Goal: Task Accomplishment & Management: Use online tool/utility

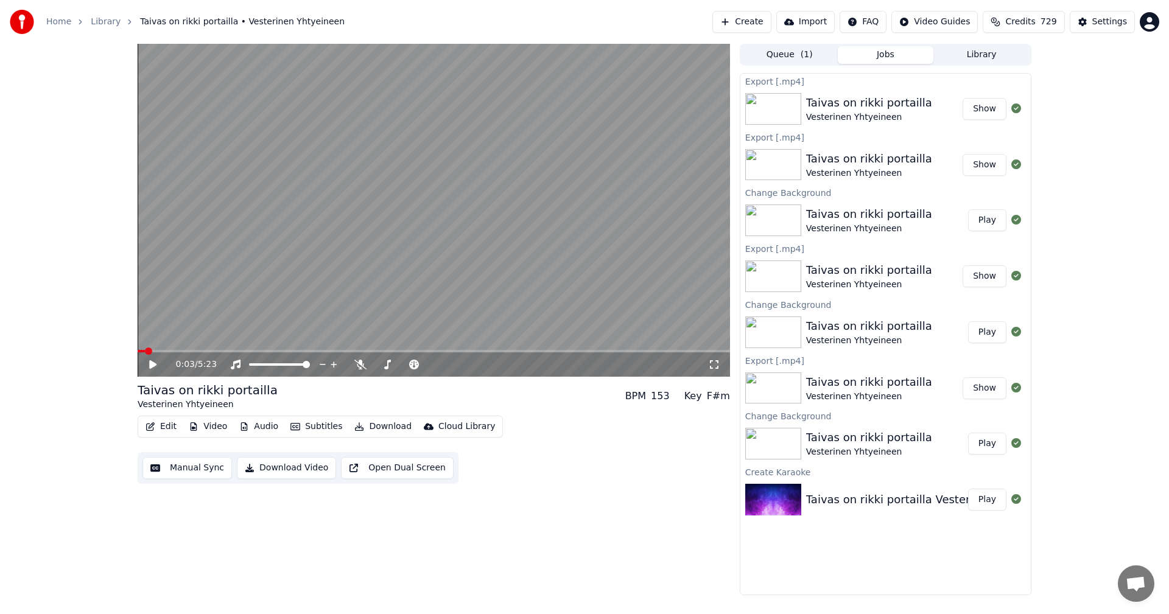
click at [56, 22] on link "Home" at bounding box center [58, 22] width 25 height 12
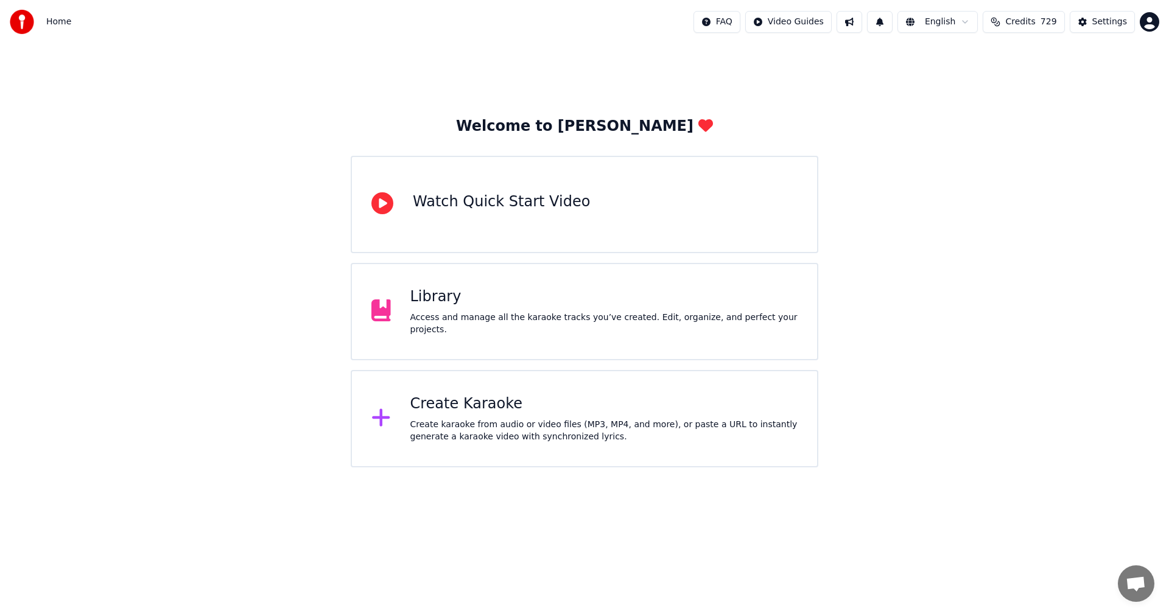
click at [451, 414] on div "Create Karaoke Create karaoke from audio or video files (MP3, MP4, and more), o…" at bounding box center [604, 418] width 388 height 49
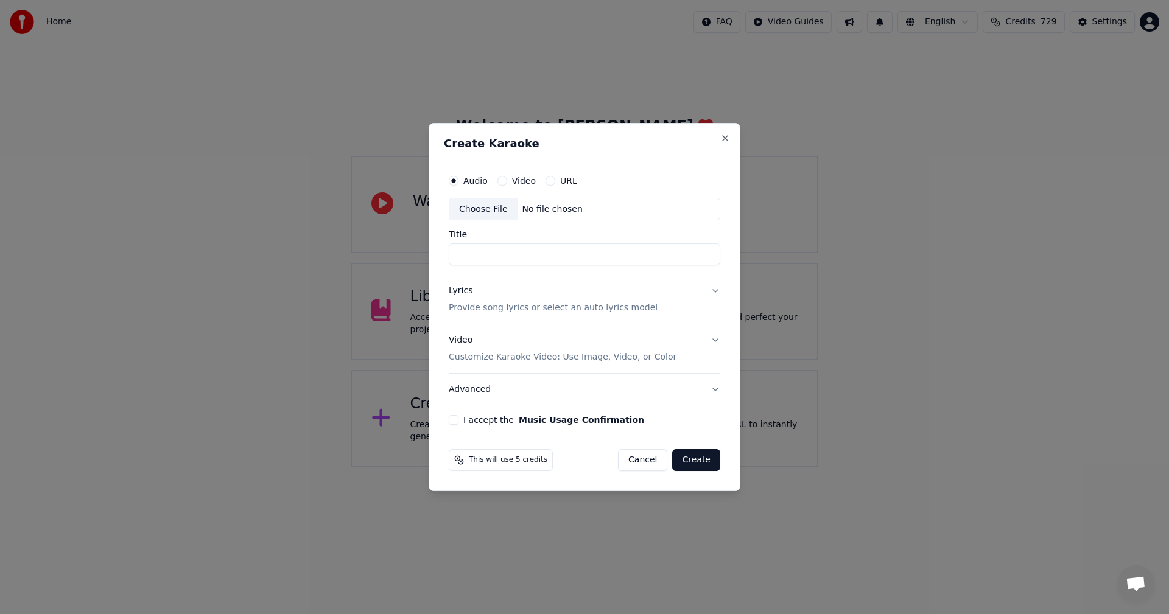
click at [478, 212] on div "Choose File" at bounding box center [483, 209] width 68 height 22
type input "**********"
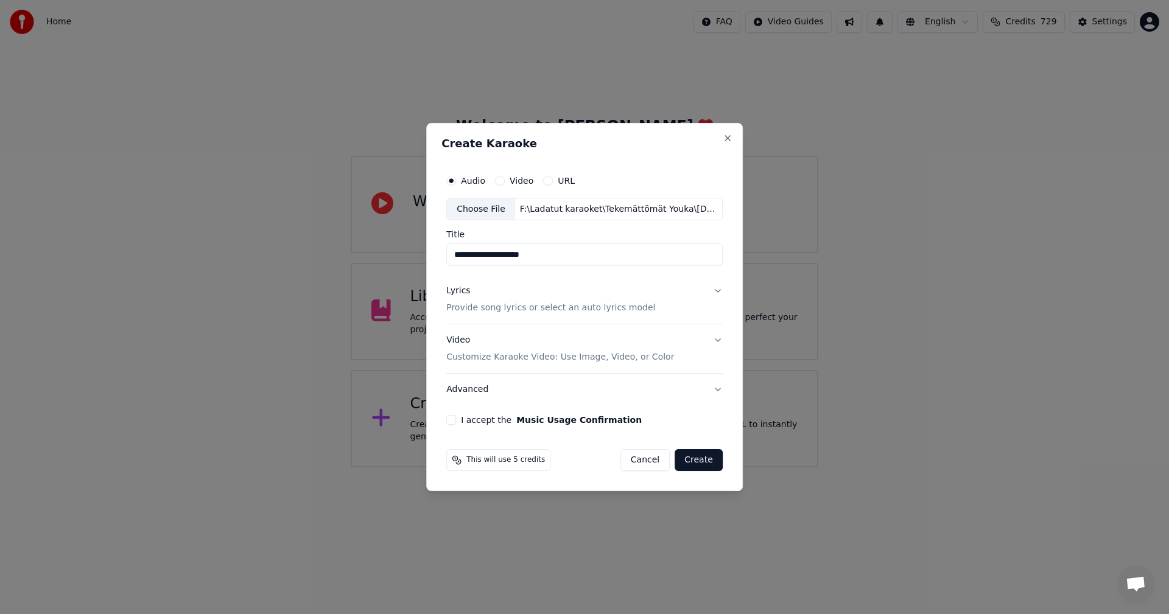
click at [716, 291] on button "Lyrics Provide song lyrics or select an auto lyrics model" at bounding box center [584, 300] width 276 height 49
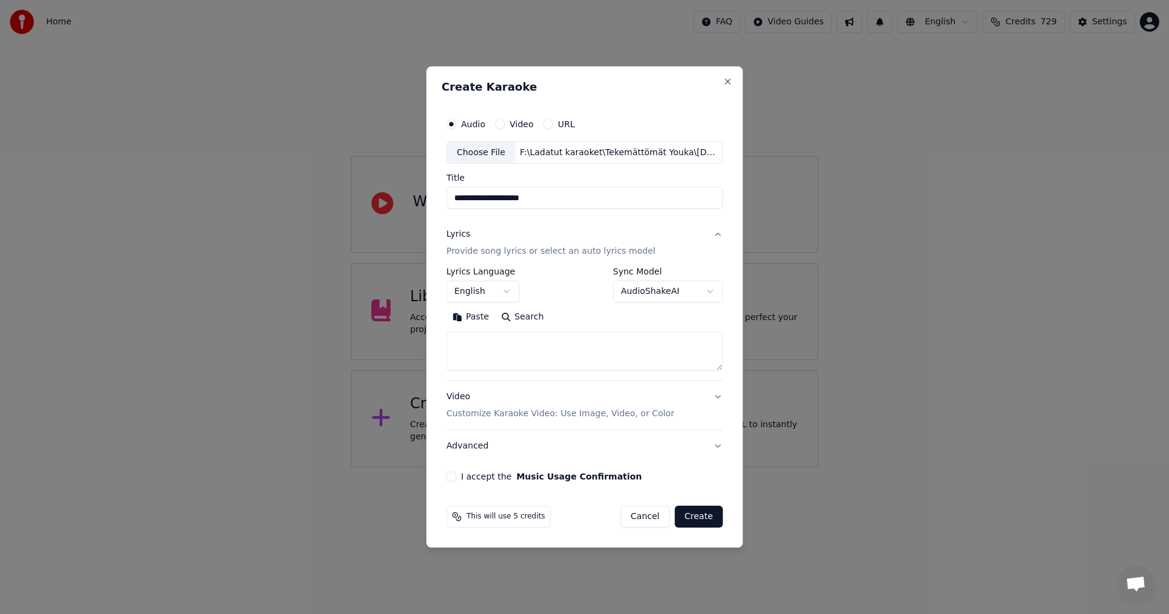
click at [486, 316] on button "Paste" at bounding box center [470, 317] width 49 height 19
click at [502, 293] on body "**********" at bounding box center [584, 233] width 1169 height 467
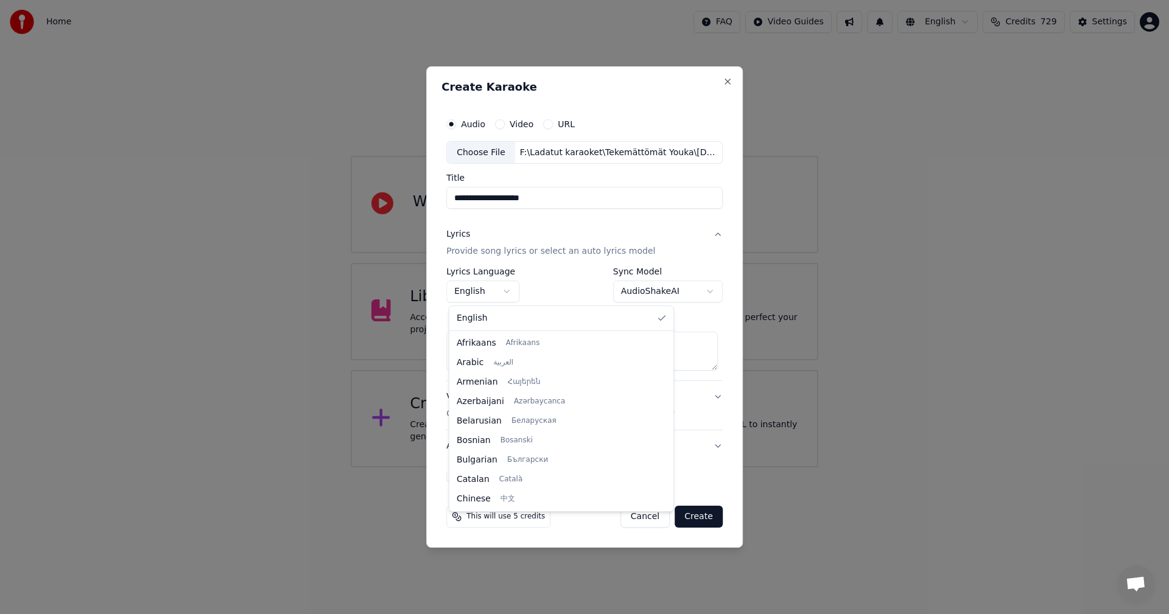
scroll to position [195, 0]
type textarea "**********"
select select "**"
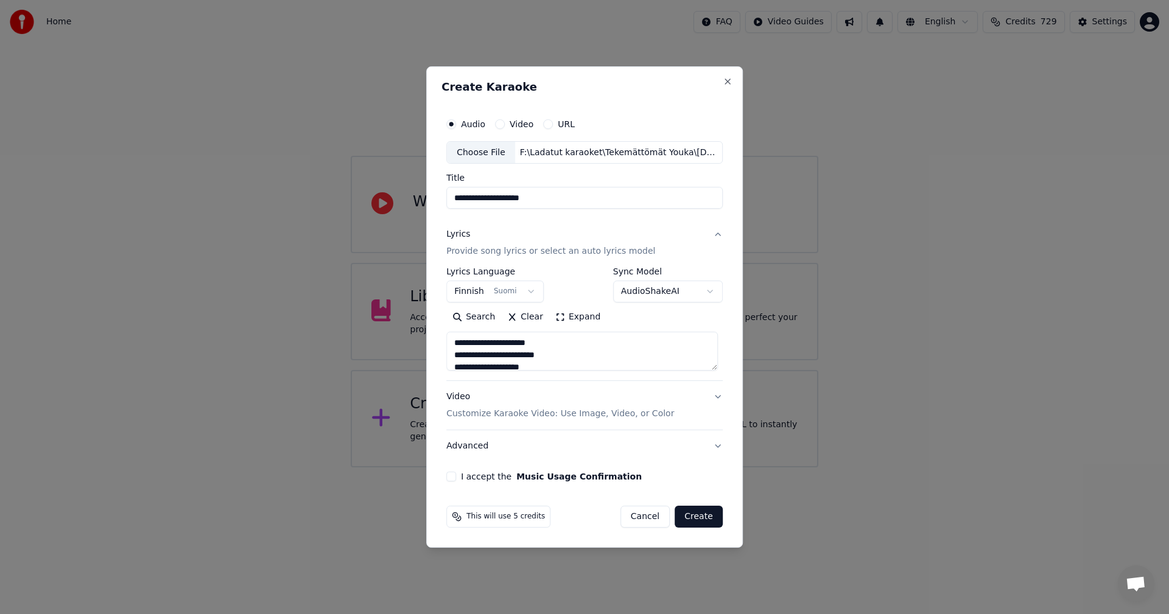
click at [455, 478] on button "I accept the Music Usage Confirmation" at bounding box center [451, 477] width 10 height 10
click at [704, 519] on button "Create" at bounding box center [698, 517] width 48 height 22
type textarea "**********"
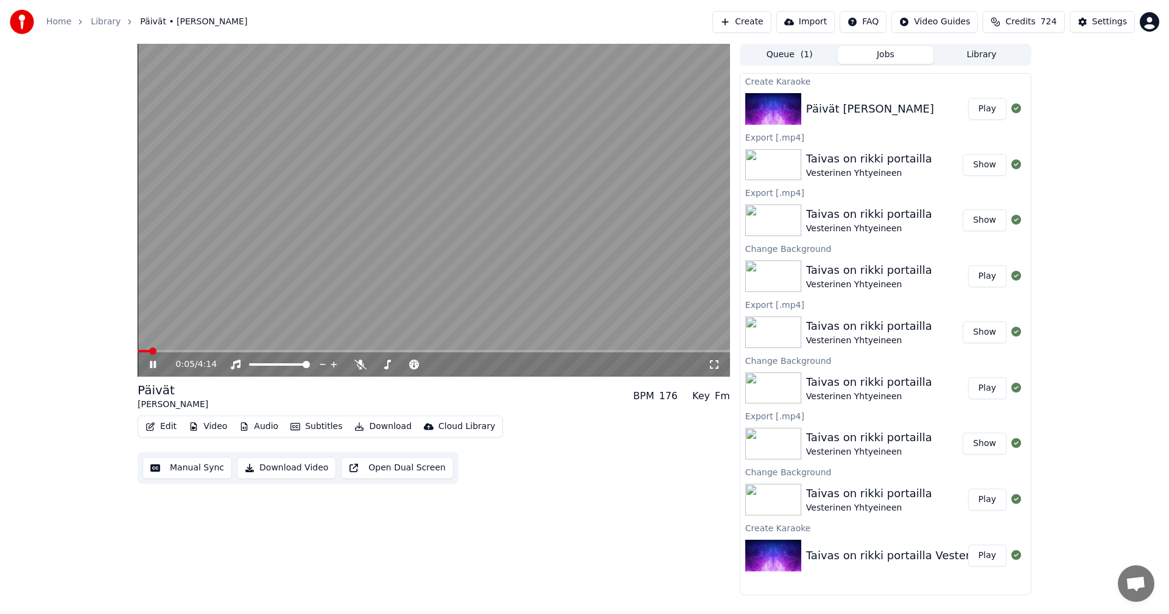
click at [153, 363] on icon at bounding box center [161, 365] width 29 height 10
click at [206, 424] on button "Video" at bounding box center [208, 426] width 48 height 17
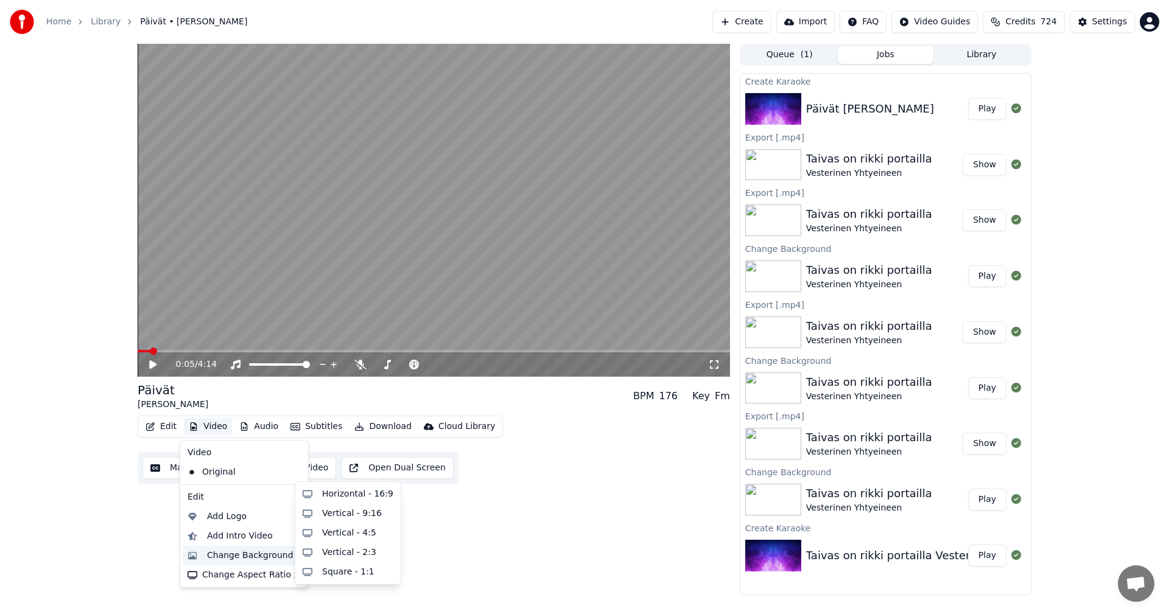
click at [257, 553] on div "Change Background" at bounding box center [250, 556] width 86 height 12
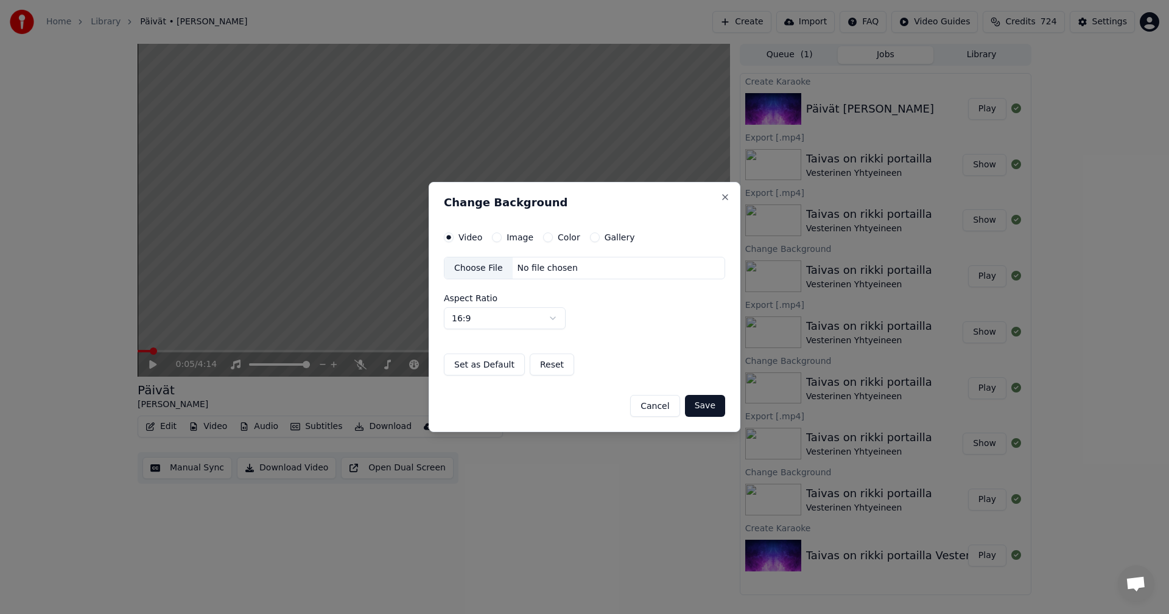
click at [497, 237] on button "Image" at bounding box center [497, 238] width 10 height 10
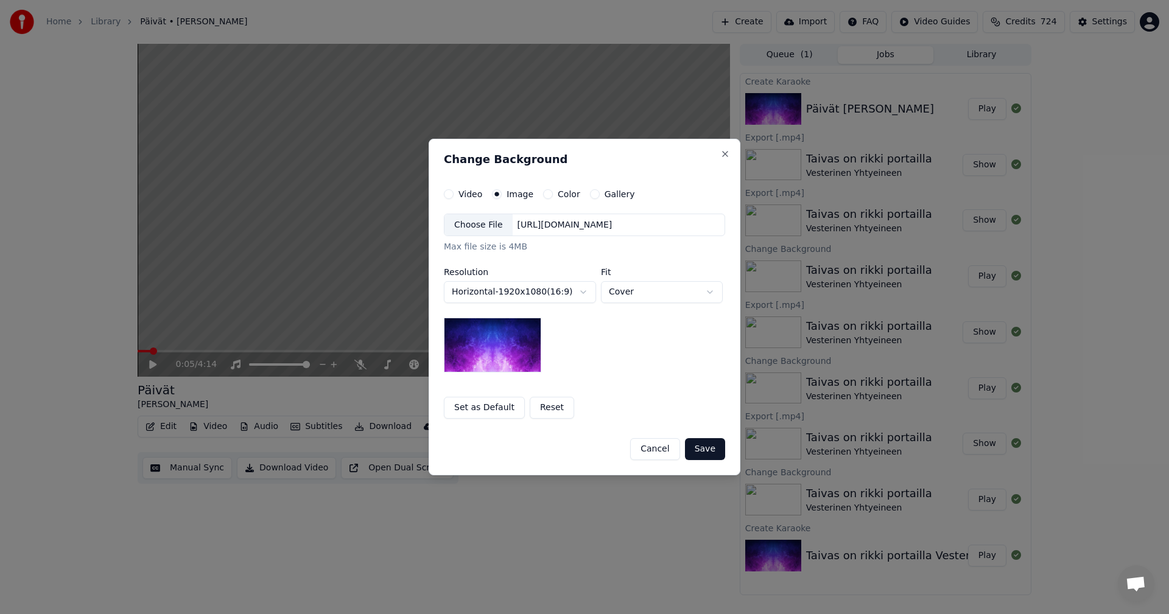
click at [491, 226] on div "Choose File" at bounding box center [478, 225] width 68 height 22
click at [711, 453] on button "Save" at bounding box center [705, 449] width 40 height 22
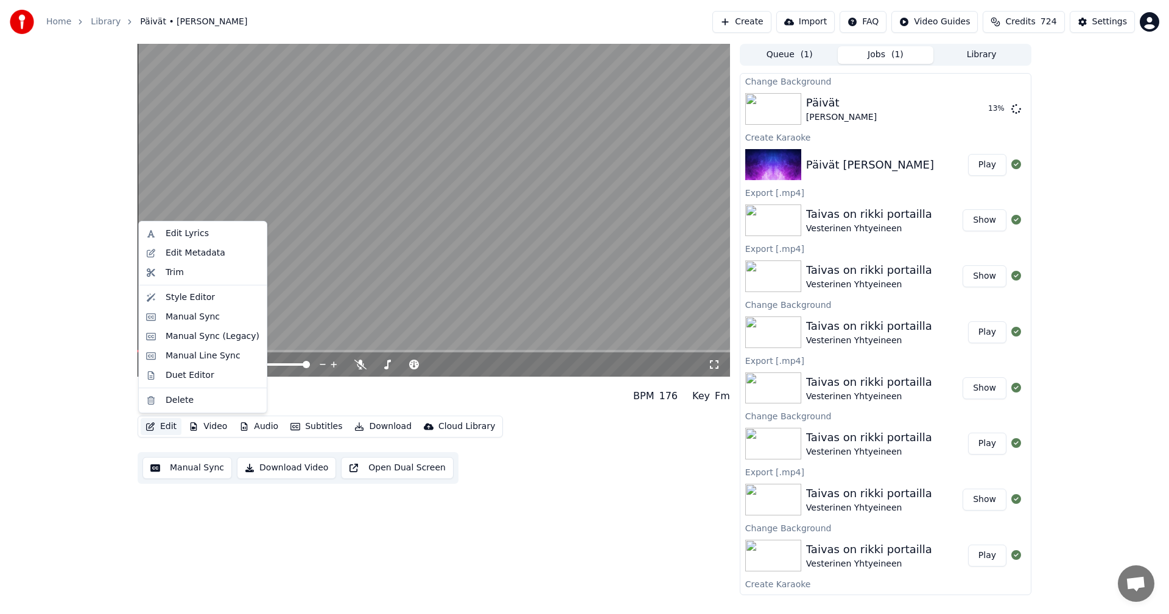
click at [175, 427] on button "Edit" at bounding box center [161, 426] width 41 height 17
click at [175, 338] on div "Manual Sync (Legacy)" at bounding box center [213, 336] width 94 height 12
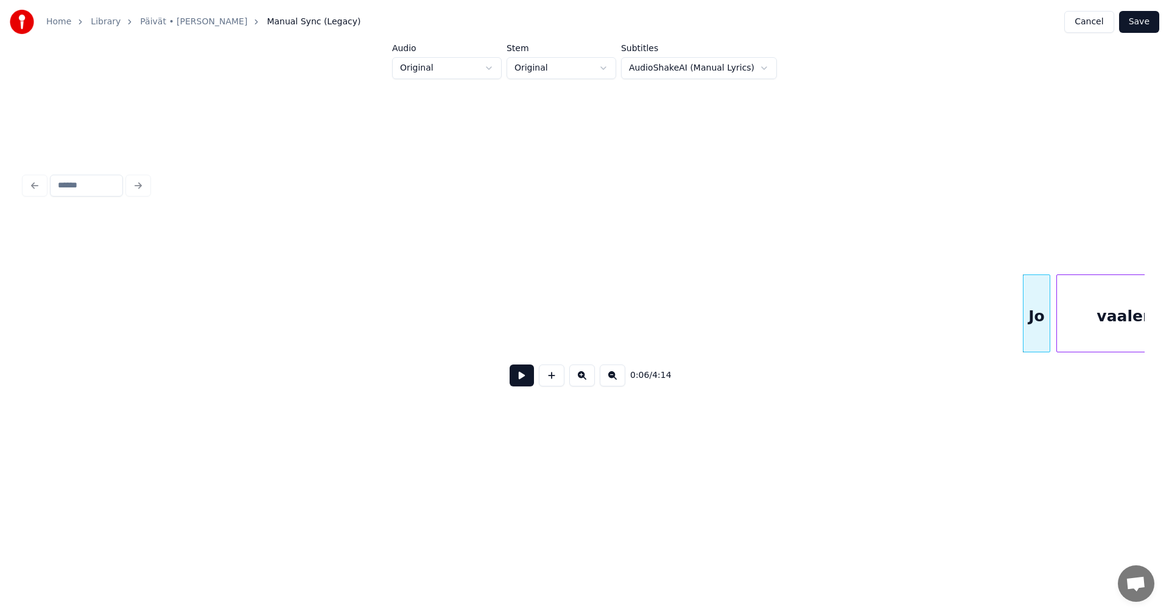
click at [519, 380] on button at bounding box center [521, 376] width 24 height 22
click at [520, 380] on button at bounding box center [521, 376] width 24 height 22
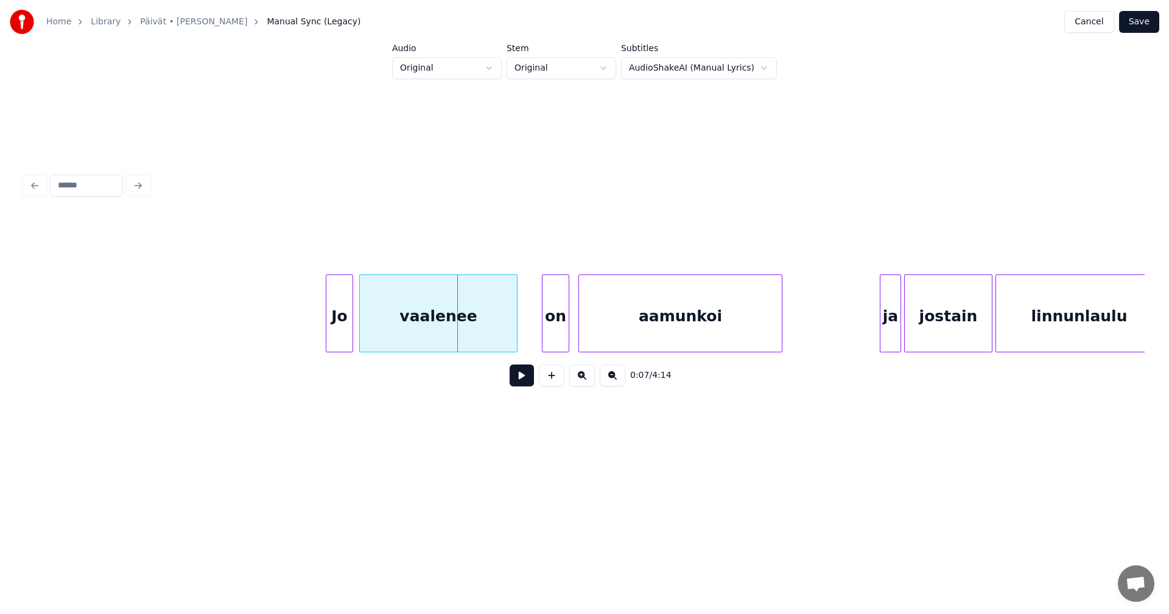
scroll to position [0, 682]
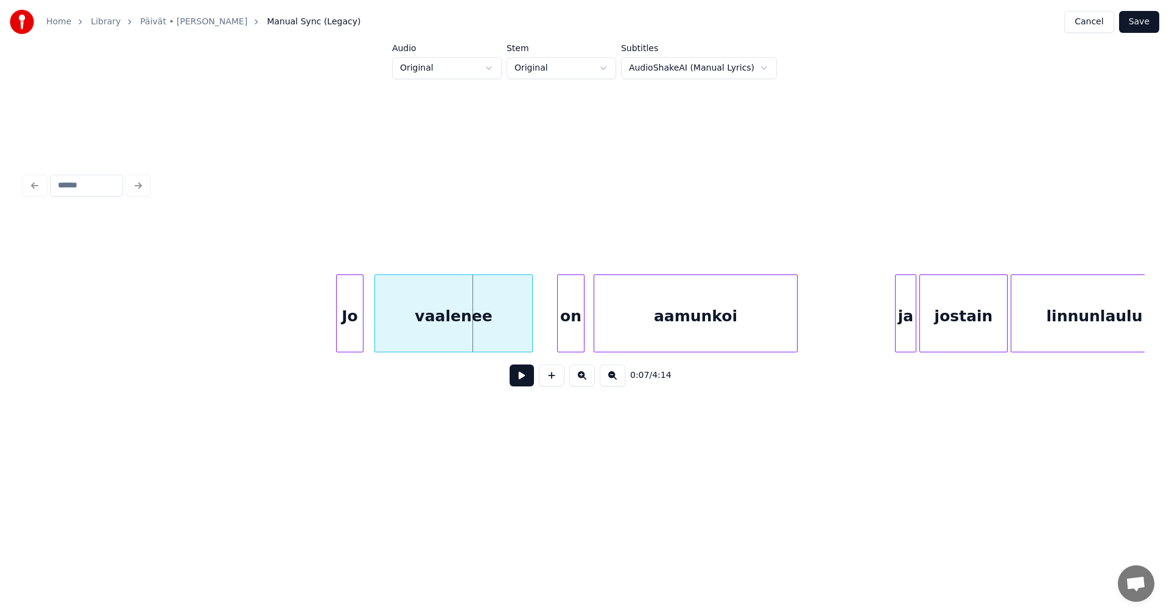
click at [351, 327] on div "Jo" at bounding box center [350, 316] width 26 height 83
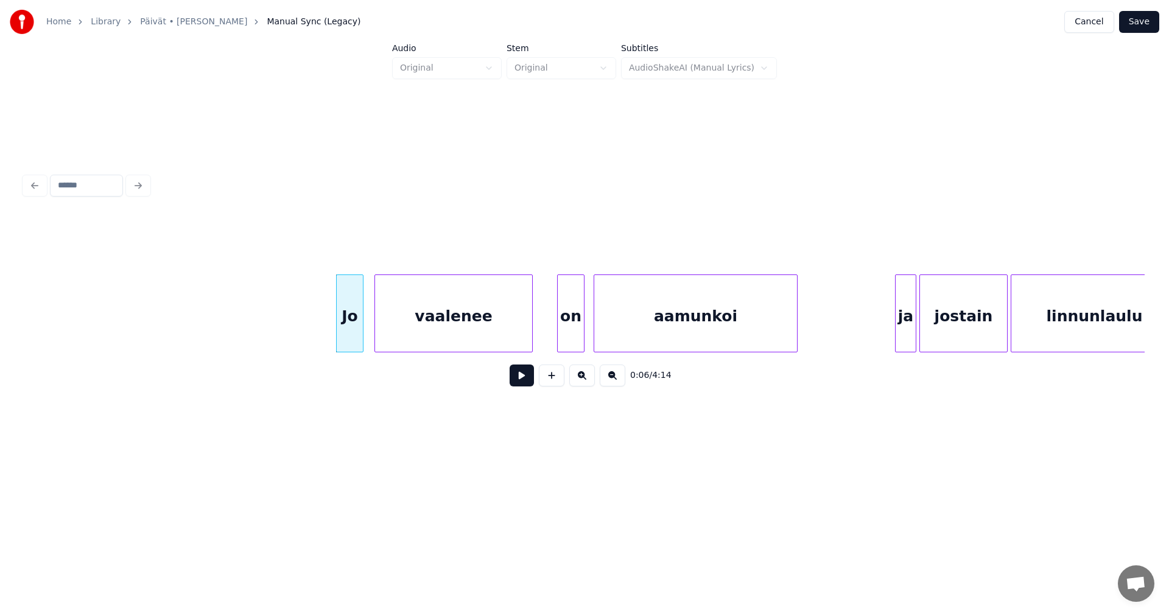
click at [528, 382] on button at bounding box center [521, 376] width 24 height 22
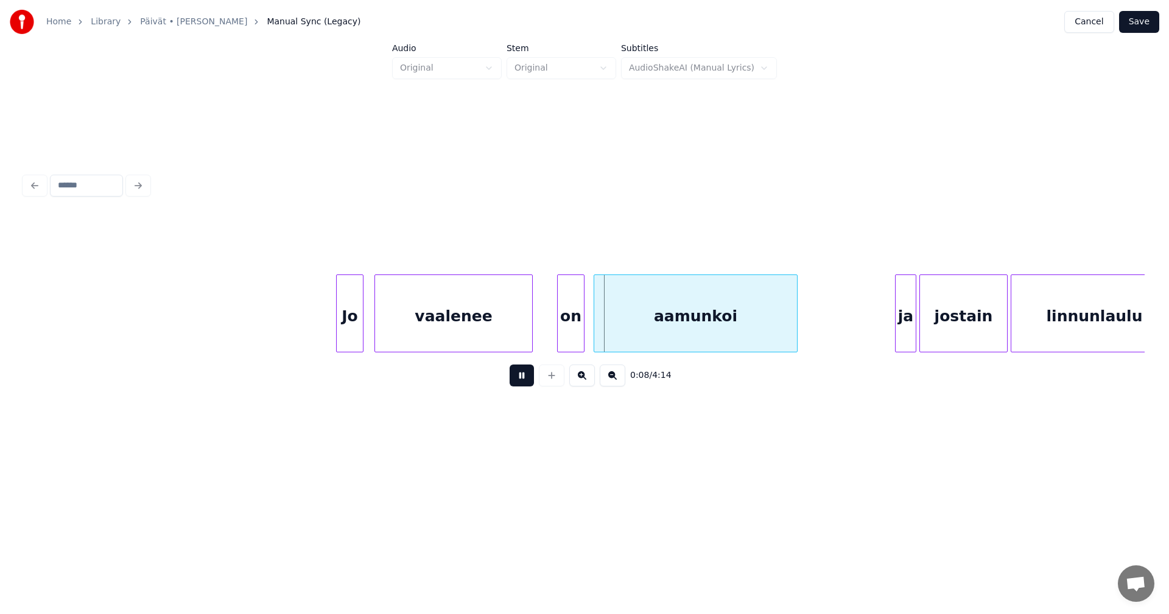
click at [526, 379] on button at bounding box center [521, 376] width 24 height 22
click at [561, 336] on div "on" at bounding box center [566, 316] width 26 height 83
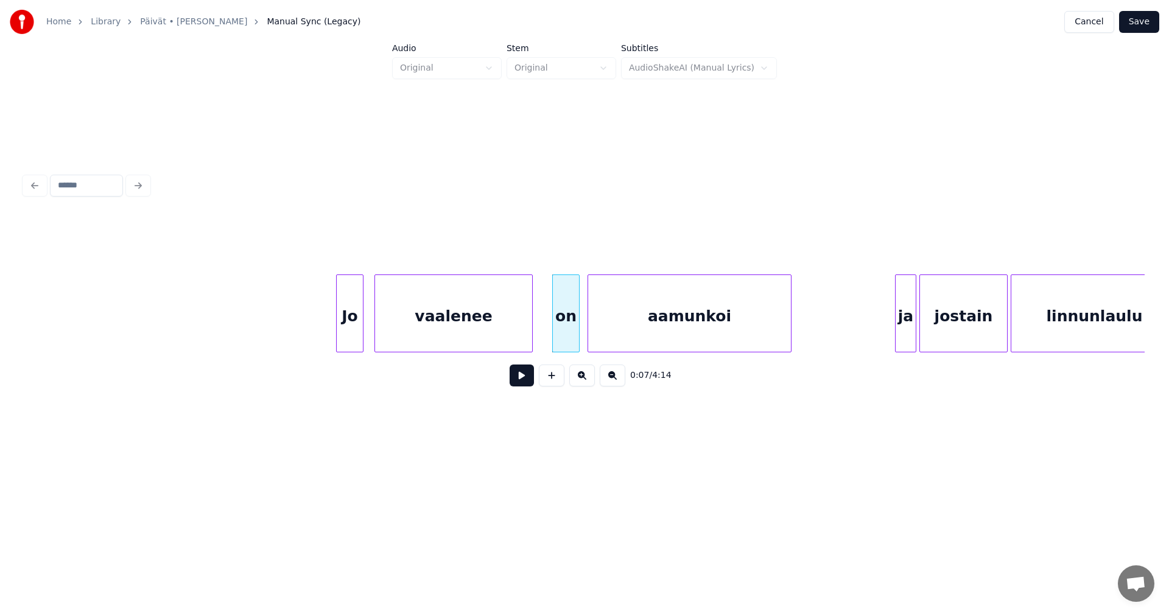
click at [640, 338] on div "aamunkoi" at bounding box center [689, 316] width 203 height 83
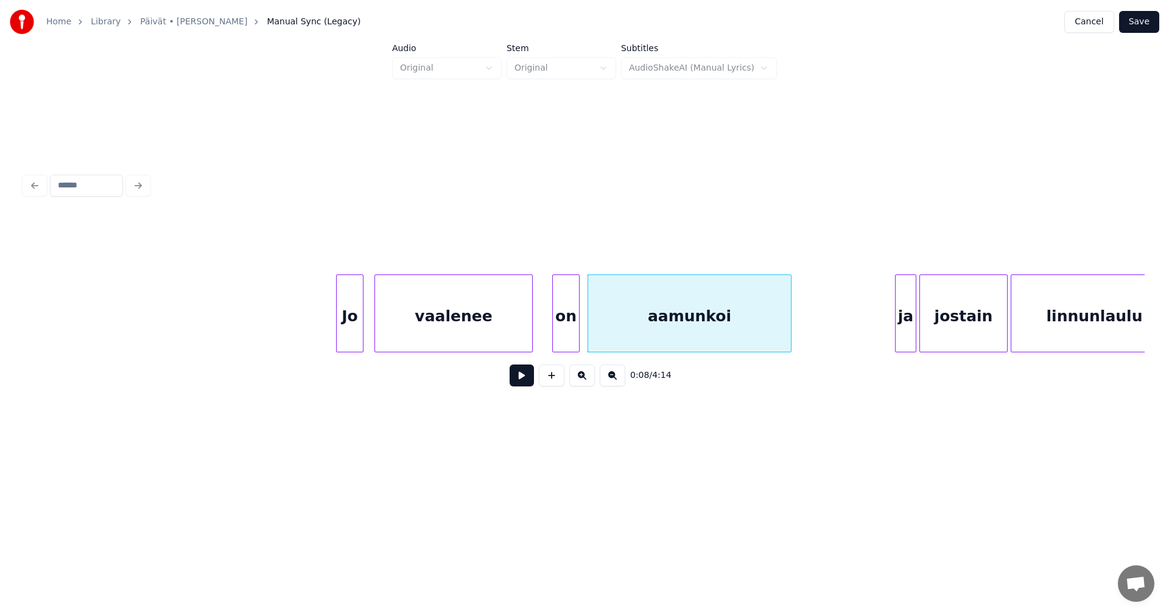
click at [576, 335] on div at bounding box center [577, 313] width 4 height 77
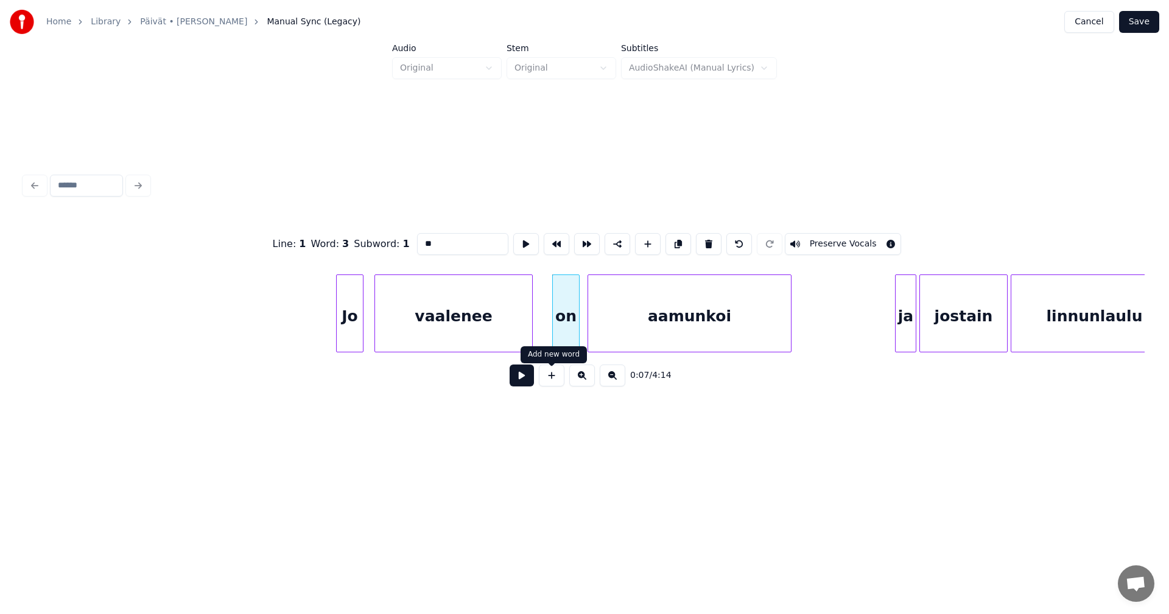
click at [528, 382] on button at bounding box center [521, 376] width 24 height 22
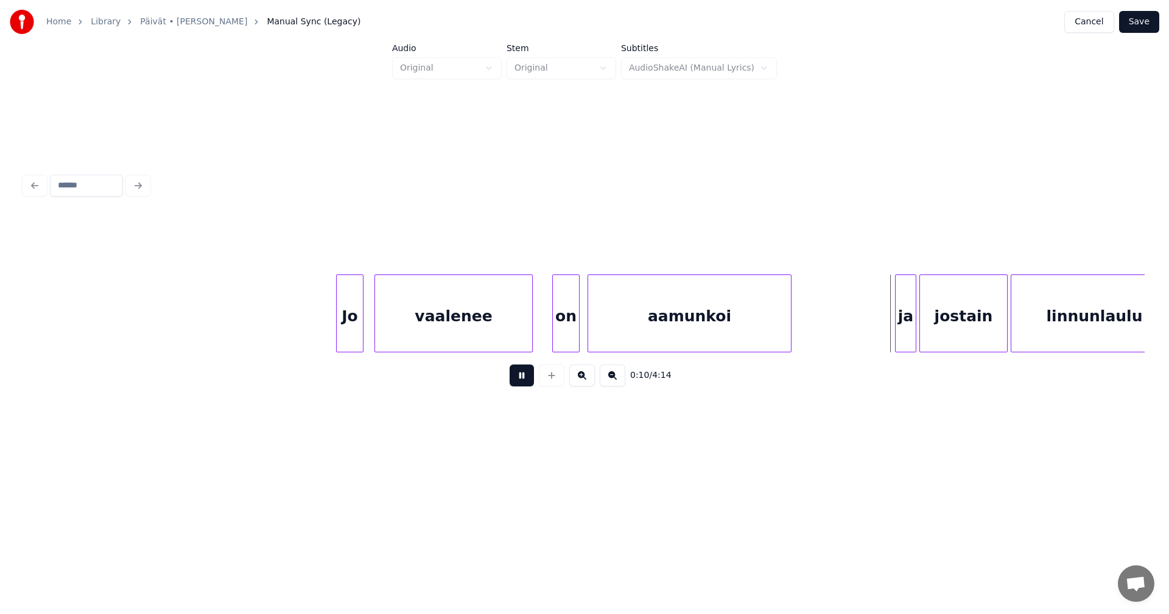
click at [528, 382] on button at bounding box center [521, 376] width 24 height 22
click at [894, 326] on div "ja" at bounding box center [899, 316] width 20 height 83
click at [901, 326] on div "ja" at bounding box center [901, 316] width 20 height 83
click at [530, 382] on button at bounding box center [521, 376] width 24 height 22
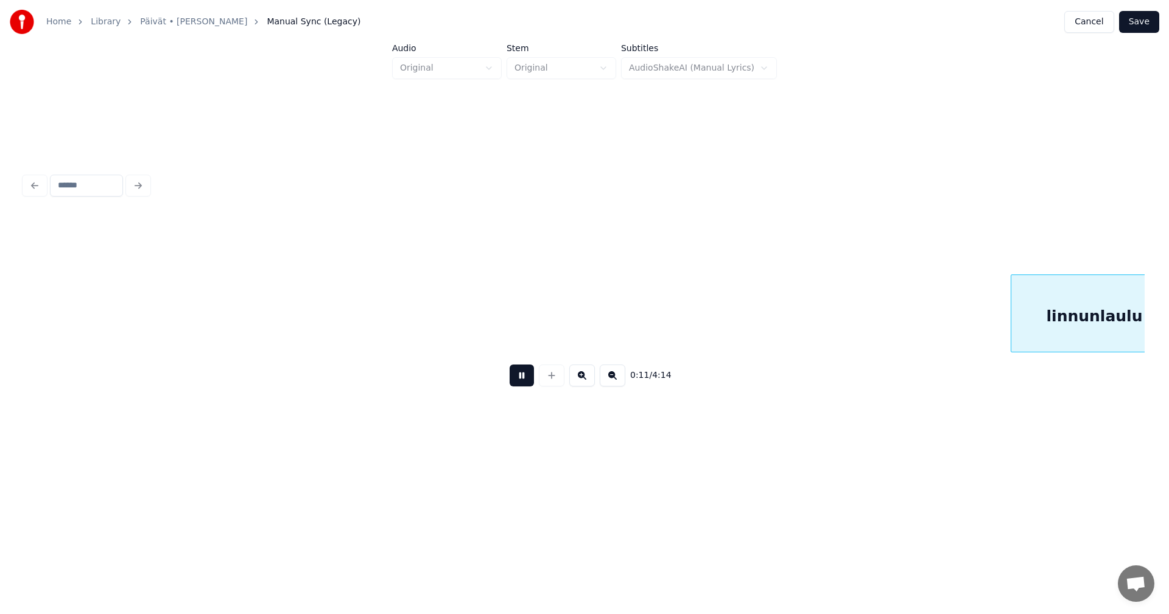
scroll to position [0, 1803]
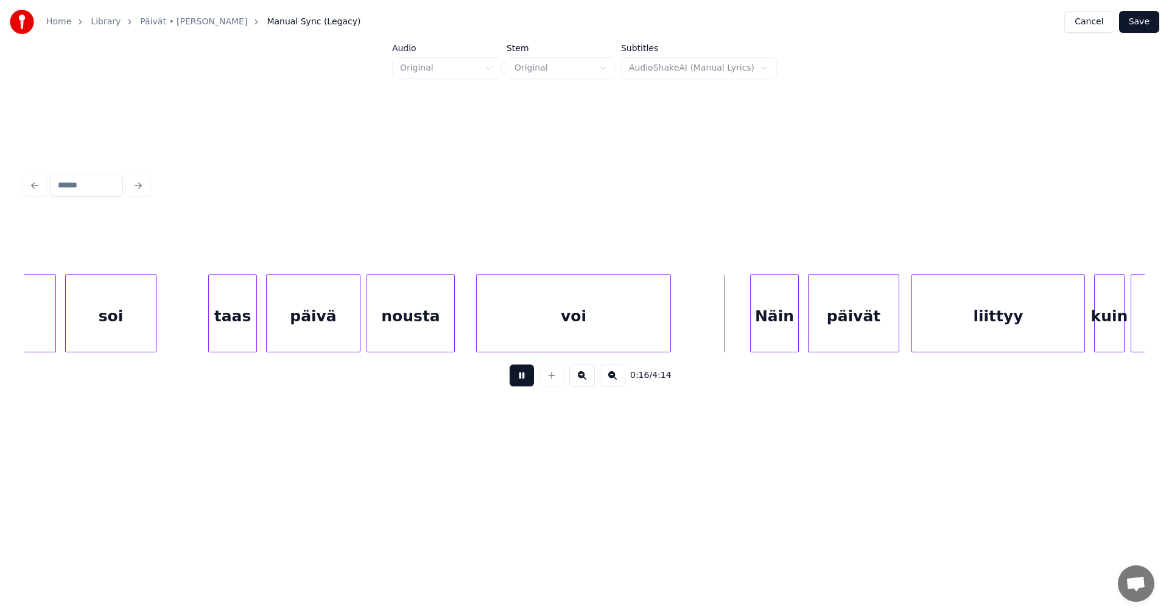
click at [530, 382] on button at bounding box center [521, 376] width 24 height 22
click at [758, 333] on div "Näin" at bounding box center [765, 316] width 47 height 83
click at [1141, 18] on button "Save" at bounding box center [1139, 22] width 40 height 22
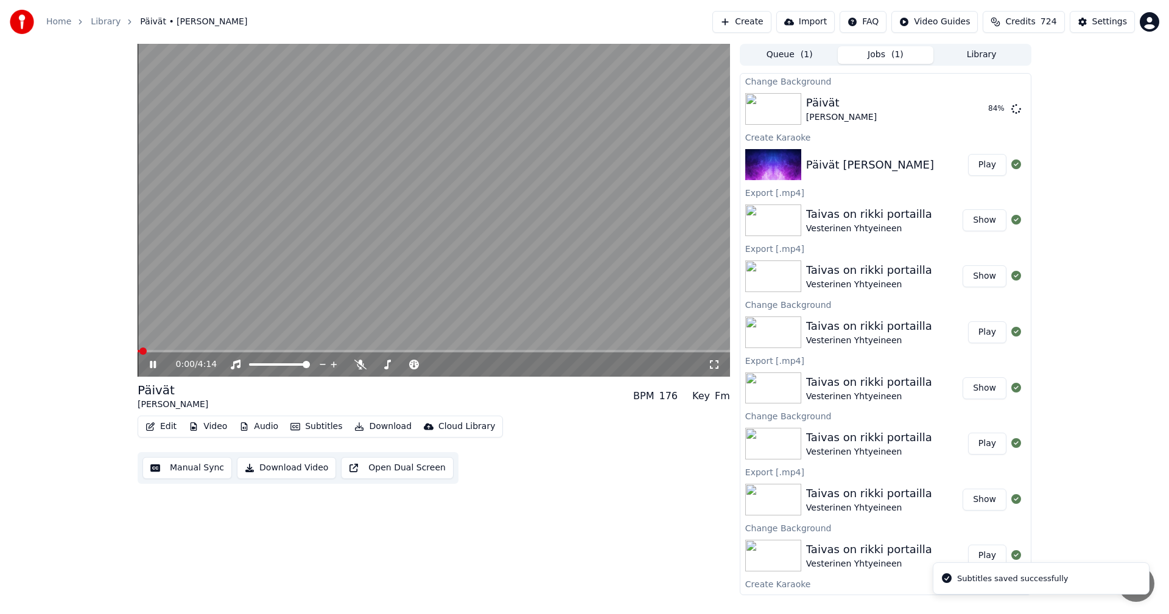
click at [157, 363] on icon at bounding box center [161, 365] width 29 height 10
click at [971, 107] on button "Play" at bounding box center [987, 109] width 38 height 22
click at [714, 365] on icon at bounding box center [714, 365] width 12 height 10
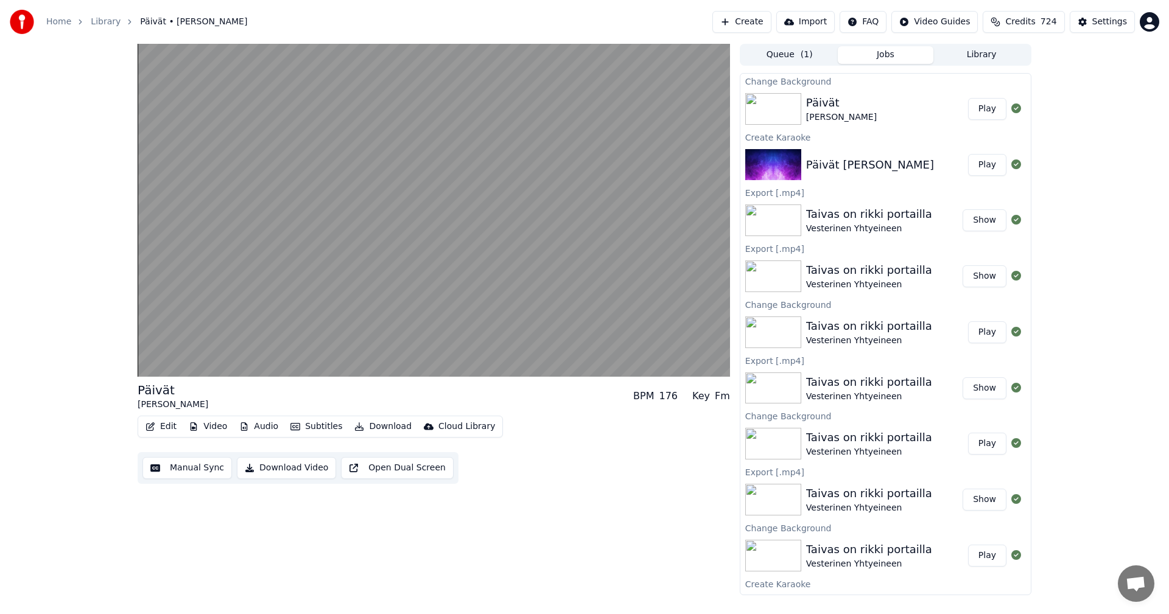
click at [170, 427] on button "Edit" at bounding box center [161, 426] width 41 height 17
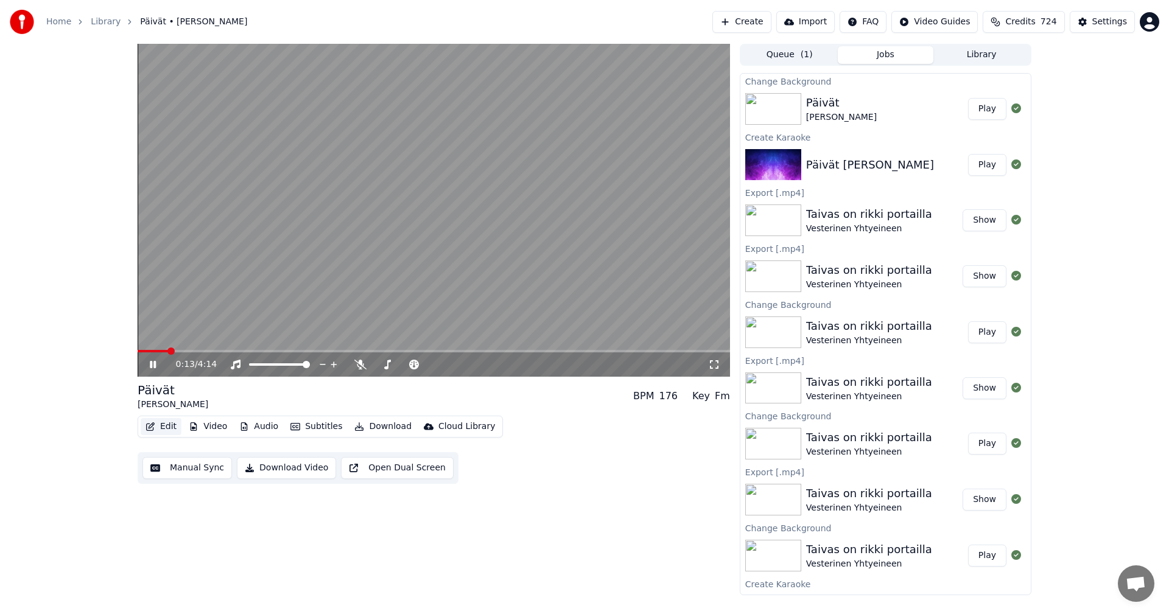
click at [177, 427] on button "Edit" at bounding box center [161, 426] width 41 height 17
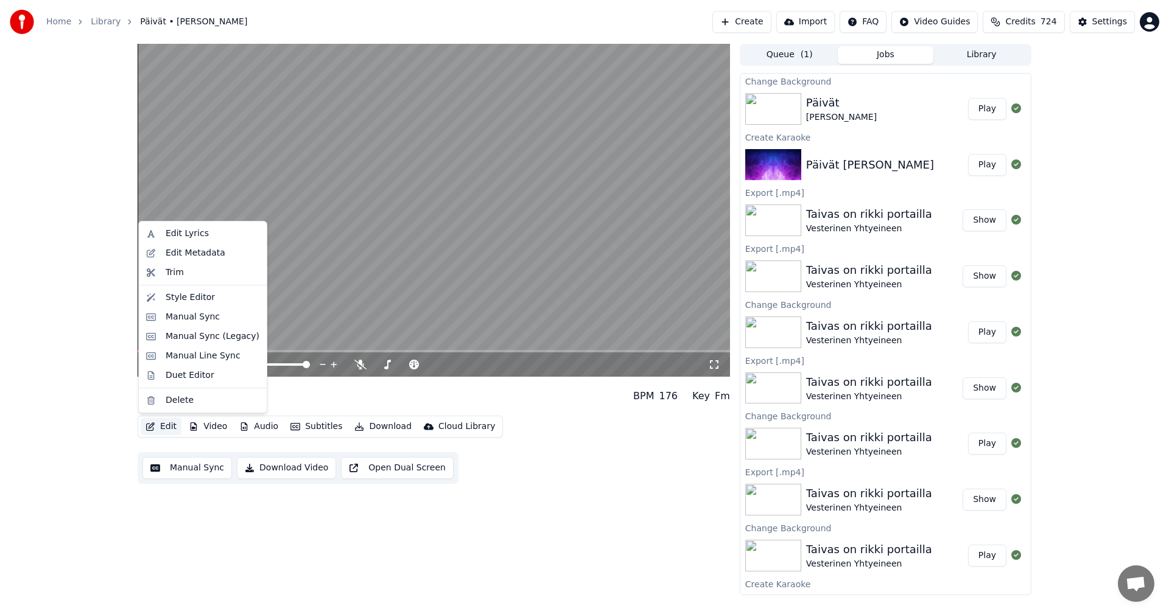
click at [168, 425] on button "Edit" at bounding box center [161, 426] width 41 height 17
click at [218, 338] on div "Manual Sync (Legacy)" at bounding box center [213, 336] width 94 height 12
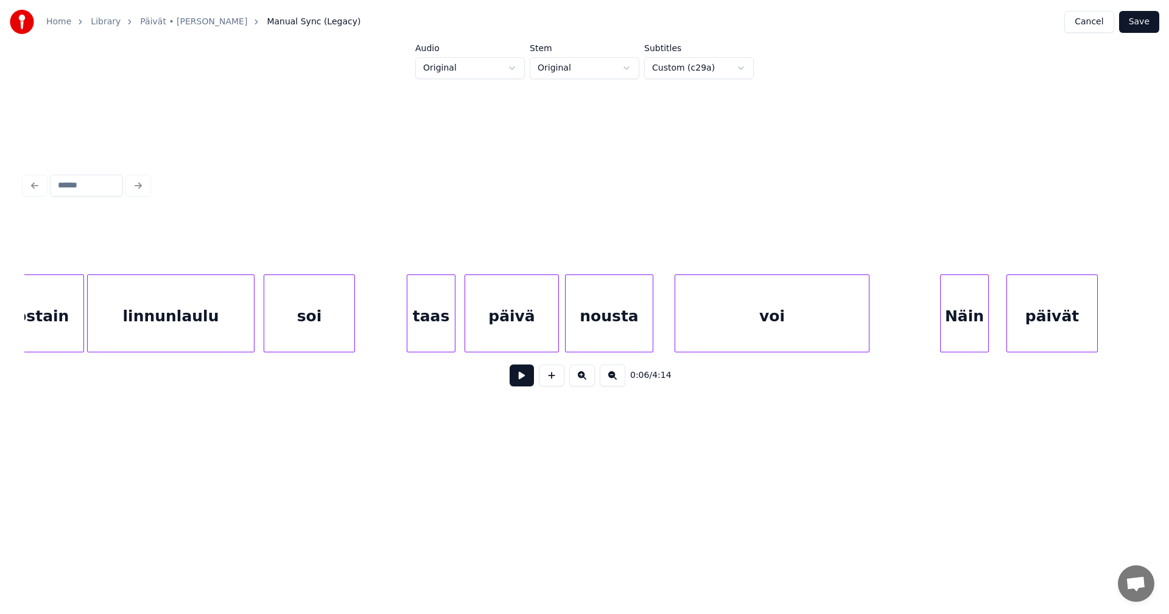
scroll to position [0, 1562]
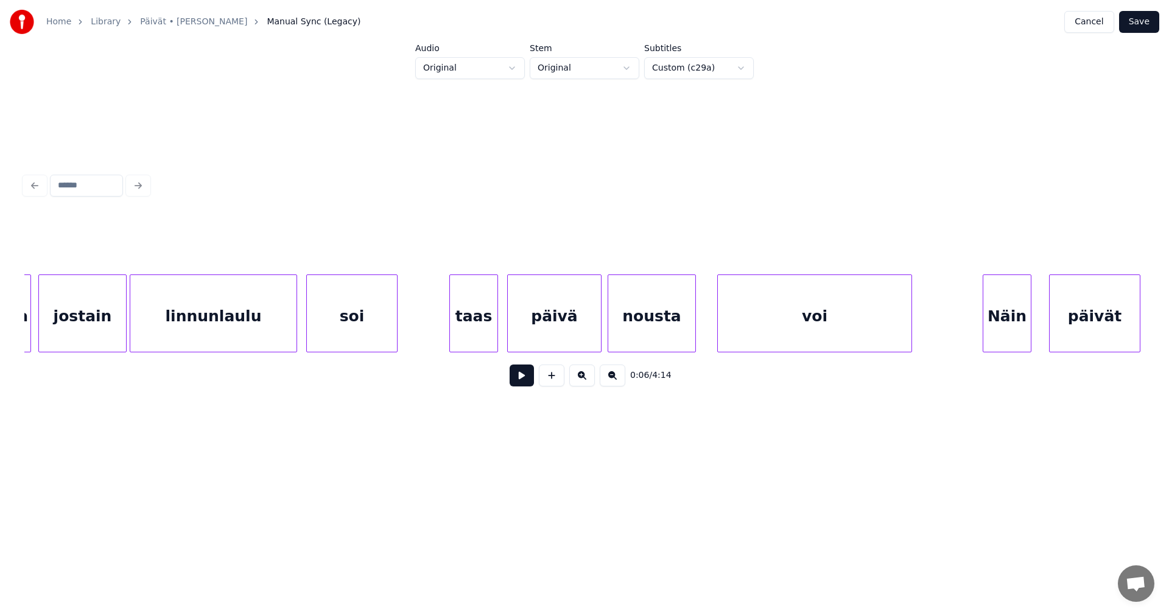
click at [523, 382] on button at bounding box center [521, 376] width 24 height 22
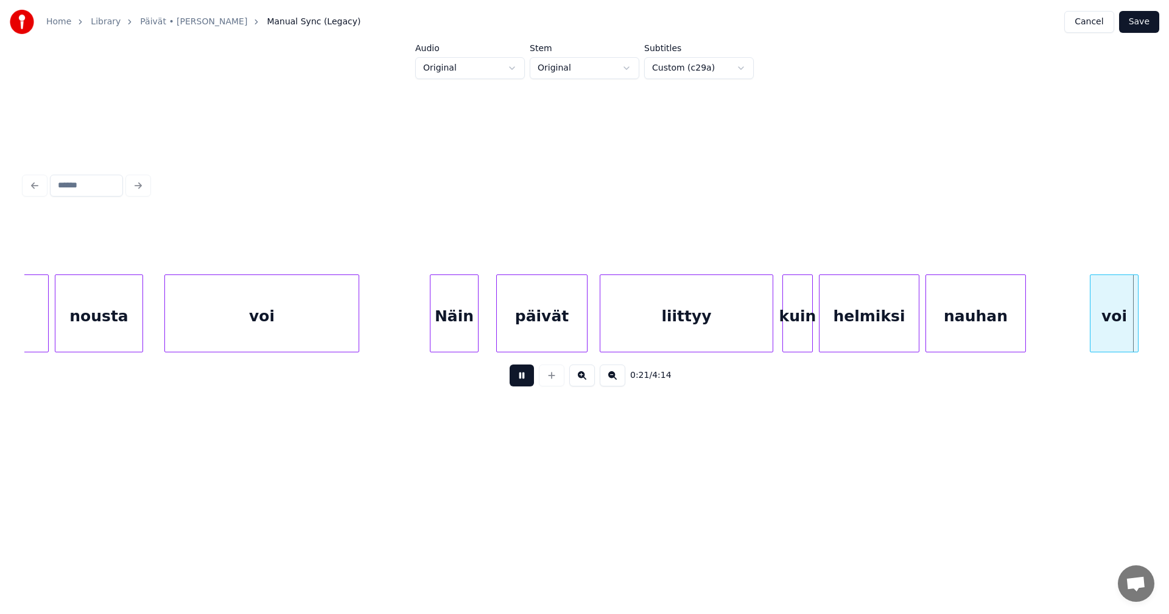
scroll to position [0, 3236]
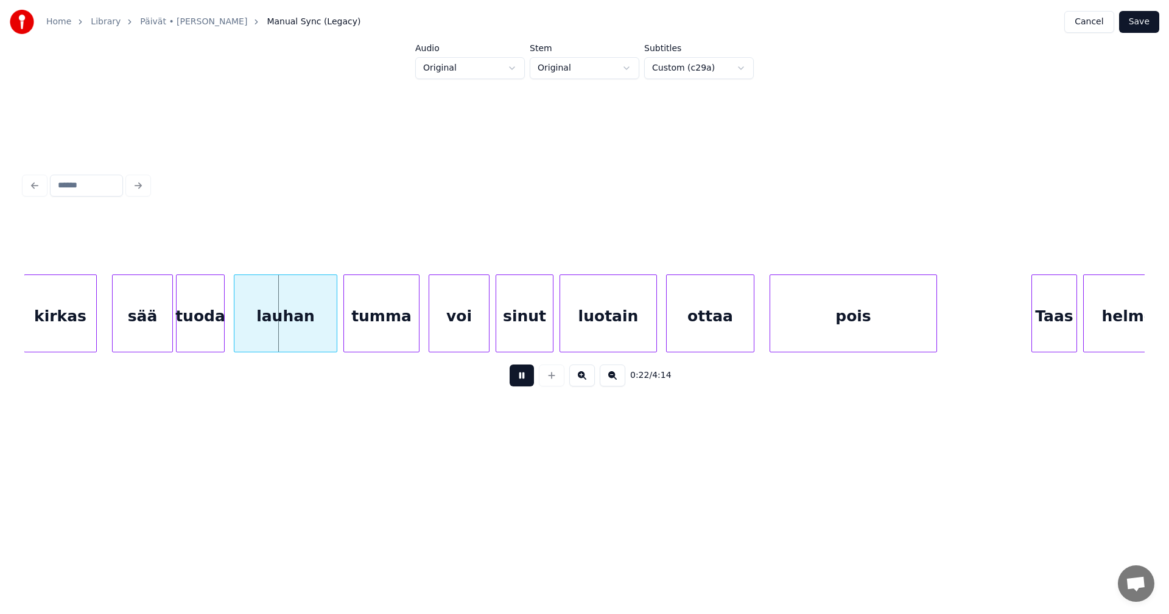
click at [514, 379] on button at bounding box center [521, 376] width 24 height 22
click at [167, 333] on div at bounding box center [167, 313] width 4 height 77
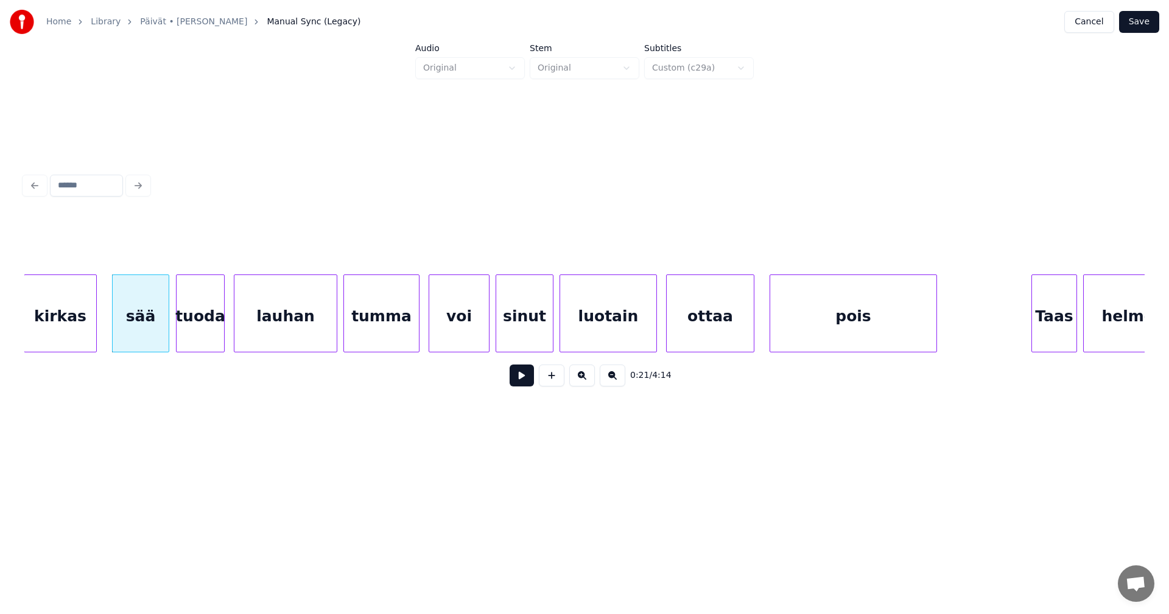
click at [151, 333] on div "sää" at bounding box center [141, 316] width 56 height 83
click at [526, 383] on button at bounding box center [521, 376] width 24 height 22
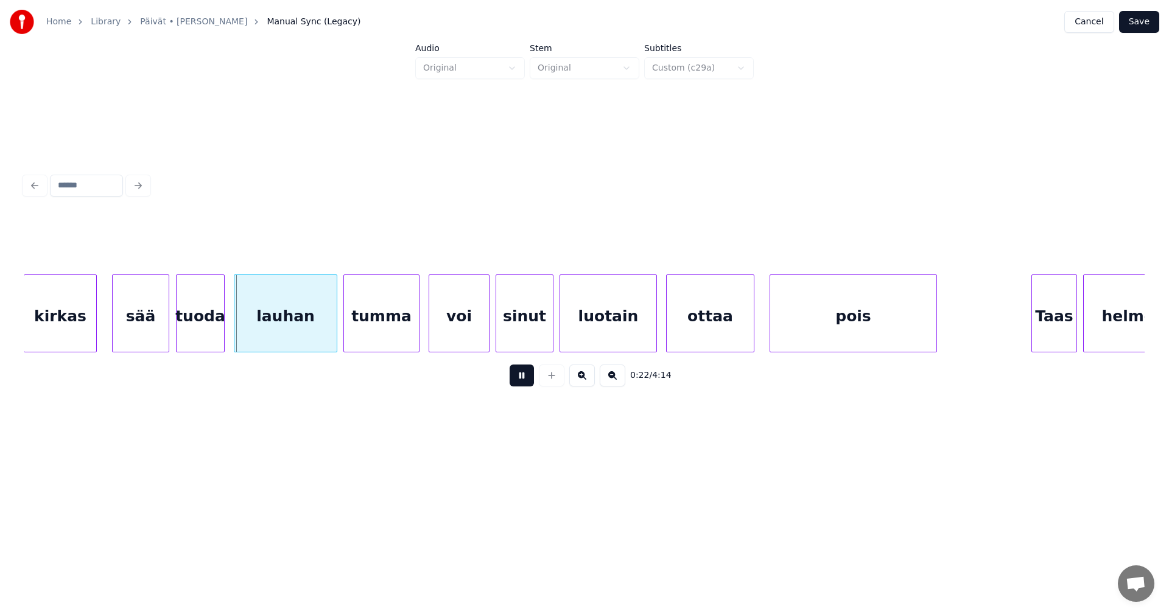
drag, startPoint x: 526, startPoint y: 383, endPoint x: 385, endPoint y: 381, distance: 140.6
click at [524, 383] on button at bounding box center [521, 376] width 24 height 22
click at [154, 338] on div "sää" at bounding box center [141, 316] width 56 height 83
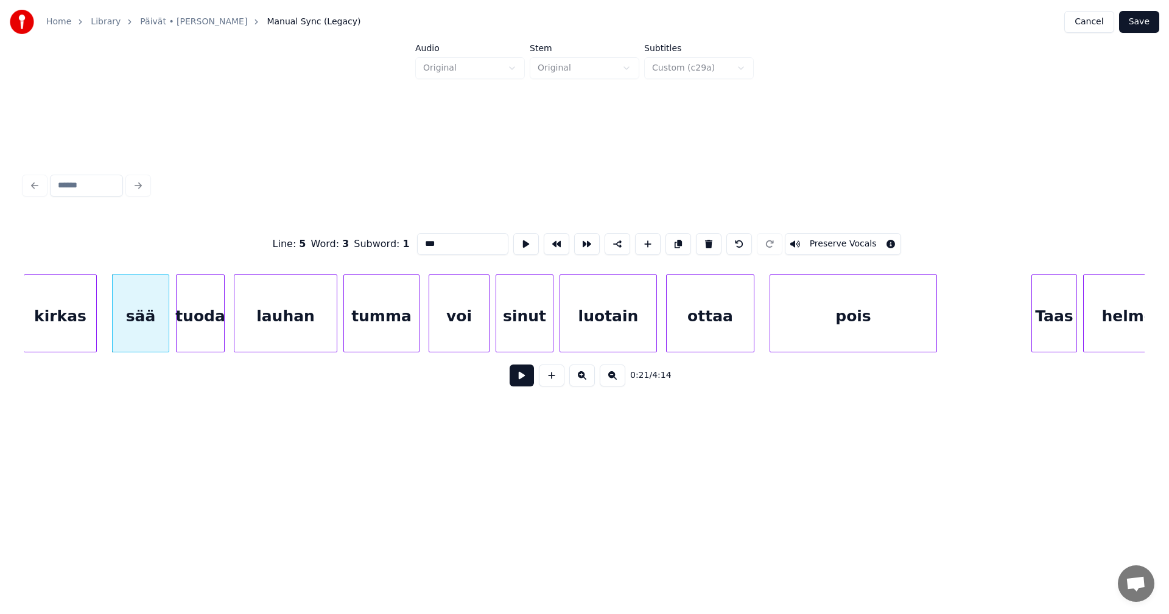
click at [519, 380] on button at bounding box center [521, 376] width 24 height 22
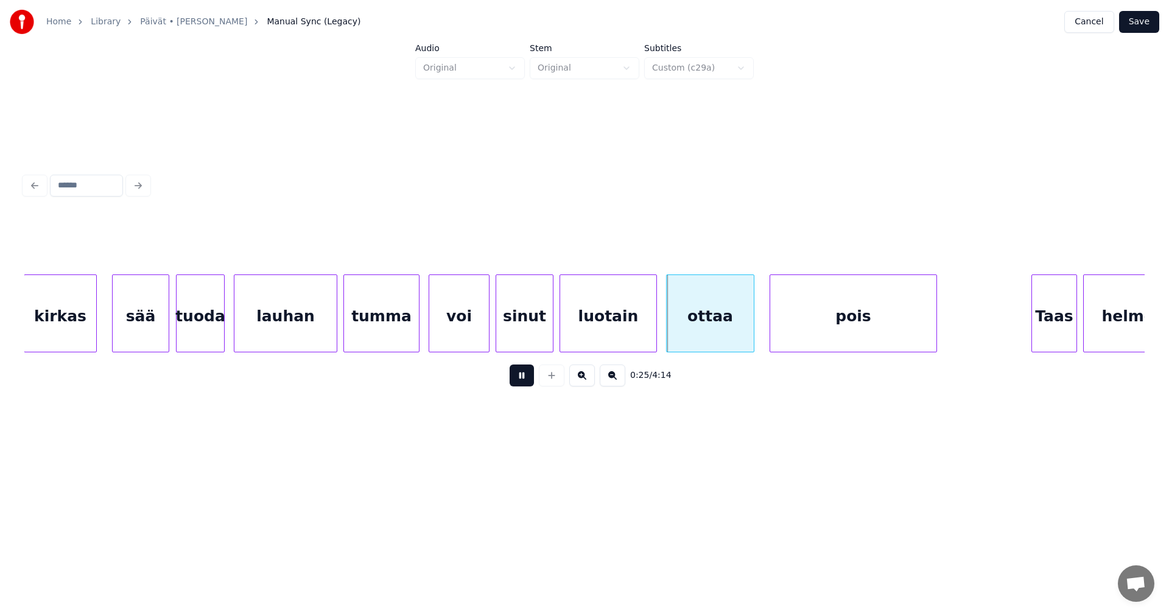
click at [517, 380] on button at bounding box center [521, 376] width 24 height 22
click at [710, 328] on div "ottaa" at bounding box center [709, 316] width 87 height 83
click at [517, 385] on button at bounding box center [521, 376] width 24 height 22
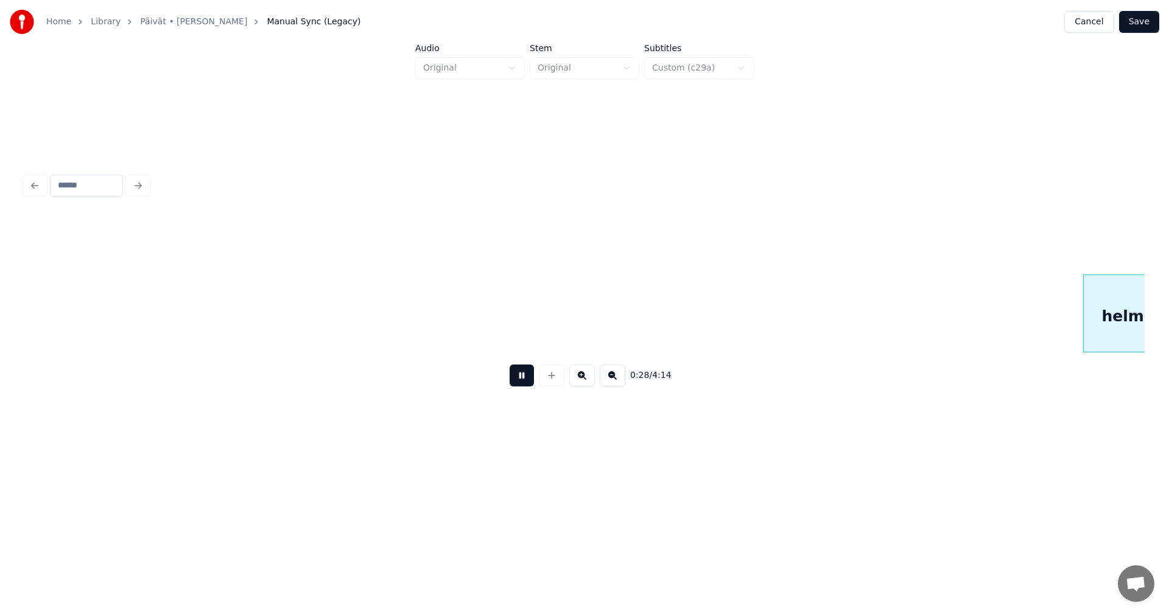
scroll to position [0, 4356]
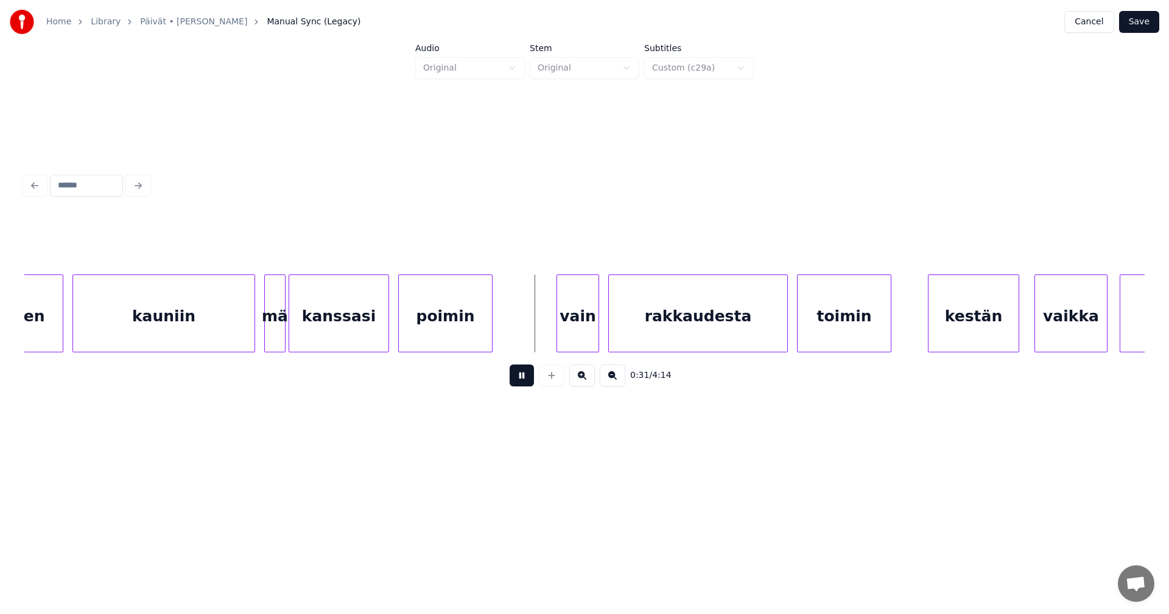
click at [522, 382] on button at bounding box center [521, 376] width 24 height 22
click at [242, 341] on div "kauniin" at bounding box center [163, 316] width 181 height 83
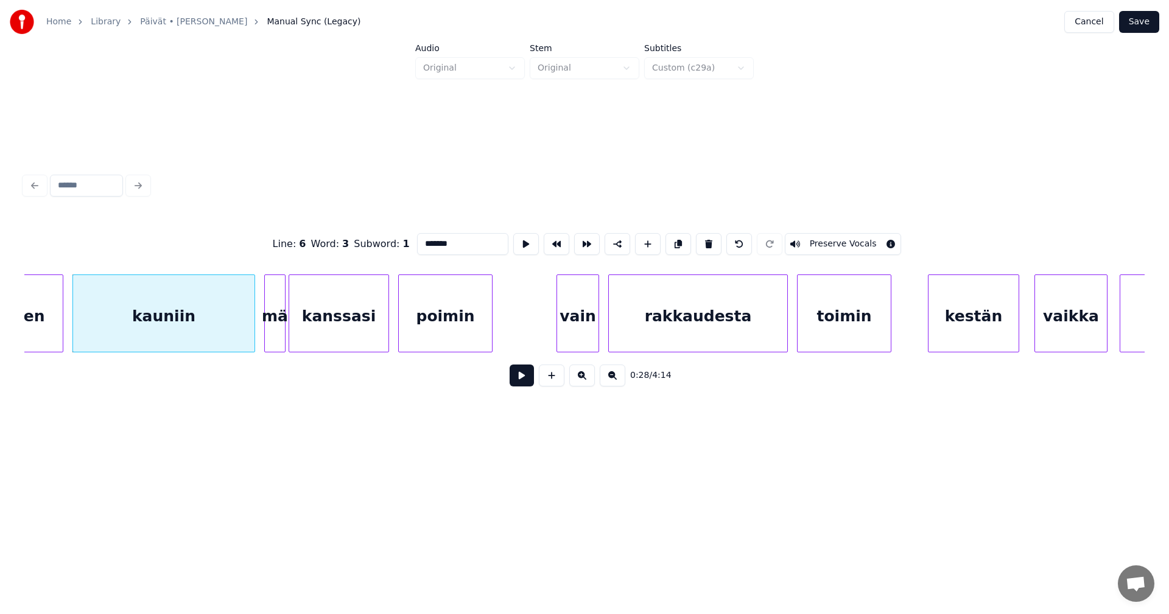
click at [526, 381] on button at bounding box center [521, 376] width 24 height 22
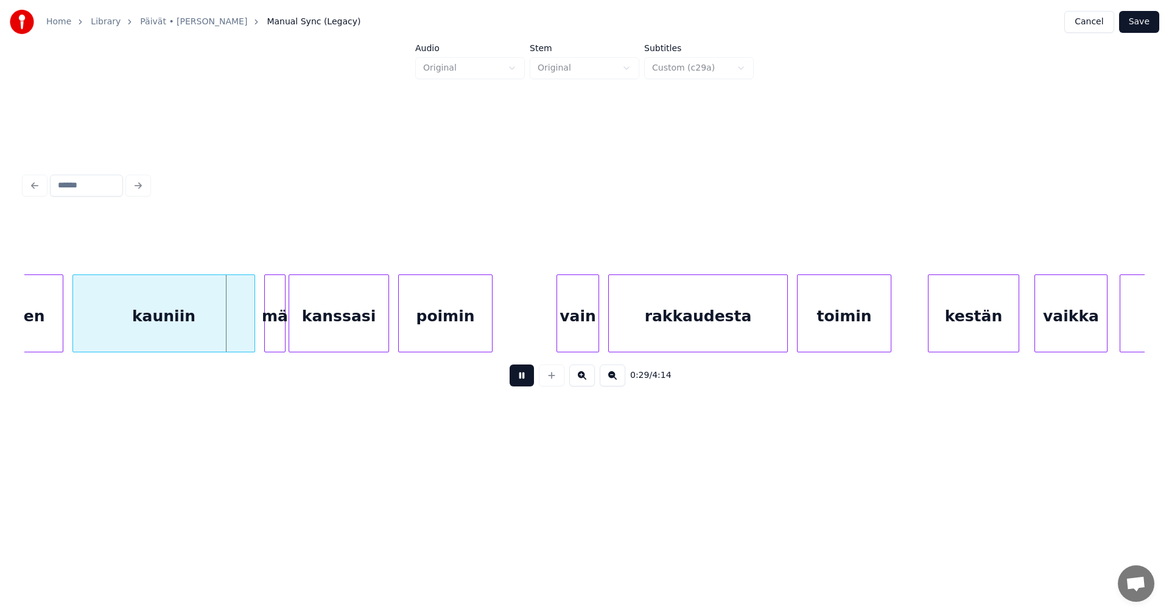
click at [523, 377] on button at bounding box center [521, 376] width 24 height 22
click at [247, 330] on div at bounding box center [248, 313] width 4 height 77
click at [268, 330] on div "mä" at bounding box center [269, 316] width 20 height 83
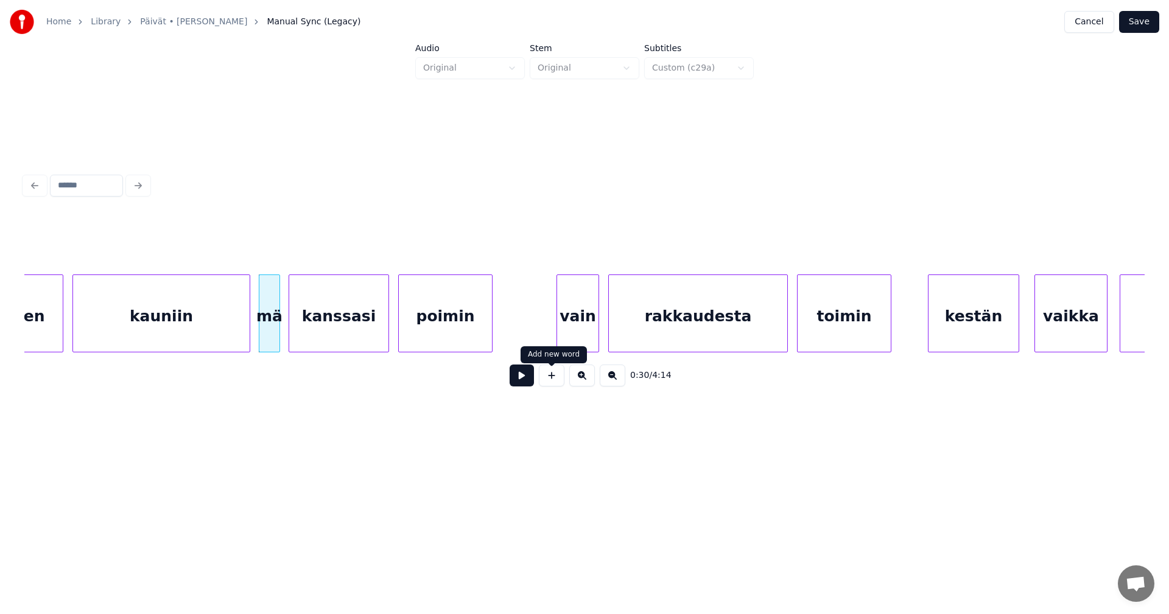
click at [516, 382] on button at bounding box center [521, 376] width 24 height 22
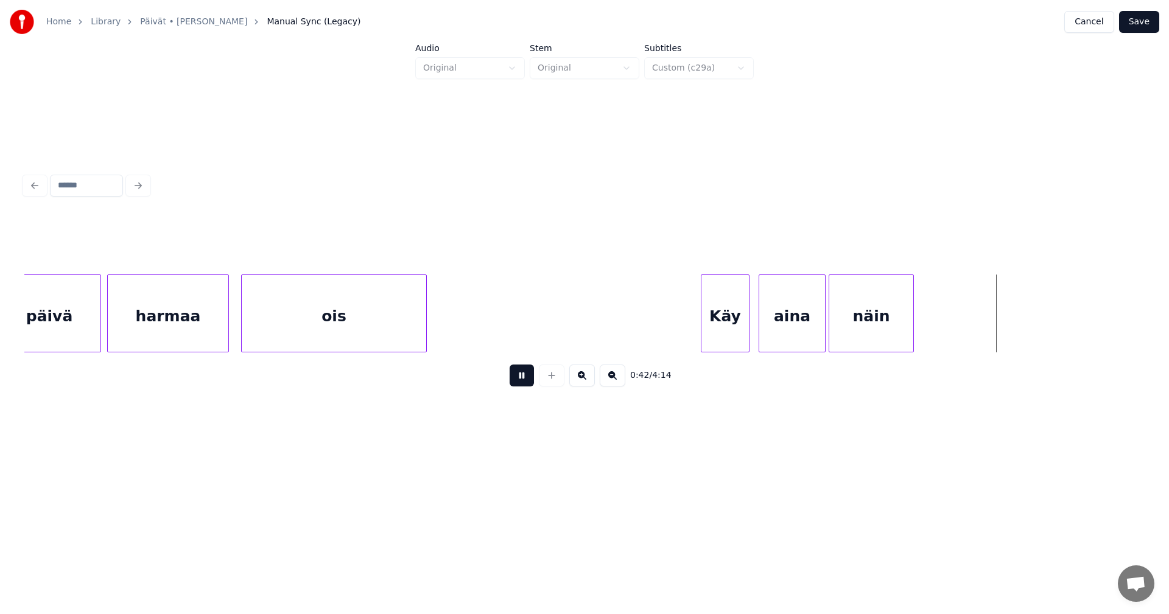
click at [525, 382] on button at bounding box center [521, 376] width 24 height 22
click at [881, 323] on div "näin" at bounding box center [875, 316] width 84 height 83
click at [925, 326] on div at bounding box center [923, 313] width 4 height 77
click at [743, 335] on div "Käy" at bounding box center [724, 316] width 47 height 83
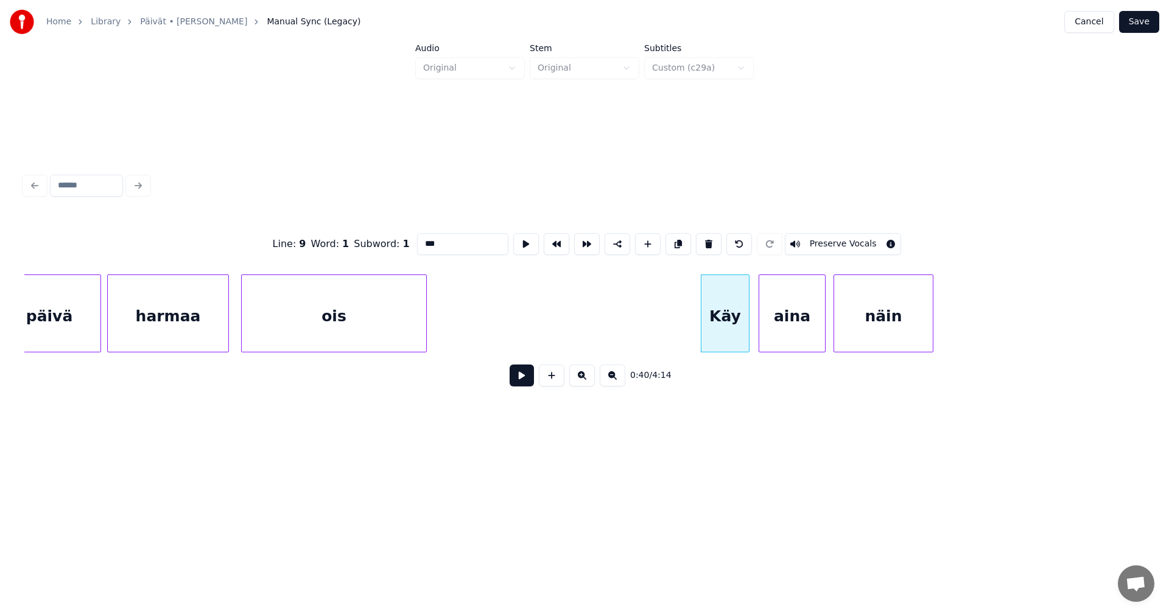
click at [530, 386] on button at bounding box center [521, 376] width 24 height 22
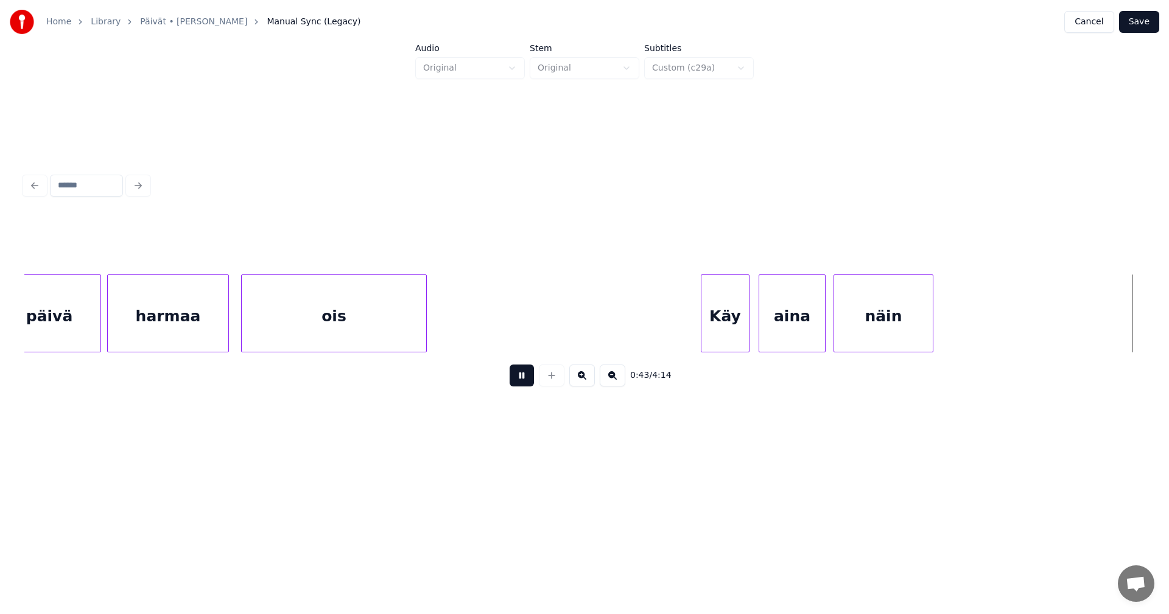
scroll to position [0, 6598]
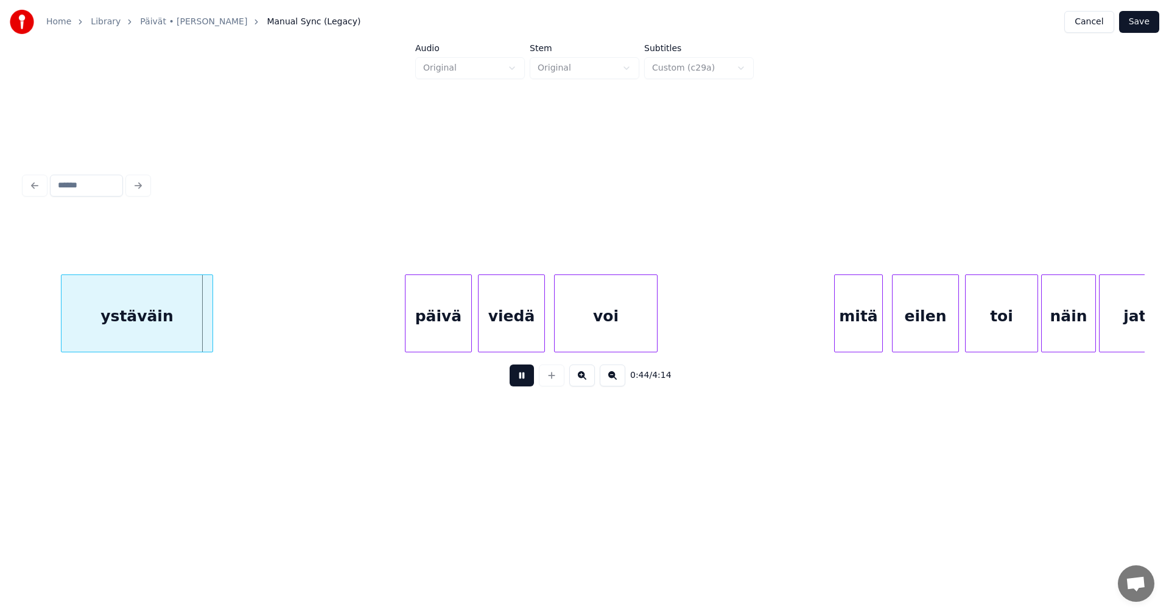
click at [530, 386] on button at bounding box center [521, 376] width 24 height 22
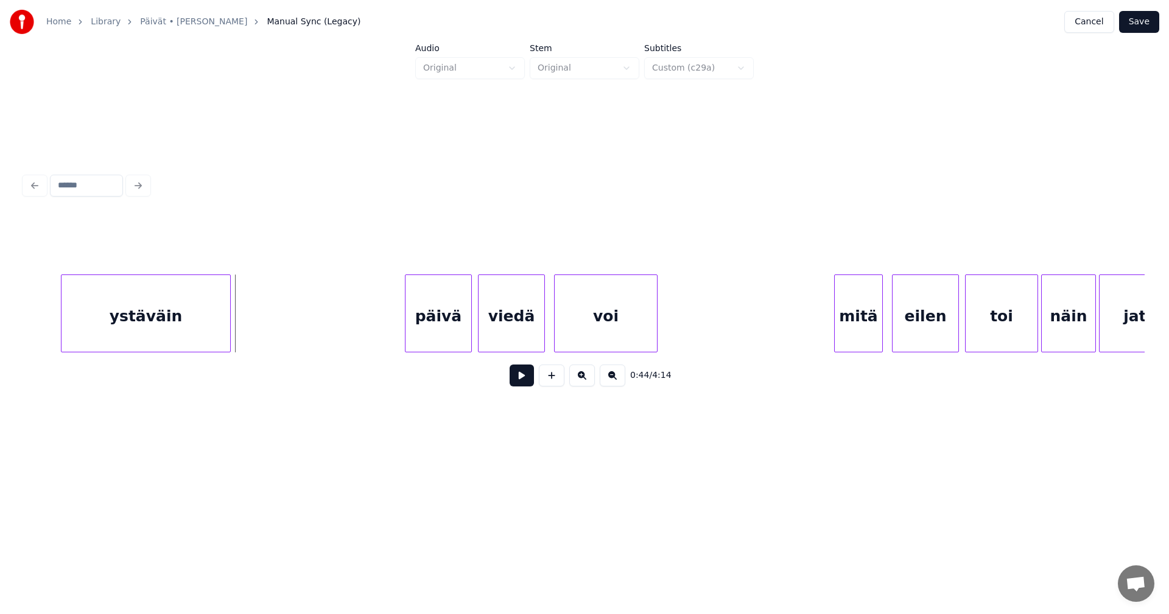
click at [227, 335] on div at bounding box center [228, 313] width 4 height 77
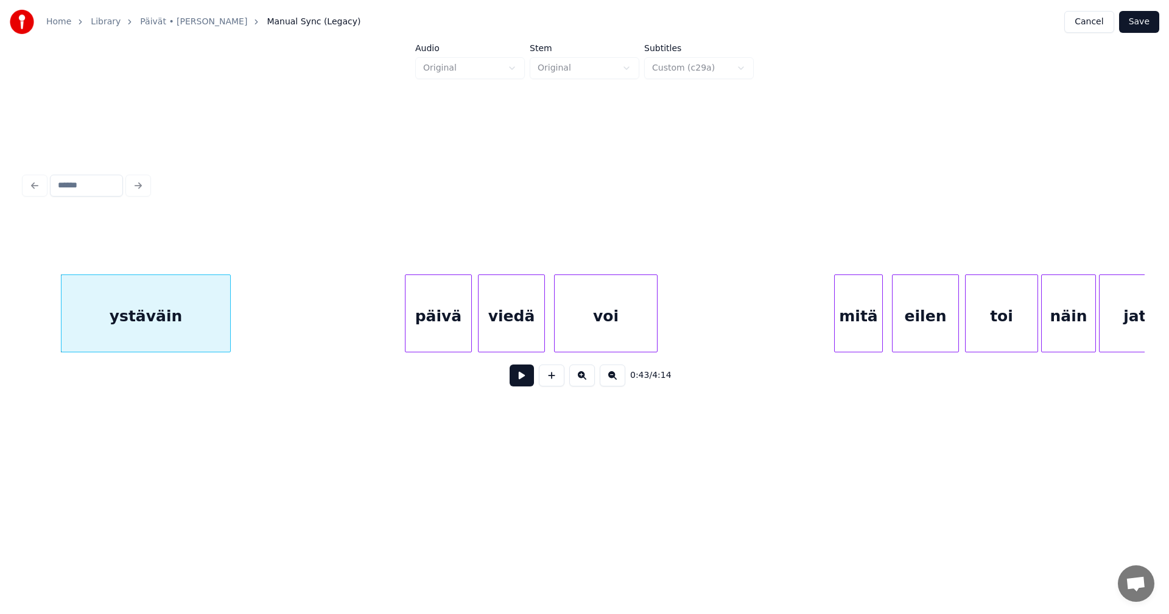
click at [456, 330] on div "päivä" at bounding box center [438, 316] width 66 height 83
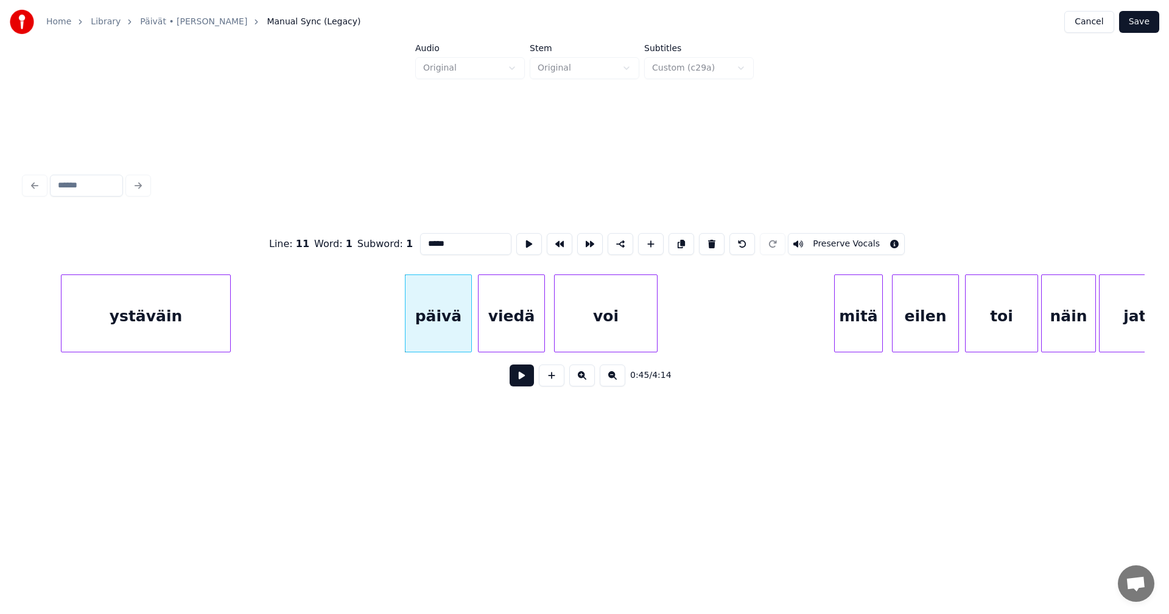
click at [520, 380] on button at bounding box center [521, 376] width 24 height 22
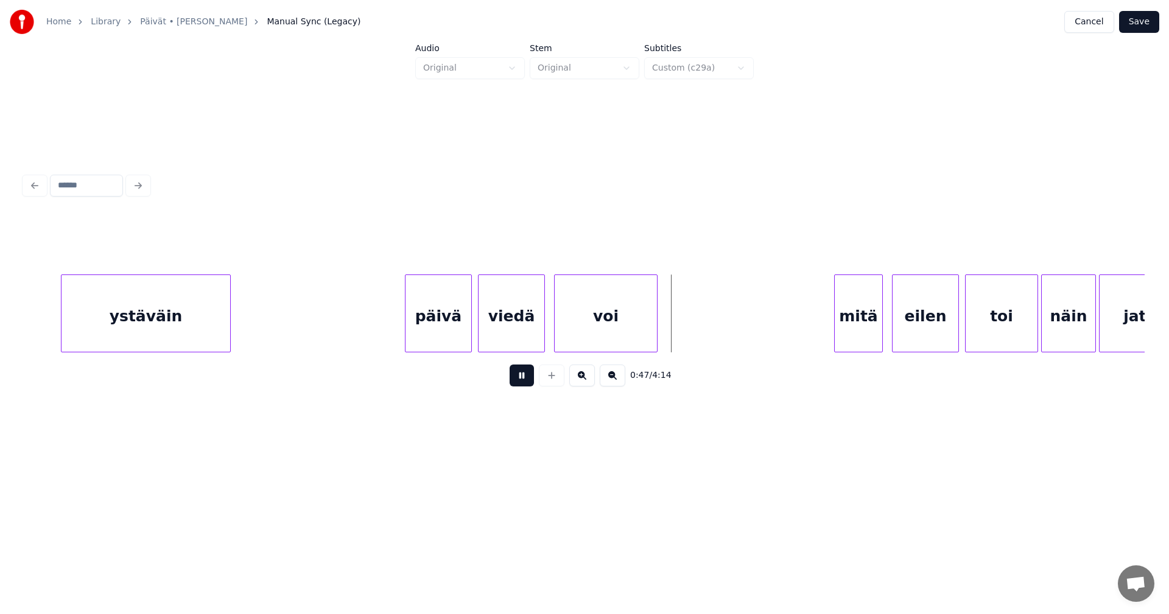
click at [520, 380] on button at bounding box center [521, 376] width 24 height 22
click at [673, 327] on div at bounding box center [671, 313] width 4 height 77
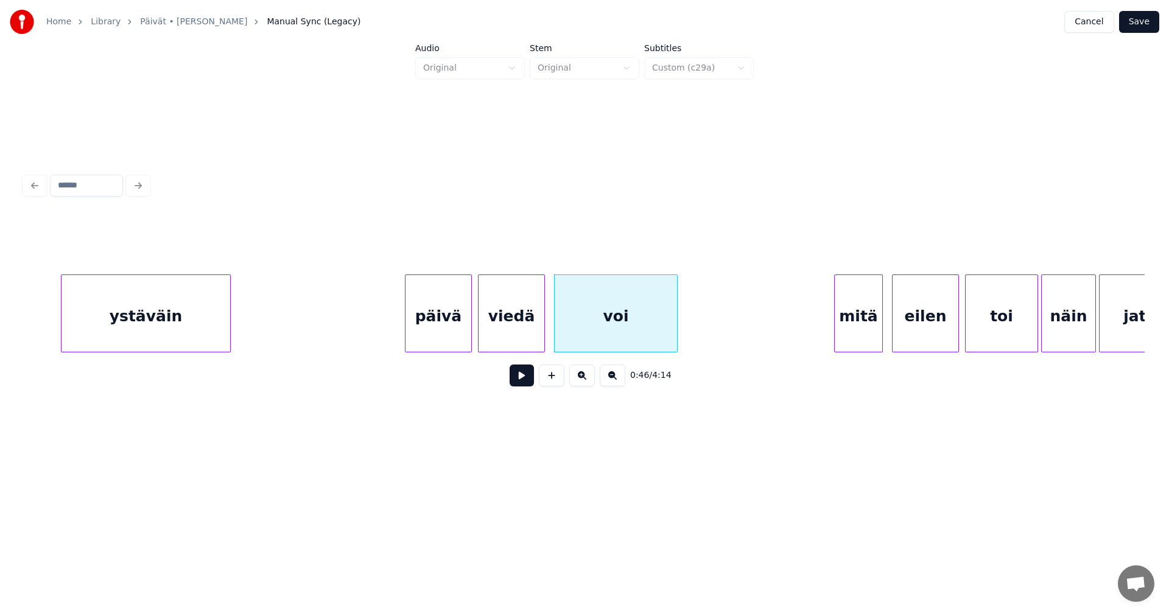
click at [848, 326] on div "mitä" at bounding box center [857, 316] width 47 height 83
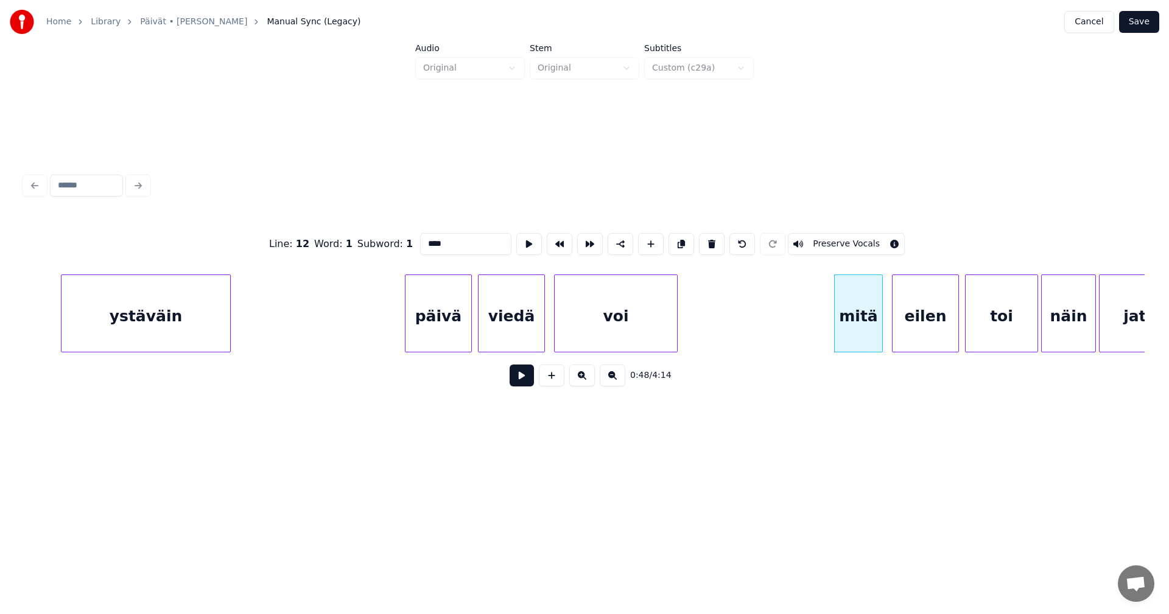
click at [526, 382] on button at bounding box center [521, 376] width 24 height 22
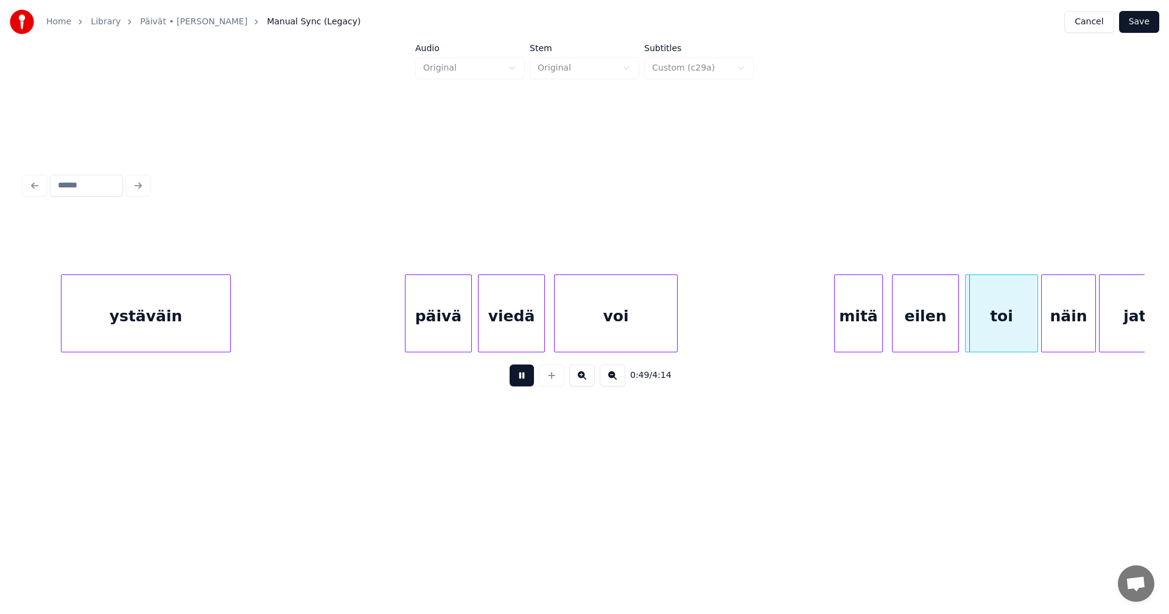
click at [526, 382] on button at bounding box center [521, 376] width 24 height 22
click at [530, 386] on button at bounding box center [521, 376] width 24 height 22
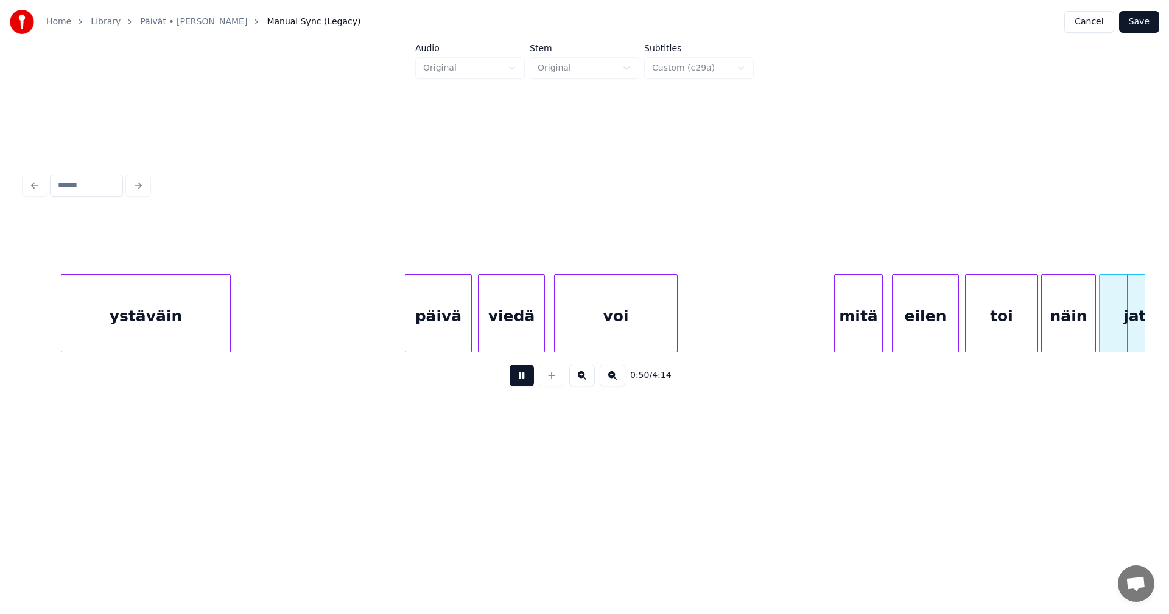
scroll to position [0, 7718]
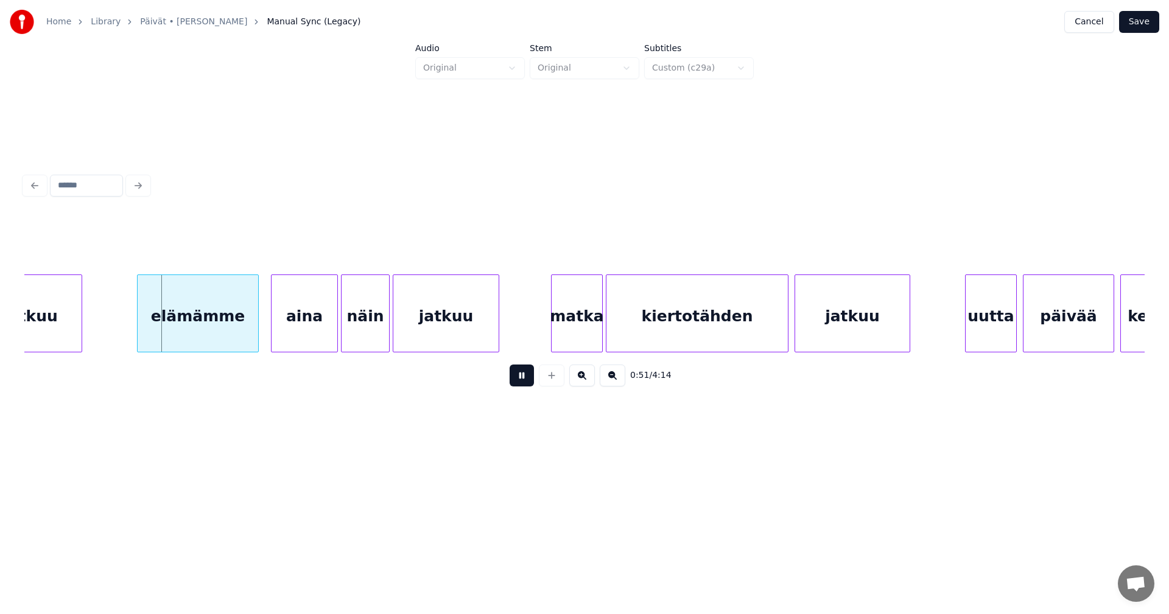
click at [531, 383] on button at bounding box center [521, 376] width 24 height 22
click at [199, 327] on div "elämämme" at bounding box center [195, 316] width 121 height 83
click at [301, 323] on div "aina" at bounding box center [300, 316] width 66 height 83
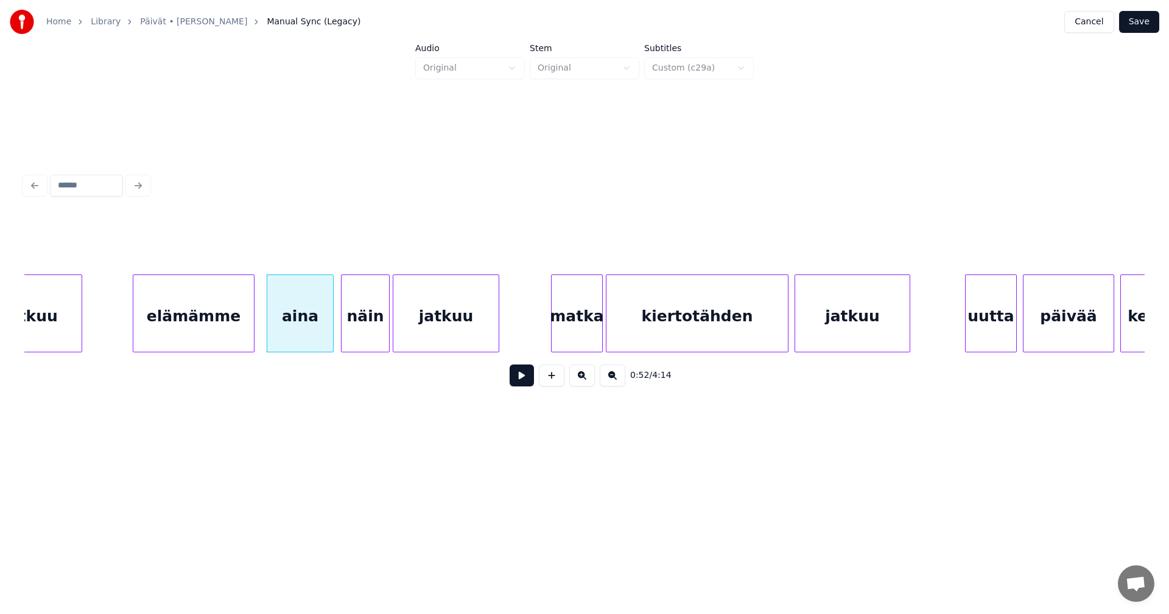
click at [518, 379] on button at bounding box center [521, 376] width 24 height 22
drag, startPoint x: 517, startPoint y: 377, endPoint x: 544, endPoint y: 325, distance: 59.1
click at [517, 375] on button at bounding box center [521, 376] width 24 height 22
click at [567, 321] on div "matka" at bounding box center [570, 316] width 51 height 83
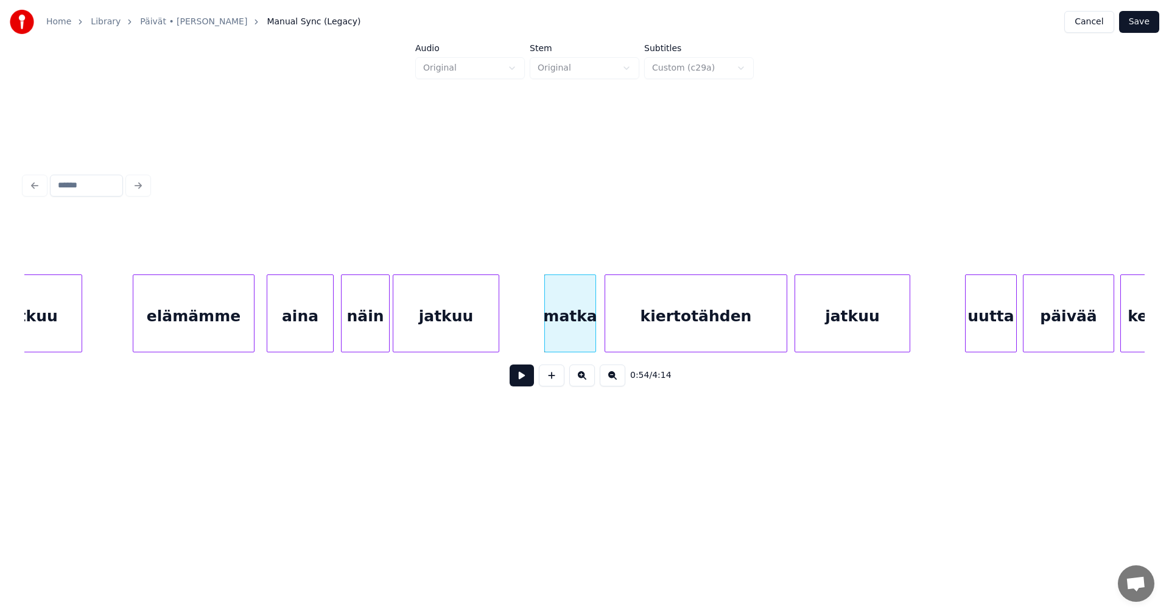
click at [682, 325] on div "kiertotähden" at bounding box center [695, 316] width 181 height 83
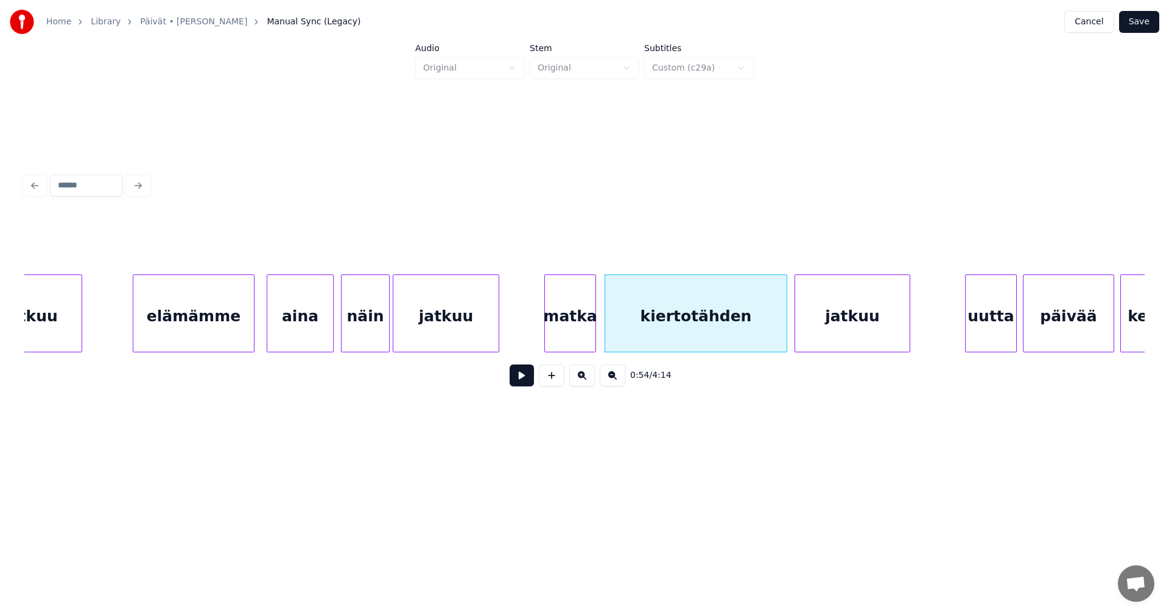
click at [520, 383] on button at bounding box center [521, 376] width 24 height 22
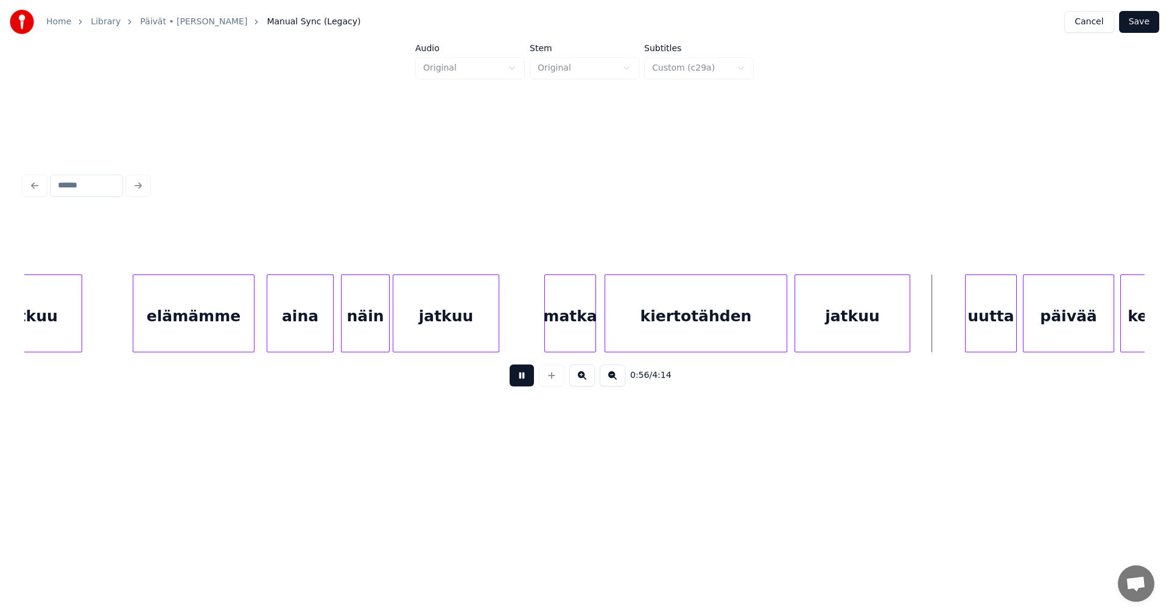
drag, startPoint x: 520, startPoint y: 383, endPoint x: 569, endPoint y: 385, distance: 48.8
click at [520, 382] on button at bounding box center [521, 376] width 24 height 22
click at [999, 327] on div "uutta" at bounding box center [988, 316] width 51 height 83
click at [535, 383] on div "0:56 / 4:14" at bounding box center [584, 375] width 1100 height 27
click at [531, 383] on button at bounding box center [521, 376] width 24 height 22
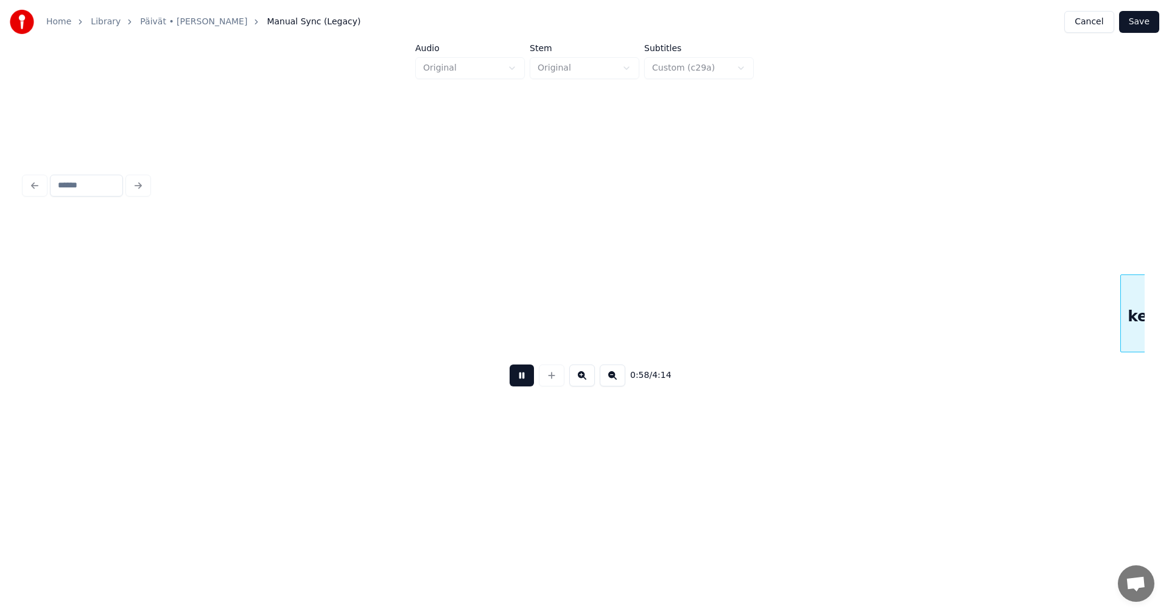
scroll to position [0, 8838]
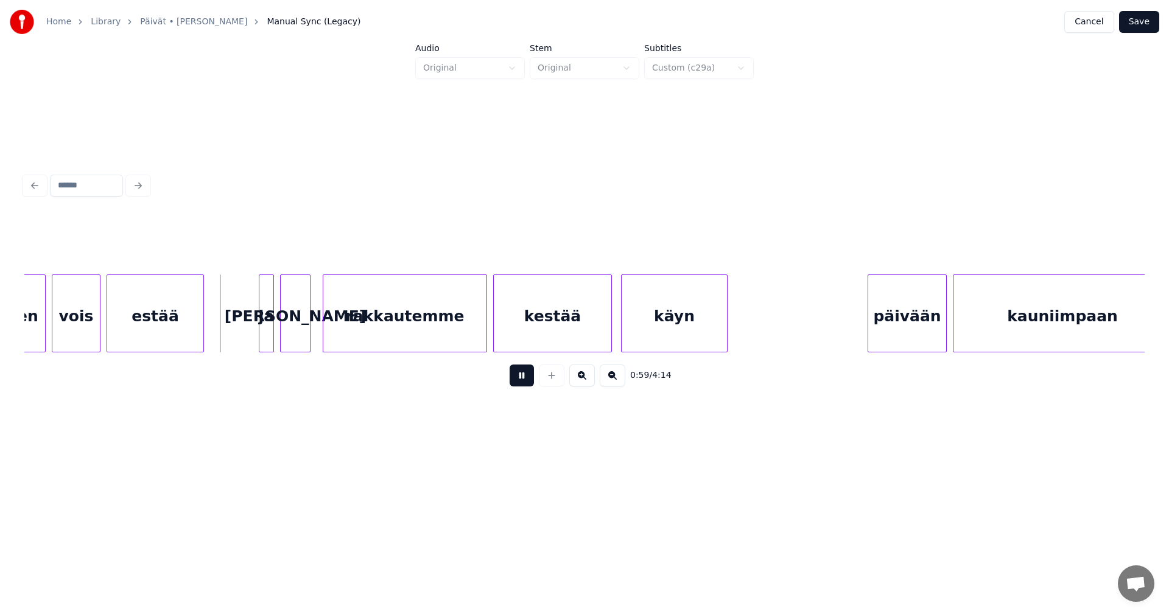
click at [531, 383] on button at bounding box center [521, 376] width 24 height 22
click at [254, 320] on div "ja" at bounding box center [255, 316] width 14 height 83
click at [273, 320] on div at bounding box center [272, 313] width 4 height 77
click at [264, 334] on div "ja" at bounding box center [261, 316] width 26 height 83
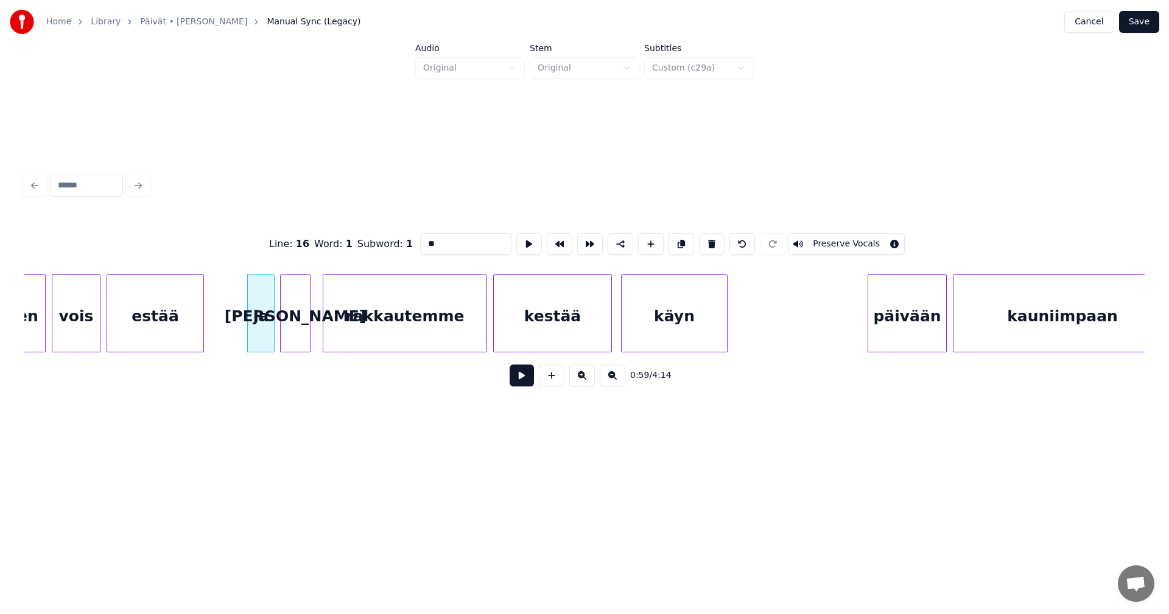
click at [528, 381] on button at bounding box center [521, 376] width 24 height 22
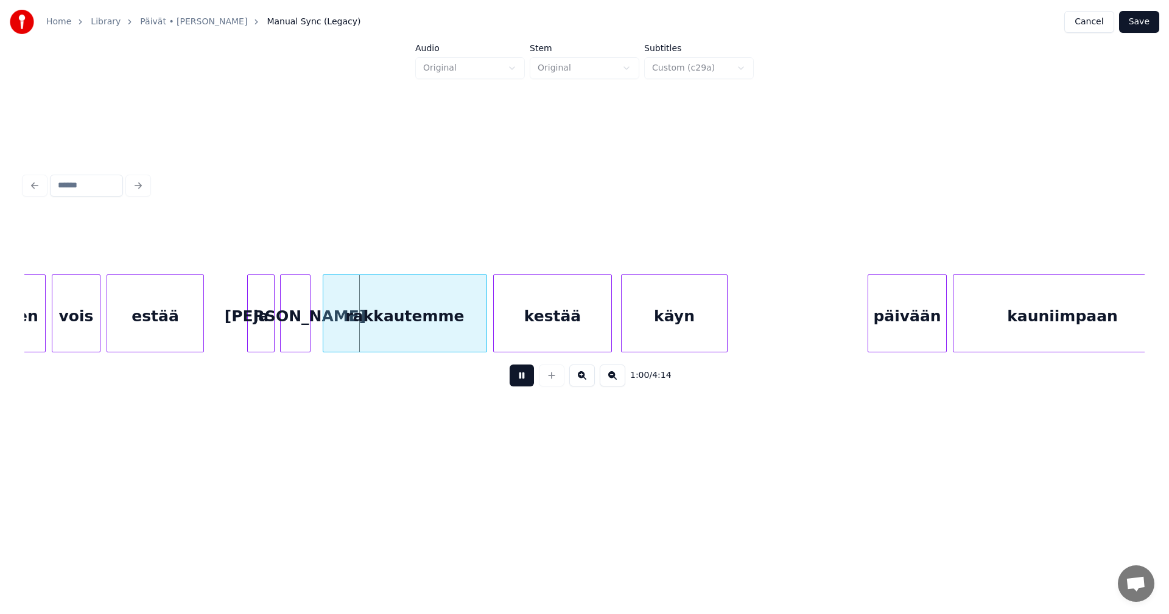
click at [528, 381] on button at bounding box center [521, 376] width 24 height 22
click at [428, 330] on div "rakkautemme" at bounding box center [399, 316] width 163 height 83
click at [264, 326] on div "ja" at bounding box center [258, 316] width 26 height 83
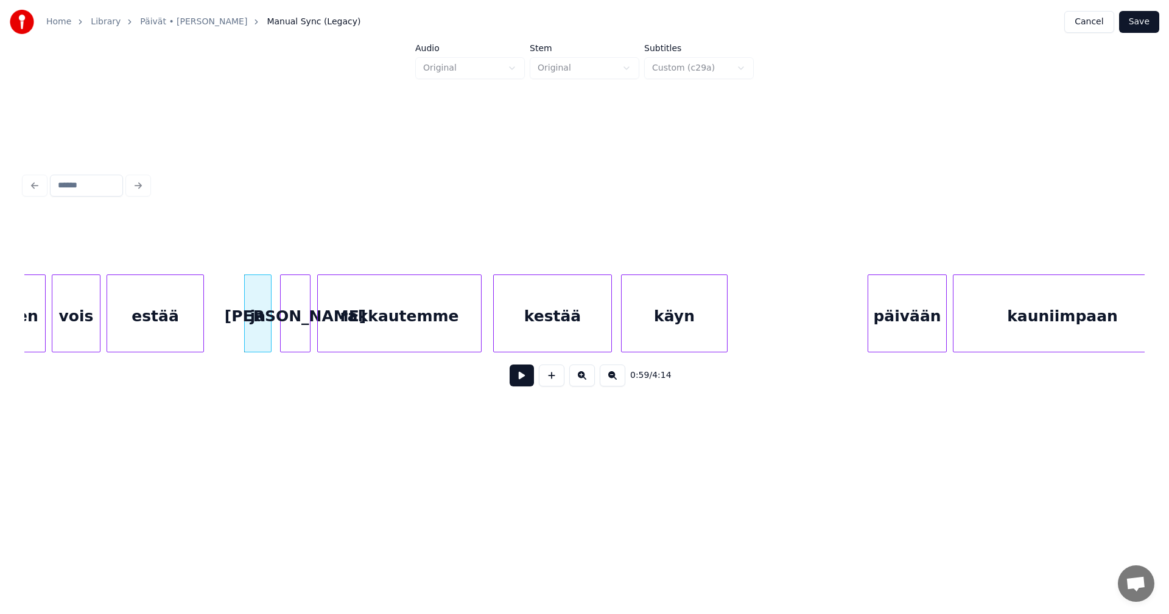
click at [296, 324] on div "[PERSON_NAME]" at bounding box center [295, 316] width 29 height 83
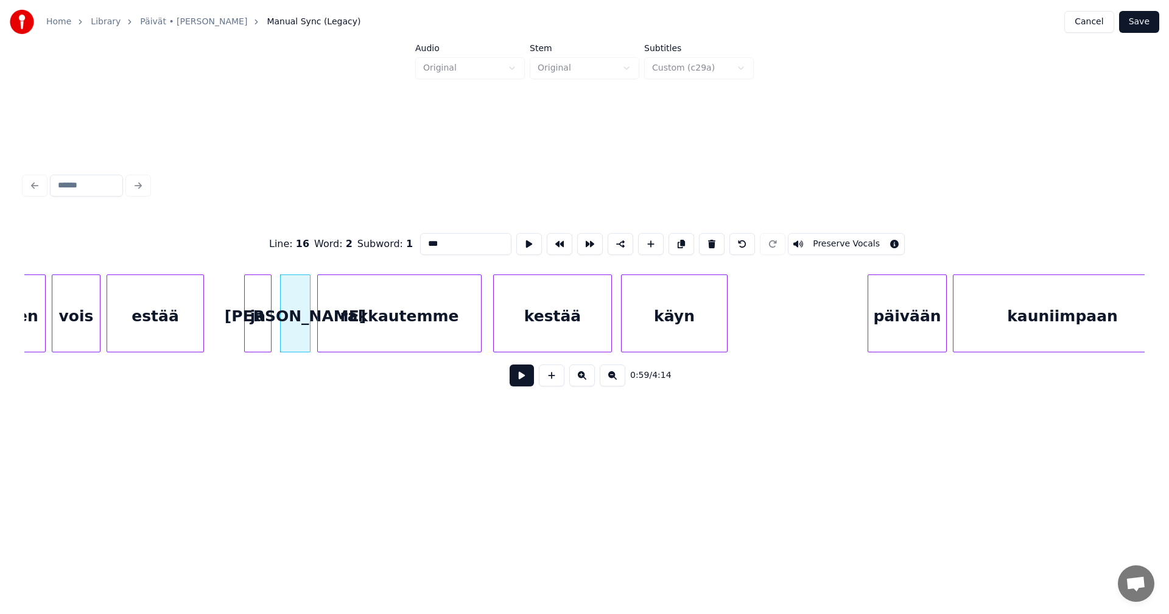
click at [517, 383] on button at bounding box center [521, 376] width 24 height 22
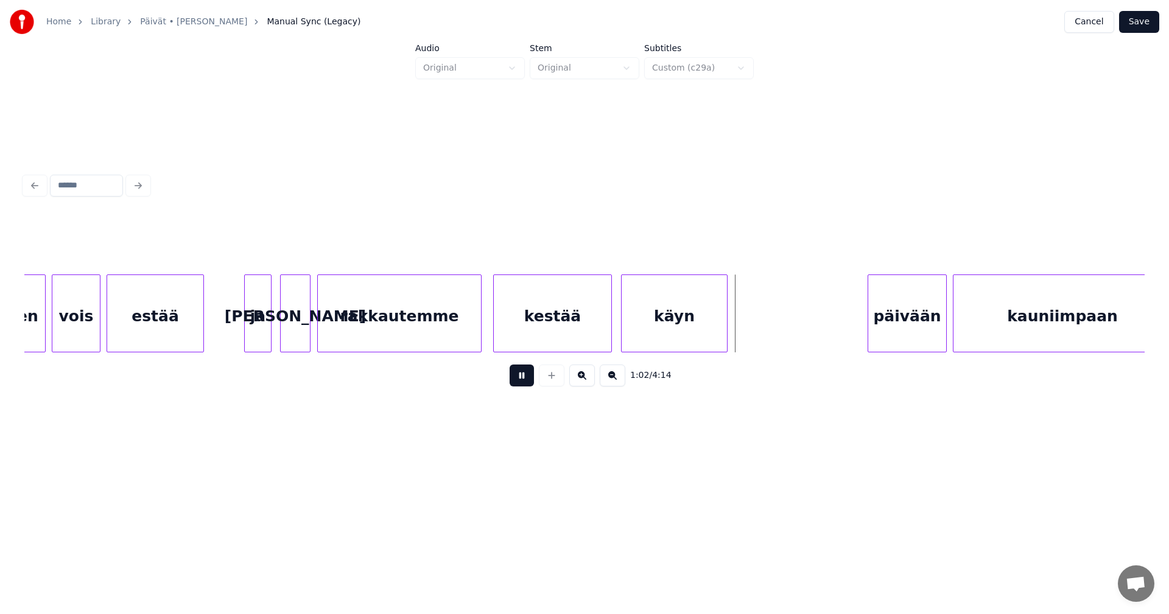
drag, startPoint x: 518, startPoint y: 382, endPoint x: 657, endPoint y: 354, distance: 142.2
click at [520, 382] on button at bounding box center [521, 376] width 24 height 22
click at [749, 332] on div at bounding box center [749, 313] width 4 height 77
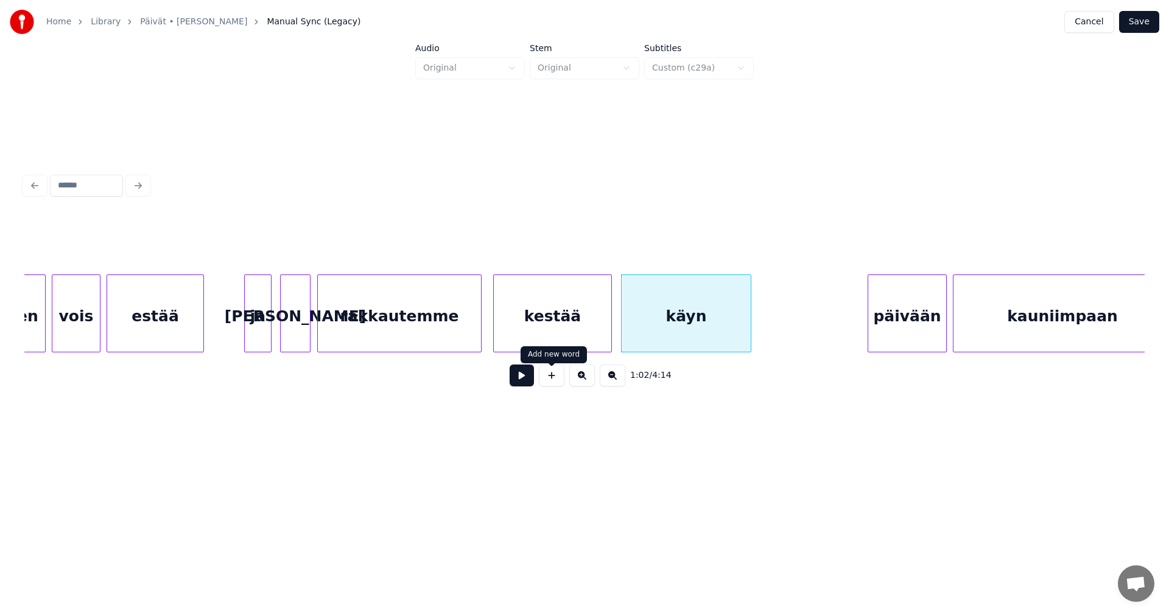
click at [531, 382] on button at bounding box center [521, 376] width 24 height 22
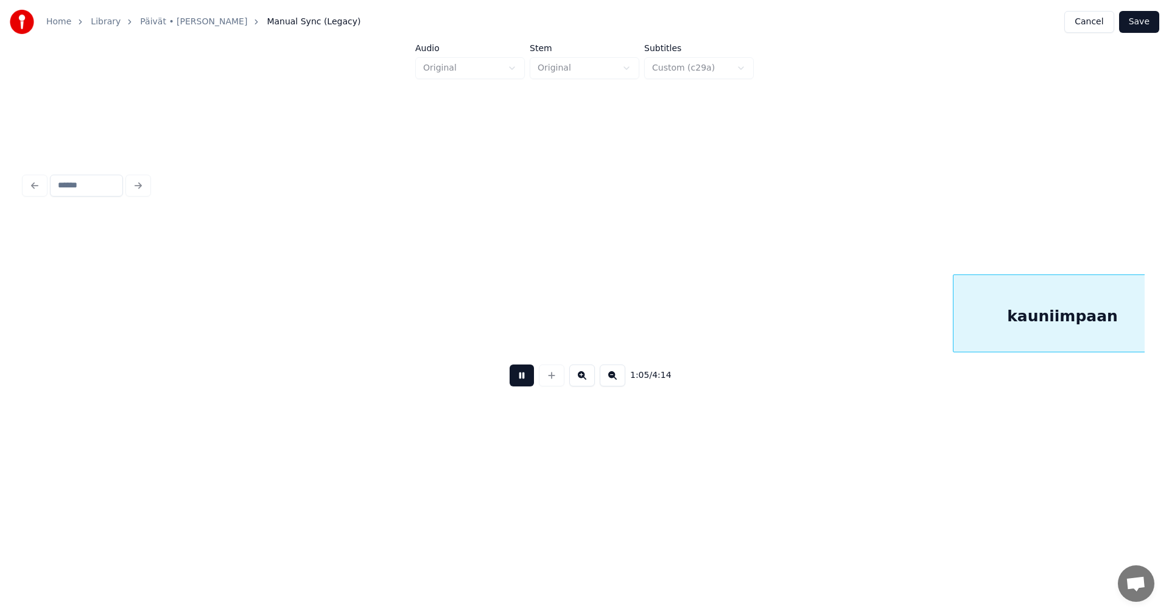
scroll to position [0, 9958]
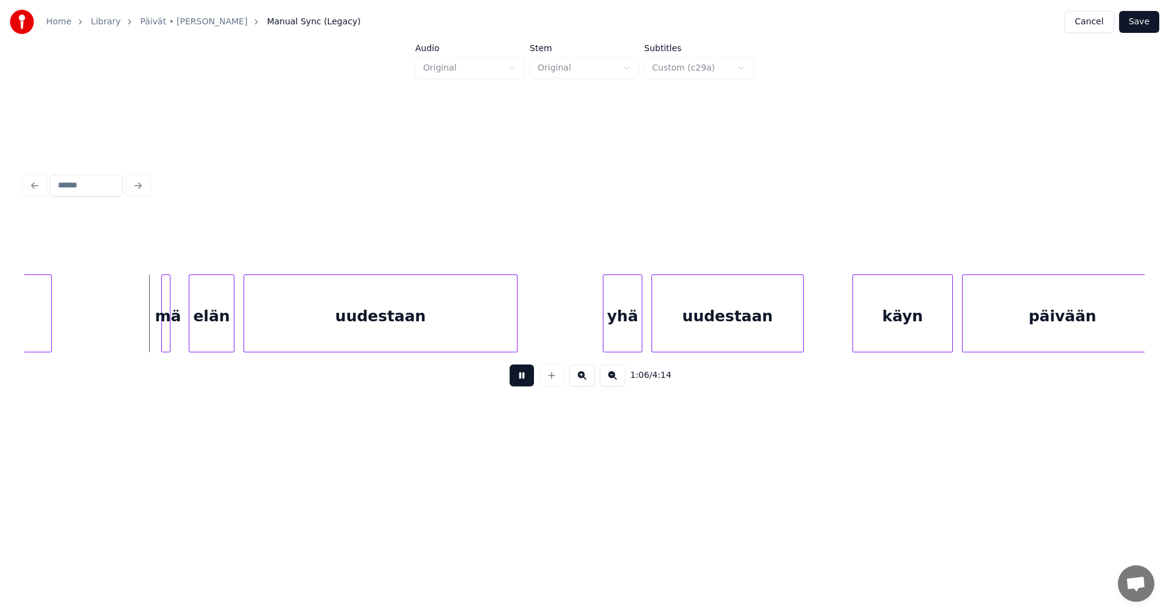
click at [531, 382] on button at bounding box center [521, 376] width 24 height 22
click at [161, 323] on div at bounding box center [160, 313] width 4 height 77
click at [180, 324] on div at bounding box center [179, 313] width 4 height 77
click at [203, 324] on div at bounding box center [203, 313] width 4 height 77
click at [191, 326] on div at bounding box center [191, 313] width 4 height 77
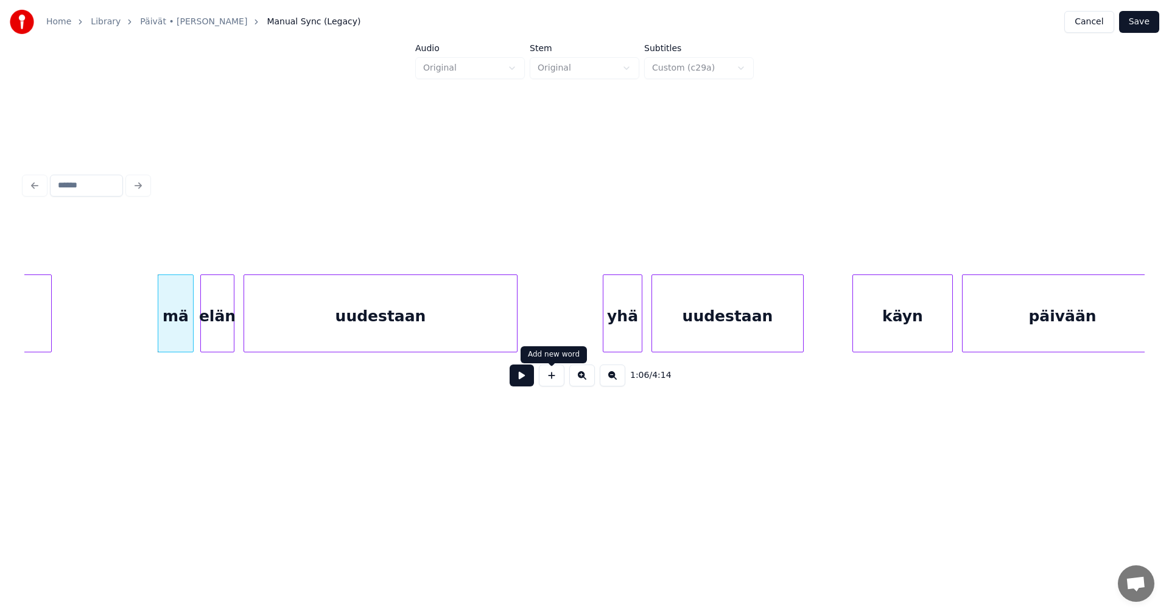
click at [520, 378] on button at bounding box center [521, 376] width 24 height 22
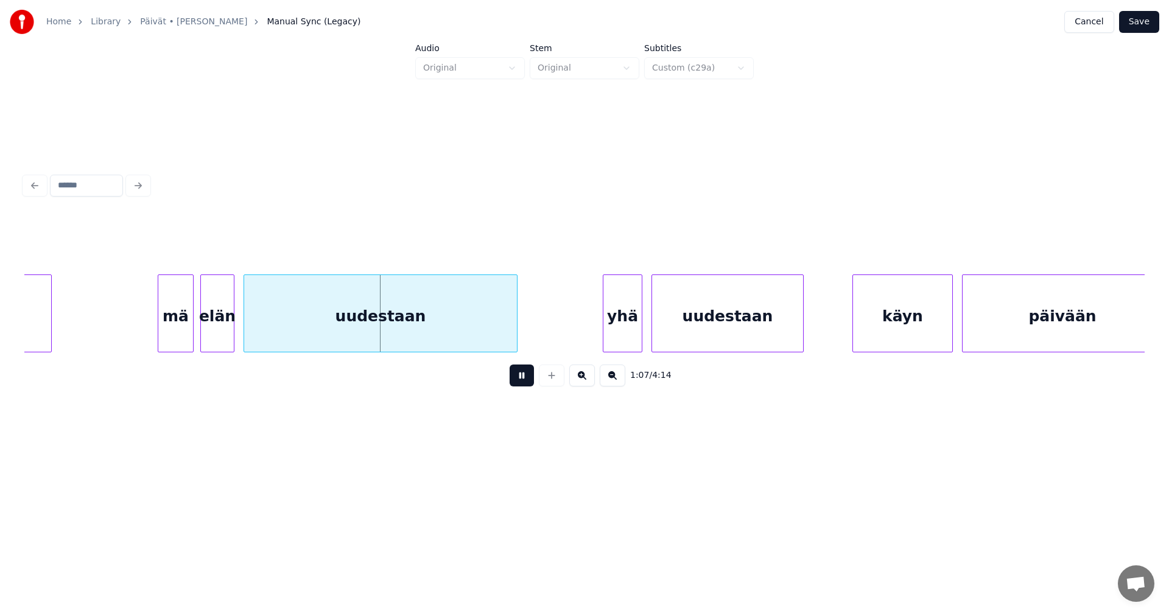
click at [522, 378] on button at bounding box center [521, 376] width 24 height 22
click at [177, 329] on div "mä" at bounding box center [175, 316] width 35 height 83
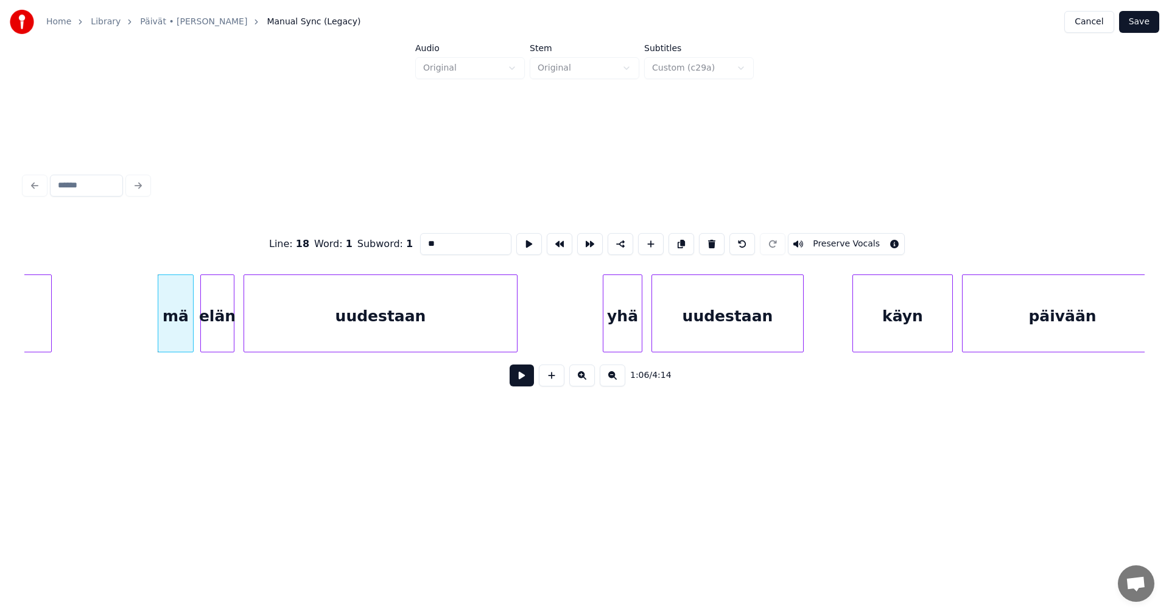
click at [524, 385] on button at bounding box center [521, 376] width 24 height 22
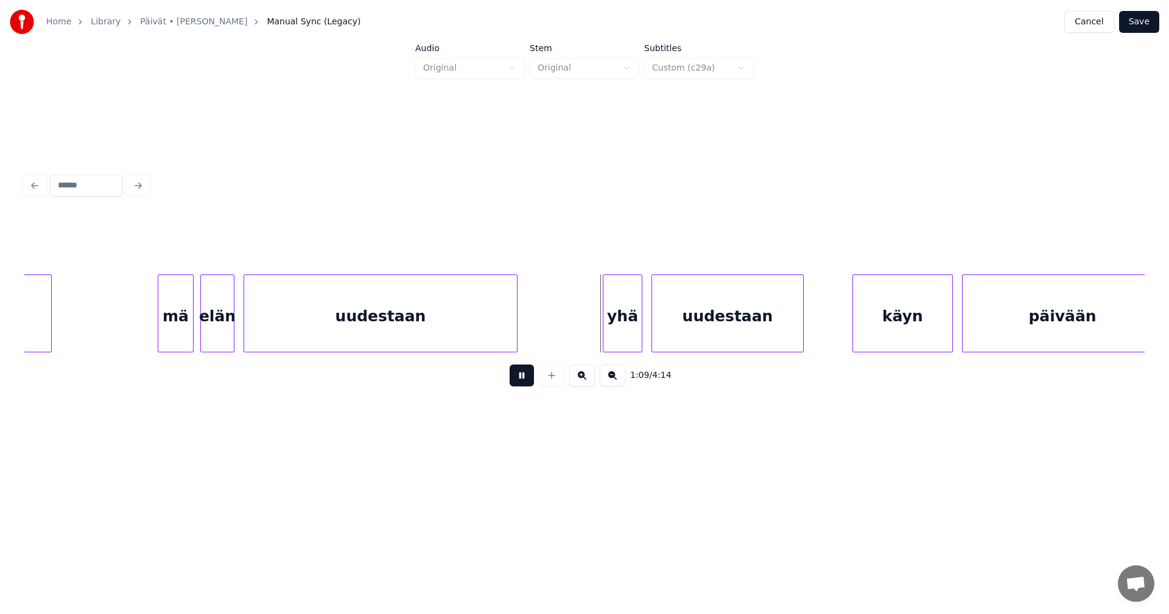
click at [525, 383] on button at bounding box center [521, 376] width 24 height 22
click at [624, 335] on div "yhä" at bounding box center [615, 316] width 38 height 83
click at [592, 335] on div at bounding box center [593, 313] width 4 height 77
click at [512, 376] on button at bounding box center [521, 376] width 24 height 22
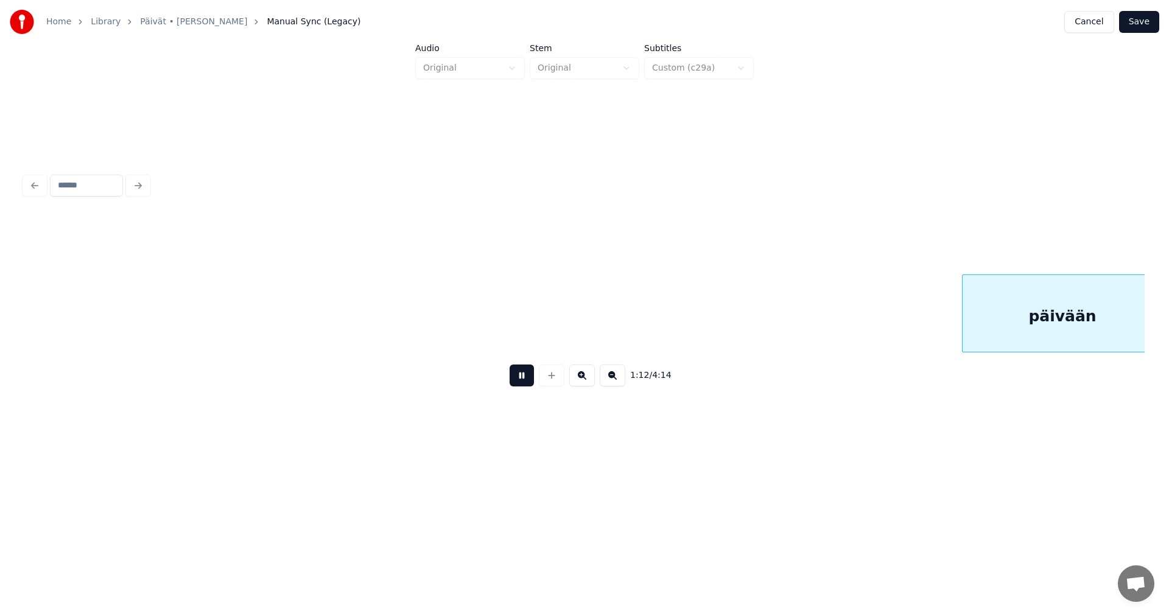
scroll to position [0, 11079]
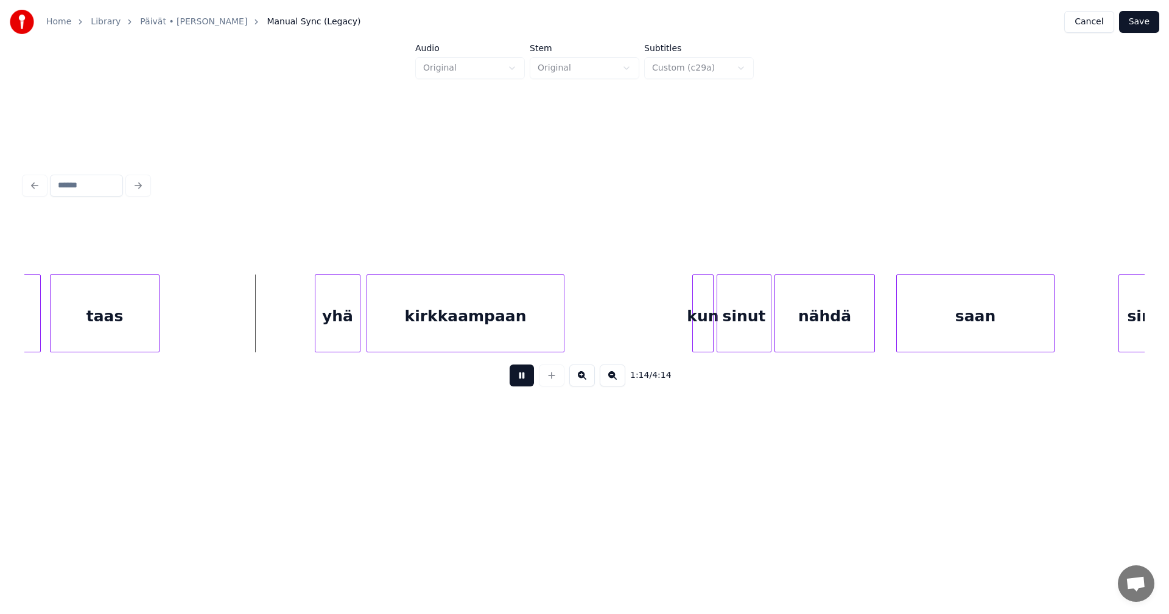
click at [522, 374] on button at bounding box center [521, 376] width 24 height 22
click at [343, 323] on div "yhä" at bounding box center [332, 316] width 44 height 83
click at [530, 379] on button at bounding box center [521, 376] width 24 height 22
click at [531, 377] on button at bounding box center [521, 376] width 24 height 22
click at [579, 335] on div at bounding box center [579, 313] width 4 height 77
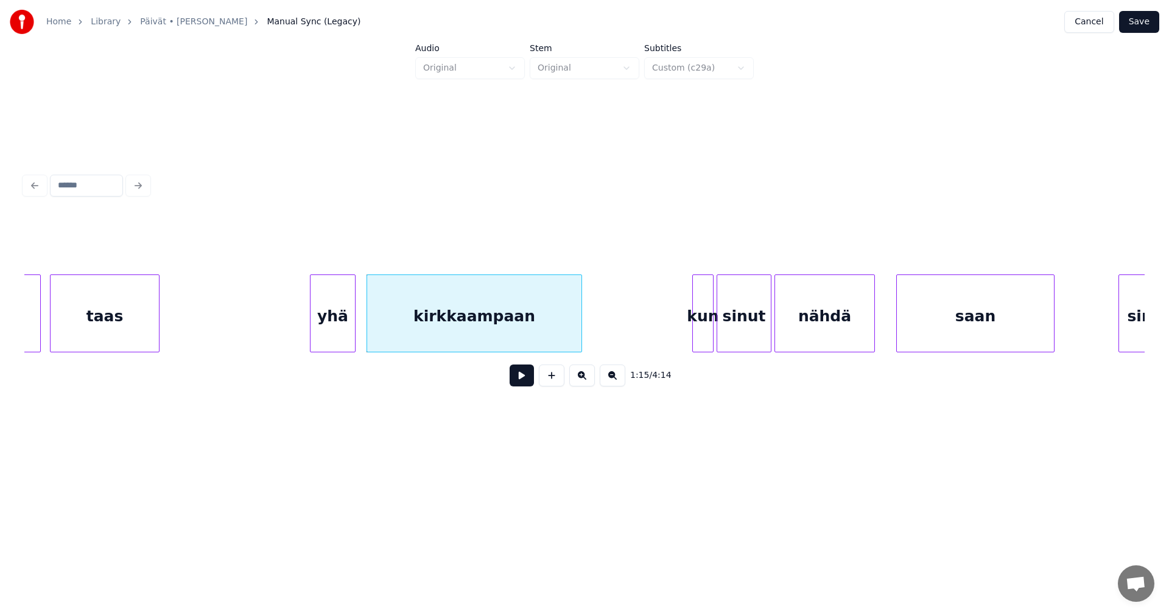
click at [708, 334] on div "kun" at bounding box center [703, 316] width 20 height 83
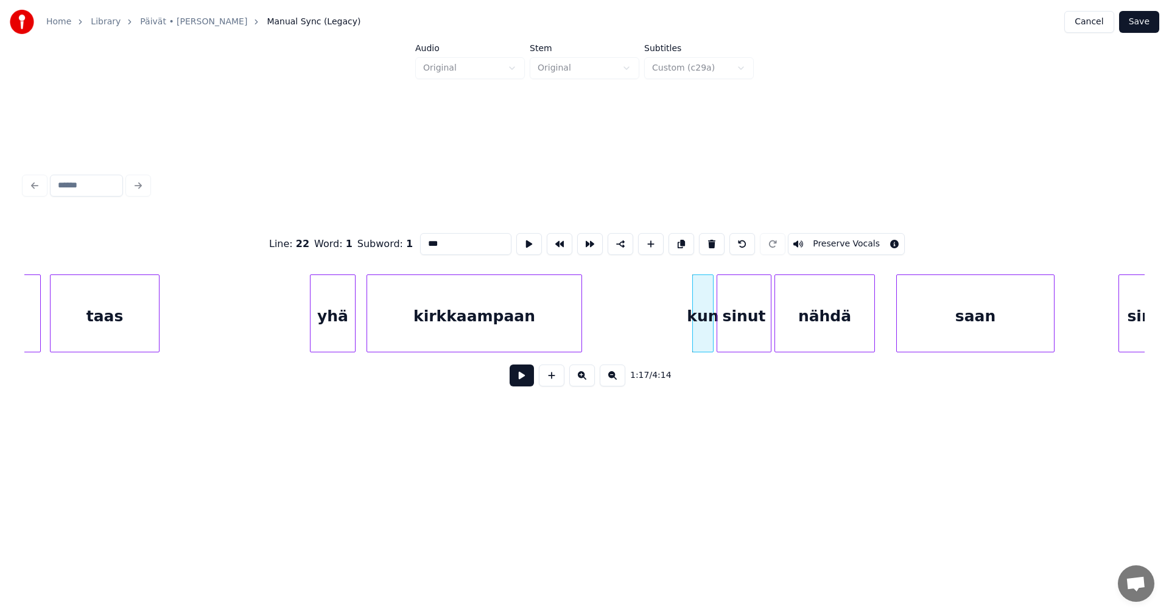
click at [531, 382] on button at bounding box center [521, 376] width 24 height 22
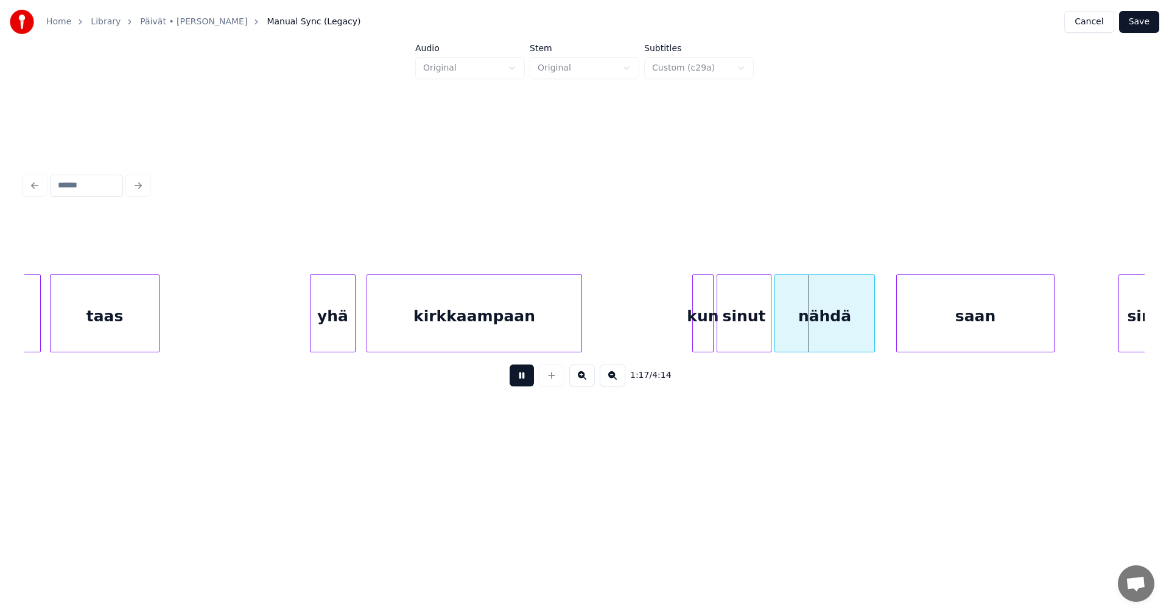
drag, startPoint x: 531, startPoint y: 382, endPoint x: 617, endPoint y: 365, distance: 87.6
click at [532, 382] on button at bounding box center [521, 376] width 24 height 22
click at [735, 337] on div "sinut" at bounding box center [744, 316] width 54 height 83
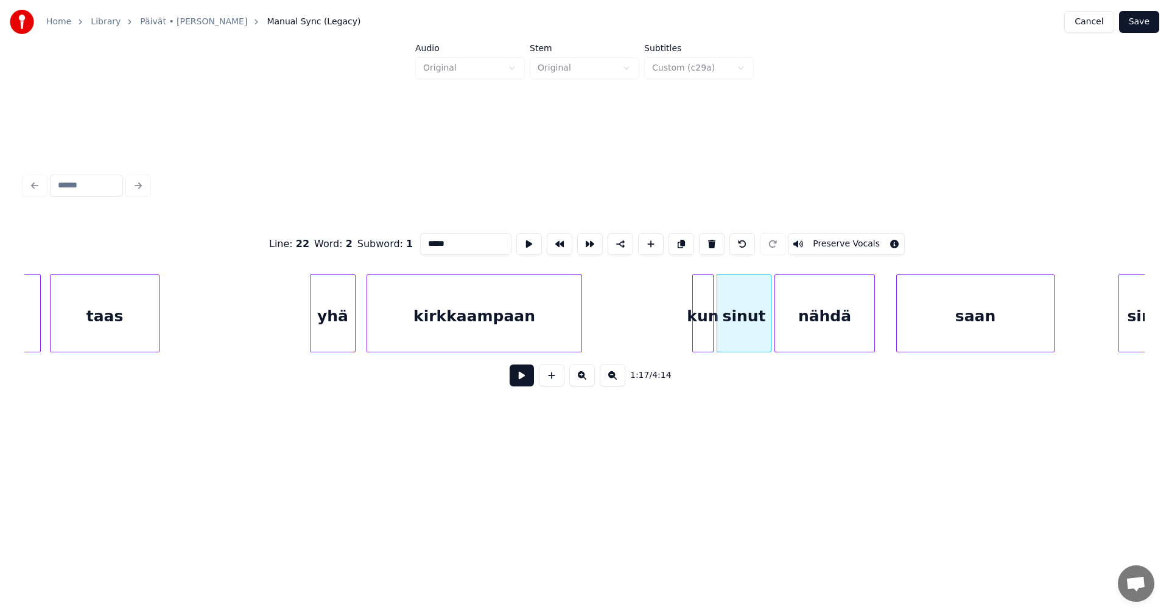
click at [529, 385] on button at bounding box center [521, 376] width 24 height 22
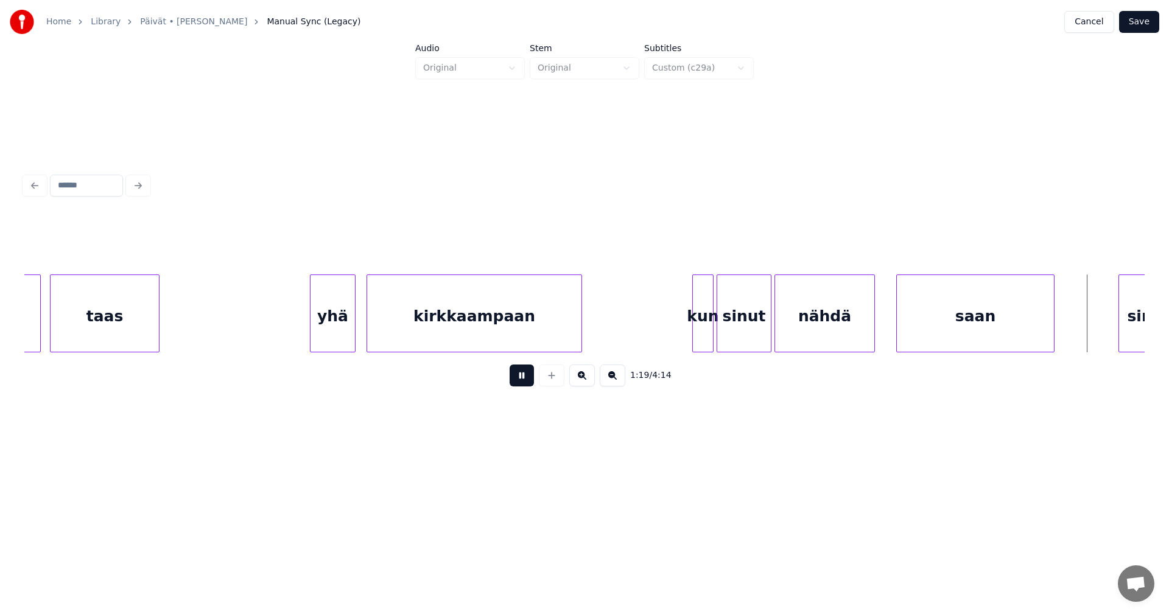
click at [528, 384] on button at bounding box center [521, 376] width 24 height 22
click at [760, 340] on div "sinut" at bounding box center [744, 316] width 54 height 83
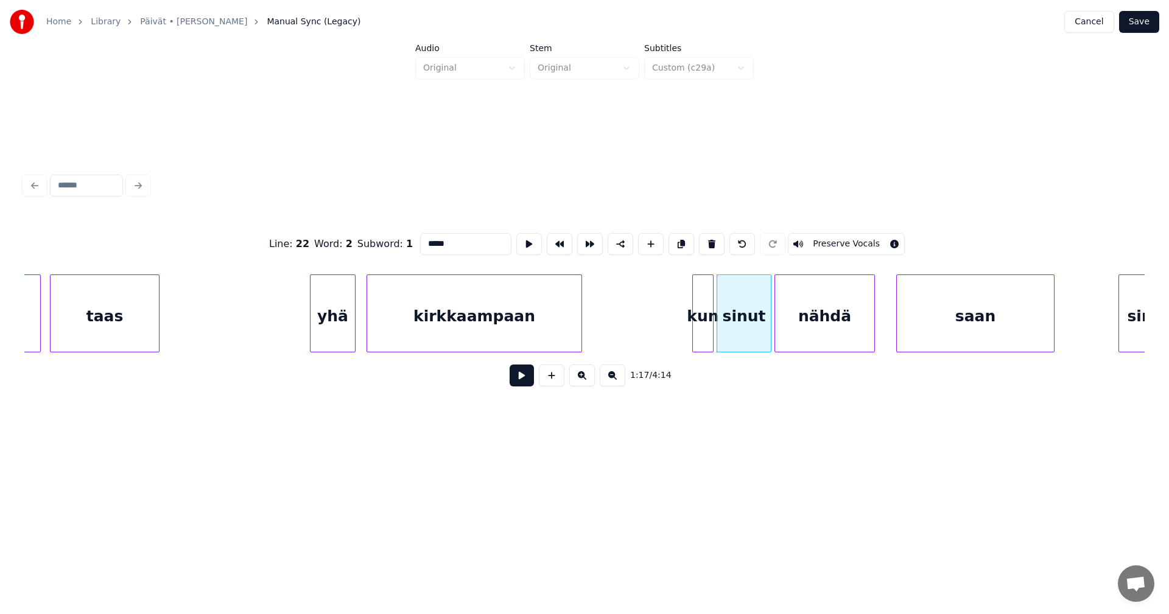
click at [528, 377] on button at bounding box center [521, 376] width 24 height 22
click at [764, 339] on div at bounding box center [765, 313] width 4 height 77
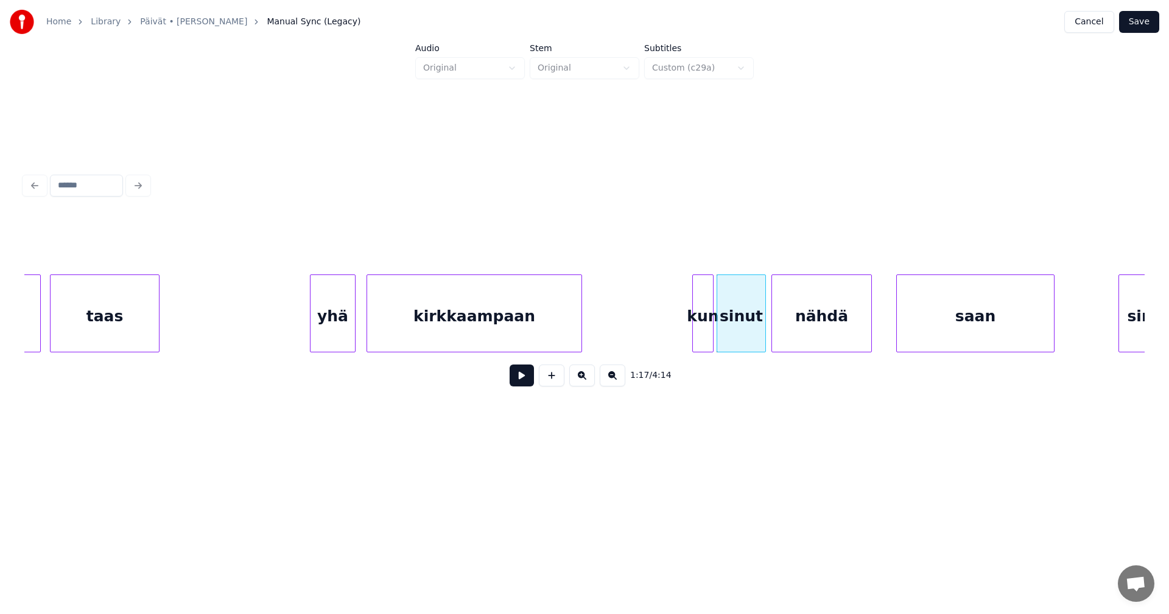
click at [771, 337] on div "nähdä" at bounding box center [821, 314] width 100 height 78
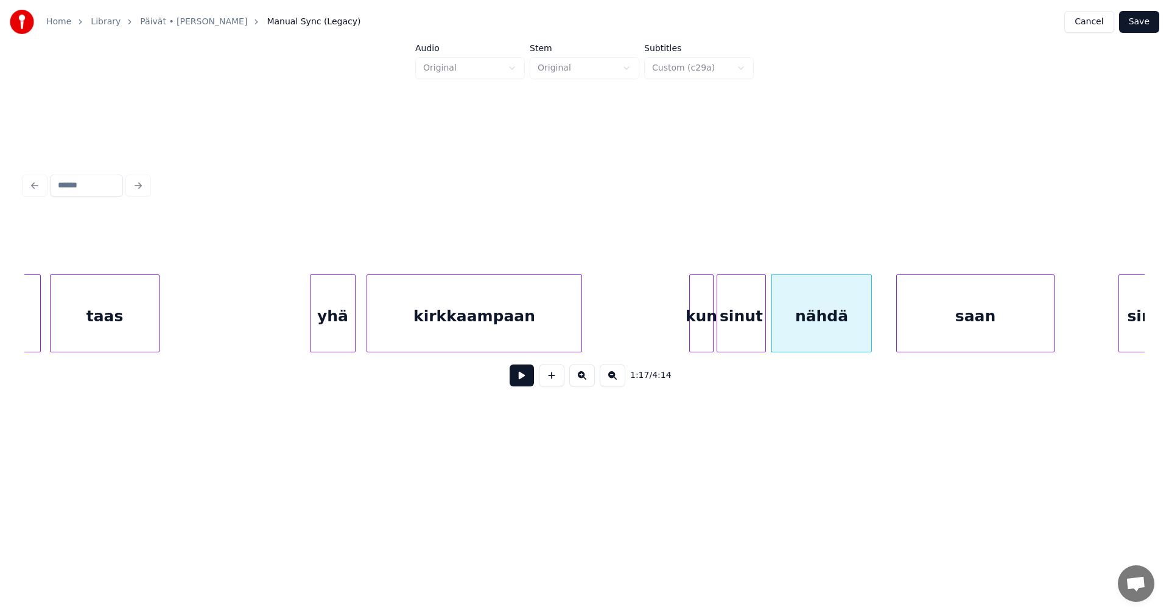
click at [690, 341] on div at bounding box center [692, 313] width 4 height 77
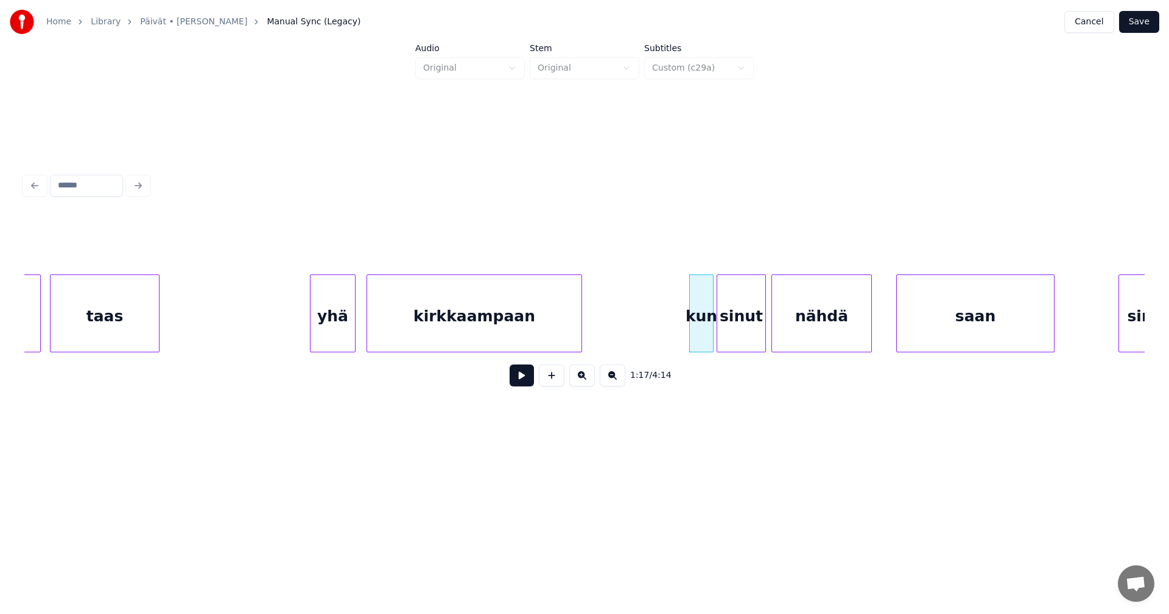
click at [516, 383] on button at bounding box center [521, 376] width 24 height 22
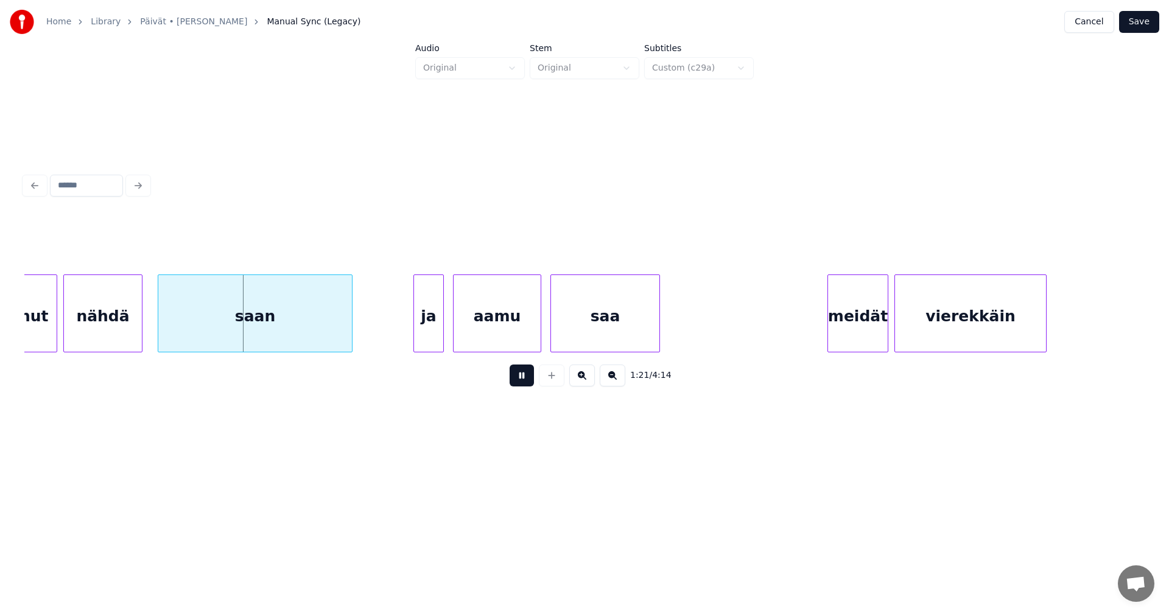
click at [519, 382] on button at bounding box center [521, 376] width 24 height 22
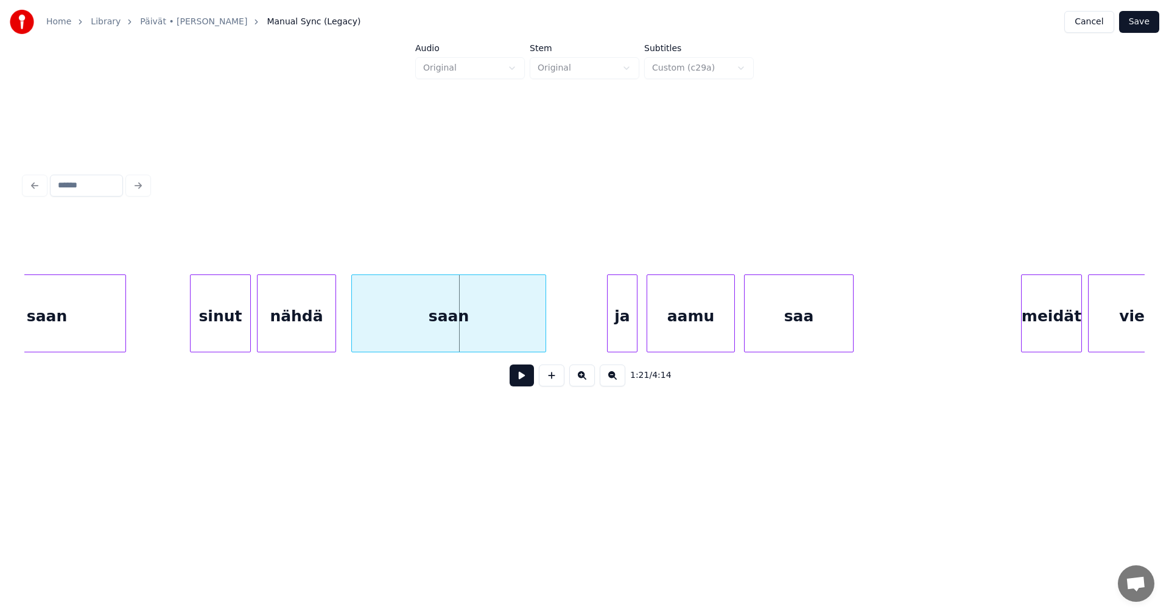
scroll to position [0, 12006]
click at [232, 326] on div "sinut" at bounding box center [217, 316] width 60 height 83
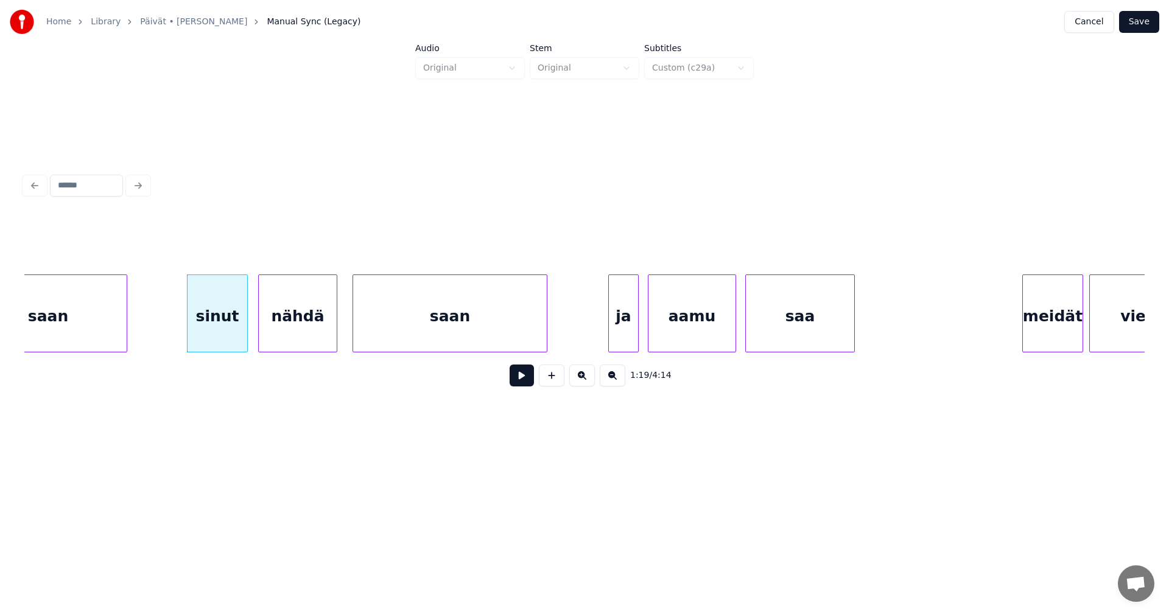
click at [520, 375] on button at bounding box center [521, 376] width 24 height 22
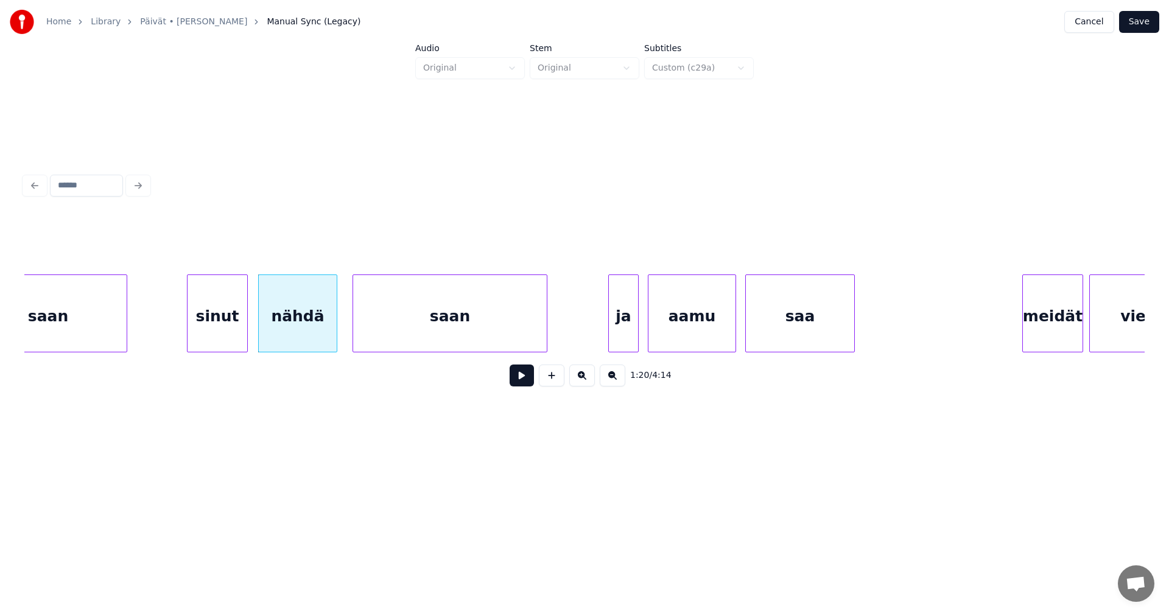
click at [520, 375] on button at bounding box center [521, 376] width 24 height 22
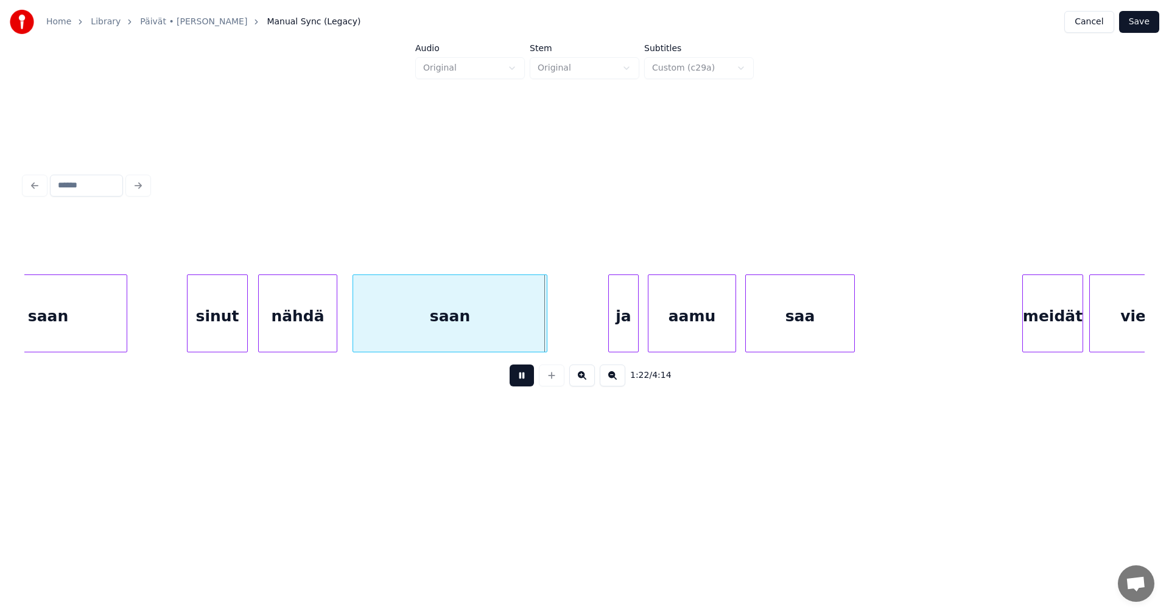
click at [520, 375] on button at bounding box center [521, 376] width 24 height 22
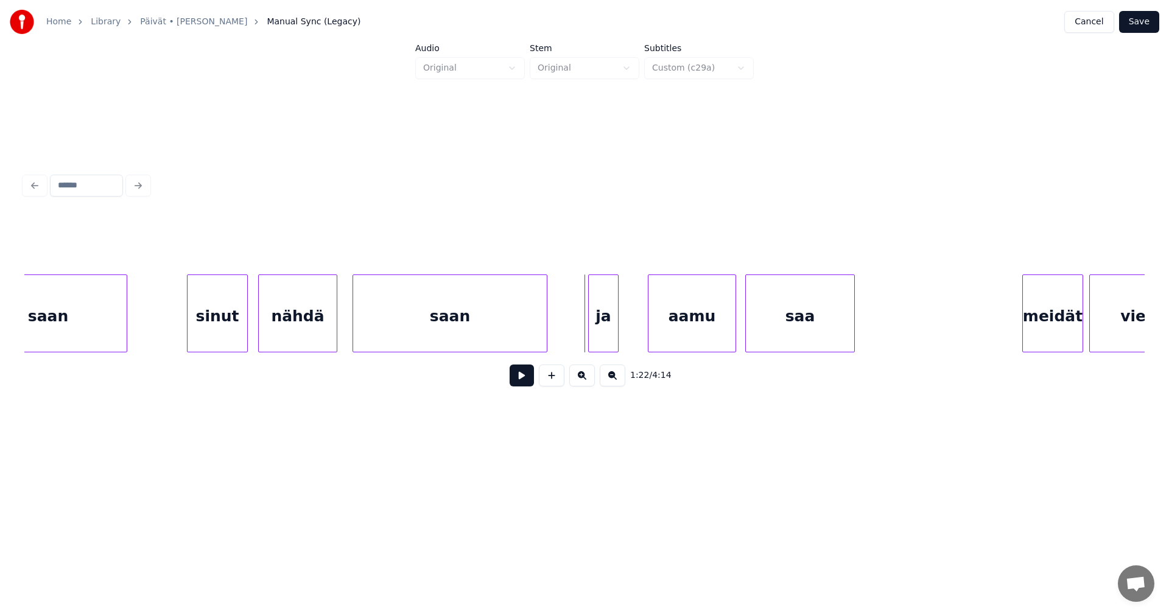
click at [611, 321] on div "ja" at bounding box center [603, 316] width 29 height 83
click at [618, 320] on div "ja" at bounding box center [603, 314] width 30 height 78
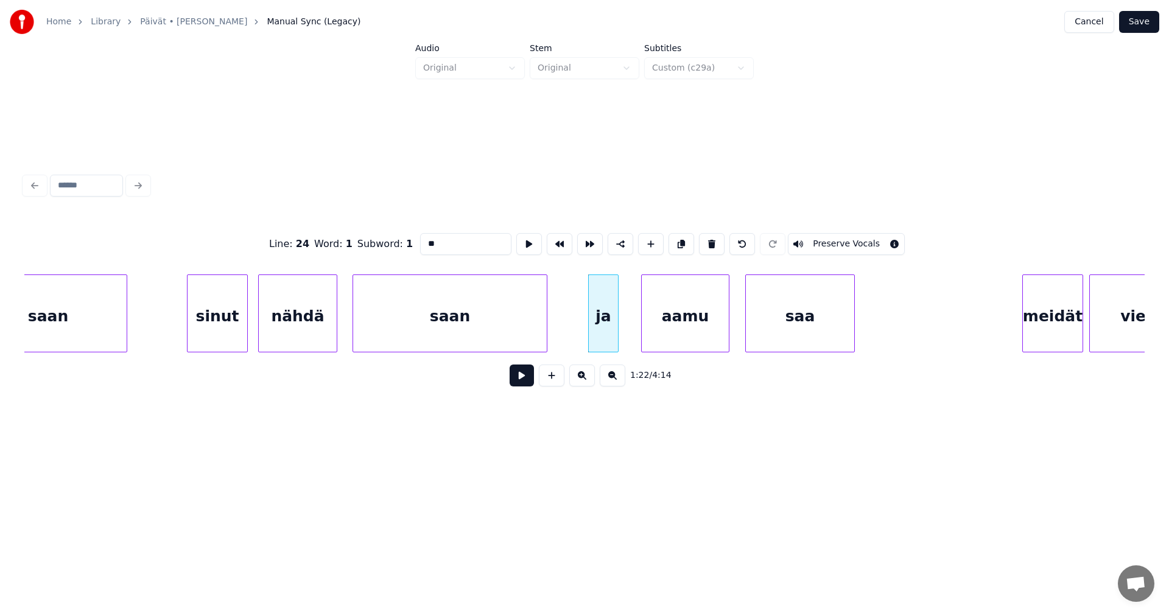
click at [653, 324] on div "aamu" at bounding box center [685, 316] width 87 height 83
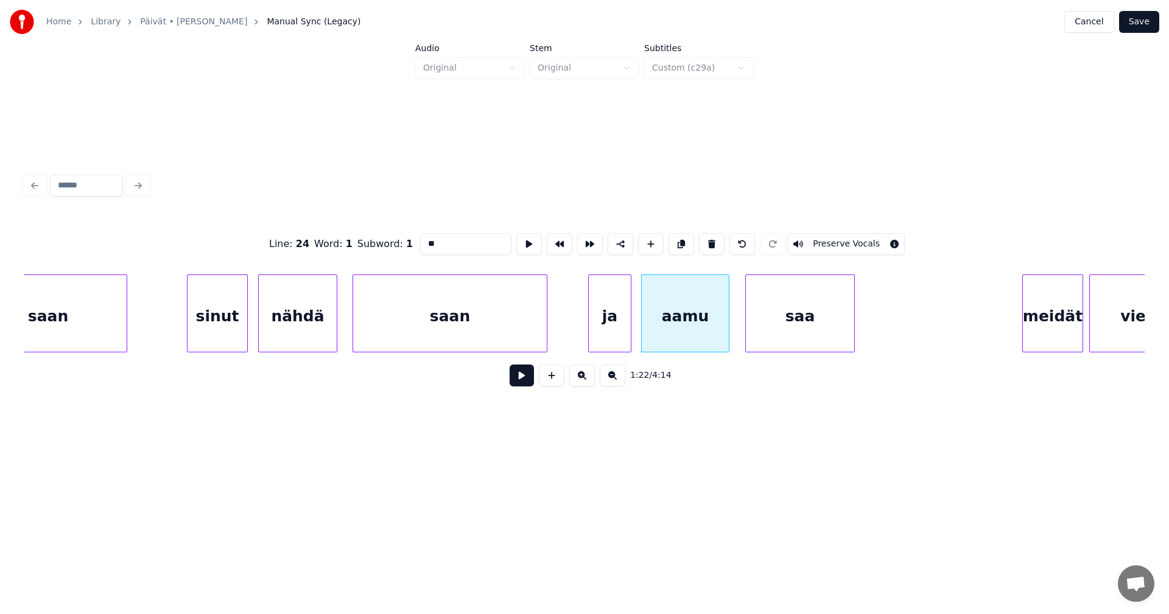
click at [628, 325] on div at bounding box center [629, 313] width 4 height 77
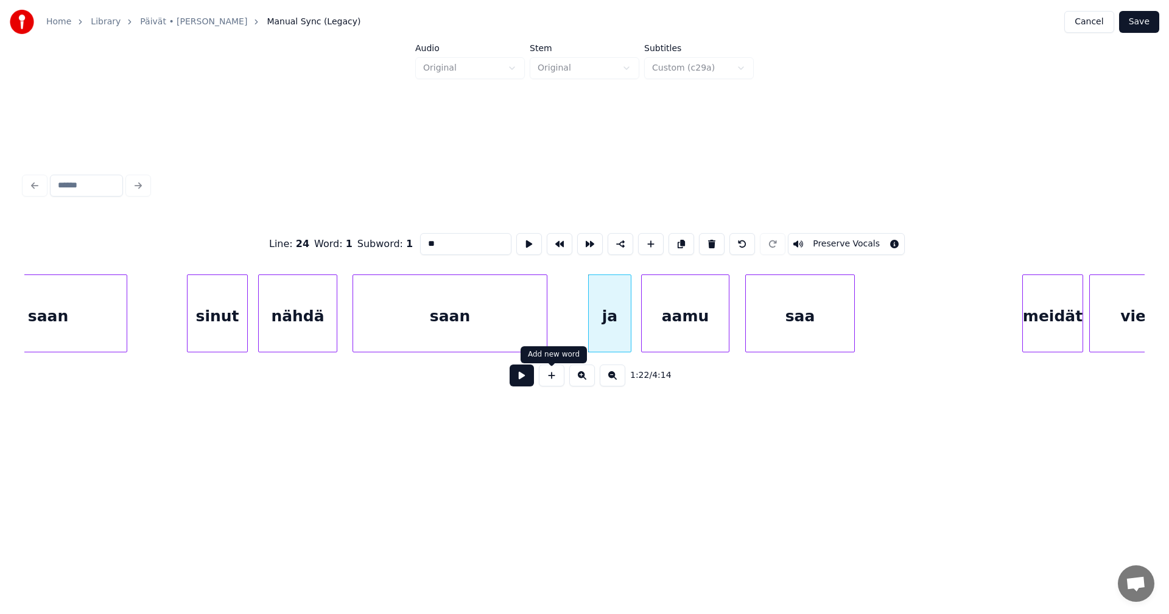
click at [522, 386] on button at bounding box center [521, 376] width 24 height 22
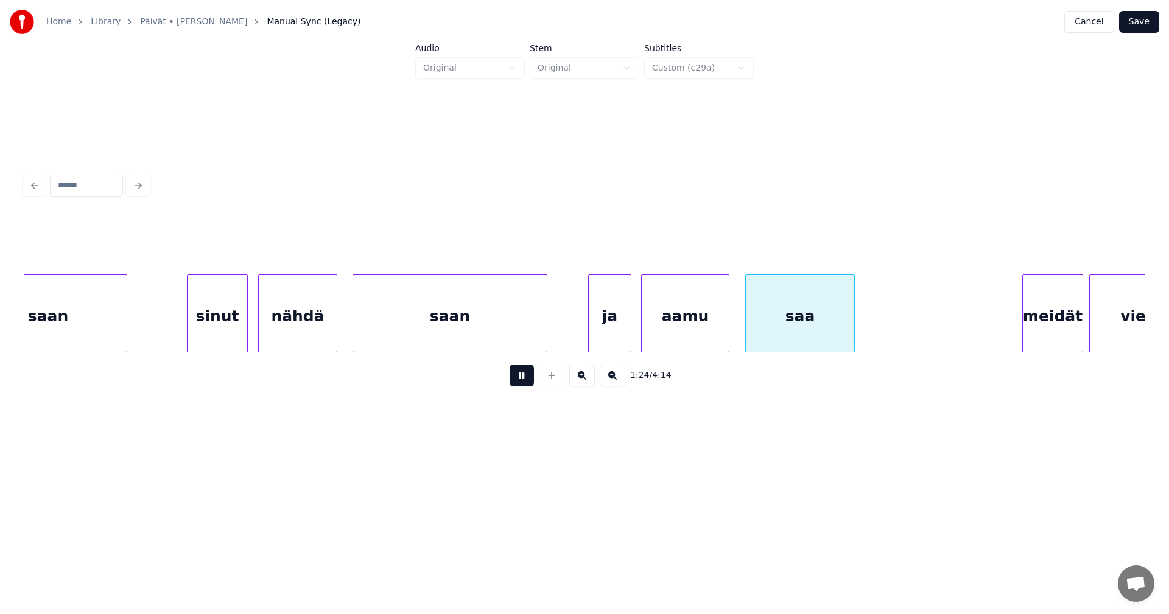
click at [528, 380] on button at bounding box center [521, 376] width 24 height 22
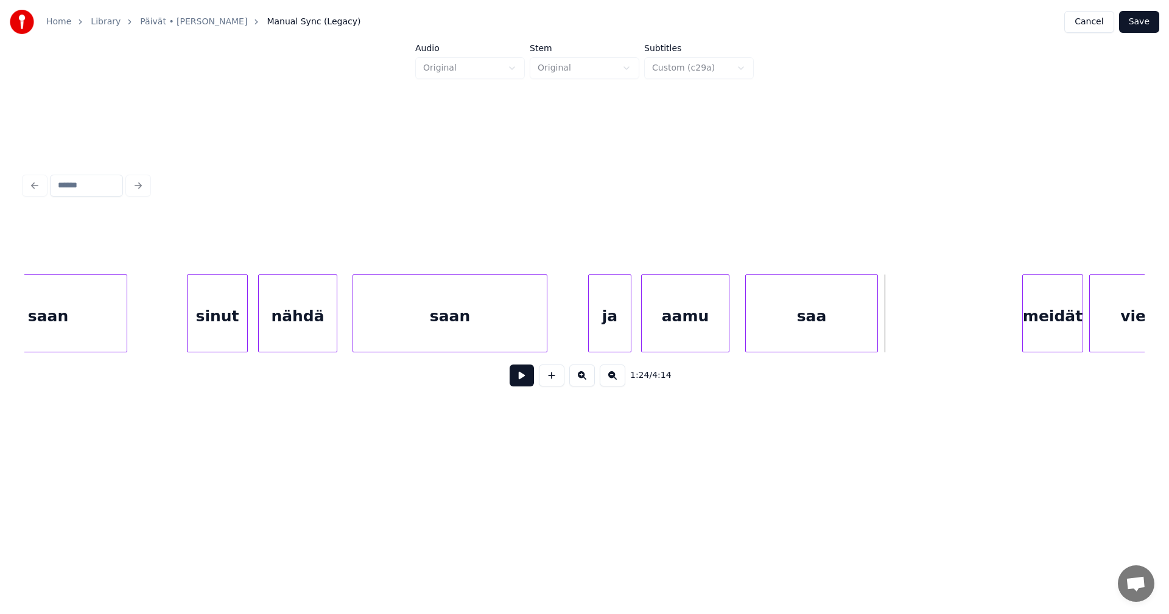
click at [875, 336] on div at bounding box center [875, 313] width 4 height 77
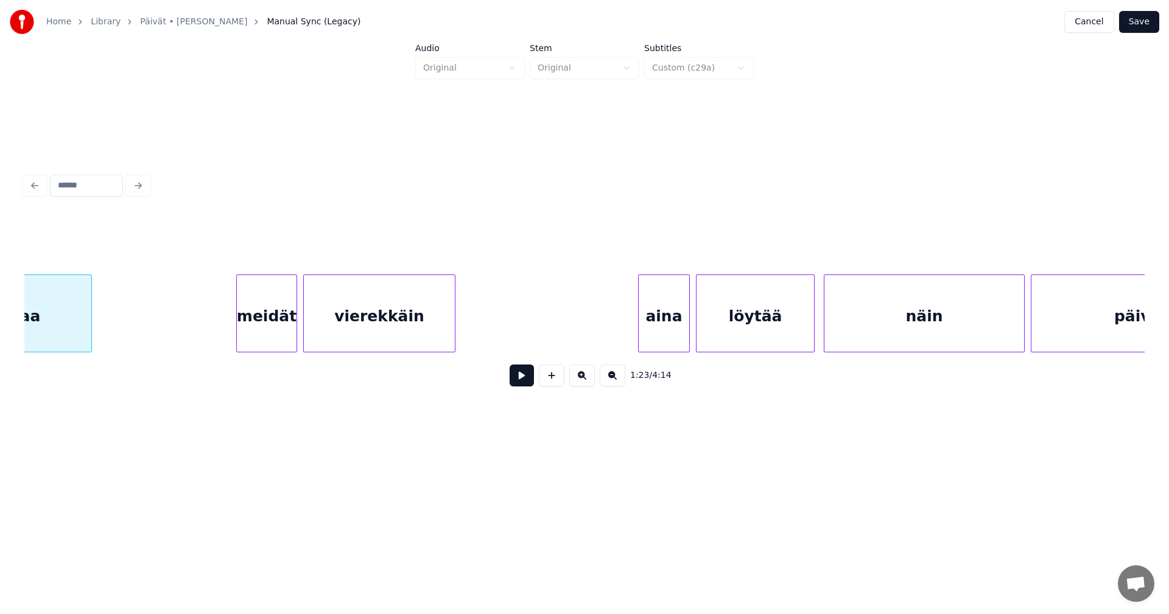
scroll to position [0, 12810]
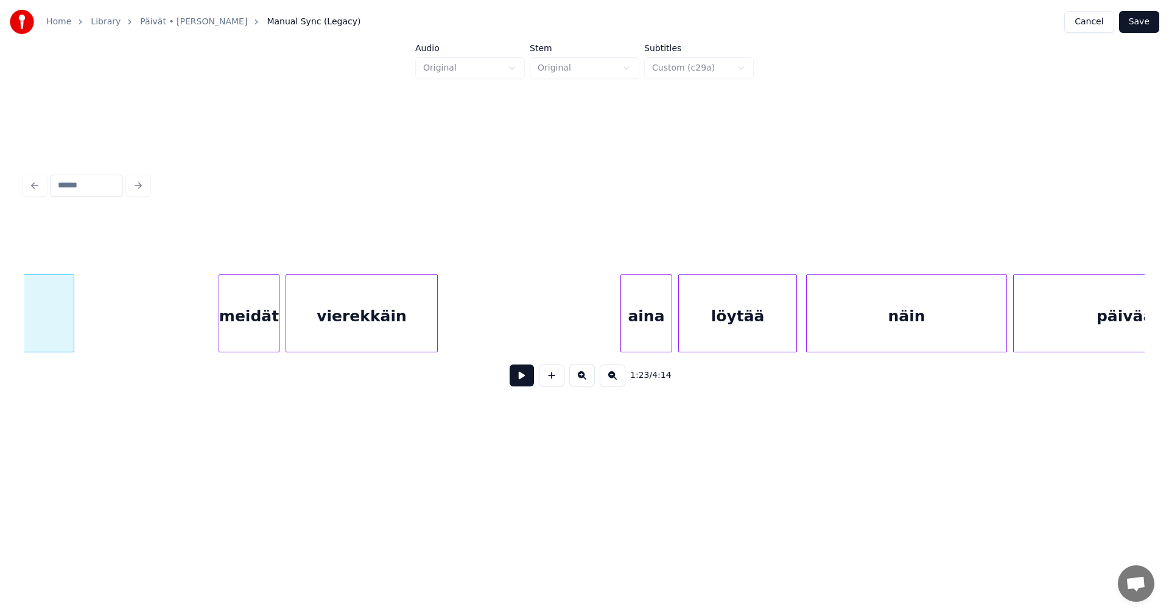
click at [262, 329] on div "meidät" at bounding box center [249, 316] width 60 height 83
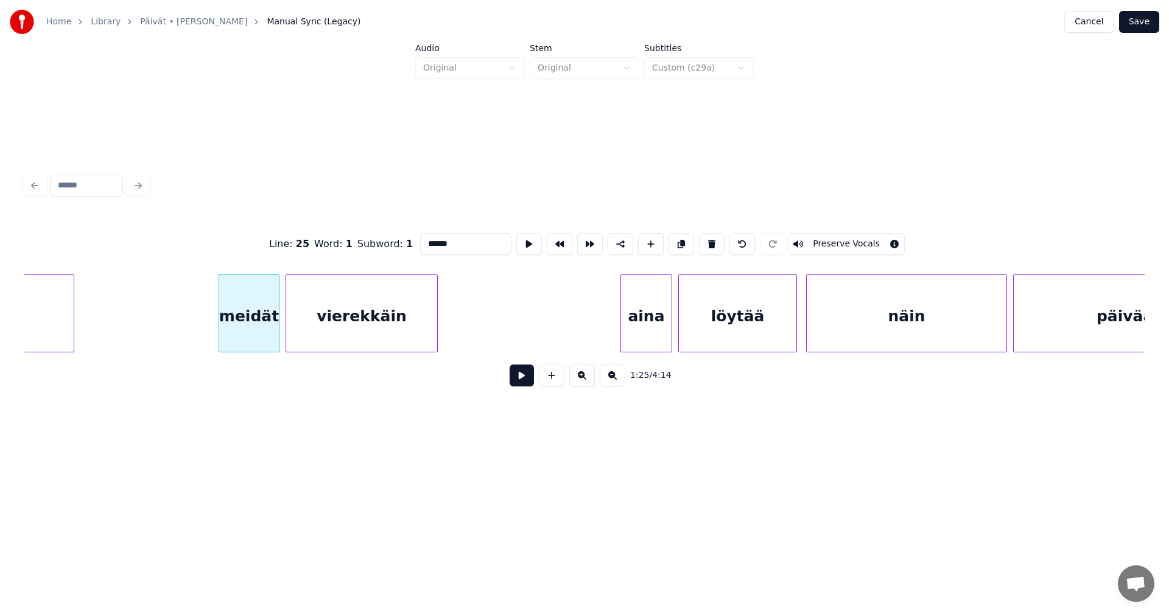
click at [521, 376] on button at bounding box center [521, 376] width 24 height 22
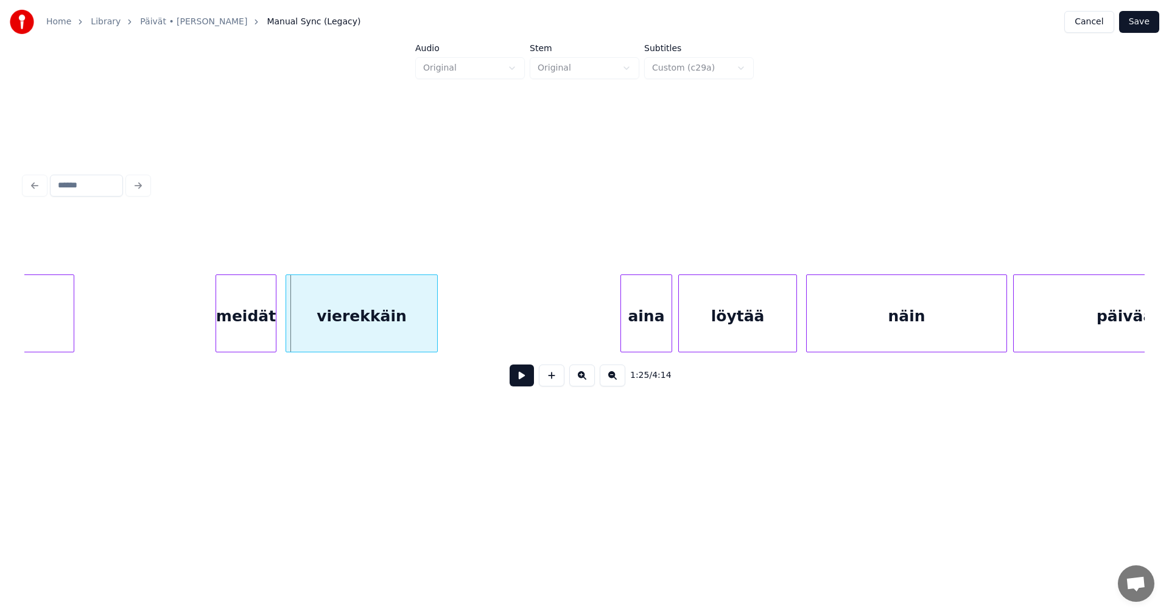
click at [256, 333] on div "meidät" at bounding box center [246, 316] width 60 height 83
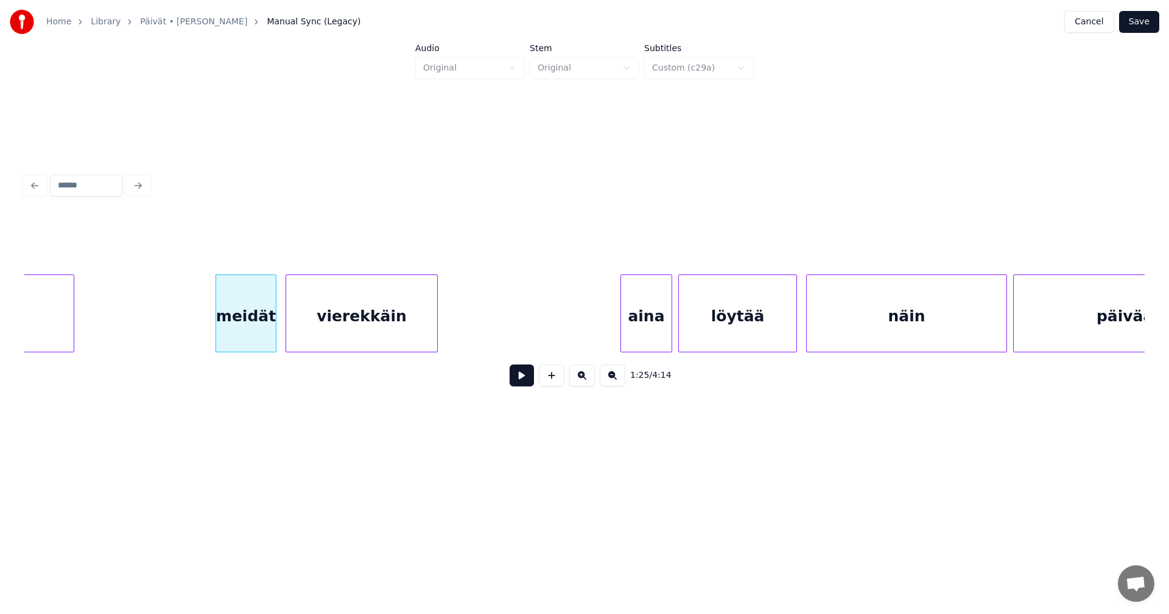
click at [517, 384] on button at bounding box center [521, 376] width 24 height 22
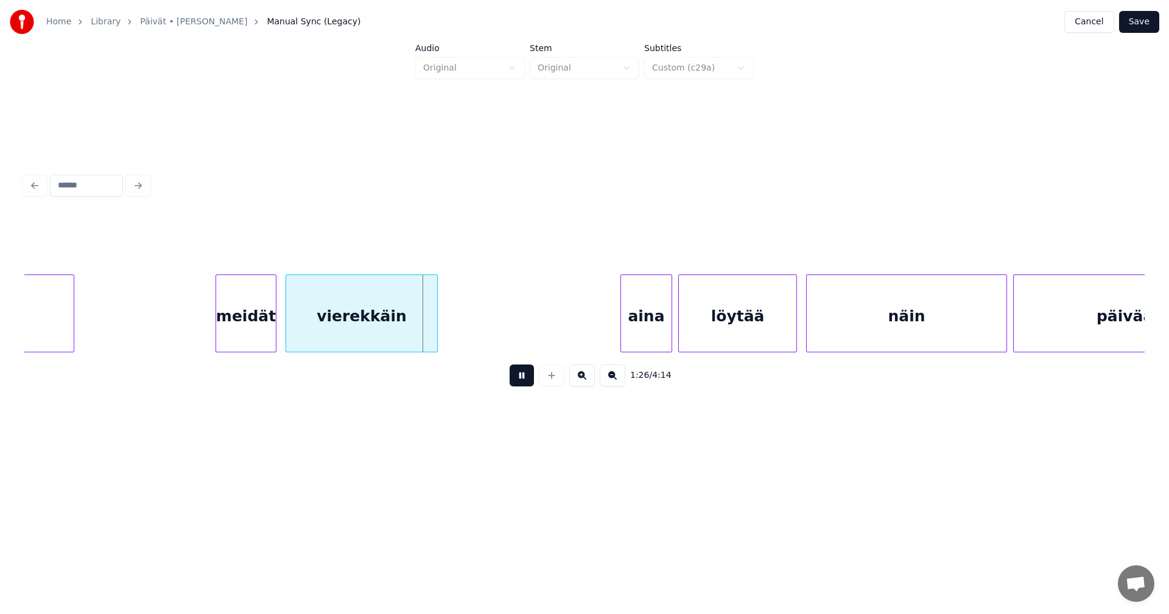
click at [521, 379] on button at bounding box center [521, 376] width 24 height 22
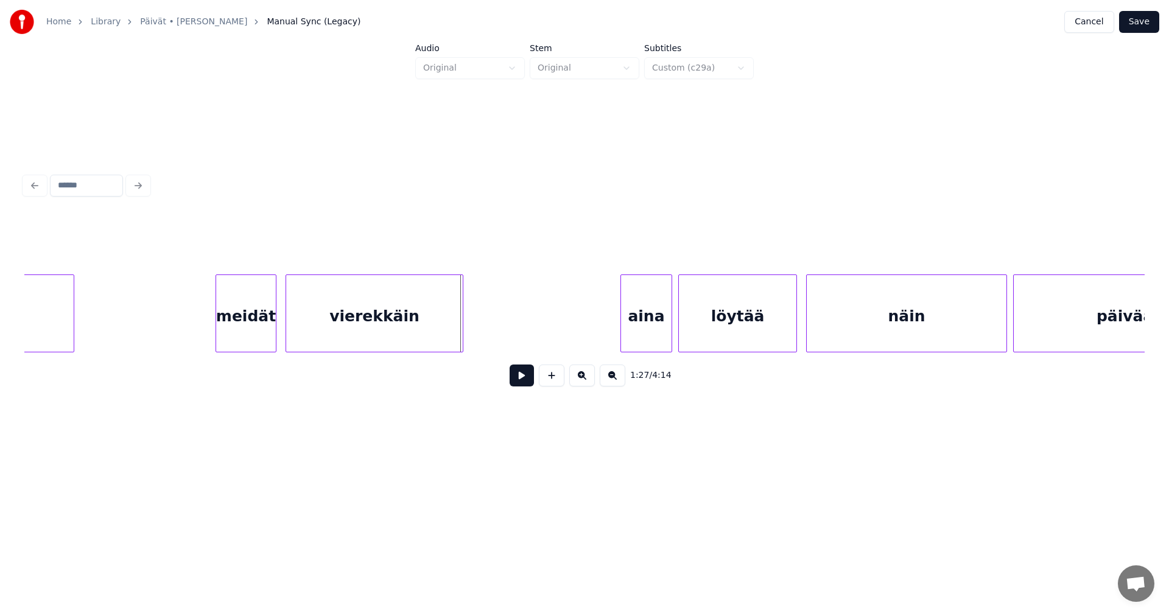
click at [461, 324] on div at bounding box center [461, 313] width 4 height 77
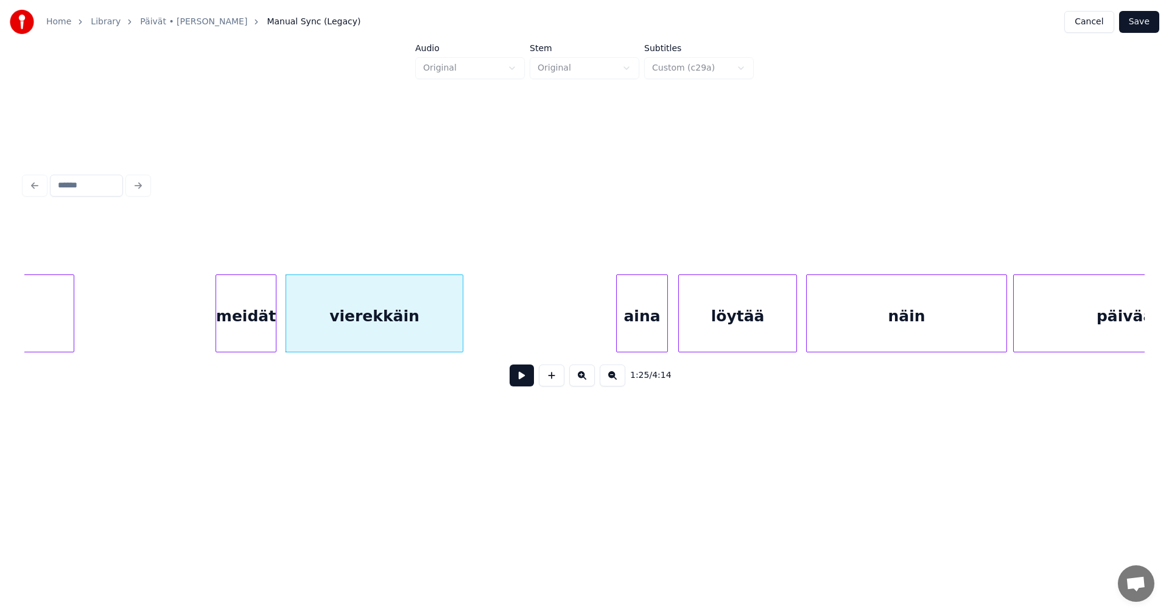
click at [645, 327] on div "aina" at bounding box center [642, 316] width 51 height 83
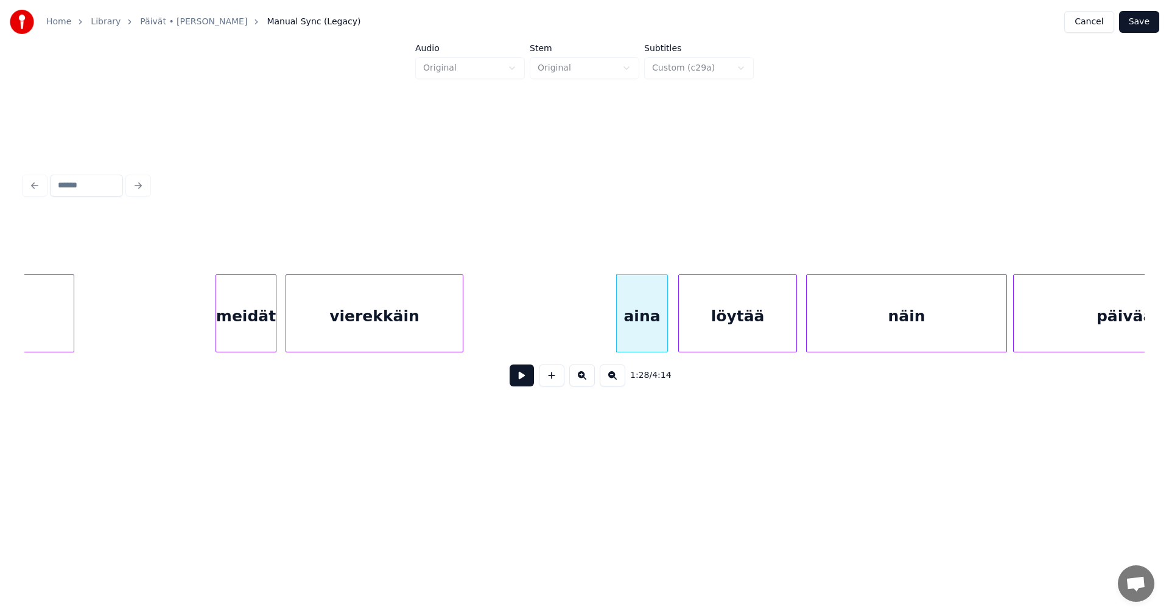
click at [523, 376] on button at bounding box center [521, 376] width 24 height 22
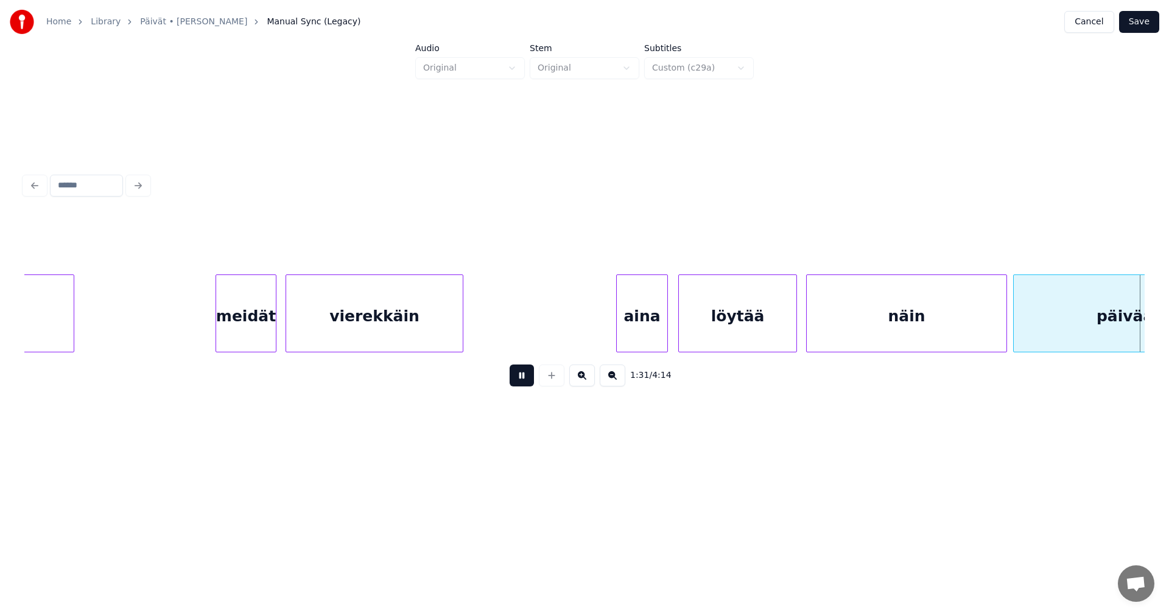
click at [525, 376] on button at bounding box center [521, 376] width 24 height 22
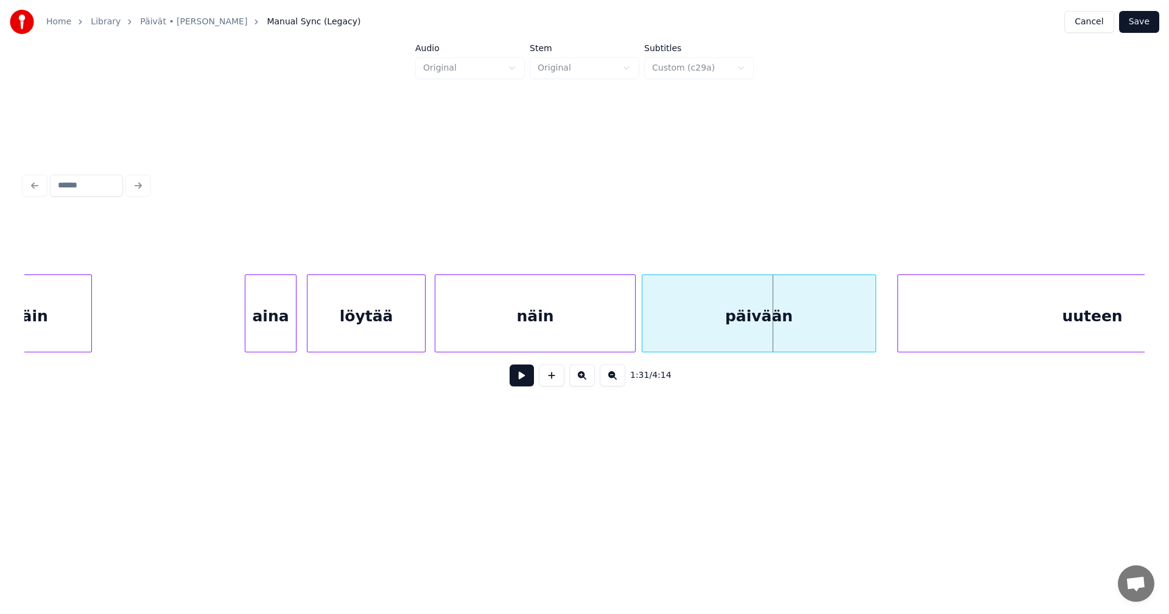
scroll to position [0, 13199]
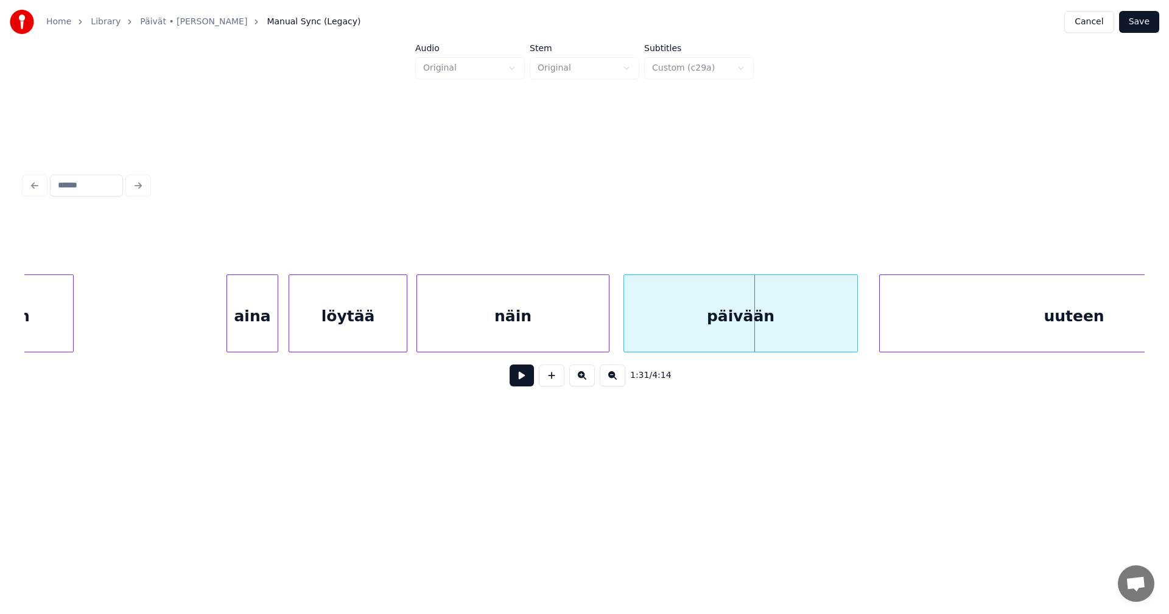
click at [607, 320] on div at bounding box center [607, 313] width 4 height 77
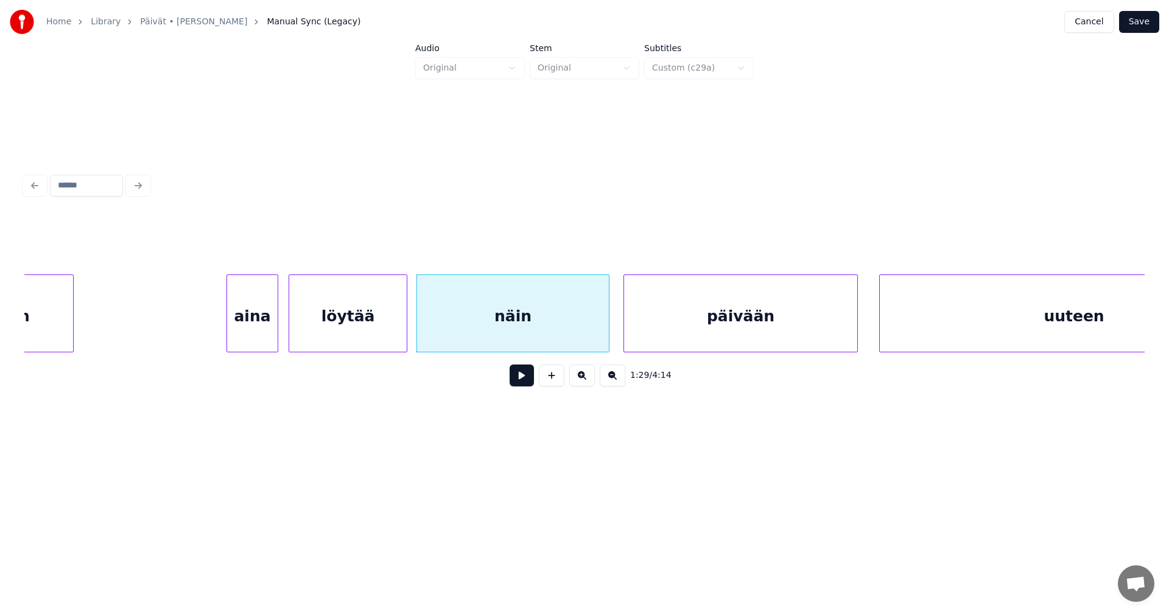
click at [529, 382] on button at bounding box center [521, 376] width 24 height 22
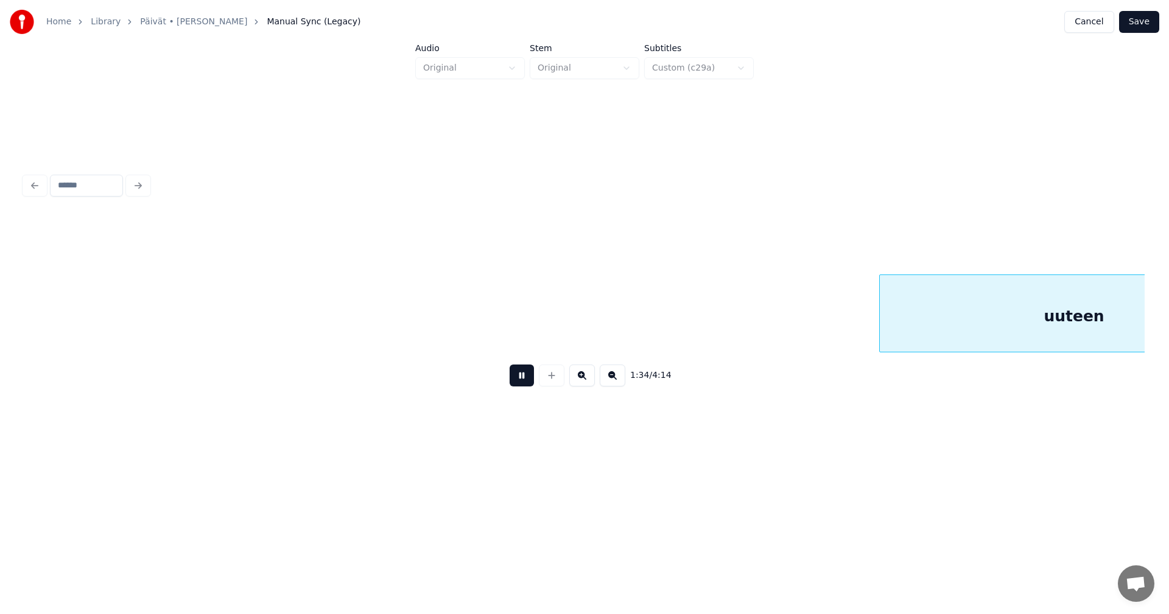
scroll to position [0, 14322]
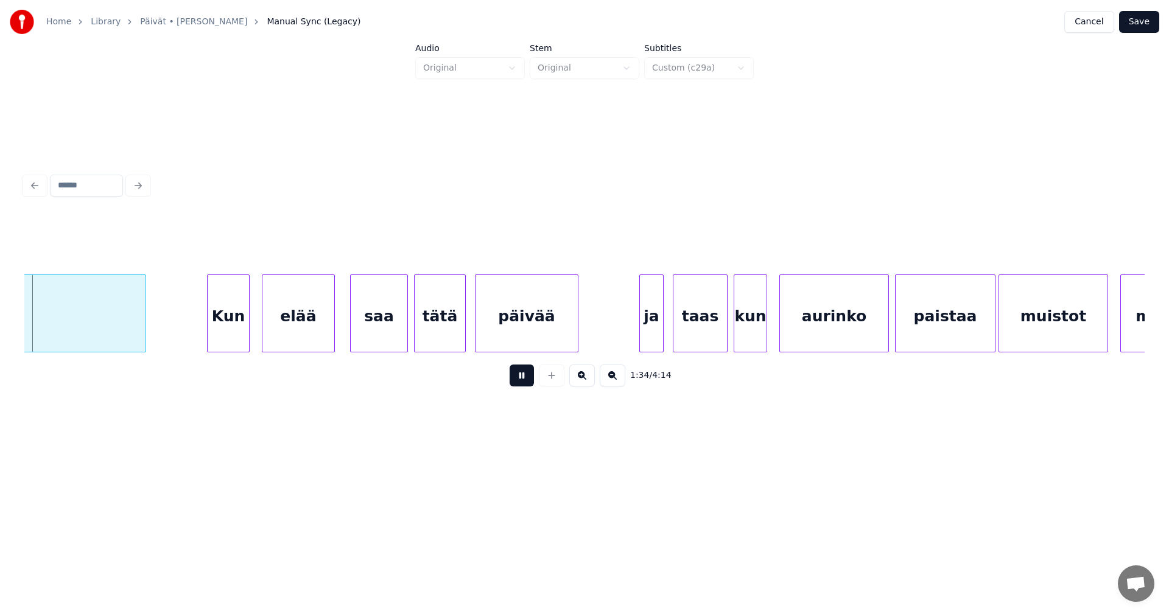
click at [529, 381] on button at bounding box center [521, 376] width 24 height 22
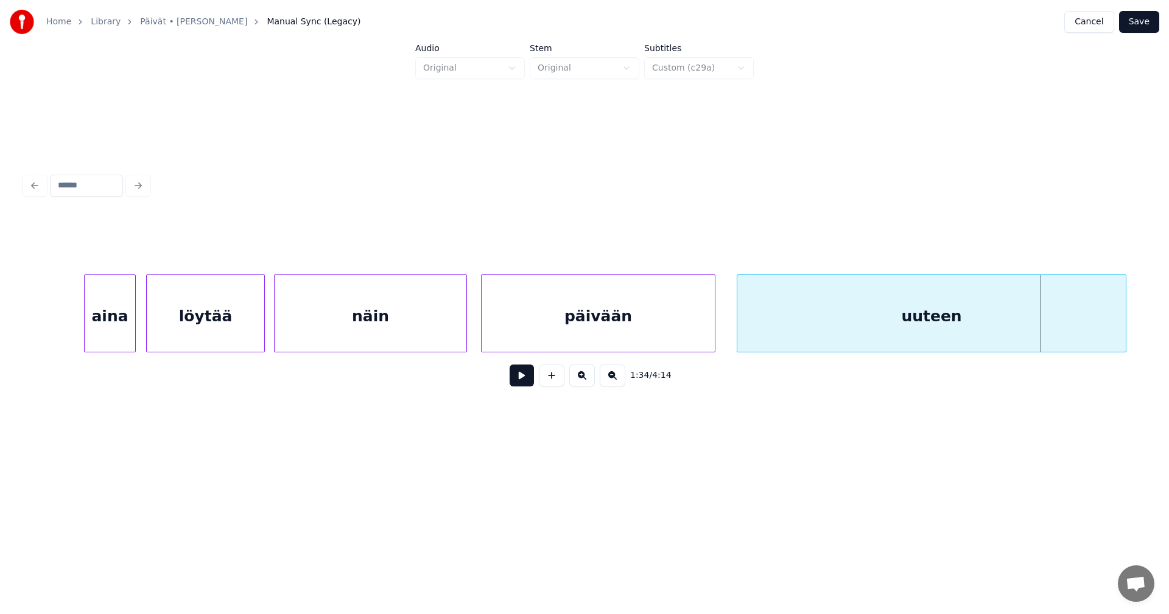
click at [376, 320] on div "näin" at bounding box center [371, 316] width 192 height 83
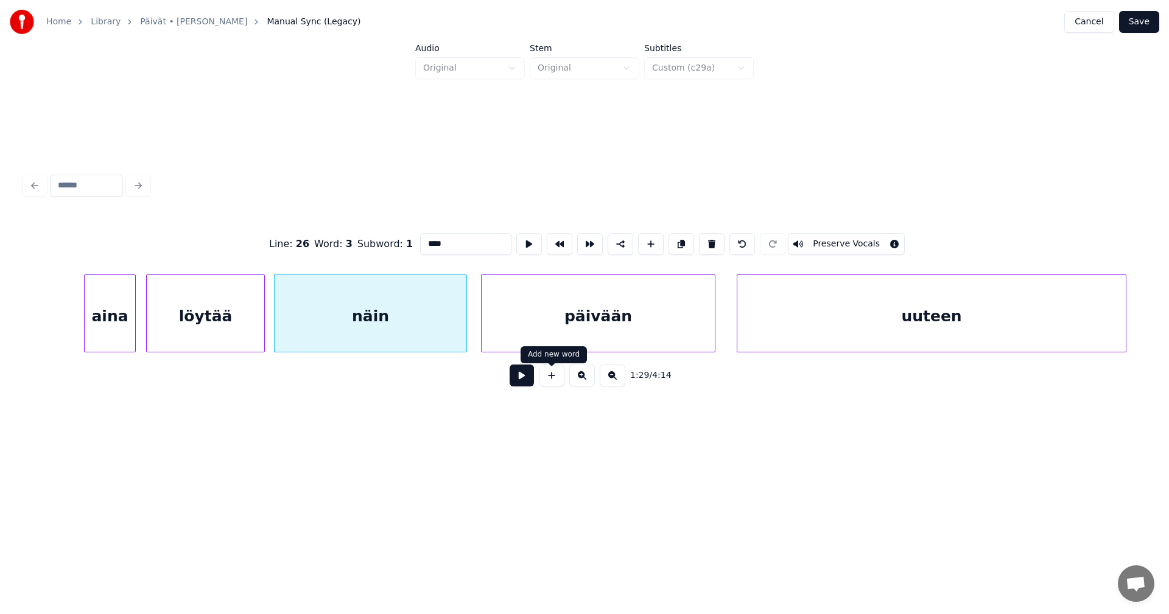
click at [531, 385] on button at bounding box center [521, 376] width 24 height 22
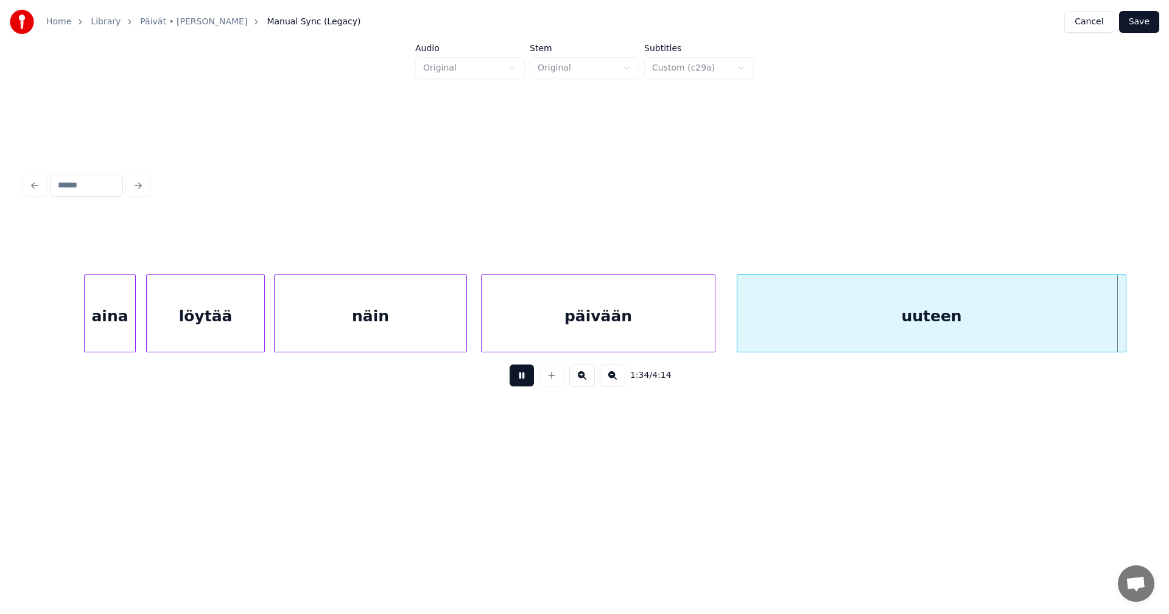
click at [531, 384] on button at bounding box center [521, 376] width 24 height 22
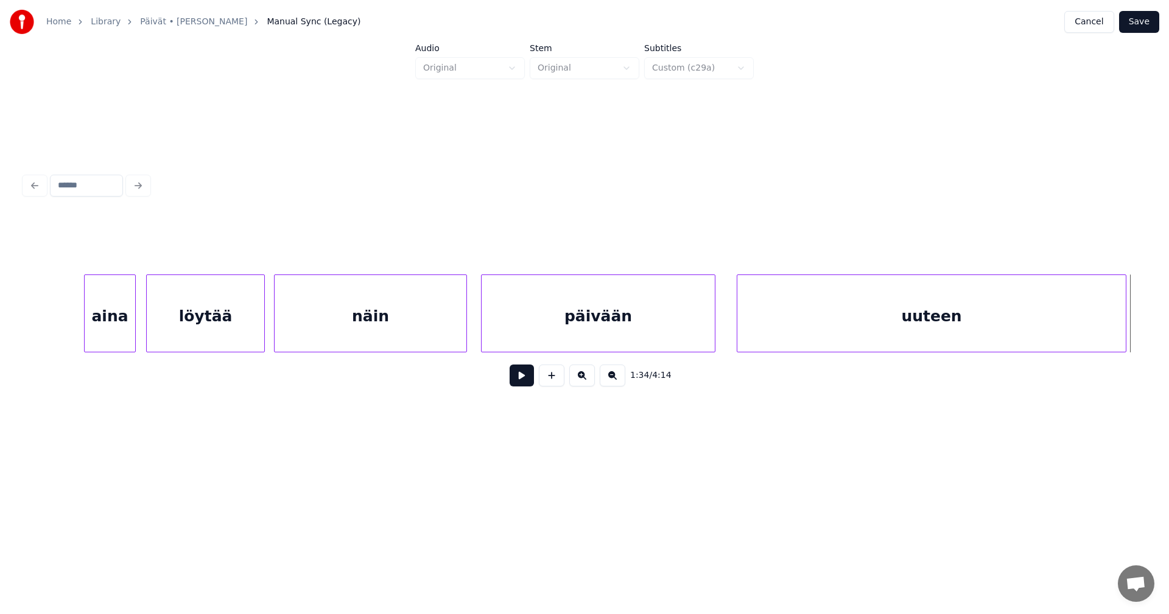
click at [581, 327] on div "päivään" at bounding box center [597, 316] width 233 height 83
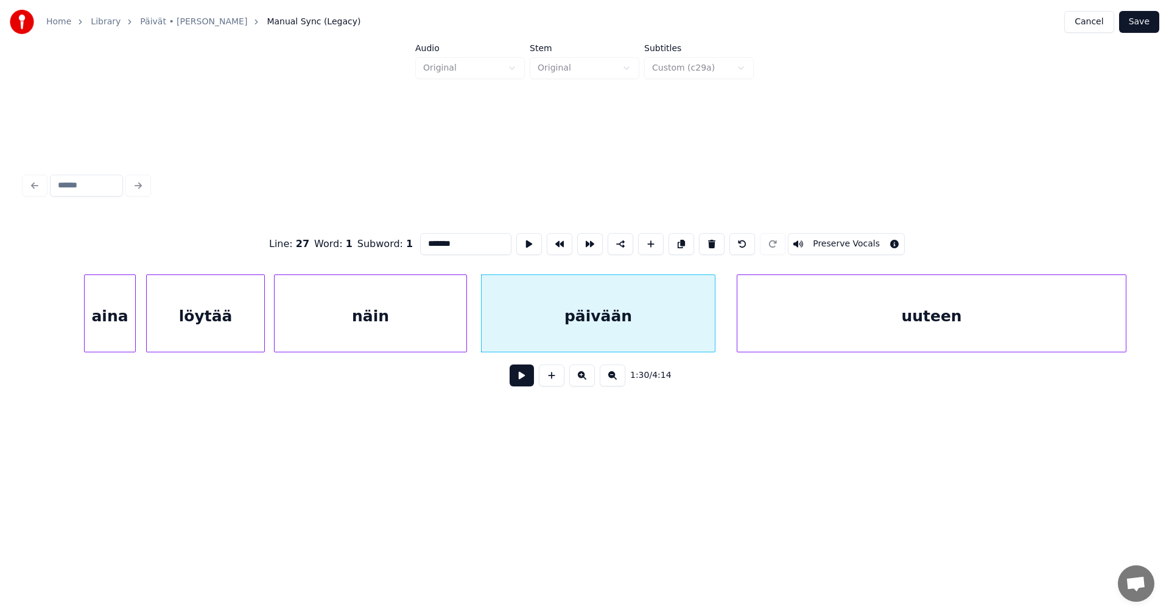
click at [808, 242] on button "Preserve Vocals" at bounding box center [846, 244] width 117 height 22
click at [806, 320] on div "uuteen" at bounding box center [931, 316] width 388 height 83
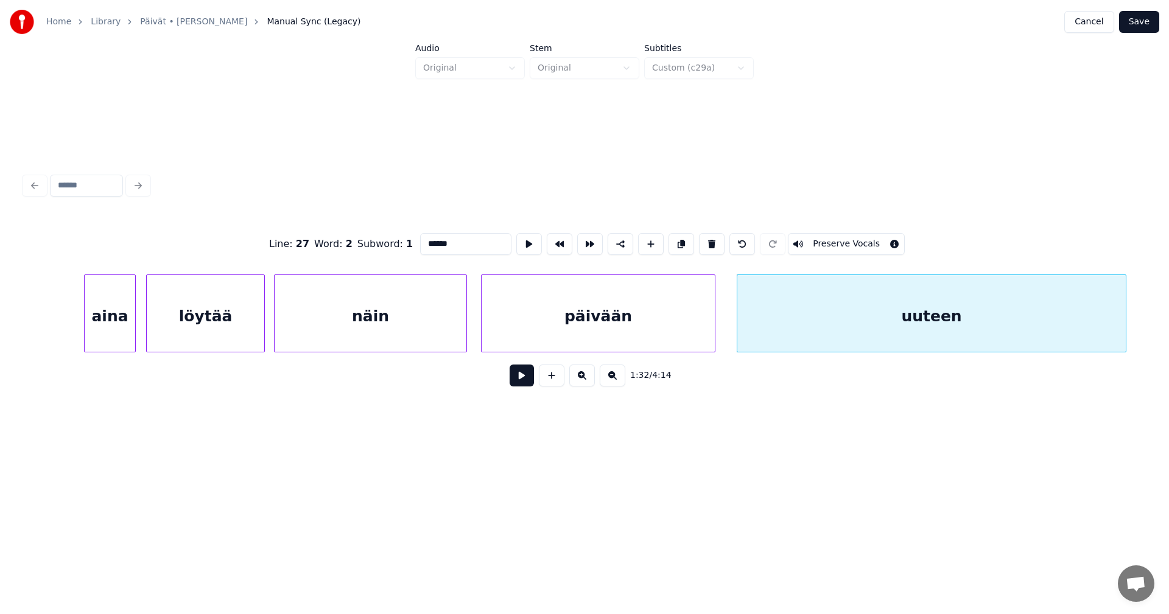
click at [808, 237] on button "Preserve Vocals" at bounding box center [846, 244] width 117 height 22
click at [662, 301] on div "päivään" at bounding box center [597, 316] width 233 height 83
type input "*******"
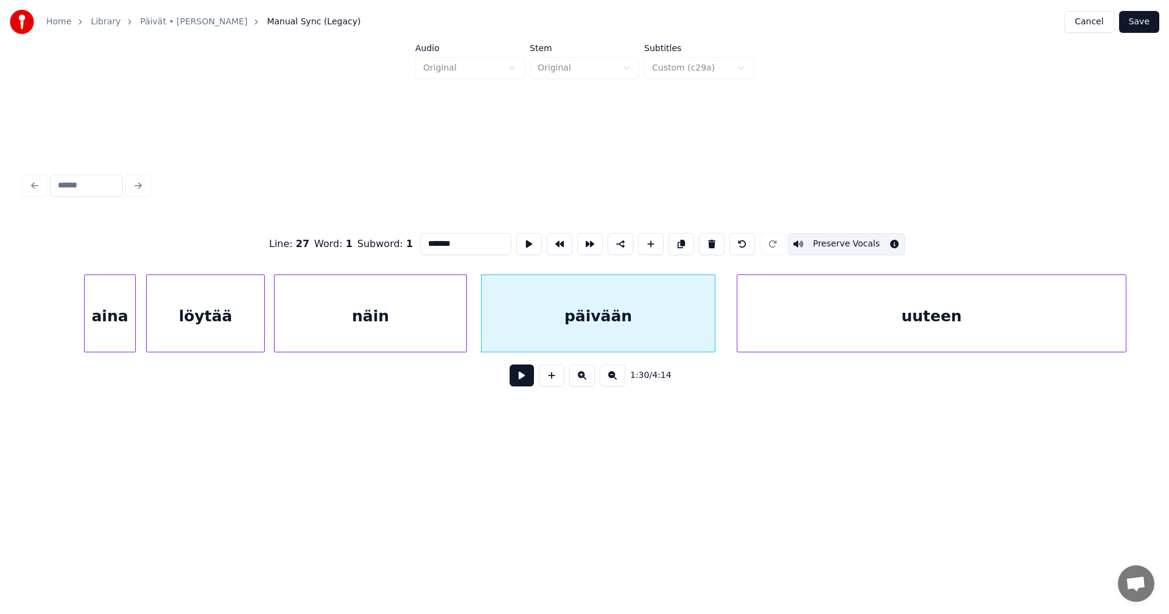
click at [523, 385] on button at bounding box center [521, 376] width 24 height 22
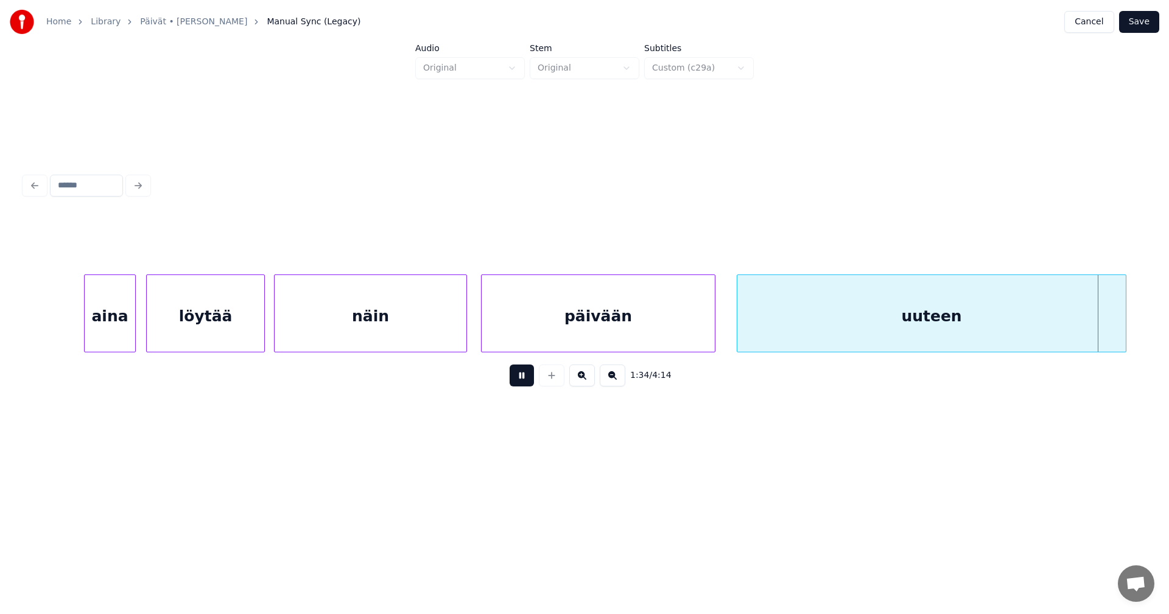
click at [523, 385] on button at bounding box center [521, 376] width 24 height 22
click at [539, 331] on div "päivään" at bounding box center [597, 316] width 233 height 83
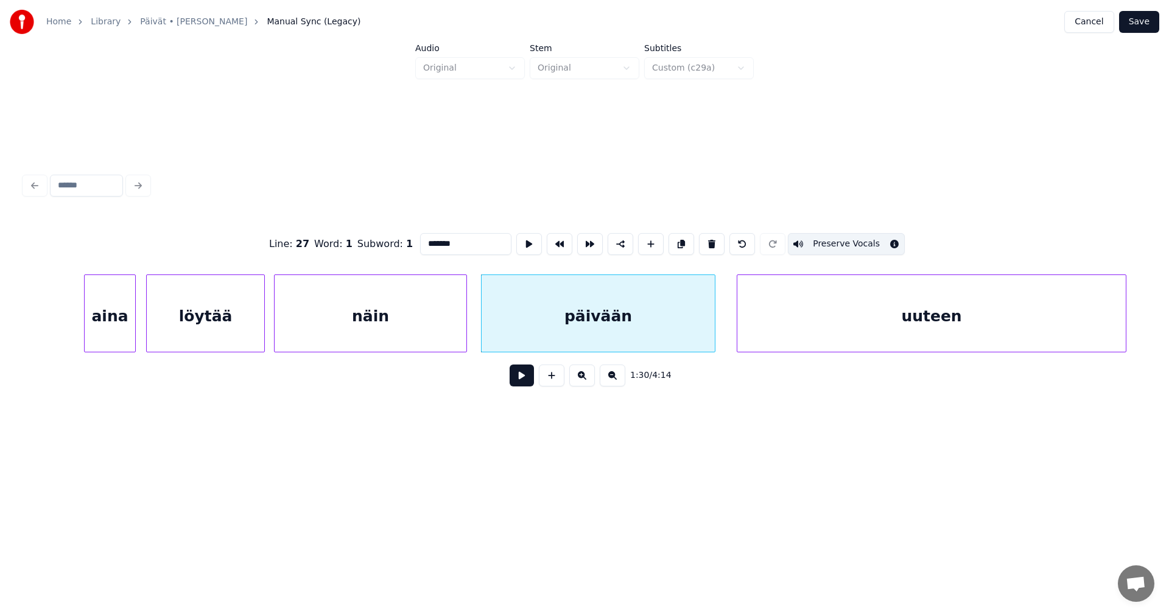
click at [421, 242] on input "*******" at bounding box center [465, 244] width 91 height 22
click at [461, 240] on input "********" at bounding box center [465, 244] width 91 height 22
click at [915, 340] on div "uuteen" at bounding box center [931, 316] width 388 height 83
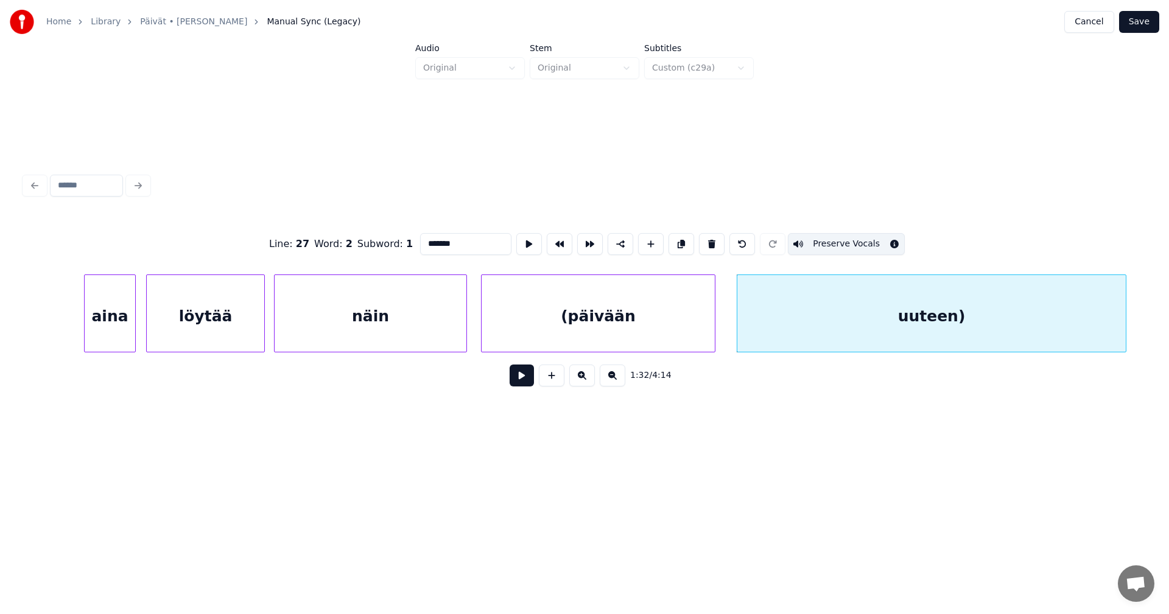
click at [426, 301] on div "näin" at bounding box center [371, 316] width 192 height 83
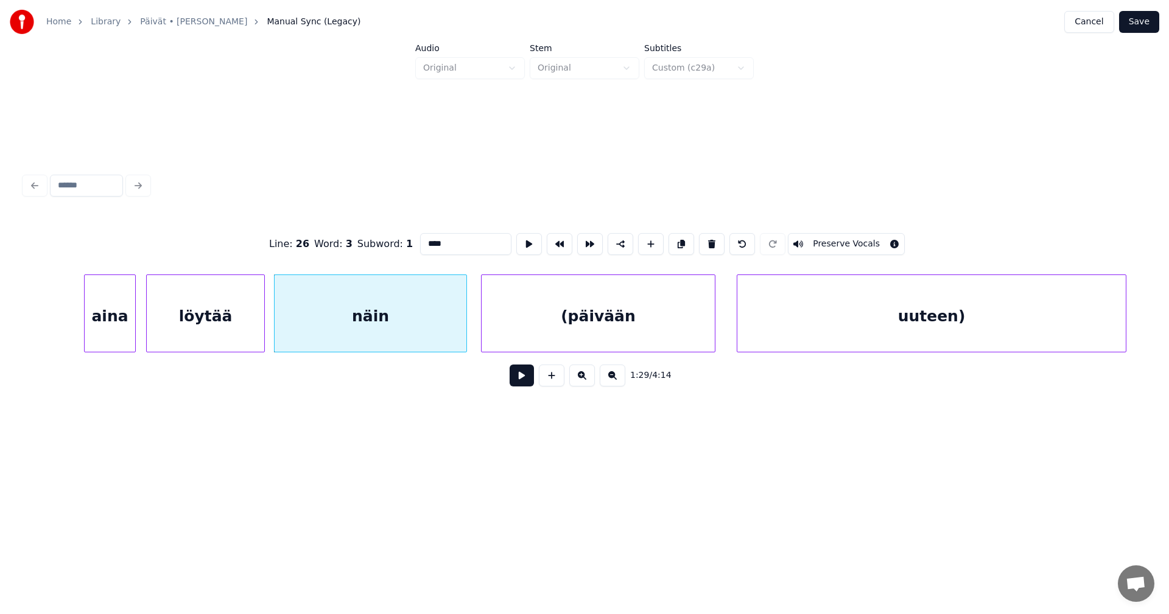
type input "****"
click at [520, 386] on button at bounding box center [521, 376] width 24 height 22
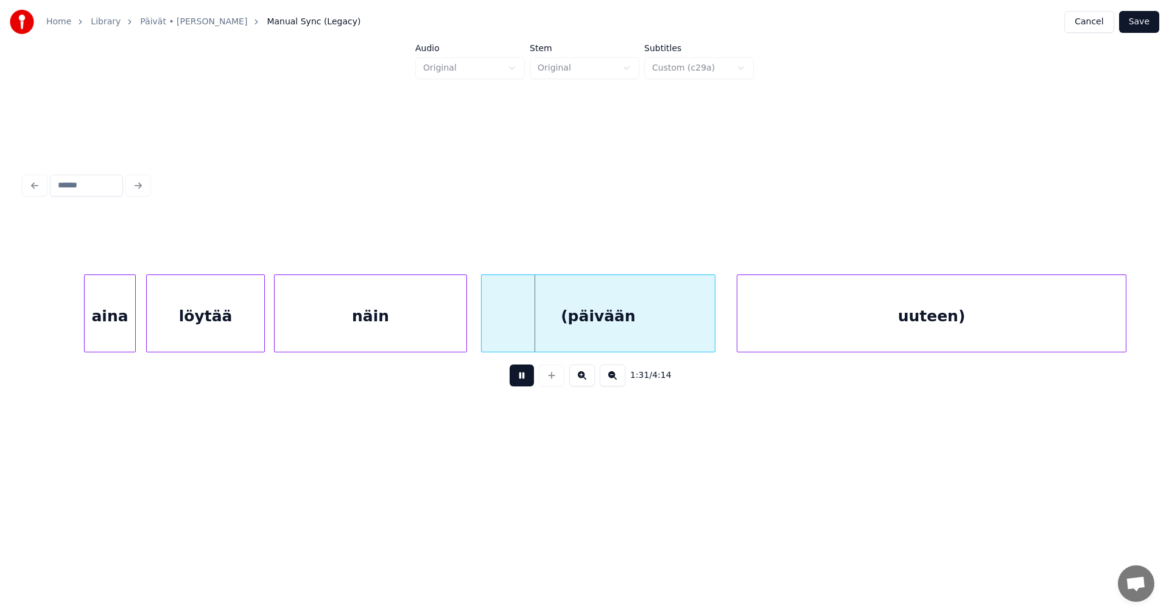
click at [520, 376] on button at bounding box center [521, 376] width 24 height 22
click at [429, 316] on div "näin" at bounding box center [371, 316] width 192 height 83
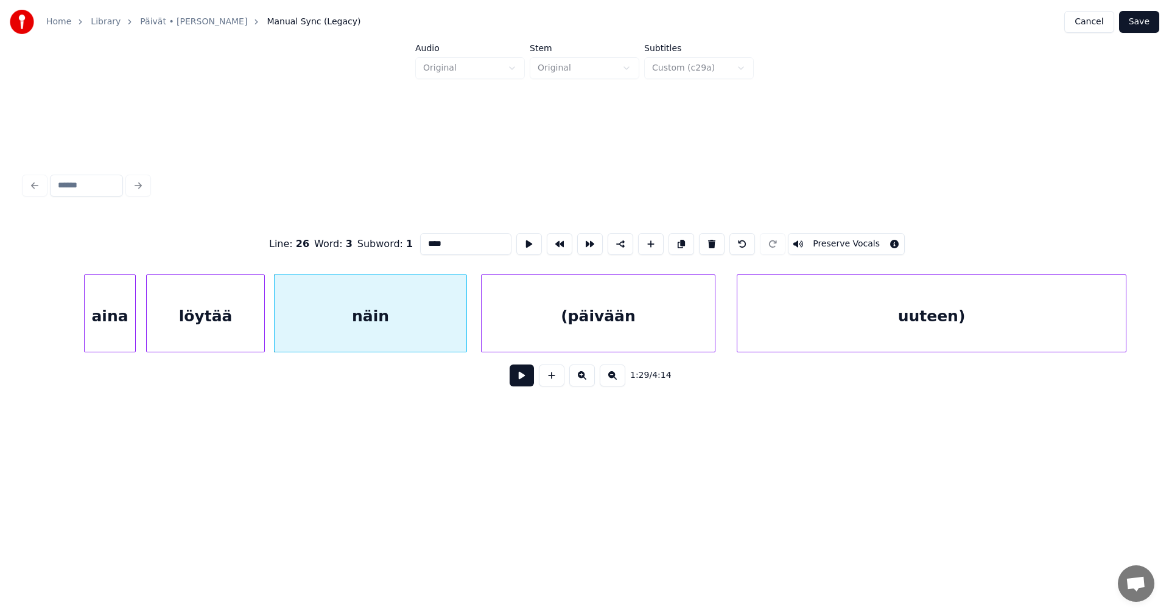
click at [526, 386] on button at bounding box center [521, 376] width 24 height 22
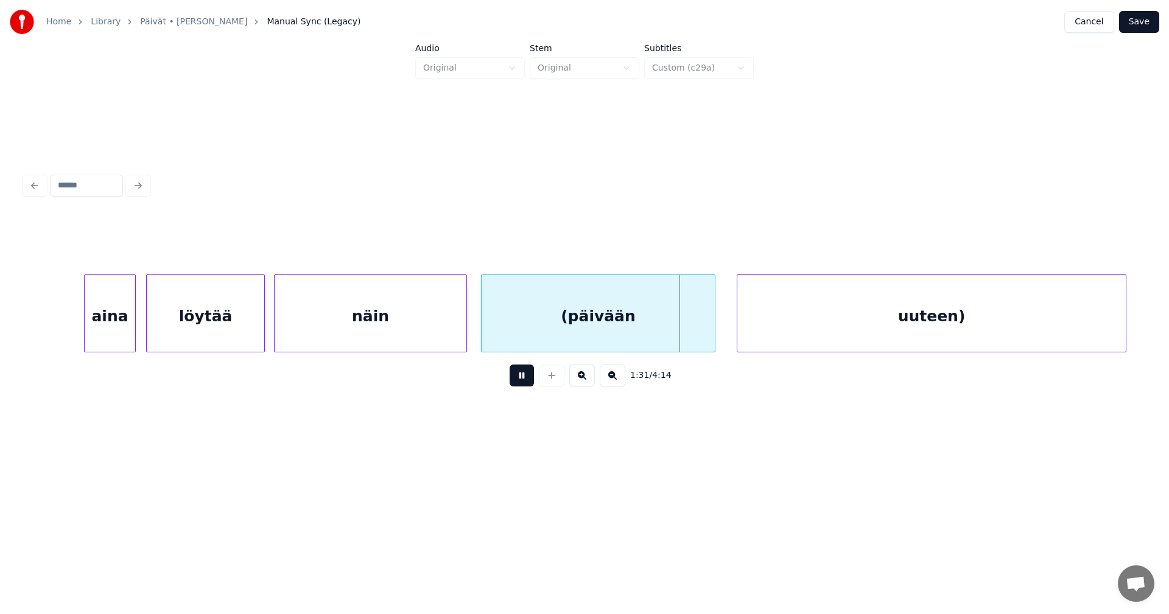
click at [530, 379] on button at bounding box center [521, 376] width 24 height 22
click at [413, 321] on div at bounding box center [415, 313] width 4 height 77
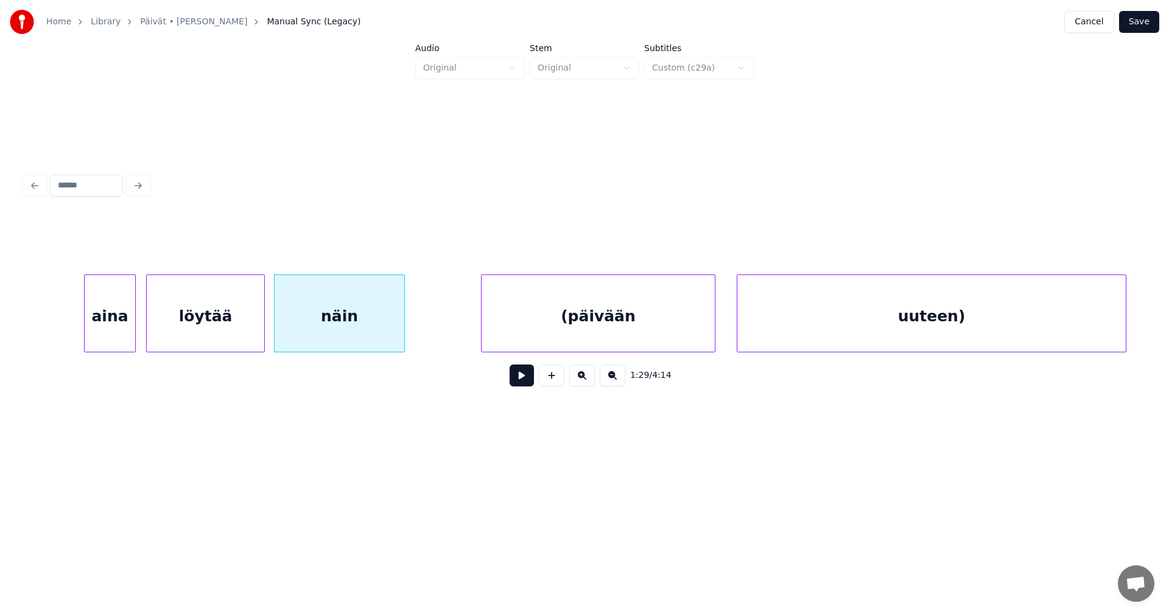
click at [522, 382] on button at bounding box center [521, 376] width 24 height 22
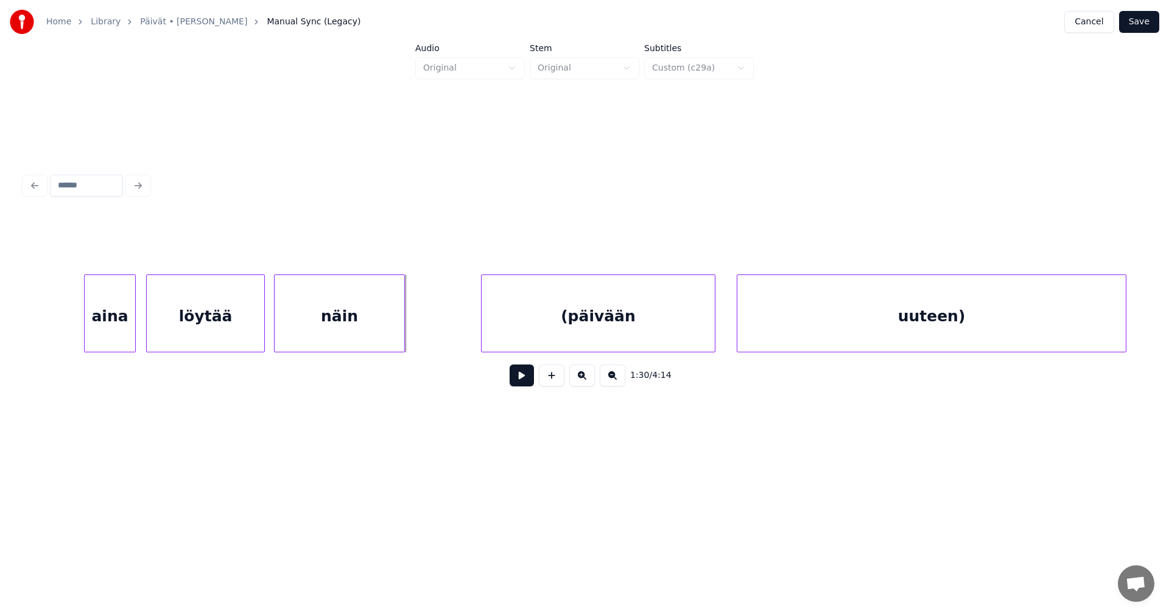
click at [523, 385] on button at bounding box center [521, 376] width 24 height 22
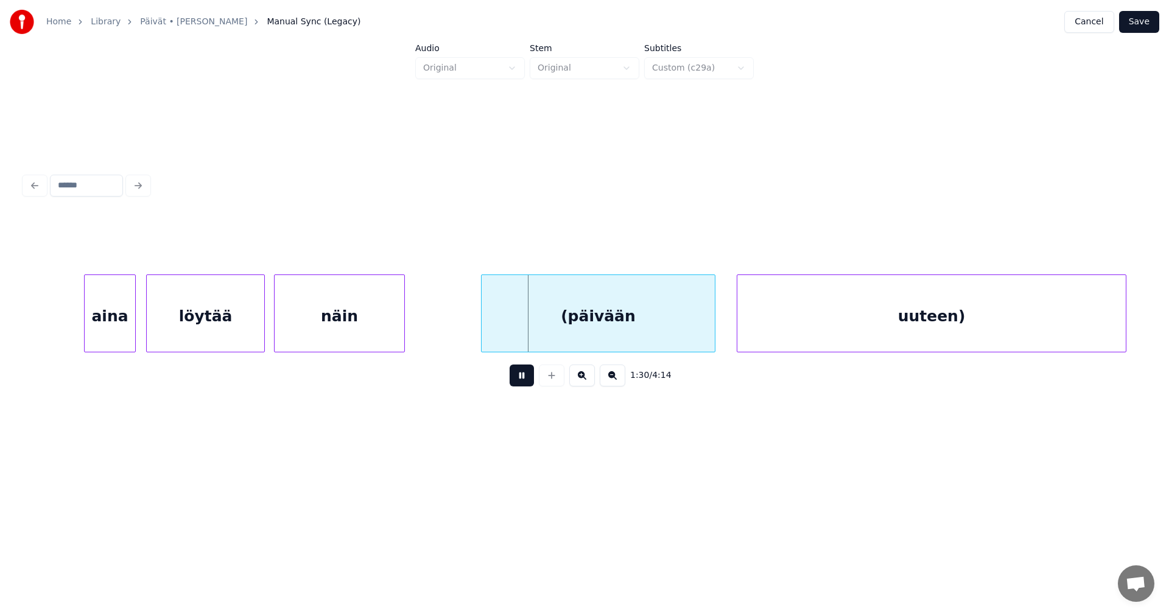
drag, startPoint x: 524, startPoint y: 385, endPoint x: 511, endPoint y: 358, distance: 29.7
click at [524, 383] on button at bounding box center [521, 376] width 24 height 22
click at [463, 328] on div at bounding box center [465, 313] width 4 height 77
click at [107, 321] on div "aina" at bounding box center [110, 316] width 51 height 83
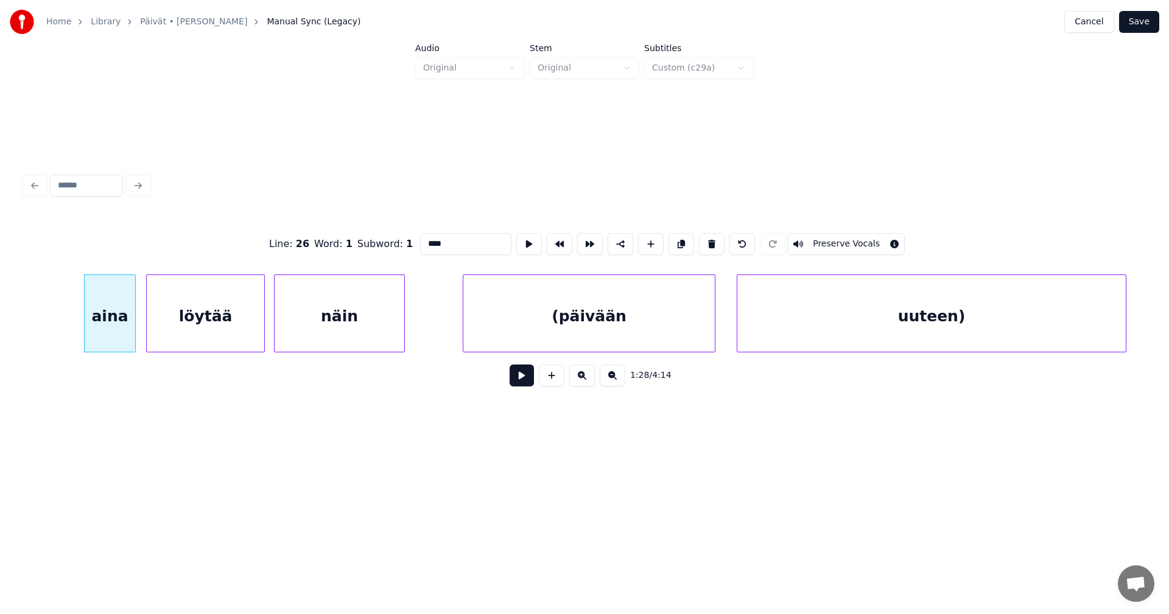
click at [525, 384] on button at bounding box center [521, 376] width 24 height 22
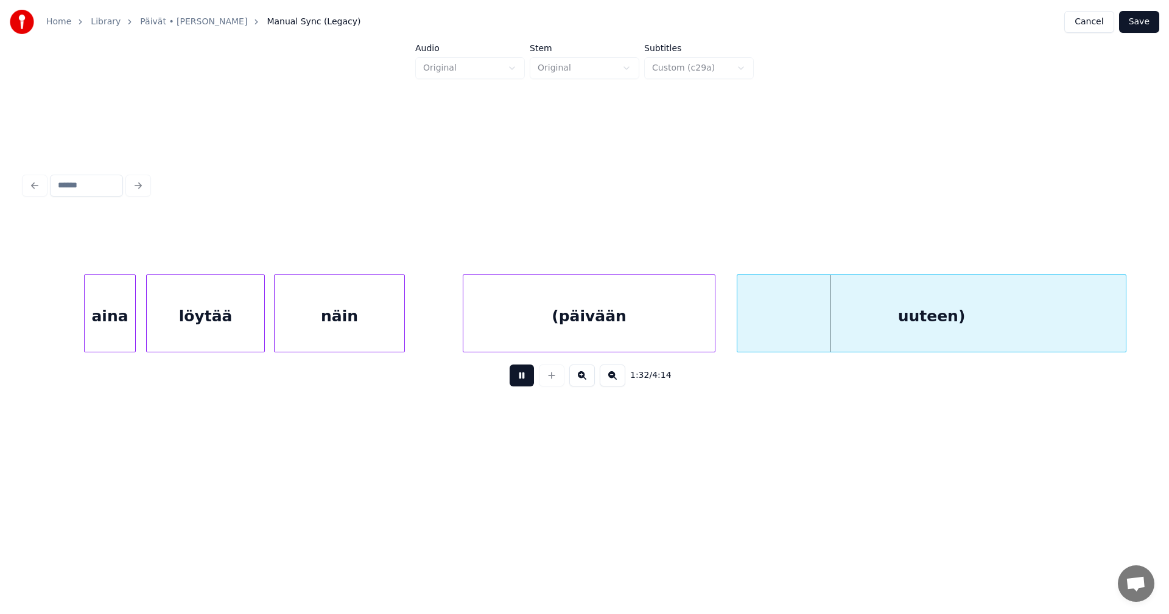
drag, startPoint x: 525, startPoint y: 381, endPoint x: 565, endPoint y: 329, distance: 66.0
click at [526, 380] on button at bounding box center [521, 376] width 24 height 22
click at [576, 316] on div "(päivään" at bounding box center [588, 316] width 251 height 83
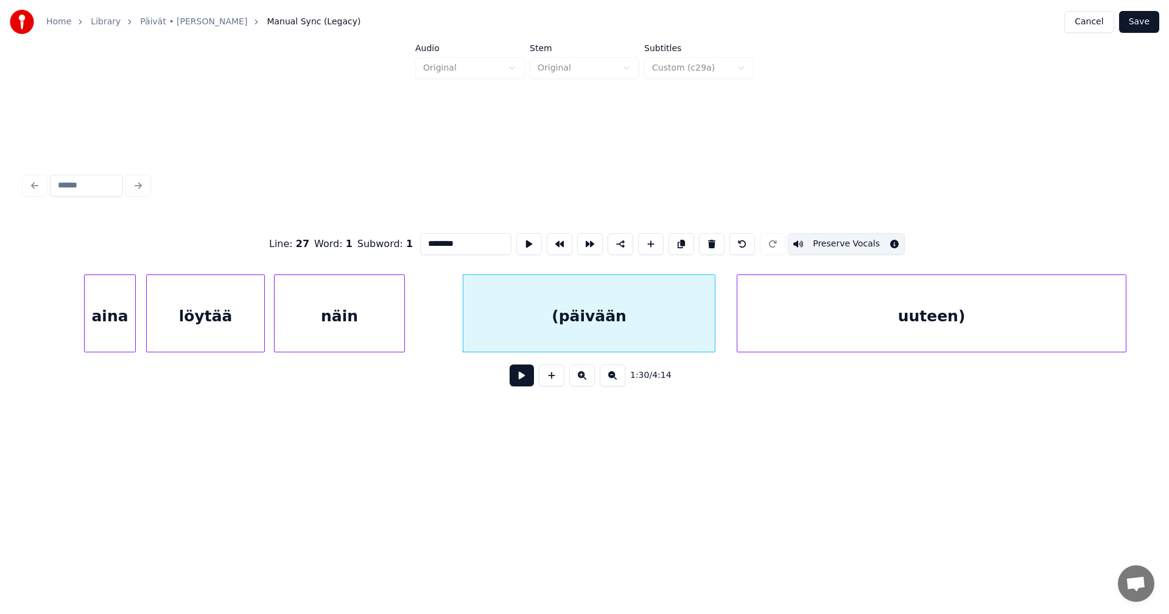
click at [778, 344] on div "uuteen)" at bounding box center [931, 316] width 388 height 83
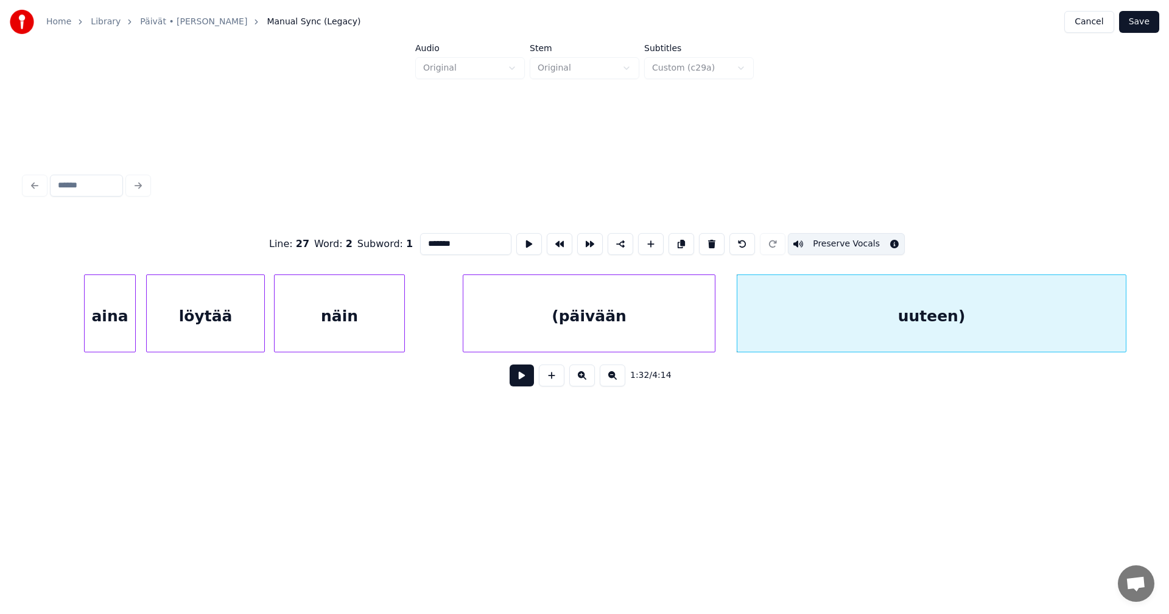
click at [382, 310] on div "näin" at bounding box center [340, 316] width 130 height 83
type input "****"
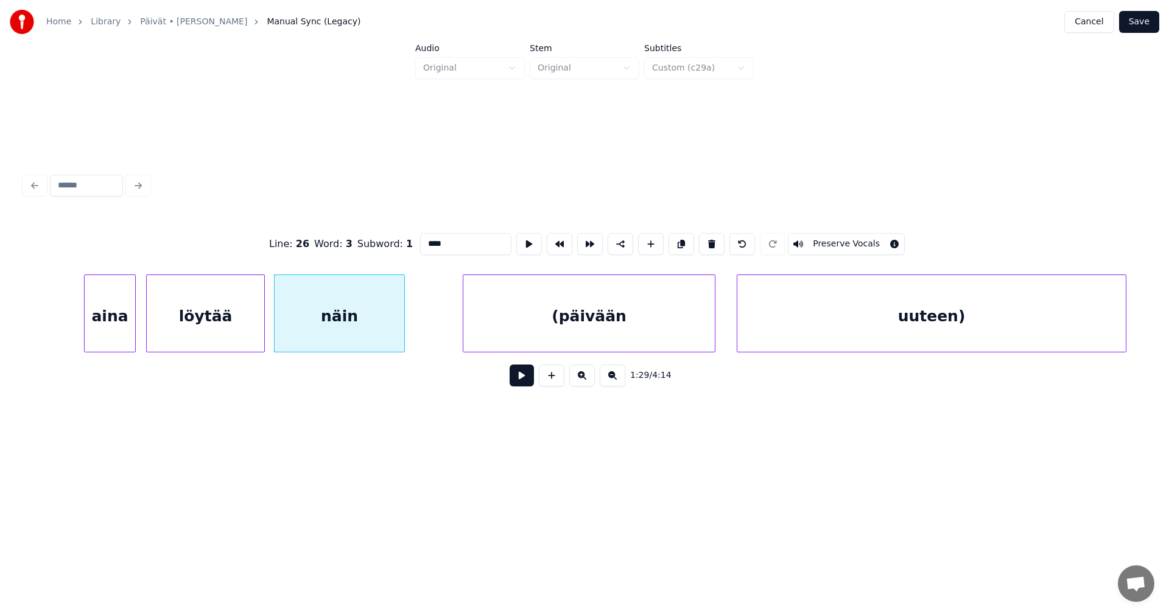
click at [514, 385] on button at bounding box center [521, 376] width 24 height 22
click at [519, 380] on button at bounding box center [521, 376] width 24 height 22
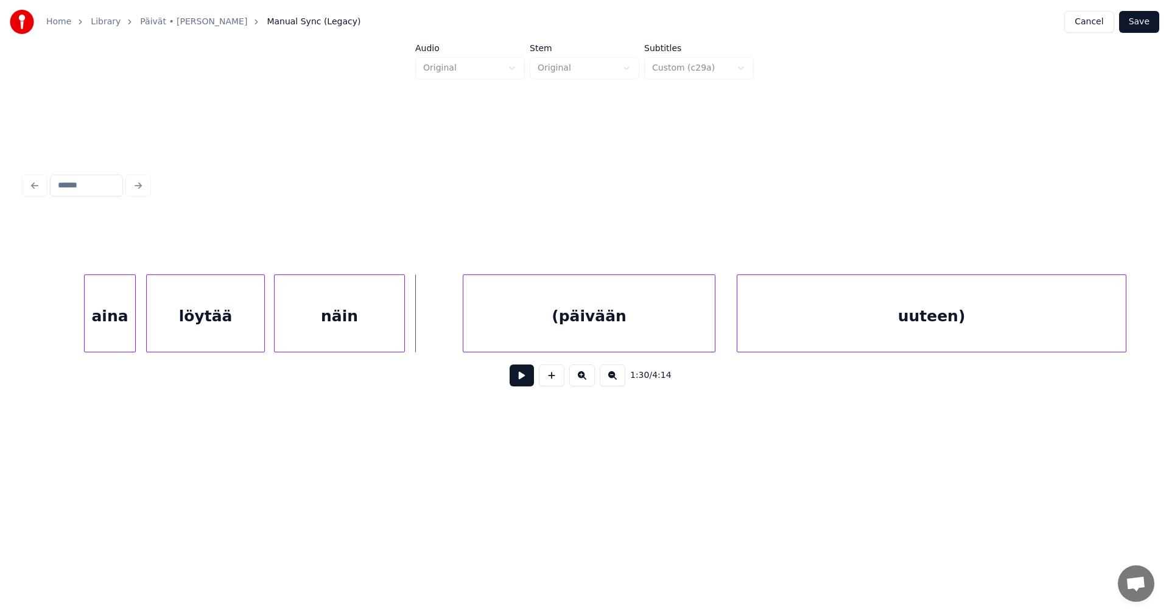
click at [519, 380] on button at bounding box center [521, 376] width 24 height 22
click at [455, 334] on div at bounding box center [456, 313] width 4 height 77
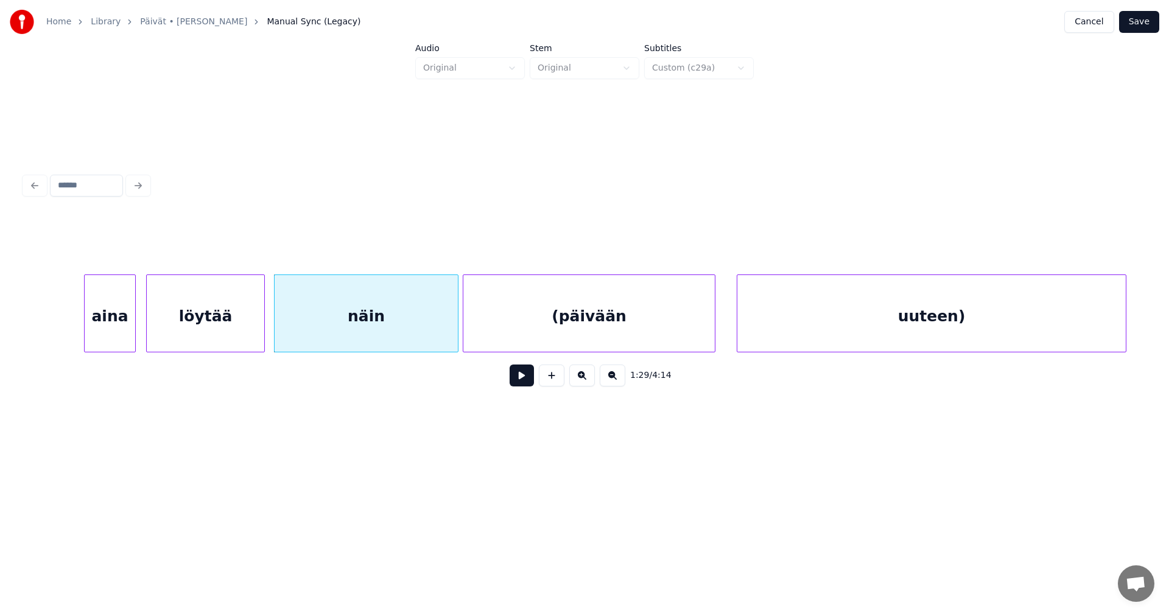
click at [517, 377] on button at bounding box center [521, 376] width 24 height 22
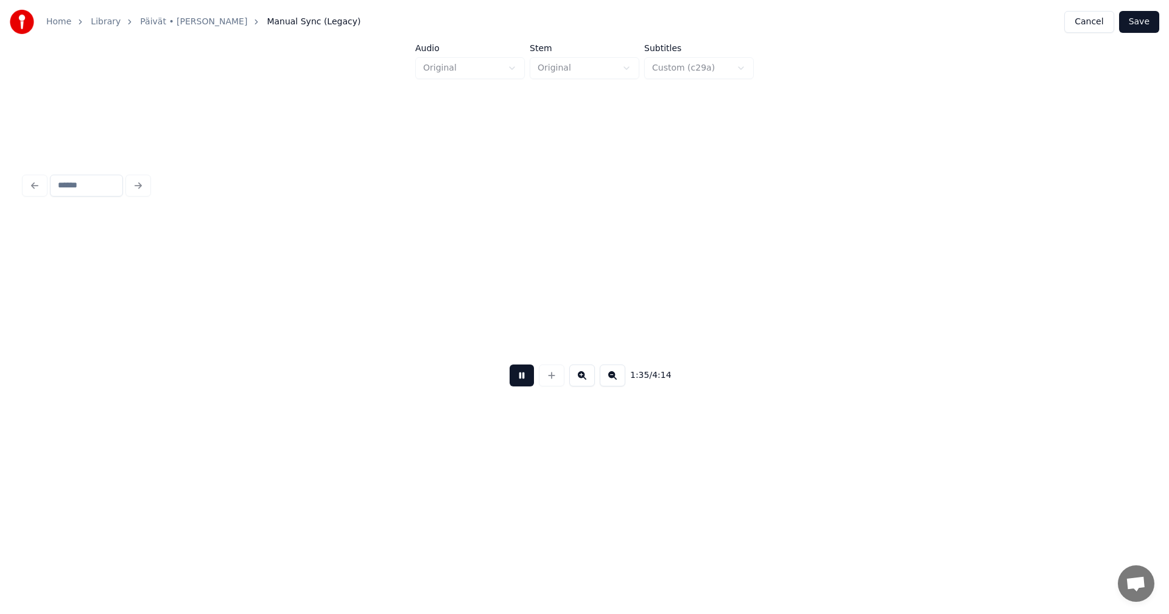
scroll to position [0, 14462]
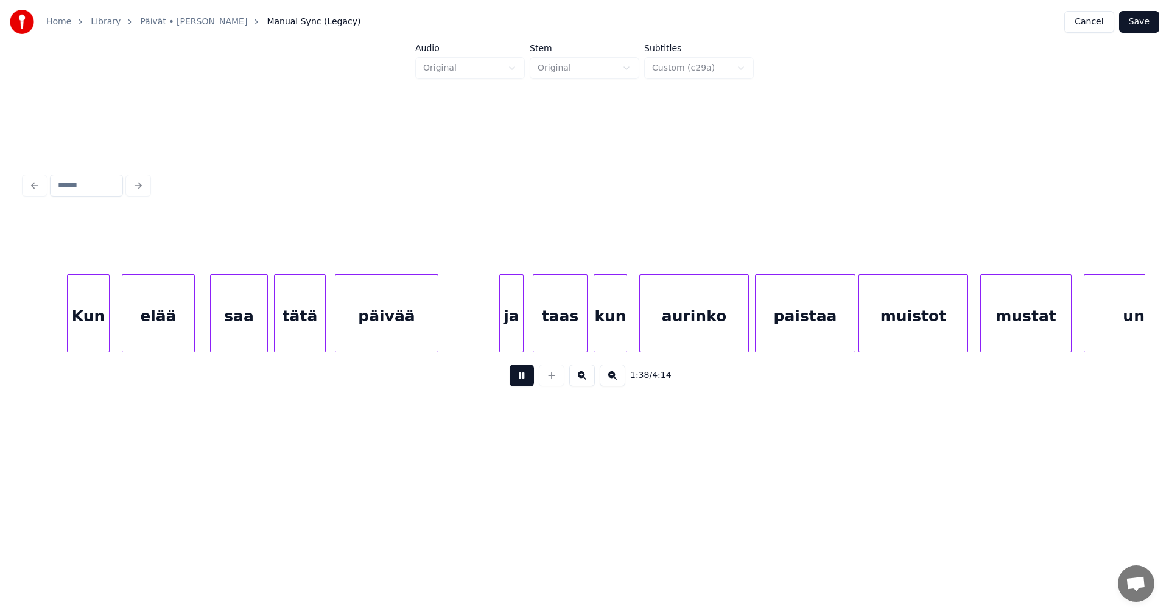
drag, startPoint x: 522, startPoint y: 380, endPoint x: 506, endPoint y: 355, distance: 29.4
click at [522, 379] on button at bounding box center [521, 376] width 24 height 22
click at [502, 334] on div "ja" at bounding box center [502, 316] width 23 height 83
click at [488, 332] on div at bounding box center [490, 313] width 4 height 77
click at [156, 310] on div "elää" at bounding box center [158, 316] width 72 height 83
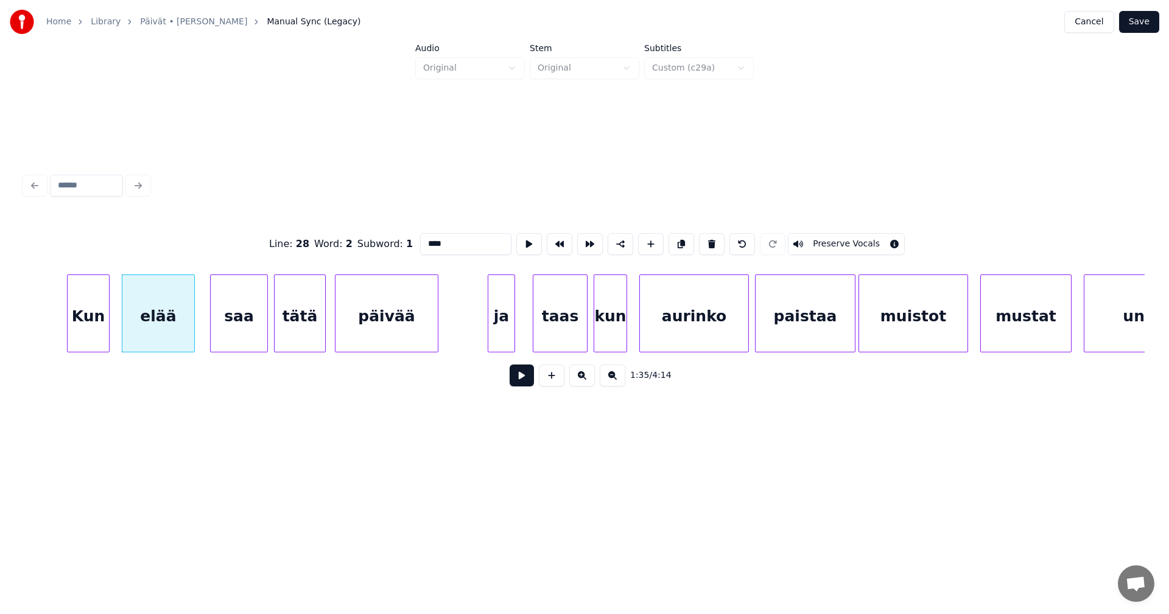
click at [521, 383] on button at bounding box center [521, 376] width 24 height 22
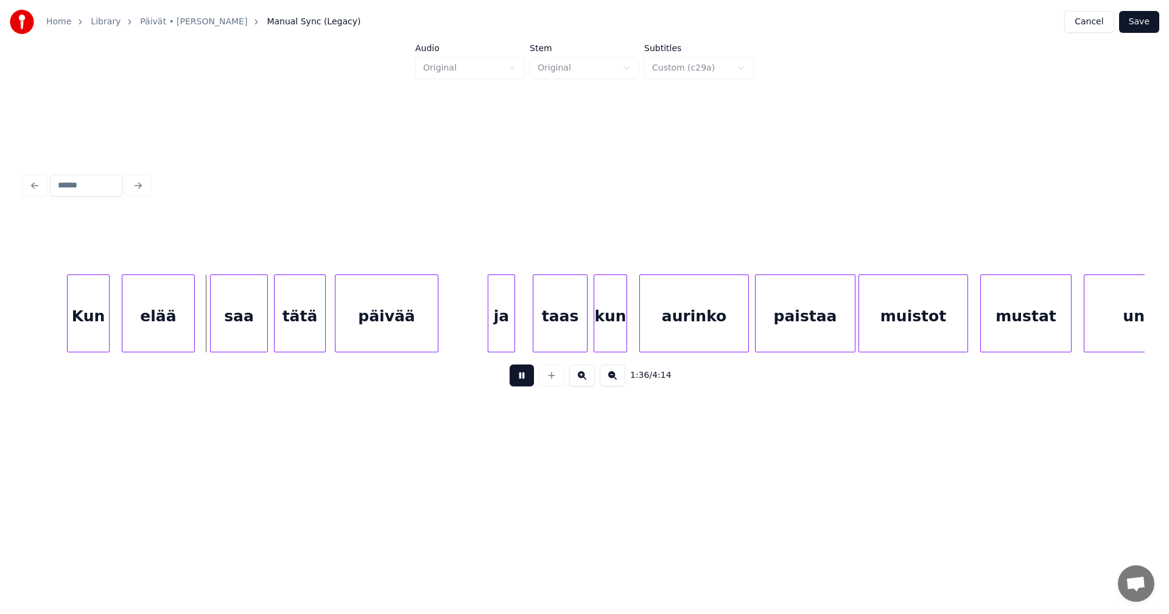
click at [522, 382] on button at bounding box center [521, 376] width 24 height 22
drag, startPoint x: 522, startPoint y: 382, endPoint x: 556, endPoint y: 372, distance: 35.0
click at [523, 382] on button at bounding box center [521, 376] width 24 height 22
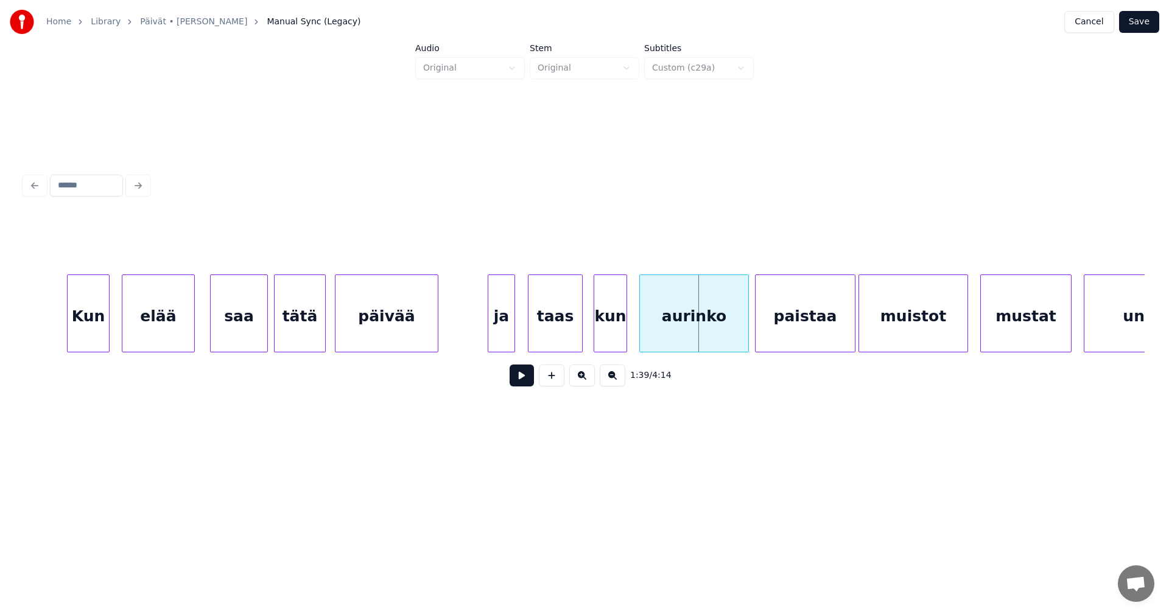
click at [577, 330] on div "taas" at bounding box center [555, 316] width 54 height 83
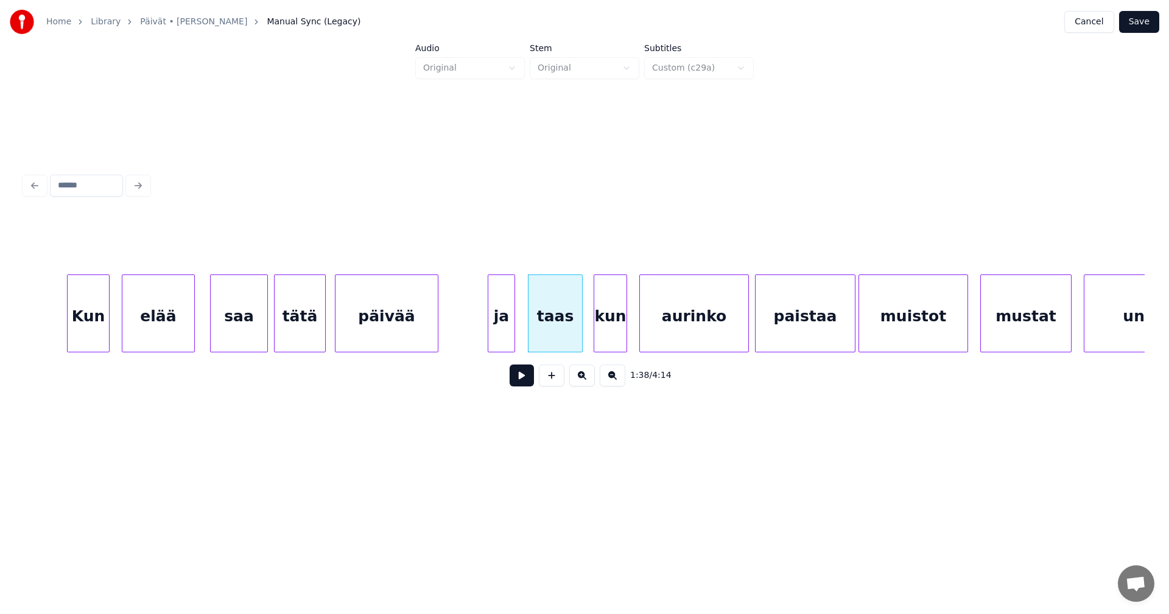
click at [578, 330] on div "taas" at bounding box center [555, 316] width 54 height 83
click at [533, 326] on div at bounding box center [534, 313] width 4 height 77
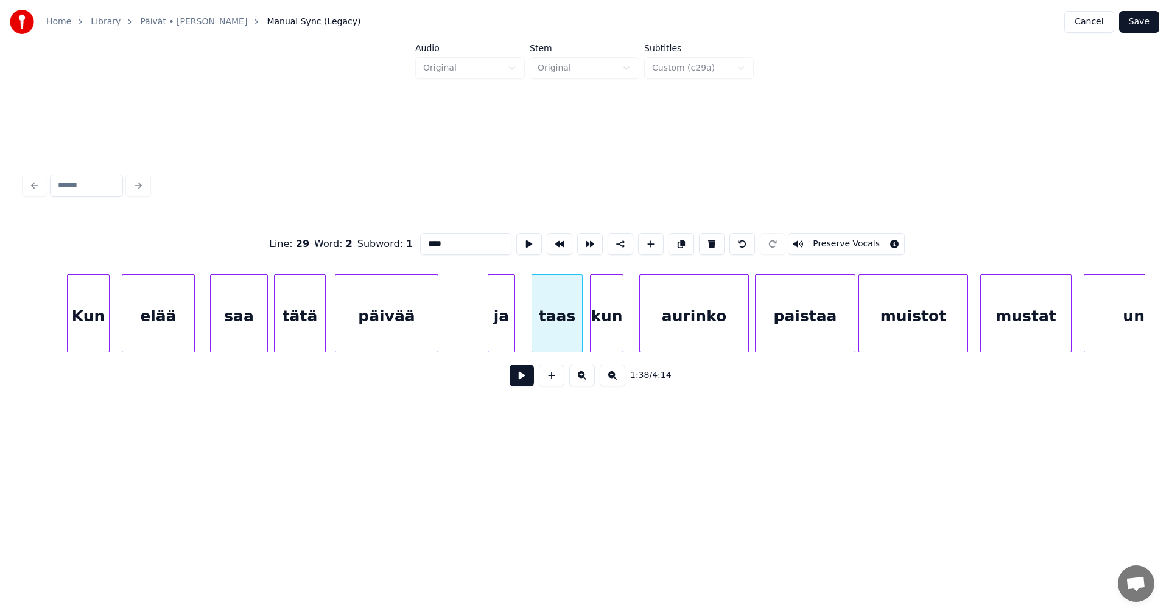
click at [609, 328] on div "kun" at bounding box center [606, 316] width 32 height 83
click at [633, 326] on div at bounding box center [634, 313] width 4 height 77
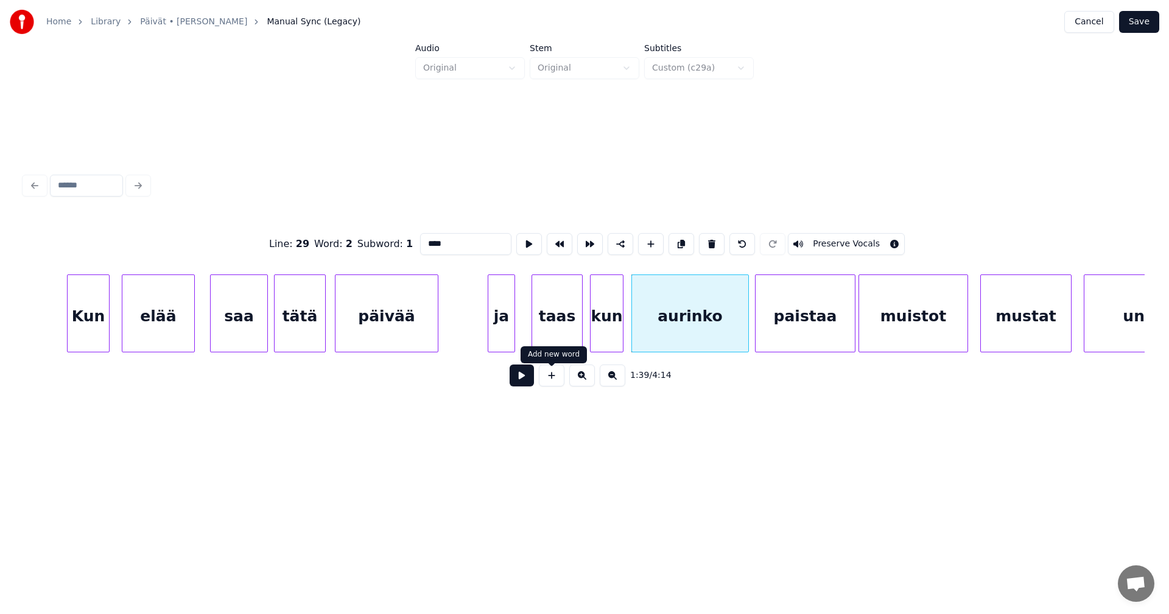
click at [527, 374] on button at bounding box center [521, 376] width 24 height 22
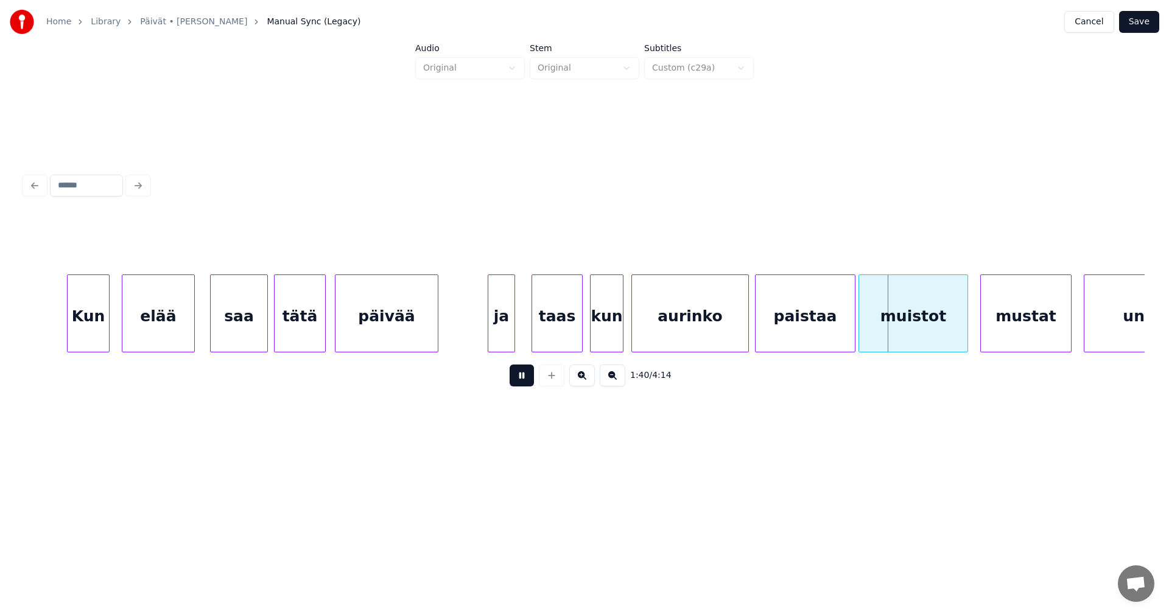
click at [527, 374] on button at bounding box center [521, 376] width 24 height 22
click at [843, 335] on div "paistaa" at bounding box center [804, 316] width 99 height 83
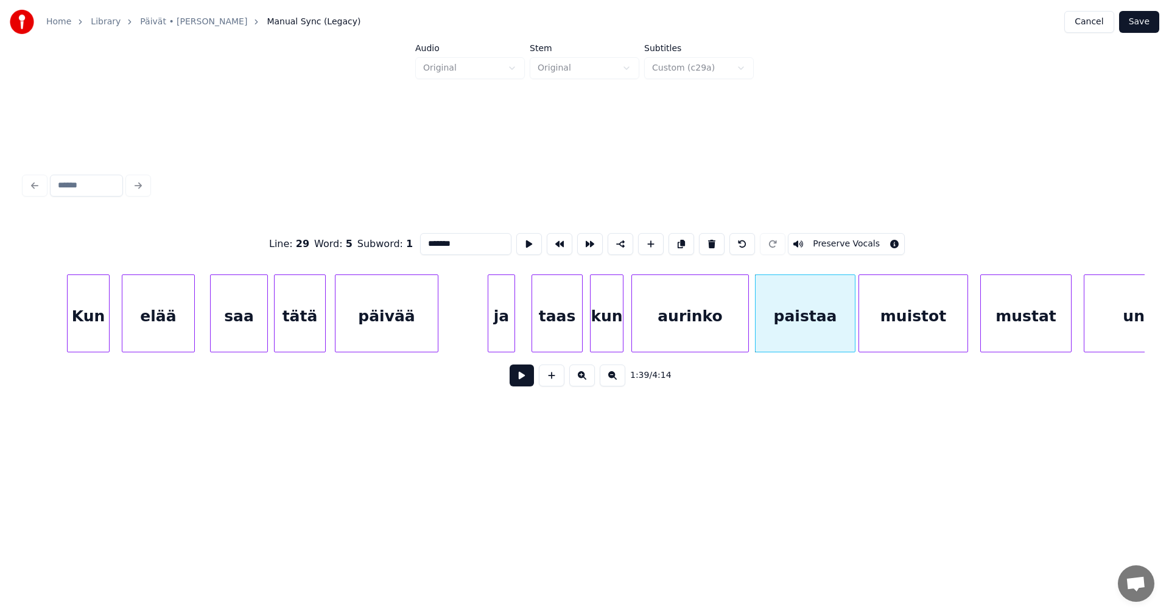
click at [527, 373] on button at bounding box center [521, 376] width 24 height 22
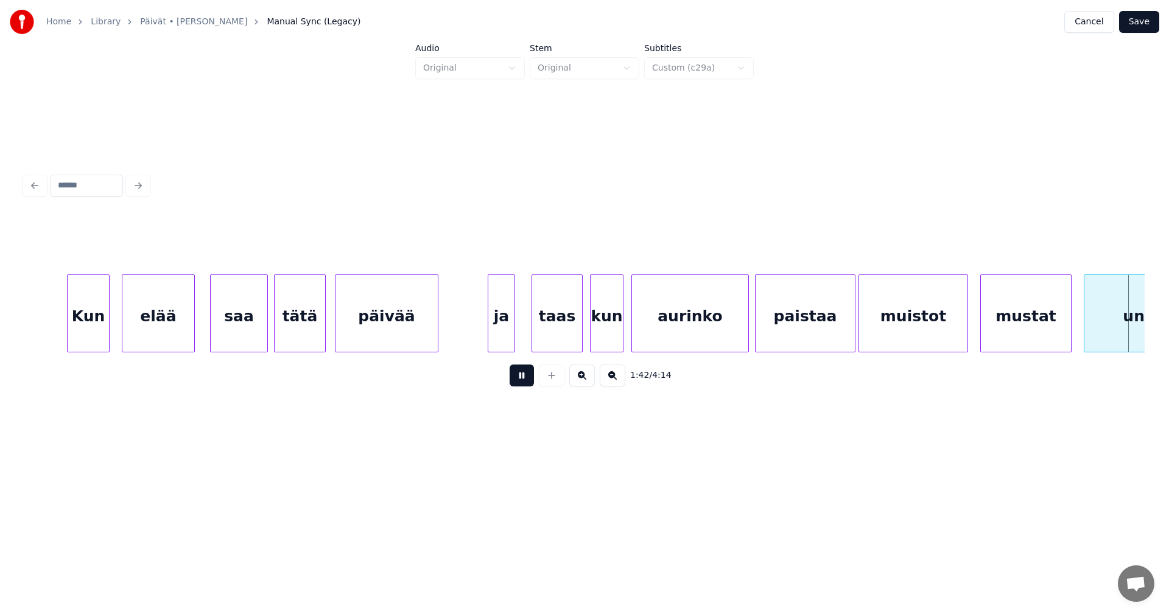
scroll to position [0, 15583]
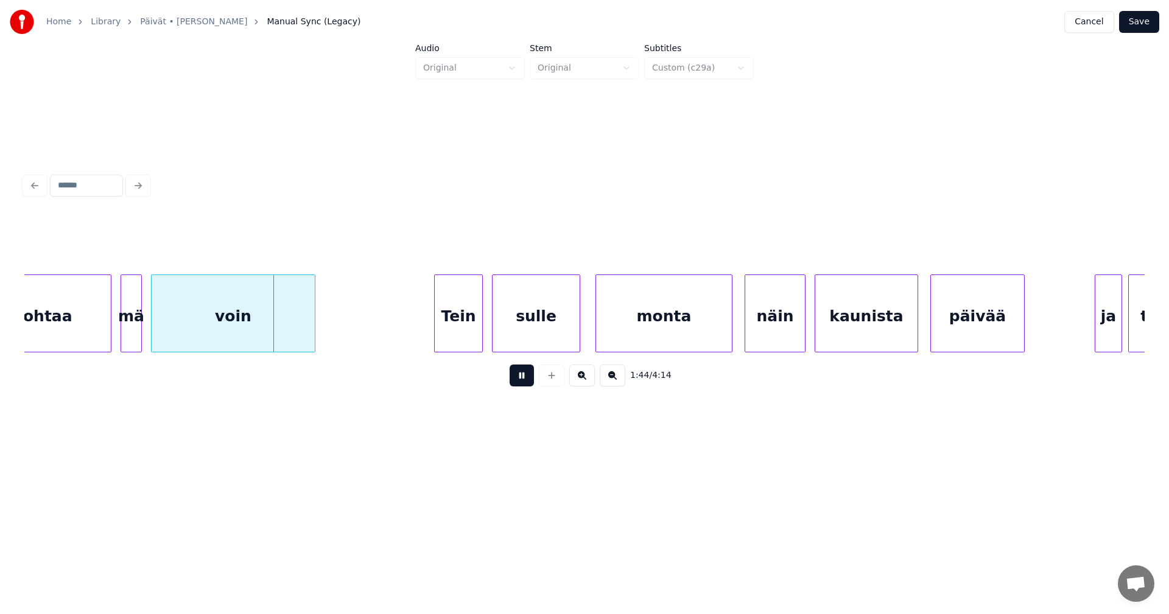
drag, startPoint x: 527, startPoint y: 373, endPoint x: 175, endPoint y: 298, distance: 360.3
click at [519, 371] on button at bounding box center [521, 376] width 24 height 22
click at [79, 310] on div "unohtaa" at bounding box center [37, 316] width 148 height 83
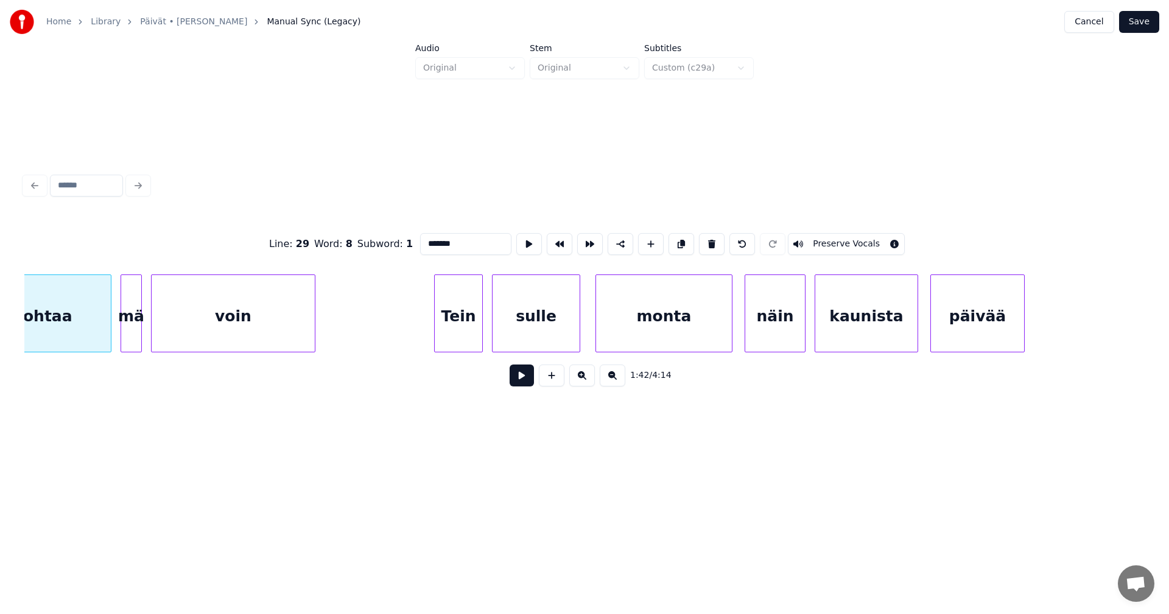
scroll to position [0, 15521]
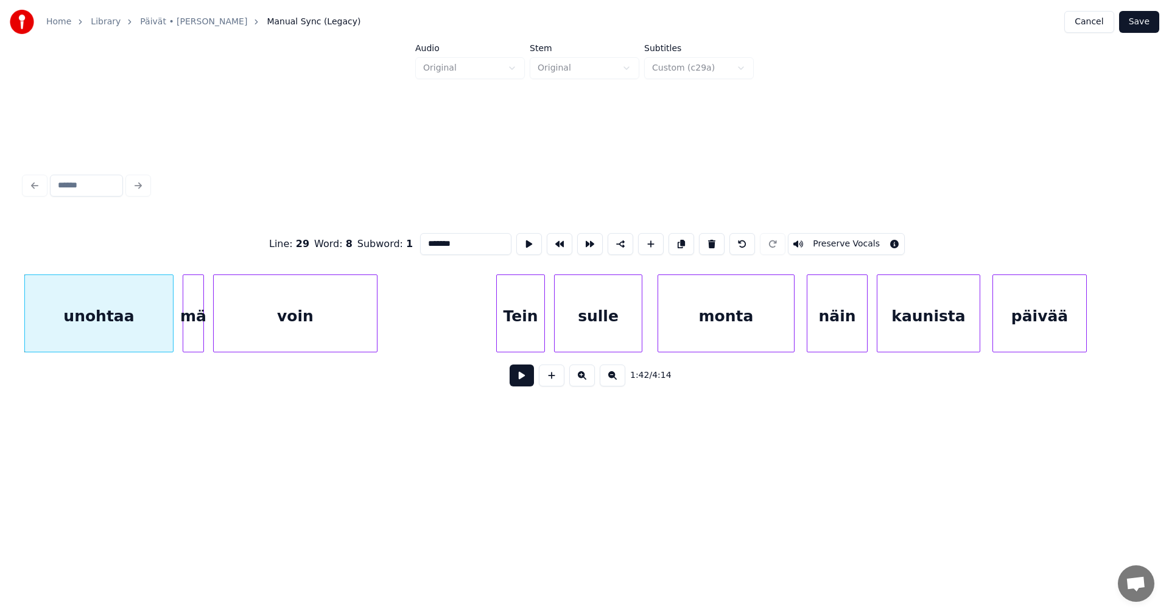
click at [522, 382] on button at bounding box center [521, 376] width 24 height 22
click at [524, 379] on button at bounding box center [521, 376] width 24 height 22
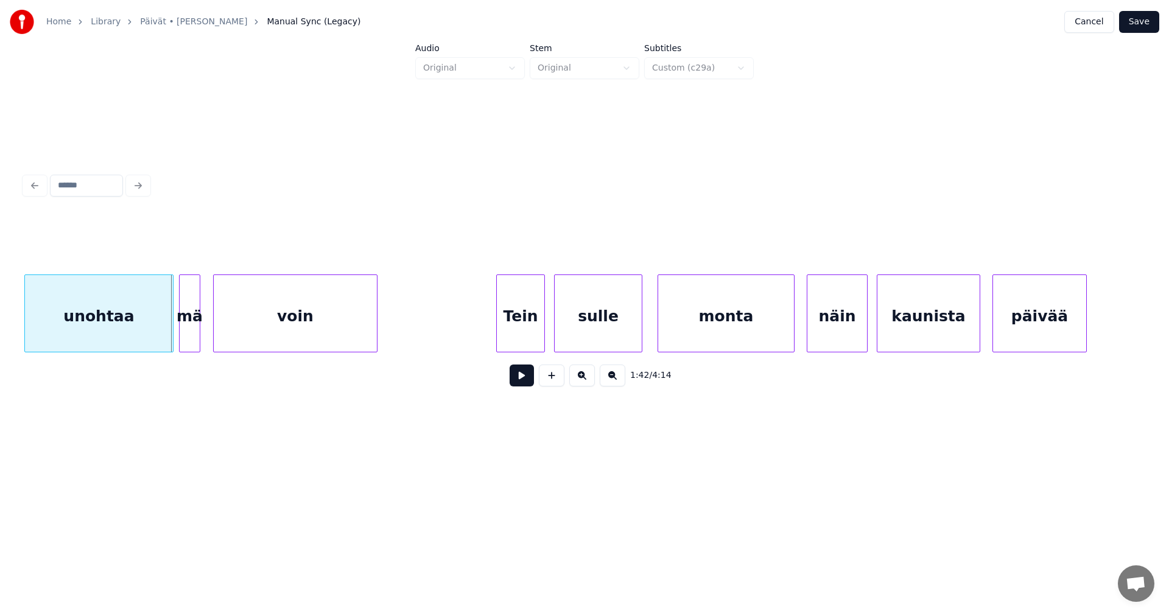
click at [195, 318] on div "mä" at bounding box center [190, 316] width 20 height 83
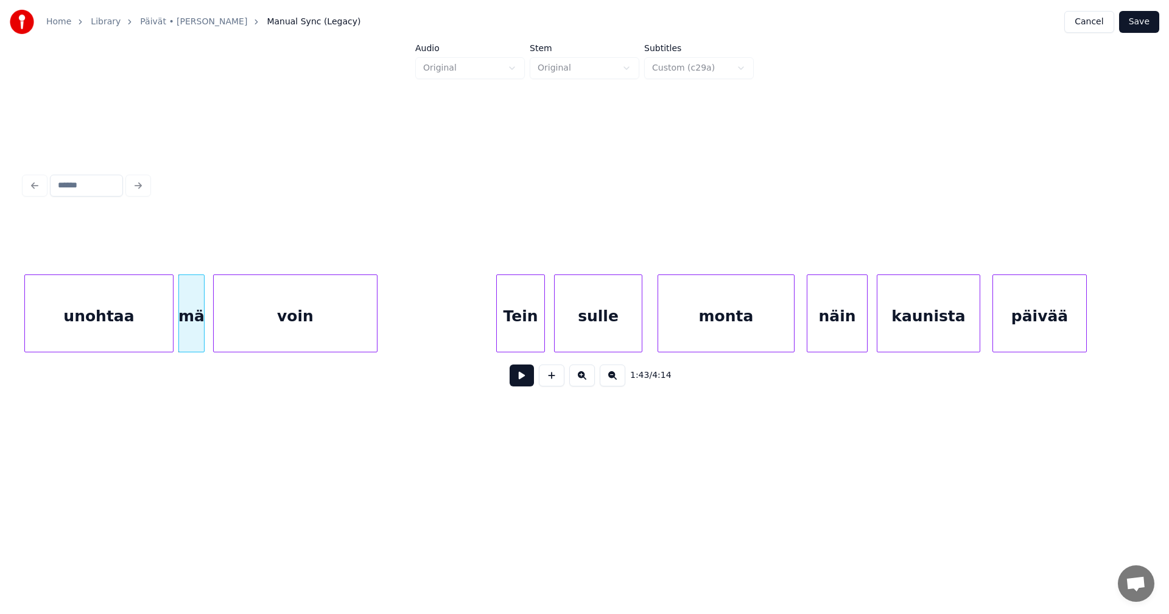
click at [203, 321] on div at bounding box center [202, 313] width 4 height 77
click at [515, 379] on button at bounding box center [521, 376] width 24 height 22
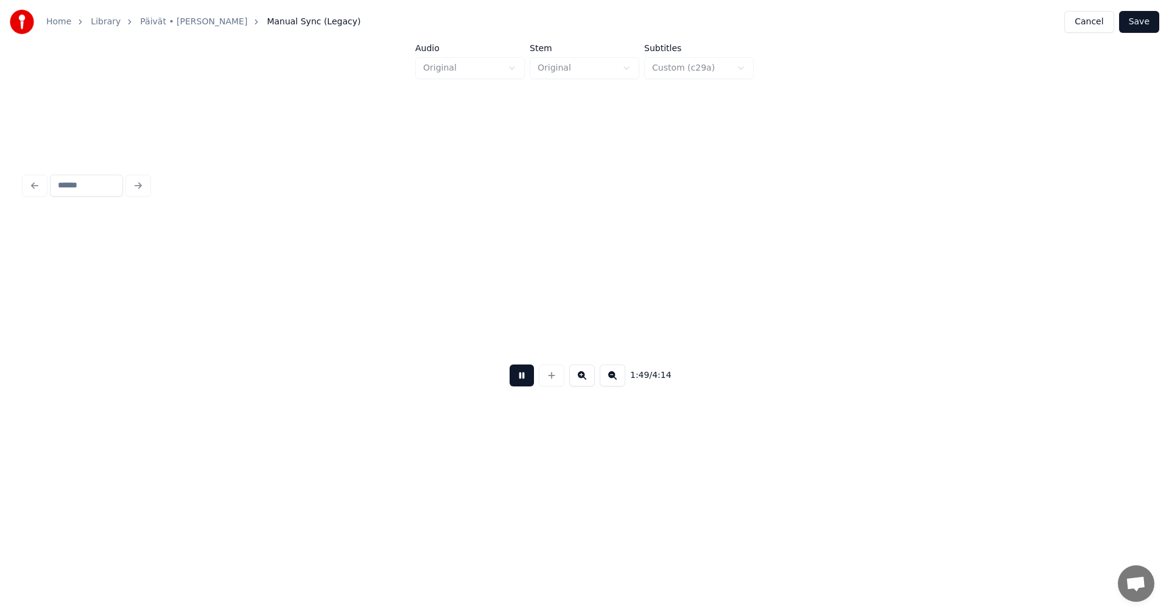
scroll to position [0, 16642]
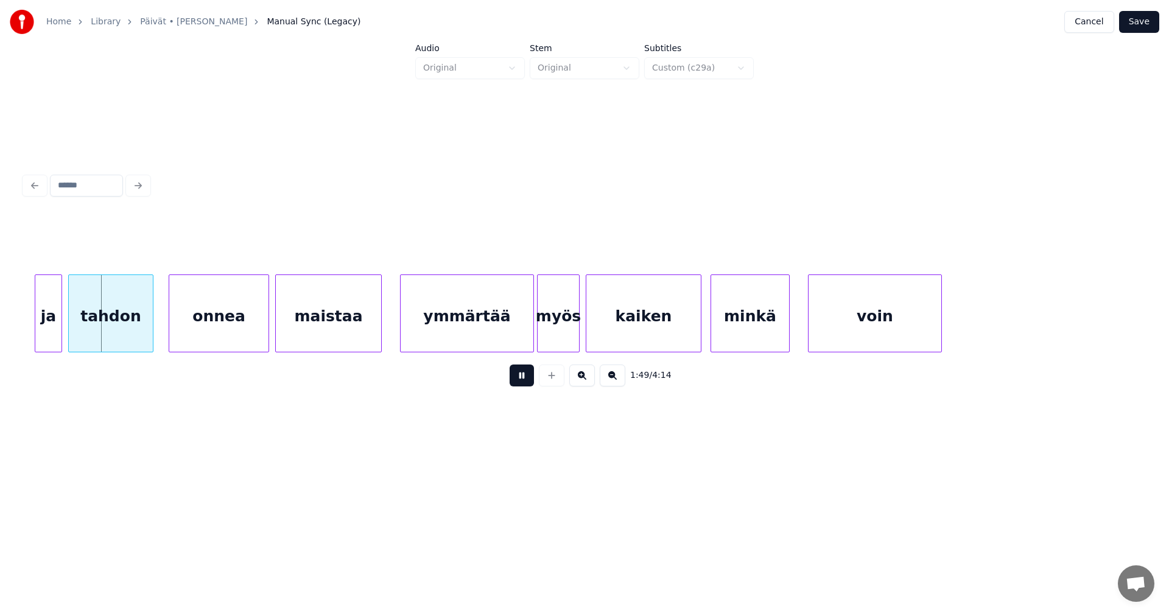
click at [522, 378] on button at bounding box center [521, 376] width 24 height 22
click at [50, 303] on div "ja" at bounding box center [45, 316] width 26 height 83
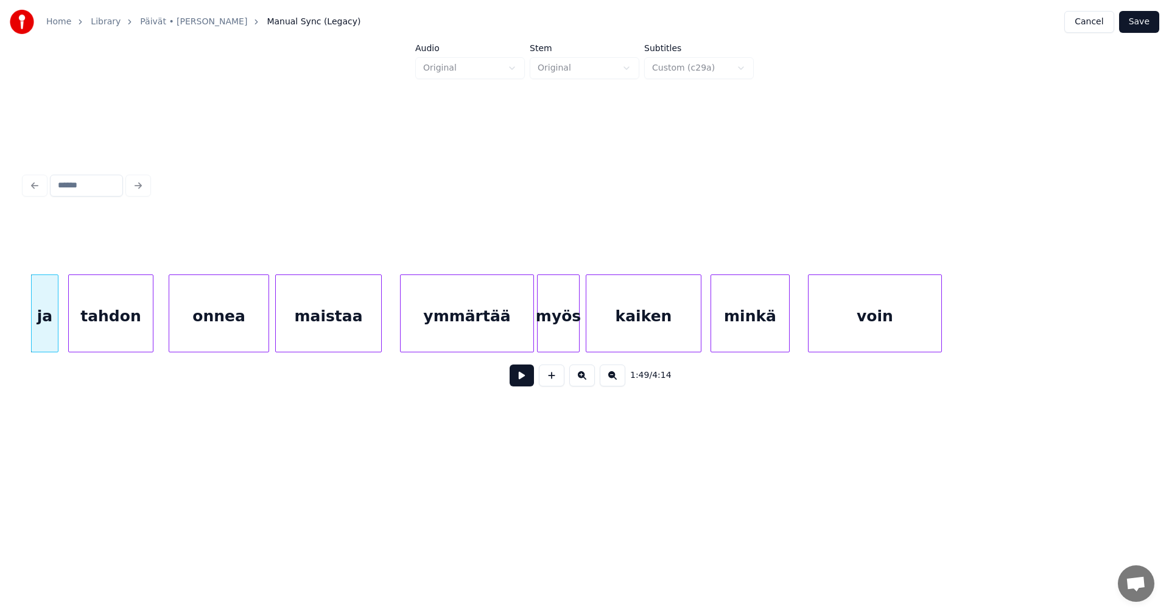
click at [530, 386] on button at bounding box center [521, 376] width 24 height 22
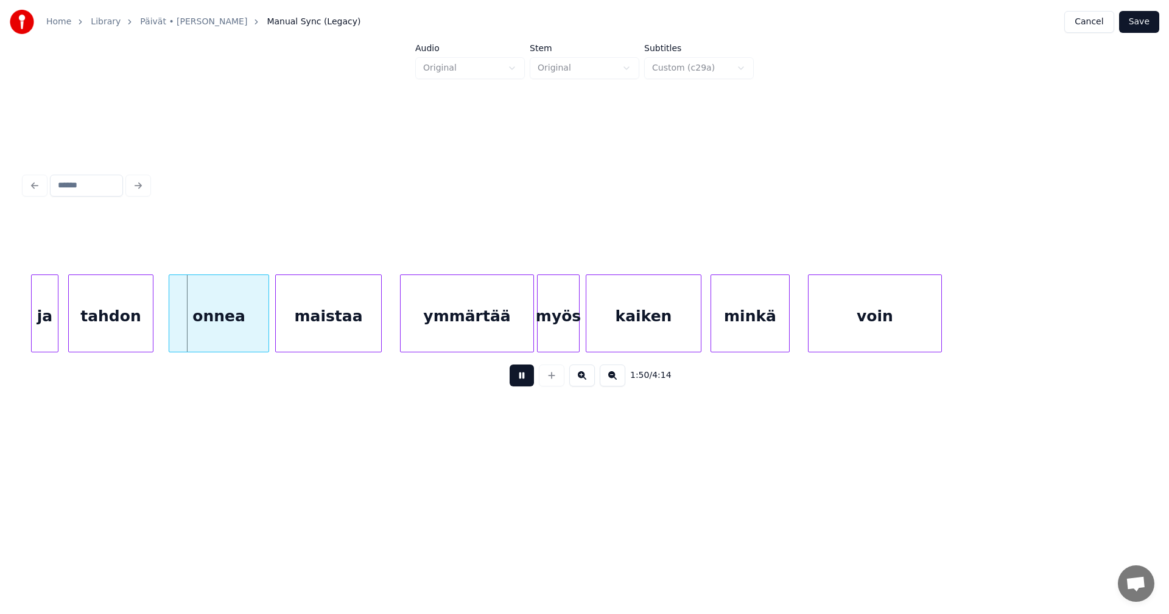
click at [522, 379] on button at bounding box center [521, 376] width 24 height 22
click at [237, 330] on div "onnea" at bounding box center [214, 316] width 99 height 83
click at [528, 385] on button at bounding box center [521, 376] width 24 height 22
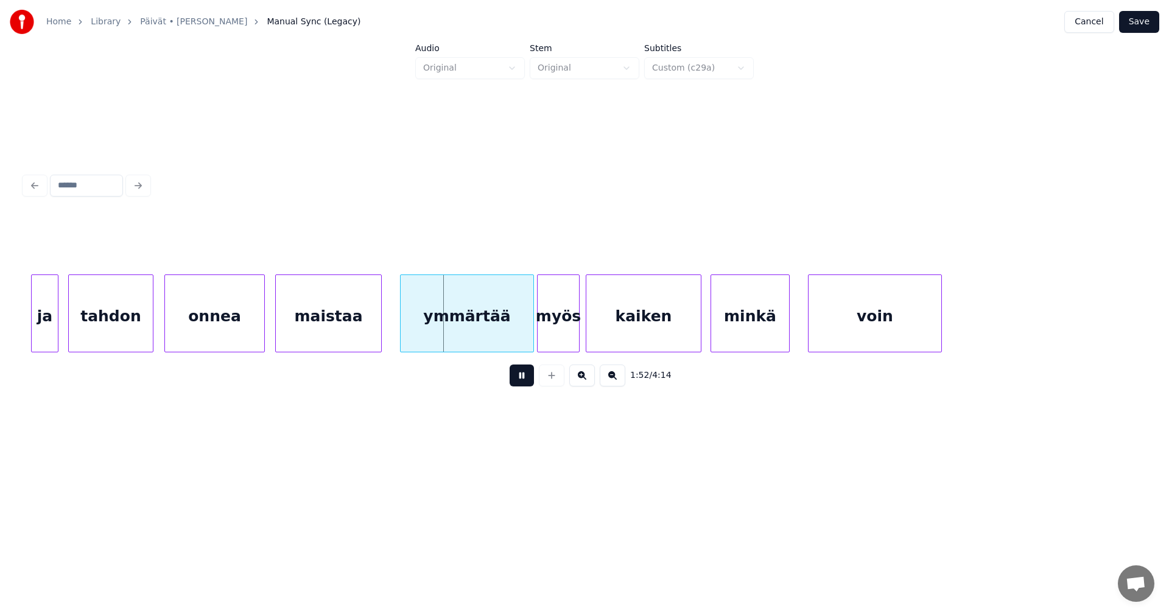
drag, startPoint x: 527, startPoint y: 385, endPoint x: 514, endPoint y: 343, distance: 43.5
click at [527, 384] on button at bounding box center [521, 376] width 24 height 22
click at [506, 336] on div "ymmärtää" at bounding box center [462, 316] width 133 height 83
click at [520, 379] on button at bounding box center [521, 376] width 24 height 22
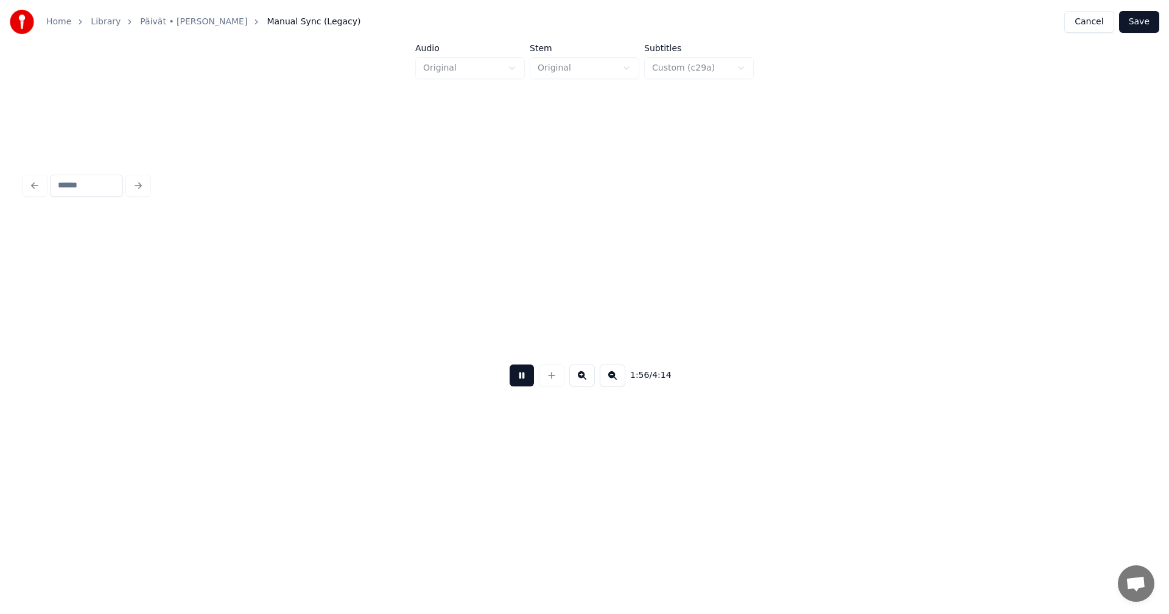
scroll to position [0, 17764]
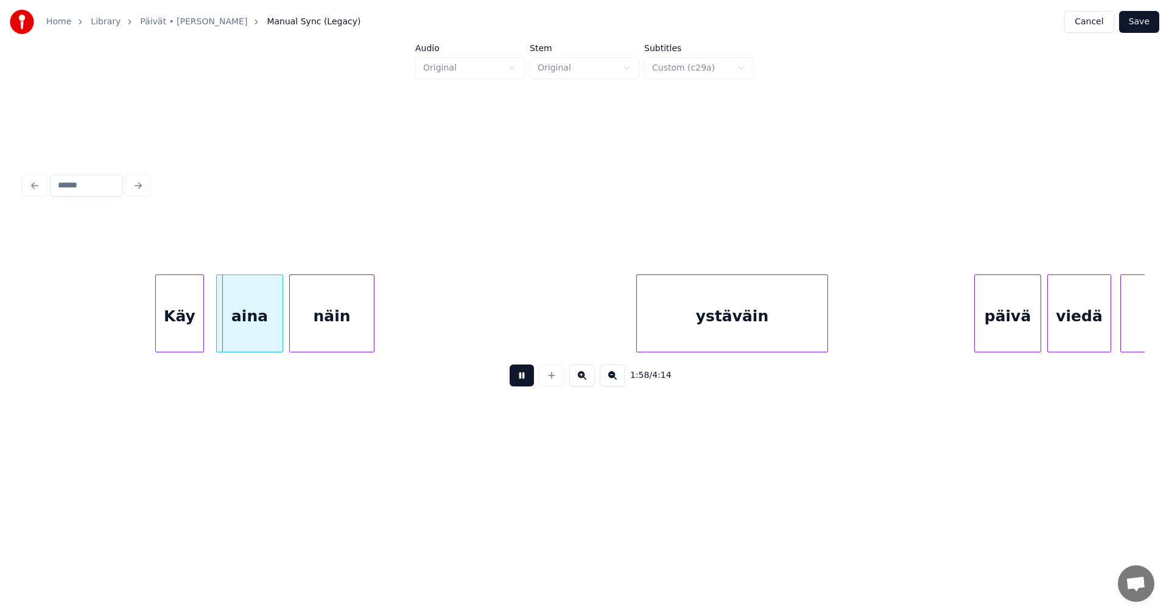
click at [520, 379] on button at bounding box center [521, 376] width 24 height 22
click at [184, 324] on div "Käy" at bounding box center [179, 316] width 47 height 83
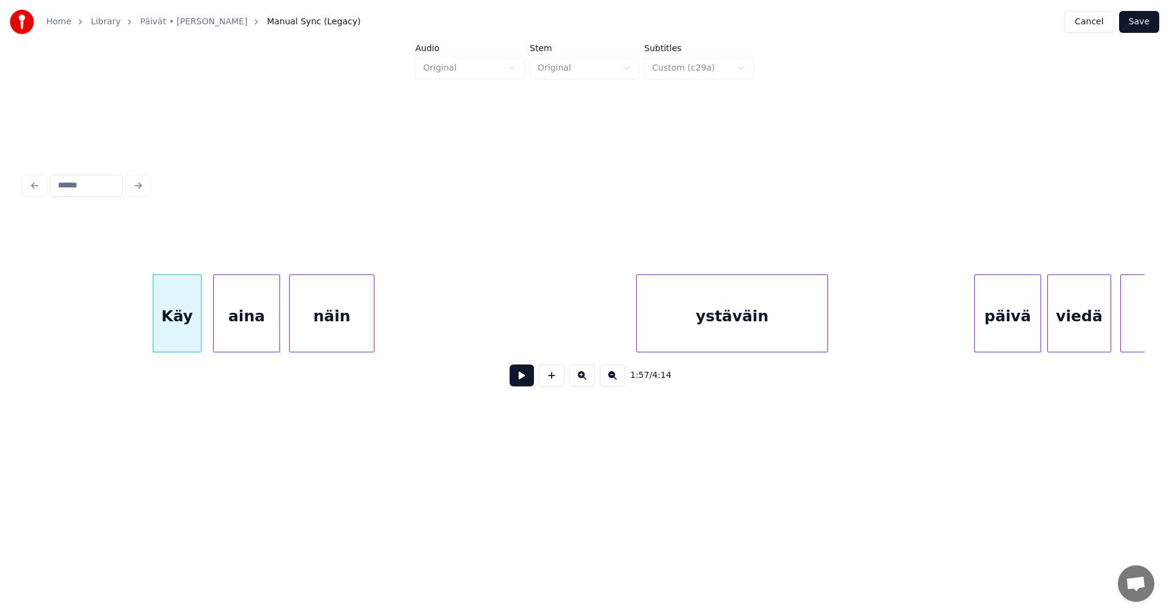
click at [248, 330] on div "aina" at bounding box center [247, 316] width 66 height 83
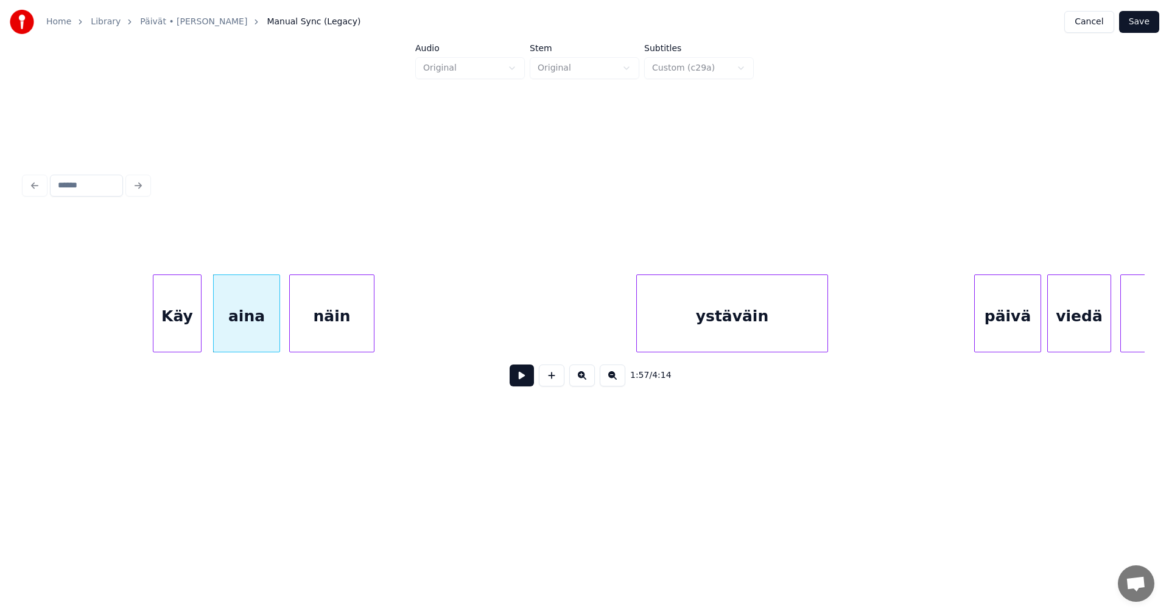
click at [191, 326] on div "Käy" at bounding box center [176, 316] width 47 height 83
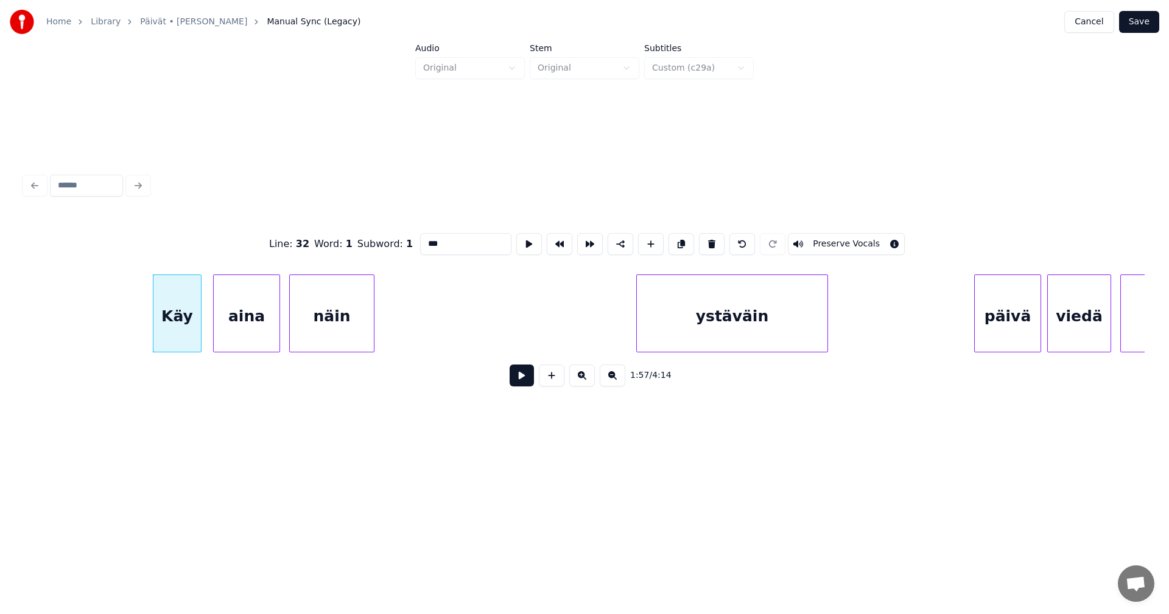
click at [517, 382] on button at bounding box center [521, 376] width 24 height 22
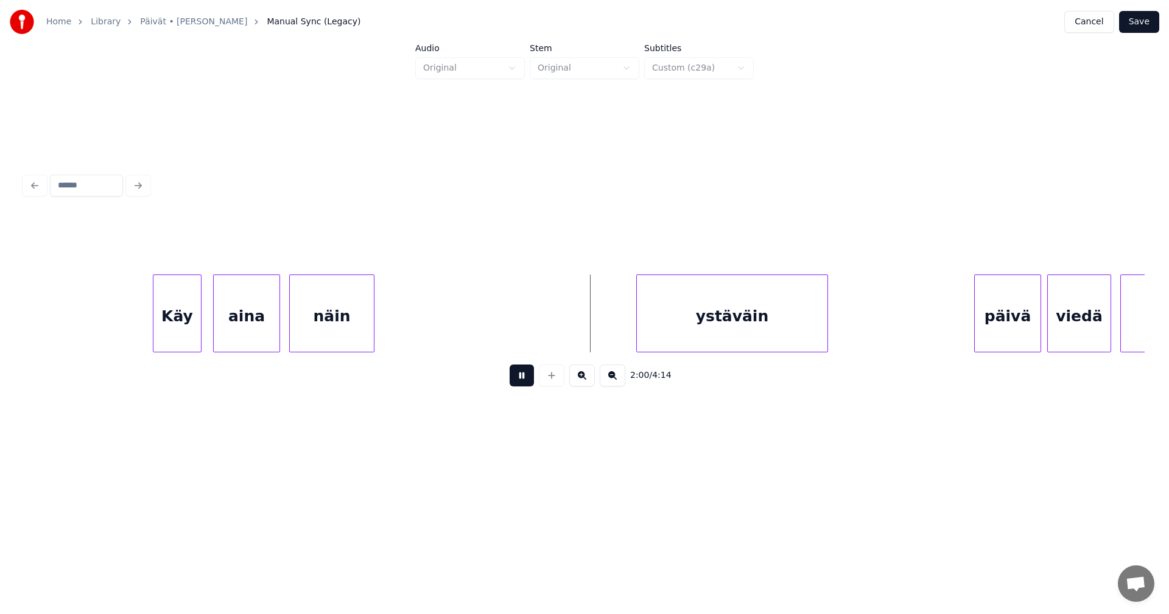
click at [521, 382] on button at bounding box center [521, 376] width 24 height 22
click at [664, 338] on div "ystäväin" at bounding box center [726, 316] width 191 height 83
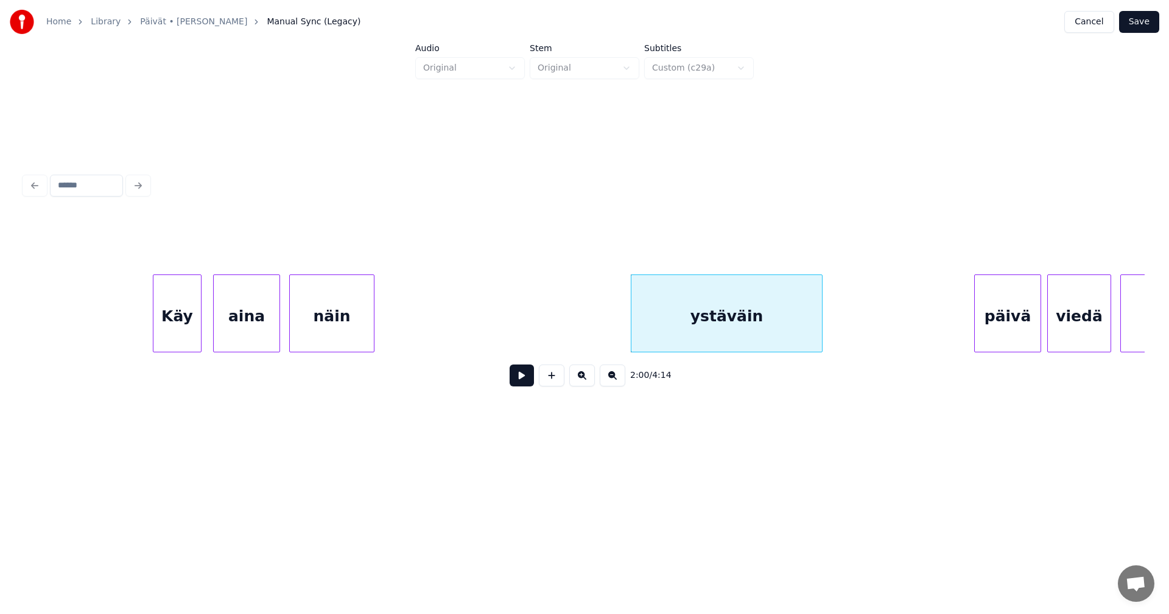
click at [520, 379] on button at bounding box center [521, 376] width 24 height 22
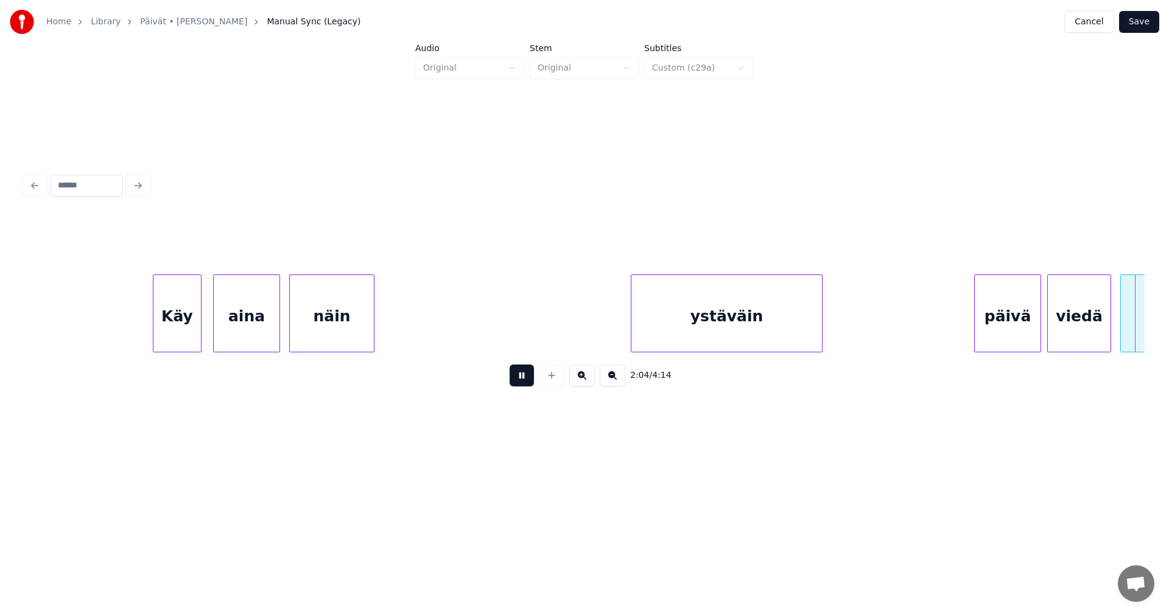
scroll to position [0, 18883]
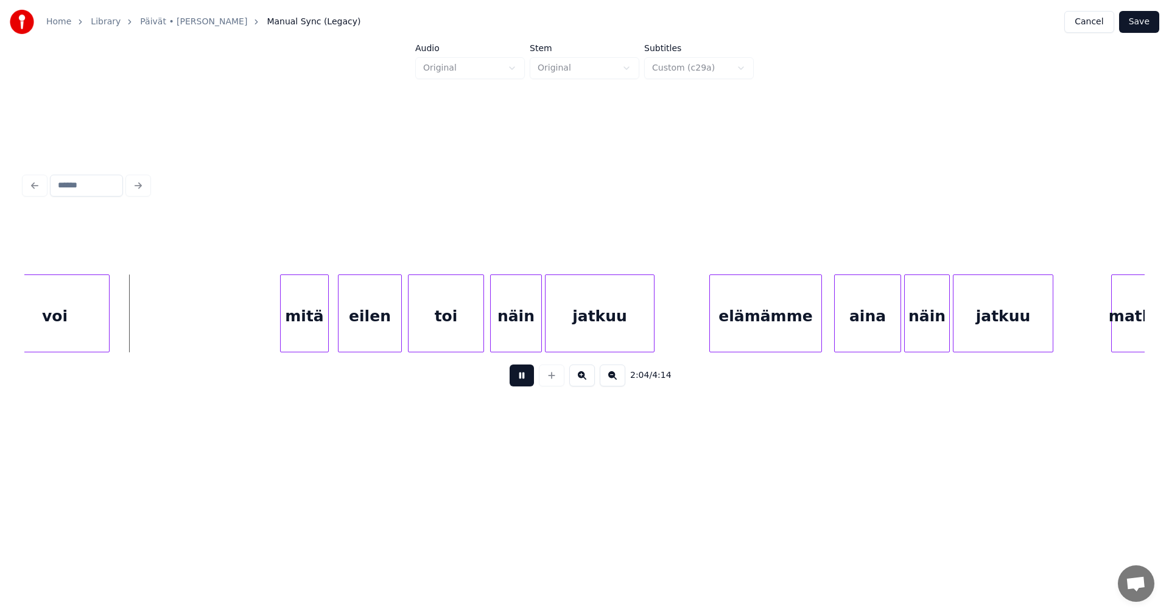
drag, startPoint x: 521, startPoint y: 379, endPoint x: 512, endPoint y: 379, distance: 8.5
click at [512, 379] on button at bounding box center [521, 376] width 24 height 22
click at [128, 321] on div at bounding box center [129, 313] width 4 height 77
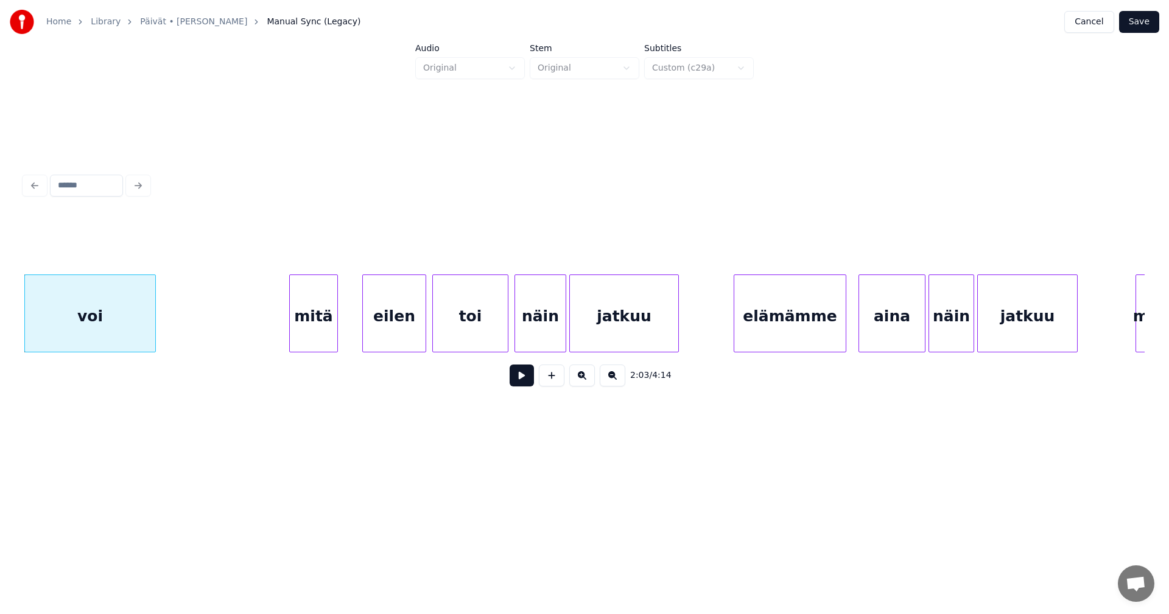
click at [309, 334] on div "mitä" at bounding box center [313, 316] width 47 height 83
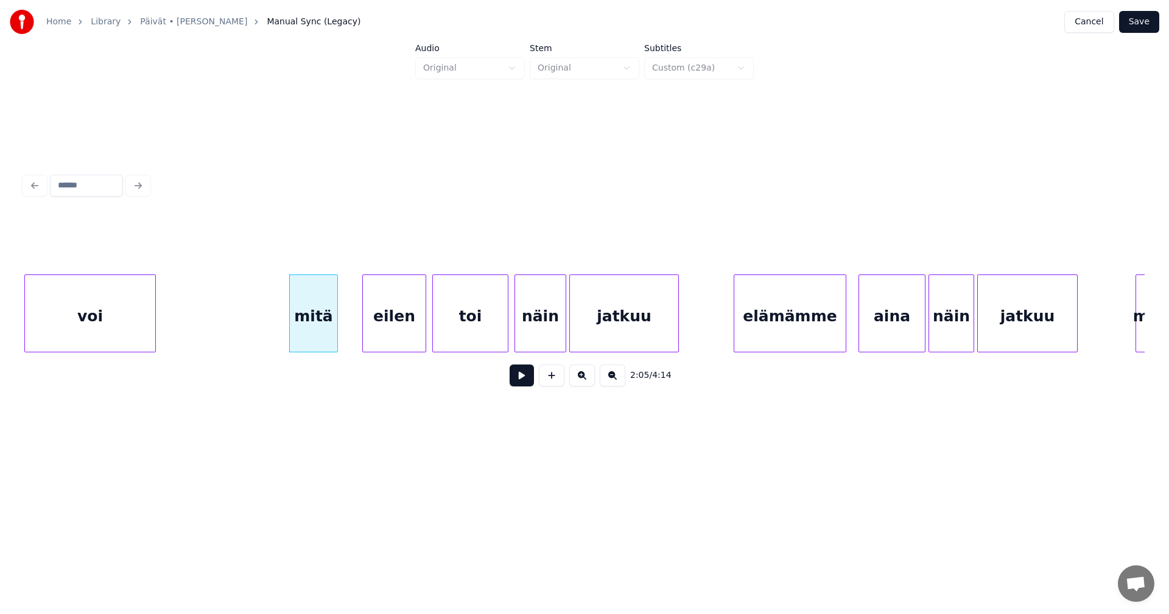
click at [518, 382] on button at bounding box center [521, 376] width 24 height 22
click at [519, 382] on button at bounding box center [521, 376] width 24 height 22
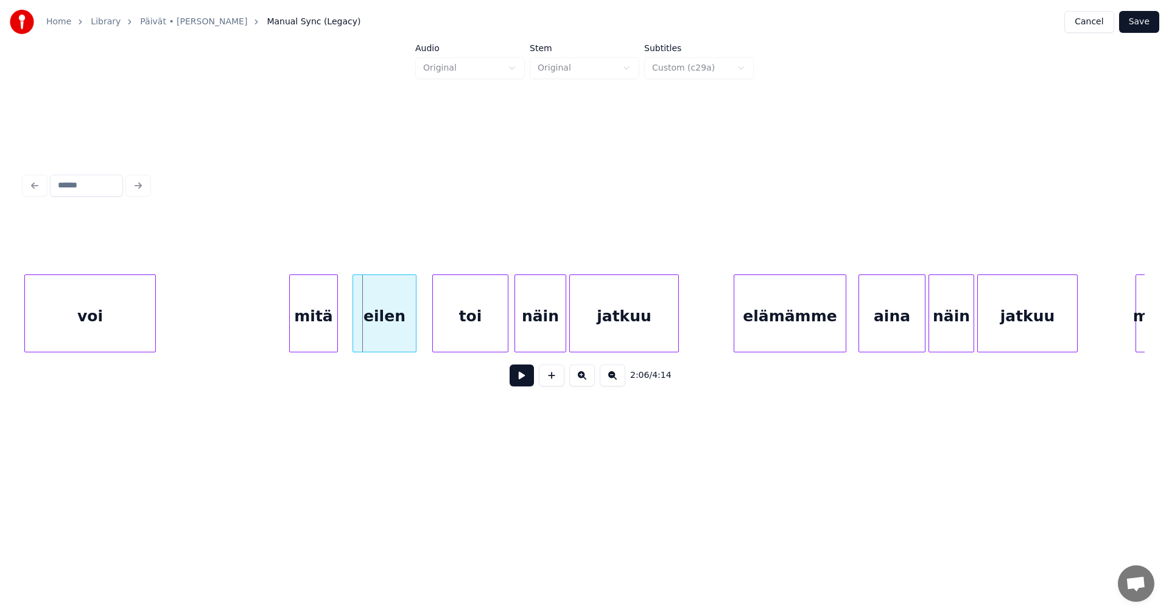
click at [389, 332] on div "eilen" at bounding box center [384, 316] width 63 height 83
click at [523, 385] on button at bounding box center [521, 376] width 24 height 22
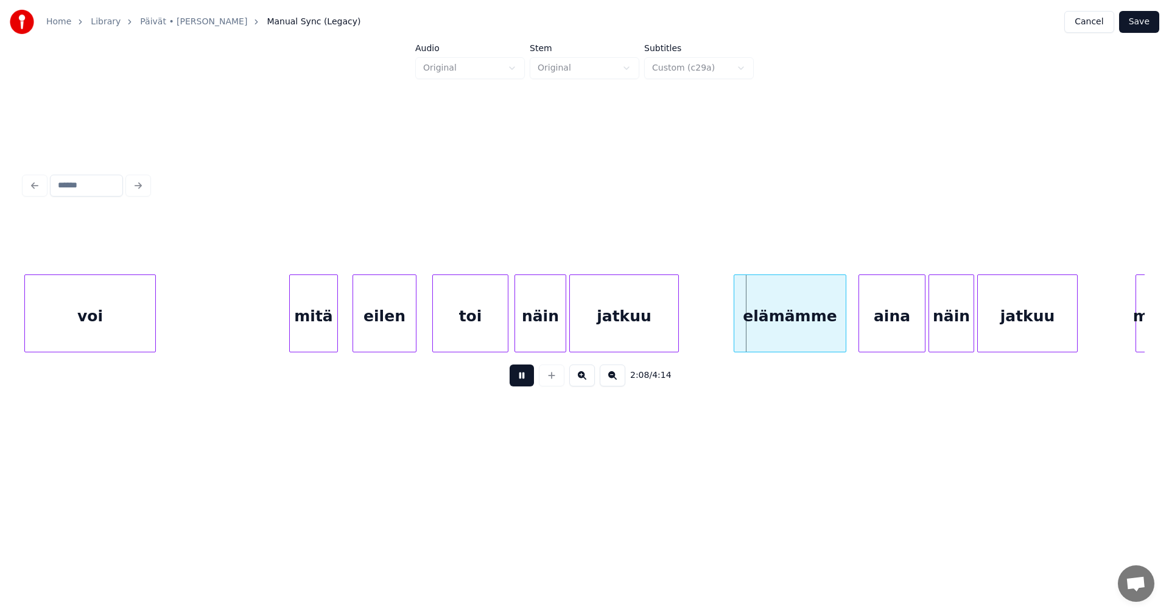
click at [525, 383] on button at bounding box center [521, 376] width 24 height 22
click at [779, 332] on div "elämämme" at bounding box center [785, 316] width 111 height 83
click at [872, 330] on div "aina" at bounding box center [888, 316] width 66 height 83
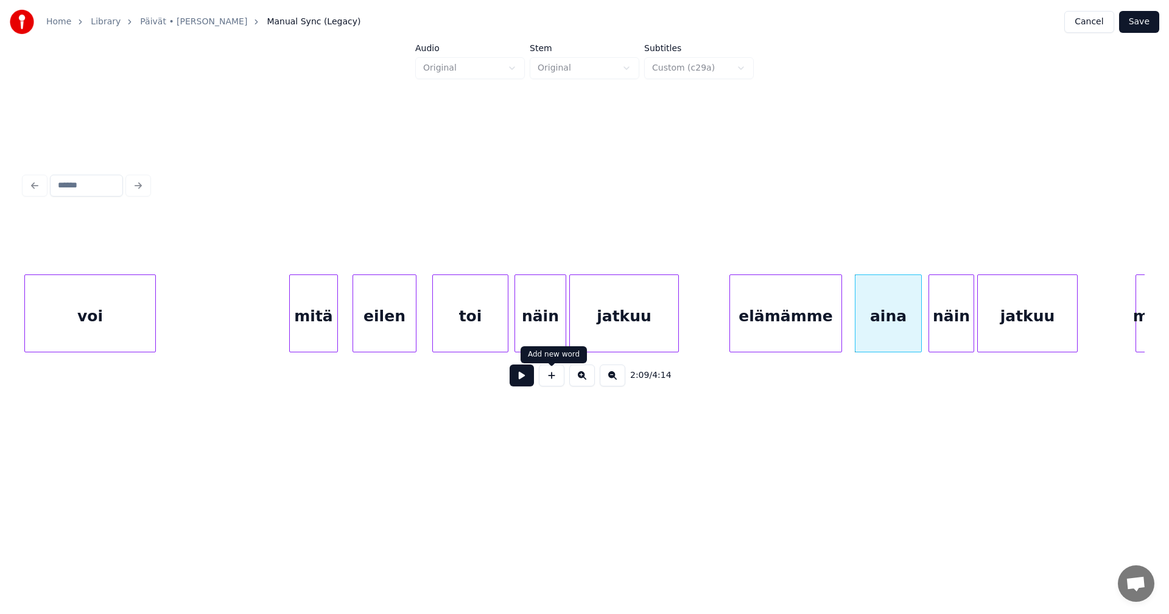
click at [528, 379] on button at bounding box center [521, 376] width 24 height 22
click at [530, 379] on button at bounding box center [521, 376] width 24 height 22
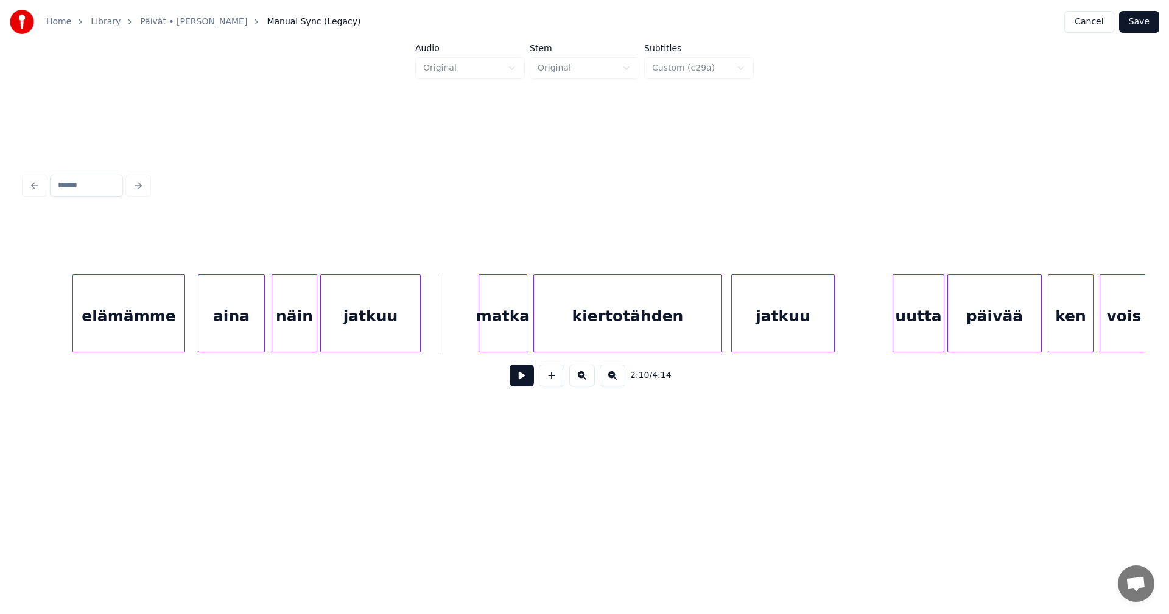
scroll to position [0, 19516]
click at [506, 320] on div "matka" at bounding box center [495, 316] width 47 height 83
click at [520, 380] on button at bounding box center [521, 376] width 24 height 22
click at [520, 377] on button at bounding box center [521, 376] width 24 height 22
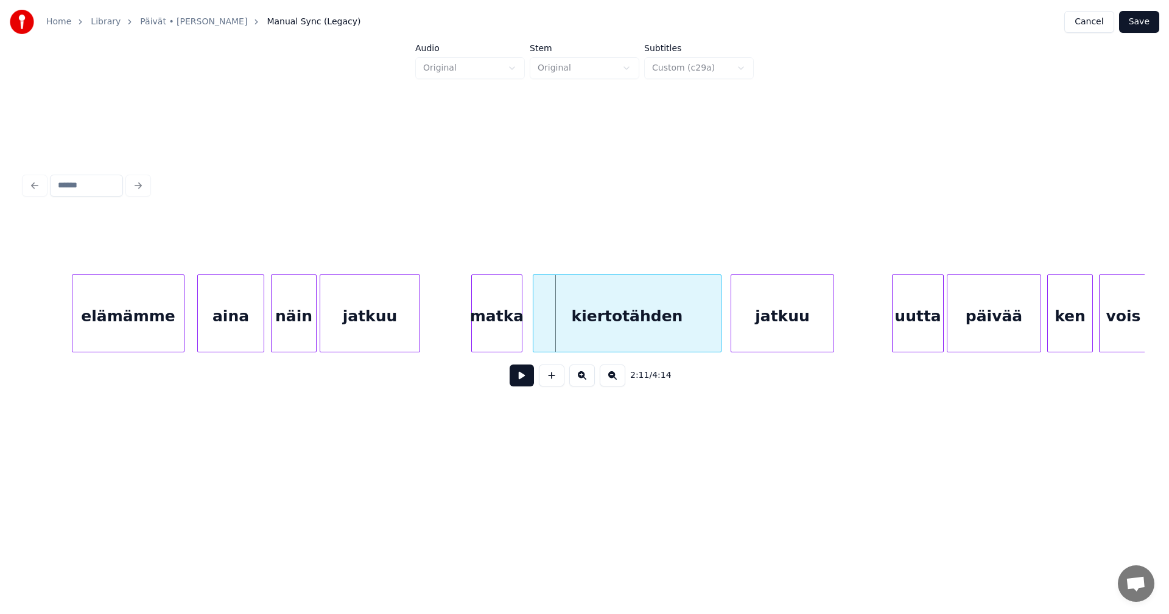
click at [520, 326] on div at bounding box center [520, 313] width 4 height 77
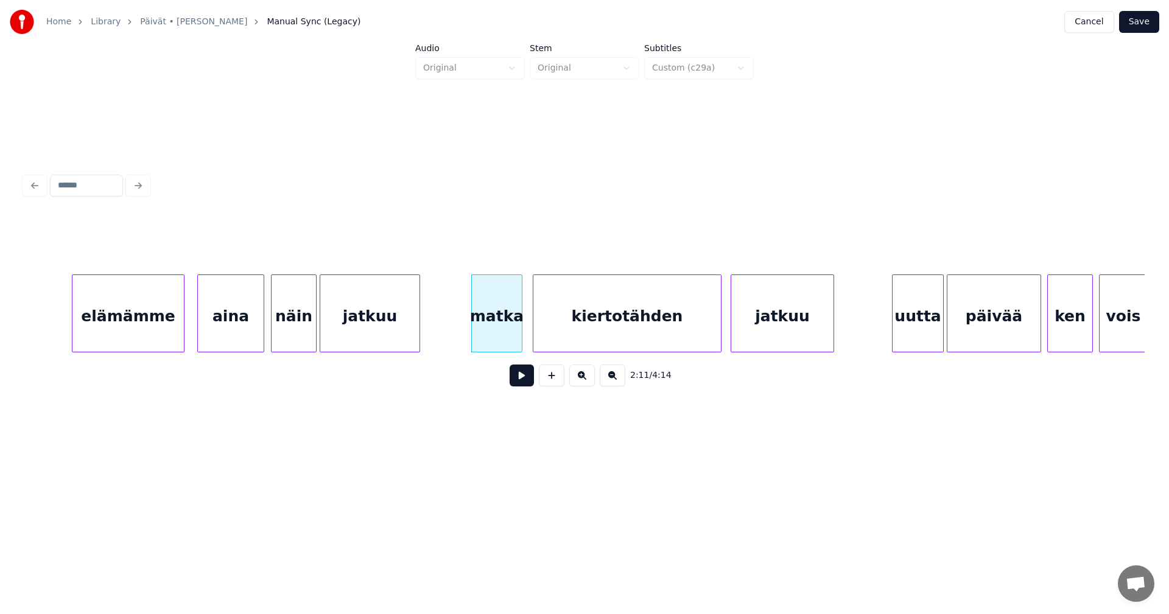
click at [520, 376] on button at bounding box center [521, 376] width 24 height 22
click at [523, 377] on button at bounding box center [521, 376] width 24 height 22
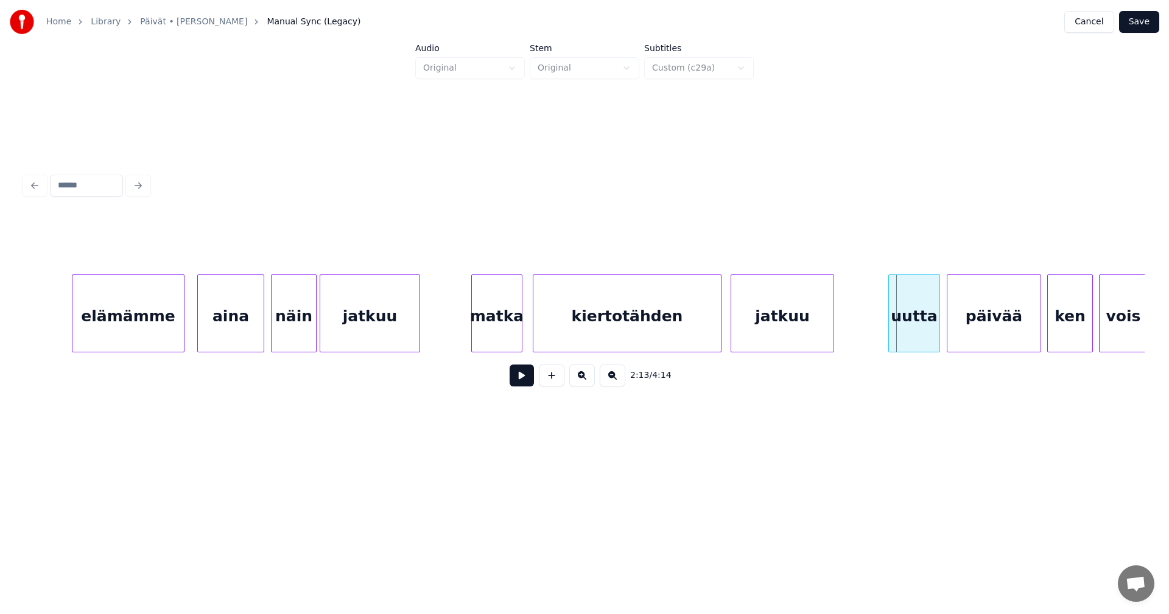
click at [929, 324] on div "uutta" at bounding box center [914, 316] width 51 height 83
click at [526, 382] on button at bounding box center [521, 376] width 24 height 22
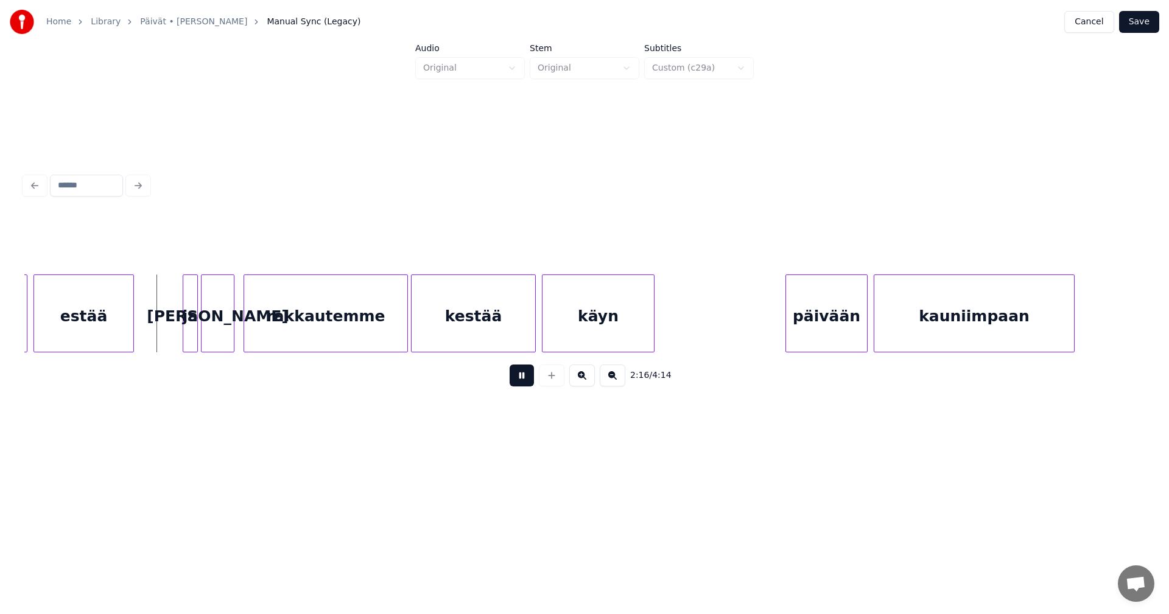
drag, startPoint x: 526, startPoint y: 382, endPoint x: 322, endPoint y: 357, distance: 205.4
click at [523, 382] on button at bounding box center [521, 376] width 24 height 22
click at [172, 330] on div at bounding box center [172, 313] width 4 height 77
click at [519, 383] on button at bounding box center [521, 376] width 24 height 22
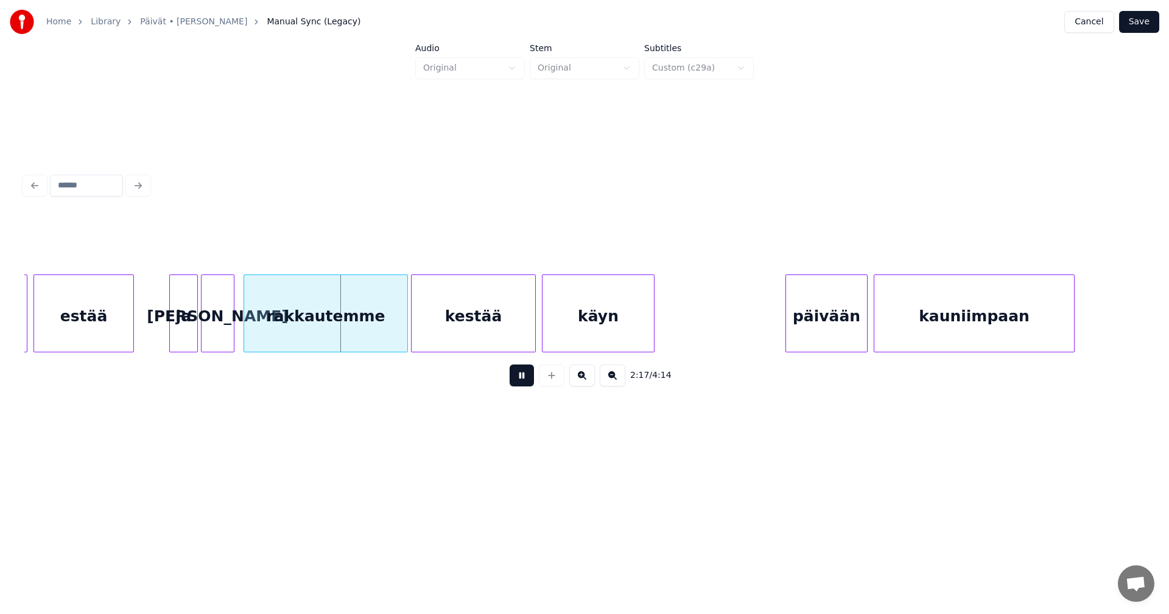
click at [519, 383] on button at bounding box center [521, 376] width 24 height 22
click at [379, 330] on div "rakkautemme" at bounding box center [323, 316] width 163 height 83
click at [514, 385] on button at bounding box center [521, 376] width 24 height 22
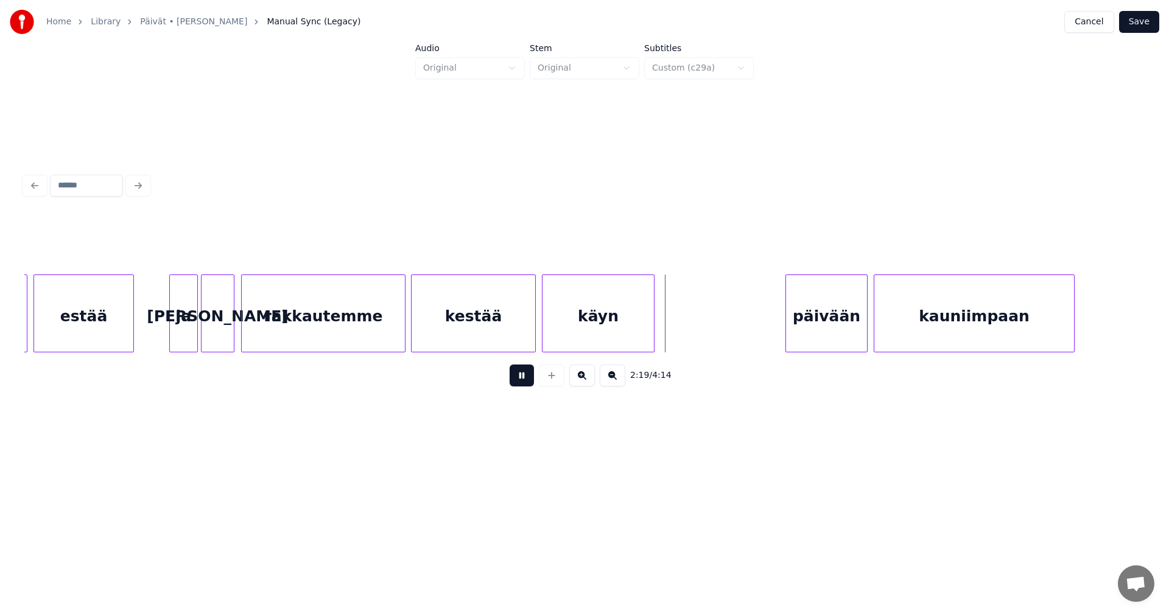
drag, startPoint x: 514, startPoint y: 385, endPoint x: 542, endPoint y: 376, distance: 28.7
click at [520, 383] on button at bounding box center [521, 376] width 24 height 22
click at [671, 338] on div at bounding box center [672, 313] width 4 height 77
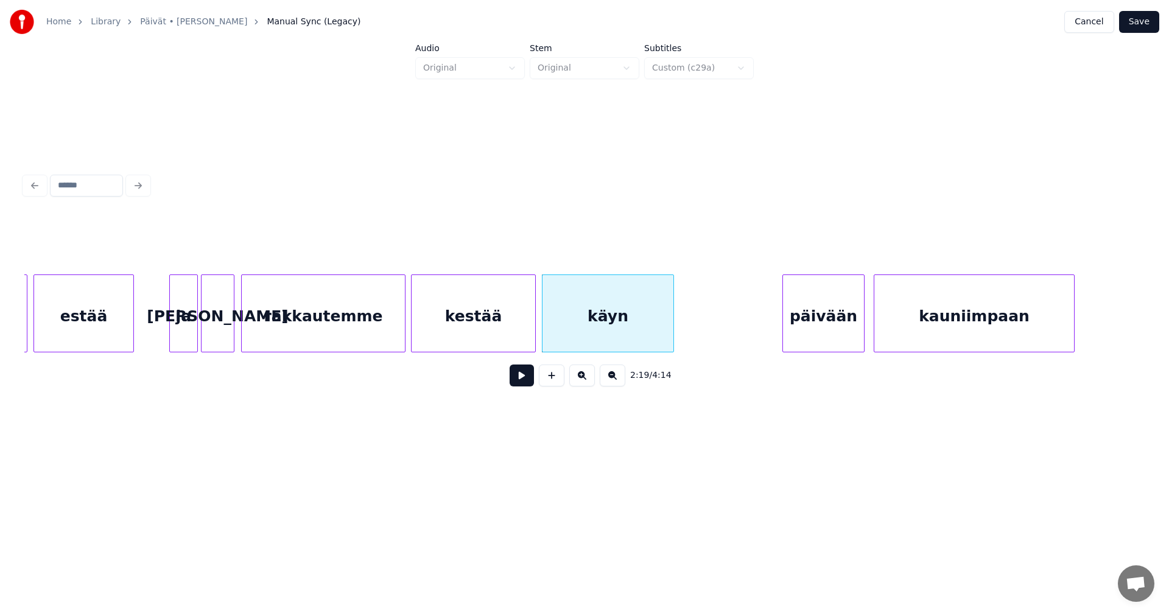
click at [825, 340] on div "päivään" at bounding box center [823, 316] width 81 height 83
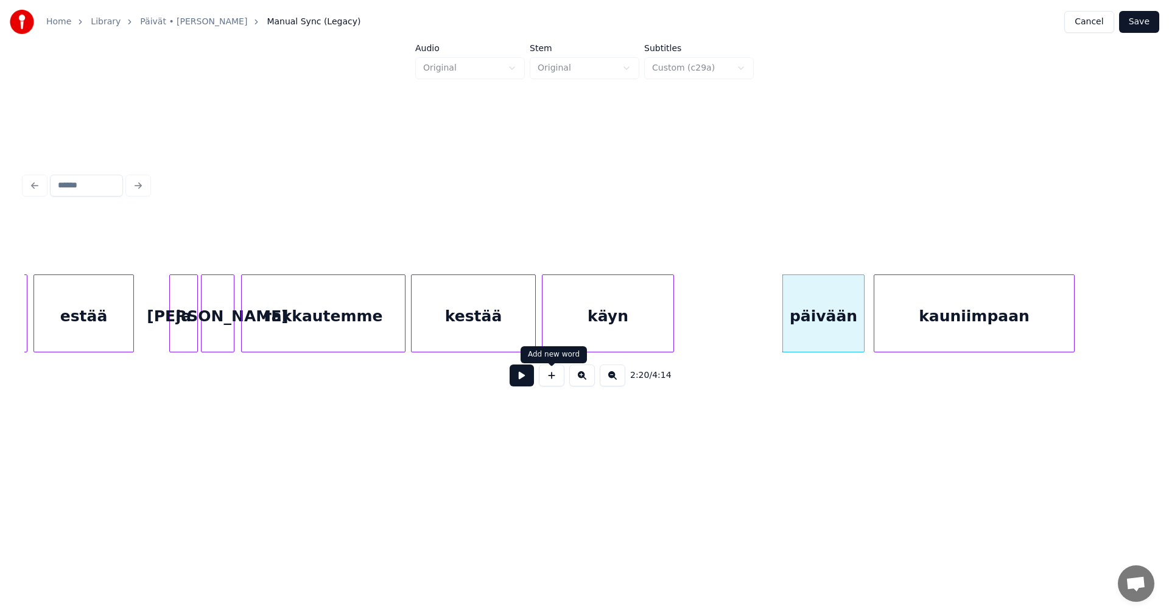
click at [523, 383] on button at bounding box center [521, 376] width 24 height 22
drag, startPoint x: 528, startPoint y: 380, endPoint x: 954, endPoint y: 369, distance: 426.2
click at [528, 380] on button at bounding box center [521, 376] width 24 height 22
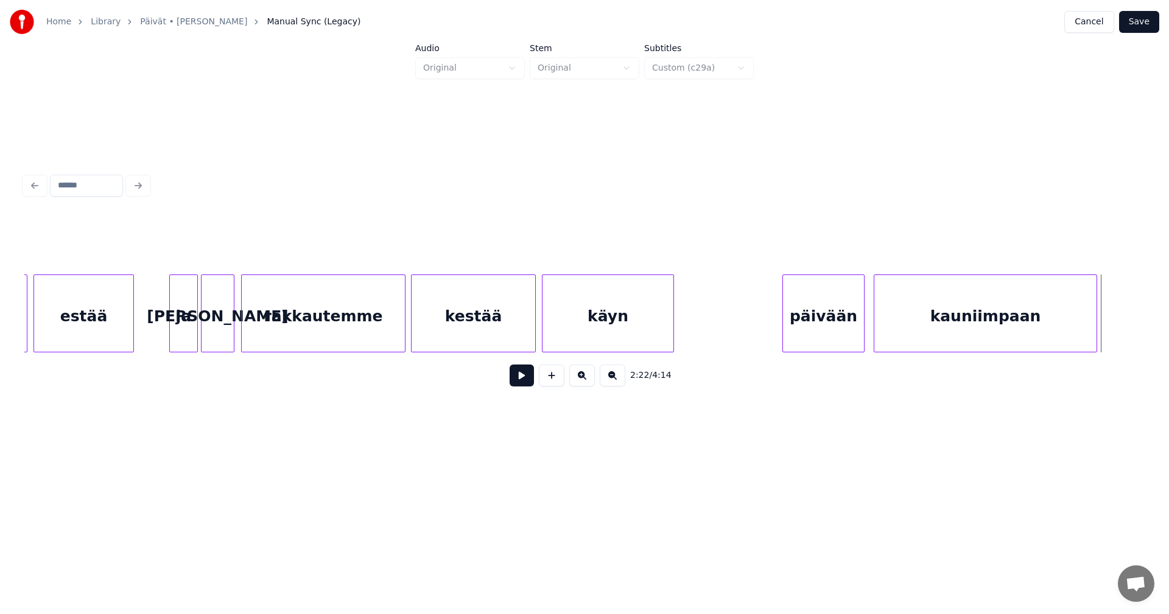
click at [1094, 338] on div at bounding box center [1095, 313] width 4 height 77
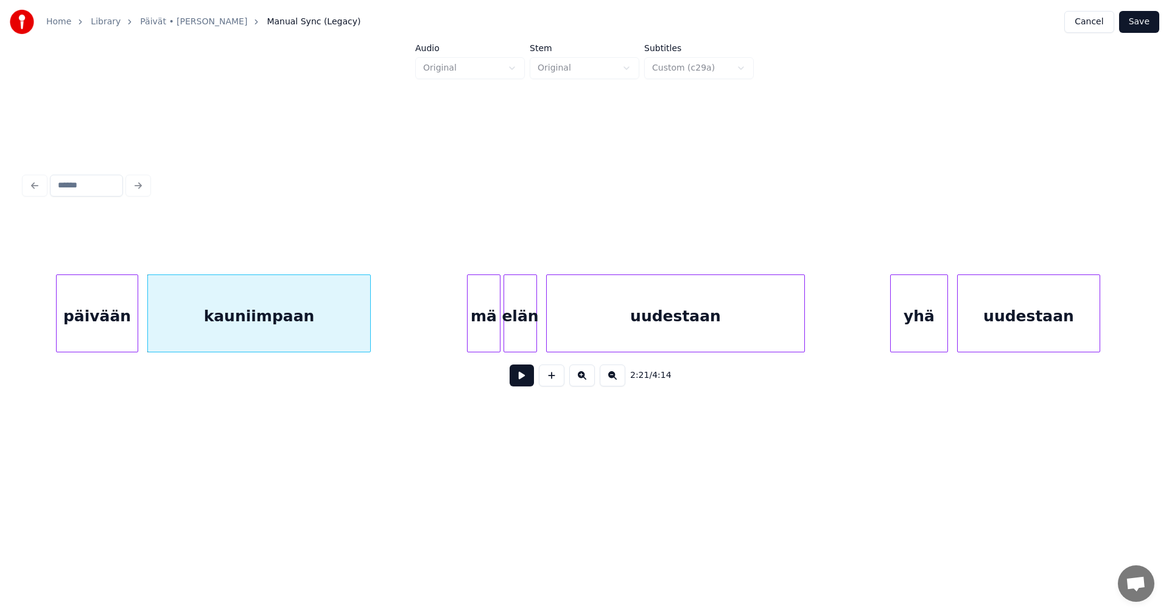
scroll to position [0, 21348]
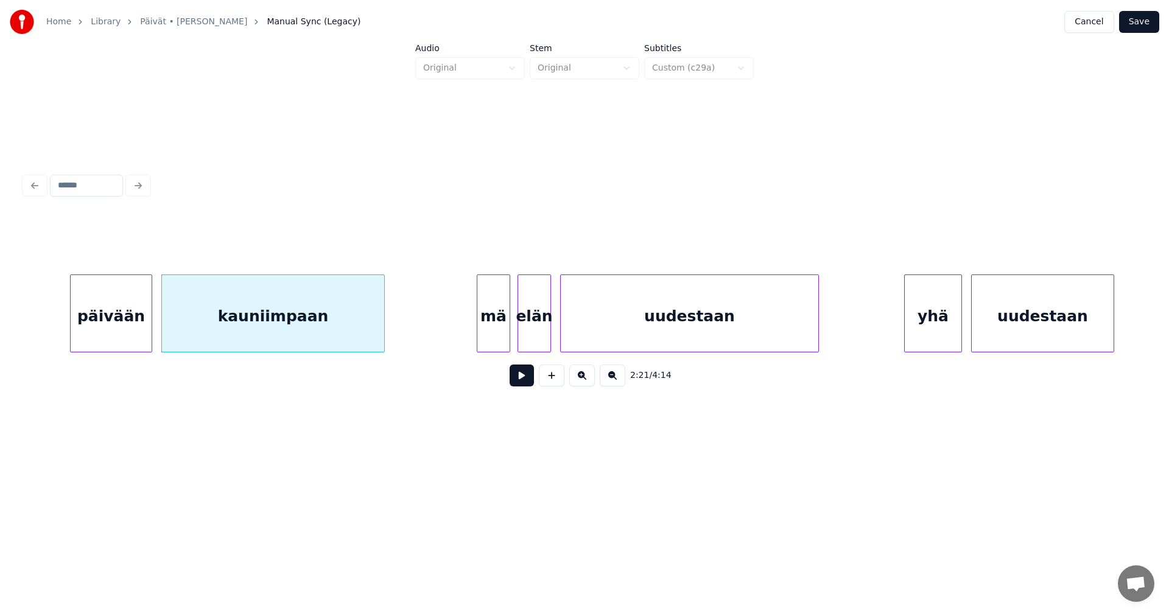
click at [489, 330] on div "mä" at bounding box center [493, 316] width 32 height 83
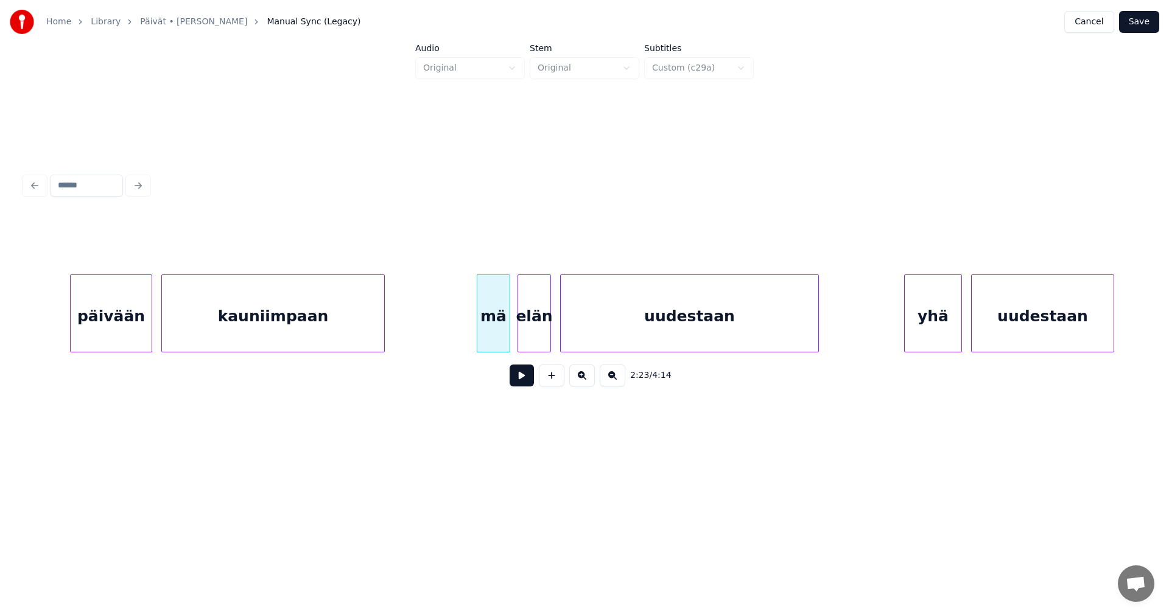
click at [500, 337] on div "mä" at bounding box center [493, 316] width 32 height 83
click at [519, 377] on button at bounding box center [521, 376] width 24 height 22
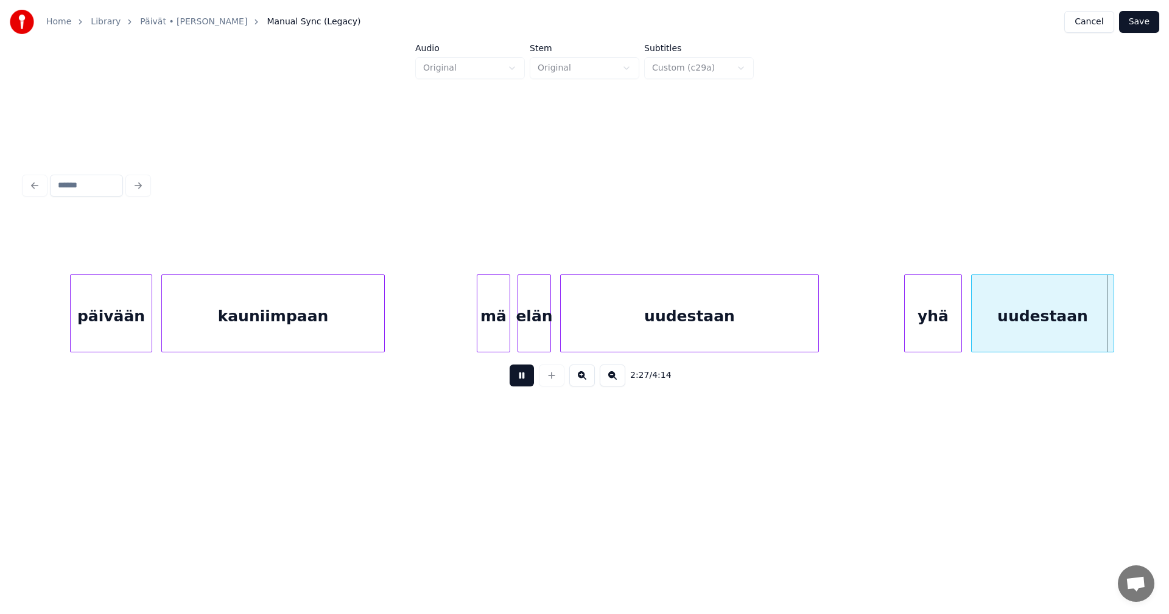
drag, startPoint x: 519, startPoint y: 375, endPoint x: 735, endPoint y: 382, distance: 216.2
click at [521, 375] on button at bounding box center [521, 376] width 24 height 22
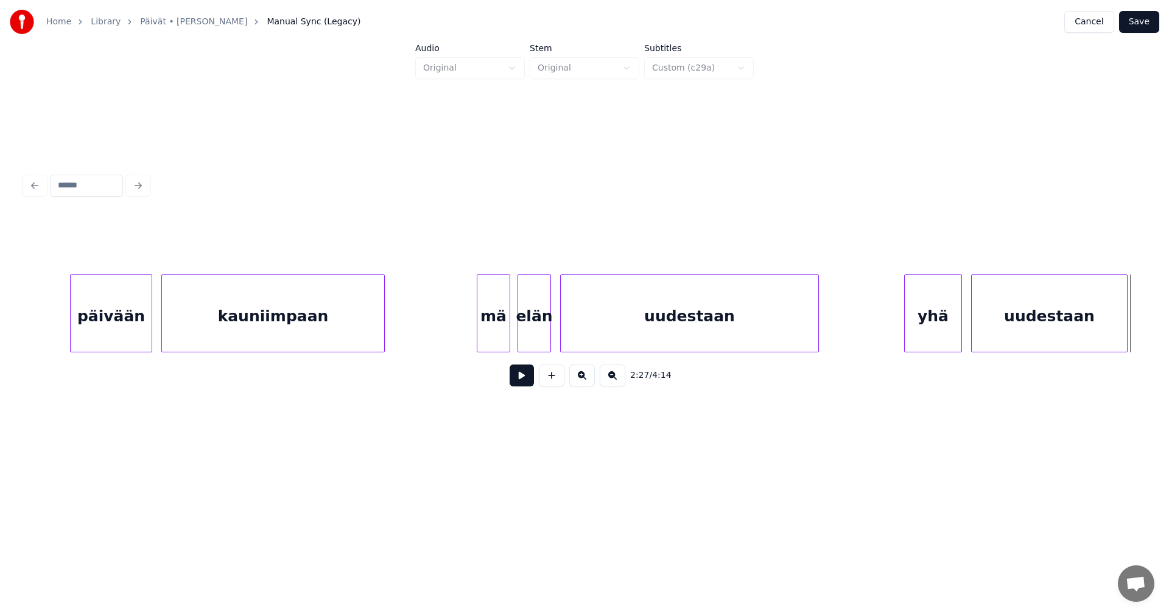
click at [1125, 337] on div at bounding box center [1125, 313] width 4 height 77
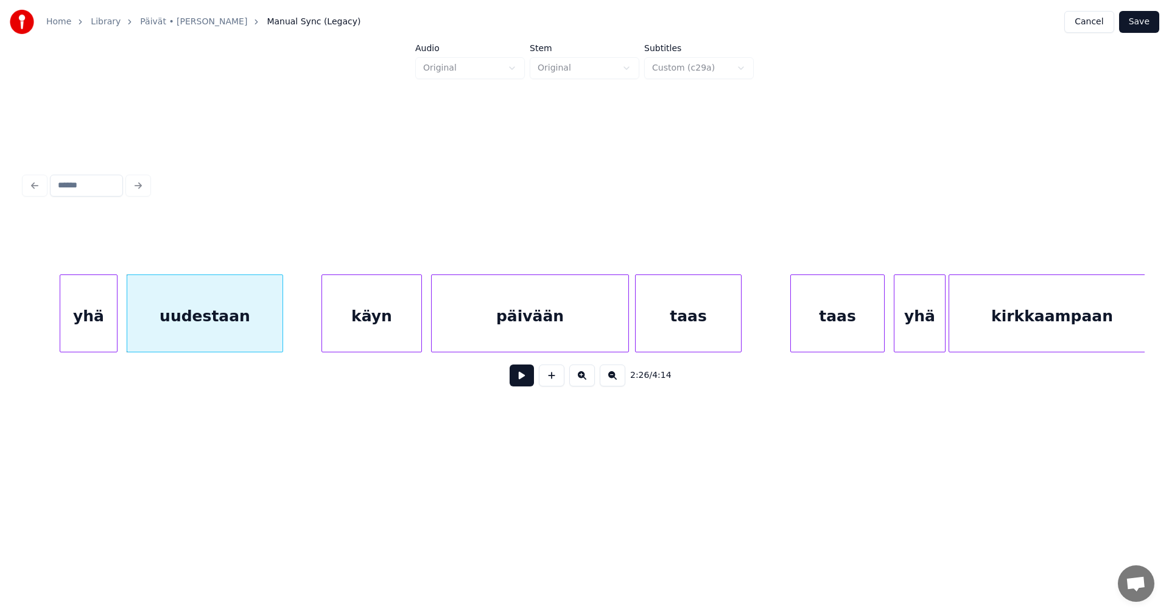
scroll to position [0, 22201]
click at [379, 330] on div "käyn" at bounding box center [363, 316] width 99 height 83
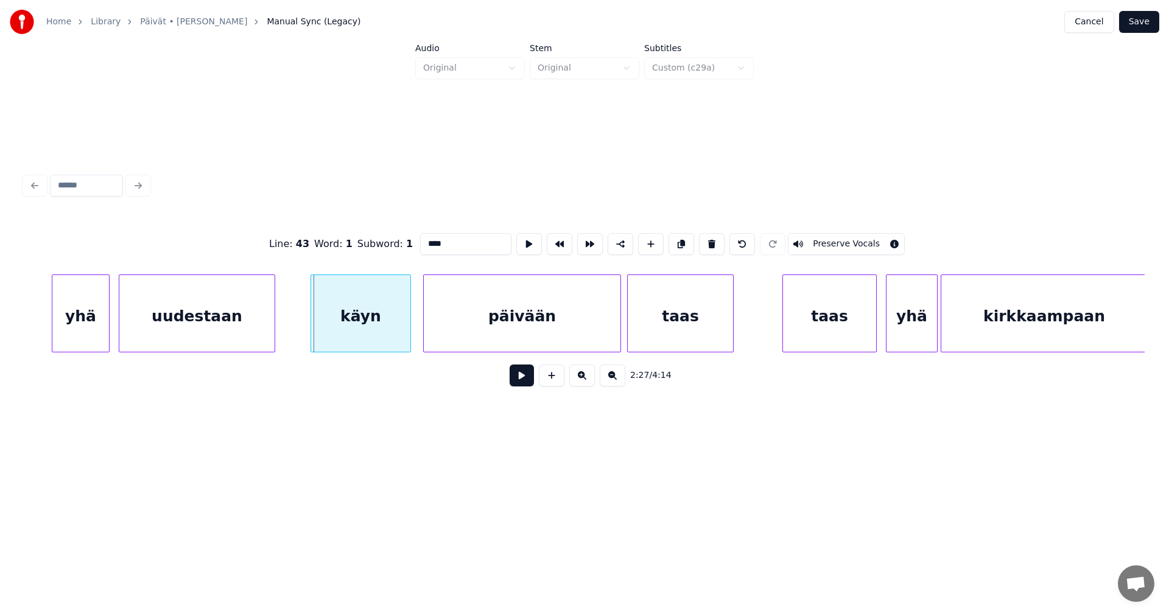
click at [366, 329] on div "käyn" at bounding box center [360, 316] width 99 height 83
click at [530, 383] on button at bounding box center [521, 376] width 24 height 22
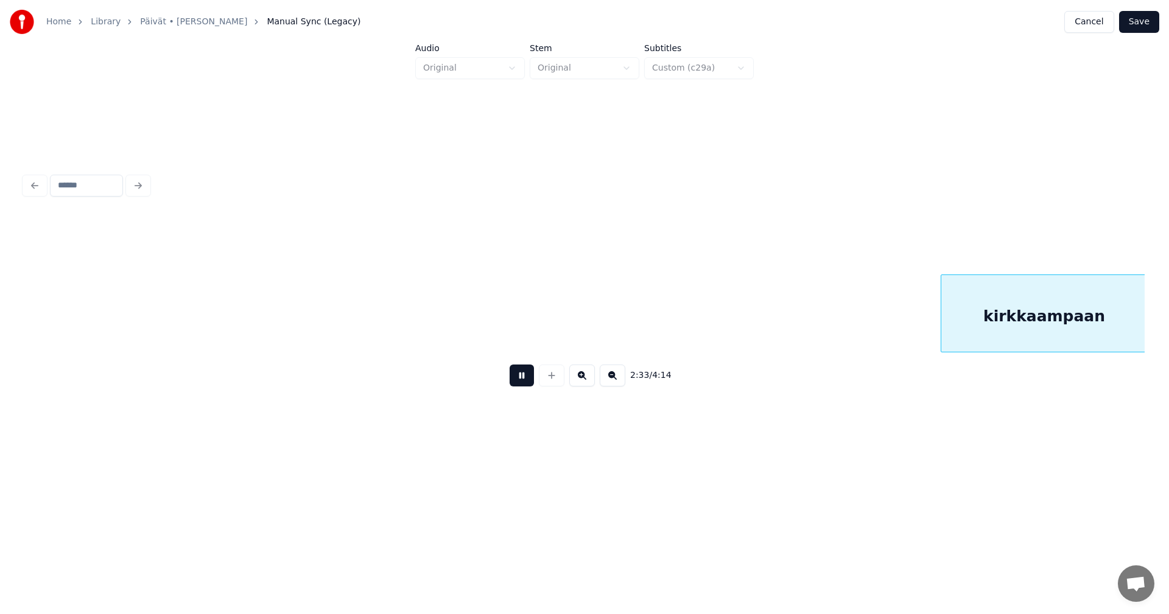
scroll to position [0, 23321]
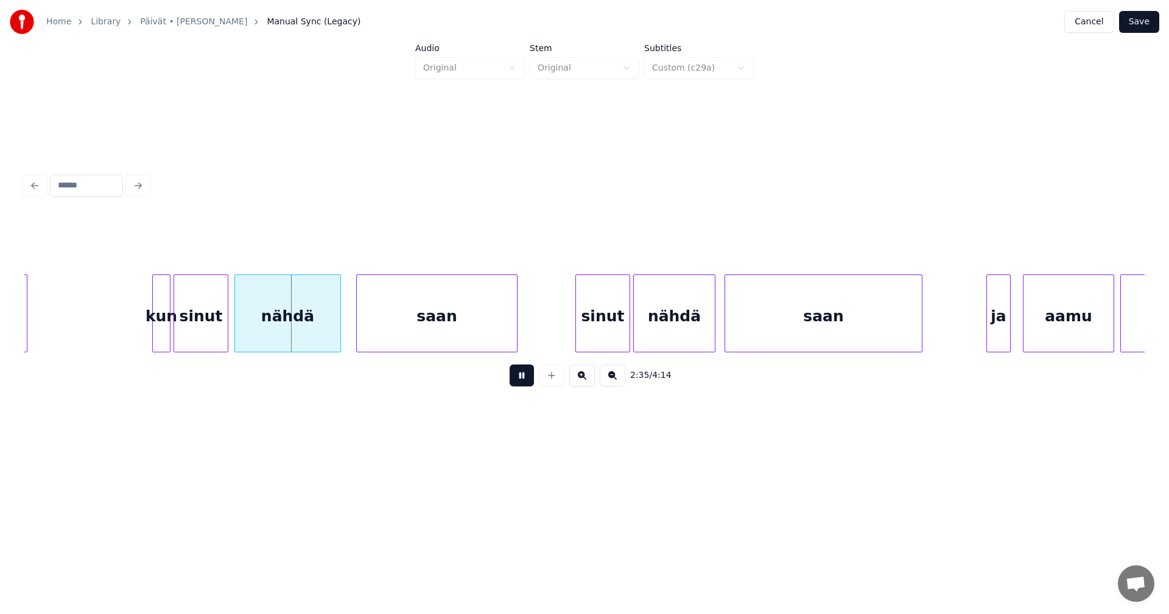
click at [525, 380] on button at bounding box center [521, 376] width 24 height 22
click at [176, 328] on div at bounding box center [178, 313] width 4 height 77
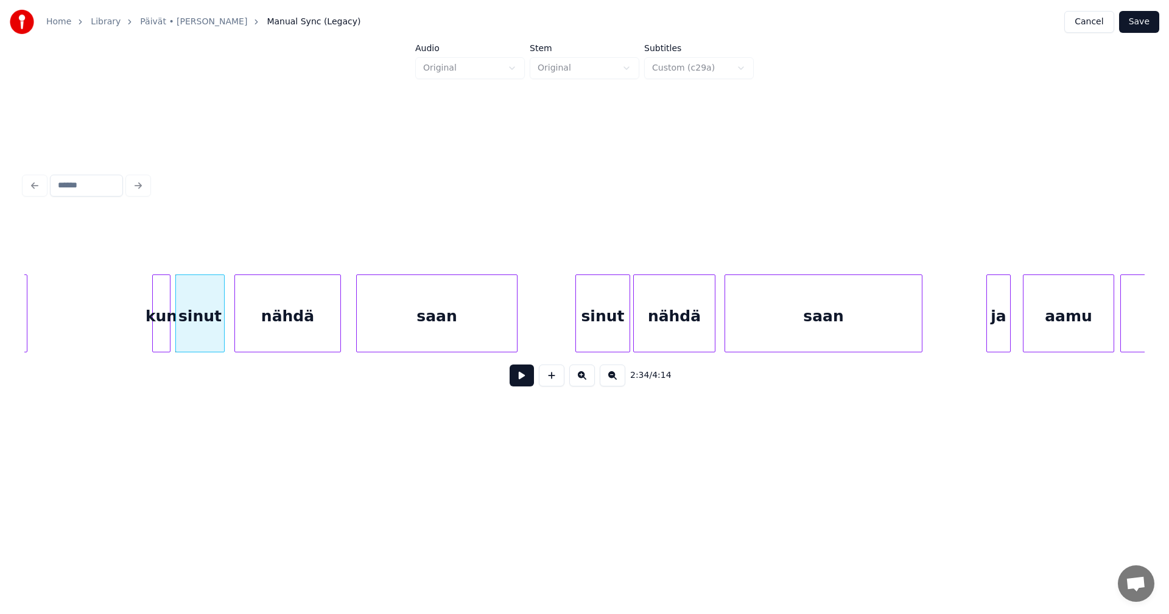
click at [222, 326] on div at bounding box center [222, 313] width 4 height 77
click at [265, 327] on div "nähdä" at bounding box center [284, 316] width 105 height 83
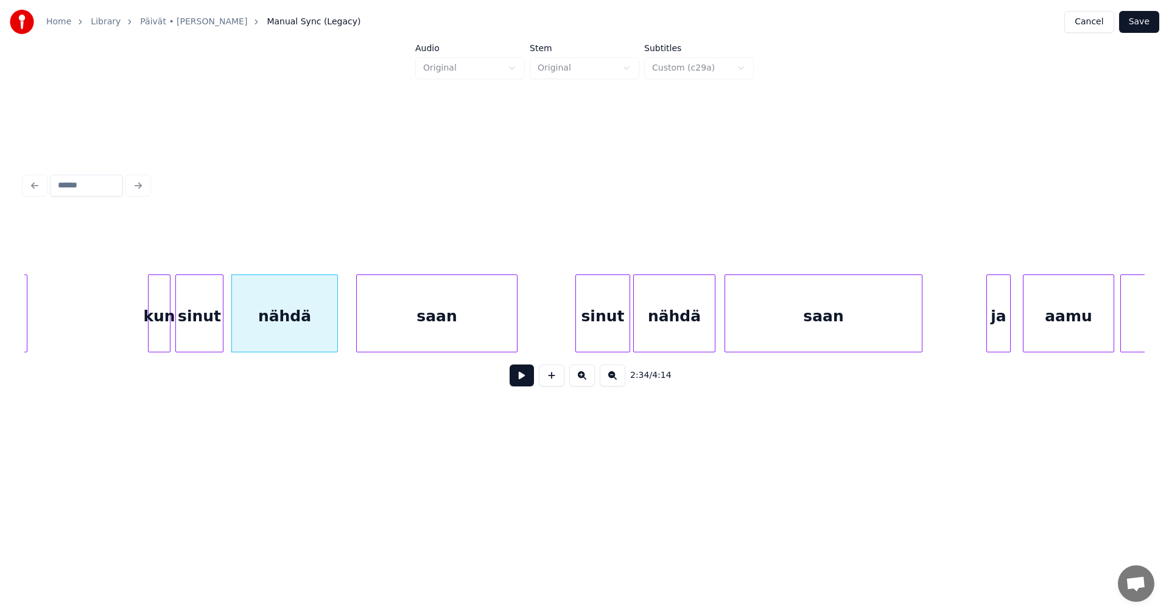
click at [151, 330] on div at bounding box center [151, 313] width 4 height 77
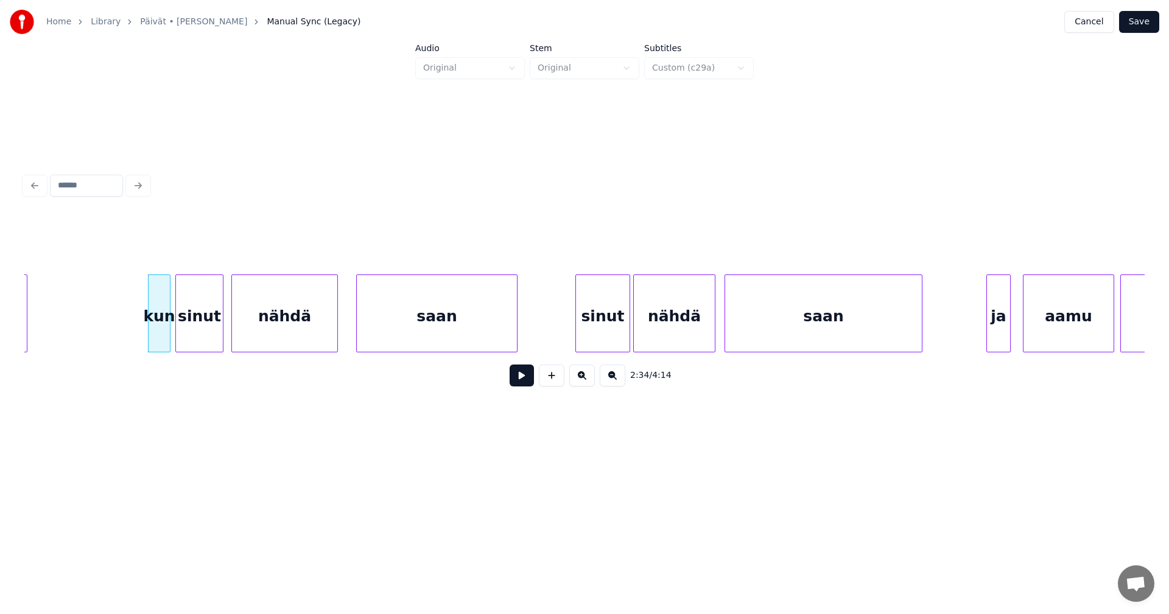
click at [528, 384] on button at bounding box center [521, 376] width 24 height 22
click at [526, 383] on button at bounding box center [521, 376] width 24 height 22
click at [619, 337] on div at bounding box center [620, 313] width 4 height 77
click at [651, 336] on div "nähdä" at bounding box center [671, 316] width 81 height 83
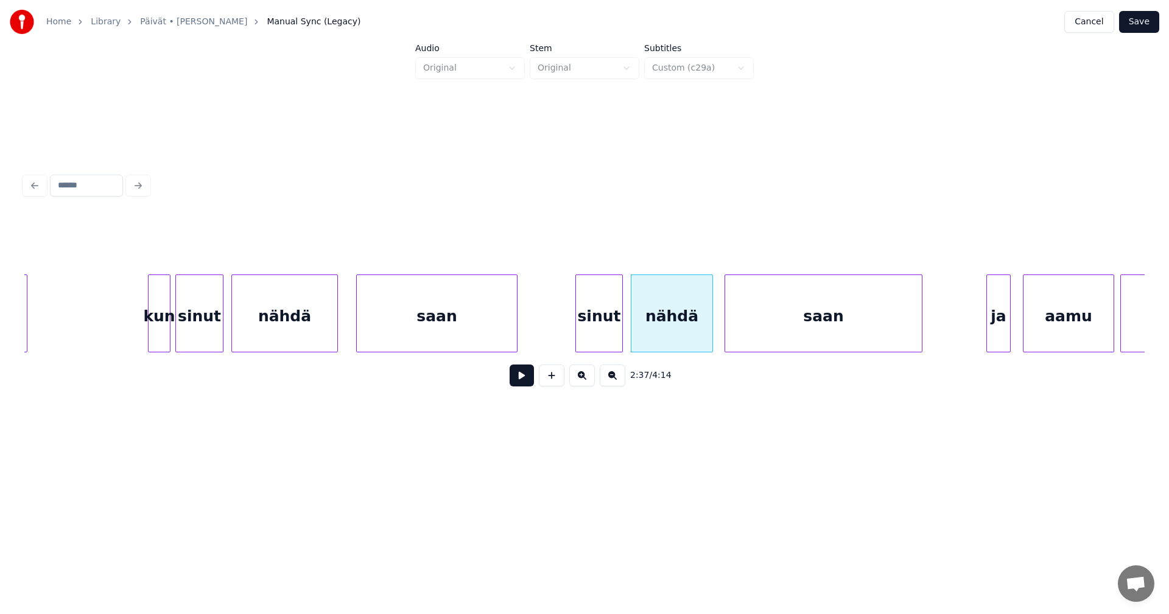
click at [602, 337] on div "sinut" at bounding box center [599, 316] width 46 height 83
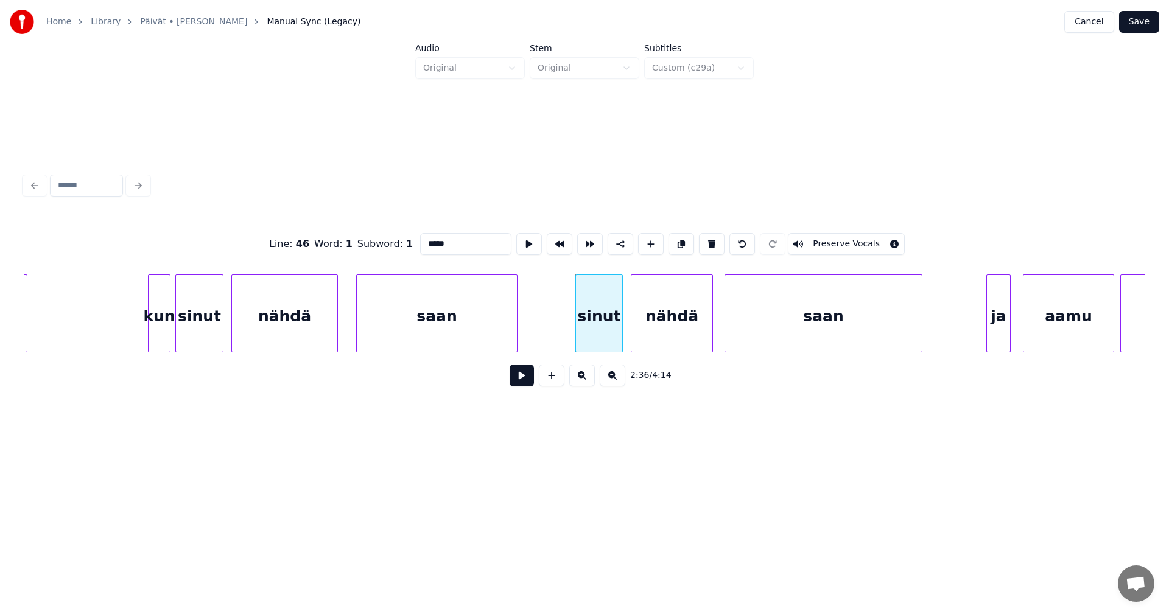
click at [519, 376] on button at bounding box center [521, 376] width 24 height 22
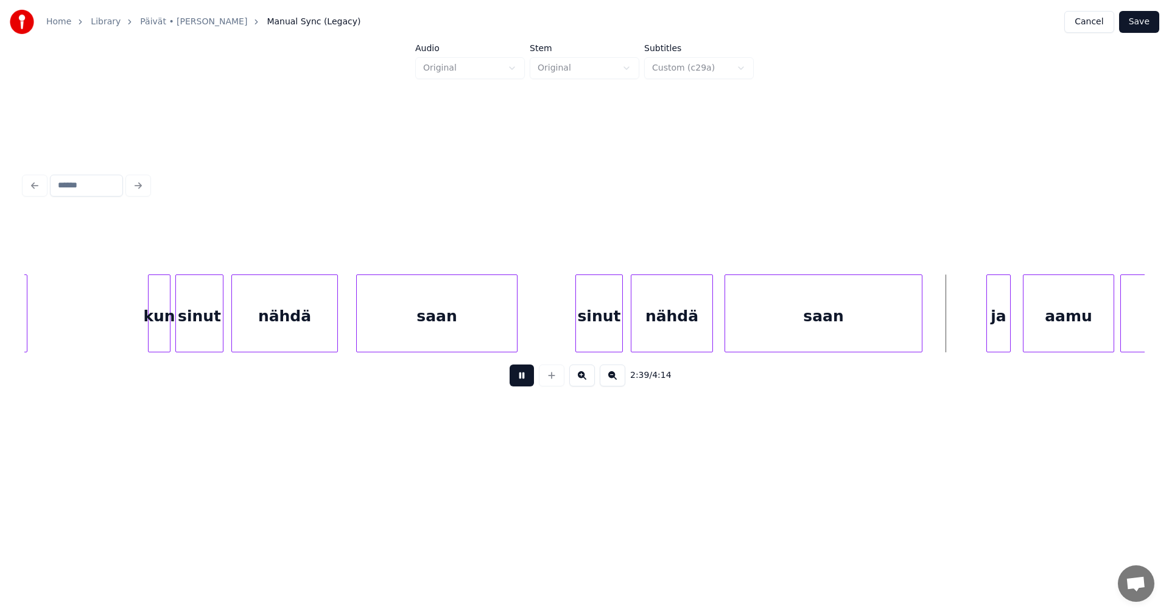
click at [519, 376] on button at bounding box center [521, 376] width 24 height 22
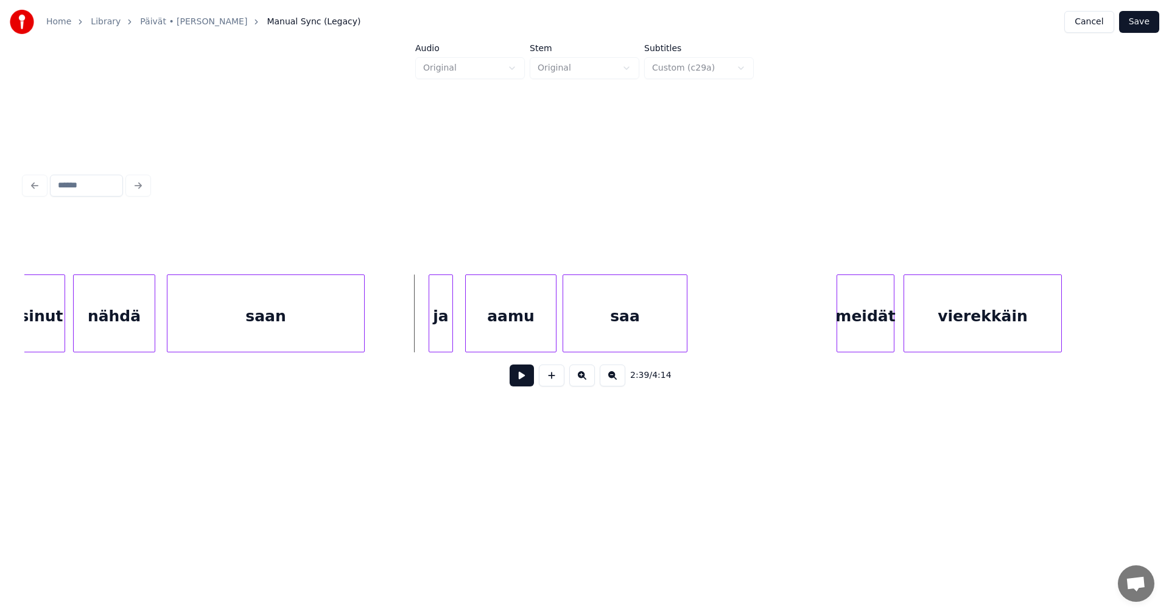
scroll to position [0, 23880]
click at [438, 329] on div "ja" at bounding box center [434, 316] width 23 height 83
click at [412, 330] on div at bounding box center [412, 313] width 4 height 77
click at [471, 332] on div "aamu" at bounding box center [501, 316] width 90 height 83
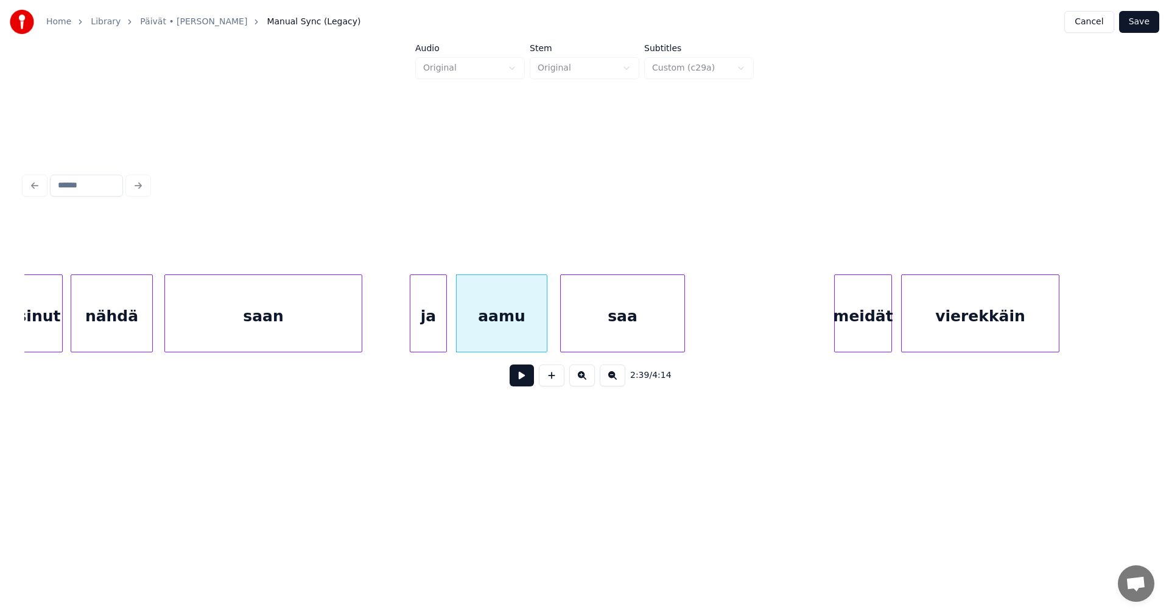
click at [420, 337] on div "ja" at bounding box center [428, 316] width 36 height 83
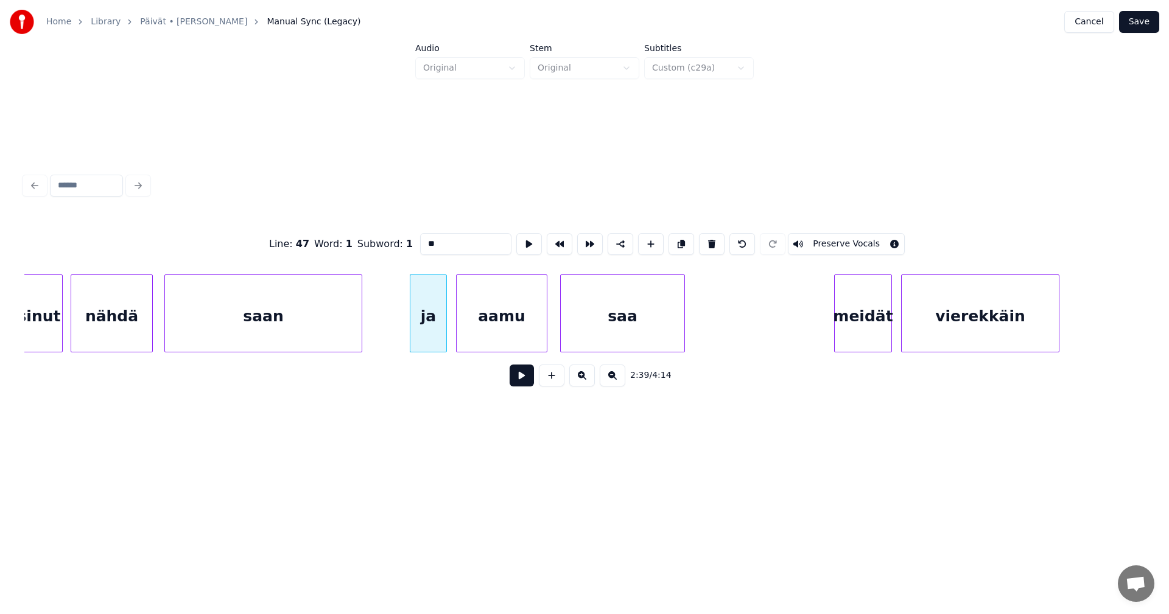
click at [518, 379] on button at bounding box center [521, 376] width 24 height 22
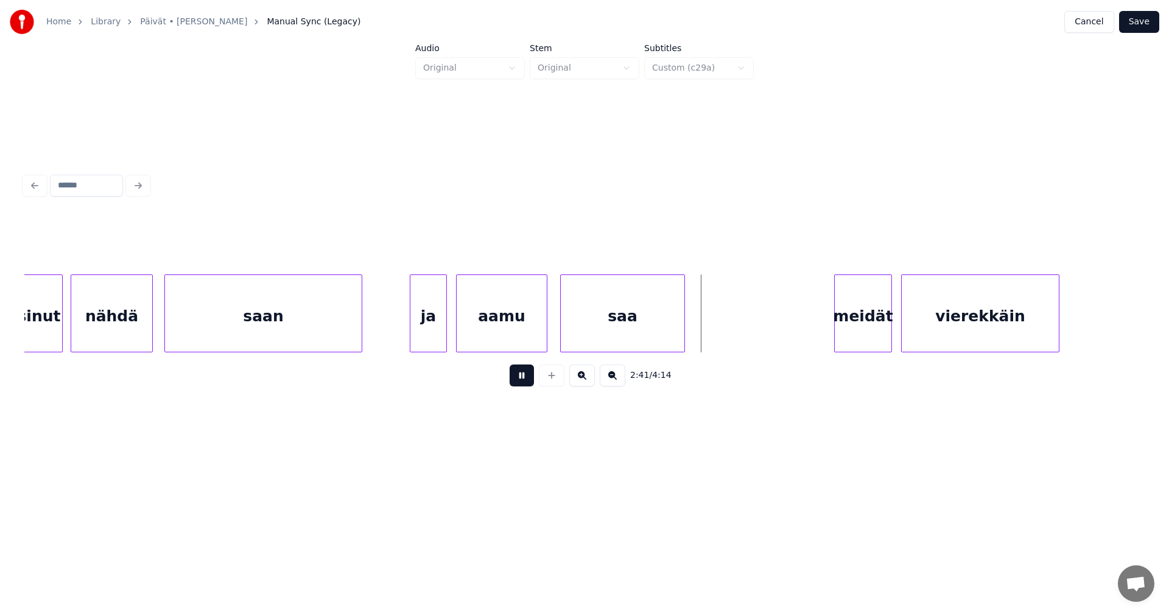
drag, startPoint x: 519, startPoint y: 377, endPoint x: 671, endPoint y: 349, distance: 154.7
click at [522, 377] on button at bounding box center [521, 376] width 24 height 22
click at [697, 341] on div at bounding box center [697, 313] width 4 height 77
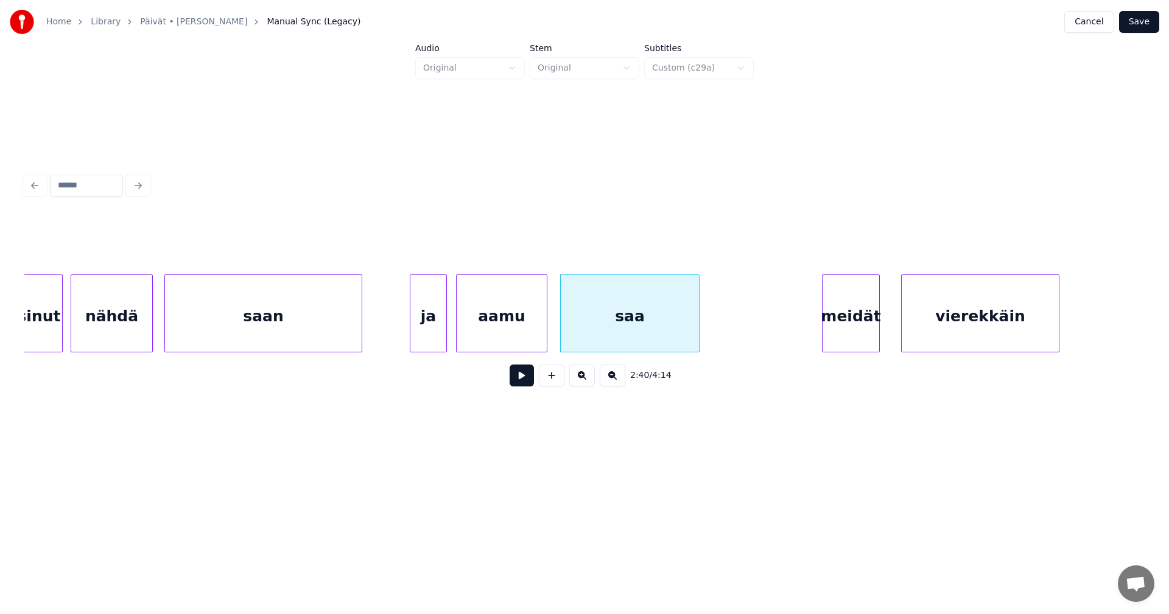
click at [840, 340] on div "meidät" at bounding box center [850, 316] width 57 height 83
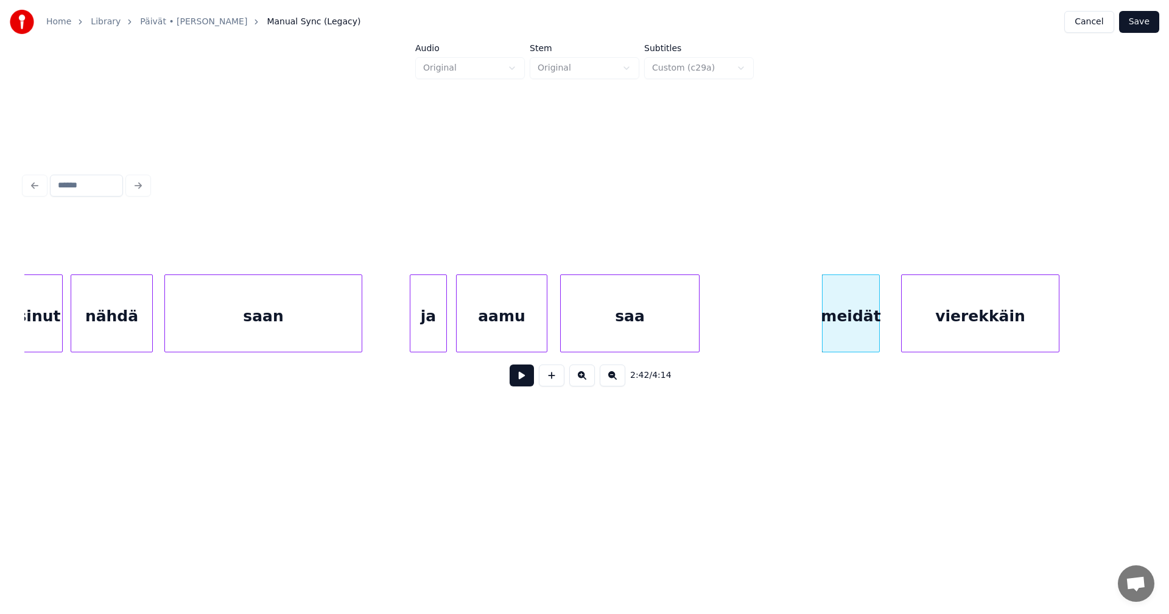
click at [525, 381] on button at bounding box center [521, 376] width 24 height 22
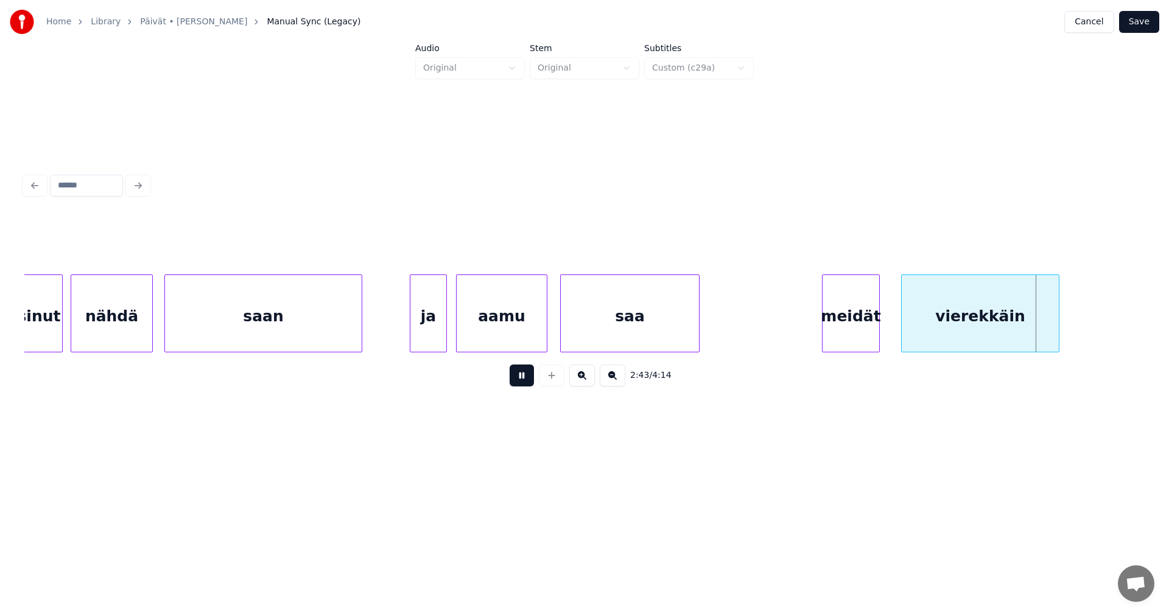
drag, startPoint x: 525, startPoint y: 381, endPoint x: 635, endPoint y: 379, distance: 109.6
click at [531, 381] on button at bounding box center [521, 376] width 24 height 22
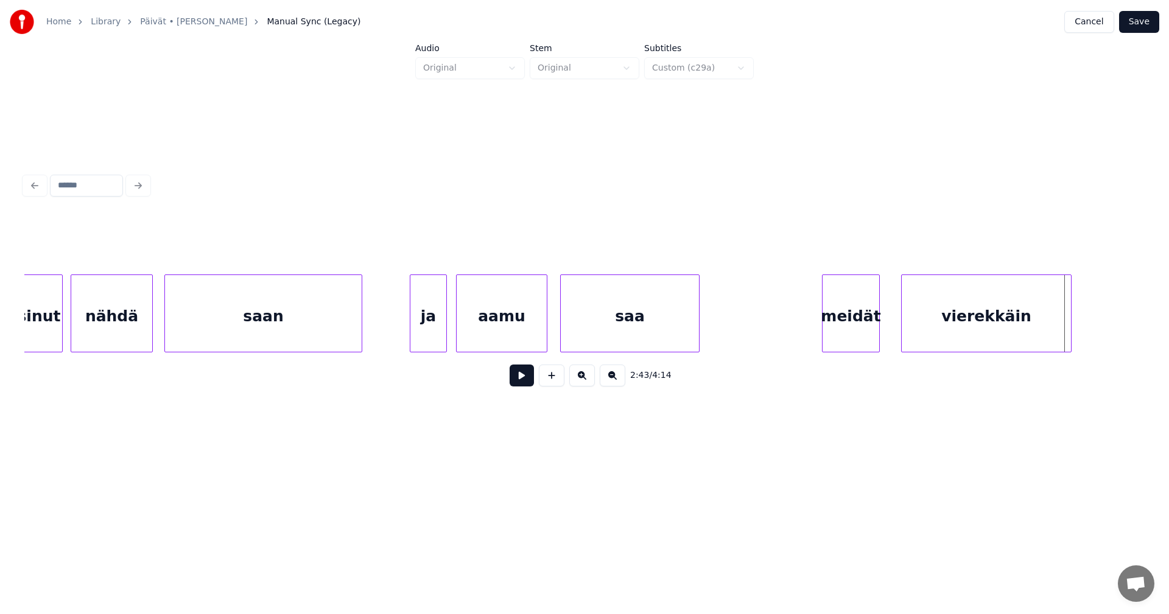
click at [1069, 337] on div at bounding box center [1069, 313] width 4 height 77
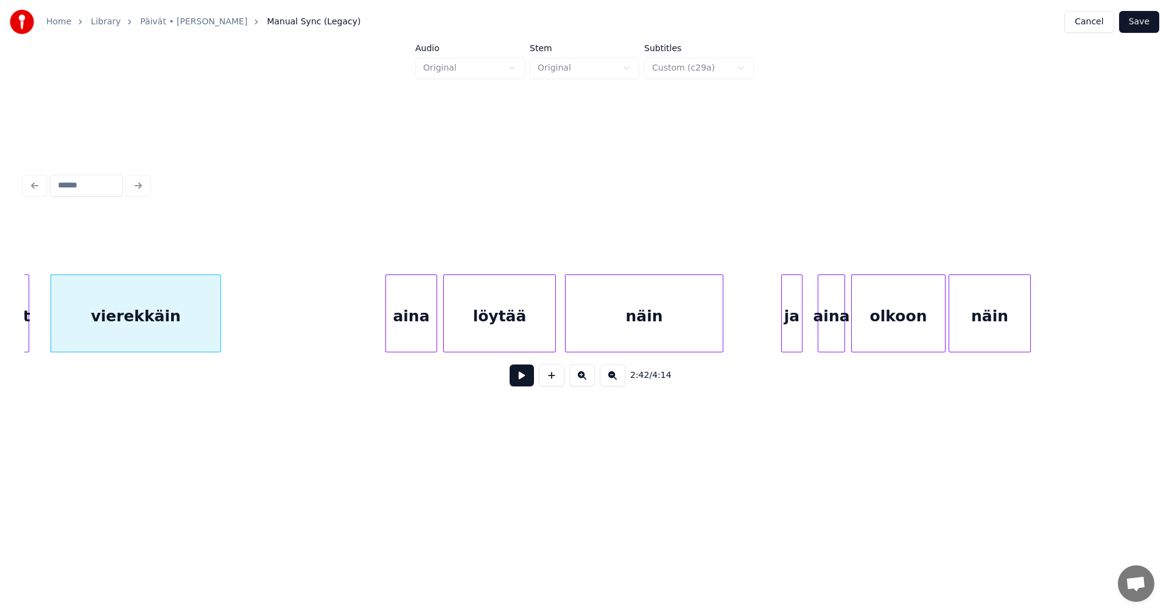
scroll to position [0, 24733]
click at [416, 338] on div "aina" at bounding box center [404, 316] width 51 height 83
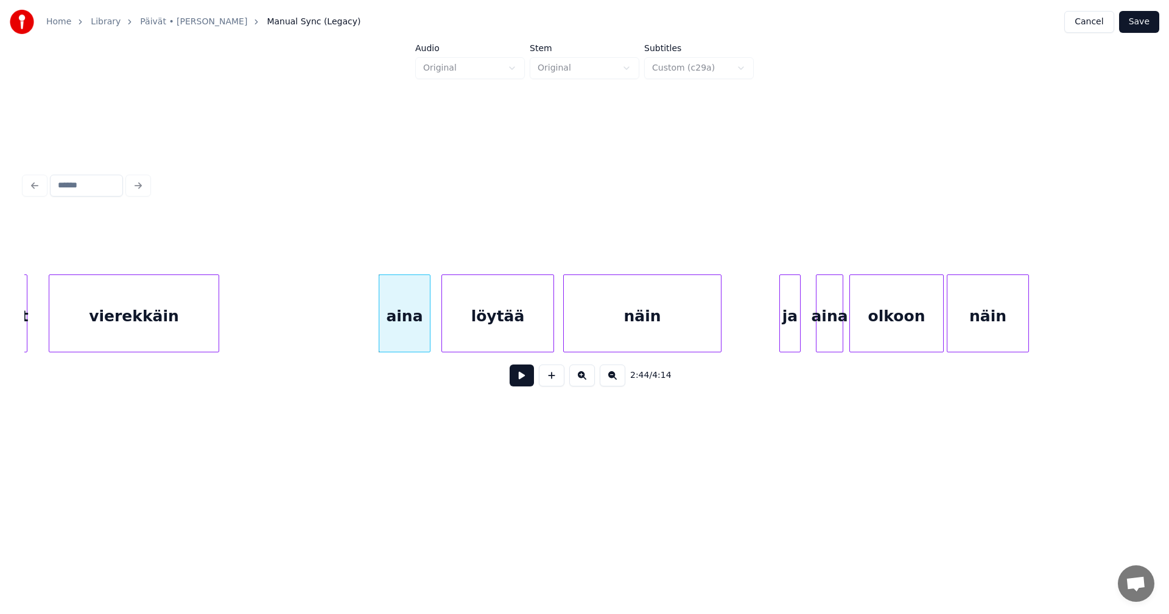
click at [522, 385] on button at bounding box center [521, 376] width 24 height 22
click at [522, 384] on button at bounding box center [521, 376] width 24 height 22
click at [804, 342] on div at bounding box center [804, 313] width 4 height 77
click at [528, 384] on button at bounding box center [521, 376] width 24 height 22
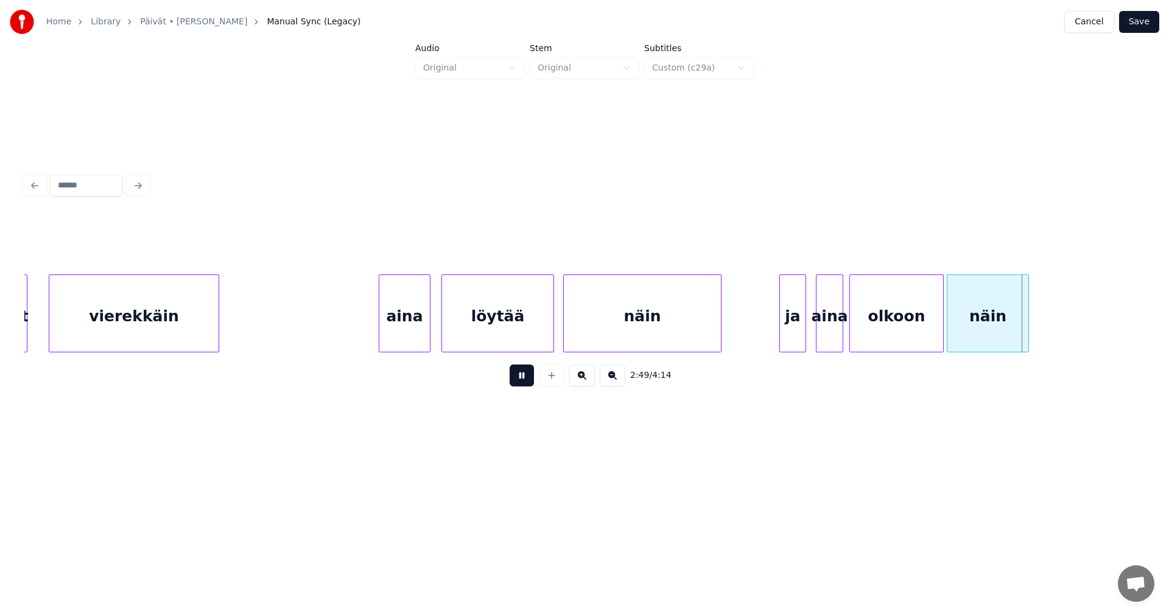
click at [528, 384] on button at bounding box center [521, 376] width 24 height 22
click at [1047, 332] on div at bounding box center [1048, 313] width 4 height 77
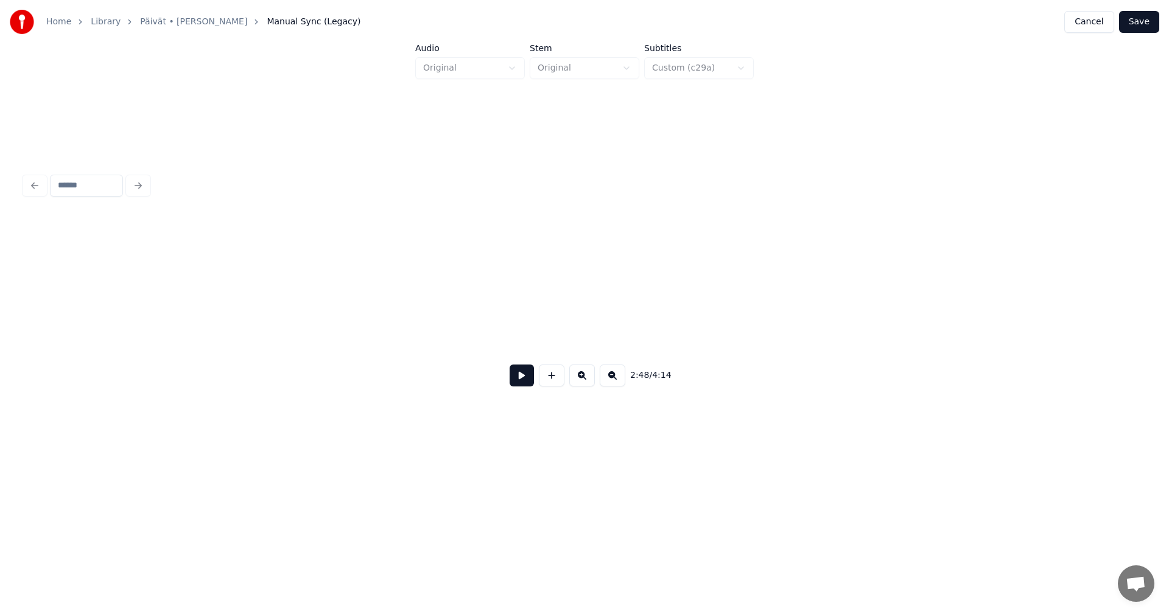
scroll to position [0, 26692]
click at [915, 337] on div "Näin" at bounding box center [903, 316] width 44 height 83
click at [967, 337] on div "jatkuu" at bounding box center [1003, 316] width 133 height 83
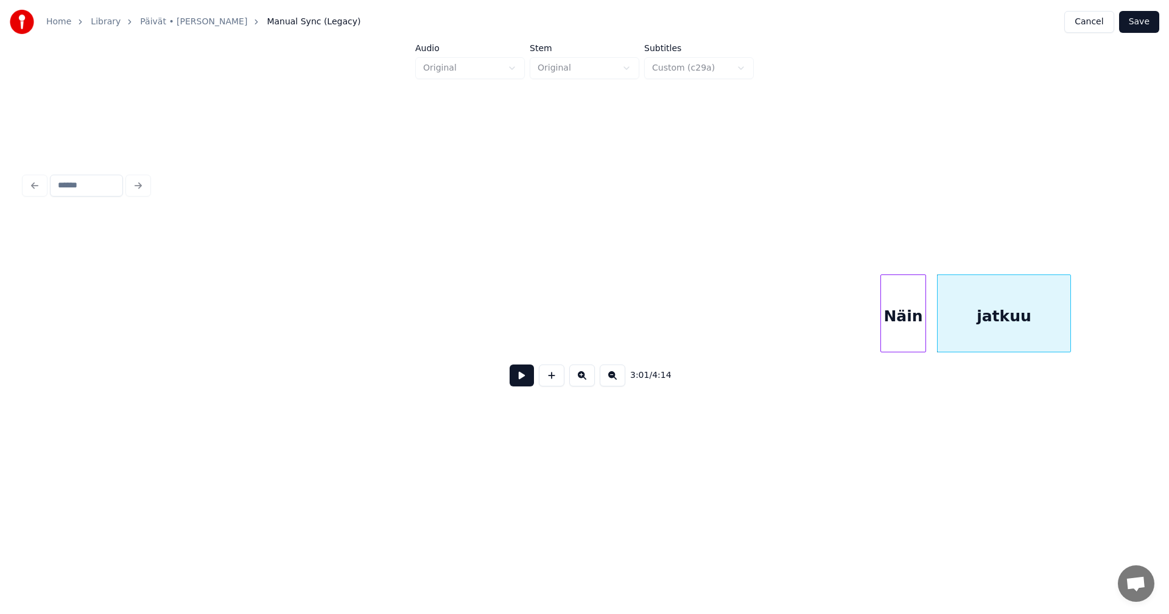
click at [889, 338] on div "Näin" at bounding box center [903, 316] width 44 height 83
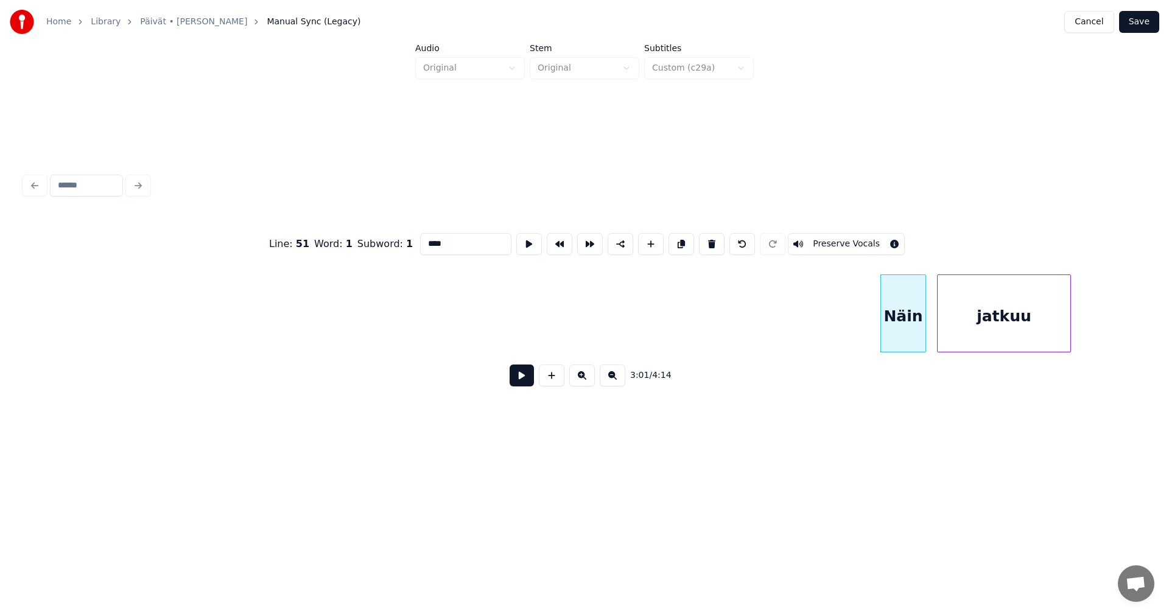
click at [533, 379] on button at bounding box center [521, 376] width 24 height 22
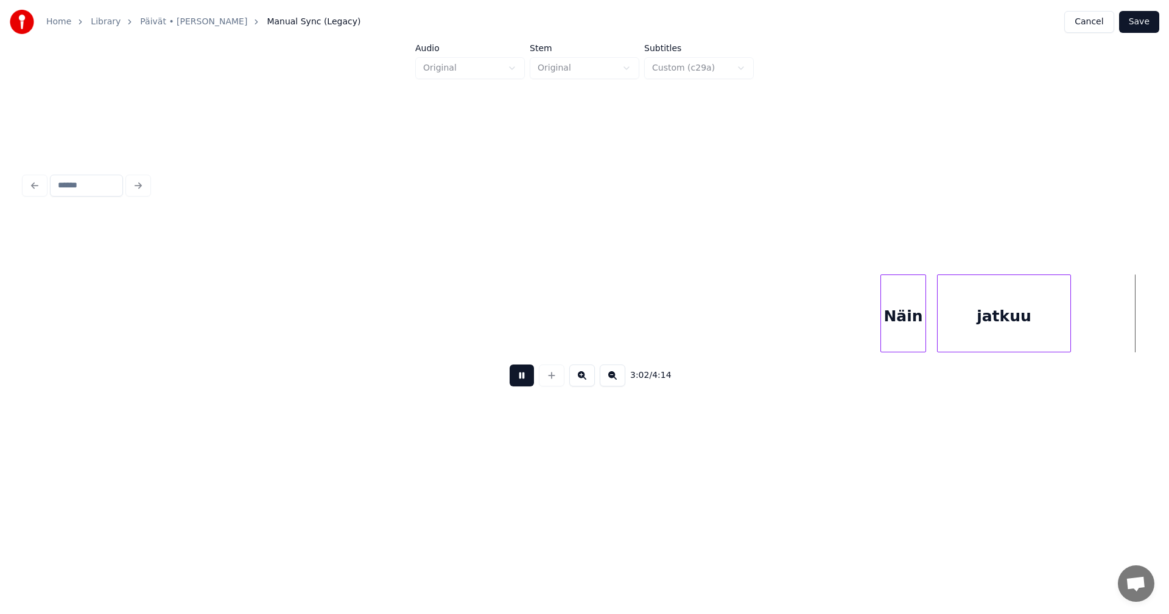
scroll to position [0, 27813]
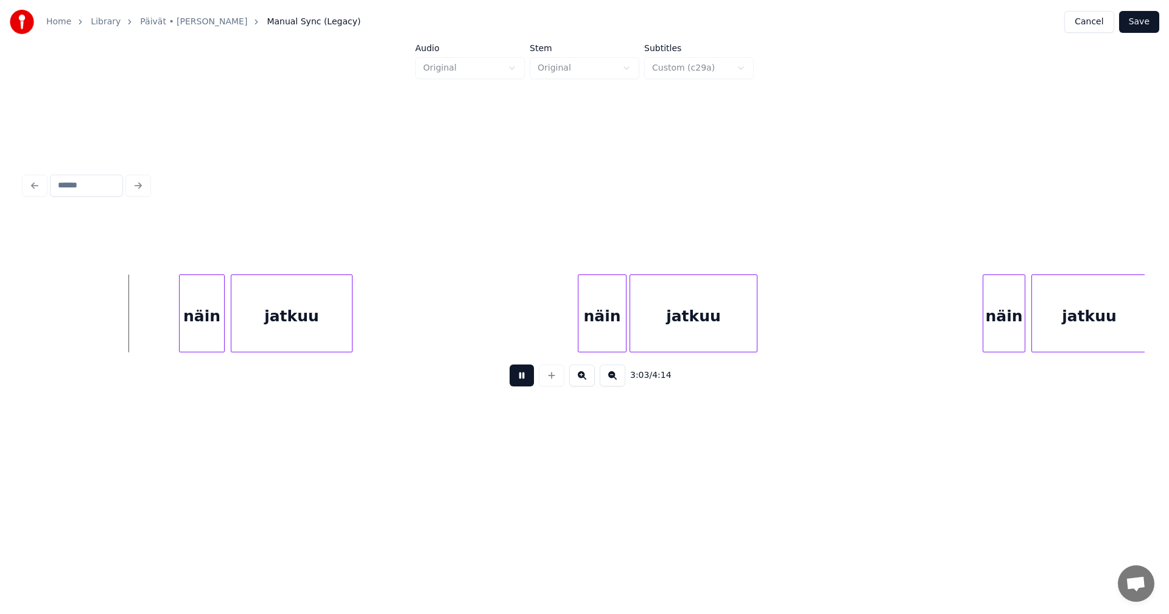
click at [523, 382] on button at bounding box center [521, 376] width 24 height 22
click at [192, 344] on div "näin" at bounding box center [189, 316] width 44 height 83
click at [519, 376] on button at bounding box center [521, 376] width 24 height 22
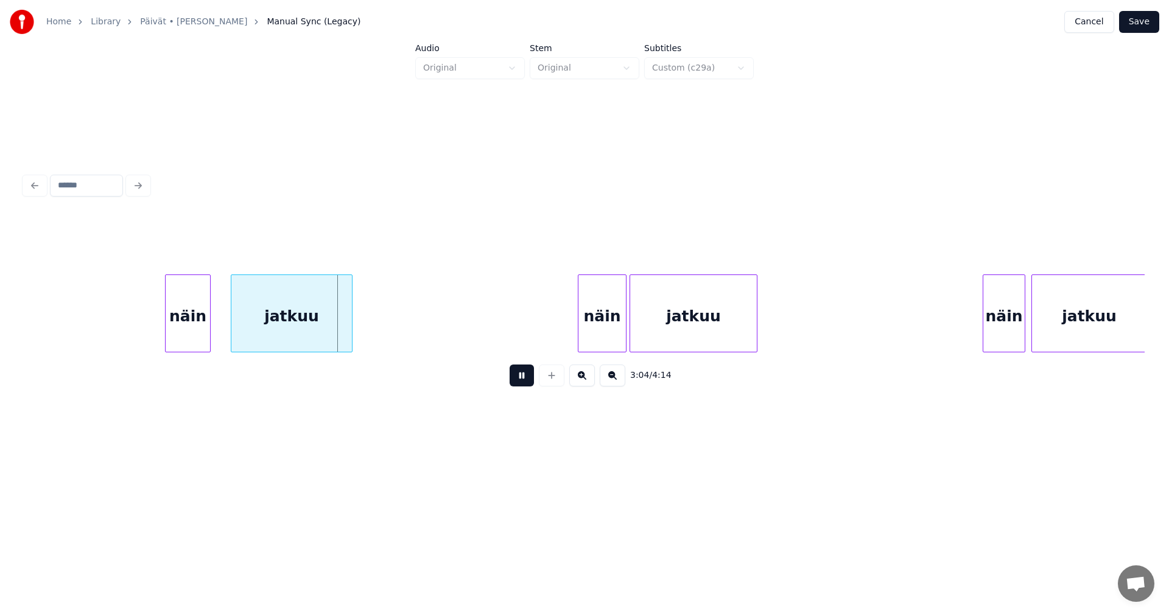
click at [519, 376] on button at bounding box center [521, 376] width 24 height 22
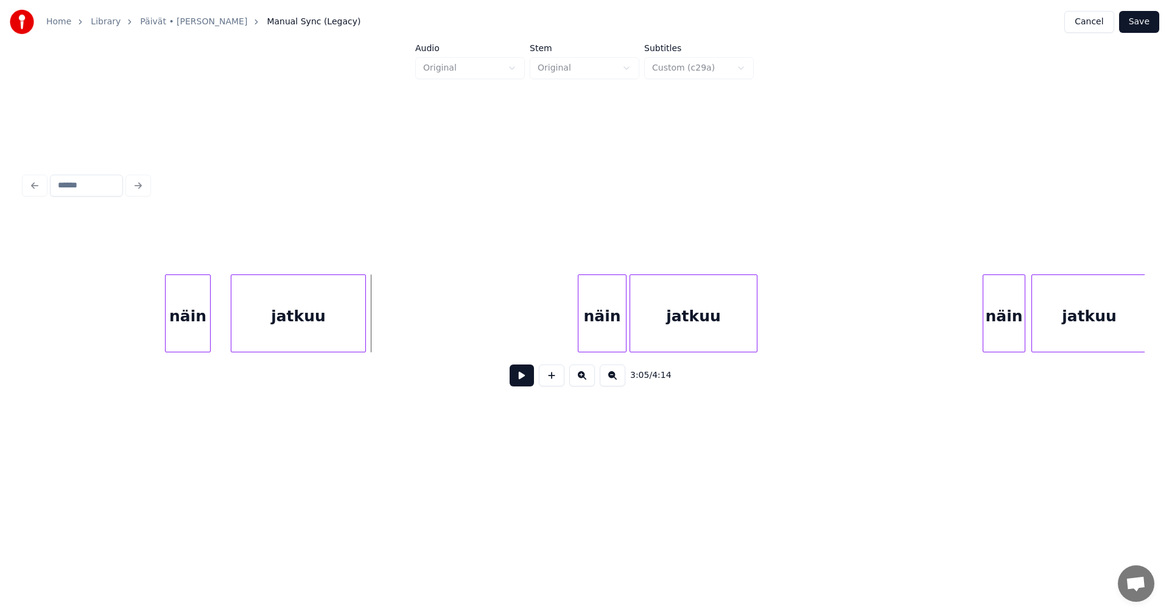
click at [365, 336] on div at bounding box center [364, 313] width 4 height 77
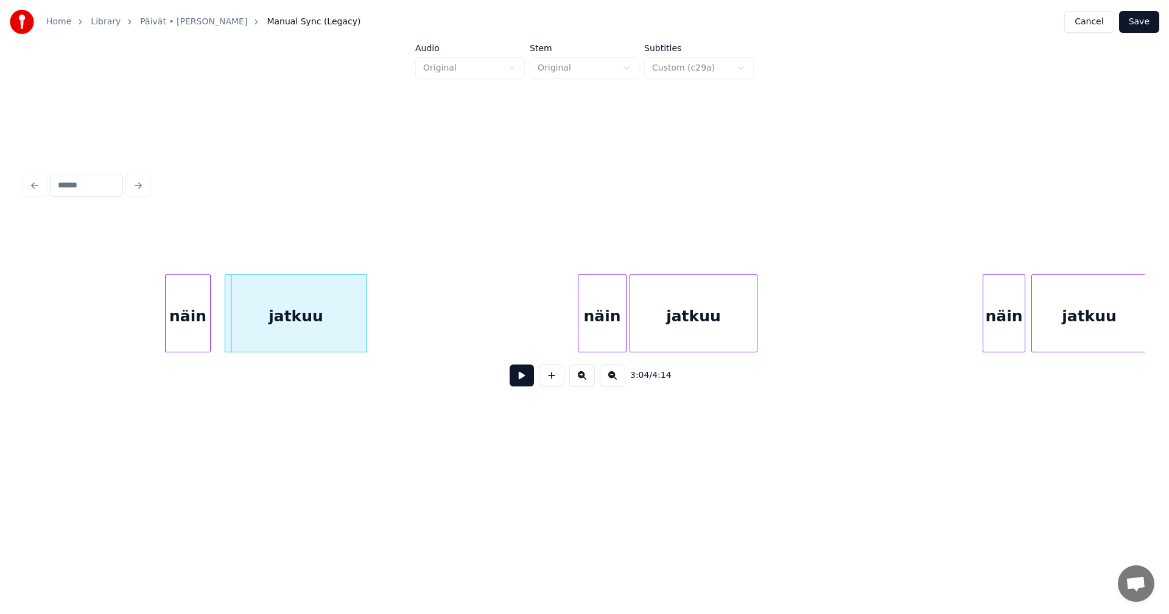
click at [226, 334] on div at bounding box center [227, 313] width 4 height 77
click at [250, 334] on div "jatkuu" at bounding box center [295, 316] width 141 height 83
click at [522, 374] on button at bounding box center [521, 376] width 24 height 22
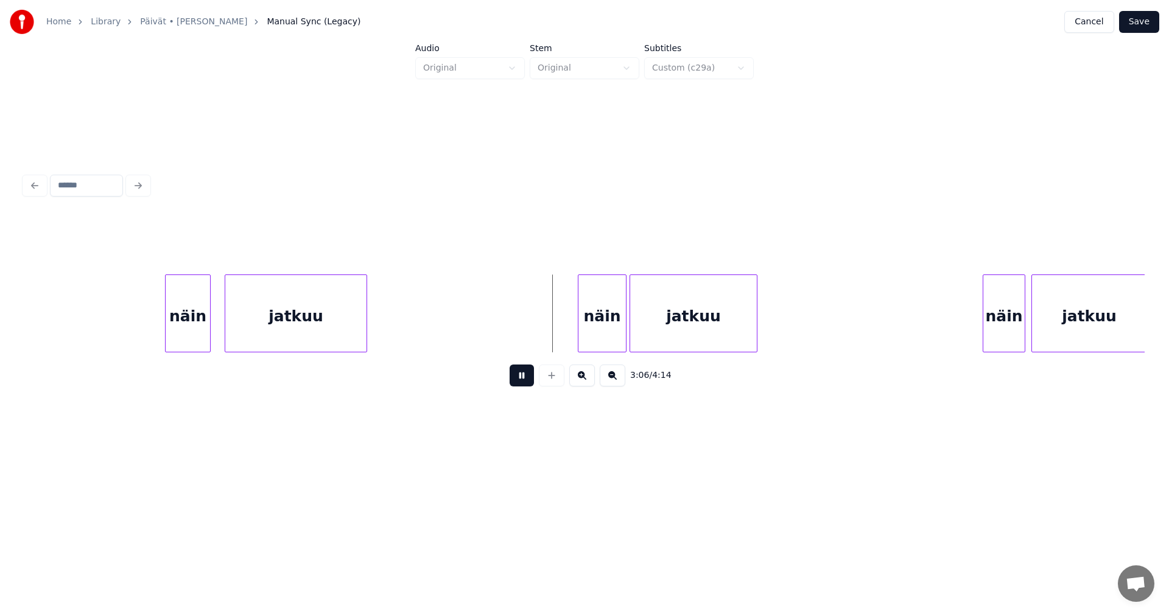
click at [523, 379] on button at bounding box center [521, 376] width 24 height 22
click at [602, 335] on div "näin" at bounding box center [593, 316] width 47 height 83
click at [523, 385] on button at bounding box center [521, 376] width 24 height 22
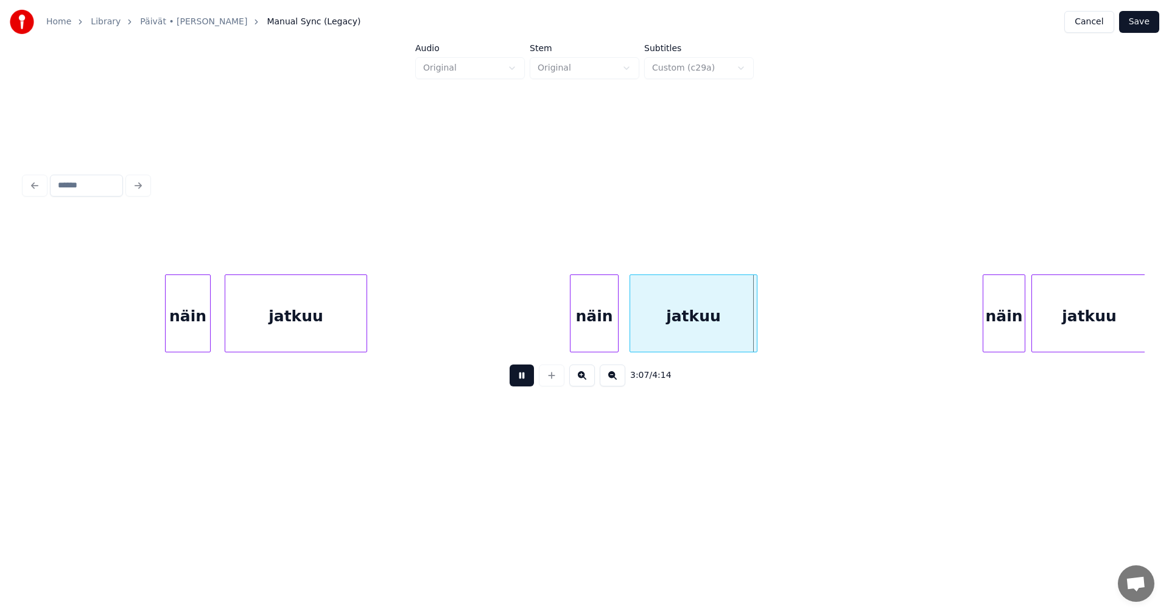
click at [526, 382] on button at bounding box center [521, 376] width 24 height 22
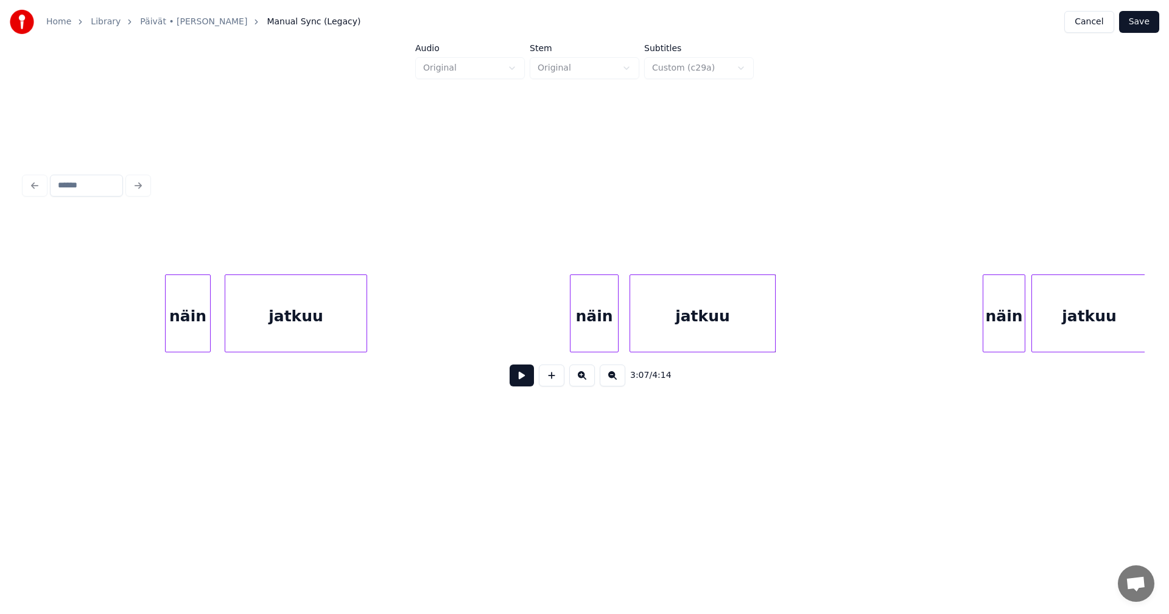
click at [772, 333] on div at bounding box center [773, 313] width 4 height 77
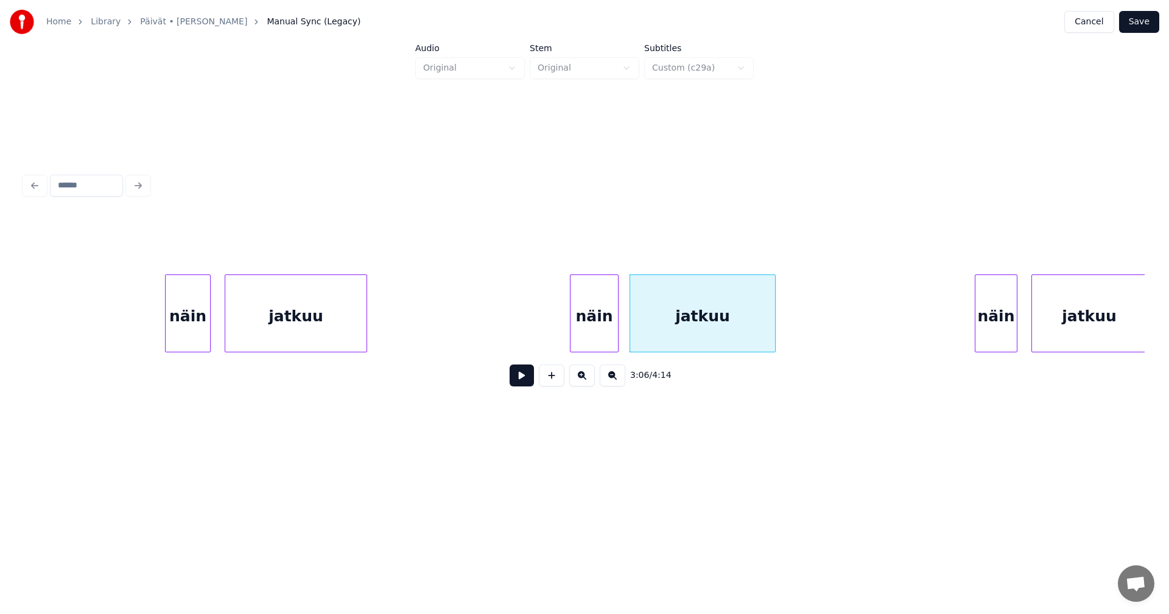
click at [1006, 329] on div "näin" at bounding box center [995, 316] width 41 height 83
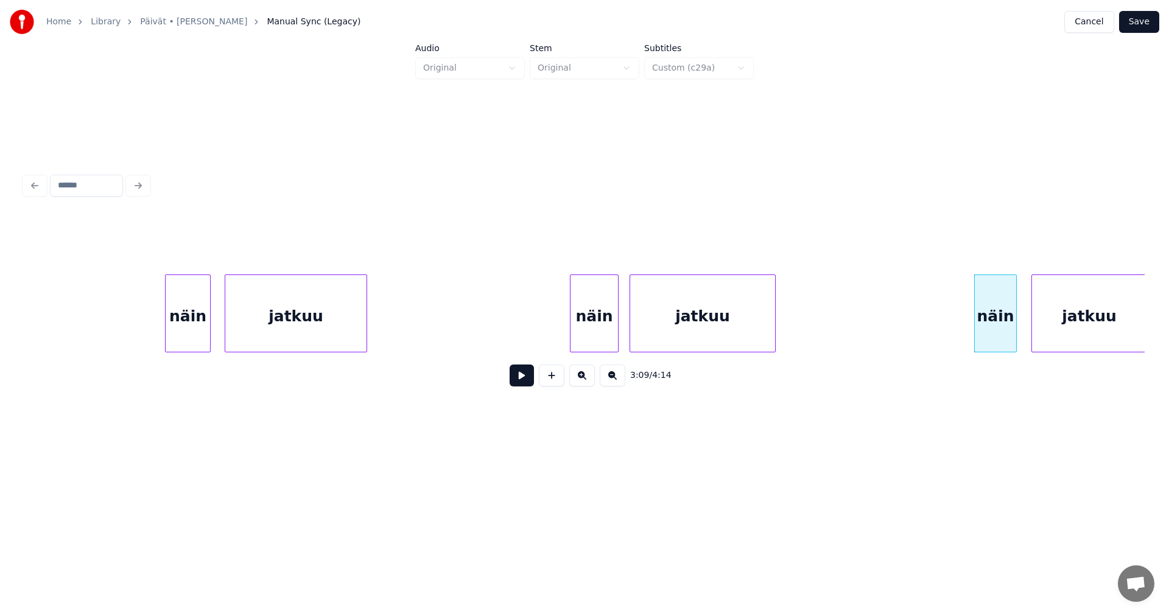
click at [526, 374] on button at bounding box center [521, 376] width 24 height 22
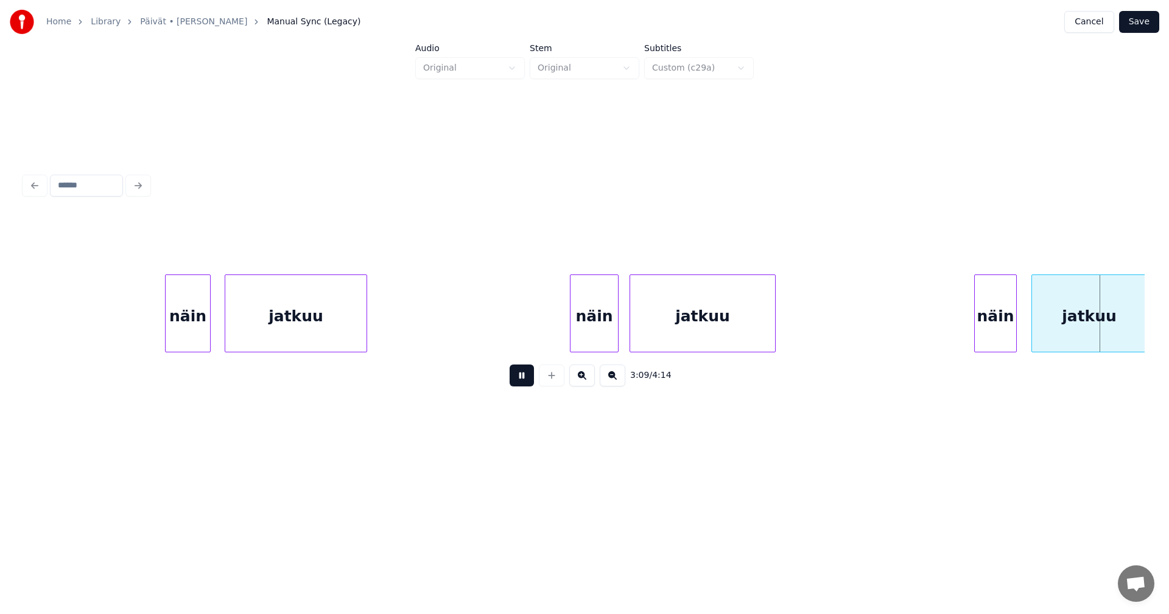
click at [526, 374] on button at bounding box center [521, 376] width 24 height 22
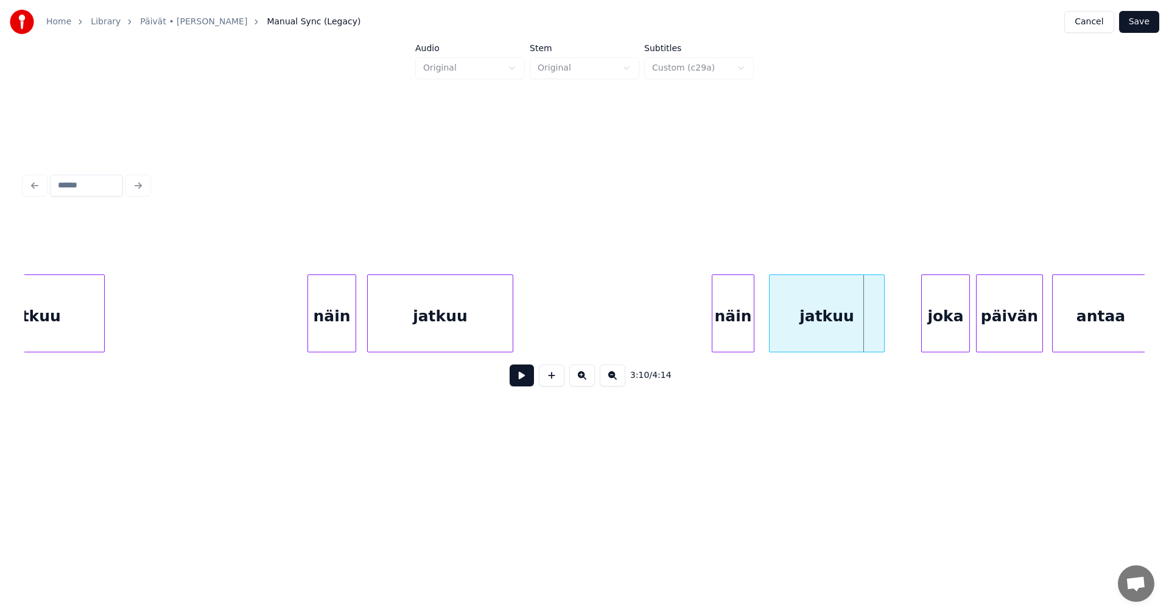
scroll to position [0, 28105]
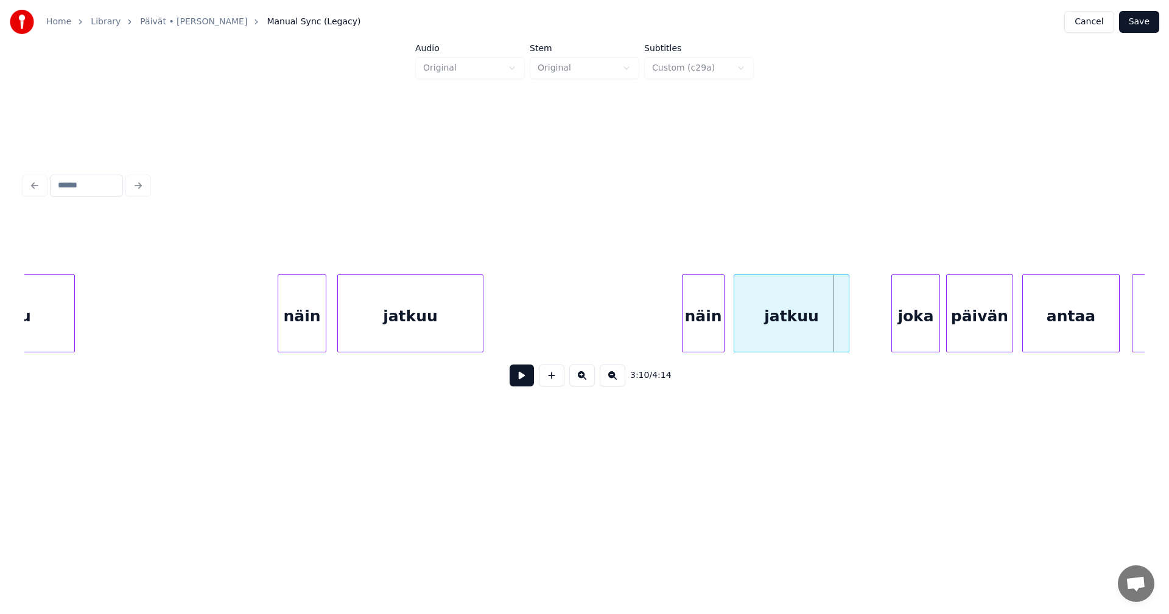
click at [827, 337] on div "jatkuu" at bounding box center [791, 316] width 114 height 83
click at [899, 335] on div "joka" at bounding box center [907, 316] width 47 height 83
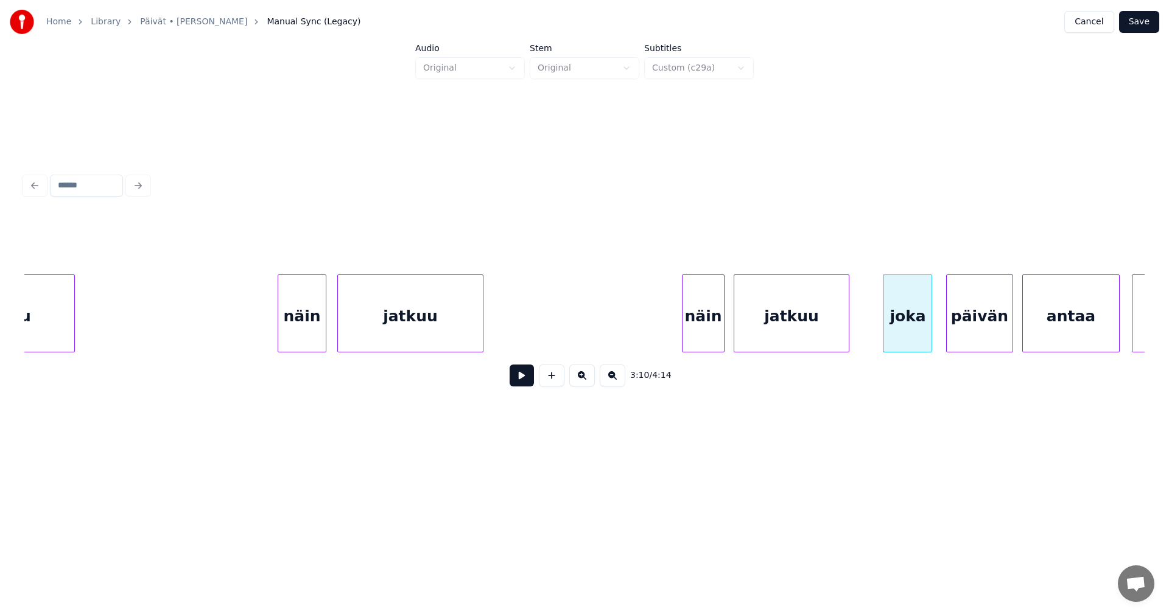
click at [531, 383] on button at bounding box center [521, 376] width 24 height 22
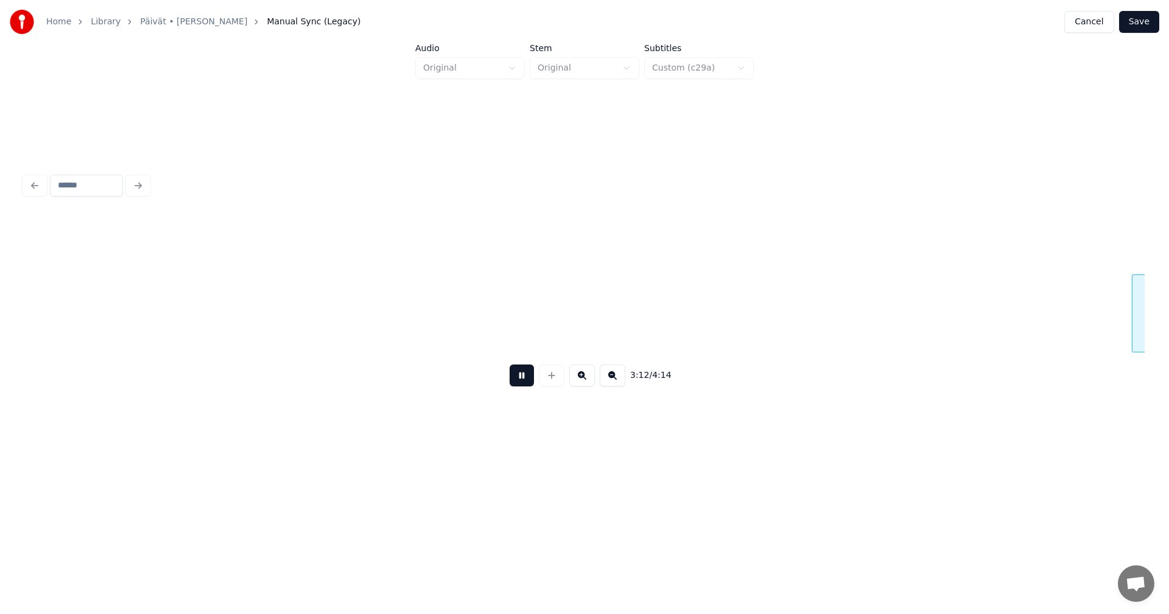
scroll to position [0, 29227]
click at [531, 383] on button at bounding box center [521, 376] width 24 height 22
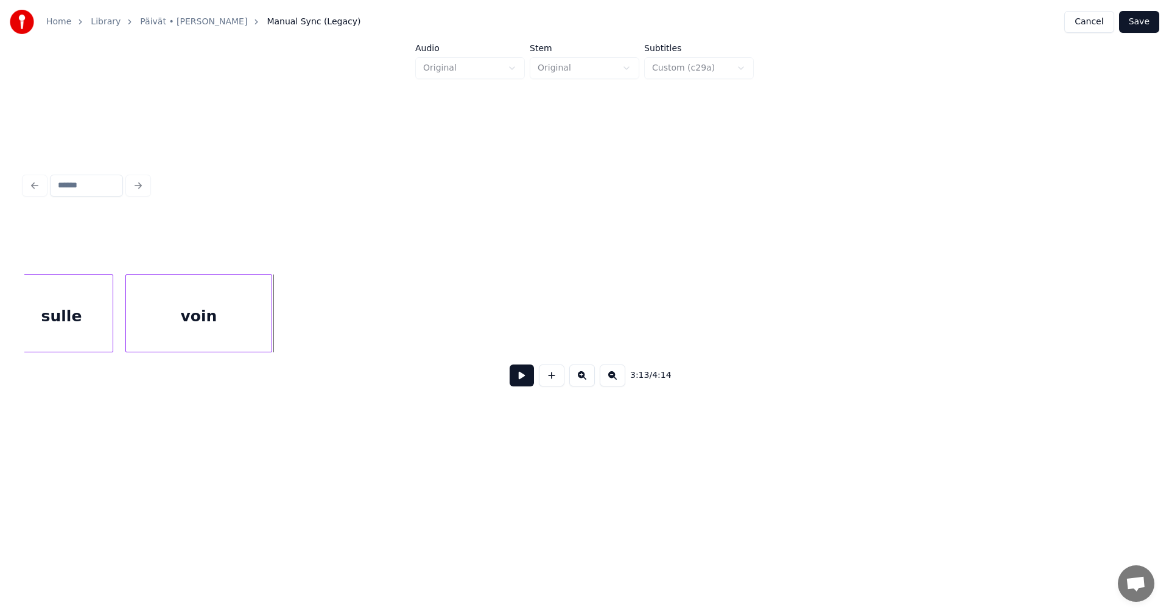
click at [268, 336] on div at bounding box center [270, 313] width 4 height 77
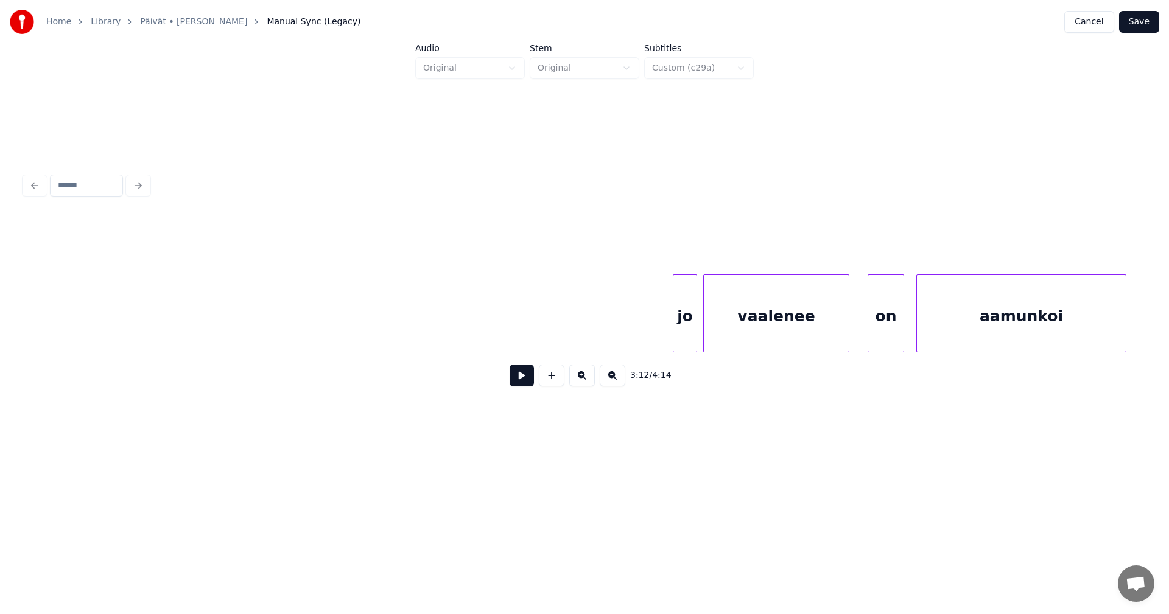
scroll to position [0, 30585]
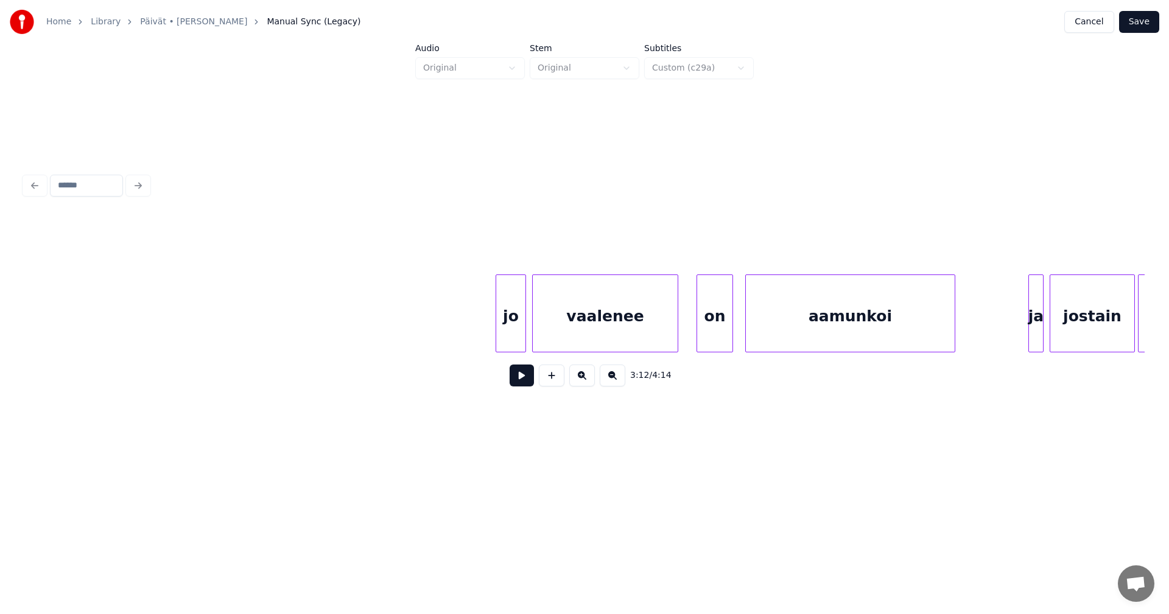
click at [496, 335] on div at bounding box center [498, 313] width 4 height 77
click at [508, 335] on div "jo" at bounding box center [504, 316] width 31 height 83
click at [597, 341] on div "vaalenee" at bounding box center [602, 316] width 145 height 83
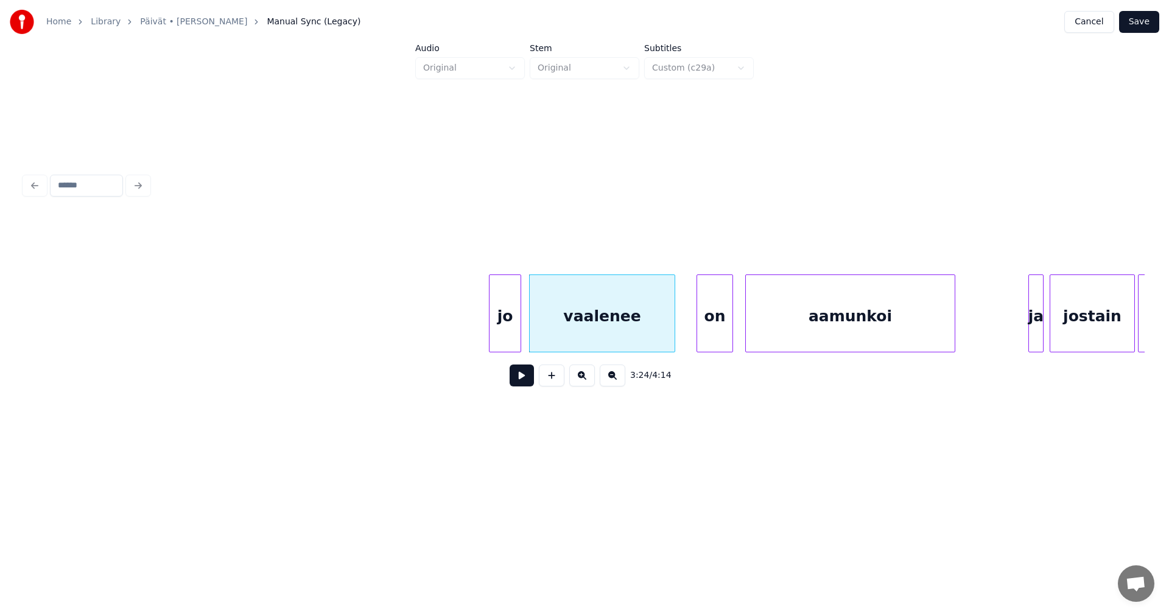
click at [526, 379] on button at bounding box center [521, 376] width 24 height 22
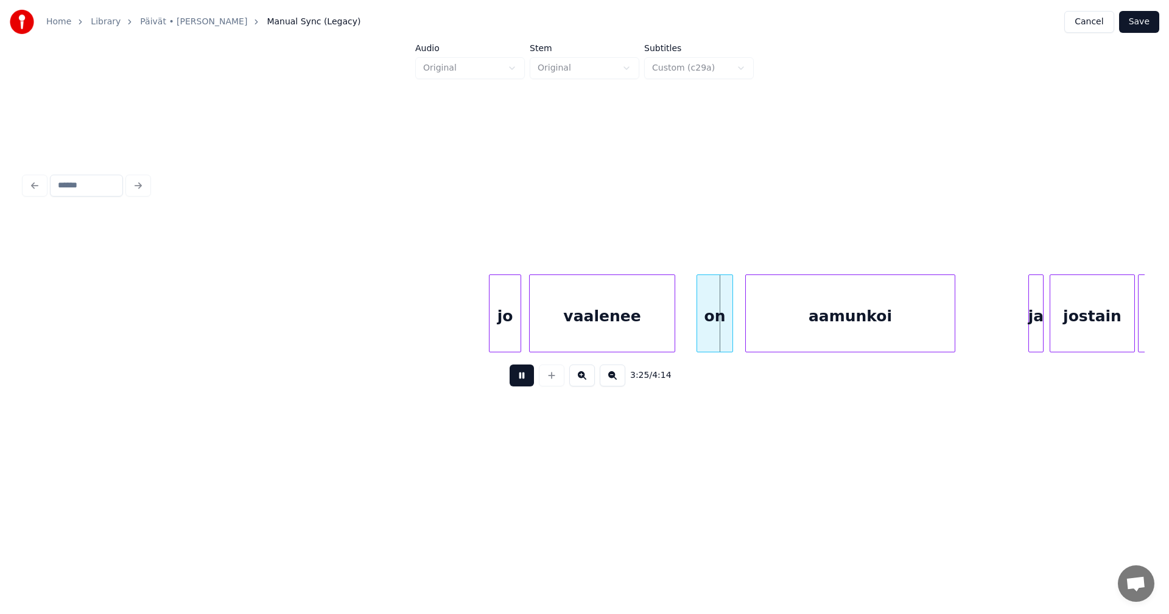
click at [526, 379] on button at bounding box center [521, 376] width 24 height 22
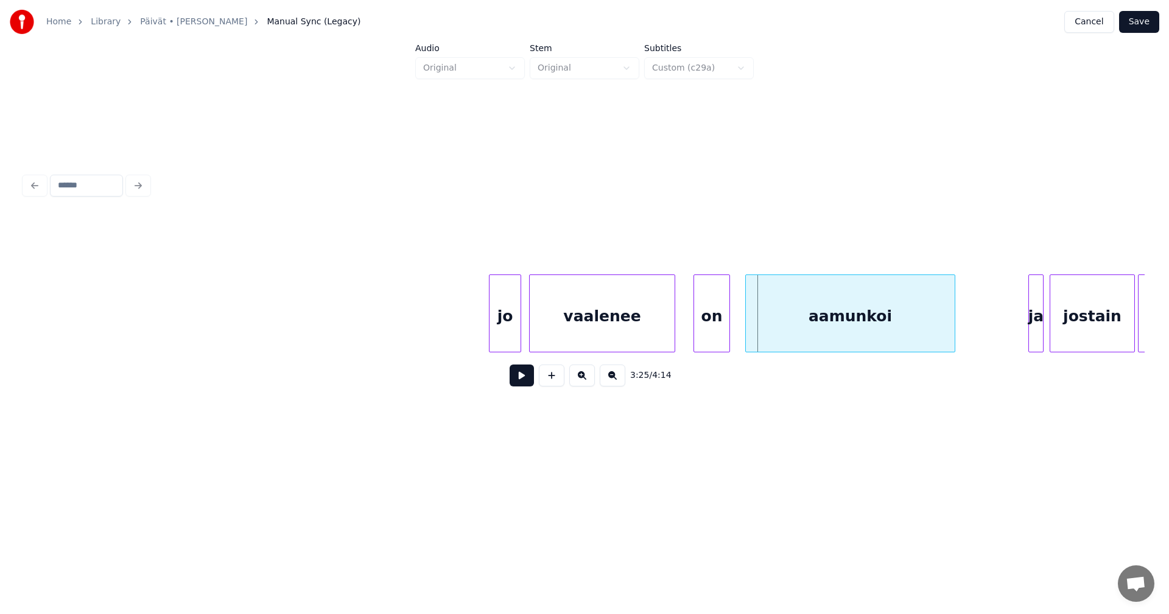
click at [714, 339] on div "on" at bounding box center [711, 316] width 35 height 83
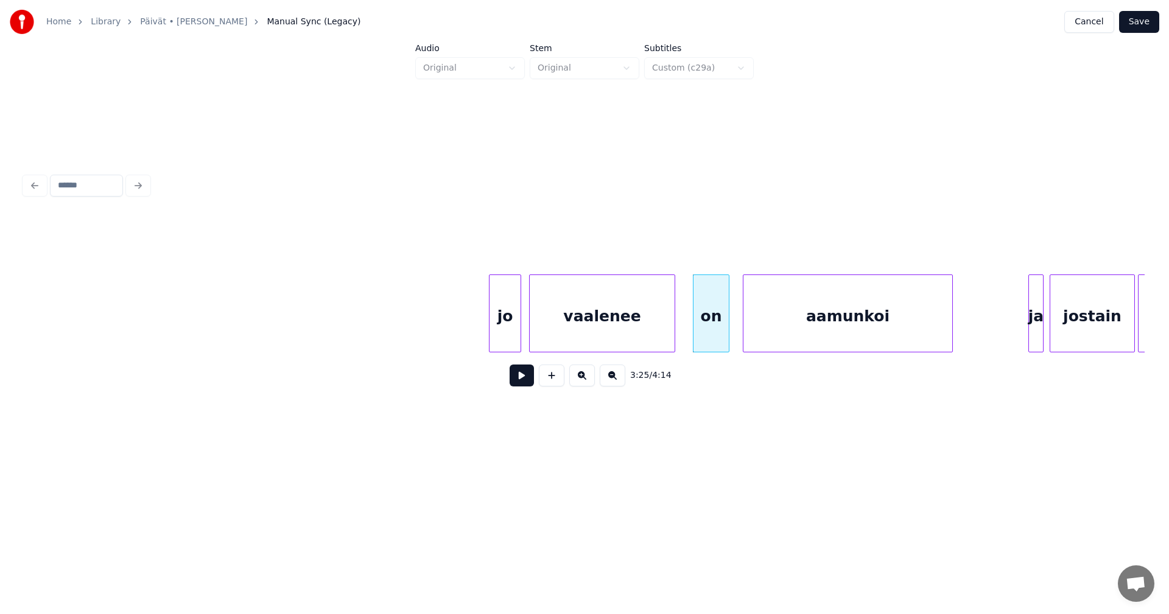
click at [797, 343] on div "aamunkoi" at bounding box center [847, 316] width 209 height 83
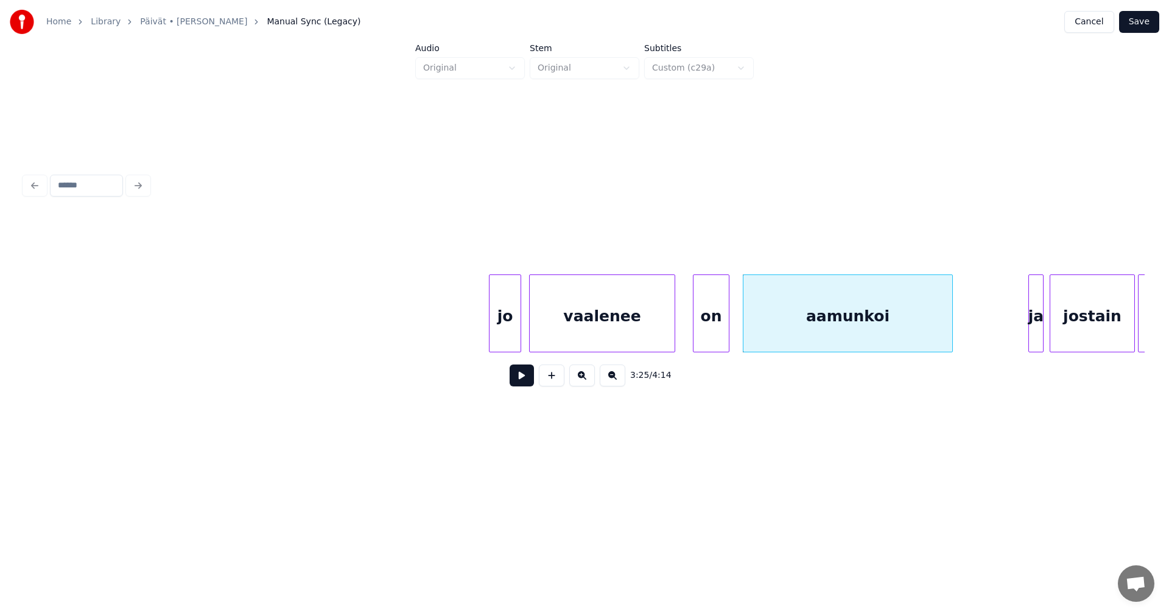
click at [523, 386] on button at bounding box center [521, 376] width 24 height 22
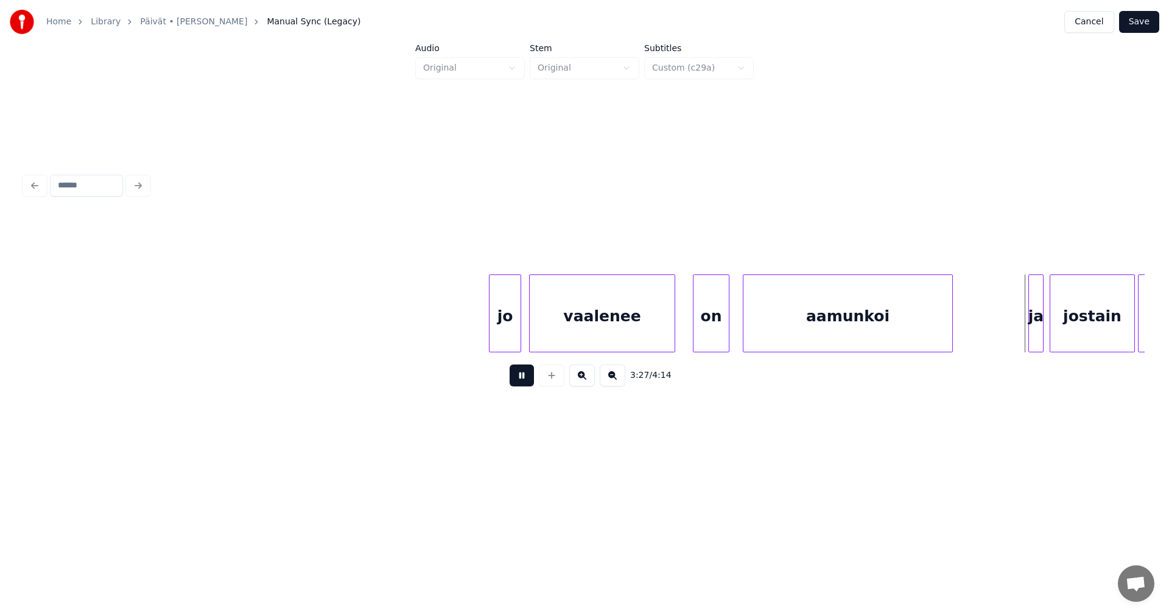
click at [525, 384] on button at bounding box center [521, 376] width 24 height 22
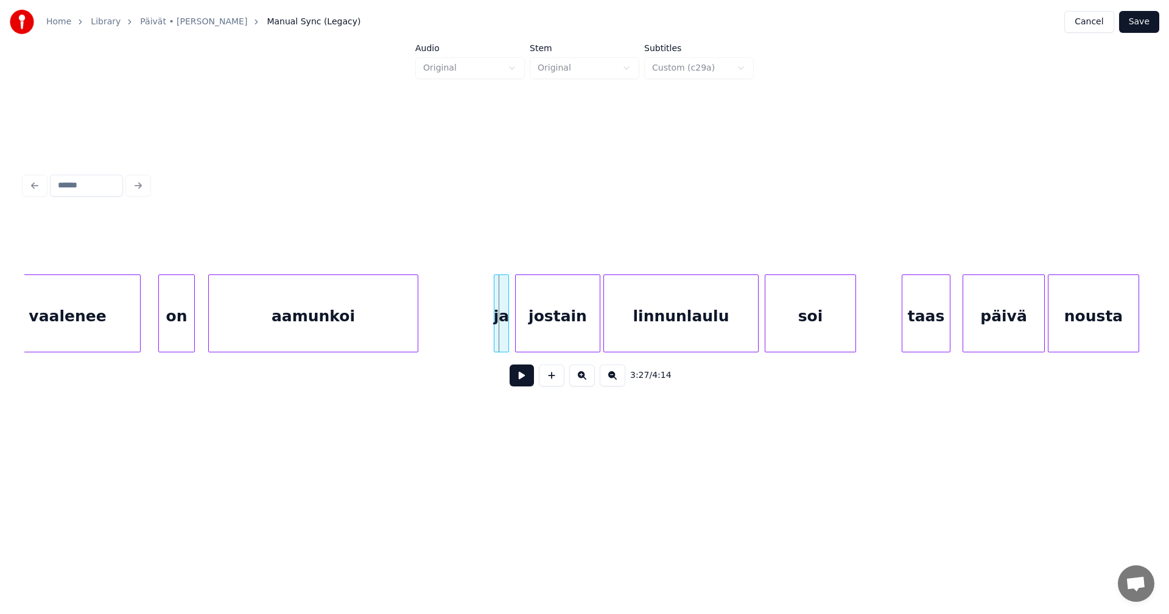
scroll to position [0, 31121]
click at [488, 334] on div at bounding box center [489, 313] width 4 height 77
click at [533, 329] on div "jostain" at bounding box center [556, 316] width 84 height 83
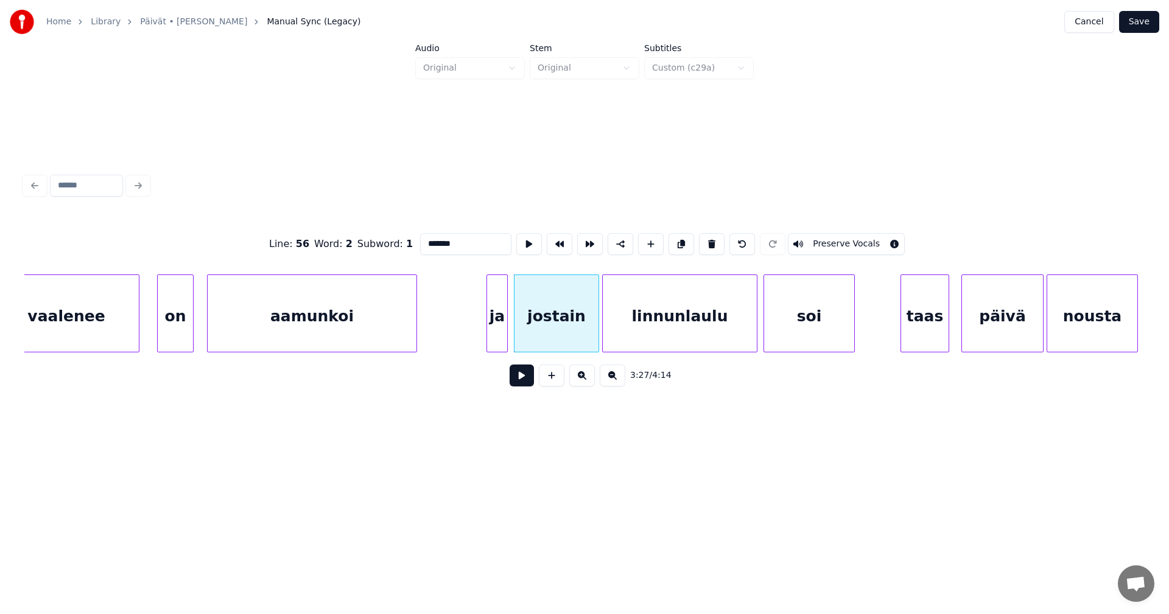
click at [526, 383] on button at bounding box center [521, 376] width 24 height 22
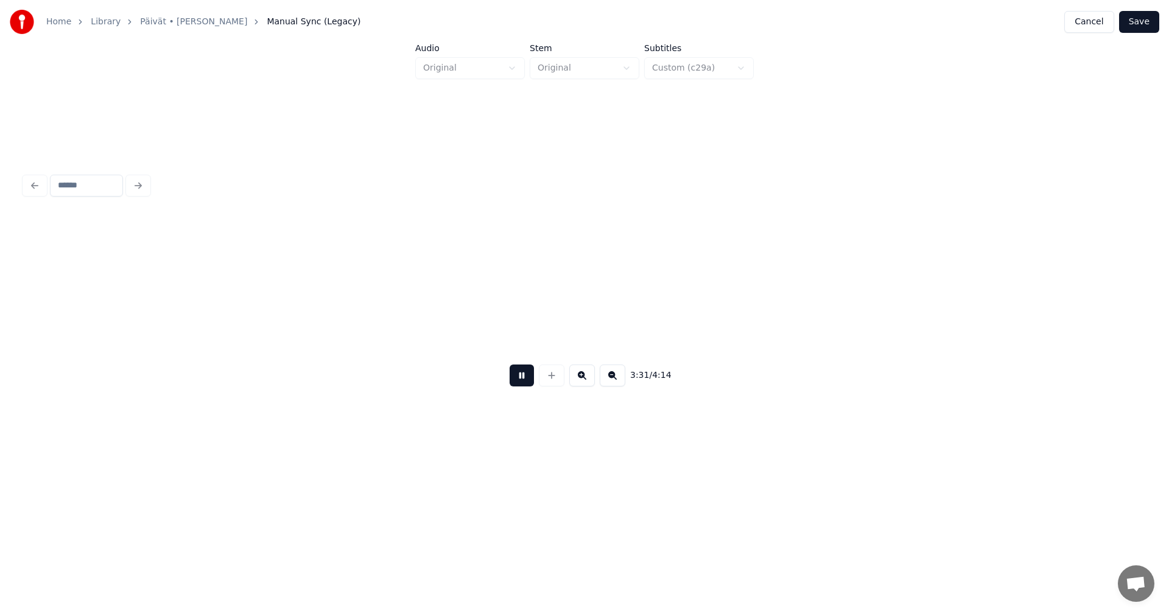
scroll to position [0, 32241]
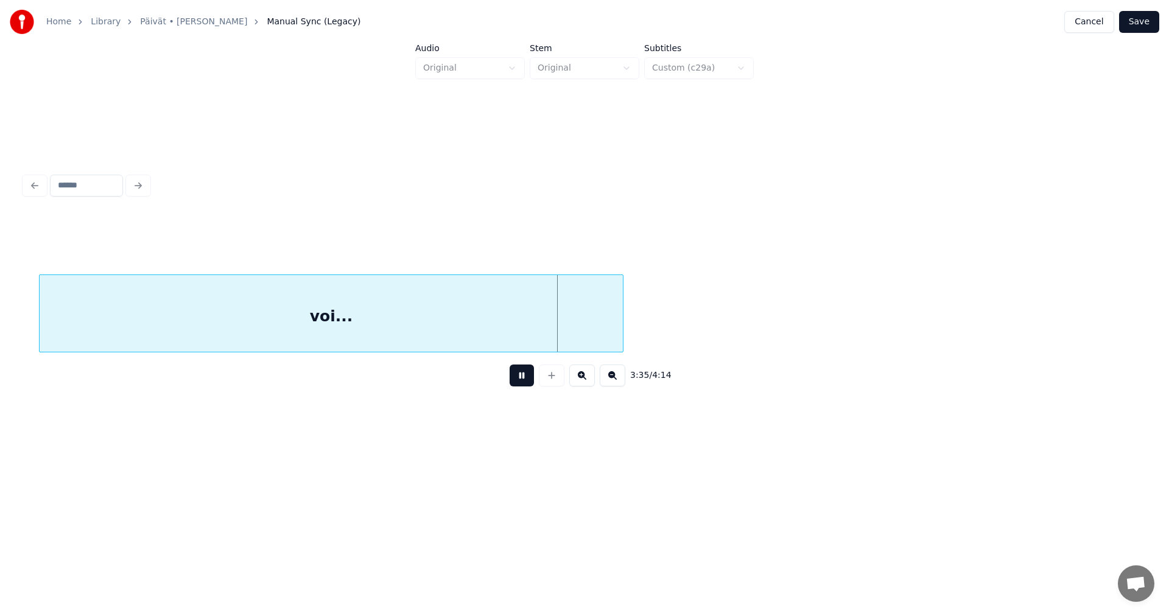
click at [531, 379] on button at bounding box center [521, 376] width 24 height 22
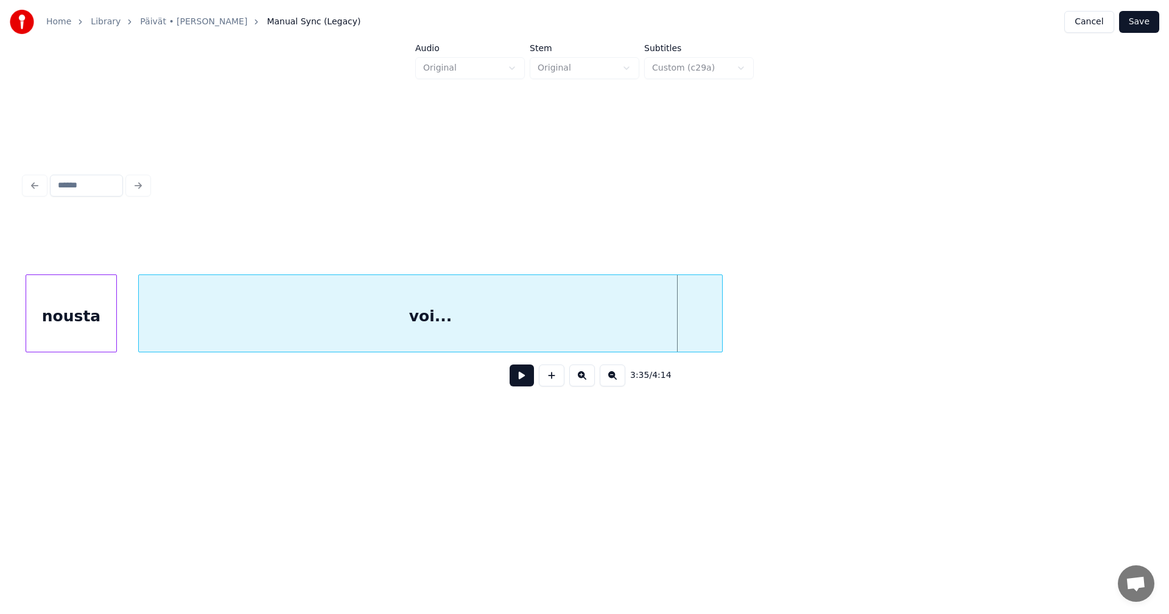
scroll to position [0, 32095]
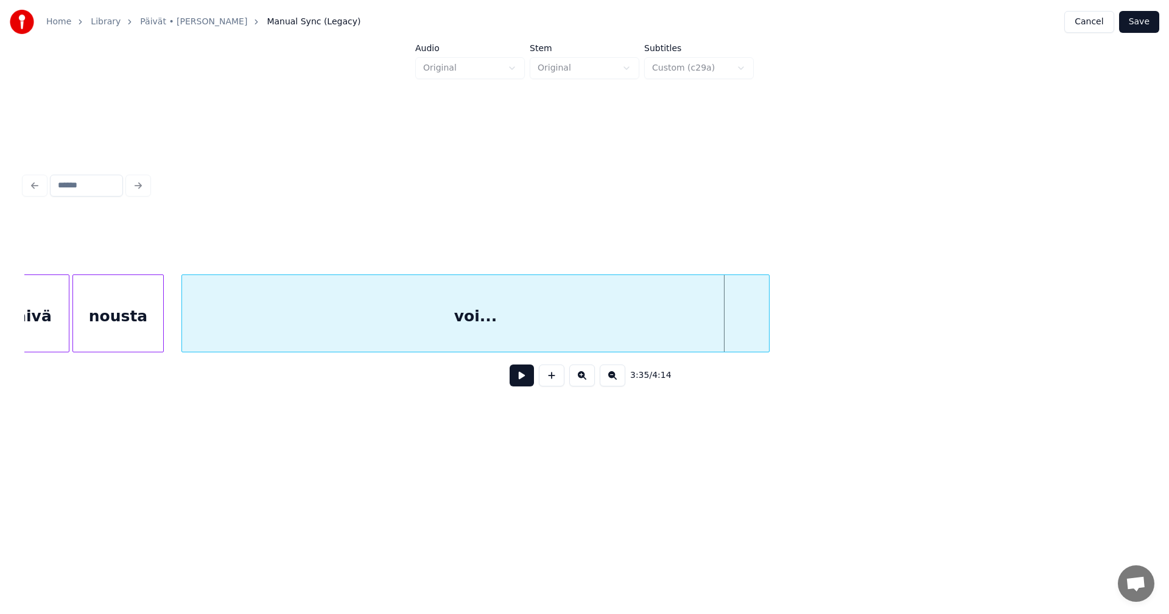
click at [185, 337] on div at bounding box center [184, 313] width 4 height 77
click at [303, 338] on div "voi..." at bounding box center [470, 316] width 587 height 83
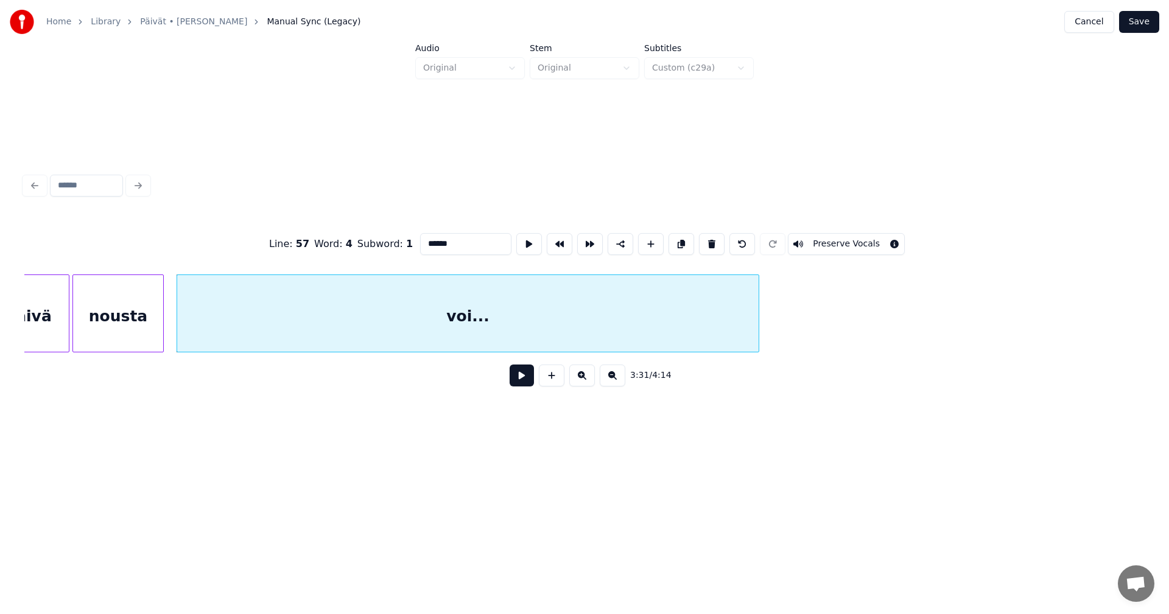
click at [758, 337] on div at bounding box center [757, 313] width 4 height 77
click at [155, 334] on div "nousta" at bounding box center [118, 316] width 90 height 83
type input "******"
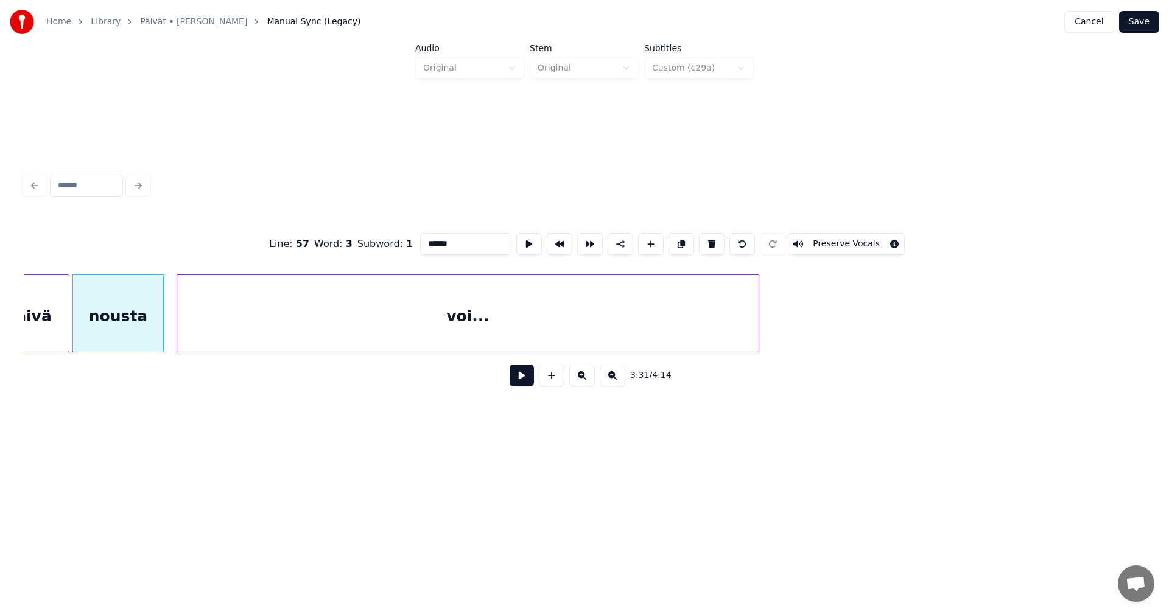
click at [520, 379] on button at bounding box center [521, 376] width 24 height 22
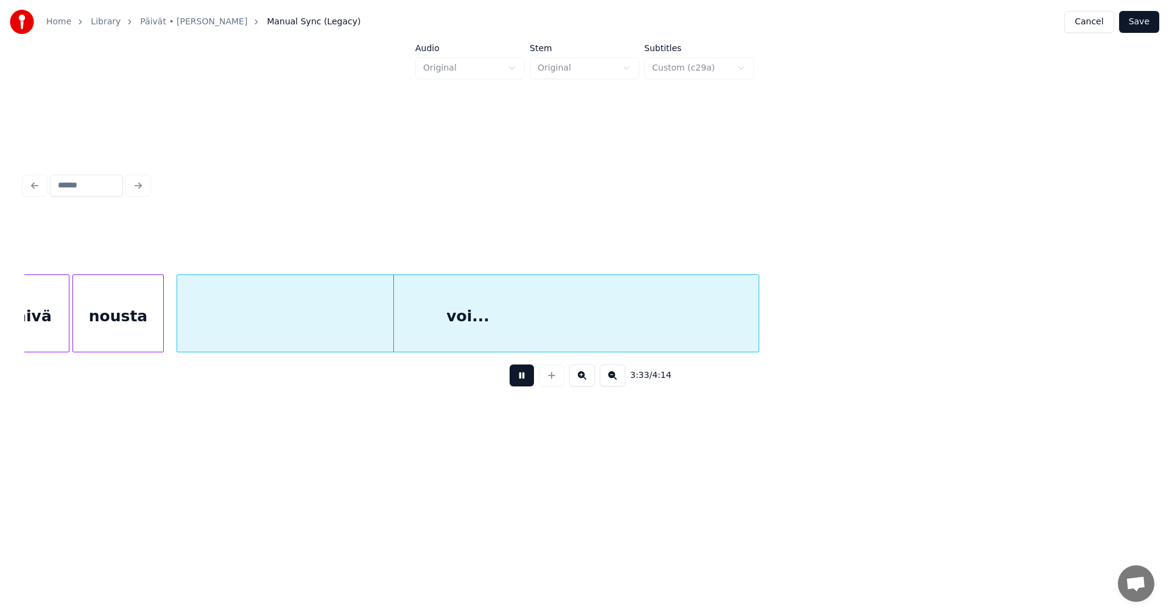
click at [520, 379] on button at bounding box center [521, 376] width 24 height 22
click at [149, 339] on div "nousta" at bounding box center [122, 316] width 90 height 83
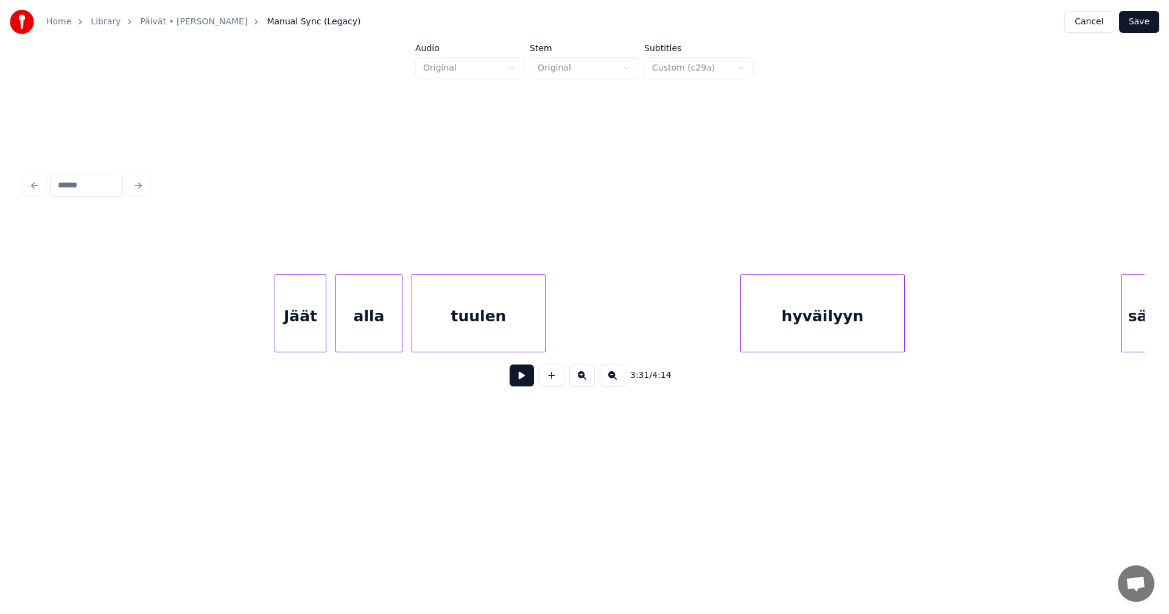
scroll to position [0, 34181]
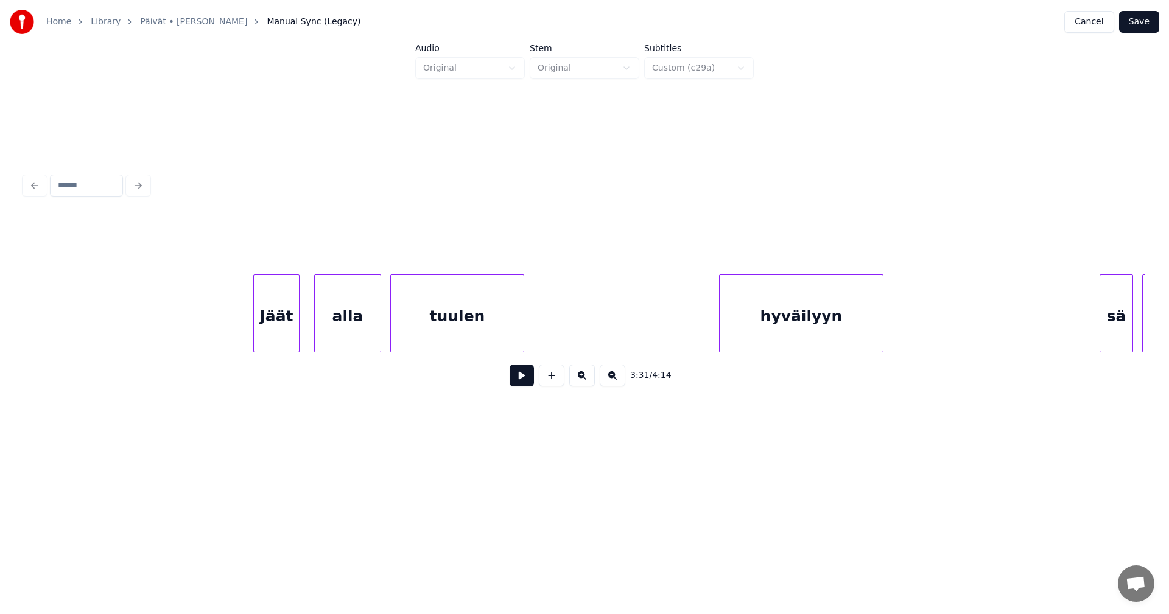
click at [299, 330] on div at bounding box center [297, 313] width 4 height 77
click at [280, 330] on div "Jäät" at bounding box center [267, 316] width 46 height 83
click at [337, 330] on div "alla" at bounding box center [340, 316] width 66 height 83
click at [427, 330] on div "tuulen" at bounding box center [451, 316] width 133 height 83
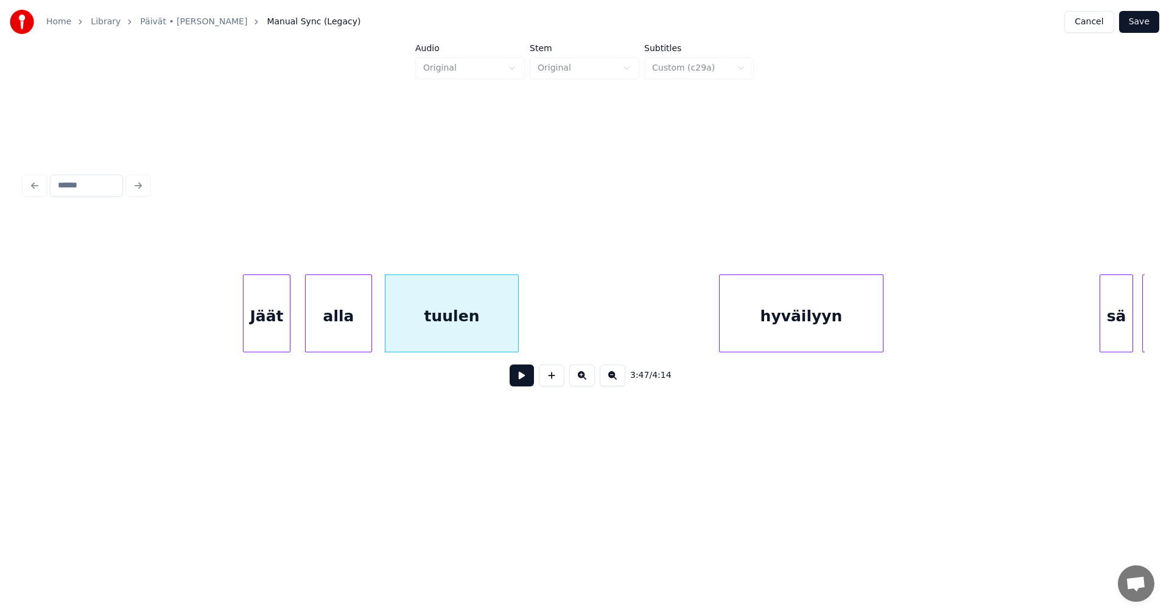
click at [270, 335] on div "Jäät" at bounding box center [266, 316] width 46 height 83
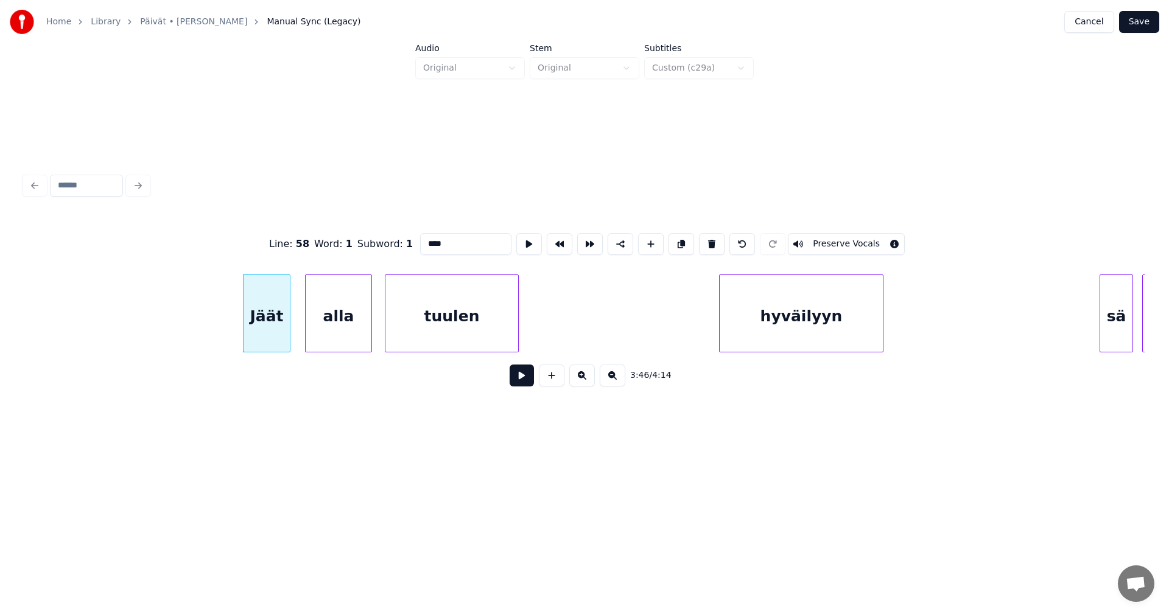
click at [516, 382] on button at bounding box center [521, 376] width 24 height 22
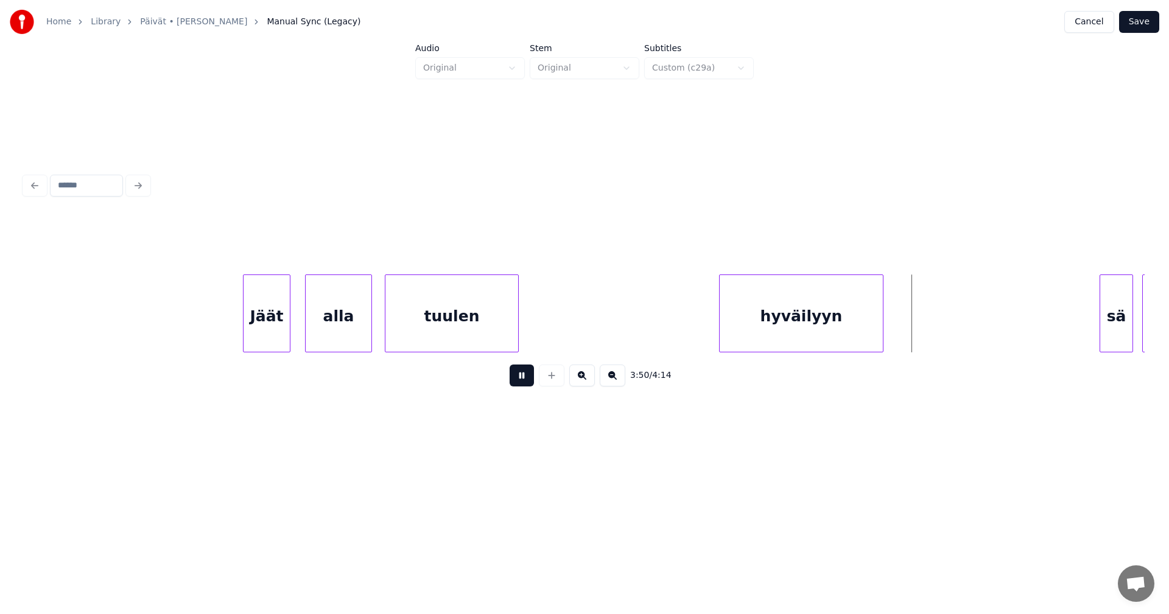
click at [520, 380] on button at bounding box center [521, 376] width 24 height 22
click at [911, 335] on div at bounding box center [910, 313] width 4 height 77
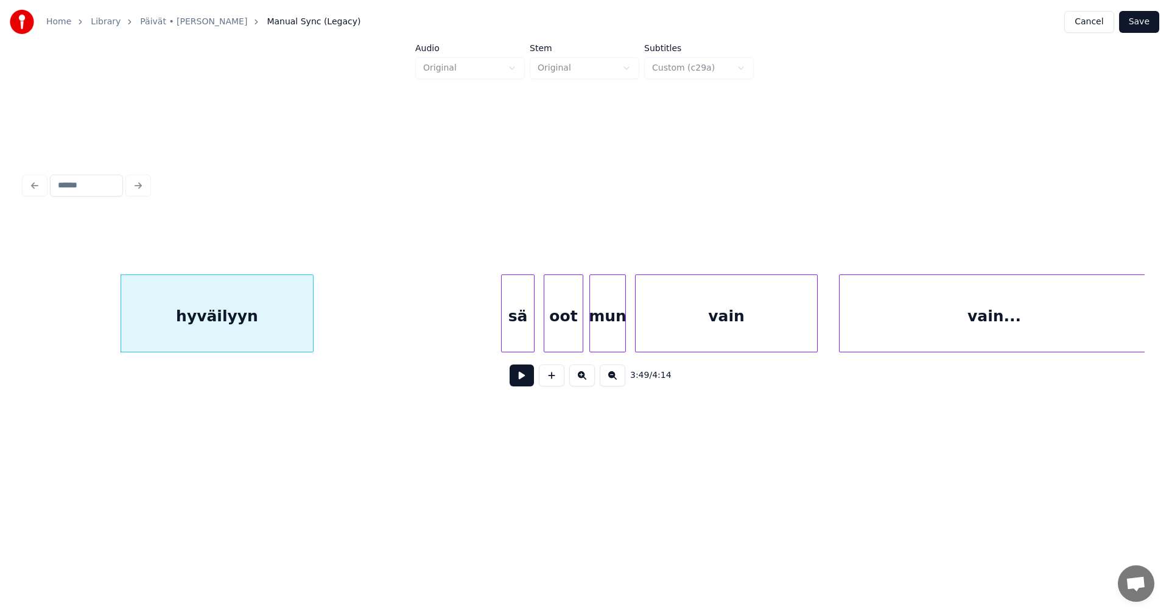
scroll to position [0, 34790]
click at [501, 326] on div "sä" at bounding box center [499, 316] width 32 height 83
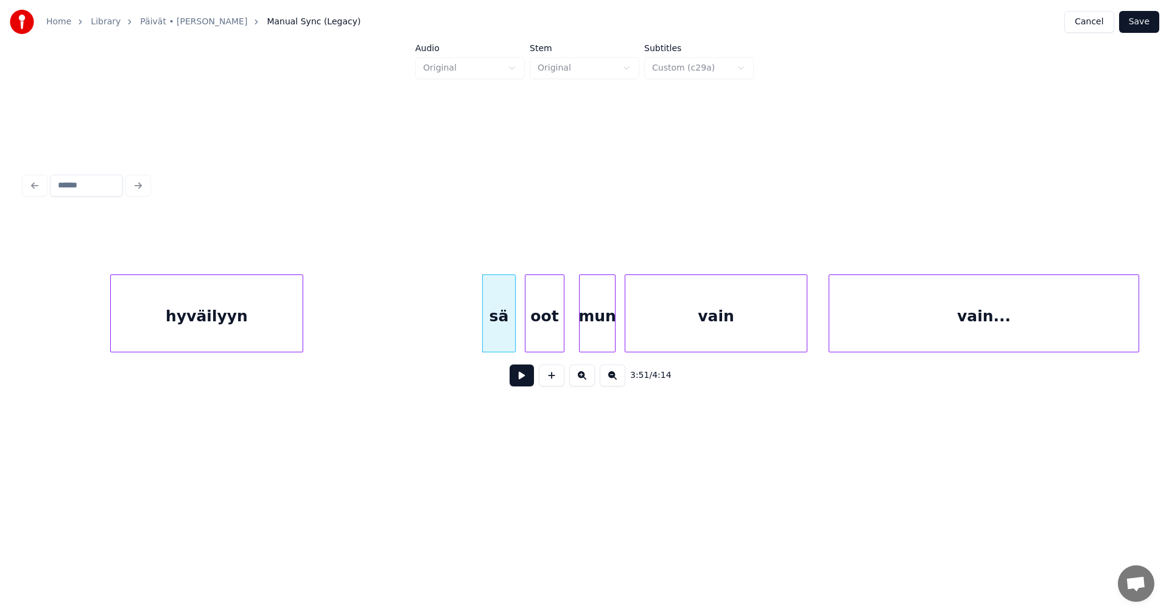
click at [548, 326] on div "oot" at bounding box center [544, 316] width 38 height 83
click at [589, 328] on div "mun" at bounding box center [587, 316] width 35 height 83
click at [613, 328] on div at bounding box center [614, 313] width 4 height 77
click at [495, 329] on div "sä" at bounding box center [494, 316] width 32 height 83
click at [548, 328] on div "oot" at bounding box center [539, 316] width 38 height 83
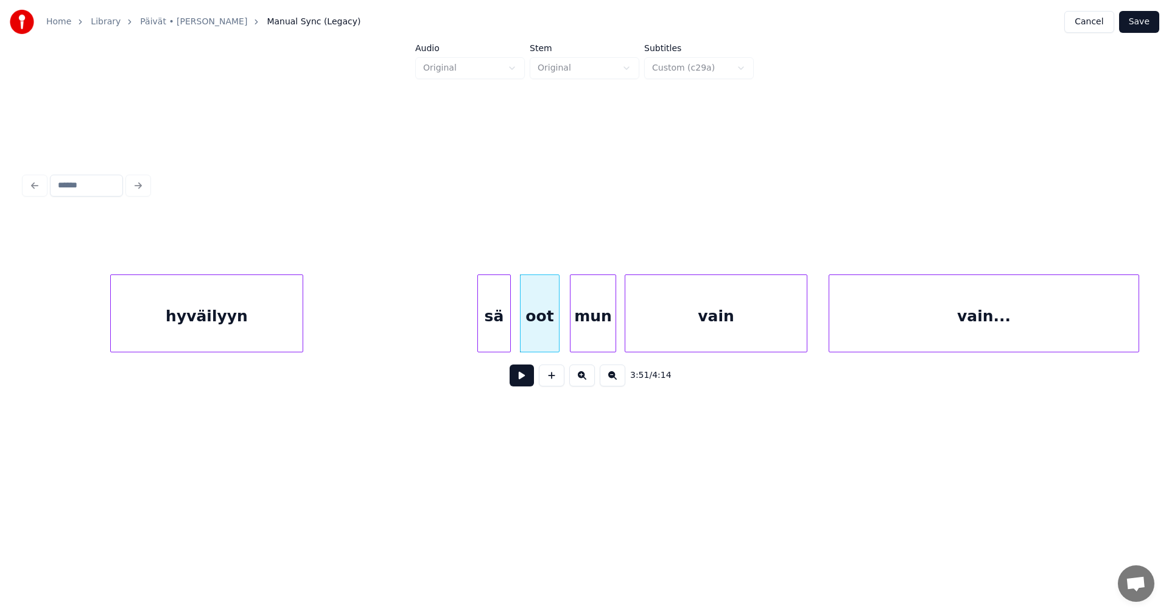
click at [503, 332] on div "sä" at bounding box center [494, 316] width 32 height 83
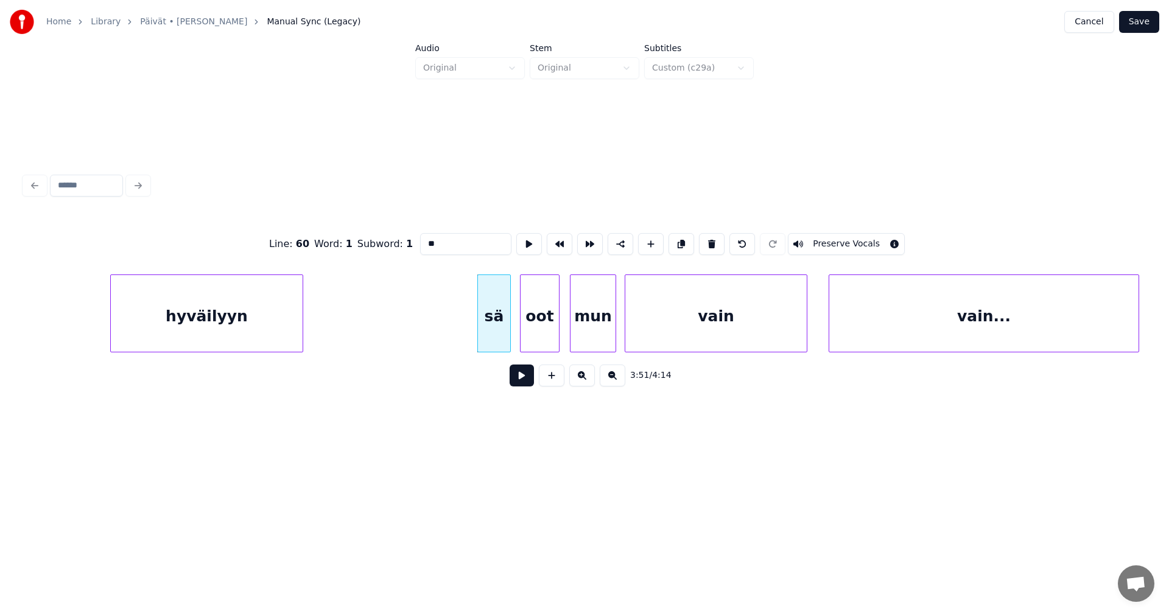
click at [521, 379] on button at bounding box center [521, 376] width 24 height 22
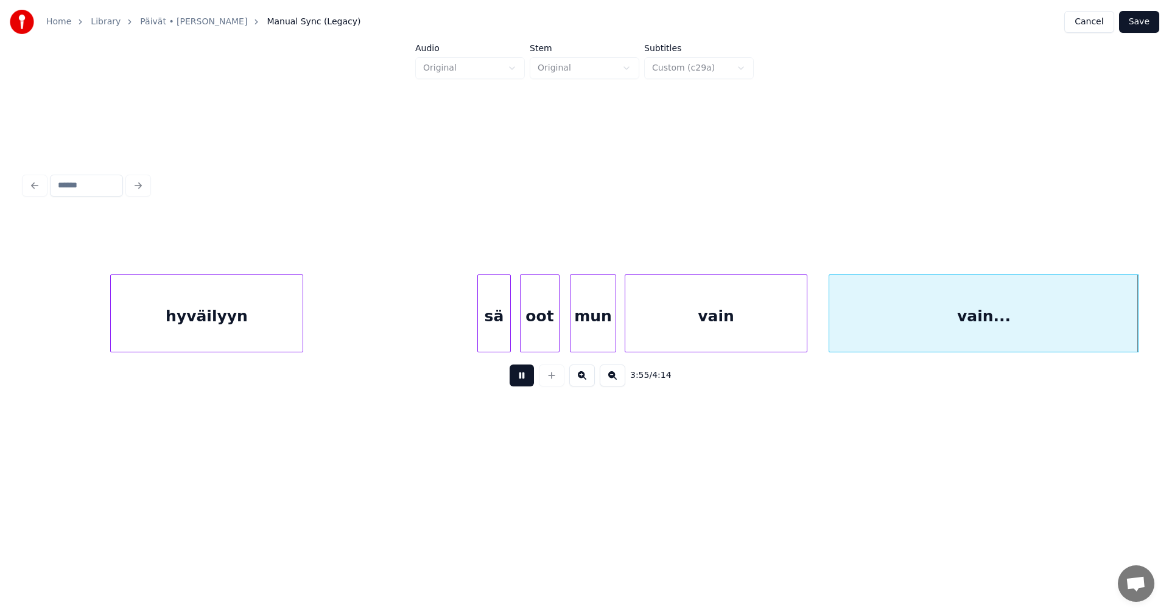
scroll to position [0, 35910]
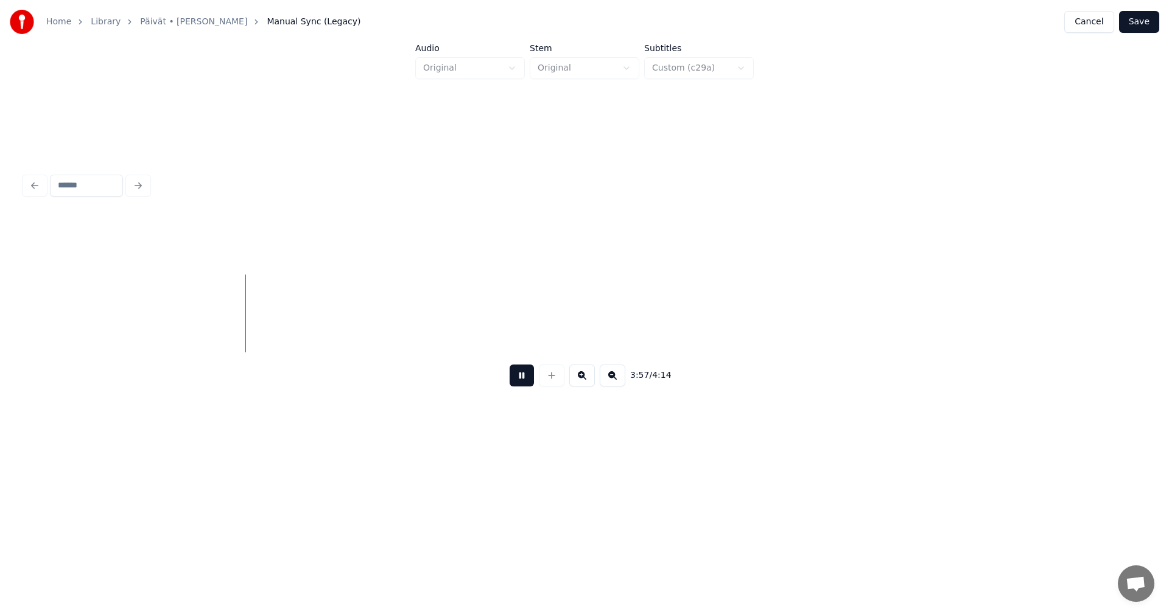
click at [523, 379] on button at bounding box center [521, 376] width 24 height 22
click at [26, 350] on div "3:57 / 4:14" at bounding box center [584, 283] width 1130 height 241
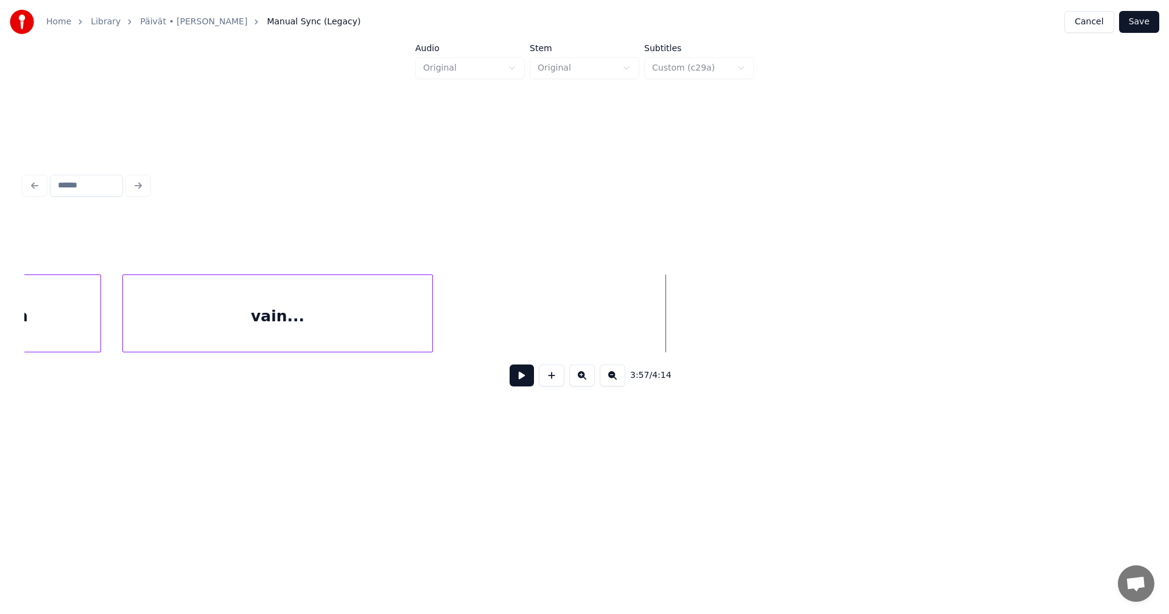
scroll to position [0, 35472]
click at [294, 335] on div "vain..." at bounding box center [301, 316] width 309 height 83
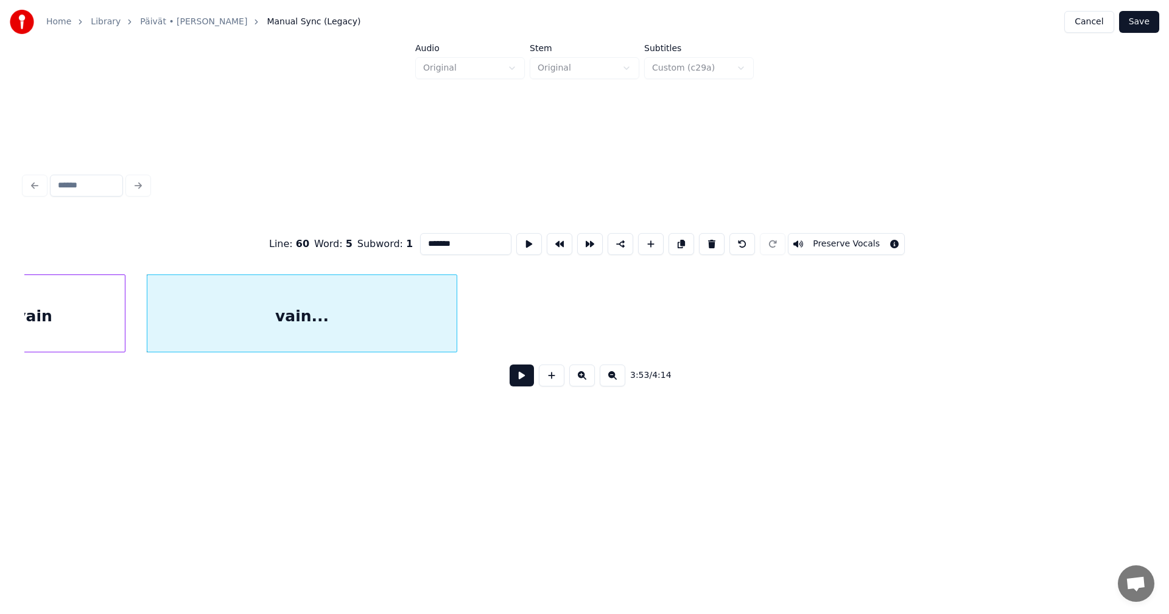
click at [522, 383] on button at bounding box center [521, 376] width 24 height 22
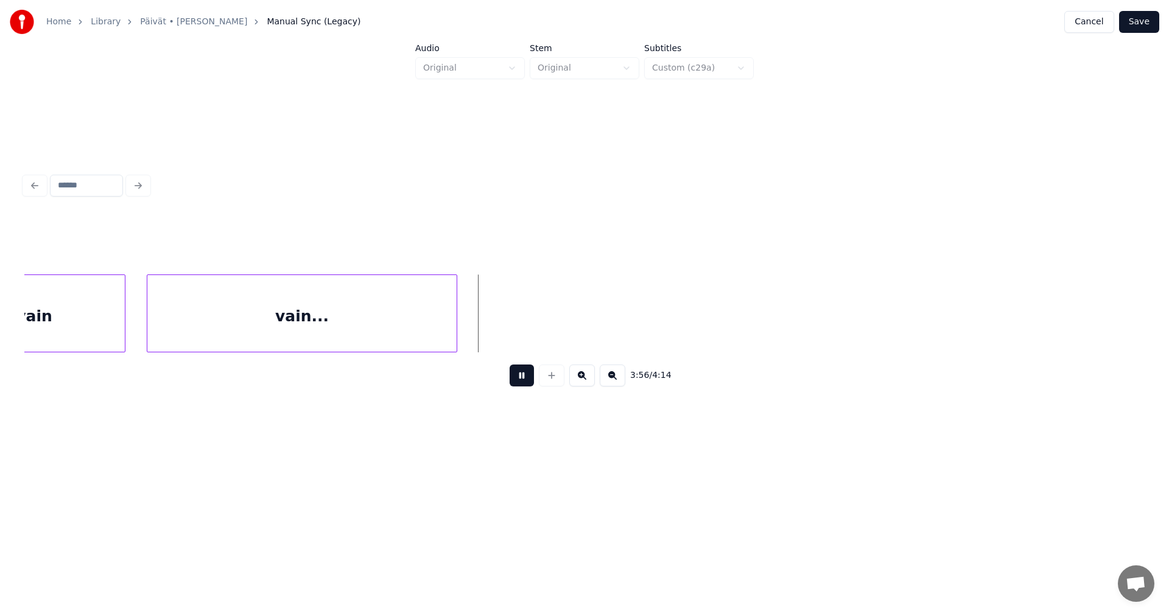
click at [523, 381] on button at bounding box center [521, 376] width 24 height 22
click at [481, 337] on div "vain..." at bounding box center [314, 314] width 335 height 78
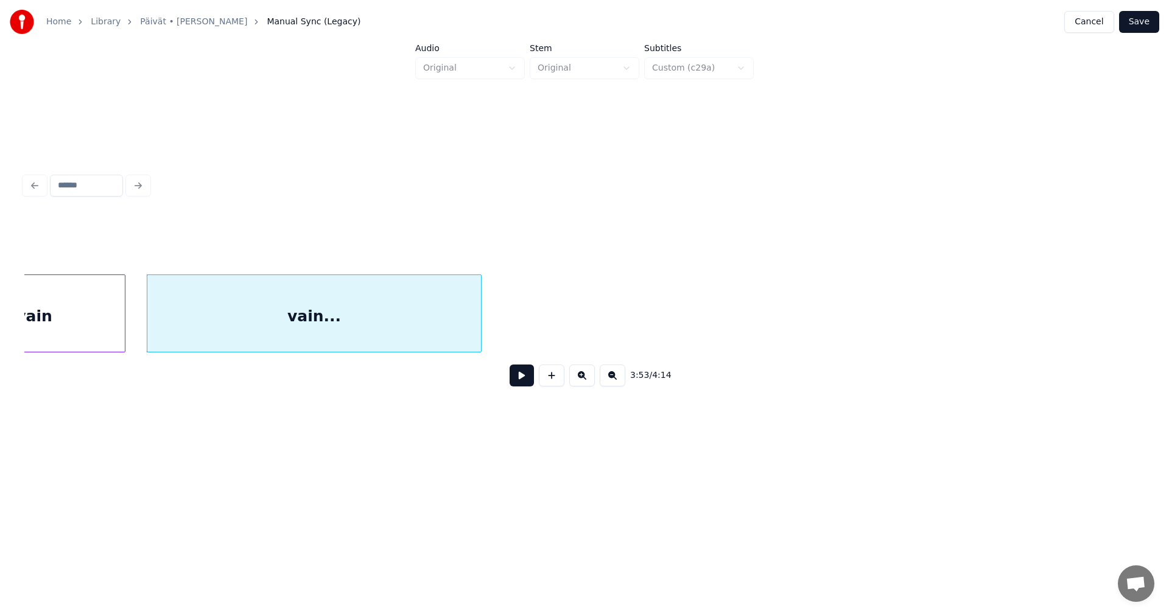
click at [1139, 26] on button "Save" at bounding box center [1139, 22] width 40 height 22
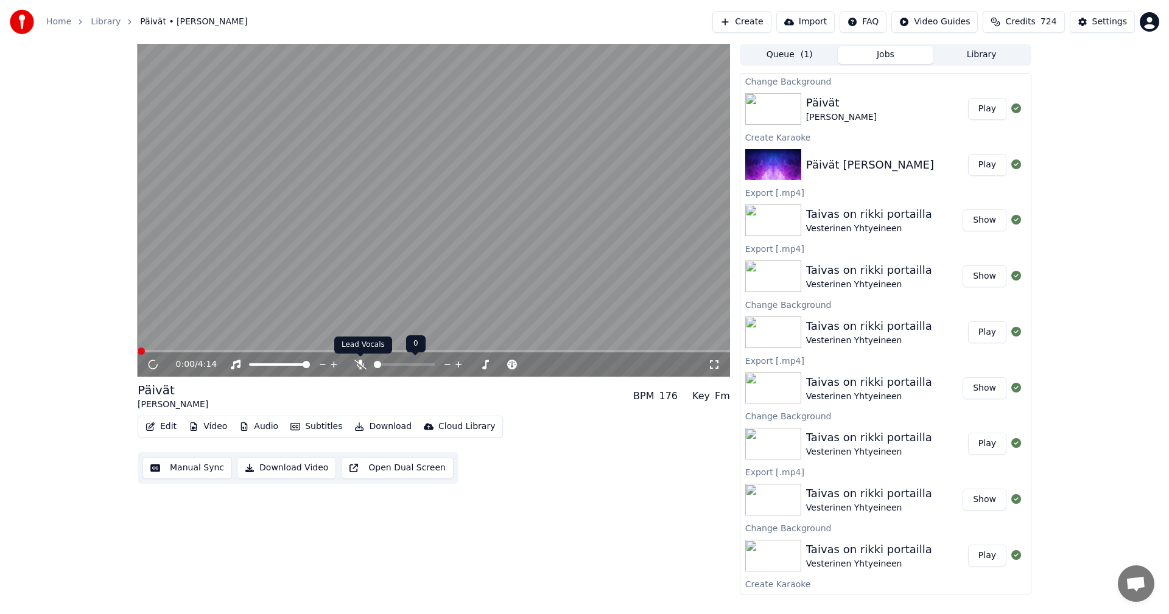
click at [358, 365] on icon at bounding box center [360, 365] width 12 height 10
click at [789, 113] on img at bounding box center [773, 109] width 56 height 32
click at [972, 111] on button "Play" at bounding box center [987, 109] width 38 height 22
click at [225, 350] on span at bounding box center [182, 351] width 89 height 2
click at [357, 368] on icon at bounding box center [360, 365] width 12 height 10
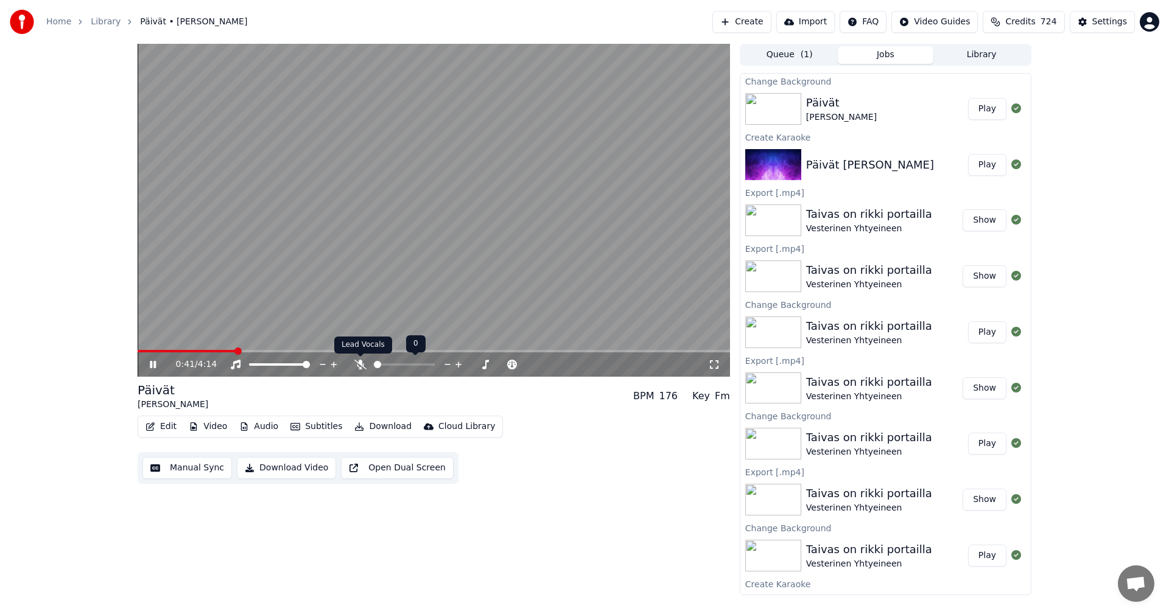
click at [362, 362] on icon at bounding box center [360, 365] width 12 height 10
click at [322, 351] on span at bounding box center [246, 351] width 217 height 2
click at [362, 364] on icon at bounding box center [360, 365] width 7 height 10
click at [151, 365] on icon at bounding box center [153, 364] width 6 height 7
click at [174, 424] on button "Edit" at bounding box center [161, 426] width 41 height 17
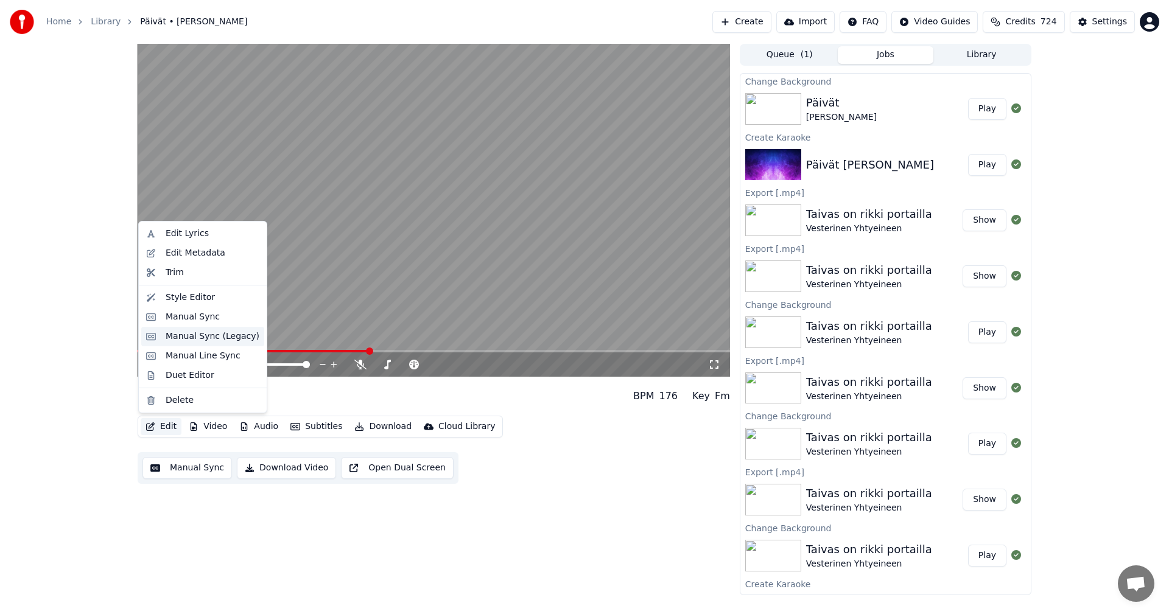
click at [201, 343] on div "Manual Sync (Legacy)" at bounding box center [202, 336] width 123 height 19
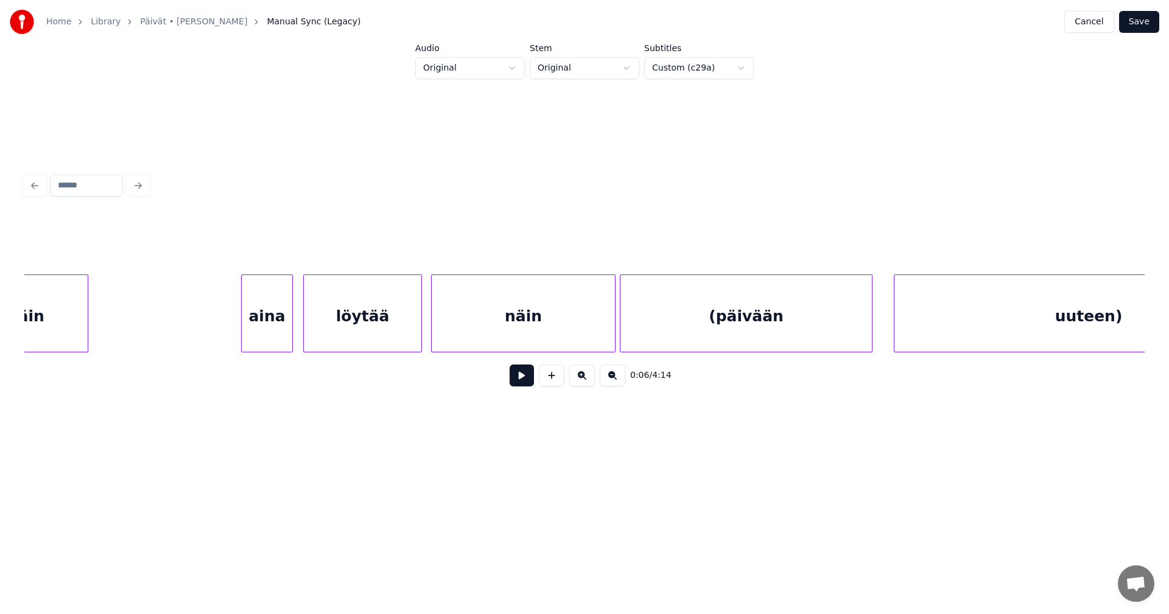
scroll to position [0, 13206]
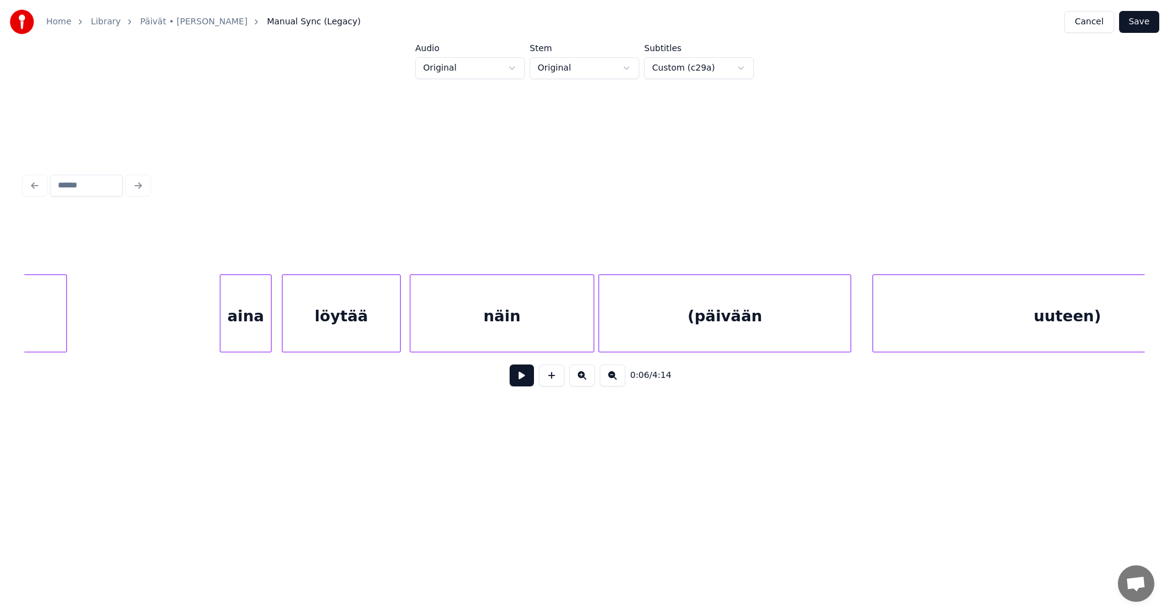
click at [245, 314] on div "aina" at bounding box center [245, 316] width 51 height 83
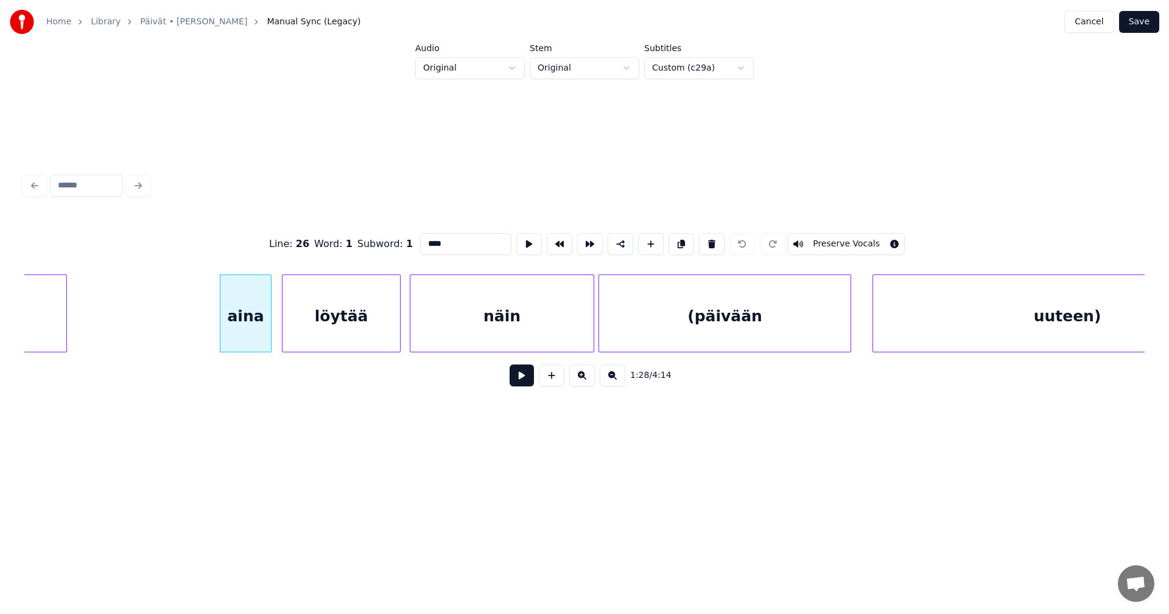
click at [516, 383] on button at bounding box center [521, 376] width 24 height 22
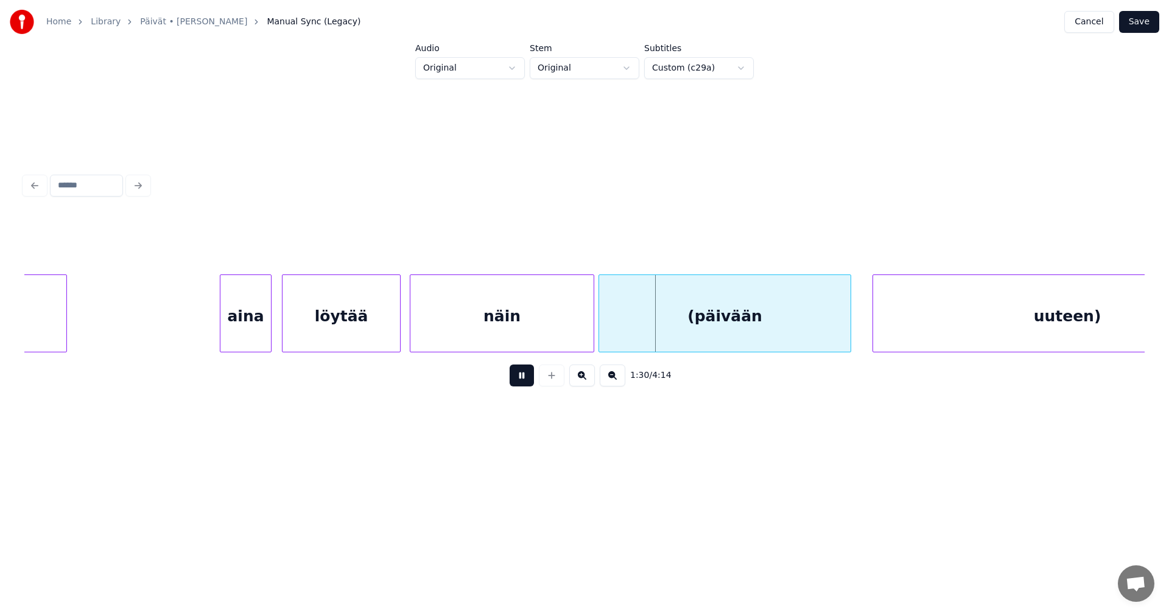
drag, startPoint x: 522, startPoint y: 378, endPoint x: 606, endPoint y: 347, distance: 89.5
click at [524, 377] on button at bounding box center [521, 376] width 24 height 22
click at [666, 317] on div "(päivään" at bounding box center [724, 316] width 251 height 83
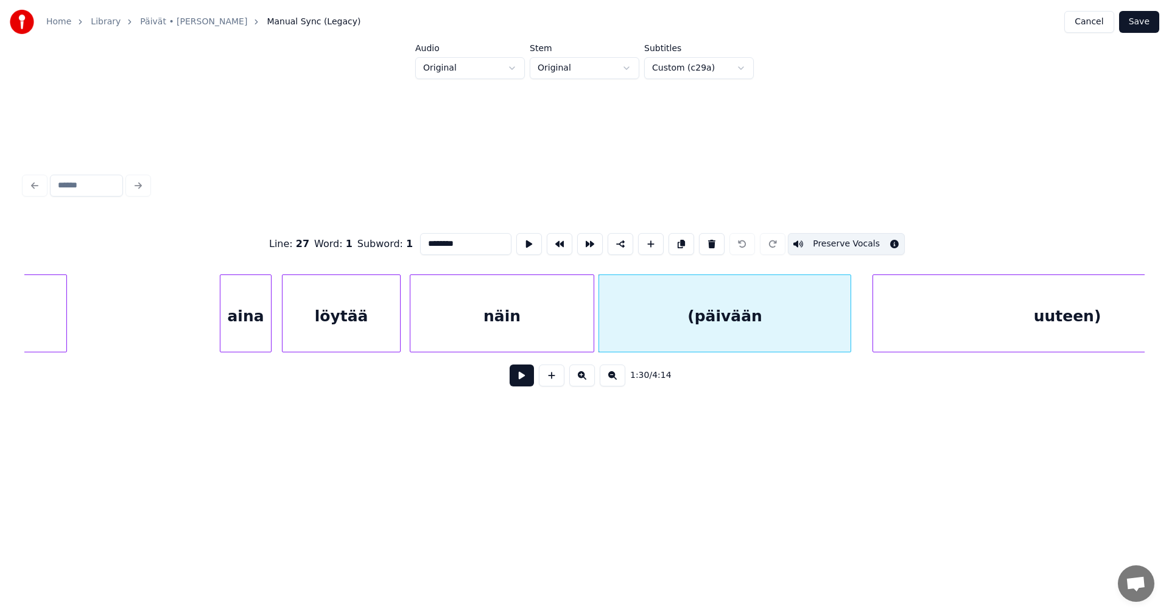
click at [425, 240] on input "********" at bounding box center [465, 244] width 91 height 22
click at [845, 233] on button "Preserve Vocals" at bounding box center [846, 244] width 117 height 22
click at [967, 314] on div "uuteen)" at bounding box center [1067, 316] width 388 height 83
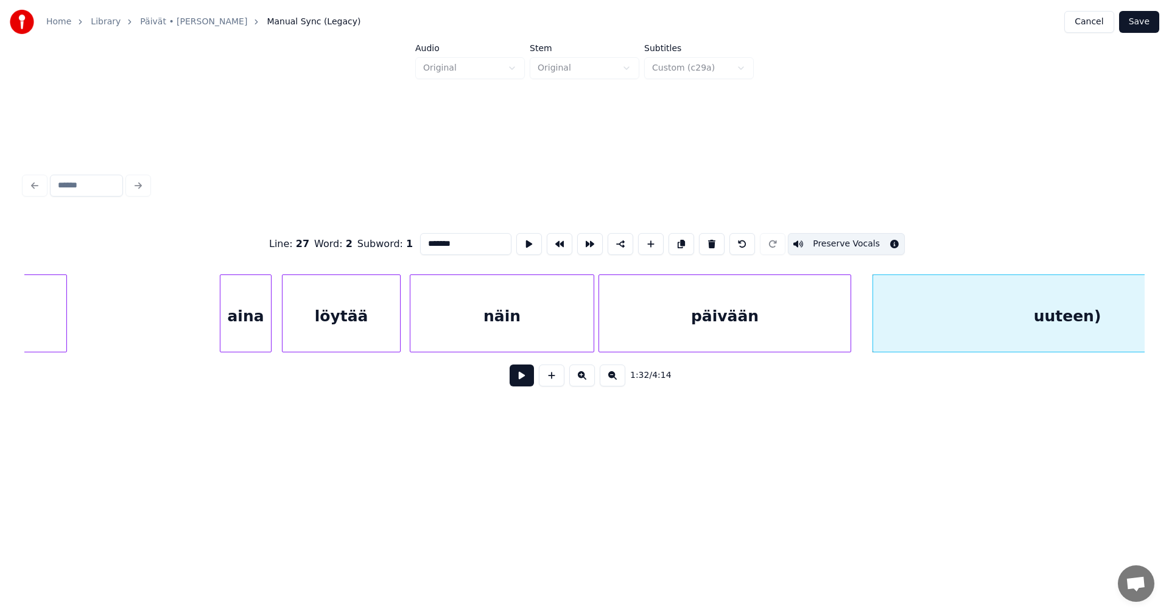
click at [456, 236] on input "*******" at bounding box center [465, 244] width 91 height 22
click at [247, 329] on div "aina" at bounding box center [245, 316] width 51 height 83
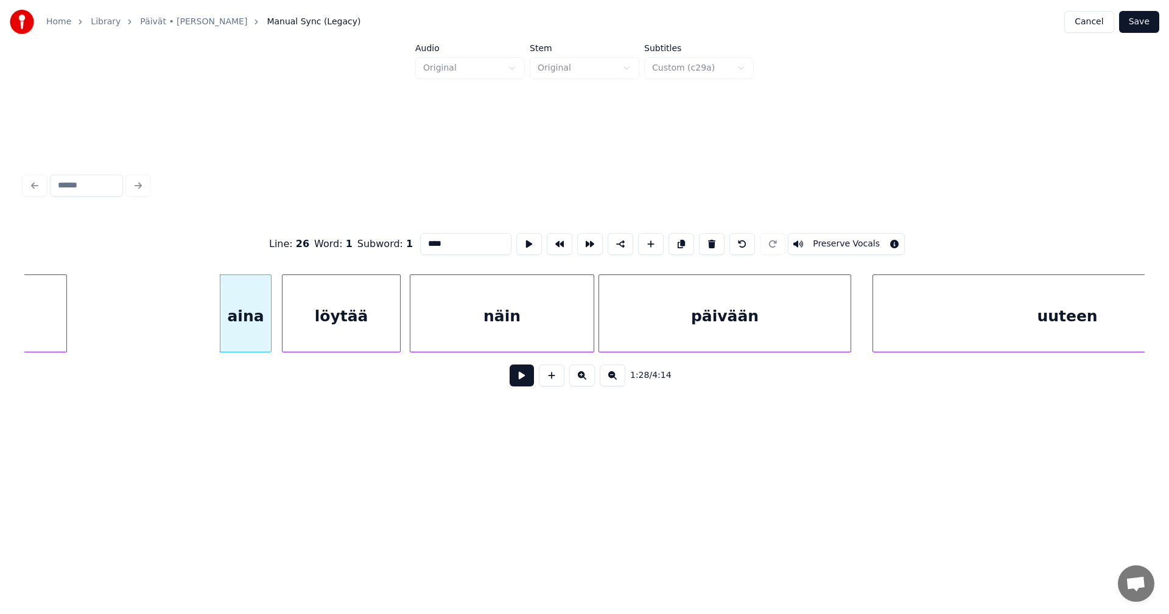
type input "****"
click at [526, 384] on button at bounding box center [521, 376] width 24 height 22
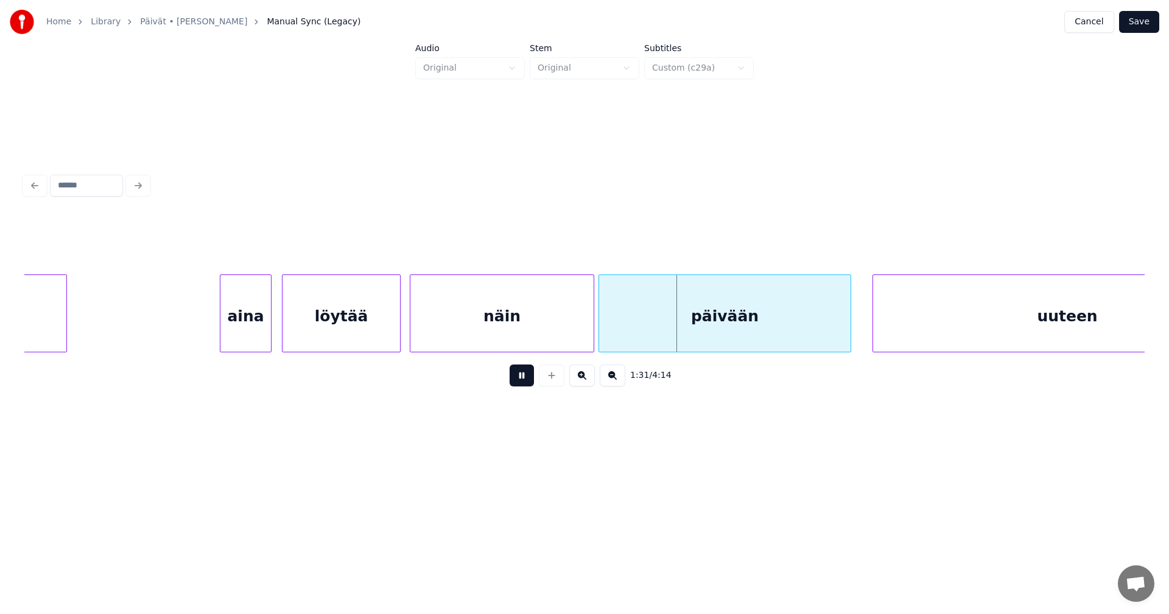
click at [526, 384] on button at bounding box center [521, 376] width 24 height 22
click at [578, 337] on div at bounding box center [579, 313] width 4 height 77
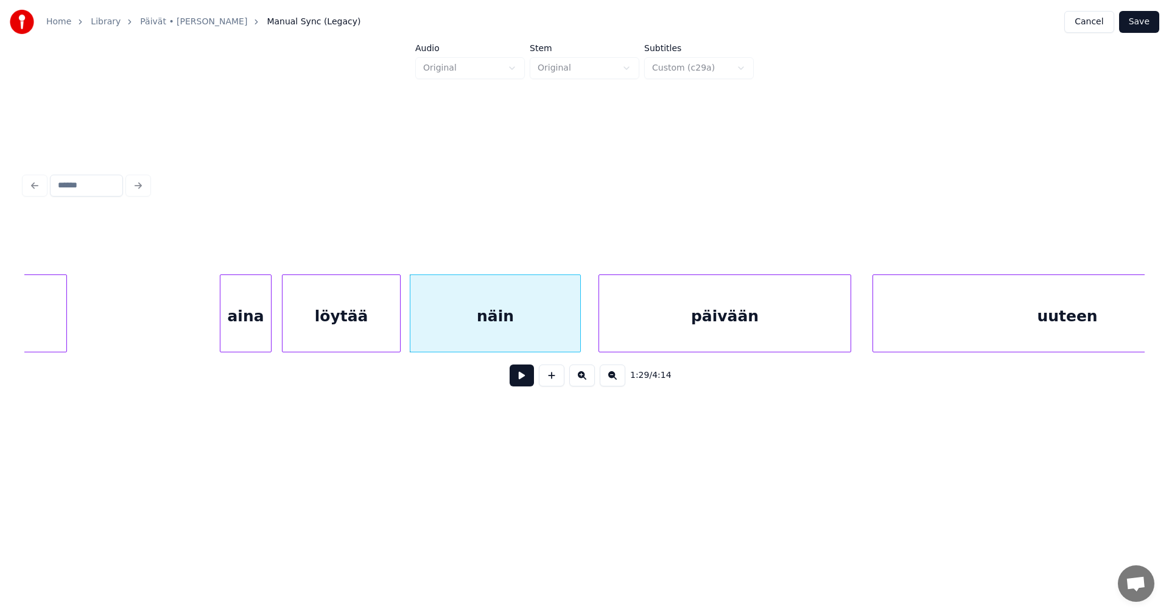
click at [514, 380] on button at bounding box center [521, 376] width 24 height 22
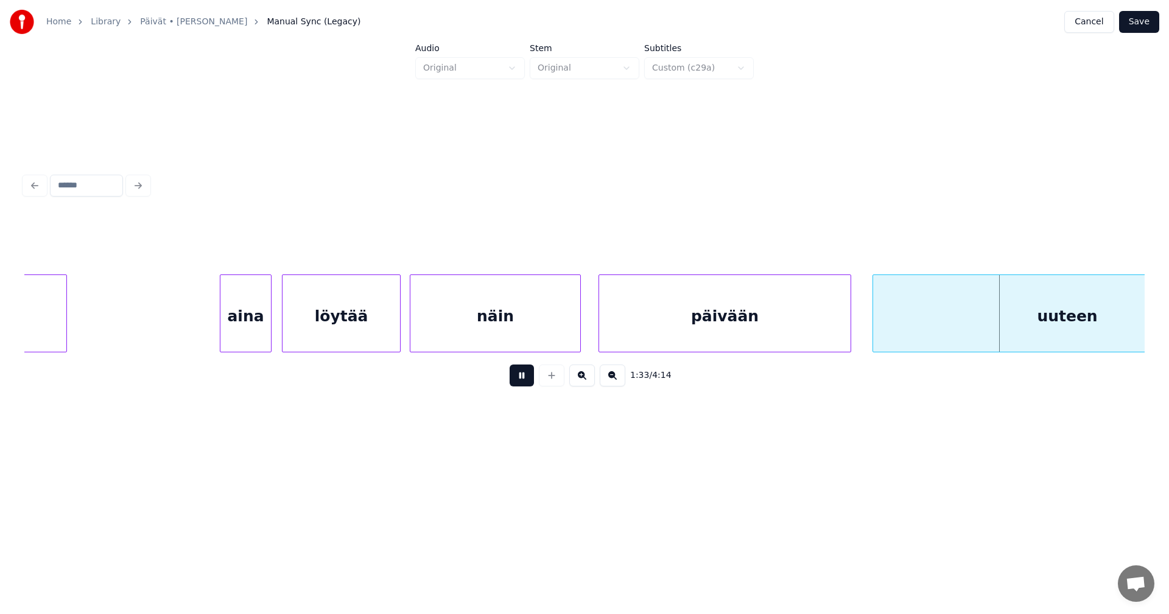
click at [517, 375] on button at bounding box center [521, 376] width 24 height 22
click at [802, 329] on div "päivään" at bounding box center [724, 316] width 251 height 83
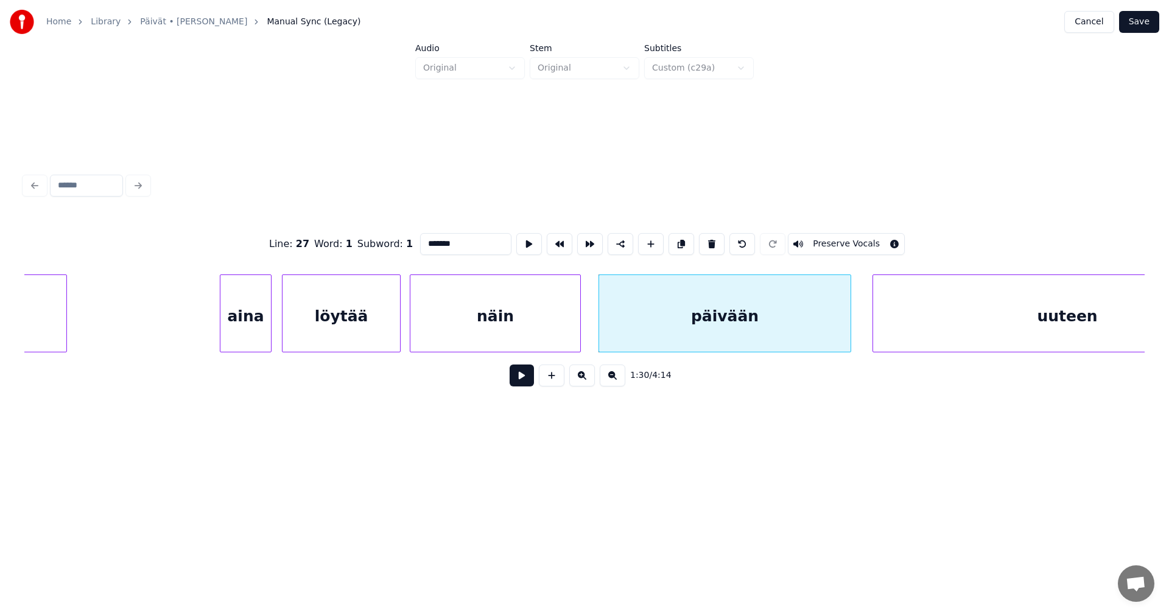
click at [928, 336] on div "uuteen" at bounding box center [1067, 316] width 388 height 83
type input "******"
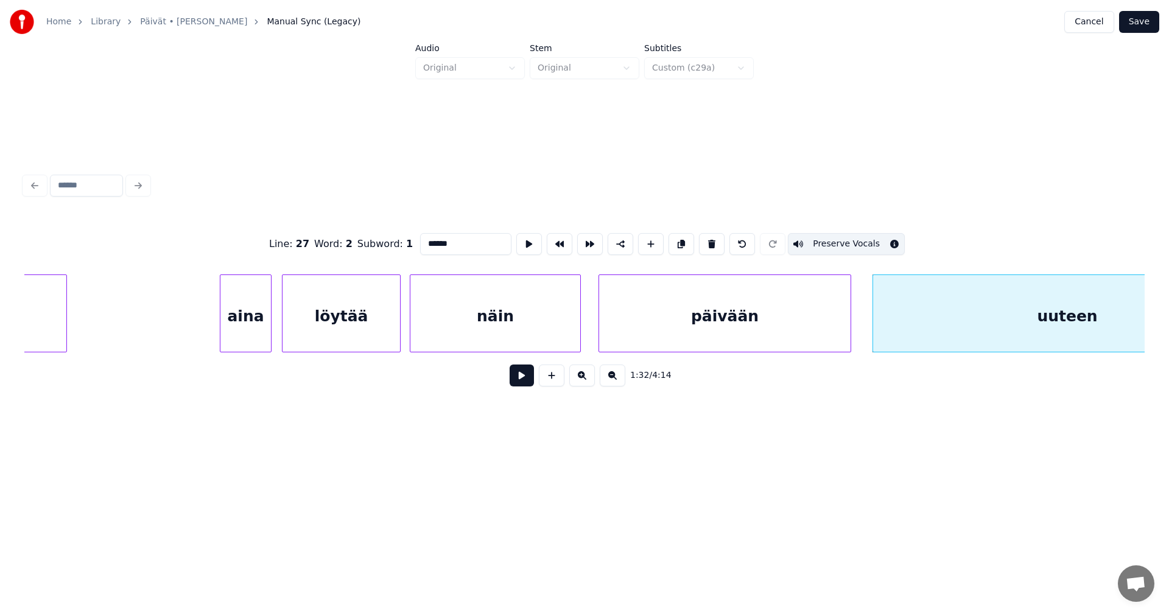
click at [867, 238] on button "Preserve Vocals" at bounding box center [846, 244] width 117 height 22
click at [1140, 24] on button "Save" at bounding box center [1139, 22] width 40 height 22
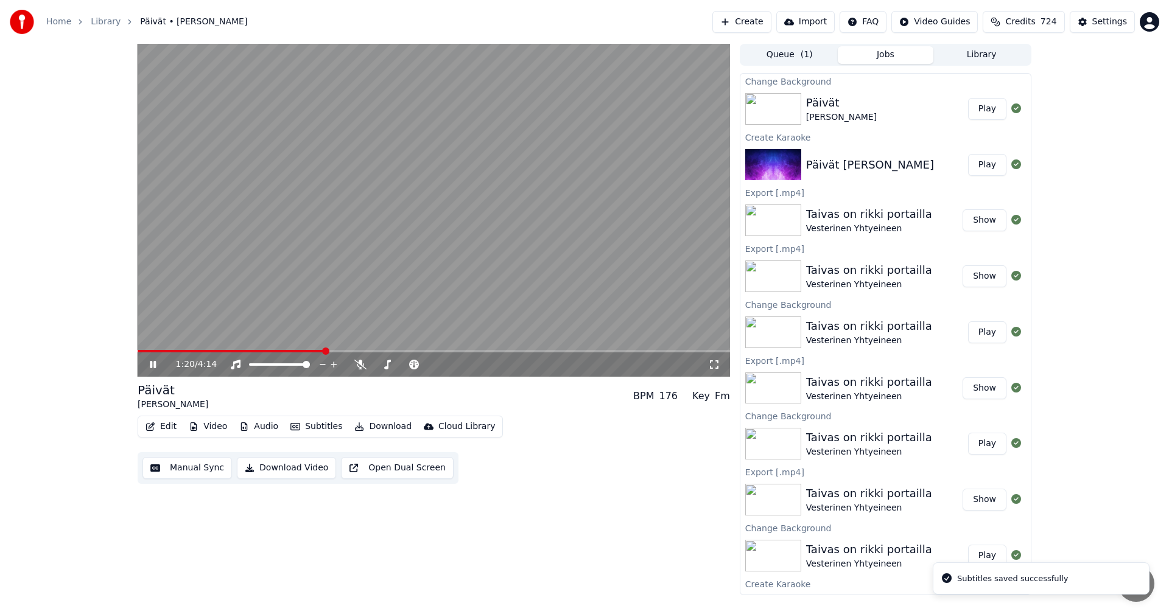
click at [324, 352] on span at bounding box center [434, 351] width 592 height 2
click at [346, 351] on span at bounding box center [251, 351] width 226 height 2
click at [328, 349] on video at bounding box center [434, 210] width 592 height 333
click at [321, 351] on span at bounding box center [230, 351] width 184 height 2
click at [153, 368] on icon at bounding box center [161, 365] width 29 height 10
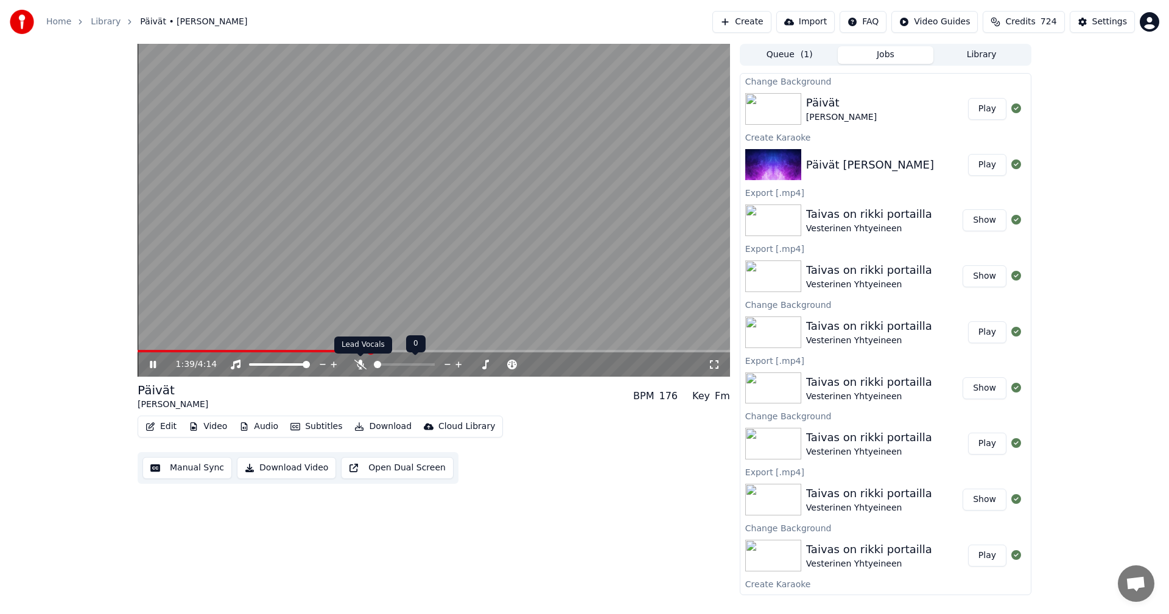
click at [365, 365] on icon at bounding box center [360, 365] width 12 height 10
click at [479, 351] on span at bounding box center [325, 351] width 374 height 2
click at [466, 351] on span at bounding box center [318, 351] width 360 height 2
click at [361, 365] on icon at bounding box center [360, 365] width 7 height 10
click at [362, 365] on icon at bounding box center [360, 365] width 12 height 10
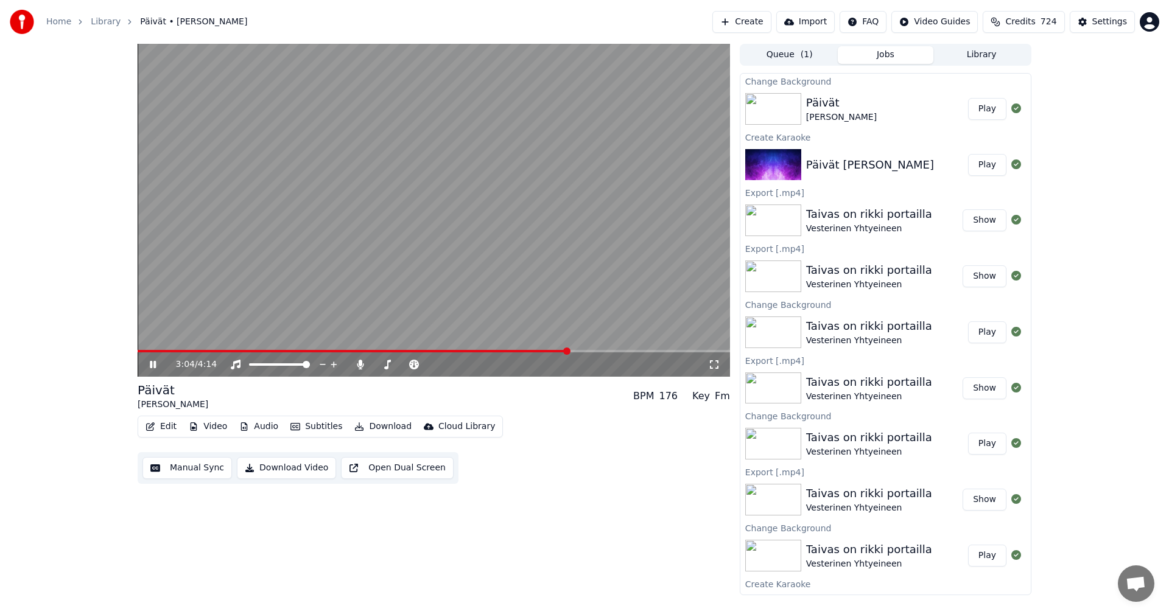
click at [542, 352] on span at bounding box center [353, 351] width 431 height 2
click at [384, 352] on span at bounding box center [415, 351] width 554 height 2
click at [362, 366] on icon at bounding box center [360, 365] width 7 height 10
click at [334, 350] on span at bounding box center [261, 351] width 247 height 2
click at [329, 349] on video at bounding box center [434, 210] width 592 height 333
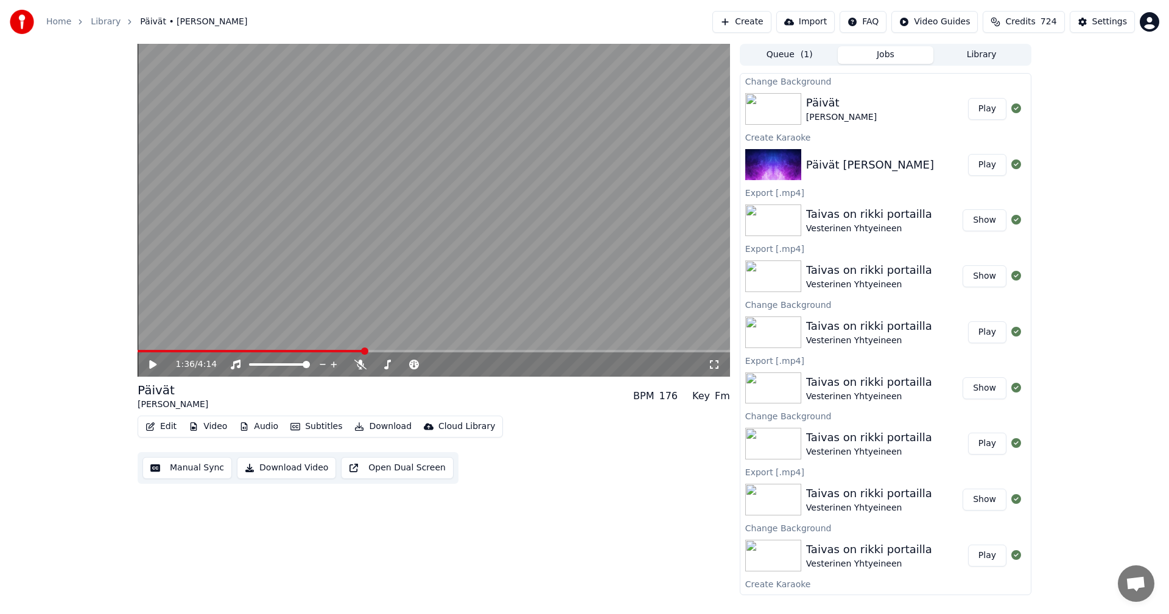
click at [329, 351] on span at bounding box center [251, 351] width 226 height 2
click at [154, 362] on icon at bounding box center [161, 365] width 29 height 10
click at [153, 363] on icon at bounding box center [161, 365] width 29 height 10
click at [172, 428] on button "Edit" at bounding box center [161, 426] width 41 height 17
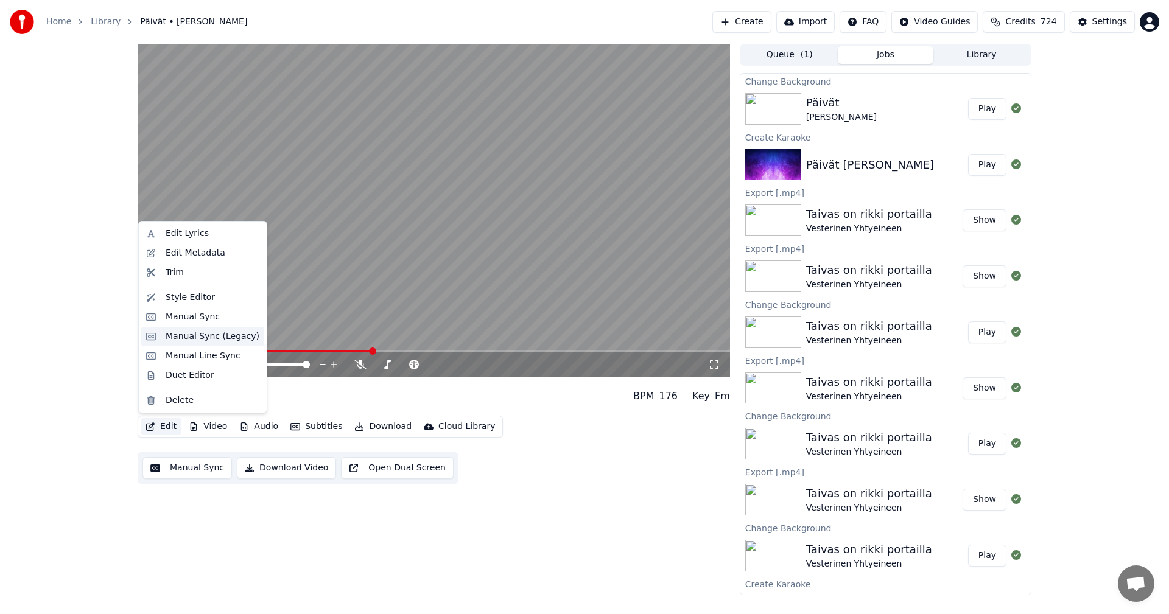
click at [206, 338] on div "Manual Sync (Legacy)" at bounding box center [213, 336] width 94 height 12
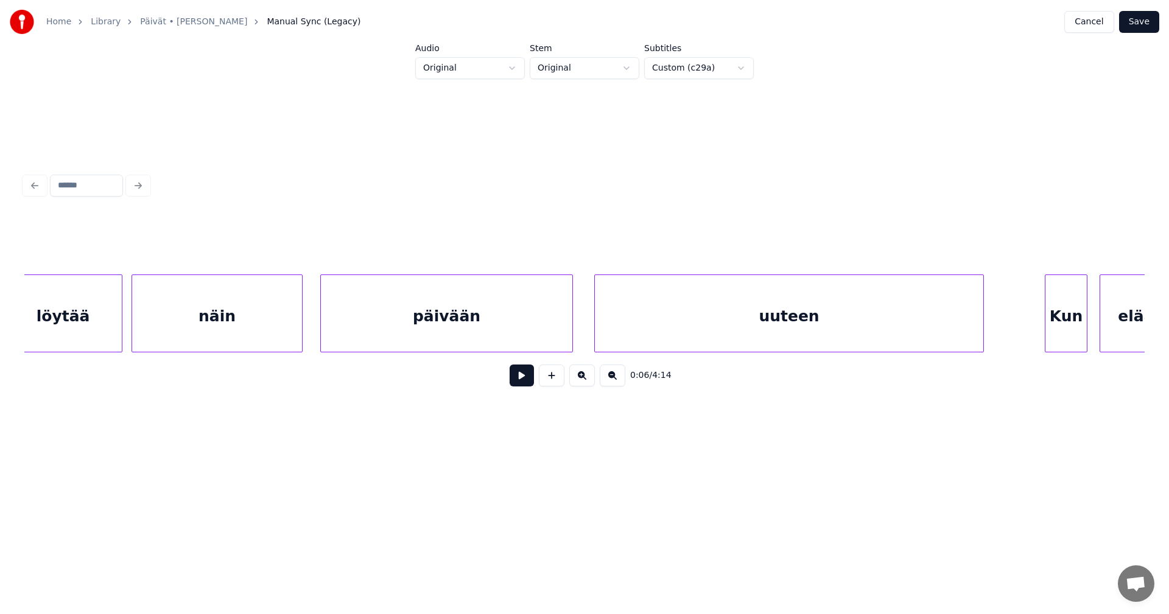
scroll to position [0, 13441]
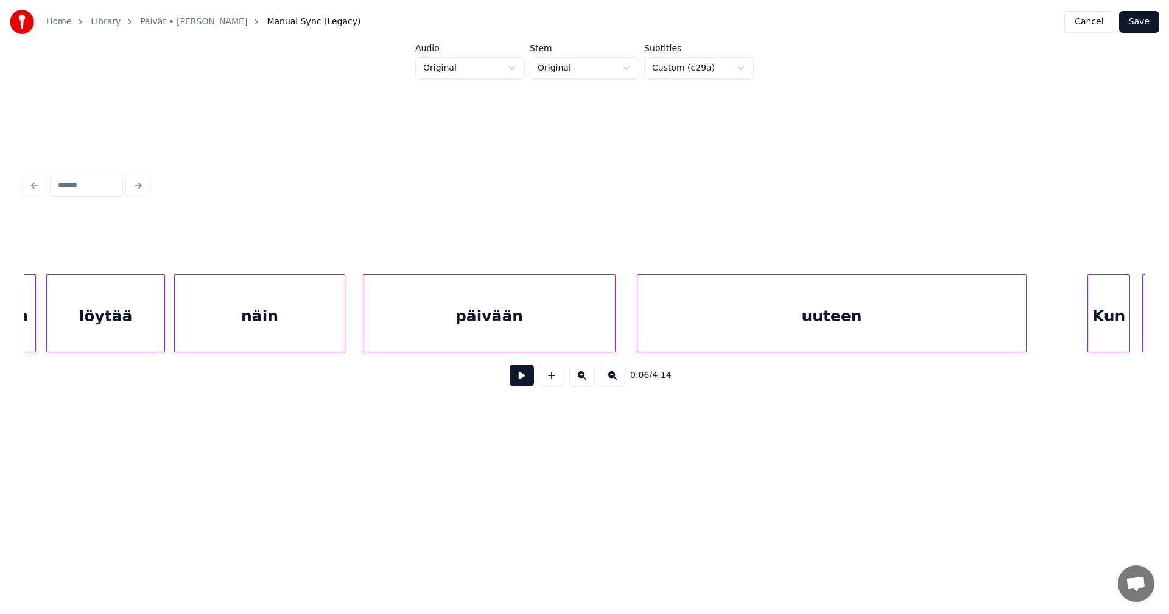
click at [299, 323] on div "näin" at bounding box center [260, 316] width 170 height 83
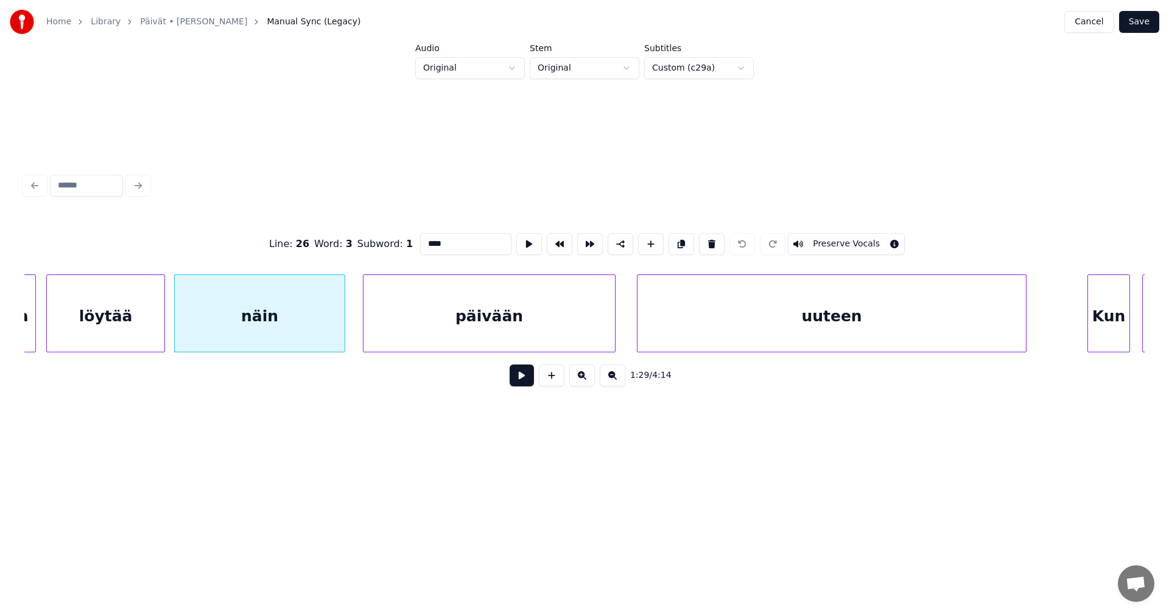
click at [520, 386] on button at bounding box center [521, 376] width 24 height 22
click at [522, 383] on button at bounding box center [521, 376] width 24 height 22
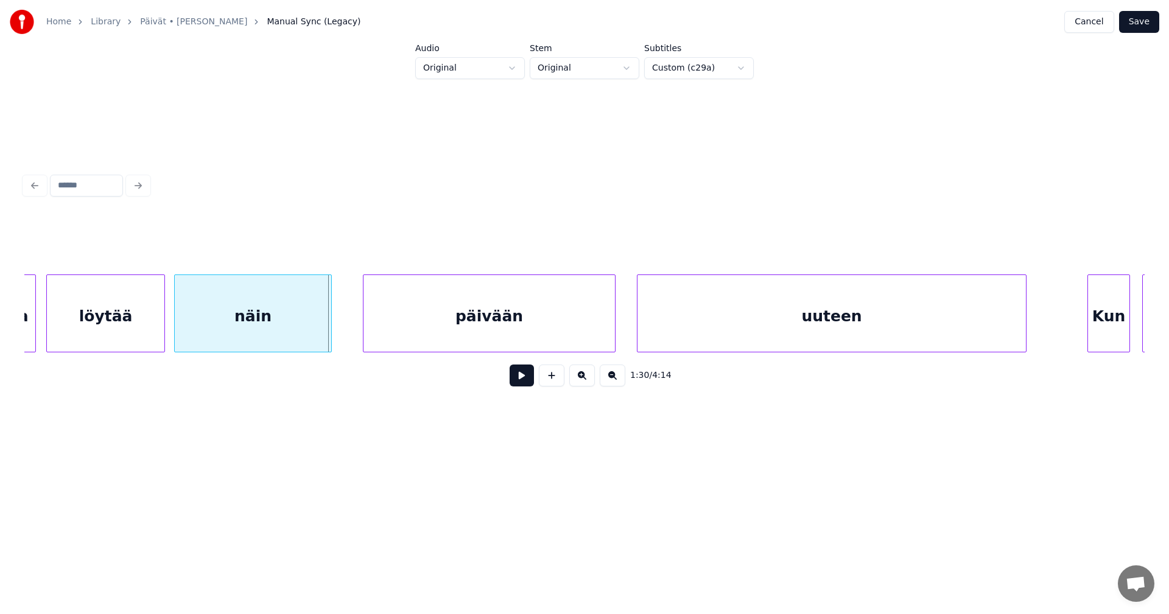
click at [328, 329] on div at bounding box center [329, 313] width 4 height 77
click at [319, 329] on div at bounding box center [321, 313] width 4 height 77
click at [285, 329] on div "näin" at bounding box center [246, 316] width 142 height 83
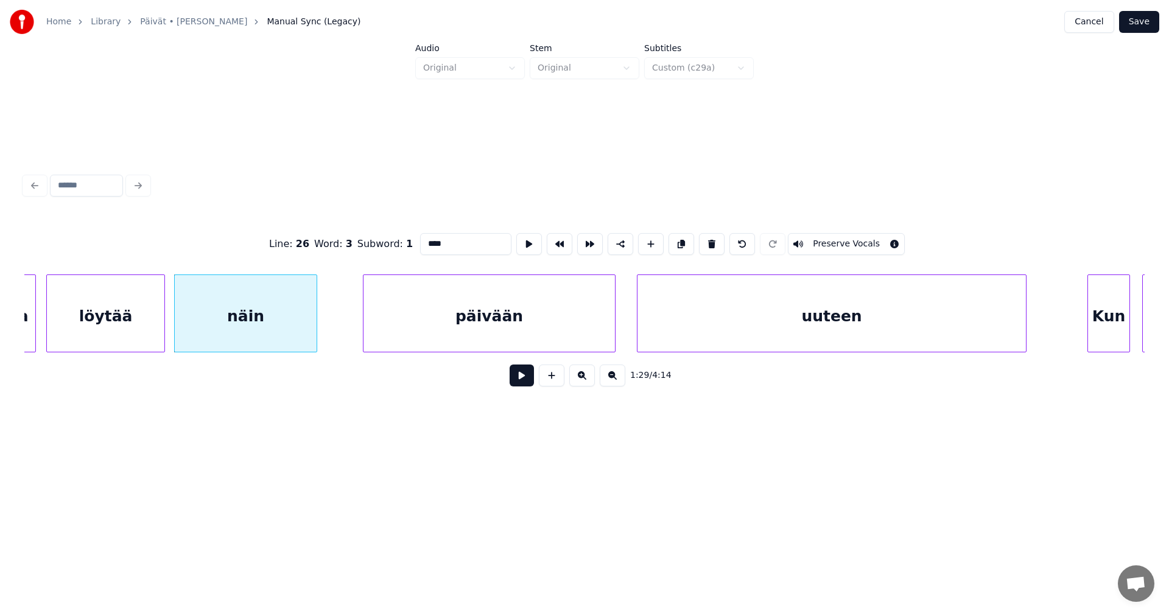
click at [423, 332] on div "päivään" at bounding box center [488, 316] width 251 height 83
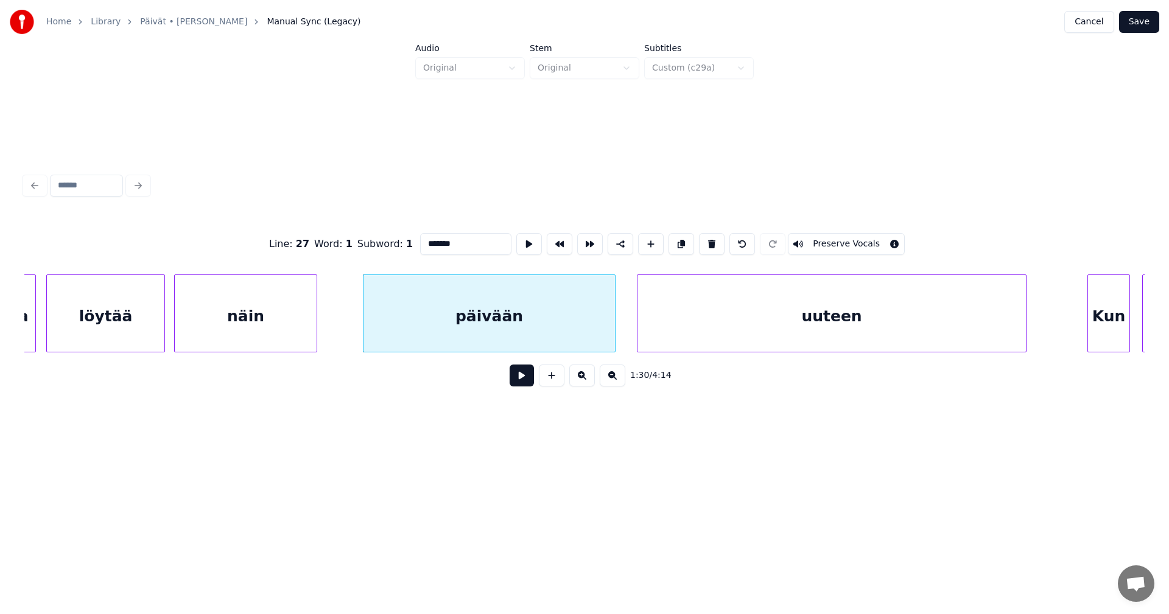
click at [278, 327] on div "näin" at bounding box center [246, 316] width 142 height 83
type input "****"
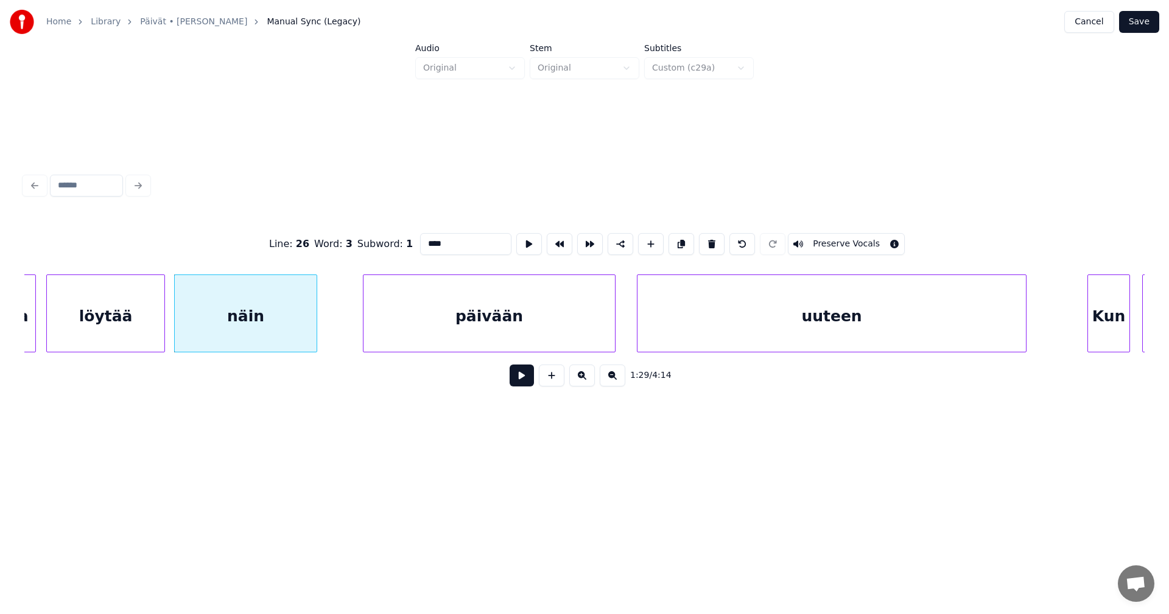
click at [524, 386] on button at bounding box center [521, 376] width 24 height 22
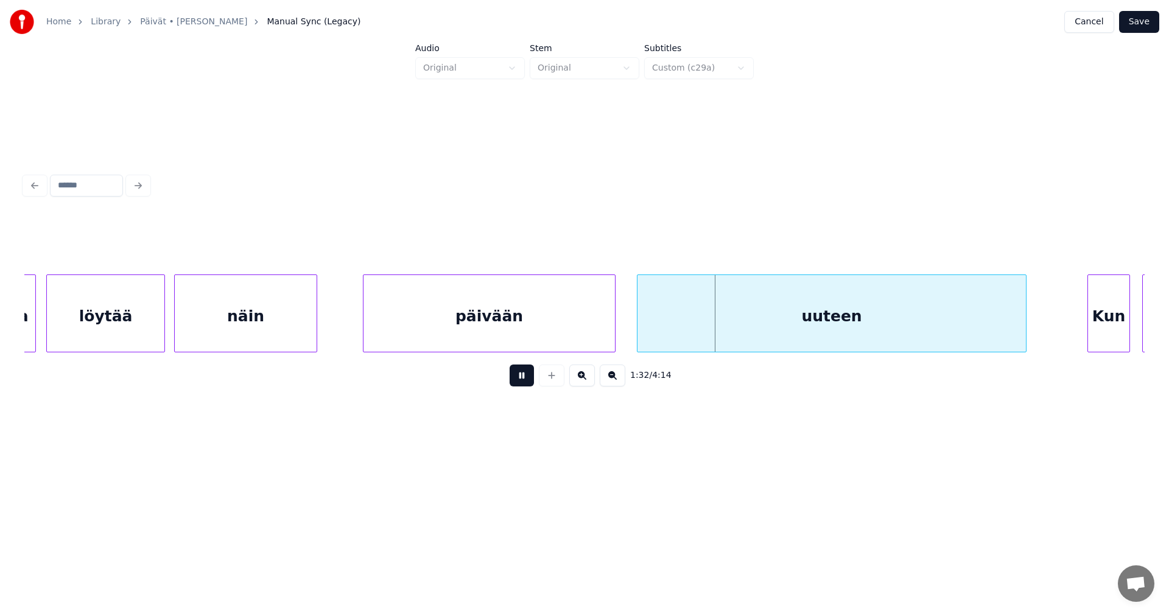
click at [524, 386] on button at bounding box center [521, 376] width 24 height 22
click at [450, 337] on div "päivään" at bounding box center [488, 316] width 251 height 83
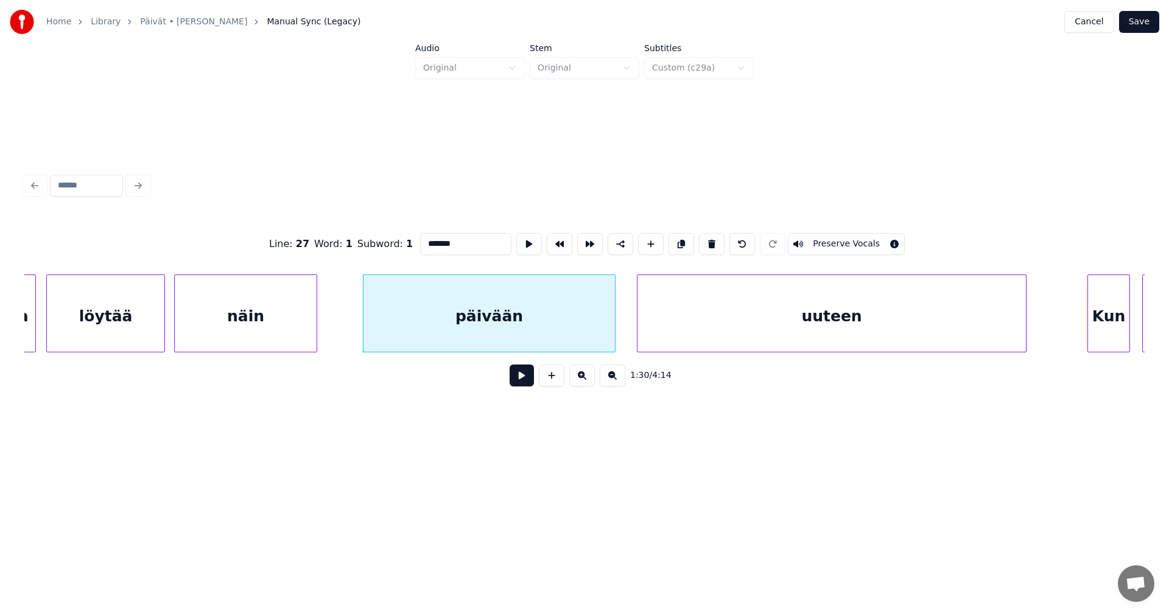
click at [514, 383] on button at bounding box center [521, 376] width 24 height 22
drag, startPoint x: 514, startPoint y: 383, endPoint x: 396, endPoint y: 340, distance: 126.1
click at [514, 382] on button at bounding box center [521, 376] width 24 height 22
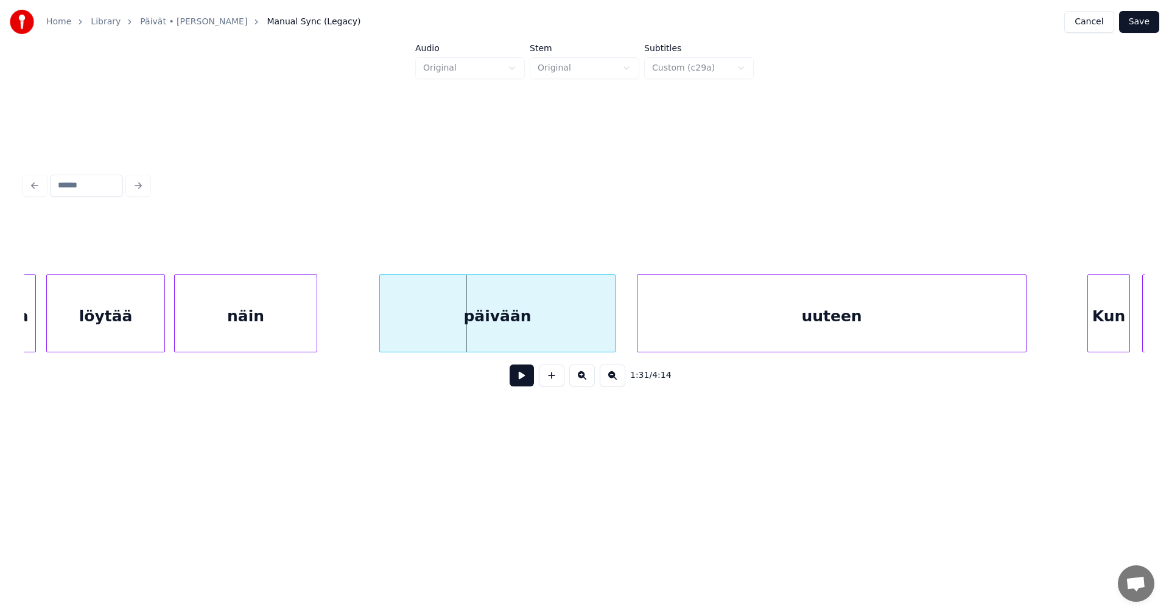
click at [382, 334] on div at bounding box center [382, 313] width 4 height 77
click at [525, 386] on button at bounding box center [521, 376] width 24 height 22
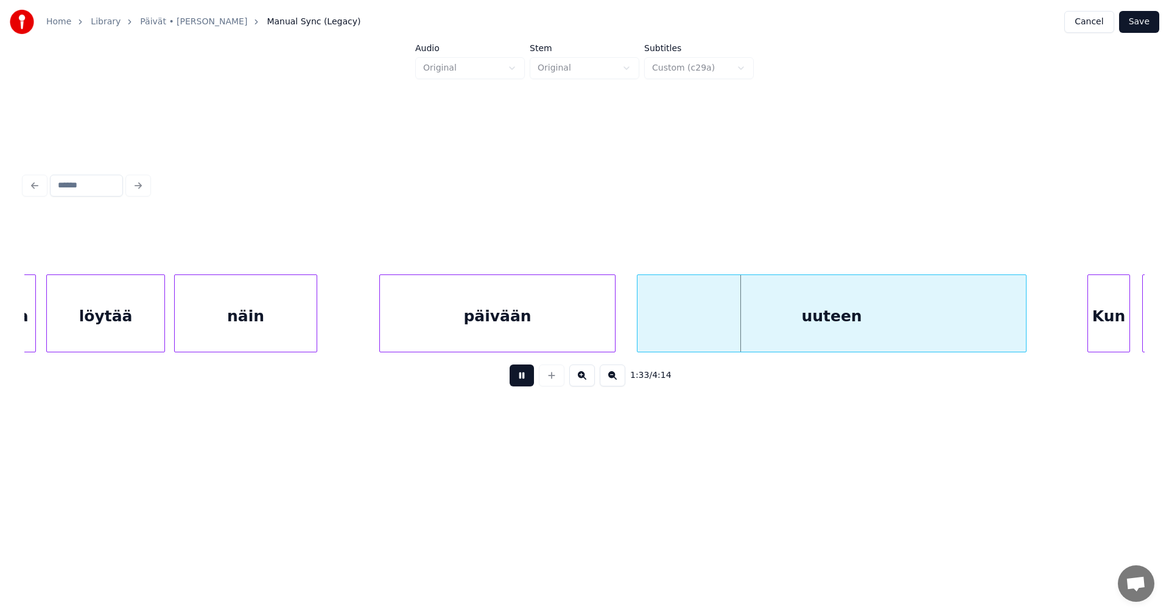
click at [525, 385] on button at bounding box center [521, 376] width 24 height 22
click at [1139, 30] on button "Save" at bounding box center [1139, 22] width 40 height 22
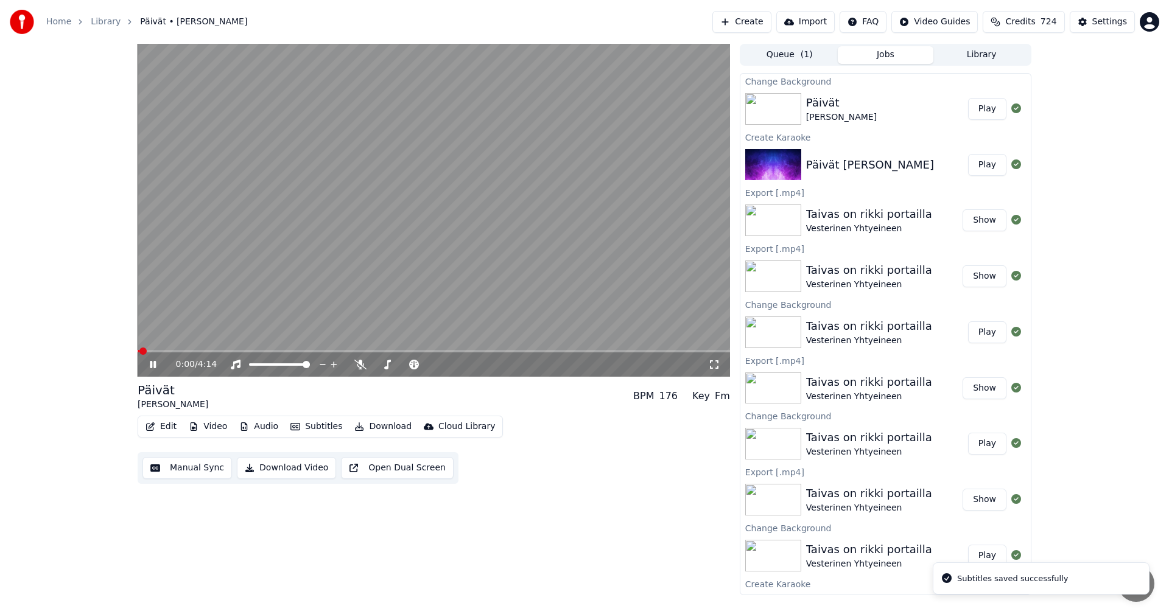
click at [349, 352] on span at bounding box center [434, 351] width 592 height 2
click at [327, 352] on span at bounding box center [245, 351] width 215 height 2
click at [366, 352] on span at bounding box center [252, 351] width 228 height 2
click at [362, 351] on span at bounding box center [257, 351] width 238 height 2
click at [154, 365] on icon at bounding box center [153, 364] width 6 height 7
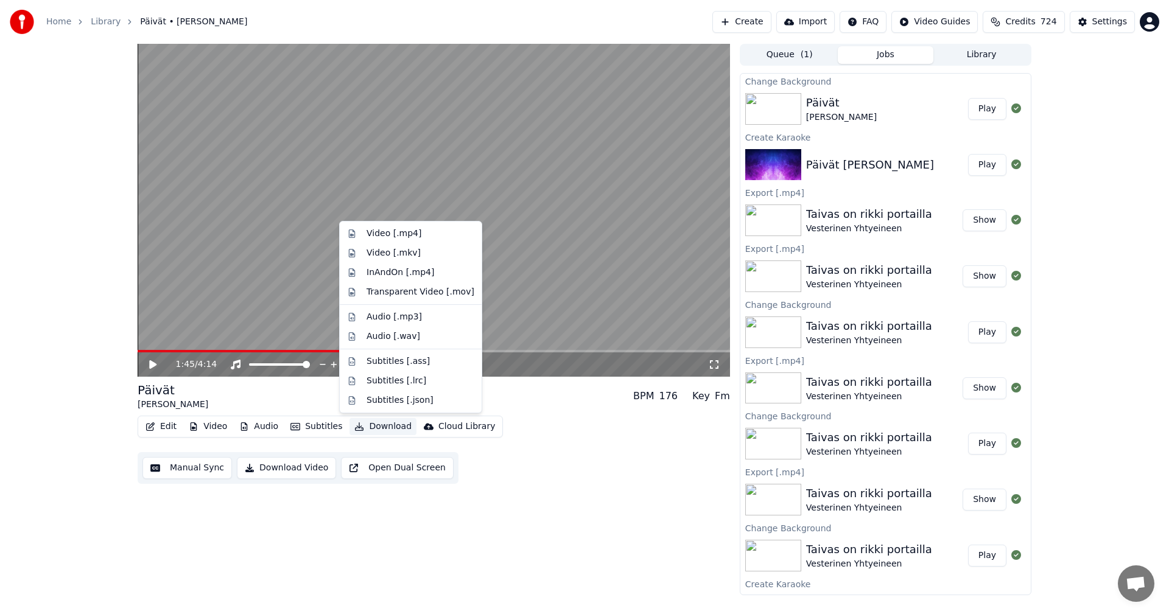
click at [377, 425] on button "Download" at bounding box center [382, 426] width 67 height 17
click at [405, 236] on div "Video [.mp4]" at bounding box center [393, 234] width 55 height 12
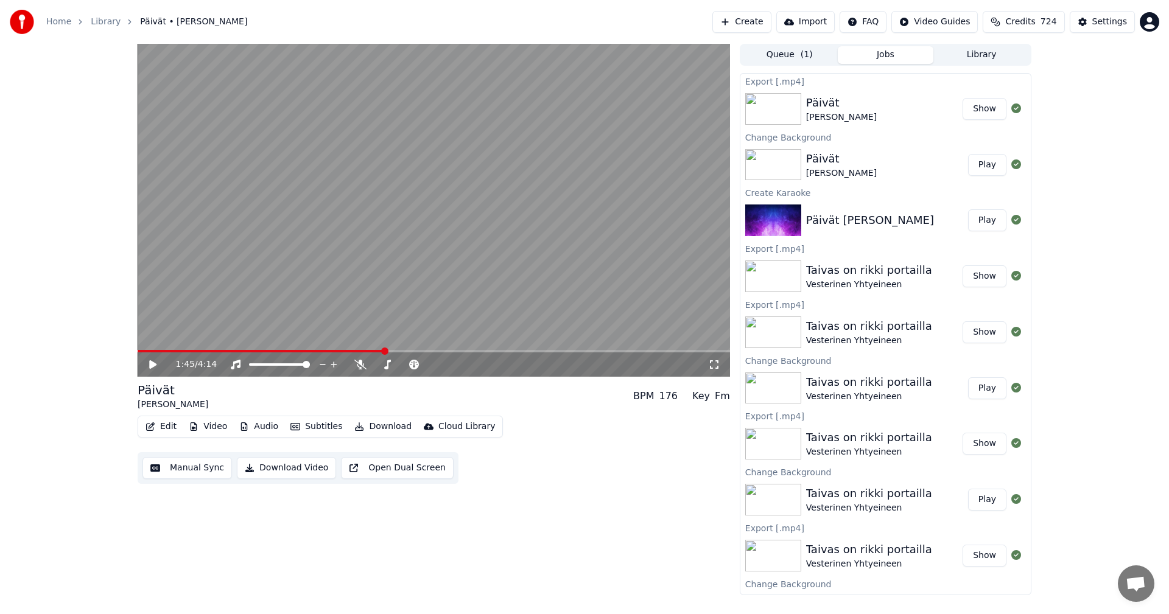
click at [52, 23] on link "Home" at bounding box center [58, 22] width 25 height 12
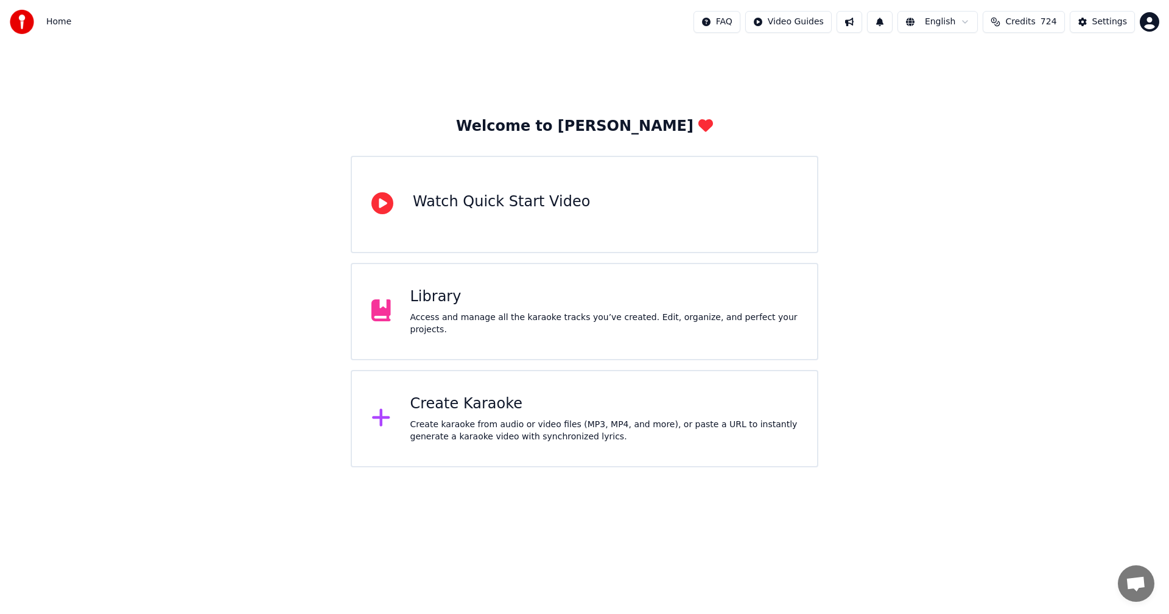
click at [467, 415] on div "Create Karaoke Create karaoke from audio or video files (MP3, MP4, and more), o…" at bounding box center [604, 418] width 388 height 49
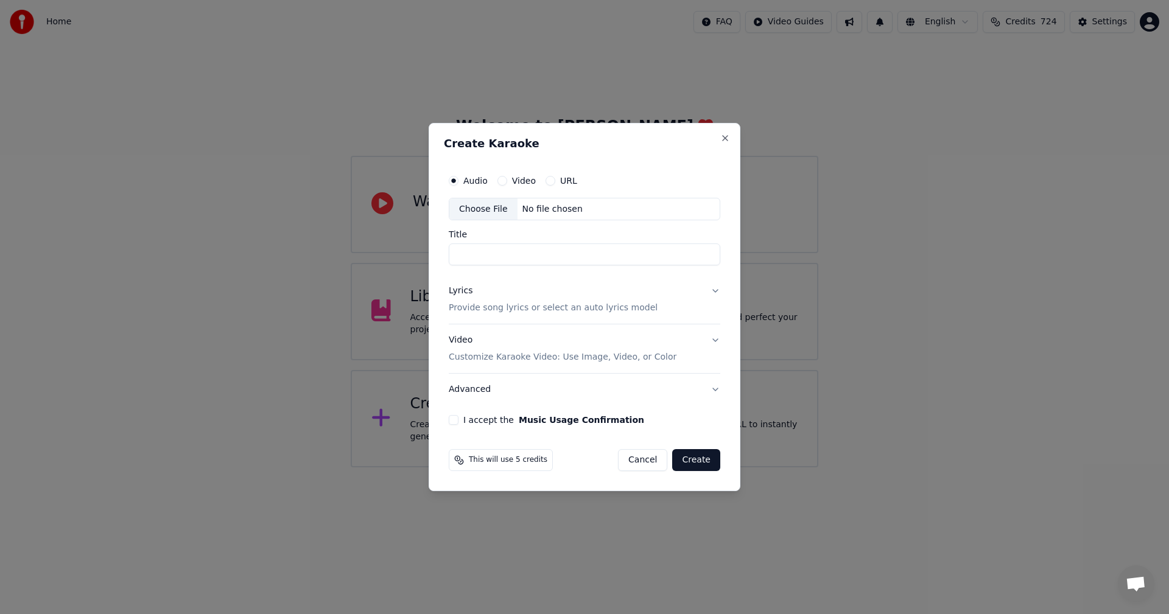
click at [494, 209] on div "Choose File" at bounding box center [483, 209] width 68 height 22
type input "**********"
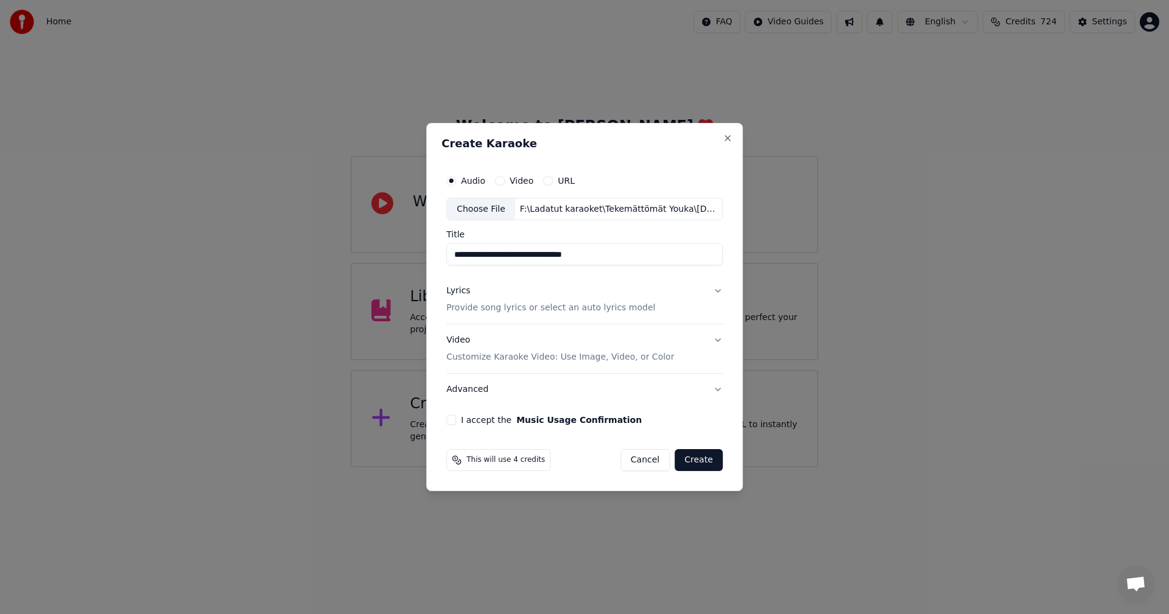
click at [714, 292] on button "Lyrics Provide song lyrics or select an auto lyrics model" at bounding box center [584, 300] width 276 height 49
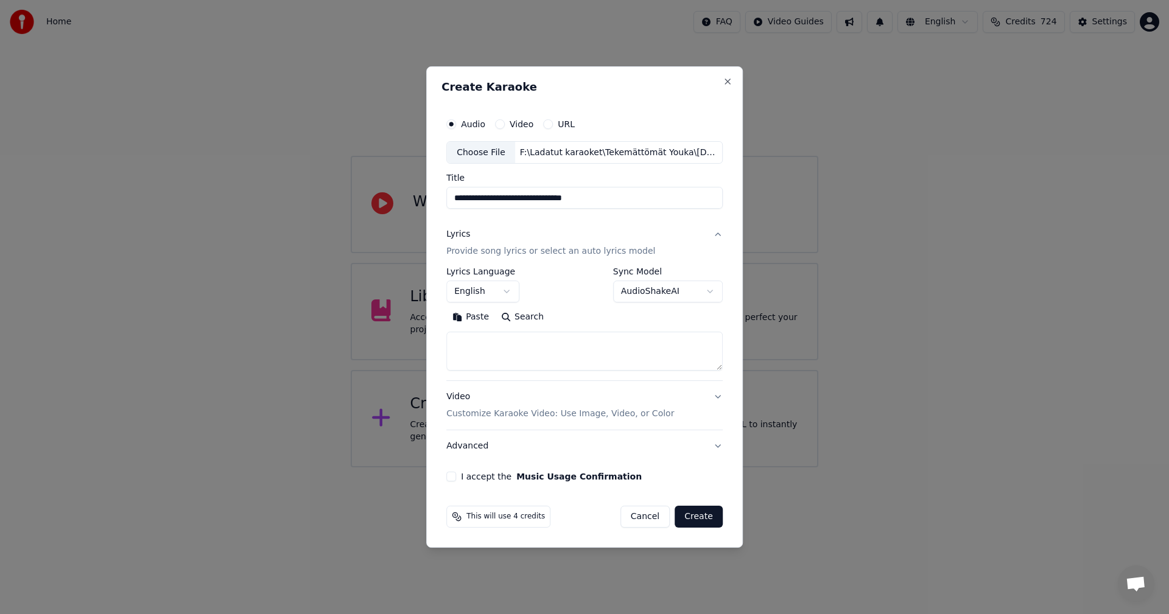
click at [477, 317] on button "Paste" at bounding box center [470, 317] width 49 height 19
click at [508, 293] on body "**********" at bounding box center [584, 233] width 1169 height 467
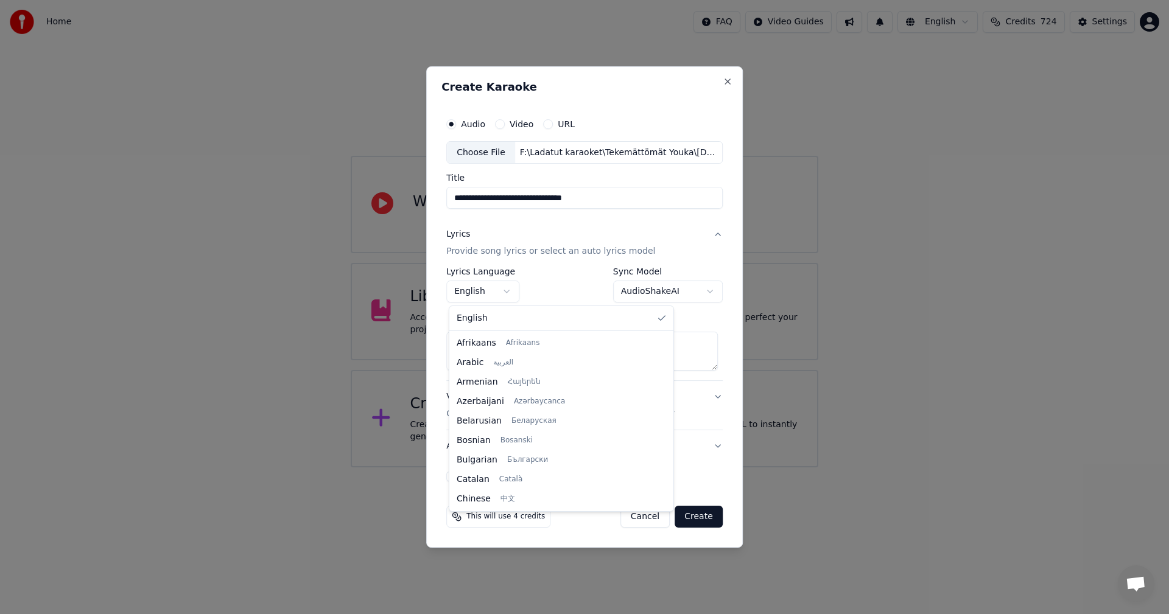
type textarea "**********"
select select "**"
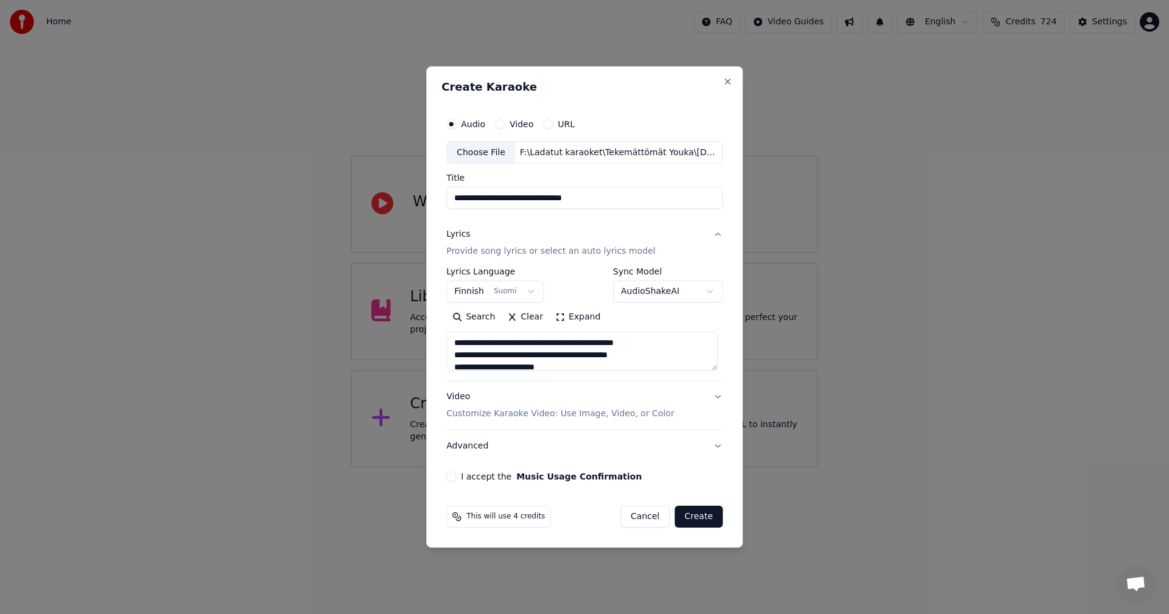
click at [455, 479] on button "I accept the Music Usage Confirmation" at bounding box center [451, 477] width 10 height 10
click at [708, 517] on button "Create" at bounding box center [698, 517] width 48 height 22
type textarea "**********"
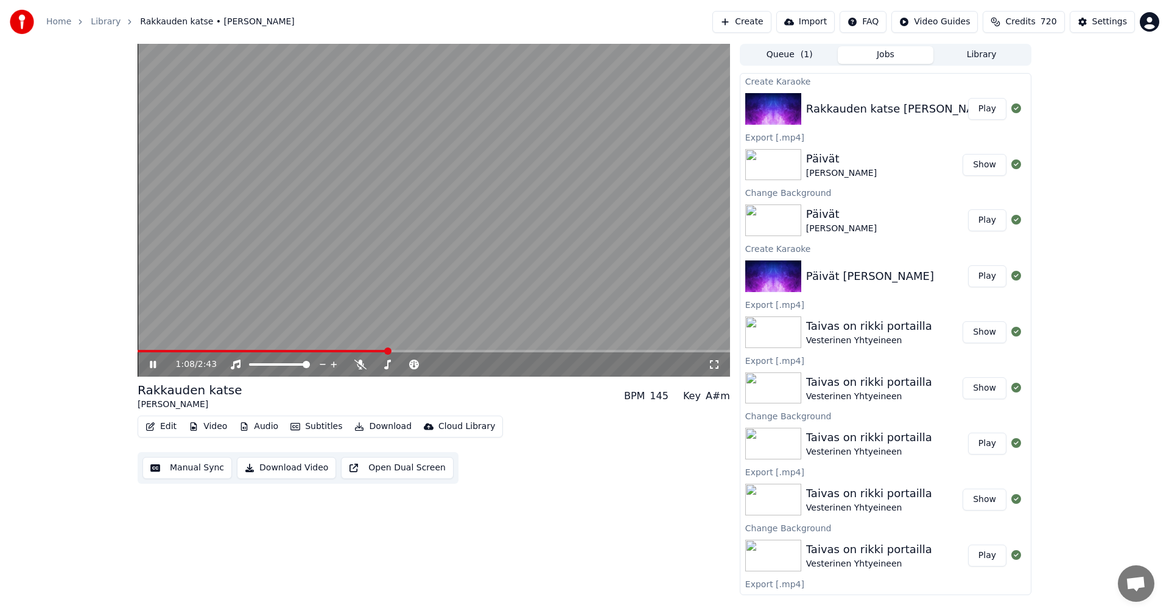
click at [160, 364] on icon at bounding box center [161, 365] width 29 height 10
click at [212, 424] on button "Video" at bounding box center [208, 426] width 48 height 17
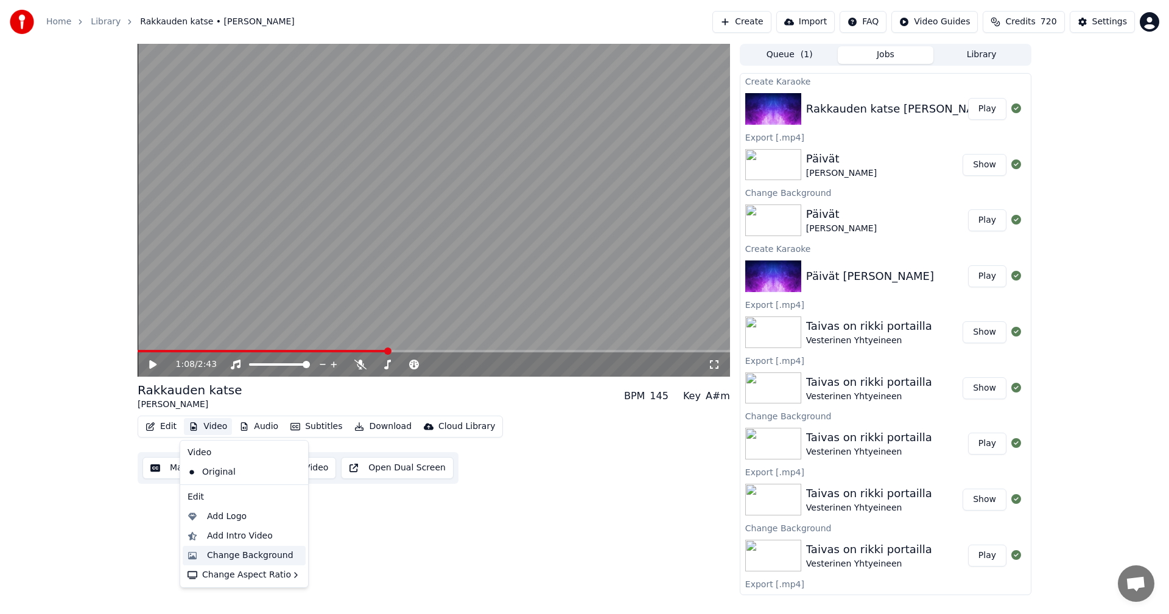
click at [237, 553] on div "Change Background" at bounding box center [250, 556] width 86 height 12
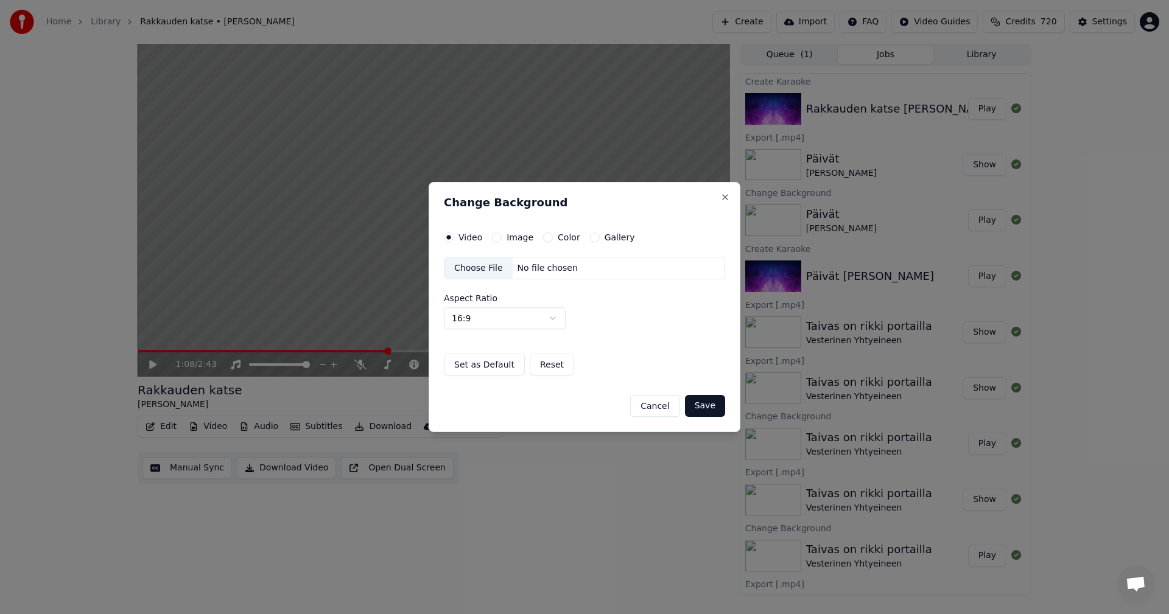
click at [496, 240] on button "Image" at bounding box center [497, 238] width 10 height 10
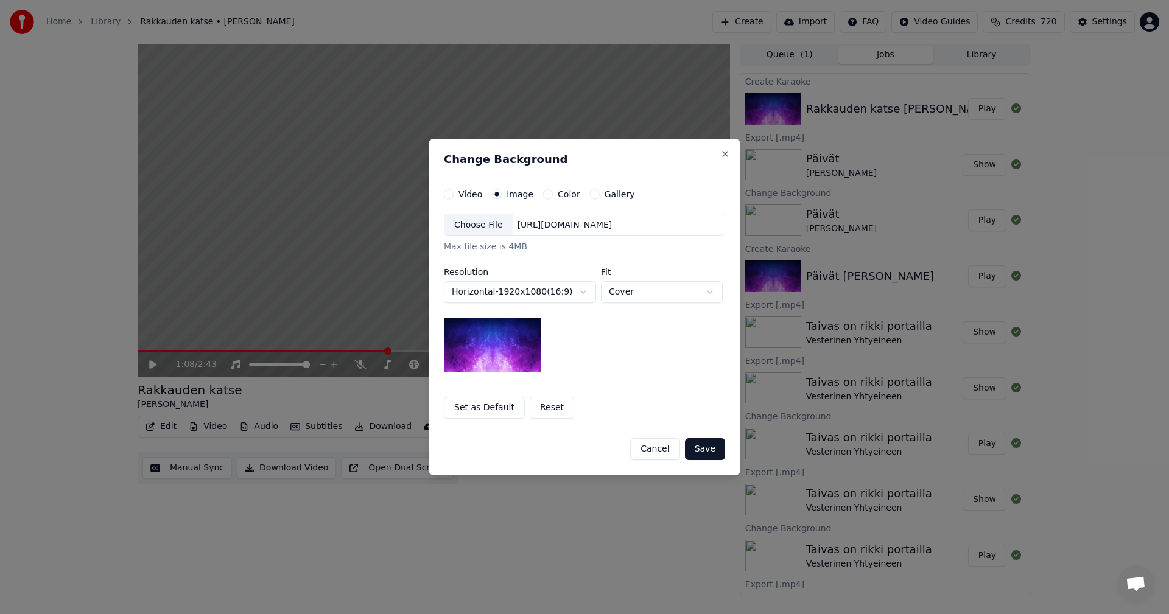
click at [496, 229] on div "Choose File" at bounding box center [478, 225] width 68 height 22
click at [708, 452] on button "Save" at bounding box center [705, 449] width 40 height 22
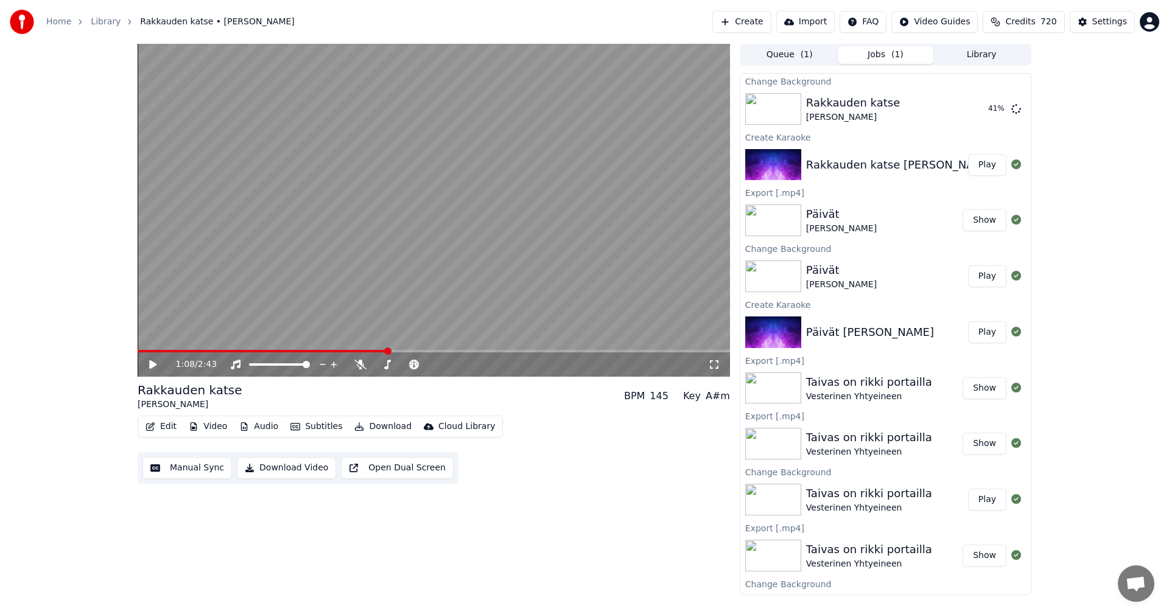
click at [166, 428] on button "Edit" at bounding box center [161, 426] width 41 height 17
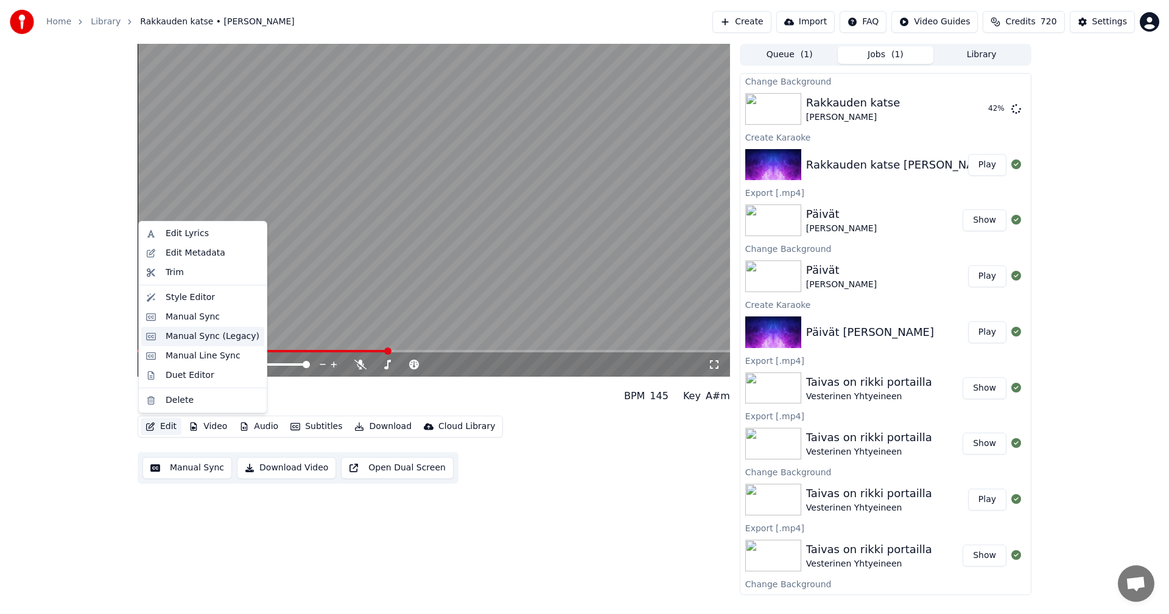
click at [196, 341] on div "Manual Sync (Legacy)" at bounding box center [213, 336] width 94 height 12
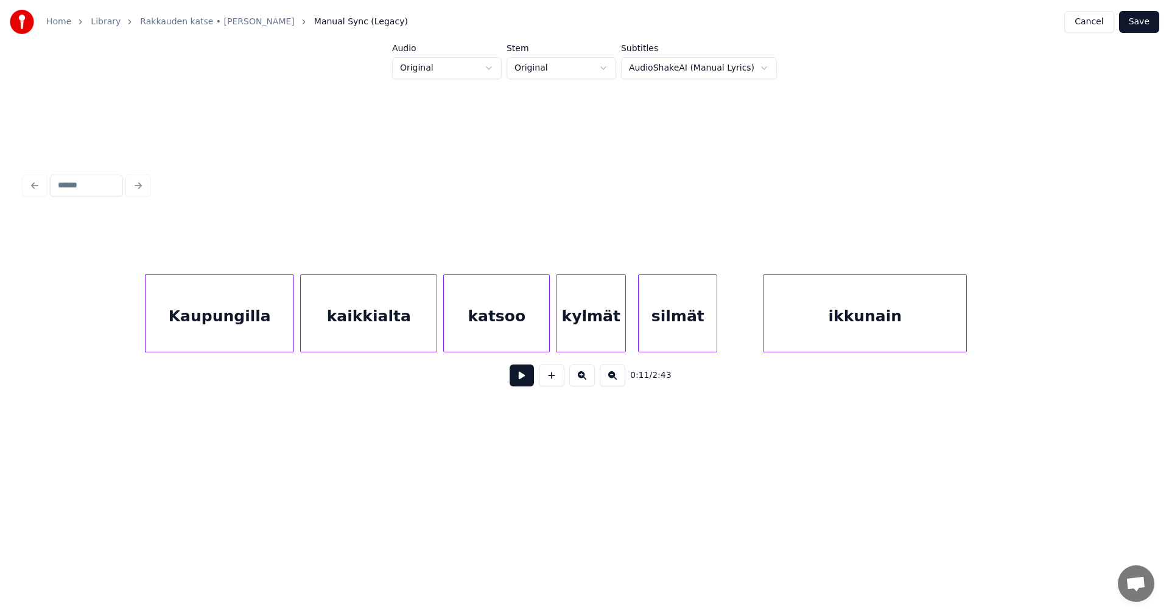
scroll to position [0, 1555]
click at [263, 332] on div "Kaupungilla" at bounding box center [221, 316] width 148 height 83
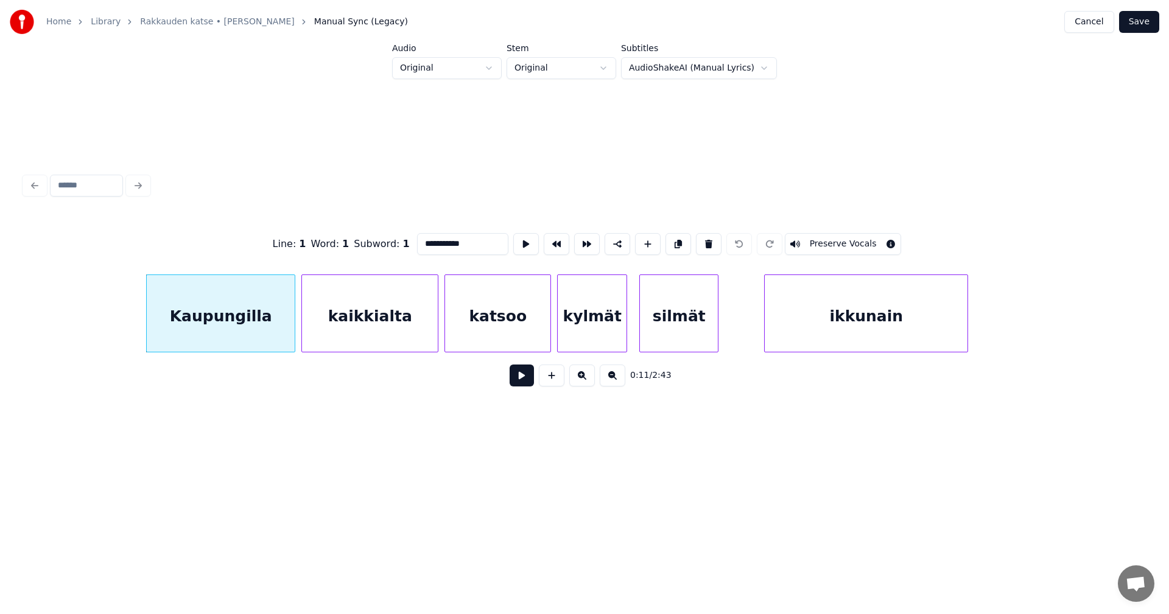
click at [519, 377] on button at bounding box center [521, 376] width 24 height 22
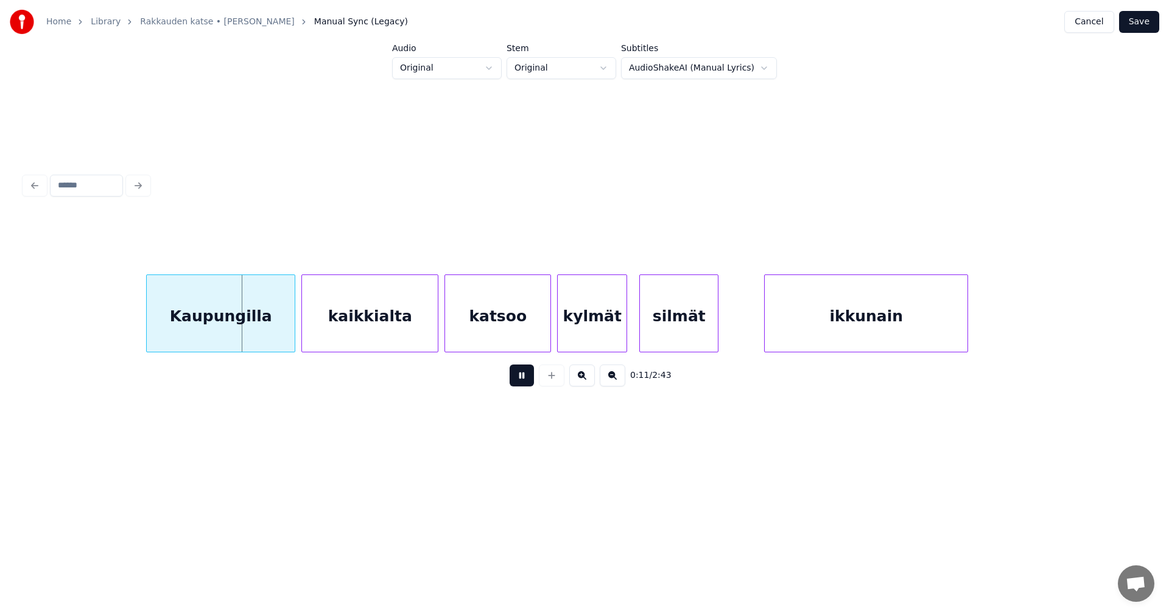
click at [523, 377] on button at bounding box center [521, 376] width 24 height 22
click at [285, 325] on div at bounding box center [284, 313] width 4 height 77
click at [344, 320] on div "kaikkialta" at bounding box center [367, 316] width 136 height 83
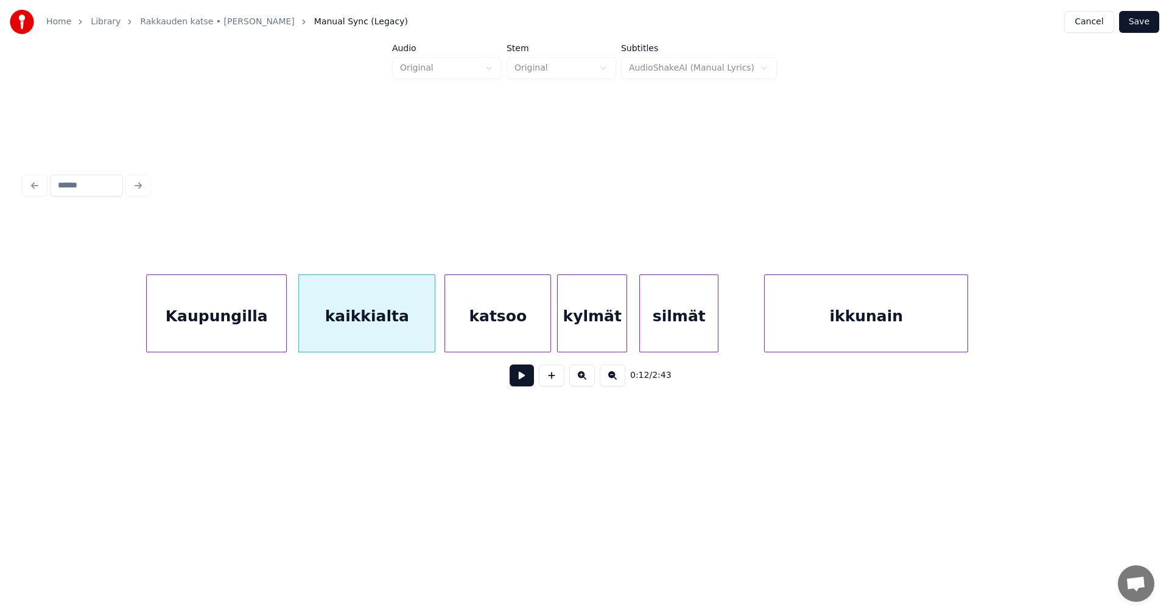
click at [525, 374] on button at bounding box center [521, 376] width 24 height 22
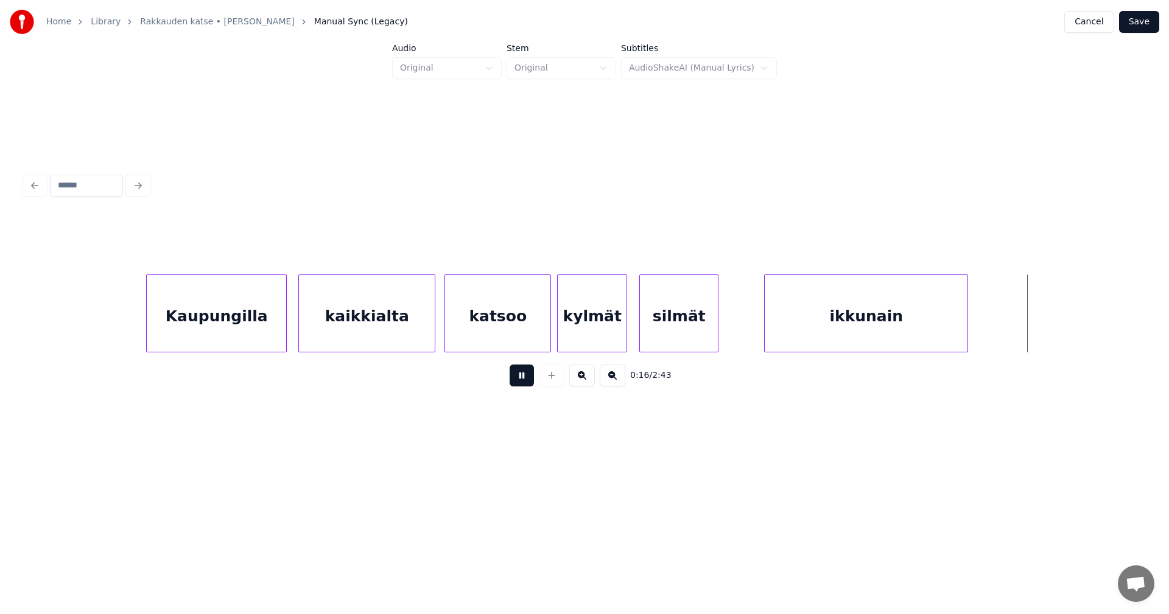
click at [520, 378] on button at bounding box center [521, 376] width 24 height 22
click at [992, 329] on div at bounding box center [990, 313] width 4 height 77
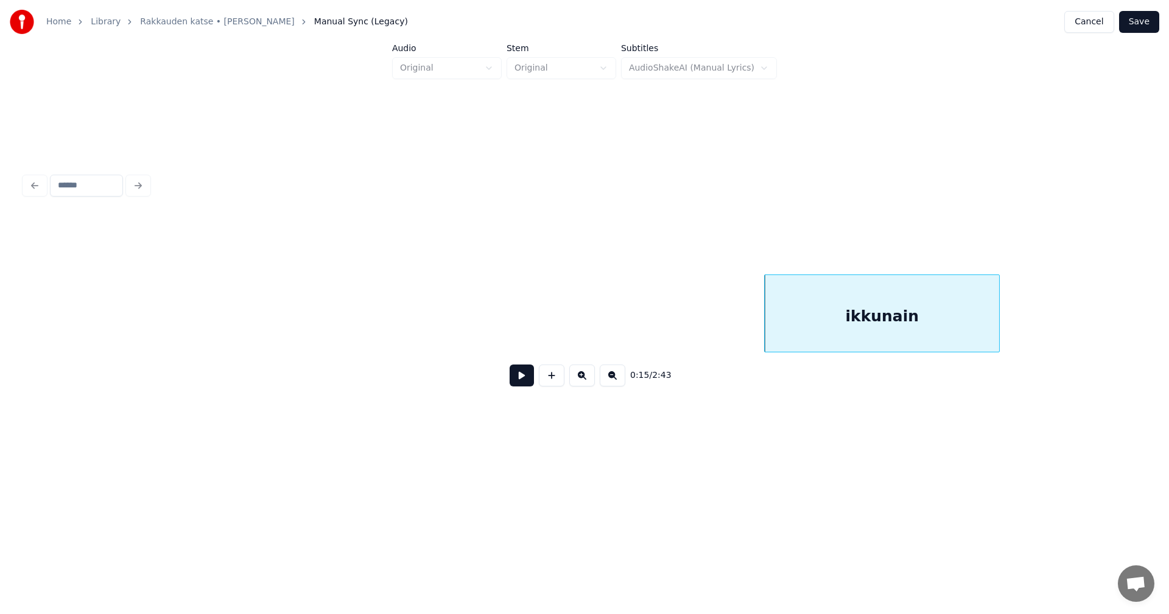
scroll to position [0, 2535]
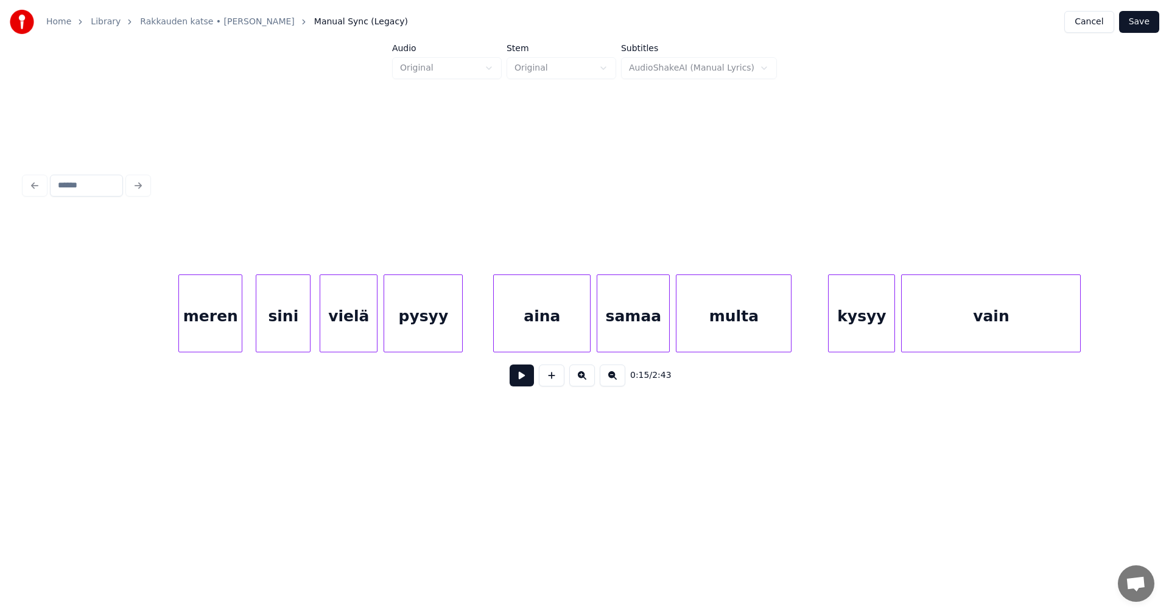
click at [223, 325] on div "meren" at bounding box center [210, 316] width 63 height 83
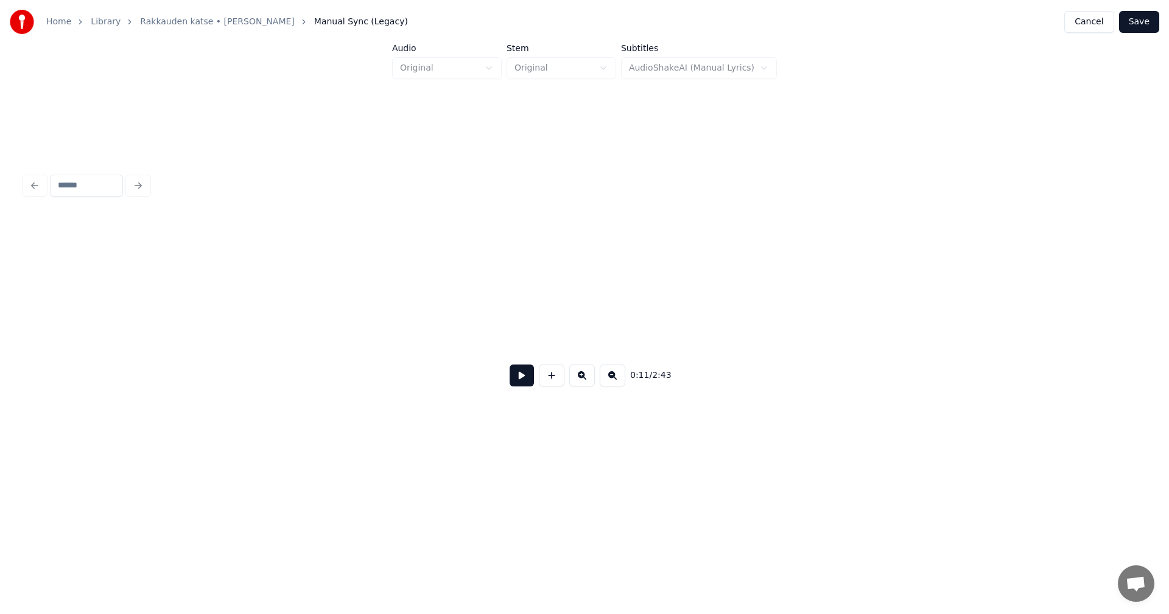
scroll to position [0, 1677]
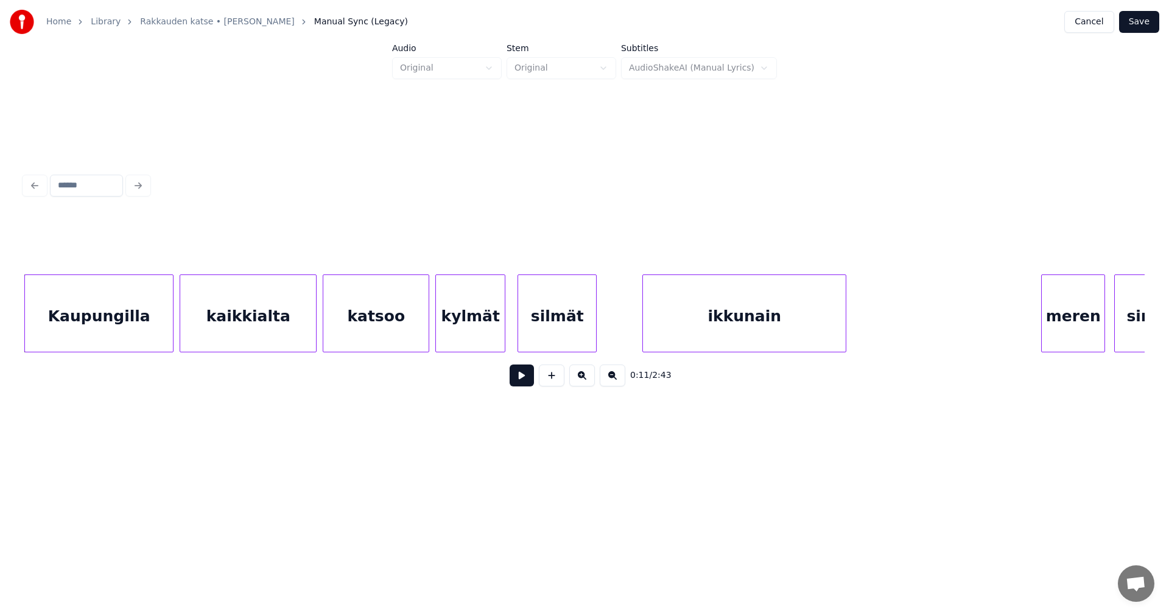
click at [1103, 28] on button "Cancel" at bounding box center [1088, 22] width 49 height 22
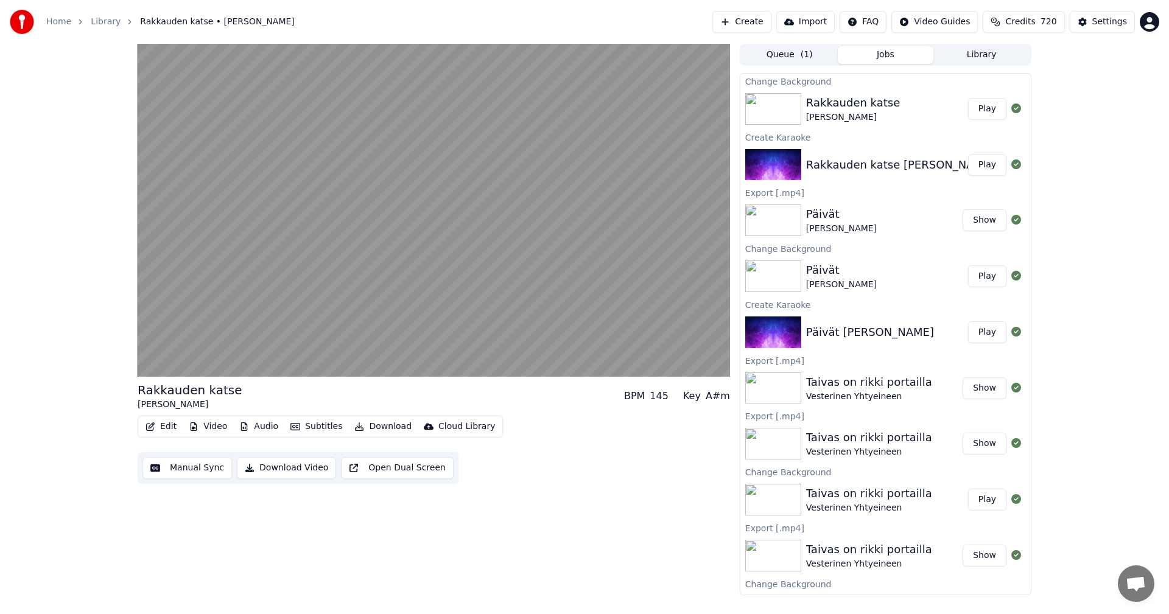
click at [974, 110] on button "Play" at bounding box center [987, 109] width 38 height 22
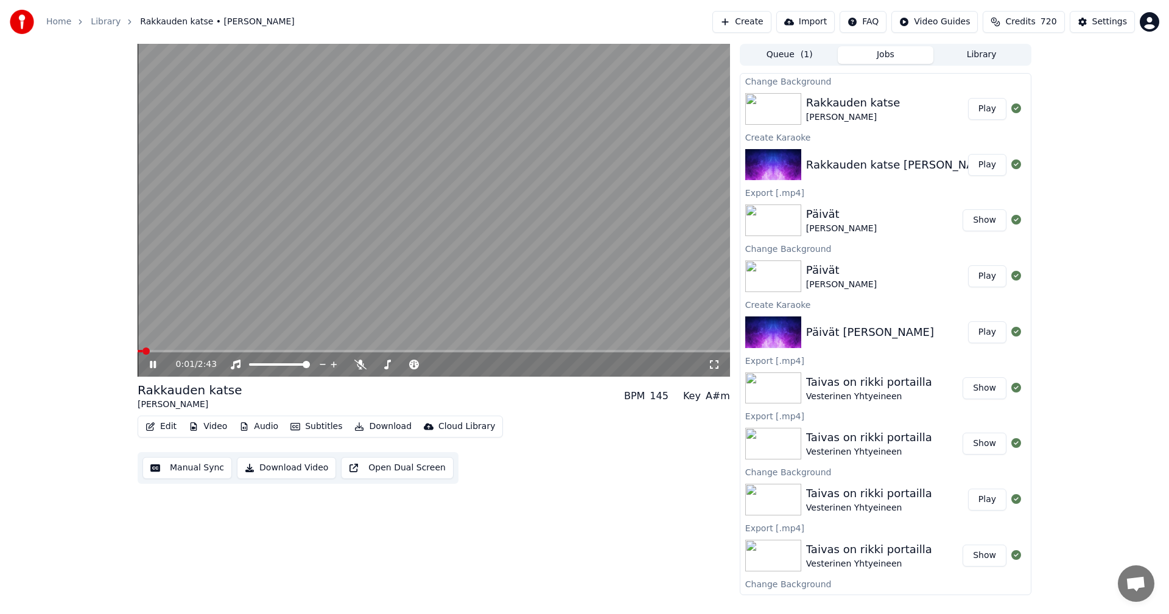
click at [197, 352] on span at bounding box center [434, 351] width 592 height 2
click at [712, 366] on icon at bounding box center [714, 365] width 12 height 10
click at [154, 366] on icon at bounding box center [153, 364] width 6 height 7
click at [173, 428] on button "Edit" at bounding box center [161, 426] width 41 height 17
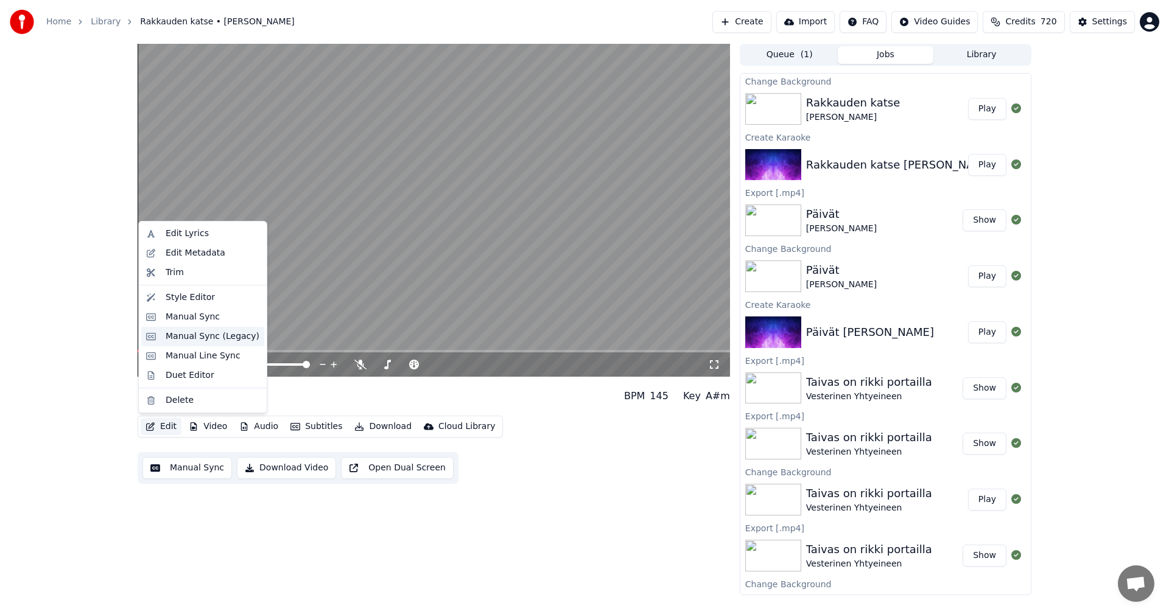
click at [201, 341] on div "Manual Sync (Legacy)" at bounding box center [213, 336] width 94 height 12
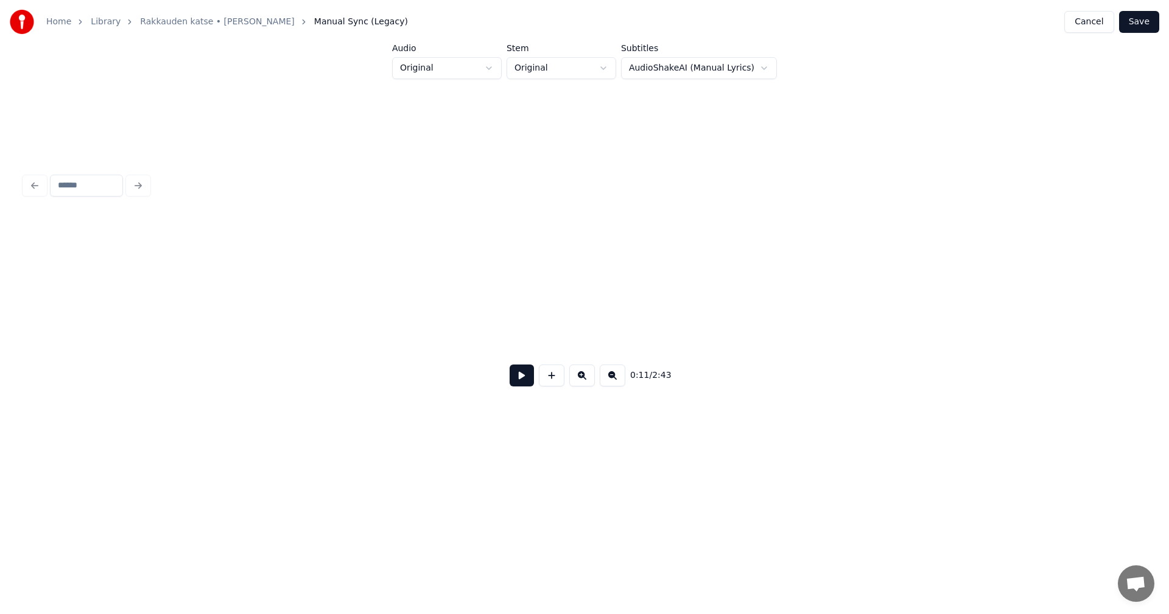
scroll to position [0, 1677]
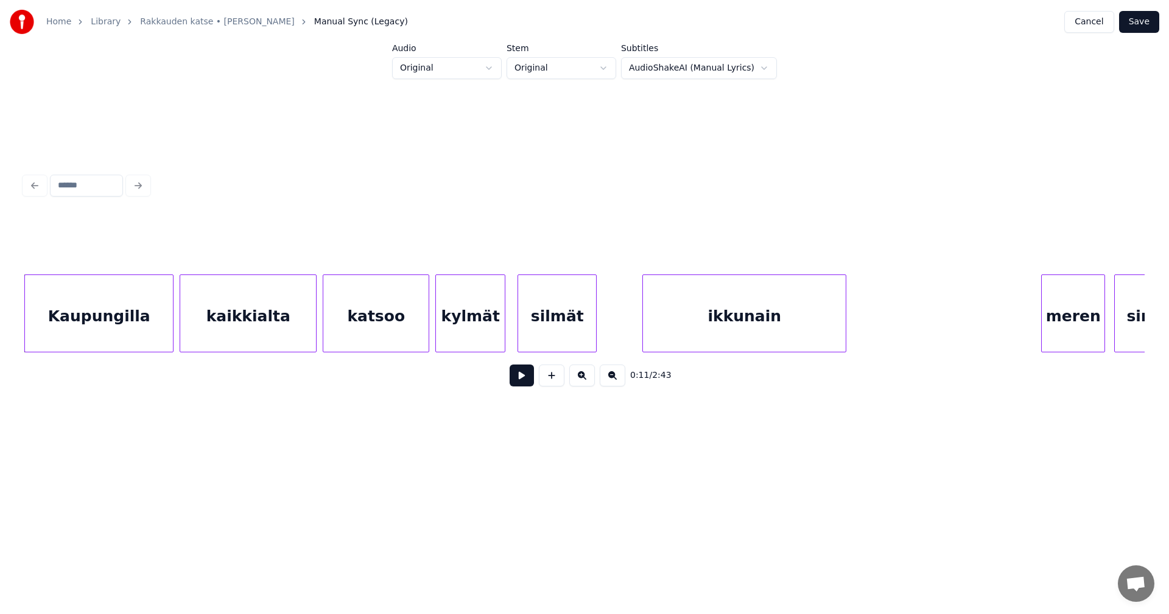
click at [523, 380] on button at bounding box center [521, 376] width 24 height 22
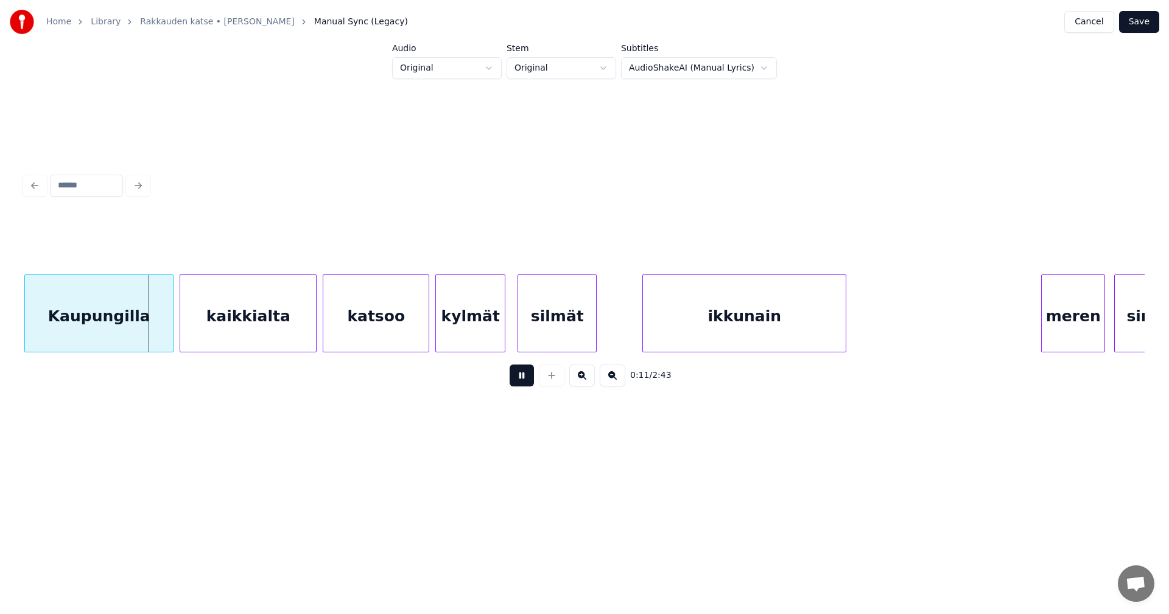
click at [525, 380] on button at bounding box center [521, 376] width 24 height 22
click at [169, 322] on div at bounding box center [168, 313] width 4 height 77
click at [163, 326] on div at bounding box center [161, 313] width 4 height 77
click at [247, 326] on div "kaikkialta" at bounding box center [244, 316] width 136 height 83
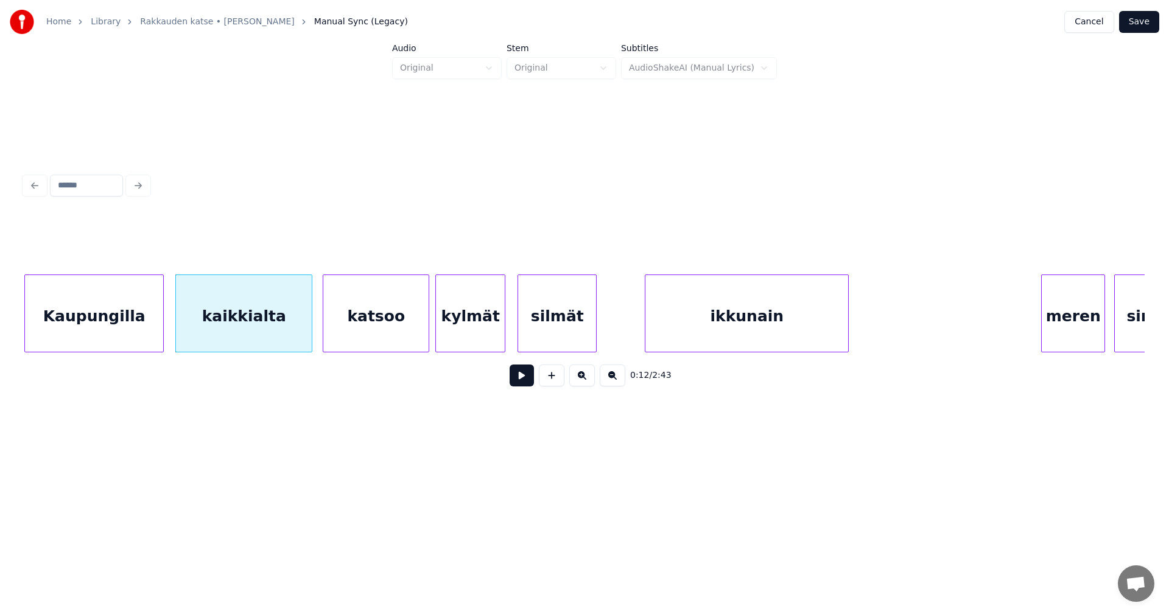
click at [848, 332] on div "ikkunain" at bounding box center [747, 314] width 204 height 78
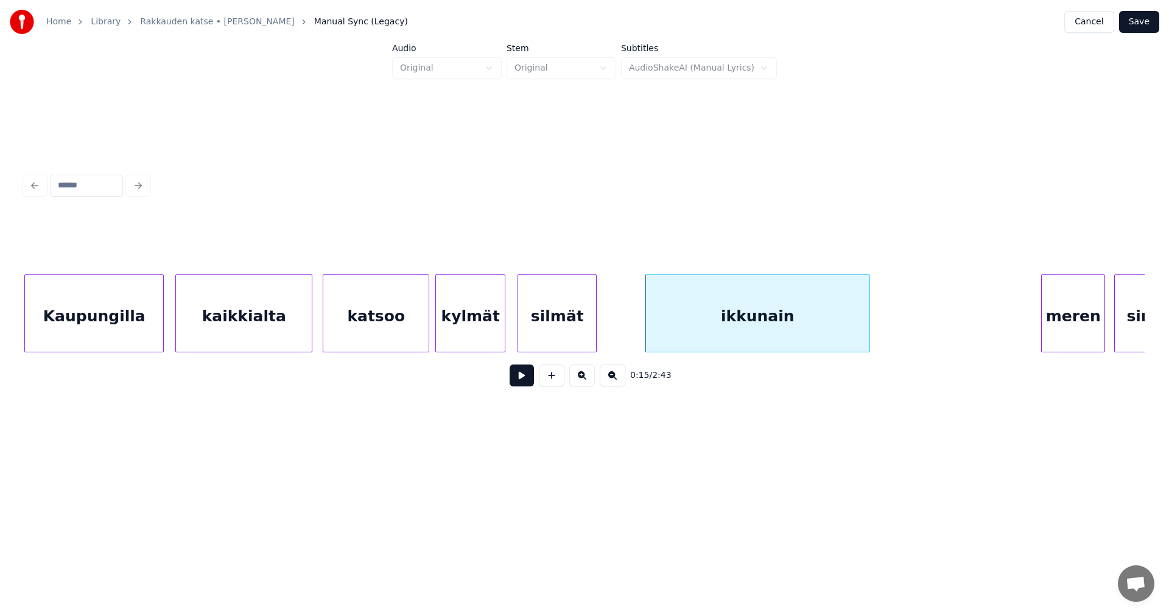
click at [869, 330] on div at bounding box center [868, 313] width 4 height 77
click at [672, 326] on div "ikkunain" at bounding box center [754, 316] width 224 height 83
click at [521, 383] on button at bounding box center [521, 376] width 24 height 22
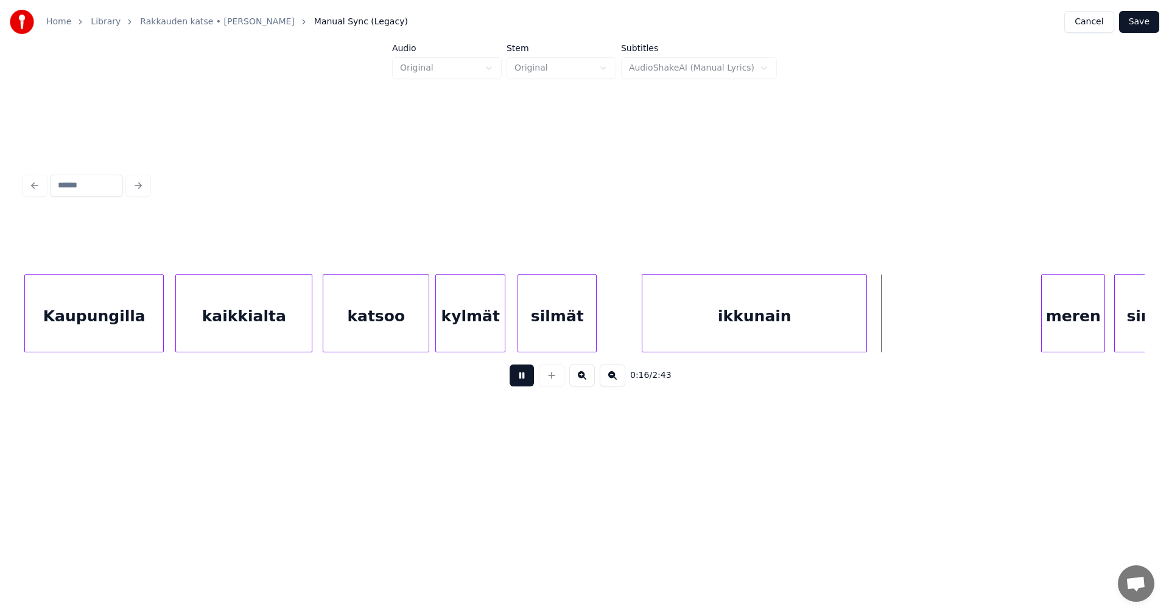
click at [525, 381] on button at bounding box center [521, 376] width 24 height 22
click at [867, 327] on div "ikkunain" at bounding box center [754, 314] width 225 height 78
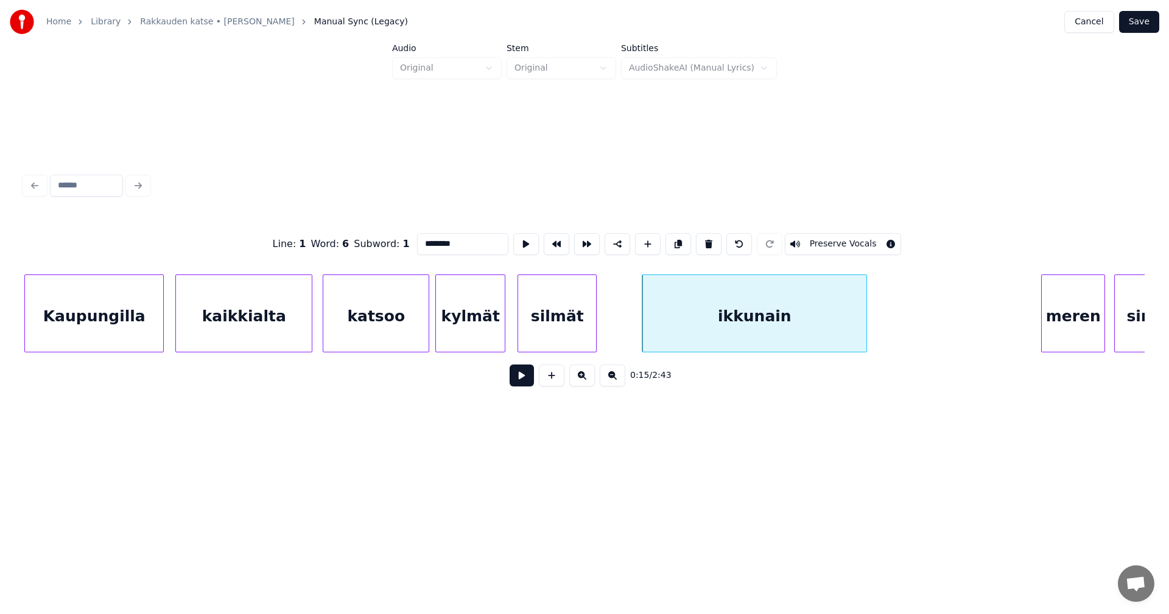
click at [867, 327] on div "ikkunain" at bounding box center [754, 314] width 225 height 78
click at [876, 328] on div at bounding box center [875, 313] width 4 height 77
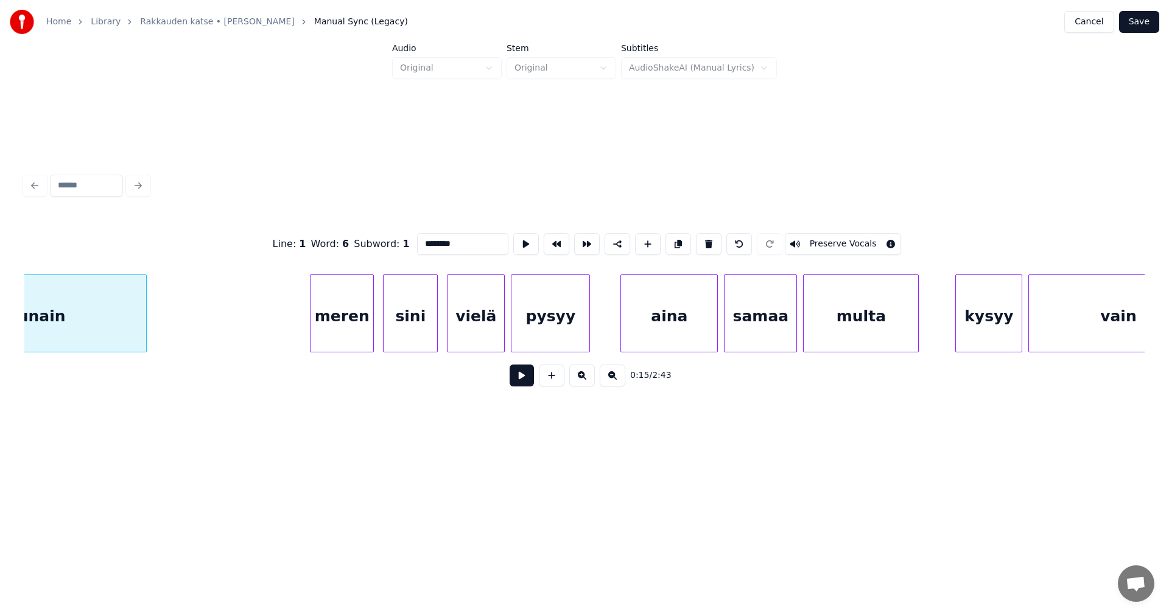
scroll to position [0, 2432]
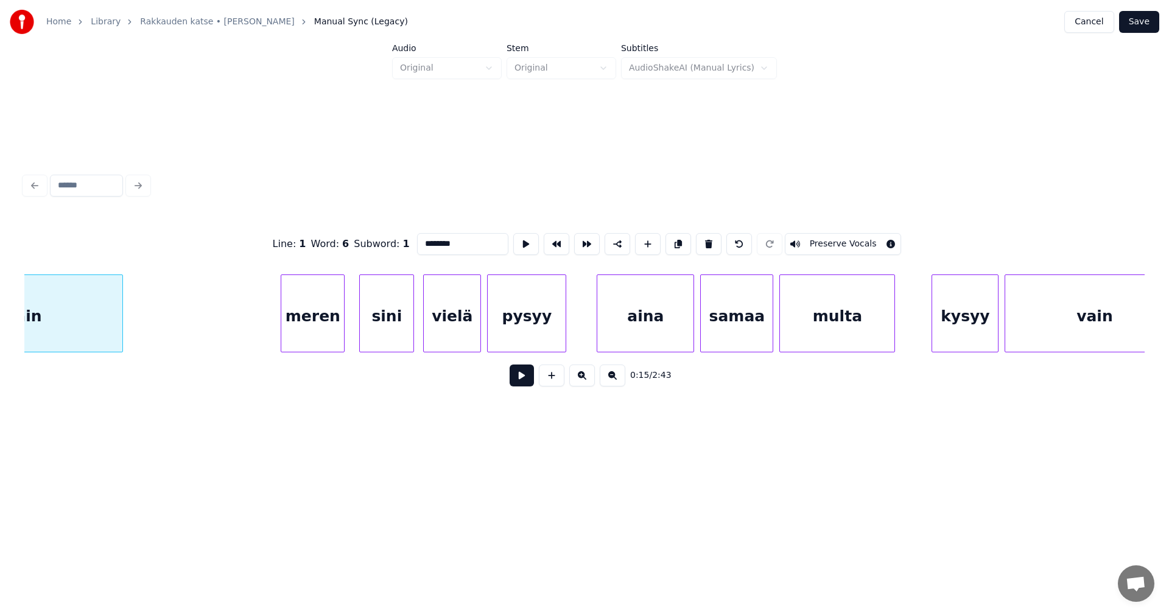
click at [323, 313] on div "meren" at bounding box center [312, 316] width 63 height 83
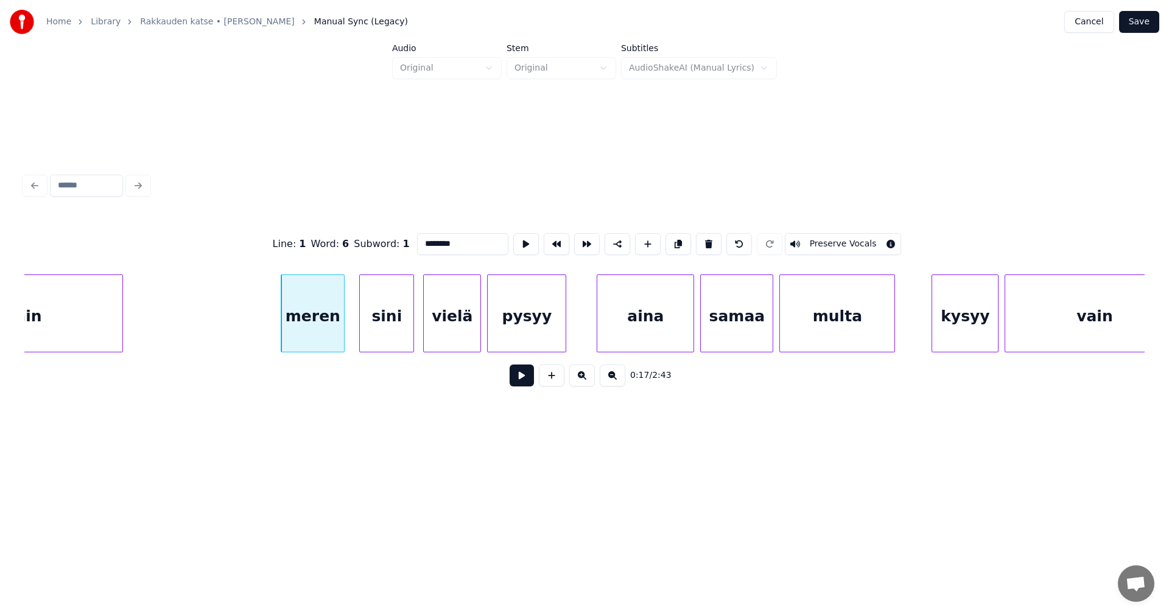
click at [519, 382] on button at bounding box center [521, 376] width 24 height 22
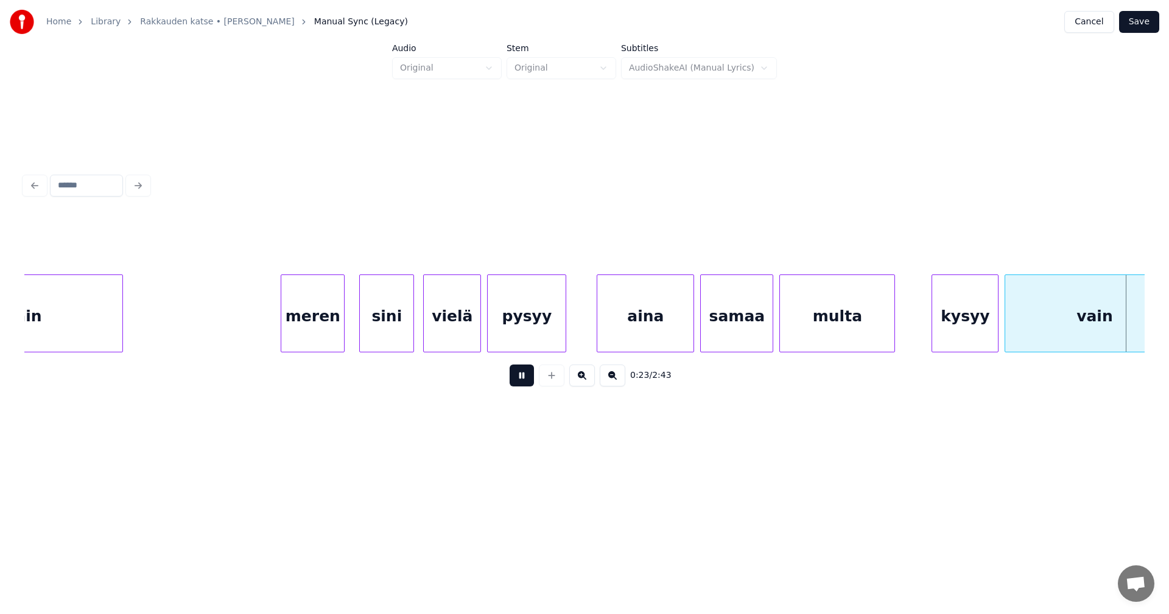
scroll to position [0, 3553]
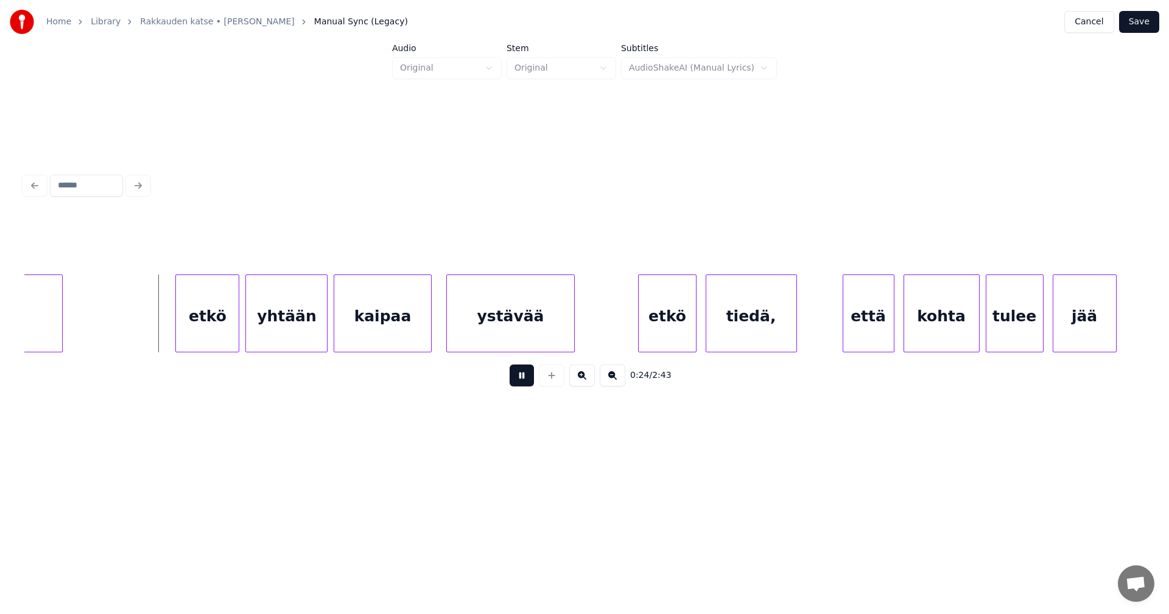
click at [519, 382] on button at bounding box center [521, 376] width 24 height 22
click at [220, 320] on div "etkö" at bounding box center [202, 316] width 63 height 83
click at [300, 331] on div "yhtään" at bounding box center [283, 316] width 81 height 83
click at [519, 384] on button at bounding box center [521, 376] width 24 height 22
drag, startPoint x: 520, startPoint y: 382, endPoint x: 621, endPoint y: 335, distance: 110.8
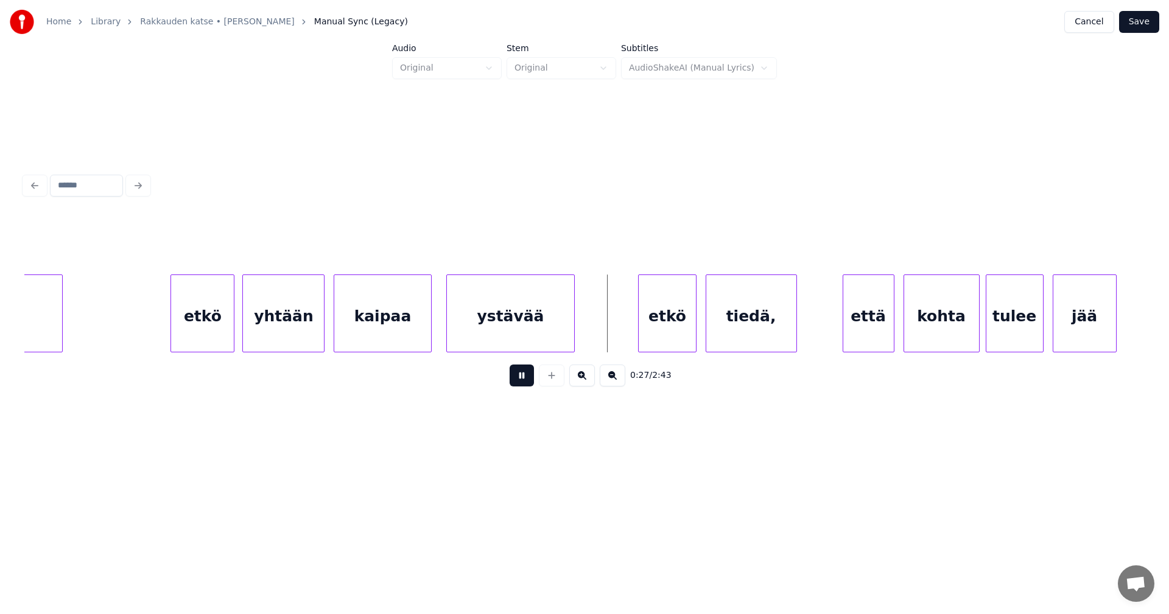
click at [525, 378] on button at bounding box center [521, 376] width 24 height 22
click at [671, 320] on div "etkö" at bounding box center [663, 316] width 57 height 83
click at [529, 382] on button at bounding box center [521, 376] width 24 height 22
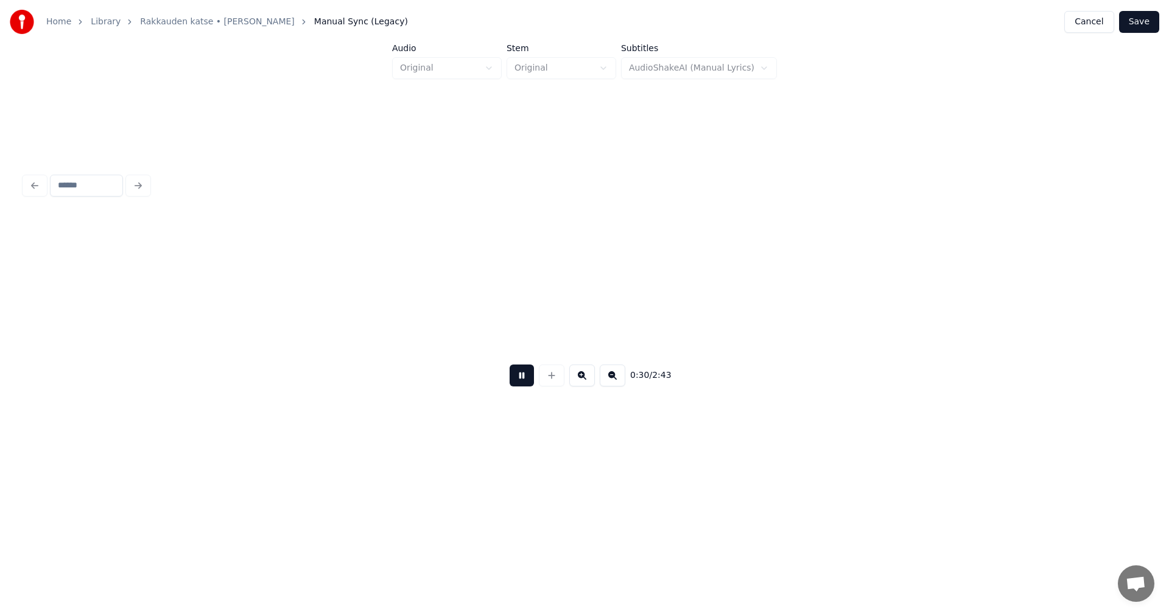
scroll to position [0, 4674]
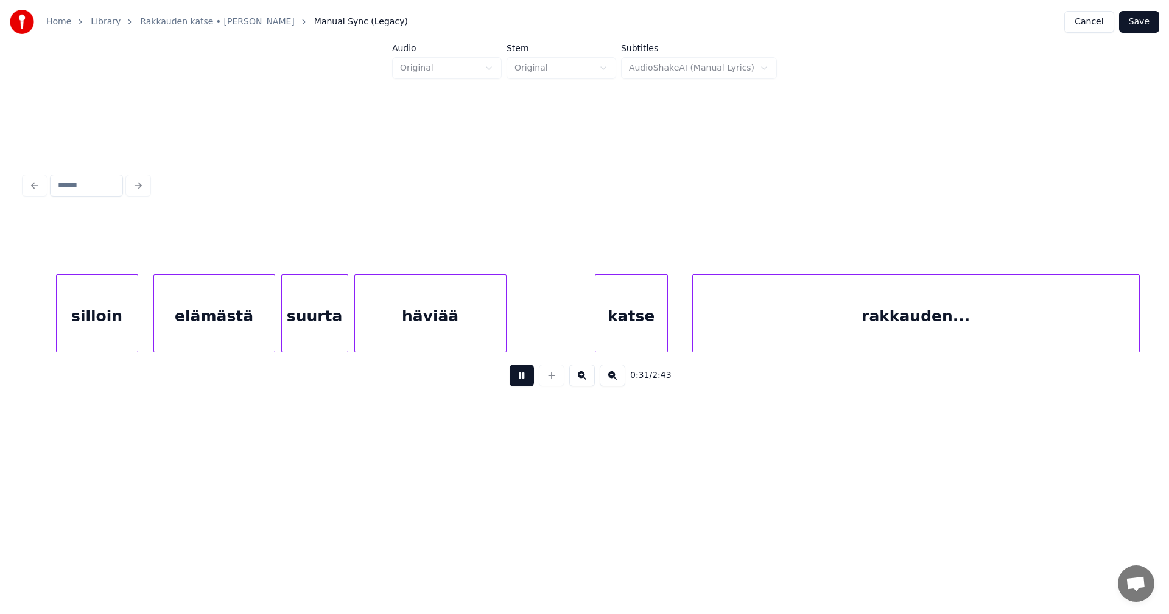
click at [529, 382] on button at bounding box center [521, 376] width 24 height 22
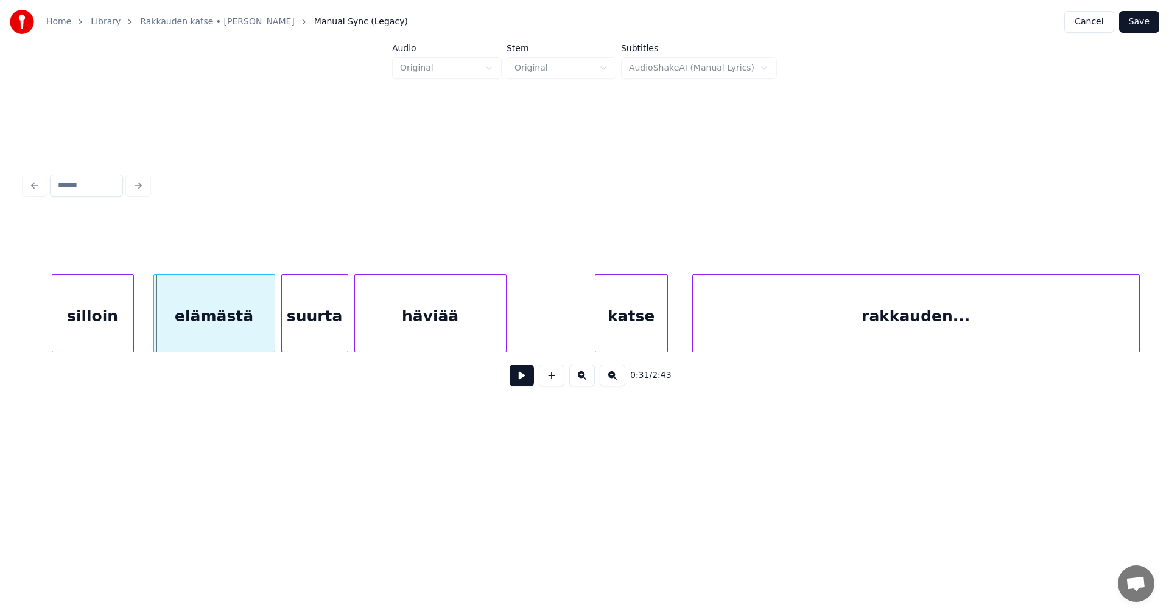
click at [116, 332] on div "silloin" at bounding box center [92, 316] width 81 height 83
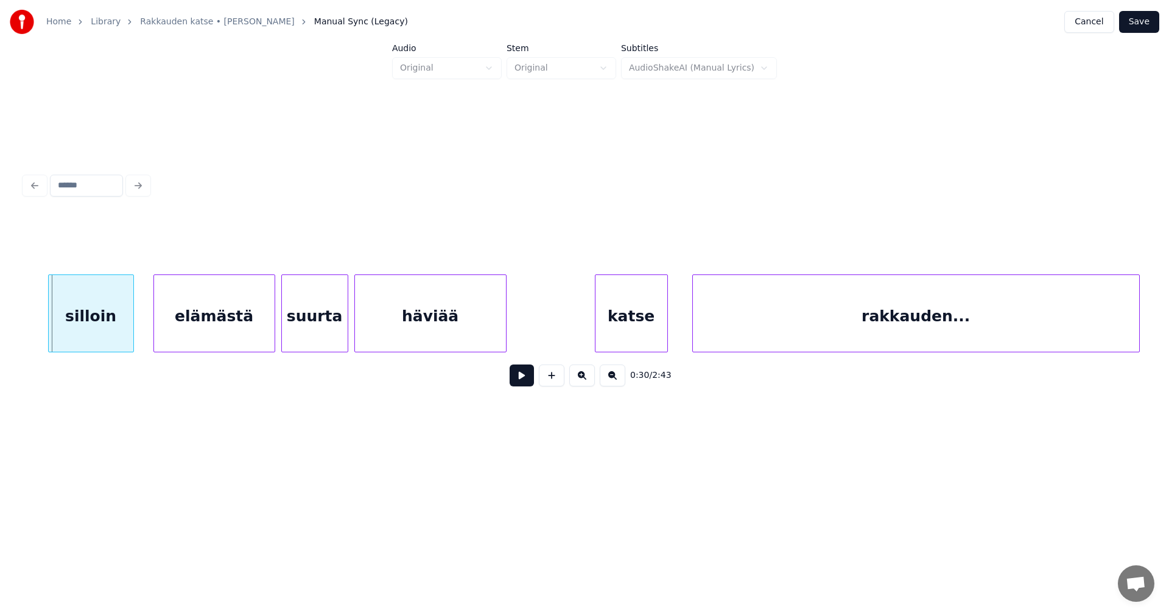
click at [49, 332] on div at bounding box center [51, 313] width 4 height 77
click at [537, 379] on div at bounding box center [551, 376] width 30 height 22
click at [532, 380] on button at bounding box center [521, 376] width 24 height 22
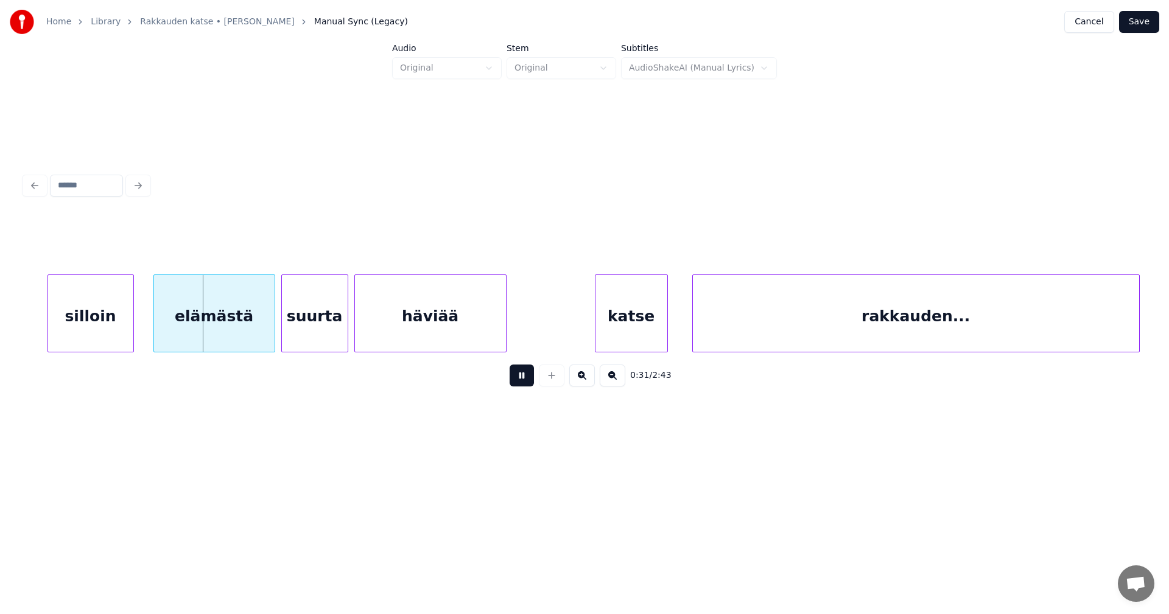
drag, startPoint x: 532, startPoint y: 380, endPoint x: 433, endPoint y: 380, distance: 99.2
click at [527, 380] on button at bounding box center [521, 376] width 24 height 22
click at [226, 324] on div "elämästä" at bounding box center [211, 316] width 121 height 83
click at [530, 386] on button at bounding box center [521, 376] width 24 height 22
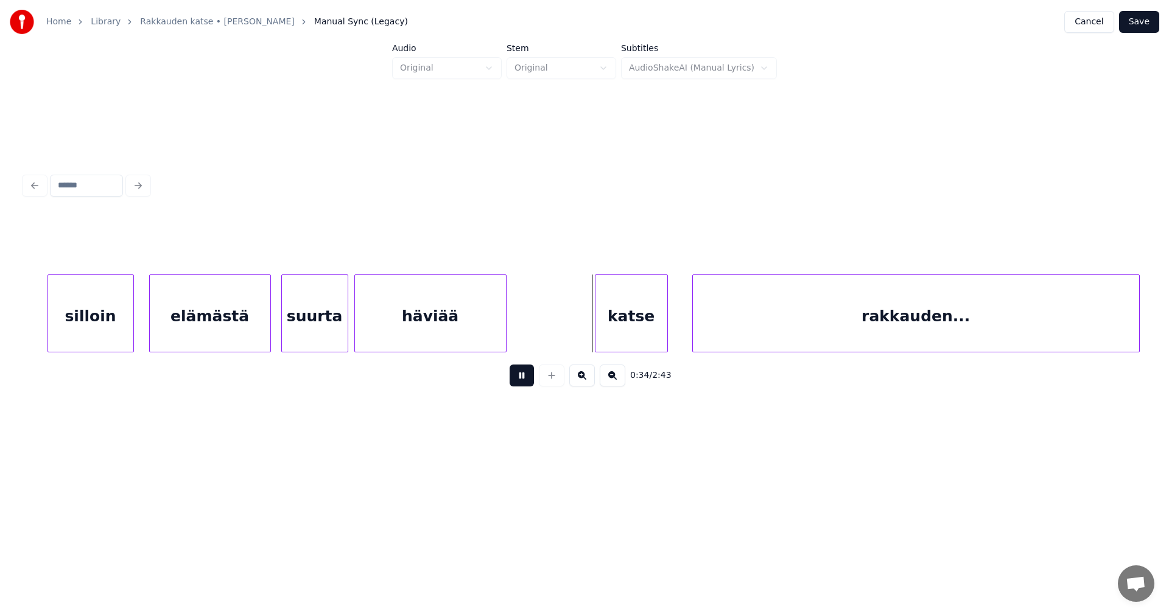
click at [529, 383] on button at bounding box center [521, 376] width 24 height 22
click at [644, 334] on div "katse" at bounding box center [628, 316] width 72 height 83
click at [534, 382] on div "0:34 / 2:43" at bounding box center [584, 375] width 1100 height 27
click at [533, 383] on button at bounding box center [521, 376] width 24 height 22
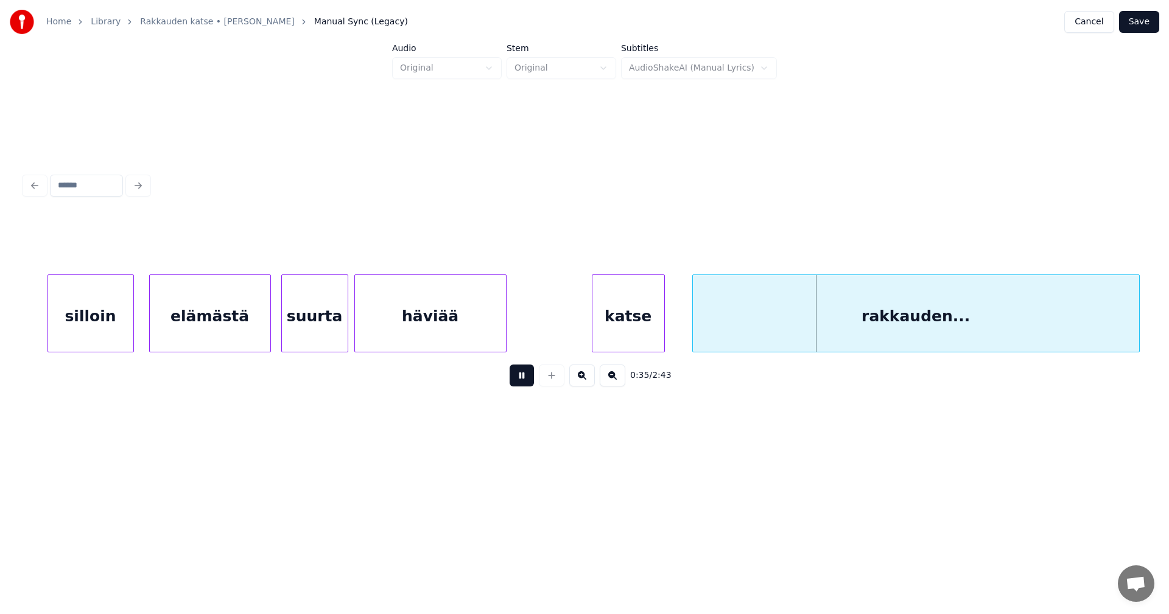
click at [526, 385] on button at bounding box center [521, 376] width 24 height 22
click at [722, 328] on div "rakkauden..." at bounding box center [916, 316] width 446 height 83
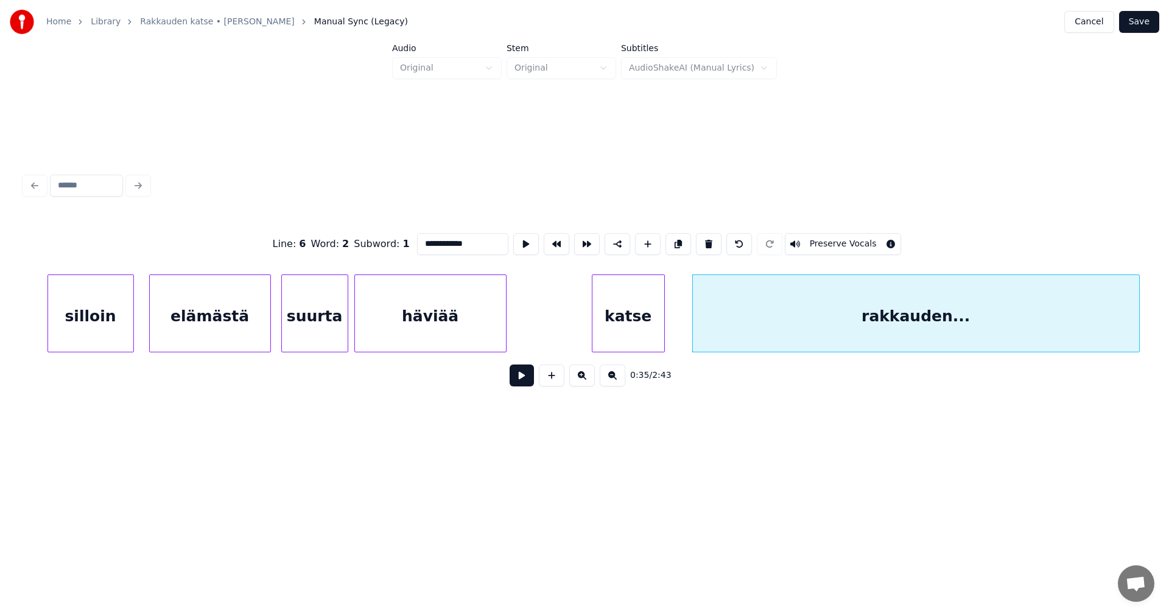
click at [527, 386] on button at bounding box center [521, 376] width 24 height 22
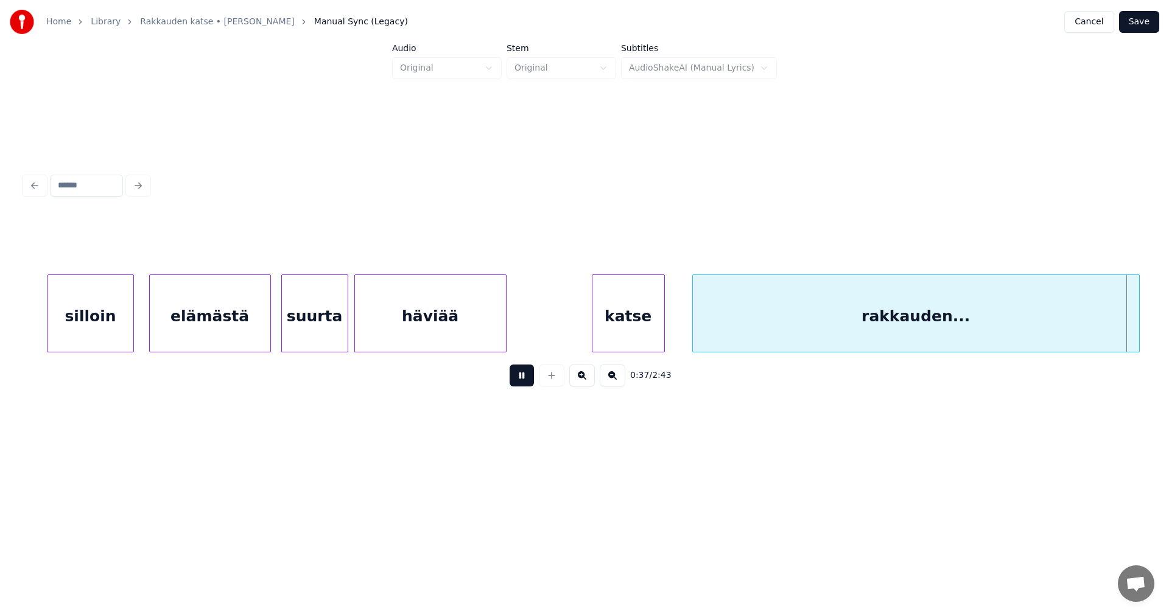
click at [527, 386] on button at bounding box center [521, 376] width 24 height 22
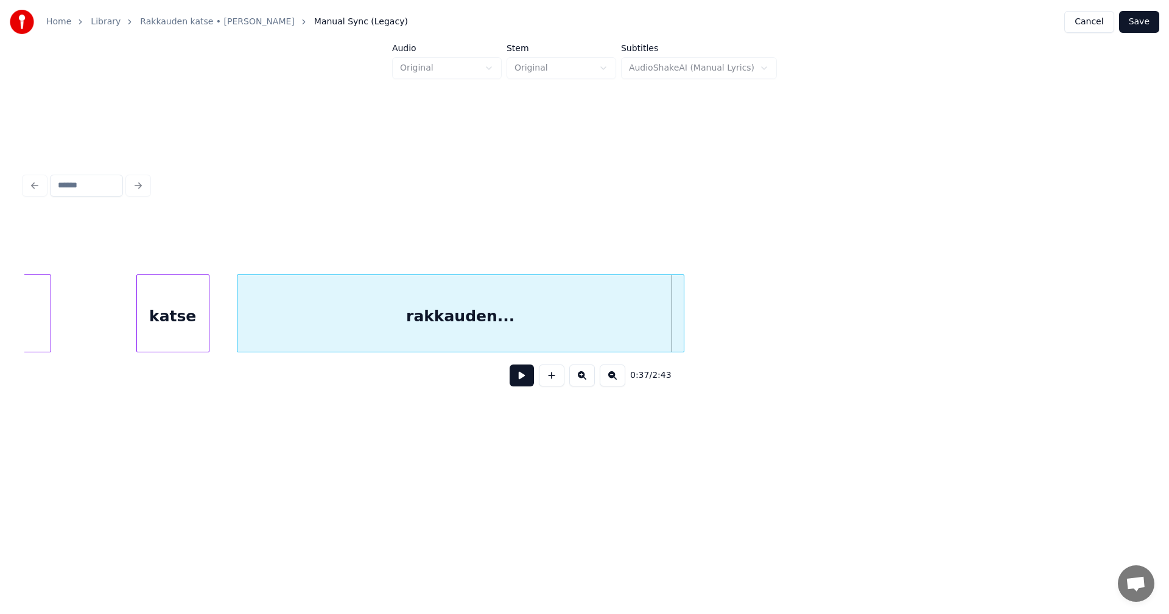
scroll to position [0, 5136]
click at [708, 329] on div at bounding box center [709, 313] width 4 height 77
click at [530, 385] on button at bounding box center [521, 376] width 24 height 22
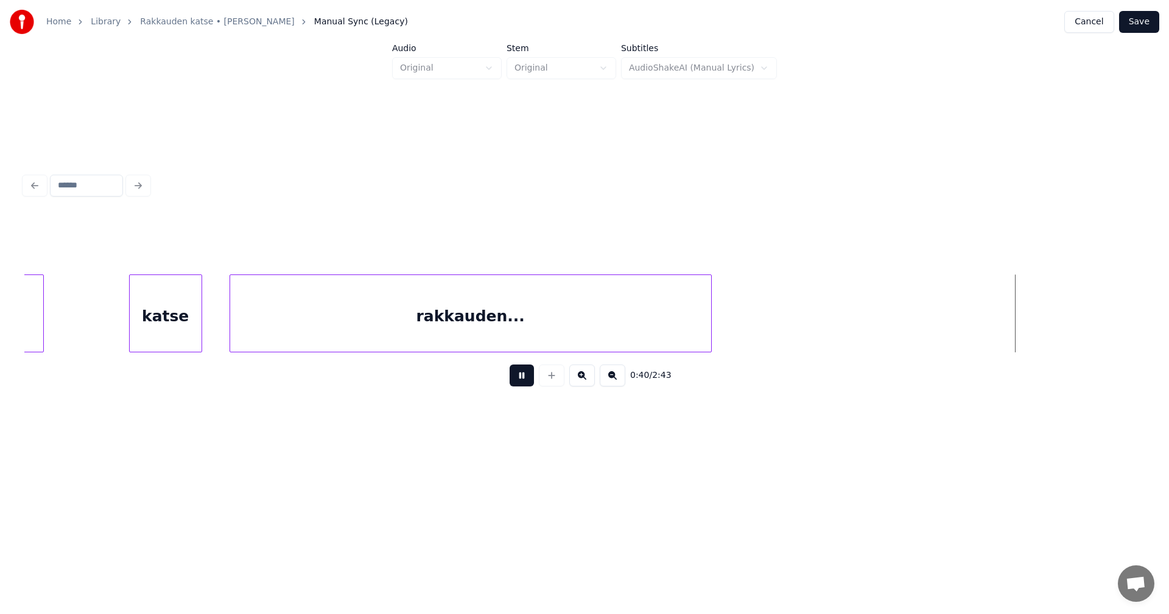
click at [530, 385] on button at bounding box center [521, 376] width 24 height 22
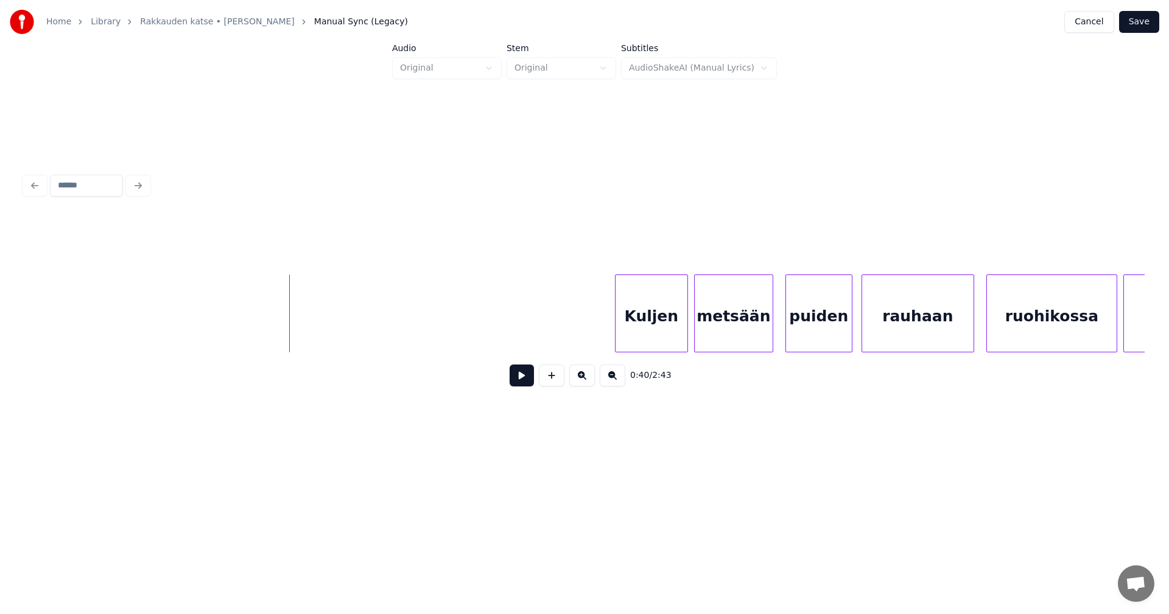
scroll to position [0, 6143]
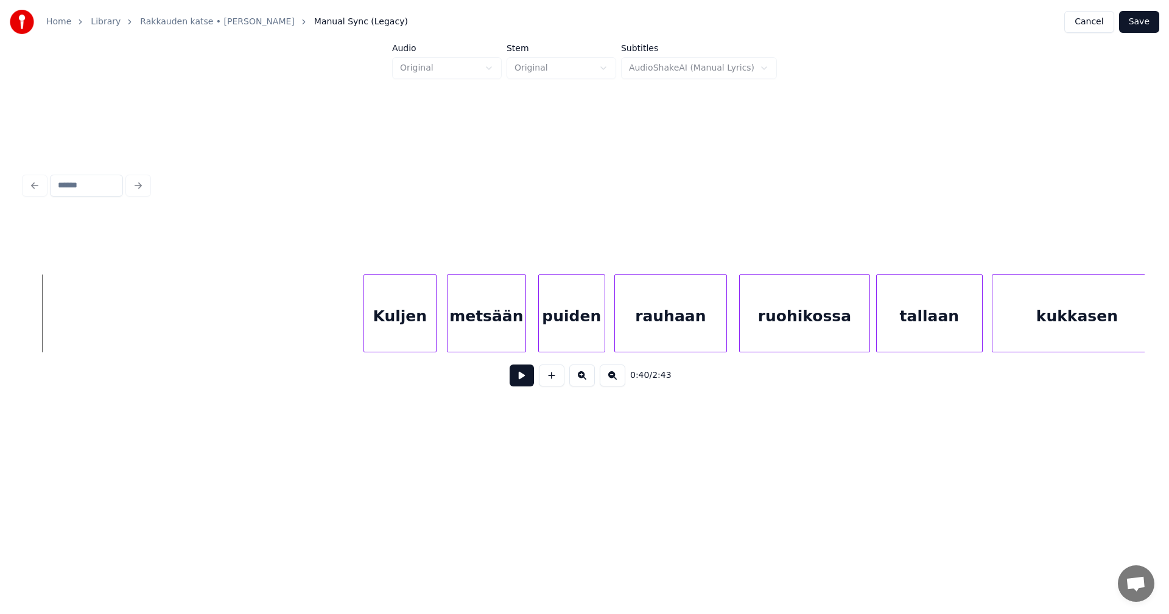
click at [402, 329] on div "Kuljen" at bounding box center [400, 316] width 72 height 83
click at [522, 380] on button at bounding box center [521, 376] width 24 height 22
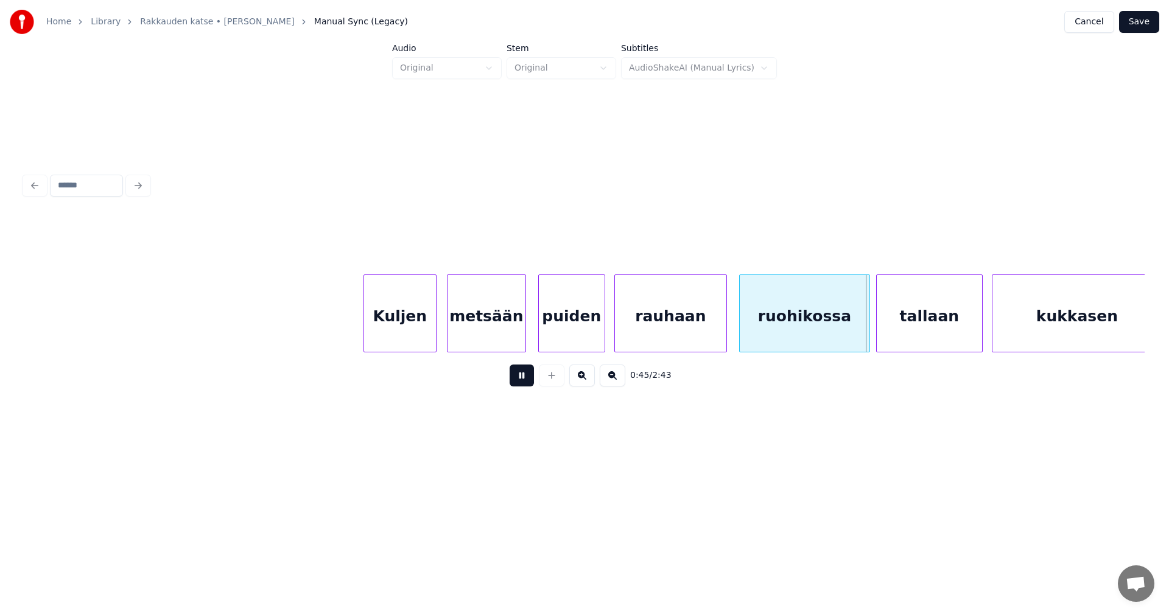
click at [522, 380] on button at bounding box center [521, 376] width 24 height 22
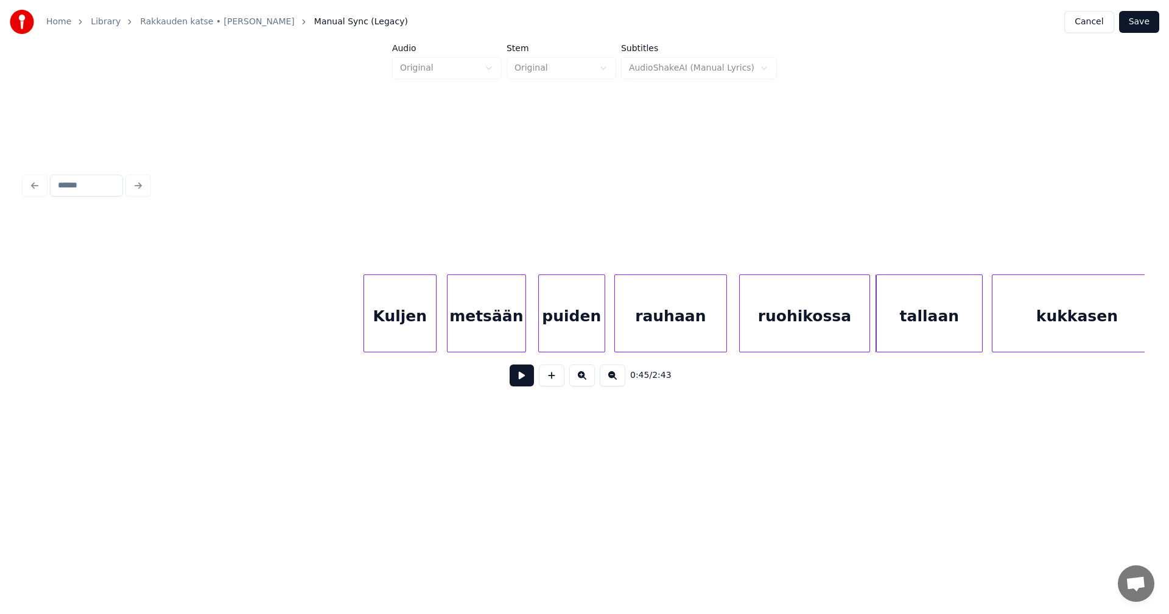
click at [522, 380] on button at bounding box center [521, 376] width 24 height 22
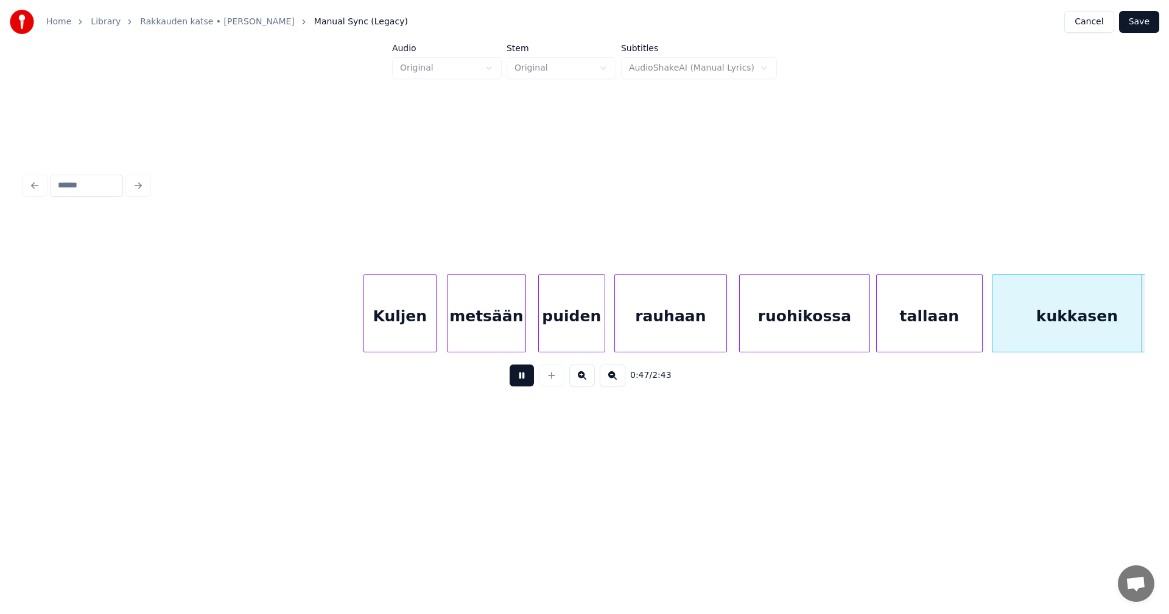
scroll to position [0, 7264]
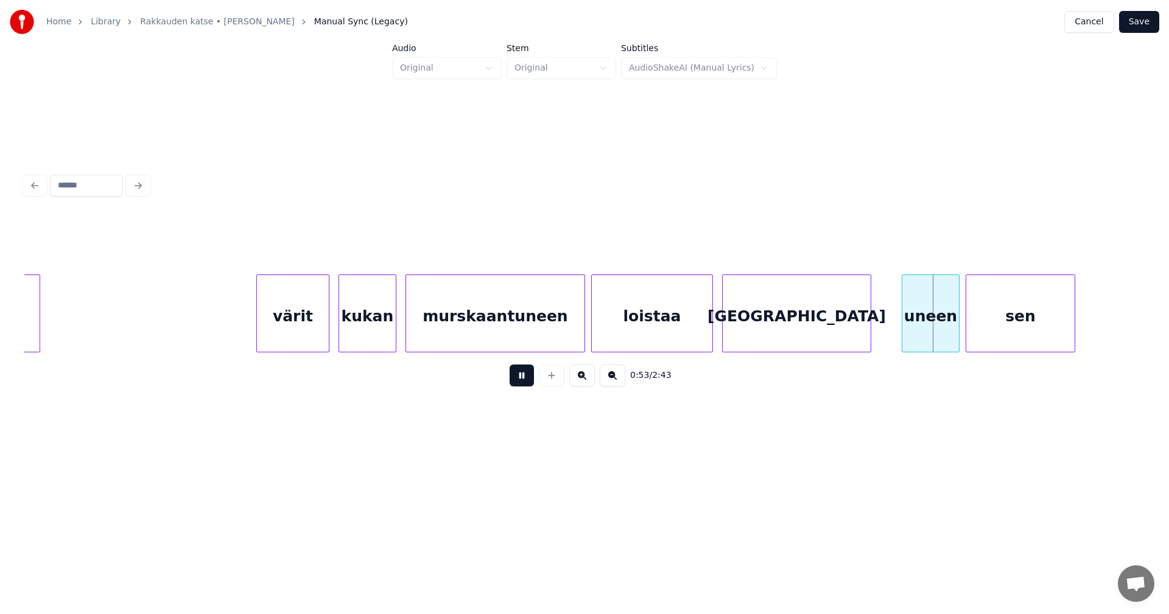
click at [514, 380] on button at bounding box center [521, 376] width 24 height 22
click at [923, 329] on div "uneen" at bounding box center [927, 316] width 57 height 83
click at [524, 383] on button at bounding box center [521, 376] width 24 height 22
click at [526, 381] on button at bounding box center [521, 376] width 24 height 22
click at [1105, 327] on div at bounding box center [1105, 313] width 4 height 77
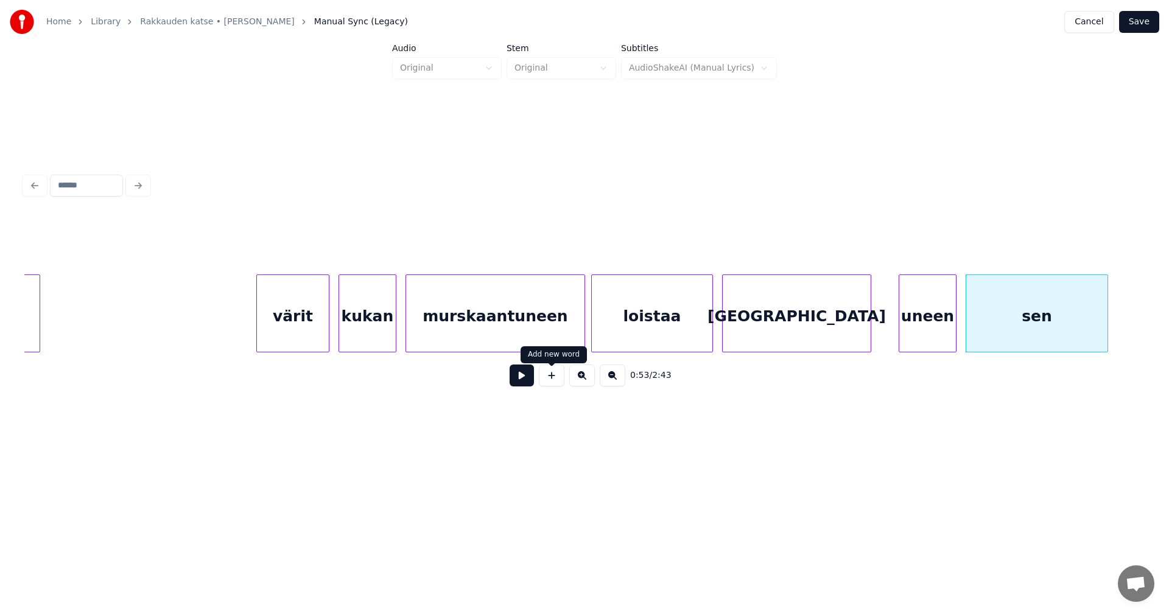
click at [519, 385] on button at bounding box center [521, 376] width 24 height 22
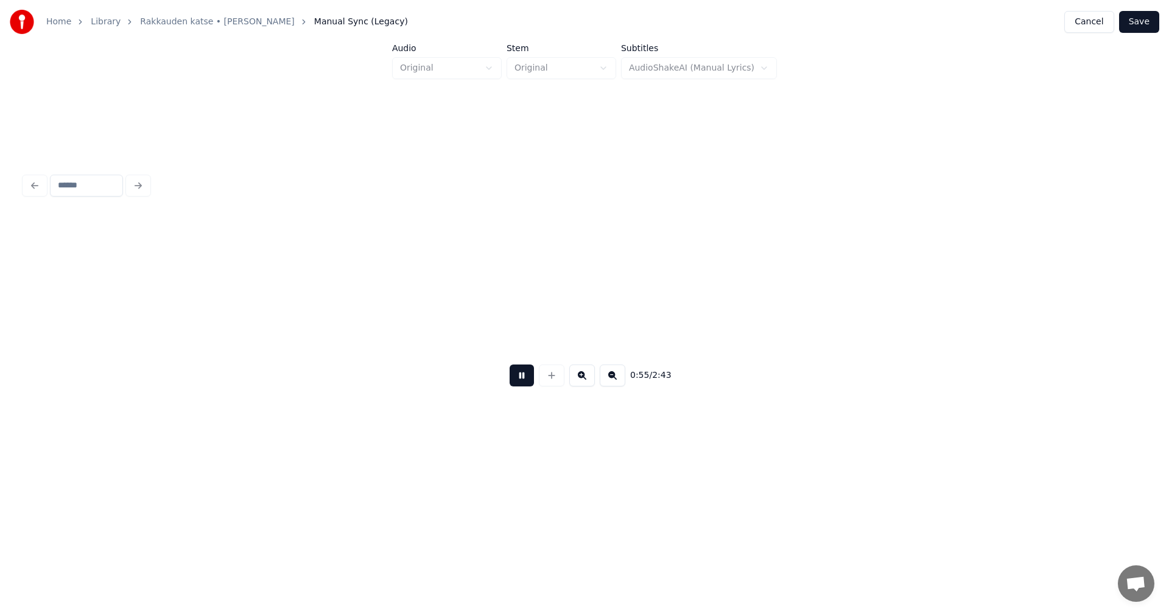
scroll to position [0, 8385]
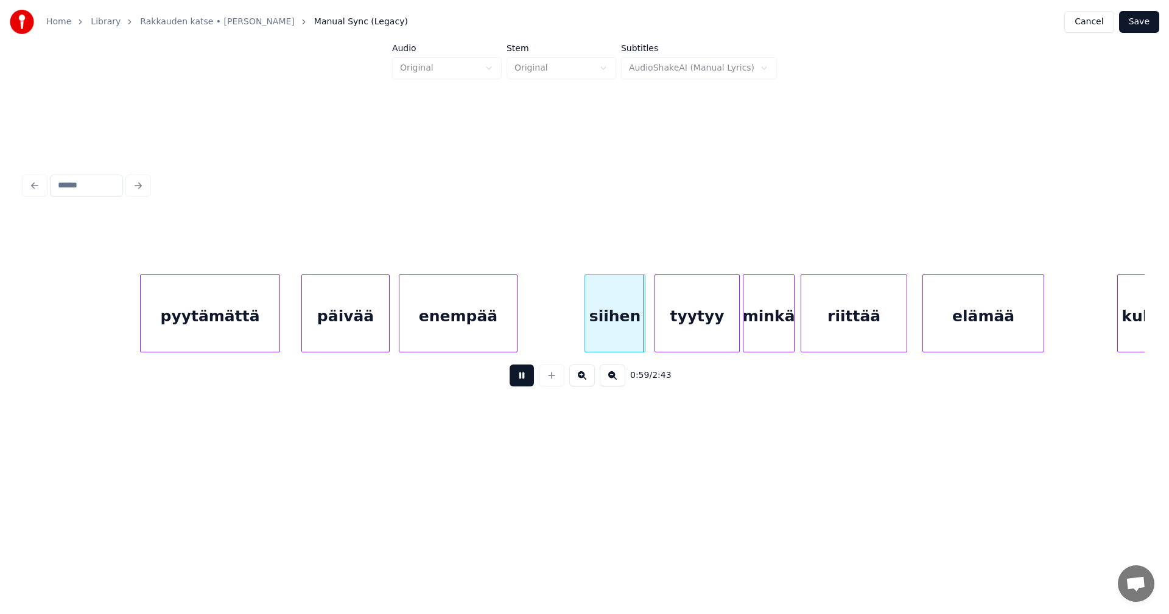
click at [519, 384] on button at bounding box center [521, 376] width 24 height 22
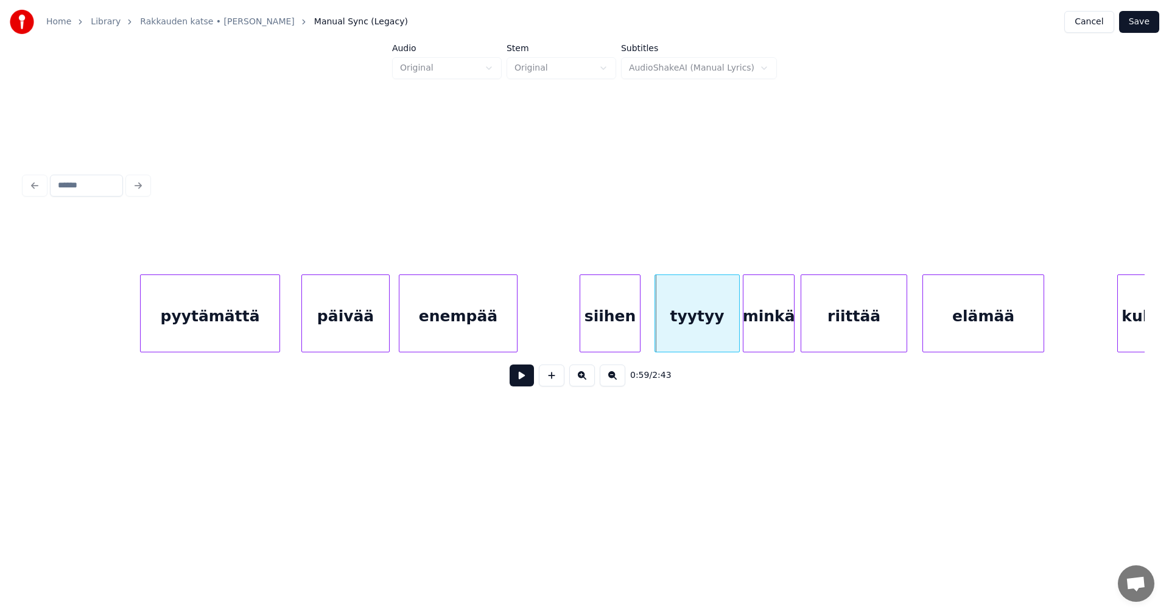
click at [626, 318] on div "siihen" at bounding box center [610, 316] width 60 height 83
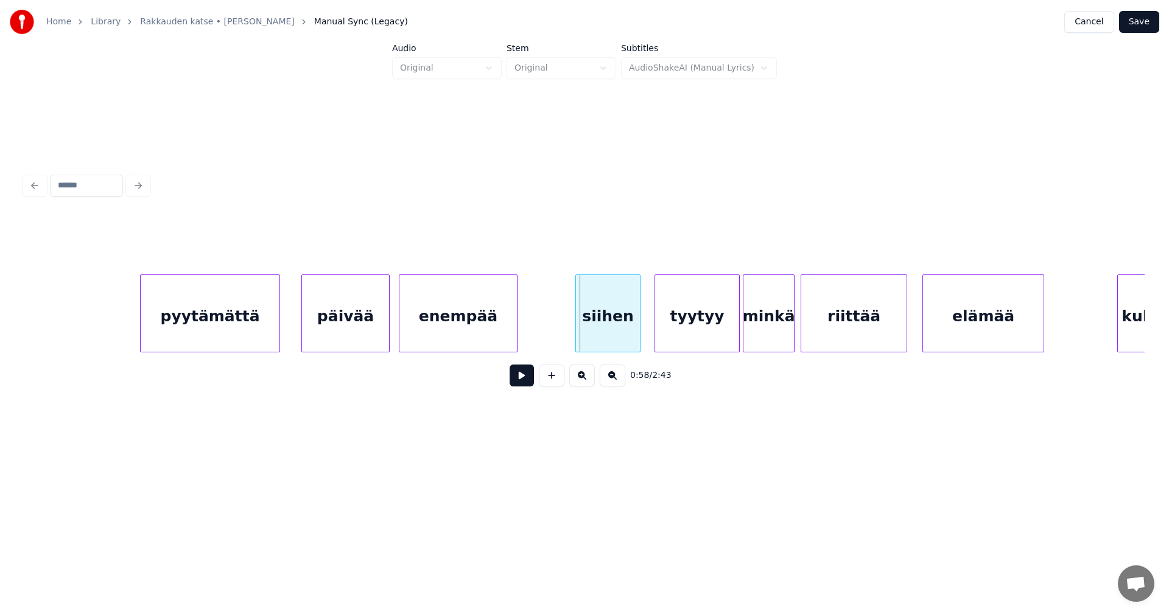
click at [576, 326] on div at bounding box center [578, 313] width 4 height 77
click at [528, 380] on button at bounding box center [521, 376] width 24 height 22
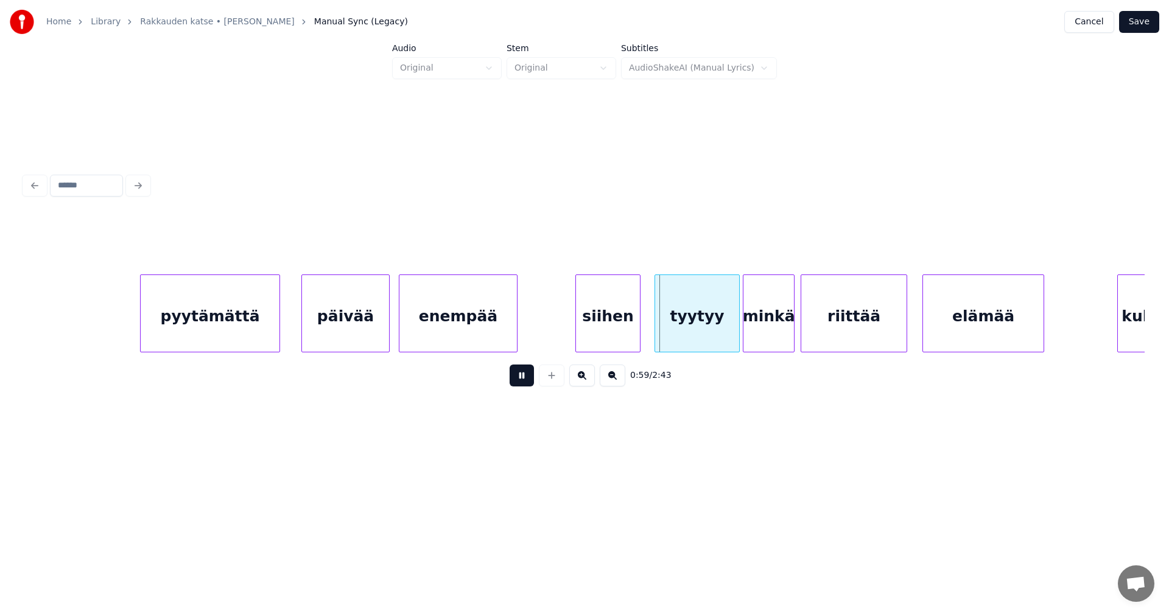
click at [528, 380] on button at bounding box center [521, 376] width 24 height 22
click at [571, 328] on div at bounding box center [572, 313] width 4 height 77
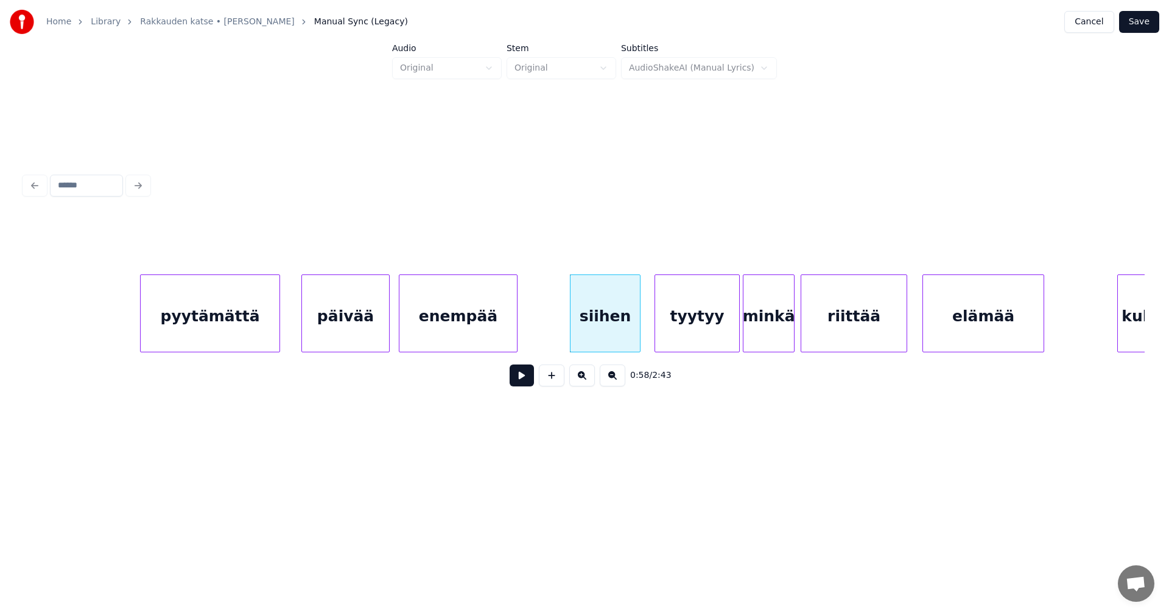
click at [524, 386] on button at bounding box center [521, 376] width 24 height 22
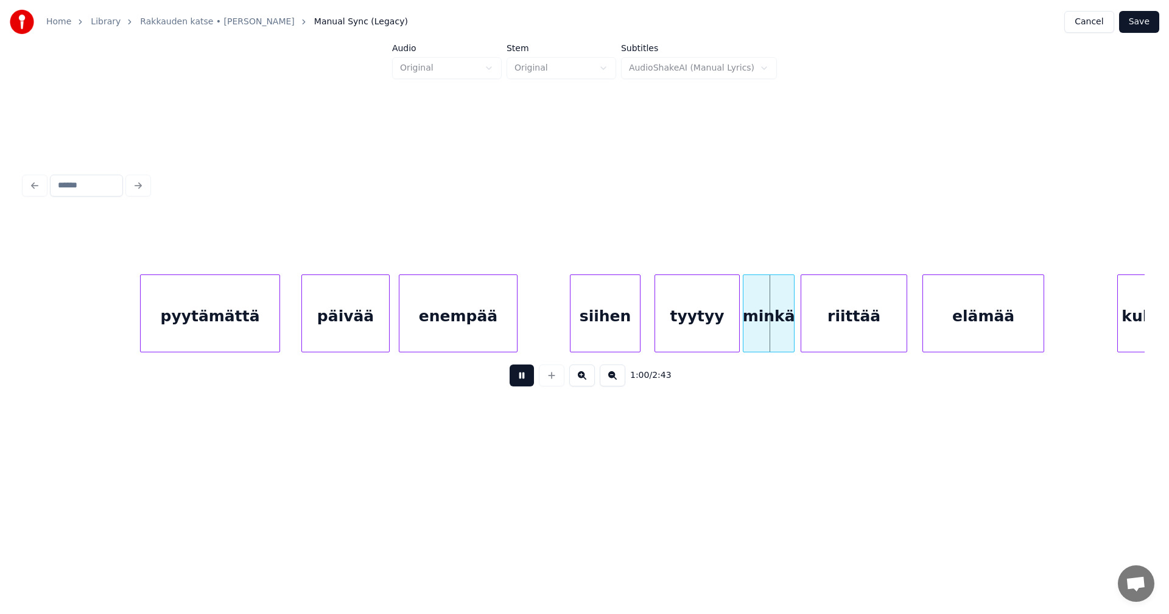
click at [526, 384] on button at bounding box center [521, 376] width 24 height 22
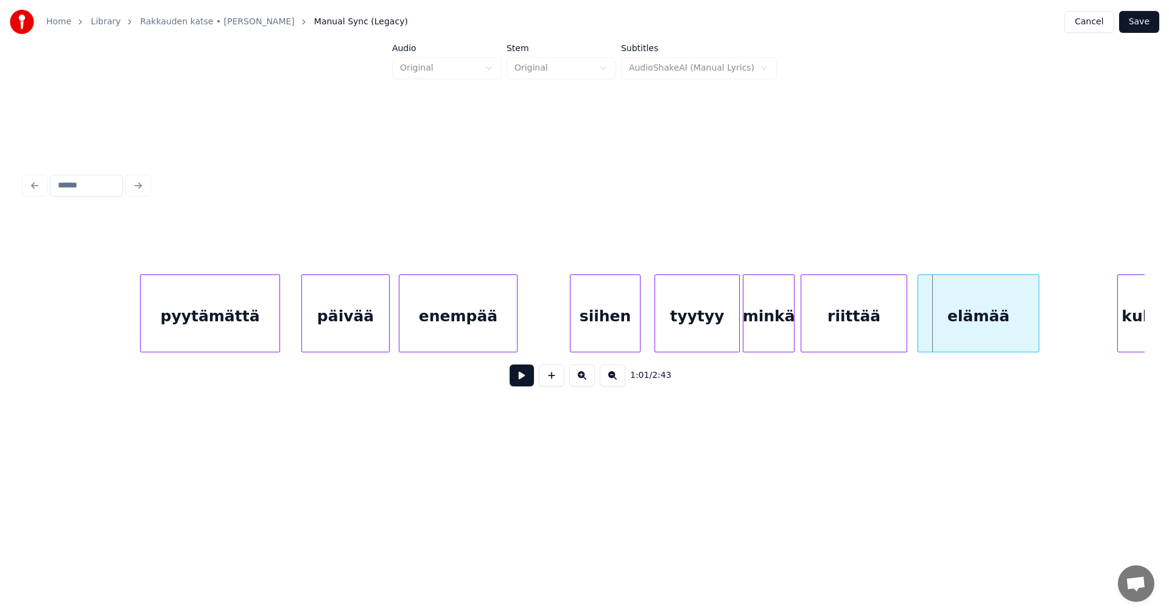
click at [956, 334] on div "elämää" at bounding box center [978, 316] width 121 height 83
click at [1050, 327] on div at bounding box center [1049, 313] width 4 height 77
click at [530, 382] on button at bounding box center [521, 376] width 24 height 22
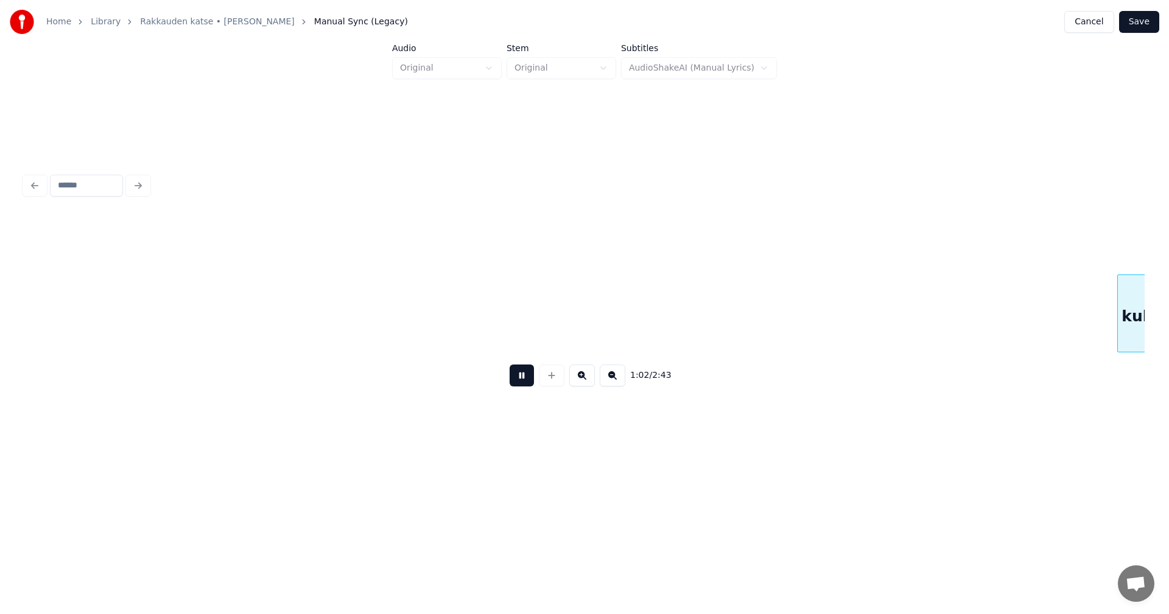
scroll to position [0, 9506]
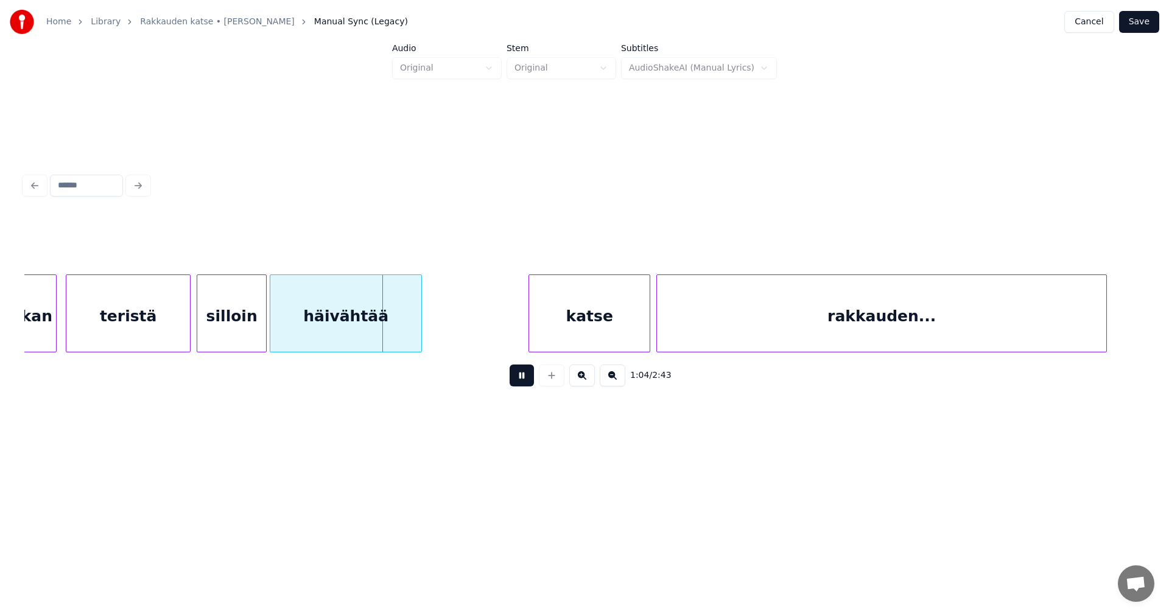
click at [530, 382] on button at bounding box center [521, 376] width 24 height 22
click at [172, 340] on div "teristä" at bounding box center [128, 316] width 124 height 83
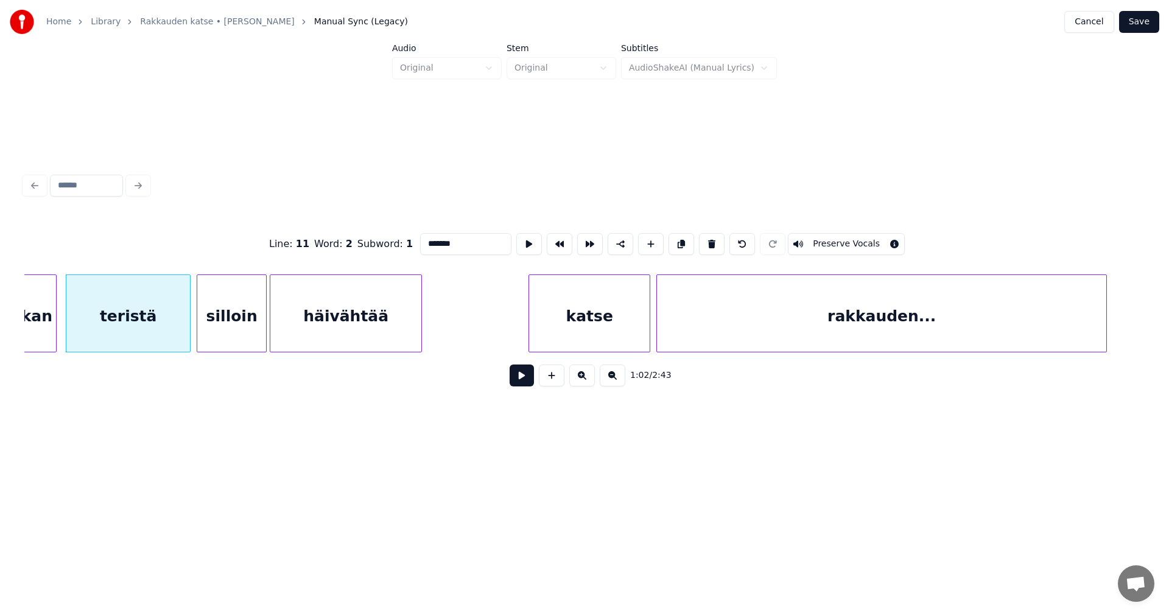
click at [528, 380] on button at bounding box center [521, 376] width 24 height 22
click at [527, 380] on button at bounding box center [521, 376] width 24 height 22
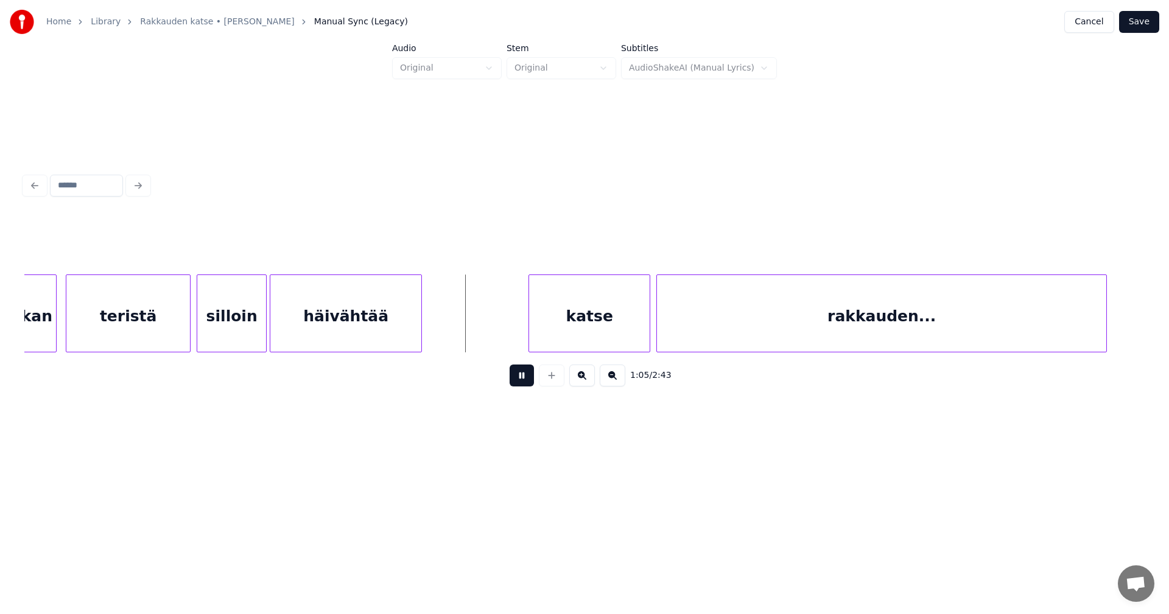
click at [527, 380] on button at bounding box center [521, 376] width 24 height 22
click at [24, 333] on div "kukan" at bounding box center [26, 316] width 60 height 83
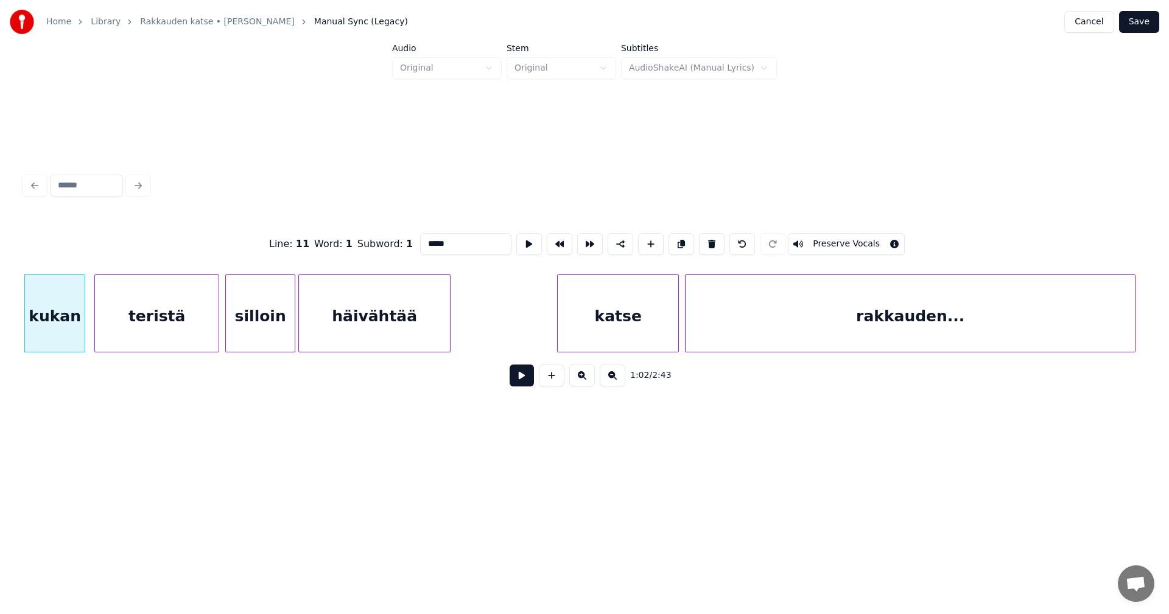
click at [528, 383] on button at bounding box center [521, 376] width 24 height 22
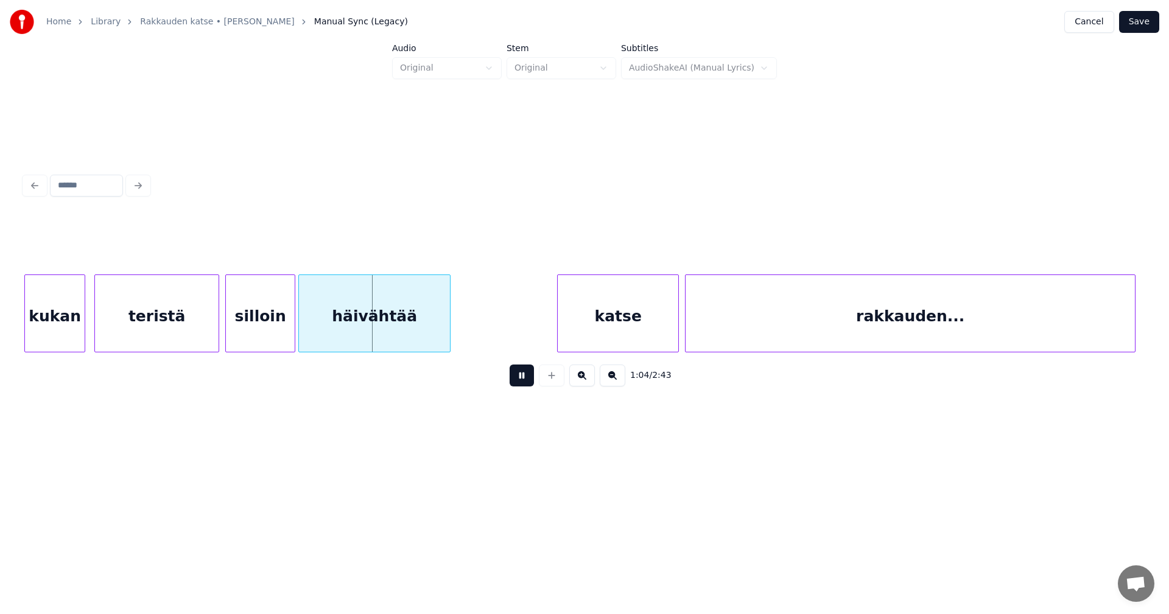
drag, startPoint x: 528, startPoint y: 383, endPoint x: 212, endPoint y: 370, distance: 316.1
click at [522, 383] on button at bounding box center [521, 376] width 24 height 22
click at [158, 334] on div "teristä" at bounding box center [157, 316] width 124 height 83
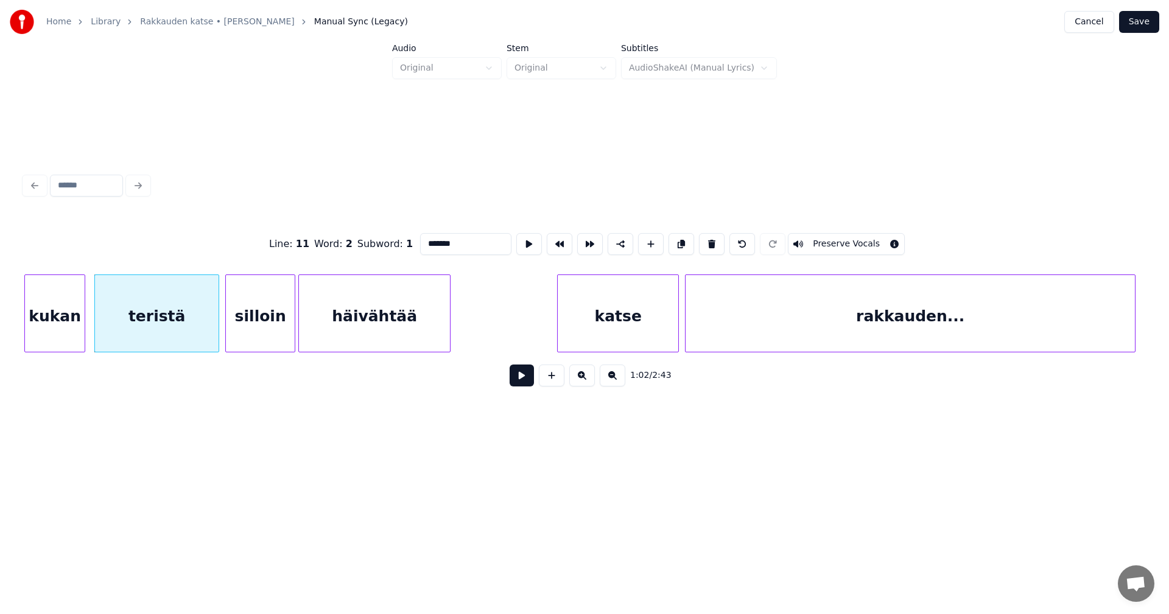
click at [523, 382] on button at bounding box center [521, 376] width 24 height 22
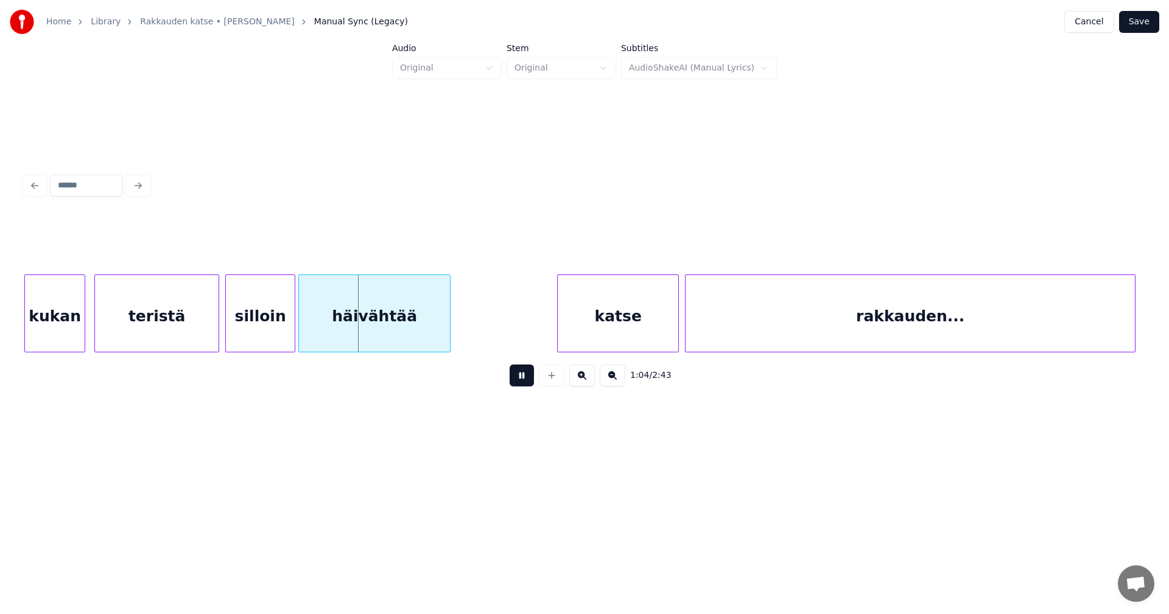
click at [70, 326] on div "kukan" at bounding box center [55, 316] width 60 height 83
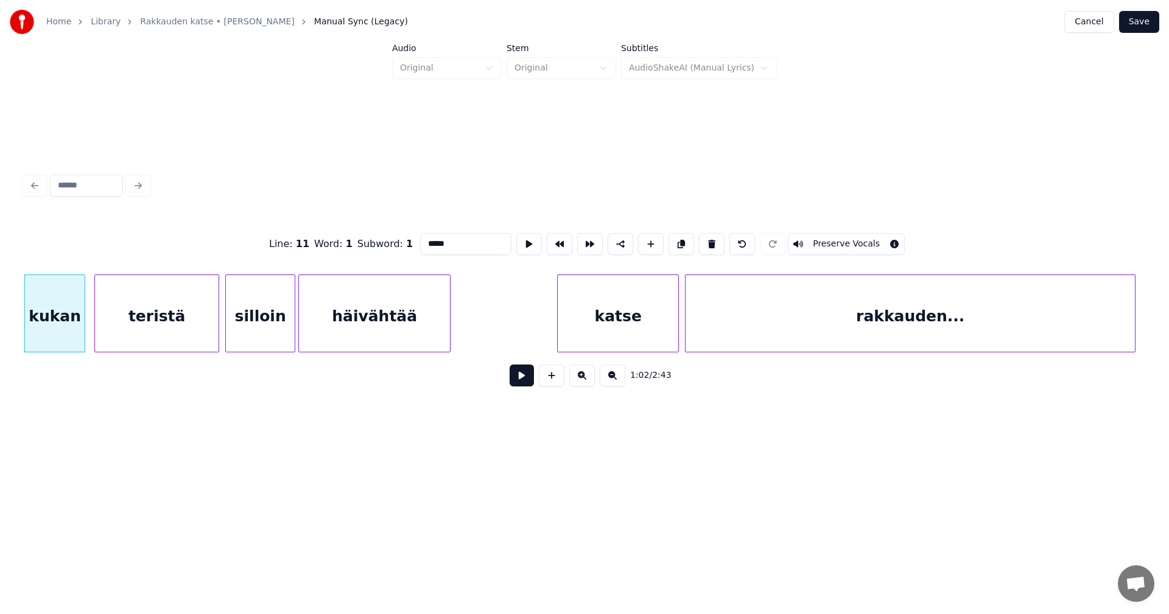
click at [65, 338] on div "kukan" at bounding box center [55, 316] width 60 height 83
click at [524, 383] on button at bounding box center [521, 376] width 24 height 22
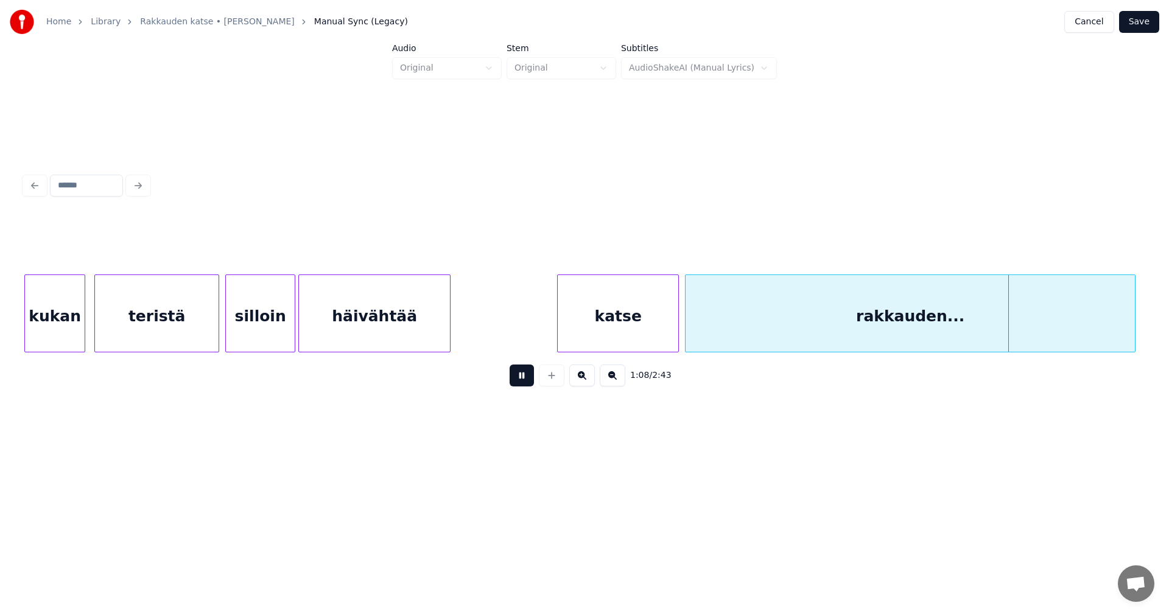
click at [523, 383] on button at bounding box center [521, 376] width 24 height 22
click at [393, 340] on div "häivähtää" at bounding box center [374, 316] width 151 height 83
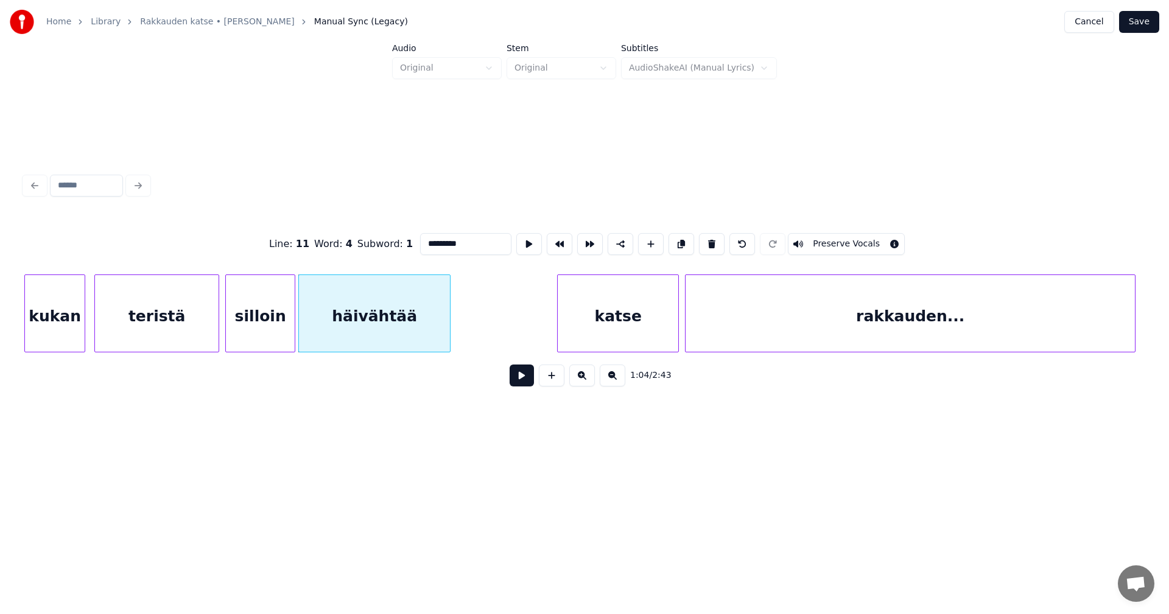
click at [523, 382] on button at bounding box center [521, 376] width 24 height 22
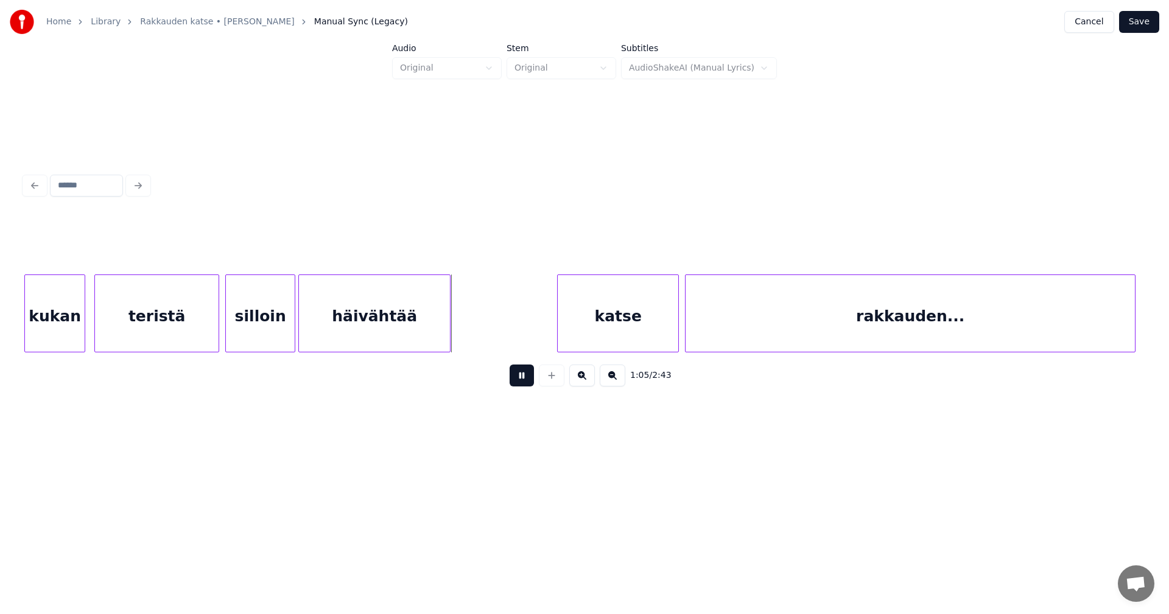
click at [523, 380] on button at bounding box center [521, 376] width 24 height 22
click at [461, 329] on div at bounding box center [459, 313] width 4 height 77
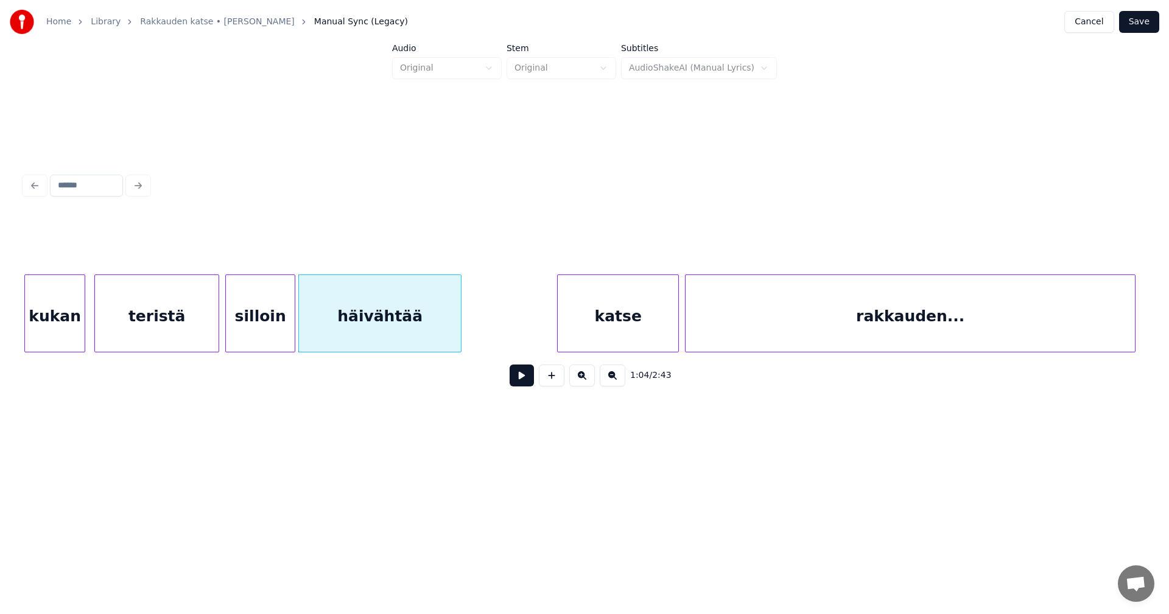
click at [528, 380] on button at bounding box center [521, 376] width 24 height 22
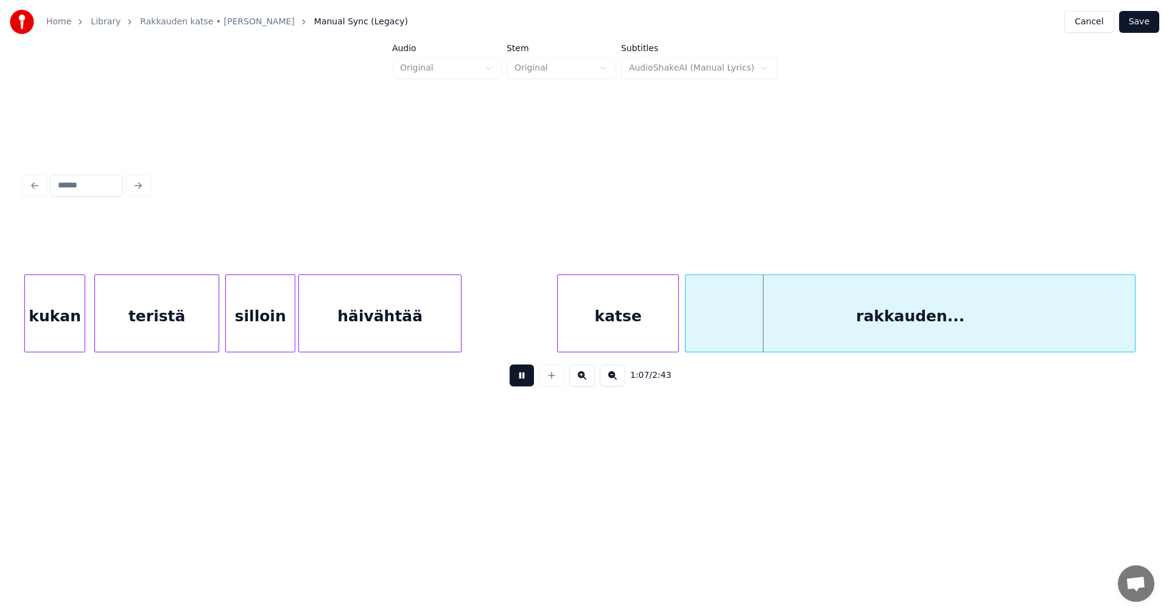
click at [528, 380] on button at bounding box center [521, 376] width 24 height 22
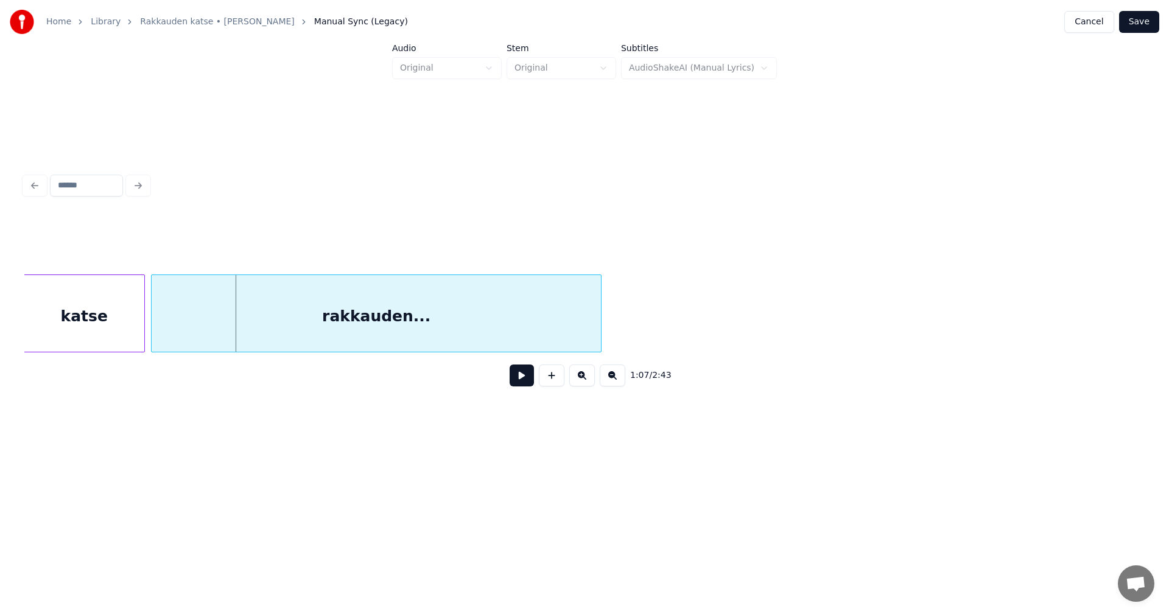
scroll to position [0, 10013]
click at [641, 329] on div at bounding box center [639, 313] width 4 height 77
click at [526, 381] on button at bounding box center [521, 376] width 24 height 22
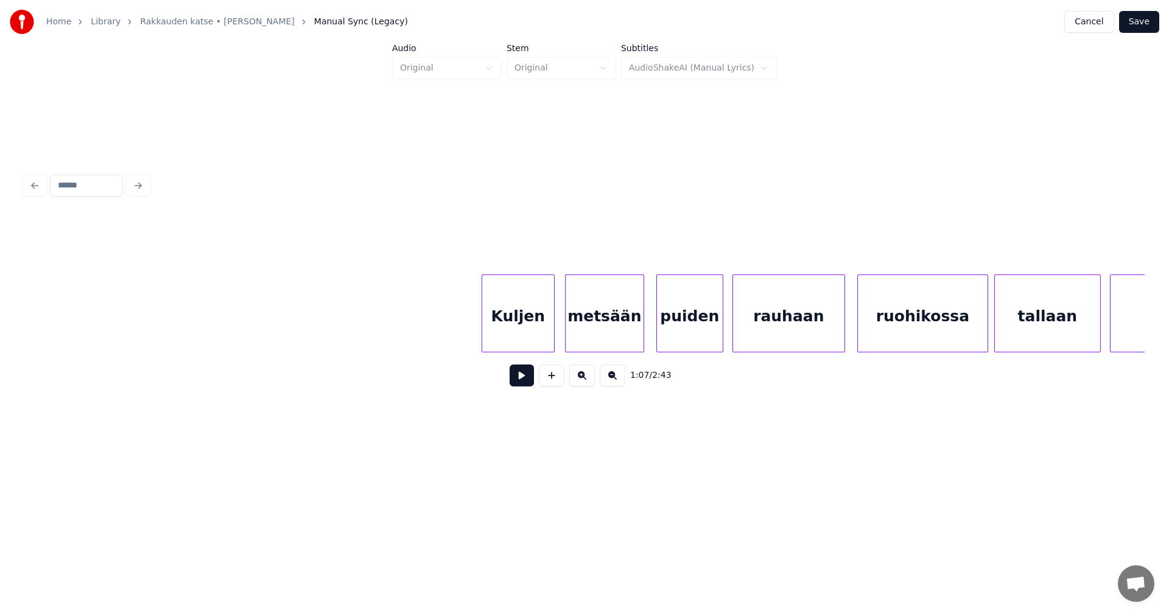
scroll to position [0, 5045]
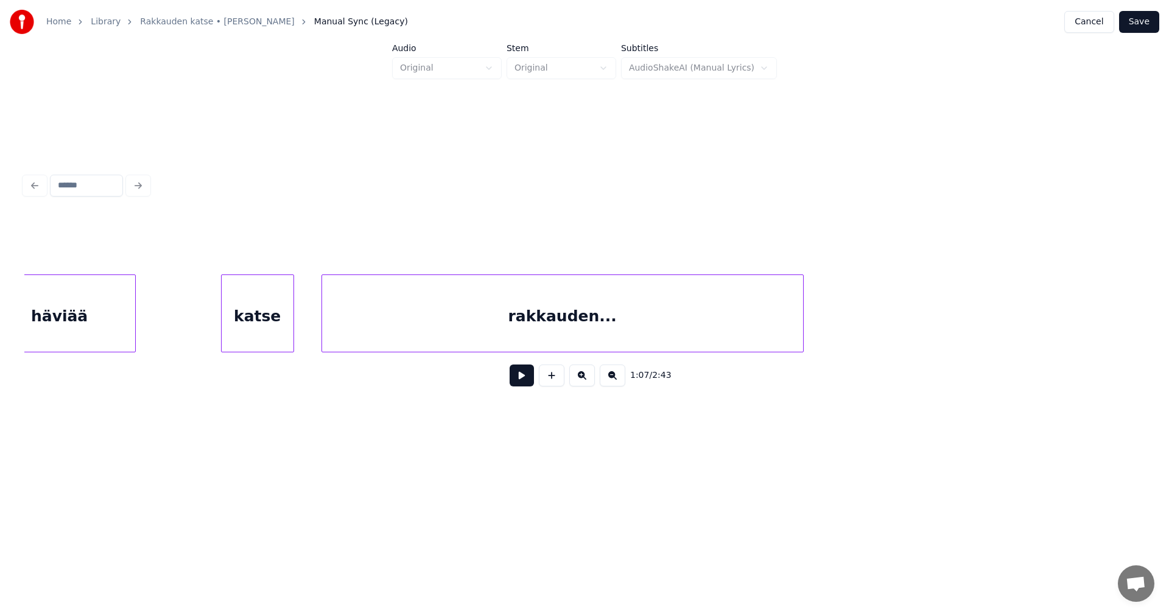
click at [287, 330] on div "katse" at bounding box center [258, 316] width 72 height 83
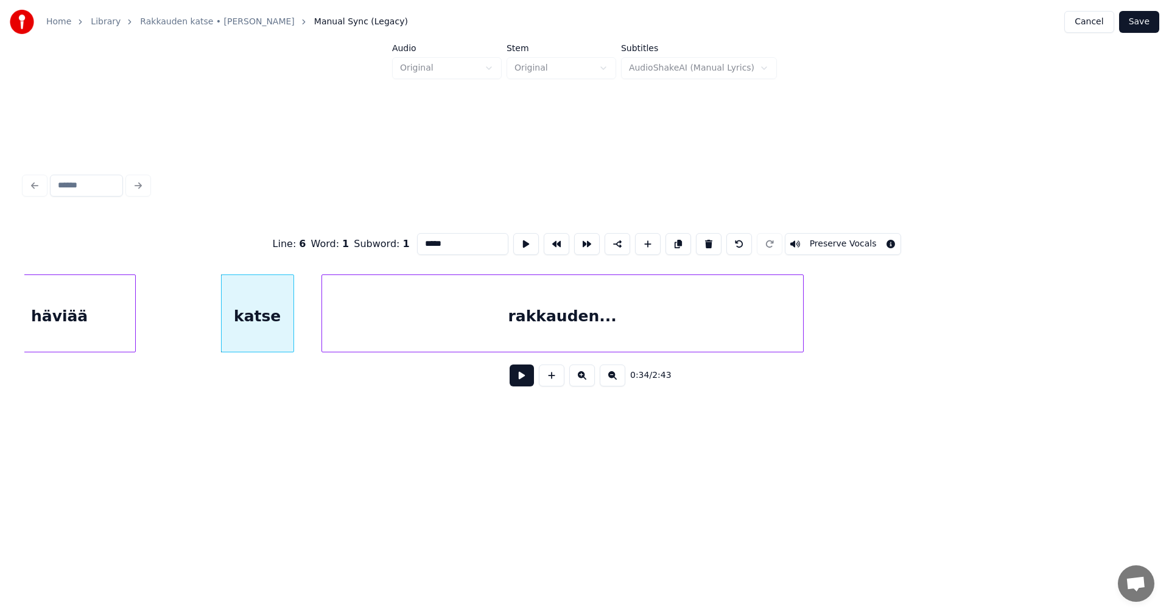
click at [523, 379] on button at bounding box center [521, 376] width 24 height 22
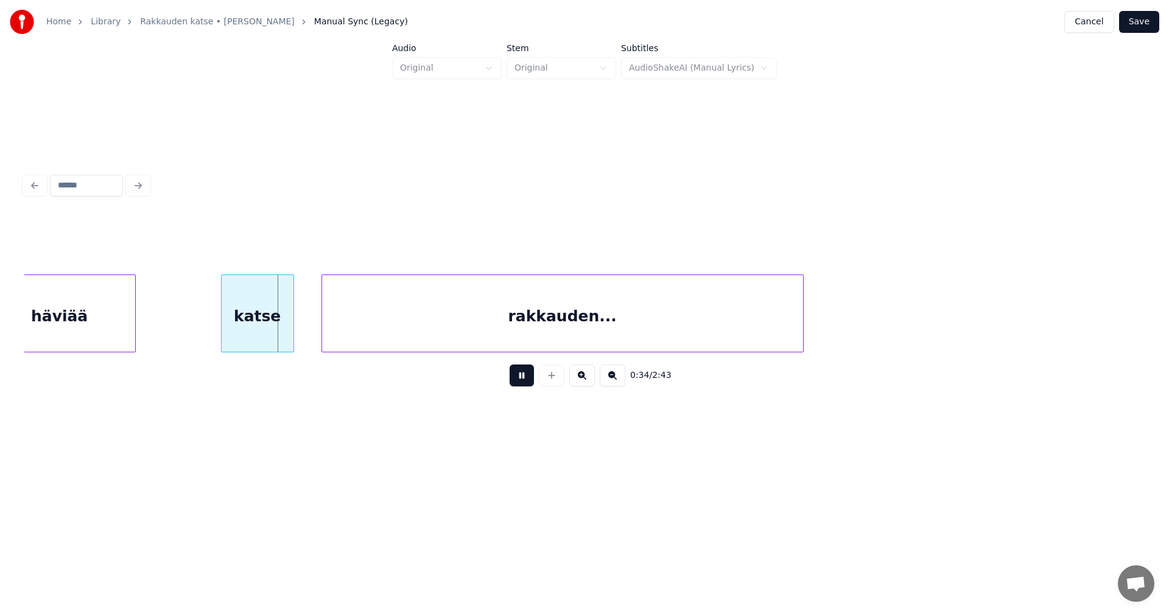
click at [523, 379] on button at bounding box center [521, 376] width 24 height 22
click at [385, 332] on div "rakkauden..." at bounding box center [562, 316] width 481 height 83
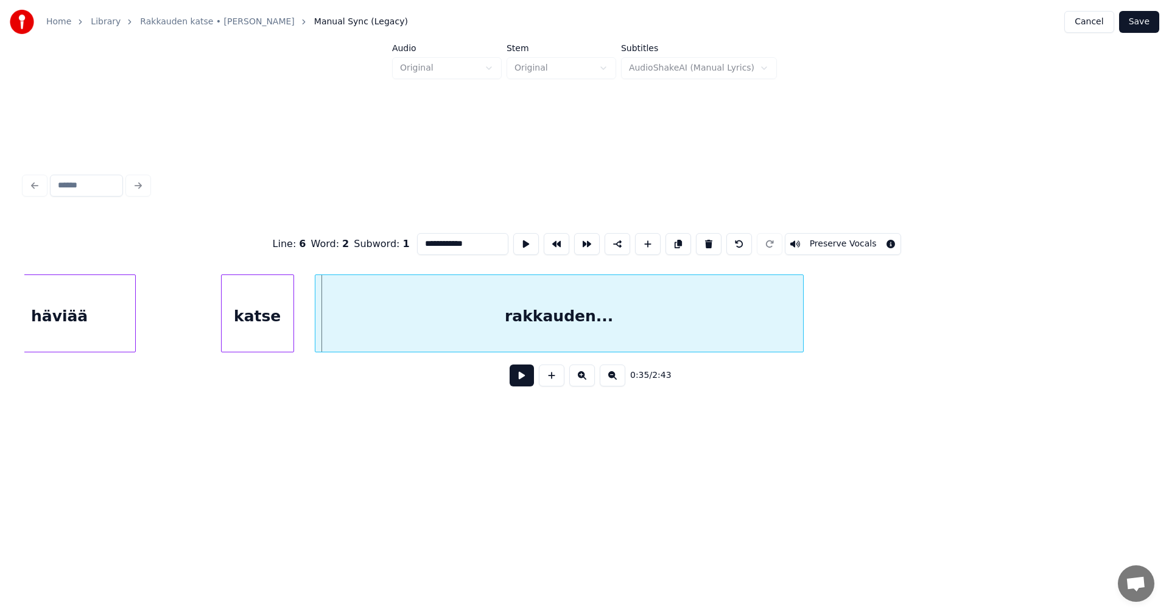
click at [317, 337] on div at bounding box center [317, 313] width 4 height 77
click at [530, 382] on button at bounding box center [521, 376] width 24 height 22
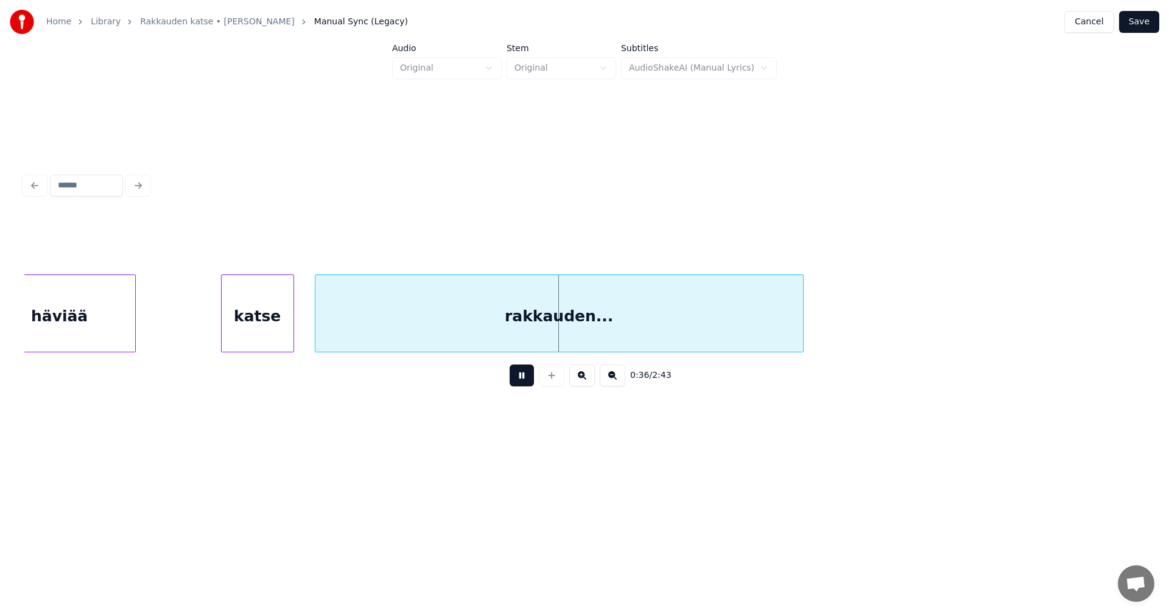
click at [525, 383] on button at bounding box center [521, 376] width 24 height 22
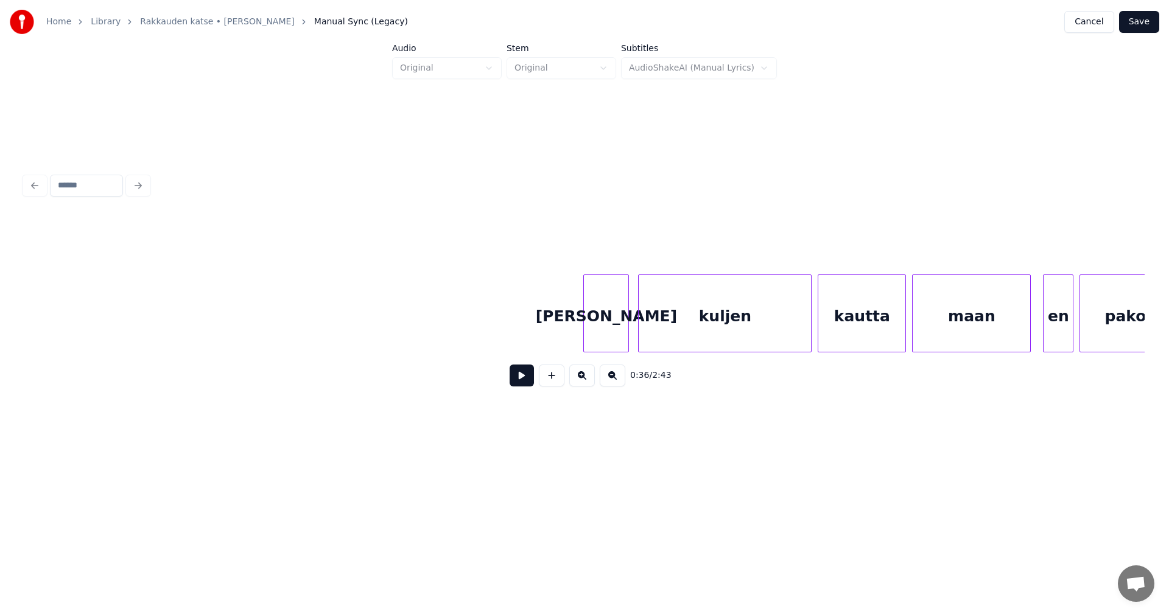
scroll to position [0, 10938]
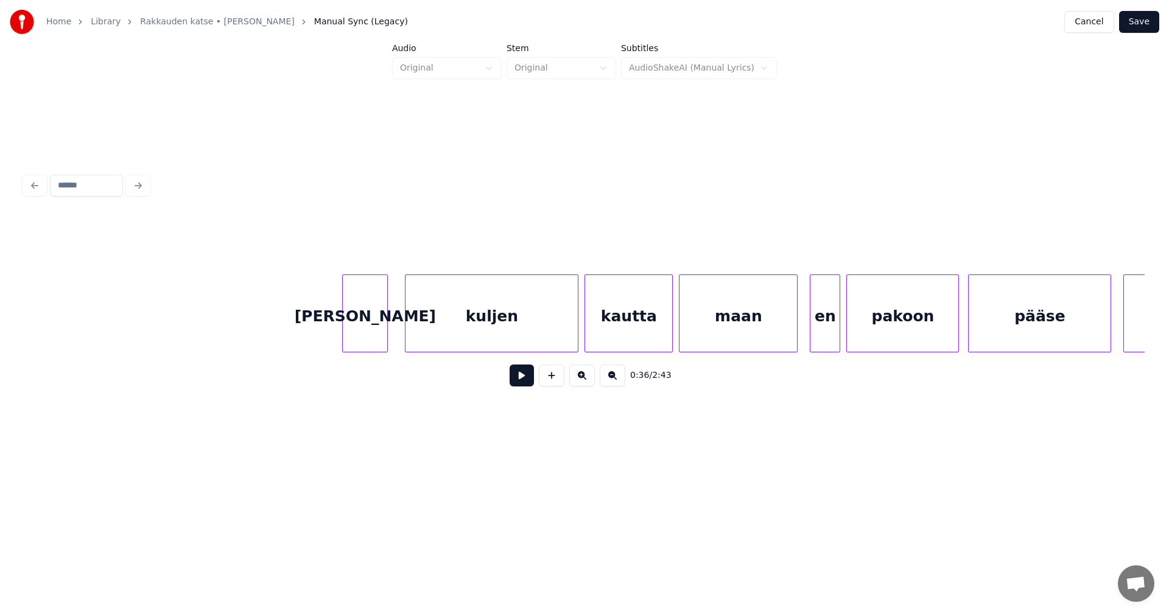
click at [372, 332] on div "[PERSON_NAME]" at bounding box center [365, 316] width 44 height 83
click at [520, 380] on button at bounding box center [521, 376] width 24 height 22
drag, startPoint x: 520, startPoint y: 380, endPoint x: 488, endPoint y: 368, distance: 33.9
click at [519, 380] on button at bounding box center [521, 376] width 24 height 22
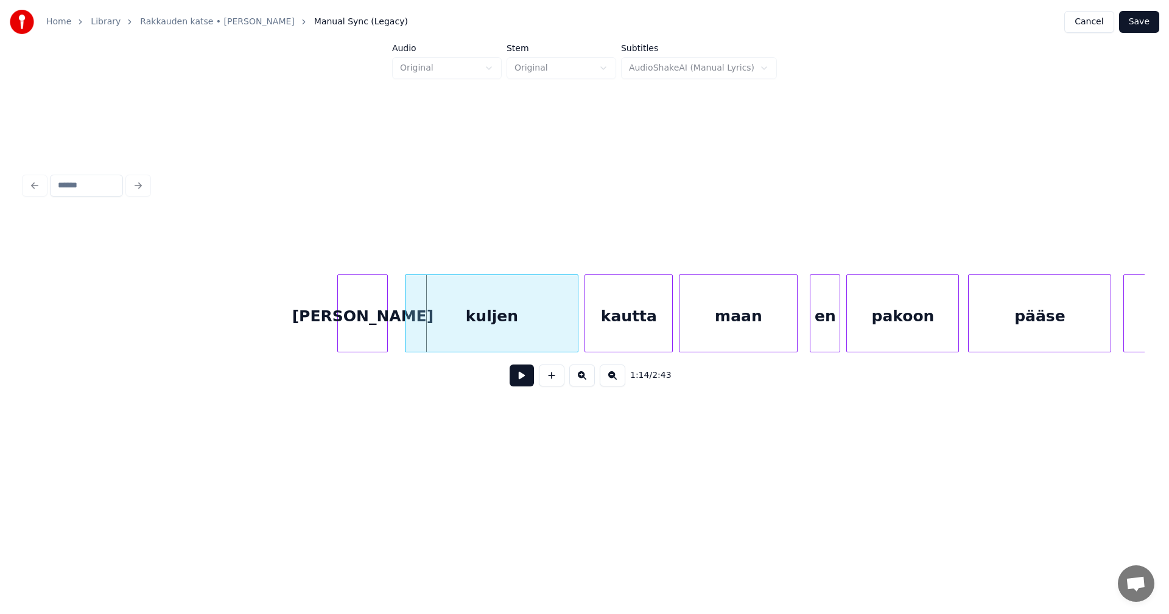
click at [338, 325] on div at bounding box center [340, 313] width 4 height 77
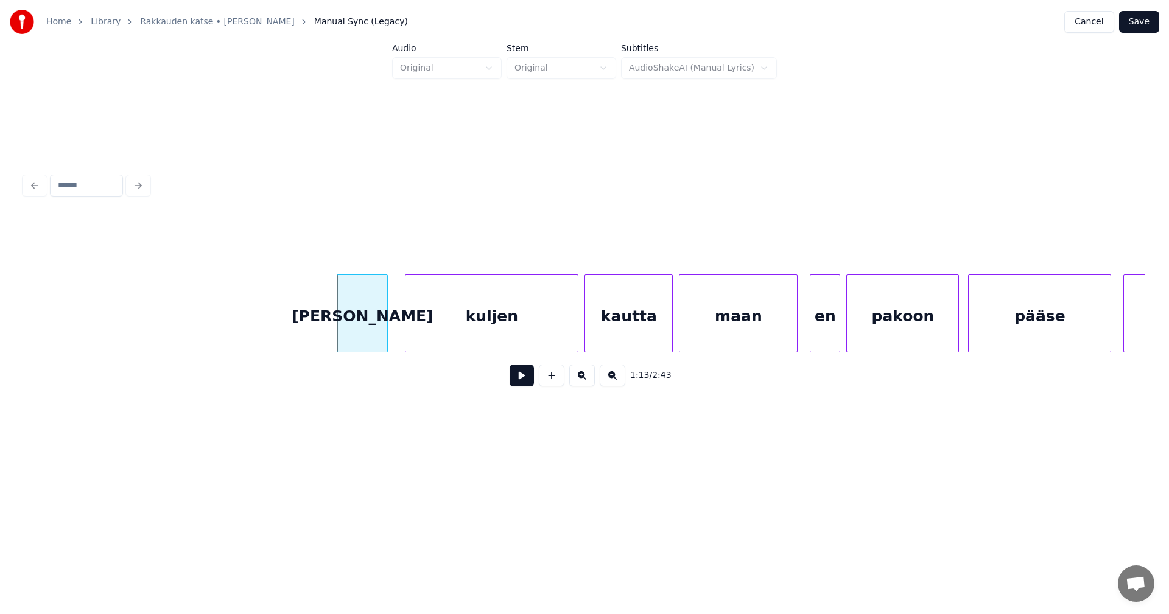
click at [523, 380] on button at bounding box center [521, 376] width 24 height 22
click at [522, 380] on button at bounding box center [521, 376] width 24 height 22
click at [817, 331] on div "en" at bounding box center [821, 316] width 29 height 83
click at [526, 382] on button at bounding box center [521, 376] width 24 height 22
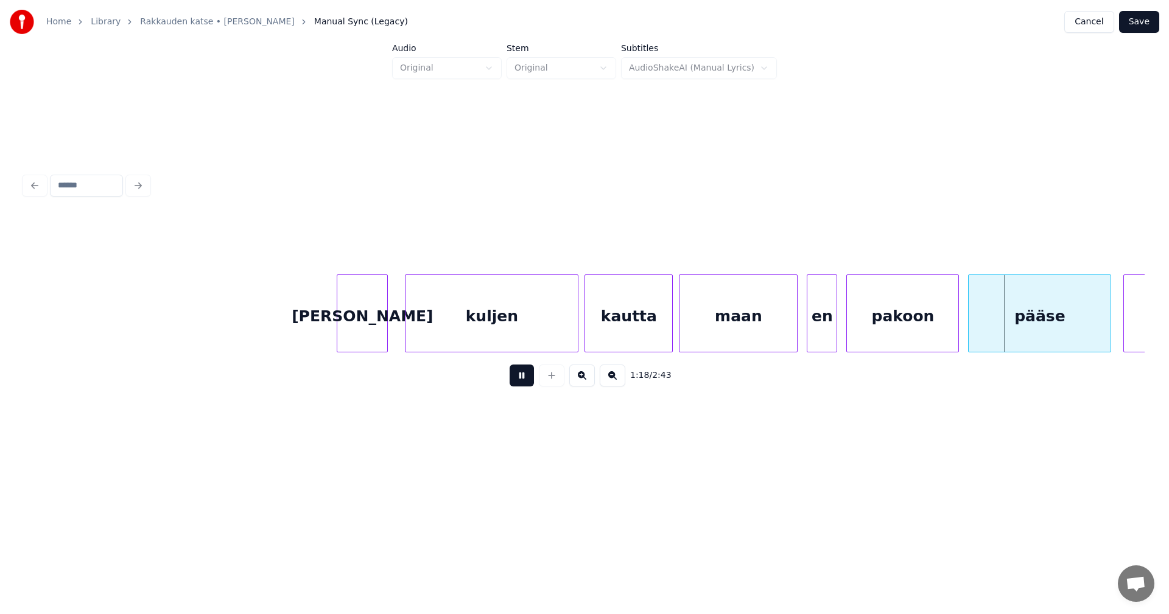
click at [526, 382] on button at bounding box center [521, 376] width 24 height 22
click at [528, 384] on button at bounding box center [521, 376] width 24 height 22
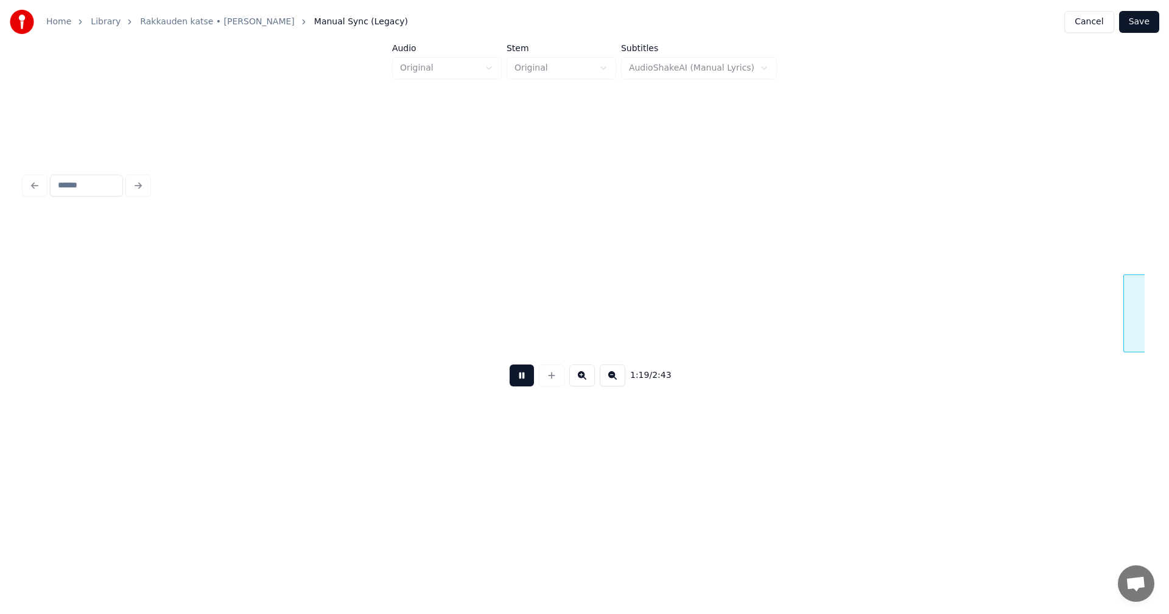
scroll to position [0, 12059]
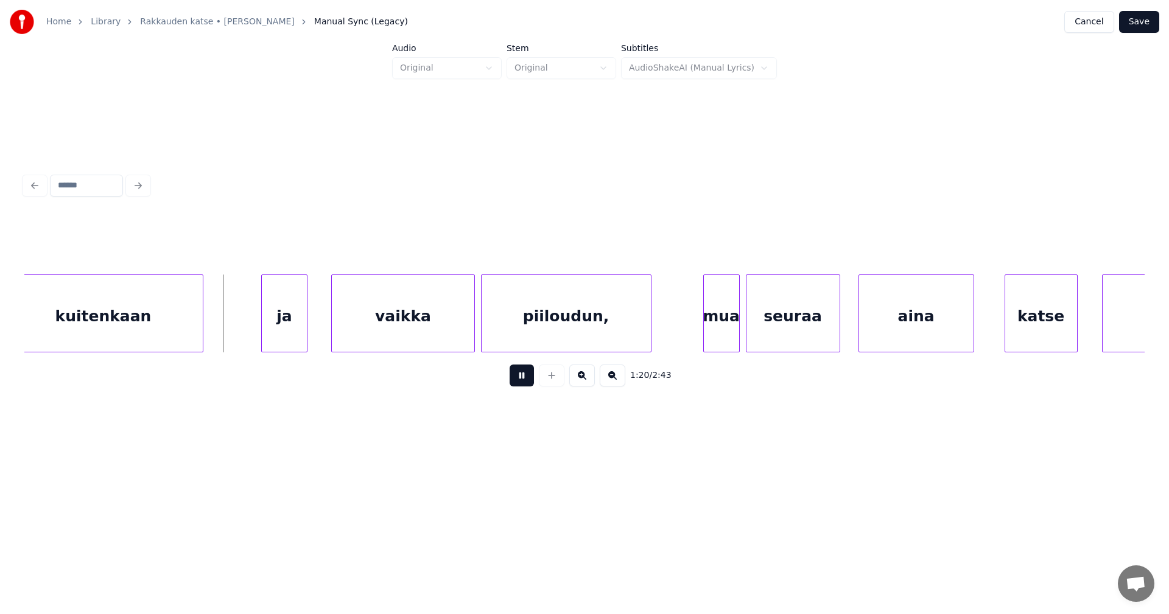
click at [525, 384] on button at bounding box center [521, 376] width 24 height 22
click at [271, 314] on div "ja" at bounding box center [277, 316] width 44 height 83
click at [251, 321] on div at bounding box center [251, 313] width 4 height 77
click at [363, 329] on div "vaikka" at bounding box center [399, 316] width 142 height 83
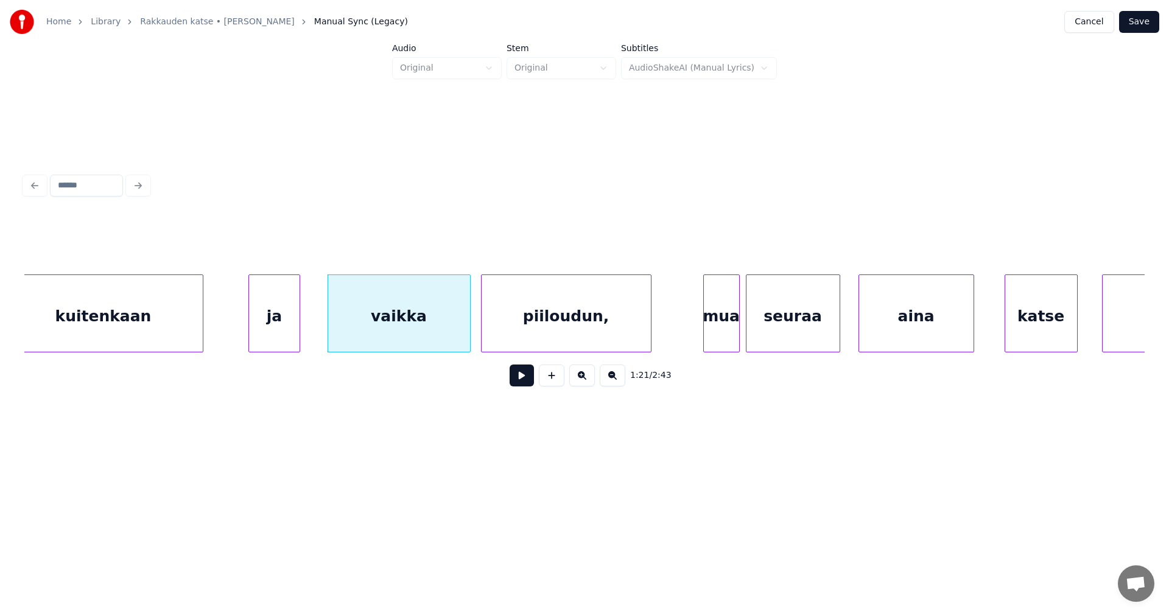
click at [280, 327] on div "ja" at bounding box center [274, 316] width 50 height 83
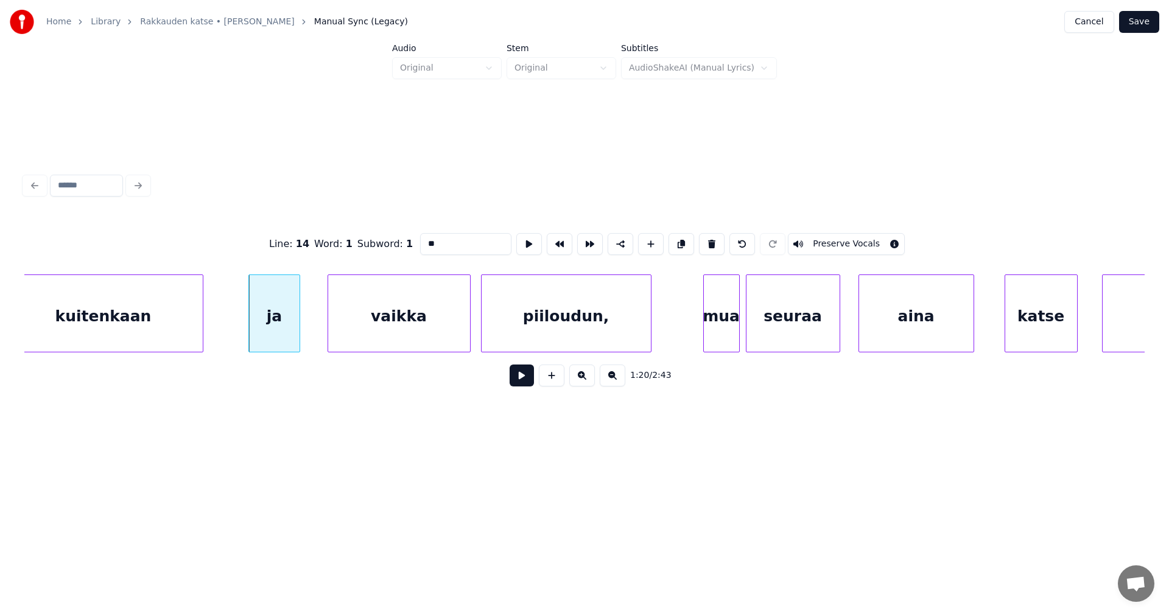
click at [520, 380] on button at bounding box center [521, 376] width 24 height 22
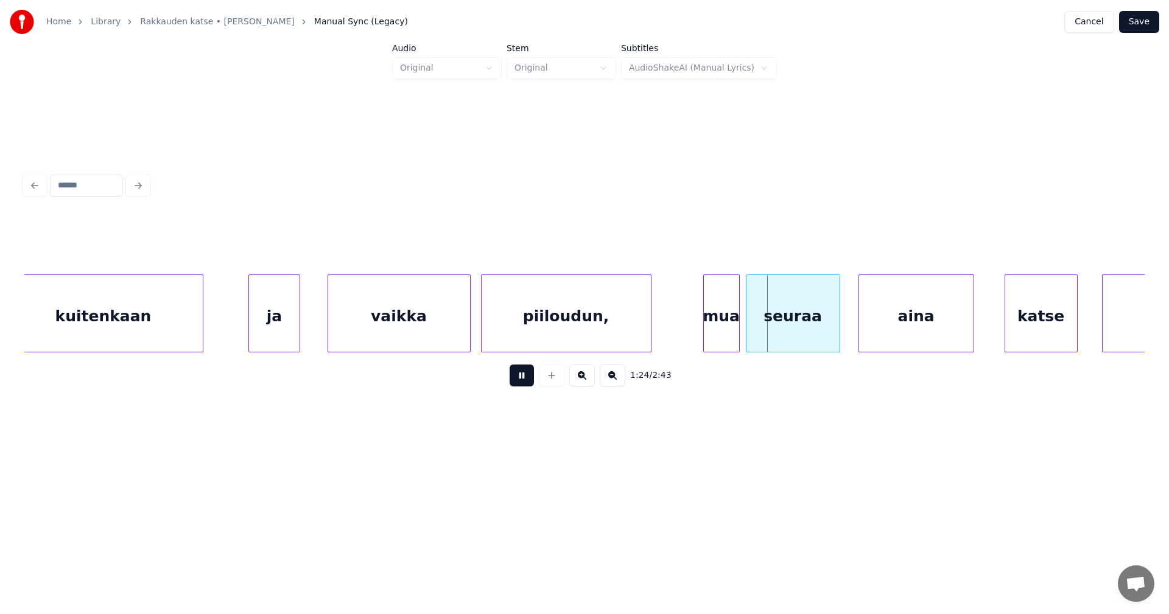
click at [520, 380] on button at bounding box center [521, 376] width 24 height 22
click at [719, 321] on div "mua" at bounding box center [717, 316] width 35 height 83
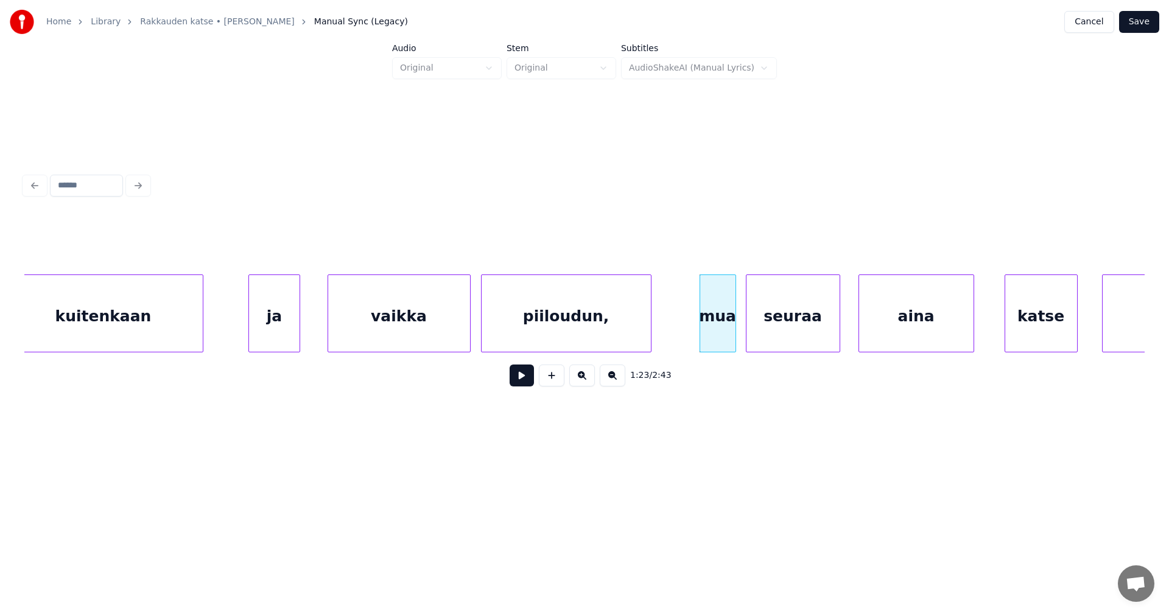
click at [561, 316] on div "piiloudun," at bounding box center [565, 316] width 169 height 83
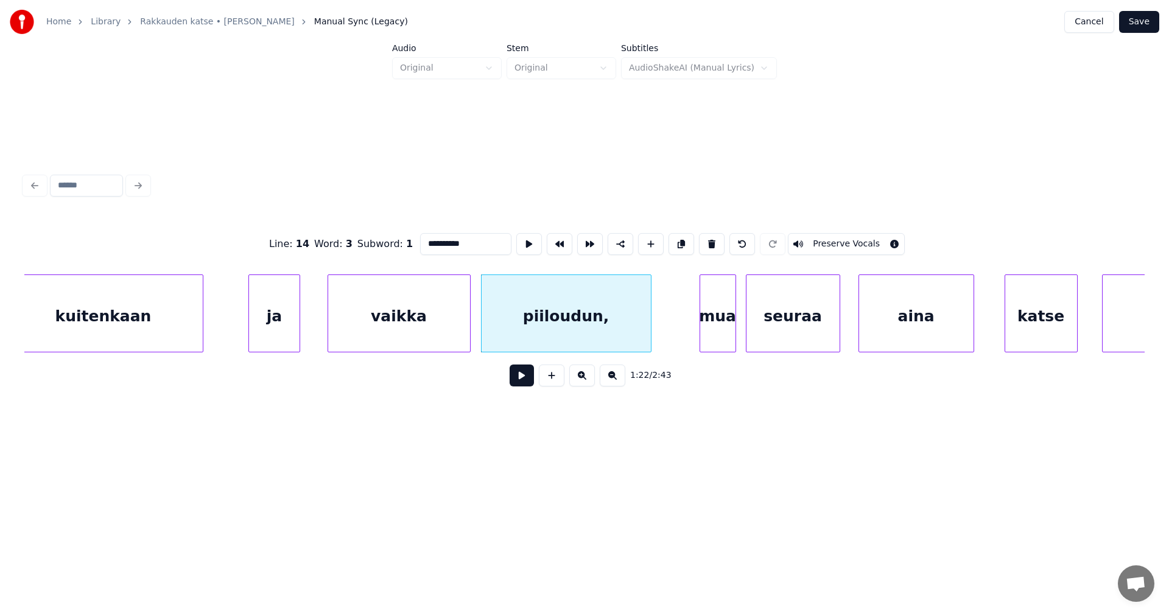
click at [710, 319] on div "mua" at bounding box center [717, 316] width 35 height 83
type input "***"
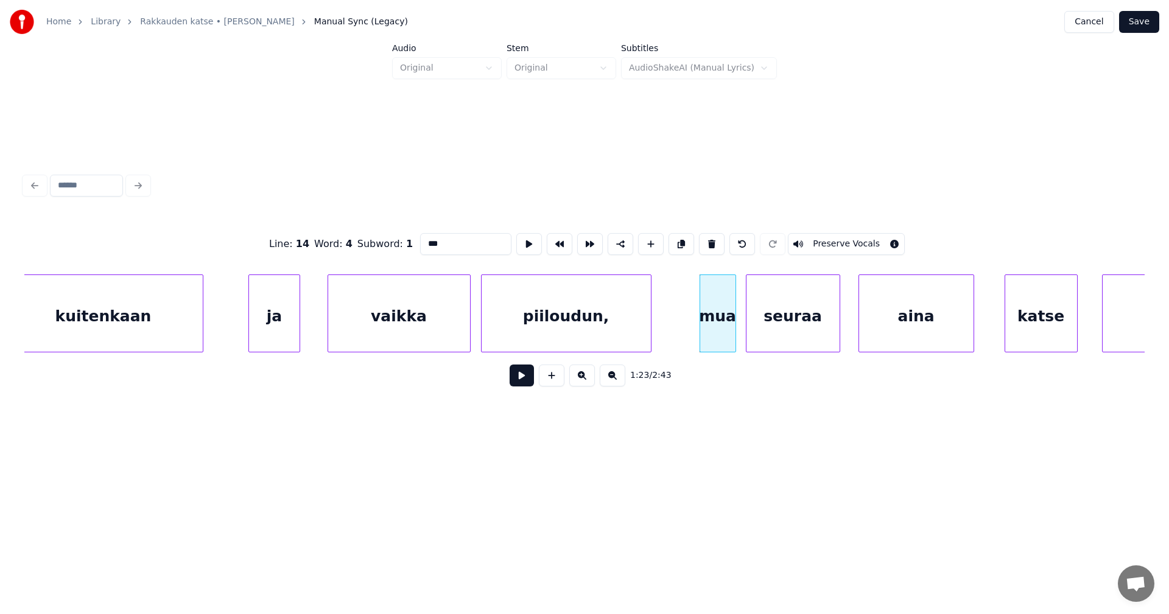
click at [526, 385] on button at bounding box center [521, 376] width 24 height 22
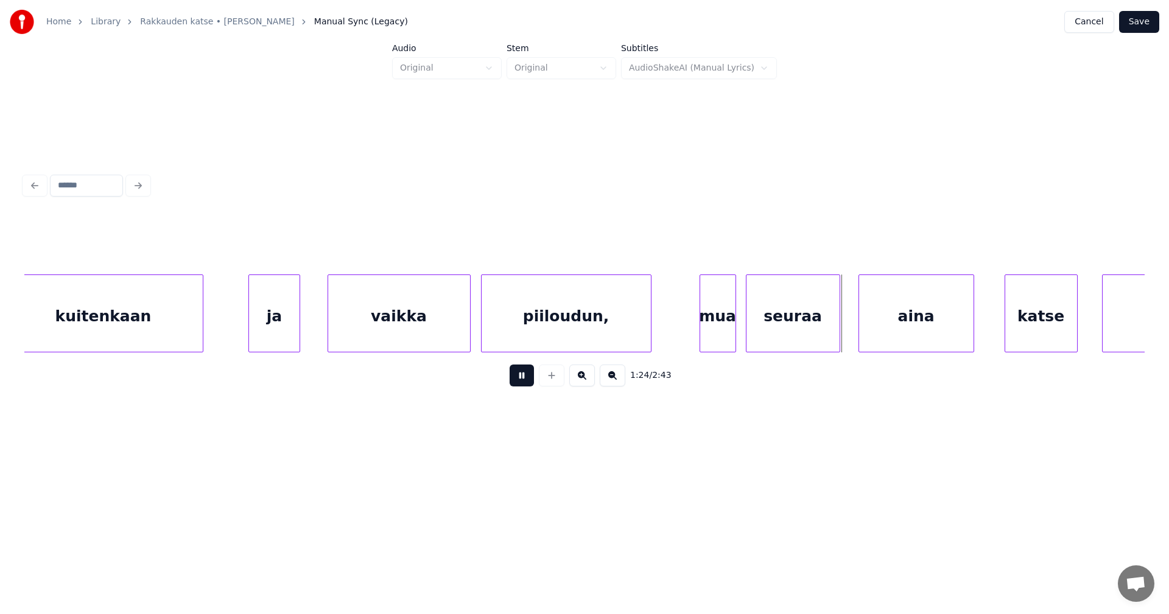
click at [526, 385] on button at bounding box center [521, 376] width 24 height 22
click at [893, 326] on div "aina" at bounding box center [910, 316] width 114 height 83
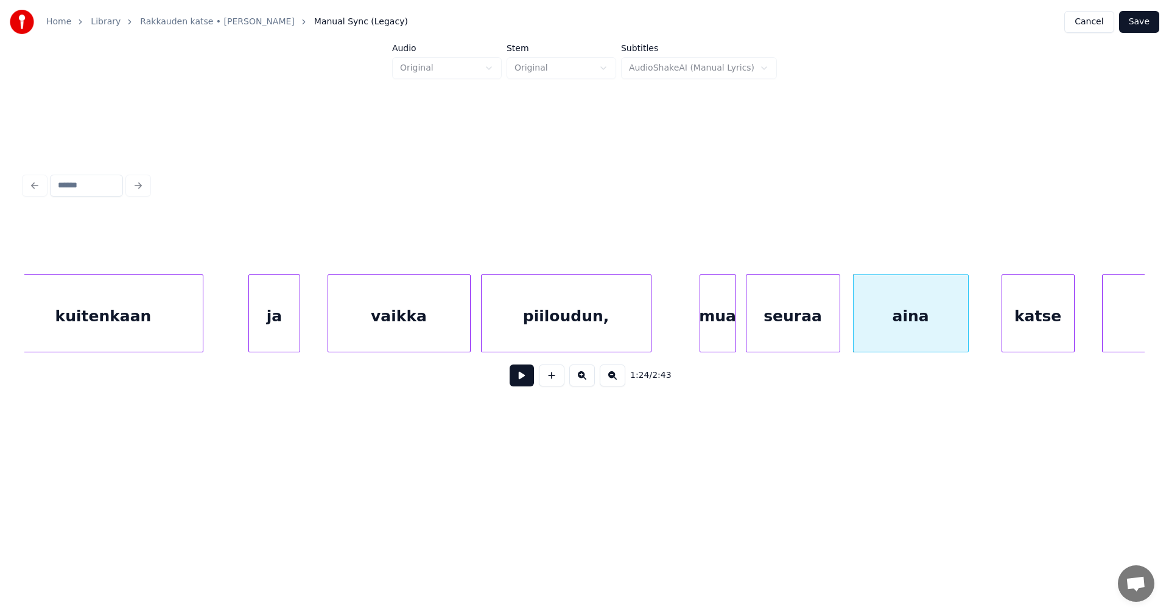
click at [1041, 324] on div "katse" at bounding box center [1038, 316] width 72 height 83
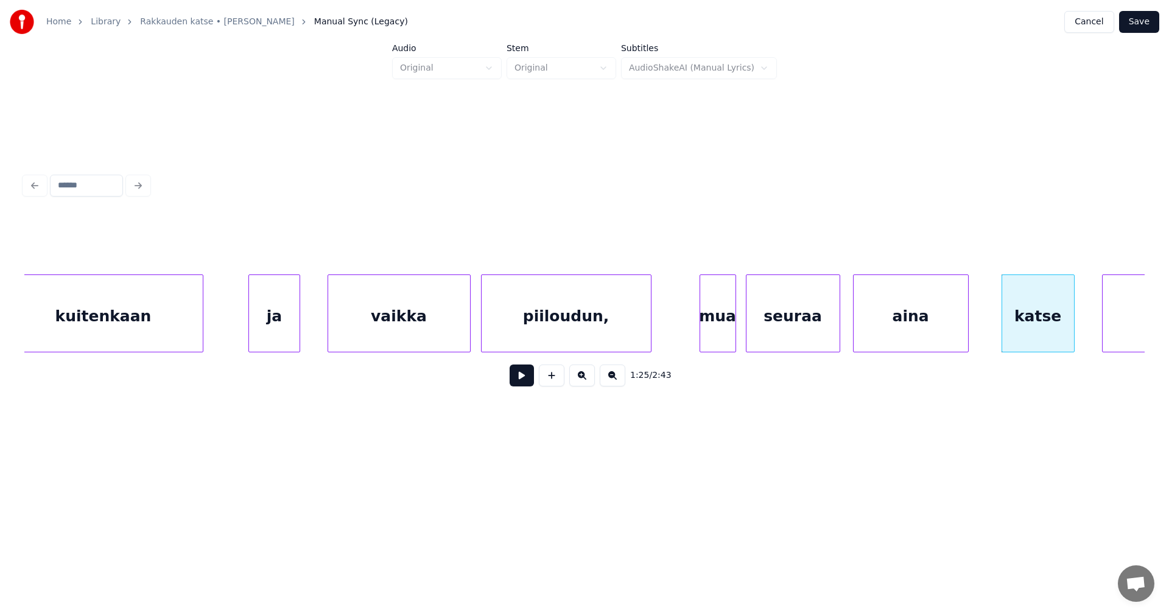
click at [523, 380] on button at bounding box center [521, 376] width 24 height 22
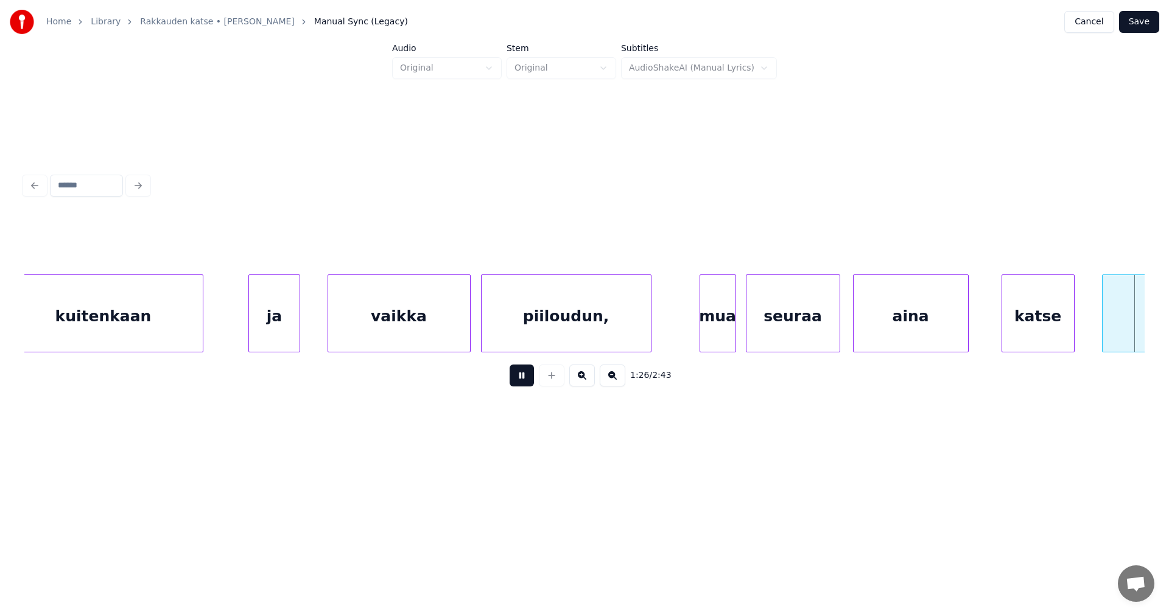
scroll to position [0, 13179]
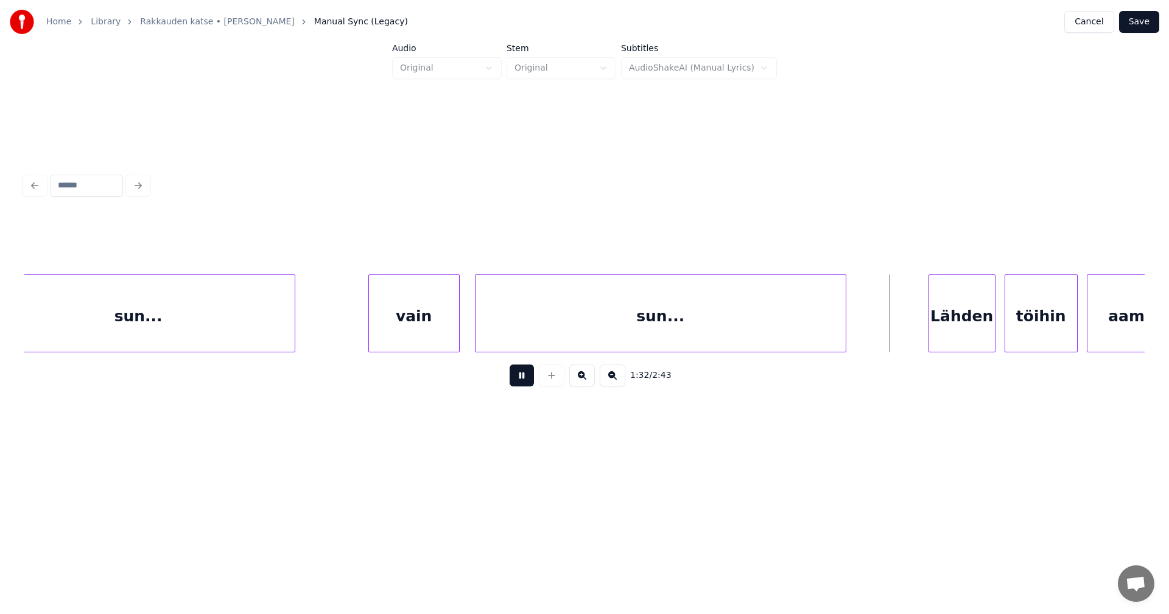
click at [533, 377] on button at bounding box center [521, 376] width 24 height 22
click at [973, 318] on div "Lähden" at bounding box center [962, 316] width 66 height 83
click at [948, 320] on div "Lähden" at bounding box center [959, 316] width 66 height 83
click at [924, 326] on div at bounding box center [922, 313] width 4 height 77
click at [525, 382] on button at bounding box center [521, 376] width 24 height 22
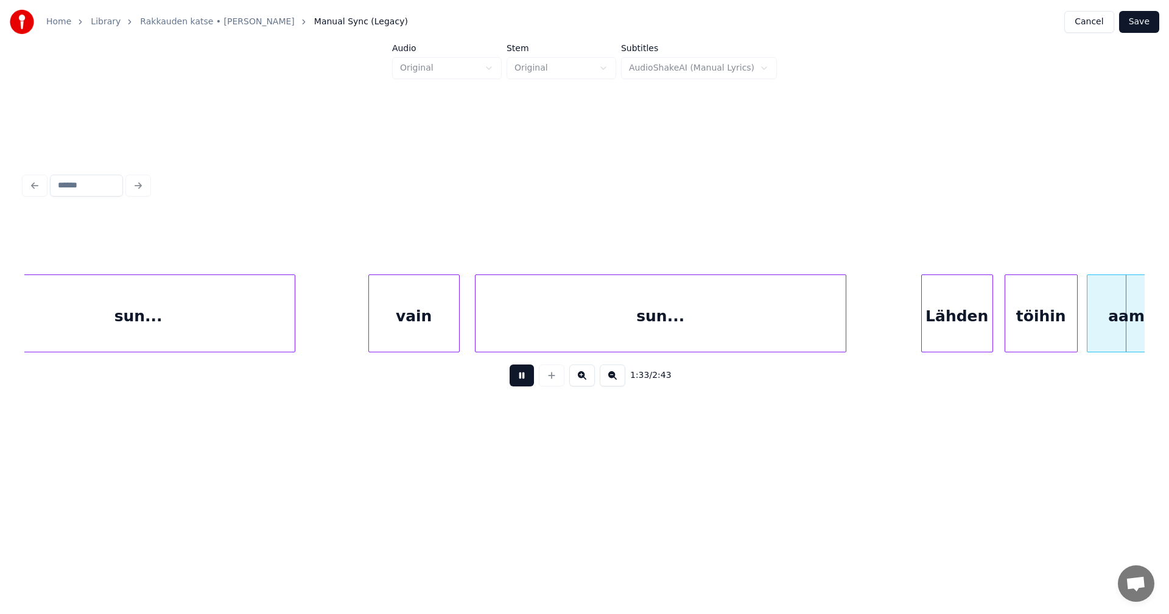
scroll to position [0, 14300]
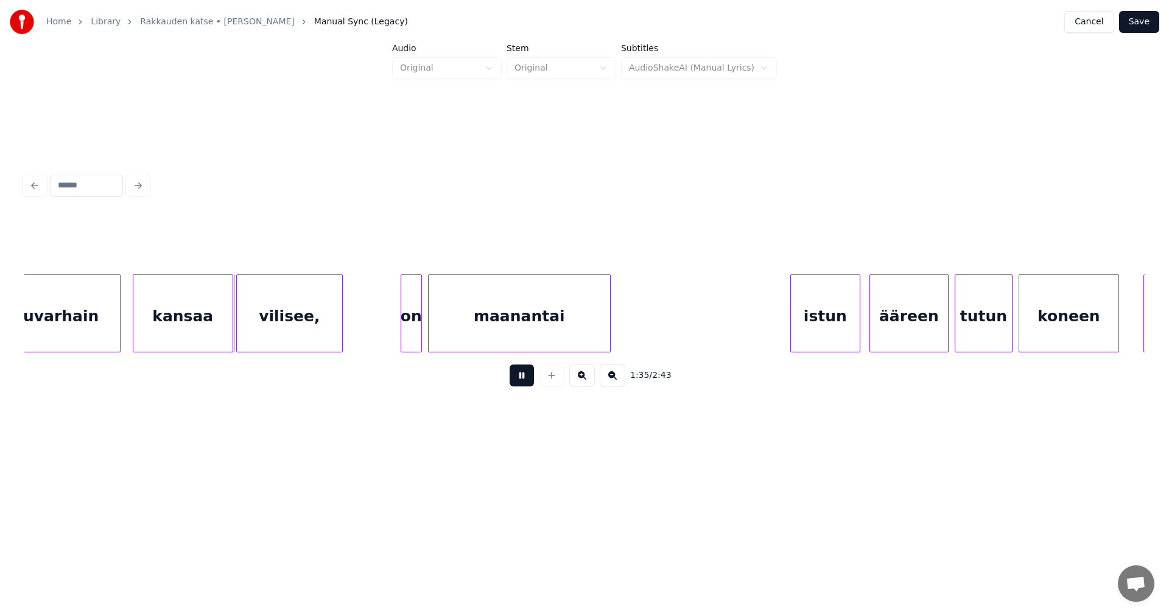
click at [525, 382] on button at bounding box center [521, 376] width 24 height 22
click at [227, 329] on div at bounding box center [228, 313] width 4 height 77
click at [528, 383] on button at bounding box center [521, 376] width 24 height 22
click at [526, 379] on button at bounding box center [521, 376] width 24 height 22
click at [393, 324] on div at bounding box center [395, 313] width 4 height 77
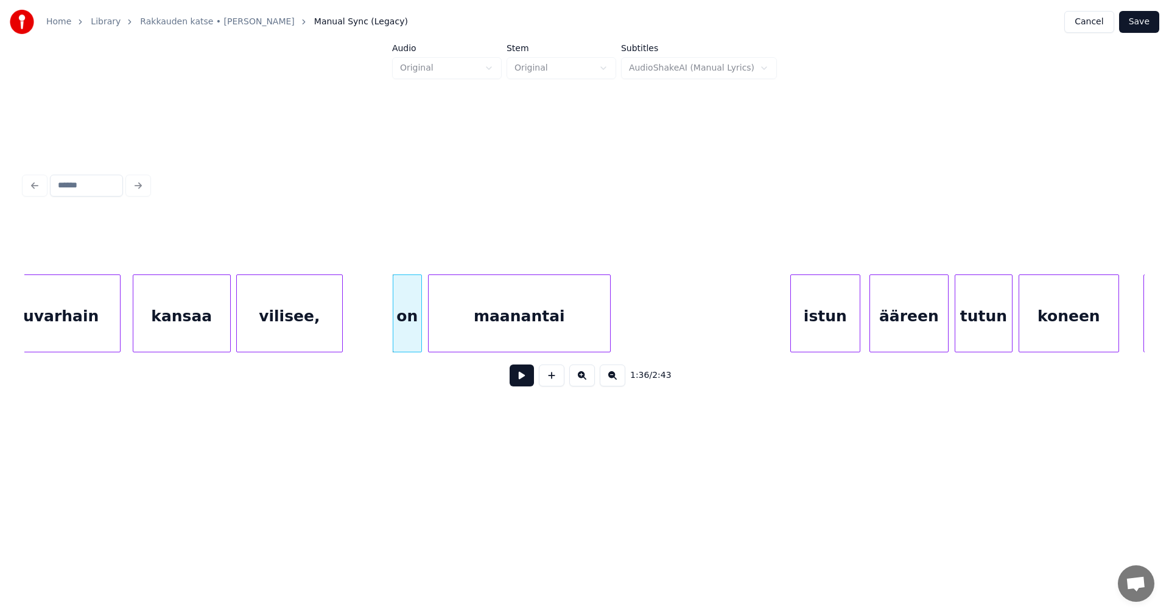
click at [528, 383] on button at bounding box center [521, 376] width 24 height 22
click at [820, 320] on div "istun" at bounding box center [820, 316] width 69 height 83
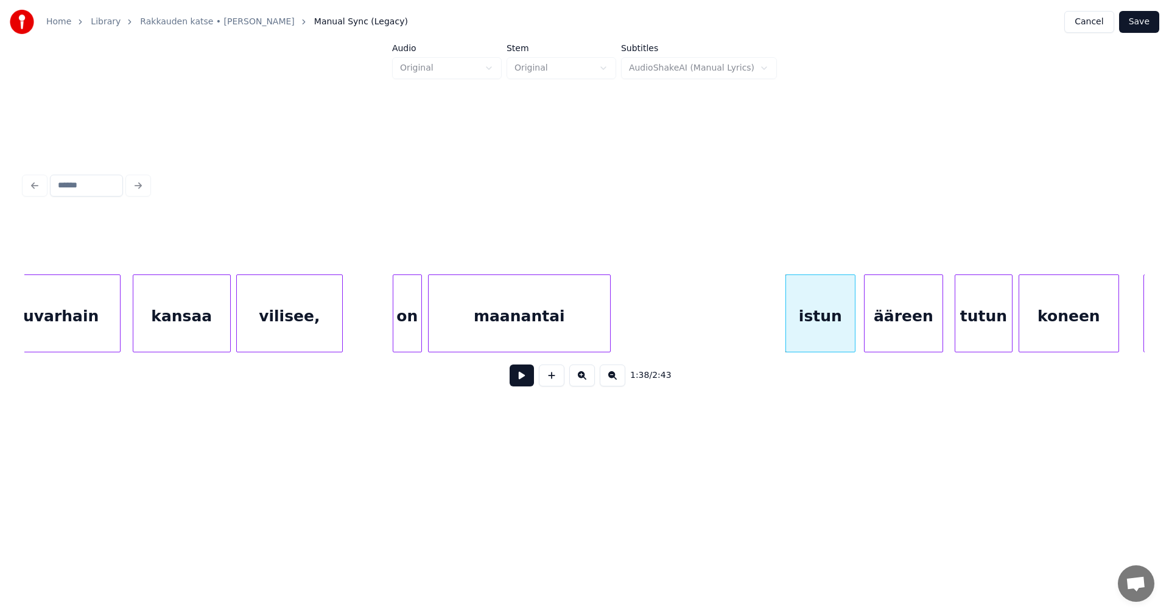
click at [890, 320] on div "ääreen" at bounding box center [903, 316] width 78 height 83
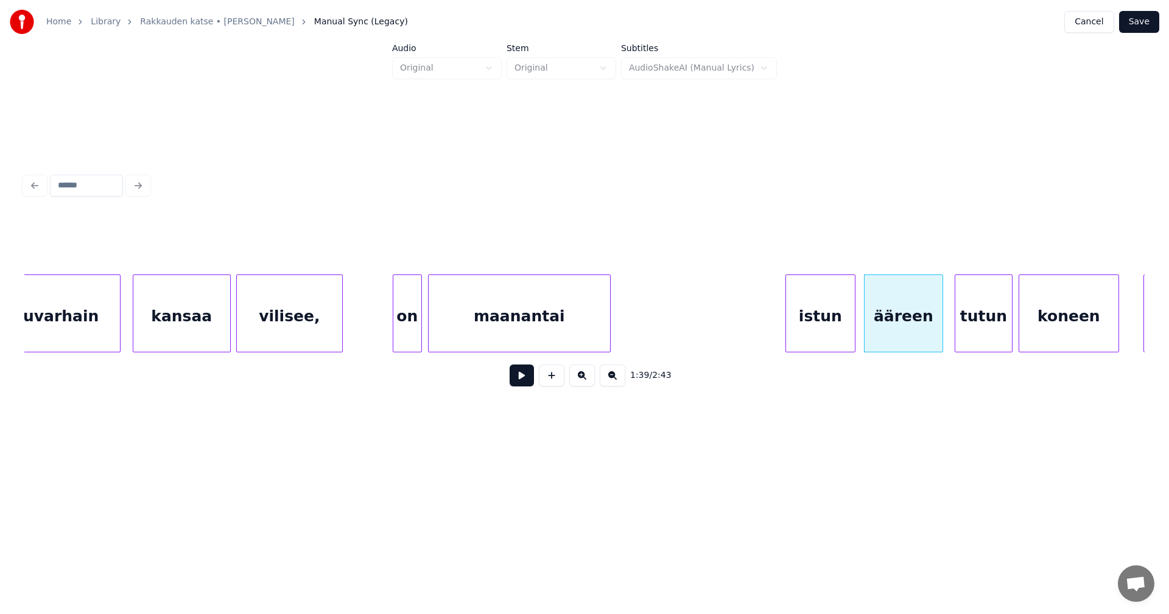
click at [834, 323] on div "istun" at bounding box center [820, 316] width 69 height 83
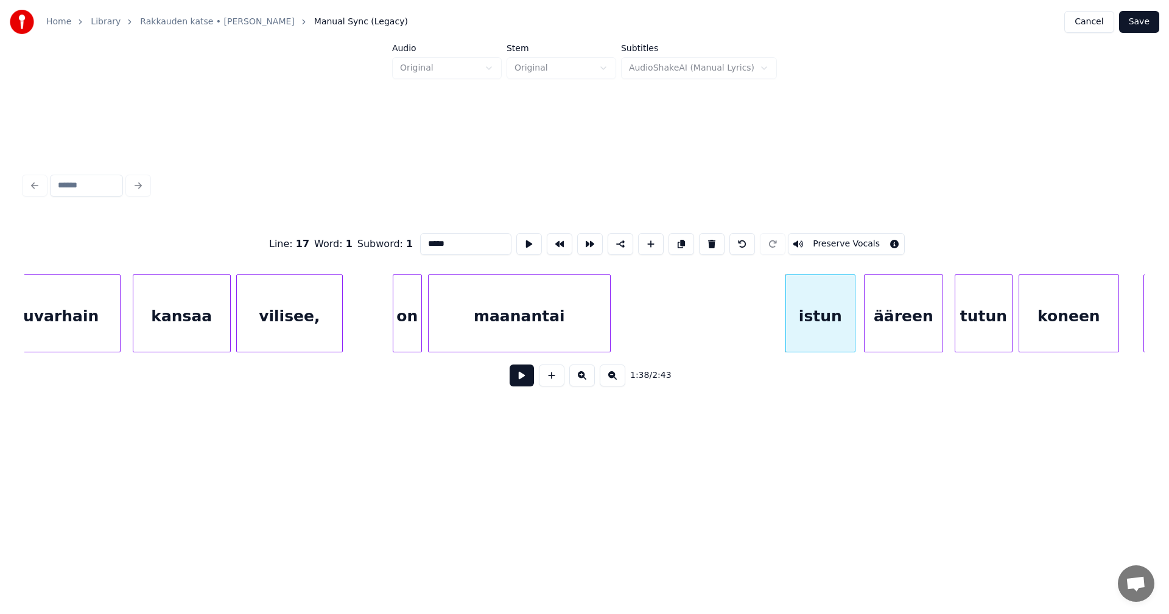
click at [531, 382] on button at bounding box center [521, 376] width 24 height 22
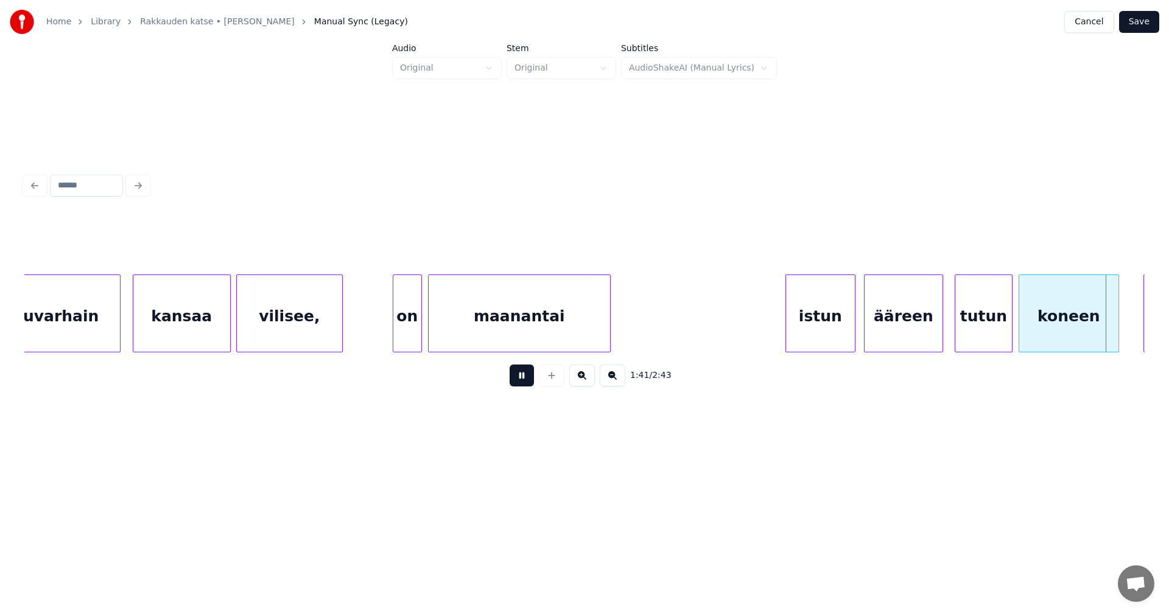
click at [531, 382] on button at bounding box center [521, 376] width 24 height 22
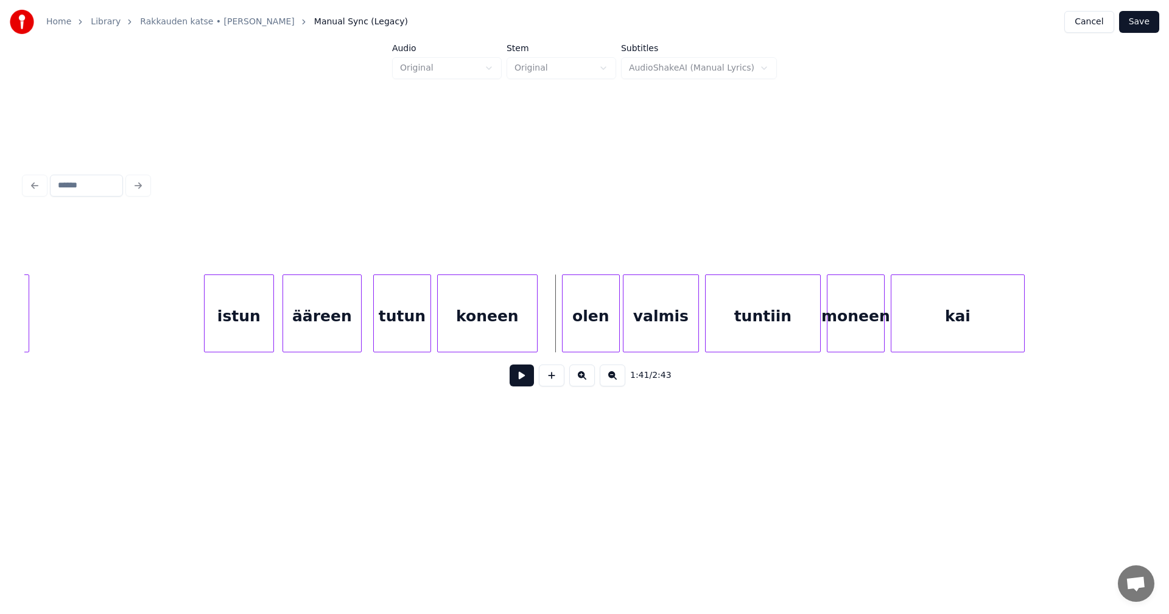
scroll to position [0, 14884]
click at [590, 329] on div "olen" at bounding box center [581, 316] width 57 height 83
click at [523, 385] on button at bounding box center [521, 376] width 24 height 22
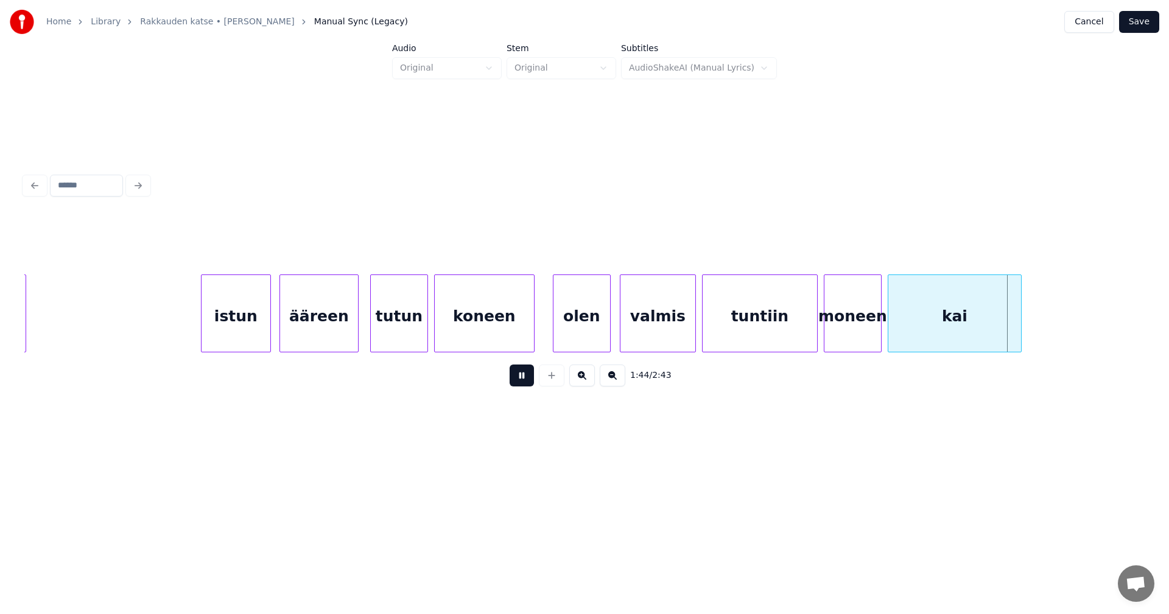
click at [526, 383] on button at bounding box center [521, 376] width 24 height 22
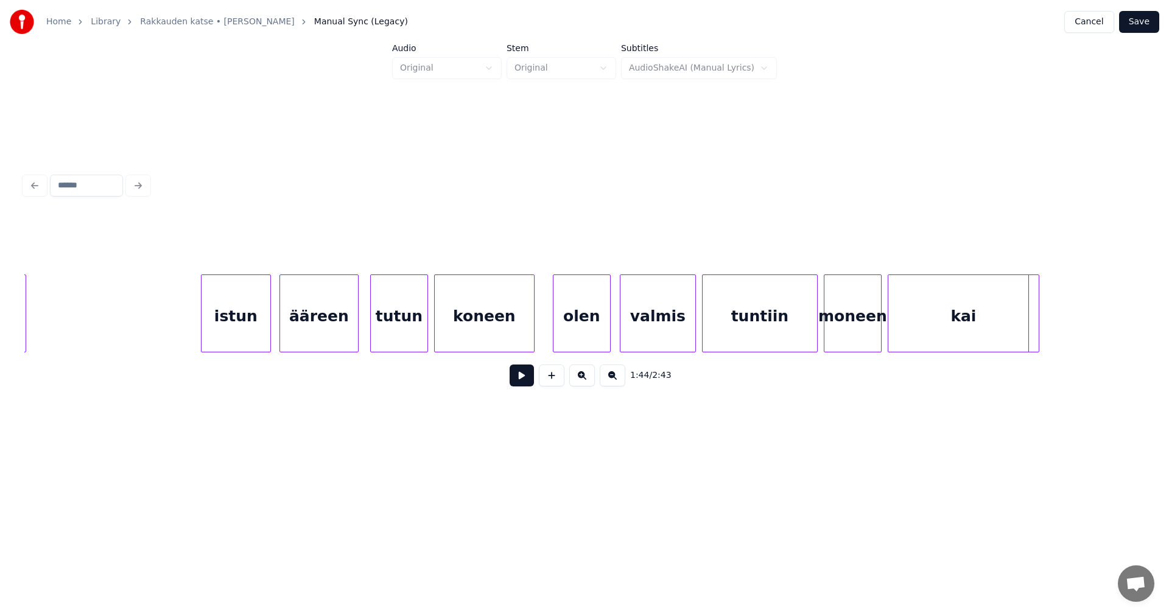
click at [1038, 328] on div at bounding box center [1037, 313] width 4 height 77
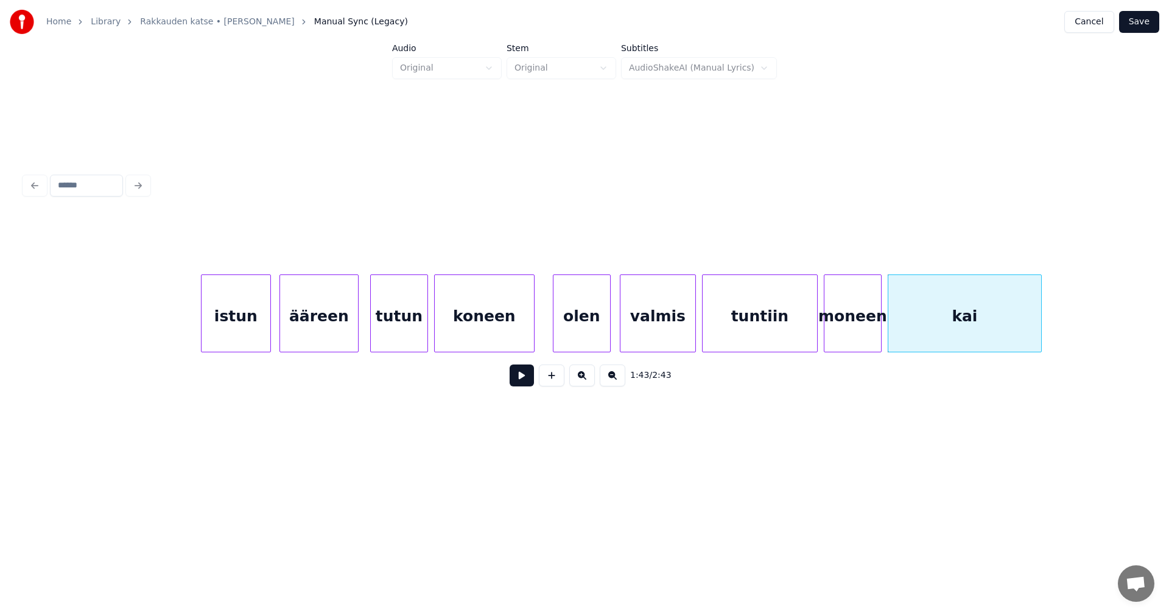
scroll to position [0, 15624]
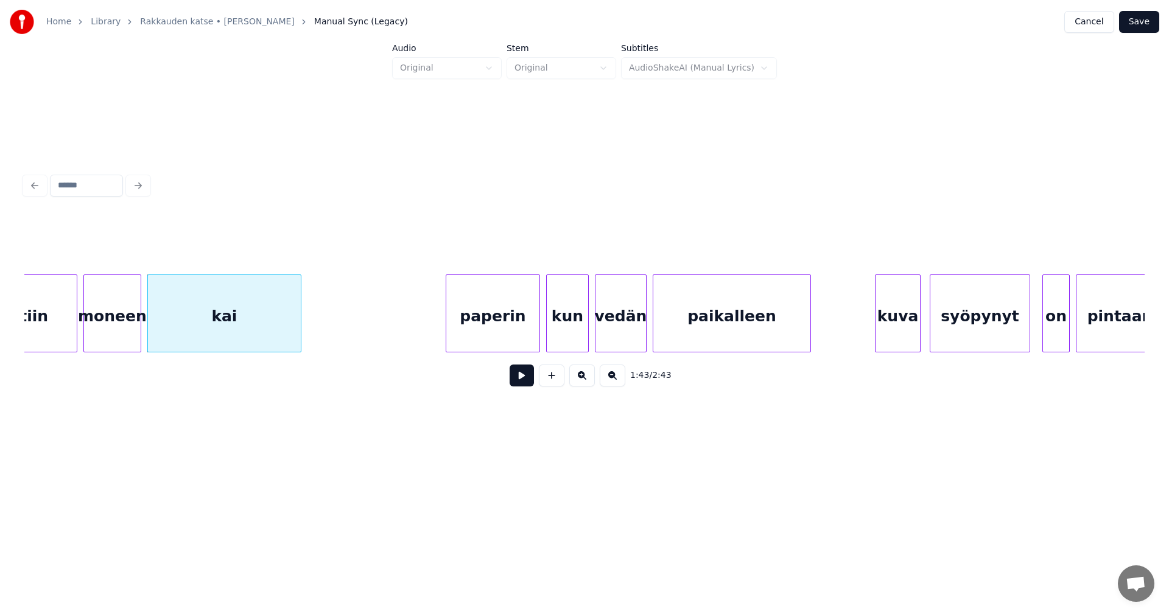
click at [531, 335] on div "paperin" at bounding box center [492, 316] width 93 height 83
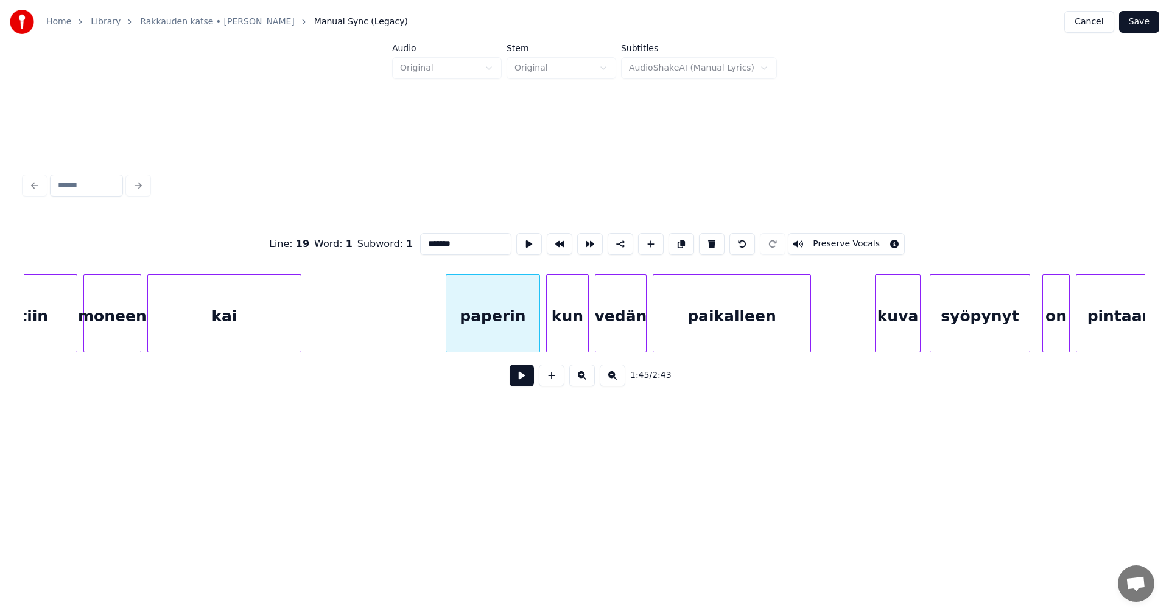
click at [527, 377] on button at bounding box center [521, 376] width 24 height 22
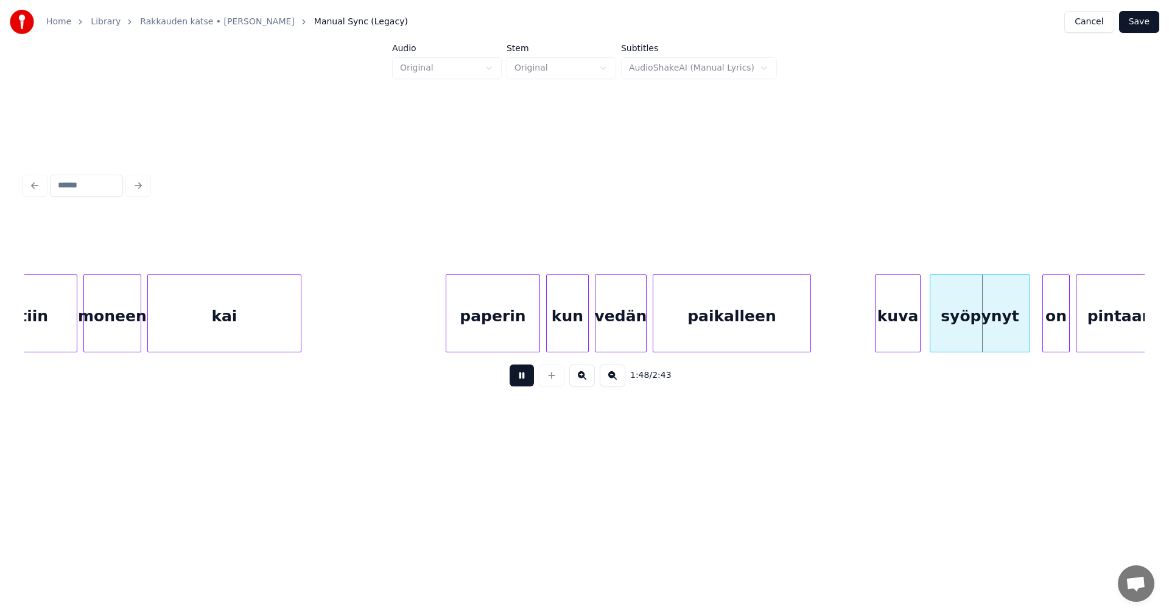
click at [527, 376] on button at bounding box center [521, 376] width 24 height 22
click at [1018, 334] on div at bounding box center [1017, 313] width 4 height 77
click at [1045, 329] on div "on" at bounding box center [1050, 316] width 26 height 83
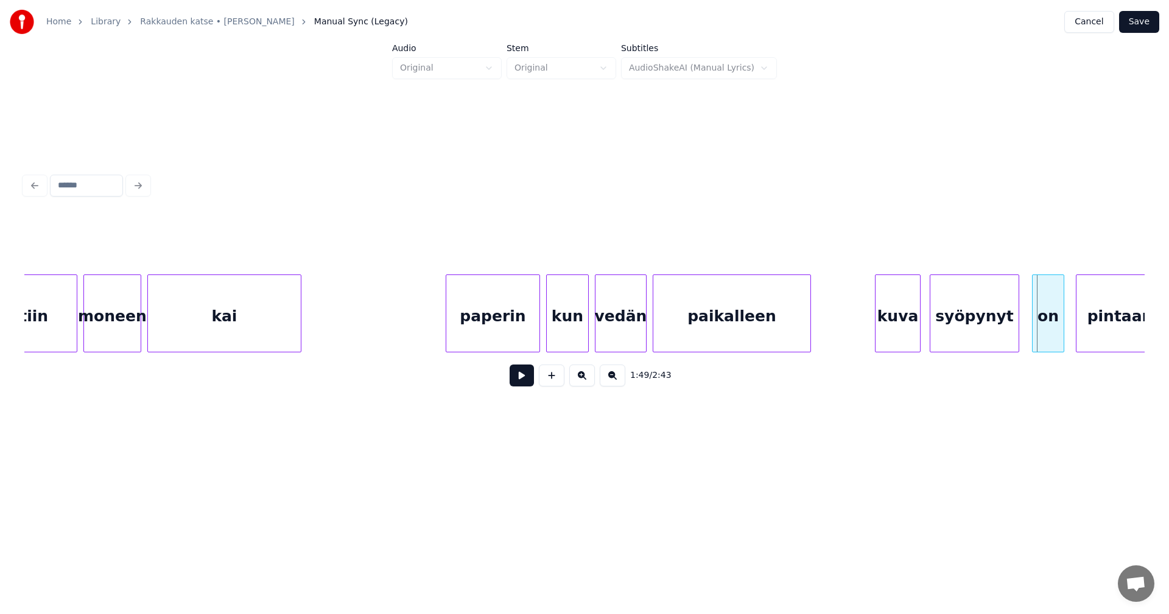
click at [1035, 330] on div at bounding box center [1034, 313] width 4 height 77
click at [514, 380] on button at bounding box center [521, 376] width 24 height 22
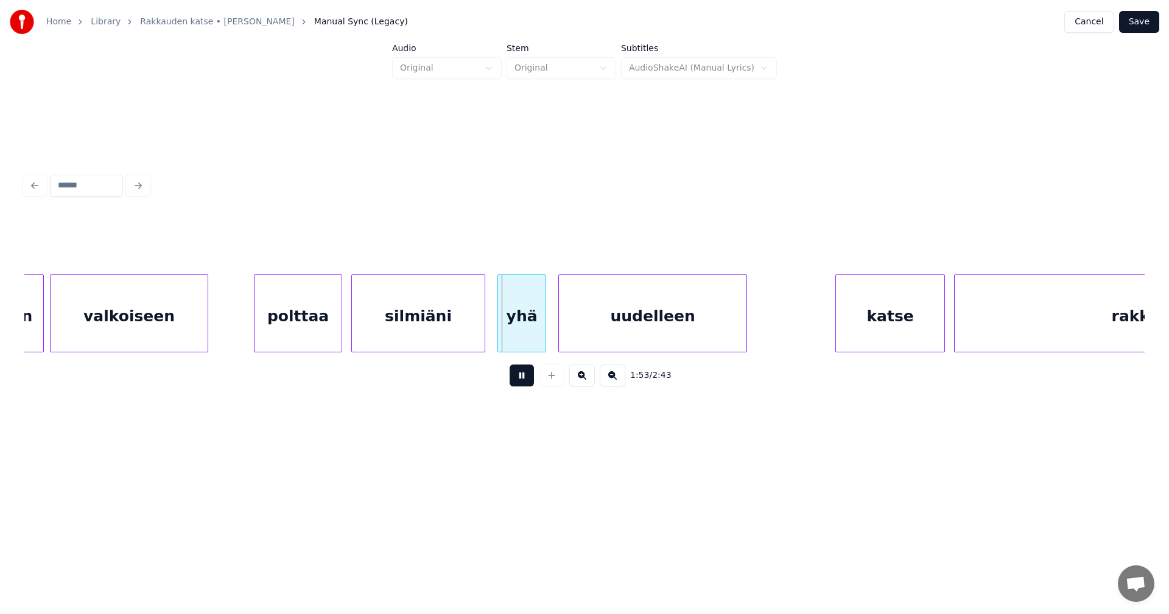
click at [523, 379] on button at bounding box center [521, 376] width 24 height 22
click at [522, 338] on div "yhä" at bounding box center [517, 316] width 47 height 83
click at [481, 337] on div at bounding box center [481, 313] width 4 height 77
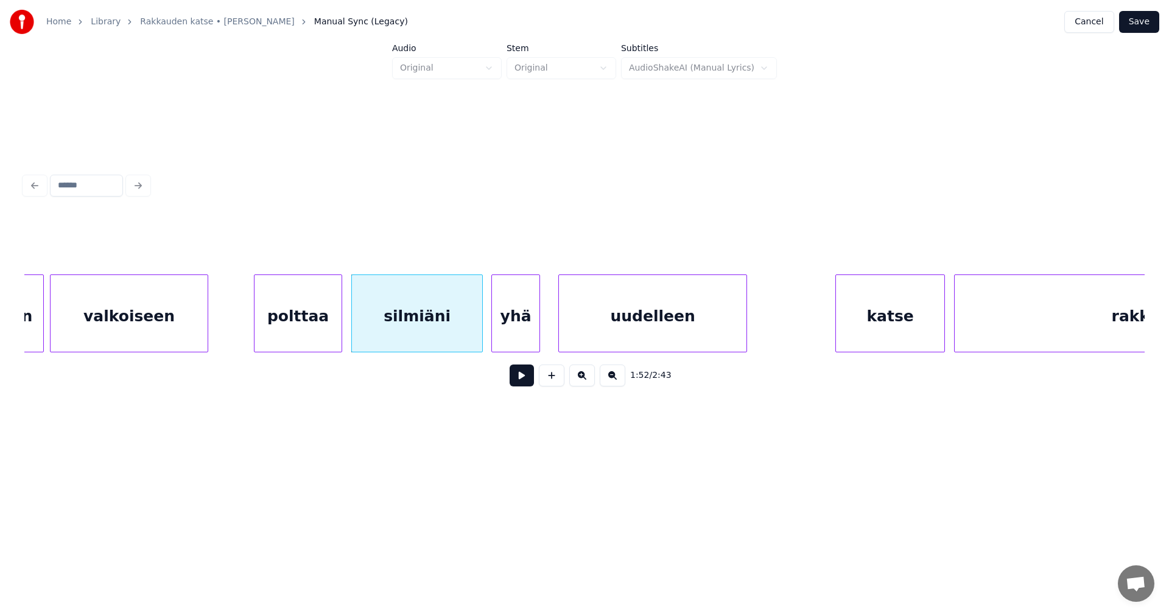
click at [510, 334] on div "yhä" at bounding box center [515, 316] width 47 height 83
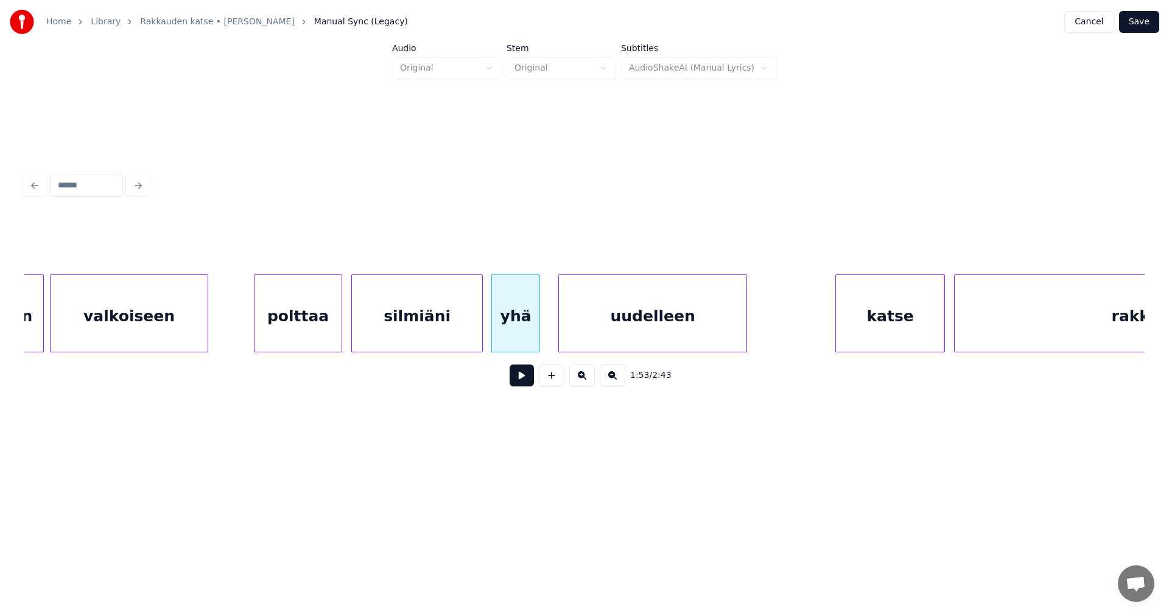
click at [522, 382] on button at bounding box center [521, 376] width 24 height 22
drag, startPoint x: 522, startPoint y: 382, endPoint x: 527, endPoint y: 379, distance: 6.6
click at [522, 382] on button at bounding box center [521, 376] width 24 height 22
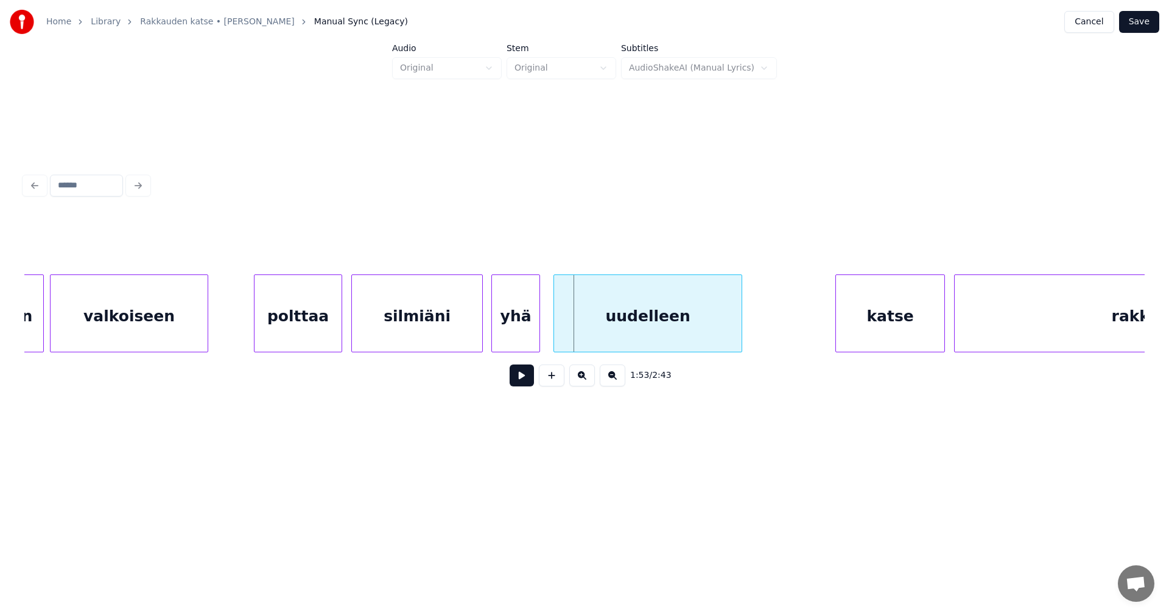
click at [612, 336] on div "uudelleen" at bounding box center [647, 316] width 187 height 83
click at [533, 385] on button at bounding box center [521, 376] width 24 height 22
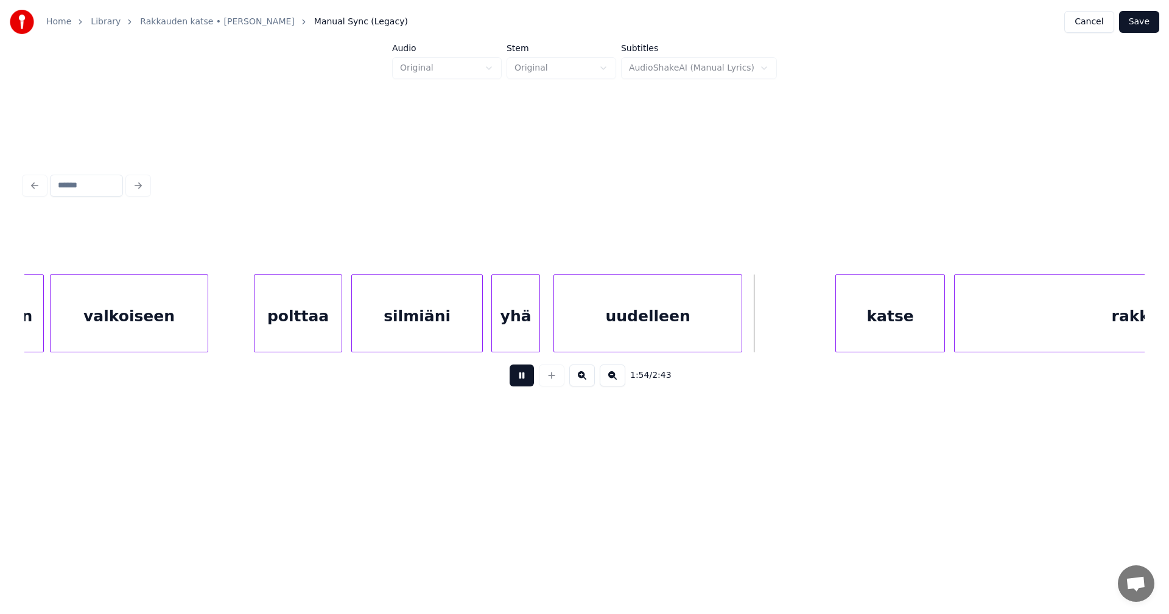
click at [525, 384] on button at bounding box center [521, 376] width 24 height 22
click at [754, 329] on div at bounding box center [754, 313] width 4 height 77
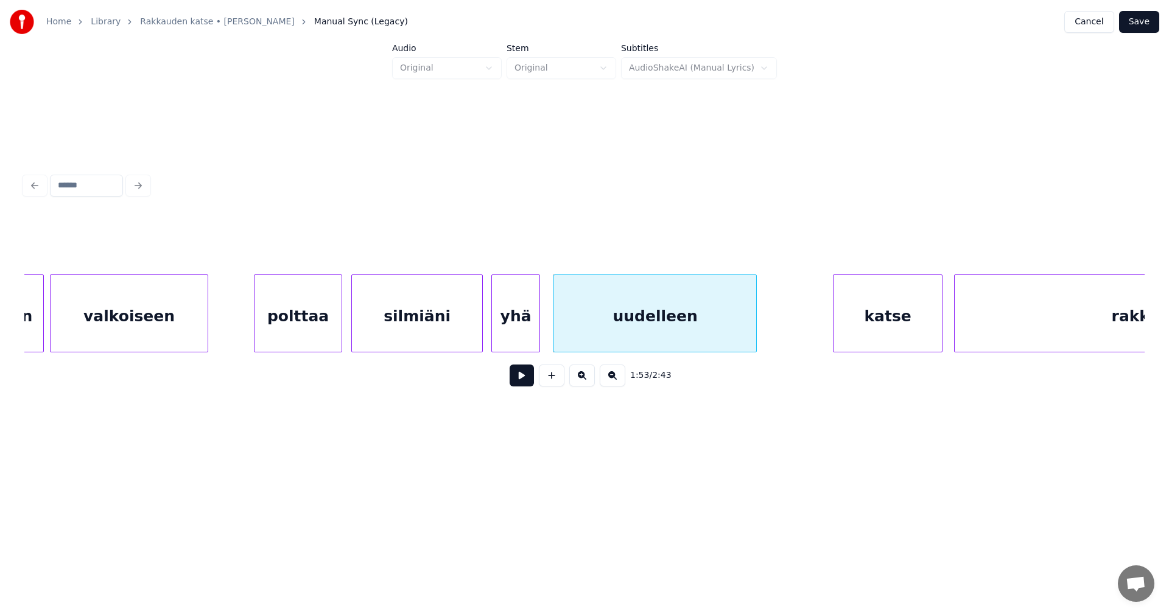
click at [849, 324] on div "katse" at bounding box center [887, 316] width 108 height 83
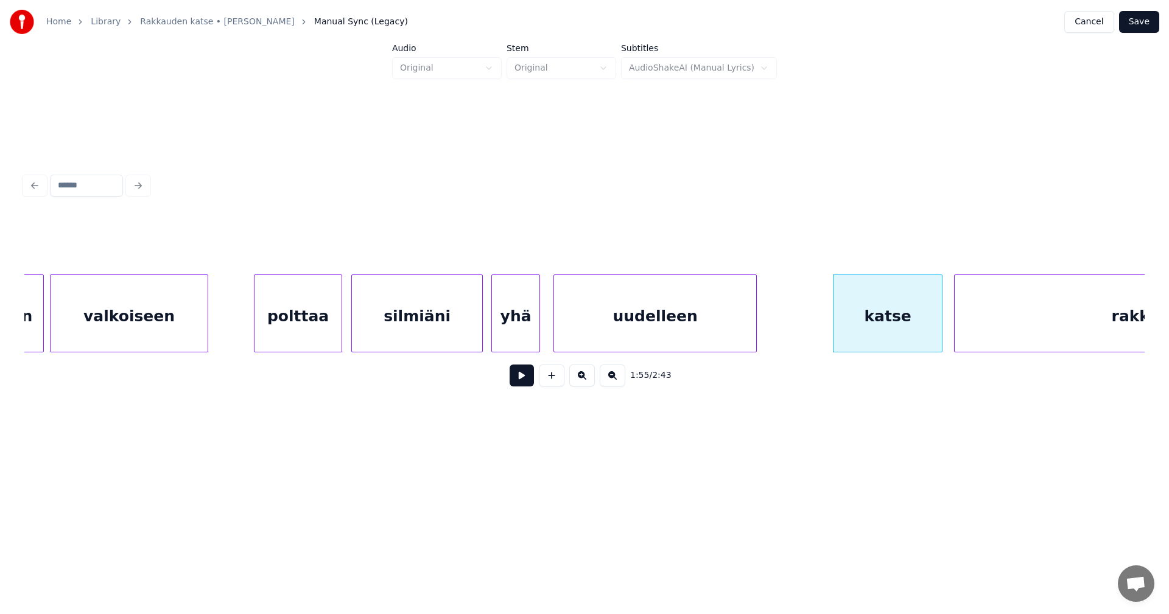
click at [524, 383] on button at bounding box center [521, 376] width 24 height 22
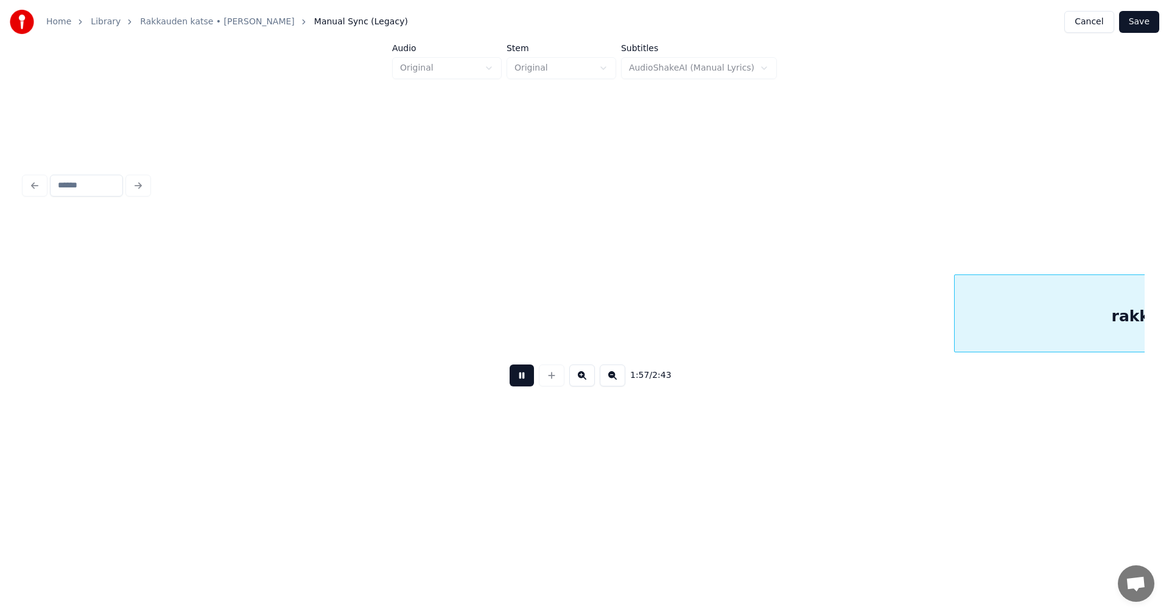
scroll to position [0, 17865]
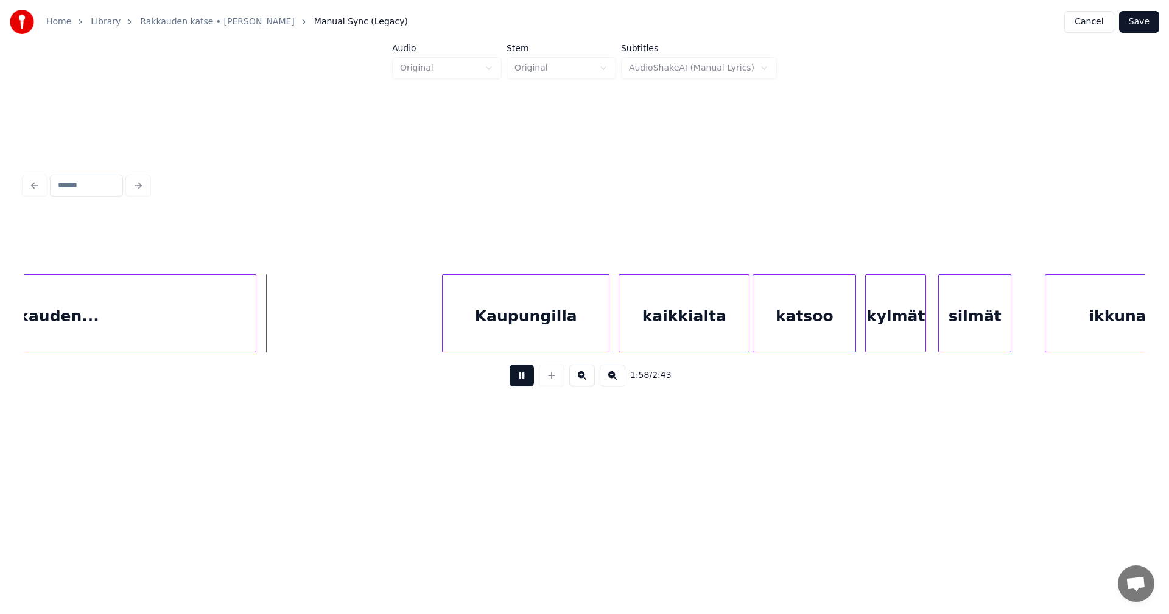
drag, startPoint x: 521, startPoint y: 383, endPoint x: 515, endPoint y: 382, distance: 6.2
click at [520, 383] on button at bounding box center [521, 376] width 24 height 22
click at [298, 335] on div at bounding box center [299, 313] width 4 height 77
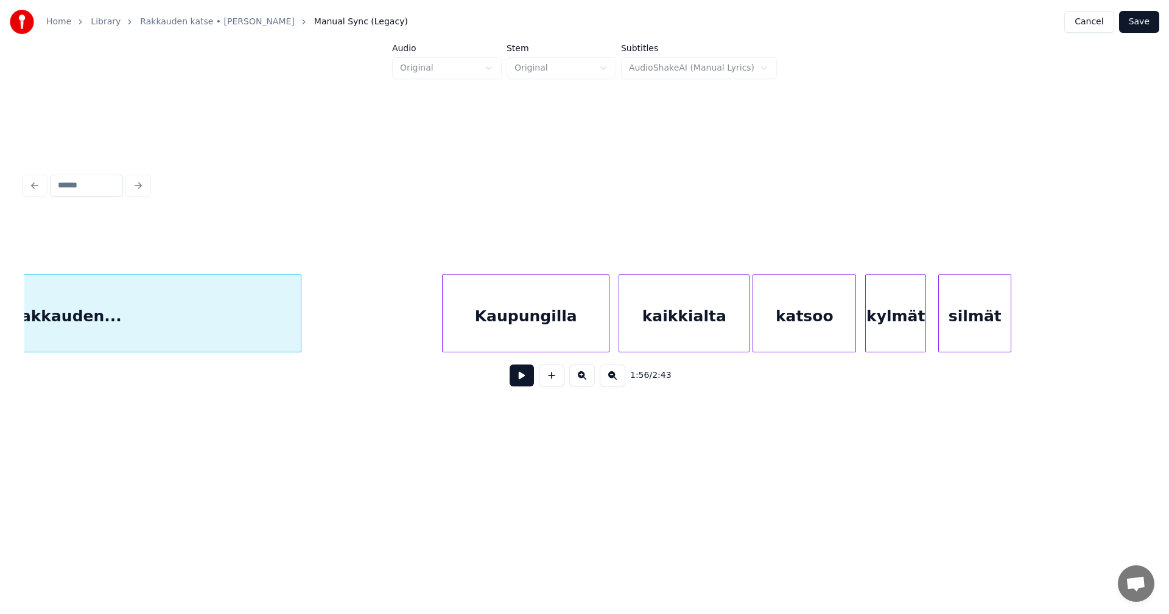
scroll to position [0, 17673]
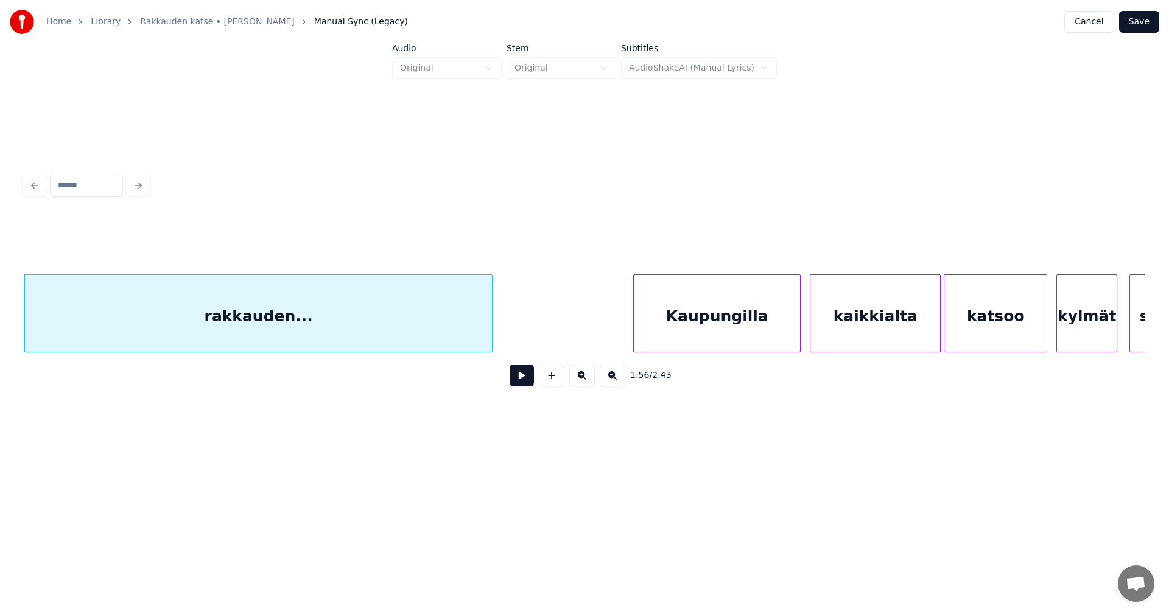
click at [701, 325] on div "Kaupungilla" at bounding box center [717, 316] width 166 height 83
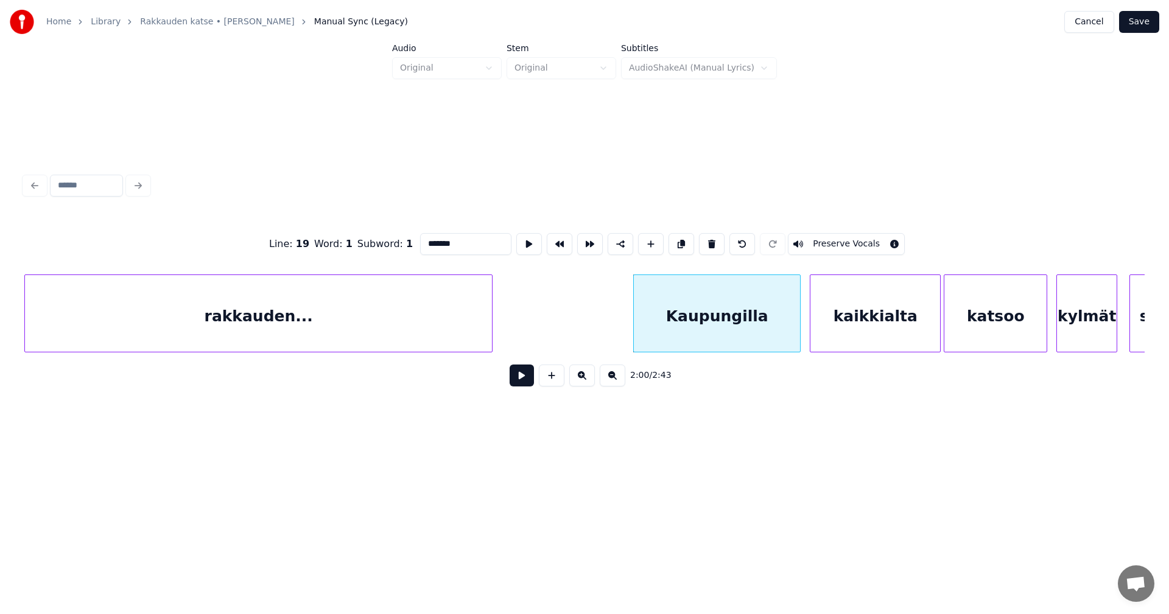
type input "**********"
click at [527, 382] on button at bounding box center [521, 376] width 24 height 22
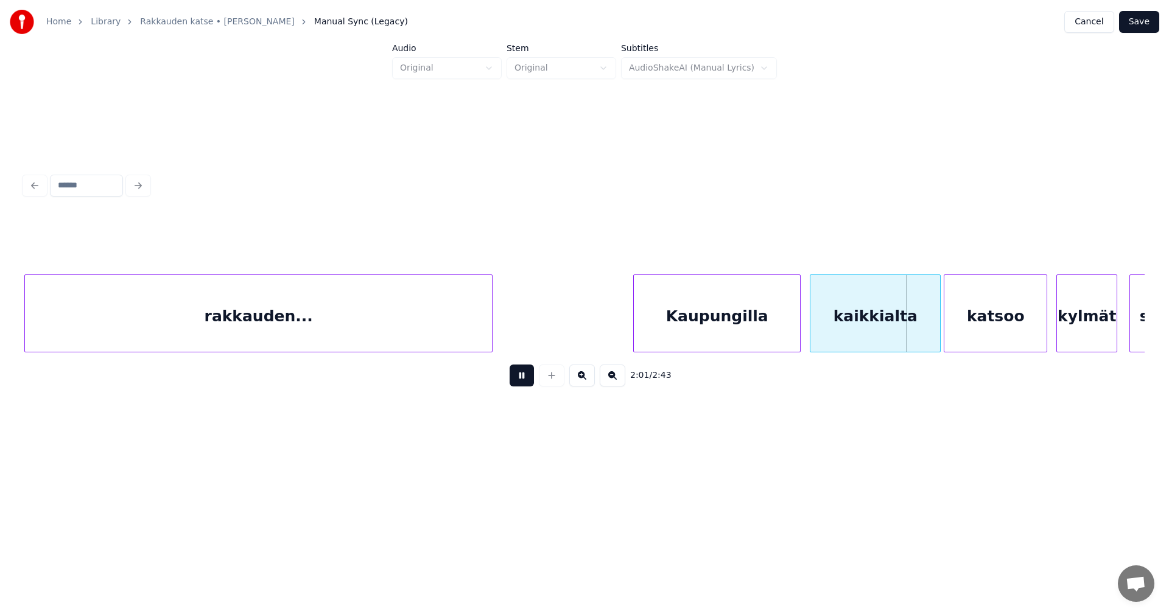
drag, startPoint x: 527, startPoint y: 382, endPoint x: 767, endPoint y: 298, distance: 254.1
click at [528, 382] on button at bounding box center [521, 376] width 24 height 22
click at [767, 298] on div "Kaupungilla" at bounding box center [717, 316] width 166 height 83
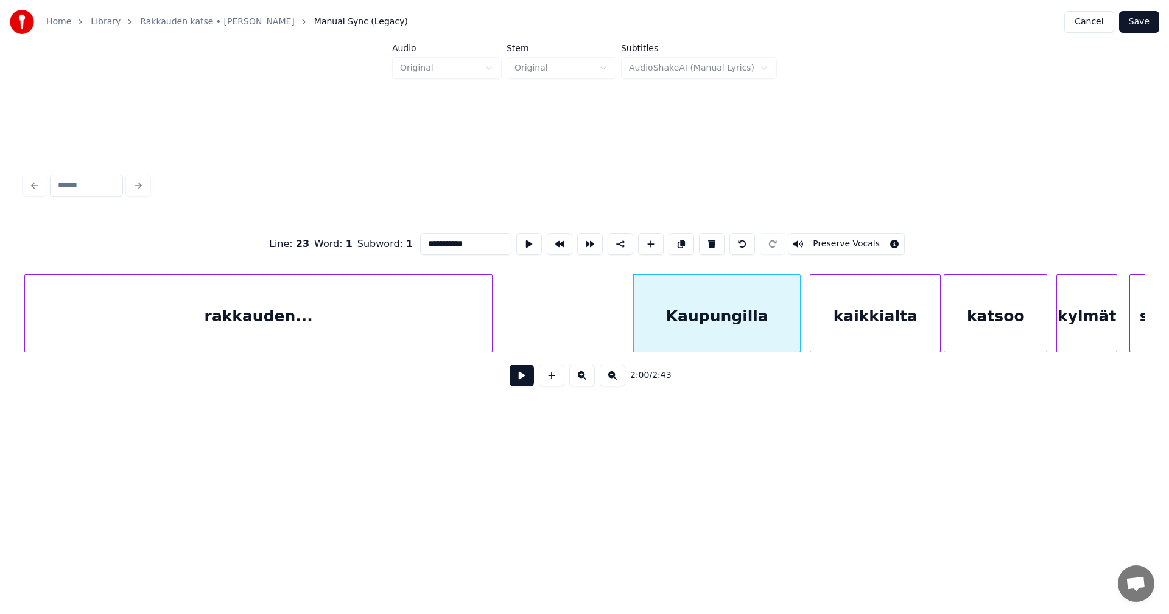
click at [525, 382] on button at bounding box center [521, 376] width 24 height 22
click at [526, 381] on button at bounding box center [521, 376] width 24 height 22
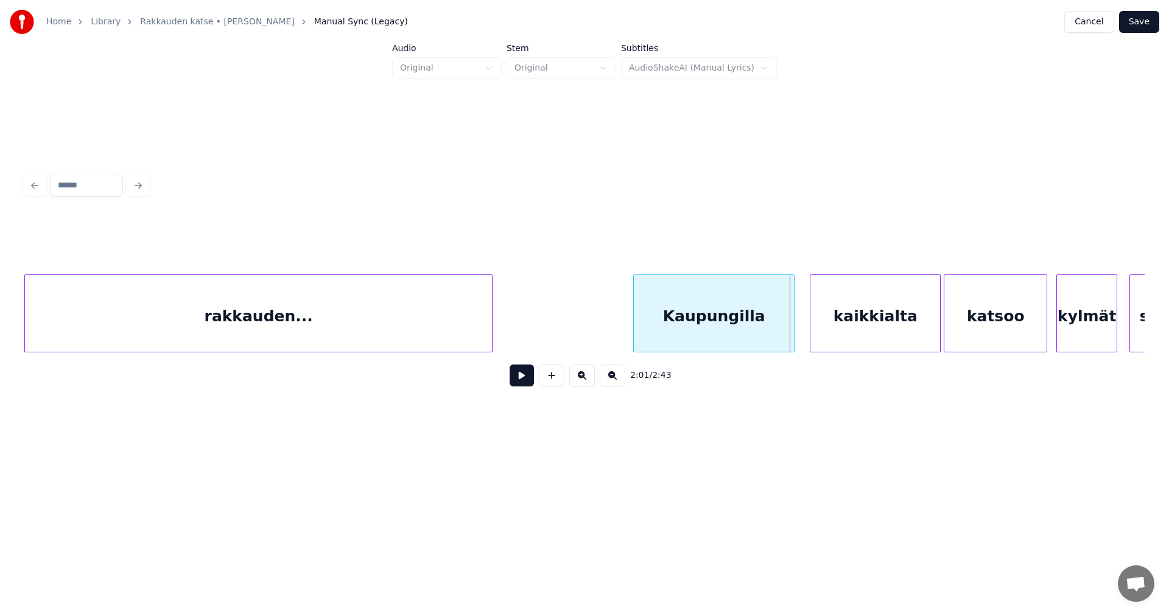
click at [791, 332] on div at bounding box center [792, 313] width 4 height 77
click at [830, 327] on div "kaikkialta" at bounding box center [870, 316] width 130 height 83
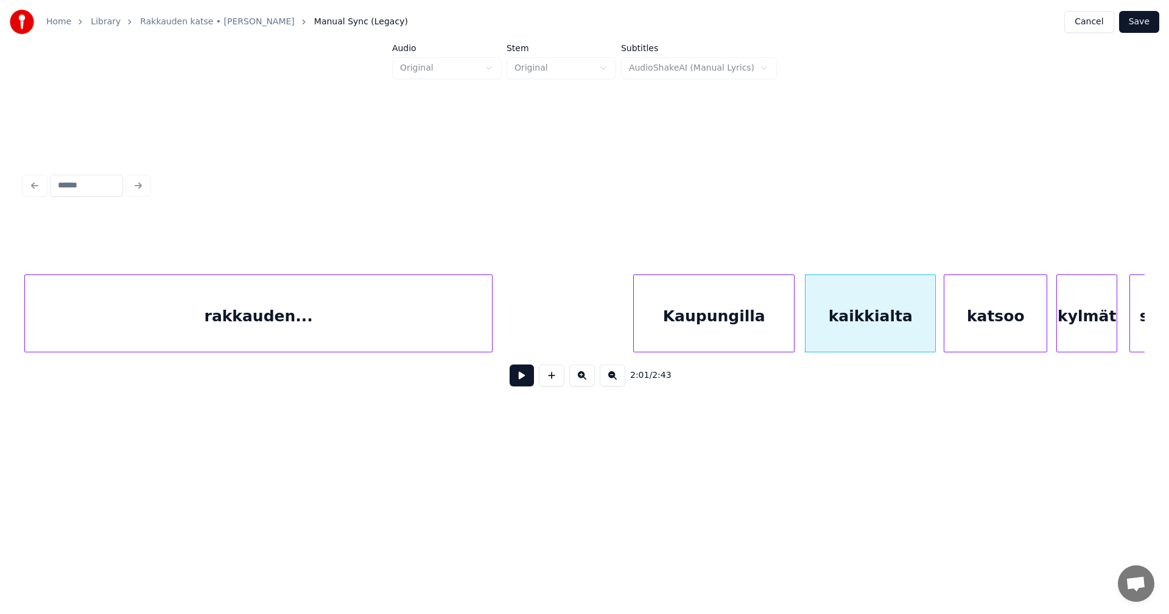
click at [520, 384] on button at bounding box center [521, 376] width 24 height 22
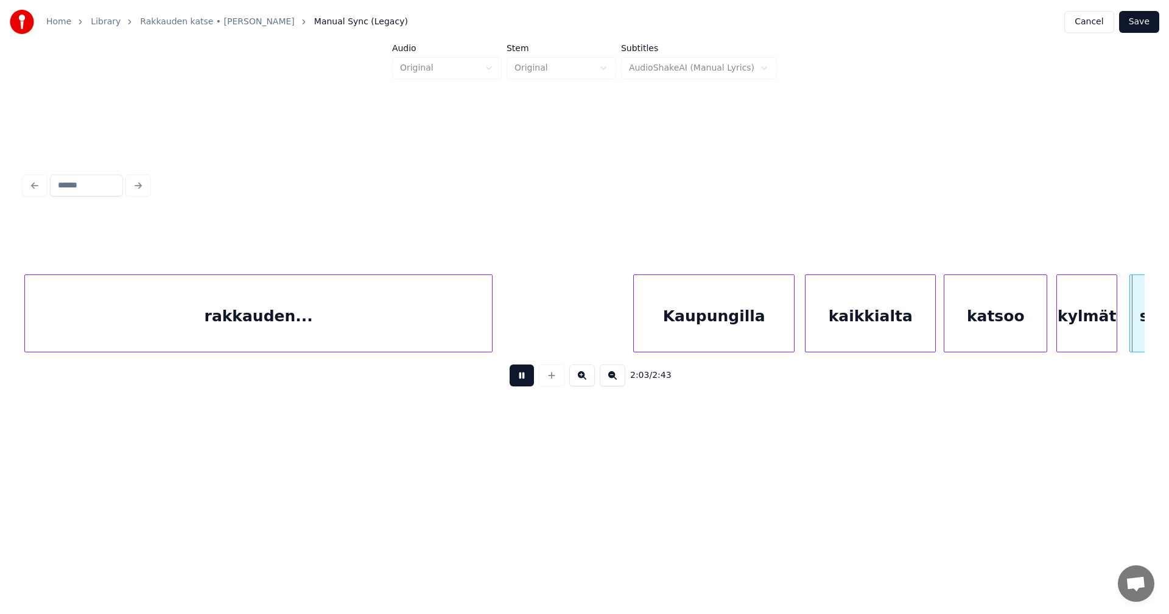
scroll to position [0, 18795]
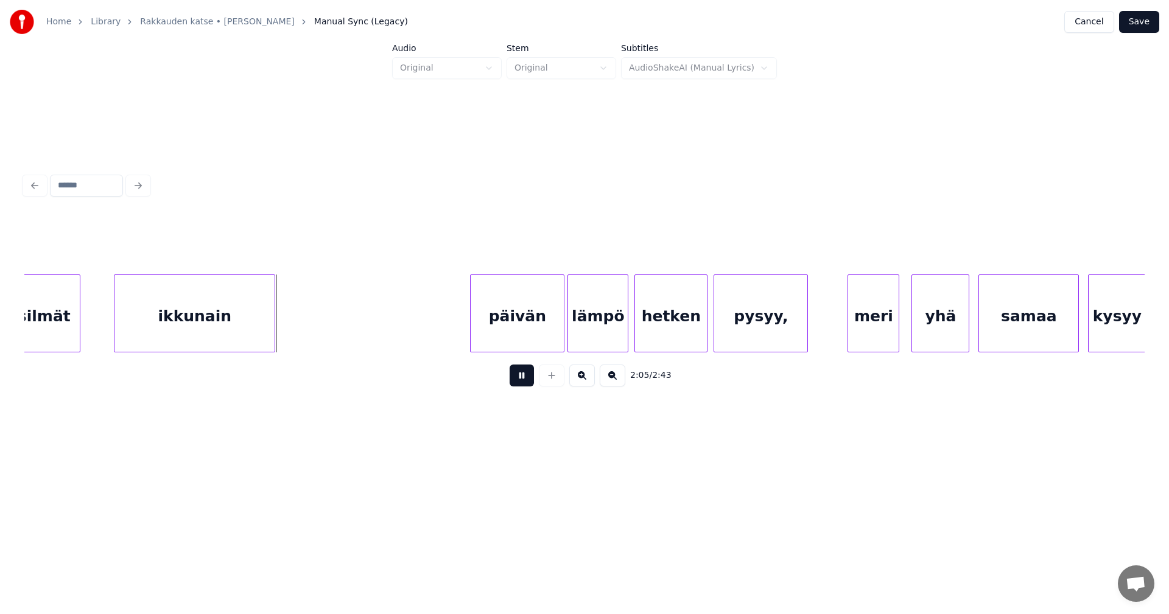
drag, startPoint x: 522, startPoint y: 383, endPoint x: 475, endPoint y: 377, distance: 47.3
click at [517, 382] on button at bounding box center [521, 376] width 24 height 22
click at [305, 328] on div at bounding box center [305, 313] width 4 height 77
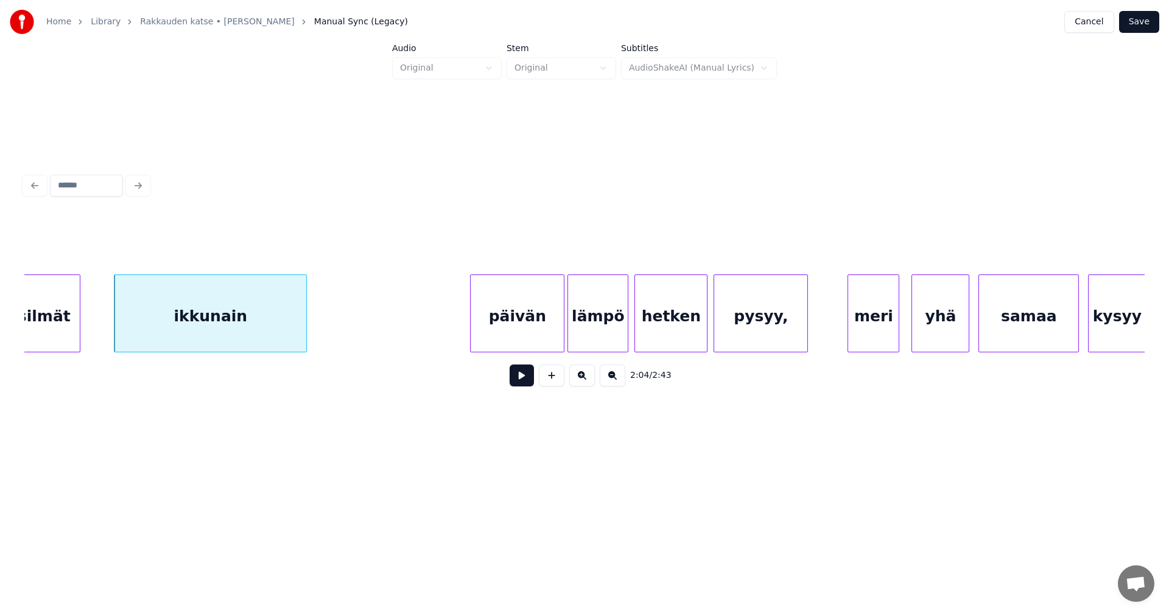
click at [529, 325] on div "päivän" at bounding box center [516, 316] width 93 height 83
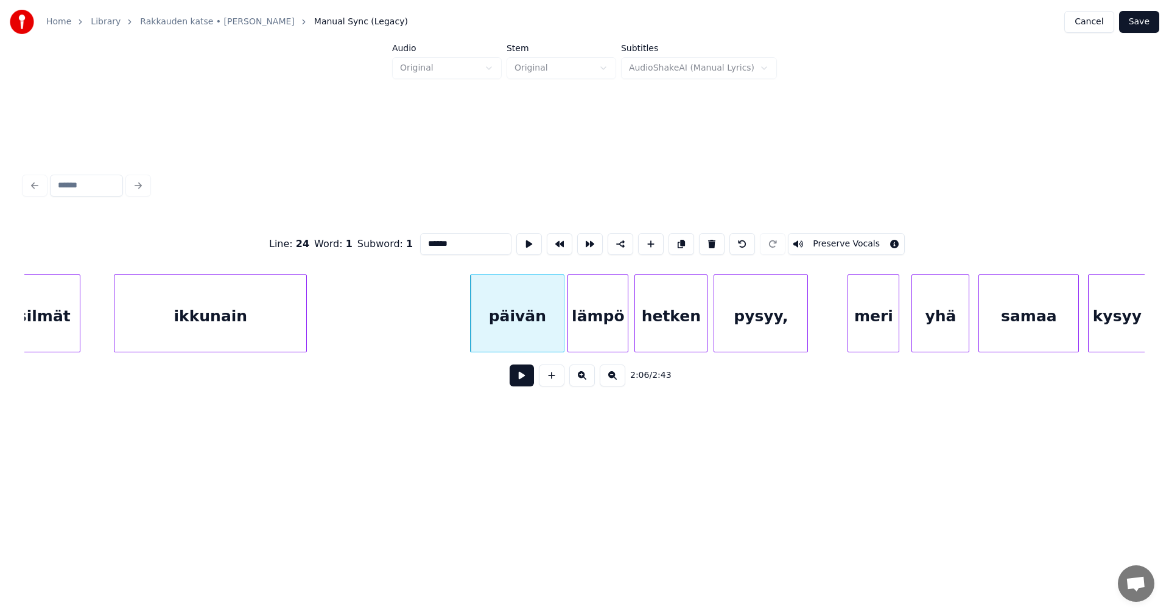
click at [524, 385] on button at bounding box center [521, 376] width 24 height 22
click at [527, 382] on button at bounding box center [521, 376] width 24 height 22
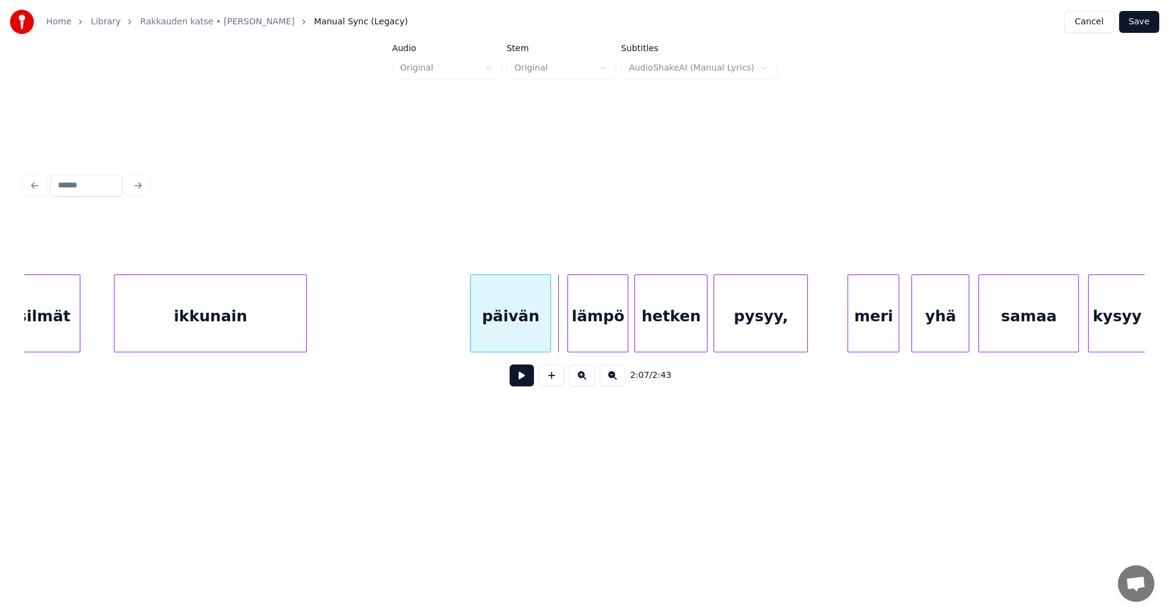
click at [547, 337] on div at bounding box center [549, 313] width 4 height 77
click at [579, 331] on div "lämpö" at bounding box center [592, 316] width 60 height 83
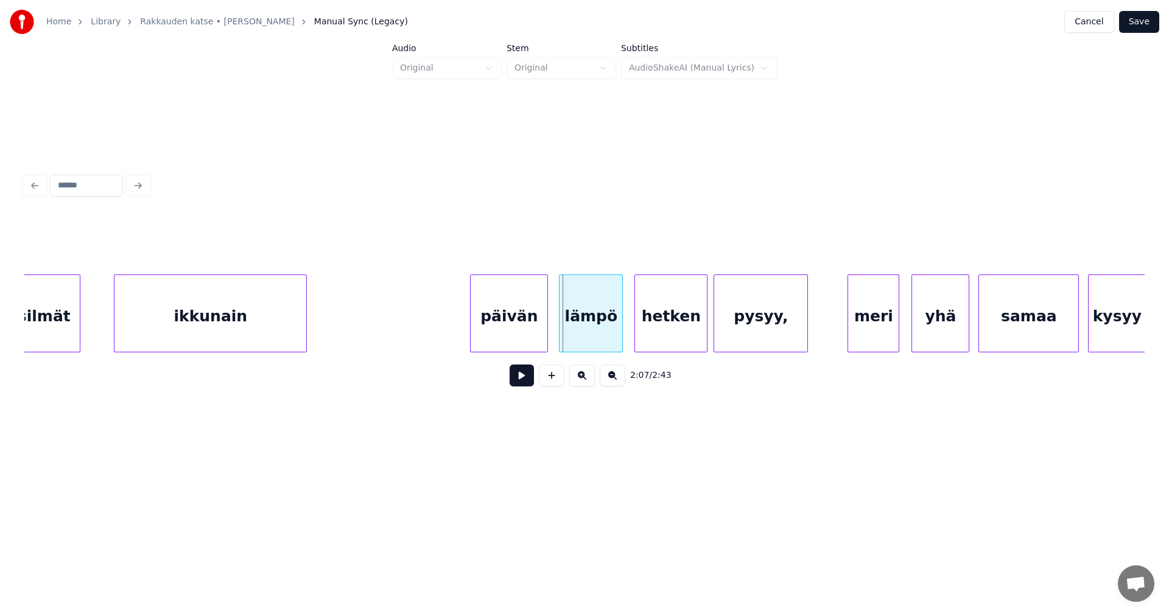
click at [562, 331] on div at bounding box center [561, 313] width 4 height 77
click at [527, 375] on button at bounding box center [521, 376] width 24 height 22
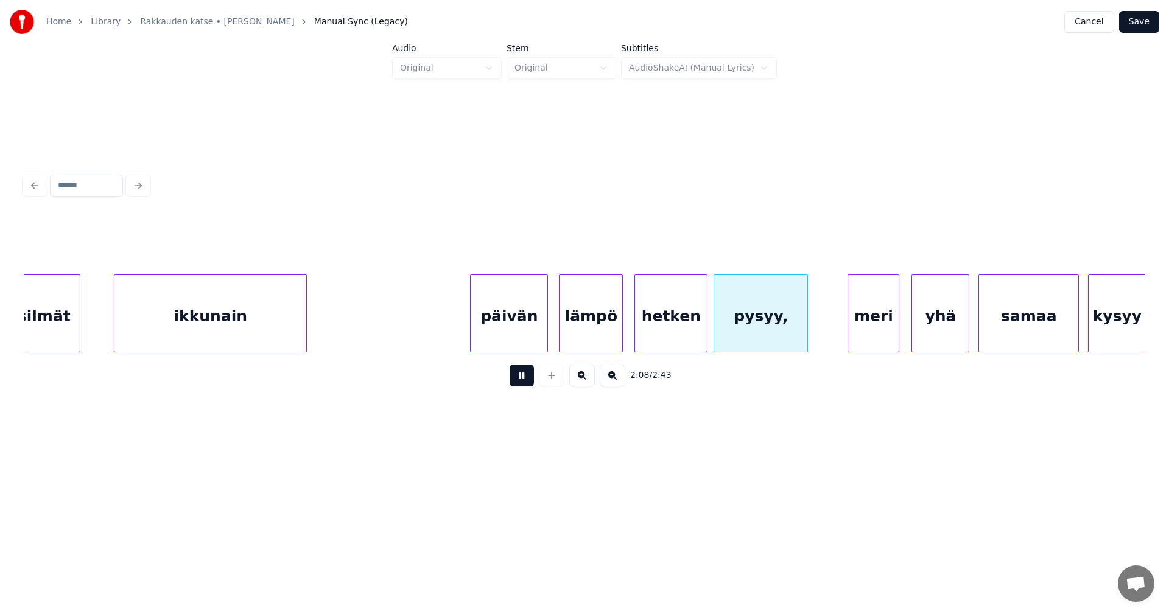
click at [528, 375] on button at bounding box center [521, 376] width 24 height 22
click at [876, 322] on div "meri" at bounding box center [868, 316] width 51 height 83
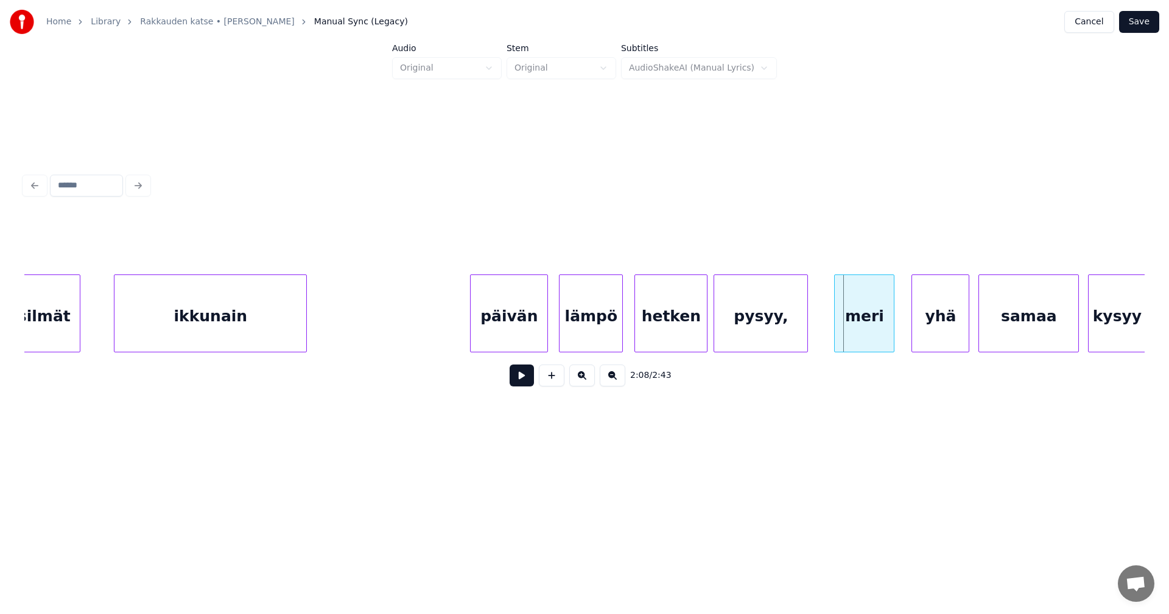
click at [838, 327] on div at bounding box center [836, 313] width 4 height 77
click at [802, 330] on div at bounding box center [804, 313] width 4 height 77
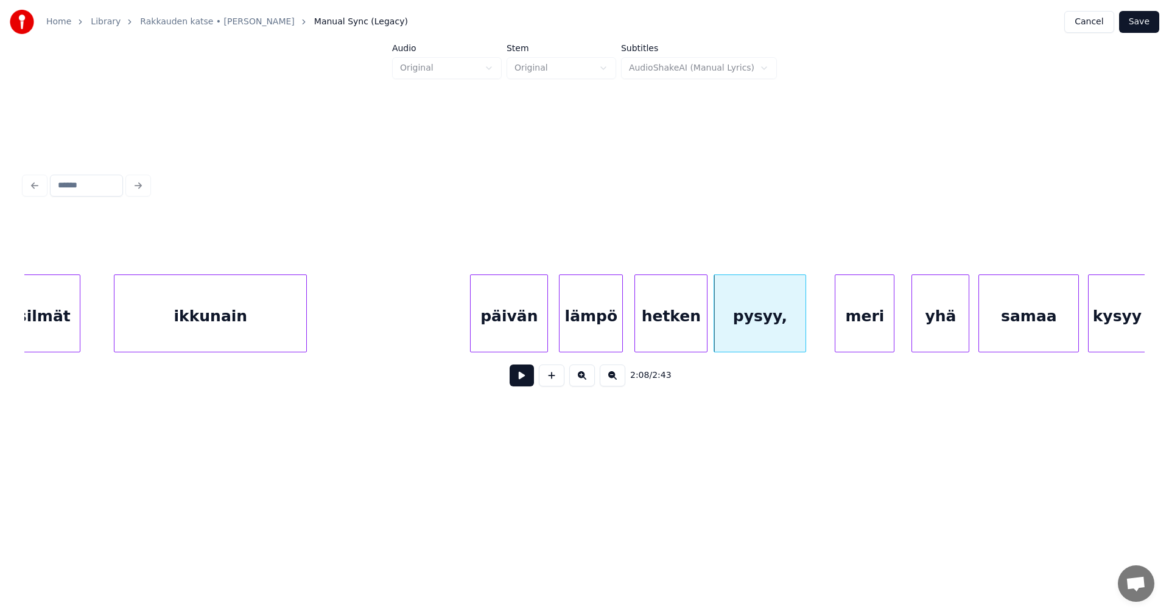
click at [519, 383] on button at bounding box center [521, 376] width 24 height 22
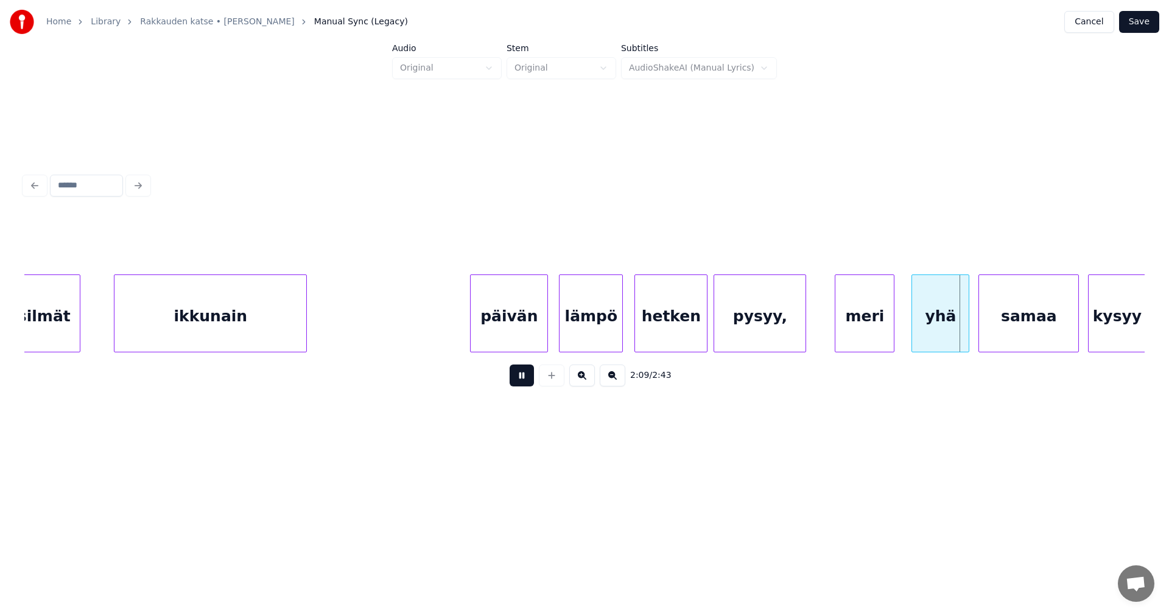
click at [525, 381] on button at bounding box center [521, 376] width 24 height 22
click at [945, 321] on div "yhä" at bounding box center [939, 316] width 57 height 83
click at [533, 382] on button at bounding box center [521, 376] width 24 height 22
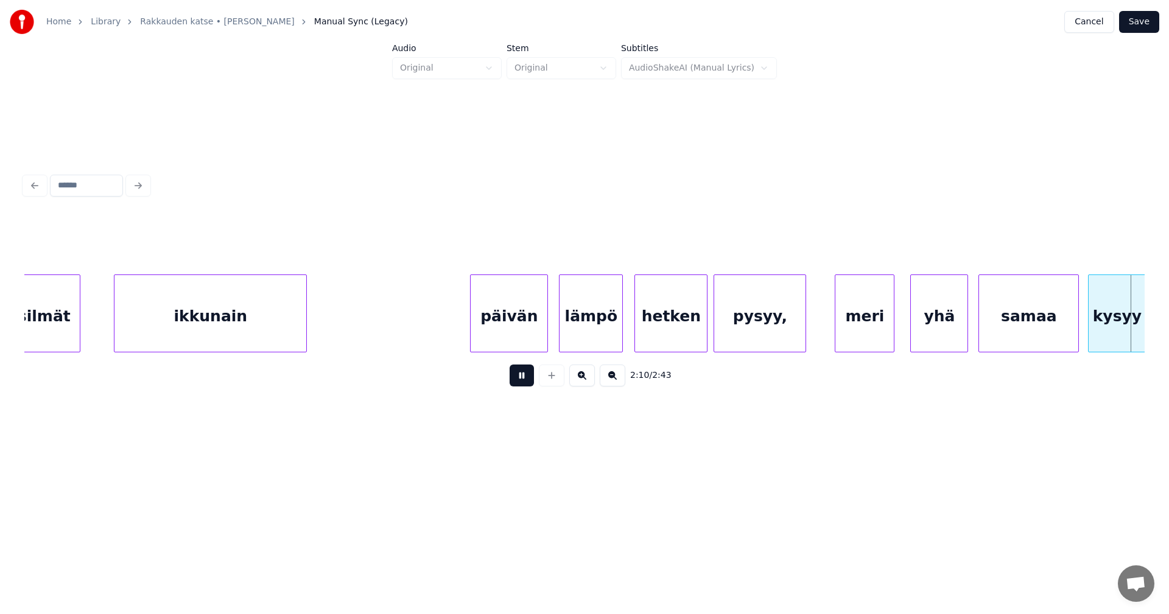
scroll to position [0, 19916]
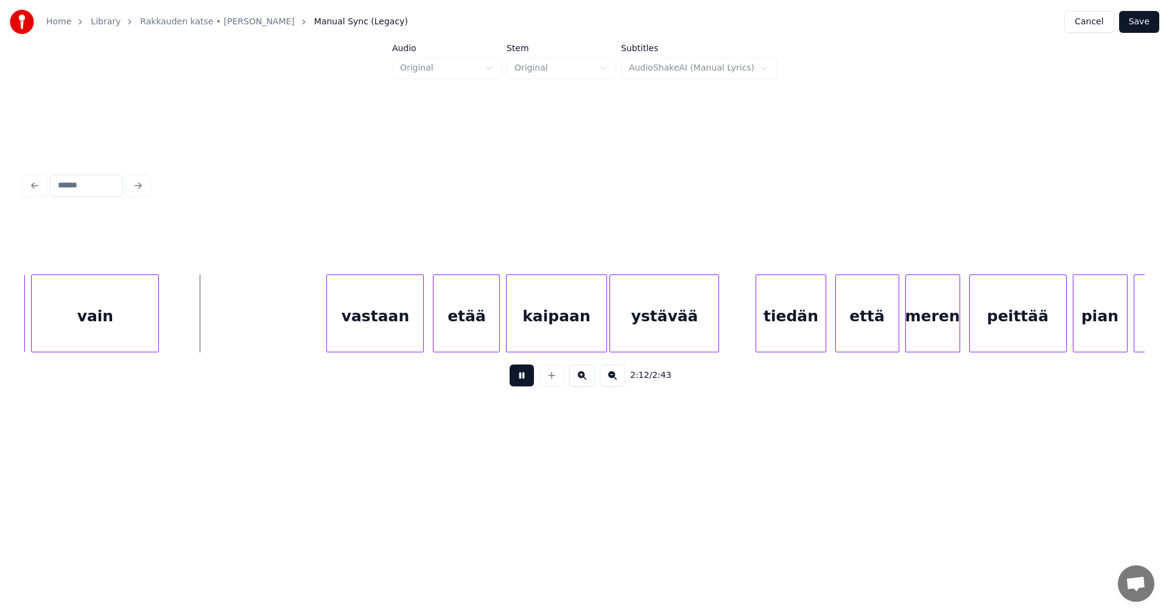
click at [533, 382] on button at bounding box center [521, 376] width 24 height 22
click at [193, 316] on div at bounding box center [194, 313] width 4 height 77
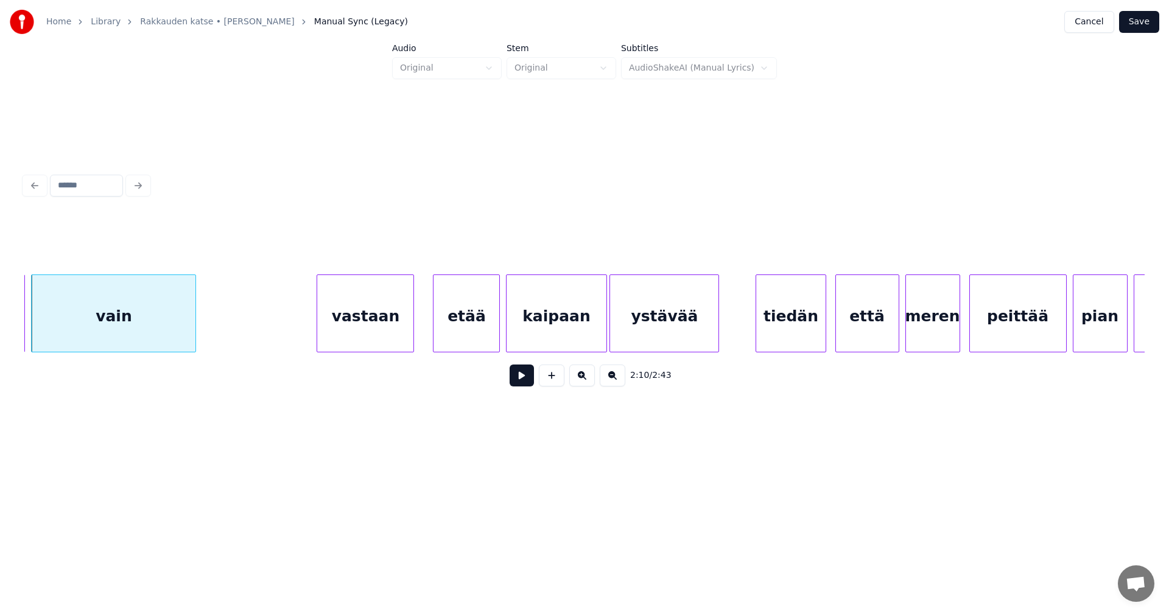
click at [371, 328] on div "vastaan" at bounding box center [365, 316] width 96 height 83
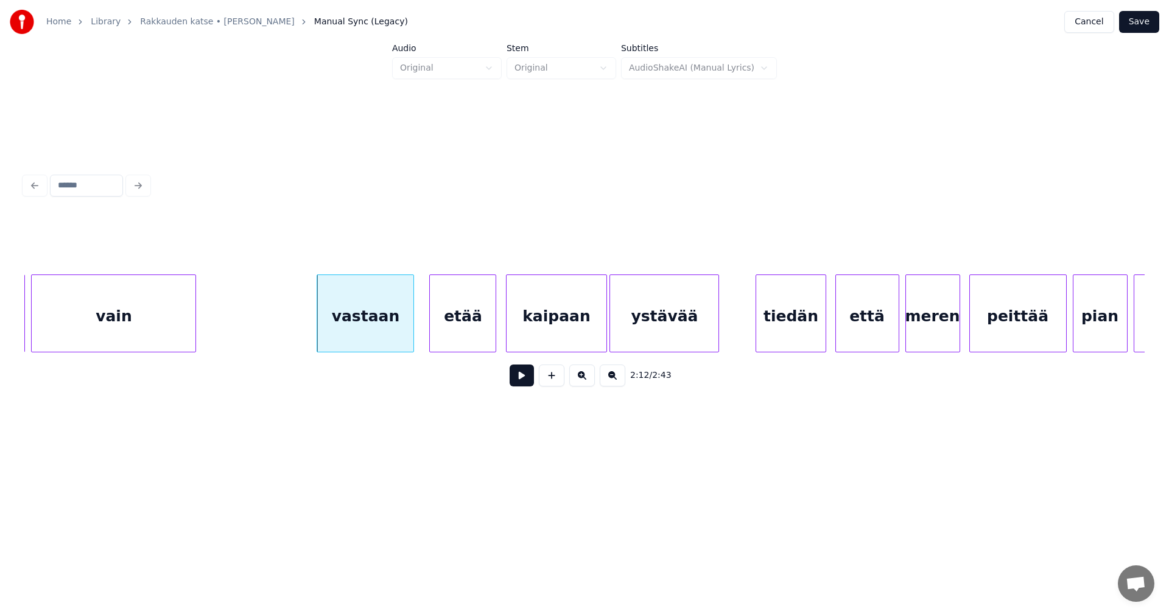
click at [474, 329] on div "etää" at bounding box center [463, 316] width 66 height 83
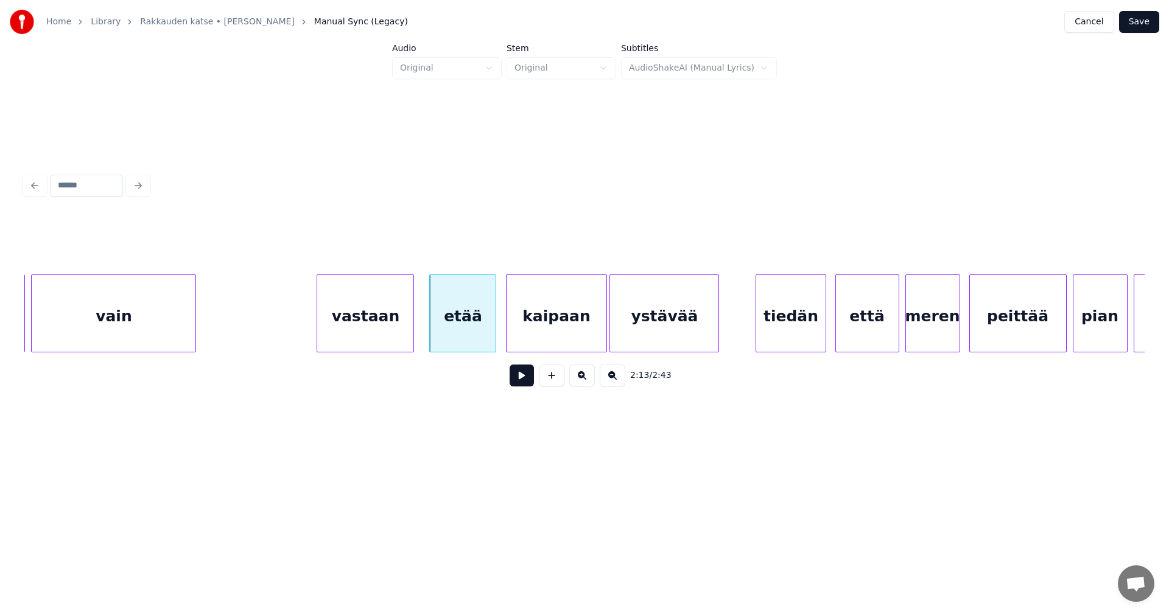
click at [474, 329] on div "etää" at bounding box center [463, 316] width 66 height 83
click at [434, 244] on input "****" at bounding box center [465, 244] width 91 height 22
click at [397, 318] on div "vastaan" at bounding box center [365, 316] width 96 height 83
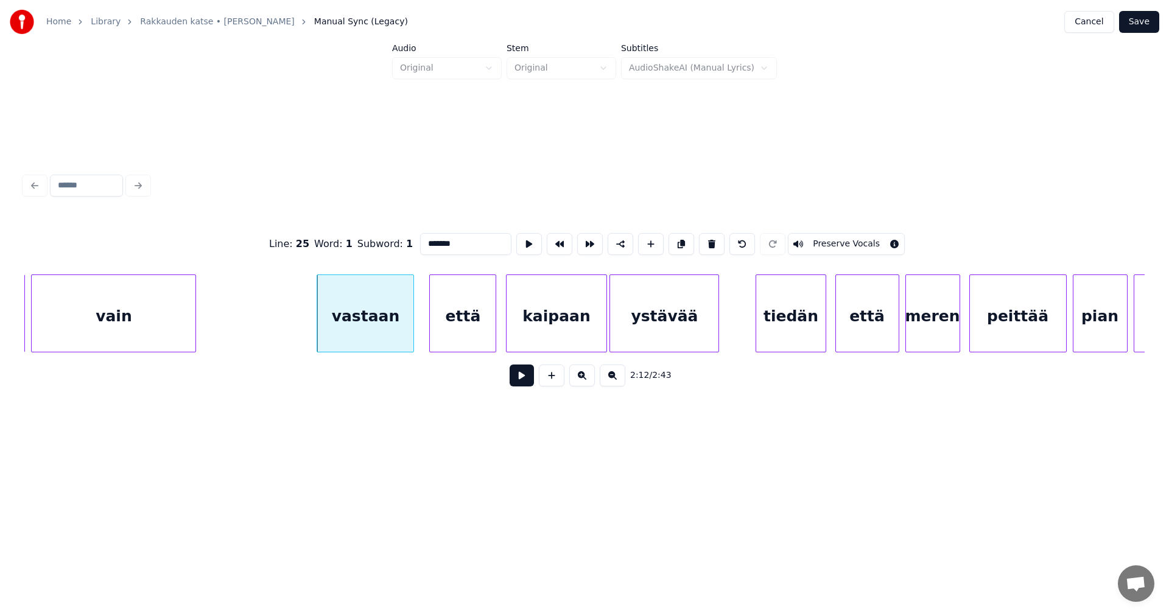
type input "*******"
click at [523, 382] on button at bounding box center [521, 376] width 24 height 22
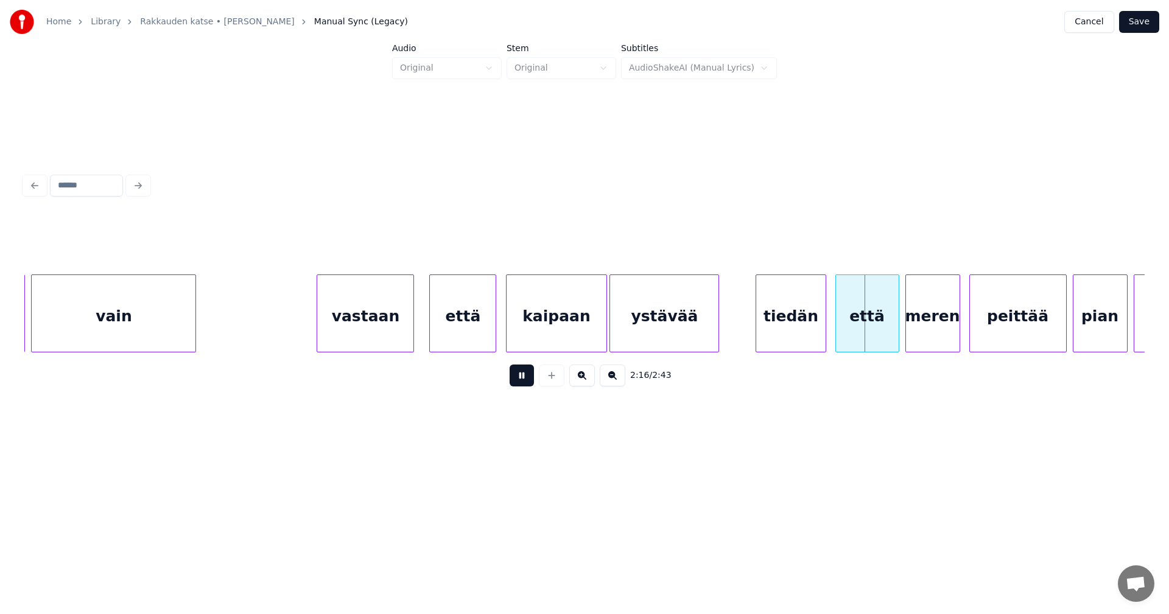
click at [523, 382] on button at bounding box center [521, 376] width 24 height 22
click at [816, 327] on div at bounding box center [818, 313] width 4 height 77
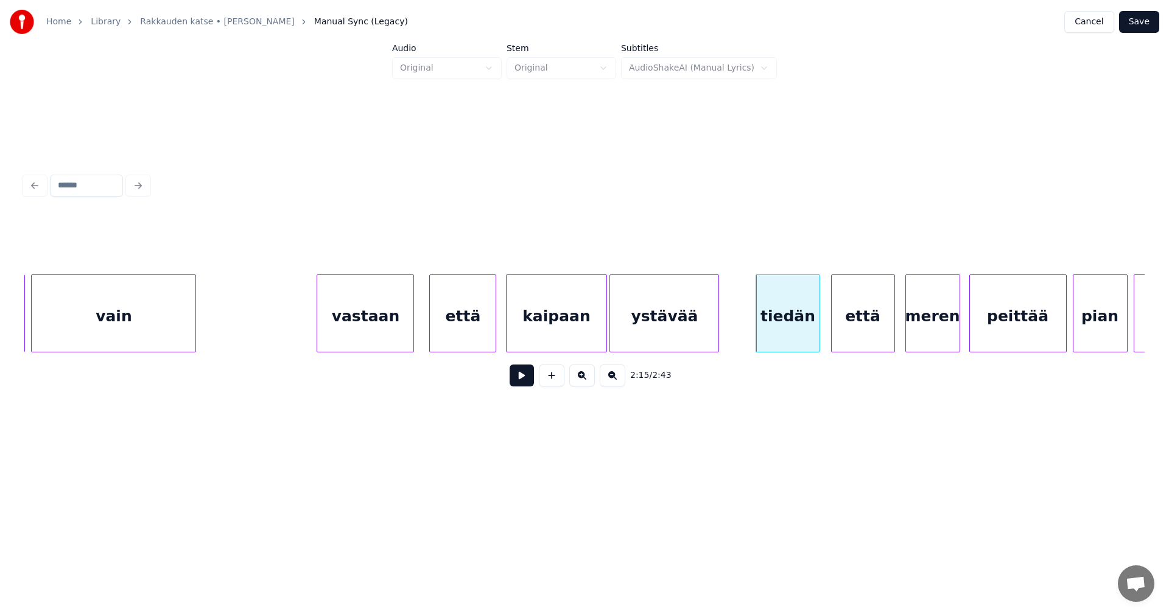
click at [856, 327] on div "että" at bounding box center [862, 316] width 63 height 83
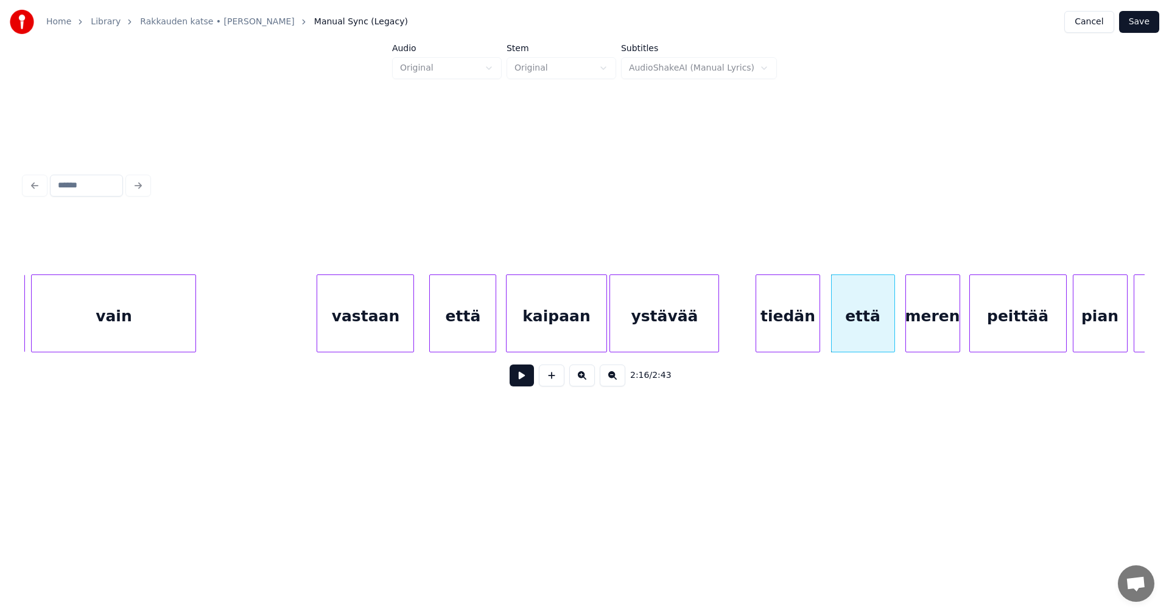
click at [521, 382] on button at bounding box center [521, 376] width 24 height 22
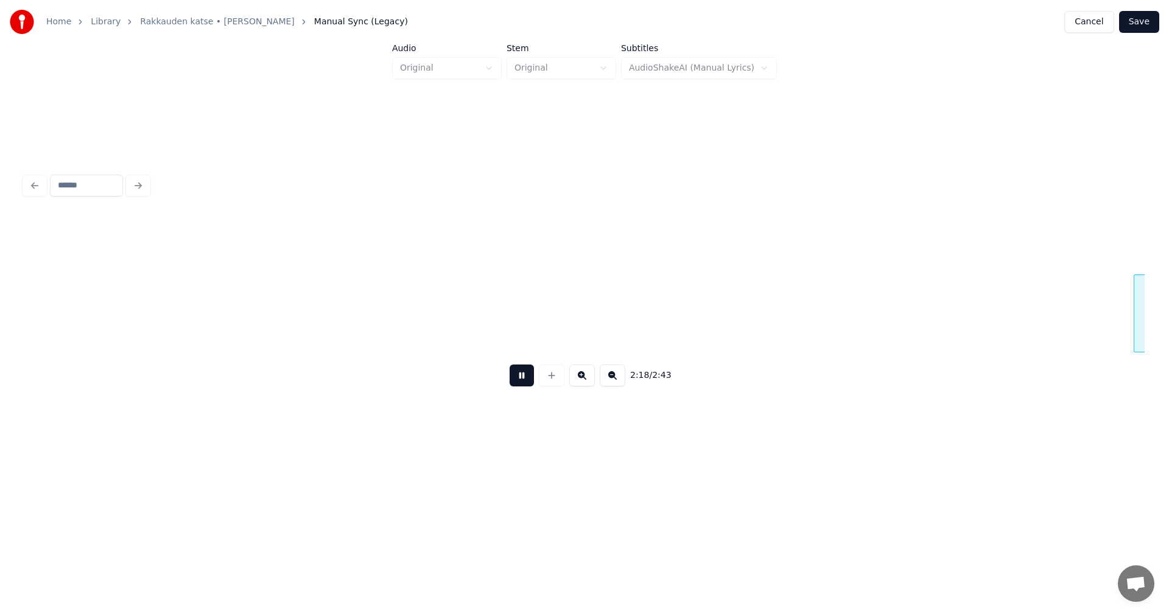
scroll to position [0, 21036]
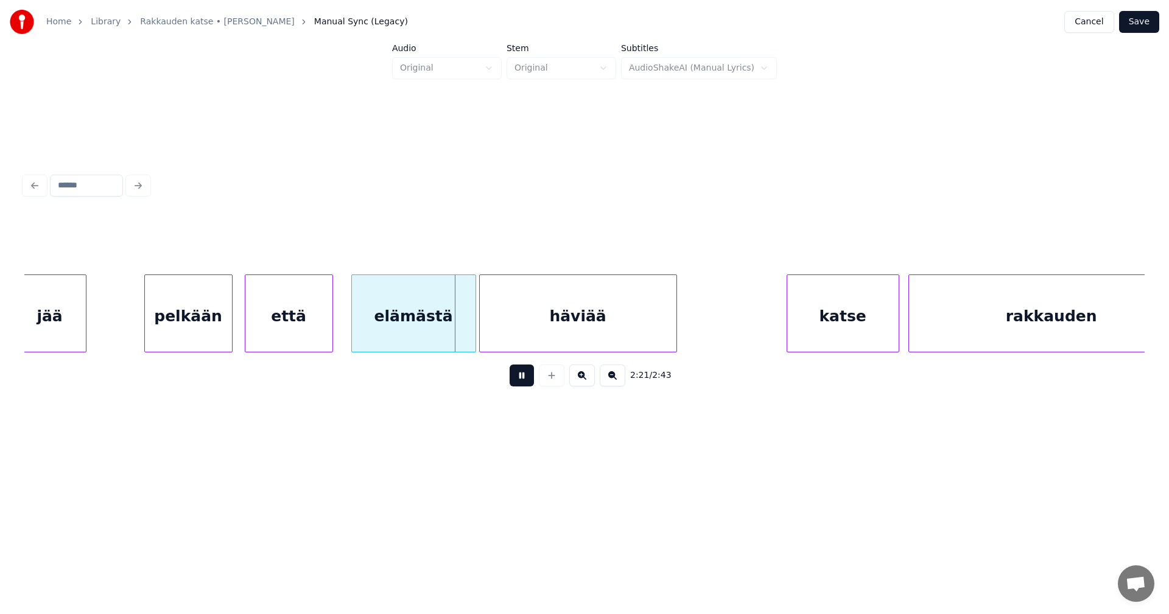
click at [530, 379] on button at bounding box center [521, 376] width 24 height 22
click at [470, 335] on div at bounding box center [469, 313] width 4 height 77
click at [266, 330] on div "että" at bounding box center [288, 316] width 87 height 83
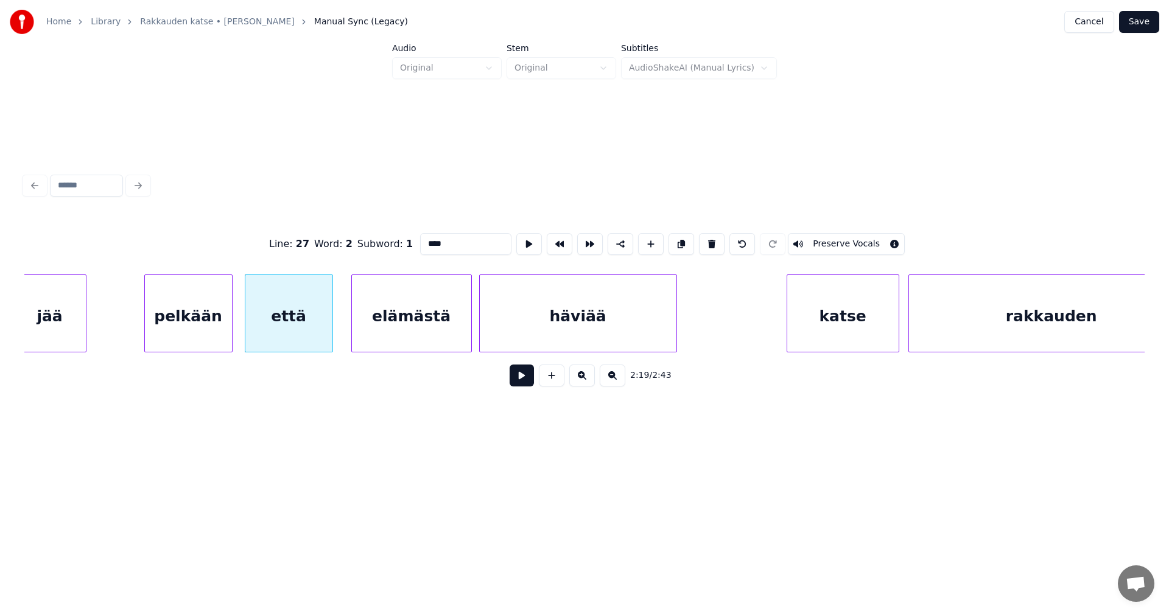
click at [520, 380] on button at bounding box center [521, 376] width 24 height 22
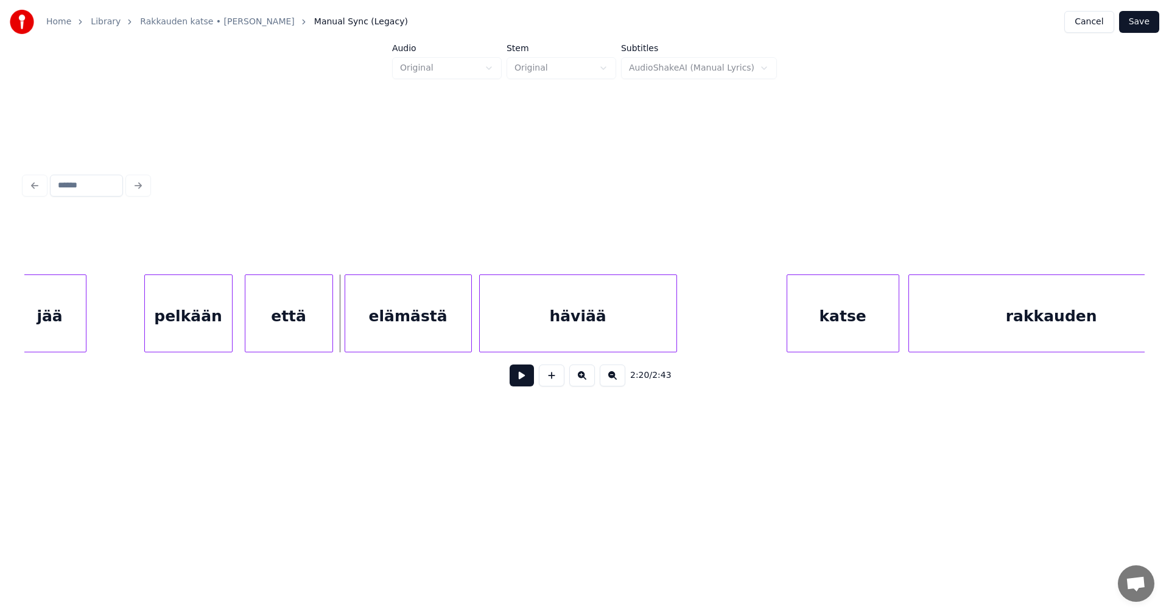
click at [346, 326] on div at bounding box center [347, 313] width 4 height 77
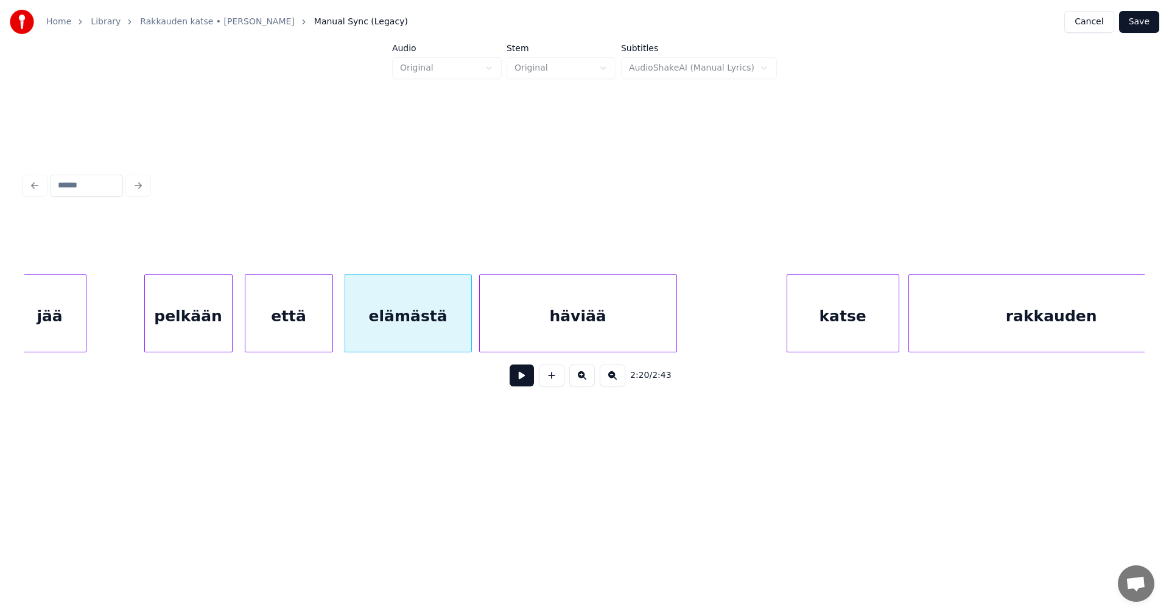
click at [528, 382] on button at bounding box center [521, 376] width 24 height 22
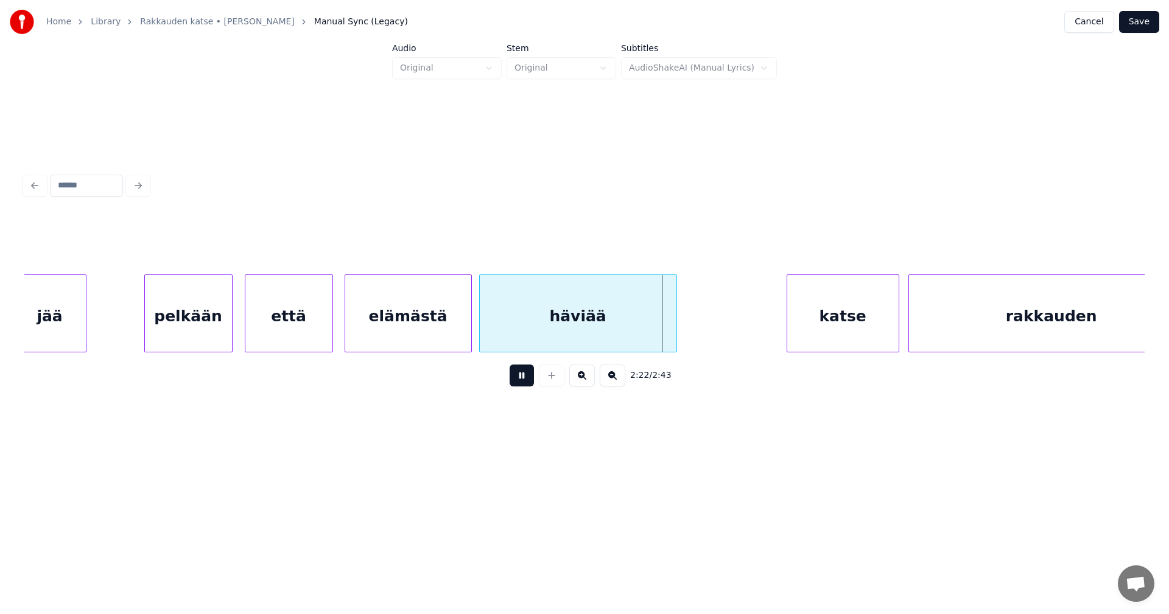
click at [526, 380] on button at bounding box center [521, 376] width 24 height 22
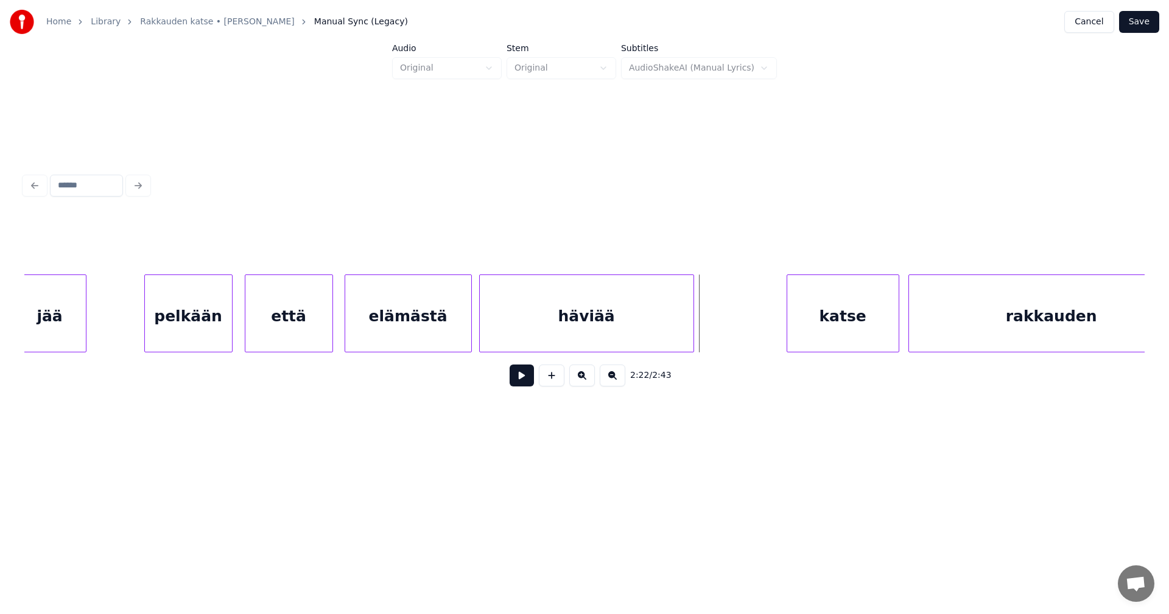
click at [691, 332] on div at bounding box center [692, 313] width 4 height 77
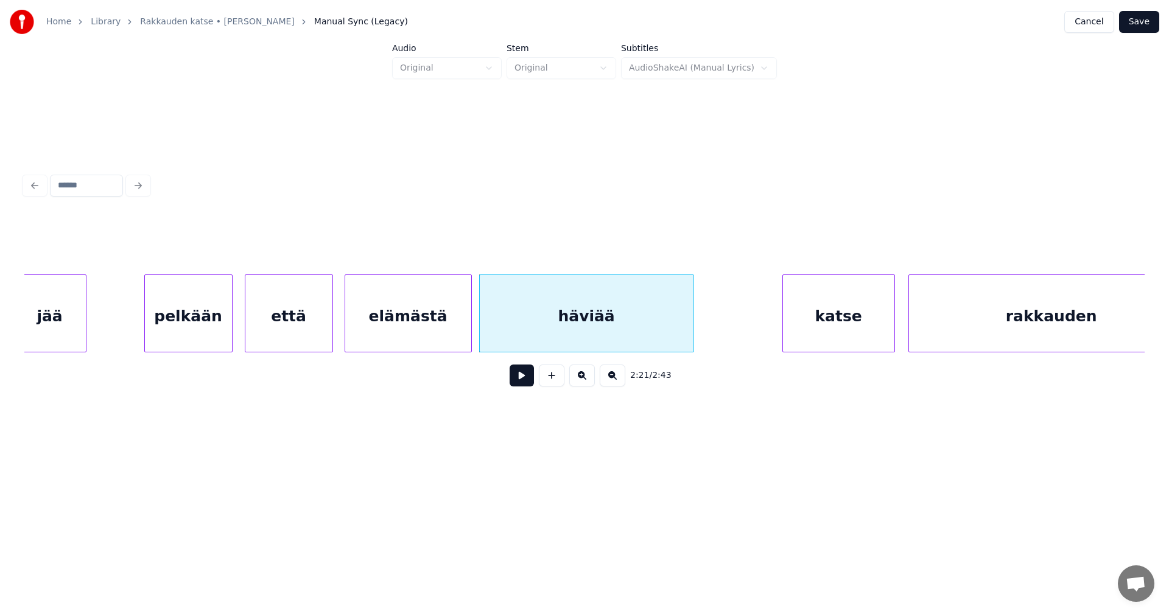
click at [816, 334] on div "katse" at bounding box center [838, 316] width 111 height 83
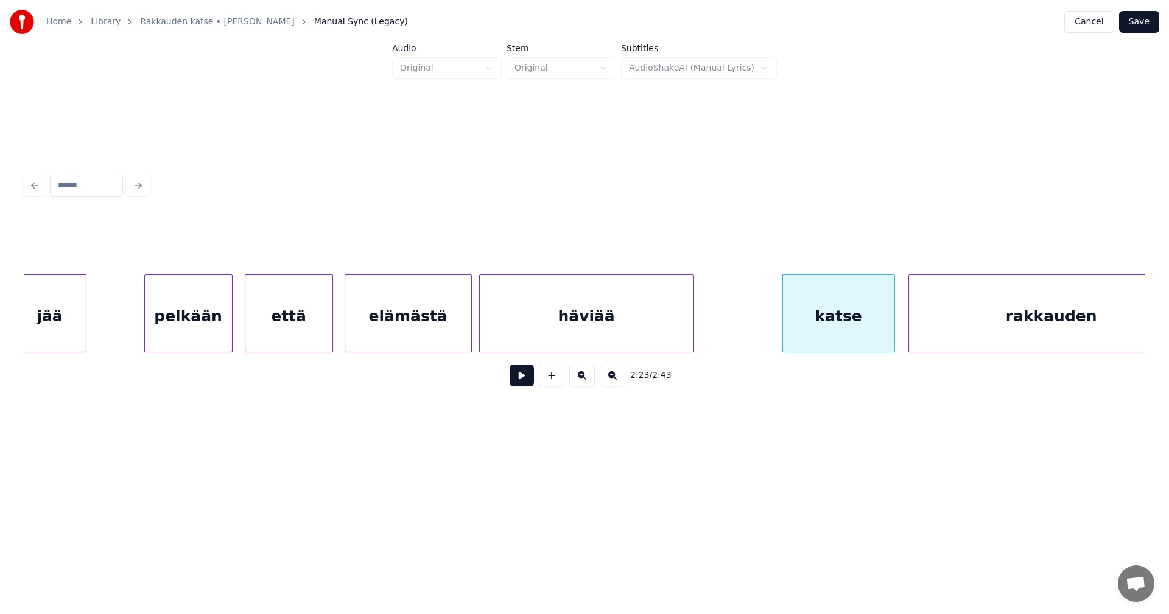
click at [521, 379] on button at bounding box center [521, 376] width 24 height 22
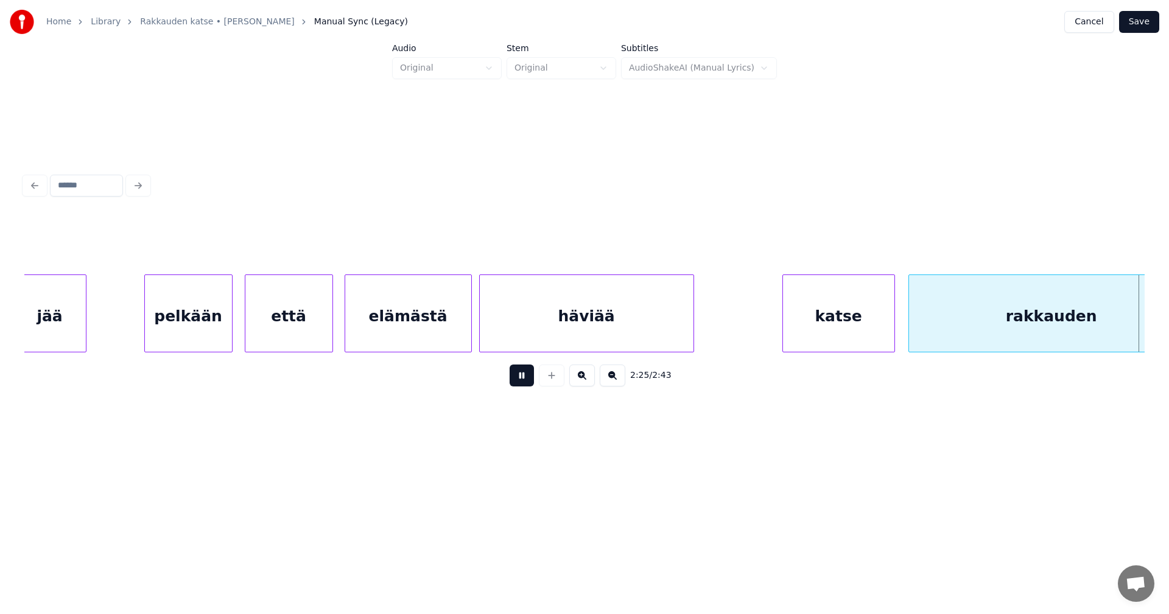
scroll to position [0, 22157]
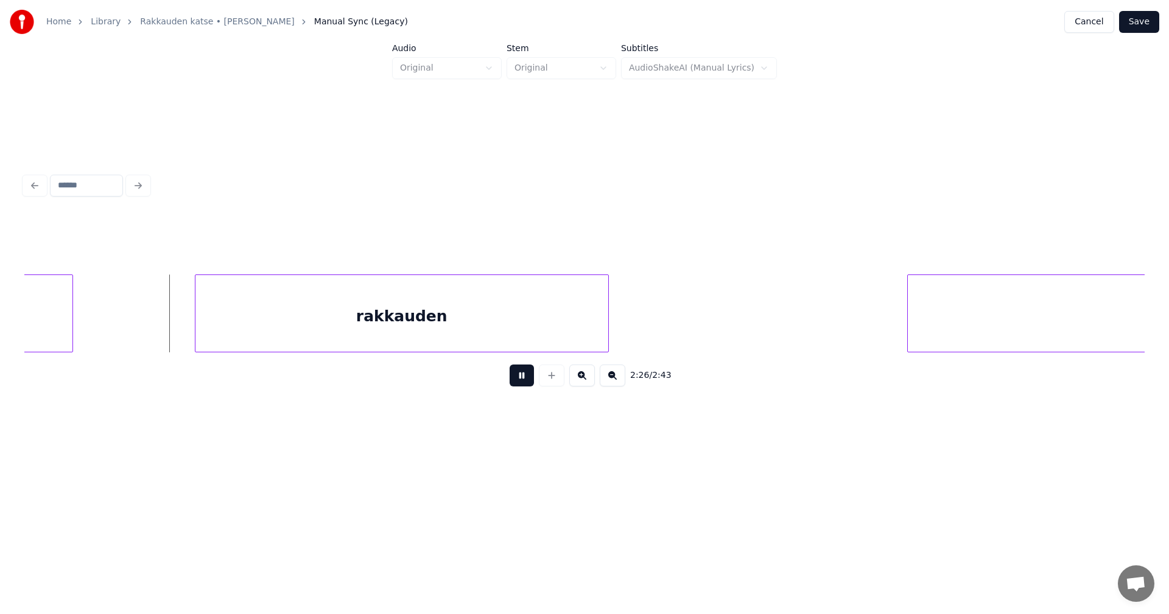
click at [522, 379] on button at bounding box center [521, 376] width 24 height 22
click at [94, 329] on div at bounding box center [93, 313] width 4 height 77
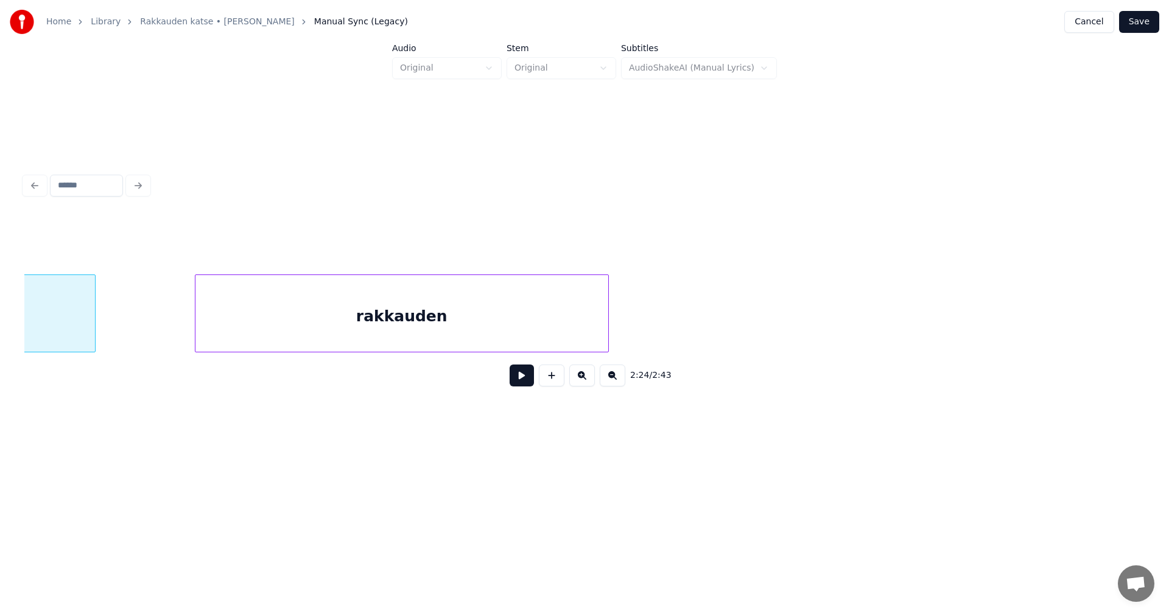
scroll to position [0, 21919]
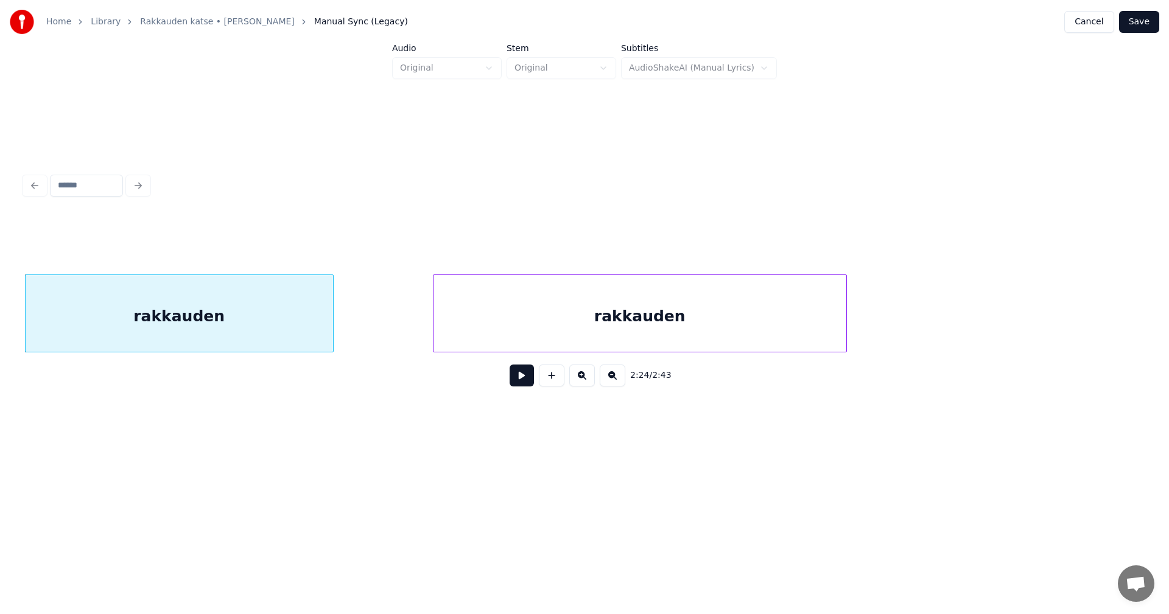
click at [89, 329] on div "rakkauden" at bounding box center [179, 316] width 307 height 83
click at [520, 385] on button at bounding box center [521, 376] width 24 height 22
click at [519, 376] on button at bounding box center [521, 376] width 24 height 22
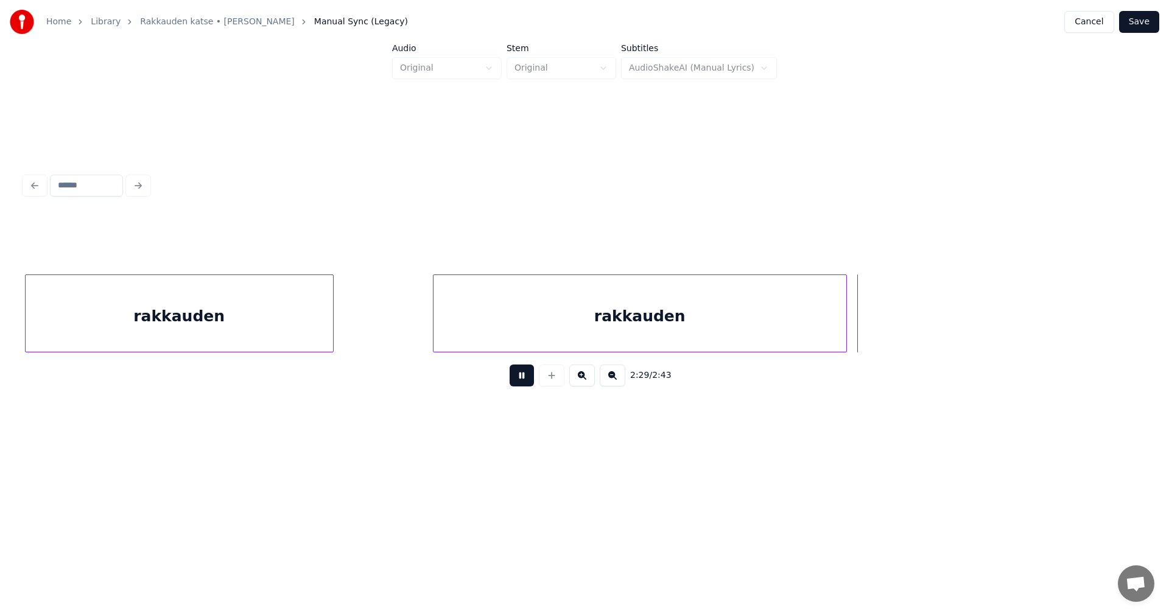
click at [519, 376] on button at bounding box center [521, 376] width 24 height 22
click at [846, 337] on div "rakkauden" at bounding box center [640, 314] width 414 height 78
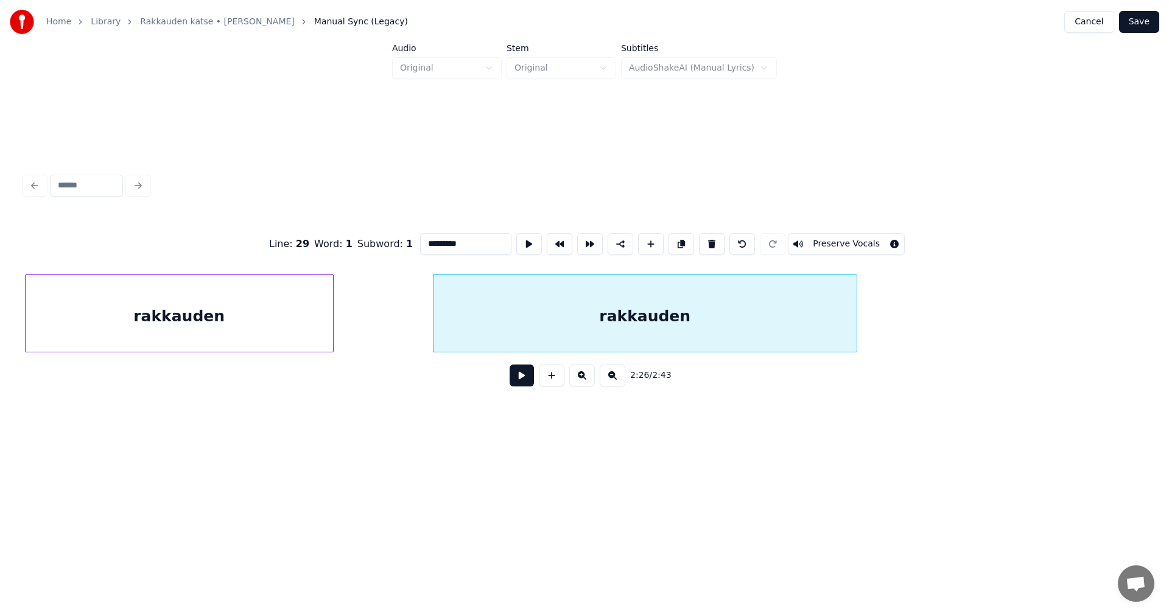
click at [856, 338] on div at bounding box center [855, 313] width 4 height 77
click at [313, 330] on div "rakkauden" at bounding box center [179, 316] width 307 height 83
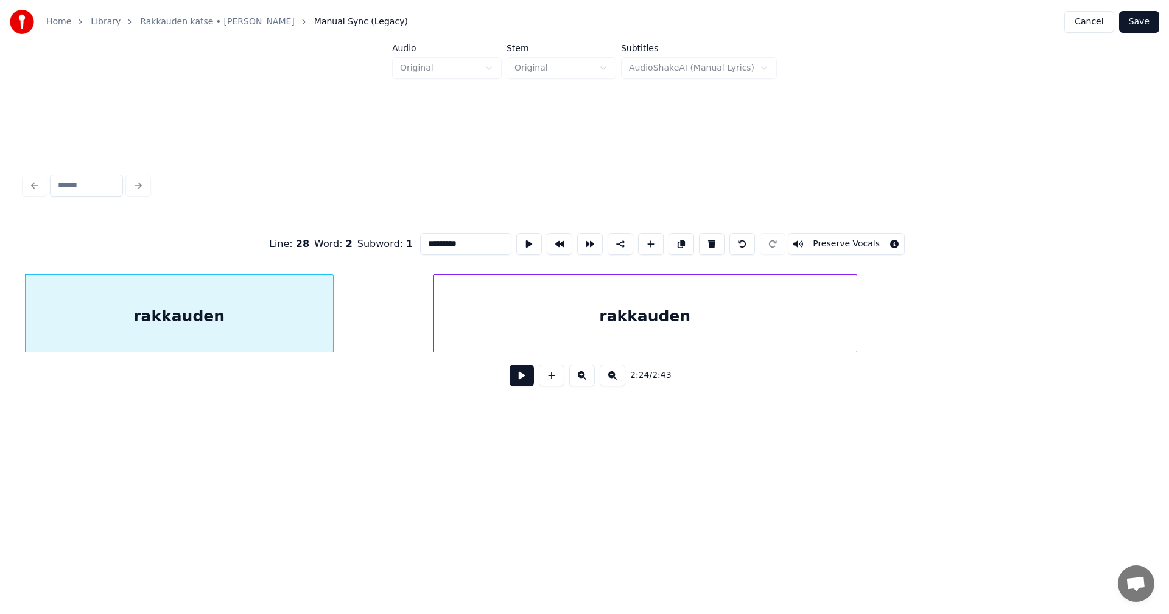
click at [520, 382] on button at bounding box center [521, 376] width 24 height 22
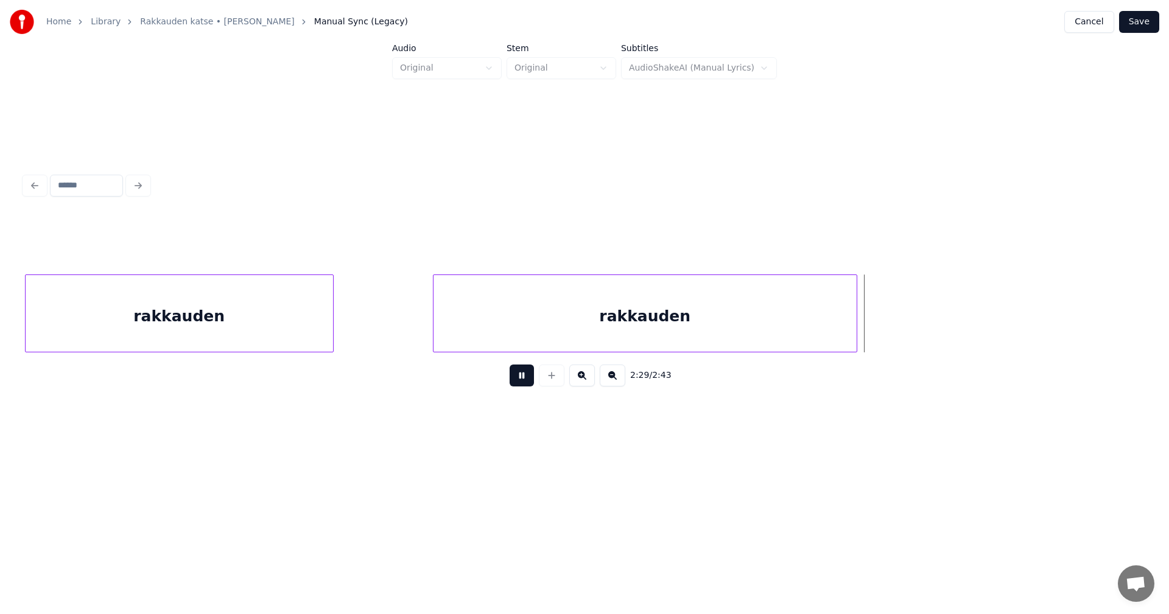
click at [520, 382] on button at bounding box center [521, 376] width 24 height 22
click at [567, 337] on div "rakkauden" at bounding box center [644, 316] width 423 height 83
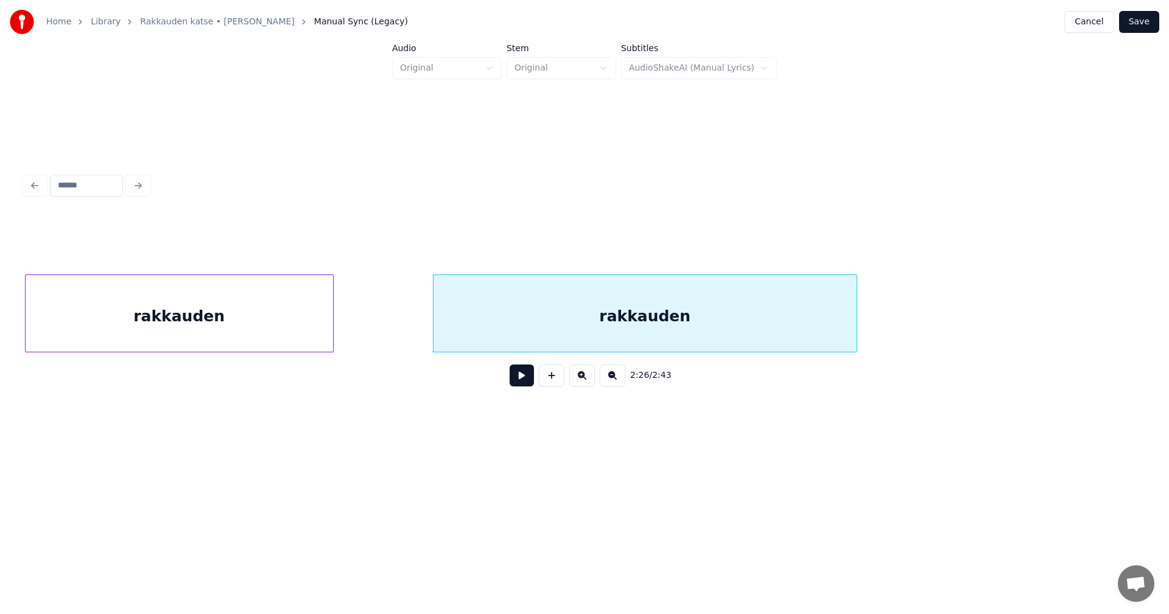
click at [514, 304] on div "rakkauden" at bounding box center [644, 316] width 423 height 83
click at [458, 239] on input "*********" at bounding box center [465, 244] width 91 height 22
click at [463, 239] on input "*********" at bounding box center [465, 244] width 91 height 22
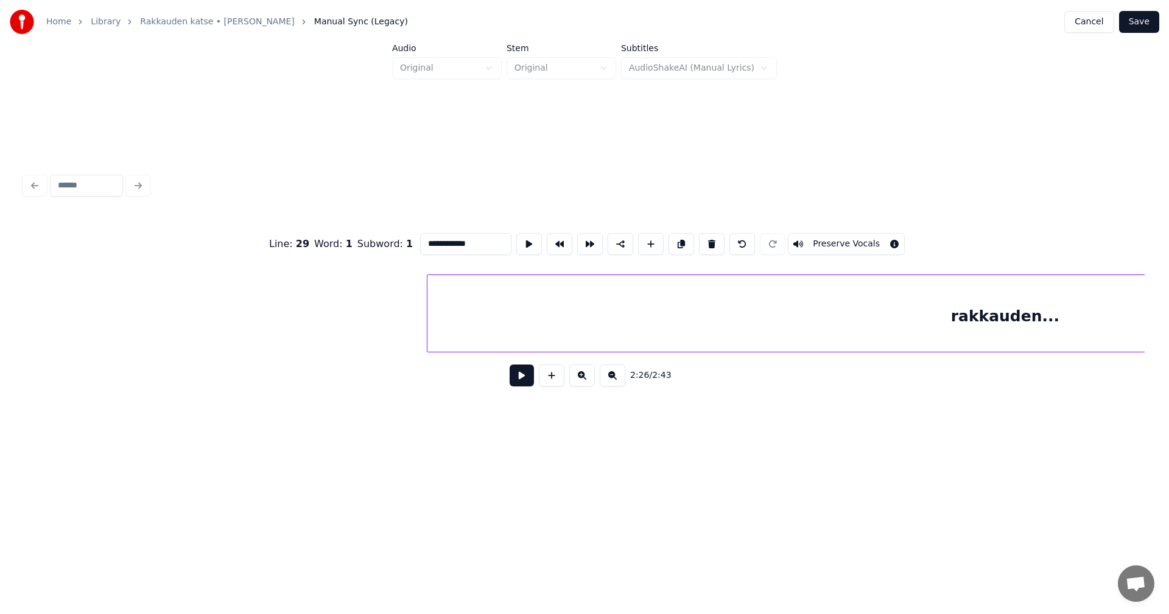
scroll to position [0, 23031]
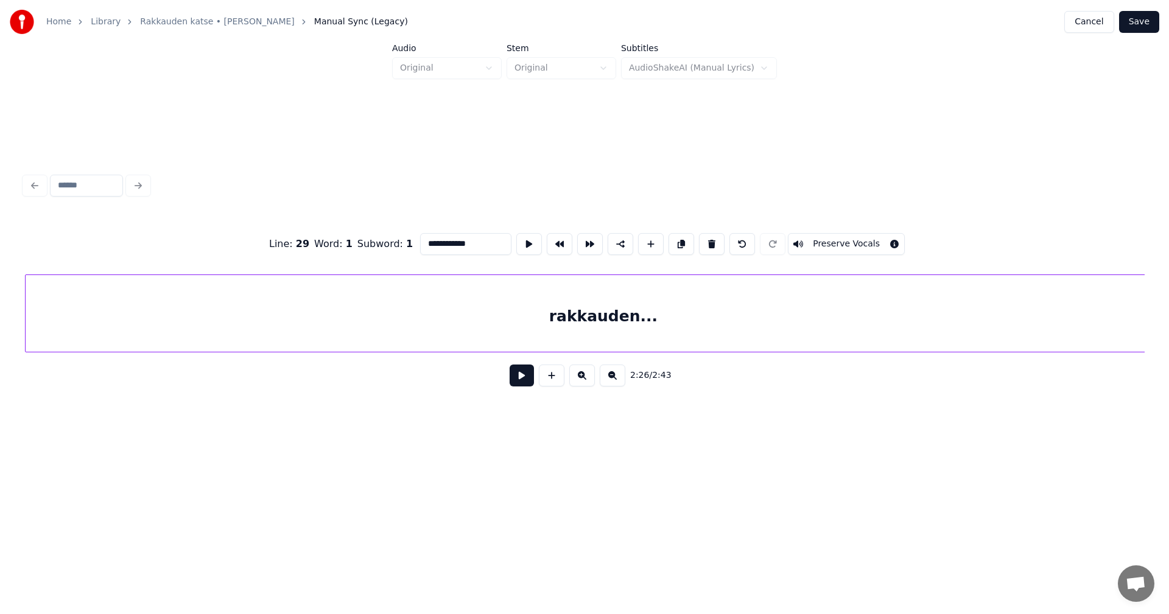
click at [861, 321] on div "rakkauden..." at bounding box center [603, 316] width 1155 height 83
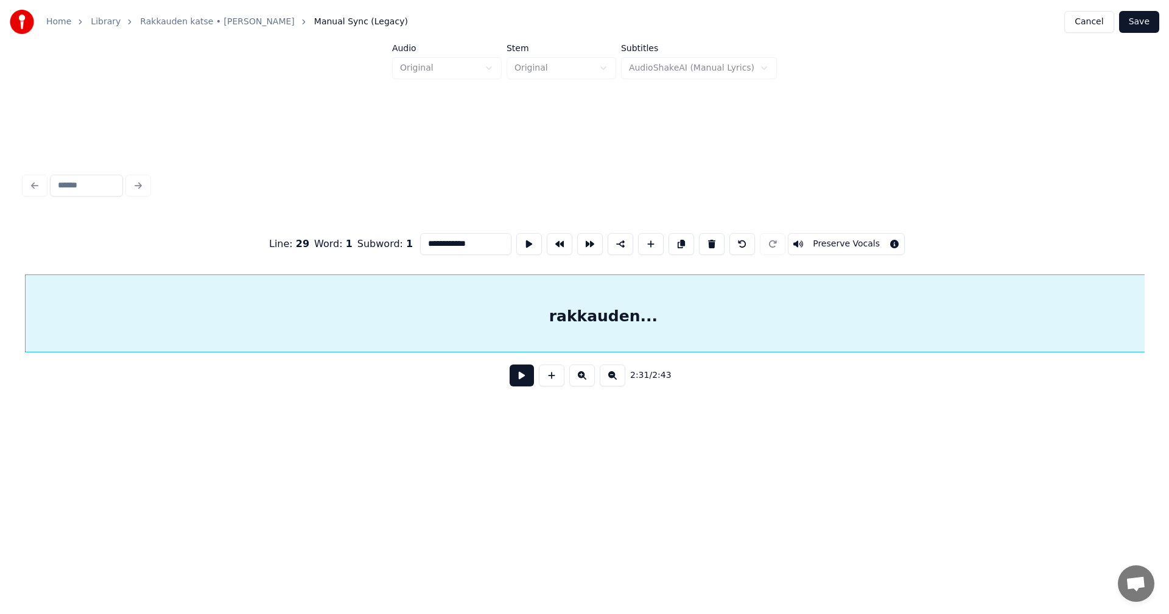
scroll to position [0, 22051]
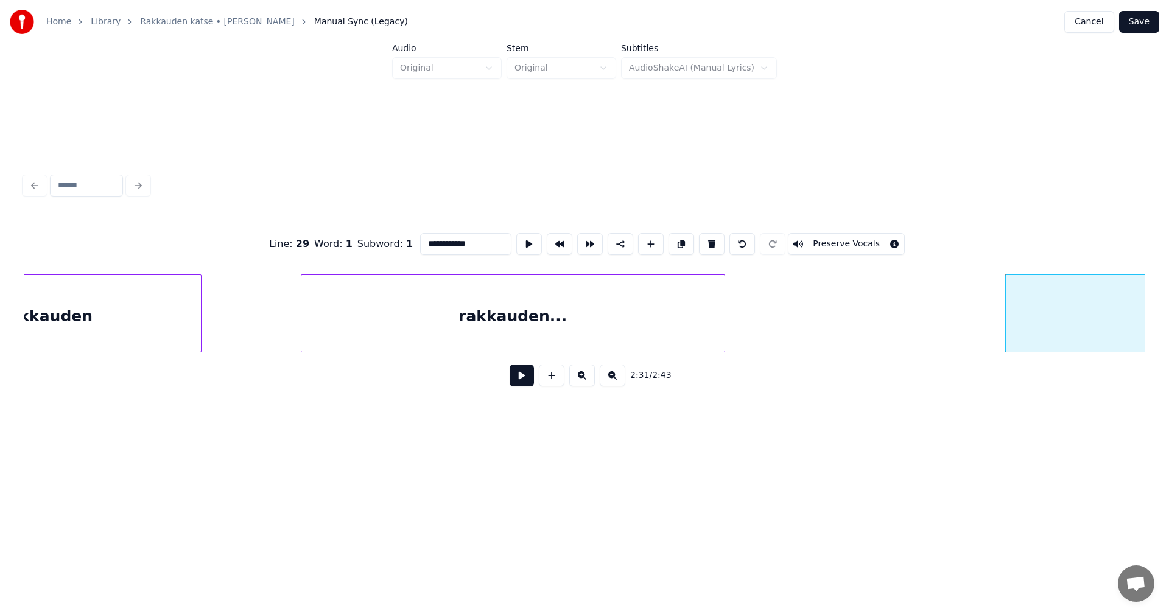
click at [508, 325] on div "rakkauden..." at bounding box center [512, 316] width 423 height 83
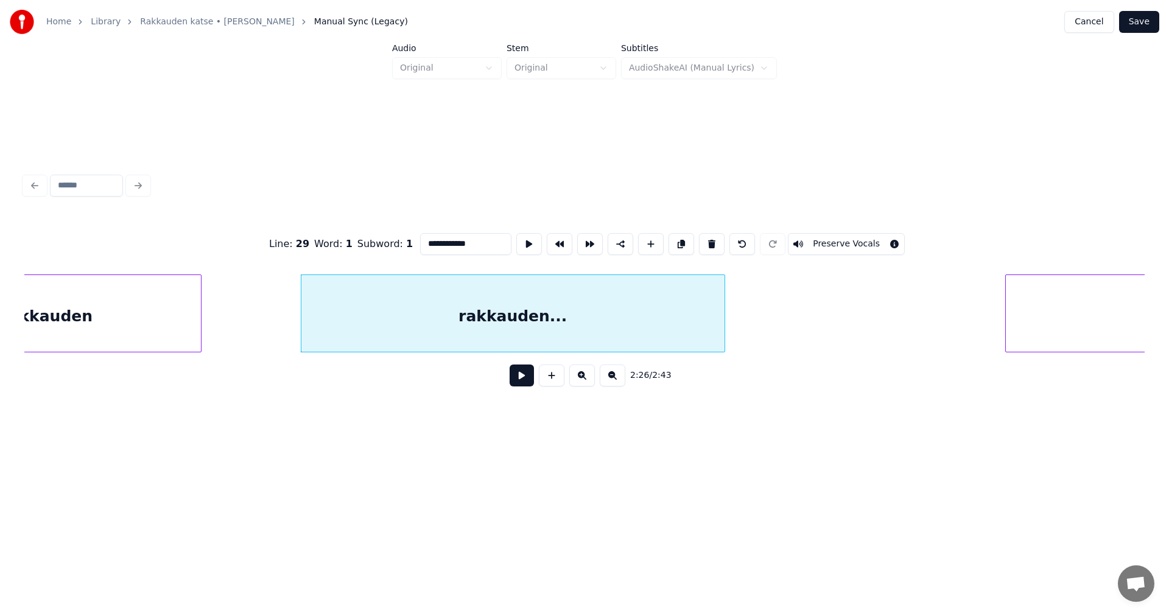
click at [489, 238] on input "**********" at bounding box center [465, 244] width 91 height 22
drag, startPoint x: 474, startPoint y: 240, endPoint x: 461, endPoint y: 242, distance: 13.0
click at [461, 242] on input "**********" at bounding box center [465, 244] width 91 height 22
type input "*********"
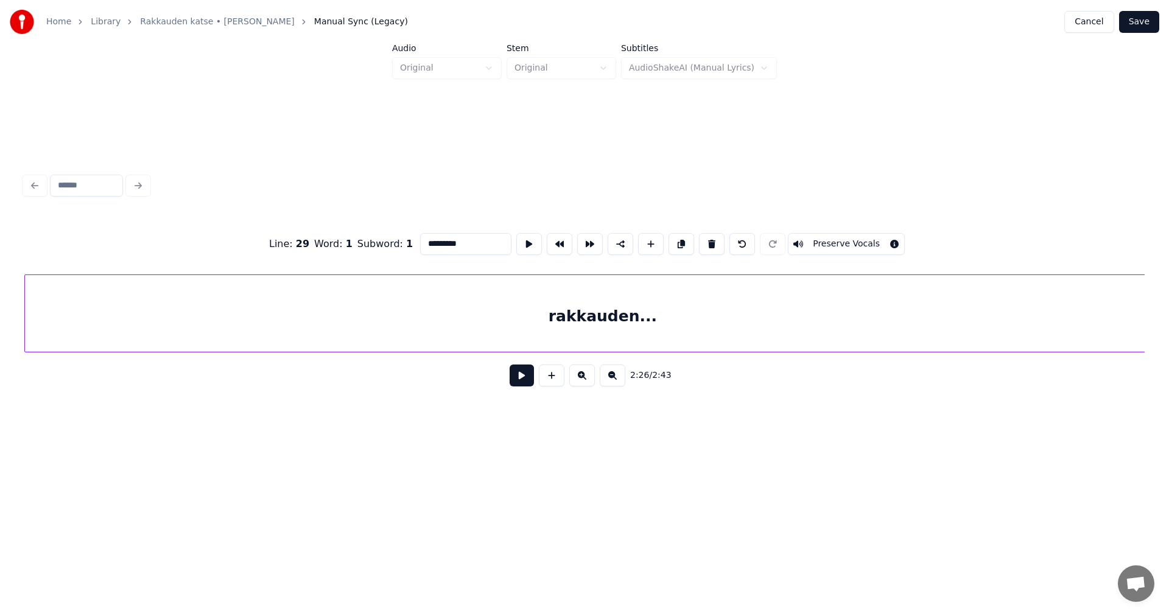
scroll to position [0, 23023]
click at [1024, 335] on div "rakkauden..." at bounding box center [603, 316] width 1155 height 83
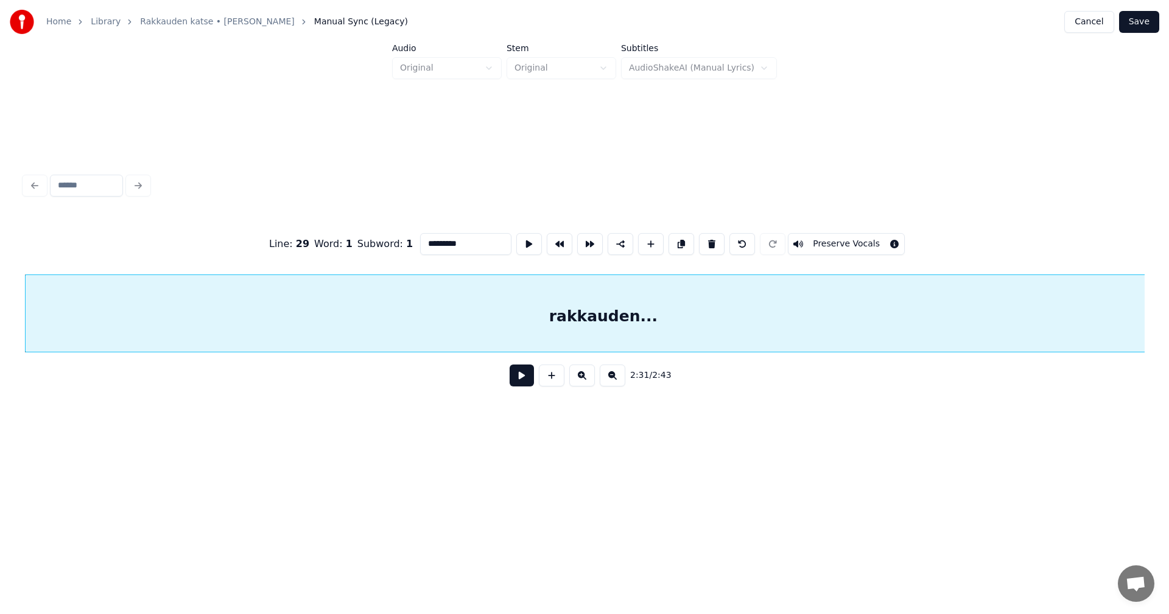
click at [499, 352] on div "rakkauden..." at bounding box center [584, 314] width 1120 height 78
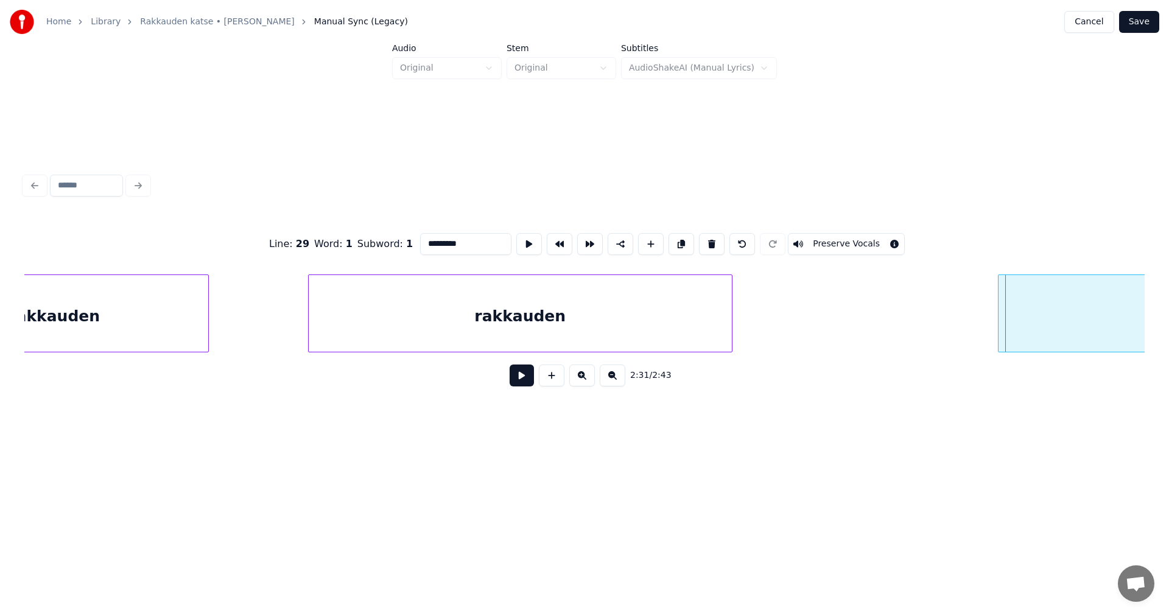
click at [998, 332] on div at bounding box center [1000, 313] width 4 height 77
click at [529, 383] on button at bounding box center [521, 376] width 24 height 22
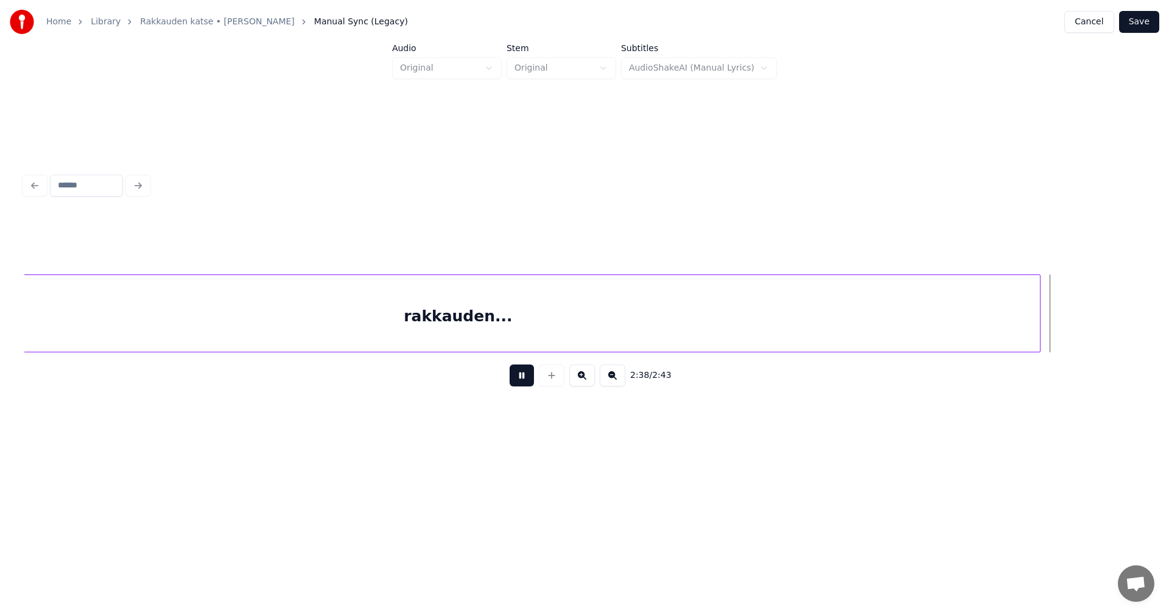
click at [528, 383] on button at bounding box center [521, 376] width 24 height 22
click at [1054, 326] on div at bounding box center [1056, 313] width 4 height 77
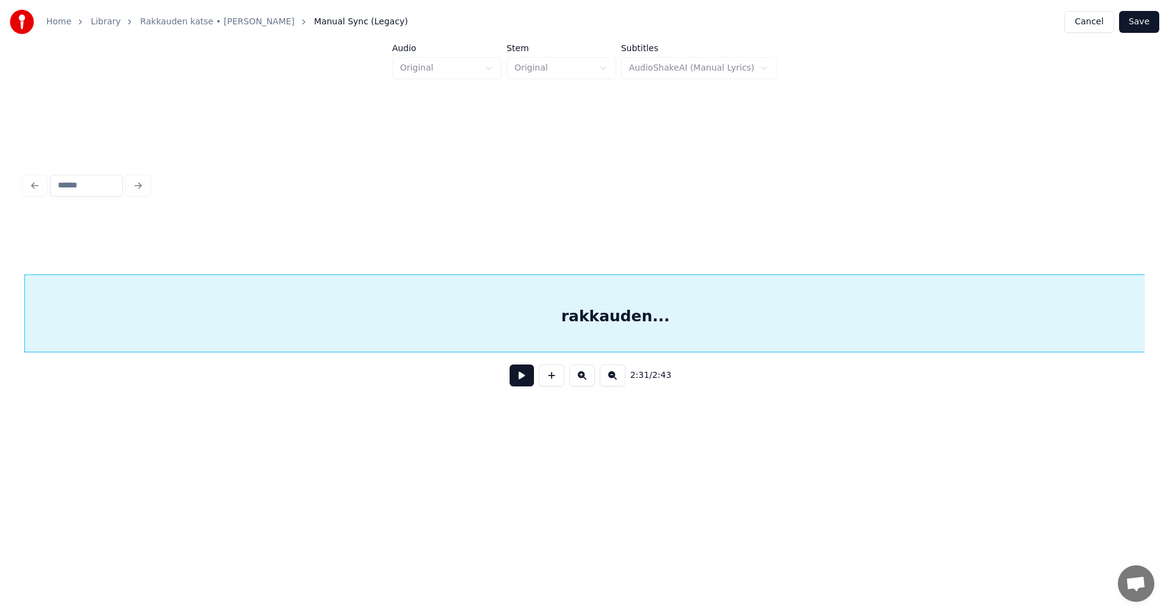
click at [1146, 29] on button "Save" at bounding box center [1139, 22] width 40 height 22
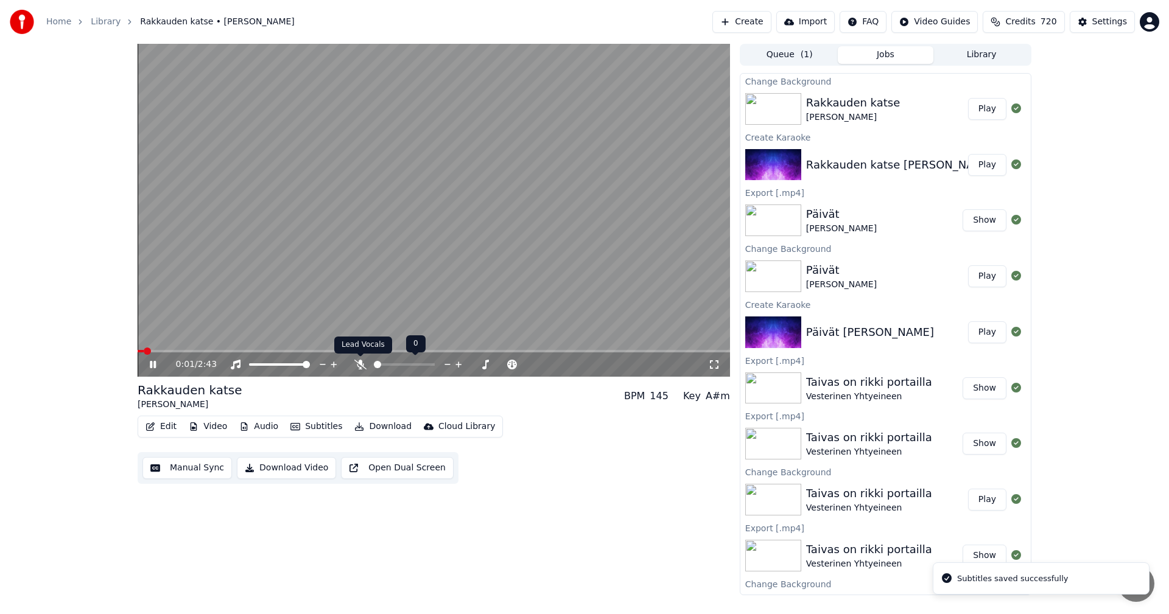
click at [360, 365] on icon at bounding box center [360, 365] width 12 height 10
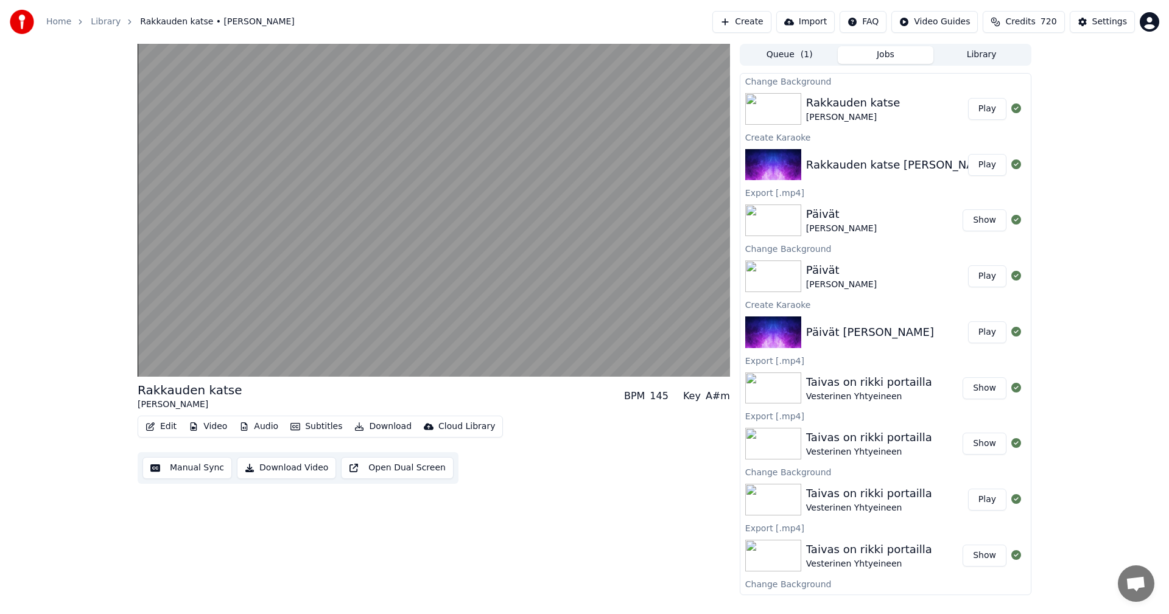
click at [169, 424] on button "Edit" at bounding box center [161, 426] width 41 height 17
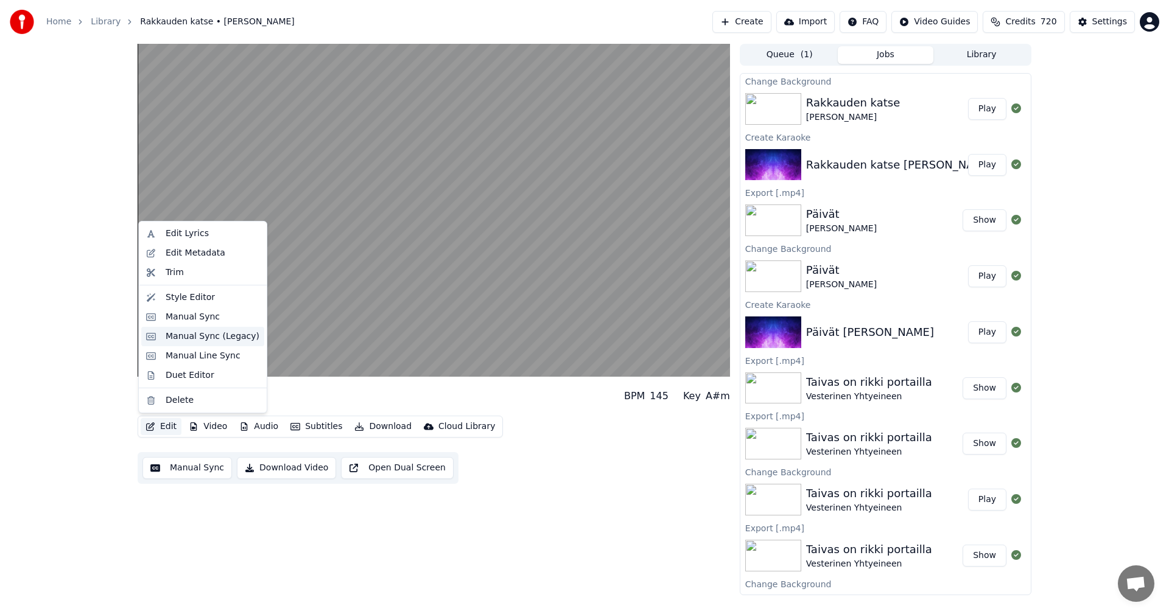
click at [194, 337] on div "Manual Sync (Legacy)" at bounding box center [213, 336] width 94 height 12
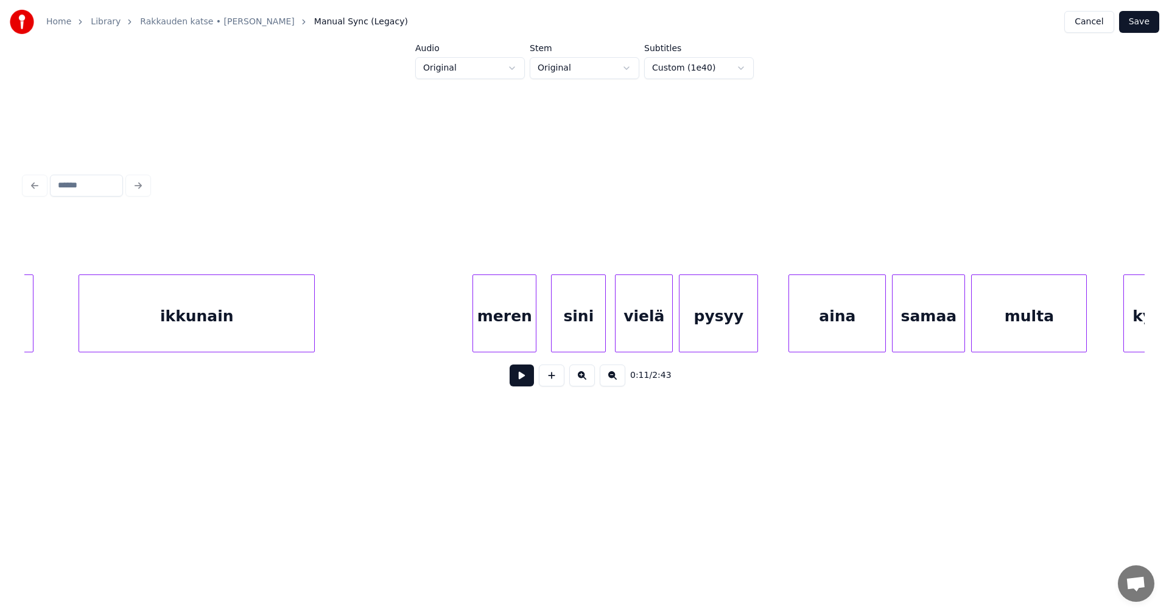
scroll to position [0, 2254]
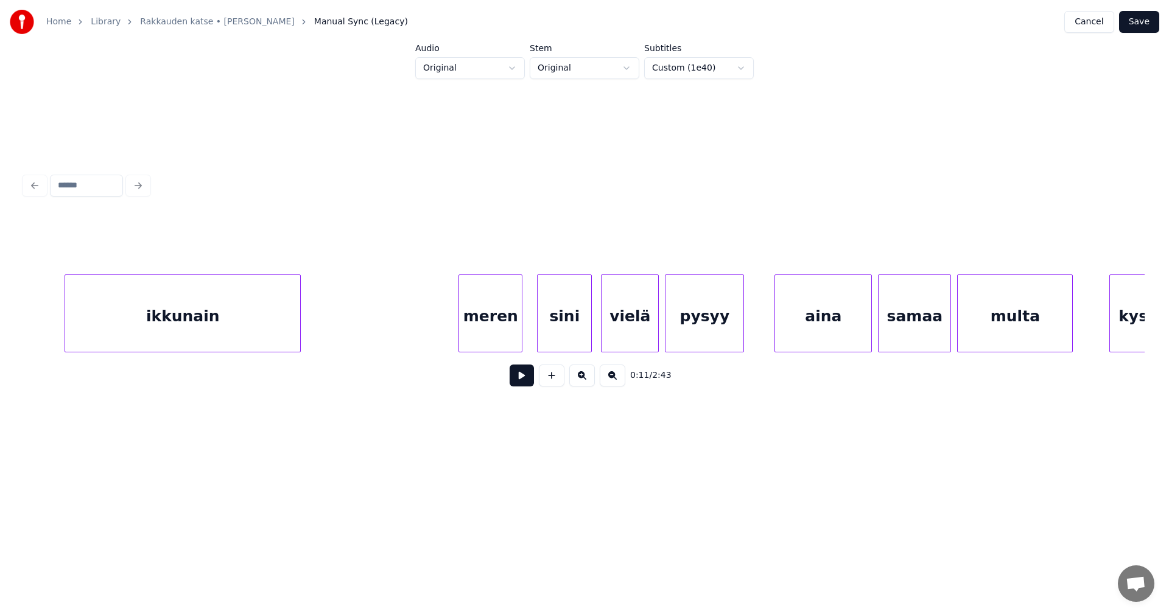
click at [191, 319] on div "ikkunain" at bounding box center [182, 316] width 235 height 83
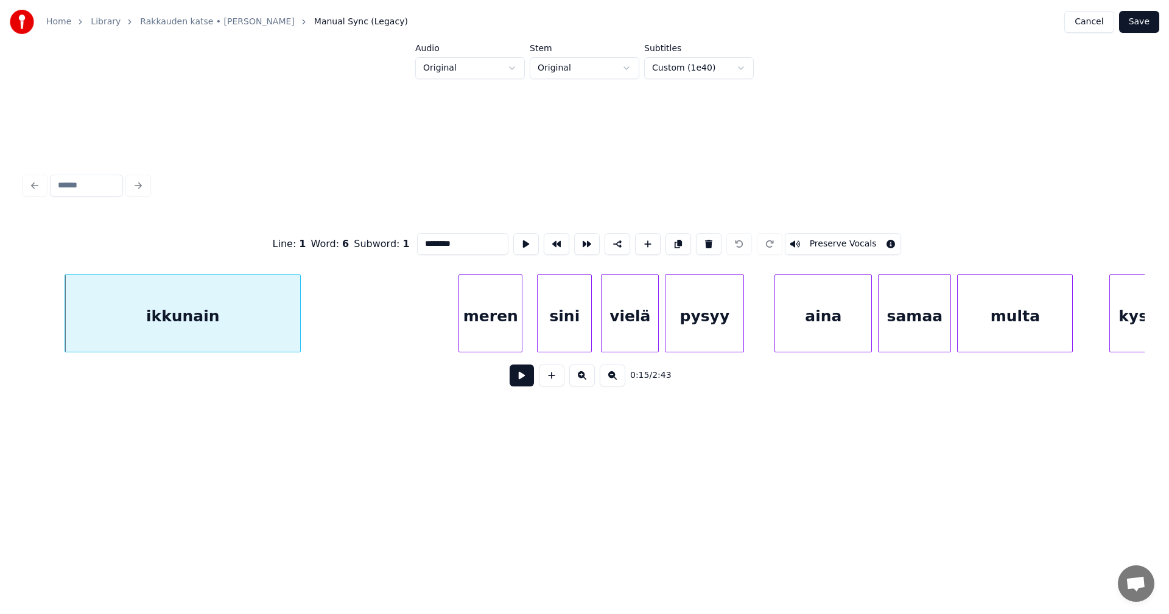
click at [492, 327] on div "meren" at bounding box center [490, 316] width 63 height 83
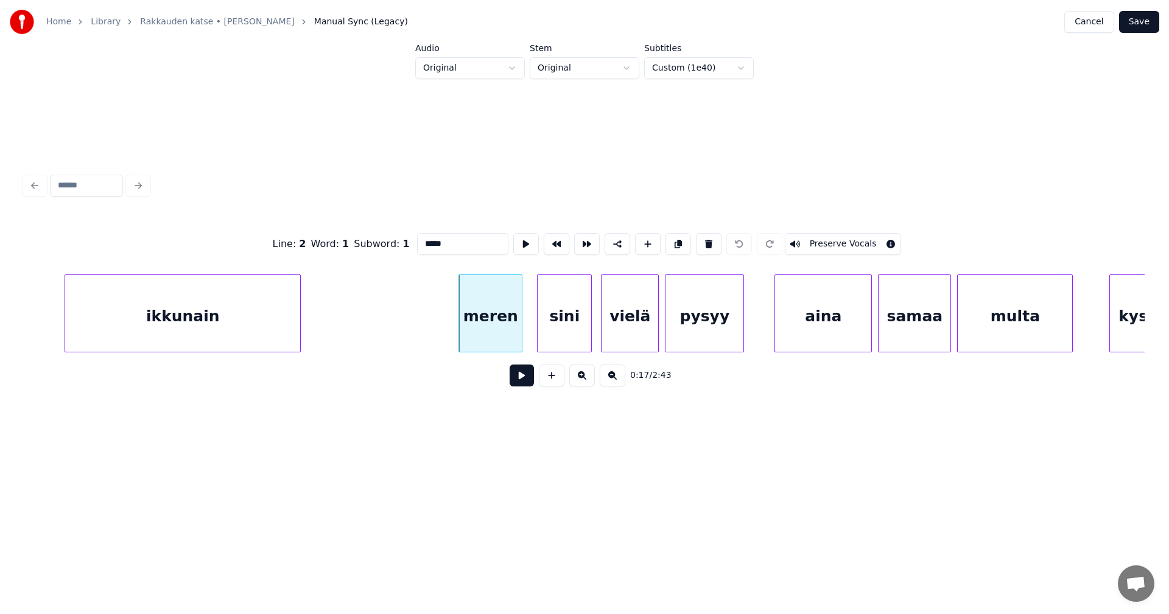
scroll to position [0, 2474]
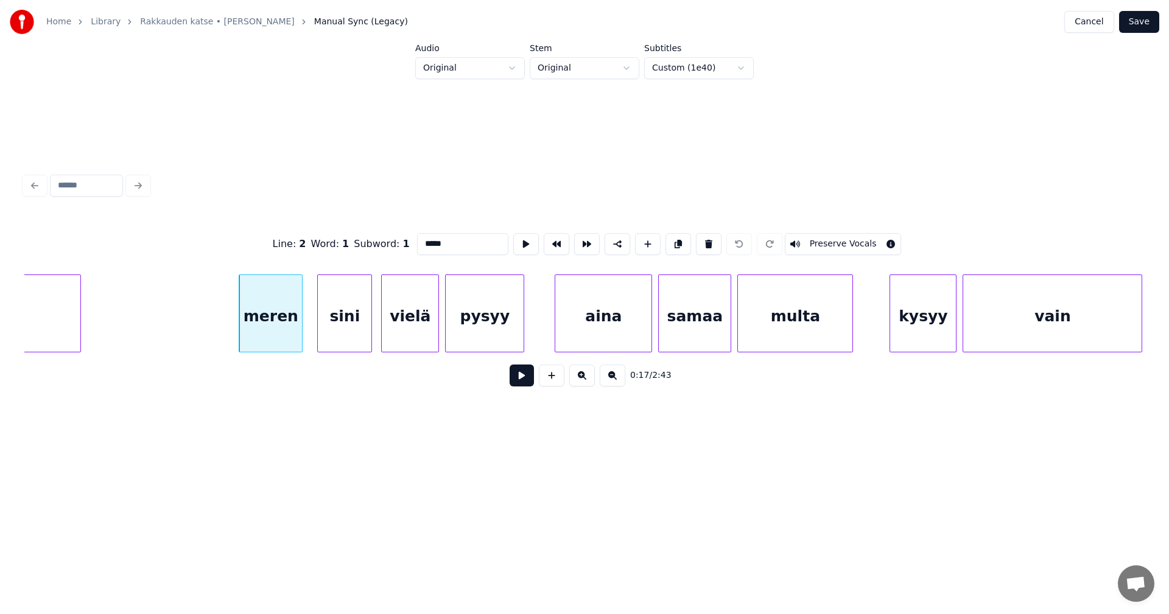
click at [475, 329] on div "pysyy" at bounding box center [485, 316] width 78 height 83
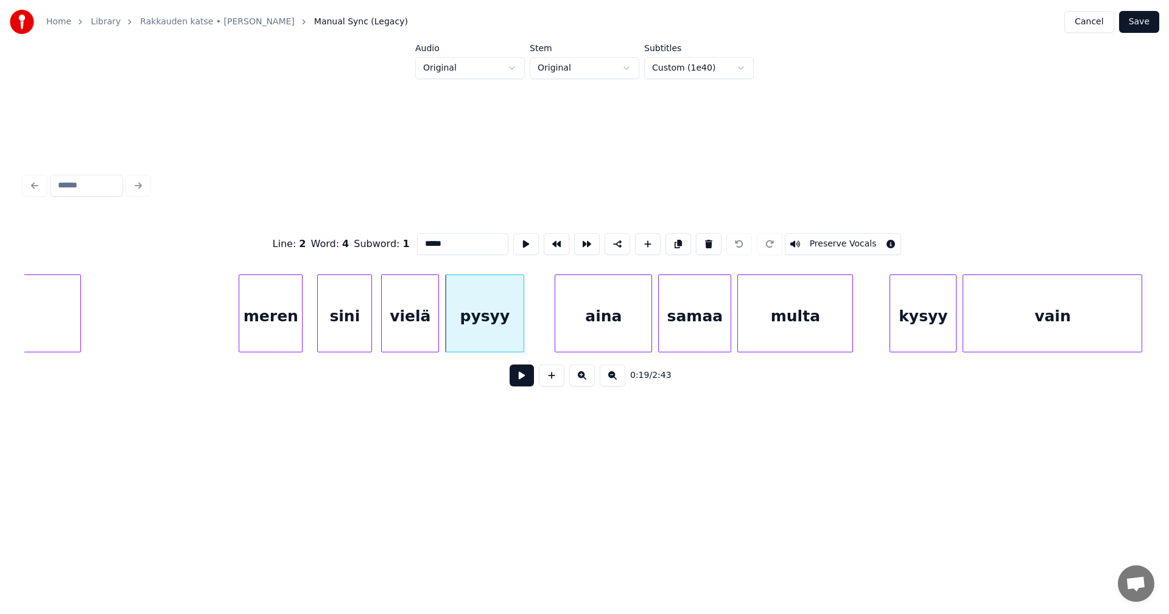
click at [570, 329] on div "aina" at bounding box center [603, 316] width 96 height 83
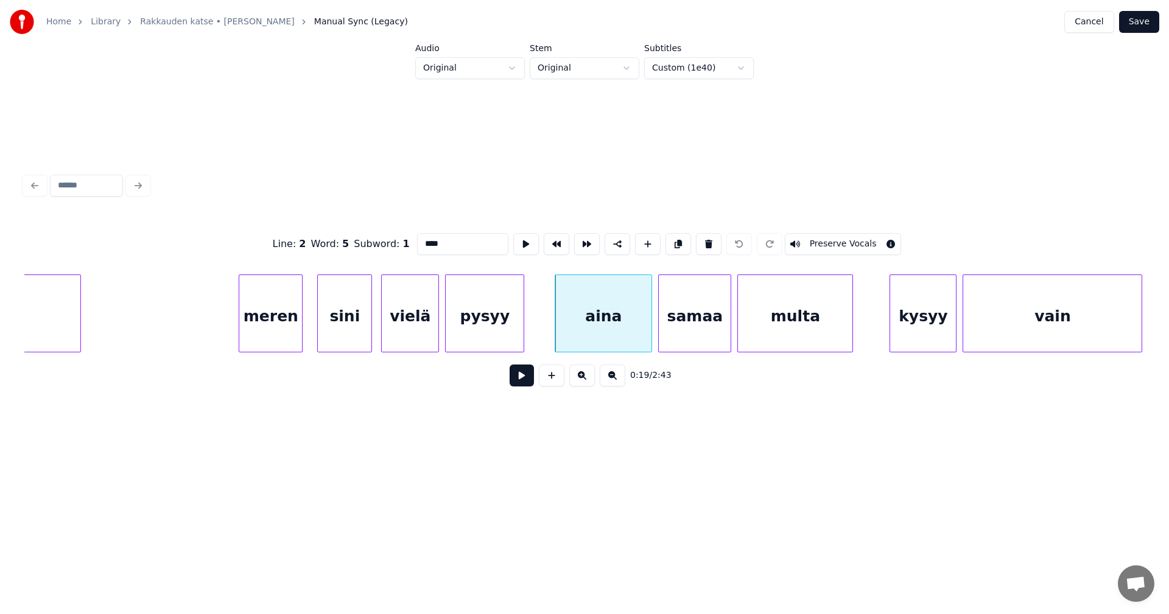
click at [489, 327] on div "pysyy" at bounding box center [485, 316] width 78 height 83
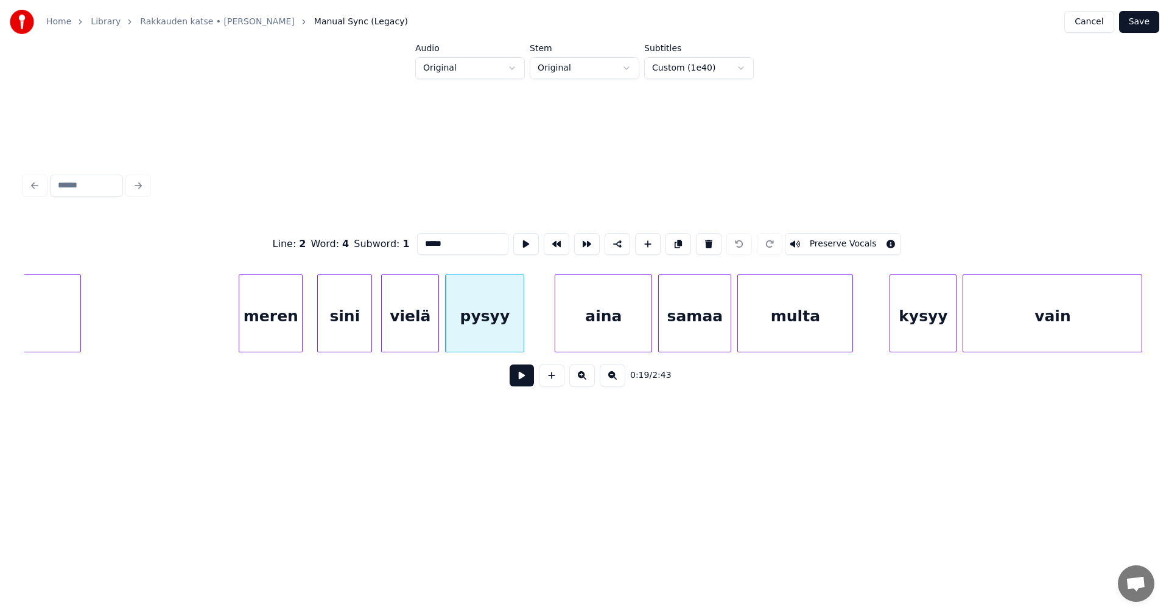
click at [454, 243] on input "*****" at bounding box center [462, 244] width 91 height 22
click at [816, 330] on div "multa" at bounding box center [795, 316] width 114 height 83
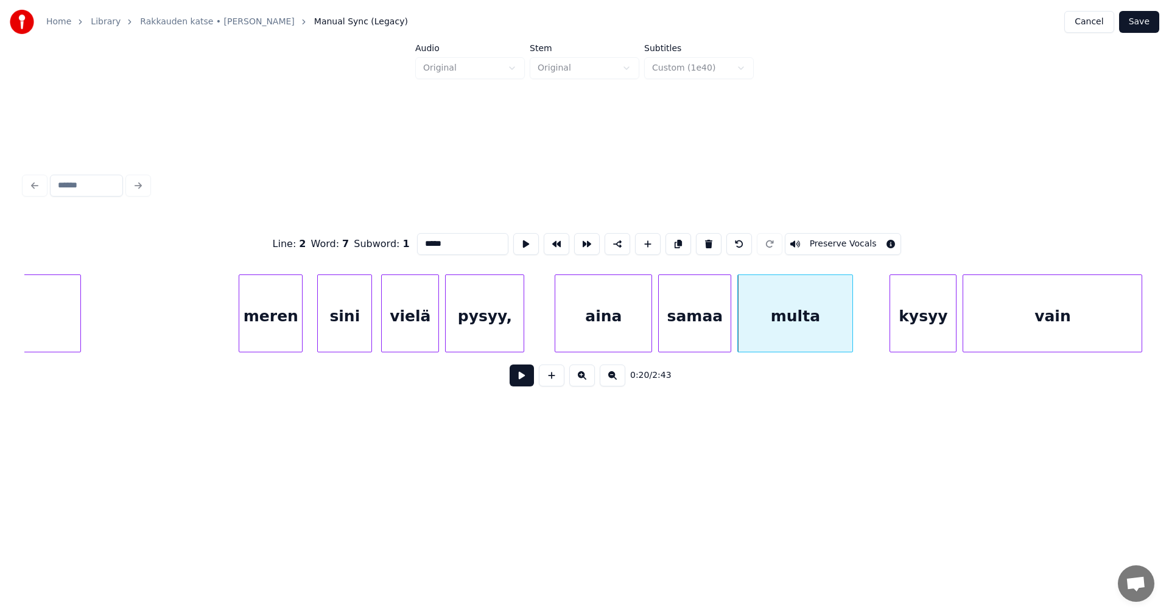
click at [904, 333] on div "kysyy" at bounding box center [923, 316] width 66 height 83
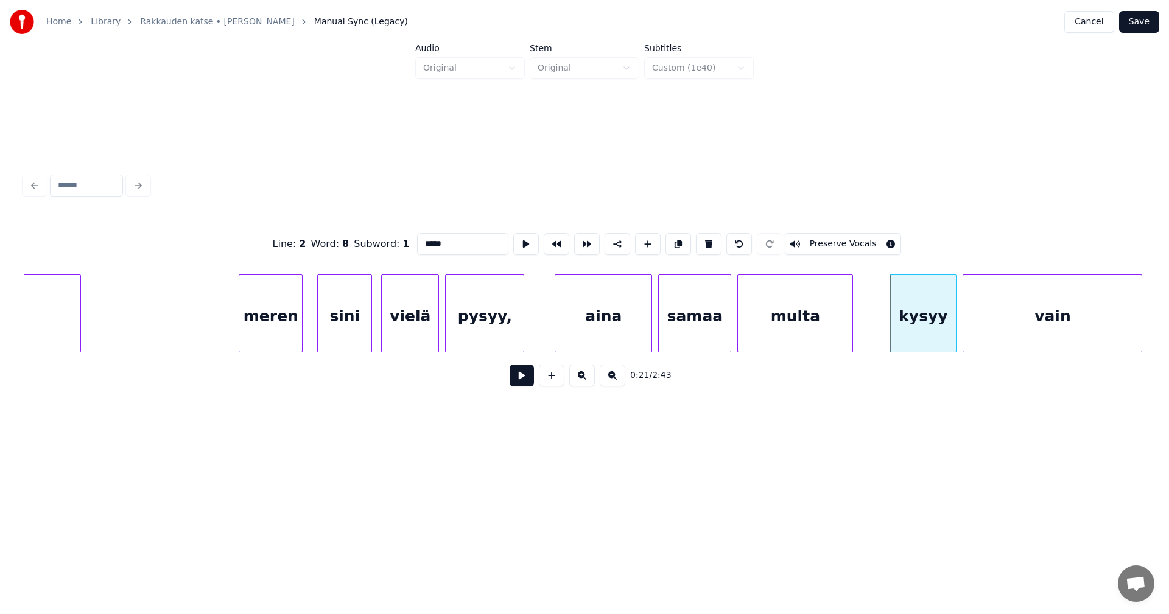
click at [823, 340] on div "multa" at bounding box center [795, 316] width 114 height 83
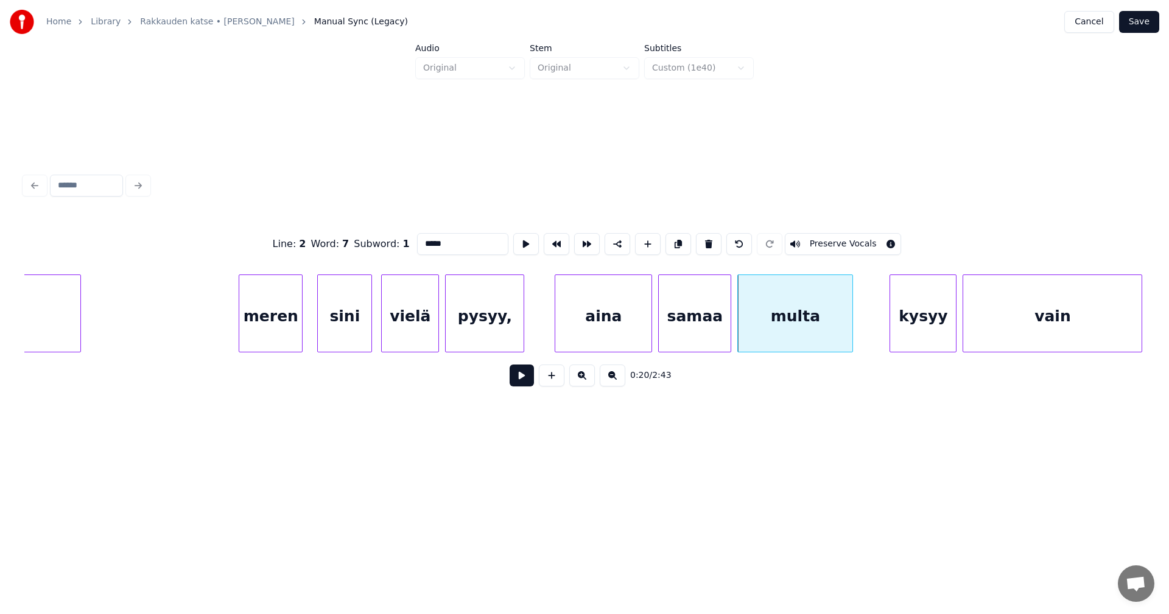
type input "*****"
click at [522, 384] on button at bounding box center [521, 376] width 24 height 22
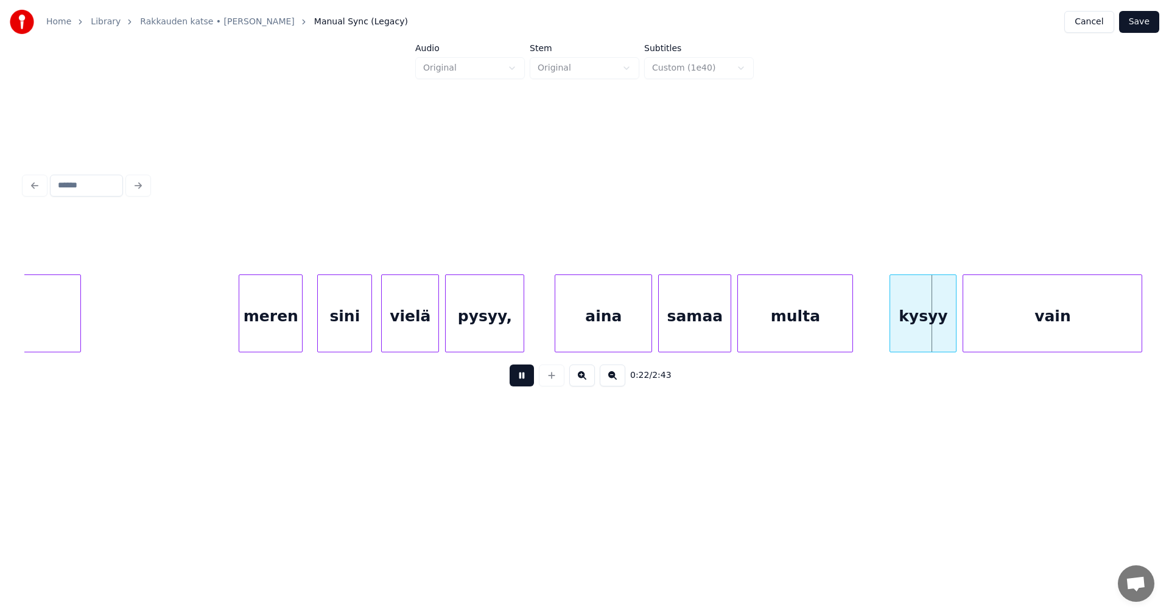
click at [522, 382] on button at bounding box center [521, 376] width 24 height 22
click at [811, 311] on div "multa" at bounding box center [795, 316] width 114 height 83
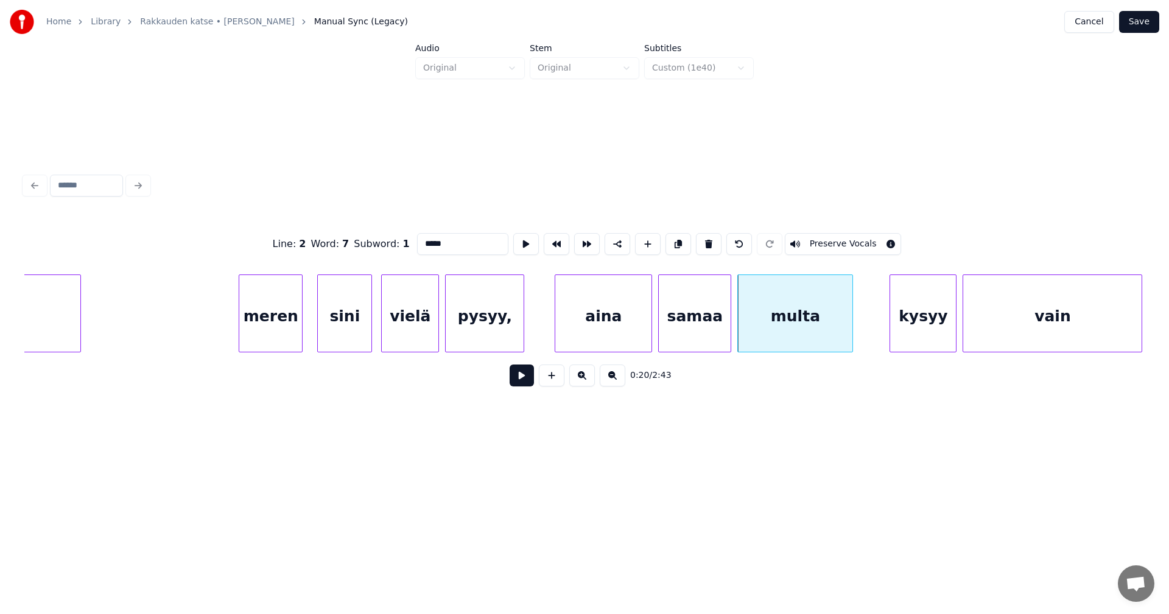
click at [457, 236] on input "*****" at bounding box center [462, 244] width 91 height 22
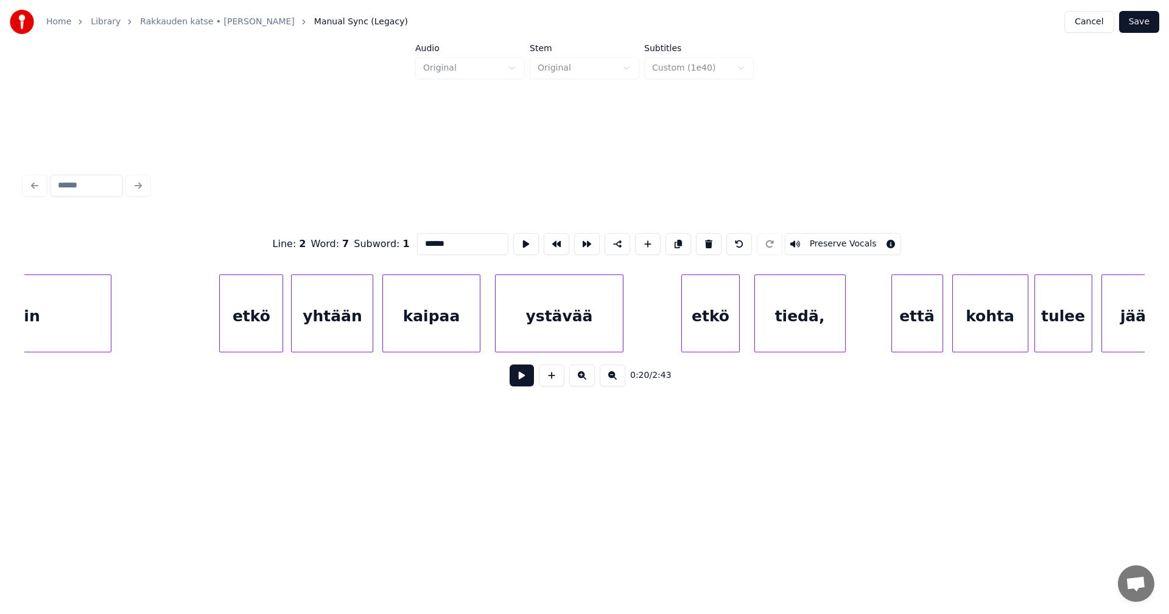
scroll to position [0, 3518]
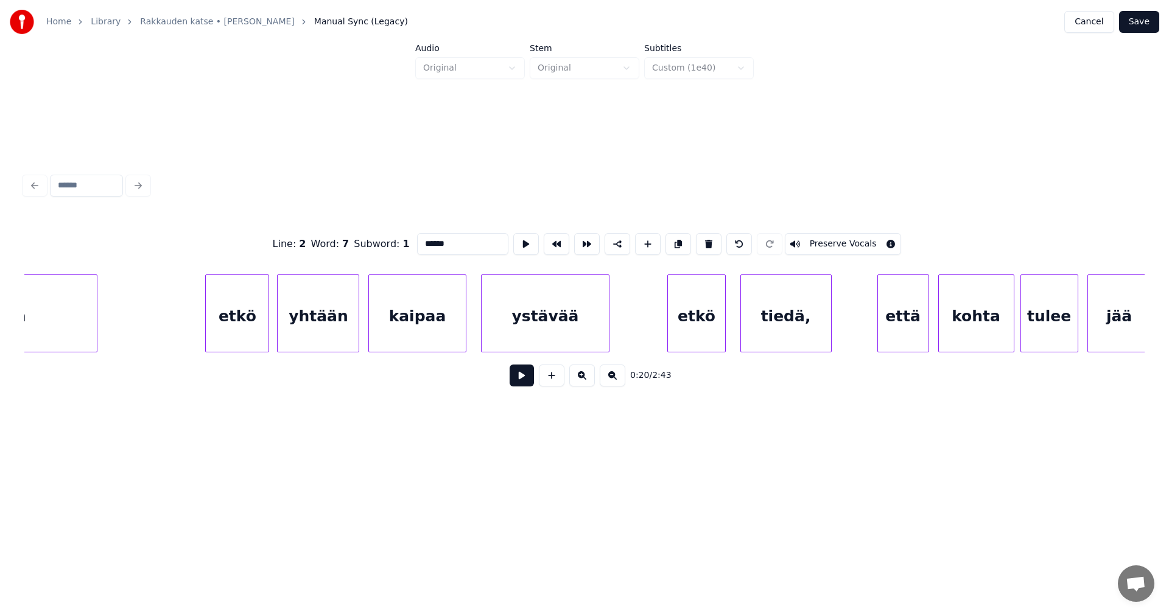
click at [558, 331] on div "ystävää" at bounding box center [544, 316] width 127 height 83
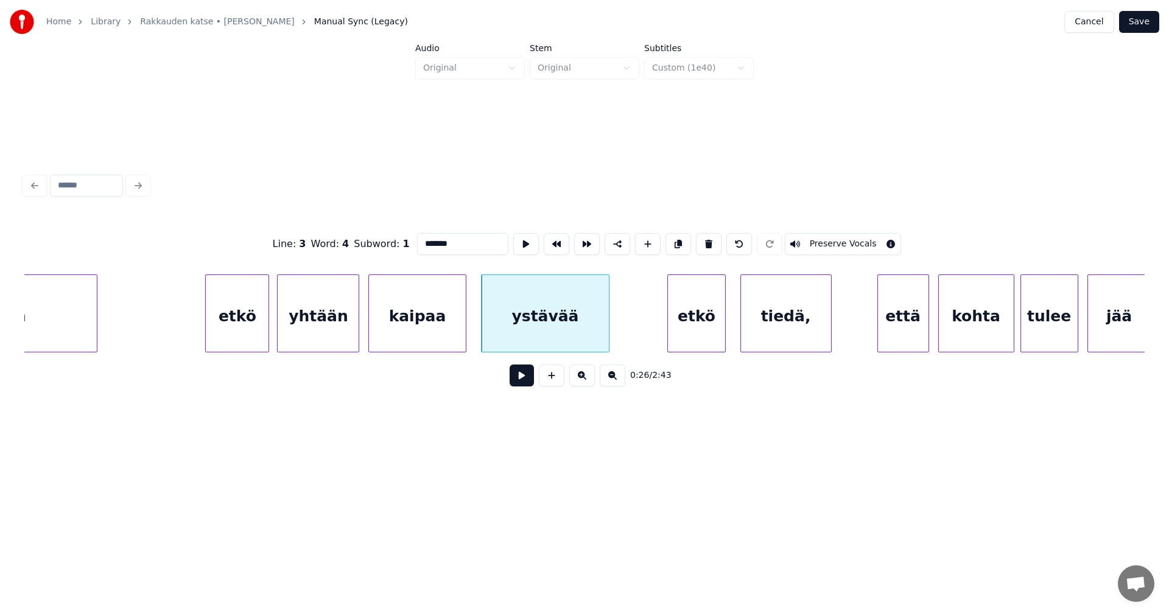
click at [690, 326] on div "etkö" at bounding box center [696, 316] width 57 height 83
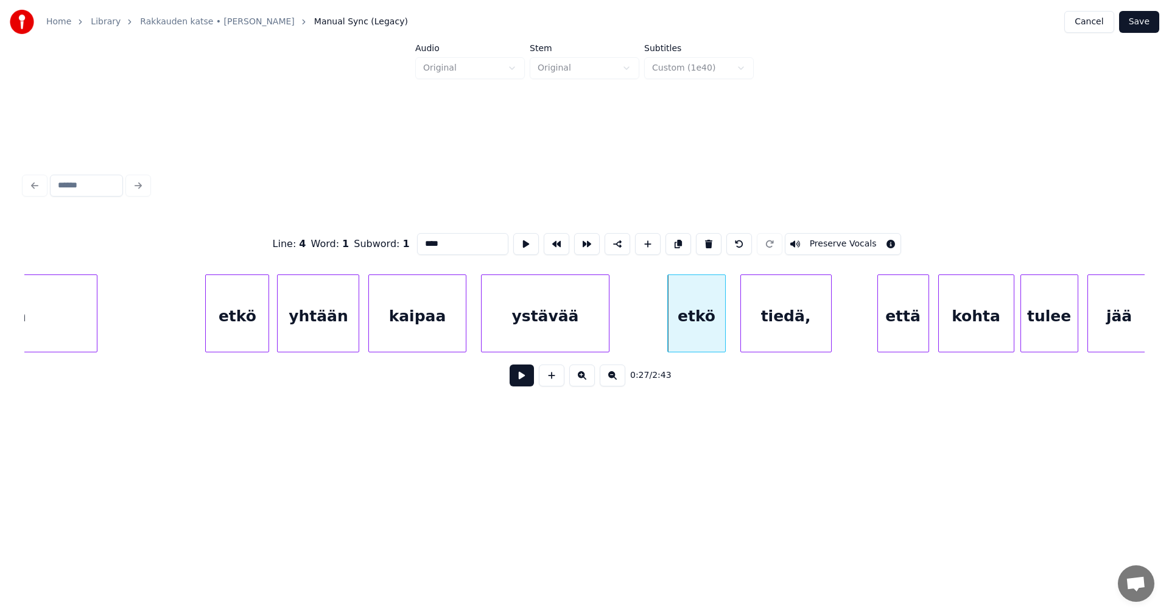
click at [764, 338] on div "tiedä," at bounding box center [786, 316] width 90 height 83
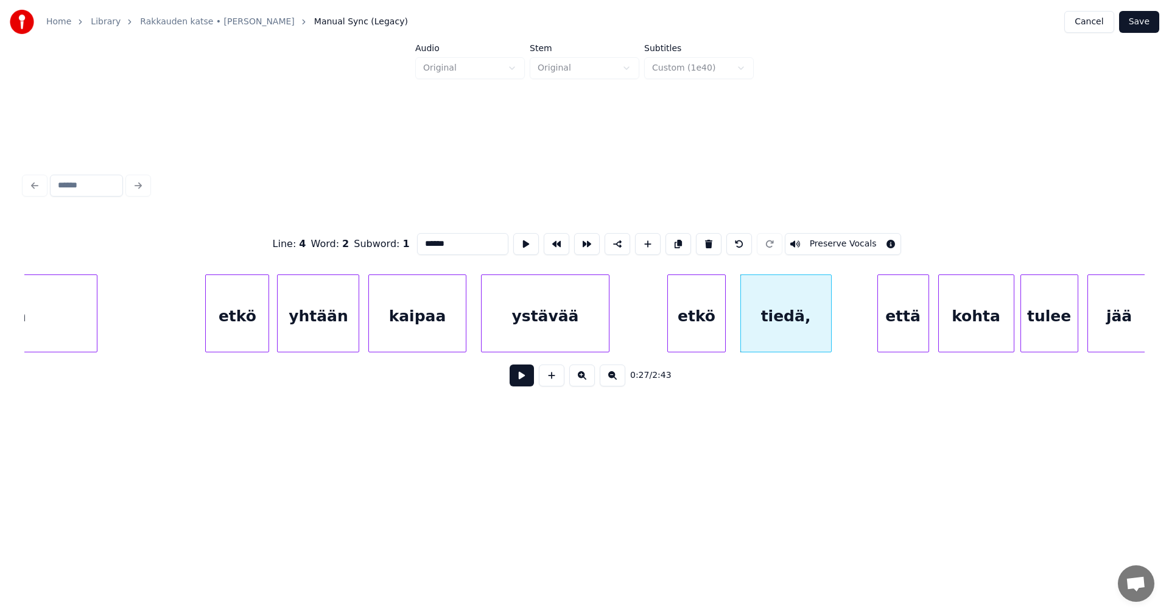
click at [903, 340] on div "että" at bounding box center [903, 316] width 51 height 83
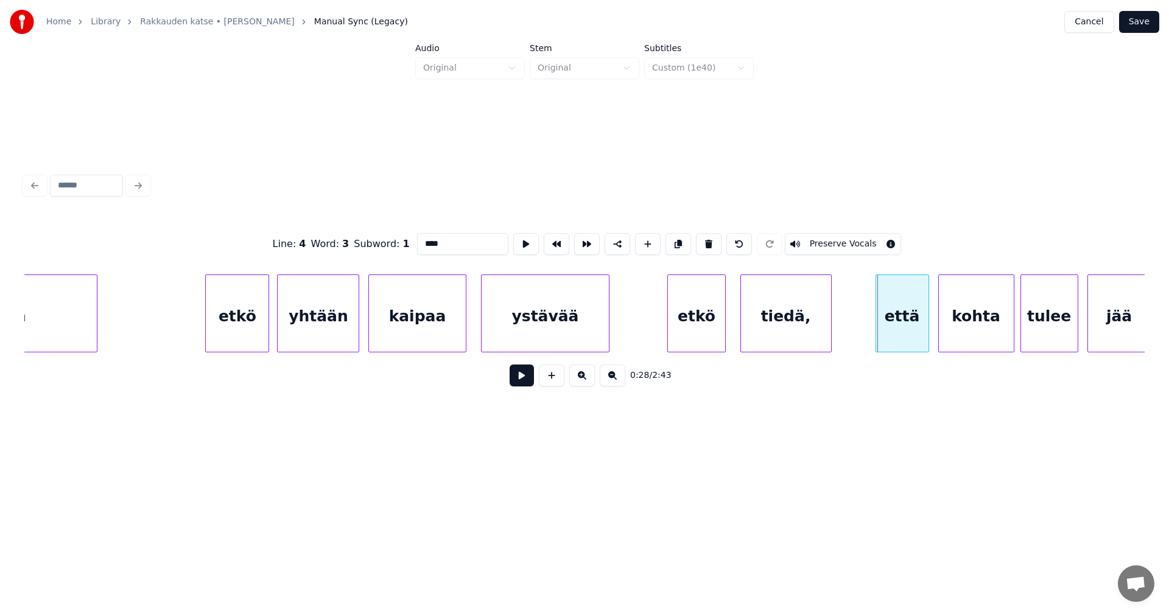
click at [876, 334] on div at bounding box center [878, 313] width 4 height 77
click at [811, 338] on div "tiedä," at bounding box center [786, 316] width 90 height 83
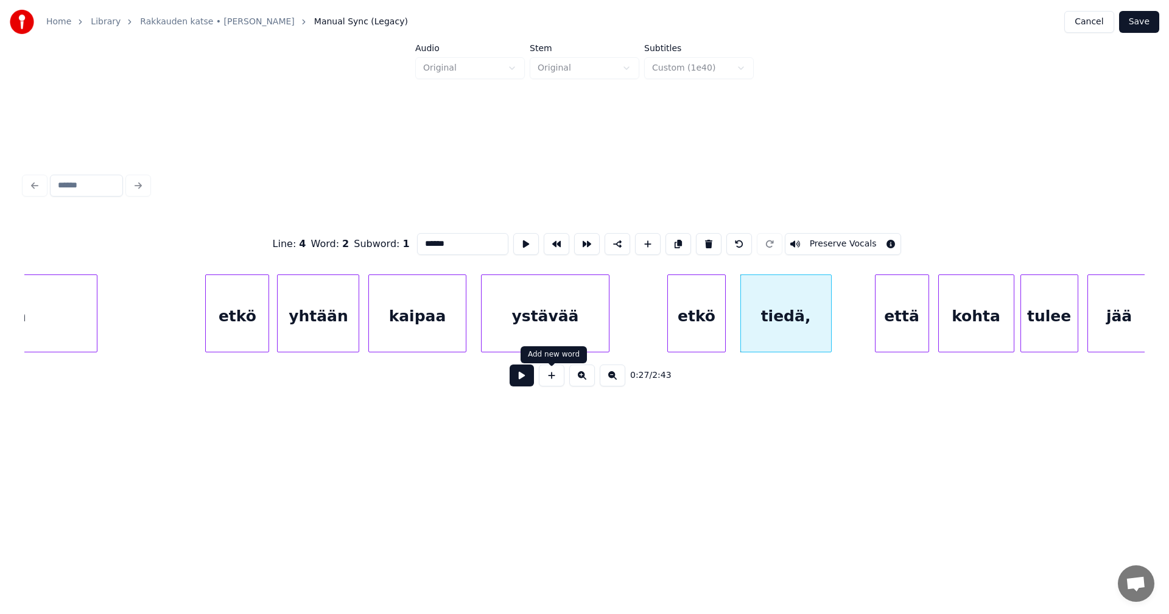
type input "******"
click at [524, 385] on button at bounding box center [521, 376] width 24 height 22
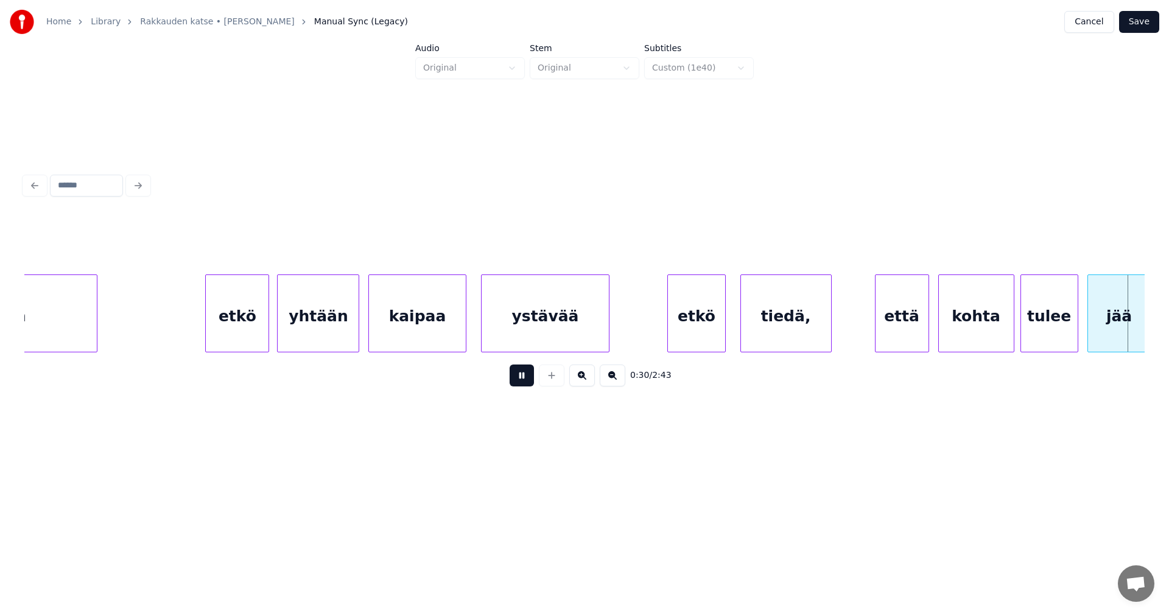
scroll to position [0, 4639]
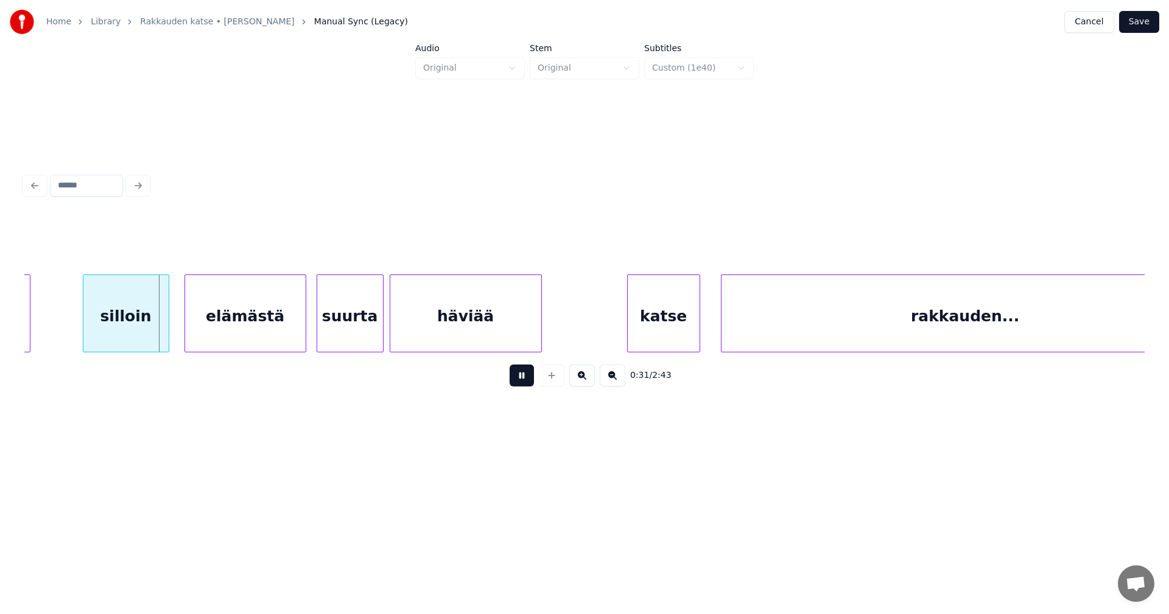
click at [524, 384] on button at bounding box center [521, 376] width 24 height 22
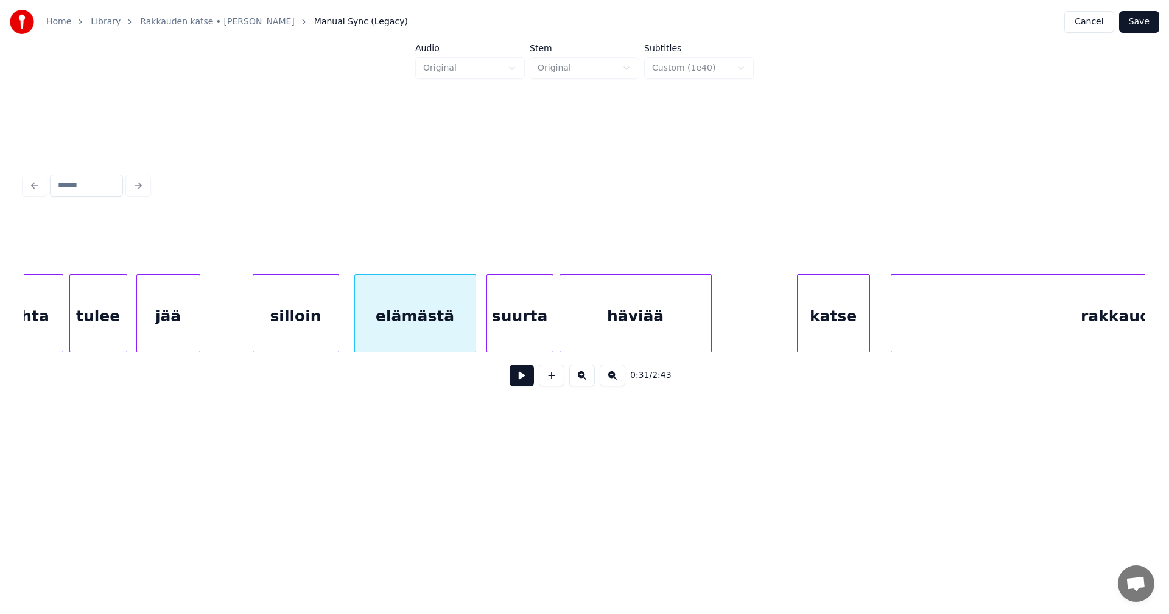
scroll to position [0, 4468]
click at [189, 327] on div "jää" at bounding box center [169, 316] width 63 height 83
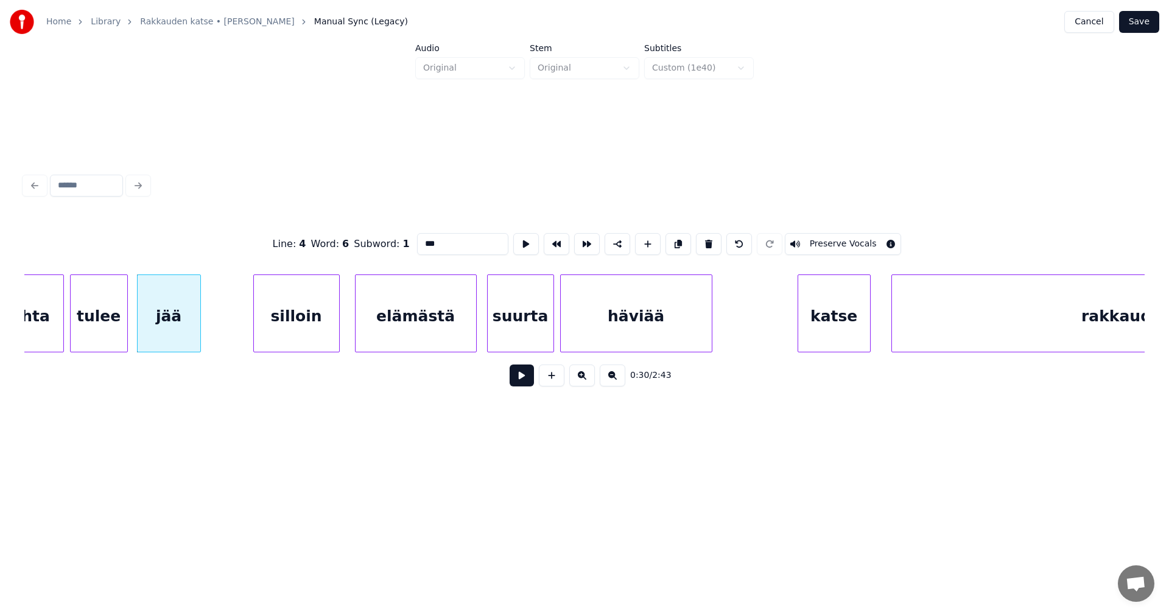
click at [278, 327] on div "silloin" at bounding box center [296, 316] width 85 height 83
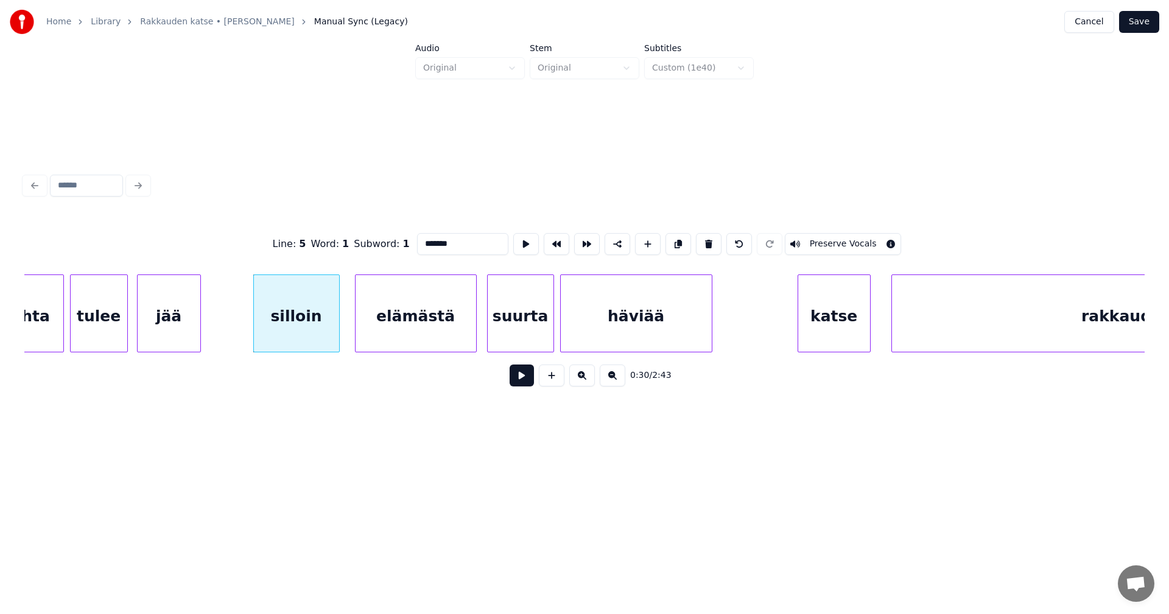
scroll to position [0, 3488]
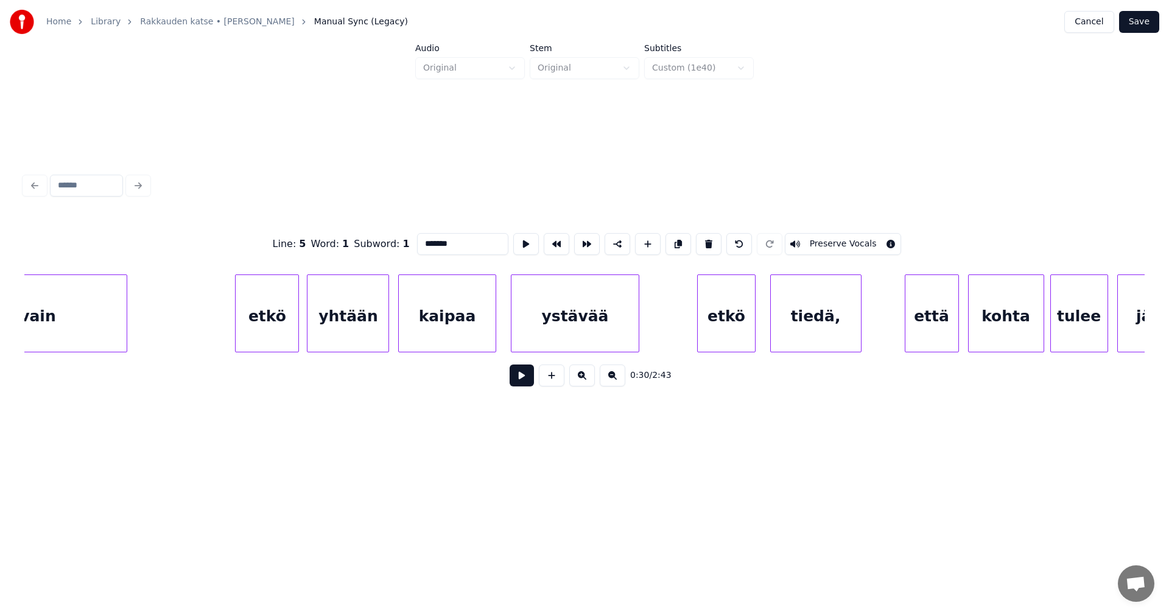
click at [588, 335] on div "ystävää" at bounding box center [574, 316] width 127 height 83
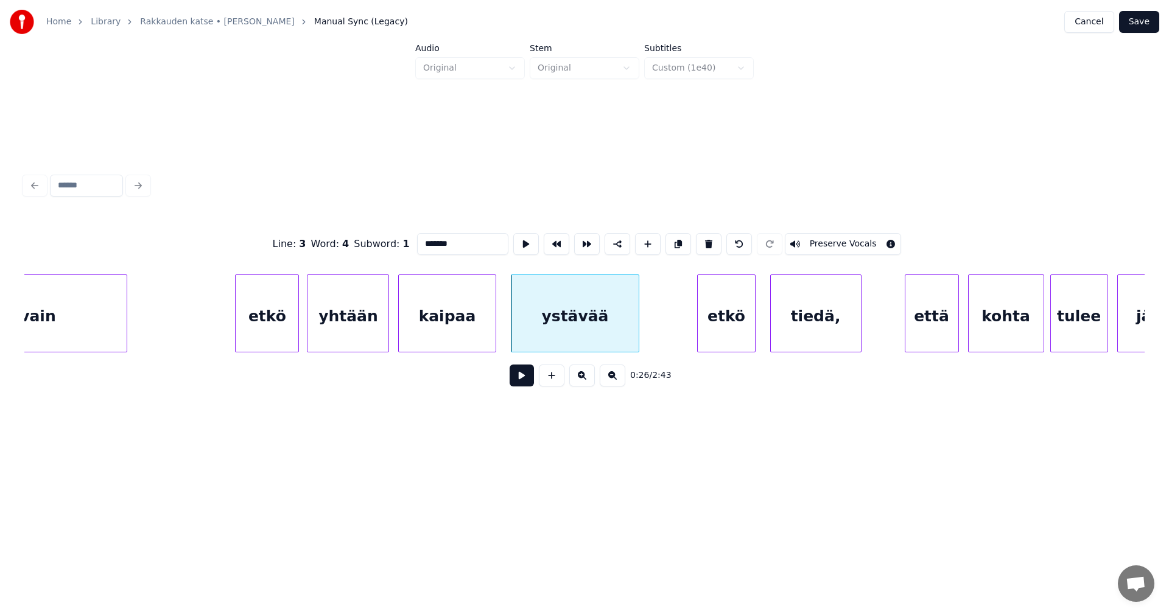
click at [734, 329] on div "etkö" at bounding box center [726, 316] width 57 height 83
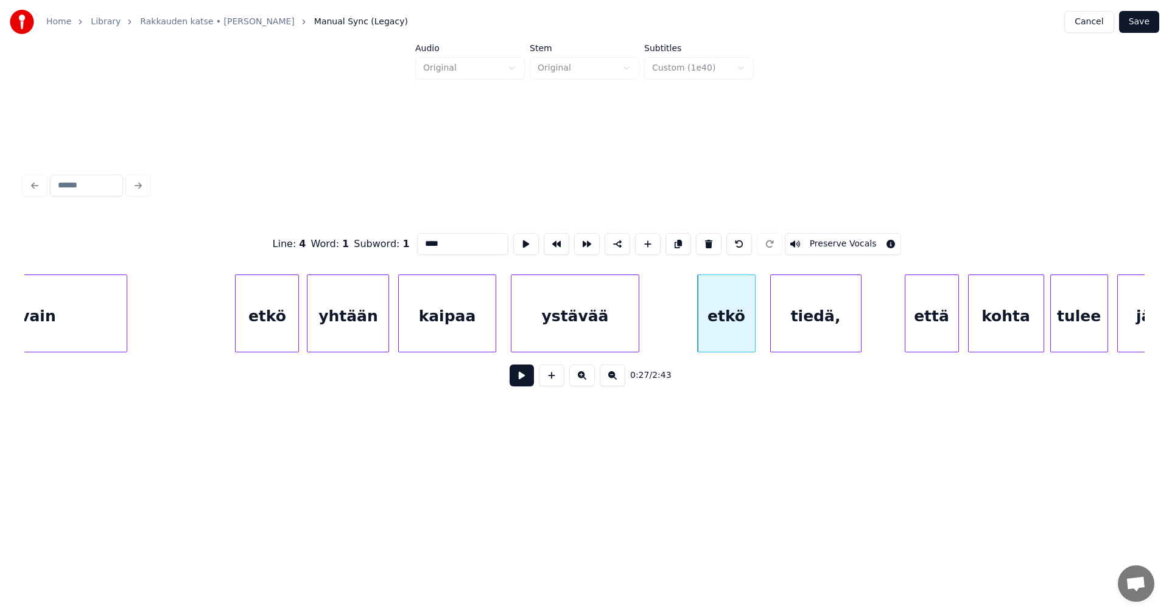
click at [844, 331] on div "tiedä," at bounding box center [816, 316] width 90 height 83
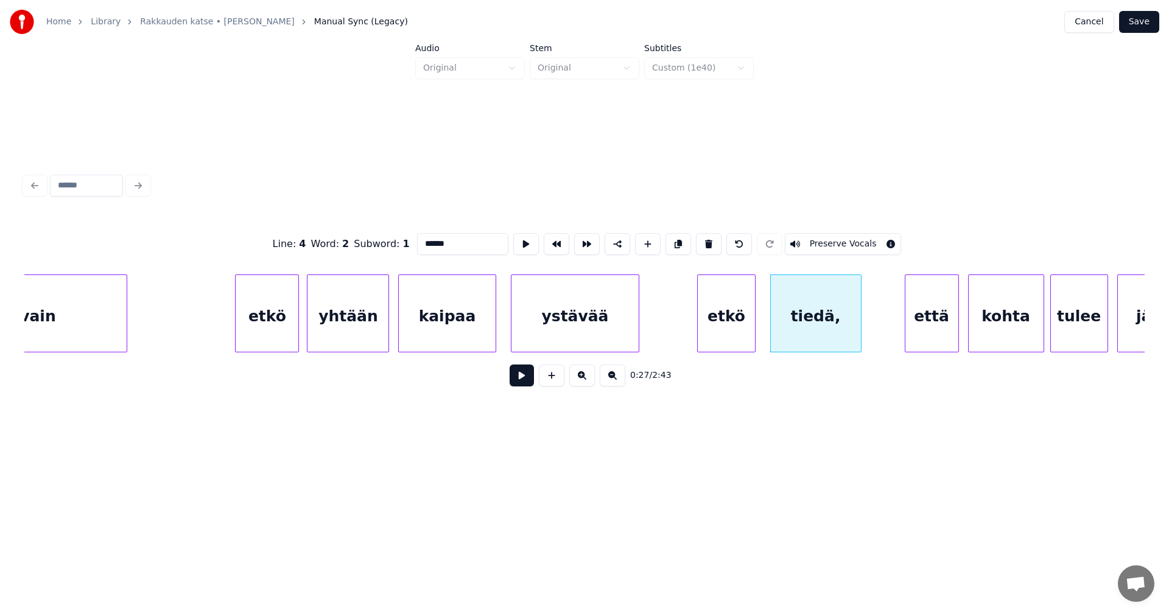
click at [292, 323] on div "etkö" at bounding box center [267, 316] width 63 height 83
type input "****"
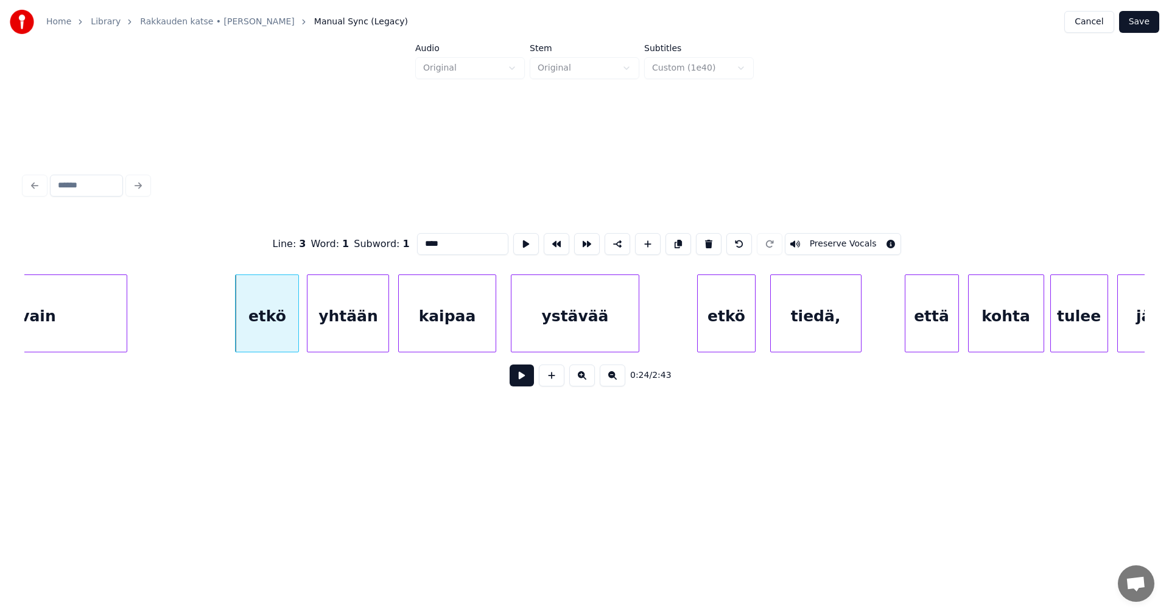
click at [514, 383] on button at bounding box center [521, 376] width 24 height 22
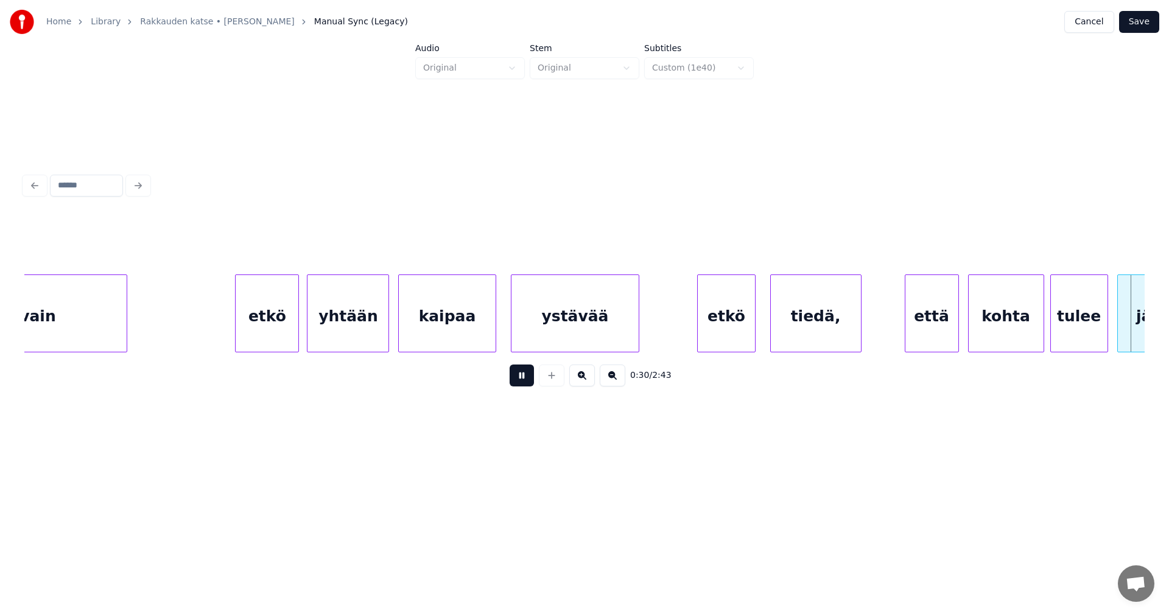
scroll to position [0, 4609]
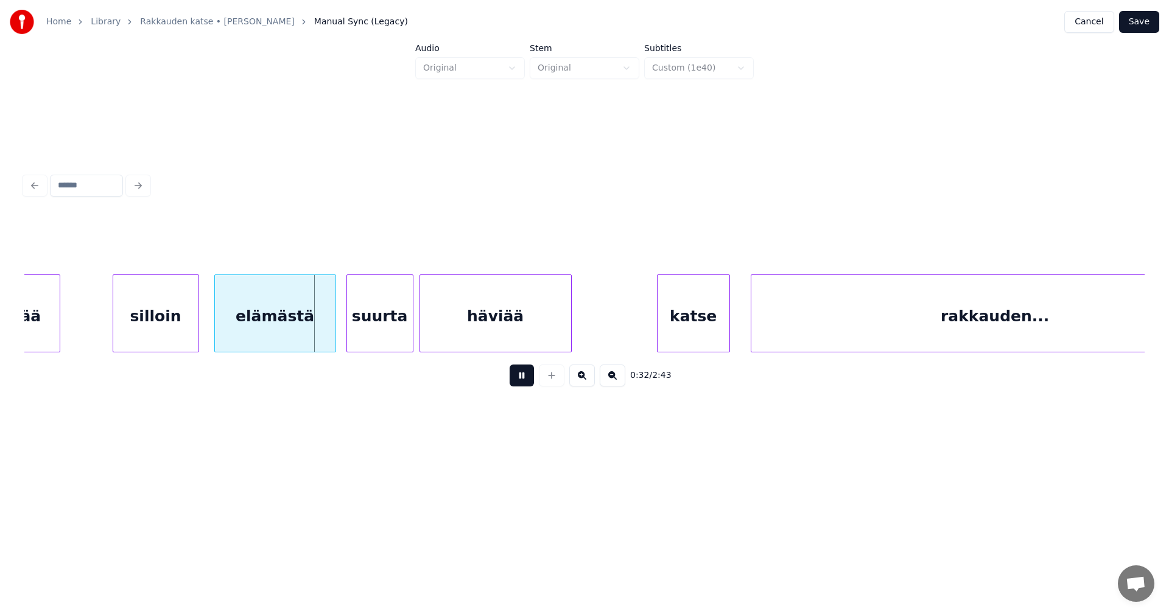
drag, startPoint x: 516, startPoint y: 382, endPoint x: 523, endPoint y: 375, distance: 10.8
click at [516, 382] on button at bounding box center [521, 376] width 24 height 22
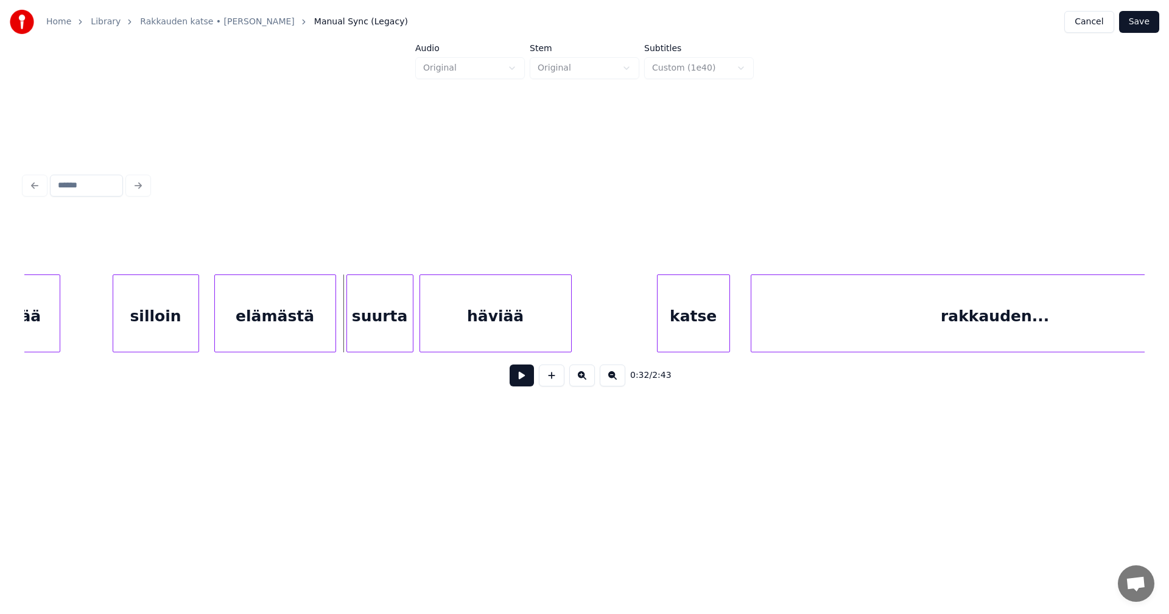
click at [1139, 14] on button "Save" at bounding box center [1139, 22] width 40 height 22
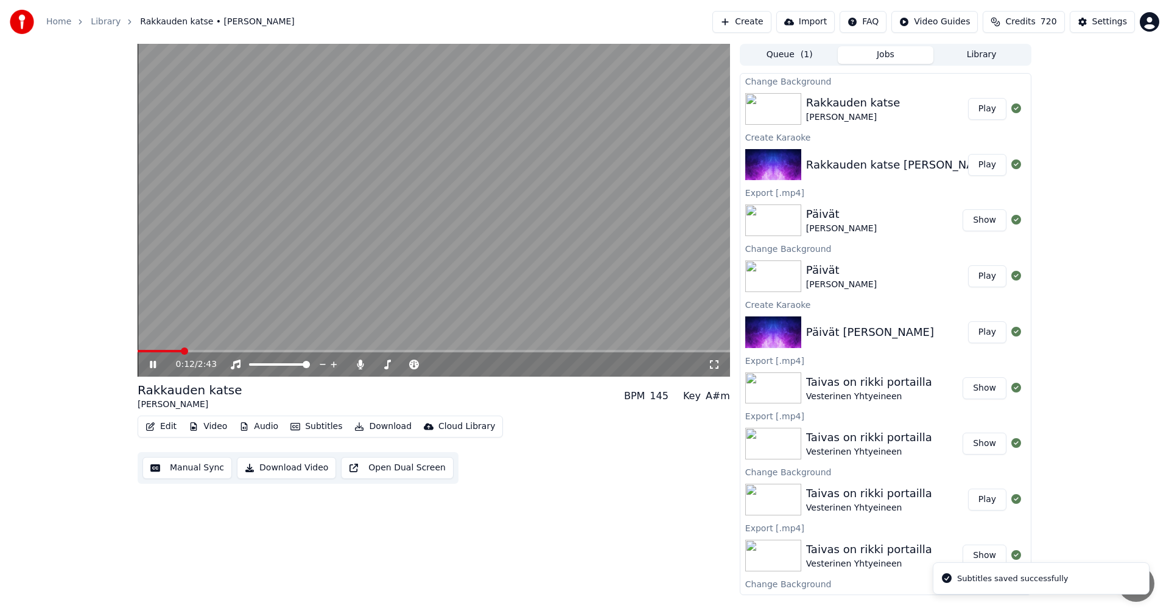
click at [181, 350] on span at bounding box center [434, 351] width 592 height 2
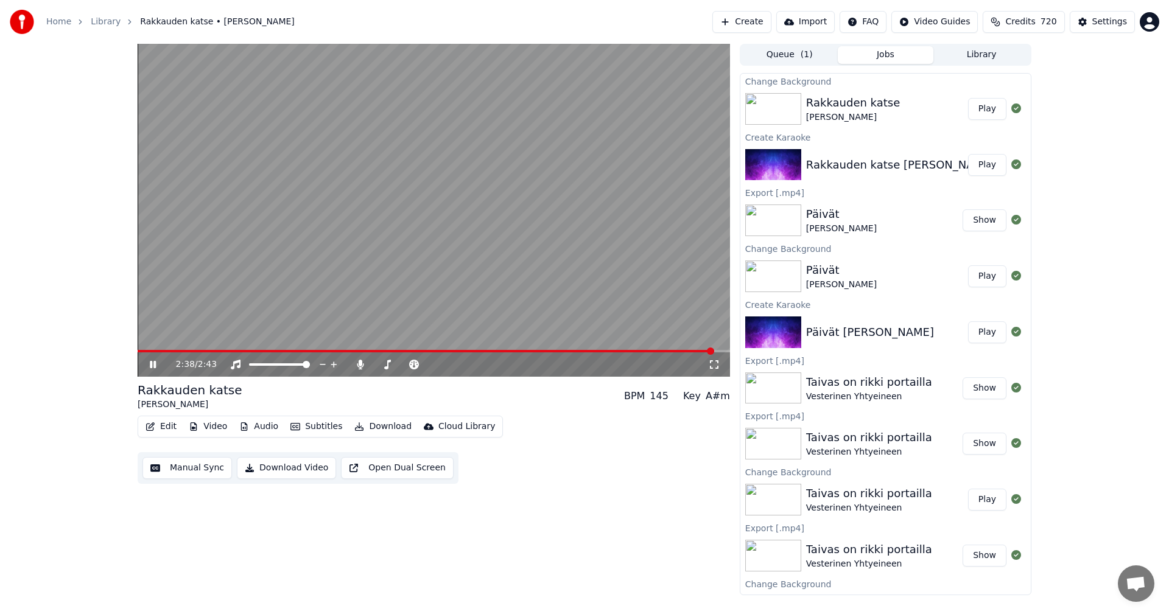
click at [157, 362] on icon at bounding box center [161, 365] width 29 height 10
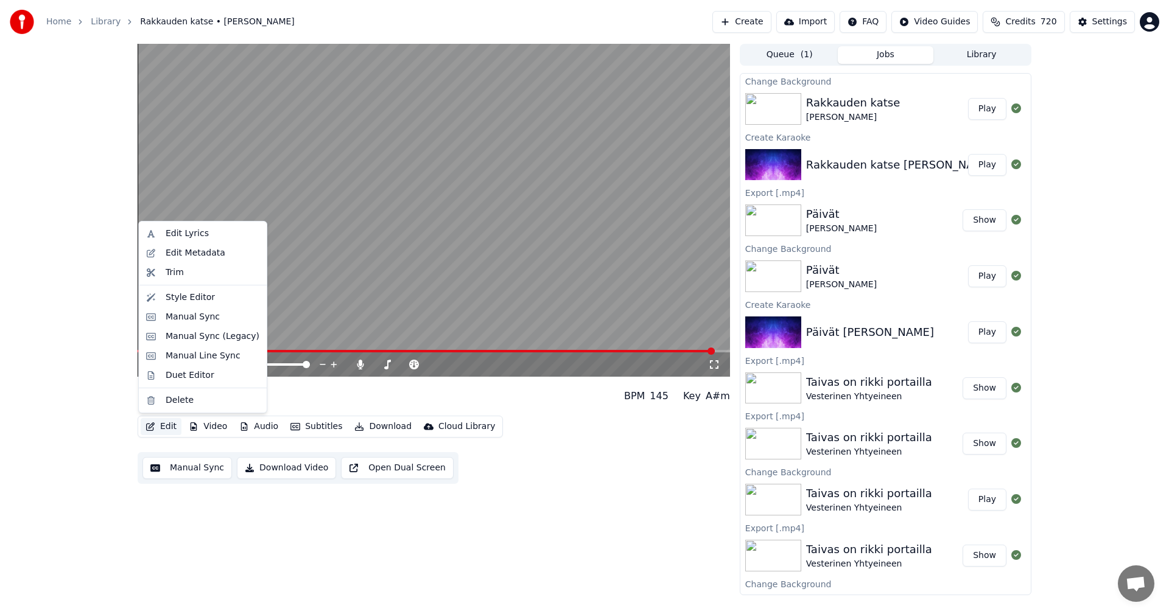
click at [161, 427] on button "Edit" at bounding box center [161, 426] width 41 height 17
click at [215, 332] on div "Manual Sync (Legacy)" at bounding box center [213, 336] width 94 height 12
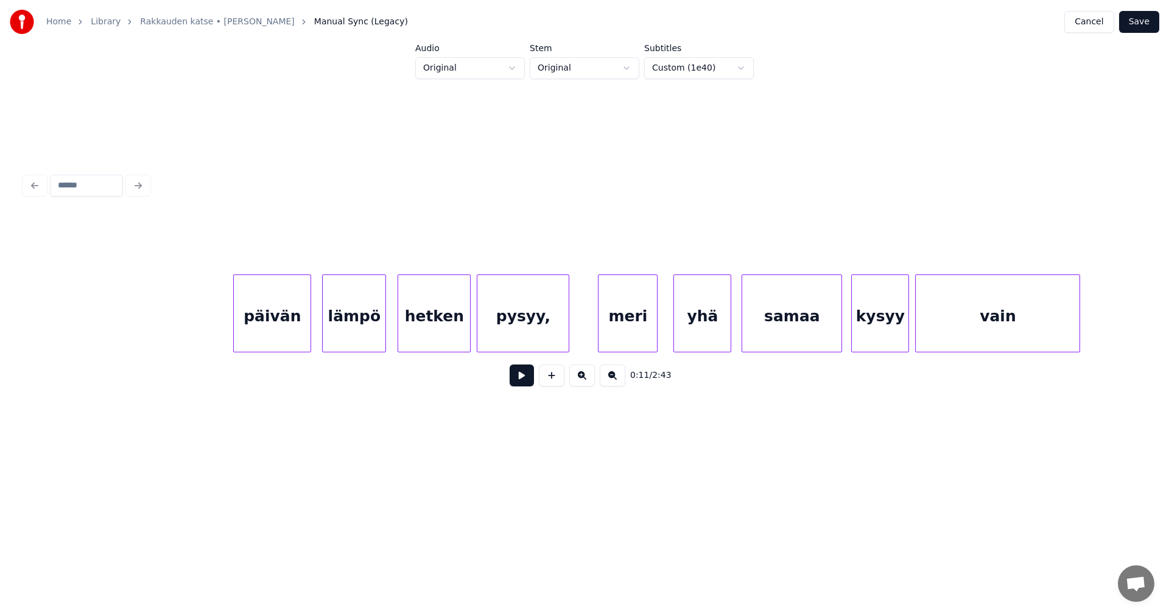
scroll to position [0, 19156]
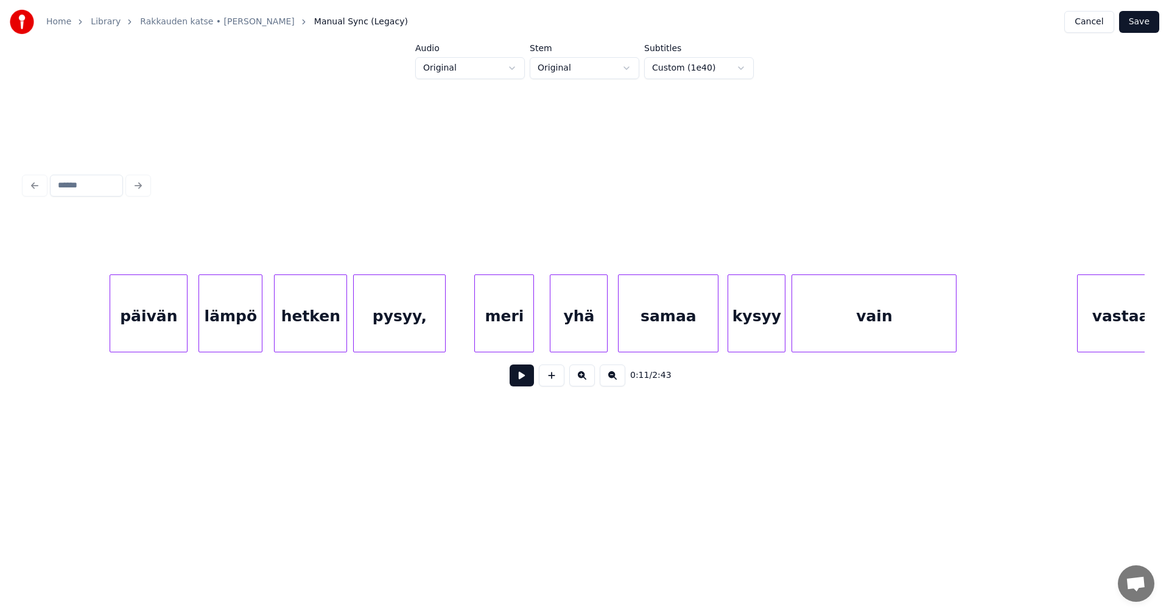
click at [405, 324] on div "pysyy," at bounding box center [399, 316] width 91 height 83
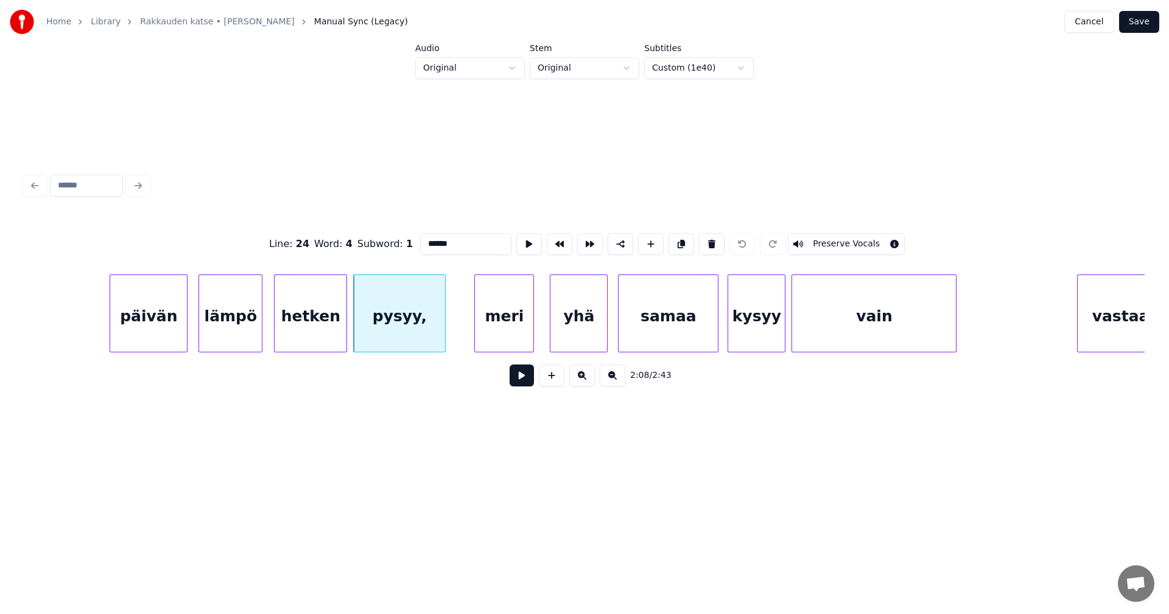
click at [525, 320] on div "meri" at bounding box center [504, 316] width 58 height 83
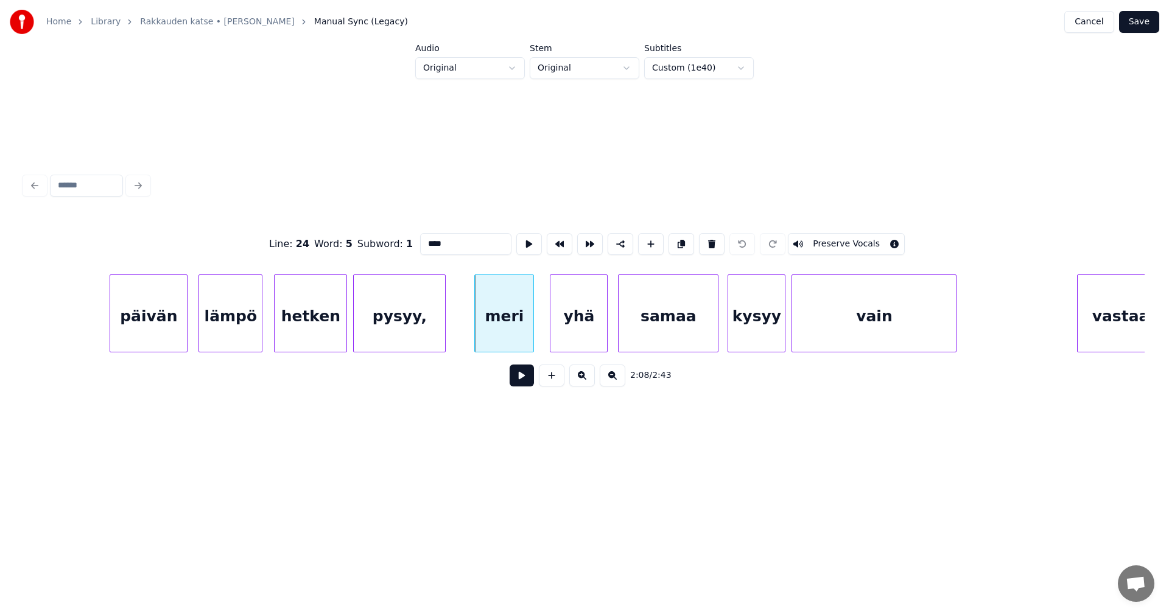
drag, startPoint x: 907, startPoint y: 358, endPoint x: 918, endPoint y: 355, distance: 11.4
click at [918, 355] on div "Line : 24 Word : 5 Subword : 1 **** Preserve Vocals 2:08 / 2:43" at bounding box center [584, 306] width 1120 height 185
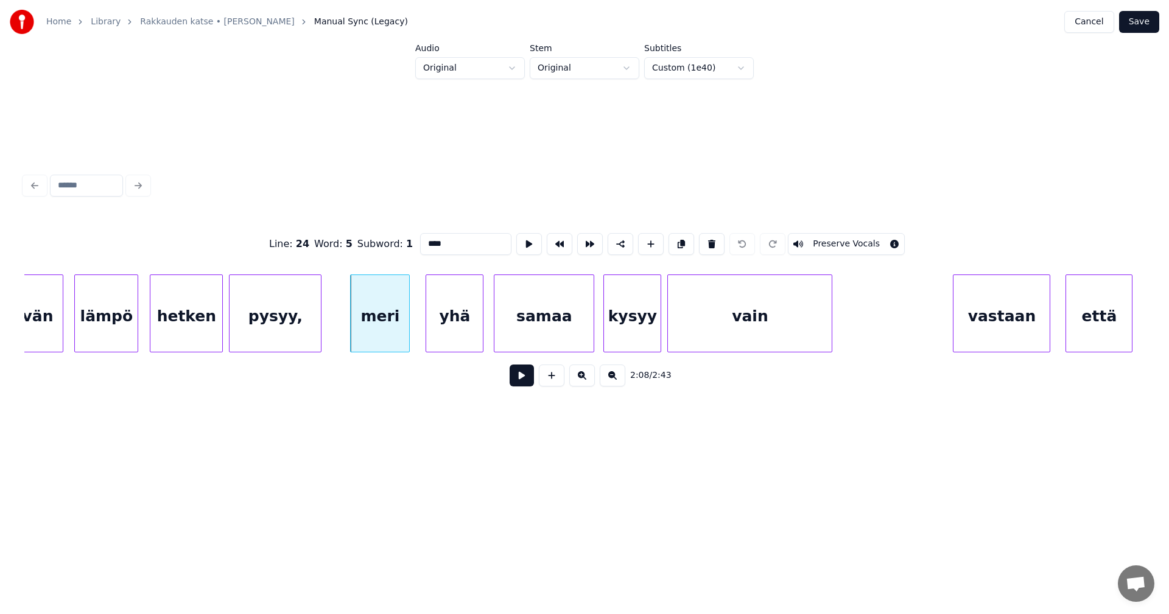
scroll to position [0, 19266]
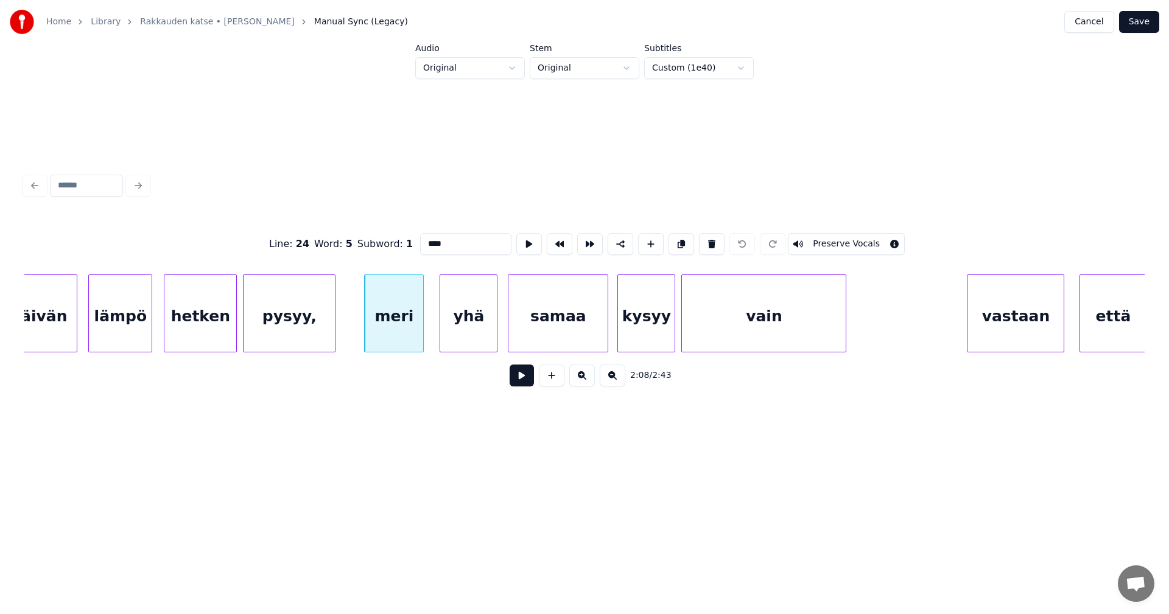
click at [278, 318] on div "pysyy," at bounding box center [288, 316] width 91 height 83
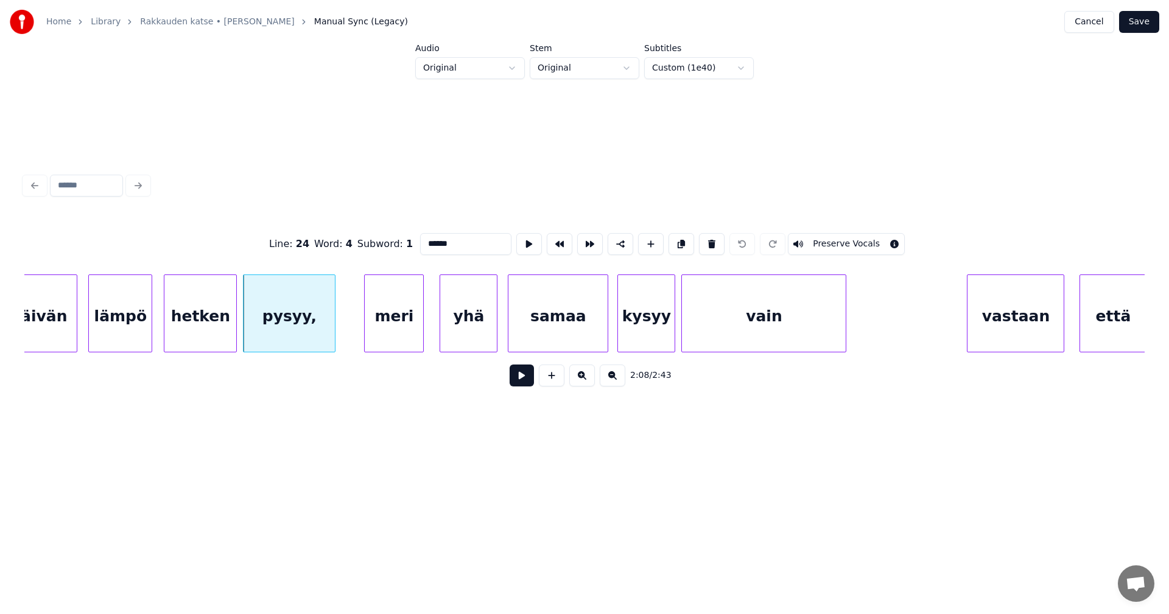
click at [416, 324] on div "meri" at bounding box center [394, 316] width 58 height 83
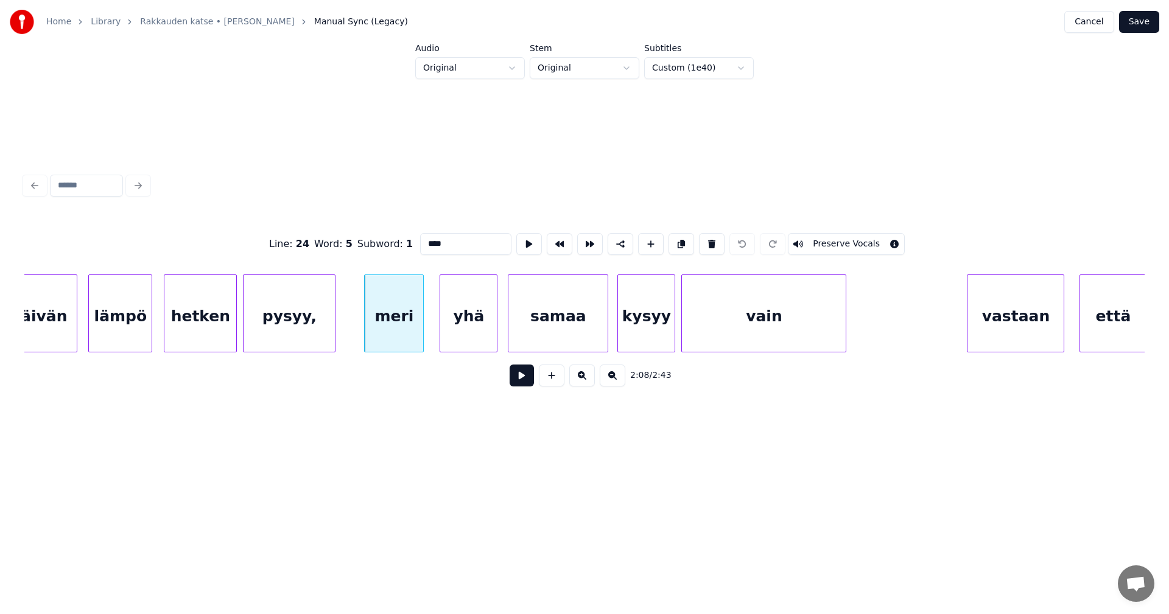
click at [483, 327] on div "yhä" at bounding box center [468, 316] width 57 height 83
type input "***"
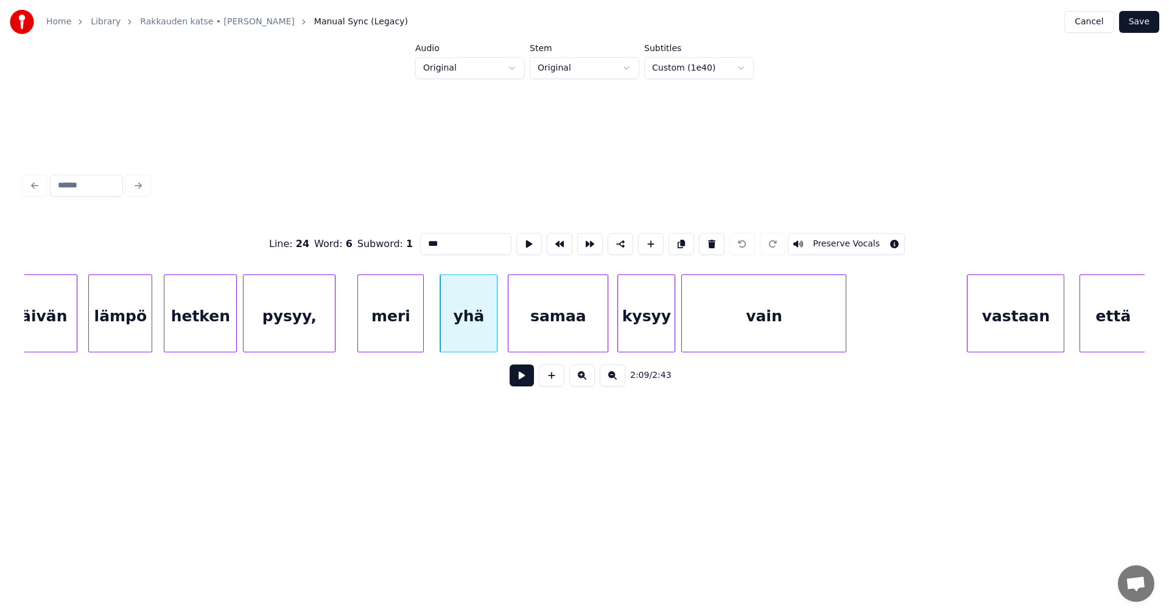
click at [360, 327] on div at bounding box center [360, 313] width 4 height 77
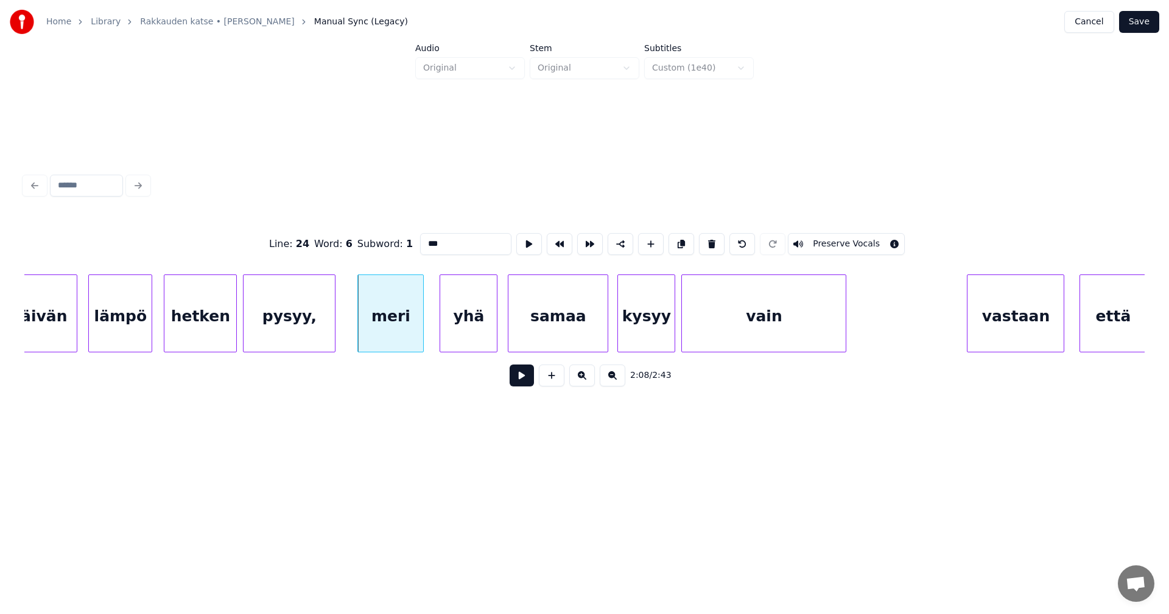
click at [527, 383] on button at bounding box center [521, 376] width 24 height 22
click at [528, 382] on button at bounding box center [521, 376] width 24 height 22
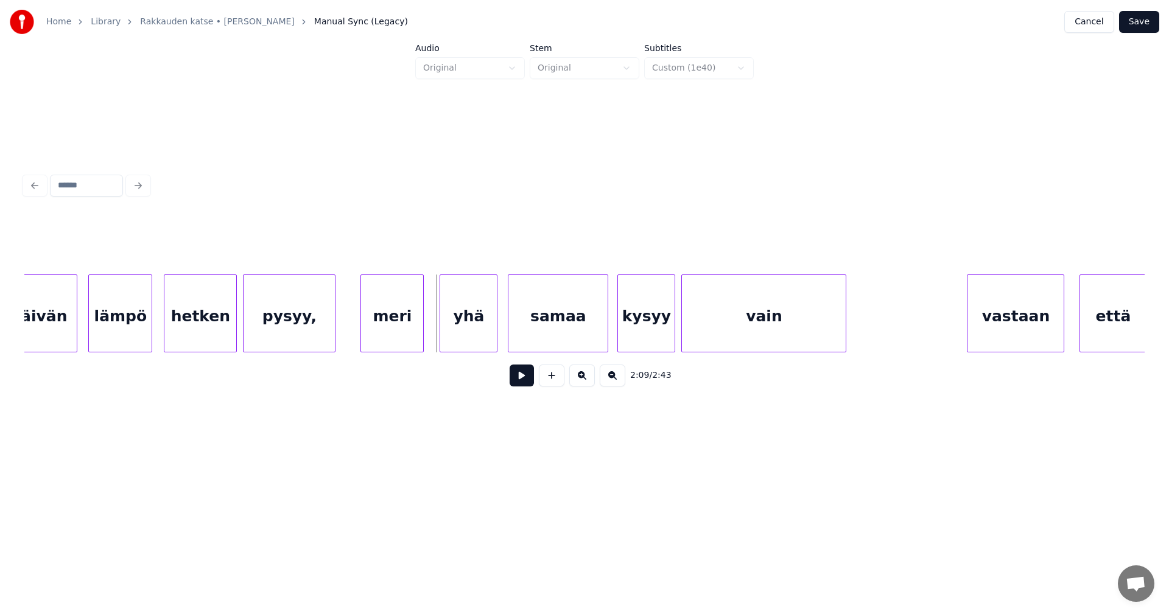
click at [363, 328] on div at bounding box center [363, 313] width 4 height 77
click at [310, 332] on div "pysyy," at bounding box center [288, 316] width 91 height 83
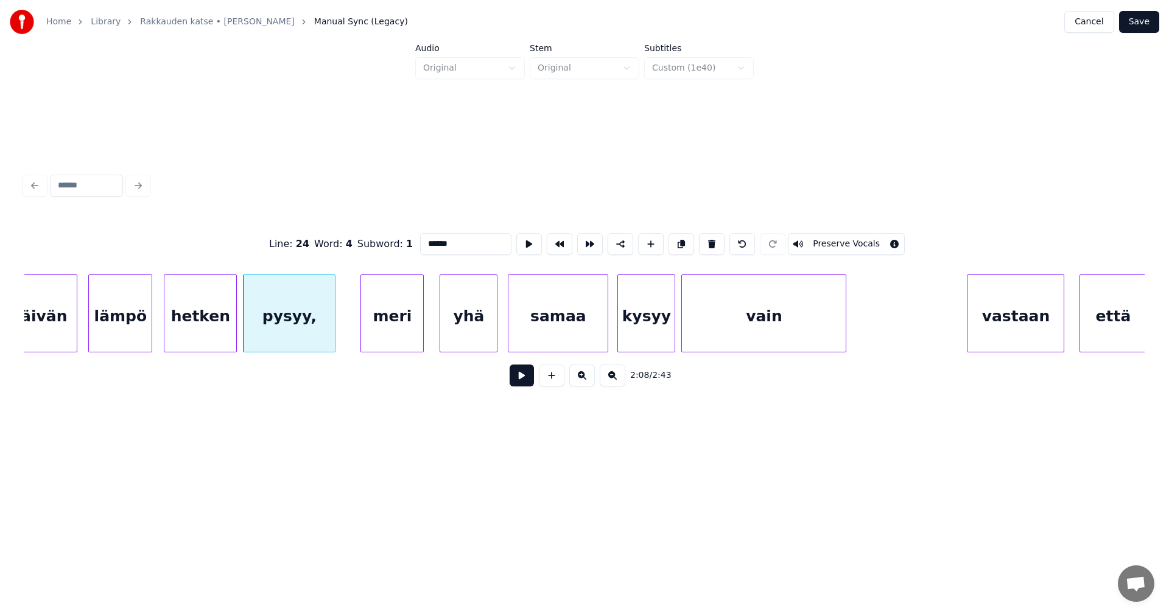
click at [525, 376] on button at bounding box center [521, 376] width 24 height 22
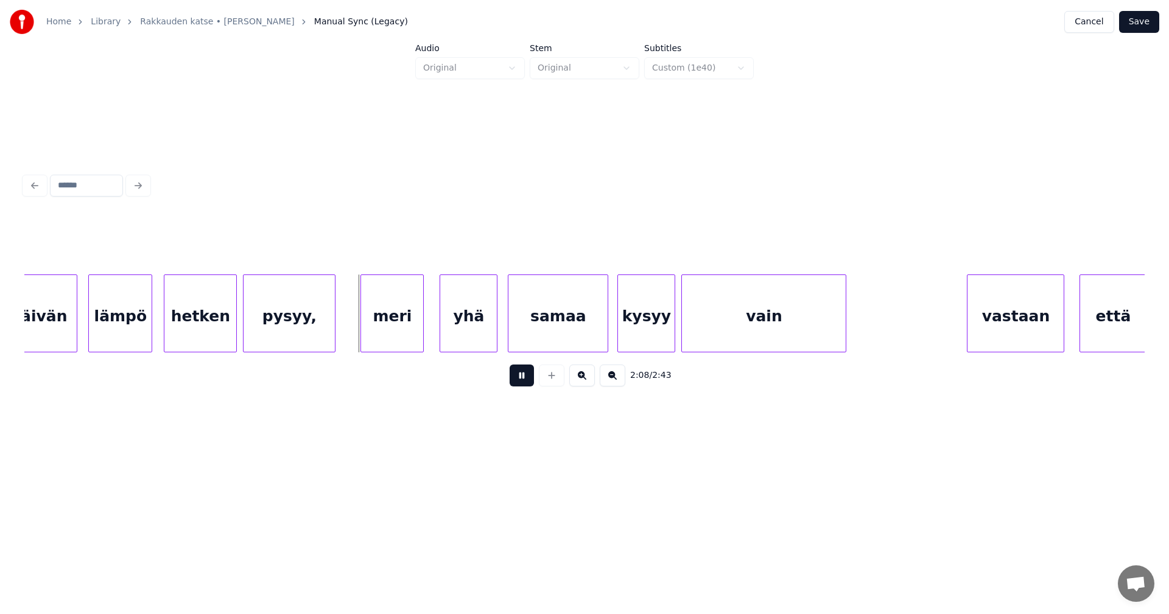
click at [524, 376] on button at bounding box center [521, 376] width 24 height 22
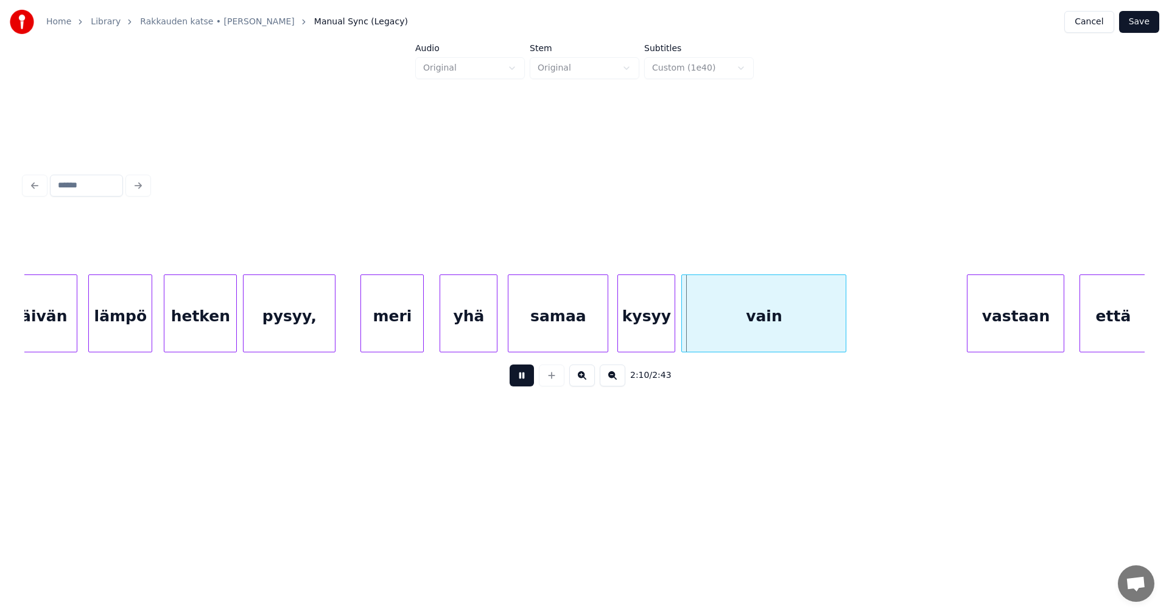
click at [524, 376] on button at bounding box center [521, 376] width 24 height 22
click at [1152, 19] on button "Save" at bounding box center [1139, 22] width 40 height 22
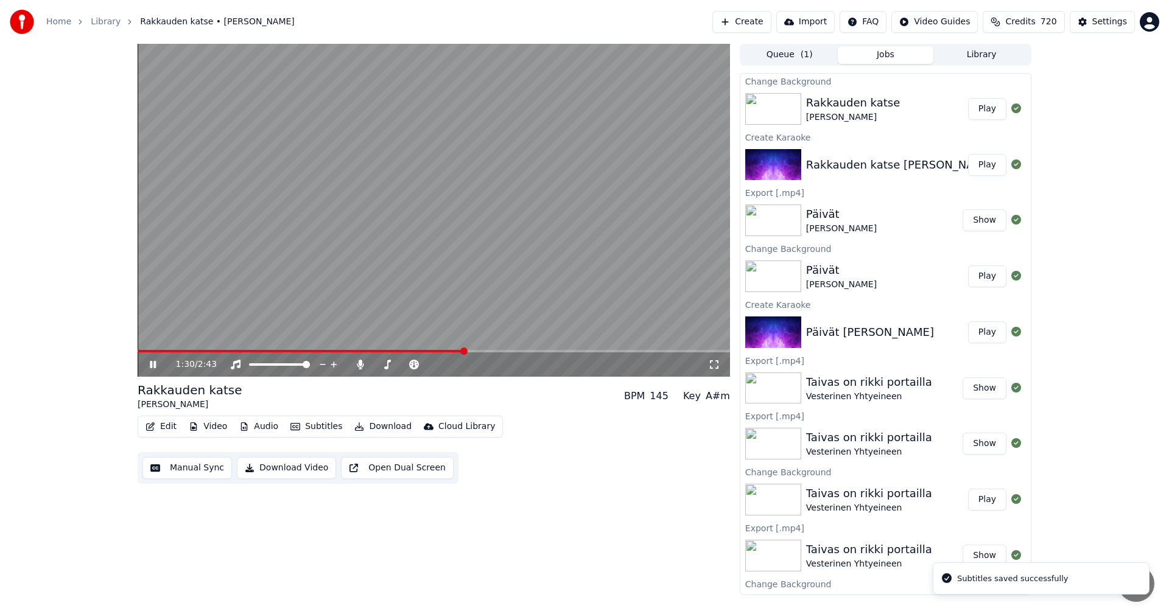
click at [464, 351] on span at bounding box center [434, 351] width 592 height 2
click at [492, 352] on span at bounding box center [434, 351] width 592 height 2
click at [530, 351] on span at bounding box center [434, 351] width 592 height 2
click at [571, 351] on span at bounding box center [434, 351] width 592 height 2
click at [147, 365] on icon at bounding box center [161, 365] width 29 height 10
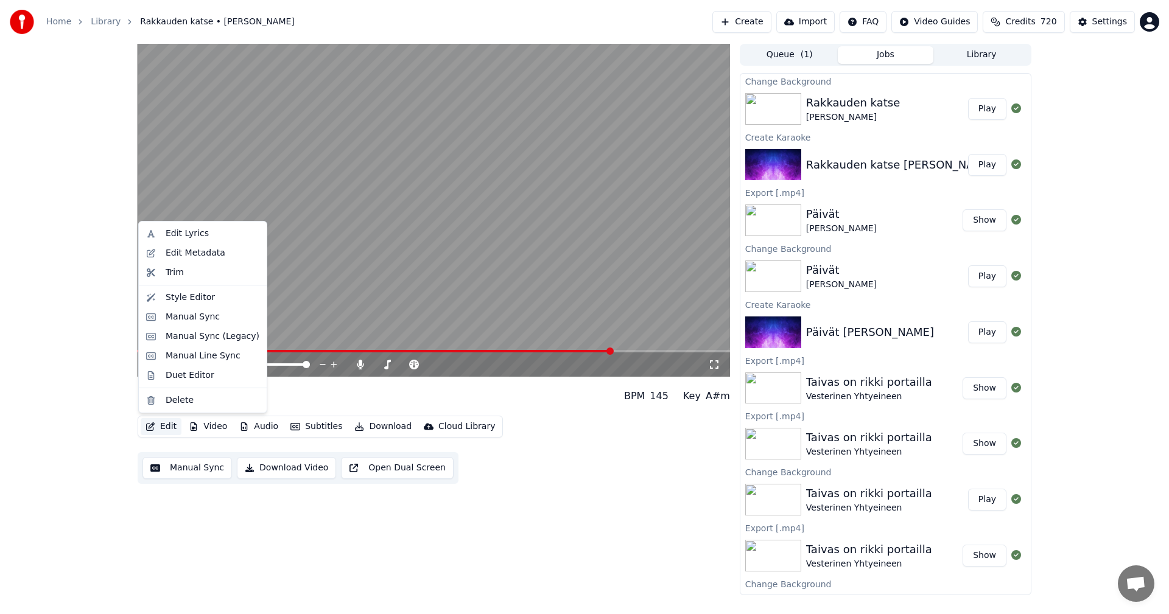
click at [173, 427] on button "Edit" at bounding box center [161, 426] width 41 height 17
click at [210, 338] on div "Manual Sync (Legacy)" at bounding box center [213, 336] width 94 height 12
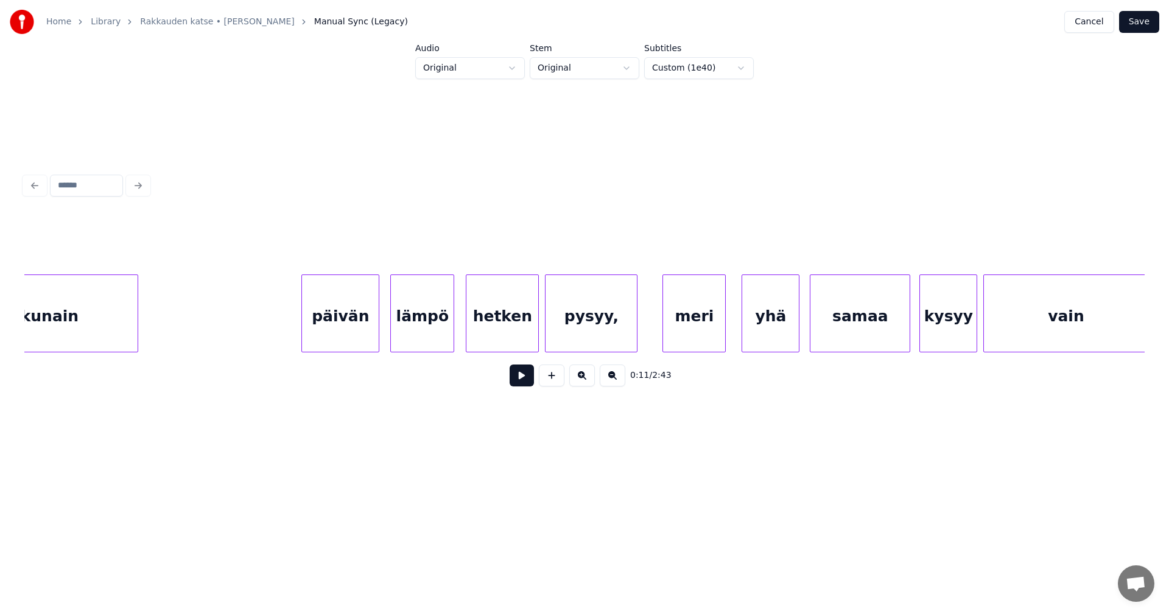
scroll to position [0, 19046]
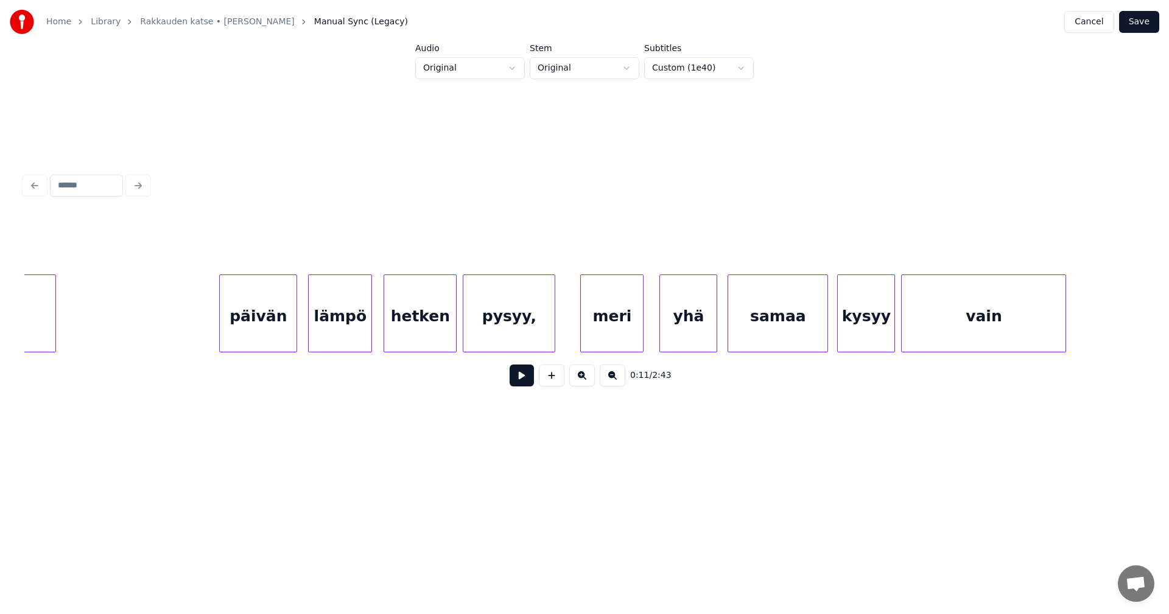
click at [536, 326] on div "pysyy," at bounding box center [508, 316] width 91 height 83
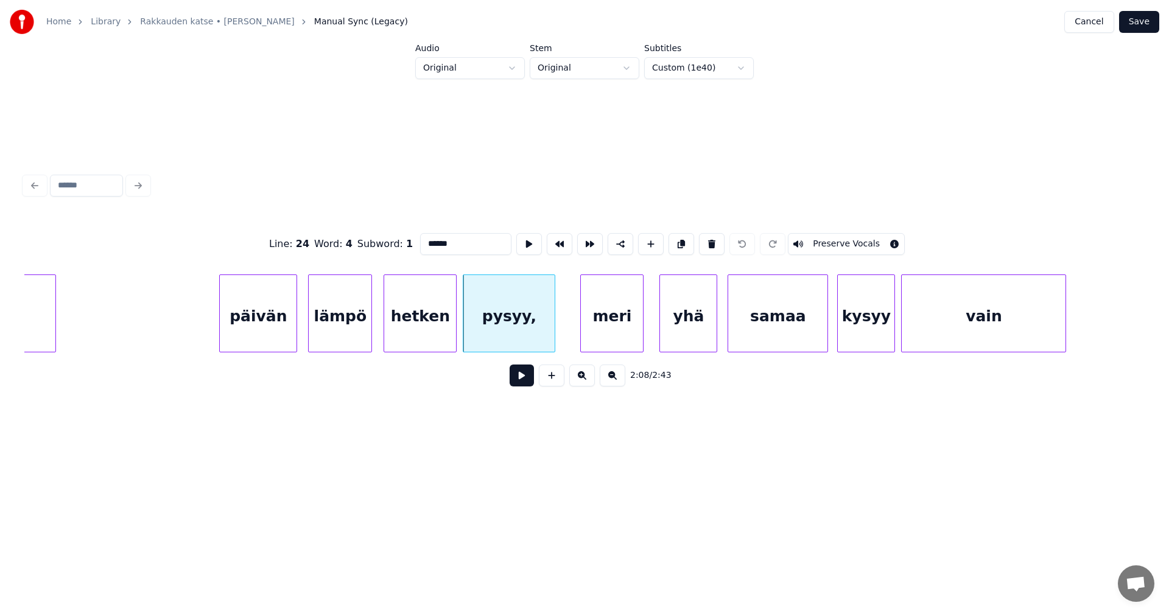
click at [607, 326] on div "meri" at bounding box center [612, 316] width 62 height 83
type input "****"
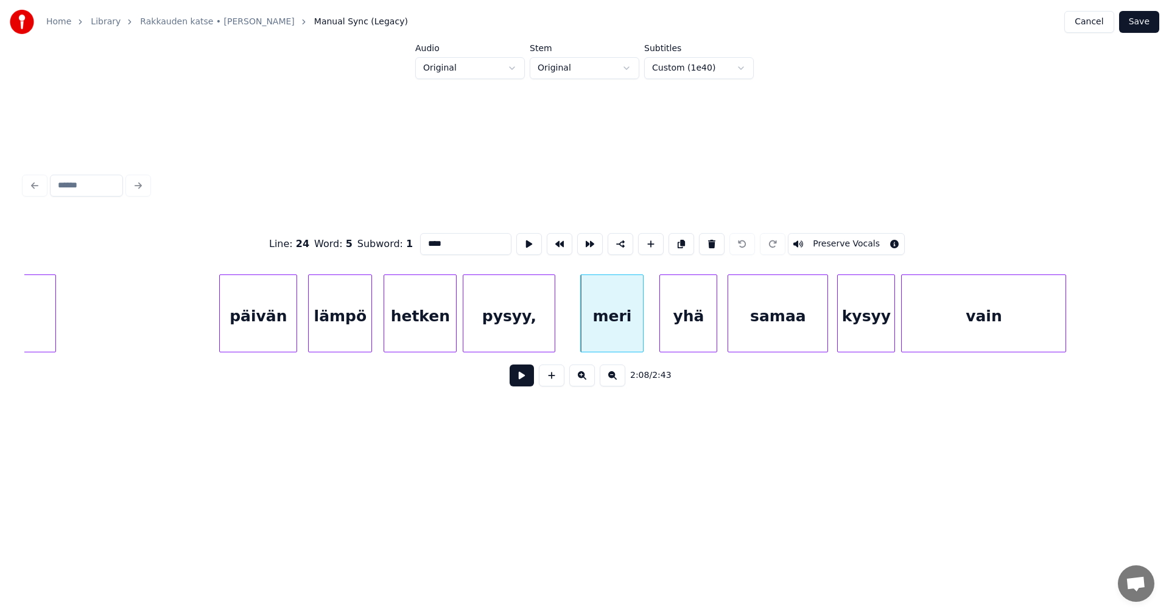
click at [1150, 21] on button "Save" at bounding box center [1139, 22] width 40 height 22
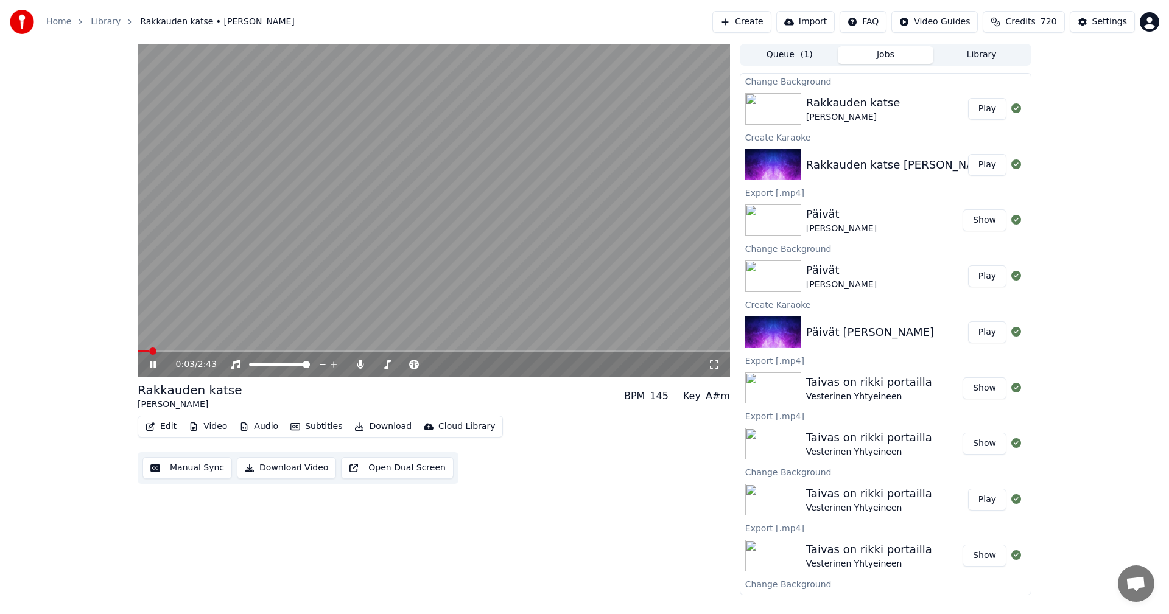
click at [153, 362] on icon at bounding box center [161, 365] width 29 height 10
click at [1120, 20] on div "Settings" at bounding box center [1109, 22] width 35 height 12
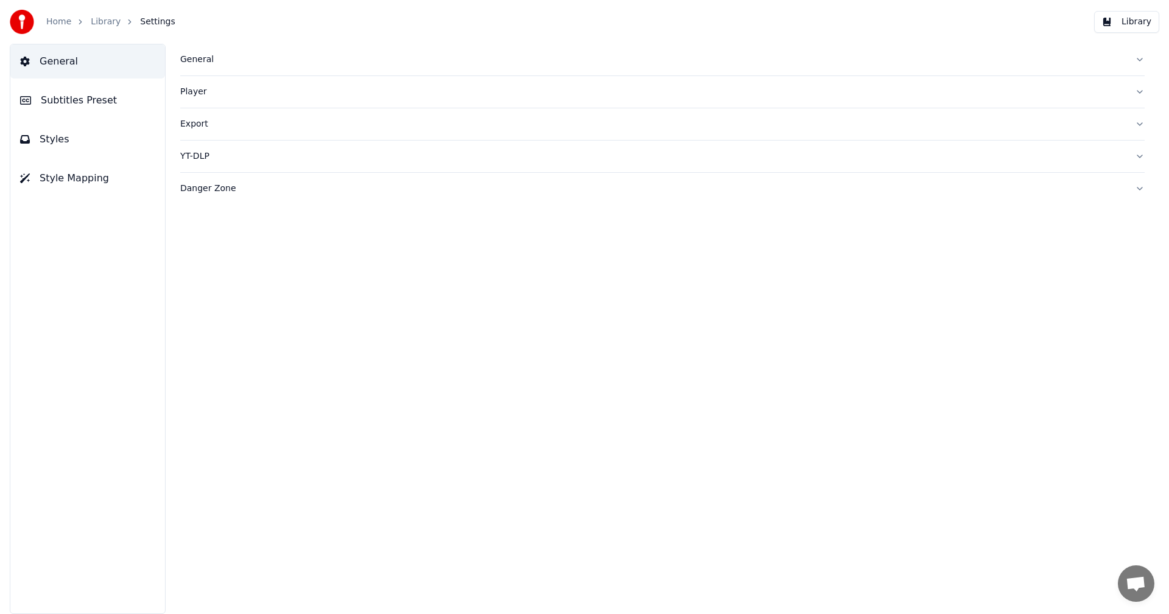
click at [94, 104] on span "Subtitles Preset" at bounding box center [79, 100] width 76 height 15
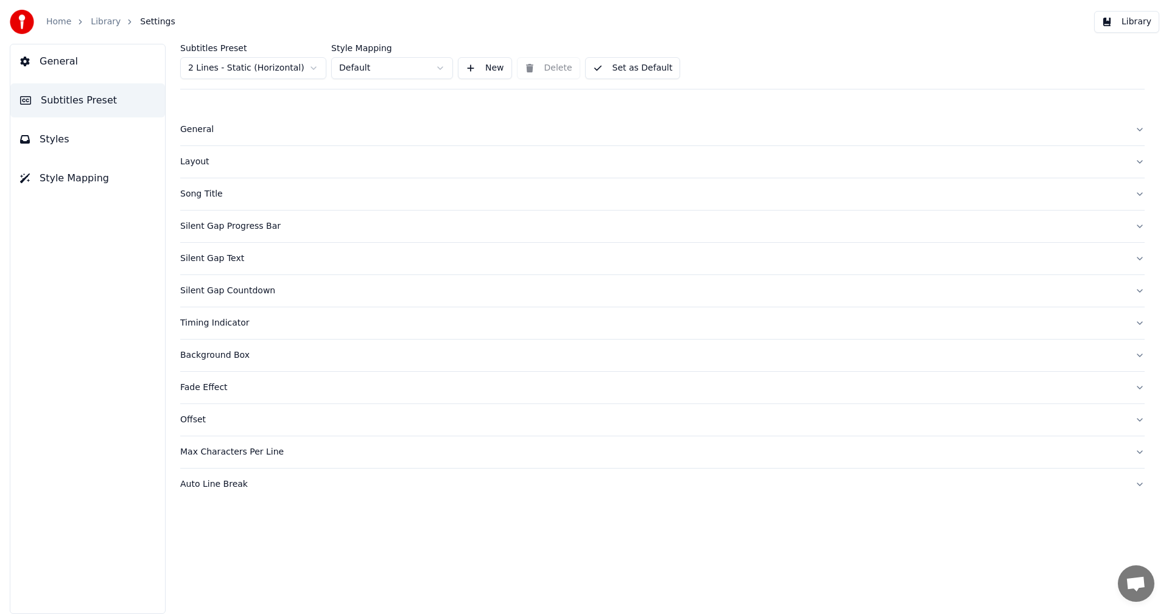
click at [256, 71] on html "Home Library Settings Library General Subtitles Preset Styles Style Mapping Sub…" at bounding box center [584, 307] width 1169 height 614
click at [63, 145] on span "Styles" at bounding box center [55, 139] width 30 height 15
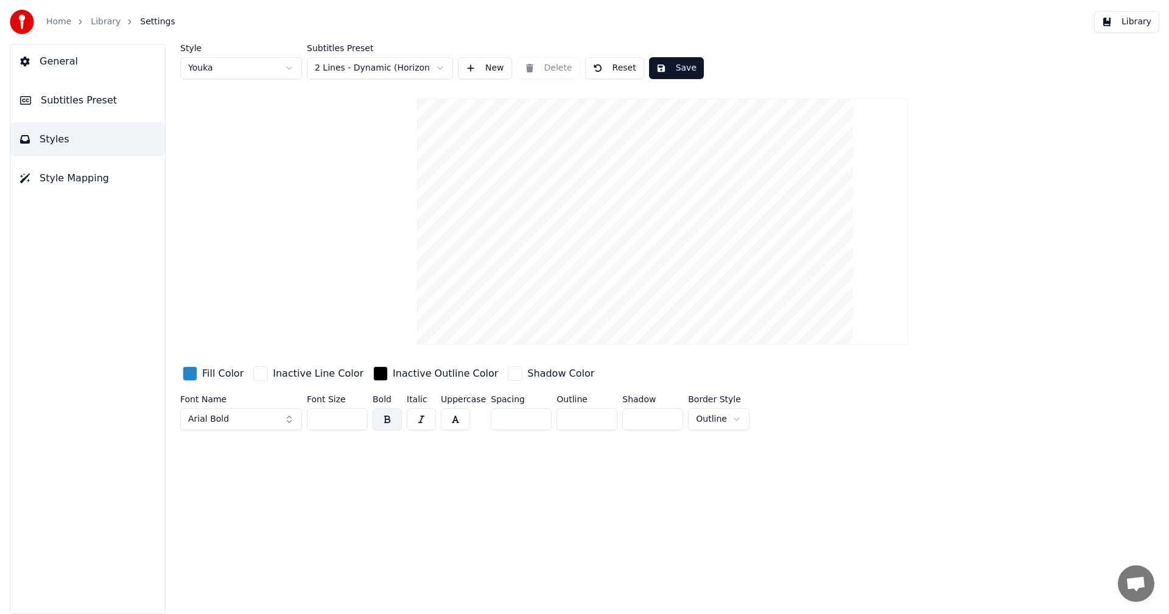
click at [355, 419] on input "**" at bounding box center [337, 419] width 61 height 22
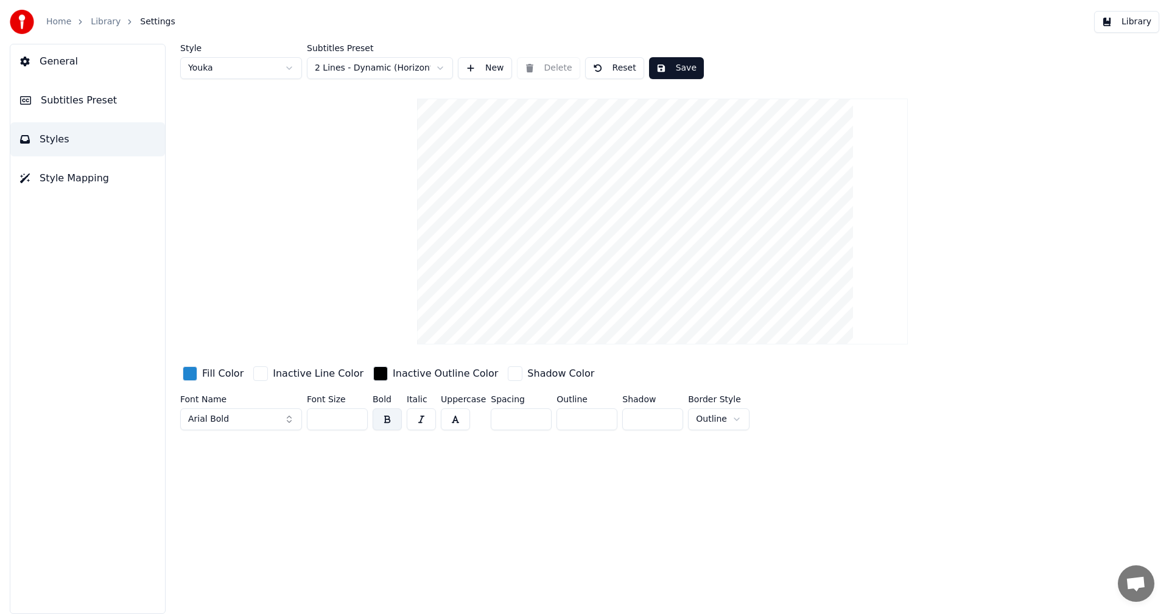
click at [355, 419] on input "**" at bounding box center [337, 419] width 61 height 22
type input "**"
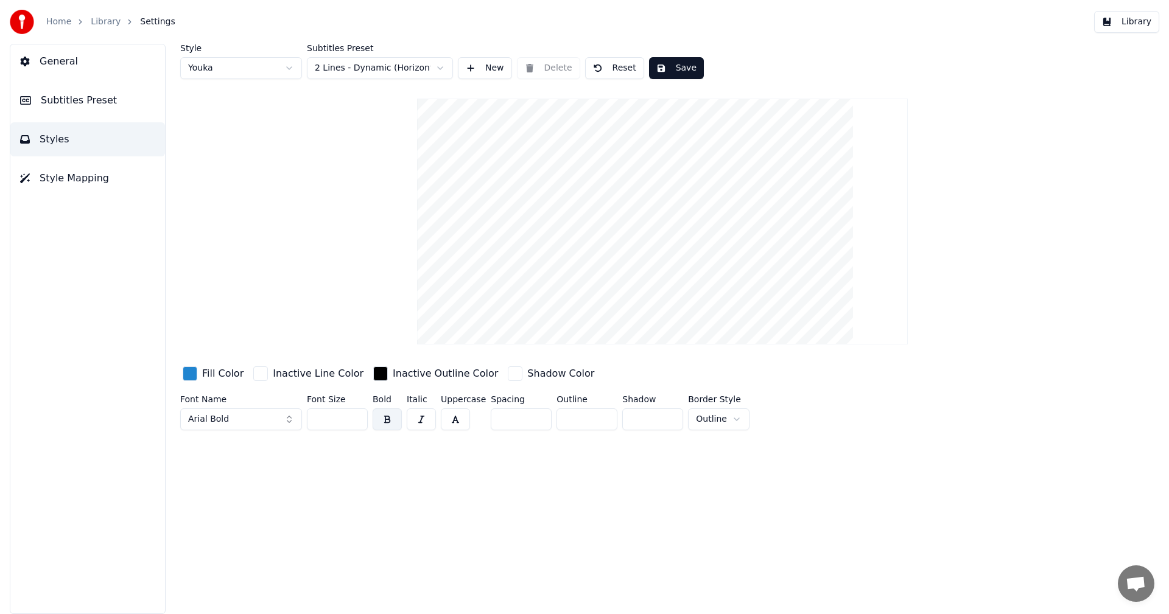
click at [355, 419] on input "**" at bounding box center [337, 419] width 61 height 22
click at [683, 66] on button "Save" at bounding box center [676, 68] width 55 height 22
click at [1115, 21] on button "Library" at bounding box center [1126, 22] width 65 height 22
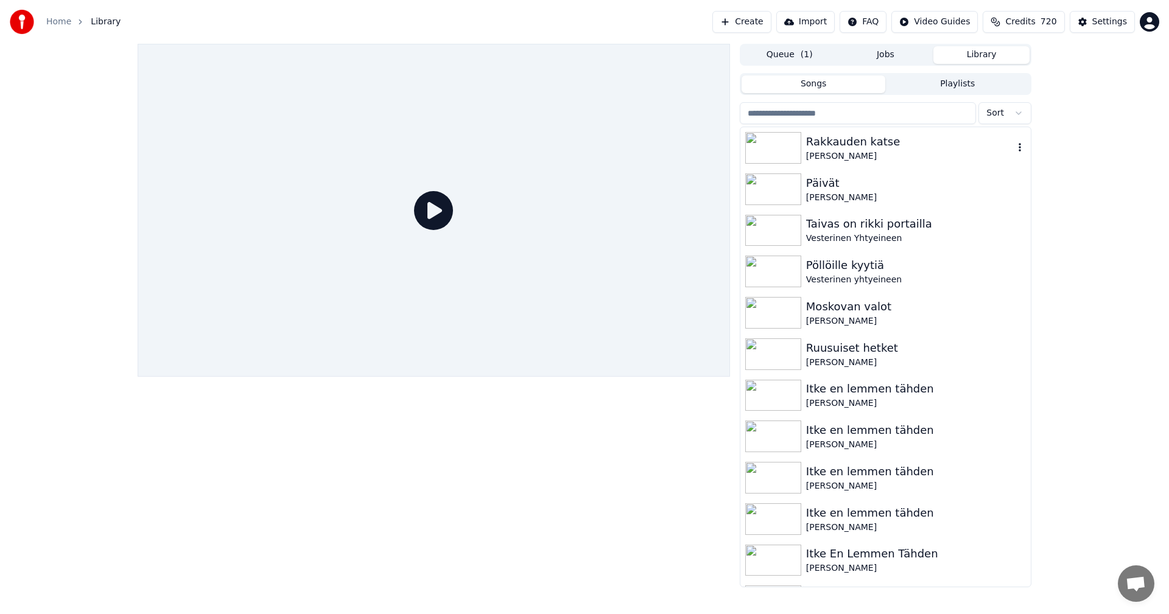
click at [830, 152] on div "[PERSON_NAME]" at bounding box center [910, 156] width 208 height 12
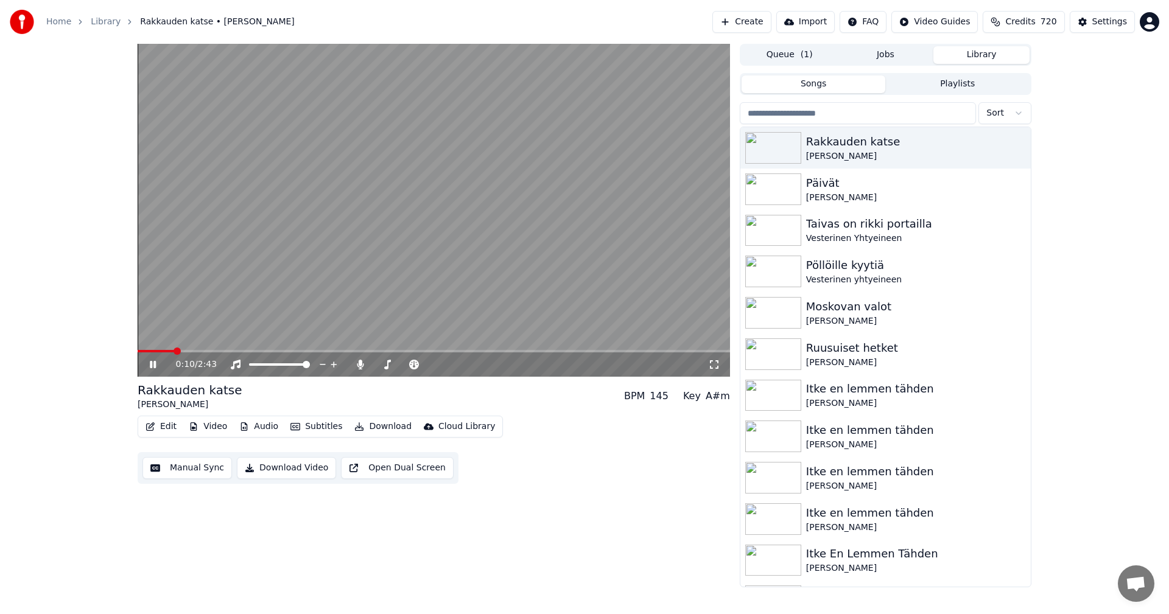
click at [175, 350] on span at bounding box center [434, 351] width 592 height 2
click at [213, 350] on div "0:31 / 2:43" at bounding box center [434, 210] width 592 height 333
click at [153, 362] on icon at bounding box center [161, 365] width 29 height 10
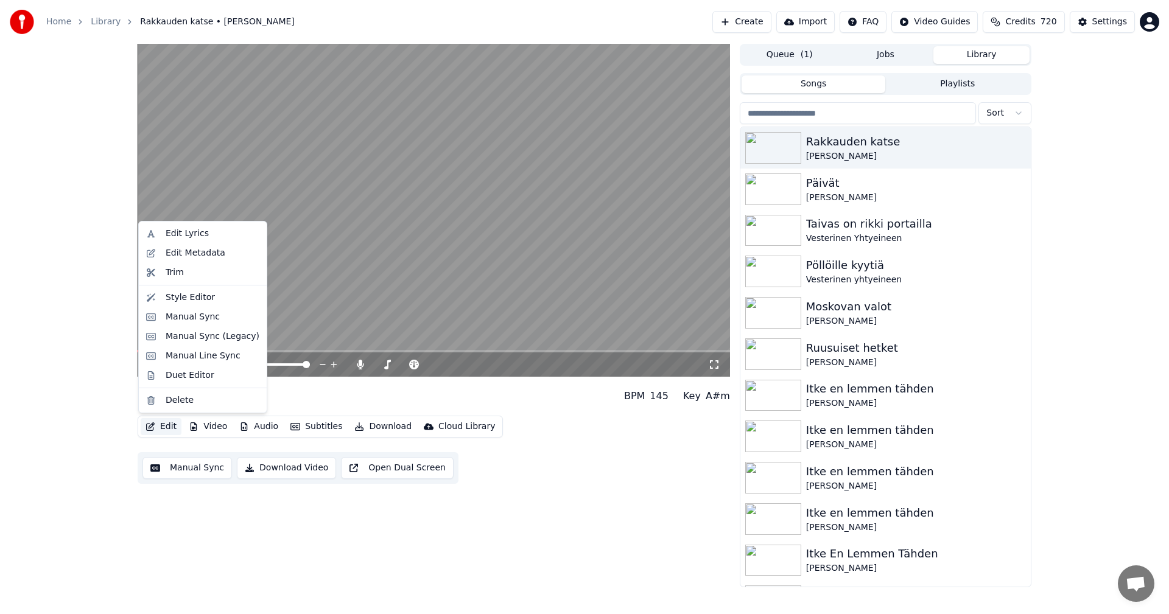
click at [165, 428] on button "Edit" at bounding box center [161, 426] width 41 height 17
click at [214, 341] on div "Manual Sync (Legacy)" at bounding box center [213, 336] width 94 height 12
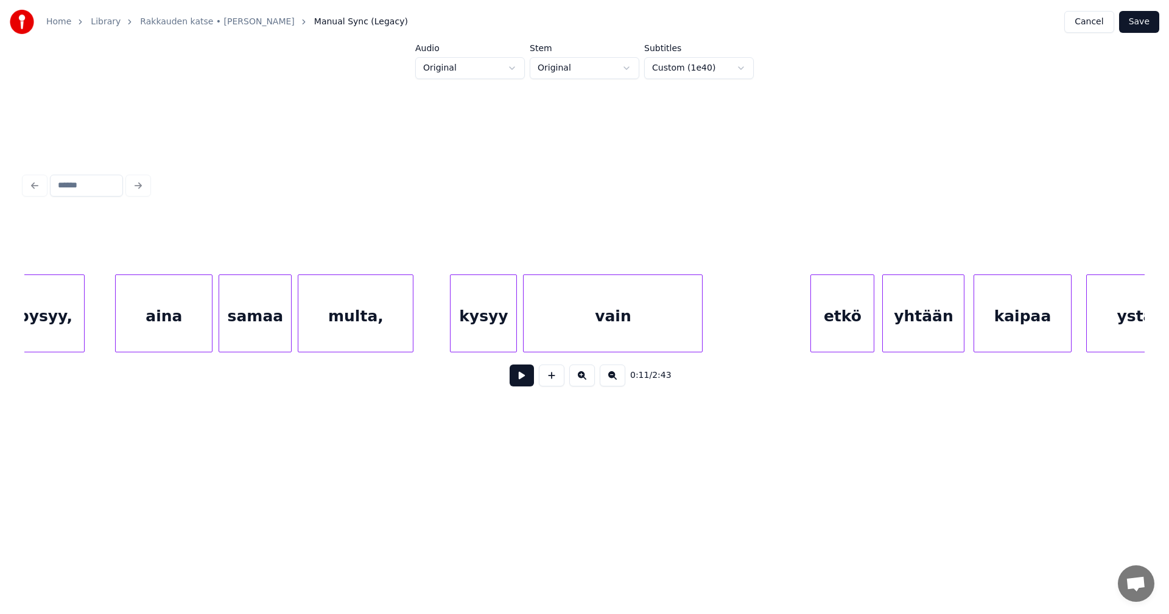
scroll to position [0, 2954]
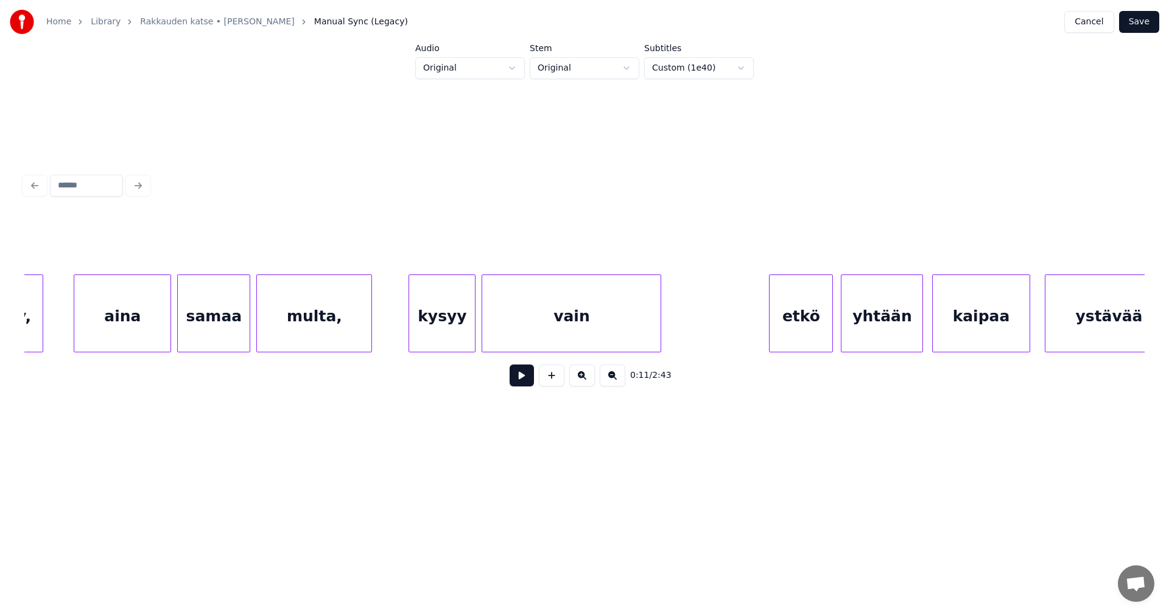
click at [545, 307] on div "vain" at bounding box center [571, 316] width 178 height 83
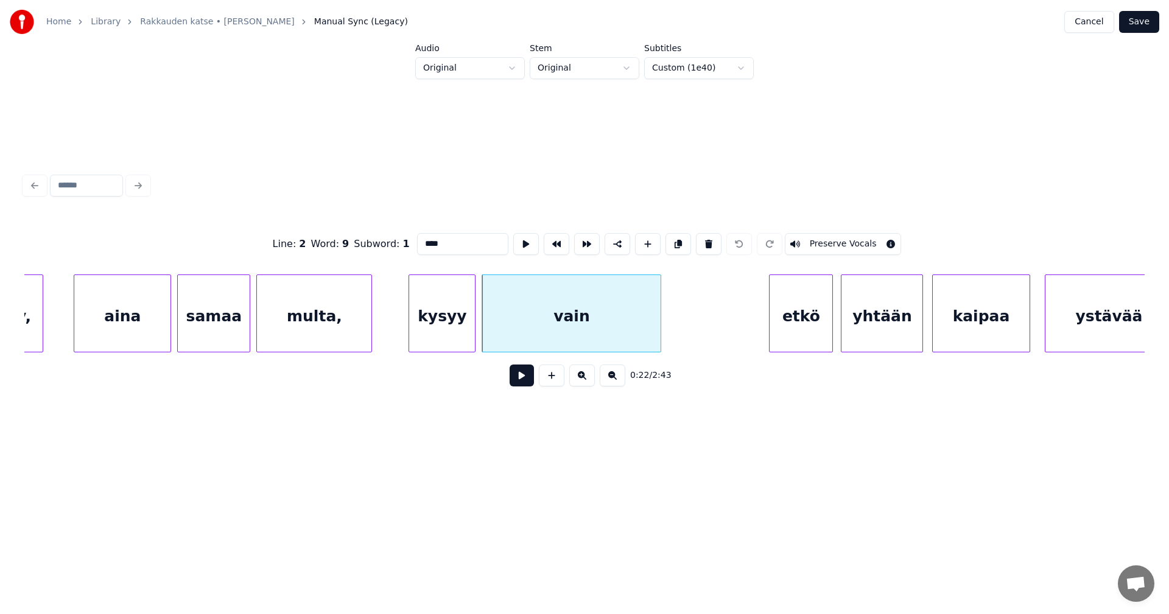
click at [786, 316] on div "etkö" at bounding box center [800, 316] width 63 height 83
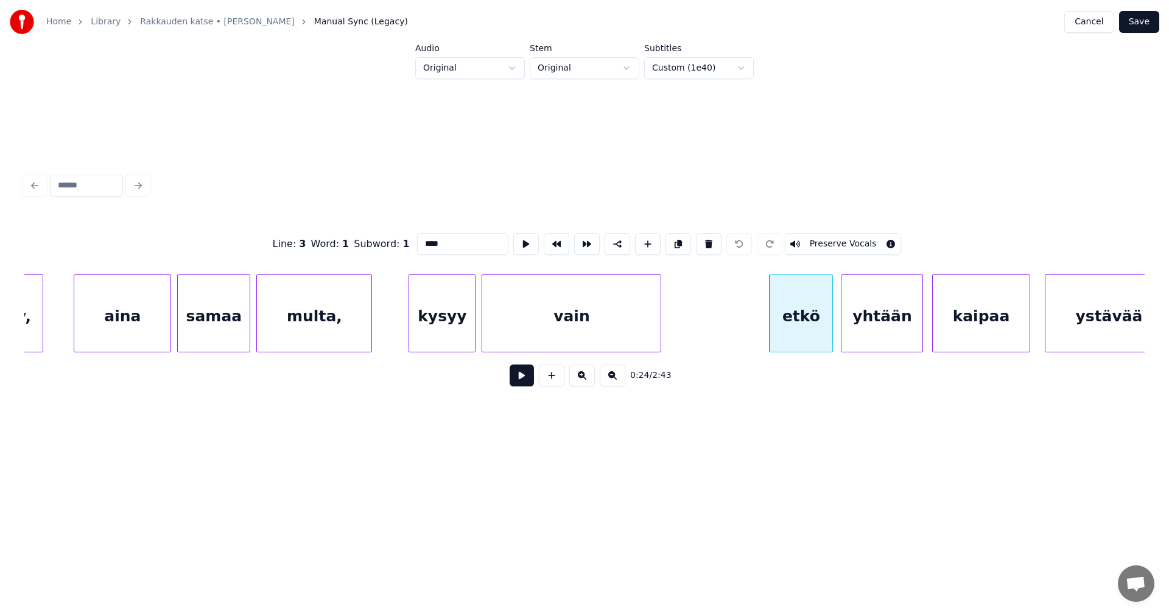
click at [350, 316] on div "multa," at bounding box center [314, 316] width 114 height 83
type input "******"
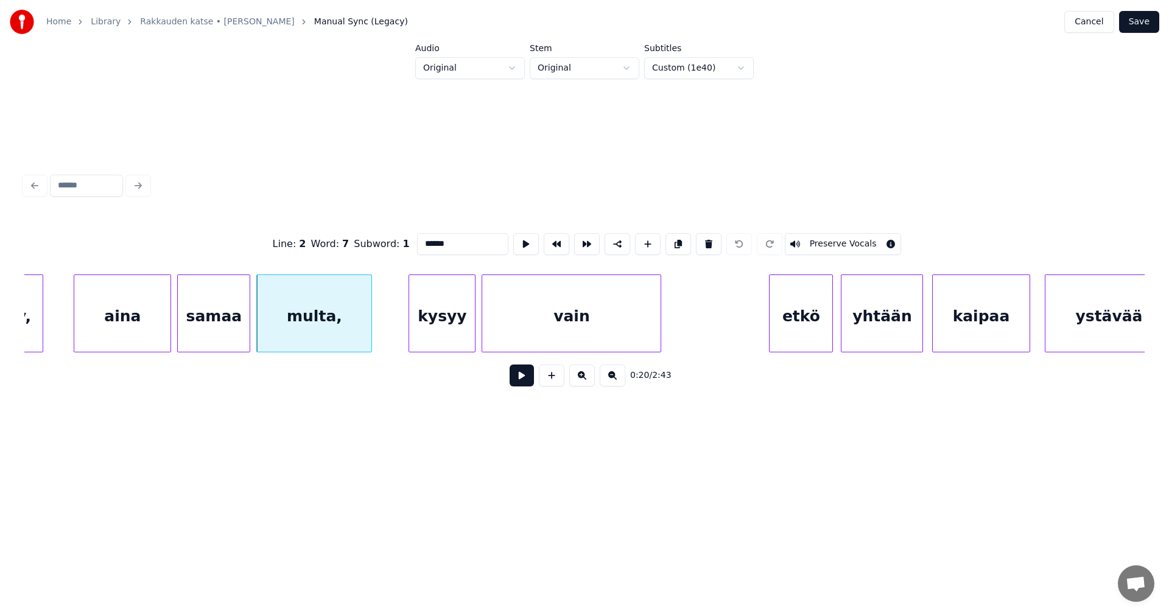
click at [523, 379] on button at bounding box center [521, 376] width 24 height 22
click at [518, 379] on button at bounding box center [521, 376] width 24 height 22
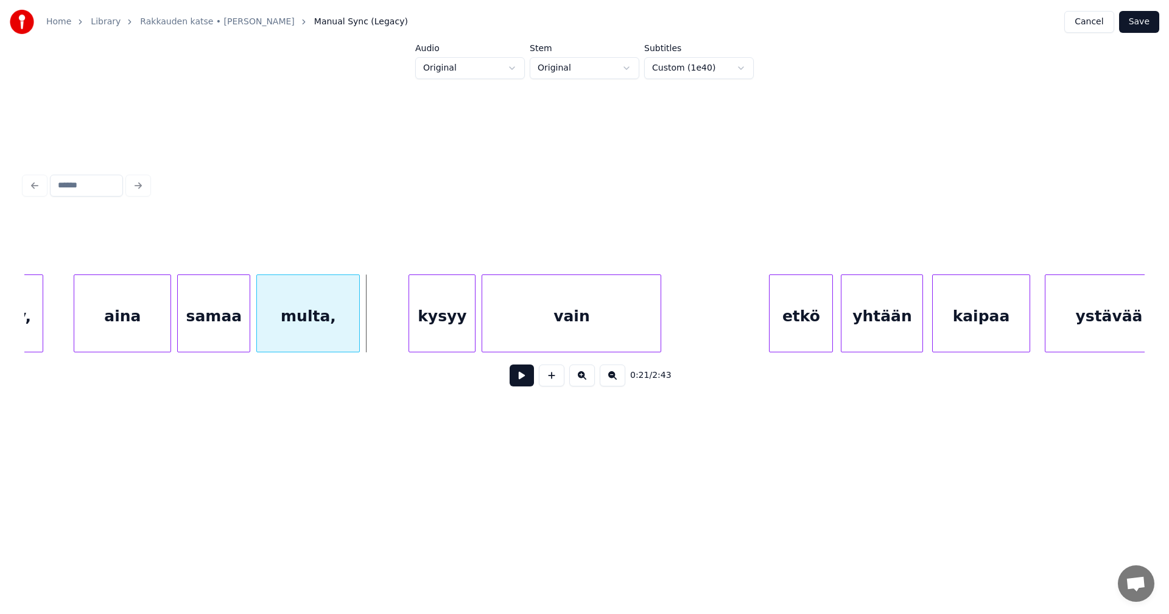
click at [356, 332] on div at bounding box center [357, 313] width 4 height 77
click at [348, 334] on div "multa," at bounding box center [308, 316] width 102 height 83
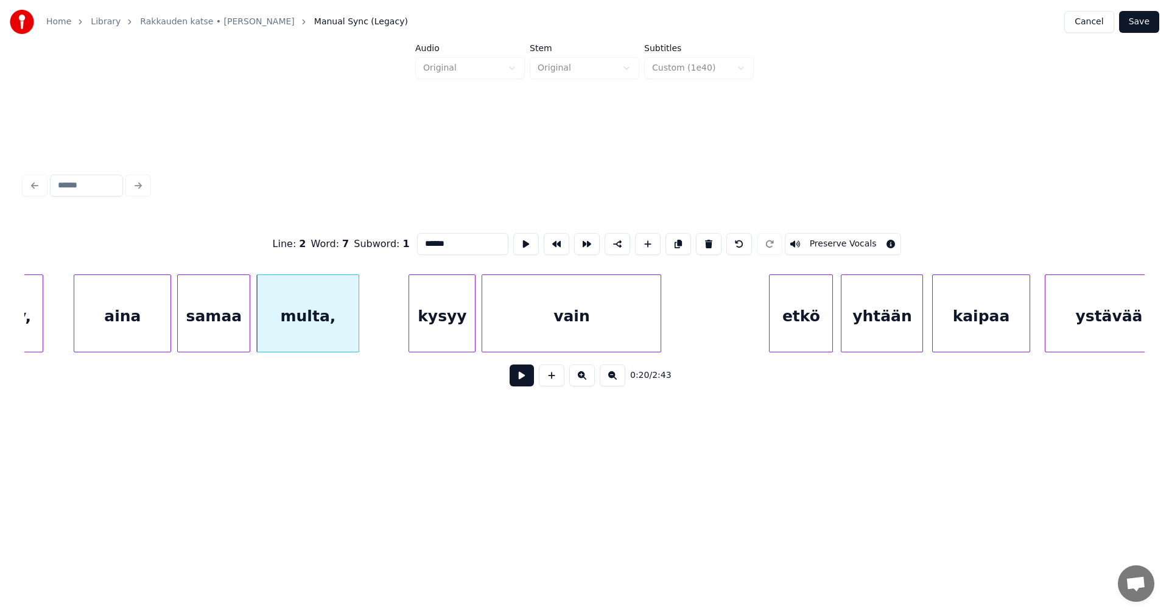
click at [457, 241] on input "******" at bounding box center [462, 244] width 91 height 22
click at [321, 313] on div "multa" at bounding box center [308, 316] width 102 height 83
type input "*****"
click at [526, 382] on button at bounding box center [521, 376] width 24 height 22
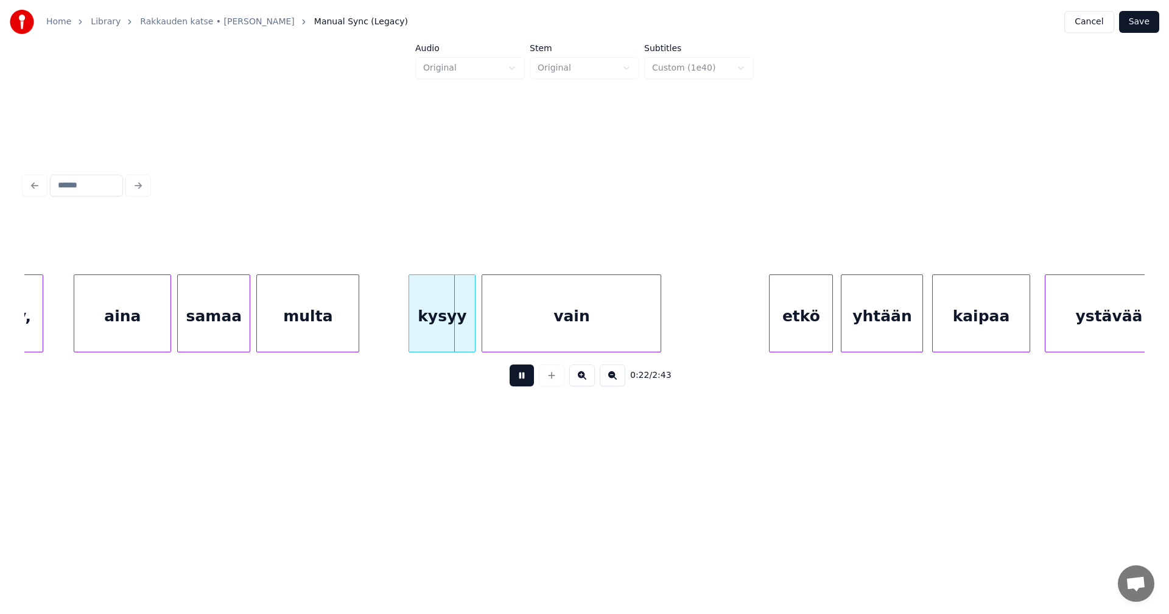
click at [524, 383] on button at bounding box center [521, 376] width 24 height 22
click at [441, 333] on div "kysyy" at bounding box center [442, 316] width 66 height 83
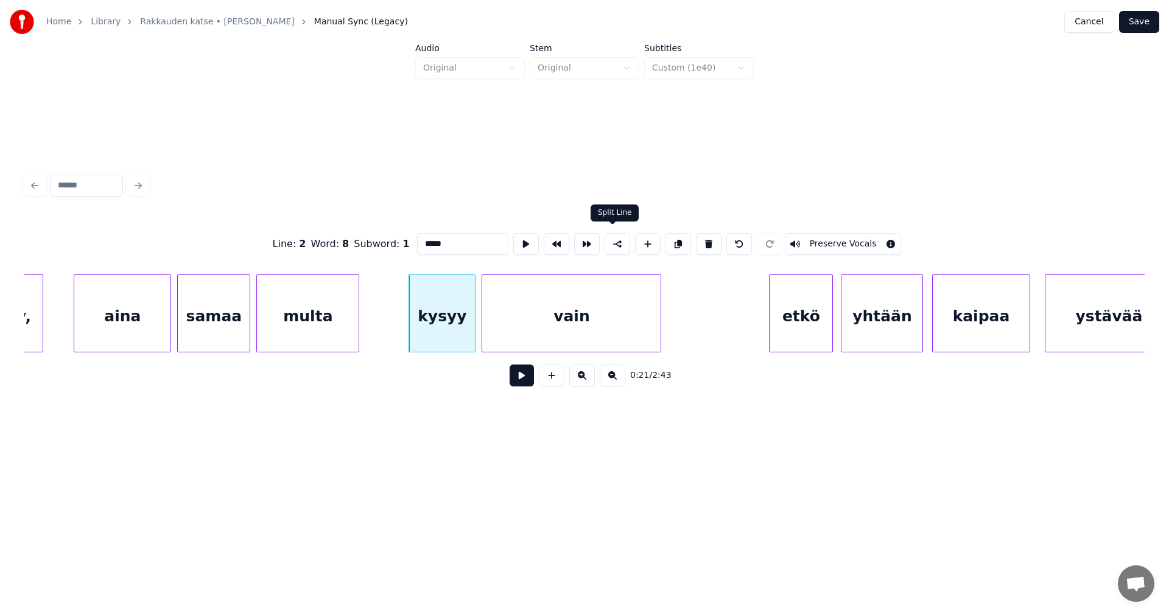
click at [617, 243] on button at bounding box center [617, 244] width 26 height 22
click at [1143, 27] on button "Save" at bounding box center [1139, 22] width 40 height 22
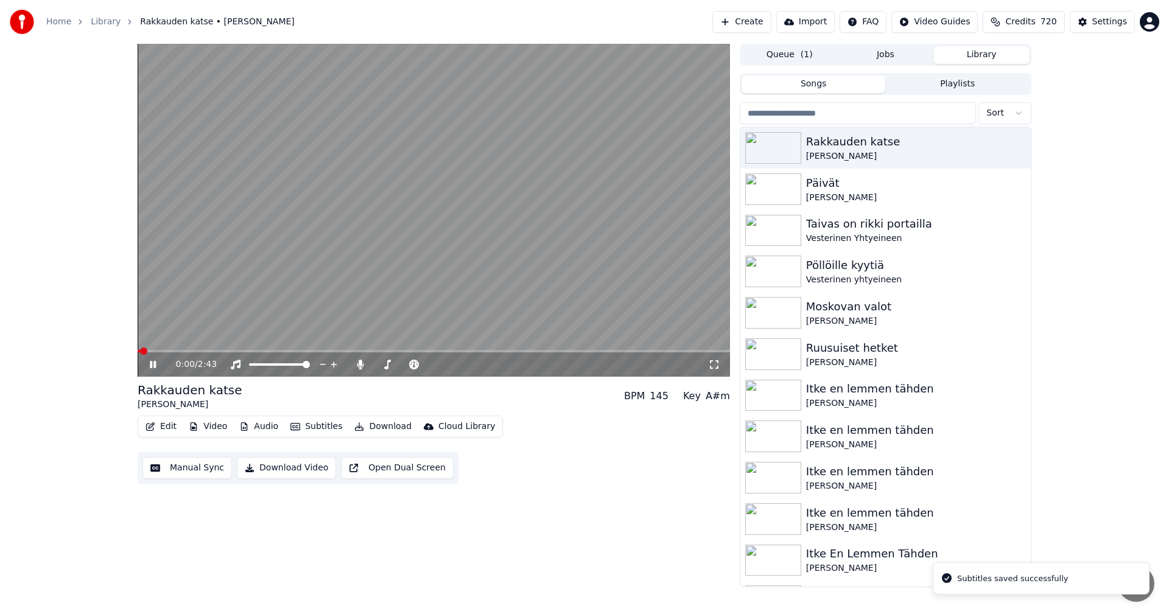
click at [176, 351] on span at bounding box center [434, 351] width 592 height 2
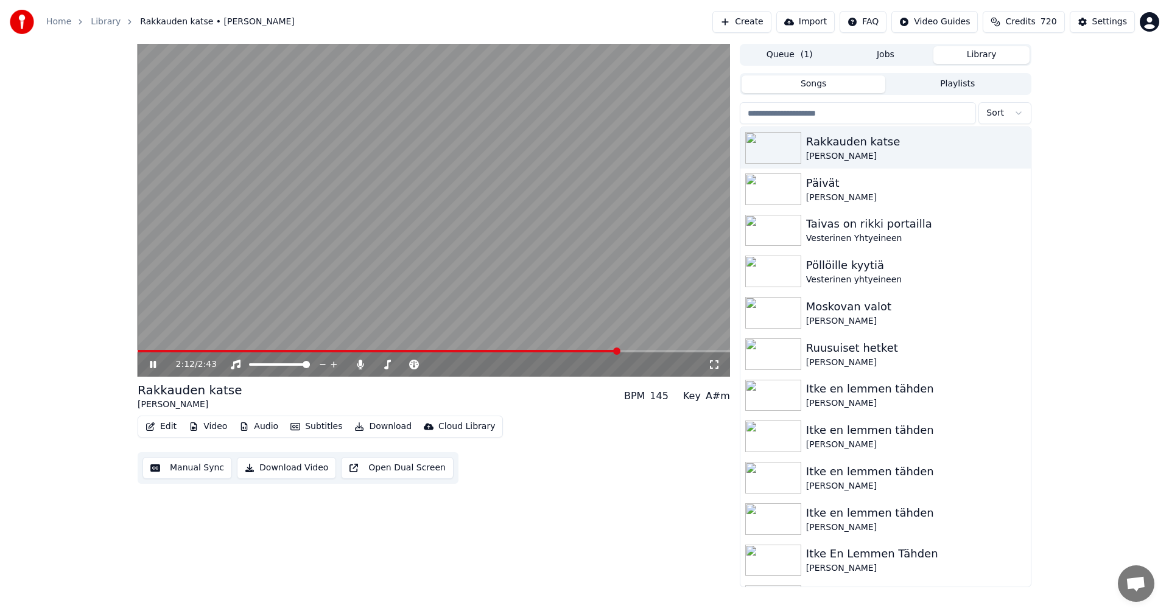
click at [154, 363] on icon at bounding box center [153, 364] width 6 height 7
click at [165, 426] on button "Edit" at bounding box center [161, 426] width 41 height 17
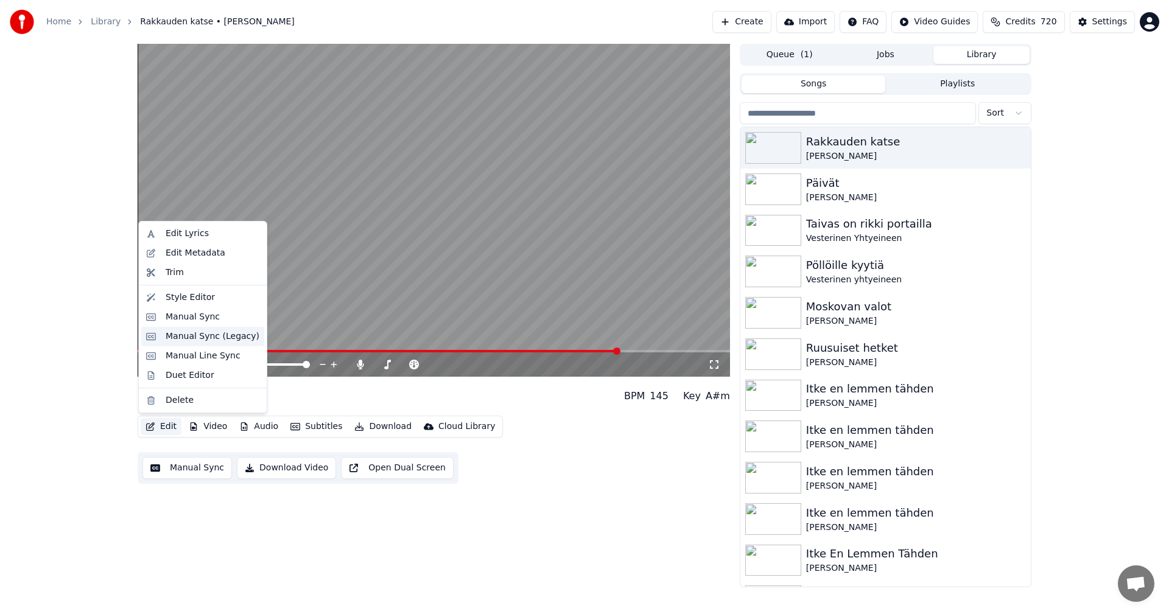
click at [215, 335] on div "Manual Sync (Legacy)" at bounding box center [213, 336] width 94 height 12
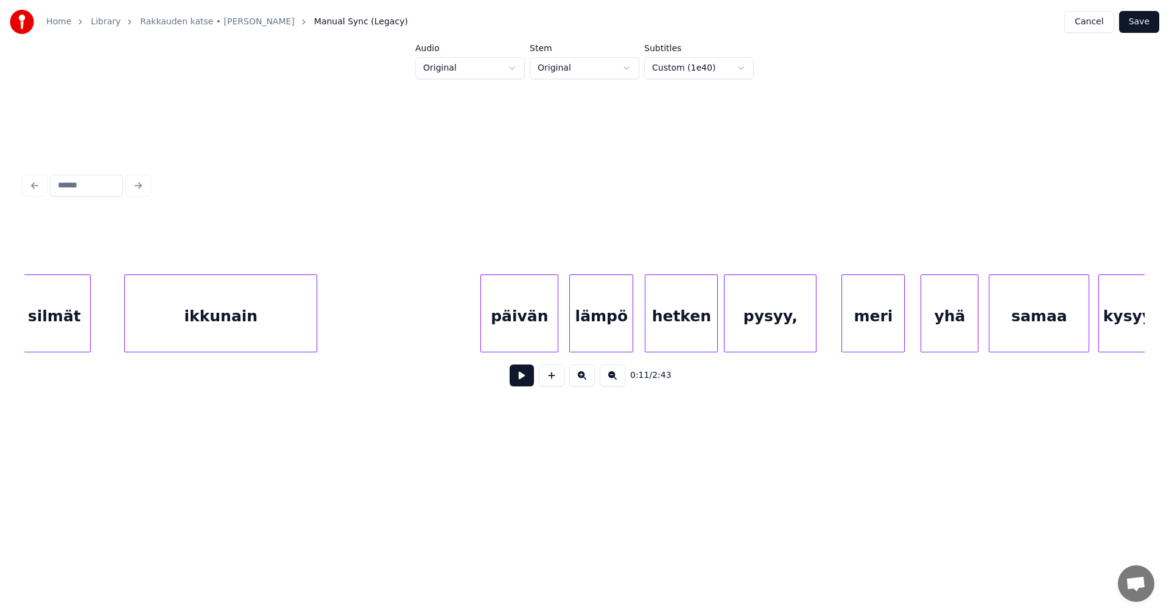
scroll to position [0, 18826]
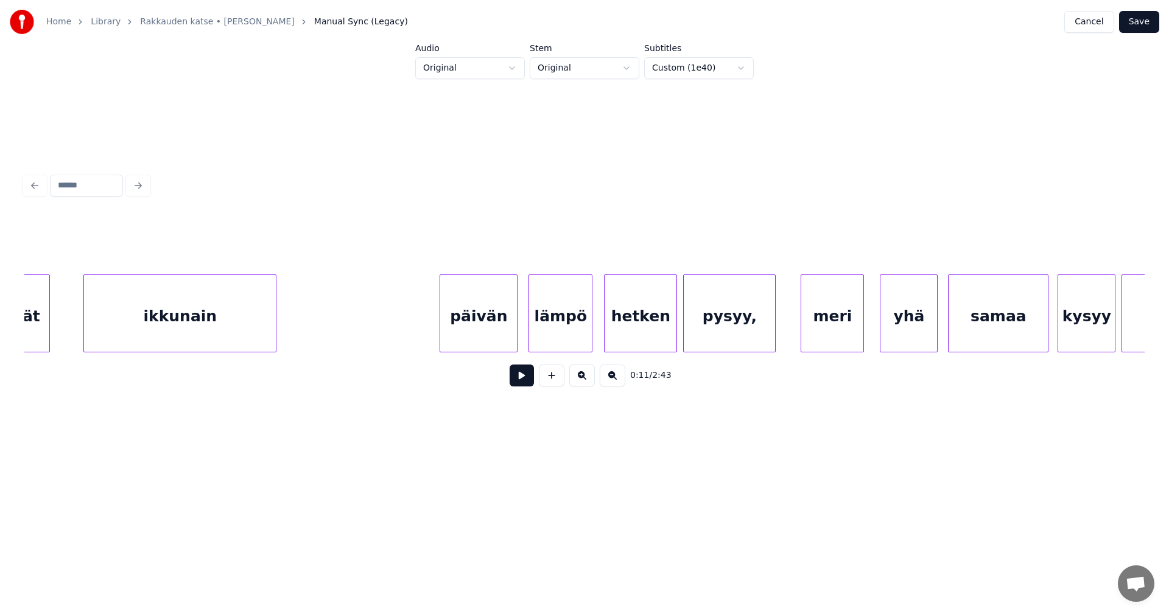
click at [743, 327] on div "pysyy," at bounding box center [729, 316] width 91 height 83
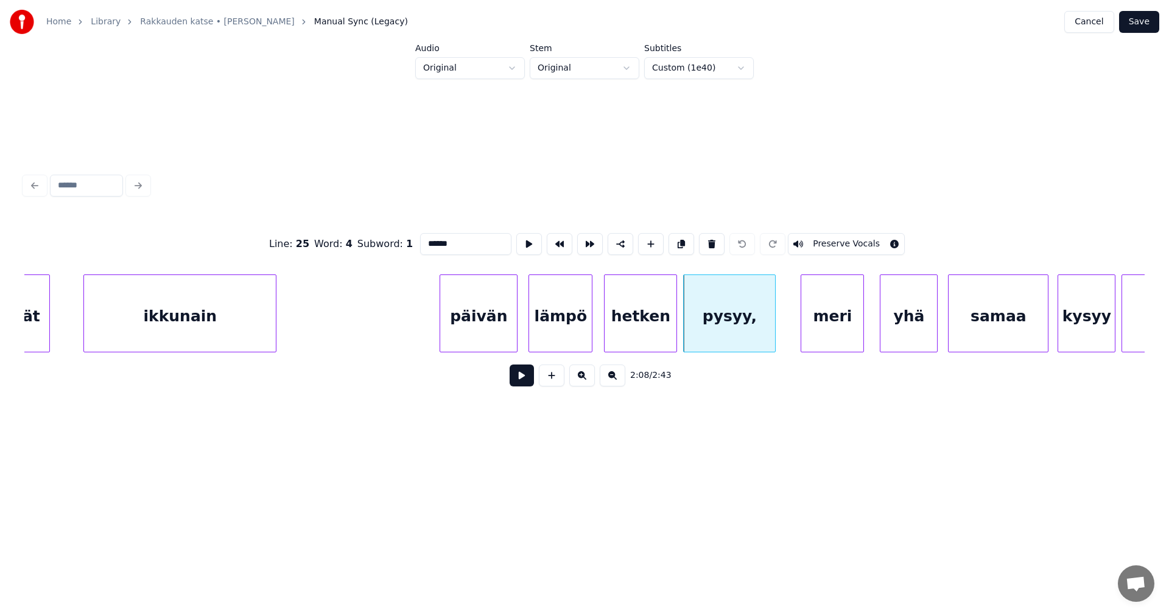
click at [831, 324] on div "meri" at bounding box center [832, 316] width 62 height 83
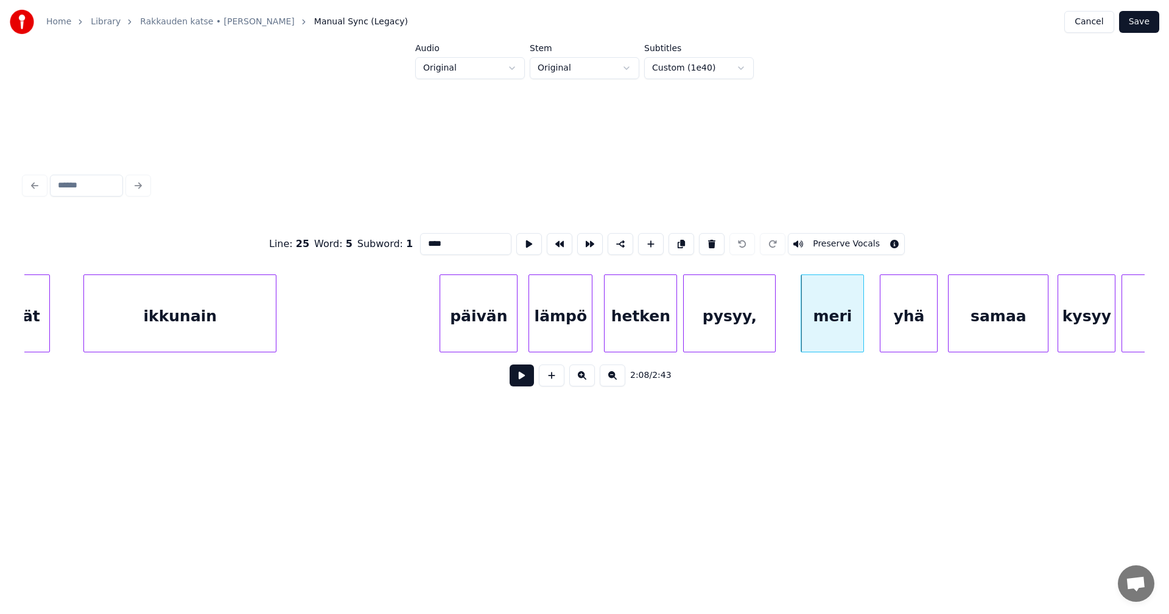
click at [741, 323] on div "pysyy," at bounding box center [729, 316] width 91 height 83
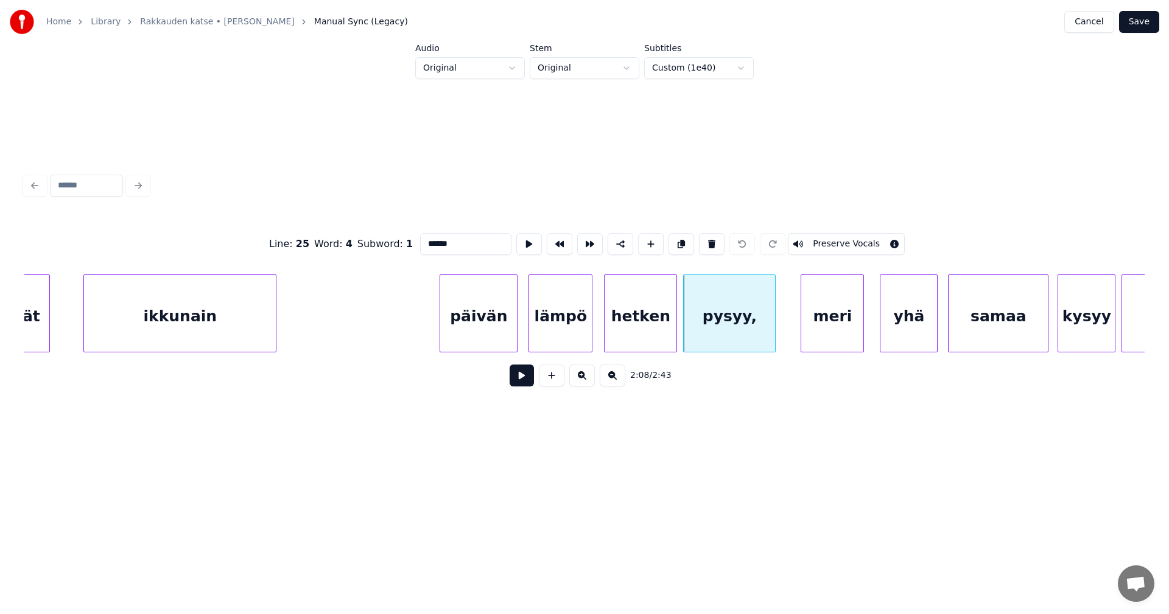
click at [467, 243] on input "******" at bounding box center [465, 244] width 91 height 22
type input "*****"
click at [1150, 27] on button "Save" at bounding box center [1139, 22] width 40 height 22
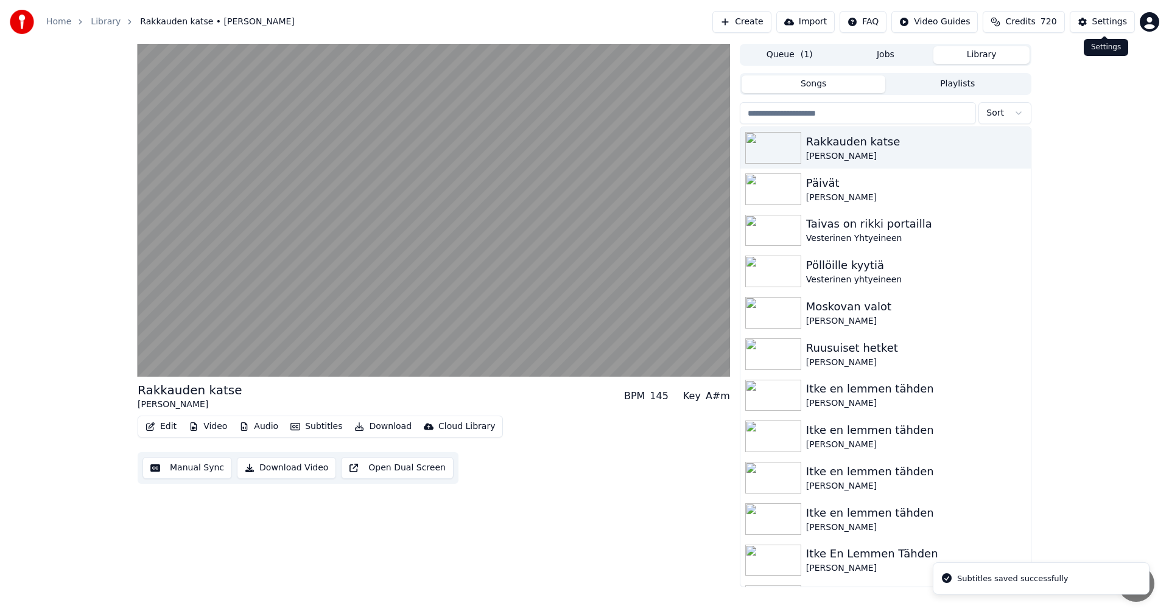
click at [1117, 22] on div "Settings" at bounding box center [1109, 22] width 35 height 12
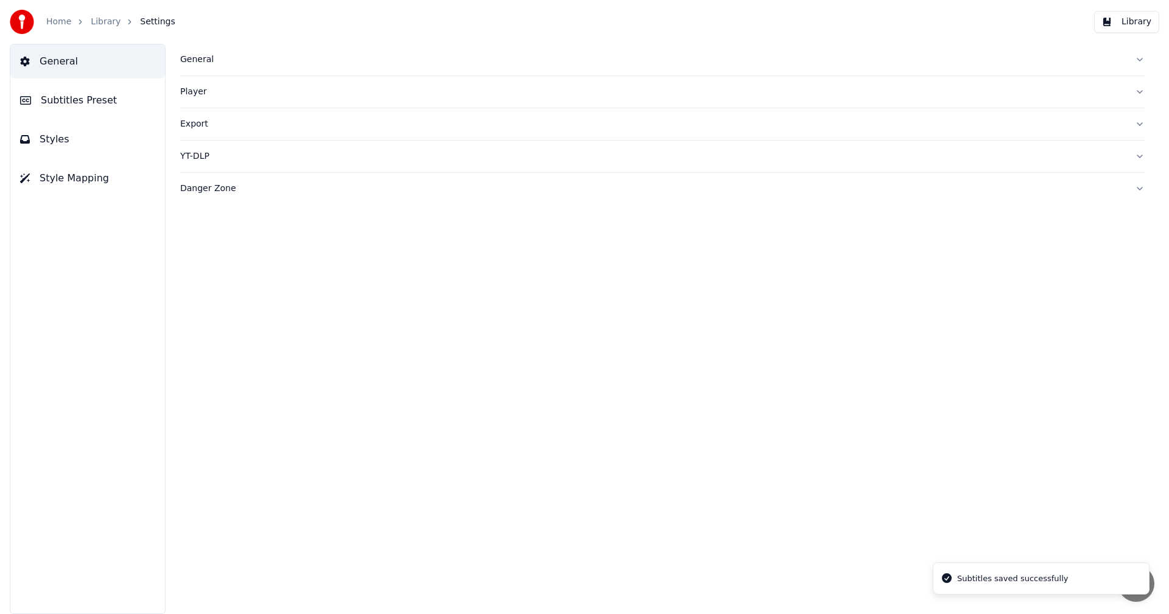
click at [86, 106] on span "Subtitles Preset" at bounding box center [79, 100] width 76 height 15
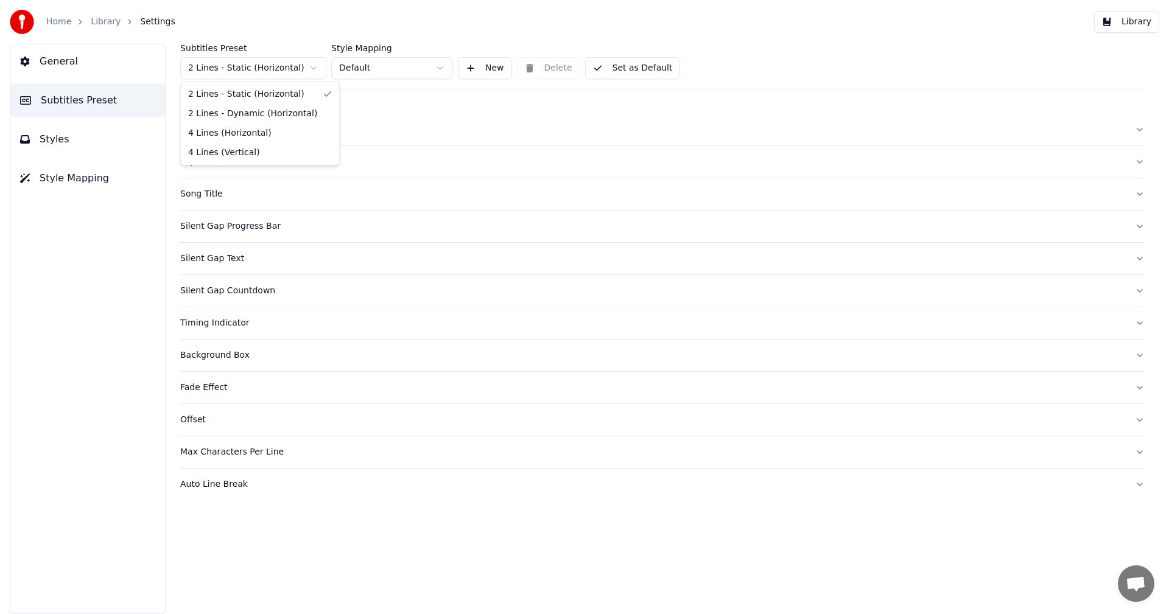
click at [289, 71] on html "Home Library Settings Library General Subtitles Preset Styles Style Mapping Sub…" at bounding box center [584, 307] width 1169 height 614
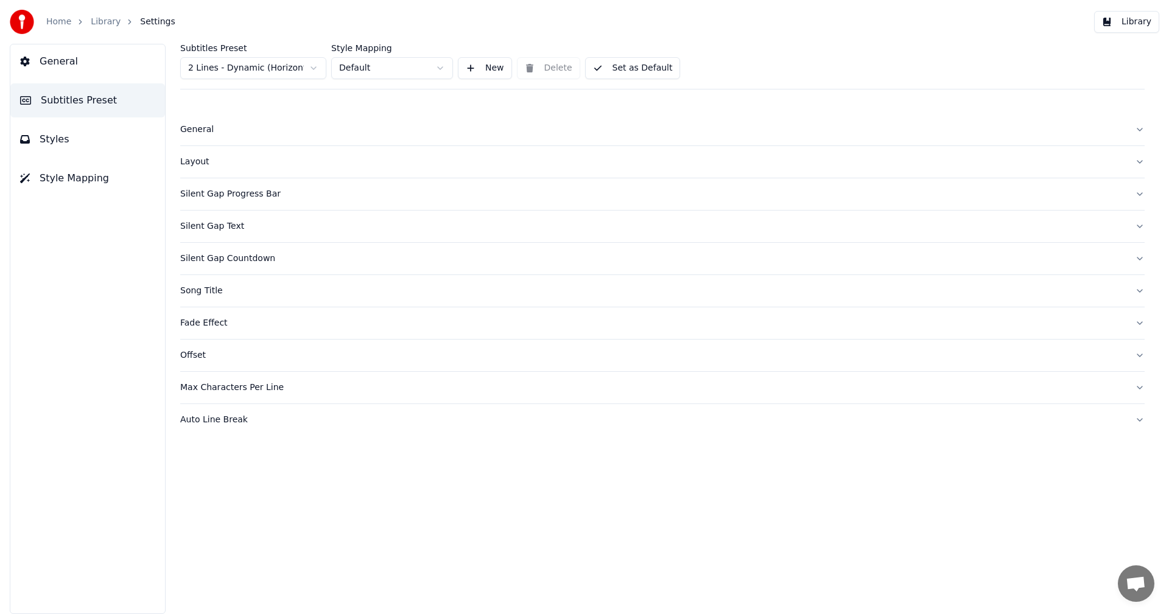
click at [47, 138] on span "Styles" at bounding box center [55, 139] width 30 height 15
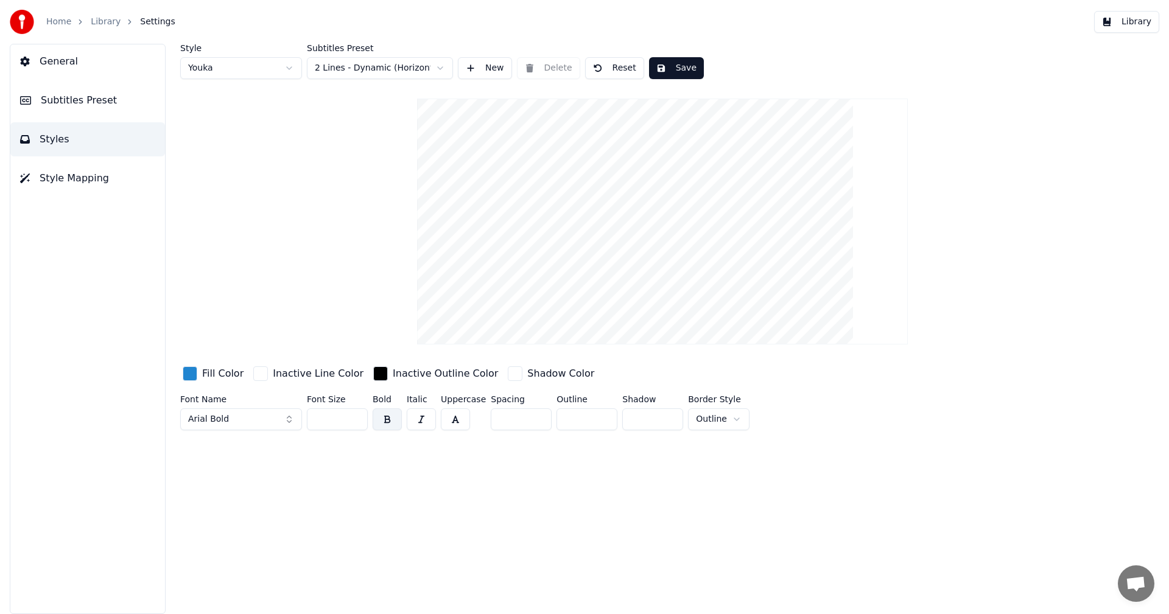
type input "**"
click at [353, 421] on input "**" at bounding box center [337, 419] width 61 height 22
click at [685, 65] on button "Save" at bounding box center [676, 68] width 55 height 22
click at [1135, 24] on button "Library" at bounding box center [1126, 22] width 65 height 22
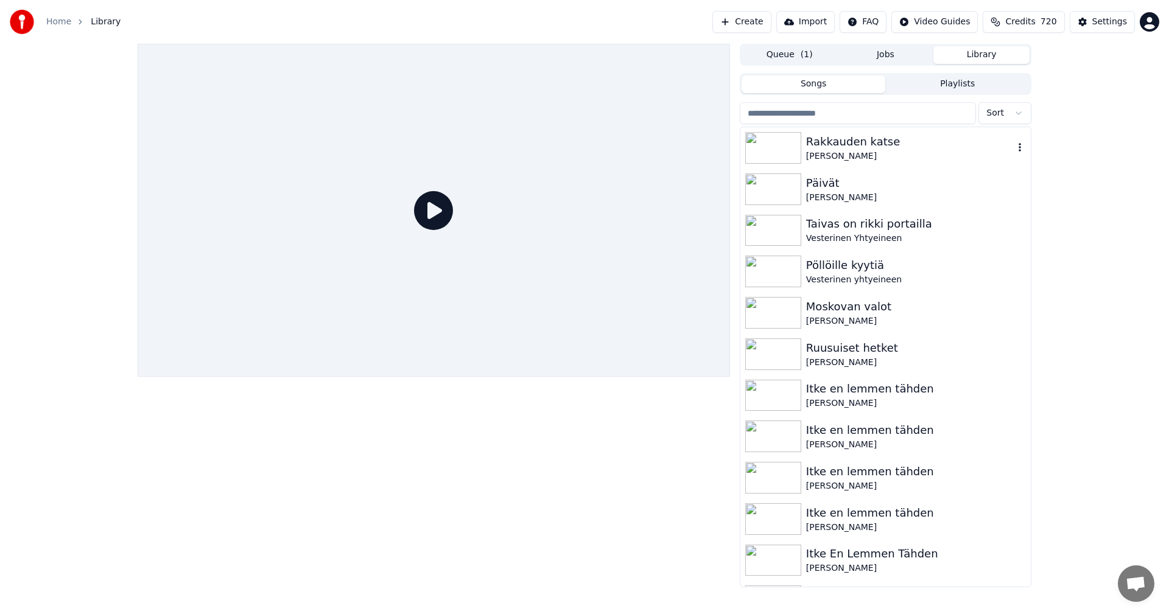
click at [780, 154] on img at bounding box center [773, 148] width 56 height 32
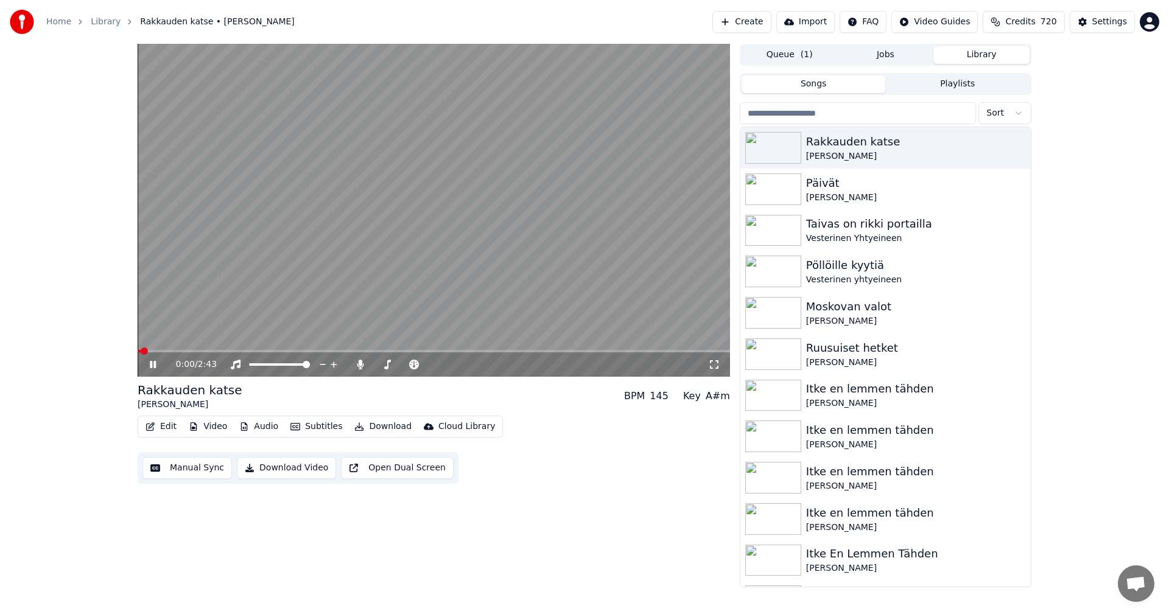
click at [155, 353] on div "0:00 / 2:43" at bounding box center [434, 364] width 592 height 24
click at [156, 351] on span at bounding box center [434, 351] width 592 height 2
click at [170, 351] on span at bounding box center [434, 351] width 592 height 2
click at [138, 351] on span at bounding box center [167, 351] width 58 height 2
drag, startPoint x: 152, startPoint y: 363, endPoint x: 466, endPoint y: 275, distance: 327.0
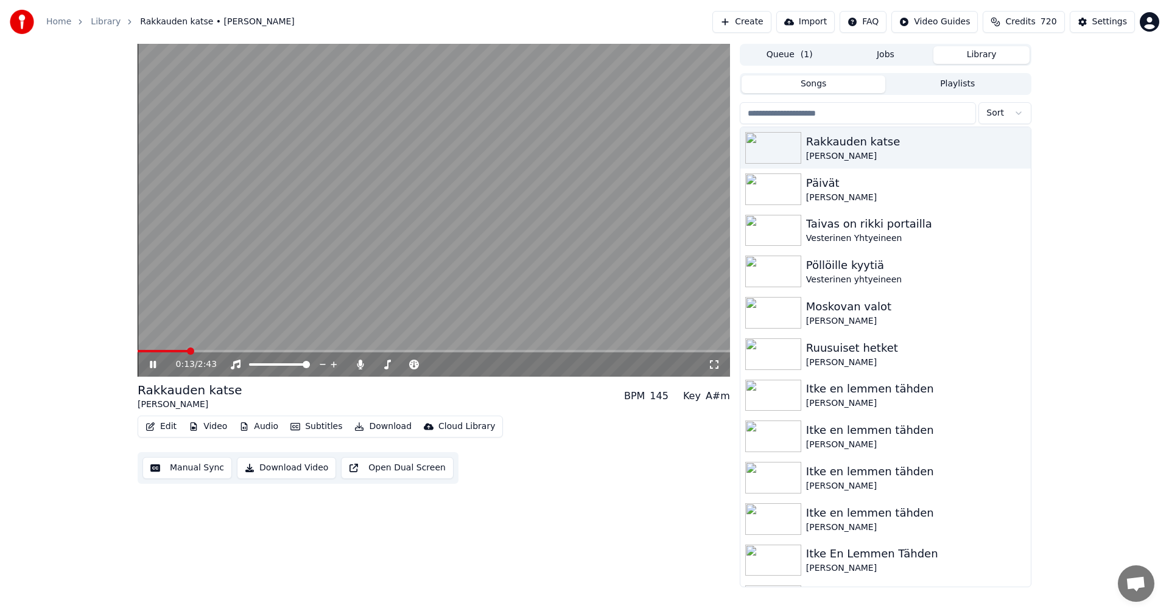
click at [152, 364] on icon at bounding box center [153, 364] width 6 height 7
click at [1105, 27] on div "Settings" at bounding box center [1109, 22] width 35 height 12
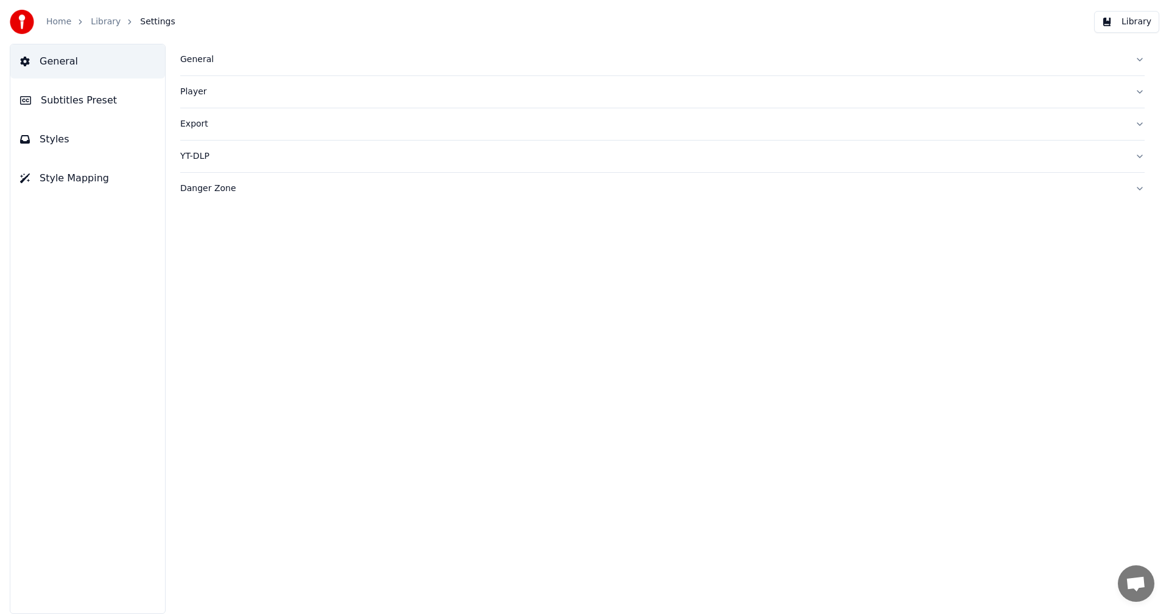
click at [103, 104] on span "Subtitles Preset" at bounding box center [79, 100] width 76 height 15
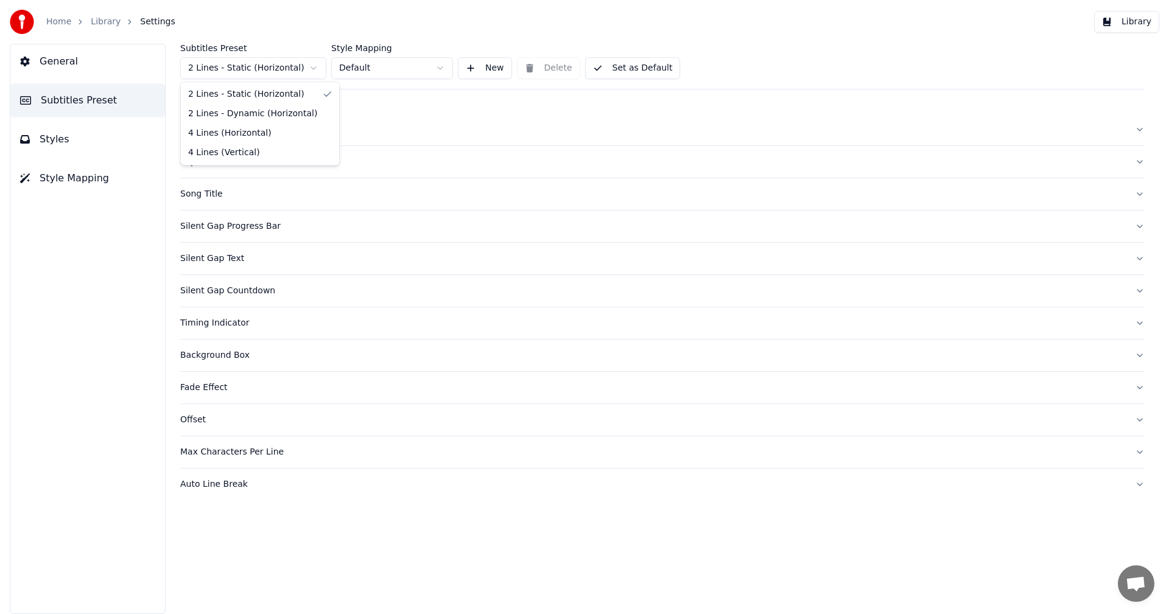
click at [259, 68] on html "Home Library Settings Library General Subtitles Preset Styles Style Mapping Sub…" at bounding box center [584, 307] width 1169 height 614
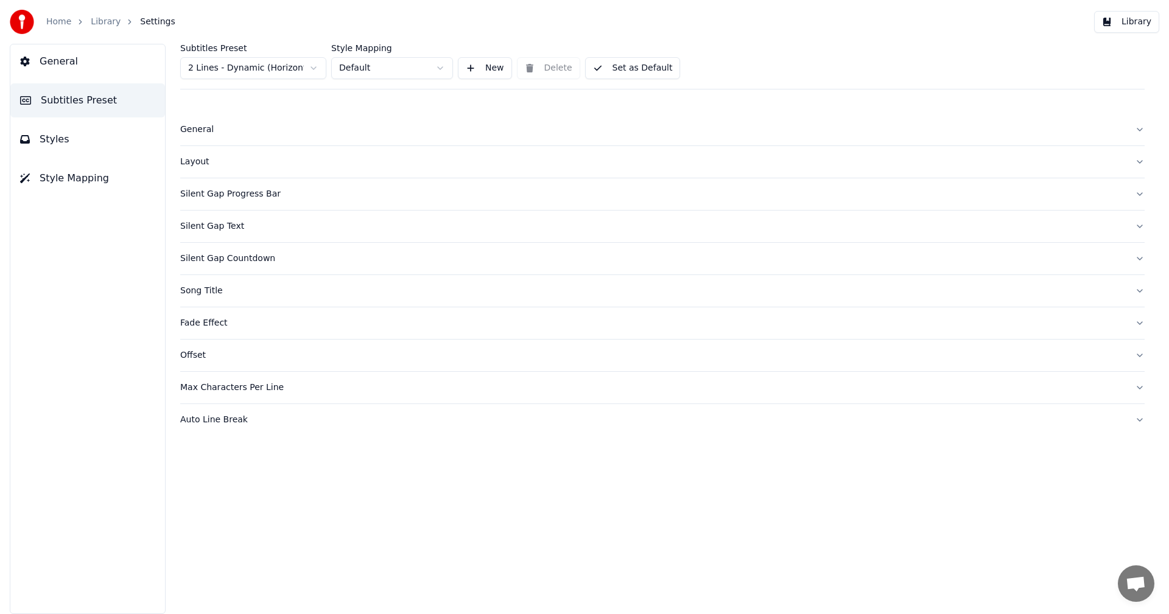
click at [220, 261] on div "Silent Gap Countdown" at bounding box center [652, 259] width 945 height 12
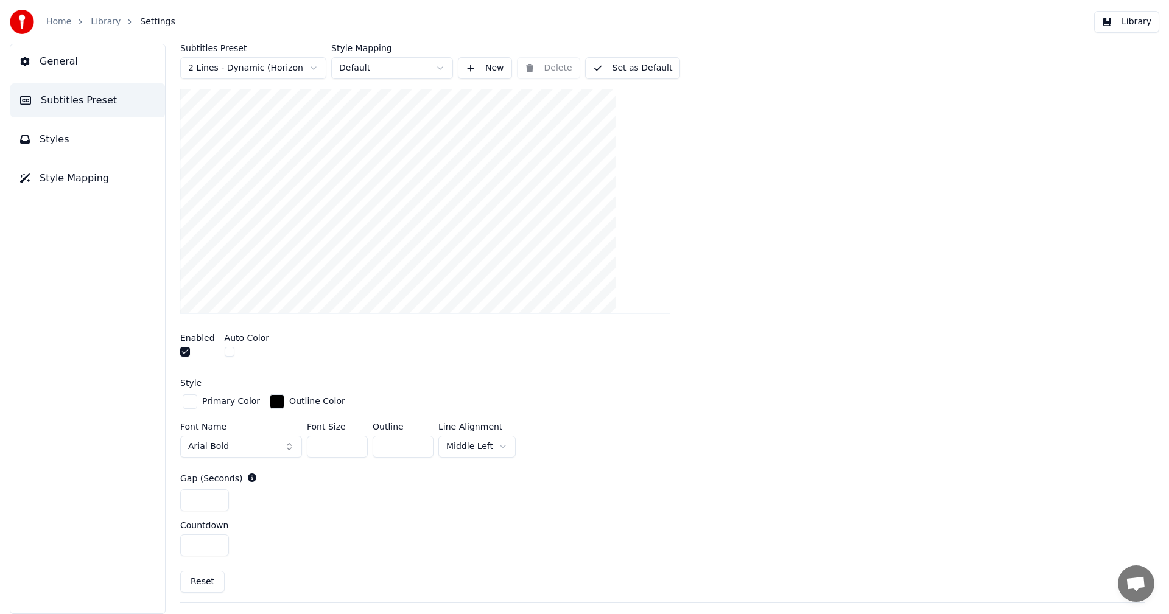
scroll to position [304, 0]
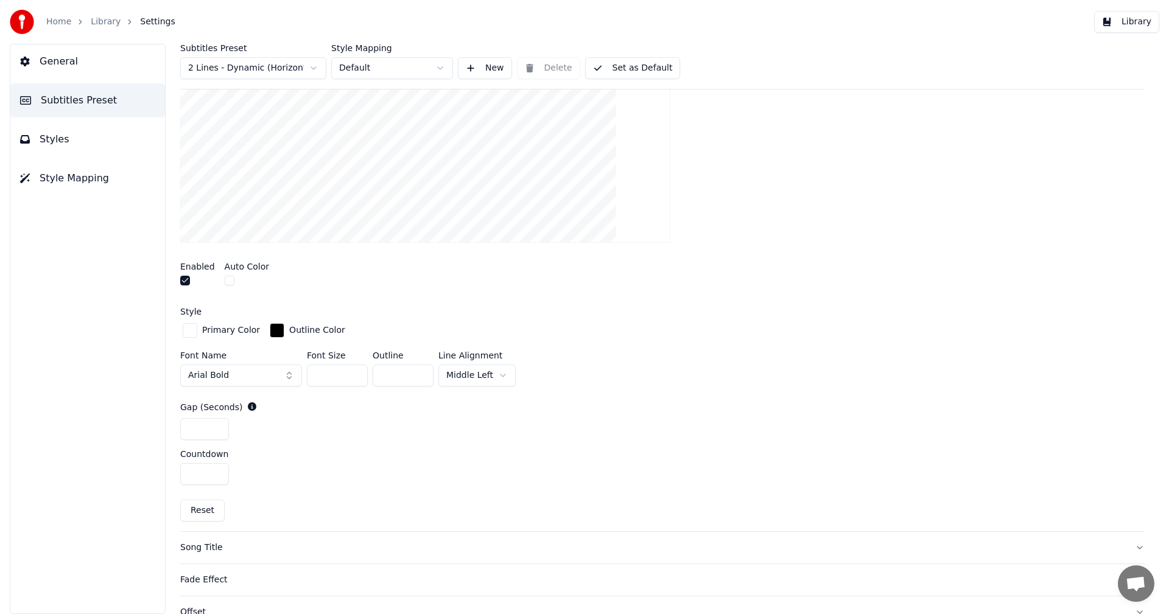
click at [495, 374] on html "Home Library Settings Library General Subtitles Preset Styles Style Mapping Sub…" at bounding box center [584, 307] width 1169 height 614
drag, startPoint x: 764, startPoint y: 386, endPoint x: 777, endPoint y: 372, distance: 19.4
click at [765, 386] on div "Font Name Arial Bold Font Size ** Outline * Line Alignment [GEOGRAPHIC_DATA]" at bounding box center [662, 371] width 964 height 40
click at [1129, 26] on button "Library" at bounding box center [1126, 22] width 65 height 22
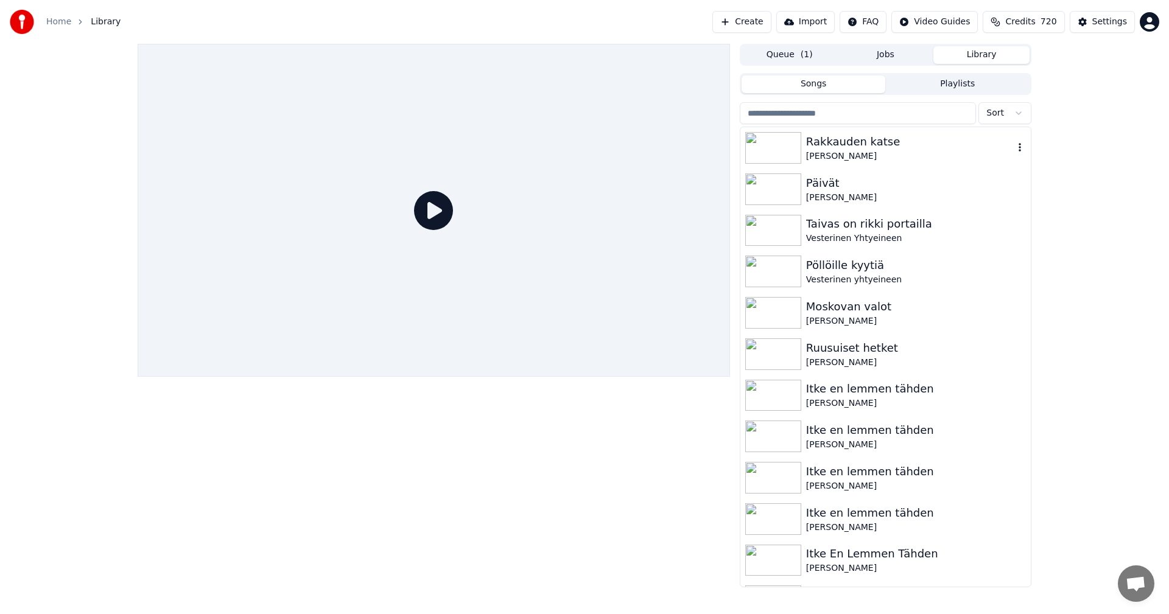
click at [790, 146] on img at bounding box center [773, 148] width 56 height 32
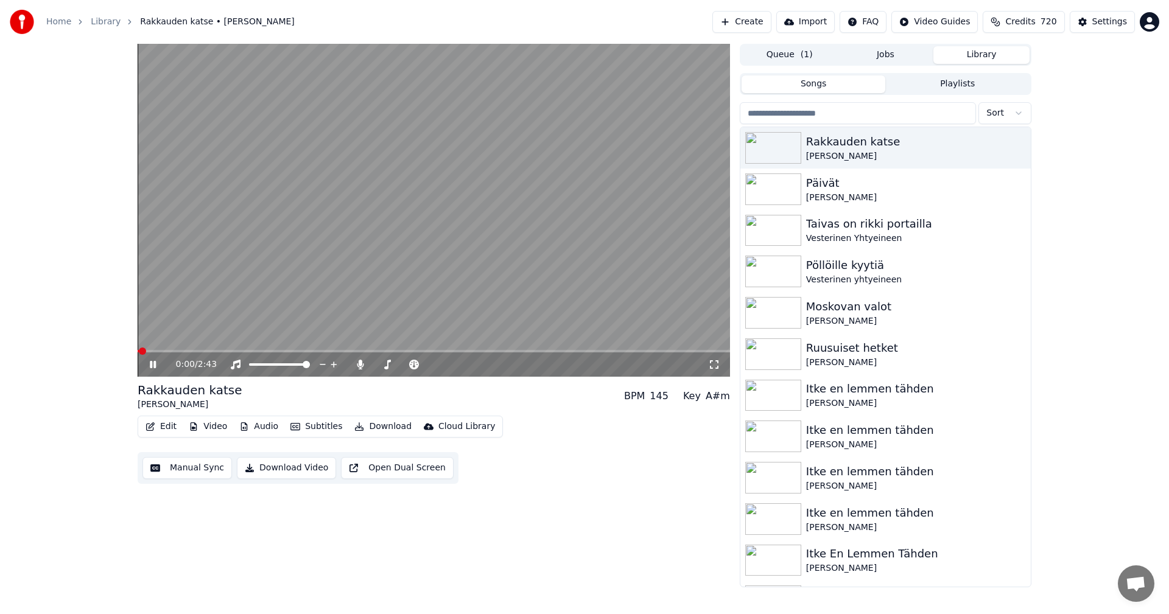
click at [167, 351] on span at bounding box center [434, 351] width 592 height 2
drag, startPoint x: 155, startPoint y: 363, endPoint x: 264, endPoint y: 323, distance: 116.1
click at [155, 363] on icon at bounding box center [153, 364] width 6 height 7
click at [1114, 23] on div "Settings" at bounding box center [1109, 22] width 35 height 12
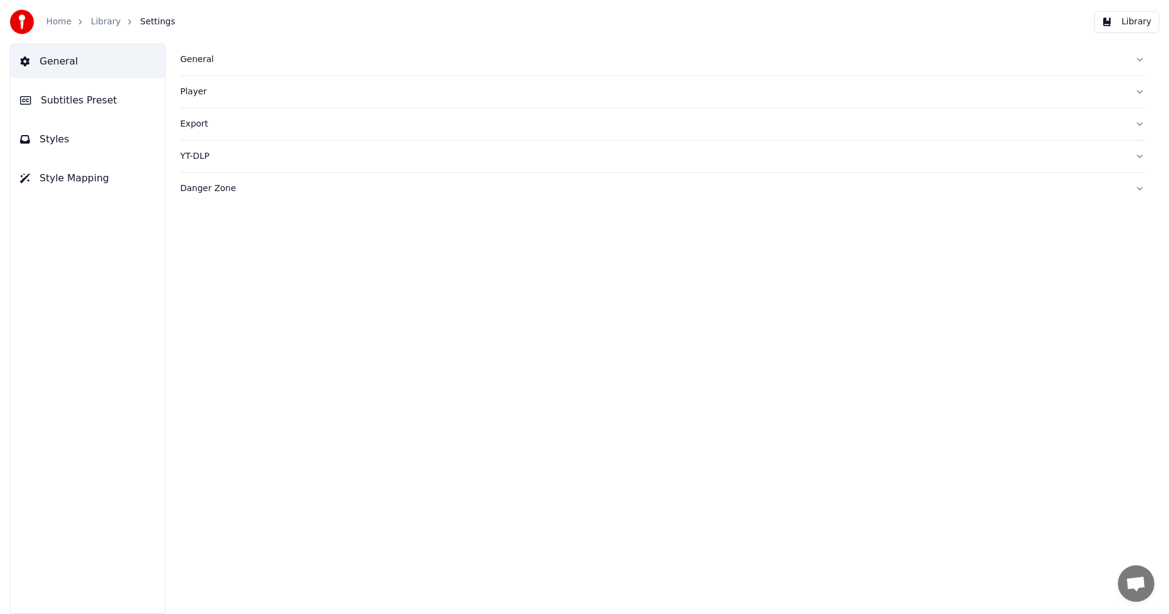
click at [80, 97] on span "Subtitles Preset" at bounding box center [79, 100] width 76 height 15
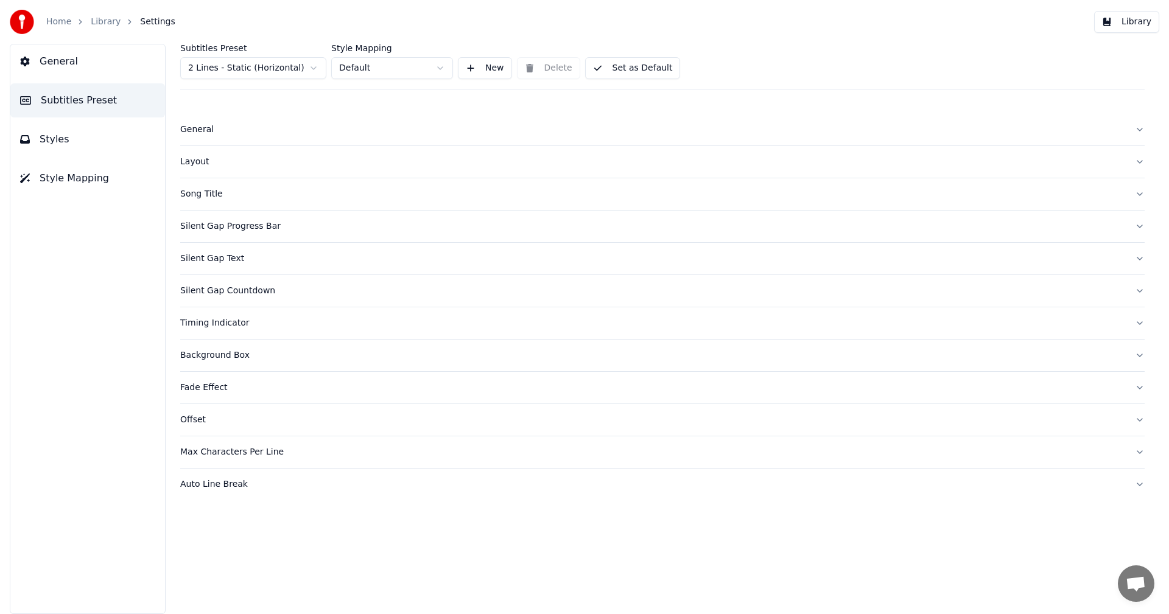
click at [298, 68] on html "Home Library Settings Library General Subtitles Preset Styles Style Mapping Sub…" at bounding box center [584, 307] width 1169 height 614
click at [188, 160] on div "Layout" at bounding box center [652, 162] width 945 height 12
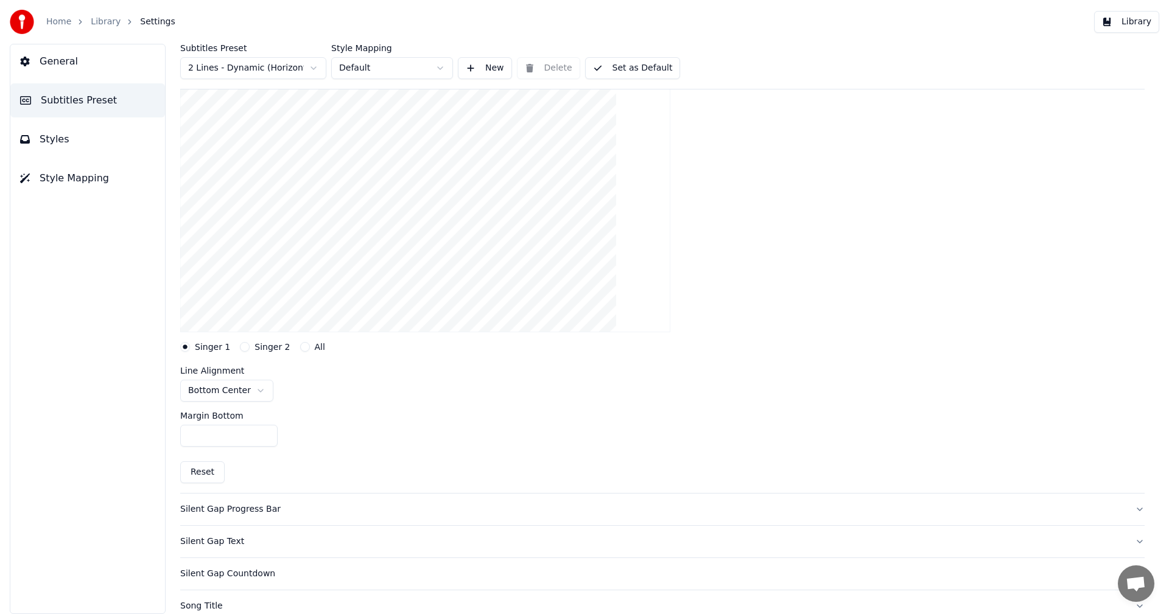
scroll to position [122, 0]
click at [265, 428] on input "***" at bounding box center [228, 432] width 97 height 22
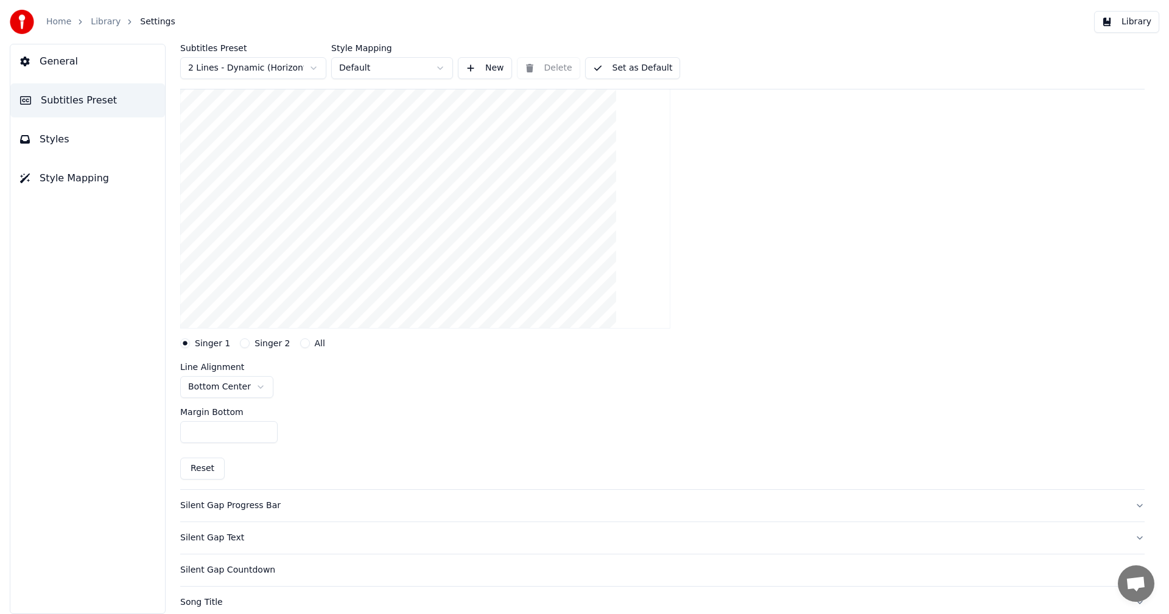
click at [265, 428] on input "***" at bounding box center [228, 432] width 97 height 22
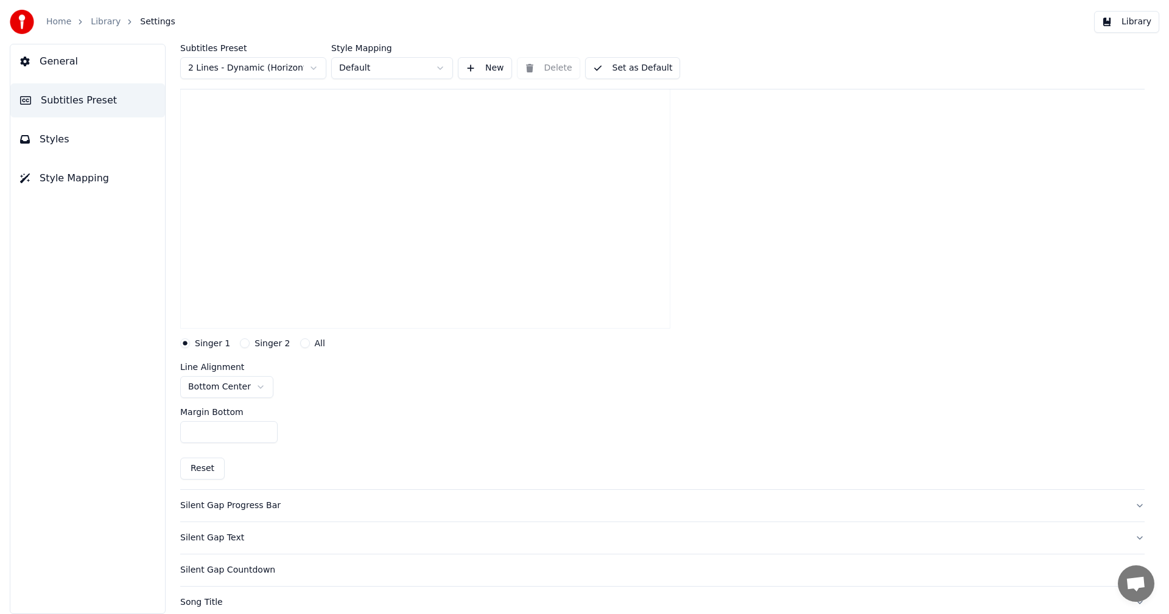
click at [265, 428] on input "***" at bounding box center [228, 432] width 97 height 22
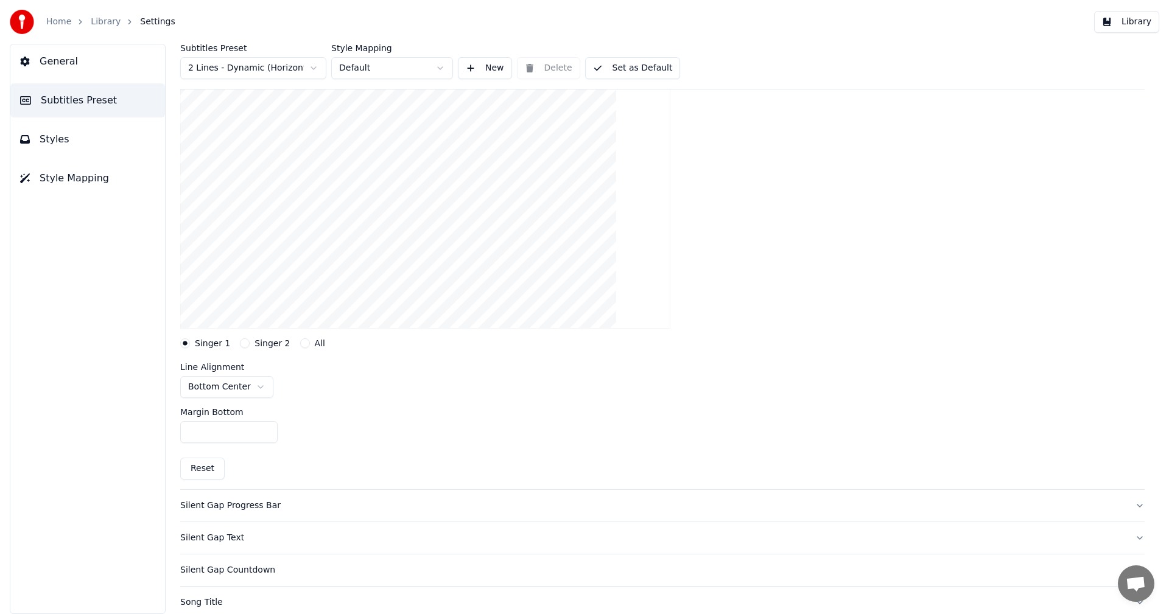
click at [265, 428] on input "***" at bounding box center [228, 432] width 97 height 22
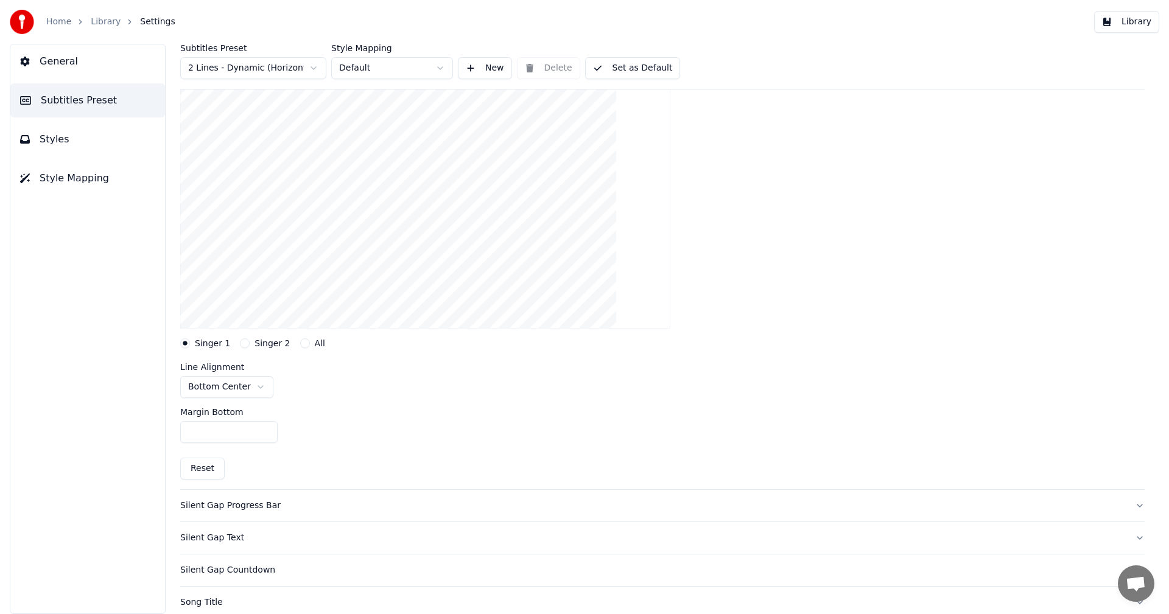
click at [265, 428] on input "***" at bounding box center [228, 432] width 97 height 22
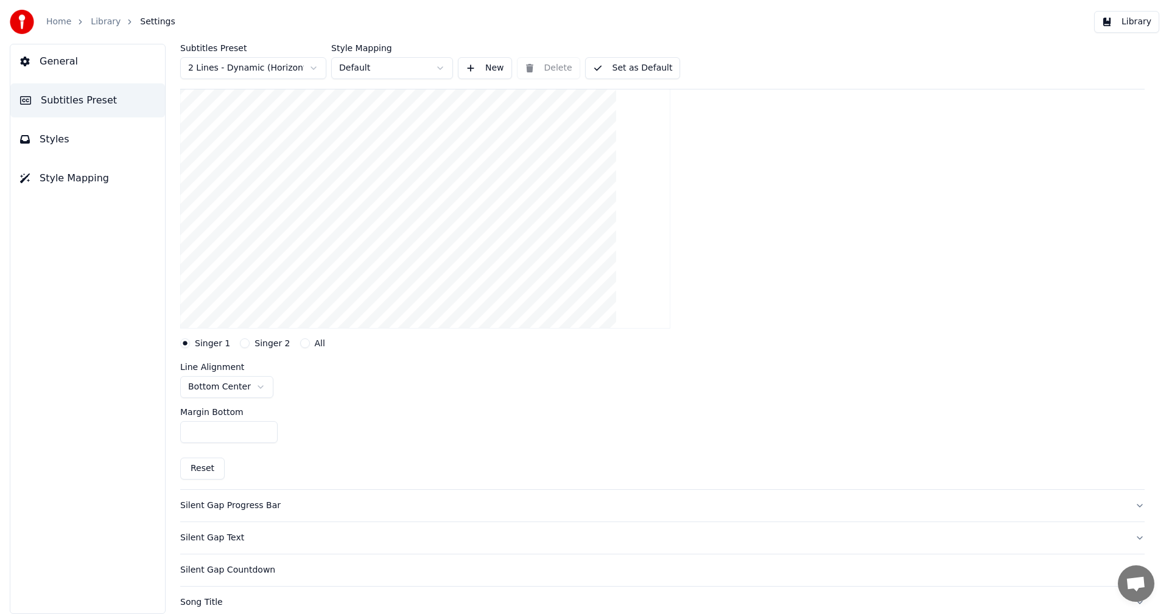
click at [265, 428] on input "***" at bounding box center [228, 432] width 97 height 22
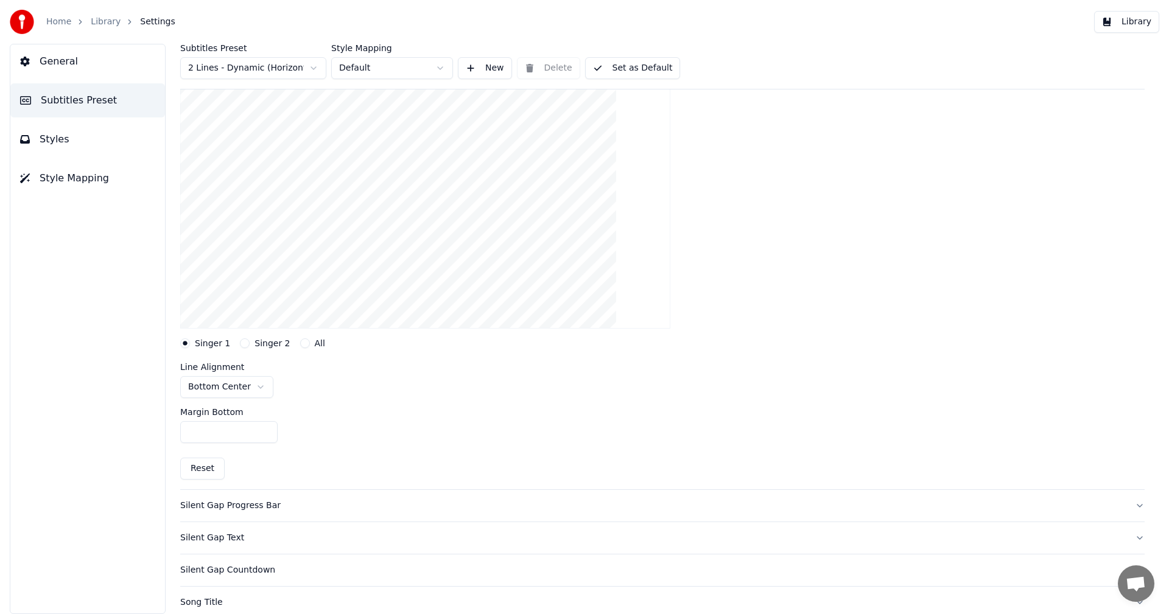
click at [265, 428] on input "***" at bounding box center [228, 432] width 97 height 22
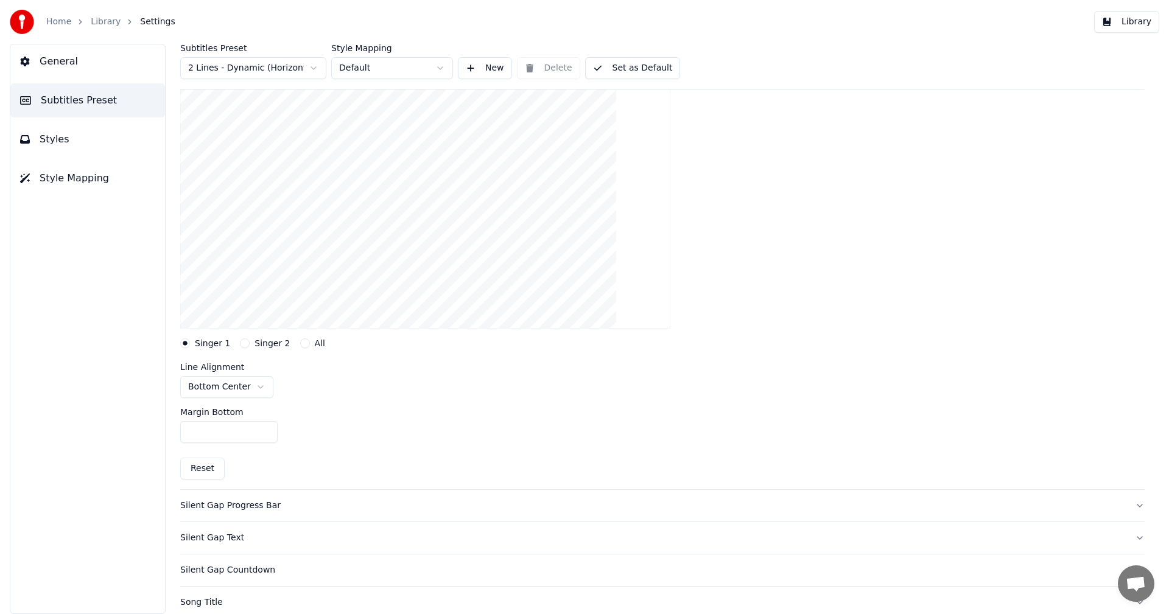
click at [265, 428] on input "***" at bounding box center [228, 432] width 97 height 22
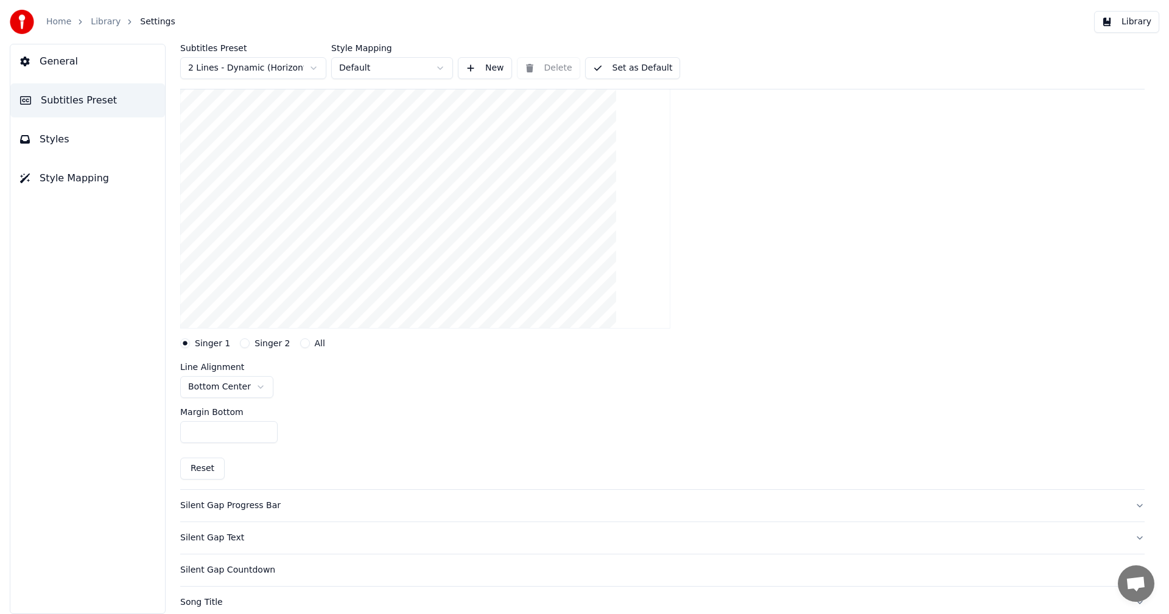
click at [265, 428] on input "***" at bounding box center [228, 432] width 97 height 22
type input "***"
click at [265, 428] on input "***" at bounding box center [228, 432] width 97 height 22
click at [517, 398] on div "Margin Bottom ***" at bounding box center [662, 425] width 964 height 55
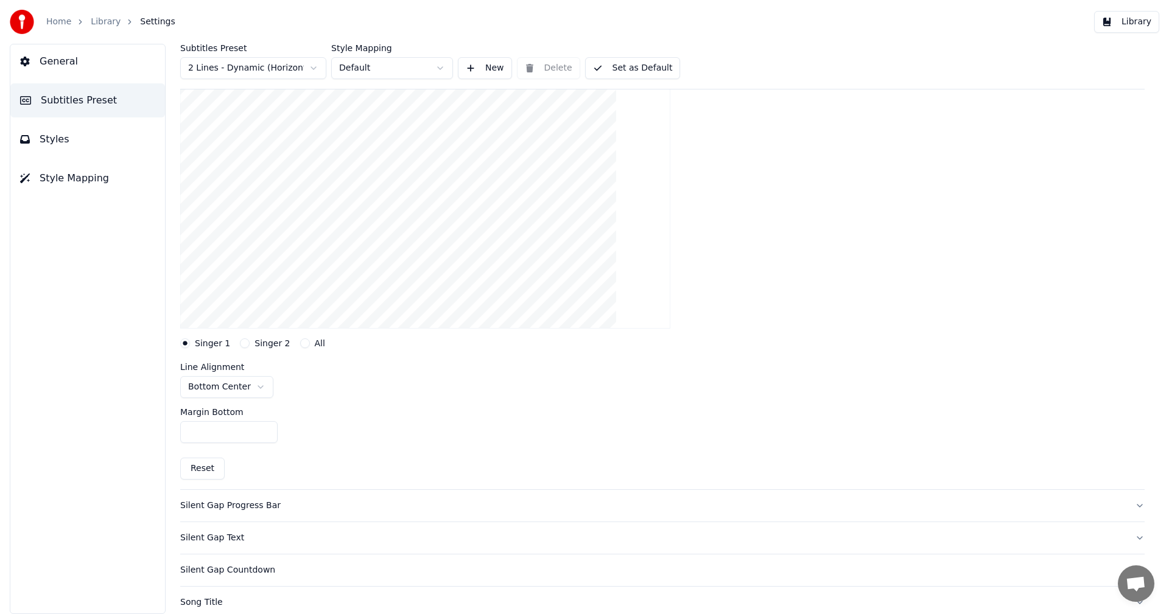
click at [1145, 19] on button "Library" at bounding box center [1126, 22] width 65 height 22
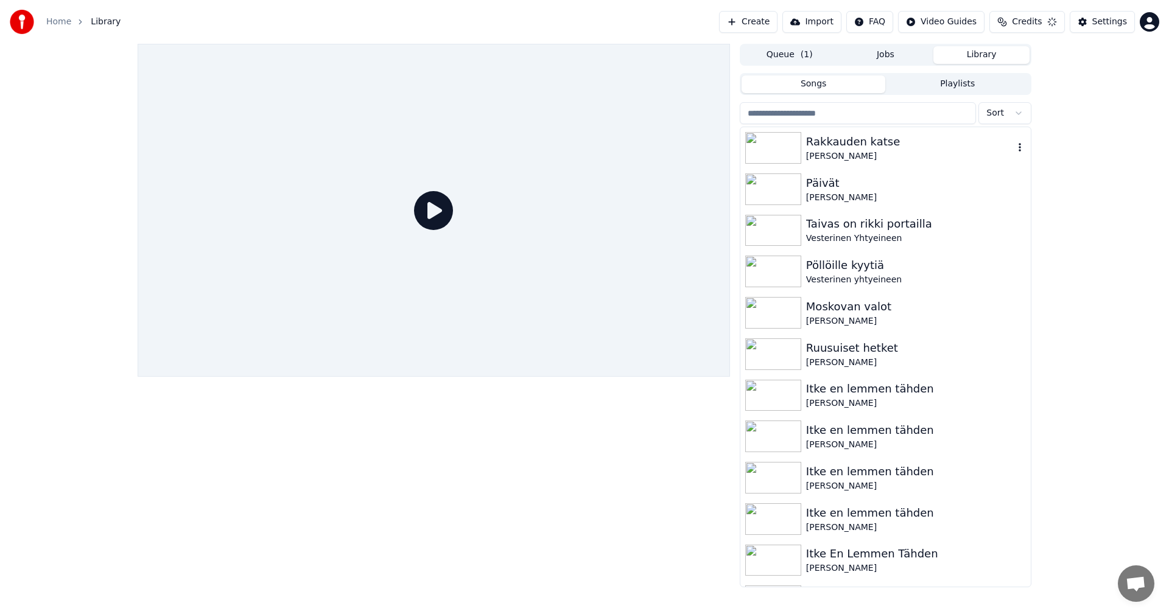
click at [836, 152] on div "[PERSON_NAME]" at bounding box center [910, 156] width 208 height 12
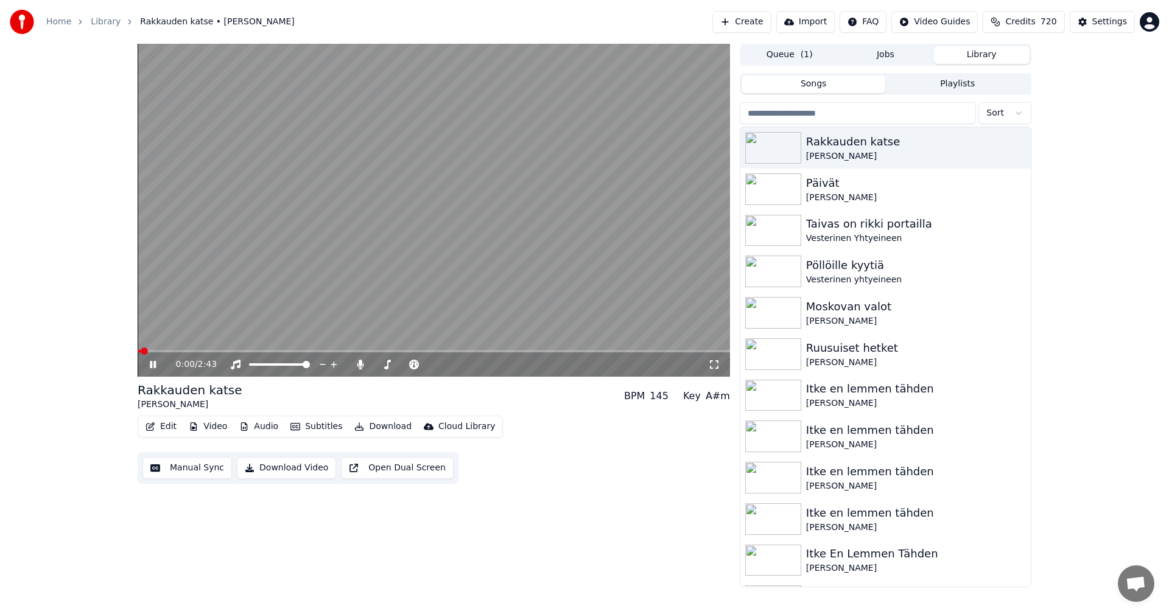
click at [156, 351] on span at bounding box center [434, 351] width 592 height 2
click at [298, 350] on span at bounding box center [434, 351] width 592 height 2
click at [355, 351] on span at bounding box center [434, 351] width 592 height 2
click at [384, 352] on span at bounding box center [434, 351] width 592 height 2
click at [602, 351] on span at bounding box center [434, 351] width 592 height 2
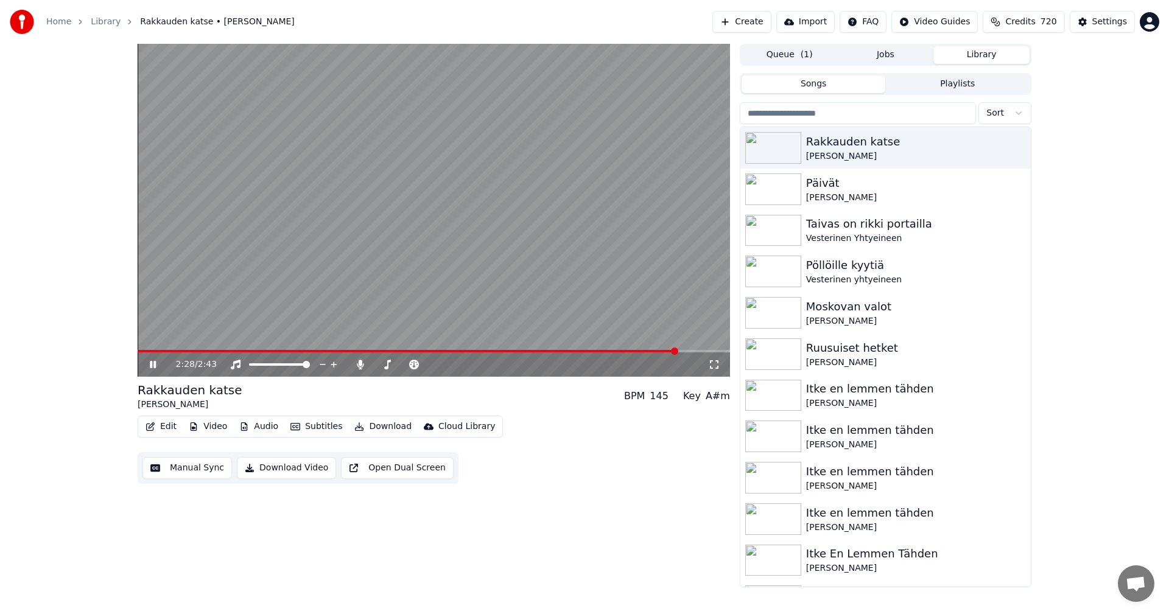
click at [141, 352] on span at bounding box center [408, 351] width 540 height 2
click at [268, 351] on span at bounding box center [434, 351] width 592 height 2
click at [152, 366] on icon at bounding box center [153, 364] width 6 height 7
click at [1096, 22] on div "Settings" at bounding box center [1109, 22] width 35 height 12
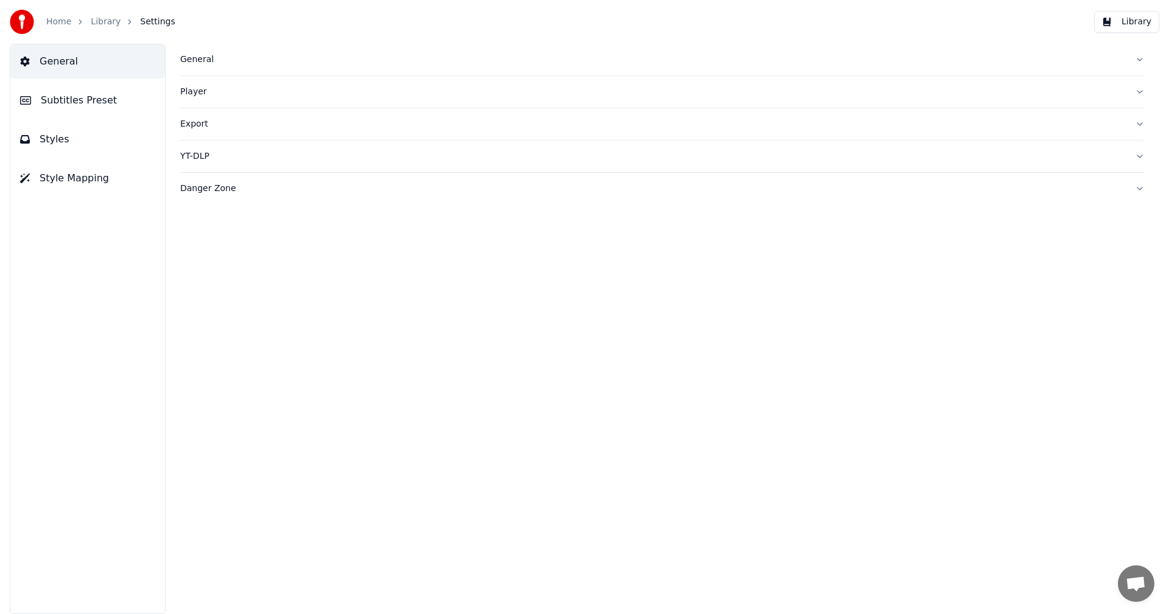
click at [91, 102] on span "Subtitles Preset" at bounding box center [79, 100] width 76 height 15
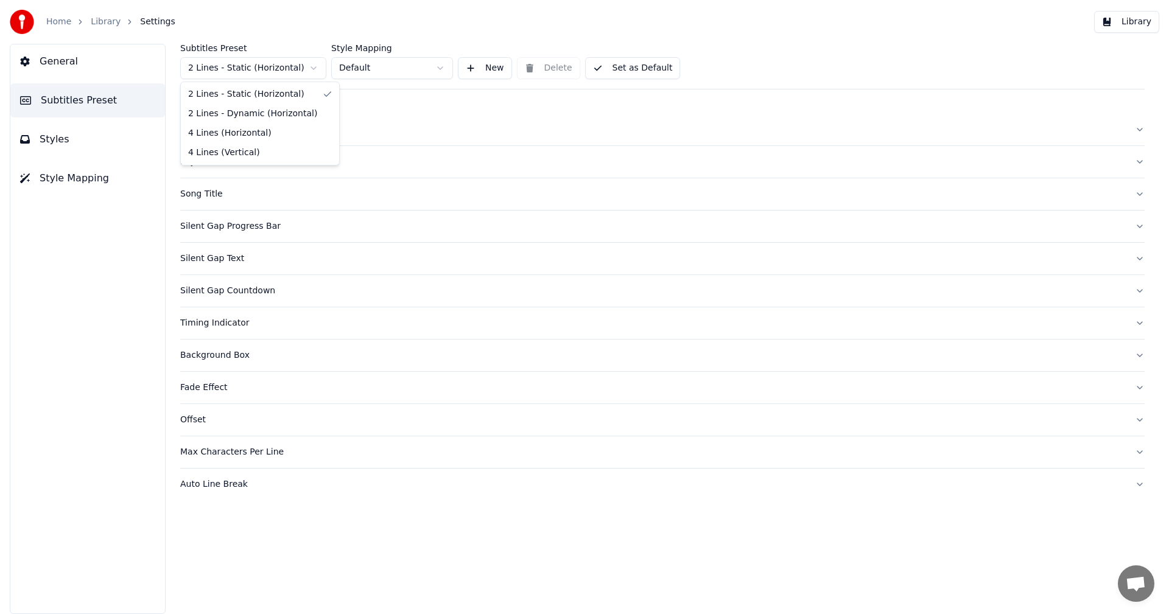
click at [268, 64] on html "Home Library Settings Library General Subtitles Preset Styles Style Mapping Sub…" at bounding box center [584, 307] width 1169 height 614
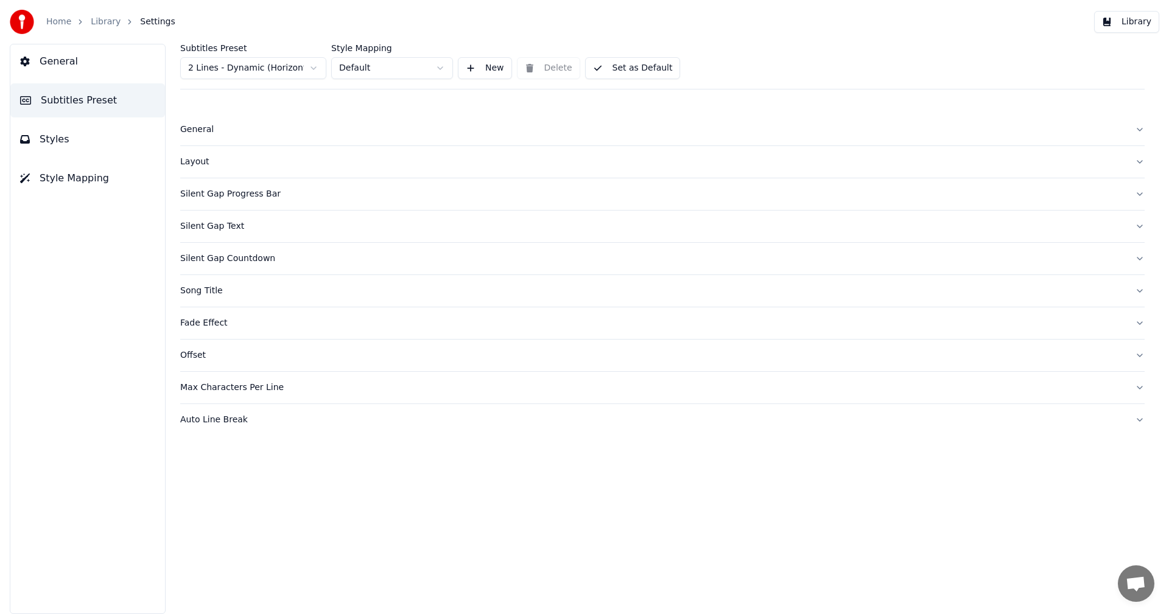
click at [59, 142] on span "Styles" at bounding box center [55, 139] width 30 height 15
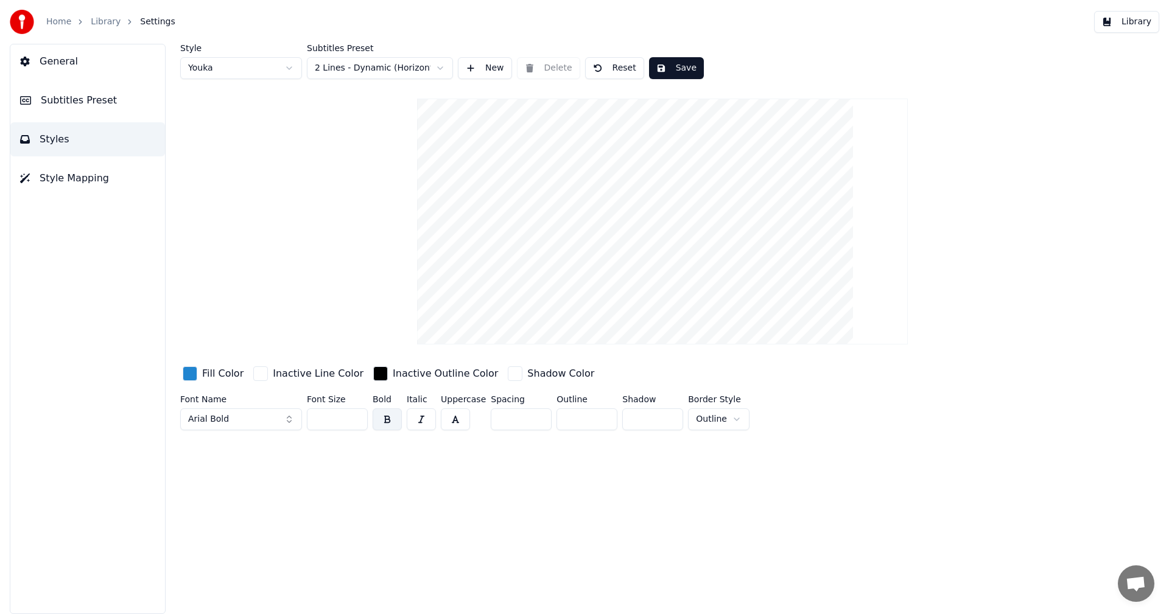
click at [83, 304] on div "General Subtitles Preset Styles Style Mapping" at bounding box center [88, 329] width 156 height 570
click at [89, 107] on span "Subtitles Preset" at bounding box center [79, 100] width 76 height 15
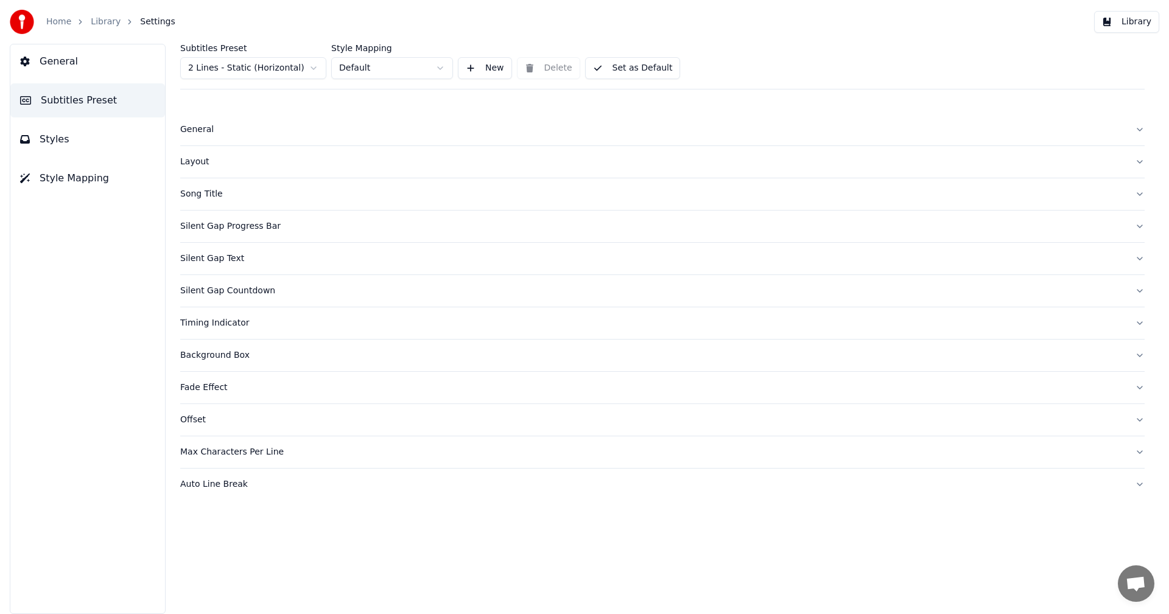
click at [276, 65] on html "Home Library Settings Library General Subtitles Preset Styles Style Mapping Sub…" at bounding box center [584, 307] width 1169 height 614
click at [198, 166] on div "Layout" at bounding box center [652, 162] width 945 height 12
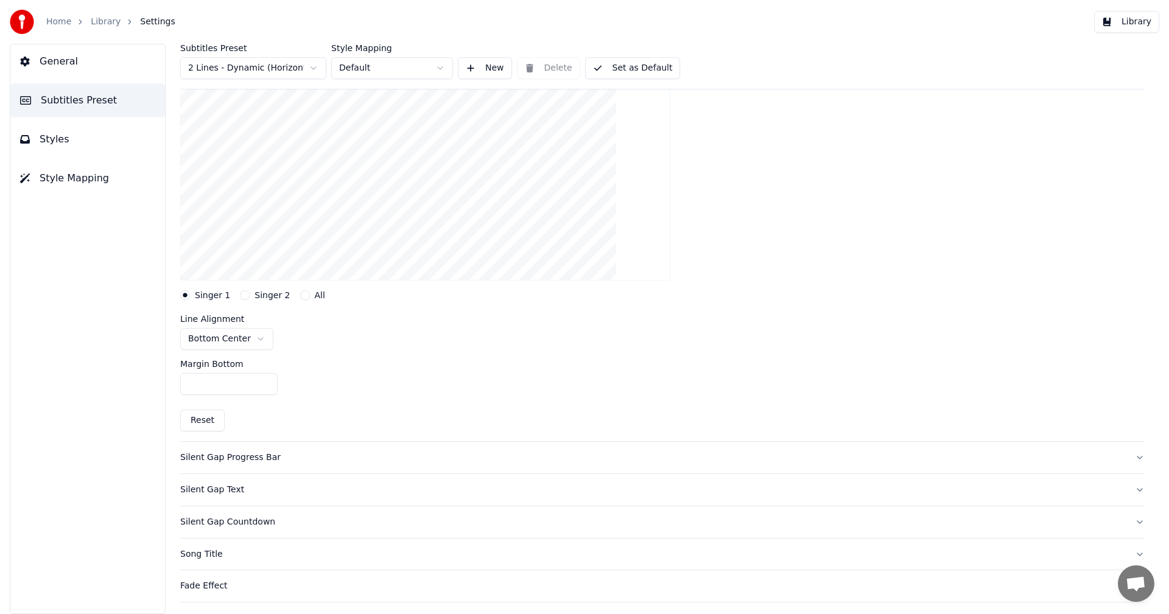
scroll to position [183, 0]
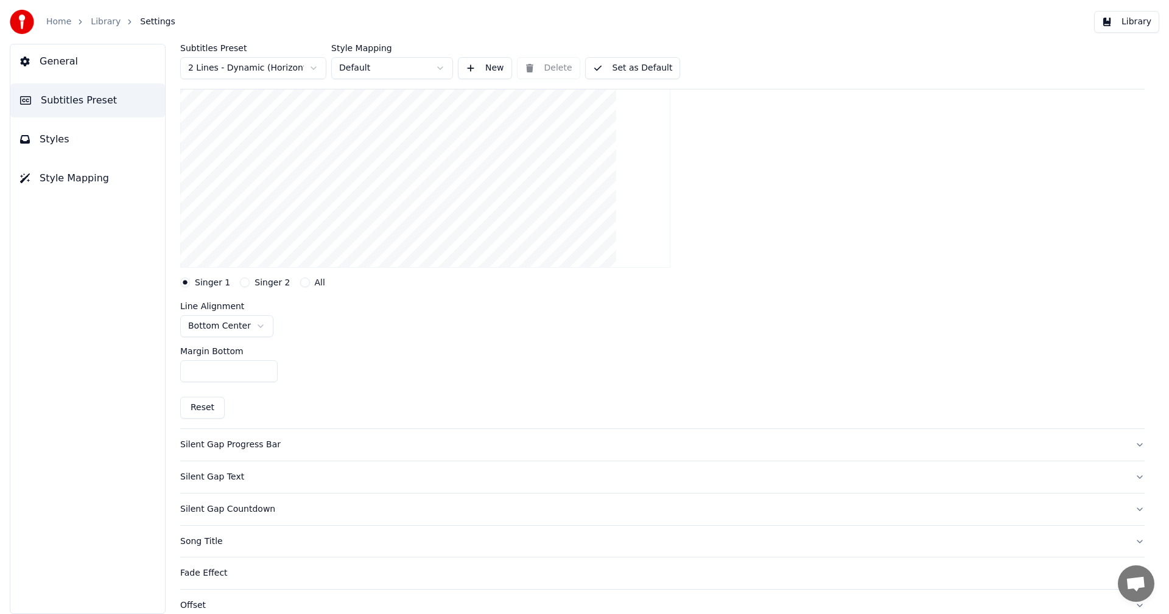
click at [254, 325] on html "Home Library Settings Library General Subtitles Preset Styles Style Mapping Sub…" at bounding box center [584, 307] width 1169 height 614
click at [556, 339] on div "Margin Bottom ***" at bounding box center [662, 364] width 964 height 55
click at [73, 105] on span "Subtitles Preset" at bounding box center [79, 100] width 76 height 15
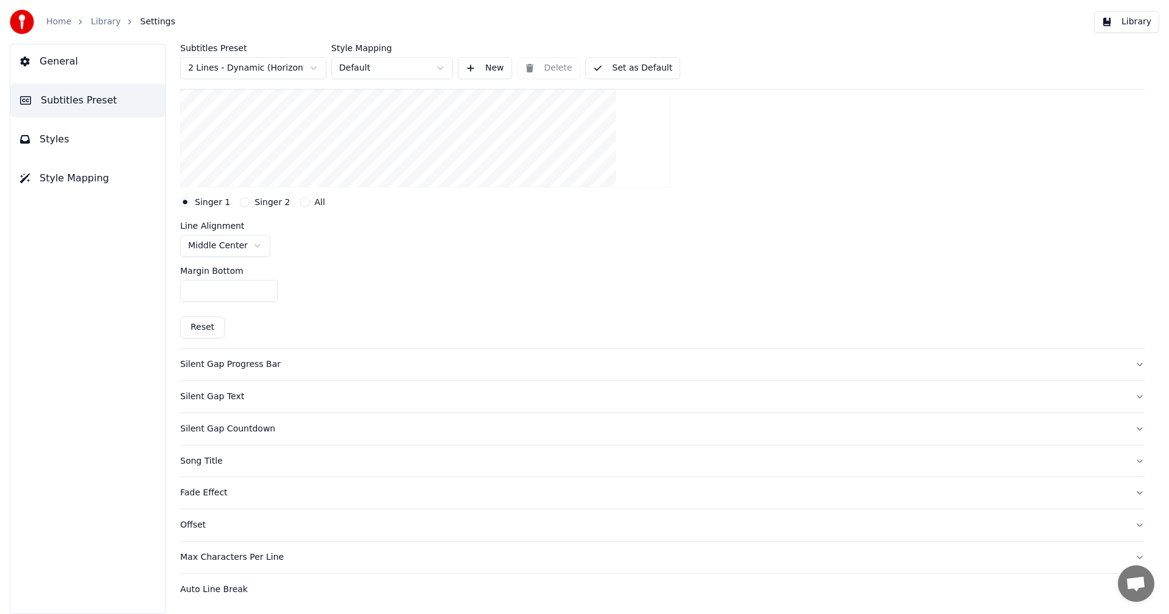
scroll to position [264, 0]
click at [242, 435] on button "Silent Gap Countdown" at bounding box center [662, 428] width 964 height 32
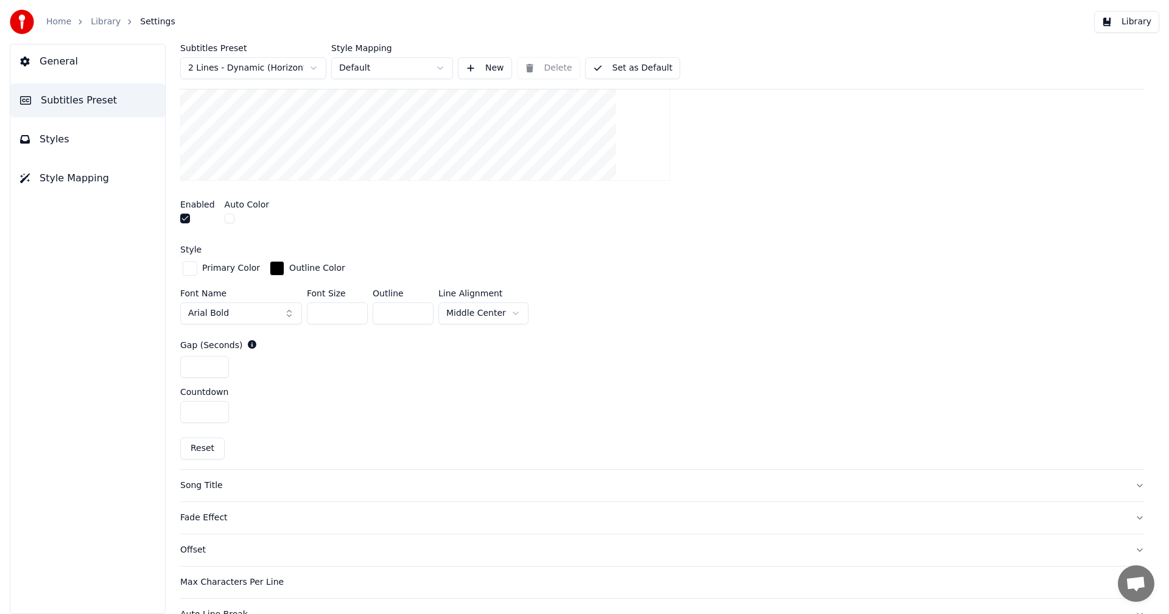
scroll to position [391, 0]
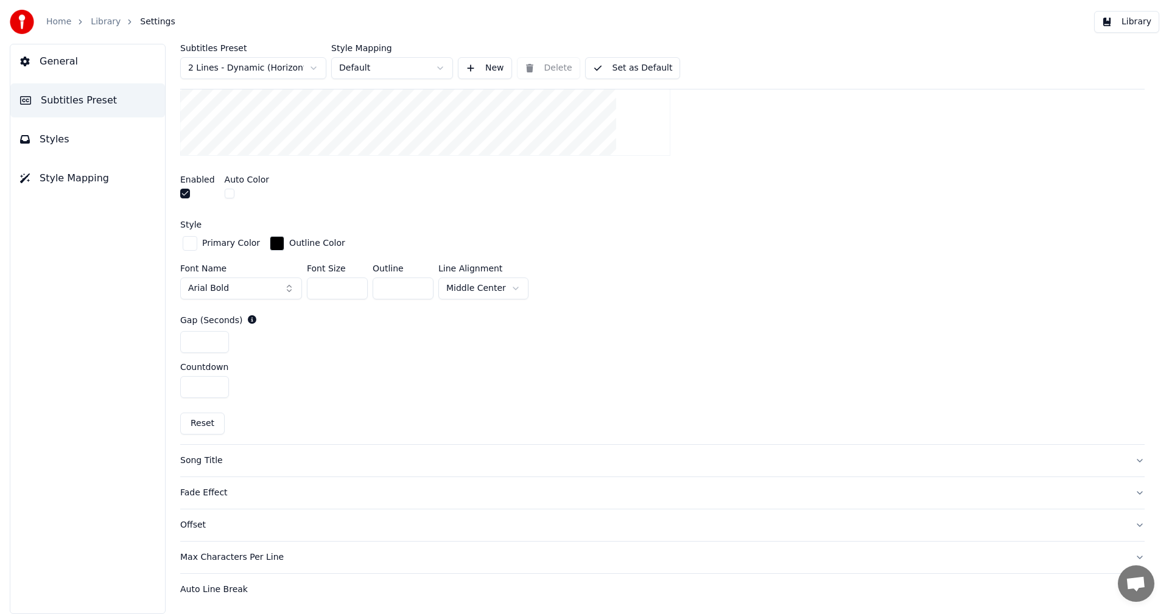
click at [513, 288] on html "Home Library Settings Library General Subtitles Preset Styles Style Mapping Sub…" at bounding box center [584, 307] width 1169 height 614
click at [1139, 26] on button "Library" at bounding box center [1126, 22] width 65 height 22
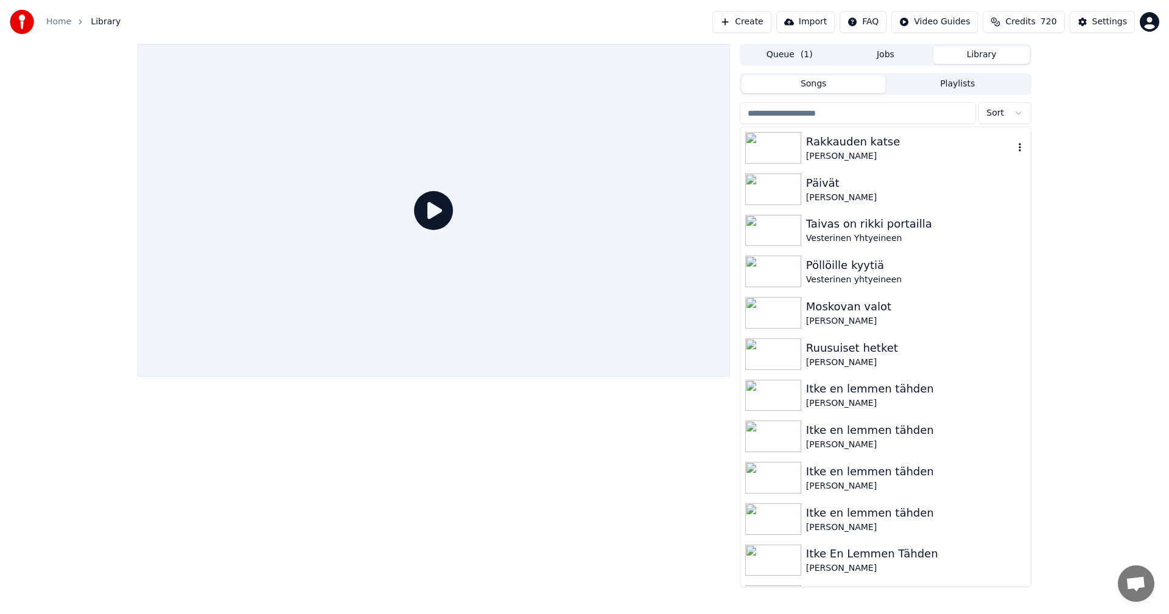
click at [795, 150] on img at bounding box center [773, 148] width 56 height 32
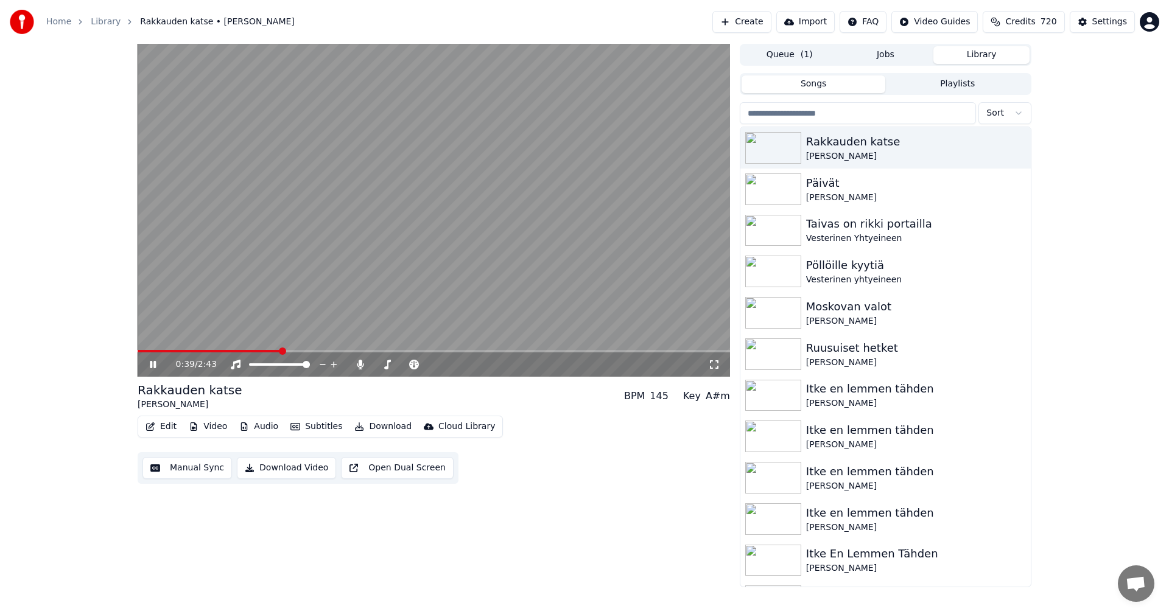
click at [152, 363] on icon at bounding box center [153, 364] width 6 height 7
click at [173, 421] on button "Edit" at bounding box center [161, 426] width 41 height 17
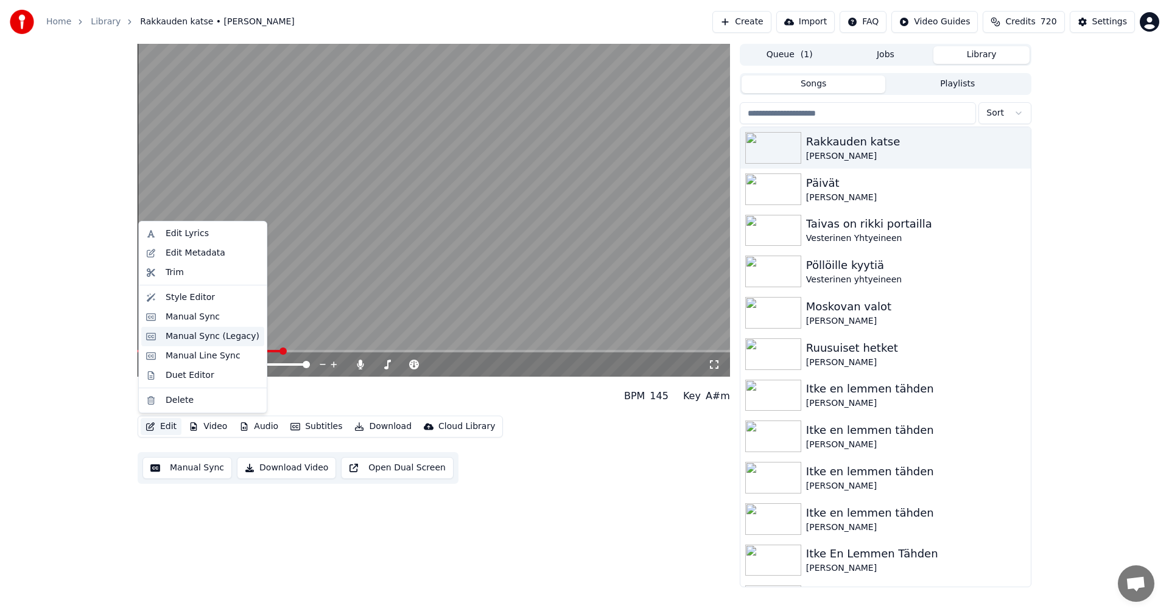
click at [217, 340] on div "Manual Sync (Legacy)" at bounding box center [213, 336] width 94 height 12
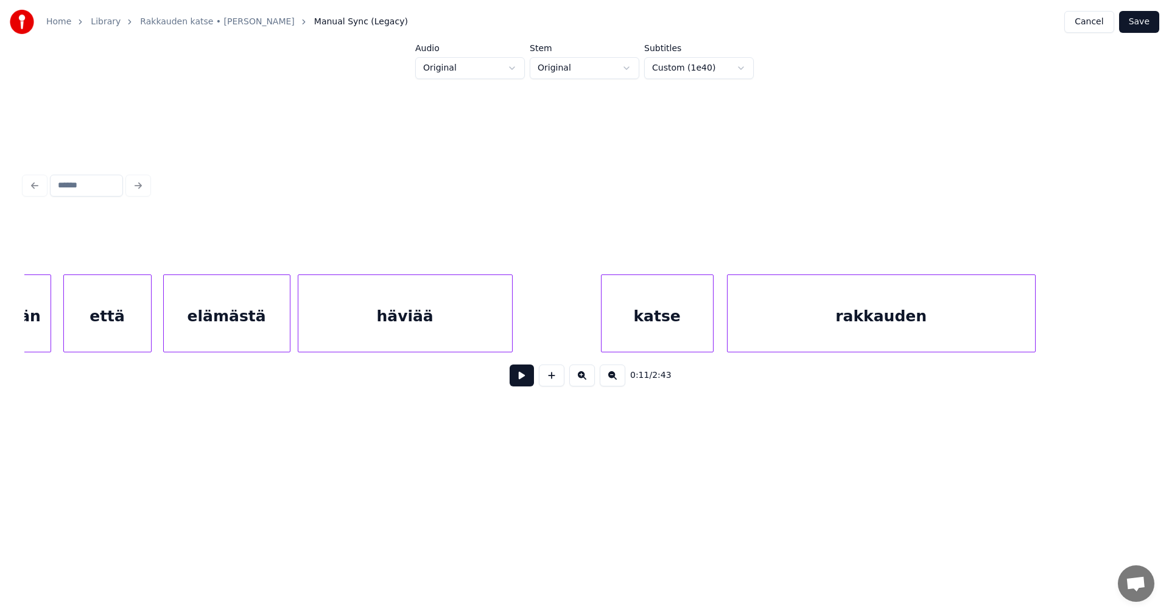
scroll to position [0, 21134]
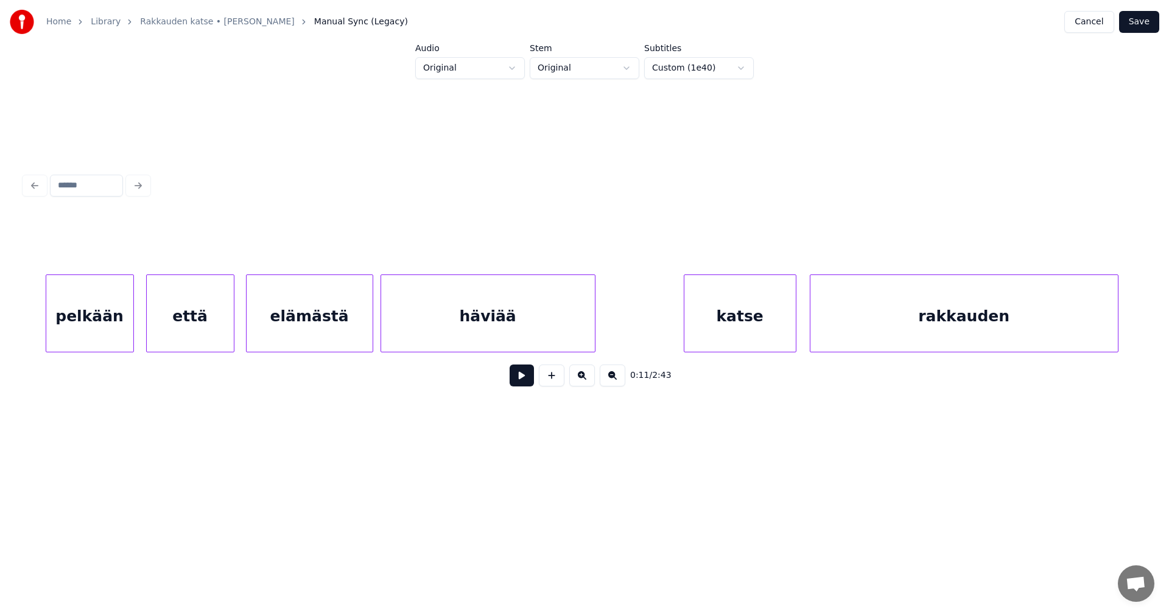
click at [524, 317] on div "häviää" at bounding box center [488, 316] width 214 height 83
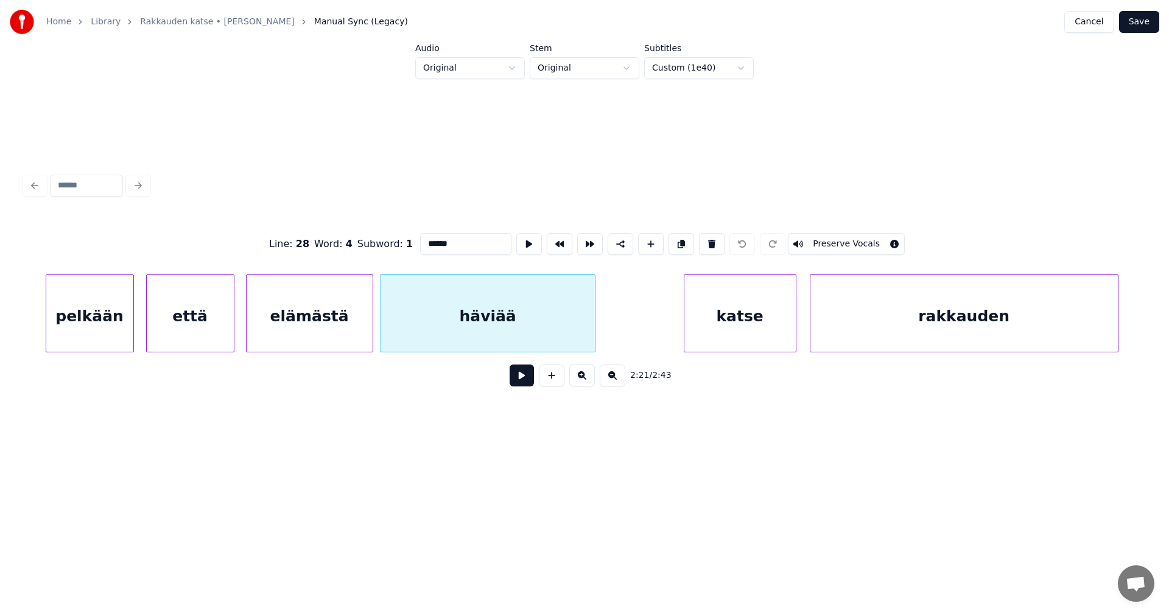
click at [523, 374] on button at bounding box center [521, 376] width 24 height 22
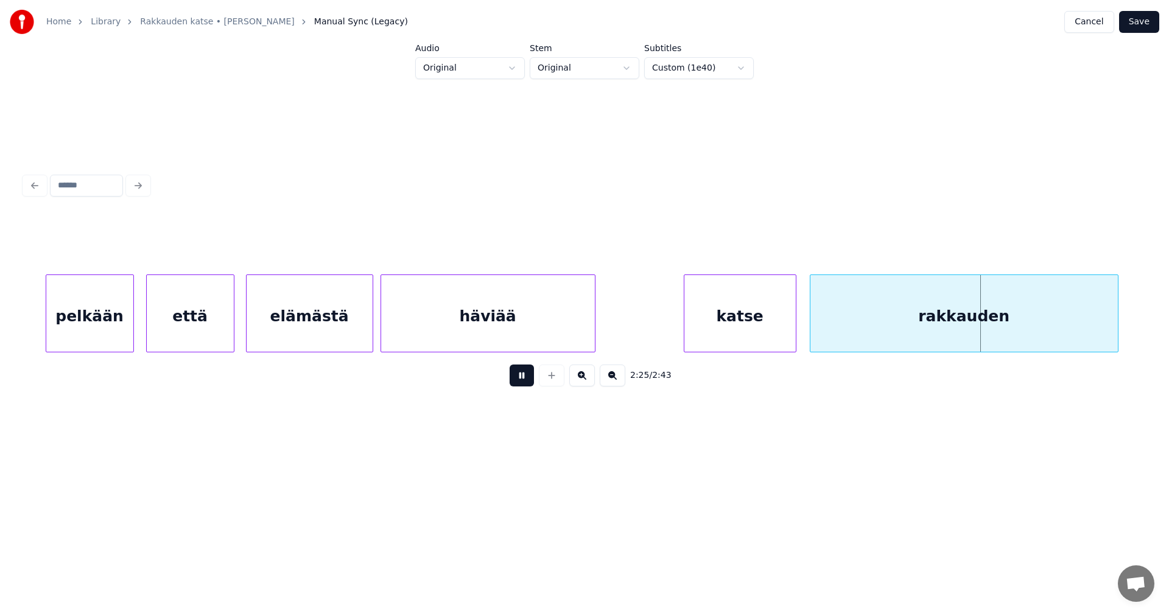
drag, startPoint x: 525, startPoint y: 374, endPoint x: 858, endPoint y: 331, distance: 335.7
click at [525, 374] on button at bounding box center [521, 376] width 24 height 22
click at [880, 320] on div "rakkauden" at bounding box center [963, 316] width 307 height 83
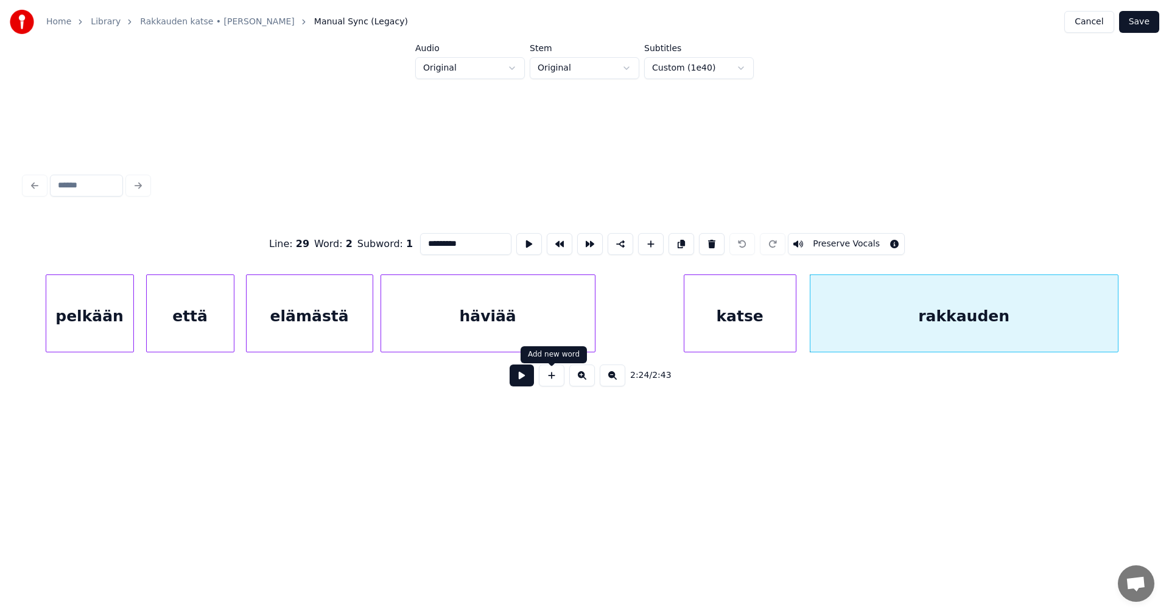
click at [526, 382] on button at bounding box center [521, 376] width 24 height 22
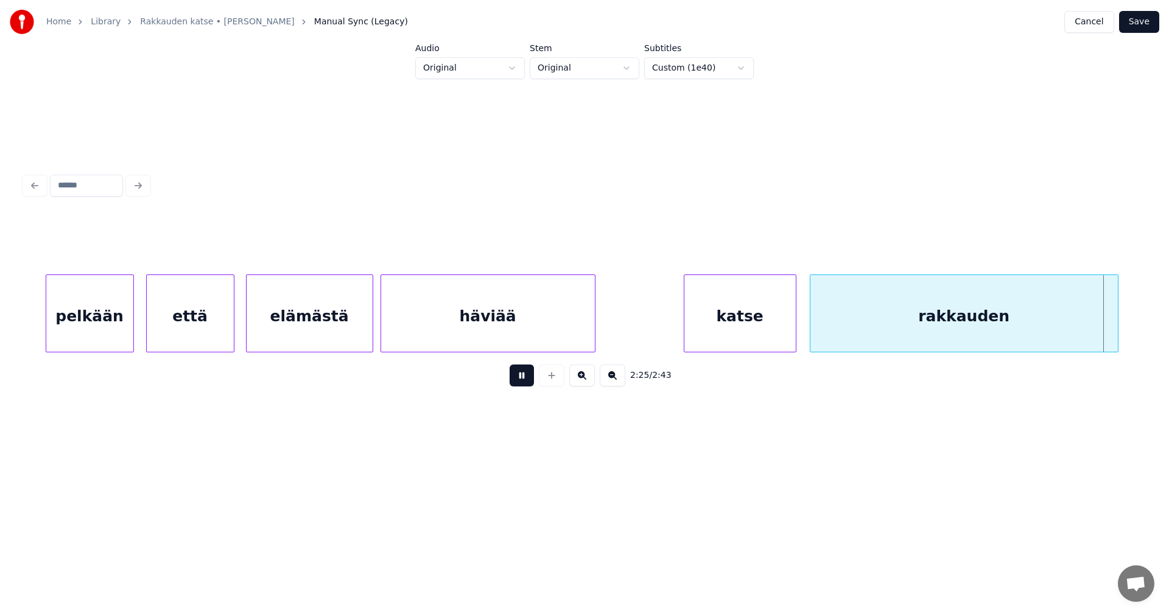
click at [527, 382] on button at bounding box center [521, 376] width 24 height 22
click at [1100, 329] on div at bounding box center [1101, 313] width 4 height 77
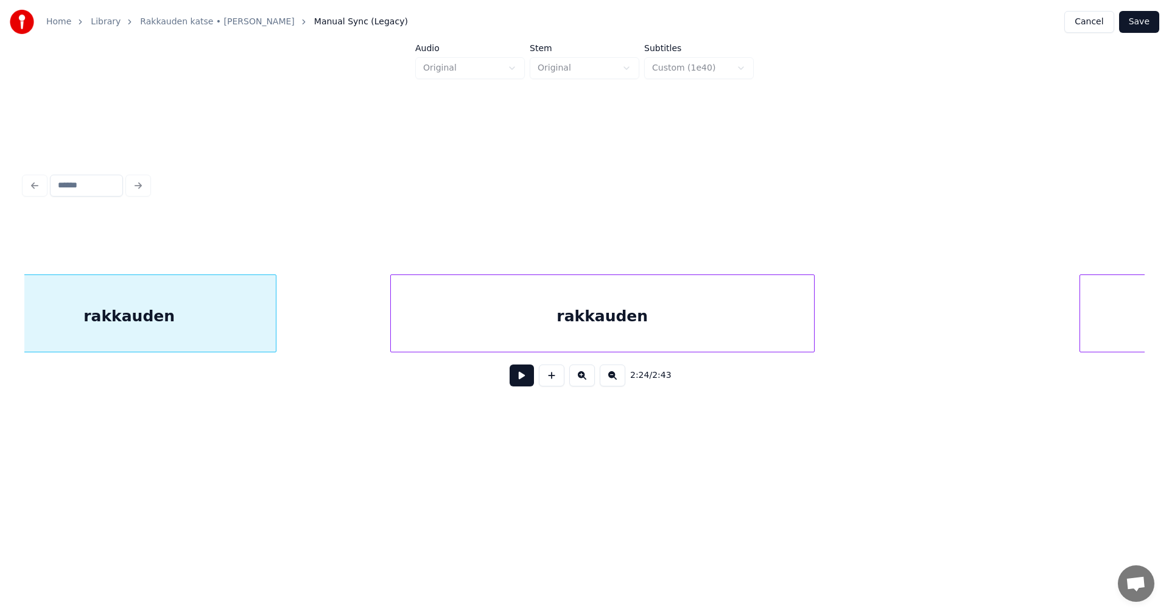
scroll to position [0, 21962]
click at [667, 316] on div "rakkauden" at bounding box center [601, 316] width 423 height 83
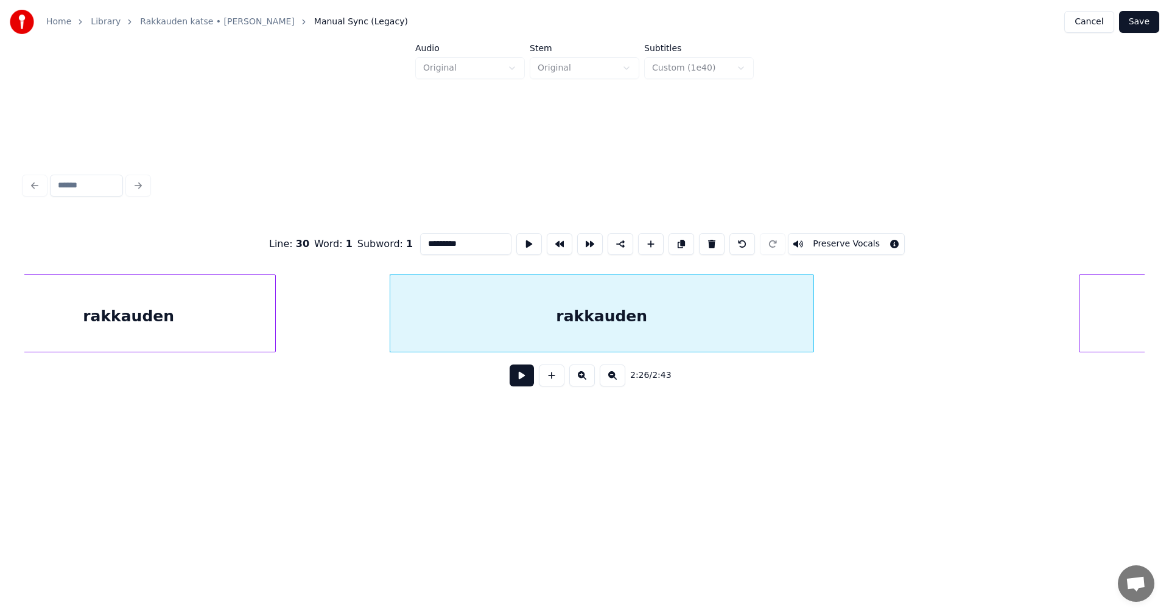
click at [519, 384] on button at bounding box center [521, 376] width 24 height 22
click at [523, 381] on button at bounding box center [521, 376] width 24 height 22
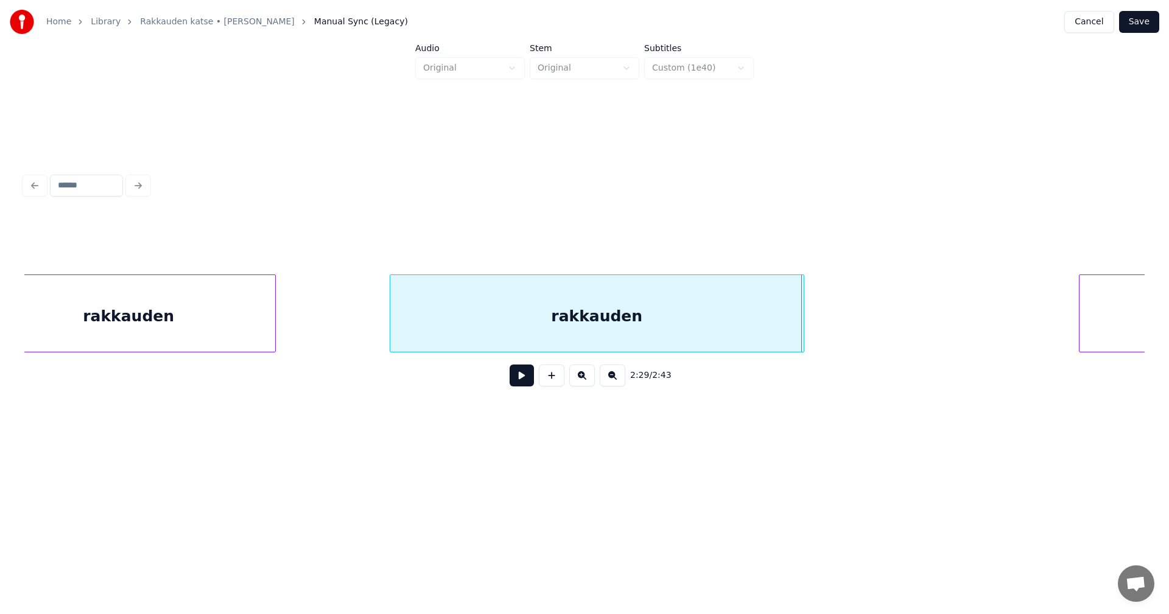
click at [801, 339] on div at bounding box center [802, 313] width 4 height 77
click at [1149, 18] on button "Save" at bounding box center [1139, 22] width 40 height 22
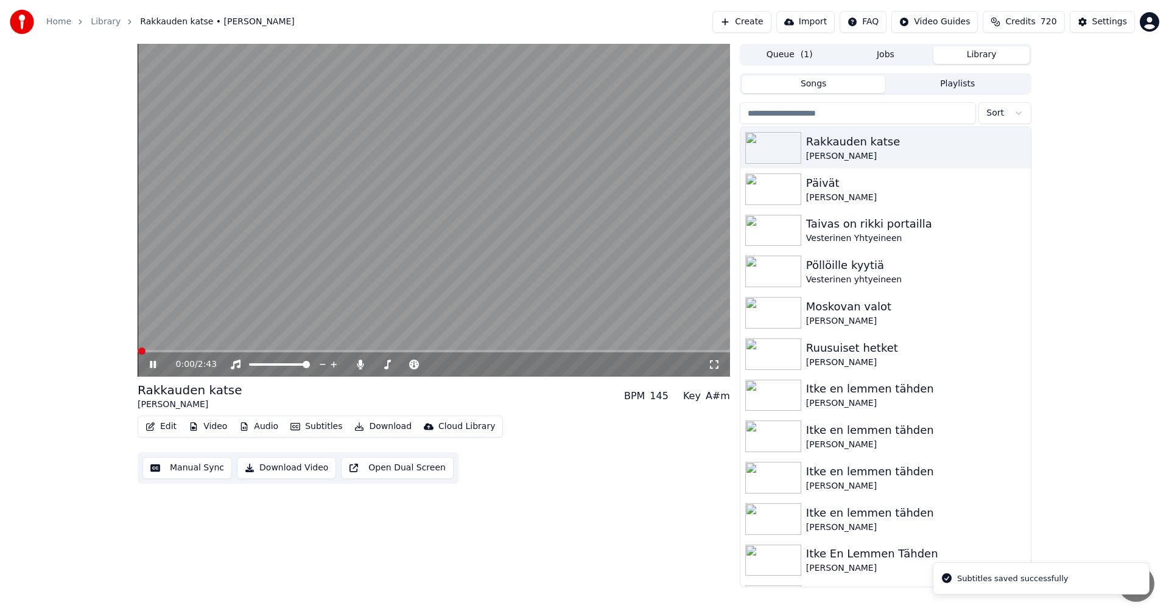
click at [580, 349] on video at bounding box center [434, 210] width 592 height 333
click at [592, 351] on span at bounding box center [434, 351] width 592 height 2
click at [152, 361] on icon at bounding box center [161, 365] width 29 height 10
click at [145, 351] on span at bounding box center [141, 351] width 7 height 2
click at [170, 351] on span at bounding box center [154, 351] width 33 height 2
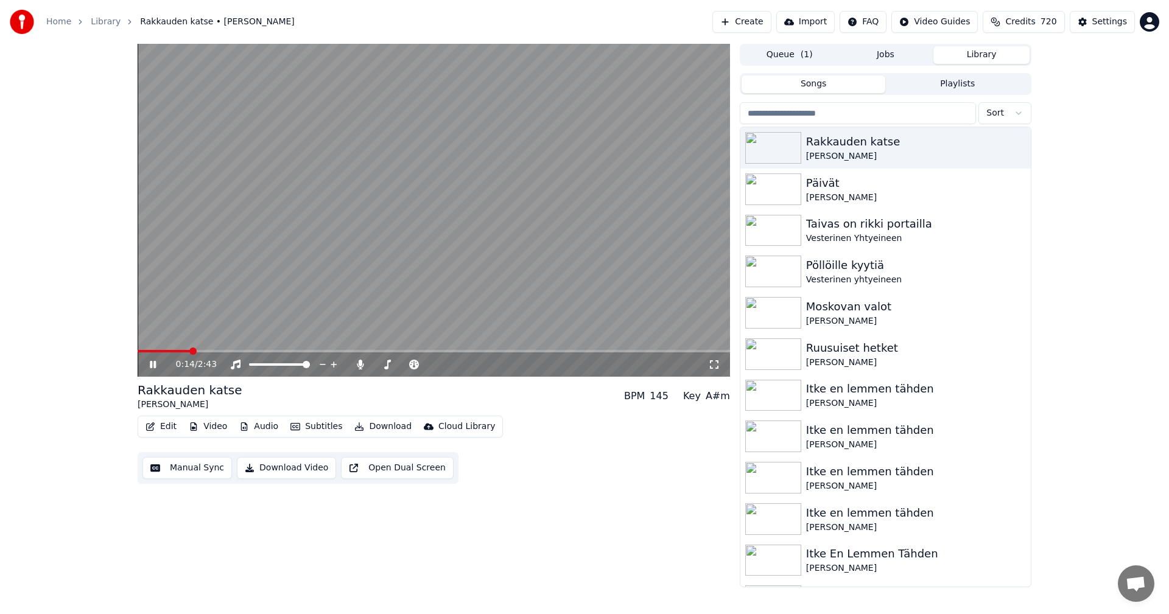
click at [150, 362] on icon at bounding box center [153, 364] width 6 height 7
click at [1106, 19] on div "Settings" at bounding box center [1109, 22] width 35 height 12
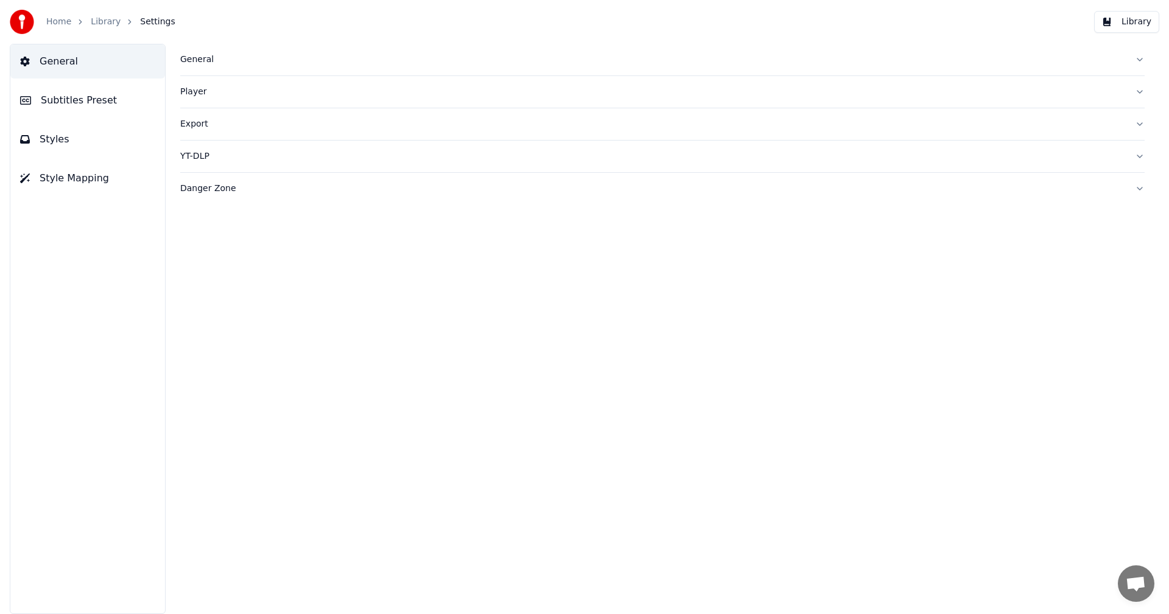
click at [80, 98] on span "Subtitles Preset" at bounding box center [79, 100] width 76 height 15
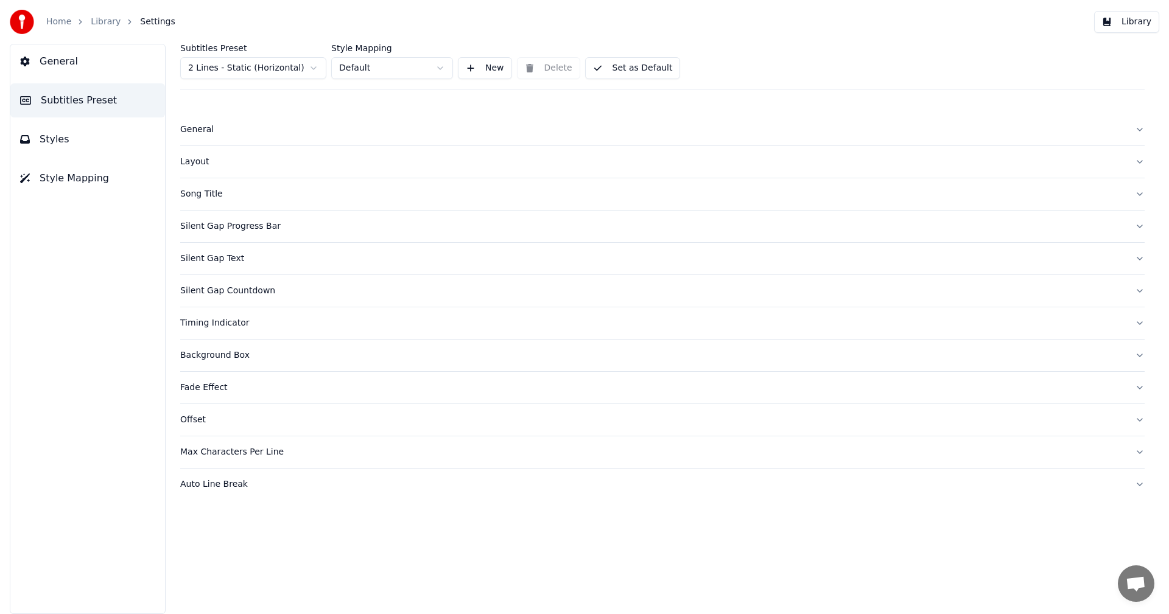
click at [247, 69] on html "Home Library Settings Library General Subtitles Preset Styles Style Mapping Sub…" at bounding box center [584, 307] width 1169 height 614
click at [231, 262] on div "Silent Gap Countdown" at bounding box center [652, 259] width 945 height 12
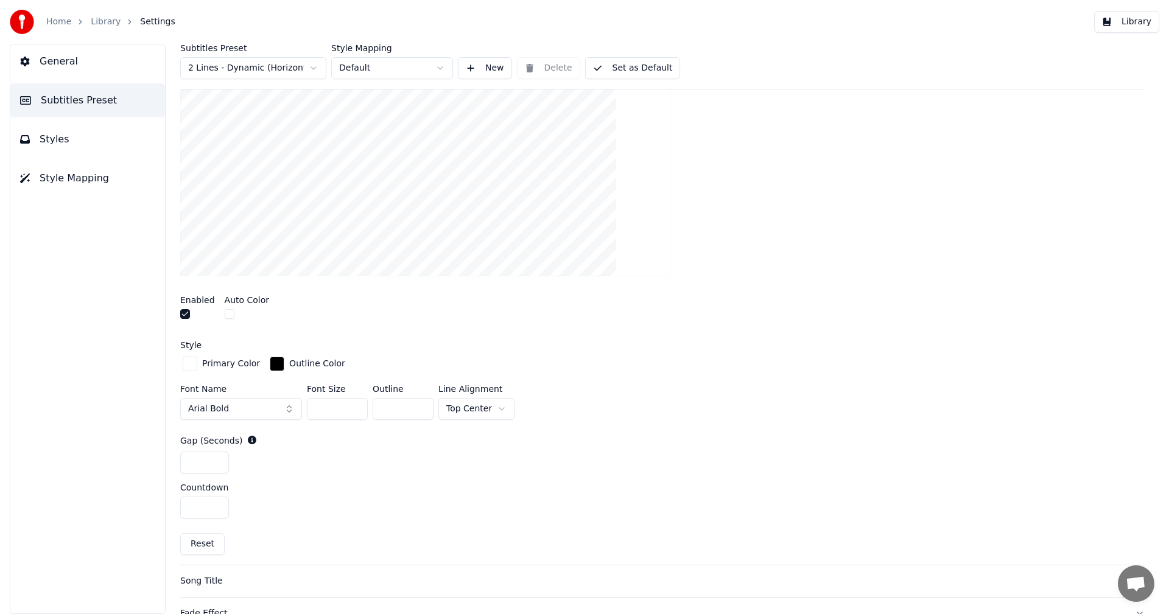
scroll to position [270, 0]
click at [419, 406] on input "**" at bounding box center [402, 410] width 61 height 22
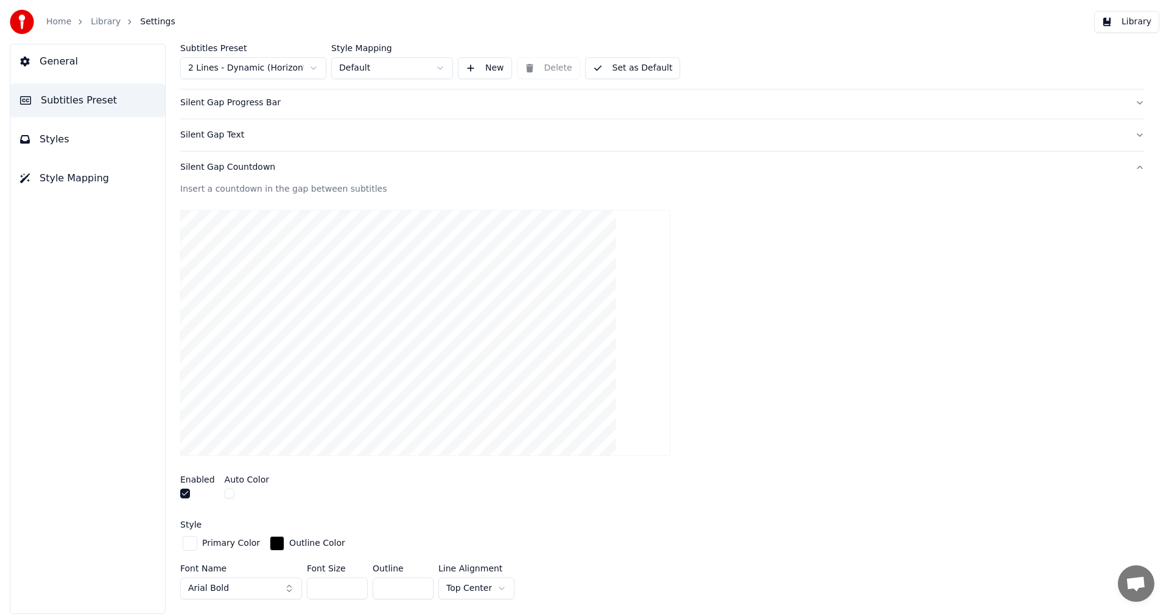
scroll to position [87, 0]
click at [422, 589] on input "**" at bounding box center [402, 593] width 61 height 22
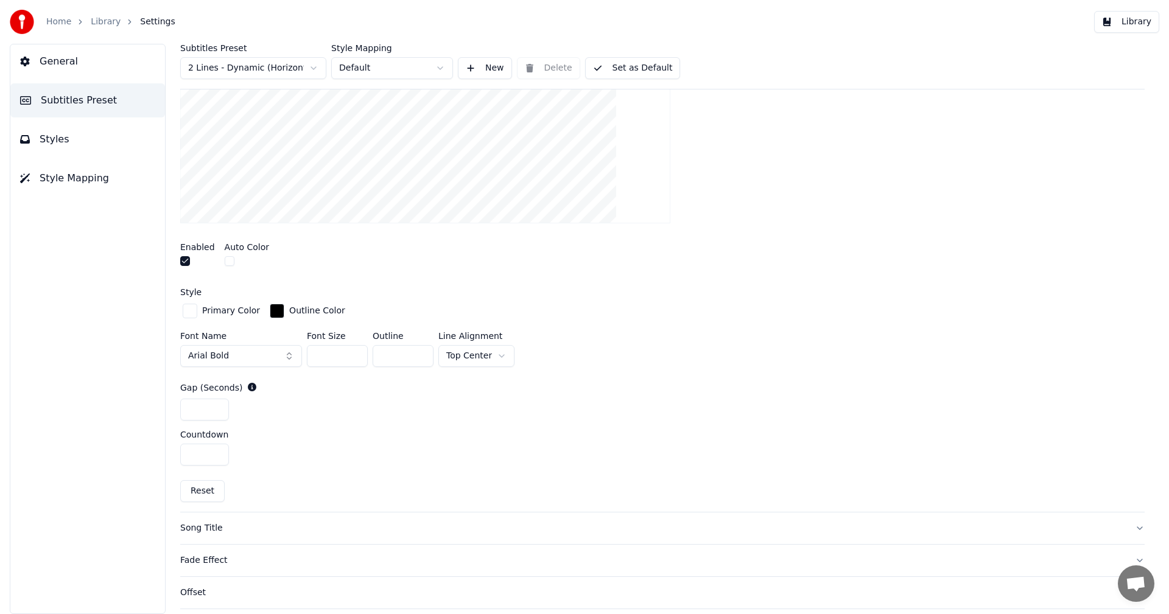
scroll to position [330, 0]
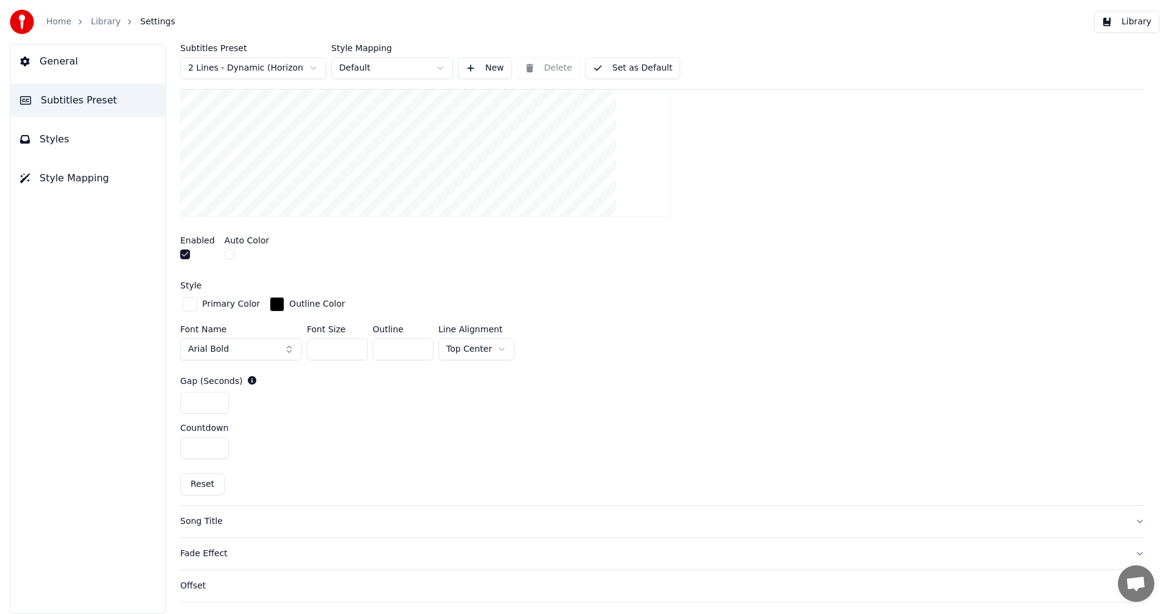
click at [207, 486] on button "Reset" at bounding box center [202, 485] width 44 height 22
type input "*"
type input "***"
click at [356, 345] on input "***" at bounding box center [337, 349] width 61 height 22
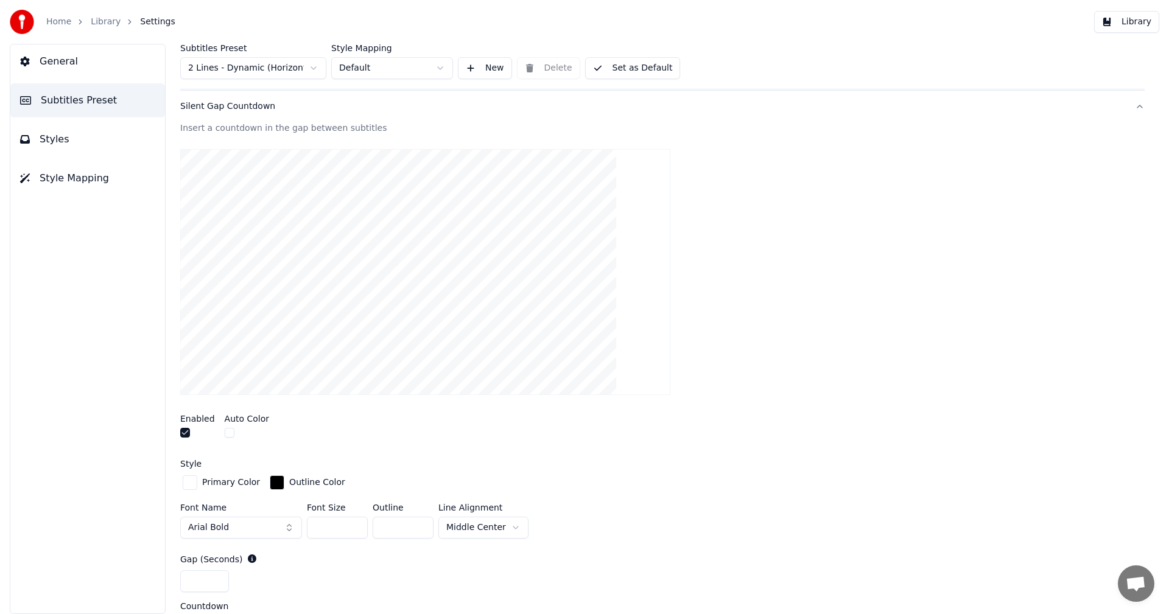
scroll to position [148, 0]
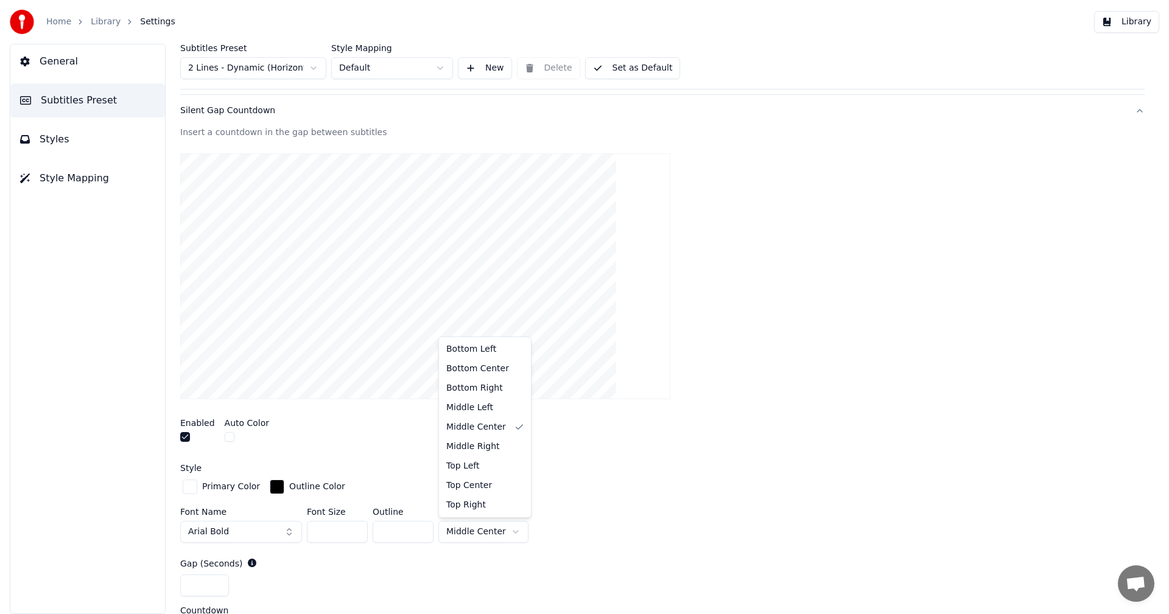
click at [506, 531] on html "Home Library Settings Library General Subtitles Preset Styles Style Mapping Sub…" at bounding box center [584, 307] width 1169 height 614
click at [1127, 24] on button "Library" at bounding box center [1126, 22] width 65 height 22
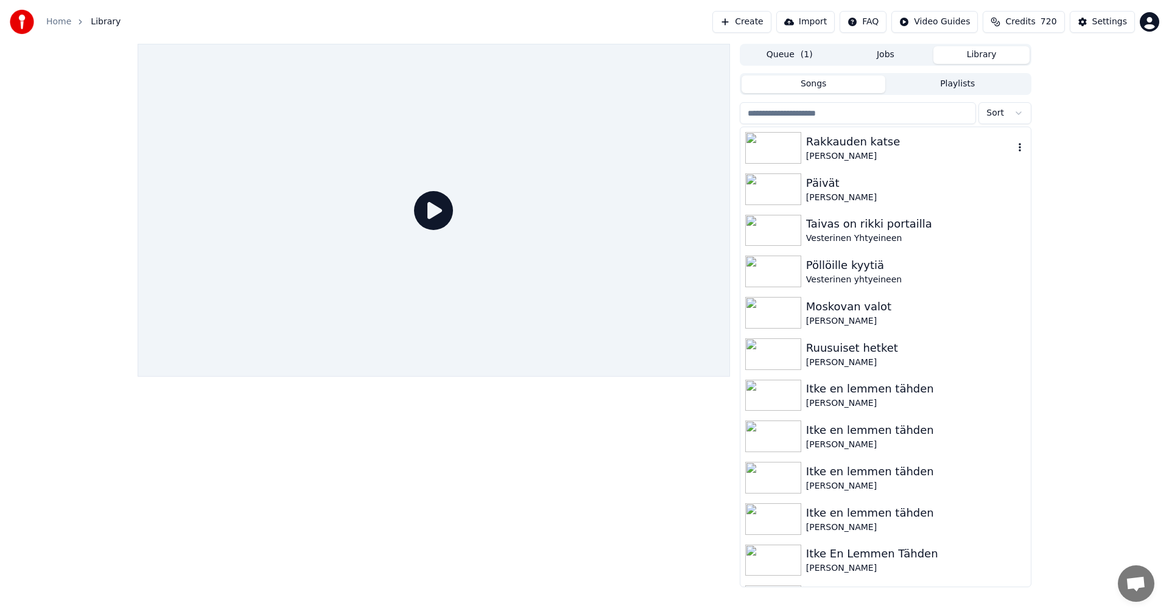
click at [824, 153] on div "[PERSON_NAME]" at bounding box center [910, 156] width 208 height 12
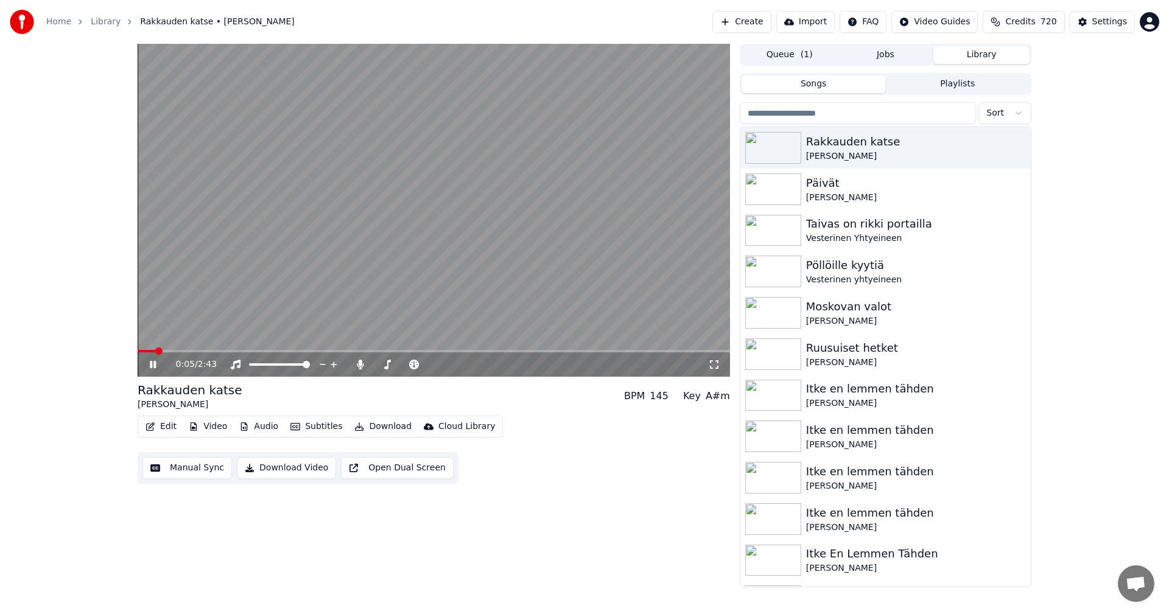
click at [157, 352] on span at bounding box center [434, 351] width 592 height 2
click at [326, 351] on span at bounding box center [434, 351] width 592 height 2
click at [380, 351] on span at bounding box center [434, 351] width 592 height 2
click at [152, 365] on icon at bounding box center [153, 364] width 6 height 7
click at [358, 366] on icon at bounding box center [360, 365] width 12 height 10
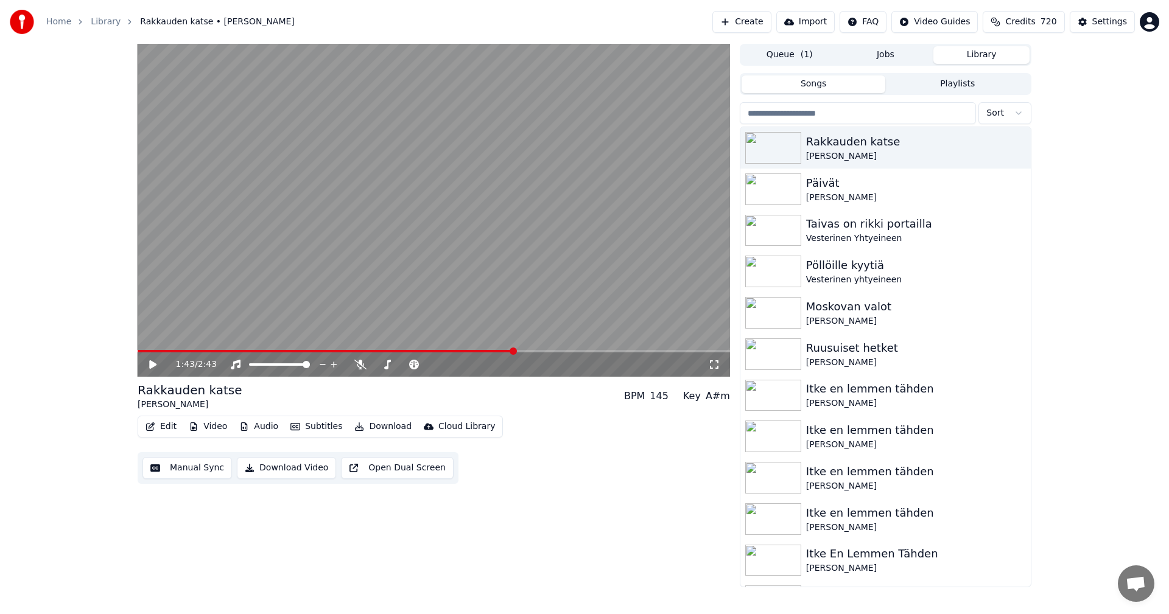
click at [390, 423] on button "Download" at bounding box center [382, 426] width 67 height 17
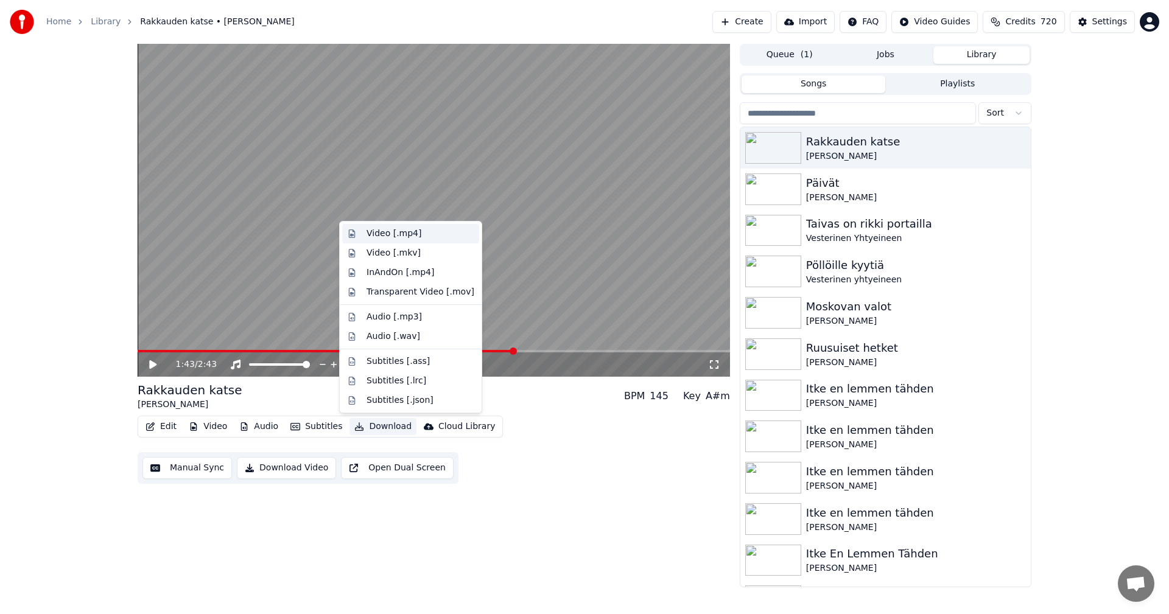
click at [401, 235] on div "Video [.mp4]" at bounding box center [393, 234] width 55 height 12
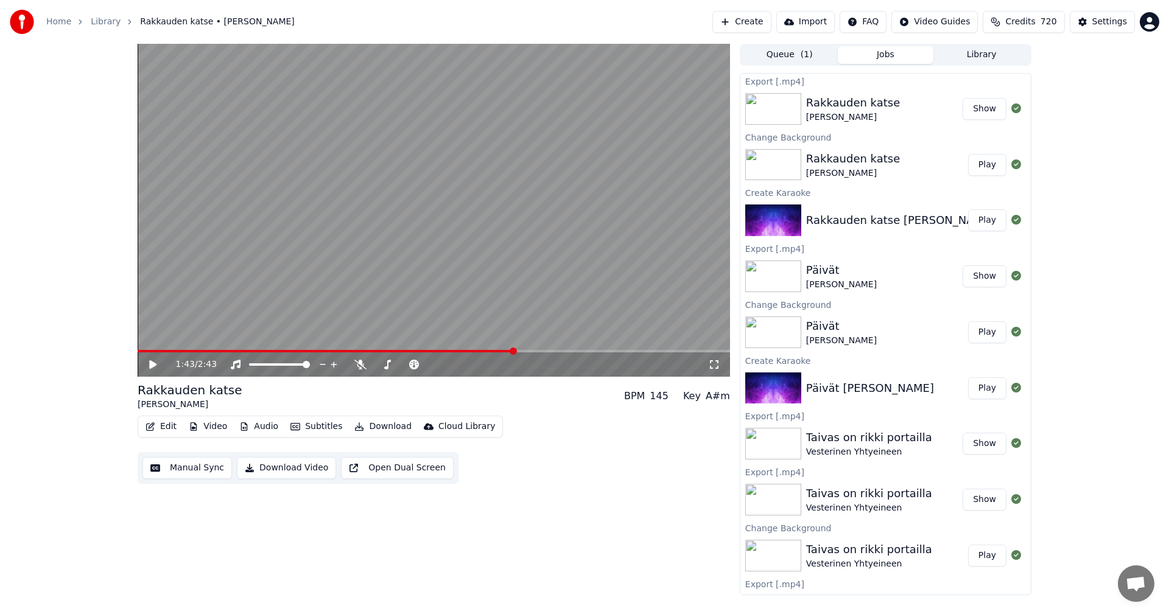
click at [173, 424] on button "Edit" at bounding box center [161, 426] width 41 height 17
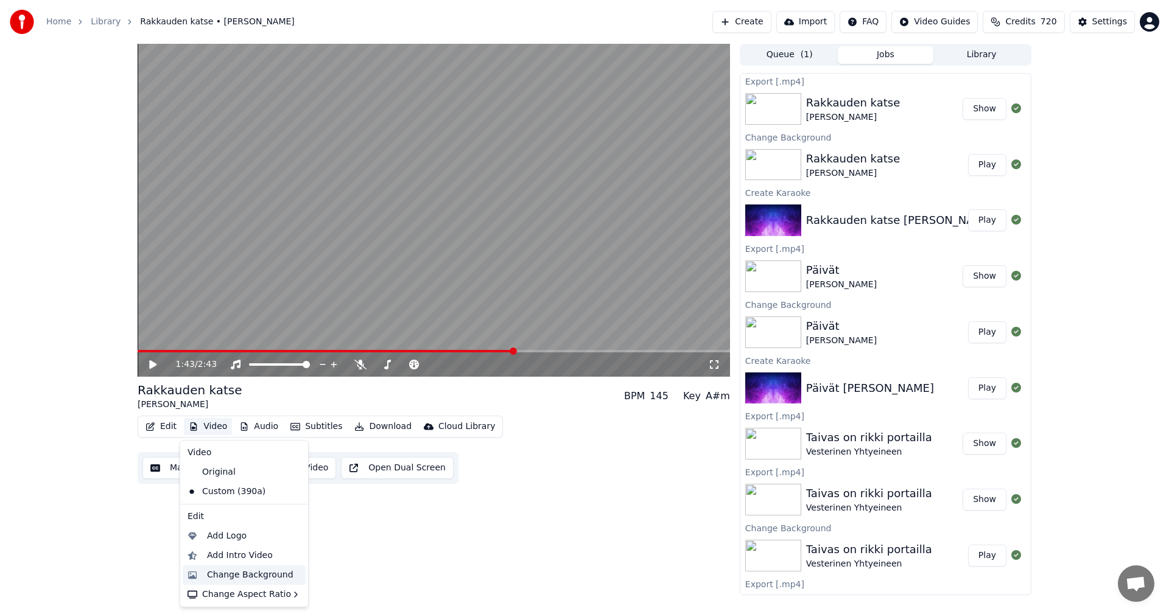
click at [243, 575] on div "Change Background" at bounding box center [250, 575] width 86 height 12
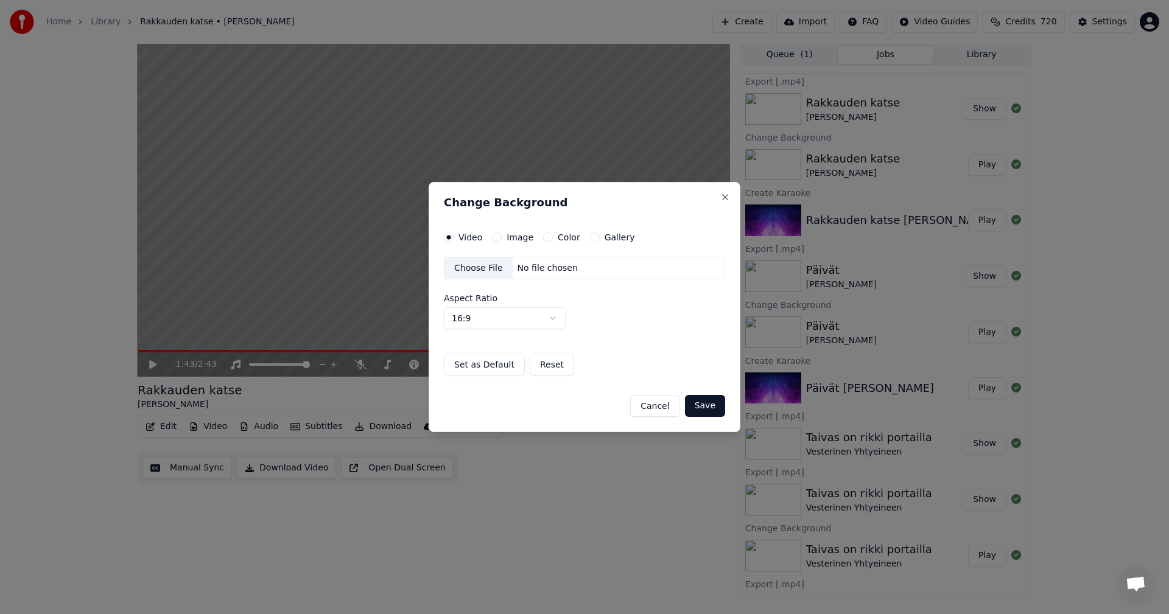
click at [492, 237] on button "Image" at bounding box center [497, 238] width 10 height 10
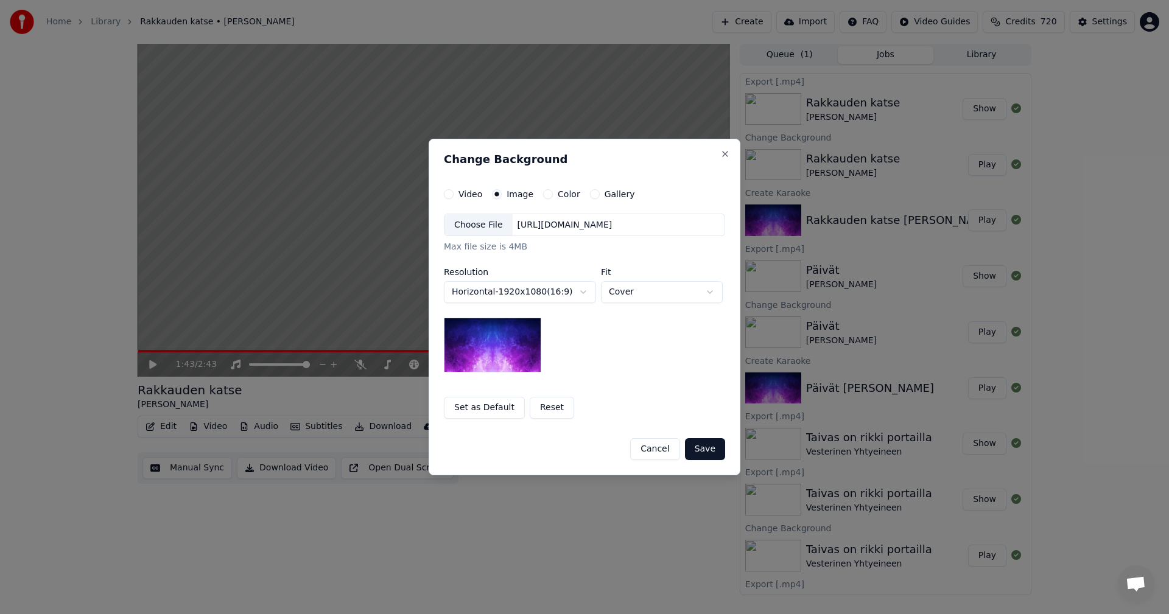
click at [476, 227] on div "Choose File" at bounding box center [478, 225] width 68 height 22
click at [704, 452] on button "Save" at bounding box center [705, 449] width 40 height 22
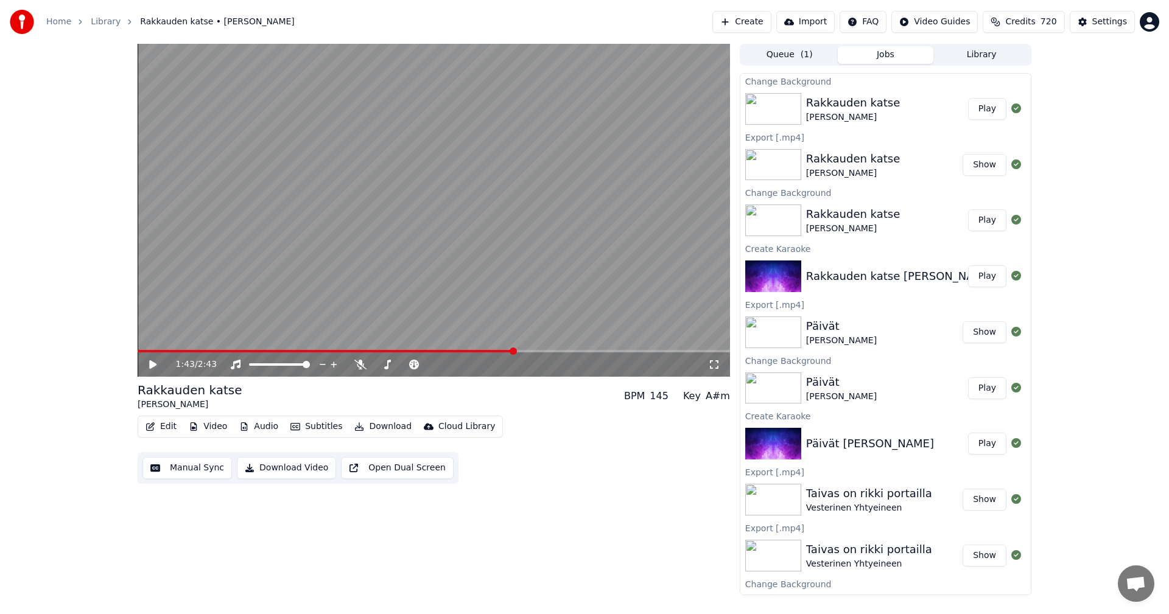
click at [984, 102] on button "Play" at bounding box center [987, 109] width 38 height 22
click at [174, 351] on span at bounding box center [434, 351] width 592 height 2
click at [717, 366] on icon at bounding box center [714, 364] width 9 height 9
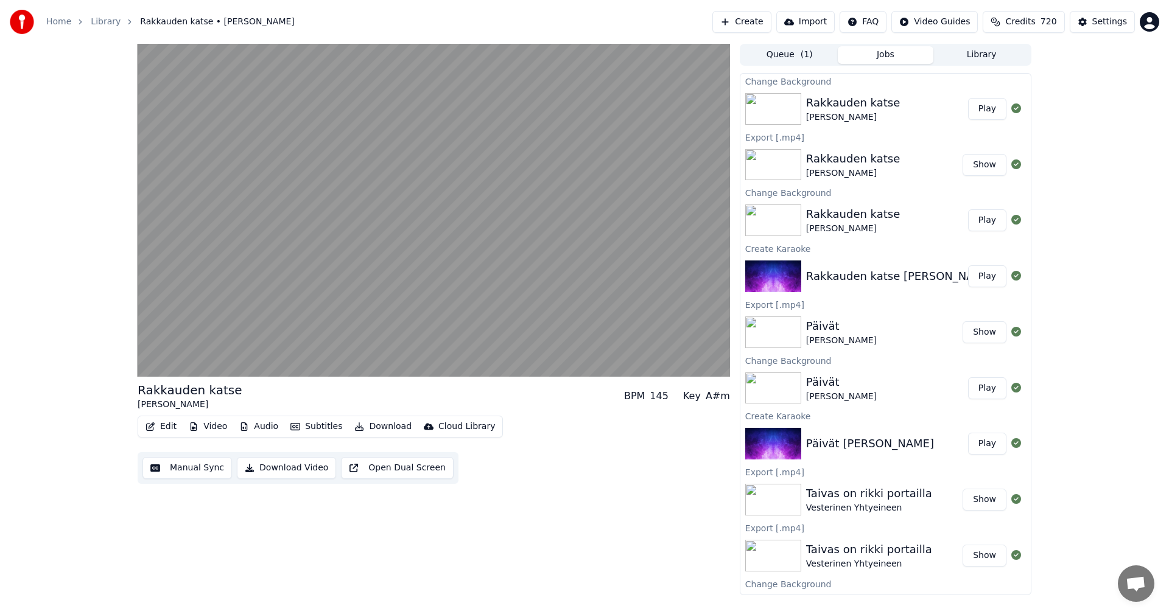
click at [382, 429] on button "Download" at bounding box center [382, 426] width 67 height 17
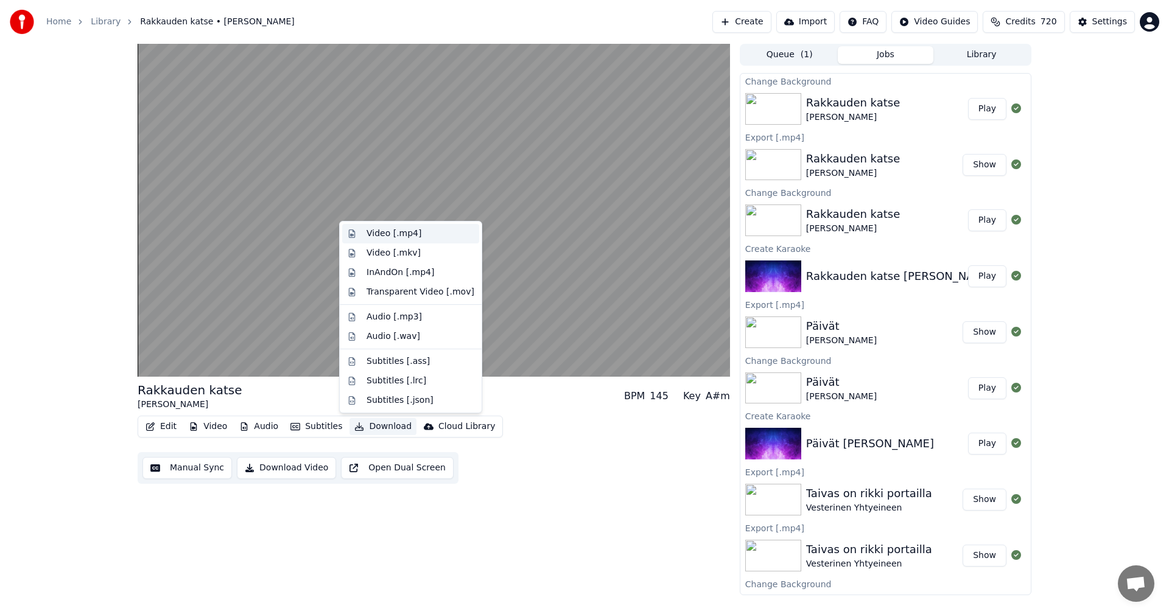
click at [400, 240] on div "Video [.mp4]" at bounding box center [410, 233] width 137 height 19
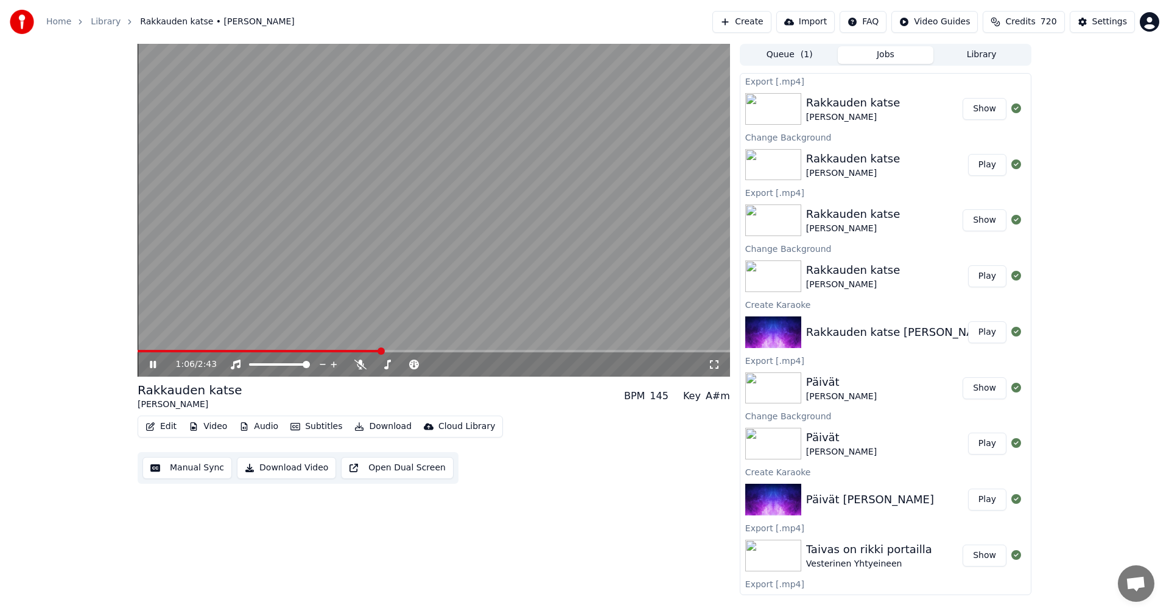
click at [153, 365] on icon at bounding box center [161, 365] width 29 height 10
click at [970, 109] on button "Show" at bounding box center [984, 109] width 44 height 22
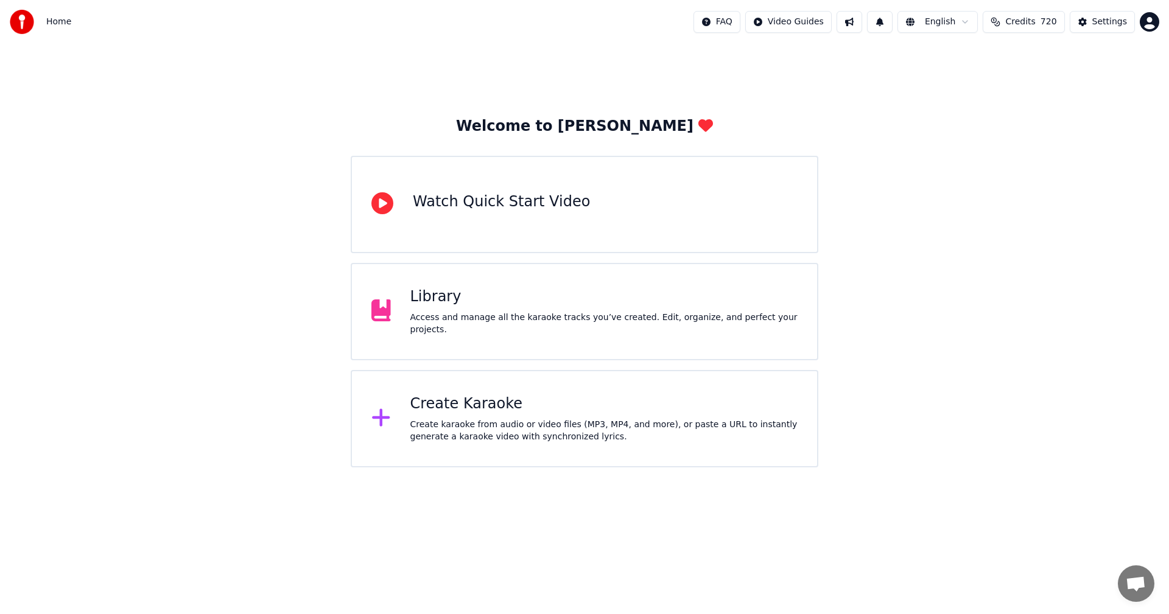
click at [439, 404] on div "Create Karaoke" at bounding box center [604, 403] width 388 height 19
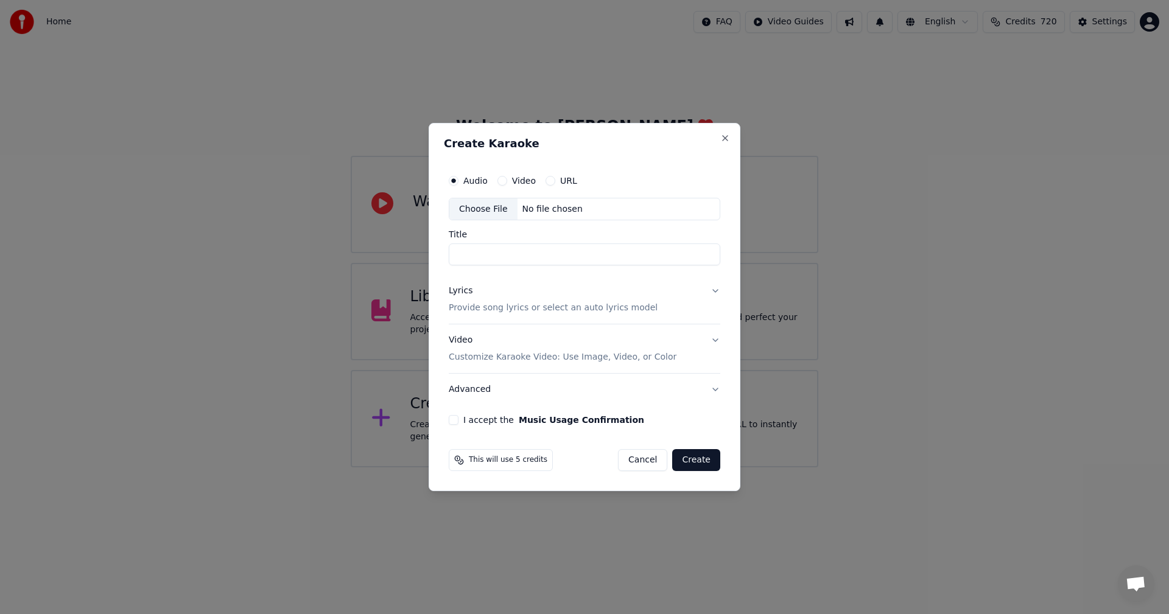
click at [495, 207] on div "Choose File" at bounding box center [483, 209] width 68 height 22
type input "**********"
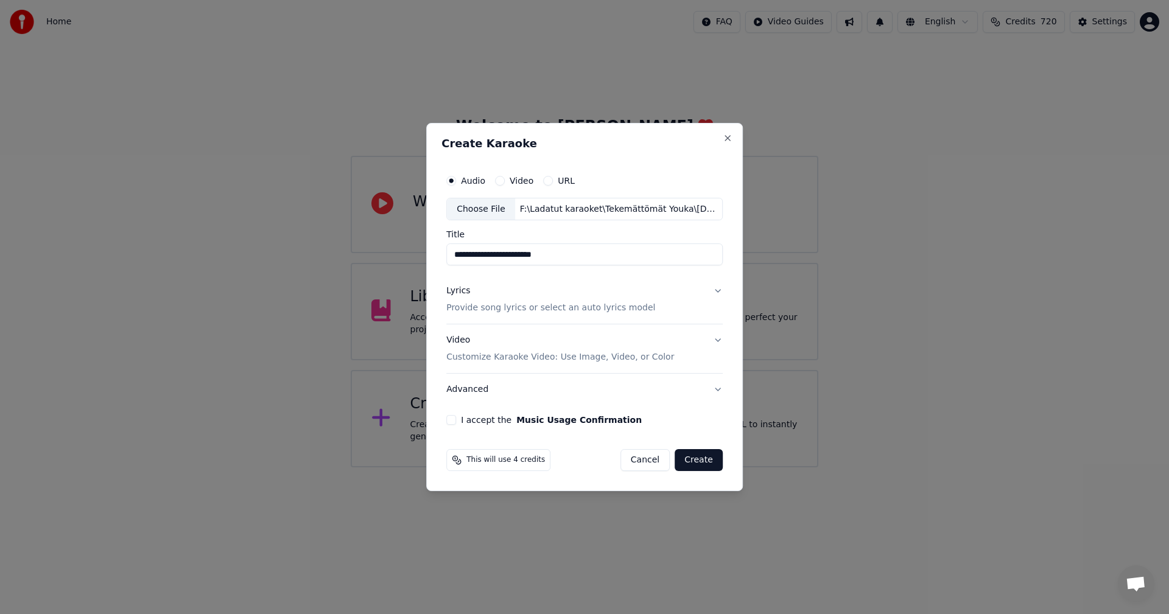
click at [717, 292] on button "Lyrics Provide song lyrics or select an auto lyrics model" at bounding box center [584, 300] width 276 height 49
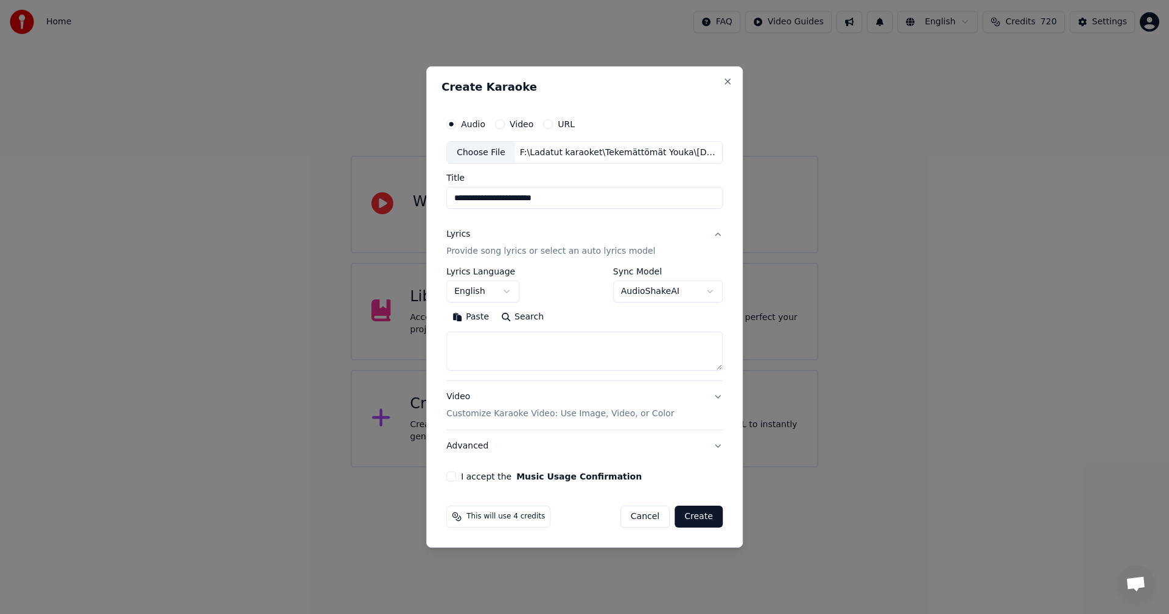
click at [476, 316] on button "Paste" at bounding box center [470, 317] width 49 height 19
click at [507, 293] on button "English" at bounding box center [482, 292] width 73 height 22
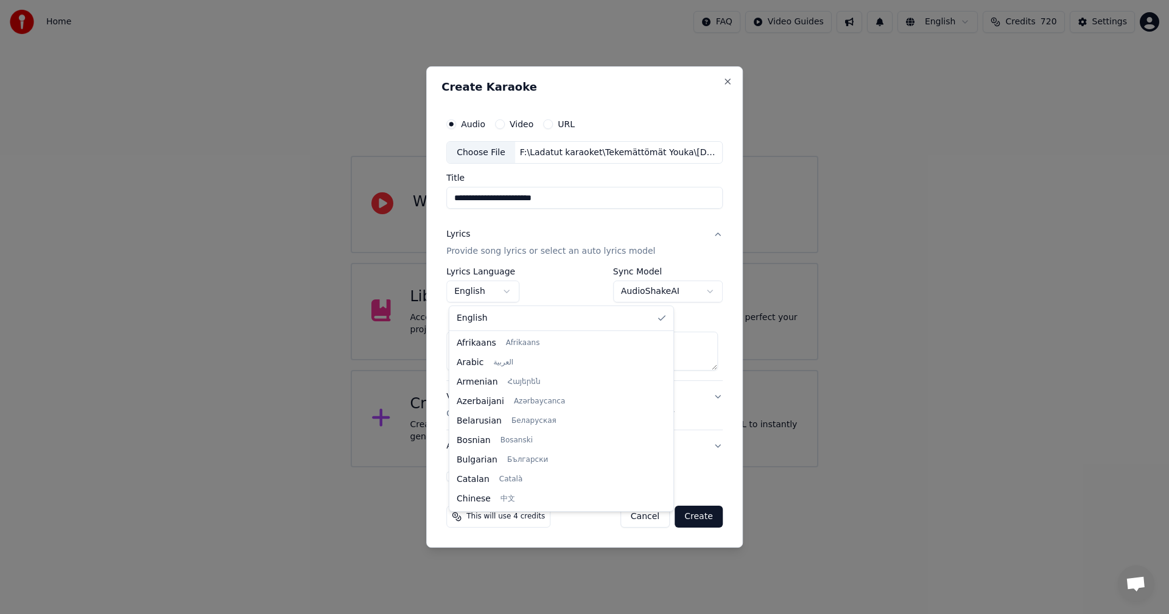
type textarea "**********"
select select "**"
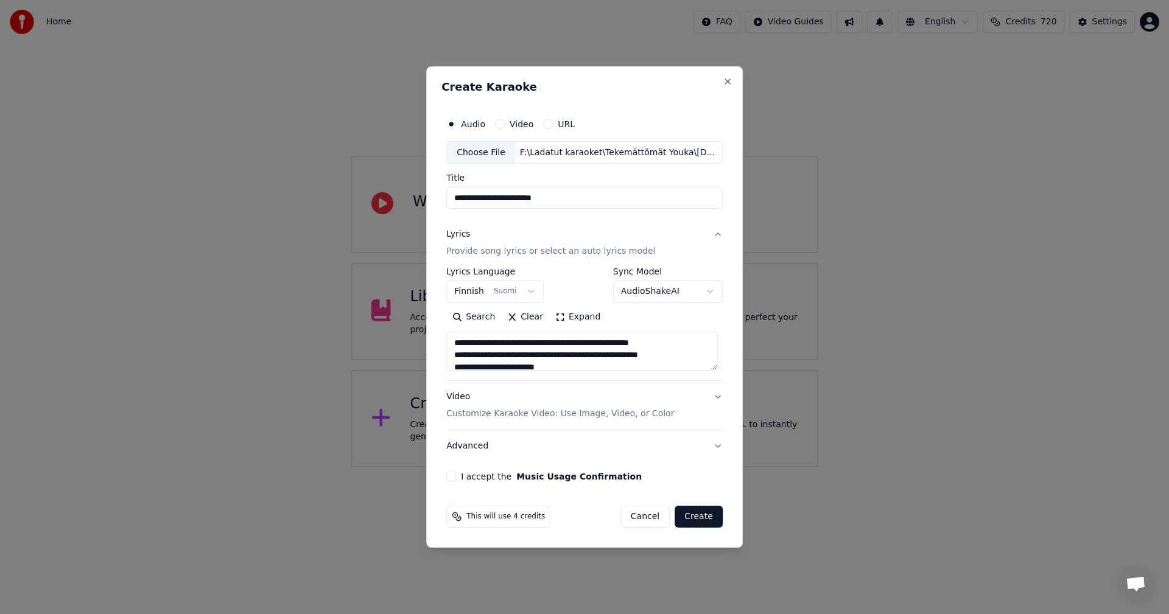
click at [455, 477] on button "I accept the Music Usage Confirmation" at bounding box center [451, 477] width 10 height 10
click at [705, 521] on button "Create" at bounding box center [698, 517] width 48 height 22
type textarea "**********"
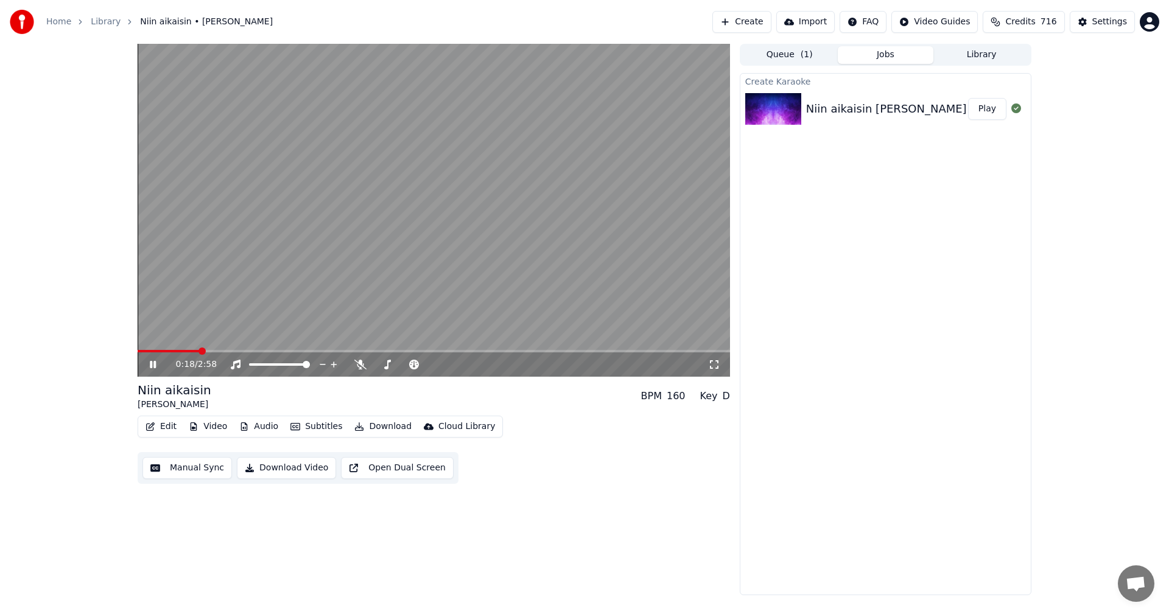
click at [156, 364] on icon at bounding box center [161, 365] width 29 height 10
click at [206, 420] on button "Video" at bounding box center [208, 426] width 48 height 17
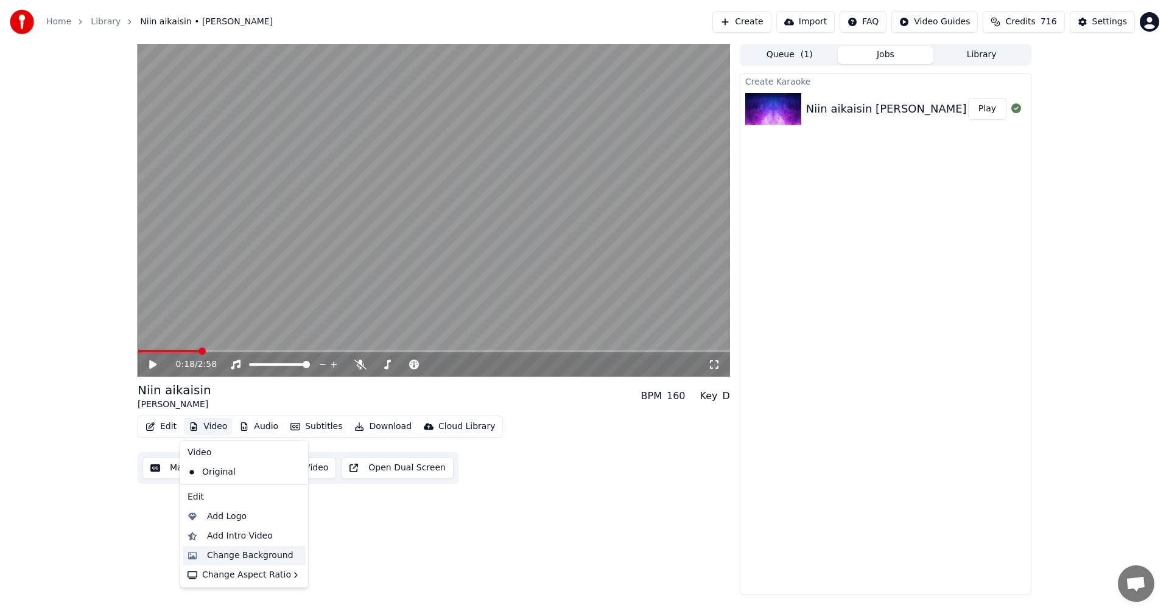
click at [218, 558] on div "Change Background" at bounding box center [250, 556] width 86 height 12
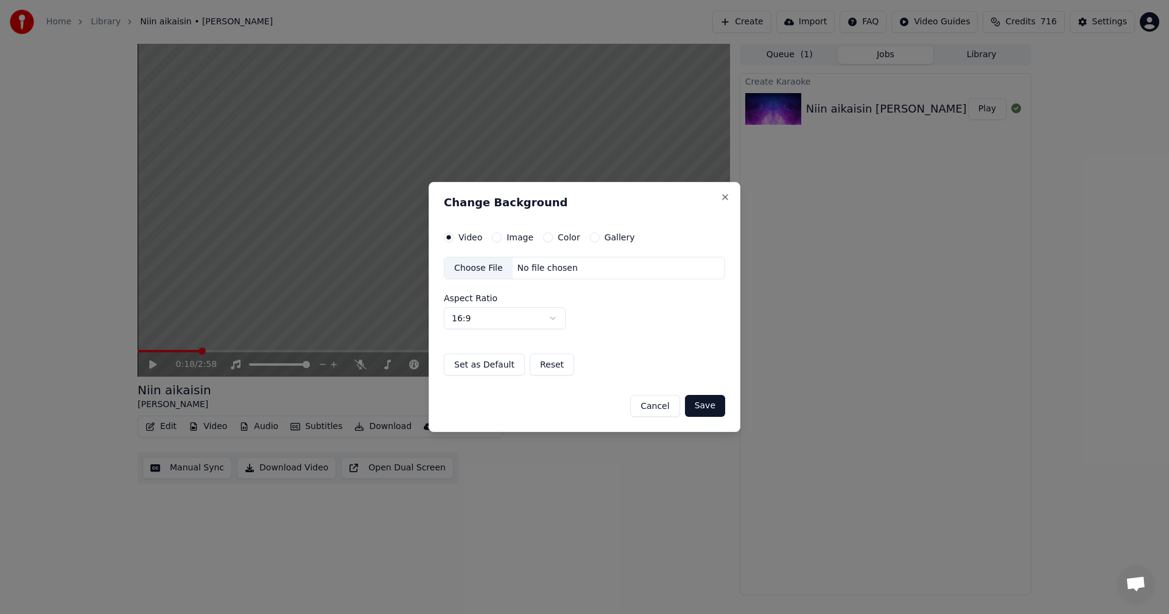
click at [495, 235] on button "Image" at bounding box center [497, 238] width 10 height 10
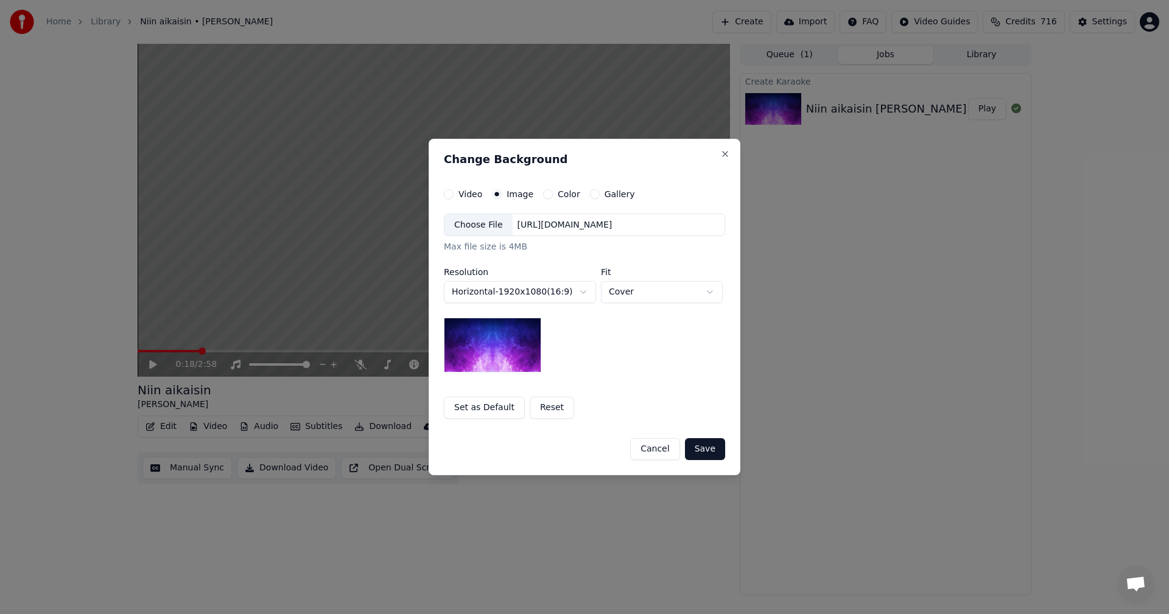
click at [480, 193] on label "Video" at bounding box center [470, 194] width 24 height 9
click at [453, 193] on button "Video" at bounding box center [449, 194] width 10 height 10
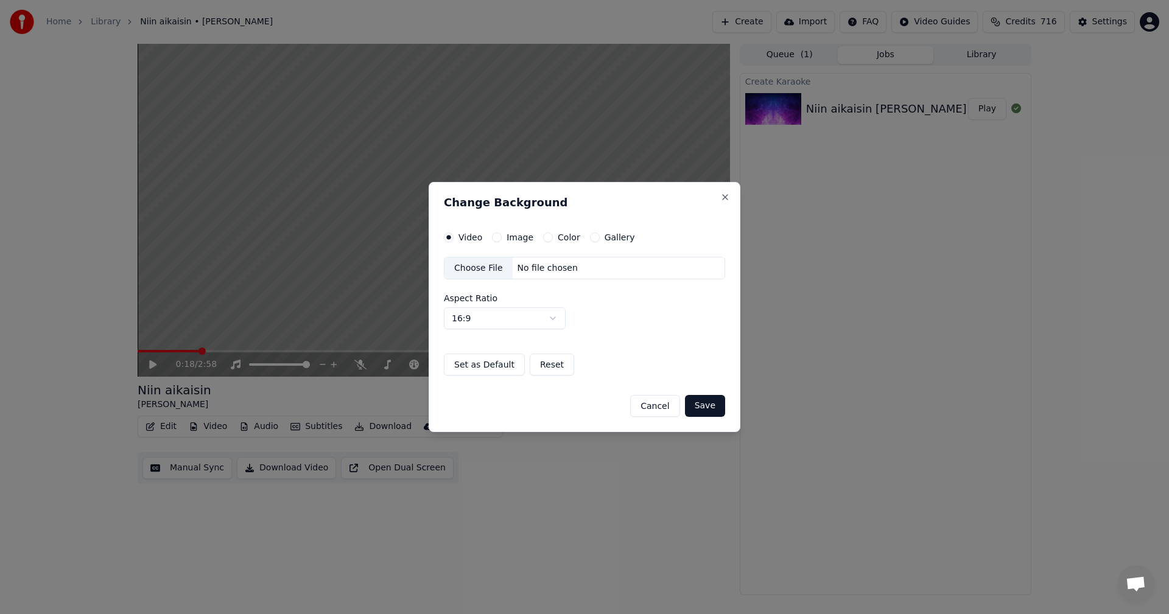
click at [496, 238] on button "Image" at bounding box center [497, 238] width 10 height 10
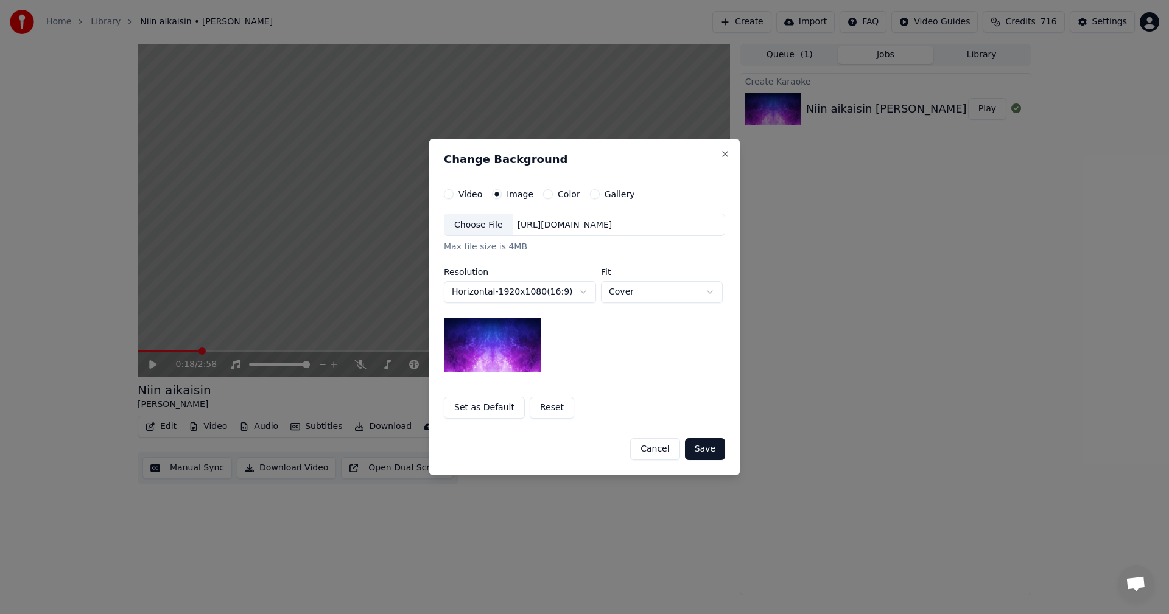
click at [493, 226] on div "Choose File" at bounding box center [478, 225] width 68 height 22
click at [710, 456] on button "Save" at bounding box center [705, 449] width 40 height 22
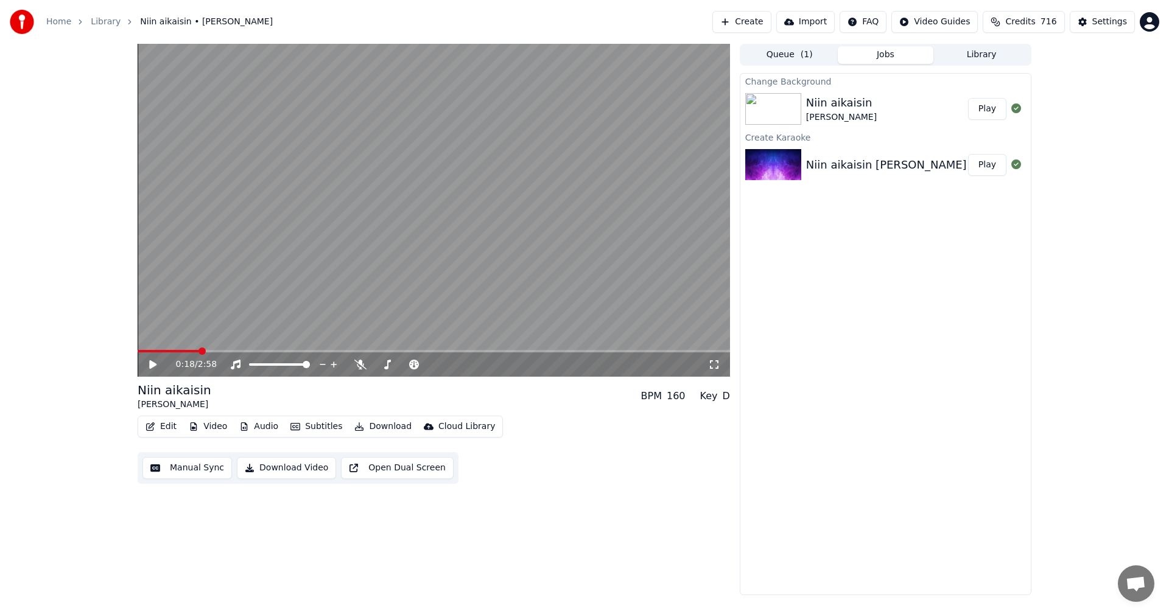
click at [993, 110] on button "Play" at bounding box center [987, 109] width 38 height 22
click at [716, 363] on icon at bounding box center [714, 365] width 12 height 10
click at [174, 349] on video at bounding box center [434, 210] width 592 height 333
click at [174, 352] on span at bounding box center [166, 351] width 57 height 2
click at [152, 364] on icon at bounding box center [152, 364] width 7 height 9
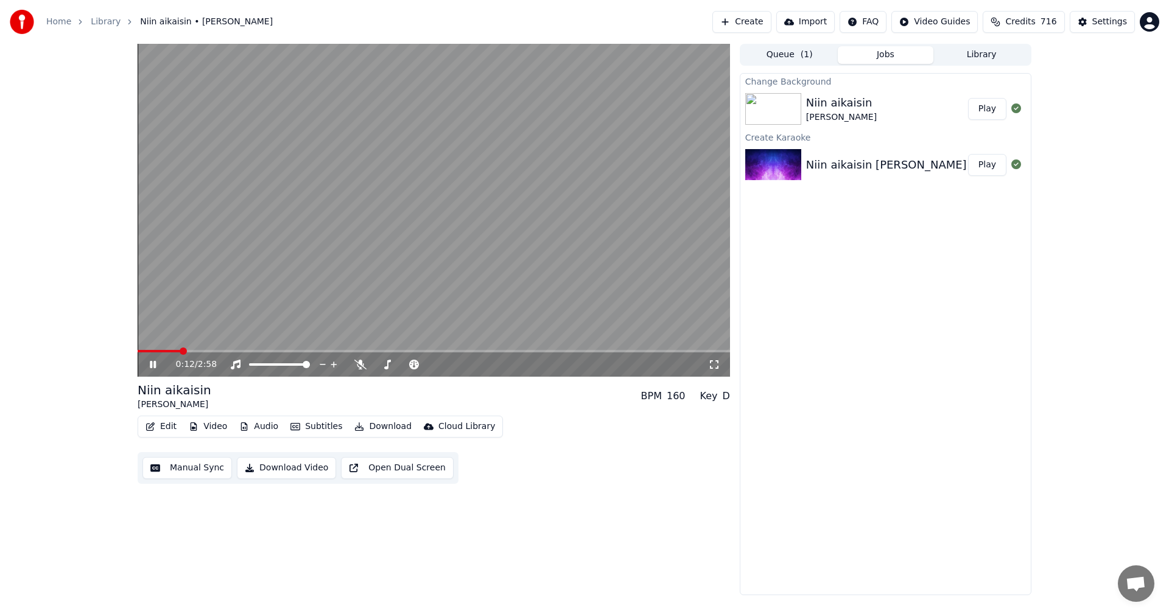
click at [163, 351] on span at bounding box center [159, 351] width 43 height 2
click at [153, 366] on icon at bounding box center [161, 365] width 29 height 10
click at [1115, 26] on div "Settings" at bounding box center [1109, 22] width 35 height 12
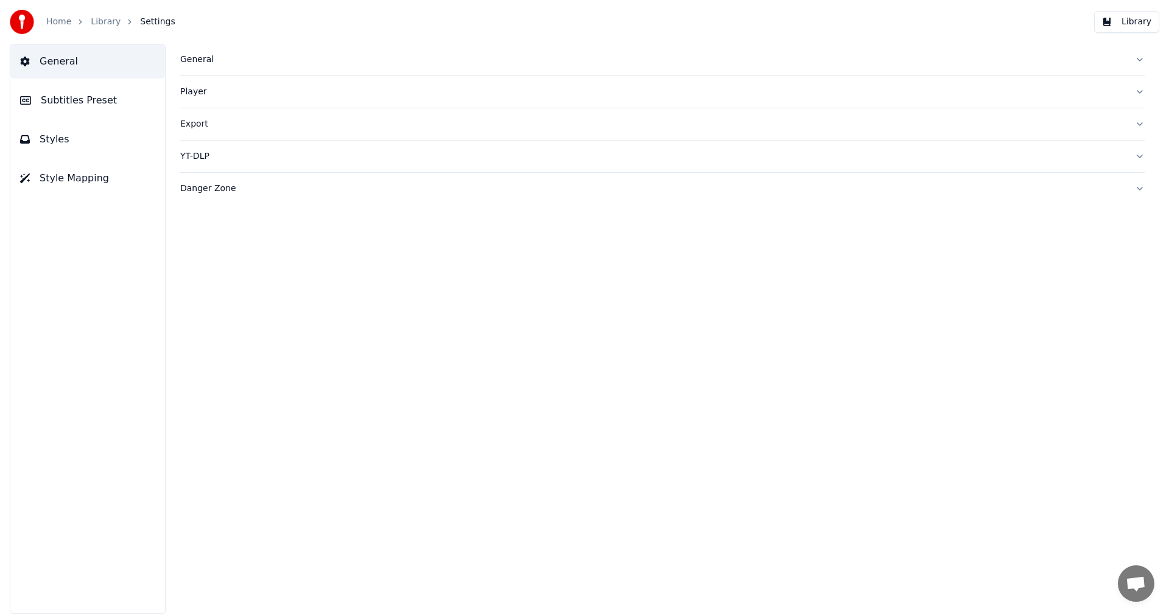
click at [67, 103] on span "Subtitles Preset" at bounding box center [79, 100] width 76 height 15
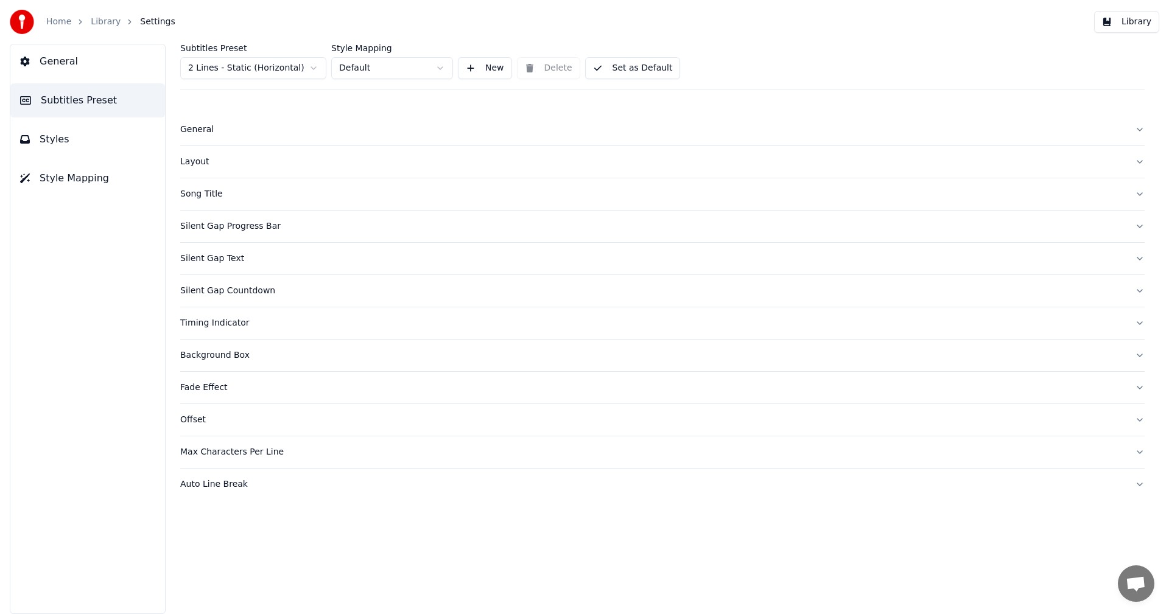
click at [284, 68] on html "Home Library Settings Library General Subtitles Preset Styles Style Mapping Sub…" at bounding box center [584, 307] width 1169 height 614
click at [50, 138] on span "Styles" at bounding box center [55, 139] width 30 height 15
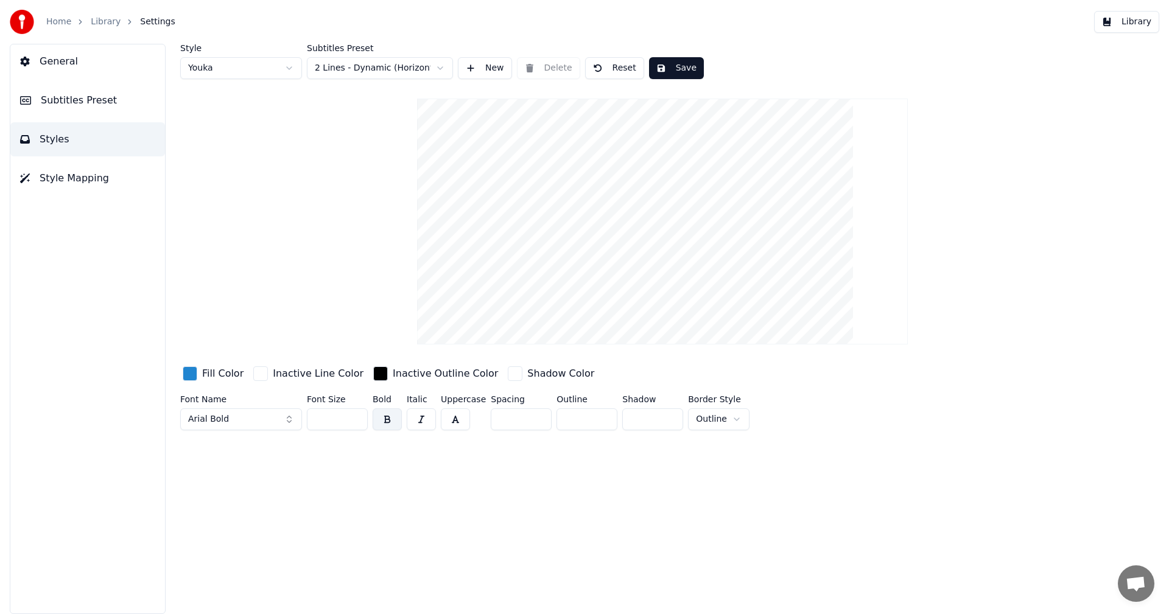
click at [608, 69] on button "Reset" at bounding box center [614, 68] width 59 height 22
type input "**"
click at [1135, 24] on button "Library" at bounding box center [1126, 22] width 65 height 22
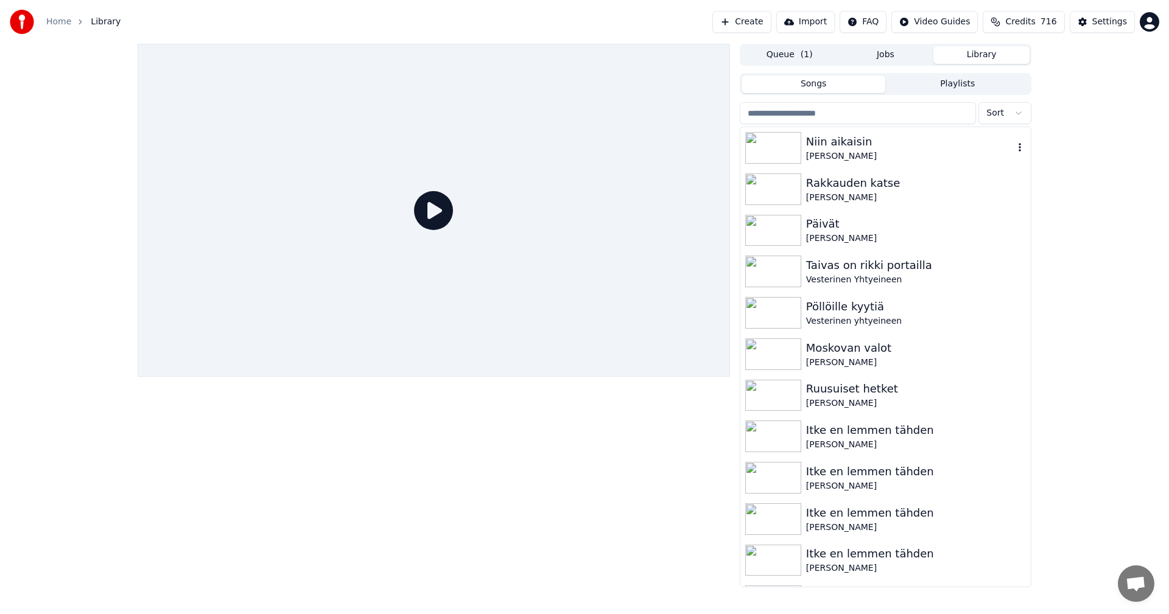
click at [817, 156] on div "[PERSON_NAME]" at bounding box center [910, 156] width 208 height 12
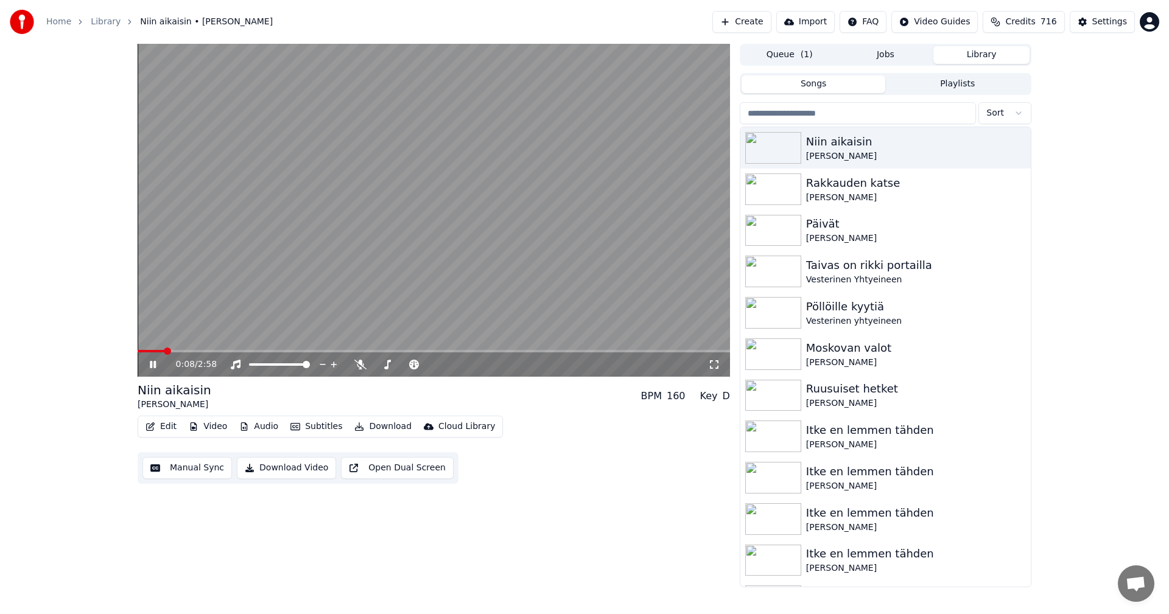
click at [163, 351] on span at bounding box center [434, 351] width 592 height 2
click at [361, 363] on icon at bounding box center [360, 365] width 12 height 10
click at [155, 365] on icon at bounding box center [153, 364] width 6 height 7
click at [170, 424] on button "Edit" at bounding box center [161, 426] width 41 height 17
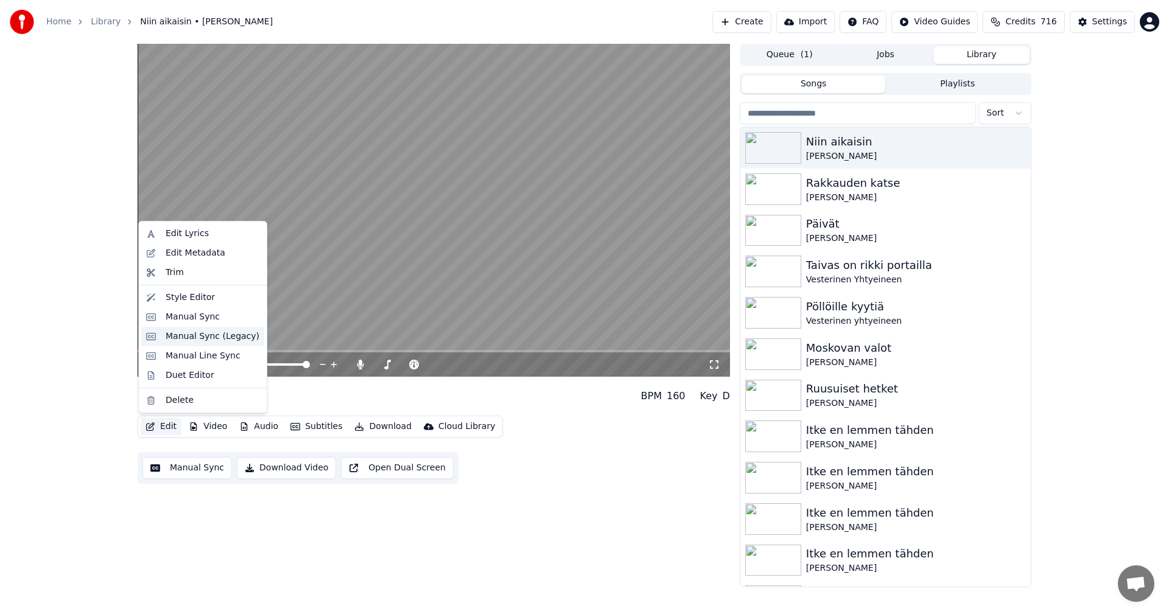
click at [208, 335] on div "Manual Sync (Legacy)" at bounding box center [213, 336] width 94 height 12
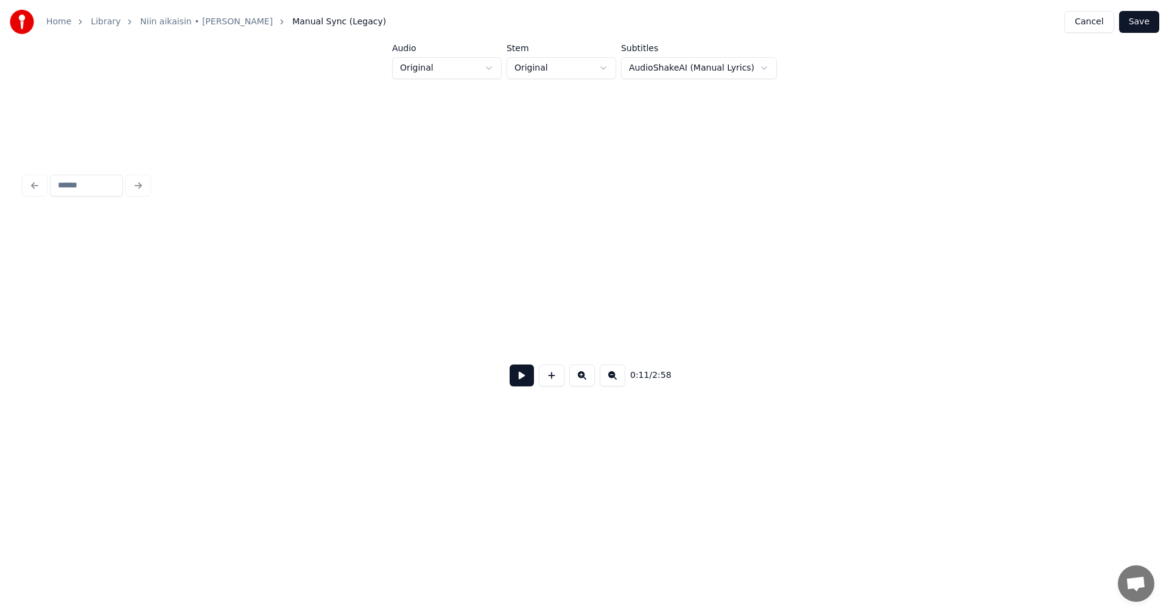
scroll to position [0, 1817]
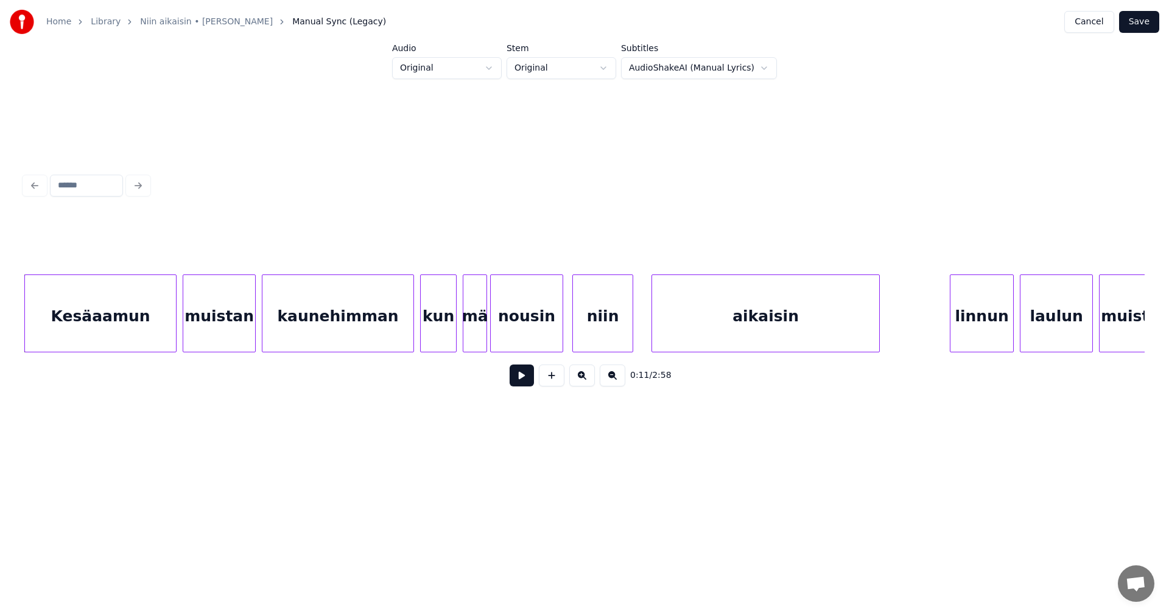
click at [517, 380] on button at bounding box center [521, 376] width 24 height 22
drag, startPoint x: 517, startPoint y: 376, endPoint x: 519, endPoint y: 365, distance: 11.0
click at [517, 373] on button at bounding box center [521, 376] width 24 height 22
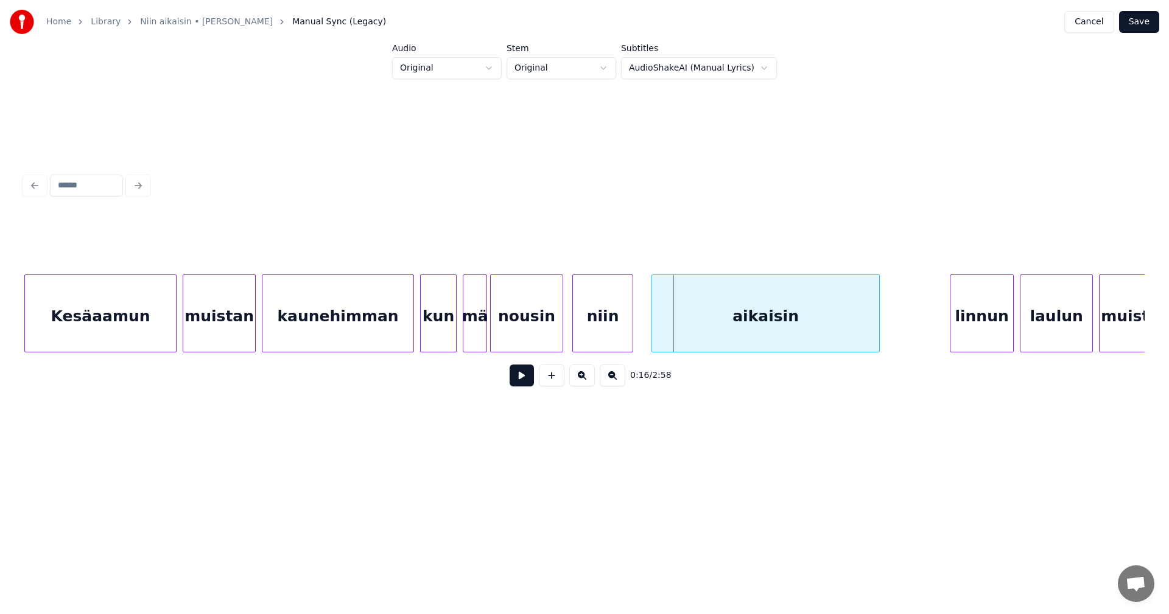
click at [526, 327] on div "nousin" at bounding box center [527, 316] width 72 height 83
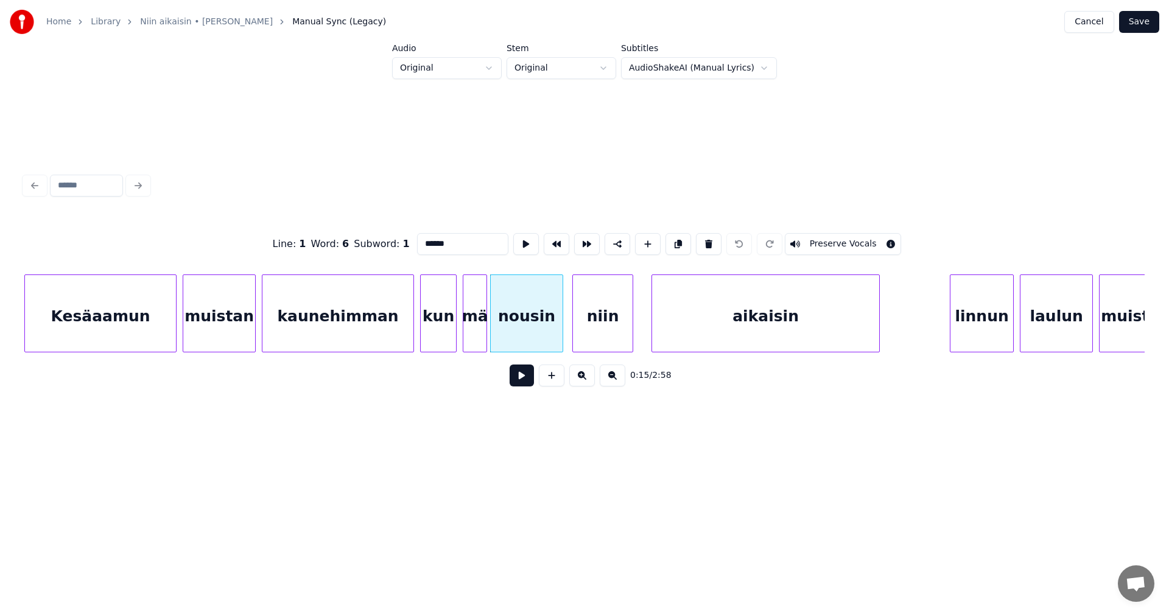
click at [516, 377] on button at bounding box center [521, 376] width 24 height 22
click at [518, 377] on button at bounding box center [521, 376] width 24 height 22
click at [519, 377] on button at bounding box center [521, 376] width 24 height 22
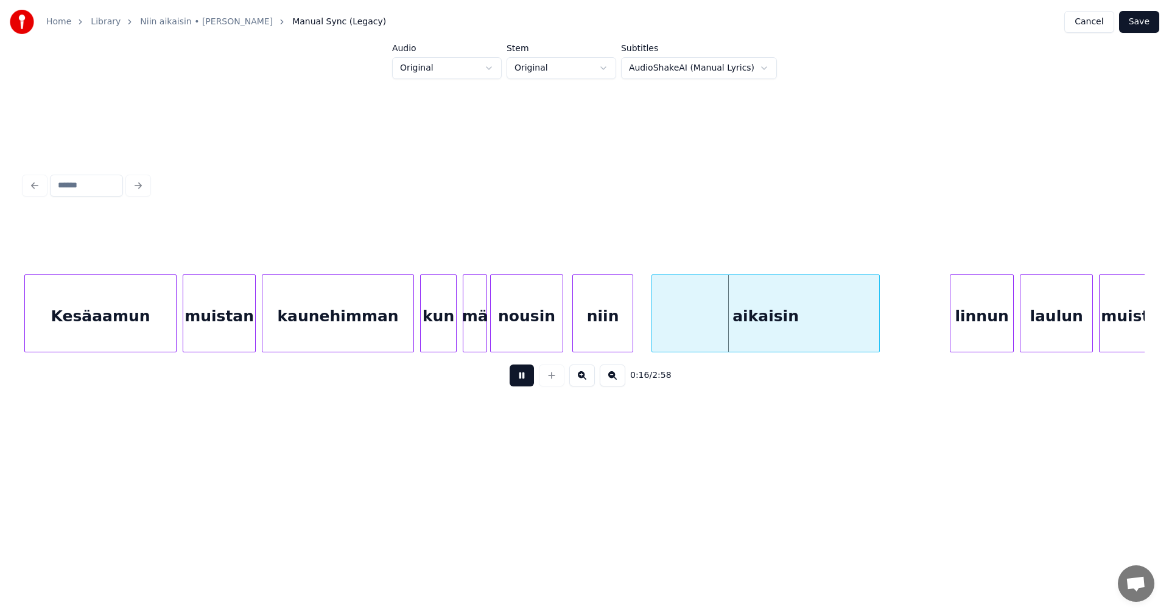
click at [519, 377] on button at bounding box center [521, 376] width 24 height 22
click at [750, 304] on div "aikaisin" at bounding box center [761, 316] width 227 height 83
click at [968, 328] on div "linnun" at bounding box center [977, 316] width 63 height 83
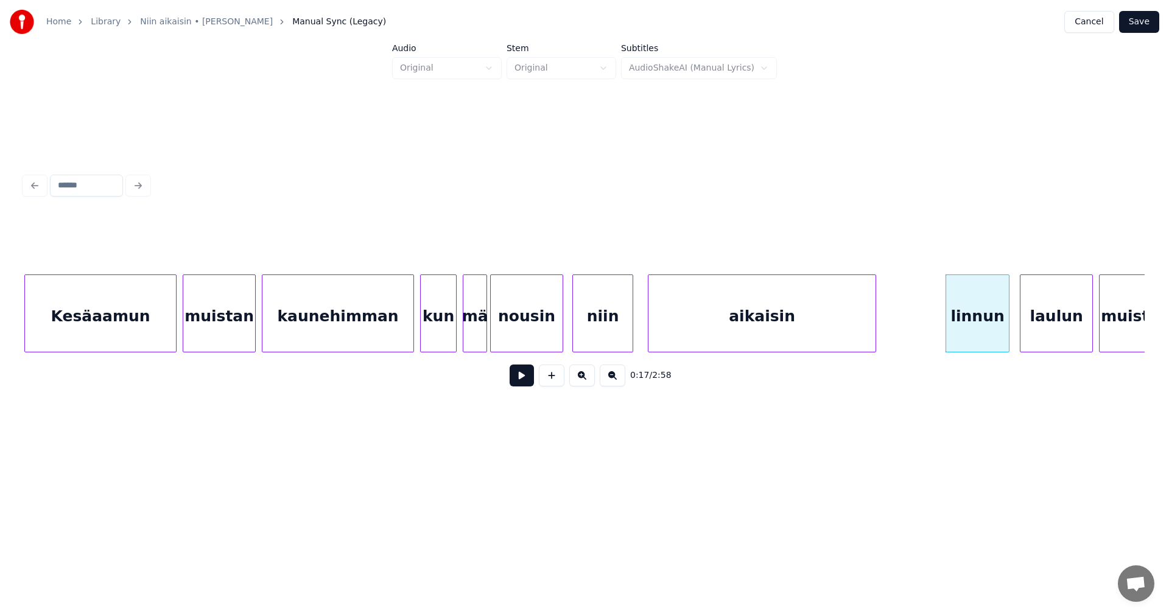
click at [526, 385] on button at bounding box center [521, 376] width 24 height 22
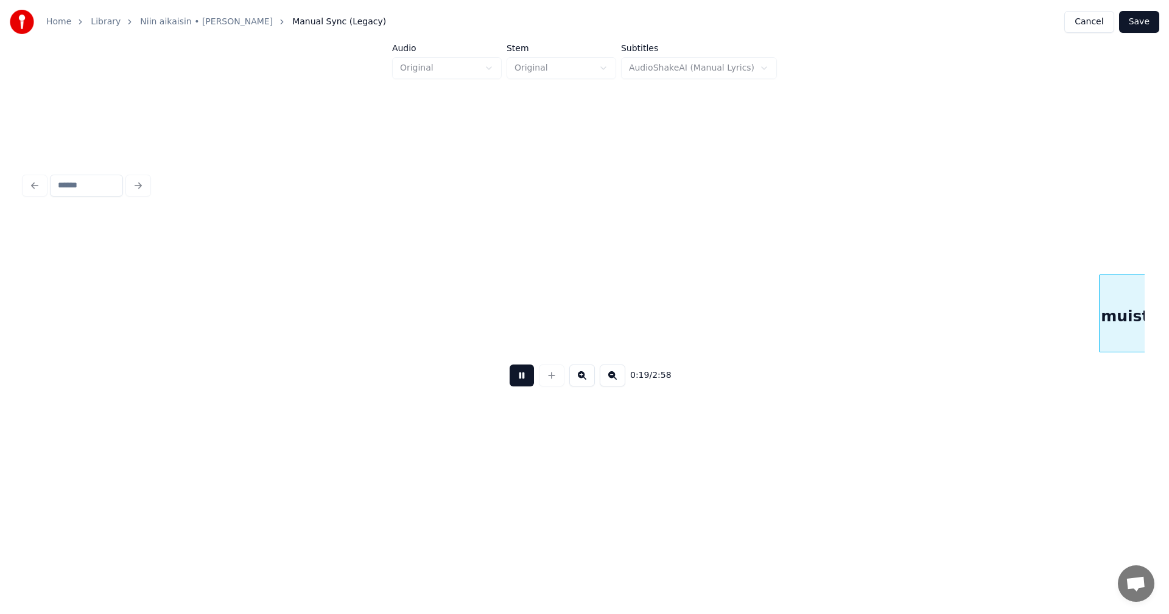
scroll to position [0, 2939]
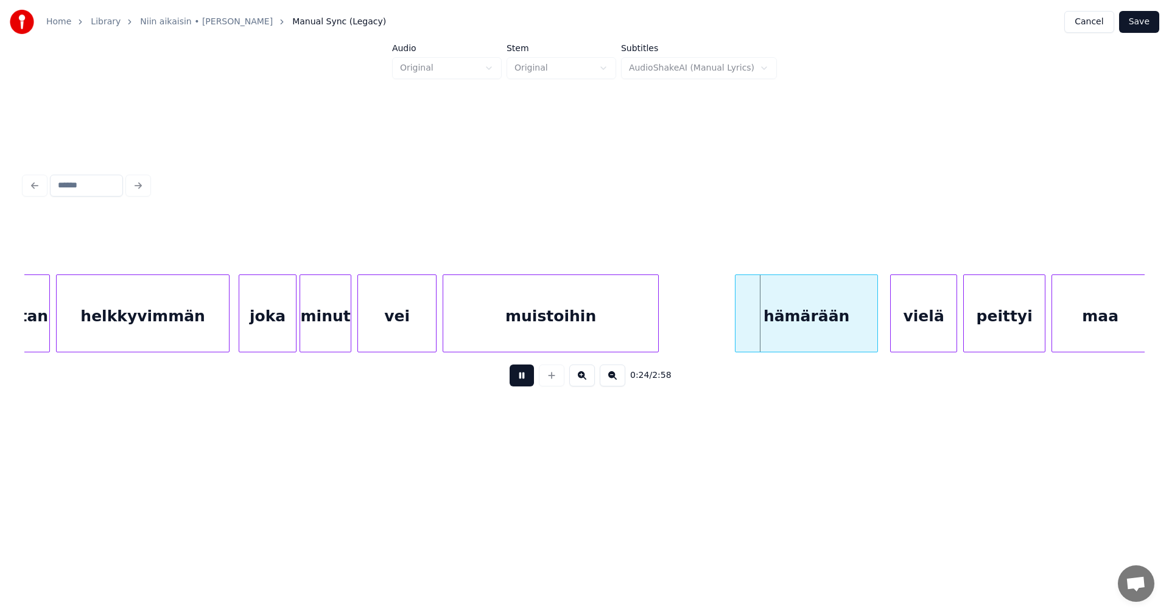
click at [526, 385] on button at bounding box center [521, 376] width 24 height 22
click at [780, 327] on div "hämärään" at bounding box center [800, 316] width 142 height 83
click at [523, 386] on button at bounding box center [521, 376] width 24 height 22
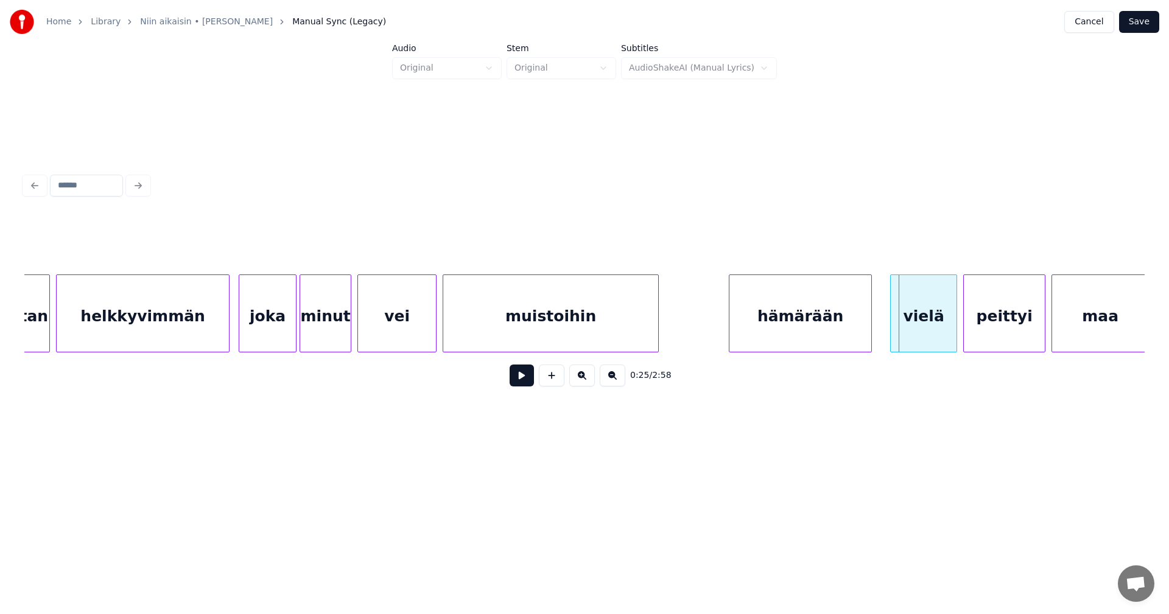
click at [407, 311] on div "vei" at bounding box center [397, 316] width 78 height 83
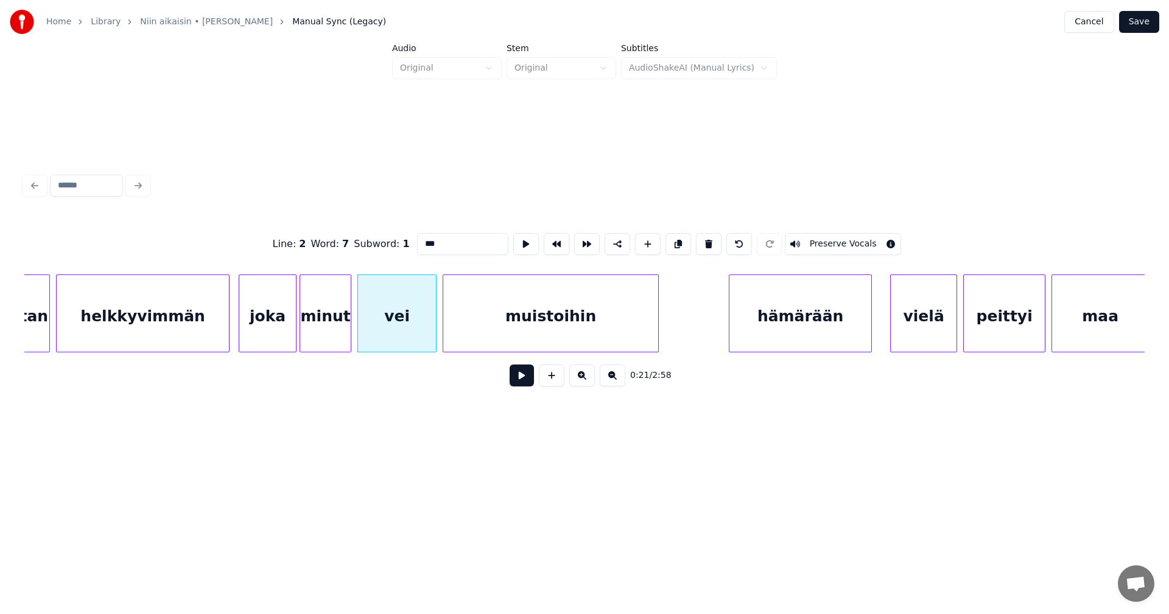
click at [522, 372] on button at bounding box center [521, 376] width 24 height 22
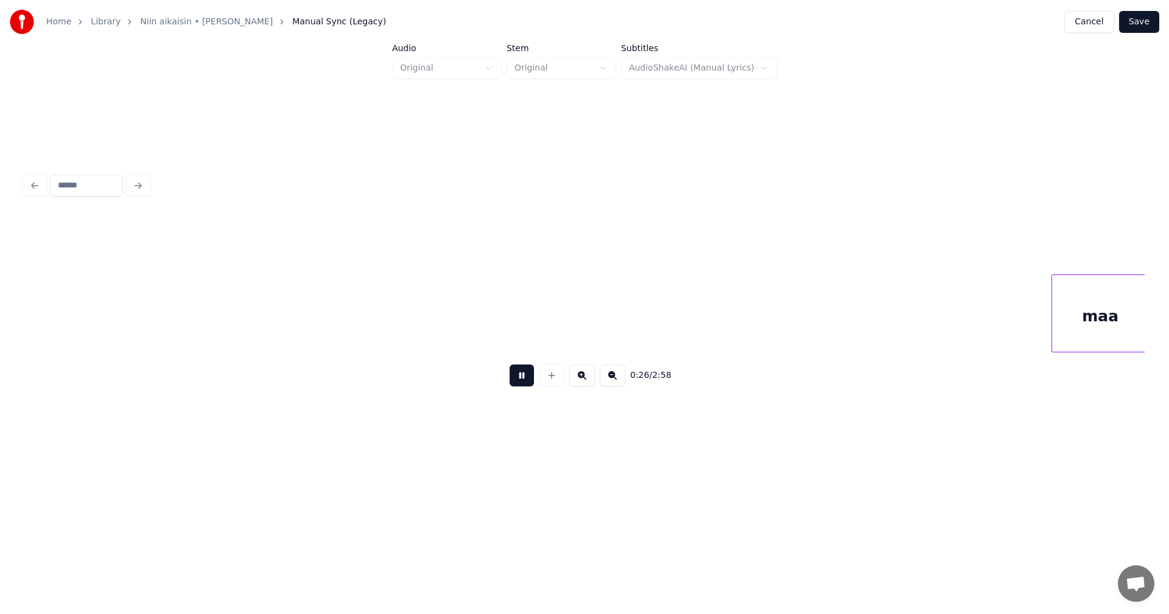
scroll to position [0, 4058]
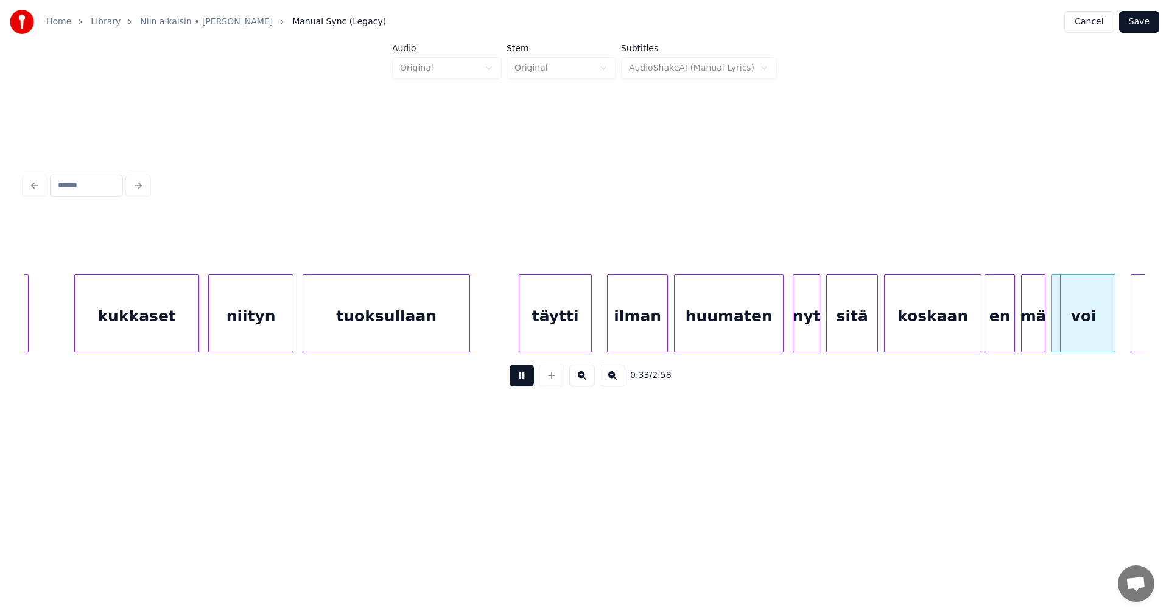
click at [524, 372] on button at bounding box center [521, 376] width 24 height 22
click at [897, 333] on div "koskaan" at bounding box center [932, 316] width 96 height 83
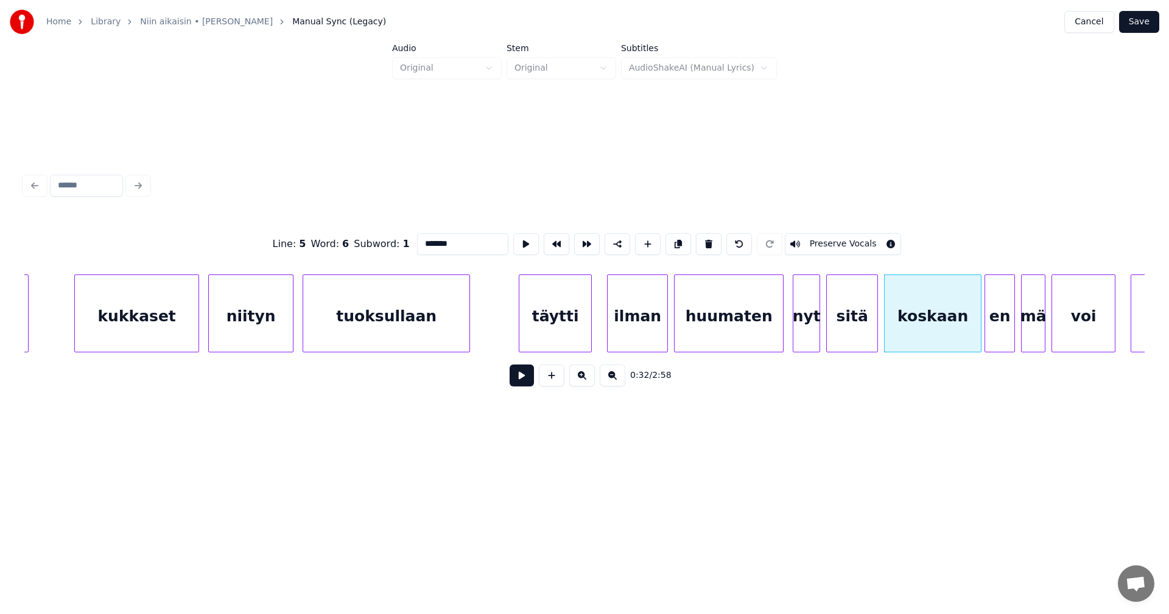
click at [530, 386] on button at bounding box center [521, 376] width 24 height 22
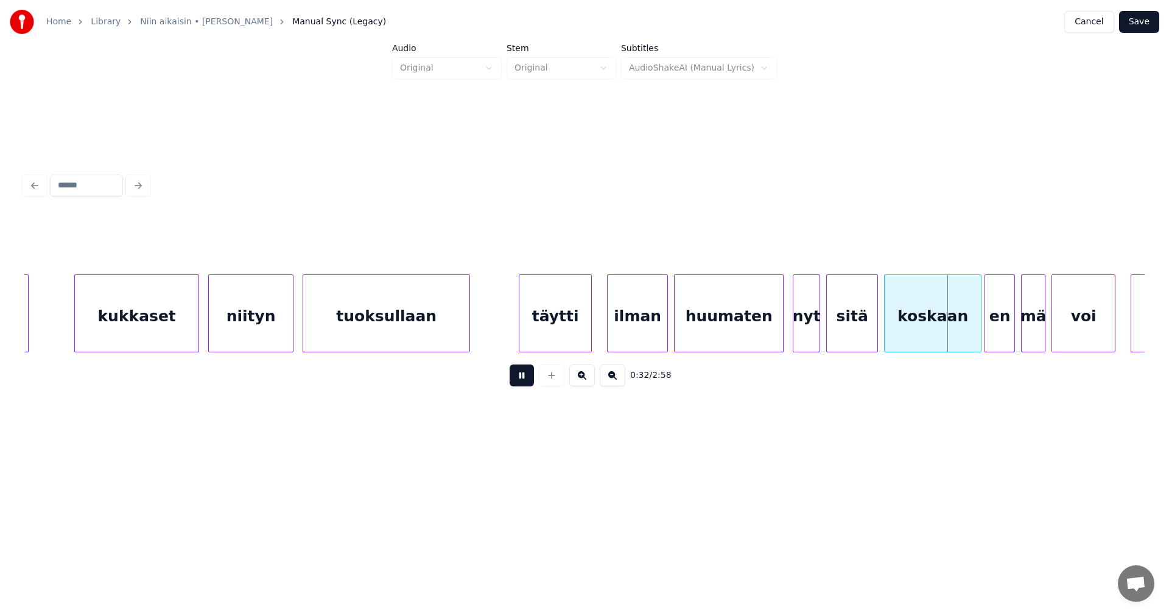
click at [530, 386] on button at bounding box center [521, 376] width 24 height 22
click at [972, 332] on div at bounding box center [972, 313] width 4 height 77
click at [991, 331] on div "en" at bounding box center [995, 316] width 29 height 83
click at [527, 384] on button at bounding box center [521, 376] width 24 height 22
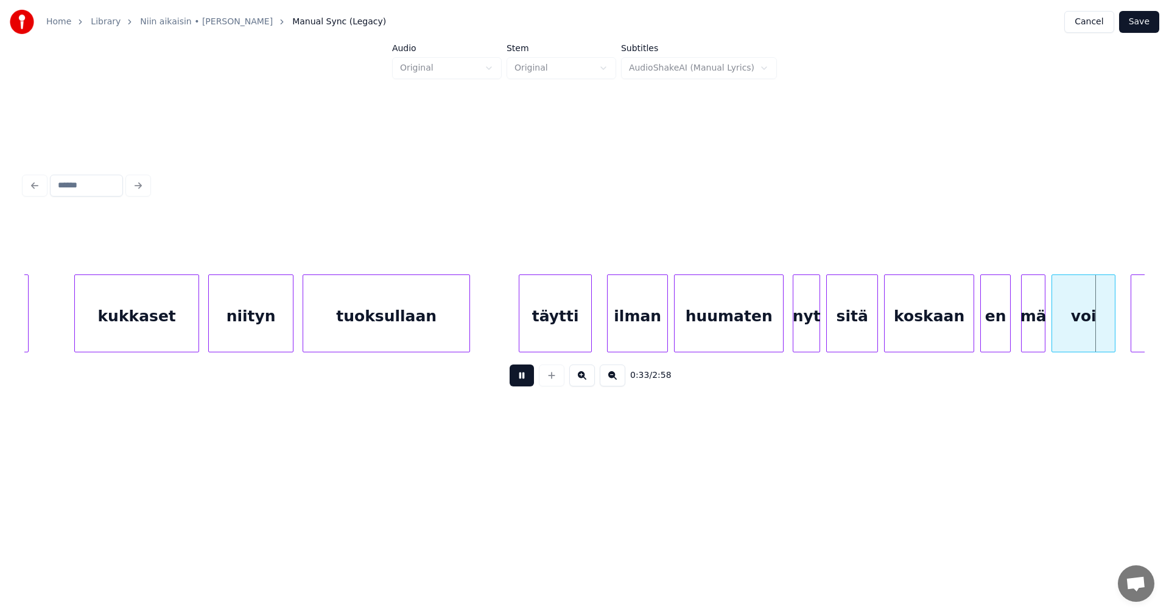
drag, startPoint x: 527, startPoint y: 384, endPoint x: 861, endPoint y: 385, distance: 333.5
click at [528, 384] on button at bounding box center [521, 376] width 24 height 22
click at [1031, 323] on div "mä" at bounding box center [1030, 316] width 23 height 83
click at [528, 381] on button at bounding box center [521, 376] width 24 height 22
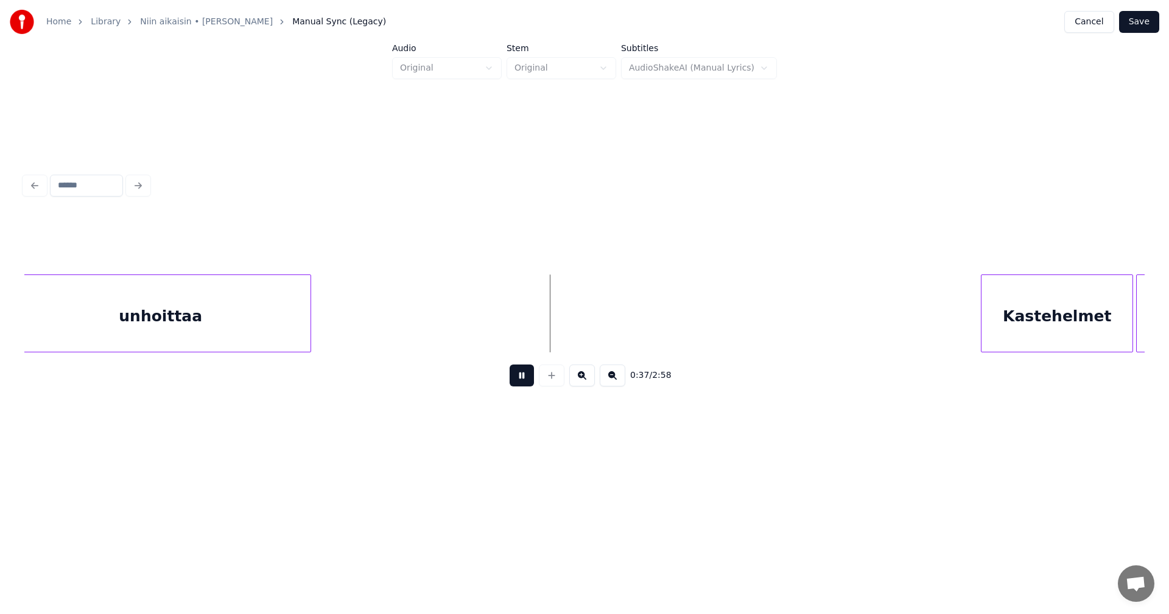
click at [524, 385] on button at bounding box center [521, 376] width 24 height 22
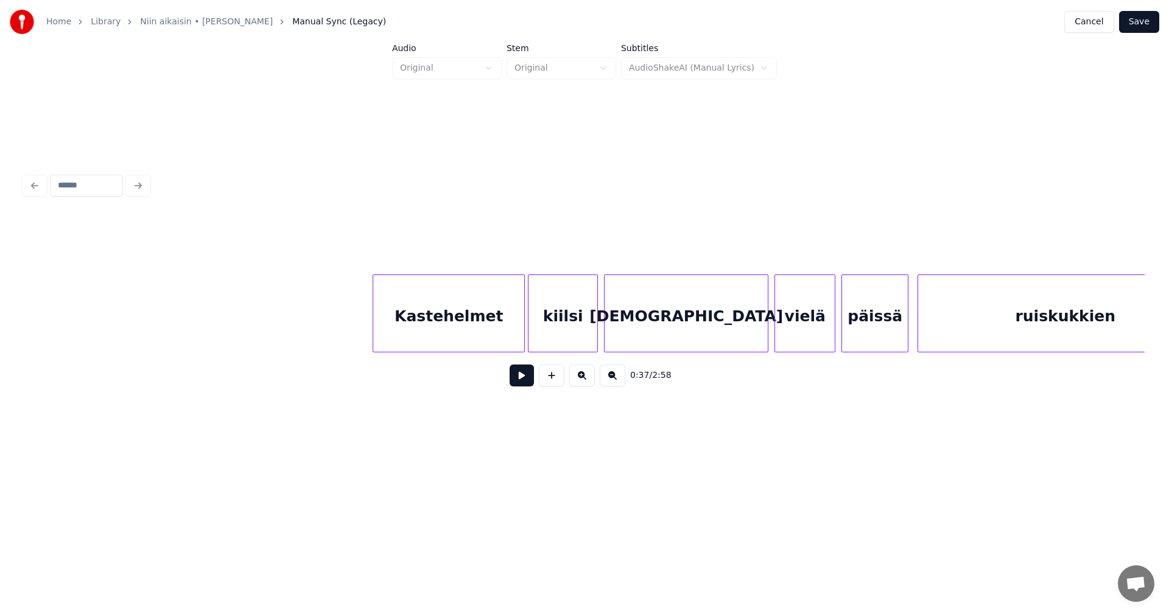
scroll to position [0, 5788]
click at [511, 341] on div at bounding box center [513, 313] width 4 height 77
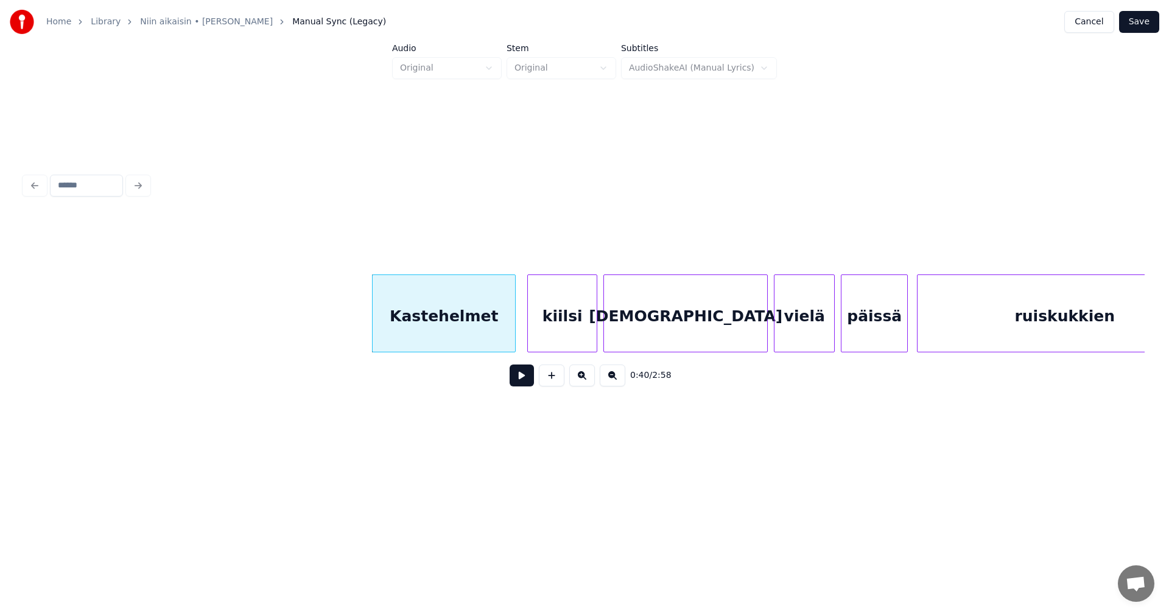
click at [517, 383] on button at bounding box center [521, 376] width 24 height 22
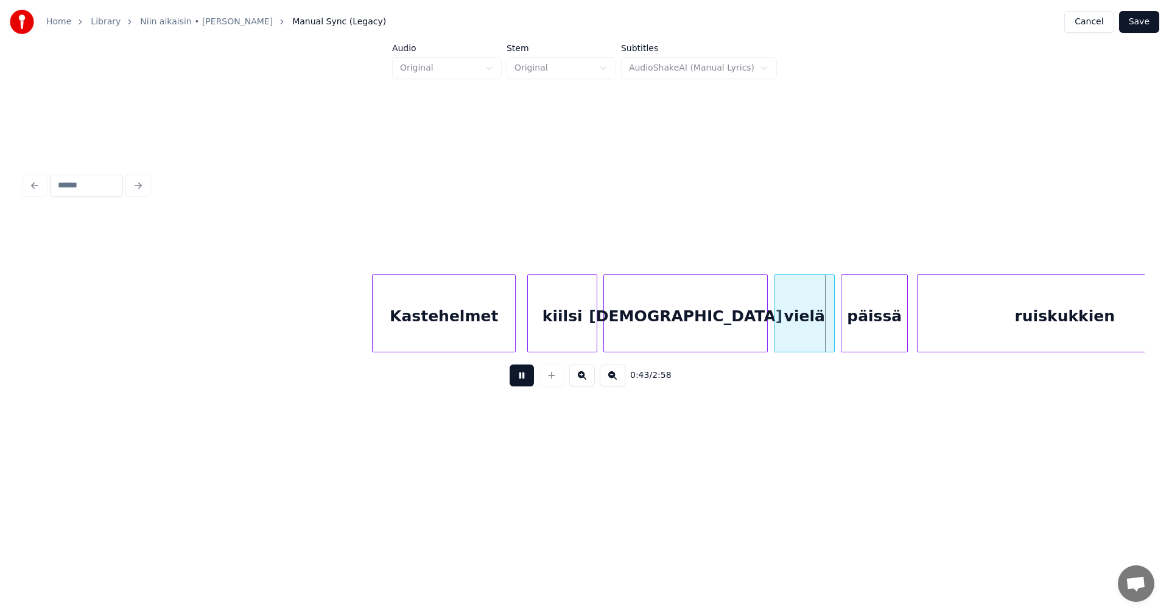
drag, startPoint x: 519, startPoint y: 382, endPoint x: 688, endPoint y: 307, distance: 185.3
click at [532, 377] on button at bounding box center [521, 376] width 24 height 22
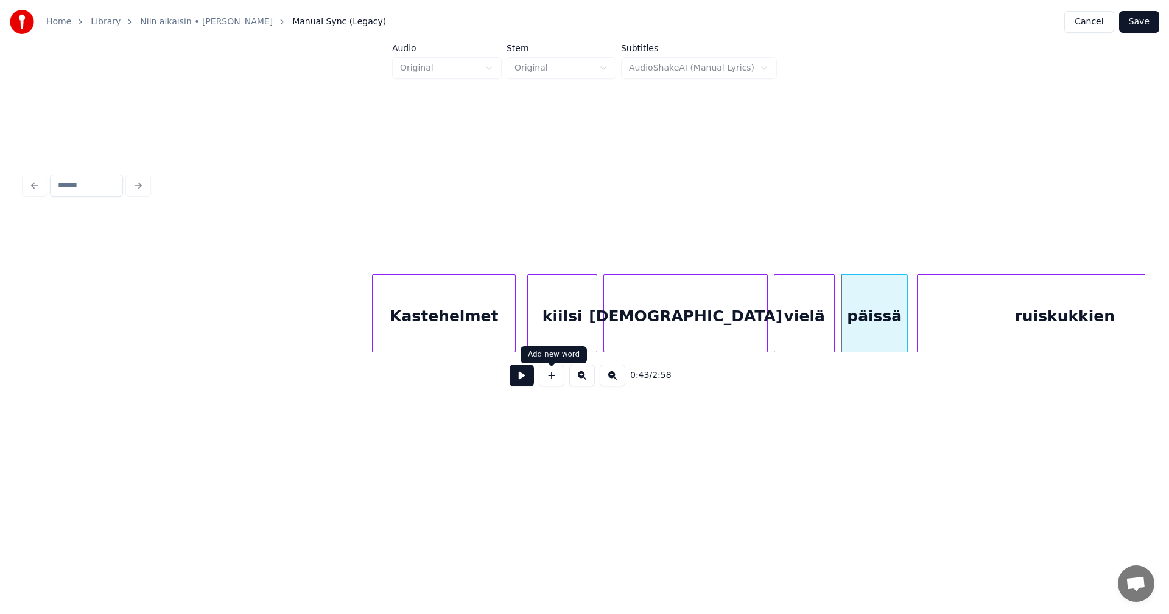
click at [749, 276] on div "kirkkahimmat" at bounding box center [685, 316] width 163 height 83
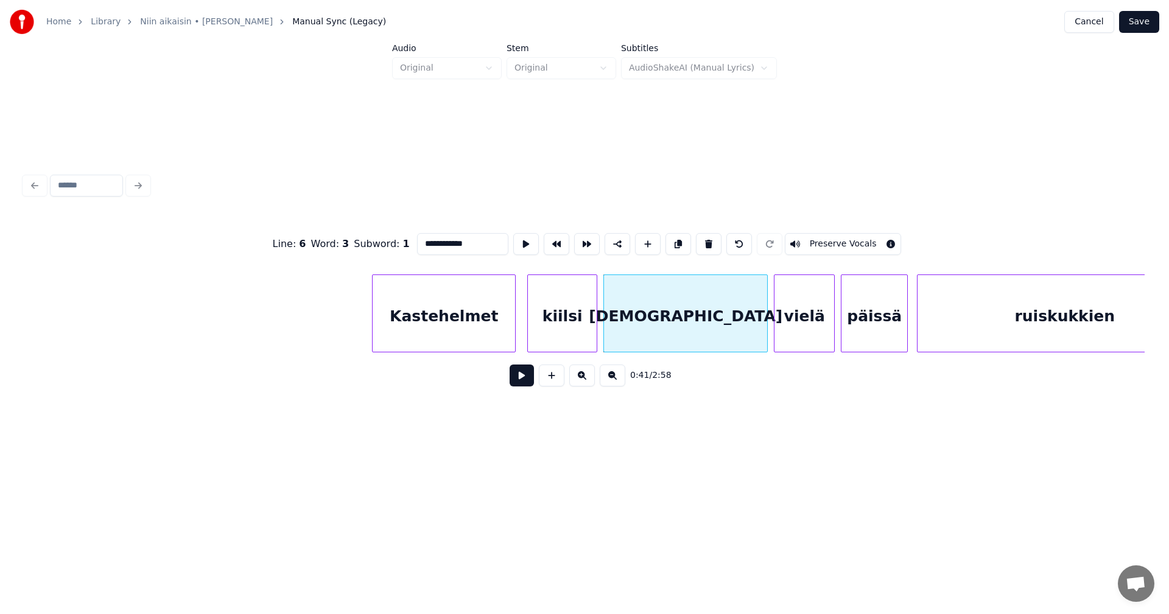
click at [523, 380] on button at bounding box center [521, 376] width 24 height 22
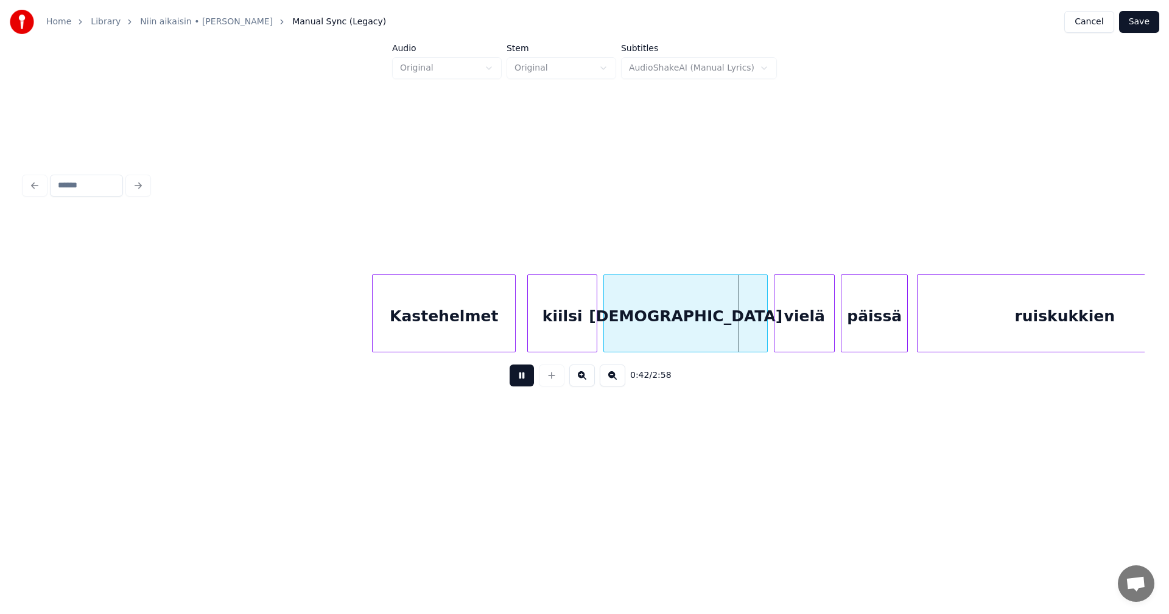
click at [523, 380] on button at bounding box center [521, 376] width 24 height 22
click at [754, 340] on div at bounding box center [754, 313] width 4 height 77
click at [796, 332] on div "vielä" at bounding box center [798, 316] width 60 height 83
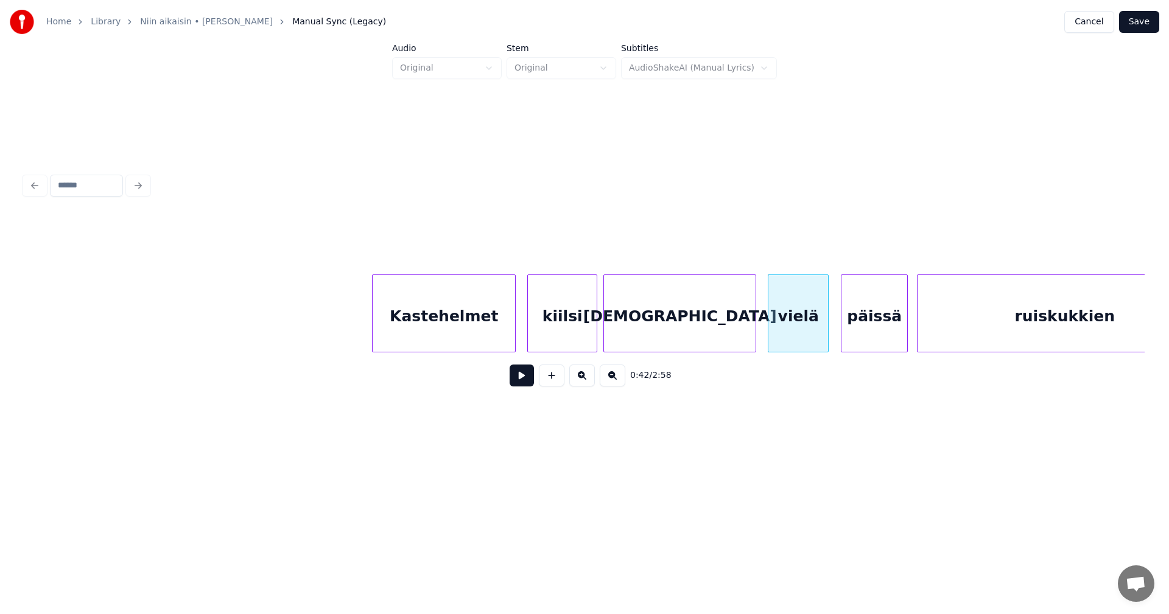
click at [528, 386] on button at bounding box center [521, 376] width 24 height 22
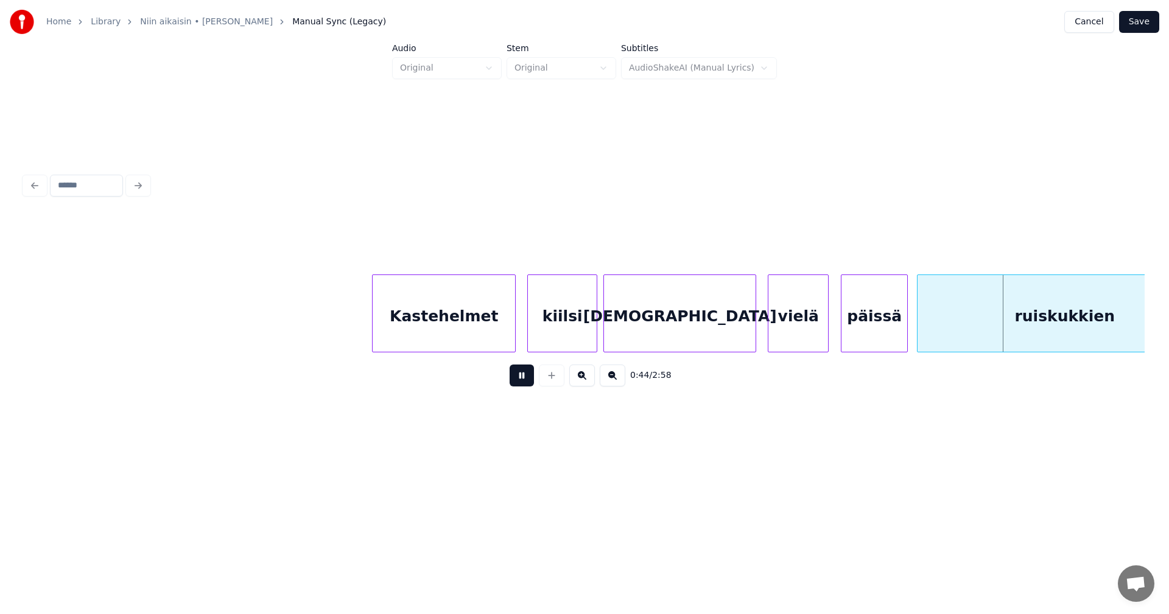
click at [526, 386] on button at bounding box center [521, 376] width 24 height 22
click at [768, 330] on div at bounding box center [768, 313] width 4 height 77
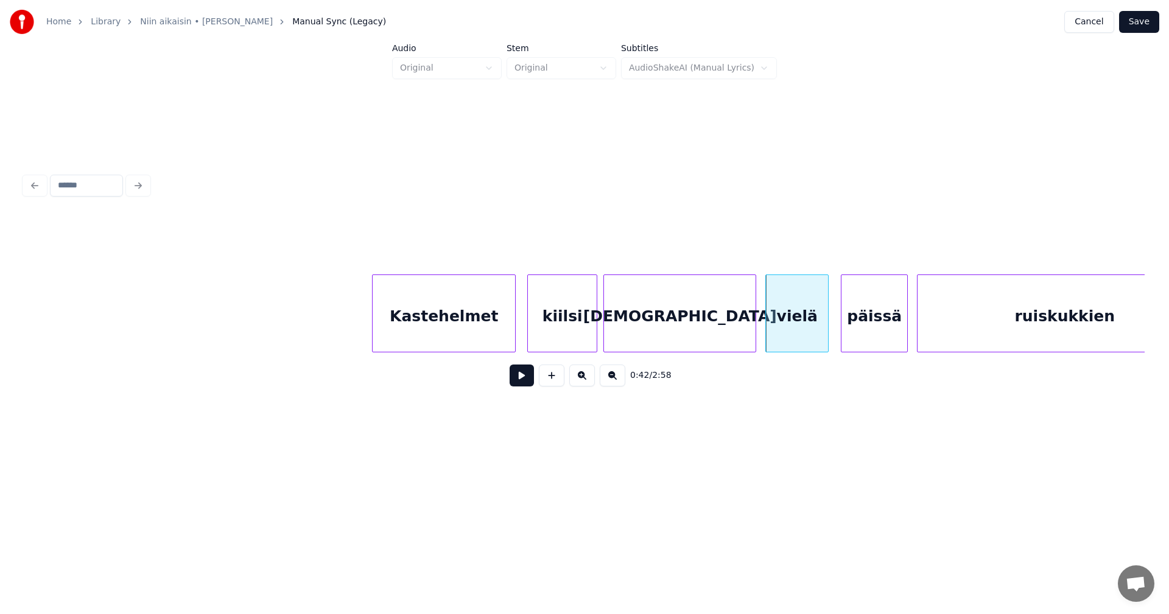
click at [519, 382] on button at bounding box center [521, 376] width 24 height 22
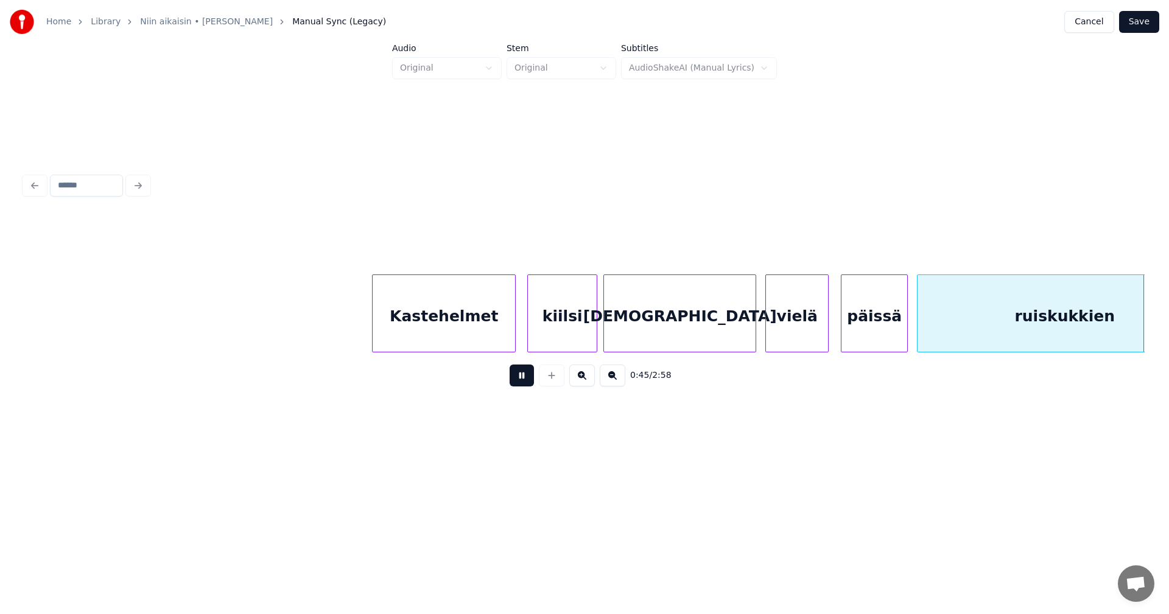
scroll to position [0, 6909]
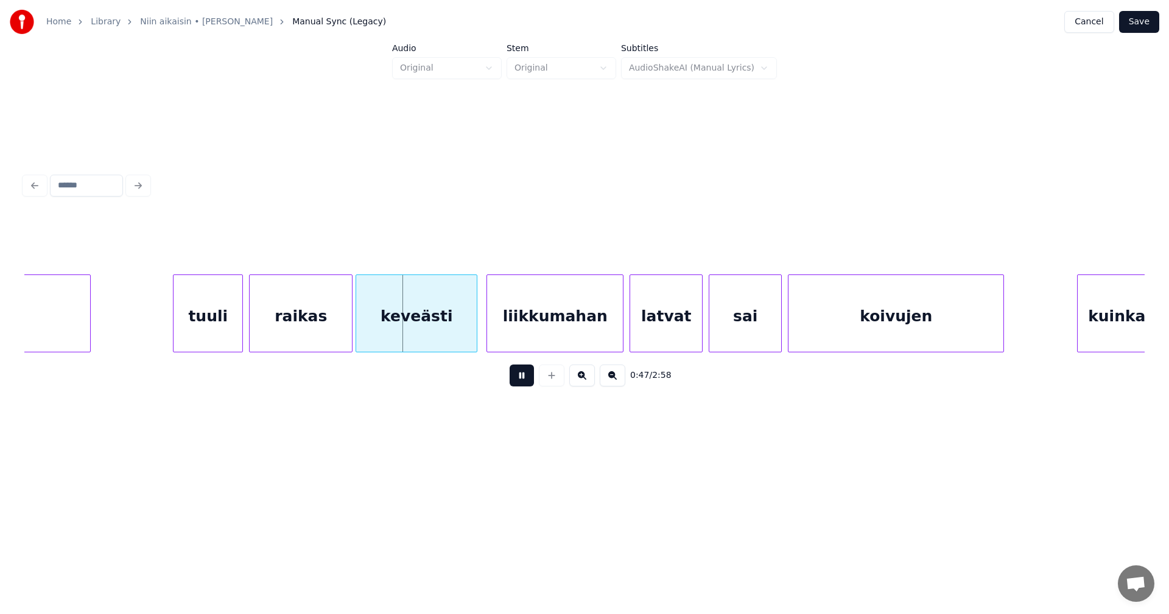
drag, startPoint x: 519, startPoint y: 382, endPoint x: 474, endPoint y: 377, distance: 45.4
click at [519, 382] on button at bounding box center [521, 376] width 24 height 22
click at [345, 335] on div at bounding box center [346, 313] width 4 height 77
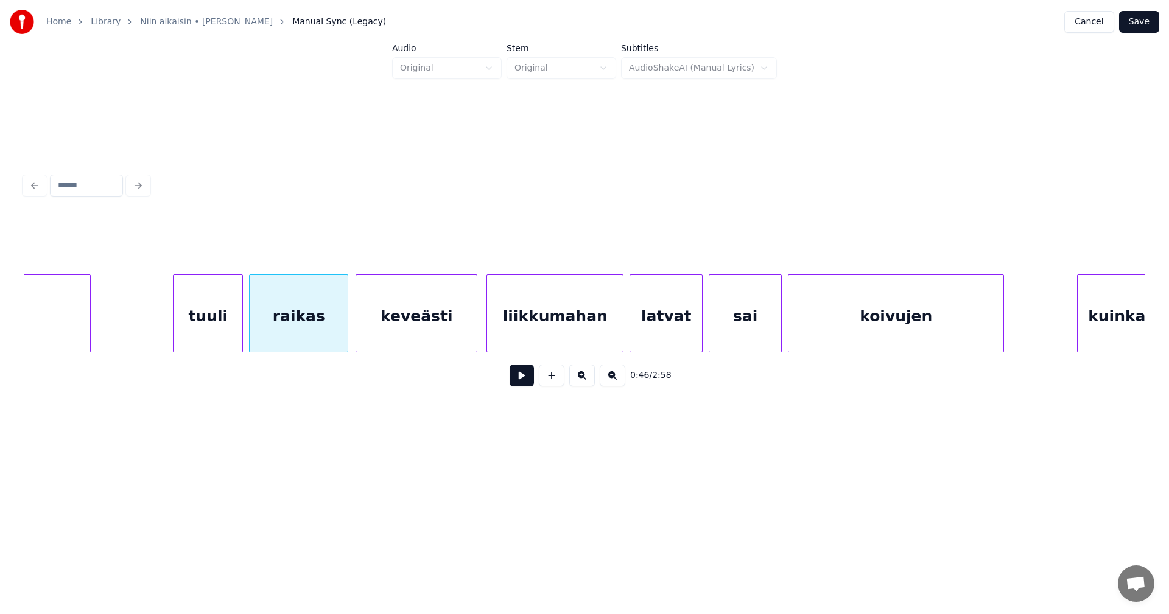
click at [519, 382] on button at bounding box center [521, 376] width 24 height 22
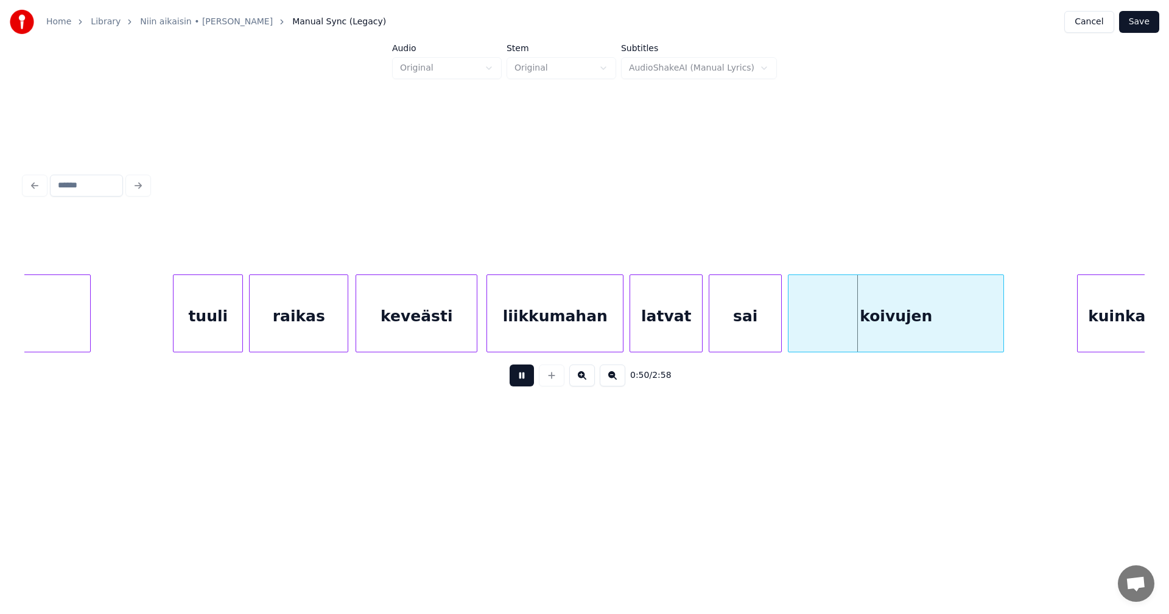
click at [520, 382] on button at bounding box center [521, 376] width 24 height 22
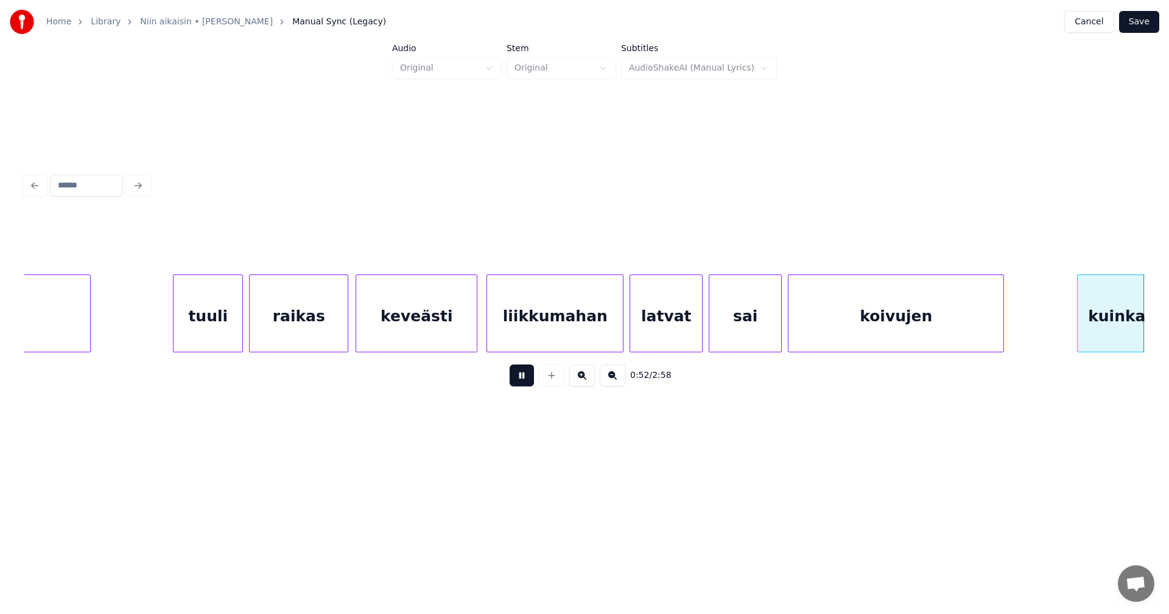
scroll to position [0, 8030]
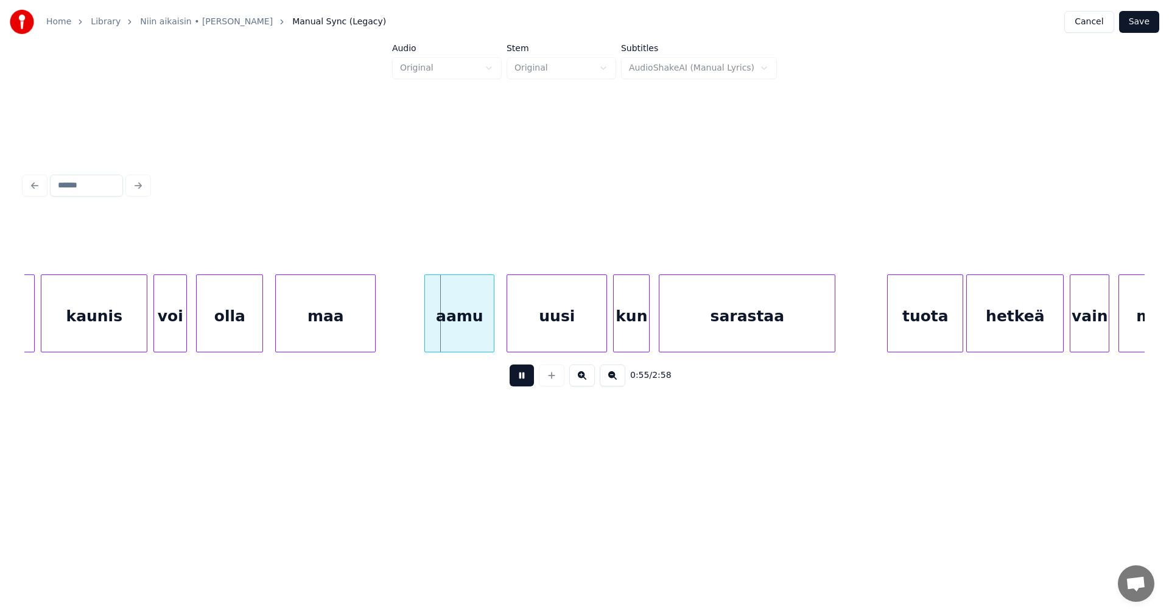
click at [520, 382] on button at bounding box center [521, 376] width 24 height 22
click at [472, 341] on div "aamu" at bounding box center [452, 316] width 69 height 83
click at [514, 382] on button at bounding box center [521, 376] width 24 height 22
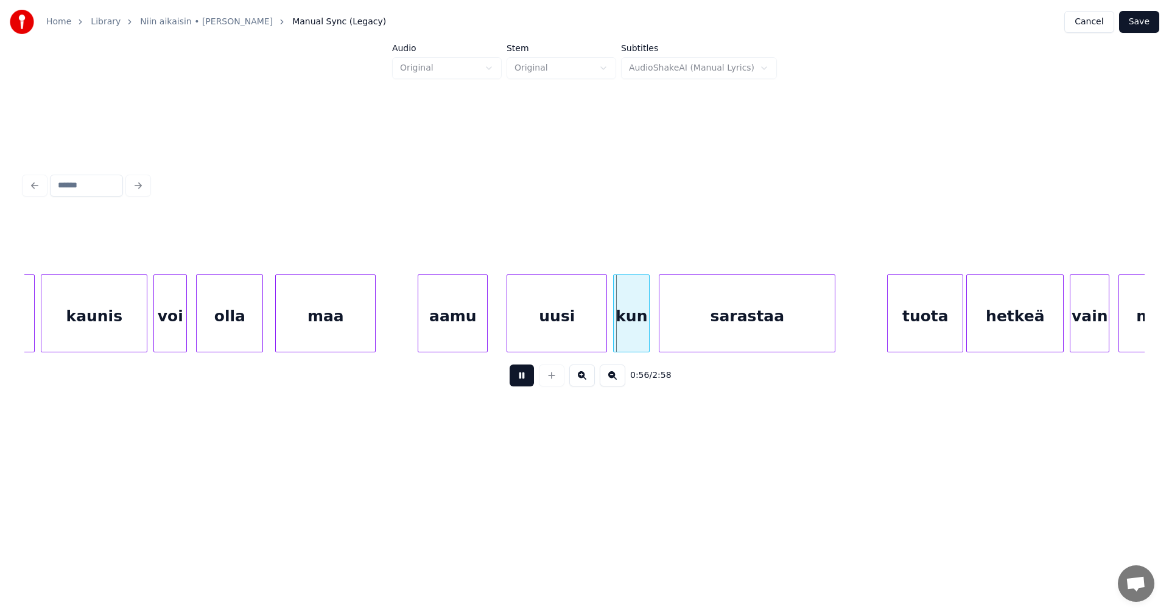
click at [519, 380] on button at bounding box center [521, 376] width 24 height 22
click at [573, 331] on div "uusi" at bounding box center [552, 316] width 99 height 83
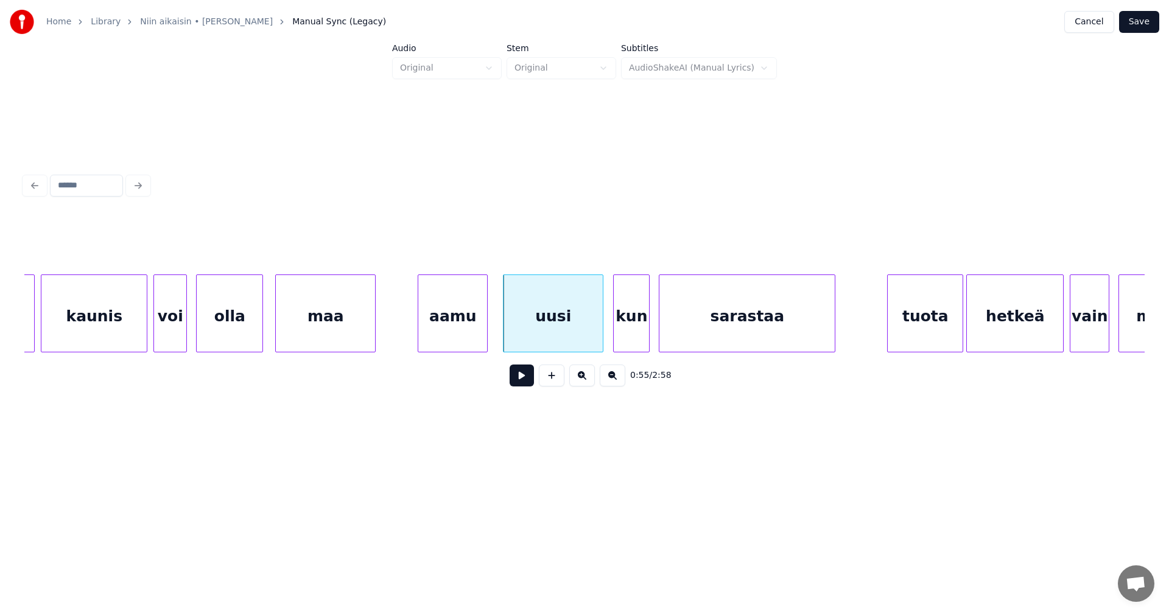
click at [531, 376] on button at bounding box center [521, 376] width 24 height 22
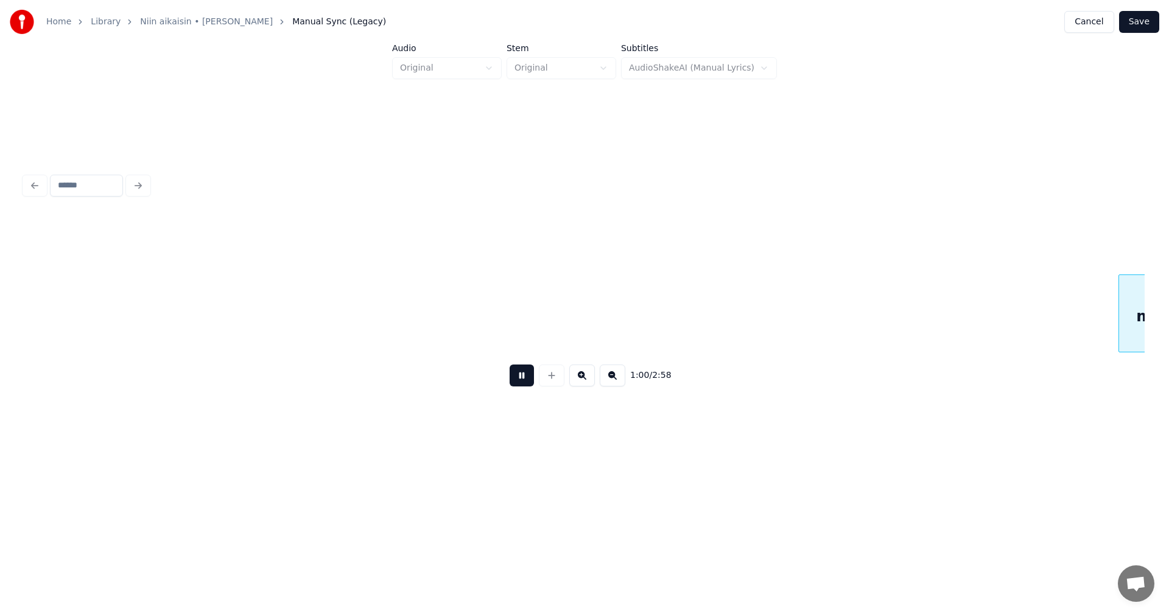
scroll to position [0, 9152]
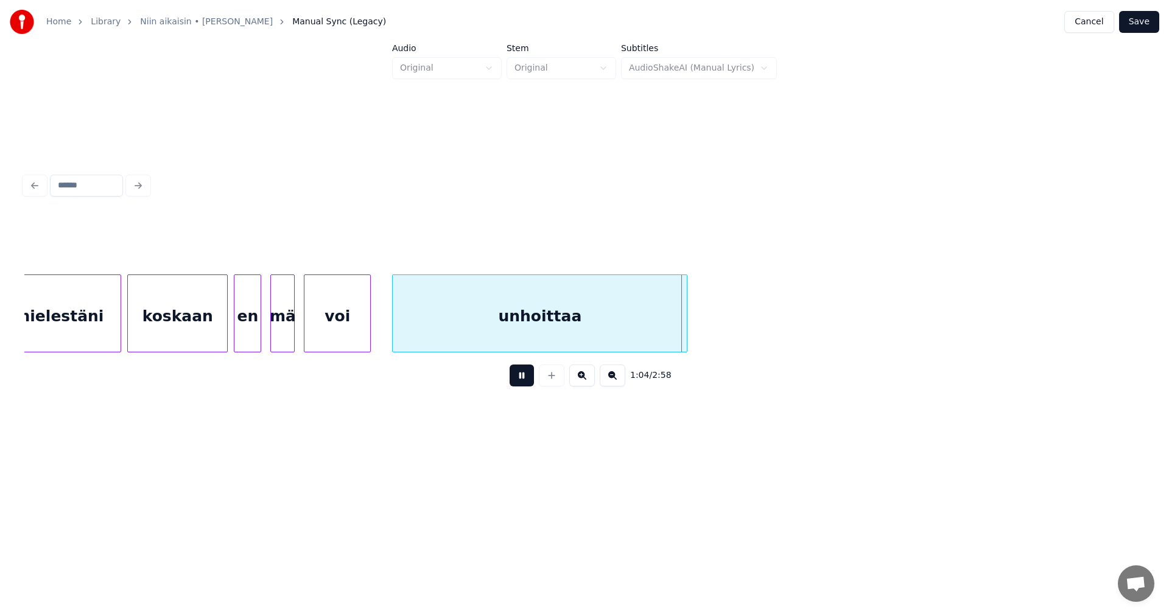
click at [530, 379] on button at bounding box center [521, 376] width 24 height 22
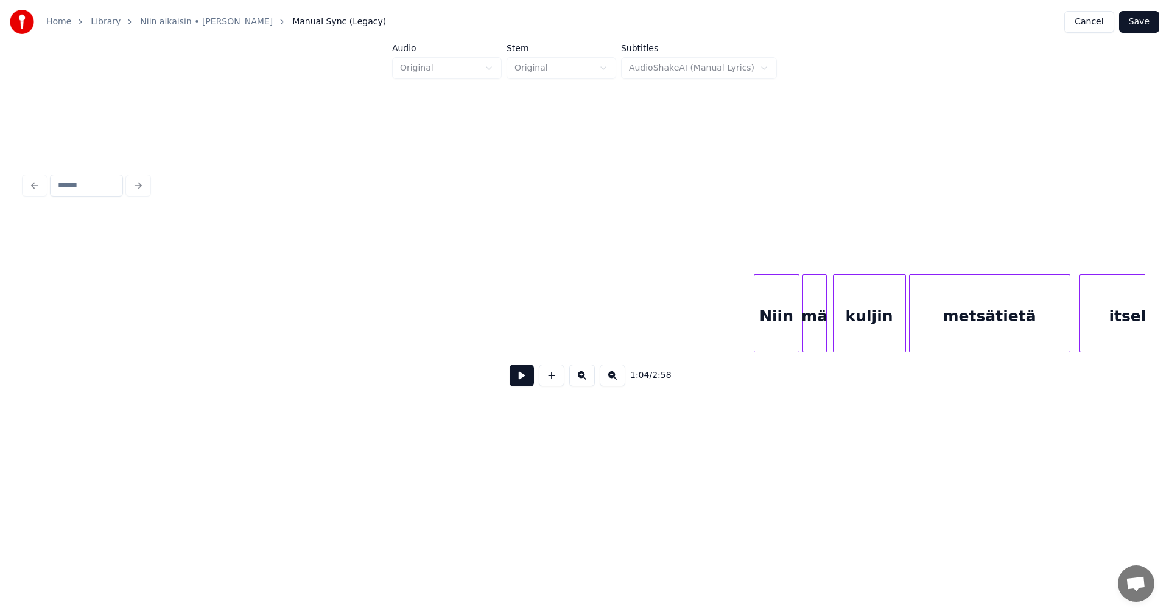
scroll to position [0, 14490]
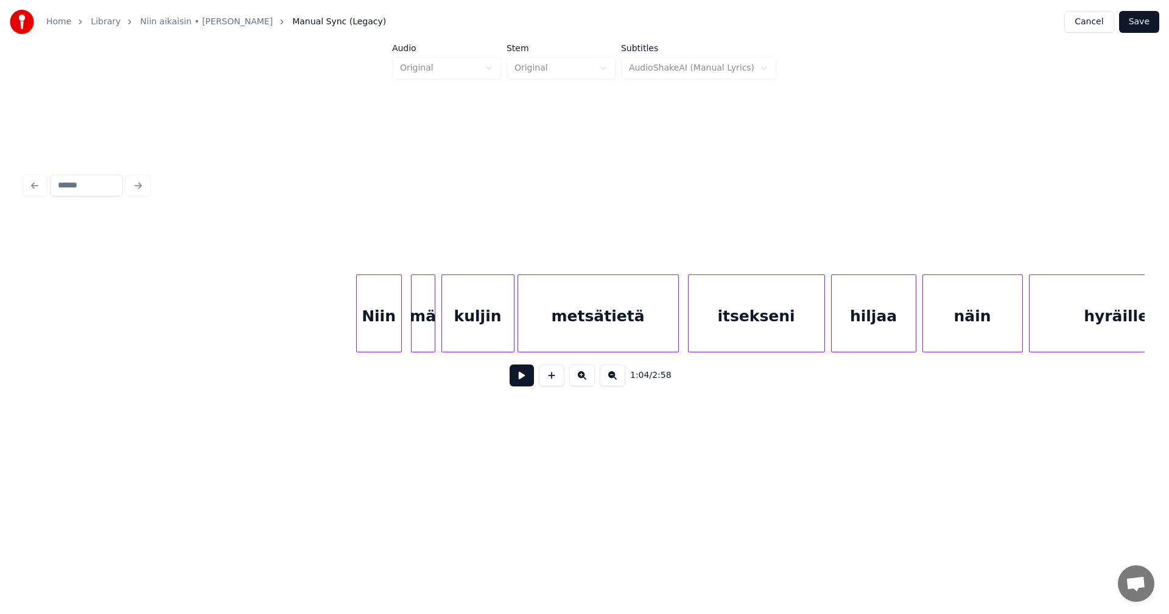
click at [390, 335] on div "Niin" at bounding box center [379, 316] width 44 height 83
click at [517, 374] on button at bounding box center [521, 376] width 24 height 22
click at [519, 376] on button at bounding box center [521, 376] width 24 height 22
click at [352, 338] on div at bounding box center [353, 313] width 4 height 77
click at [425, 336] on div "mä" at bounding box center [419, 316] width 23 height 83
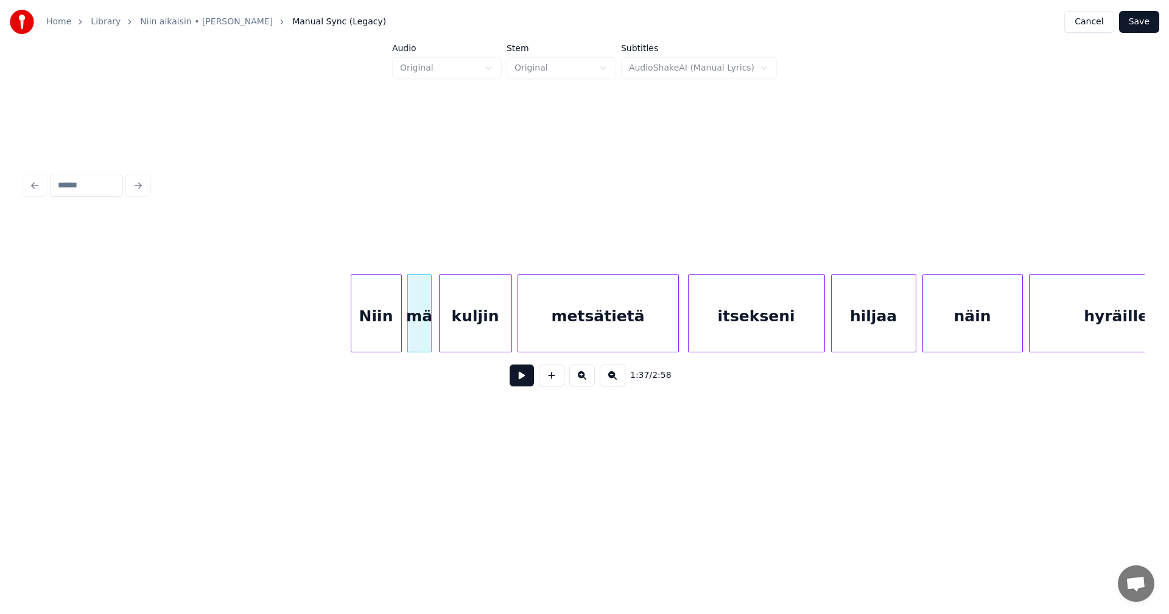
click at [464, 329] on div "kuljin" at bounding box center [475, 316] width 72 height 83
click at [379, 340] on div "Niin" at bounding box center [373, 316] width 50 height 83
click at [519, 379] on button at bounding box center [521, 376] width 24 height 22
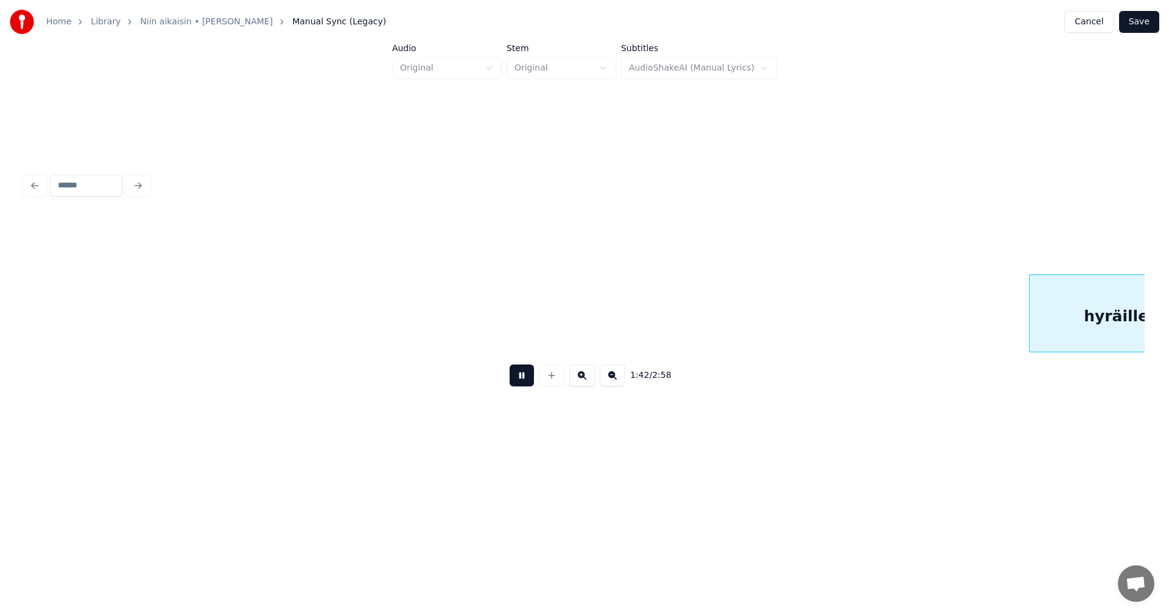
scroll to position [0, 15611]
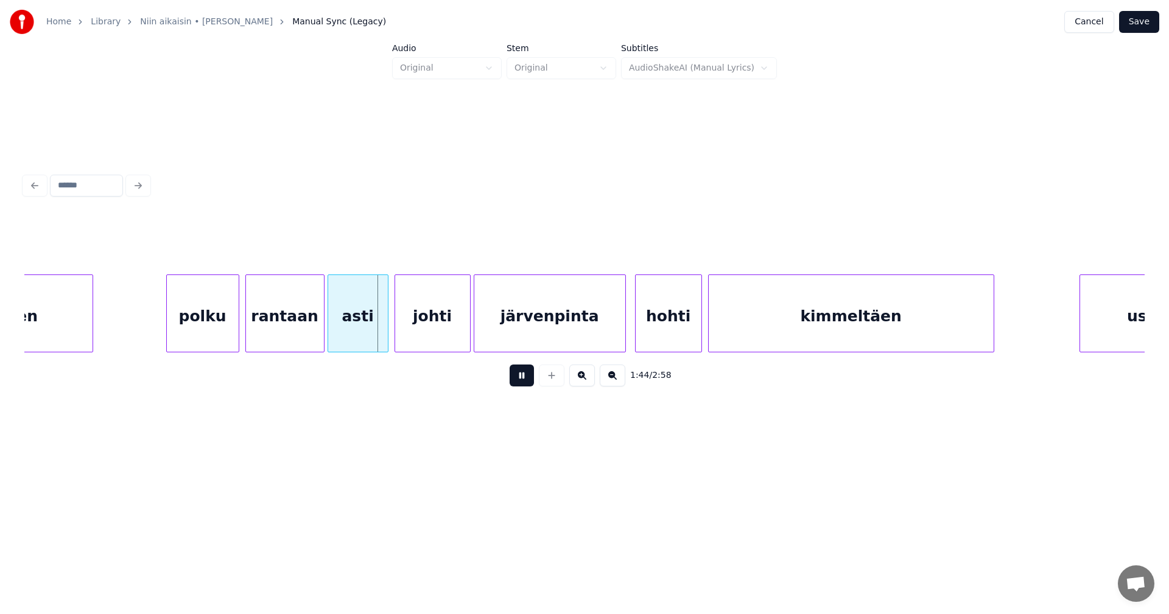
drag, startPoint x: 519, startPoint y: 382, endPoint x: 446, endPoint y: 369, distance: 74.1
click at [519, 382] on button at bounding box center [521, 376] width 24 height 22
click at [310, 337] on div "rantaan" at bounding box center [285, 316] width 78 height 83
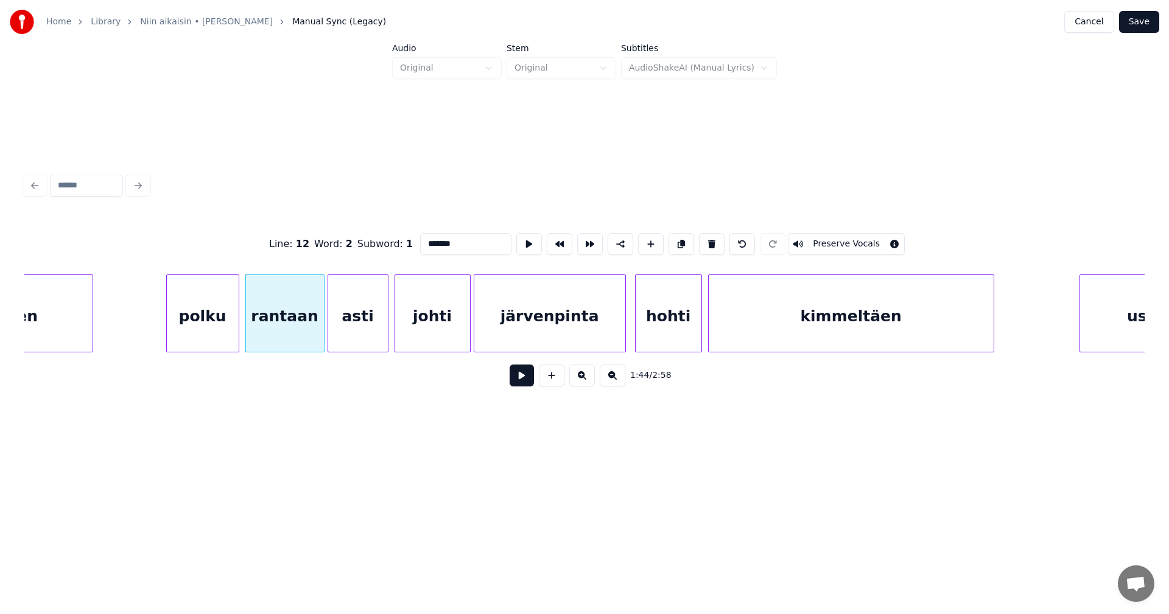
click at [520, 379] on button at bounding box center [521, 376] width 24 height 22
click at [317, 339] on div at bounding box center [317, 313] width 4 height 77
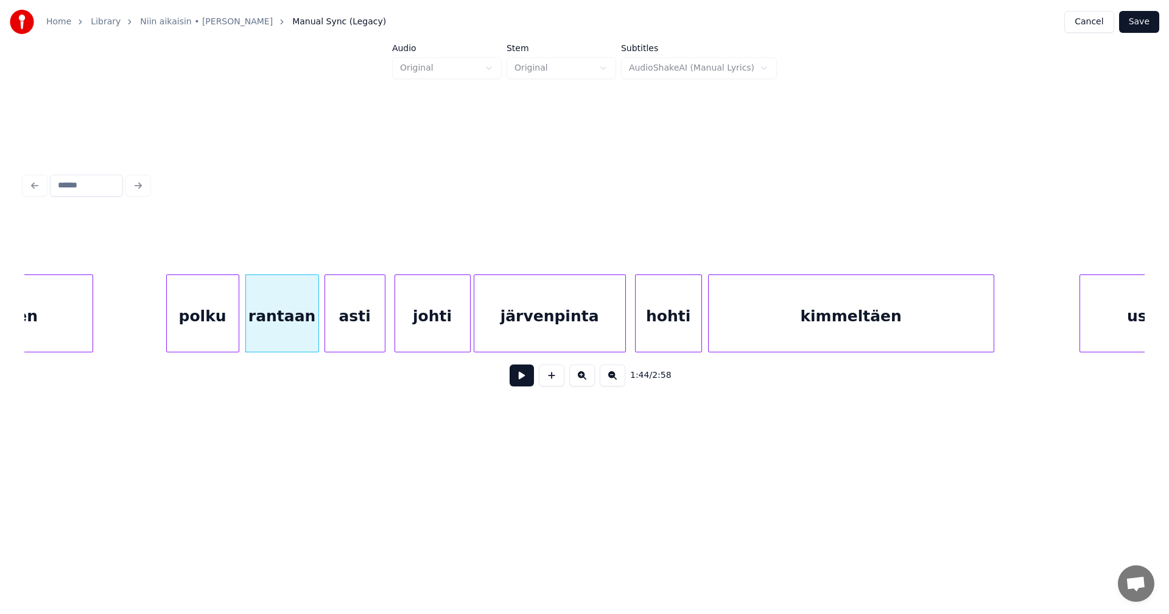
click at [346, 333] on div "asti" at bounding box center [355, 316] width 60 height 83
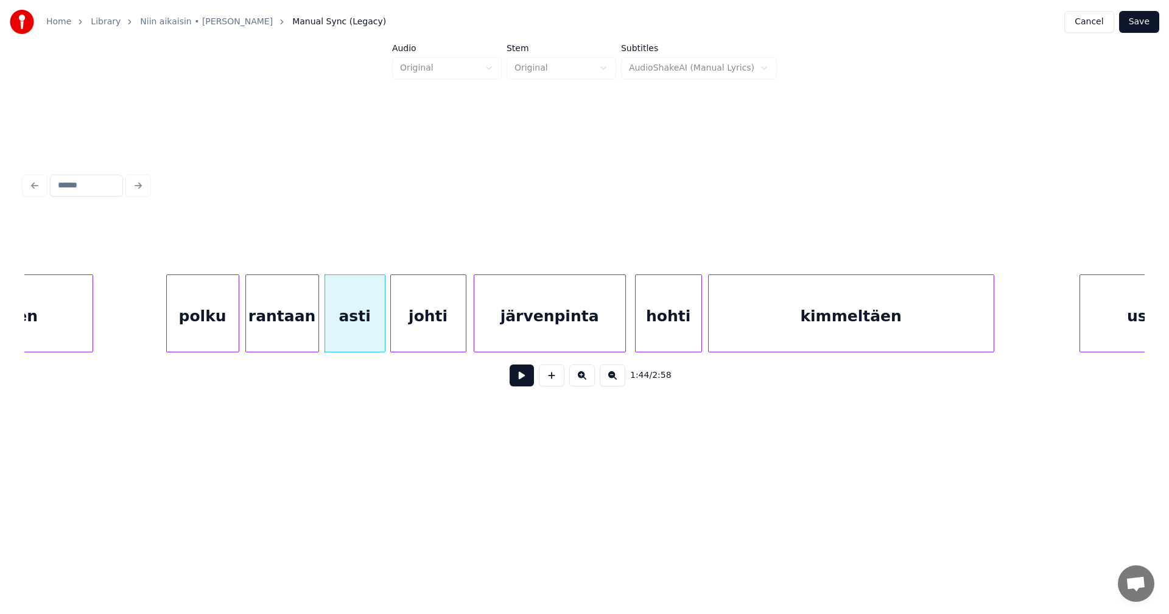
click at [461, 321] on div "johti" at bounding box center [428, 316] width 75 height 83
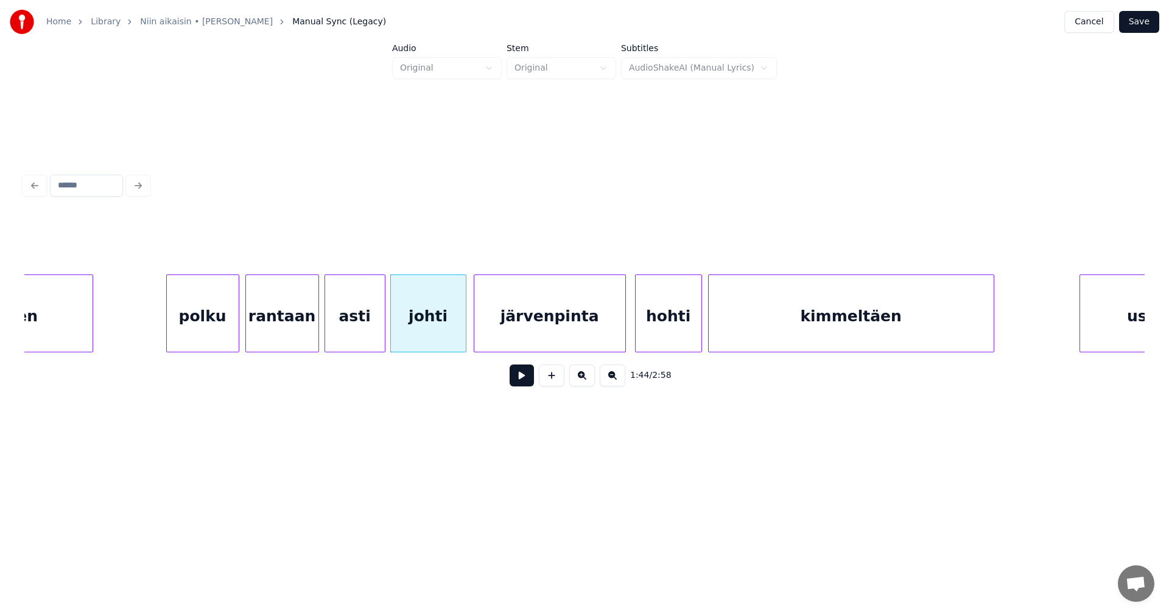
click at [521, 375] on button at bounding box center [521, 376] width 24 height 22
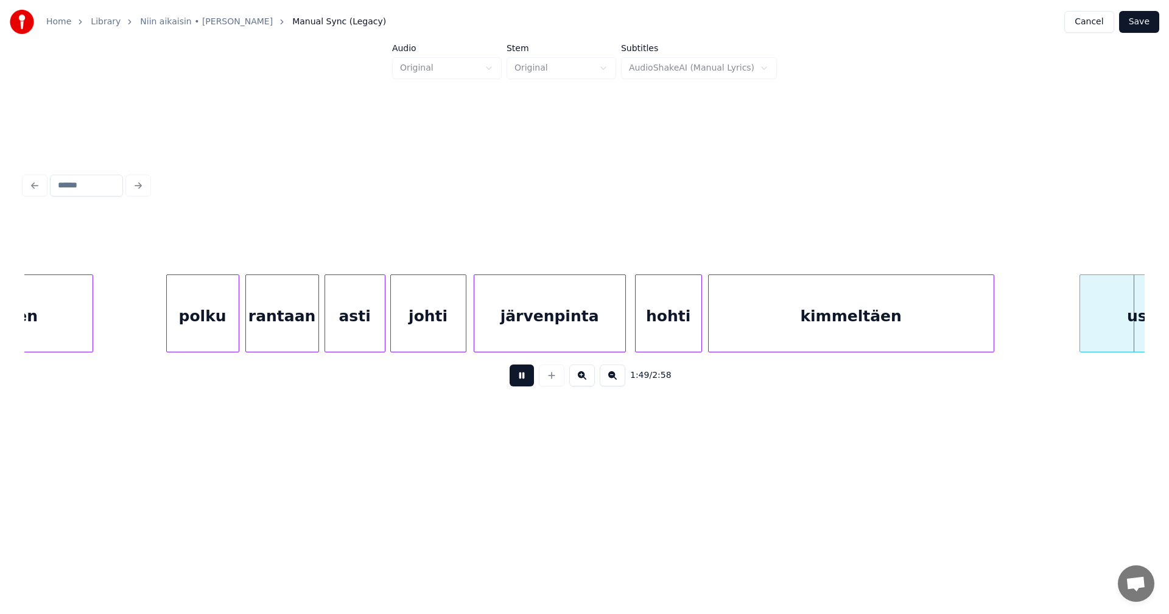
scroll to position [0, 16732]
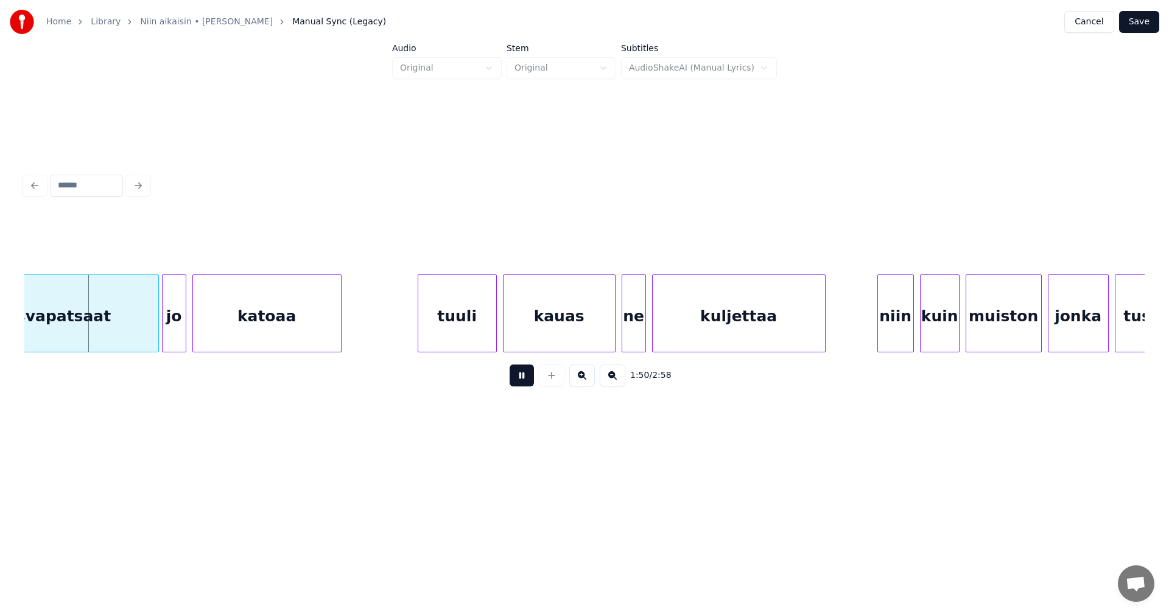
click at [522, 382] on button at bounding box center [521, 376] width 24 height 22
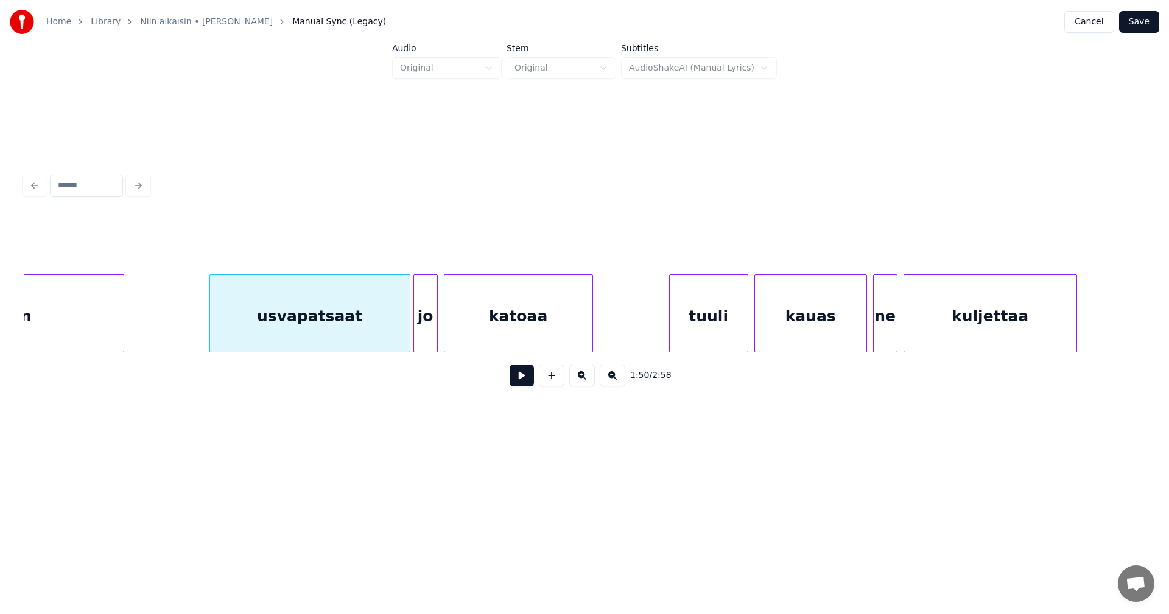
scroll to position [0, 16464]
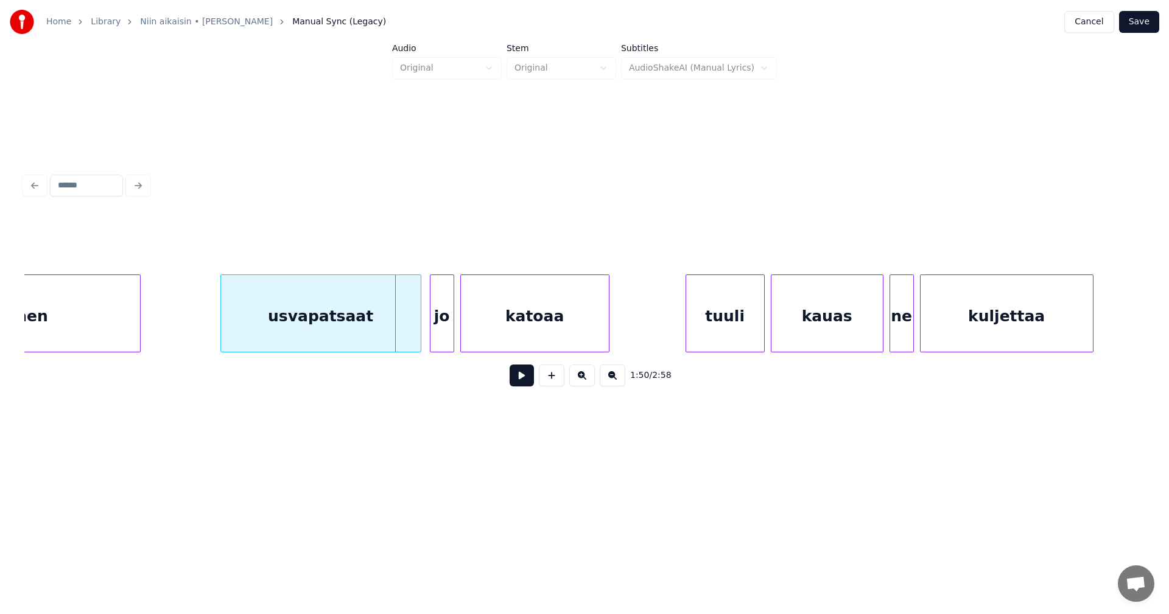
click at [281, 330] on div "usvapatsaat" at bounding box center [321, 316] width 200 height 83
click at [397, 329] on div at bounding box center [399, 313] width 4 height 77
click at [435, 329] on div "jo" at bounding box center [434, 316] width 23 height 83
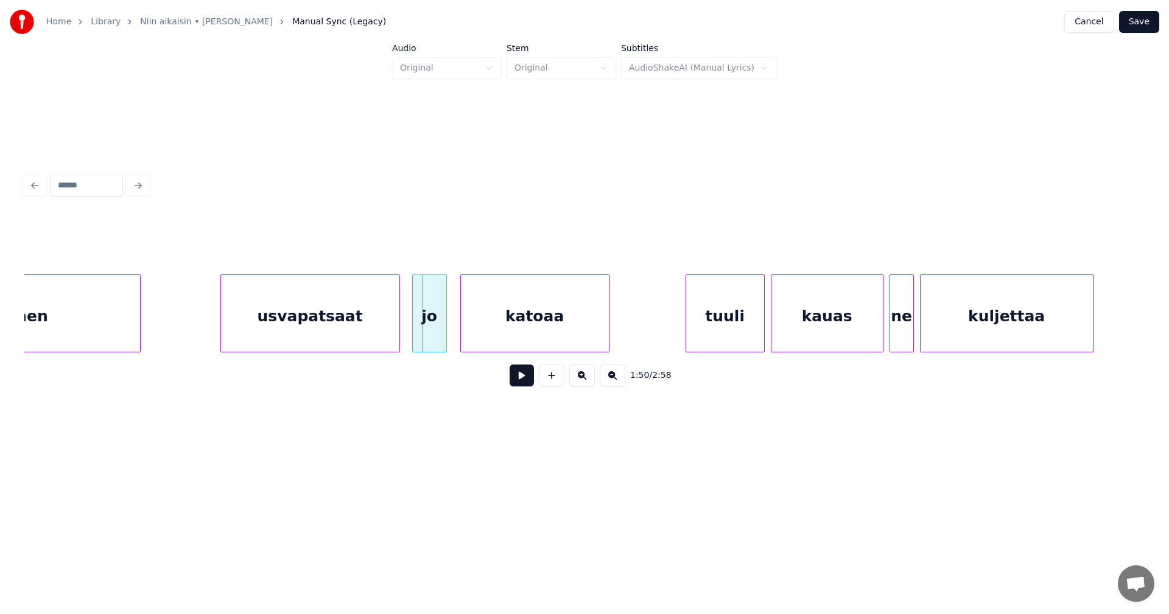
click at [414, 326] on div at bounding box center [415, 313] width 4 height 77
click at [370, 327] on div "usvapatsaat" at bounding box center [310, 316] width 178 height 83
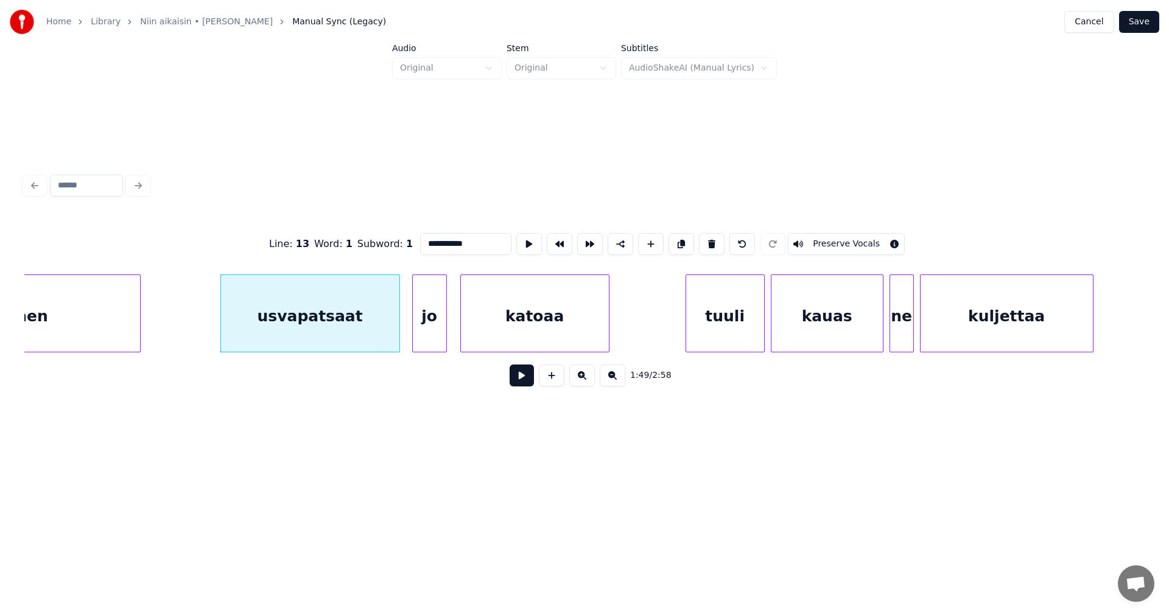
click at [518, 380] on button at bounding box center [521, 376] width 24 height 22
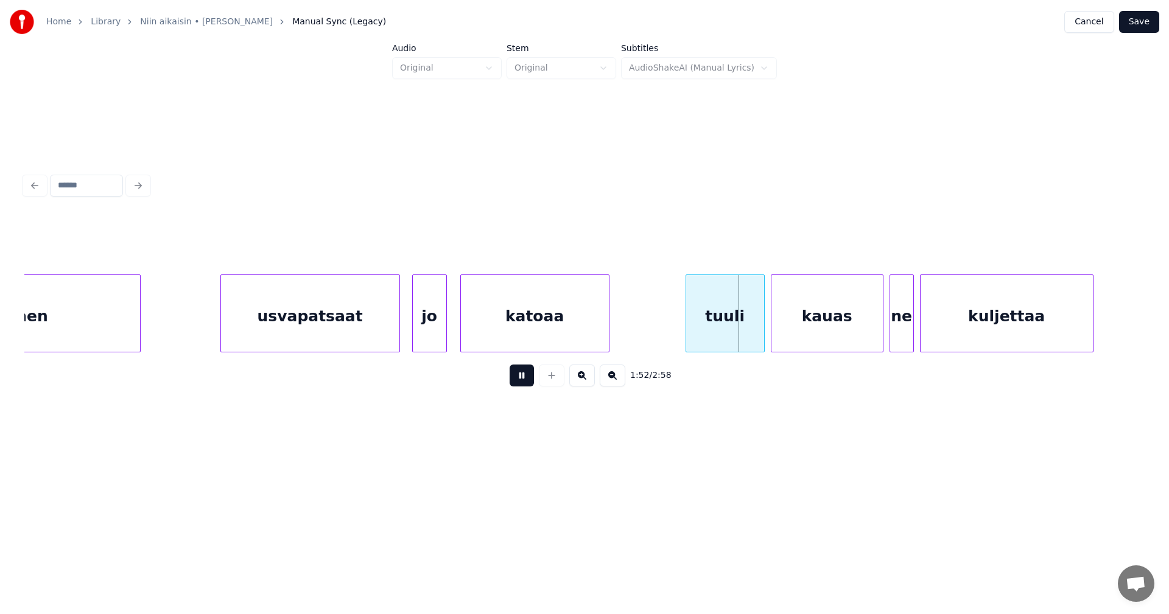
click at [519, 376] on button at bounding box center [521, 376] width 24 height 22
click at [757, 330] on div at bounding box center [759, 313] width 4 height 77
click at [523, 380] on button at bounding box center [521, 376] width 24 height 22
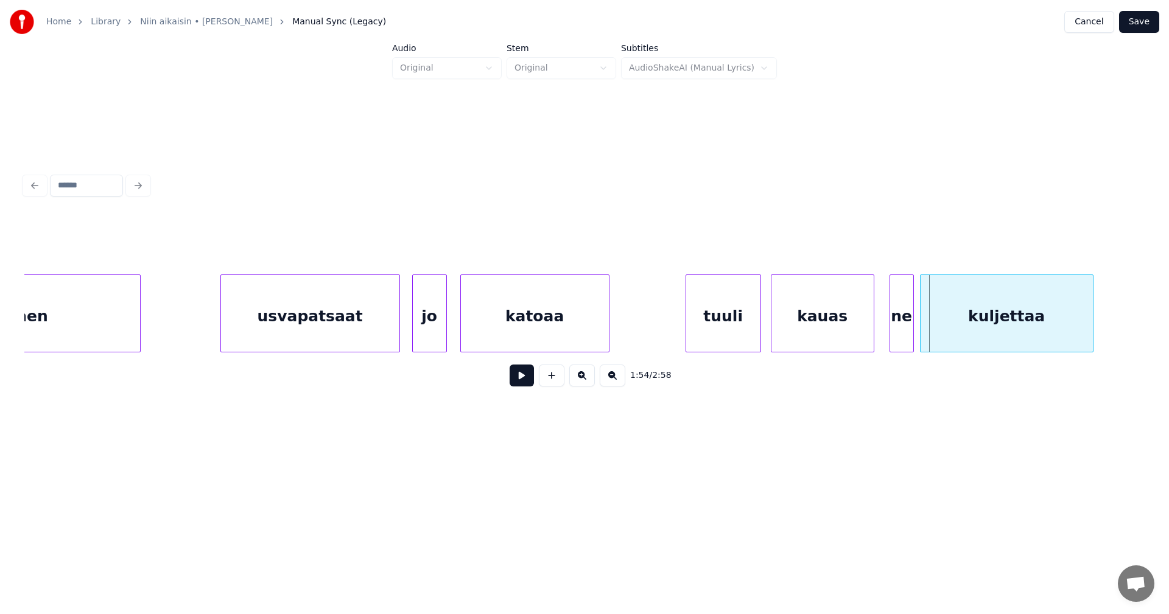
click at [872, 325] on div at bounding box center [872, 313] width 4 height 77
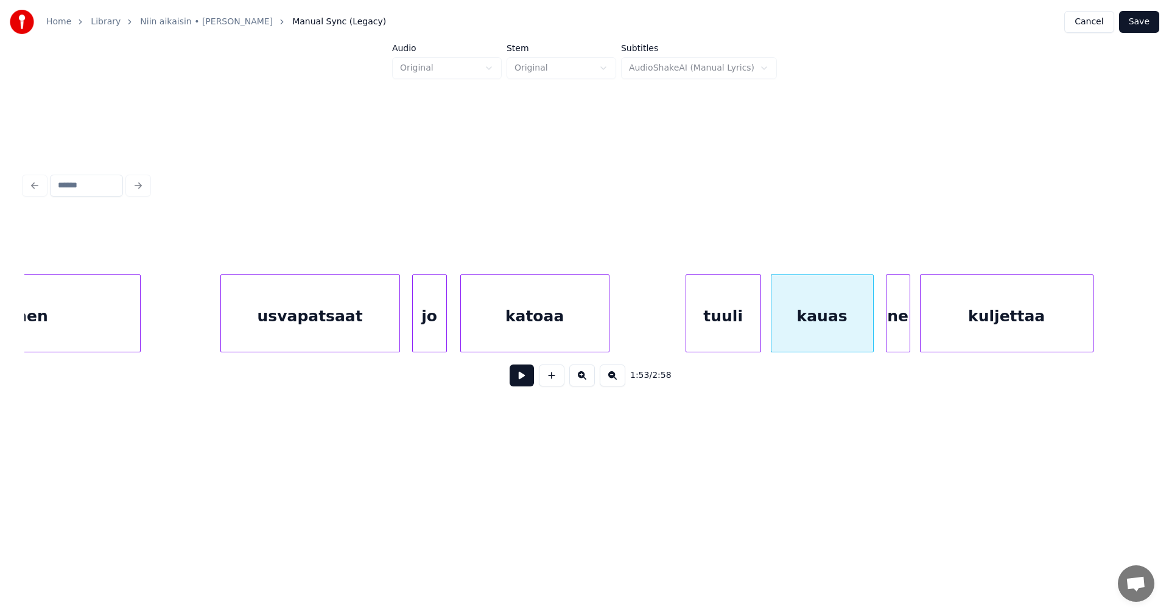
click at [895, 327] on div "ne" at bounding box center [897, 316] width 23 height 83
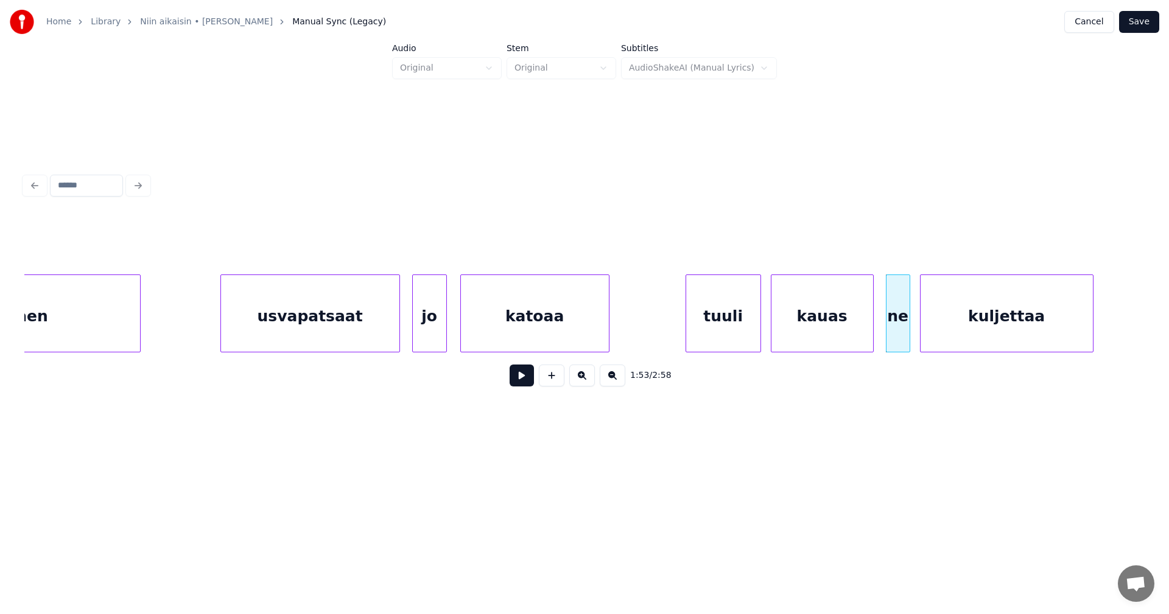
click at [861, 330] on div "kauas" at bounding box center [822, 316] width 102 height 83
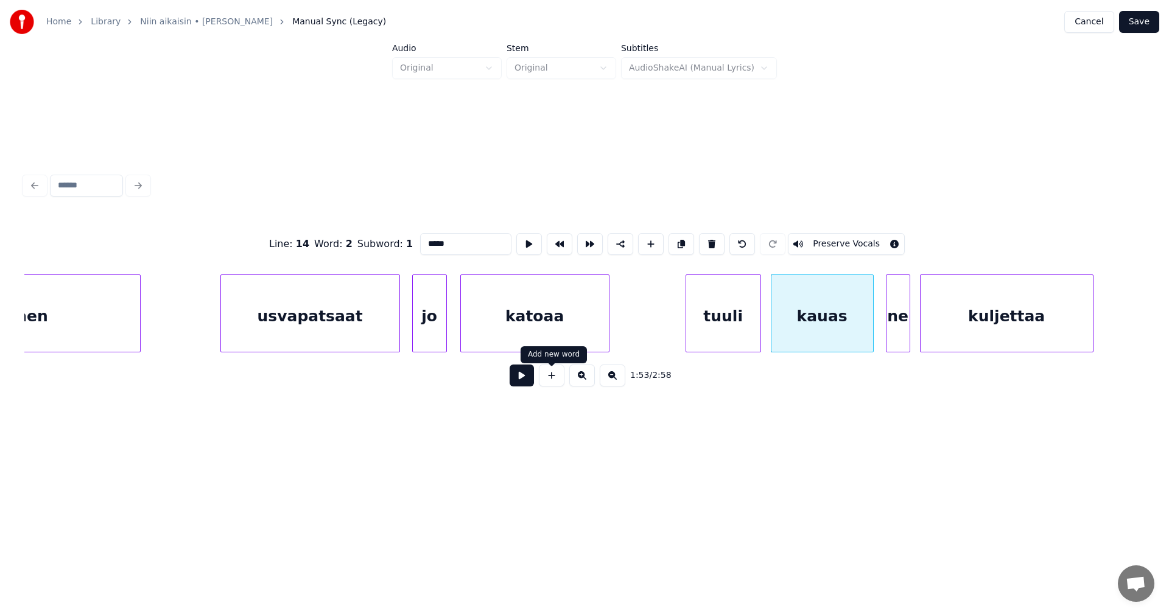
click at [528, 380] on button at bounding box center [521, 376] width 24 height 22
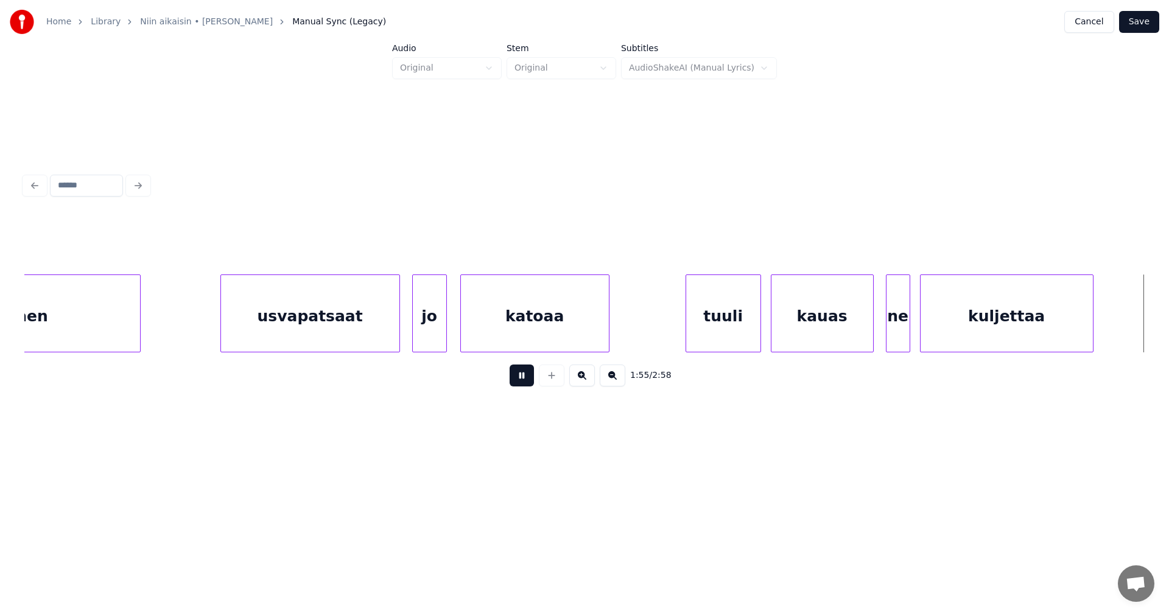
scroll to position [0, 17585]
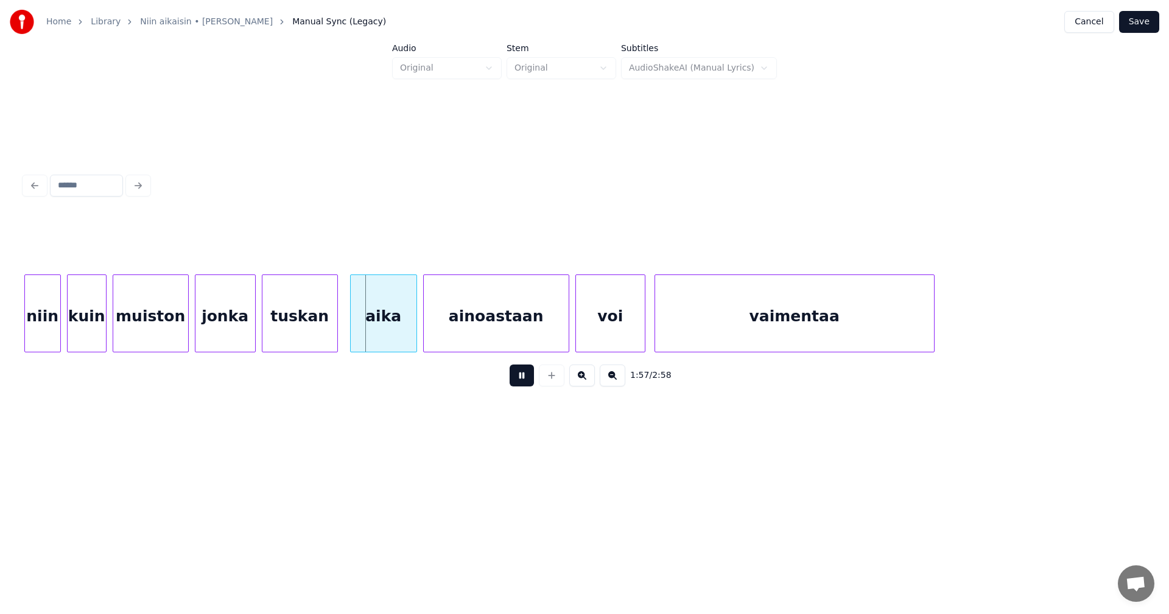
drag, startPoint x: 528, startPoint y: 380, endPoint x: 521, endPoint y: 379, distance: 7.5
click at [526, 380] on button at bounding box center [521, 376] width 24 height 22
click at [399, 334] on div "aika" at bounding box center [381, 316] width 66 height 83
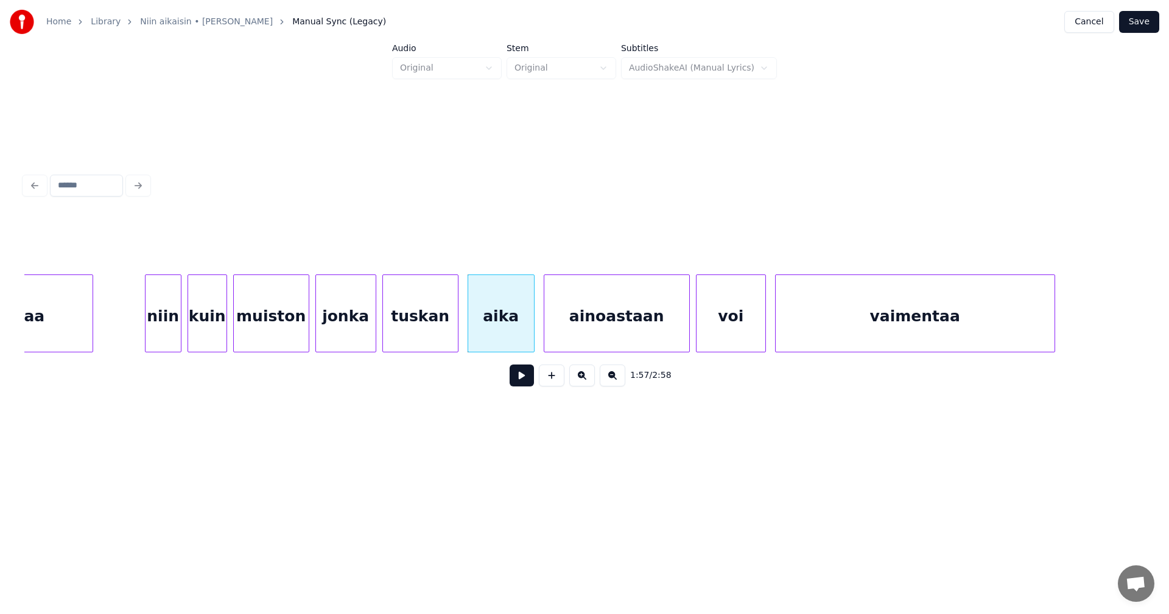
scroll to position [0, 17463]
click at [155, 329] on div "niin" at bounding box center [159, 316] width 35 height 83
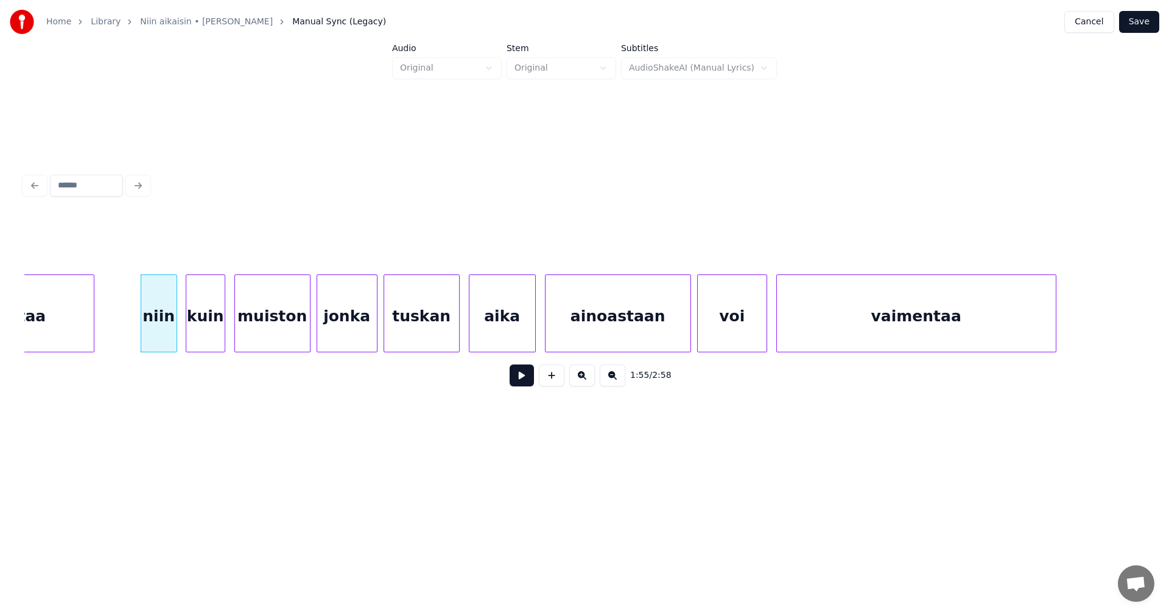
click at [205, 326] on div "kuin" at bounding box center [205, 316] width 38 height 83
click at [265, 330] on div "muiston" at bounding box center [269, 316] width 75 height 83
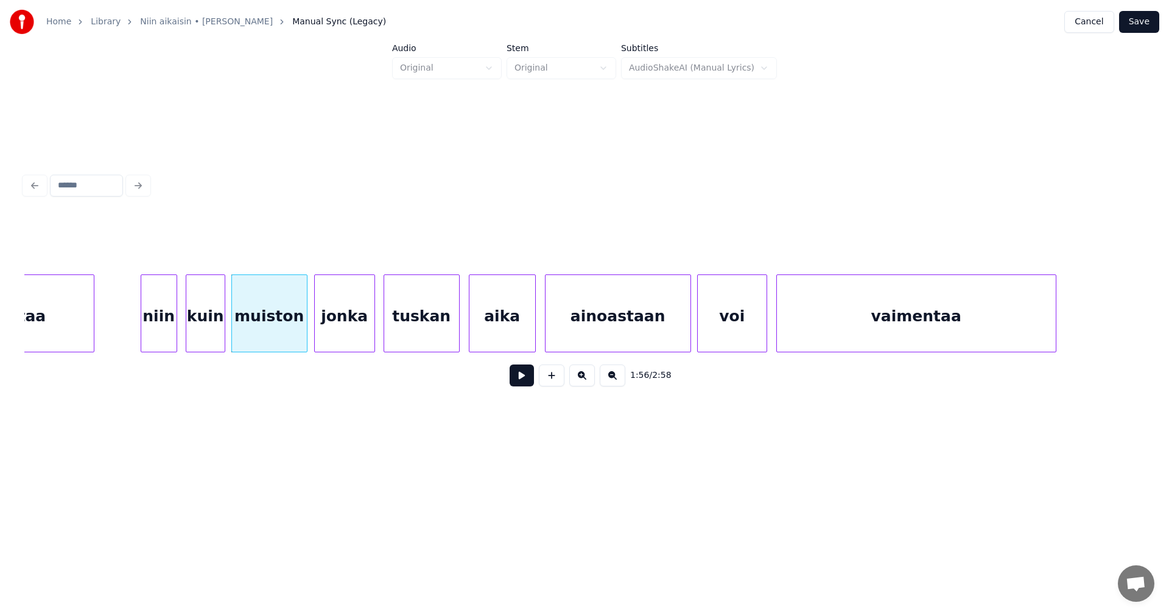
click at [342, 329] on div "jonka" at bounding box center [345, 316] width 60 height 83
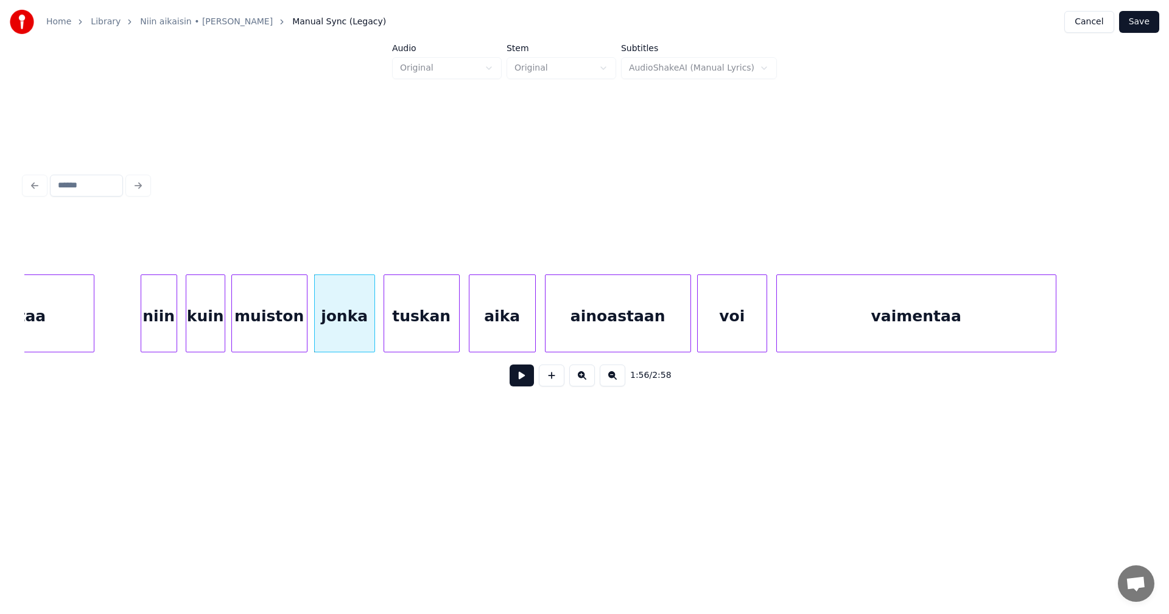
click at [282, 332] on div "muiston" at bounding box center [269, 316] width 75 height 83
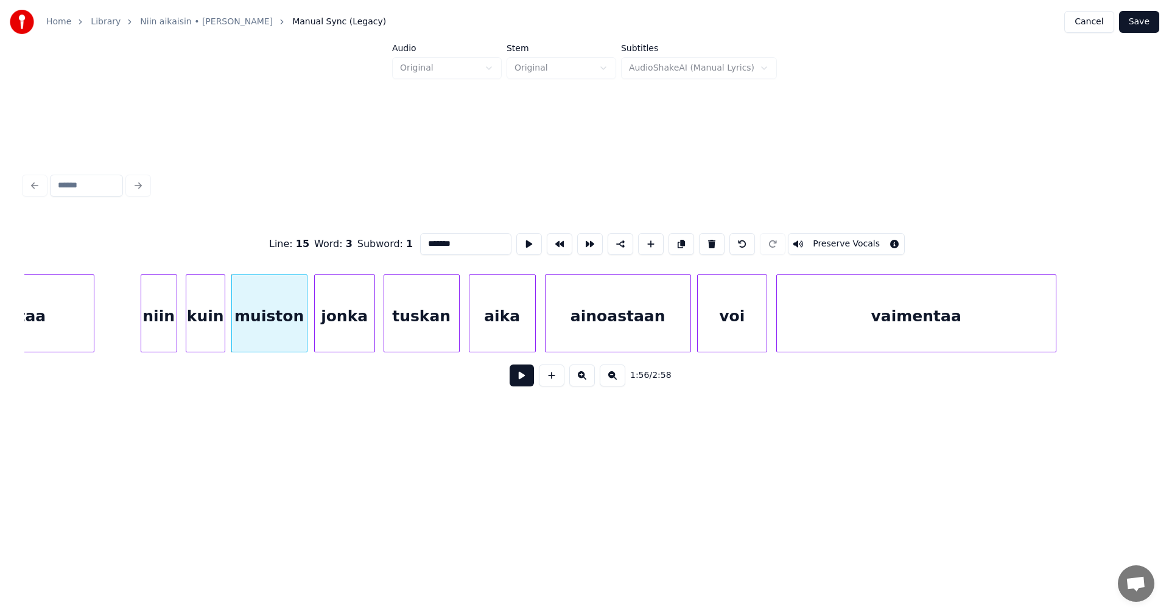
click at [529, 380] on button at bounding box center [521, 376] width 24 height 22
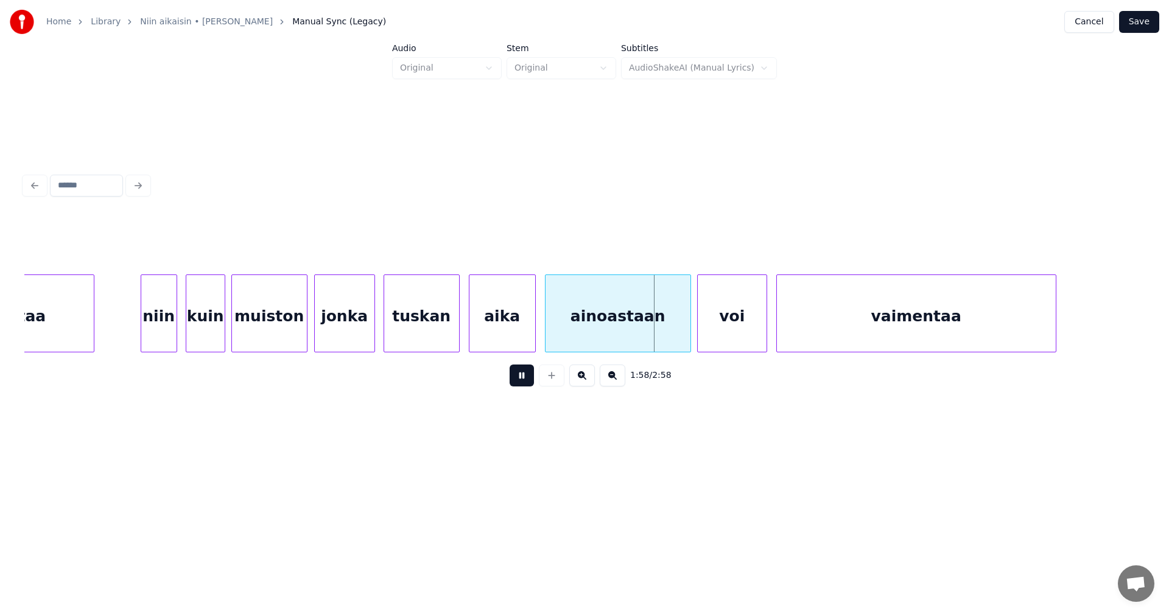
drag, startPoint x: 525, startPoint y: 374, endPoint x: 525, endPoint y: 341, distance: 32.9
click at [526, 372] on button at bounding box center [521, 376] width 24 height 22
click at [519, 327] on div "aika" at bounding box center [502, 316] width 66 height 83
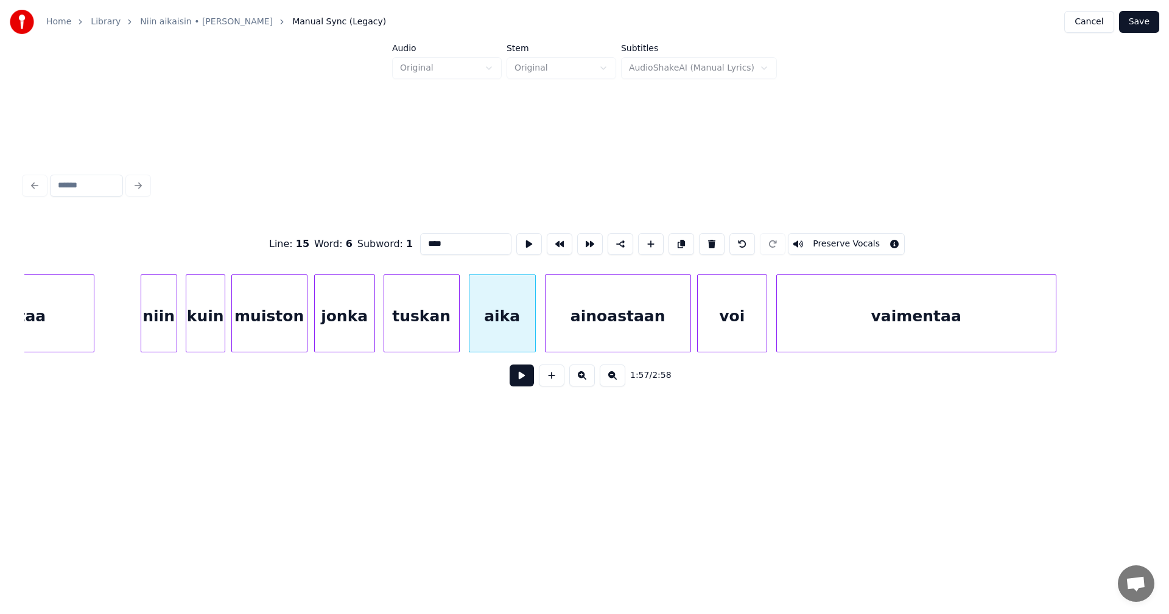
click at [526, 378] on button at bounding box center [521, 376] width 24 height 22
click at [525, 376] on button at bounding box center [521, 376] width 24 height 22
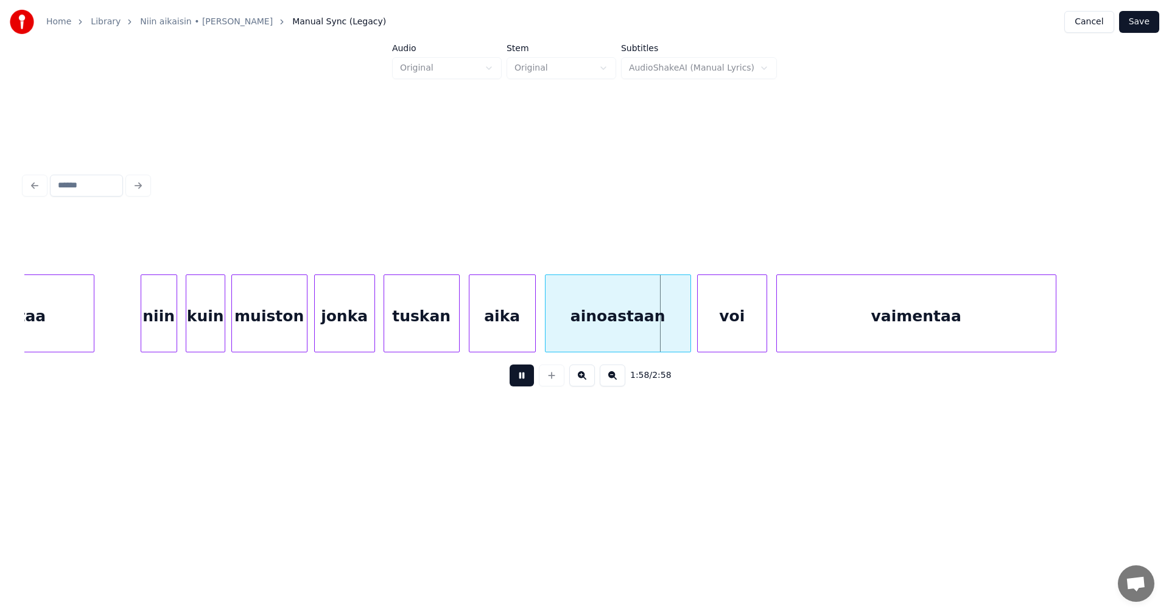
click at [525, 376] on button at bounding box center [521, 376] width 24 height 22
click at [531, 382] on button at bounding box center [521, 376] width 24 height 22
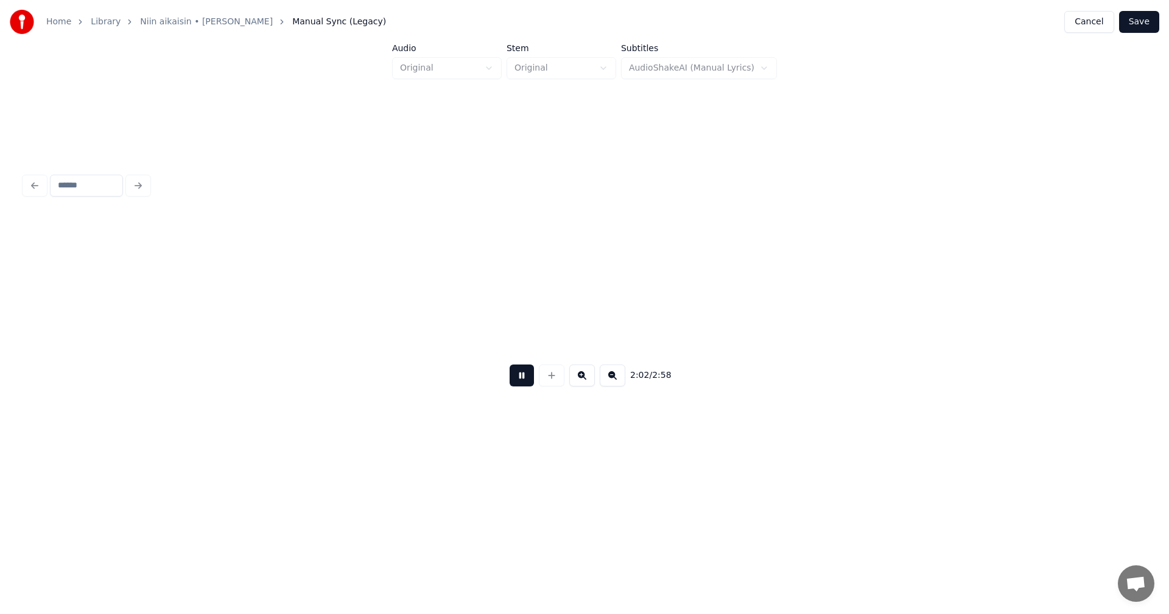
scroll to position [0, 18585]
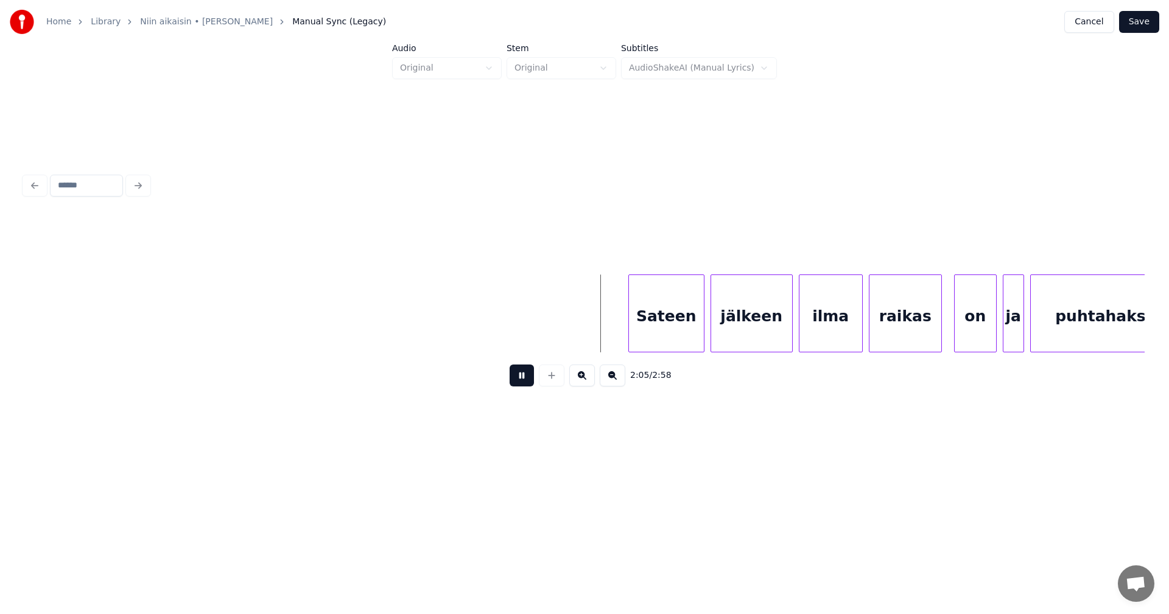
click at [517, 382] on button at bounding box center [521, 376] width 24 height 22
click at [654, 337] on div "Sateen" at bounding box center [649, 316] width 75 height 83
click at [746, 332] on div "jälkeen" at bounding box center [744, 316] width 81 height 83
click at [611, 334] on div at bounding box center [611, 313] width 4 height 77
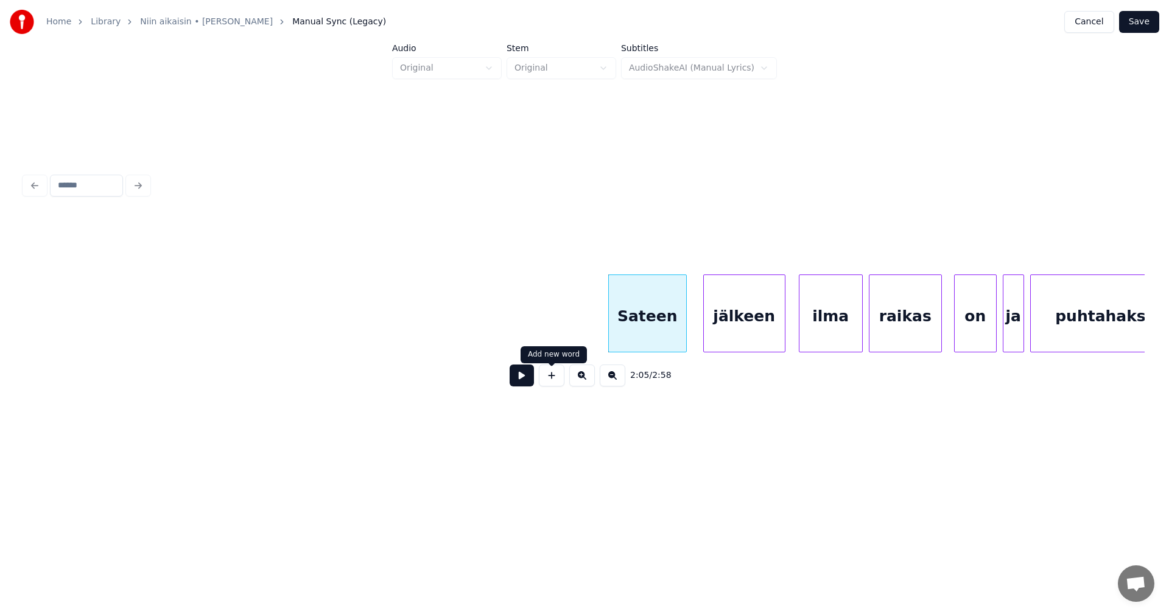
click at [526, 381] on button at bounding box center [521, 376] width 24 height 22
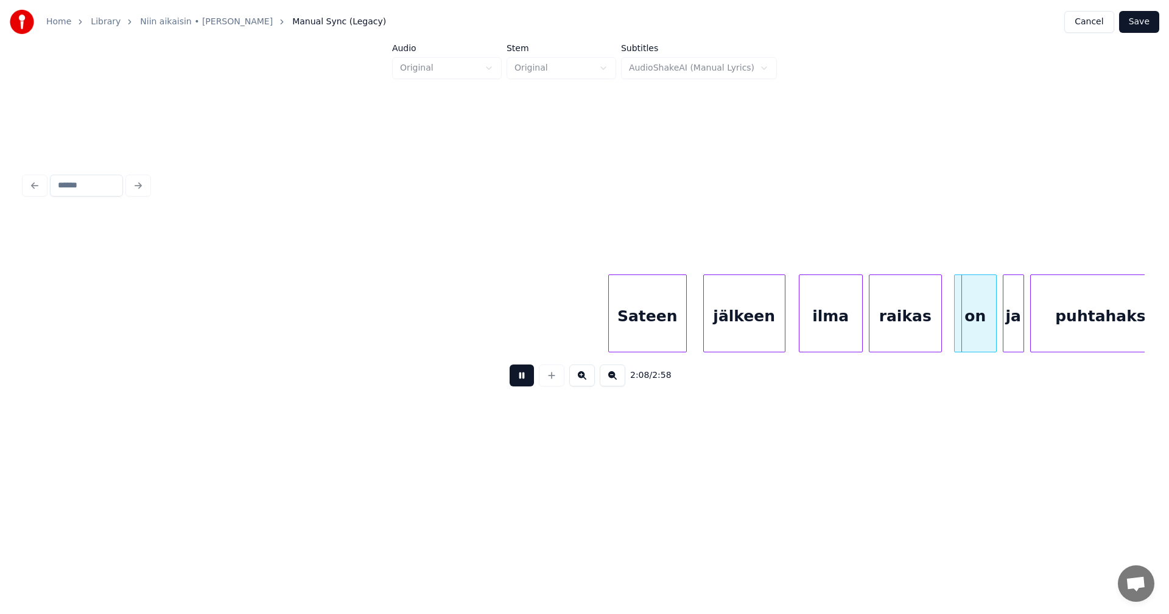
click at [527, 380] on button at bounding box center [521, 376] width 24 height 22
click at [977, 324] on div "on" at bounding box center [969, 316] width 41 height 83
click at [1008, 326] on div "ja" at bounding box center [1010, 316] width 20 height 83
click at [520, 377] on button at bounding box center [521, 376] width 24 height 22
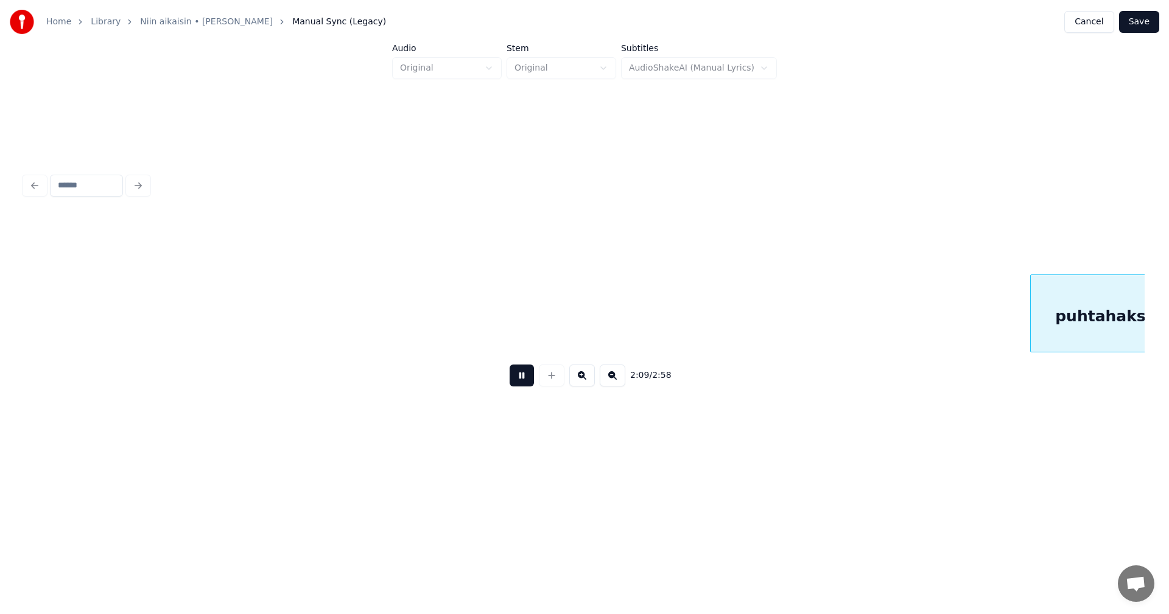
scroll to position [0, 19705]
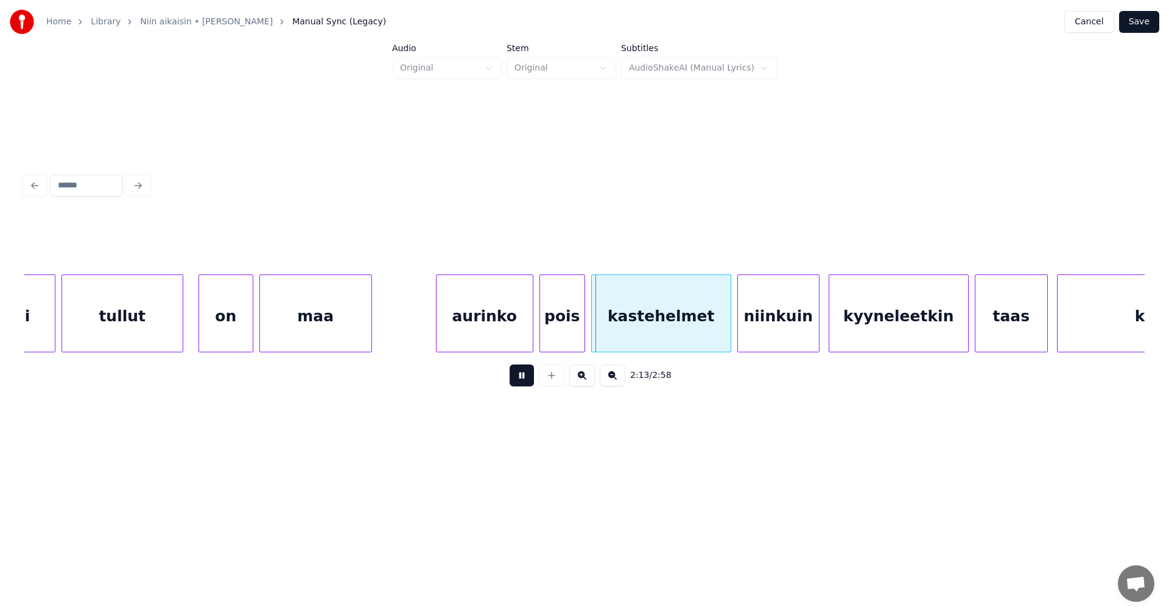
click at [520, 376] on button at bounding box center [521, 376] width 24 height 22
click at [489, 333] on div "aurinko" at bounding box center [480, 316] width 96 height 83
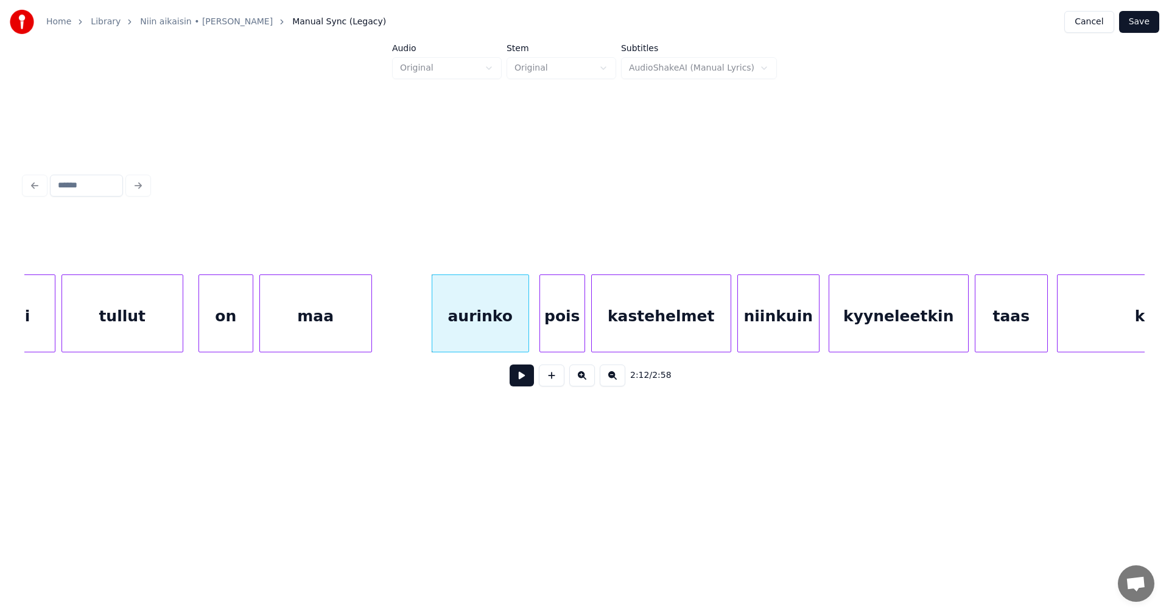
click at [528, 378] on button at bounding box center [521, 376] width 24 height 22
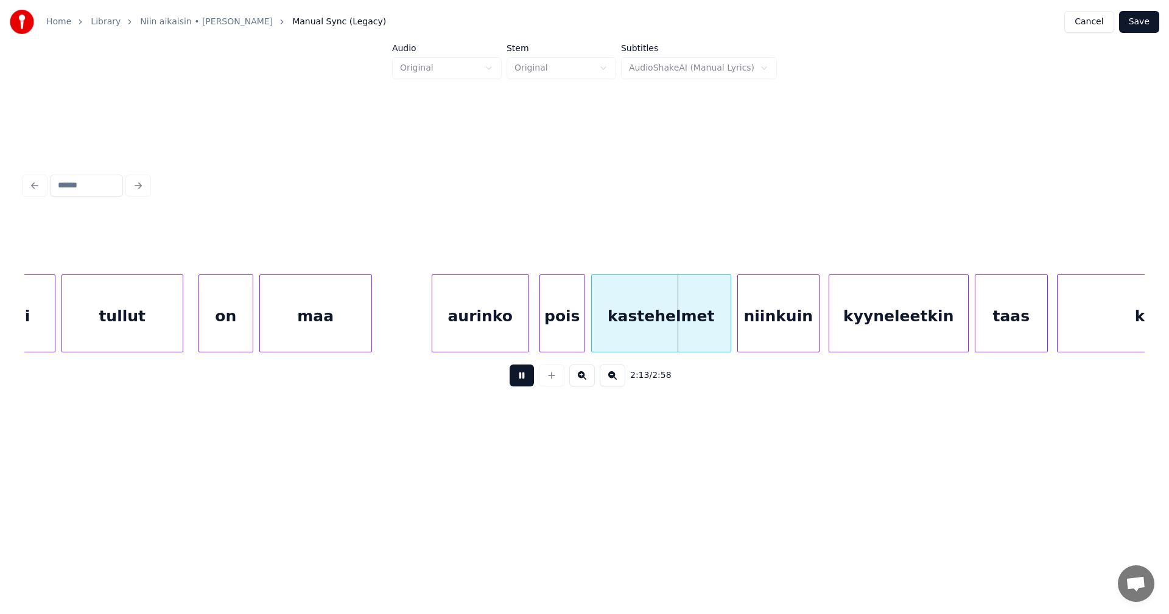
click at [526, 383] on button at bounding box center [521, 376] width 24 height 22
click at [716, 334] on div at bounding box center [716, 313] width 4 height 77
click at [763, 335] on div "niinkuin" at bounding box center [771, 316] width 81 height 83
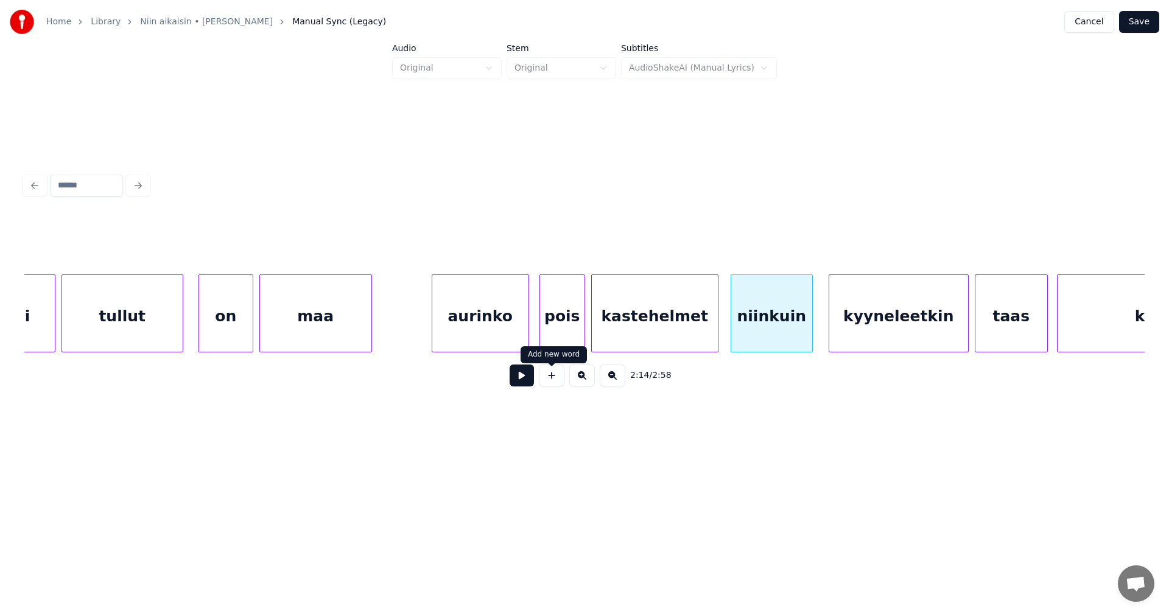
click at [525, 377] on button at bounding box center [521, 376] width 24 height 22
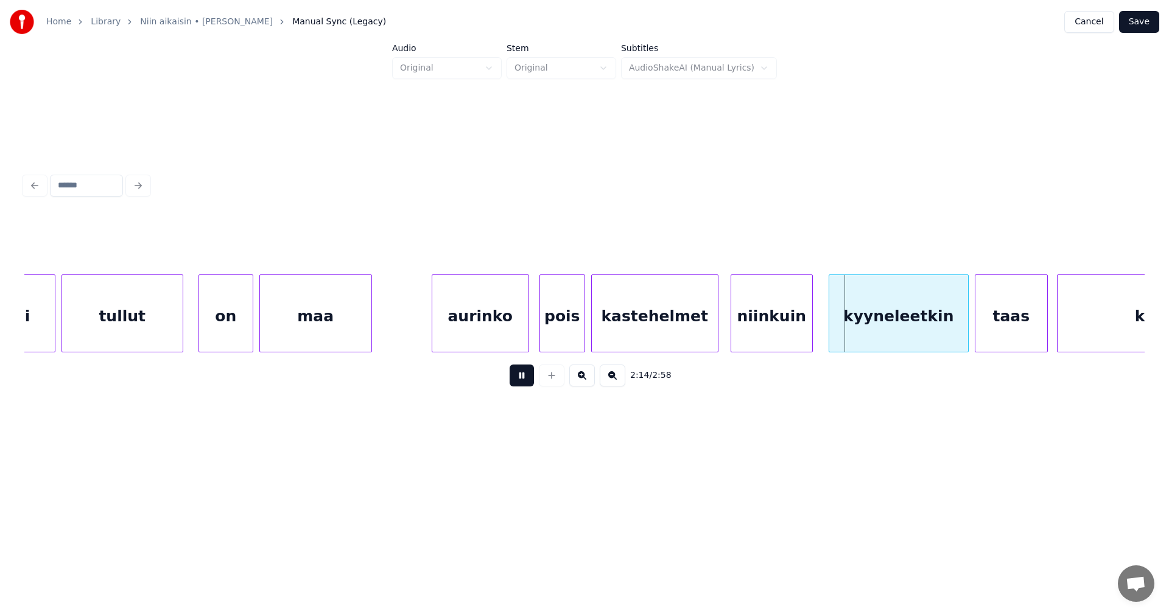
drag, startPoint x: 525, startPoint y: 377, endPoint x: 546, endPoint y: 377, distance: 20.7
click at [527, 377] on button at bounding box center [521, 376] width 24 height 22
click at [847, 334] on div "kyyneleetkin" at bounding box center [894, 316] width 139 height 83
click at [522, 382] on button at bounding box center [521, 376] width 24 height 22
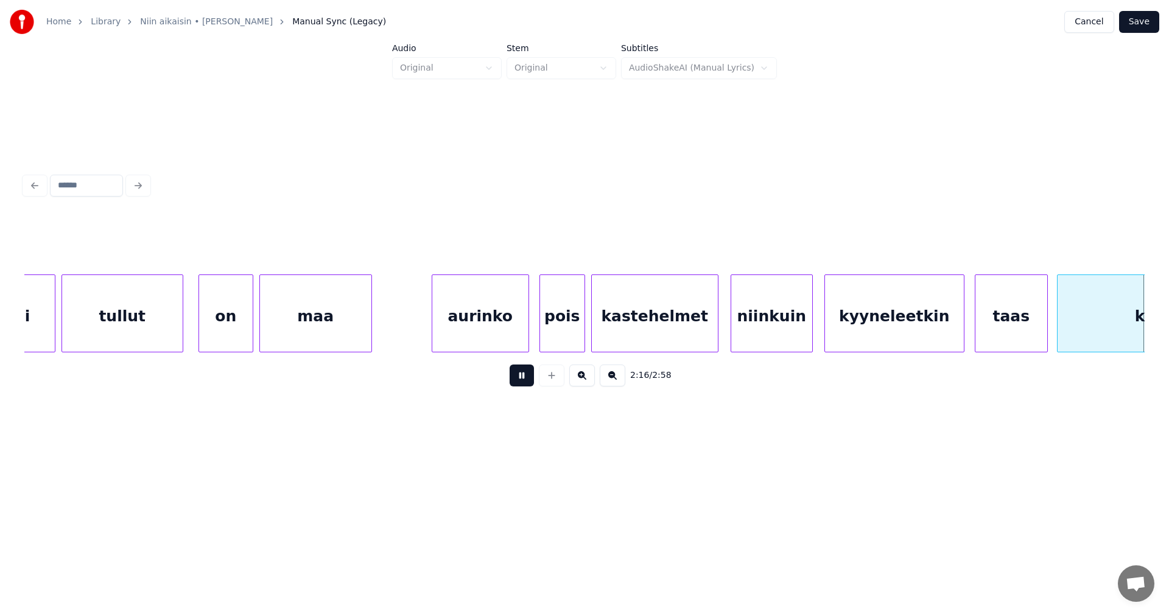
scroll to position [0, 20826]
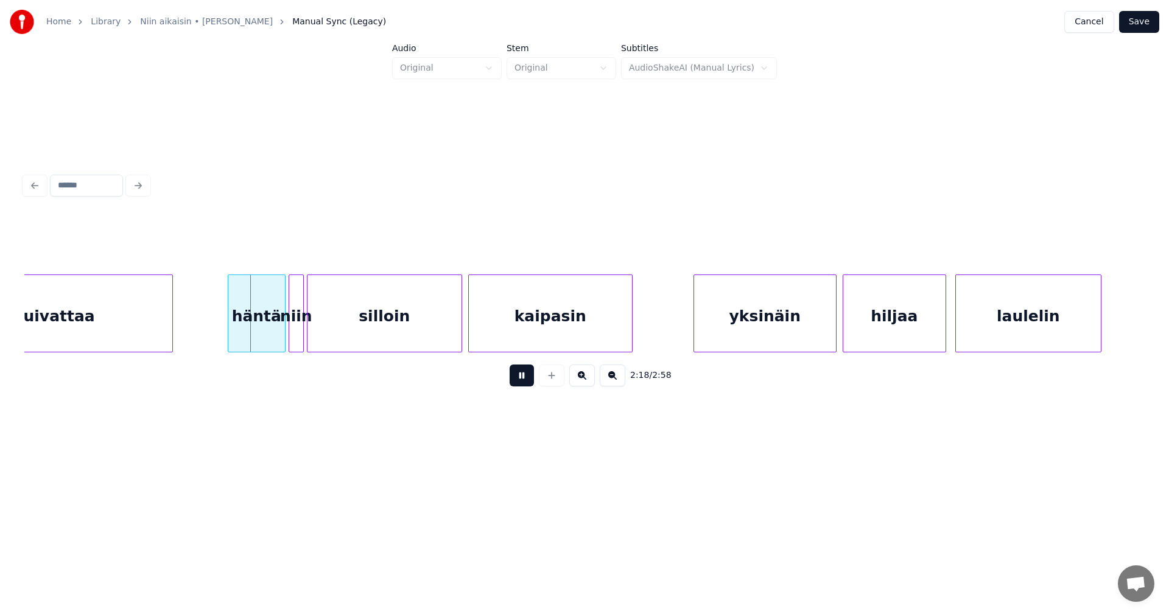
click at [522, 382] on button at bounding box center [521, 376] width 24 height 22
click at [264, 334] on div "häntä" at bounding box center [248, 316] width 57 height 83
click at [270, 332] on div at bounding box center [270, 313] width 4 height 77
click at [283, 334] on div "niin" at bounding box center [286, 316] width 14 height 83
click at [300, 333] on div at bounding box center [300, 313] width 4 height 77
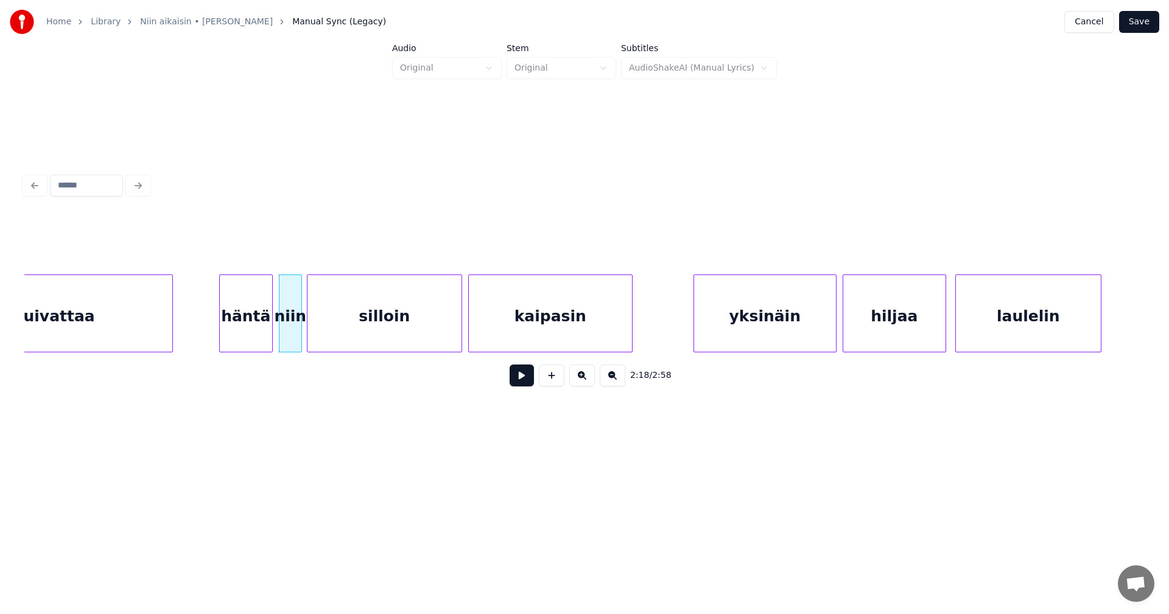
click at [267, 336] on div "häntä" at bounding box center [246, 316] width 52 height 83
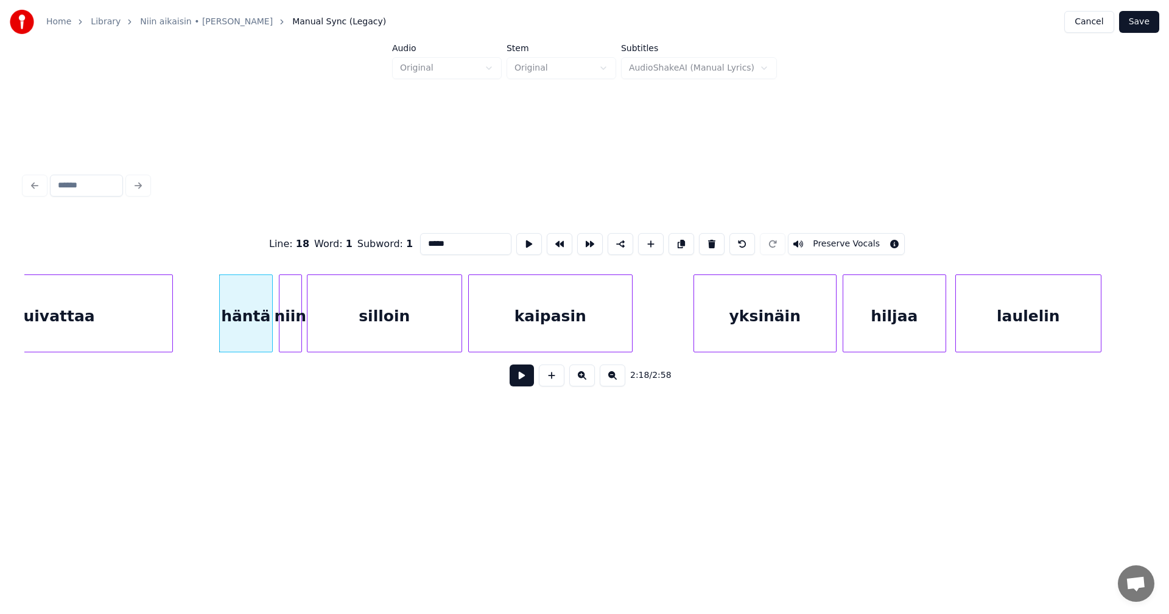
click at [522, 379] on button at bounding box center [521, 376] width 24 height 22
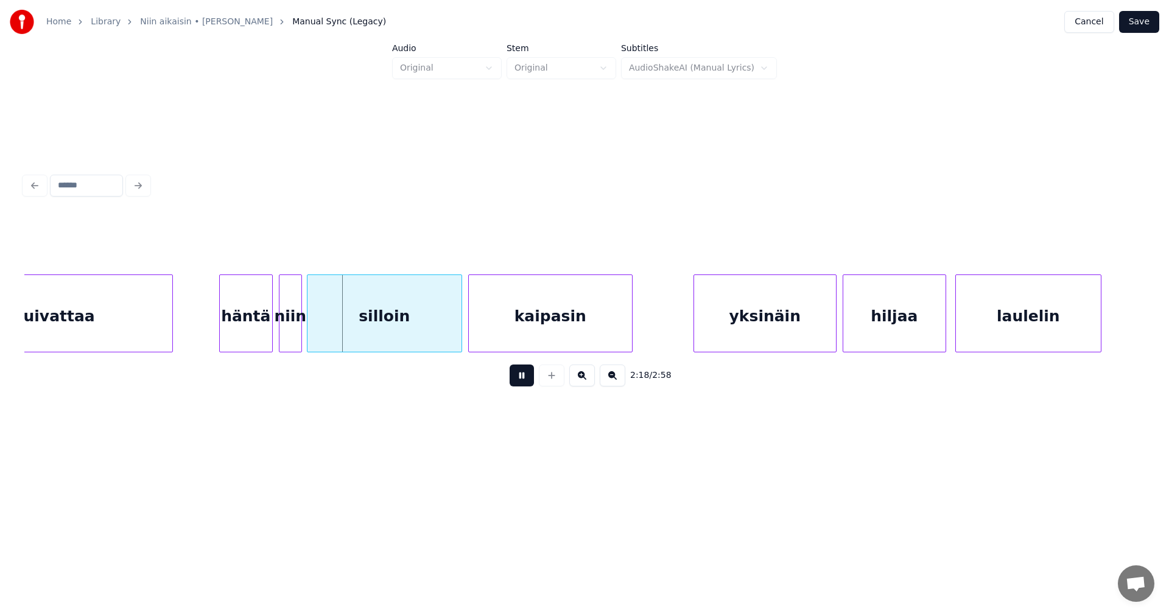
click at [522, 379] on button at bounding box center [521, 376] width 24 height 22
click at [287, 336] on div "niin" at bounding box center [290, 316] width 22 height 83
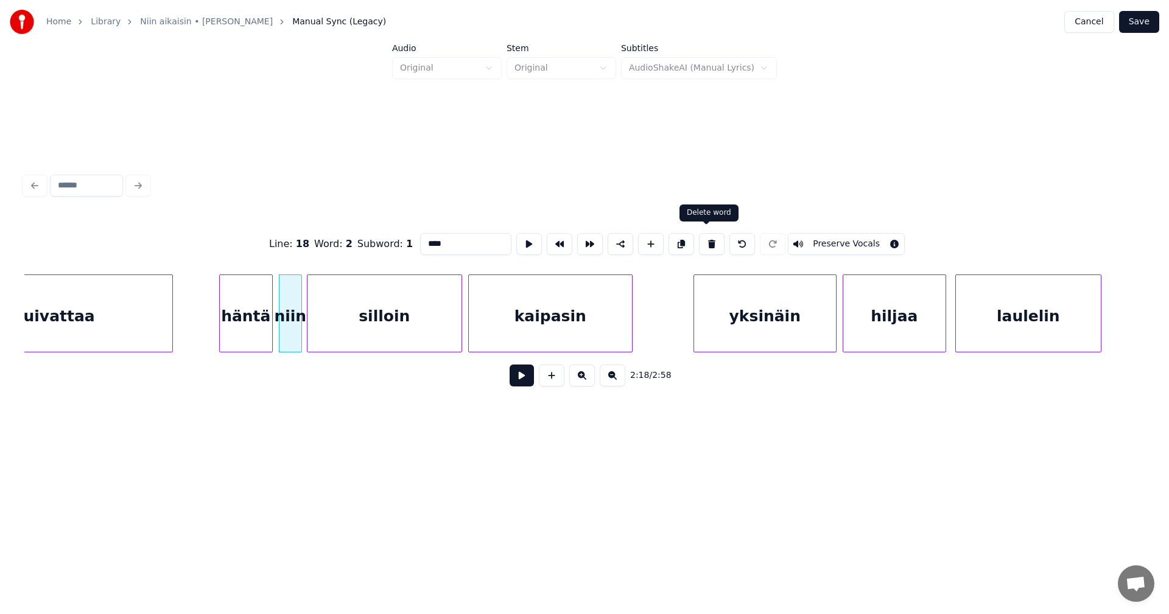
click at [708, 242] on button at bounding box center [712, 244] width 26 height 22
type input "*****"
click at [295, 320] on div at bounding box center [294, 313] width 4 height 77
click at [515, 377] on button at bounding box center [521, 376] width 24 height 22
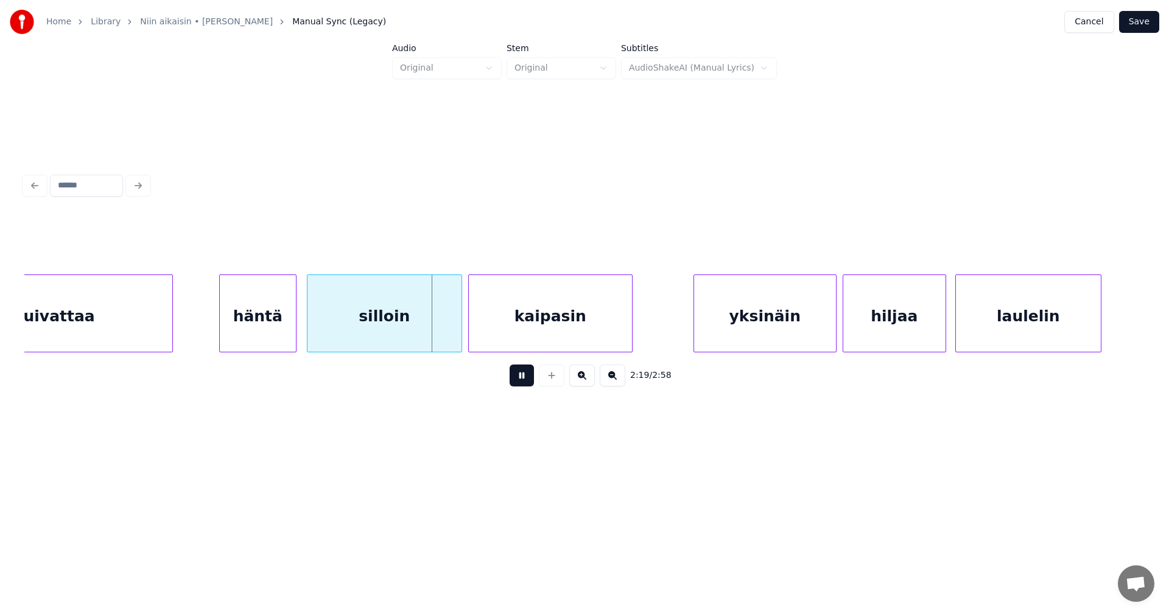
click at [515, 377] on button at bounding box center [521, 376] width 24 height 22
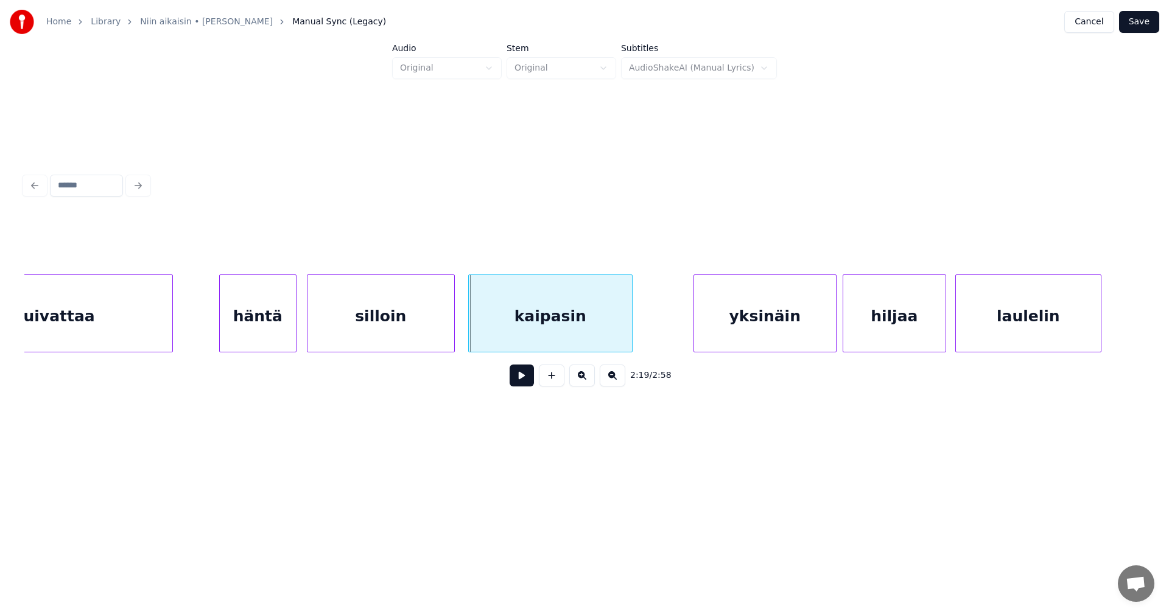
click at [452, 333] on div at bounding box center [452, 313] width 4 height 77
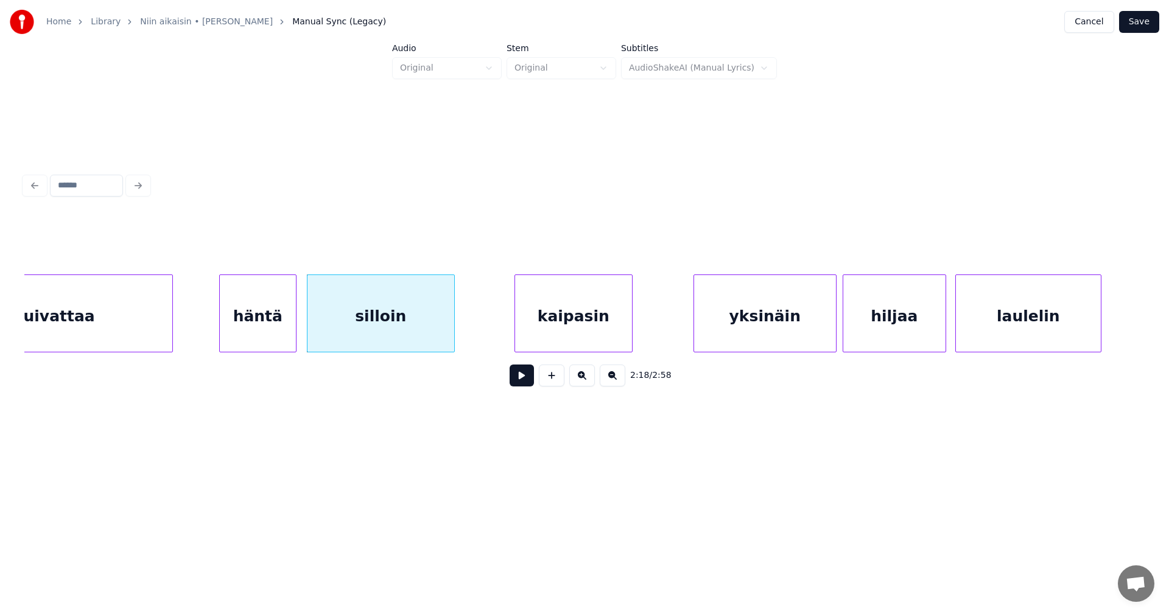
click at [515, 330] on div at bounding box center [517, 313] width 4 height 77
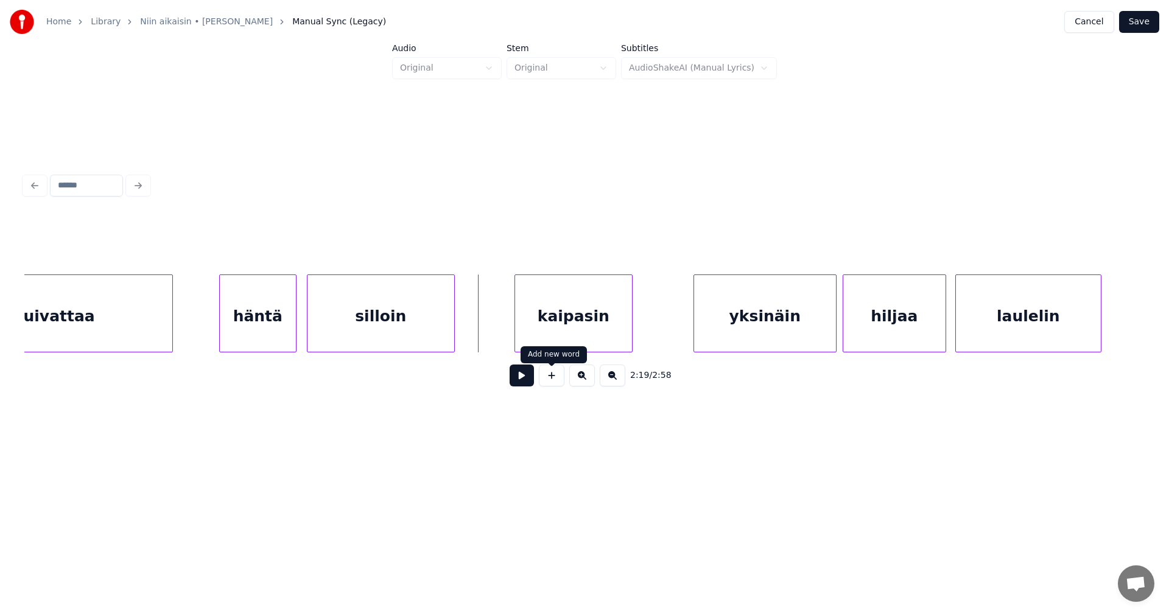
click at [556, 385] on button at bounding box center [552, 376] width 26 height 22
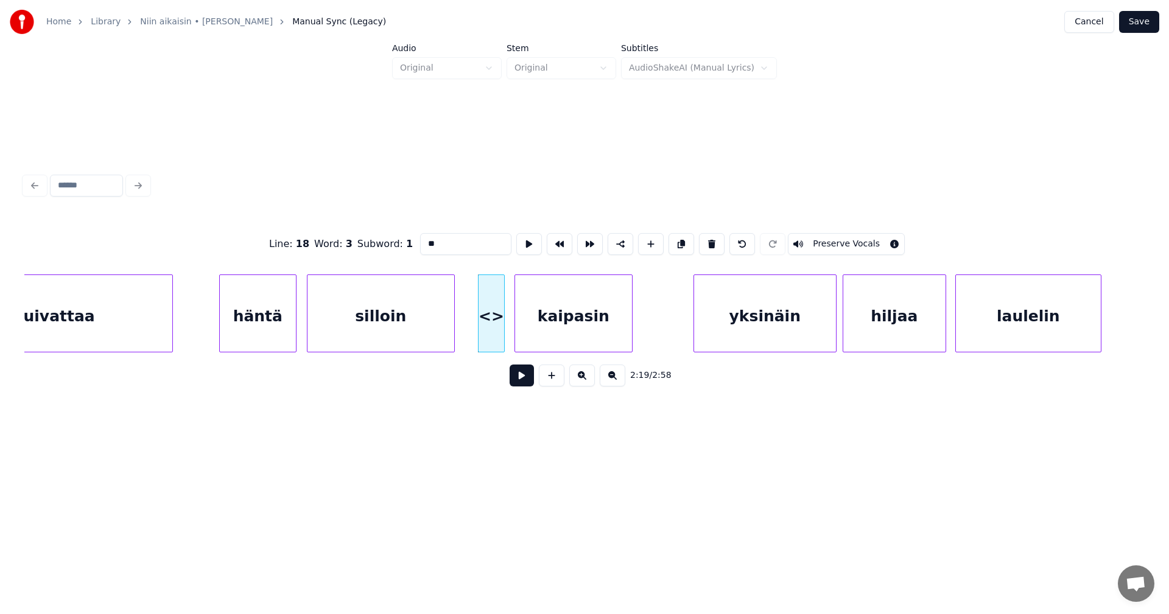
click at [503, 328] on div at bounding box center [502, 313] width 4 height 77
click at [471, 326] on div at bounding box center [471, 313] width 4 height 77
drag, startPoint x: 441, startPoint y: 239, endPoint x: 402, endPoint y: 250, distance: 40.1
click at [402, 250] on div "Line : 18 Word : 3 Subword : 1 ** Preserve Vocals" at bounding box center [584, 244] width 1120 height 61
click at [273, 324] on div "häntä" at bounding box center [258, 316] width 76 height 83
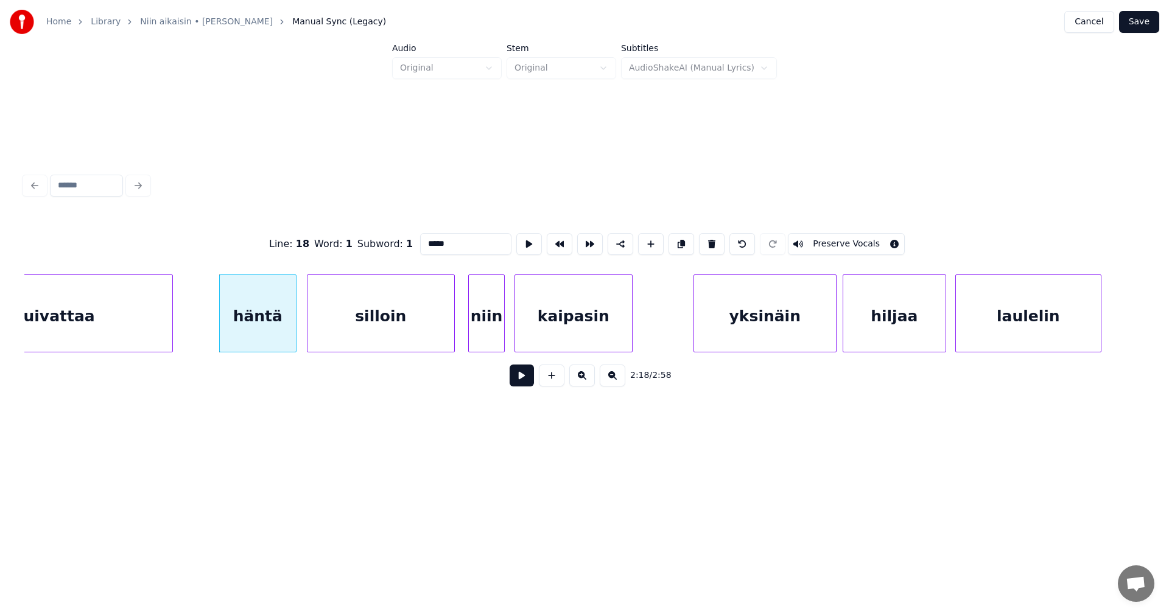
type input "*****"
click at [521, 381] on button at bounding box center [521, 376] width 24 height 22
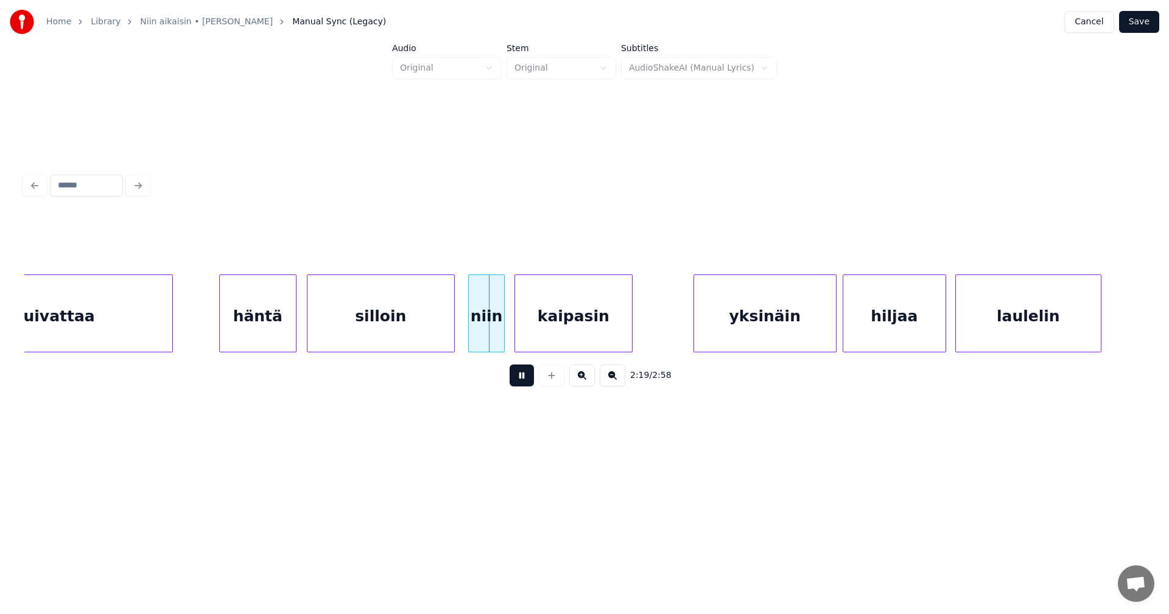
drag, startPoint x: 520, startPoint y: 379, endPoint x: 461, endPoint y: 340, distance: 71.1
click at [520, 378] on button at bounding box center [521, 376] width 24 height 22
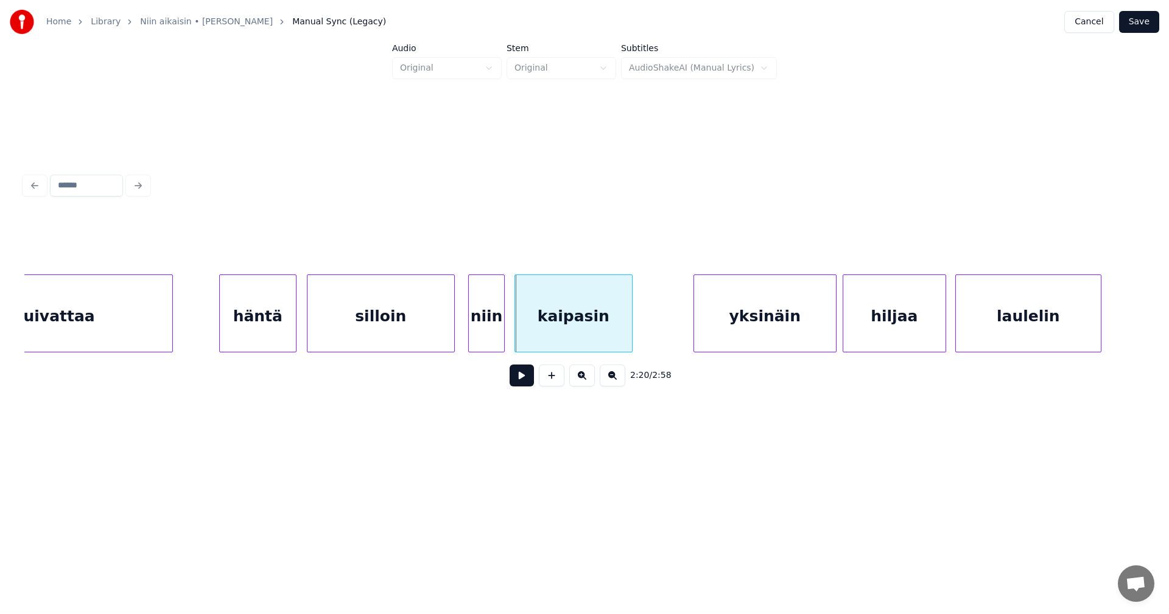
click at [421, 324] on div "silloin" at bounding box center [380, 316] width 147 height 83
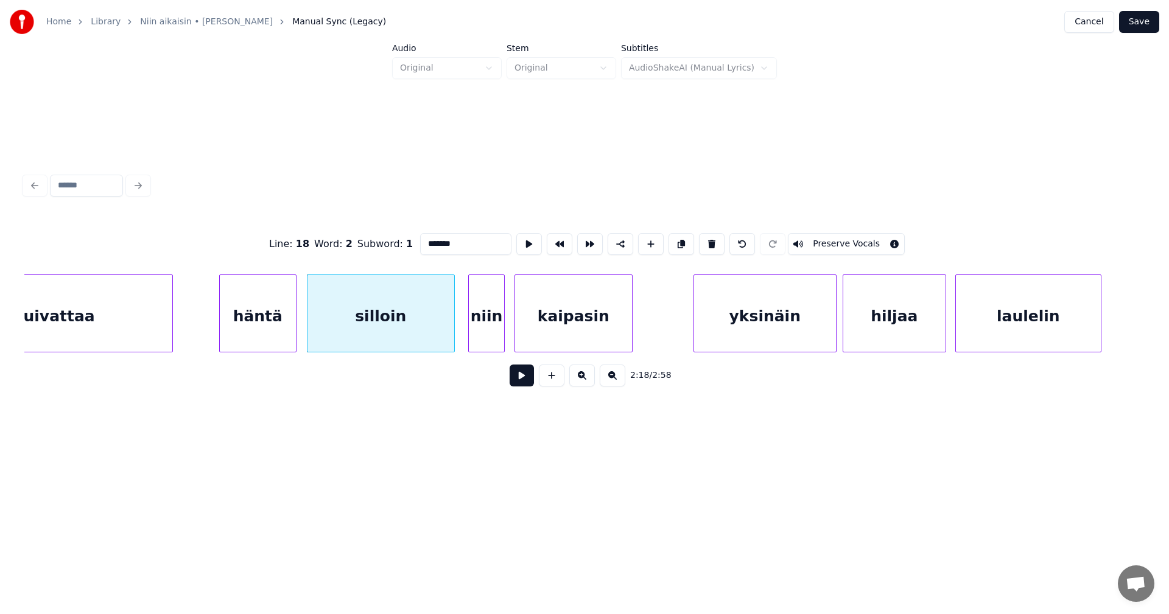
click at [528, 383] on button at bounding box center [521, 376] width 24 height 22
click at [525, 377] on button at bounding box center [521, 376] width 24 height 22
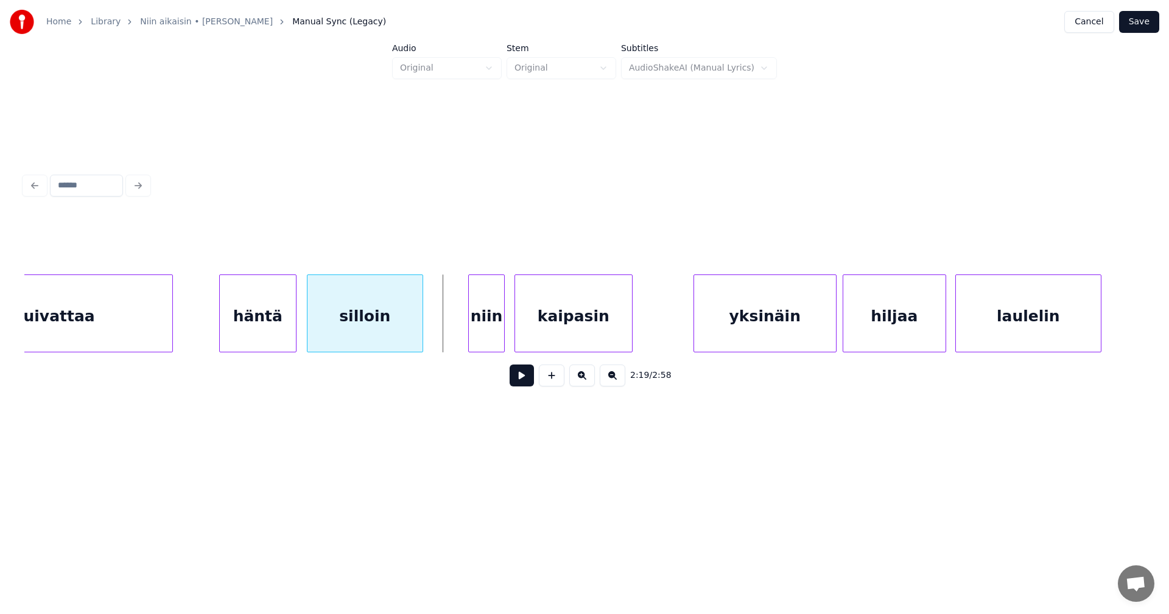
click at [421, 335] on div at bounding box center [421, 313] width 4 height 77
click at [446, 335] on div "niin" at bounding box center [445, 316] width 35 height 83
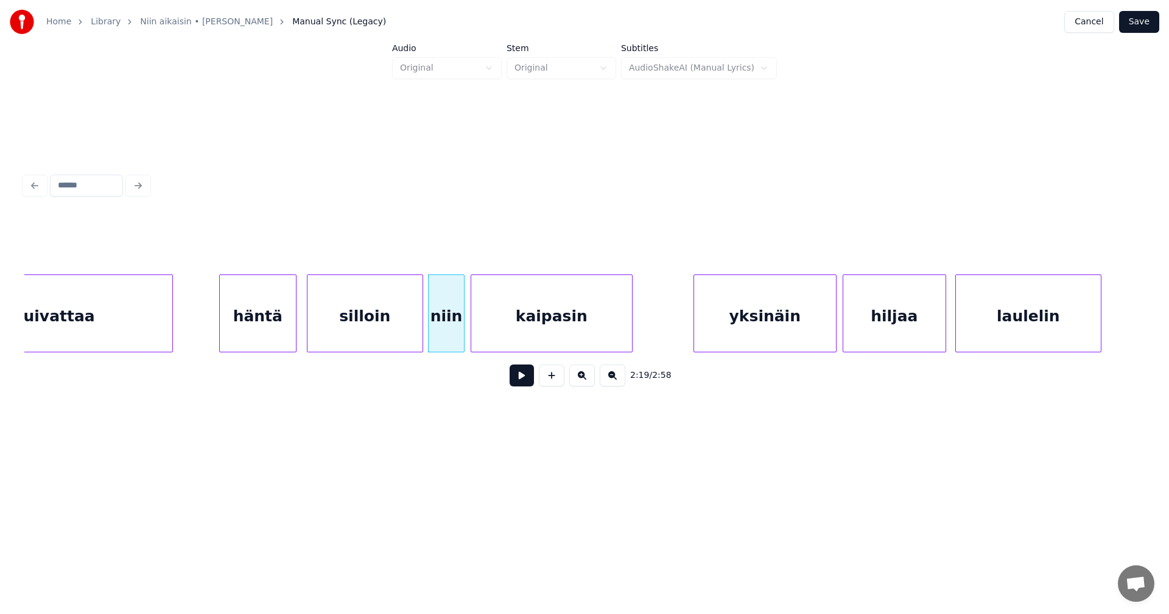
click at [472, 338] on div at bounding box center [473, 313] width 4 height 77
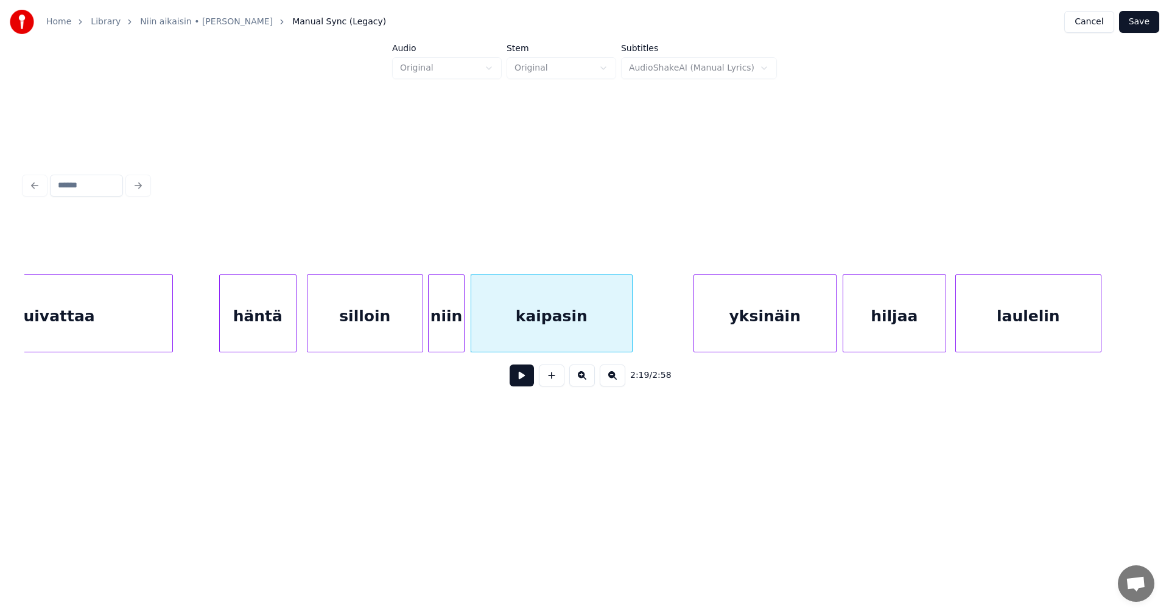
click at [379, 343] on div "silloin" at bounding box center [364, 316] width 115 height 83
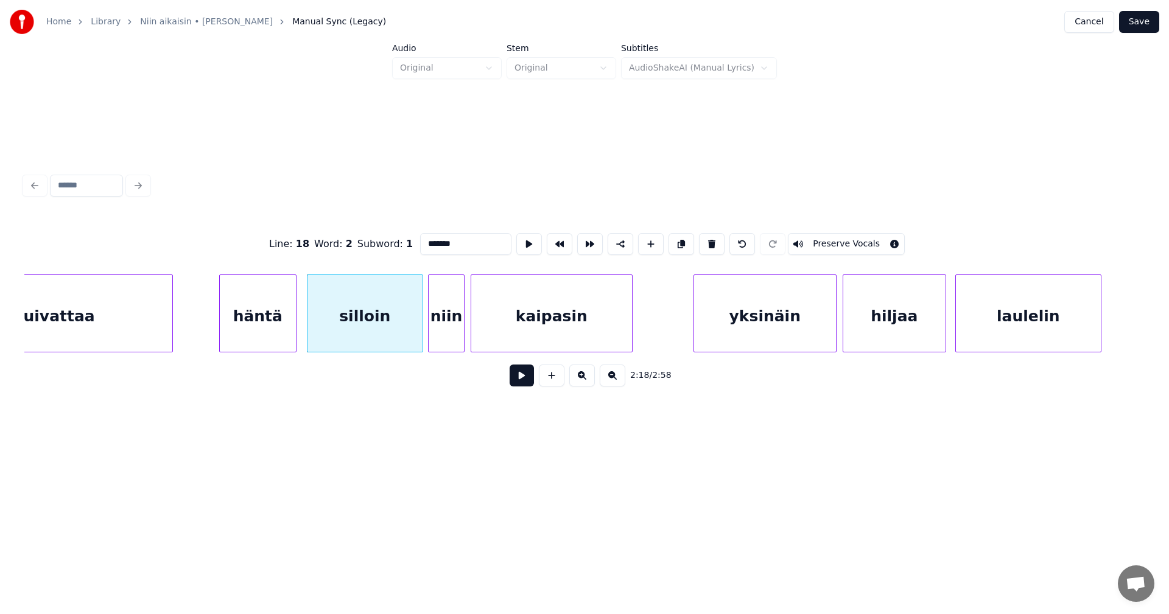
click at [517, 378] on button at bounding box center [521, 376] width 24 height 22
click at [419, 341] on div at bounding box center [418, 313] width 4 height 77
click at [517, 379] on button at bounding box center [521, 376] width 24 height 22
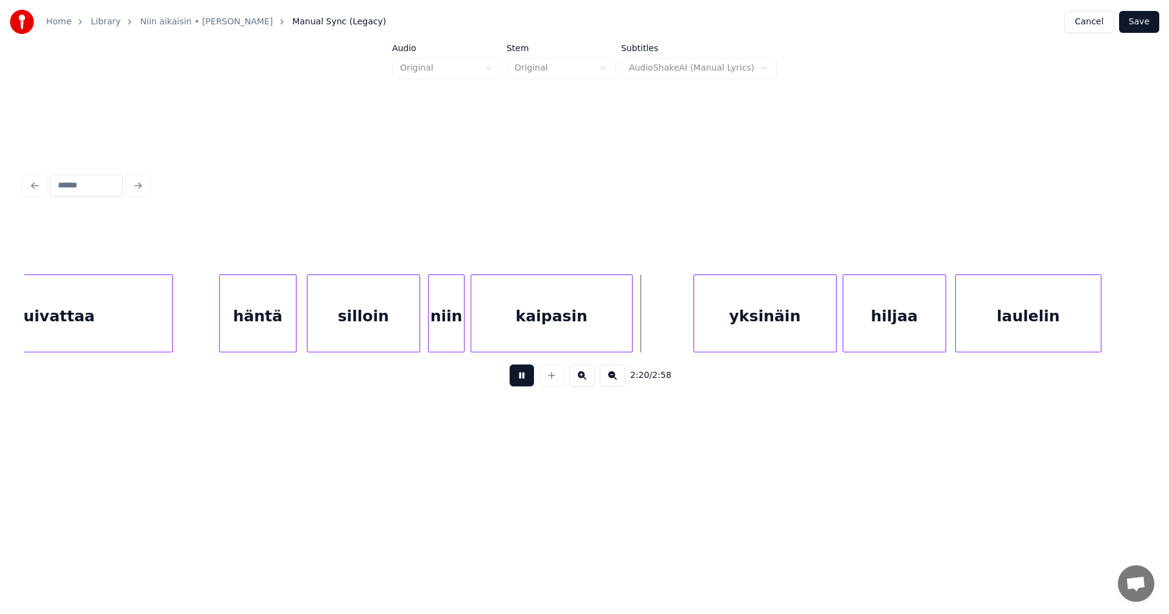
click at [517, 379] on button at bounding box center [521, 376] width 24 height 22
click at [458, 336] on div at bounding box center [458, 313] width 4 height 77
click at [525, 385] on button at bounding box center [521, 376] width 24 height 22
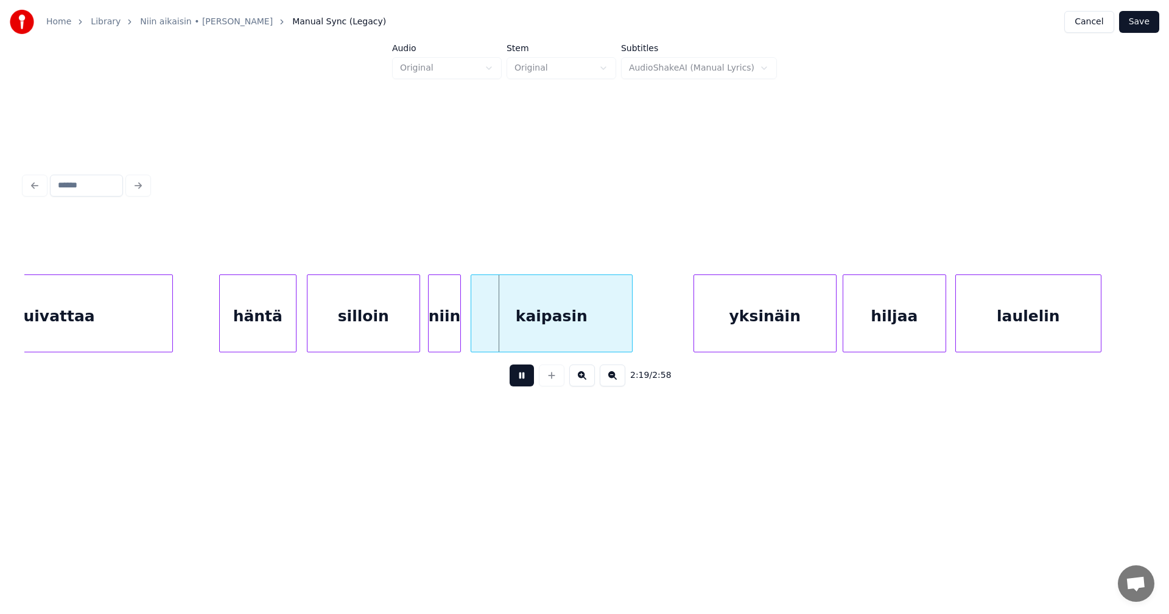
drag, startPoint x: 525, startPoint y: 385, endPoint x: 525, endPoint y: 361, distance: 23.7
click at [525, 382] on button at bounding box center [521, 376] width 24 height 22
click at [530, 332] on div "kaipasin" at bounding box center [551, 316] width 161 height 83
click at [520, 380] on button at bounding box center [521, 376] width 24 height 22
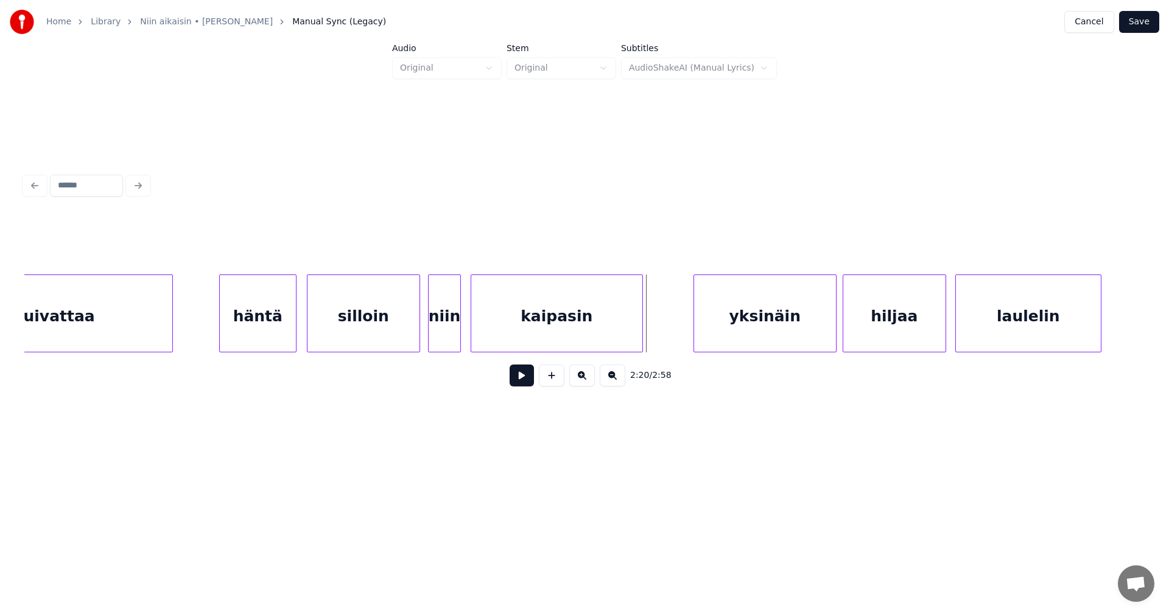
click at [642, 336] on div at bounding box center [640, 313] width 4 height 77
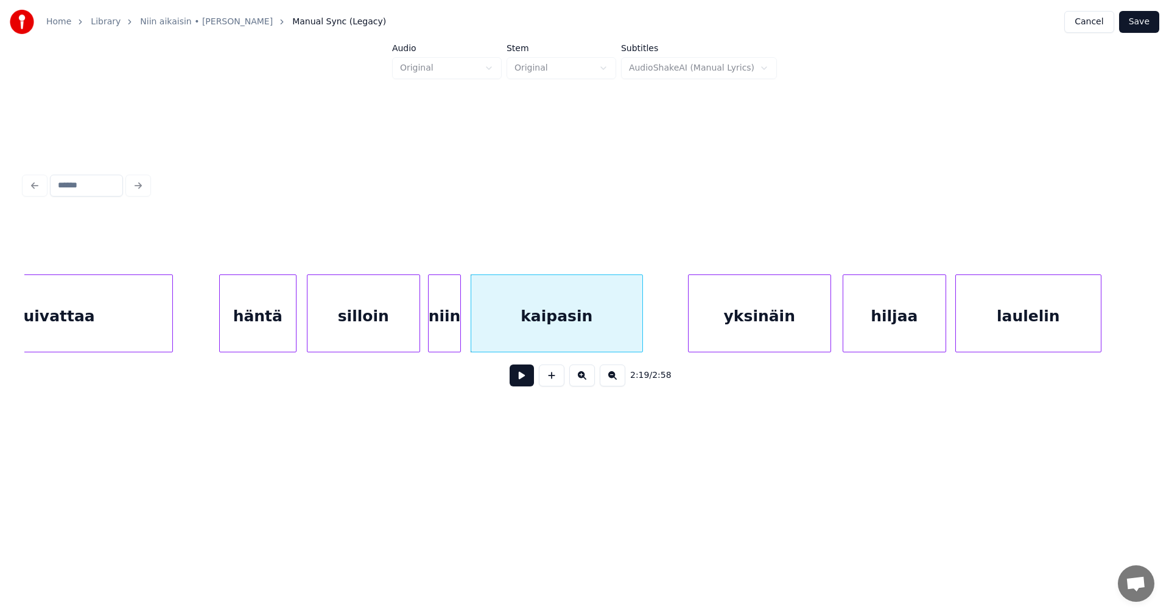
click at [733, 333] on div "yksinäin" at bounding box center [759, 316] width 142 height 83
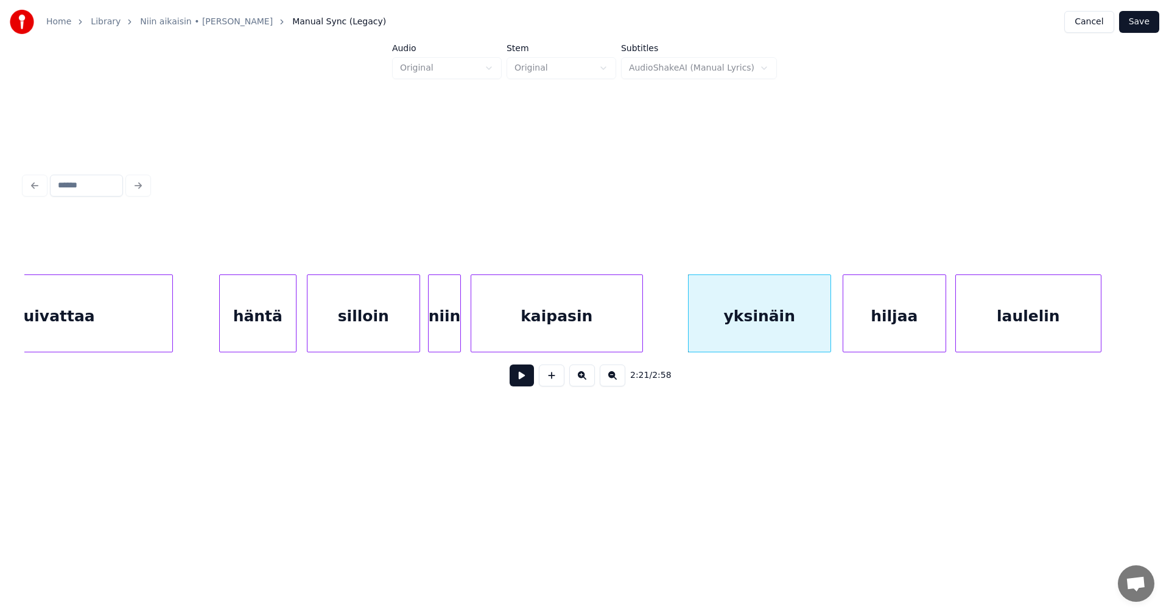
click at [523, 380] on button at bounding box center [521, 376] width 24 height 22
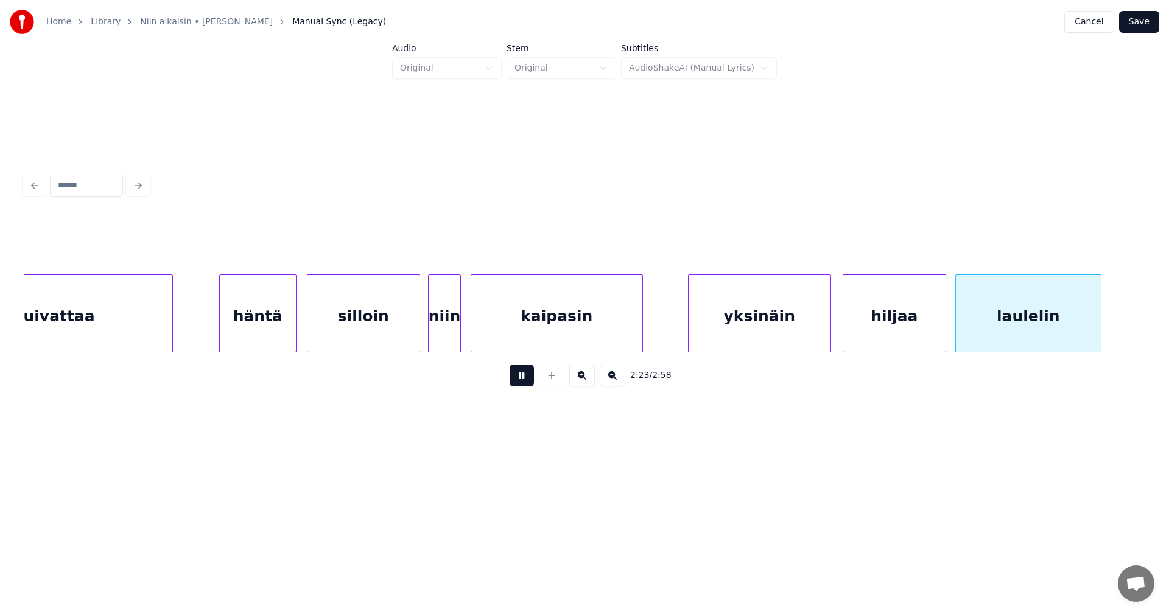
click at [525, 379] on button at bounding box center [521, 376] width 24 height 22
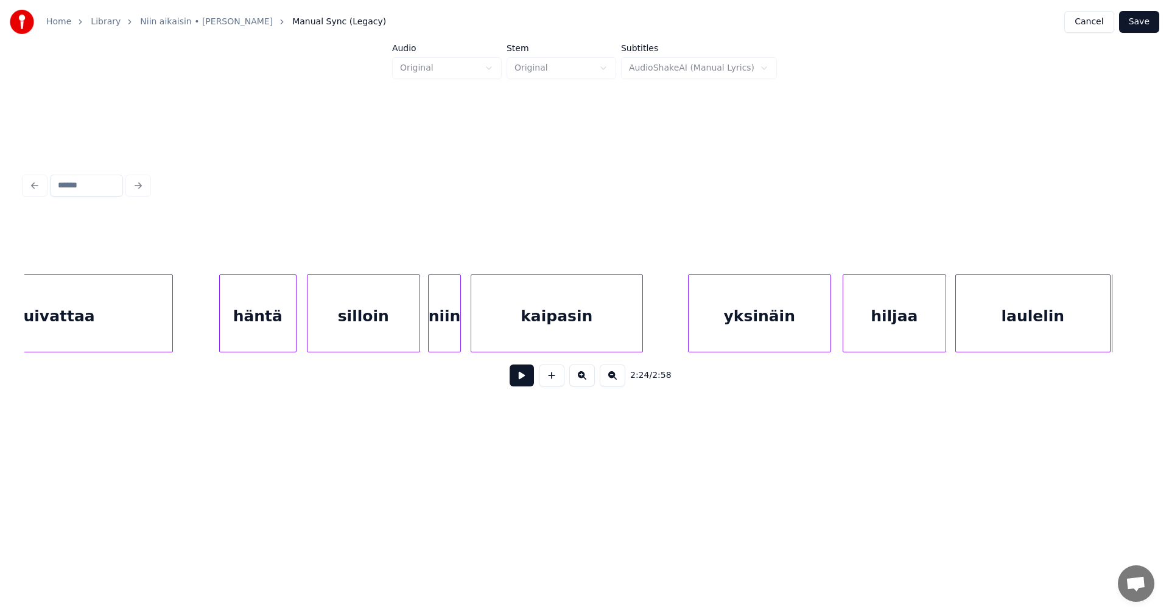
click at [1110, 332] on div at bounding box center [1108, 313] width 4 height 77
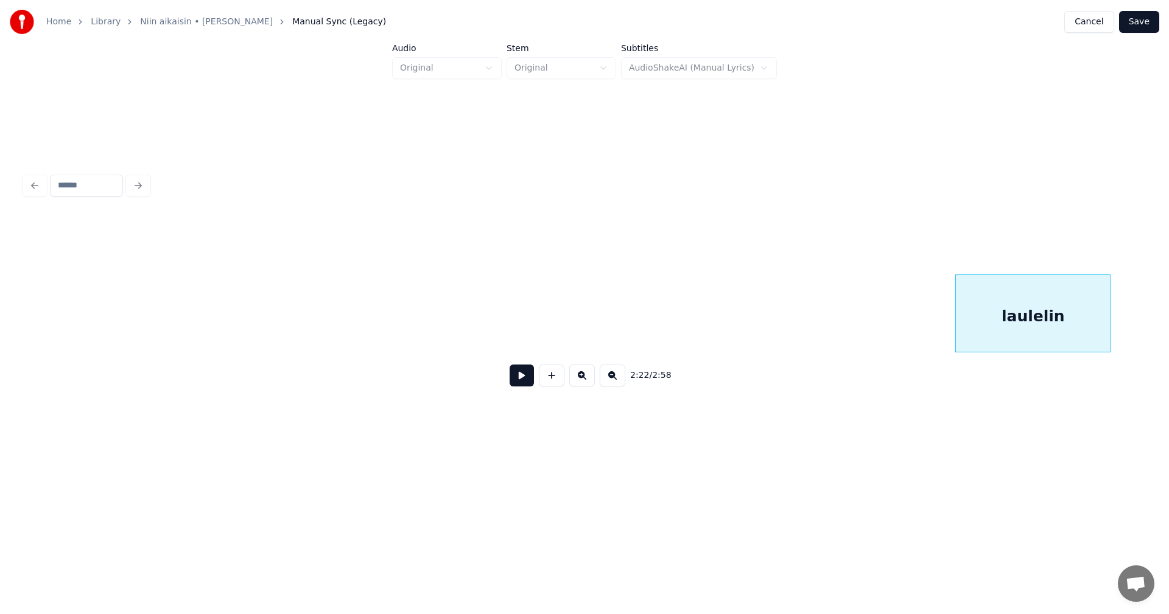
scroll to position [0, 21806]
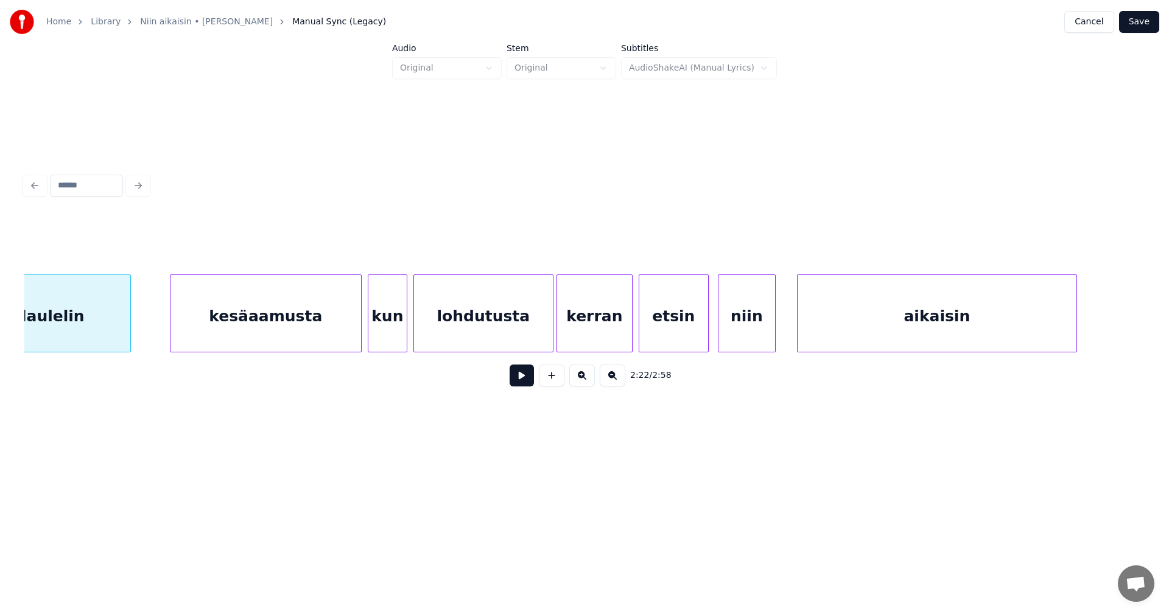
click at [321, 341] on div "kesäaamusta" at bounding box center [265, 316] width 191 height 83
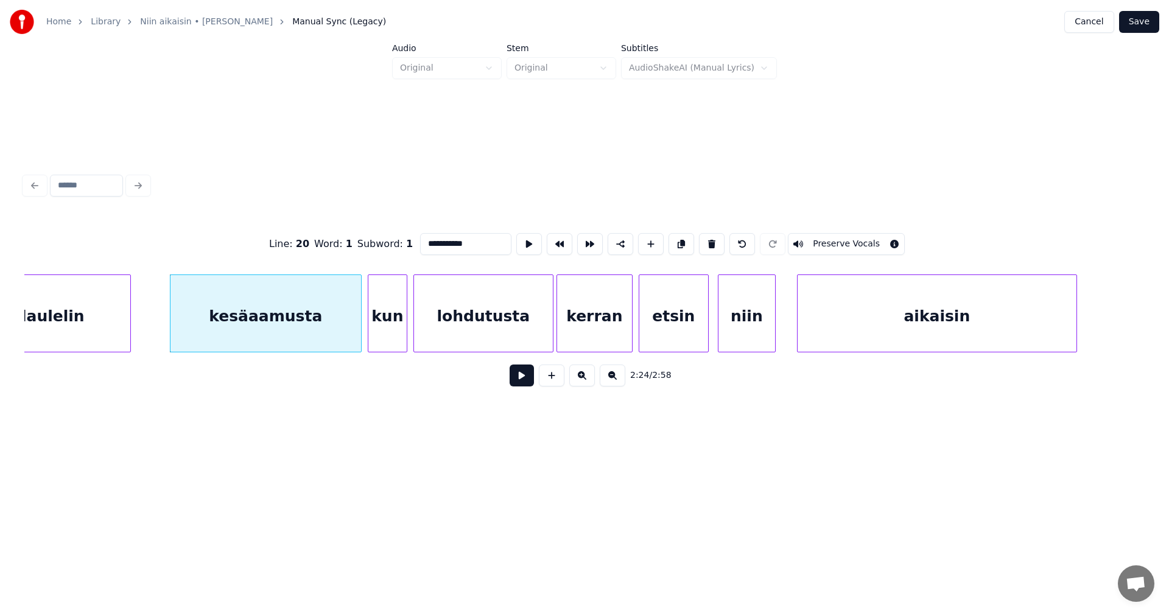
click at [523, 381] on button at bounding box center [521, 376] width 24 height 22
click at [517, 380] on button at bounding box center [521, 376] width 24 height 22
click at [523, 372] on button at bounding box center [521, 376] width 24 height 22
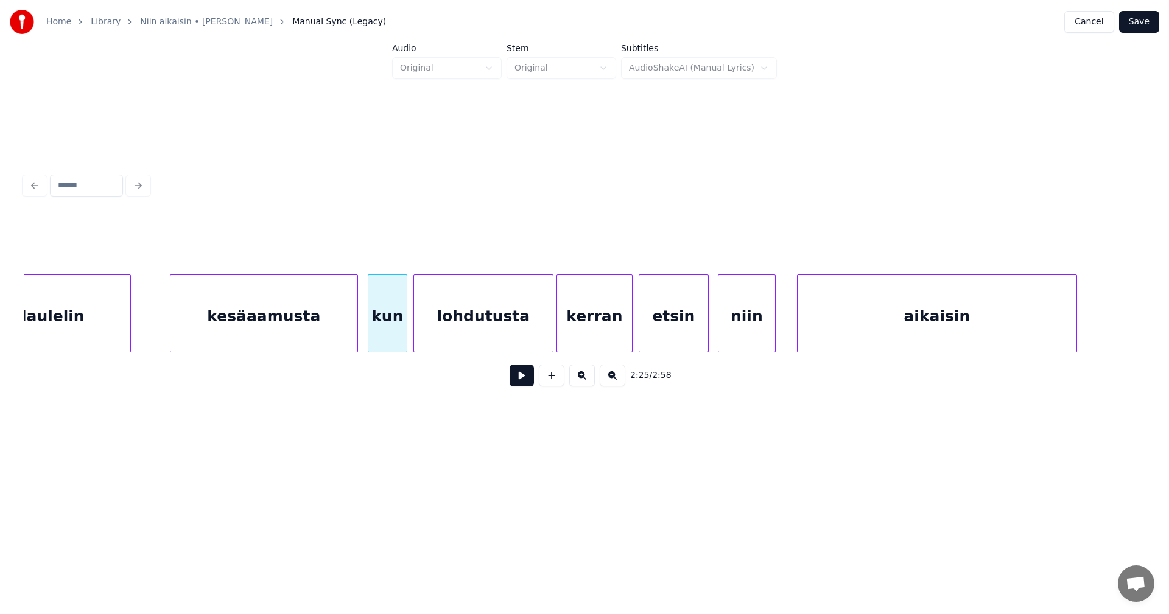
click at [354, 337] on div at bounding box center [356, 313] width 4 height 77
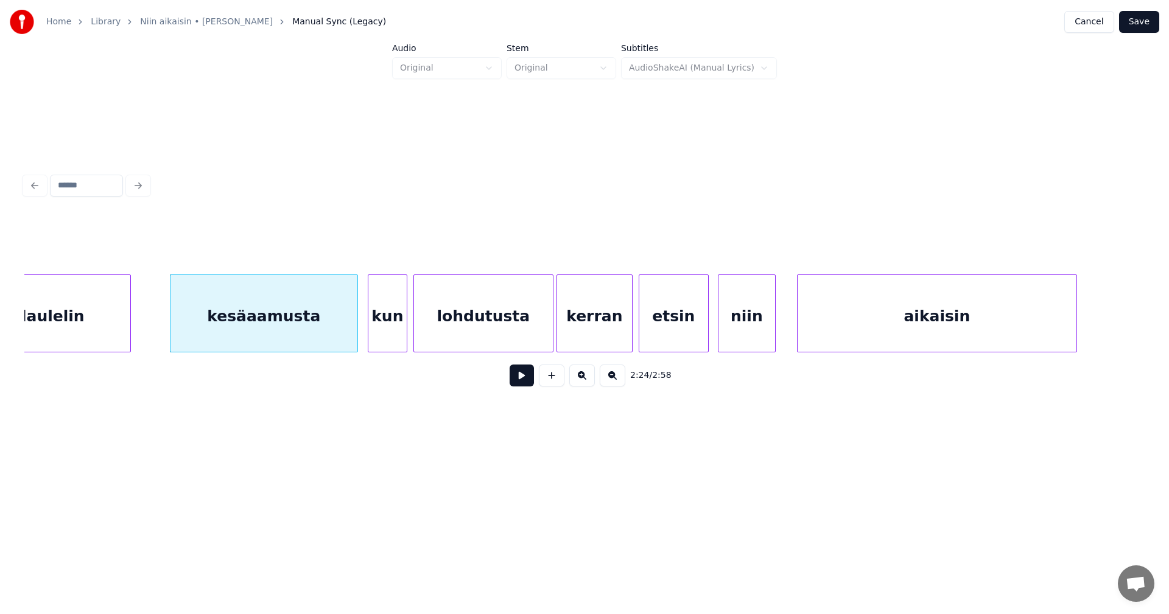
click at [374, 337] on div "kun" at bounding box center [387, 316] width 38 height 83
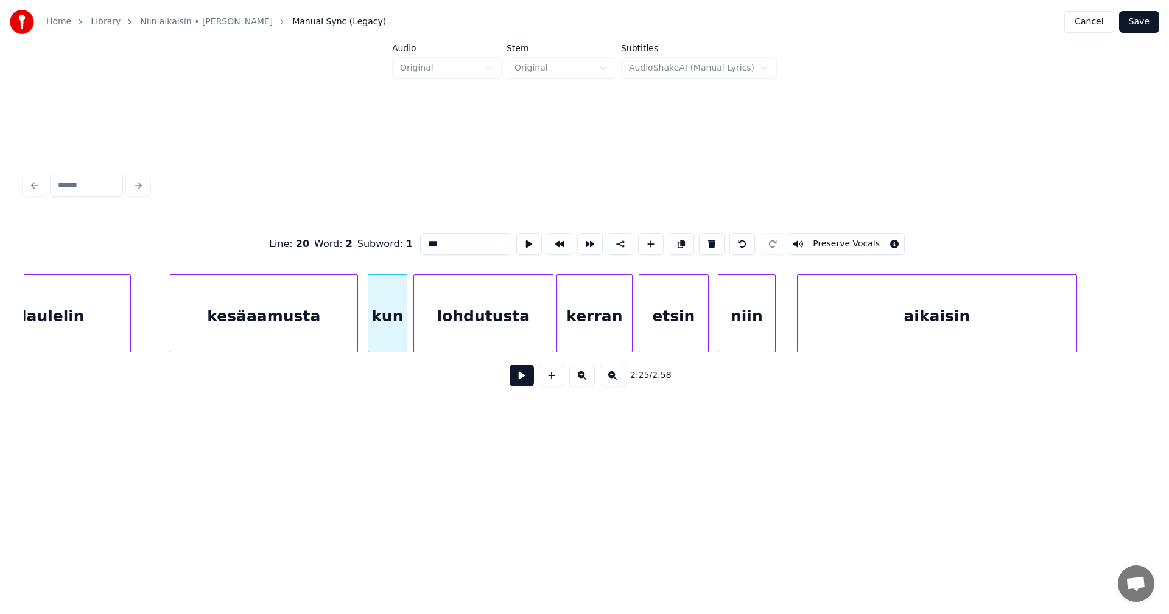
click at [521, 383] on button at bounding box center [521, 376] width 24 height 22
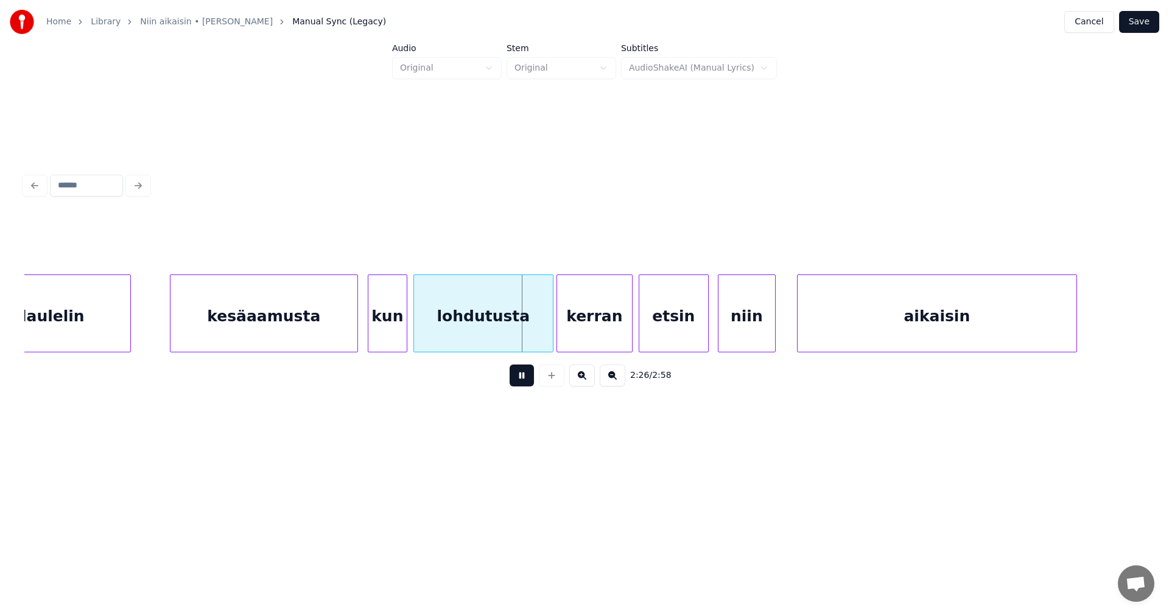
click at [522, 382] on button at bounding box center [521, 376] width 24 height 22
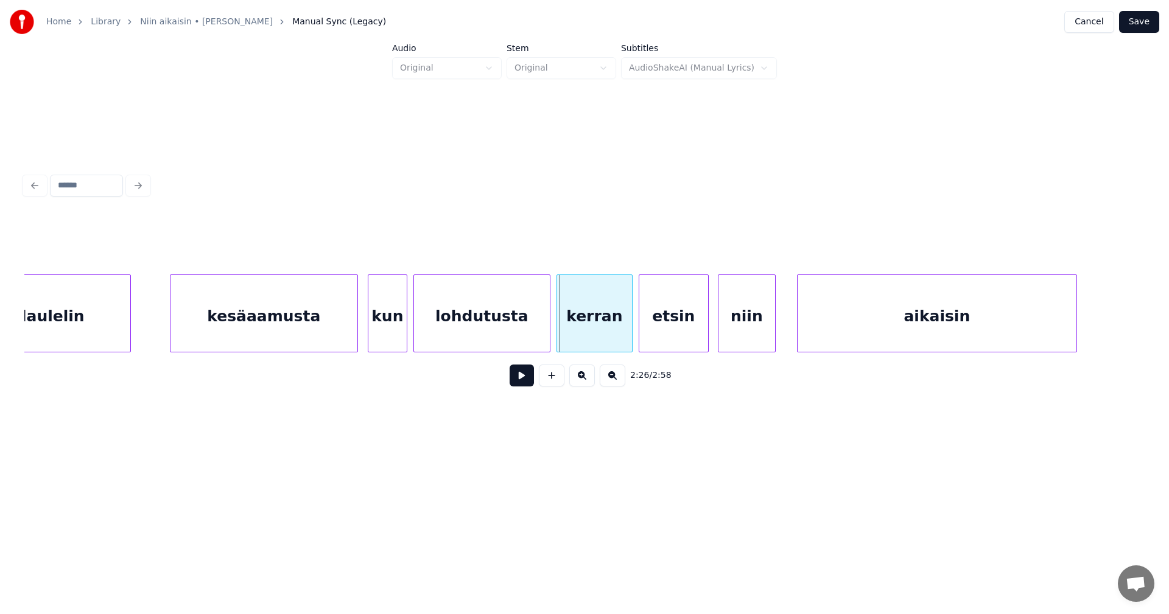
click at [546, 340] on div at bounding box center [548, 313] width 4 height 77
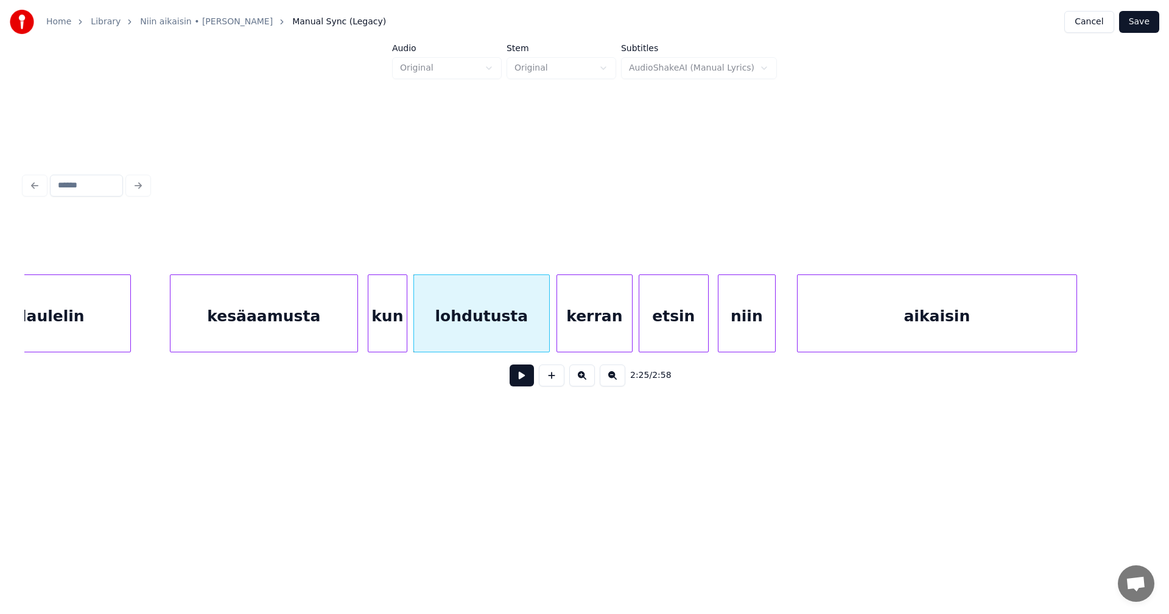
click at [526, 377] on button at bounding box center [521, 376] width 24 height 22
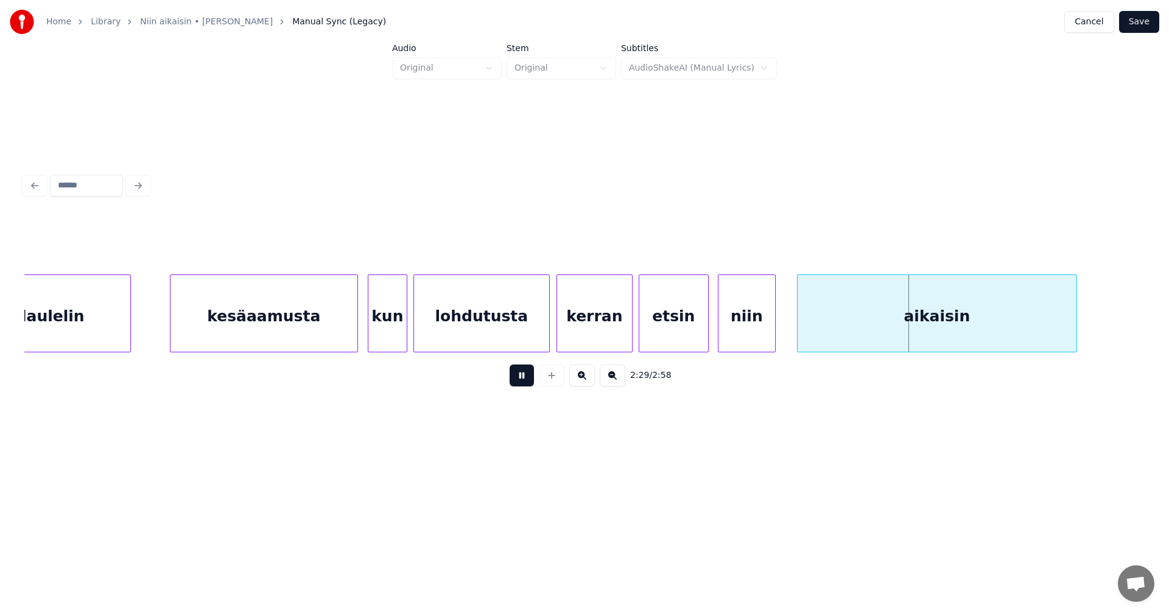
click at [526, 377] on button at bounding box center [521, 376] width 24 height 22
click at [662, 324] on div "etsin" at bounding box center [673, 316] width 69 height 83
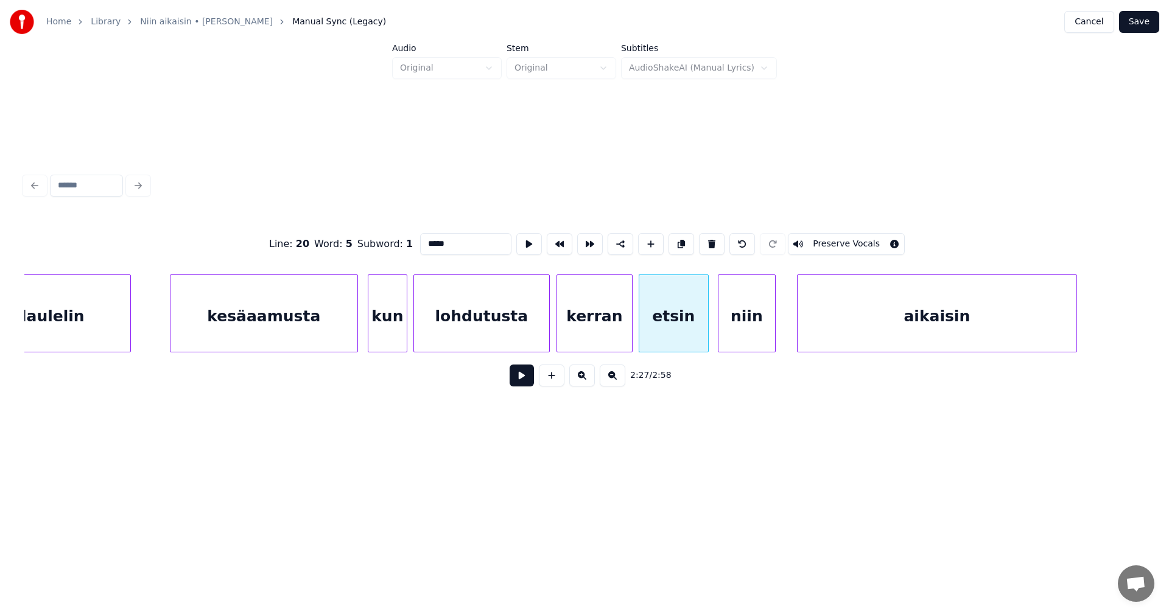
click at [523, 382] on button at bounding box center [521, 376] width 24 height 22
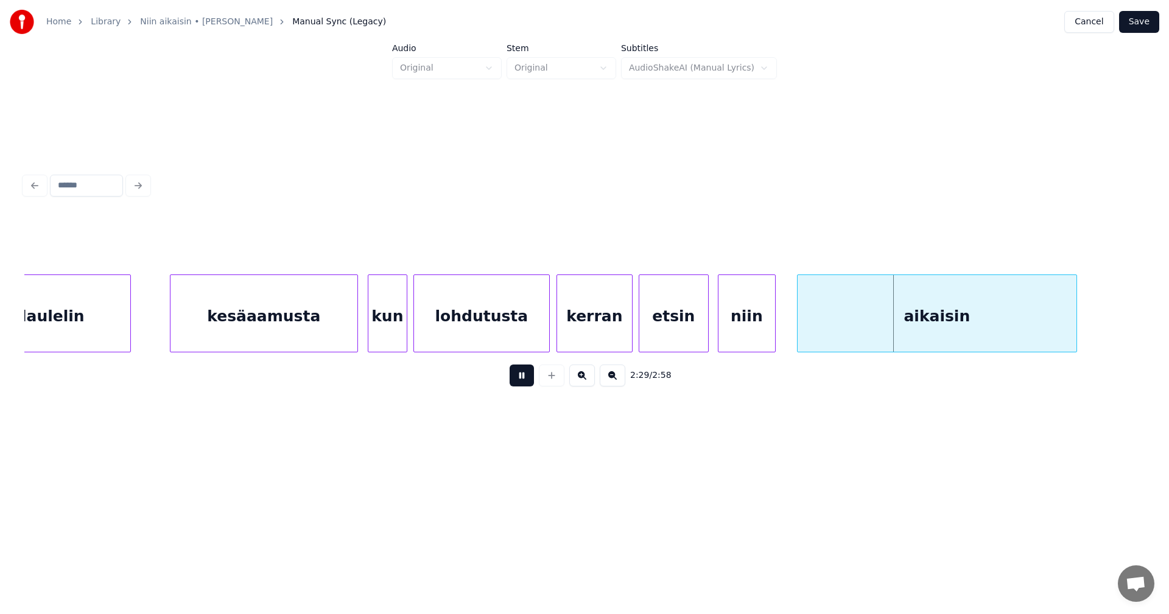
click at [526, 382] on button at bounding box center [521, 376] width 24 height 22
click at [845, 329] on div "aikaisin" at bounding box center [932, 316] width 279 height 83
click at [520, 381] on button at bounding box center [521, 376] width 24 height 22
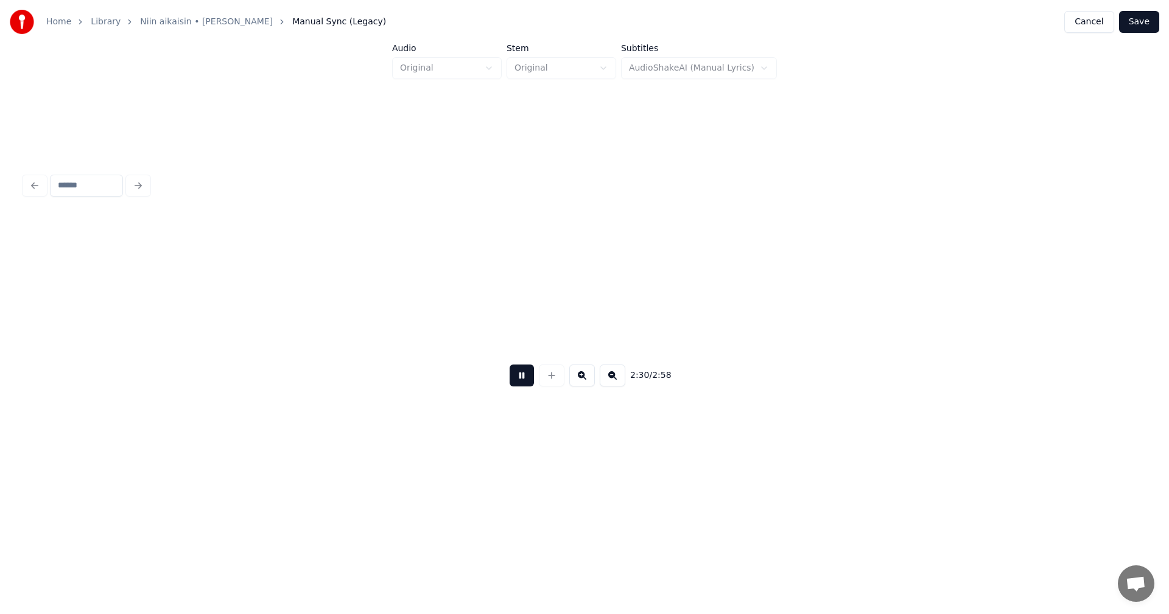
scroll to position [0, 22927]
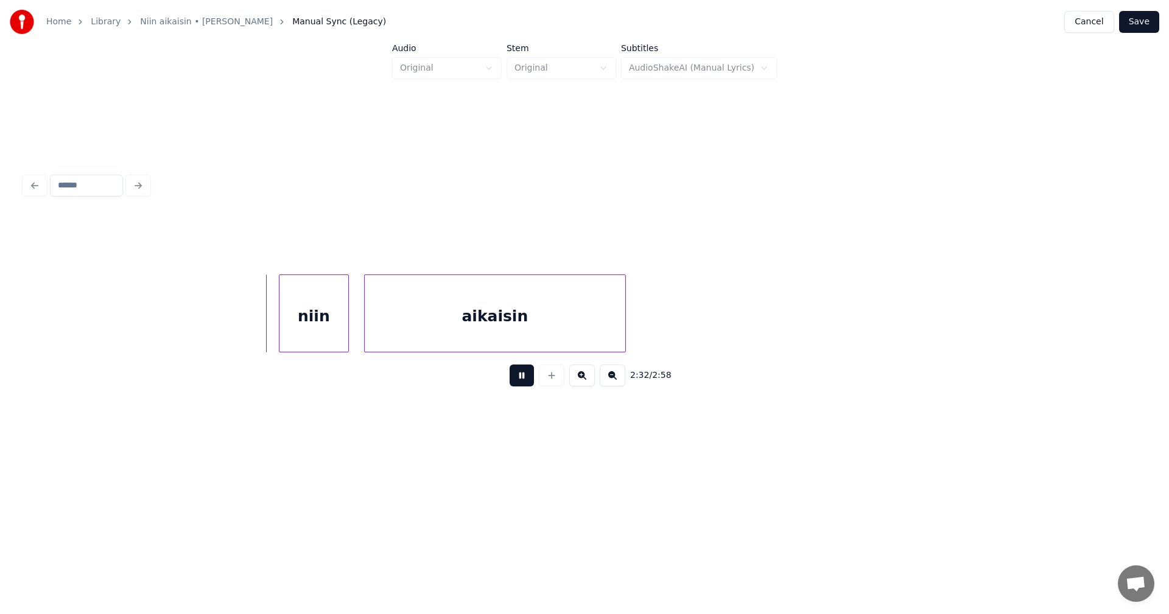
click at [525, 381] on button at bounding box center [521, 376] width 24 height 22
click at [316, 322] on div "niin" at bounding box center [311, 316] width 69 height 83
click at [264, 329] on div at bounding box center [266, 313] width 4 height 77
click at [530, 343] on div "aikaisin" at bounding box center [490, 316] width 261 height 83
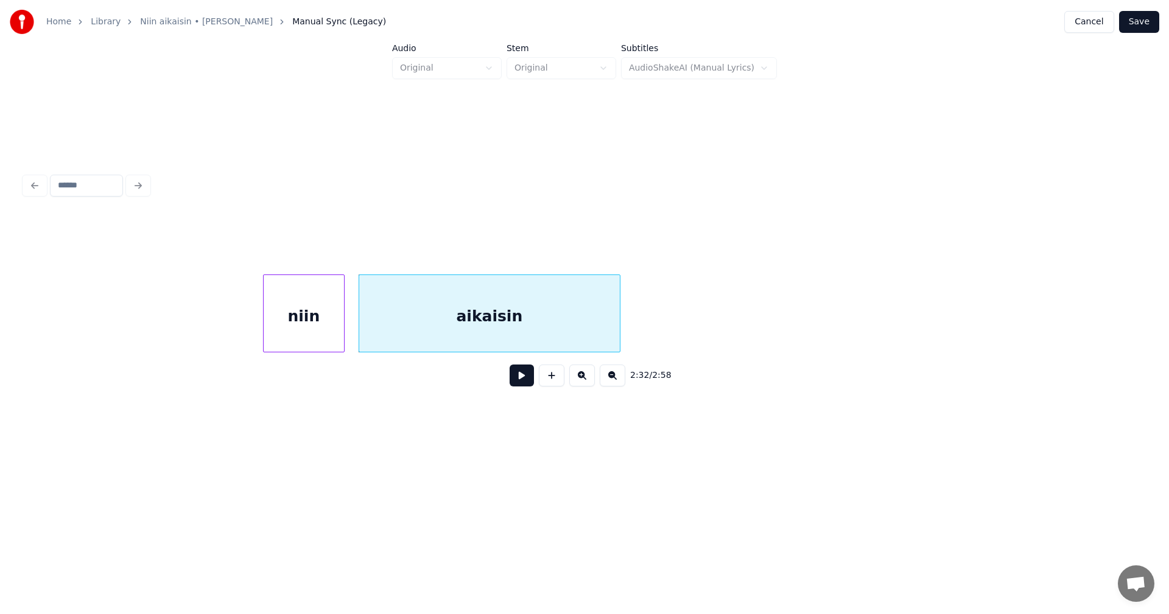
click at [527, 385] on button at bounding box center [521, 376] width 24 height 22
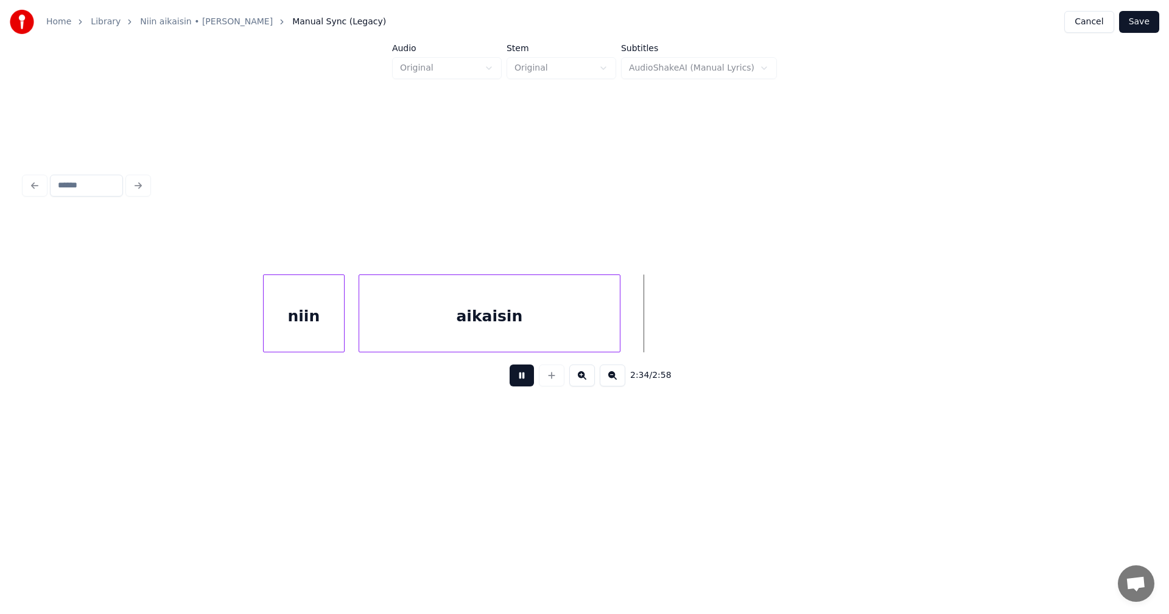
click at [523, 385] on button at bounding box center [521, 376] width 24 height 22
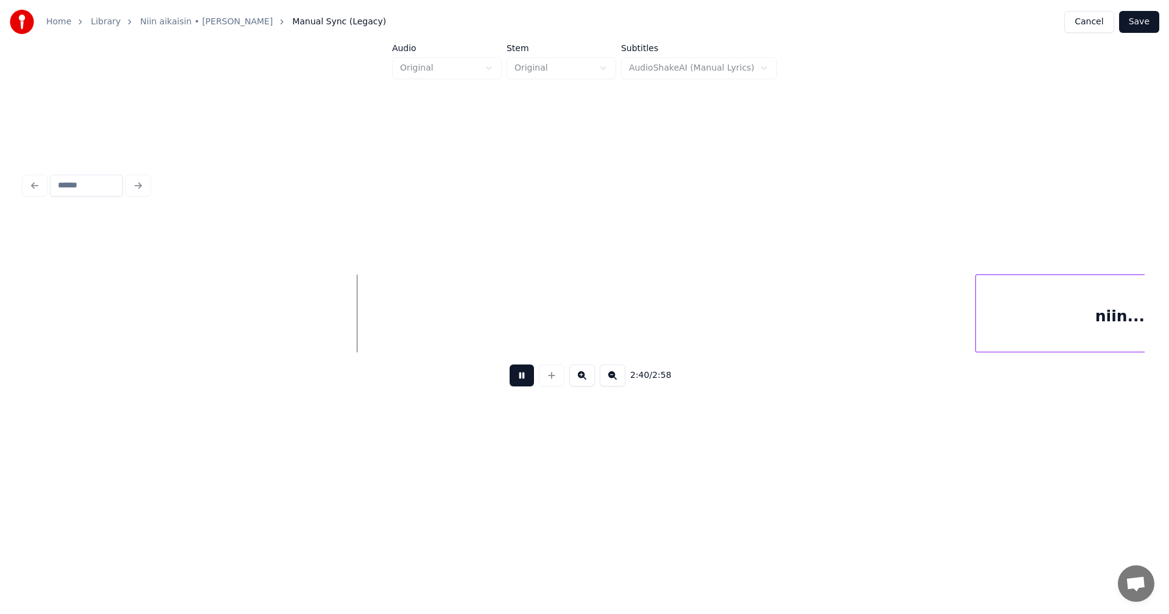
click at [523, 385] on button at bounding box center [521, 376] width 24 height 22
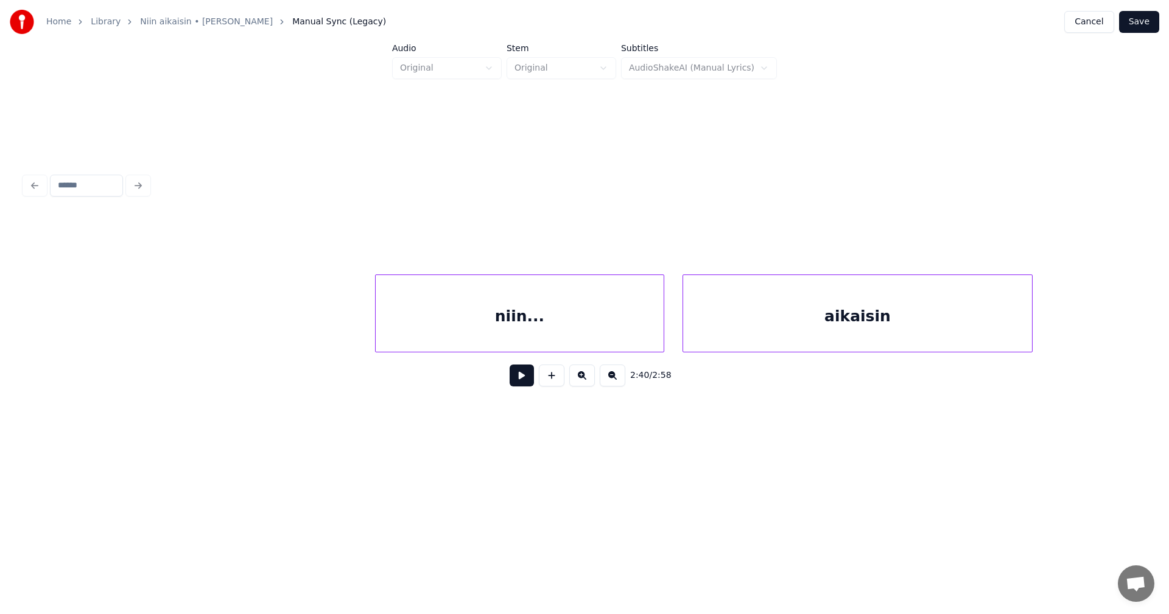
scroll to position [0, 24656]
click at [358, 318] on div at bounding box center [360, 313] width 4 height 77
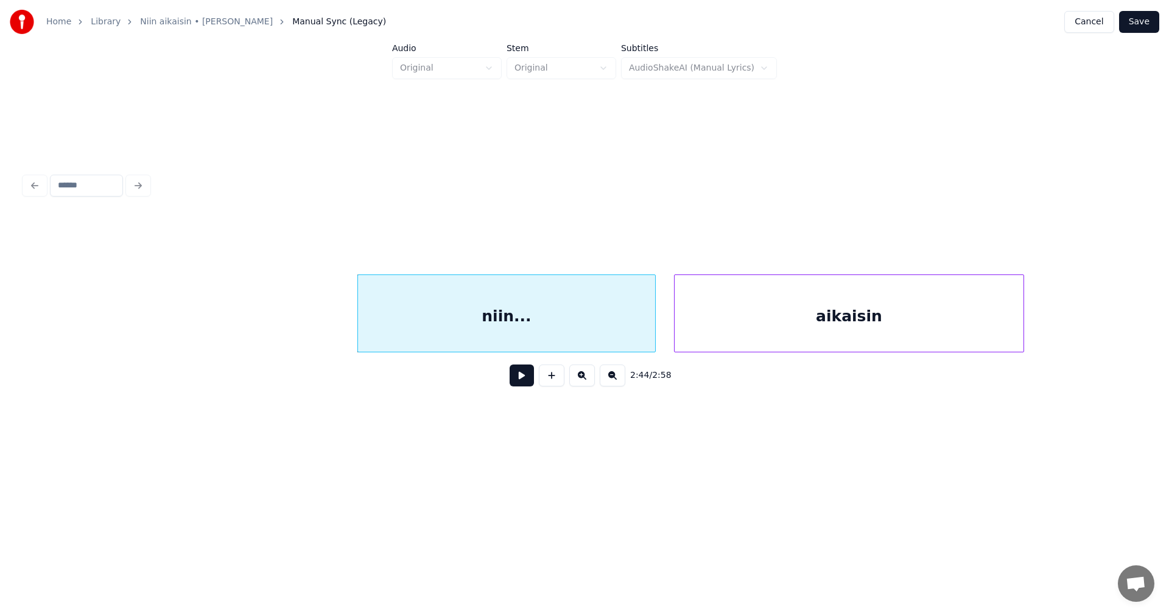
click at [525, 386] on button at bounding box center [521, 376] width 24 height 22
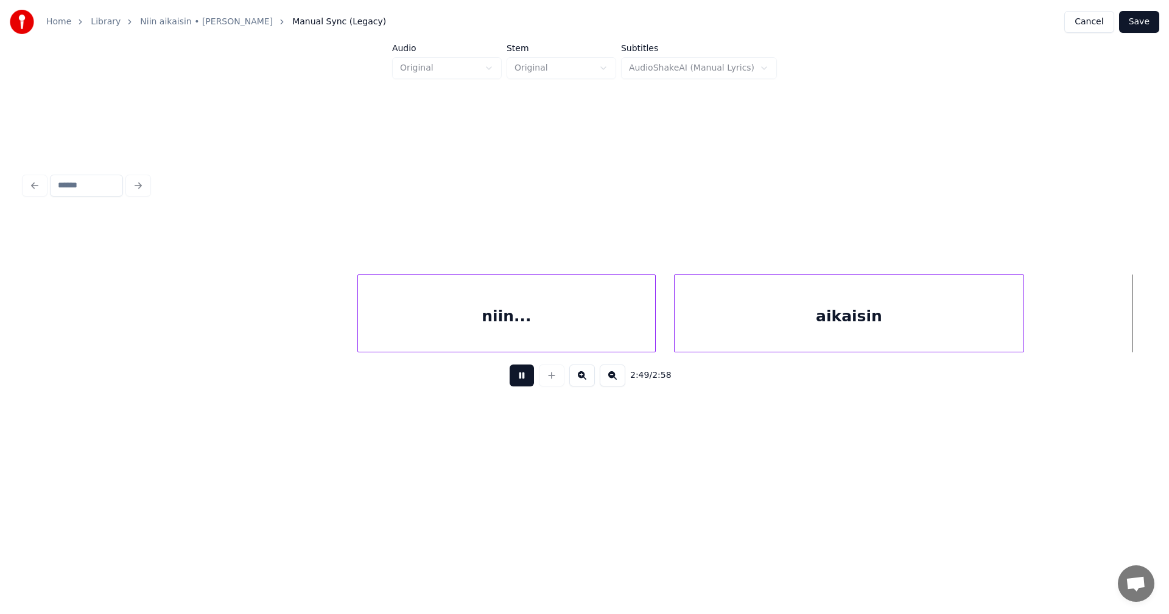
scroll to position [0, 25776]
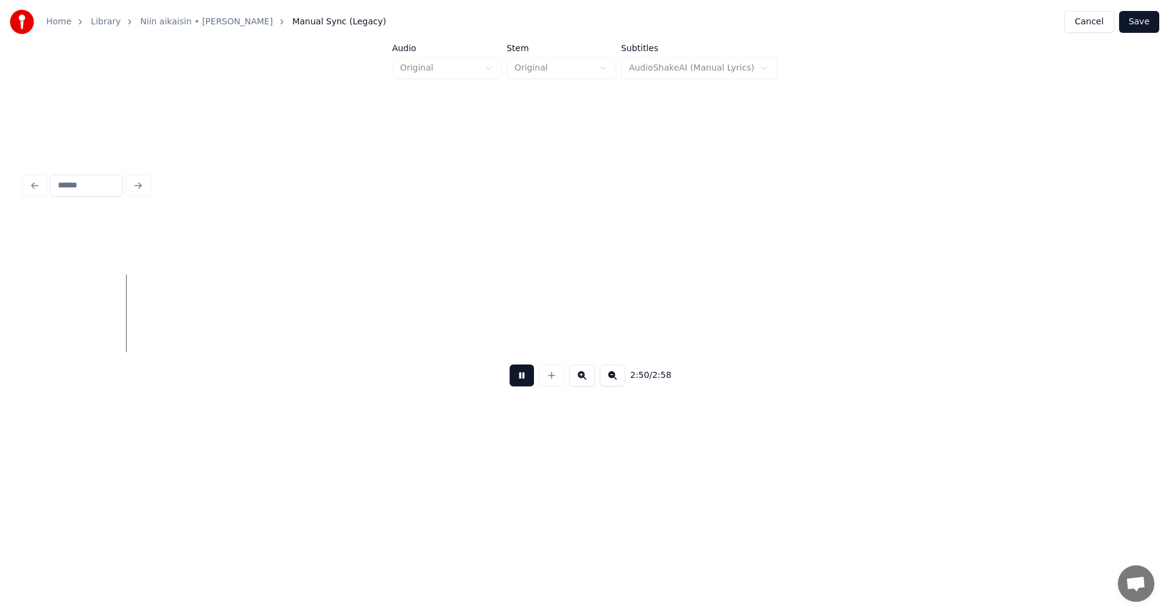
click at [524, 385] on button at bounding box center [521, 376] width 24 height 22
click at [1141, 26] on button "Save" at bounding box center [1139, 22] width 40 height 22
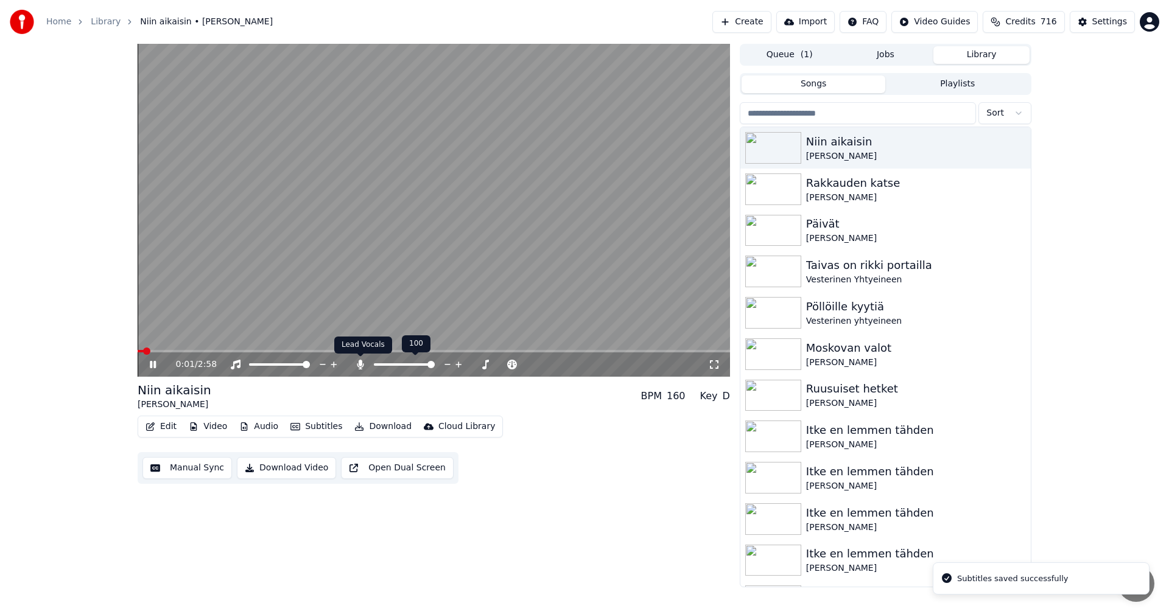
click at [359, 368] on icon at bounding box center [360, 365] width 7 height 10
click at [392, 427] on button "Download" at bounding box center [382, 426] width 67 height 17
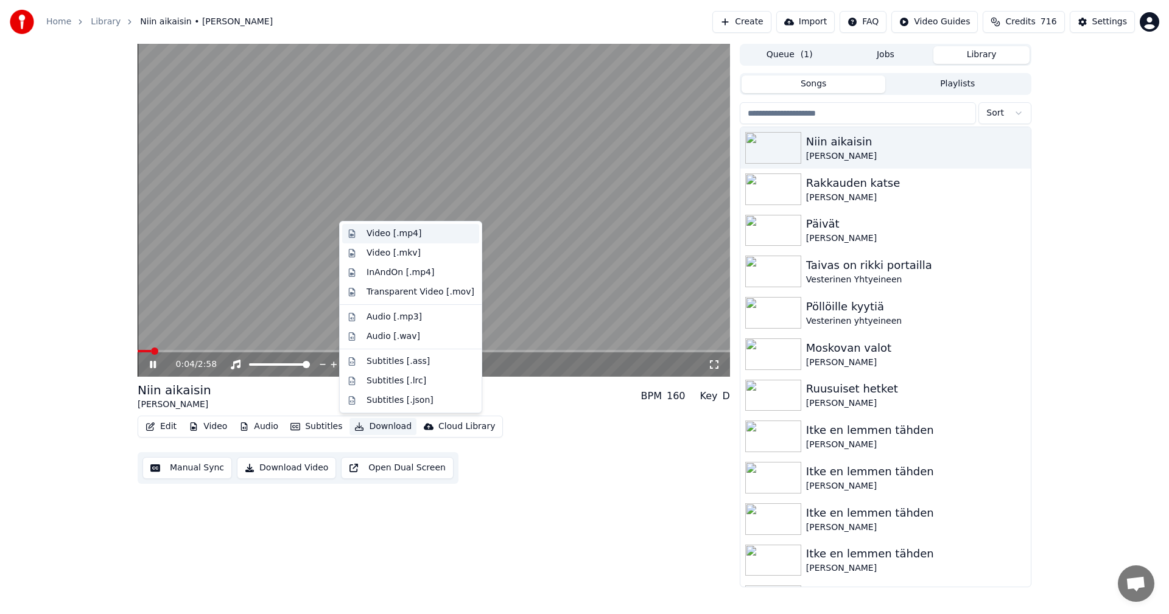
click at [414, 237] on div "Video [.mp4]" at bounding box center [393, 234] width 55 height 12
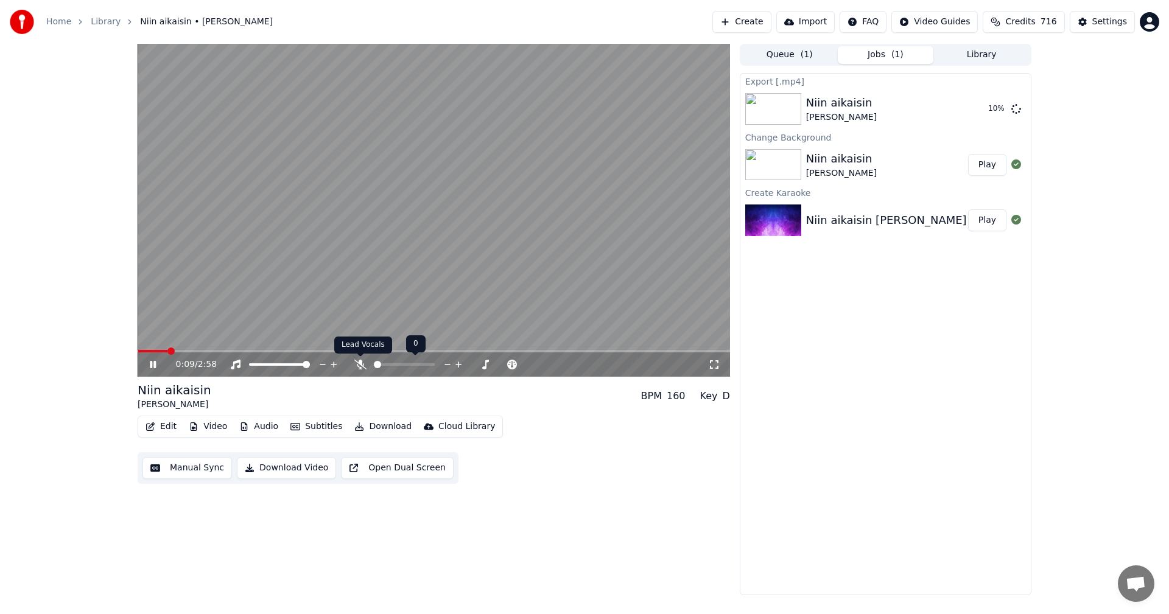
click at [362, 366] on icon at bounding box center [360, 365] width 12 height 10
click at [396, 351] on span at bounding box center [434, 351] width 592 height 2
click at [447, 352] on span at bounding box center [434, 351] width 592 height 2
click at [596, 351] on span at bounding box center [390, 351] width 505 height 2
click at [628, 350] on span at bounding box center [434, 351] width 592 height 2
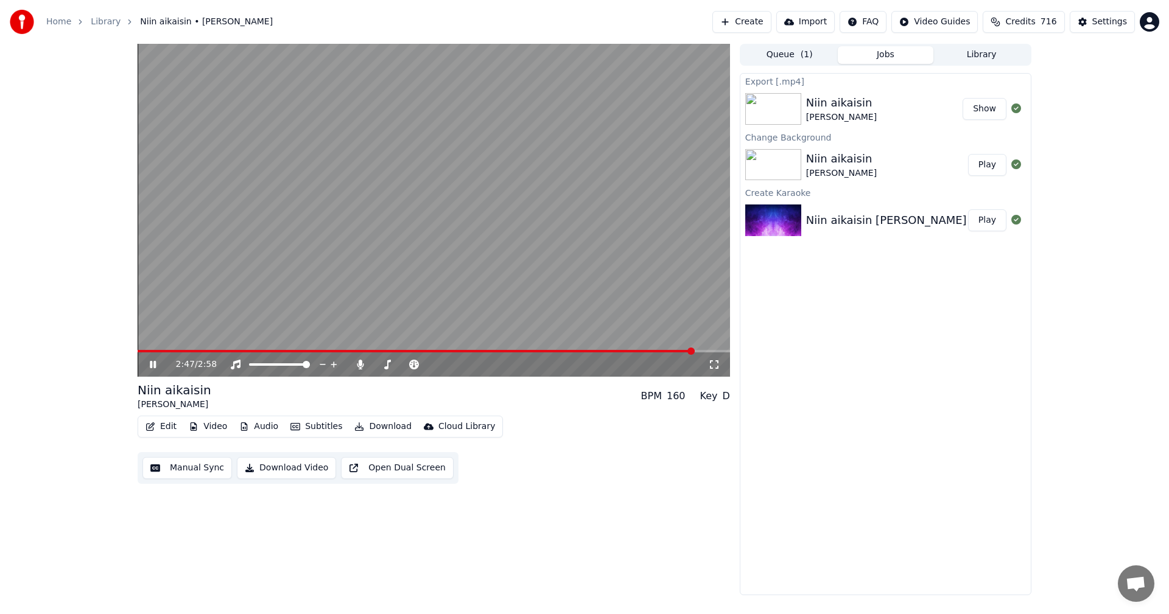
click at [152, 369] on icon at bounding box center [161, 365] width 29 height 10
click at [978, 106] on button "Show" at bounding box center [984, 109] width 44 height 22
click at [834, 291] on div "Export [.mp4] Niin aikaisin Eva Vikman Show Change Background Niin aikaisin Eva…" at bounding box center [886, 334] width 292 height 522
click at [215, 428] on button "Video" at bounding box center [208, 426] width 48 height 17
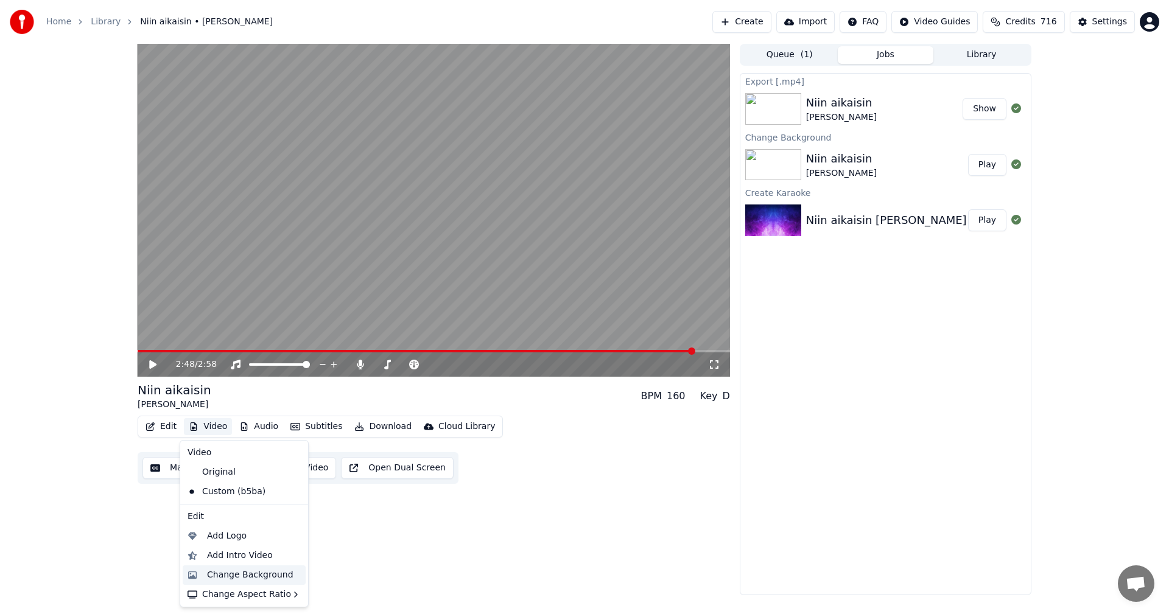
click at [239, 578] on div "Change Background" at bounding box center [250, 575] width 86 height 12
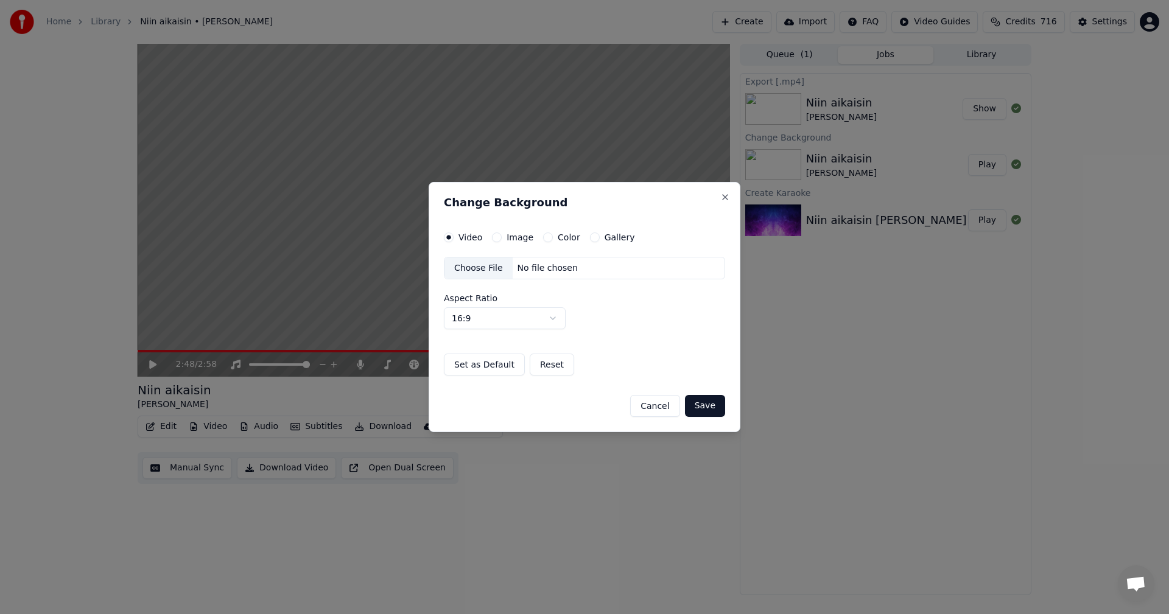
click at [498, 237] on button "Image" at bounding box center [497, 238] width 10 height 10
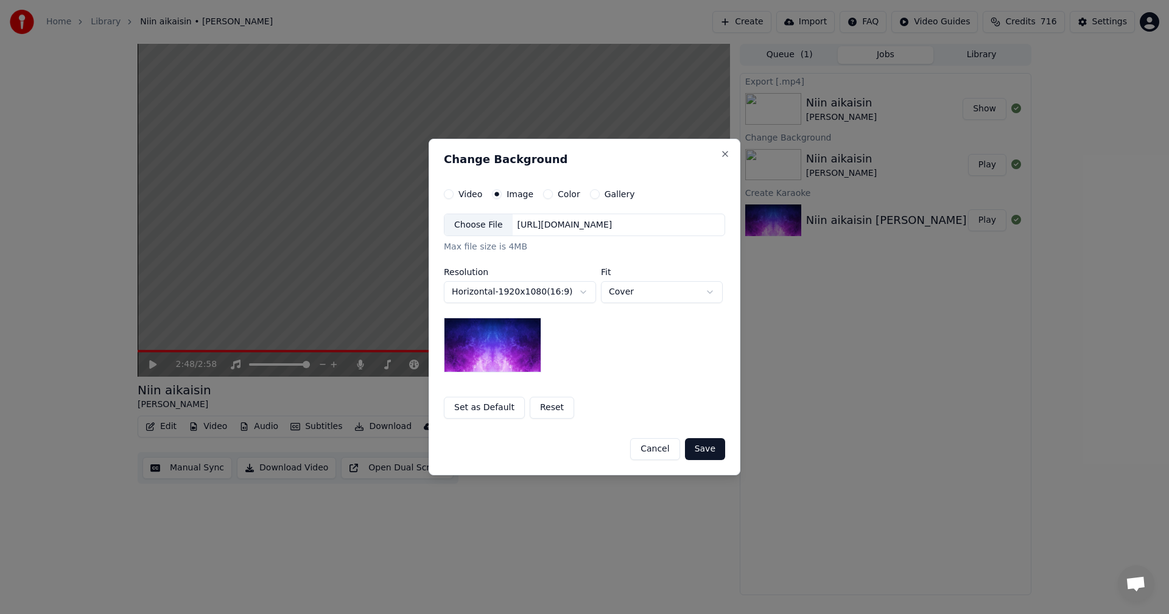
click at [485, 223] on div "Choose File" at bounding box center [478, 225] width 68 height 22
click at [713, 453] on button "Save" at bounding box center [705, 449] width 40 height 22
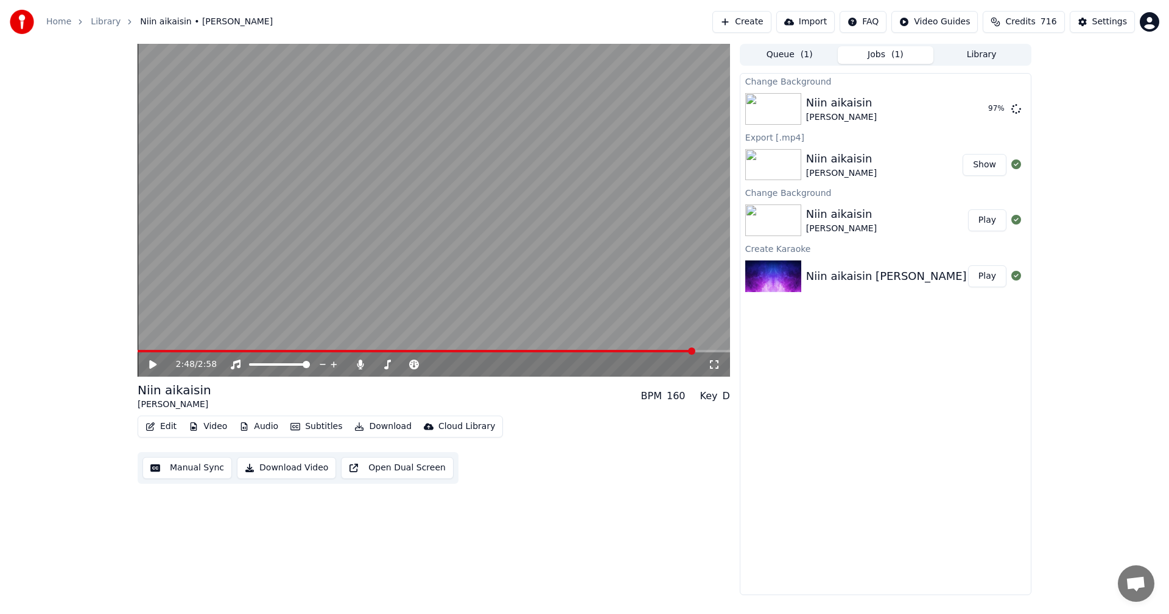
drag, startPoint x: 1089, startPoint y: 178, endPoint x: 1117, endPoint y: 98, distance: 84.3
click at [1091, 175] on div "2:48 / 2:58 Niin aikaisin Eva Vikman BPM 160 Key D Edit Video Audio Subtitles D…" at bounding box center [584, 319] width 1169 height 551
click at [974, 115] on button "Play" at bounding box center [987, 109] width 38 height 22
click at [180, 352] on span at bounding box center [434, 351] width 592 height 2
click at [156, 366] on icon at bounding box center [153, 364] width 6 height 7
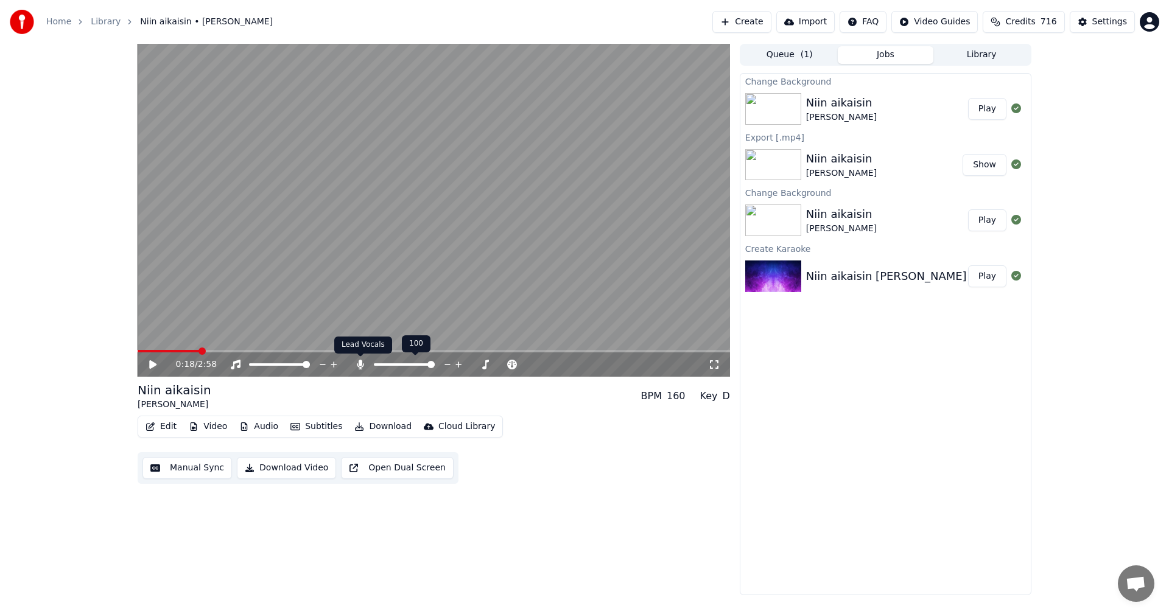
click at [359, 366] on icon at bounding box center [360, 365] width 12 height 10
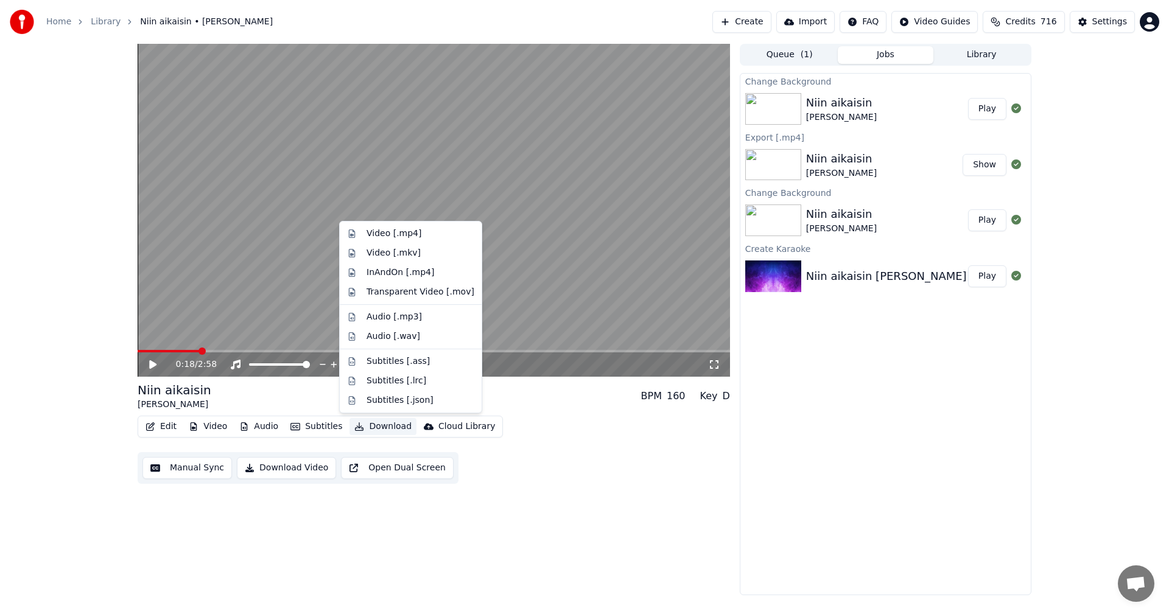
click at [376, 427] on button "Download" at bounding box center [382, 426] width 67 height 17
click at [392, 233] on div "Video [.mp4]" at bounding box center [393, 234] width 55 height 12
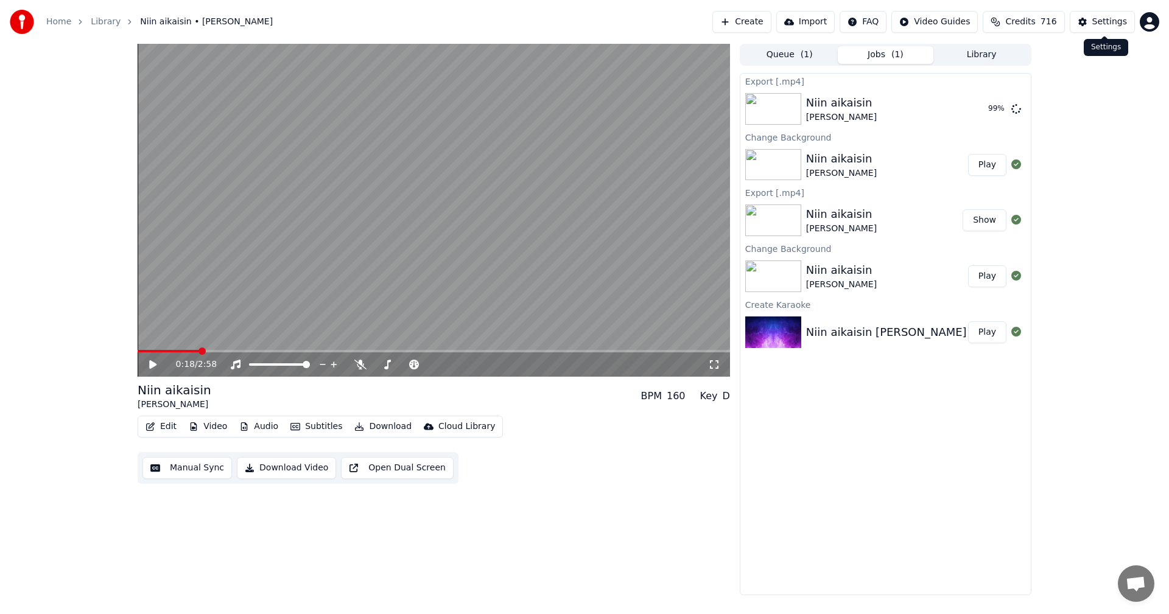
click at [1111, 21] on div "Settings" at bounding box center [1109, 22] width 35 height 12
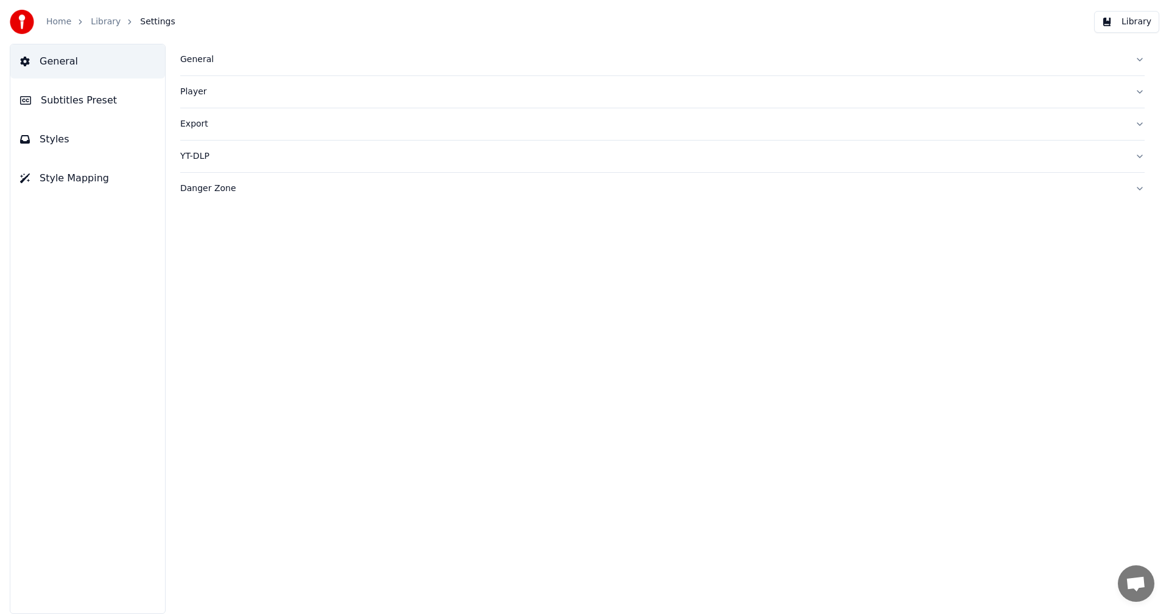
click at [200, 183] on div "Danger Zone" at bounding box center [652, 189] width 945 height 12
click at [246, 311] on button "Import Settings" at bounding box center [231, 310] width 102 height 22
click at [253, 282] on button "Export Settings" at bounding box center [231, 279] width 102 height 22
click at [210, 121] on div "Export" at bounding box center [652, 124] width 945 height 12
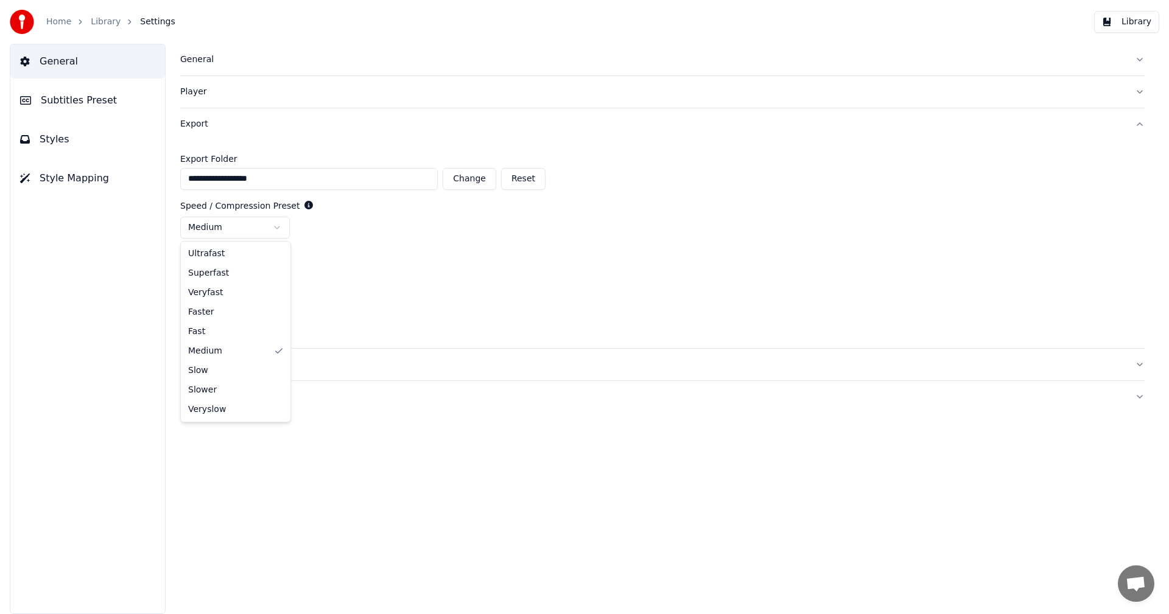
click at [278, 226] on html "**********" at bounding box center [584, 307] width 1169 height 614
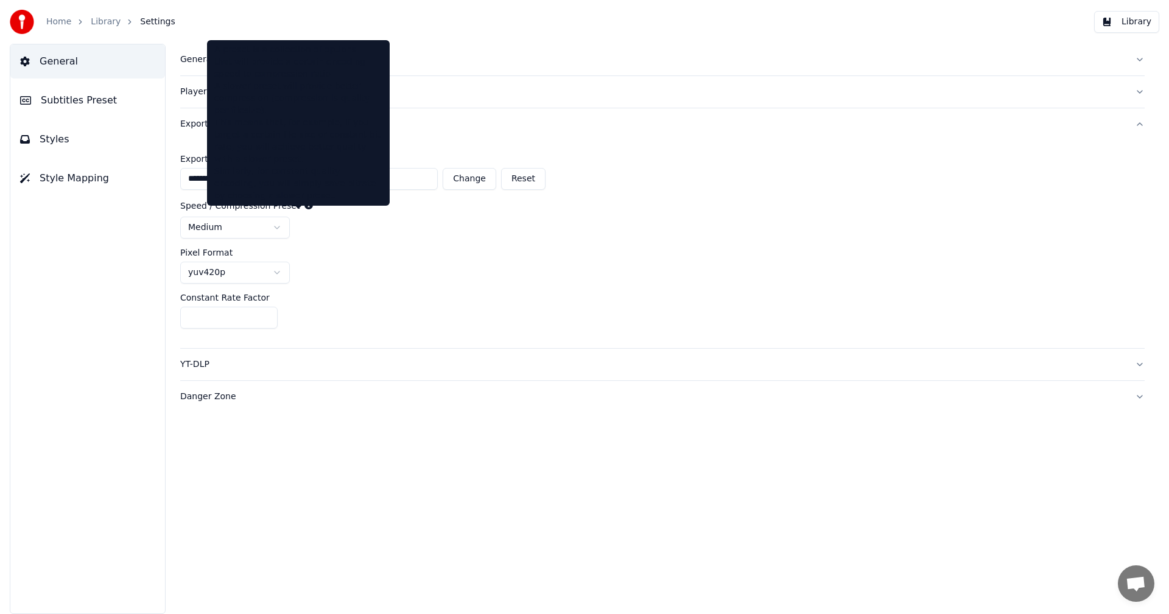
click at [304, 206] on icon at bounding box center [308, 205] width 9 height 9
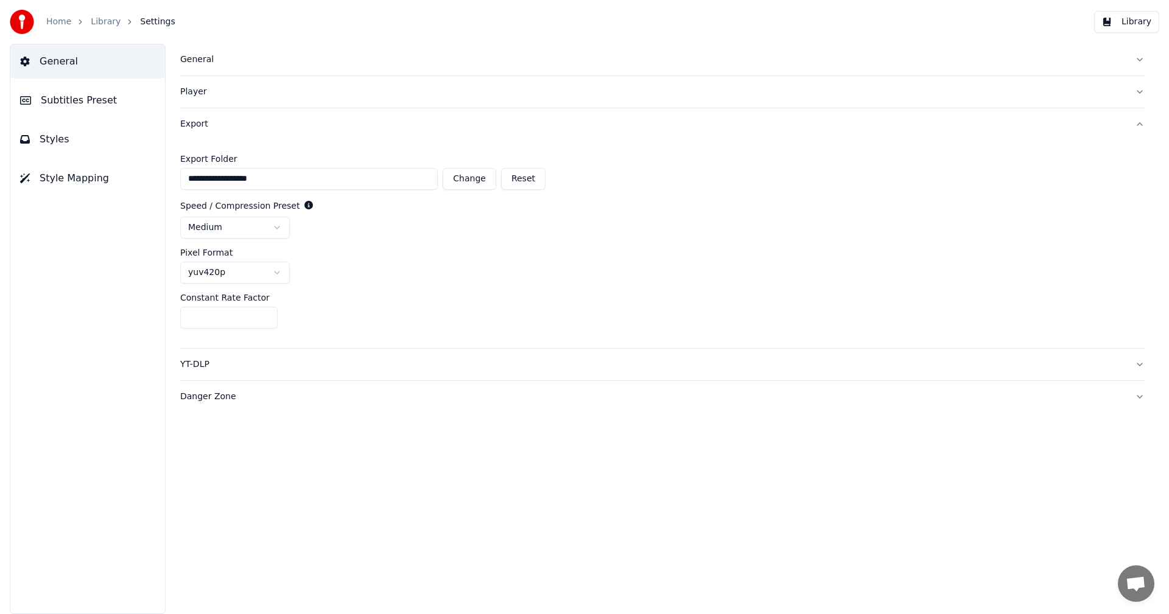
click at [304, 205] on icon at bounding box center [308, 205] width 9 height 9
click at [396, 233] on div "medium" at bounding box center [662, 228] width 964 height 22
click at [278, 271] on html "**********" at bounding box center [584, 307] width 1169 height 614
click at [391, 291] on div "**********" at bounding box center [662, 244] width 964 height 208
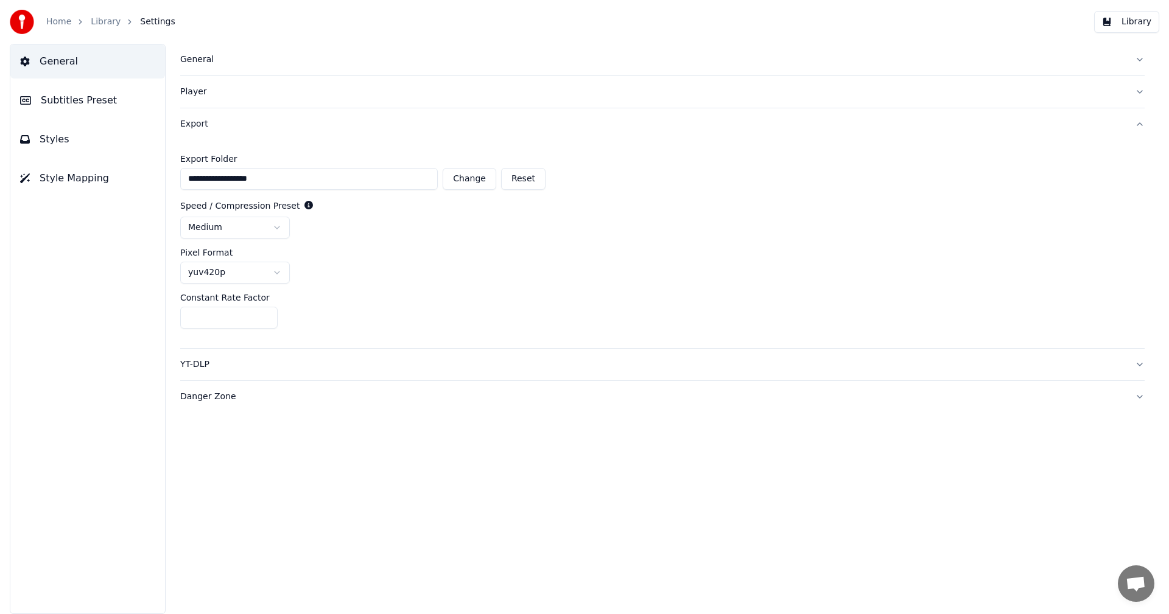
click at [205, 368] on div "YT-DLP" at bounding box center [652, 364] width 945 height 12
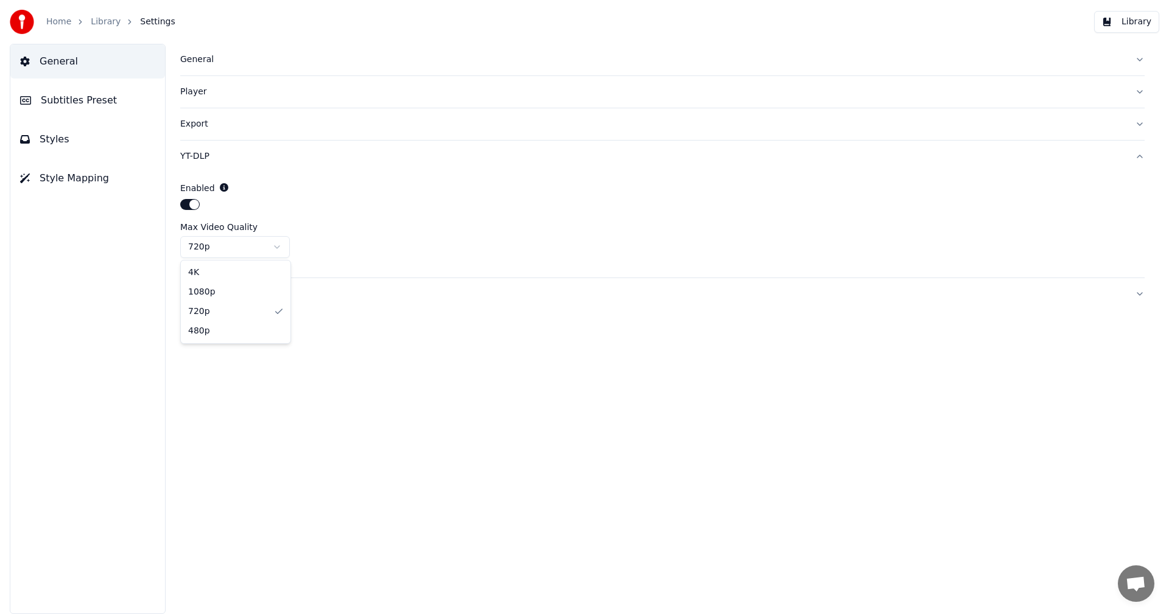
click at [276, 249] on html "Home Library Settings Library General Subtitles Preset Styles Style Mapping Gen…" at bounding box center [584, 307] width 1169 height 614
click at [405, 338] on div "General Player Export YT-DLP Enabled Max Video Quality 480p Danger Zone" at bounding box center [662, 329] width 1013 height 570
click at [1127, 26] on button "Library" at bounding box center [1126, 22] width 65 height 22
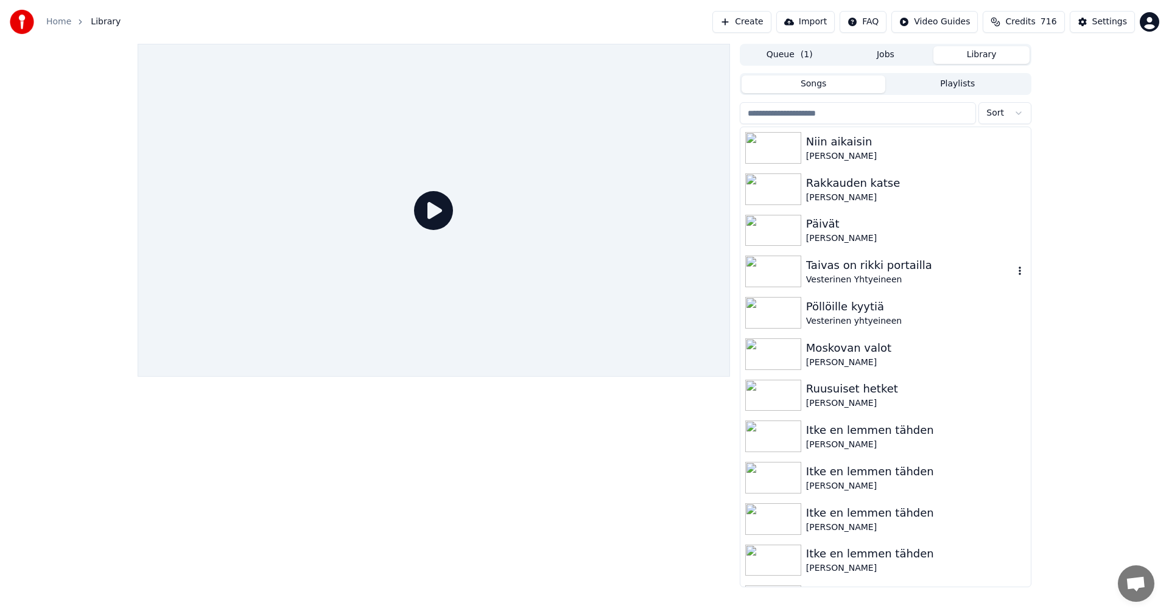
click at [800, 271] on img at bounding box center [773, 272] width 56 height 32
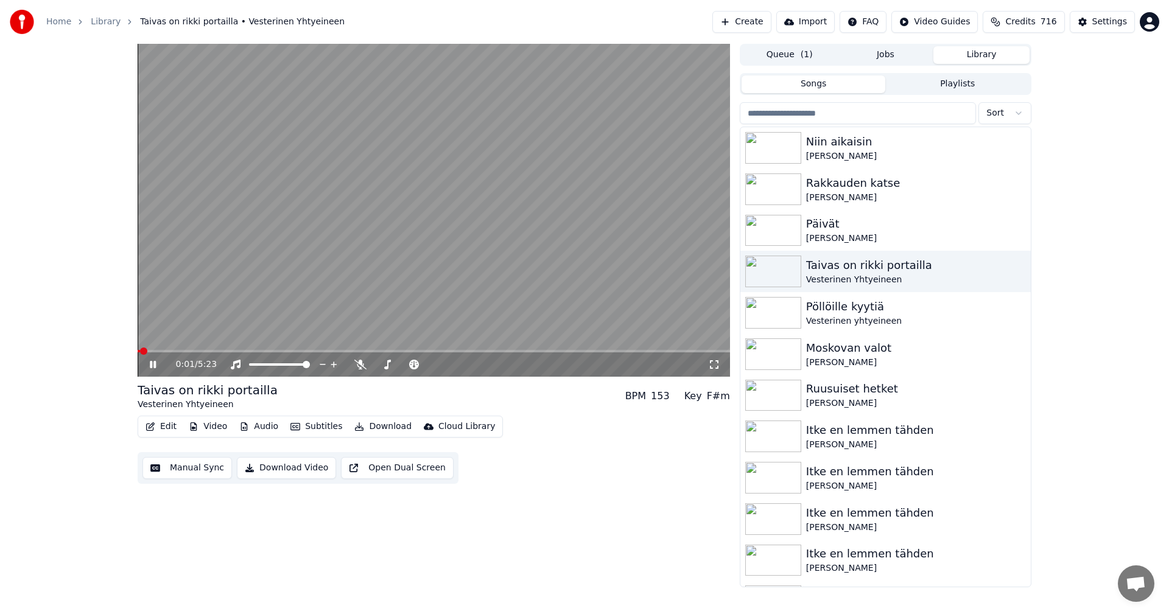
click at [154, 365] on icon at bounding box center [153, 364] width 6 height 7
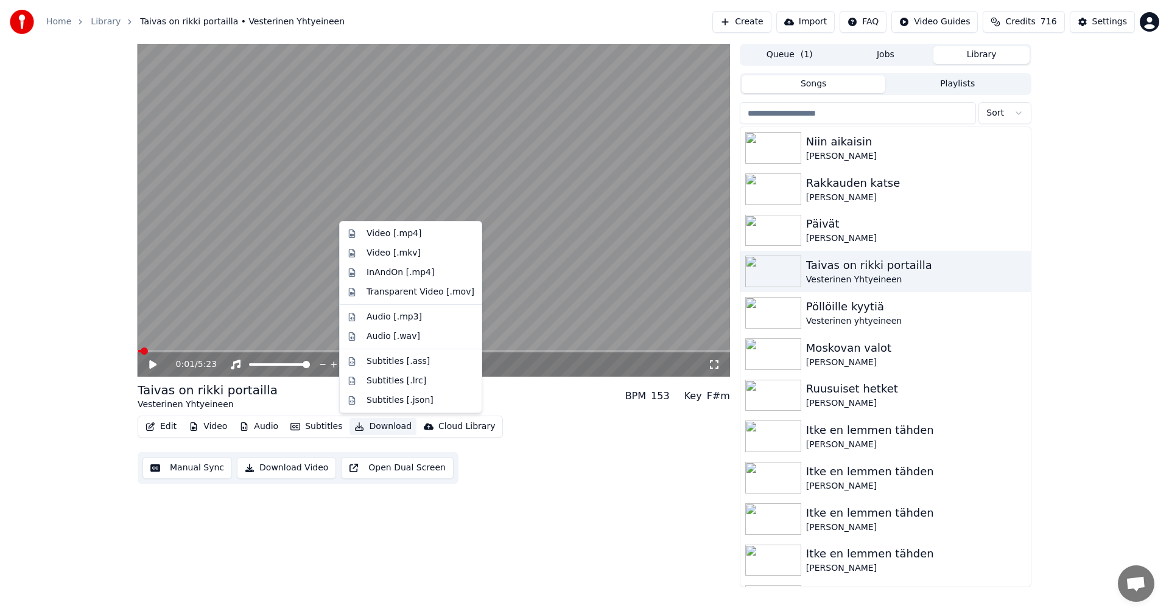
click at [369, 430] on button "Download" at bounding box center [382, 426] width 67 height 17
click at [408, 230] on div "Video [.mp4]" at bounding box center [393, 234] width 55 height 12
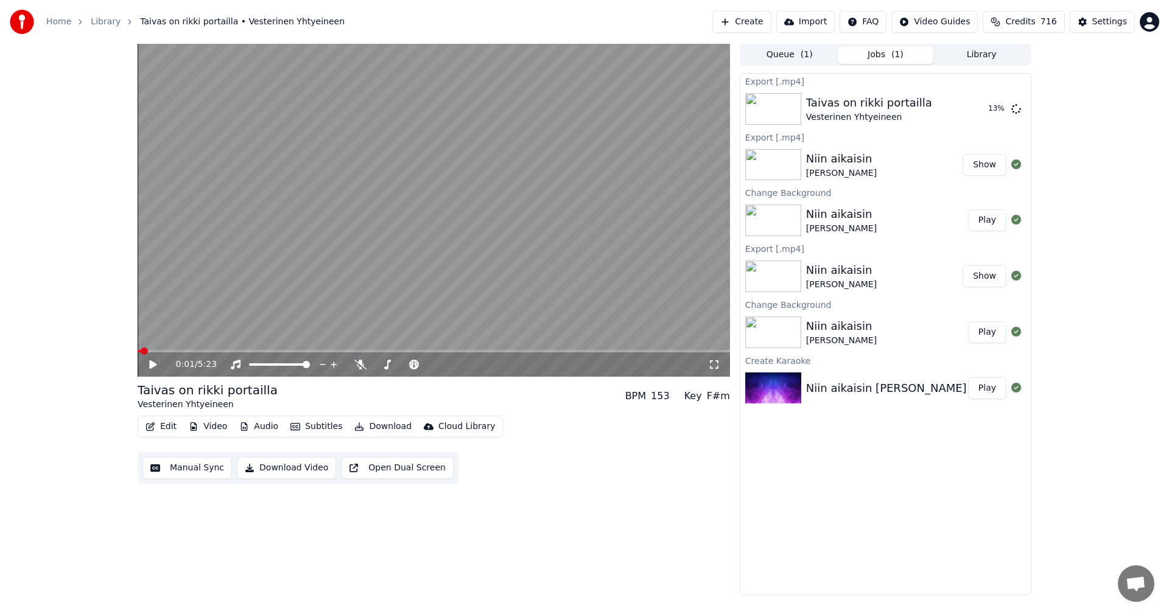
click at [780, 159] on img at bounding box center [773, 165] width 56 height 32
click at [819, 216] on div "Niin aikaisin" at bounding box center [841, 214] width 71 height 17
click at [996, 222] on button "Play" at bounding box center [987, 220] width 38 height 22
click at [166, 422] on button "Edit" at bounding box center [161, 426] width 41 height 17
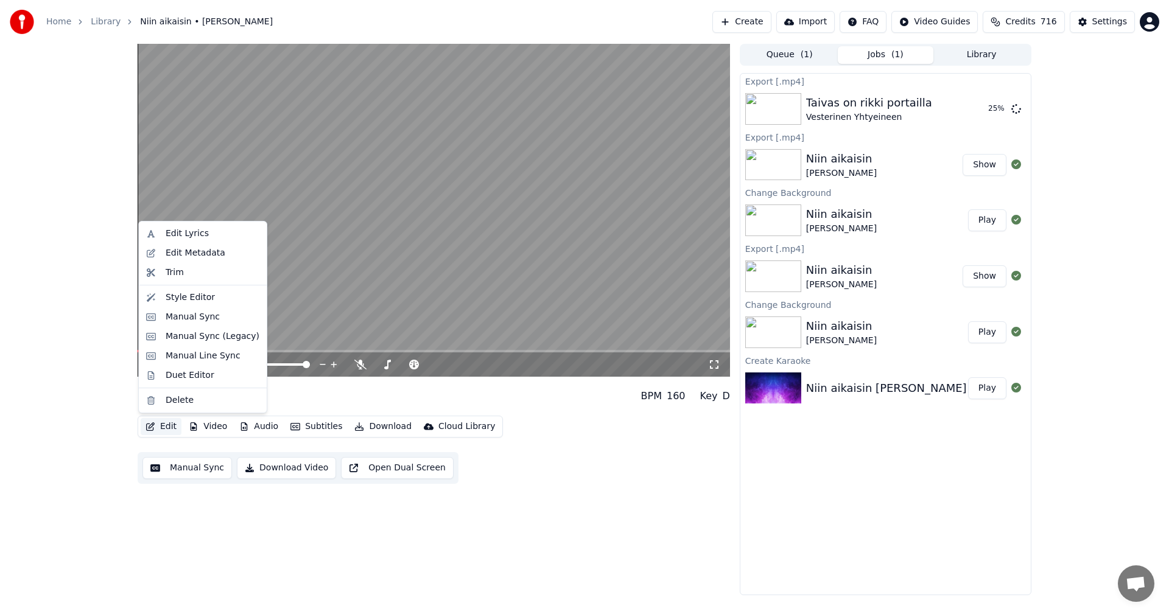
click at [111, 349] on div "0:02 / 2:58 Niin aikaisin Eva Vikman BPM 160 Key D Edit Video Audio Subtitles D…" at bounding box center [584, 319] width 1169 height 551
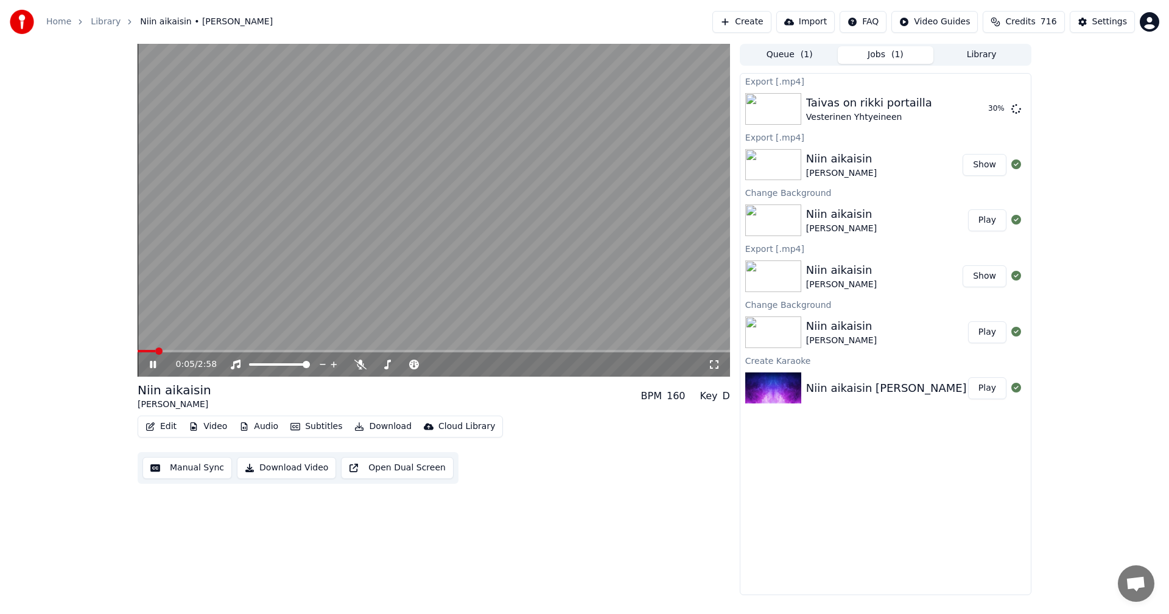
click at [154, 365] on icon at bounding box center [153, 364] width 6 height 7
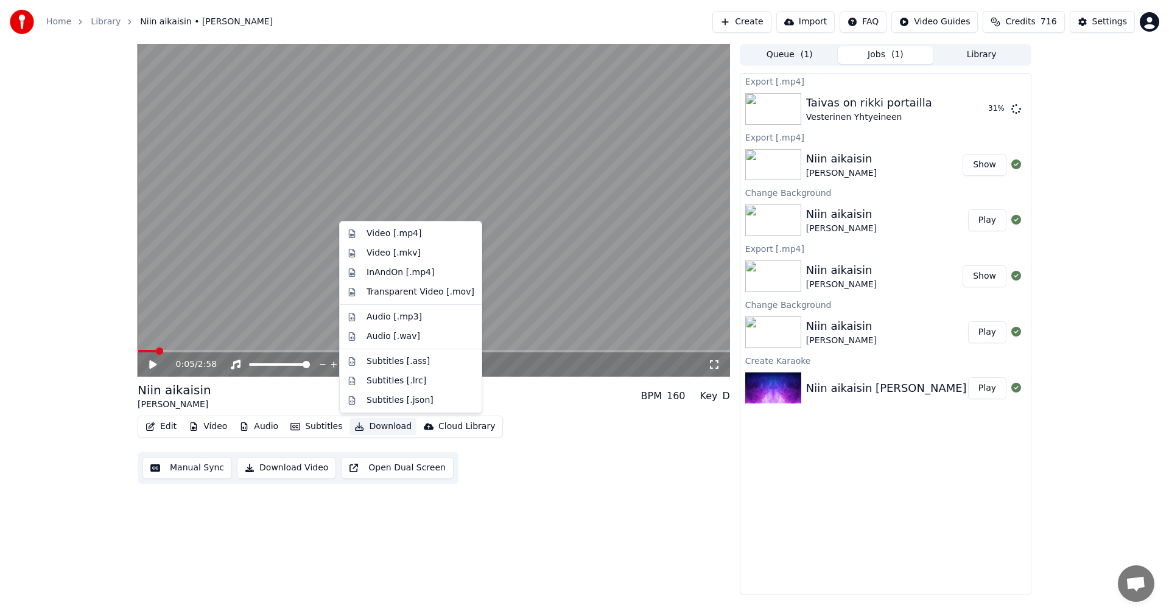
click at [397, 427] on button "Download" at bounding box center [382, 426] width 67 height 17
click at [411, 239] on div "Video [.mp4]" at bounding box center [393, 234] width 55 height 12
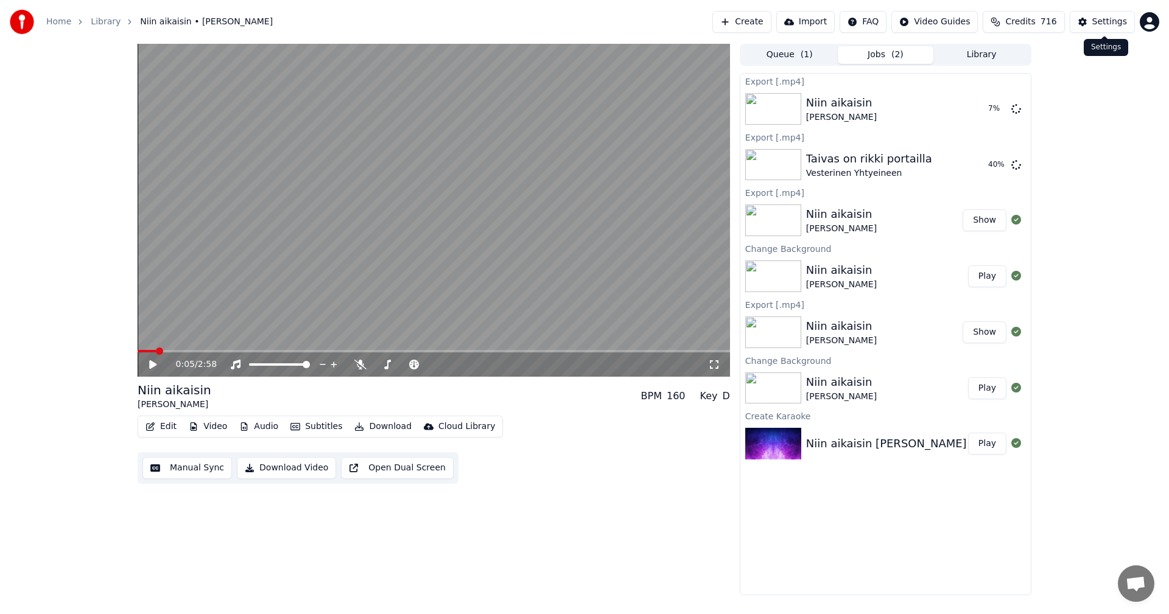
click at [1108, 23] on div "Settings" at bounding box center [1109, 22] width 35 height 12
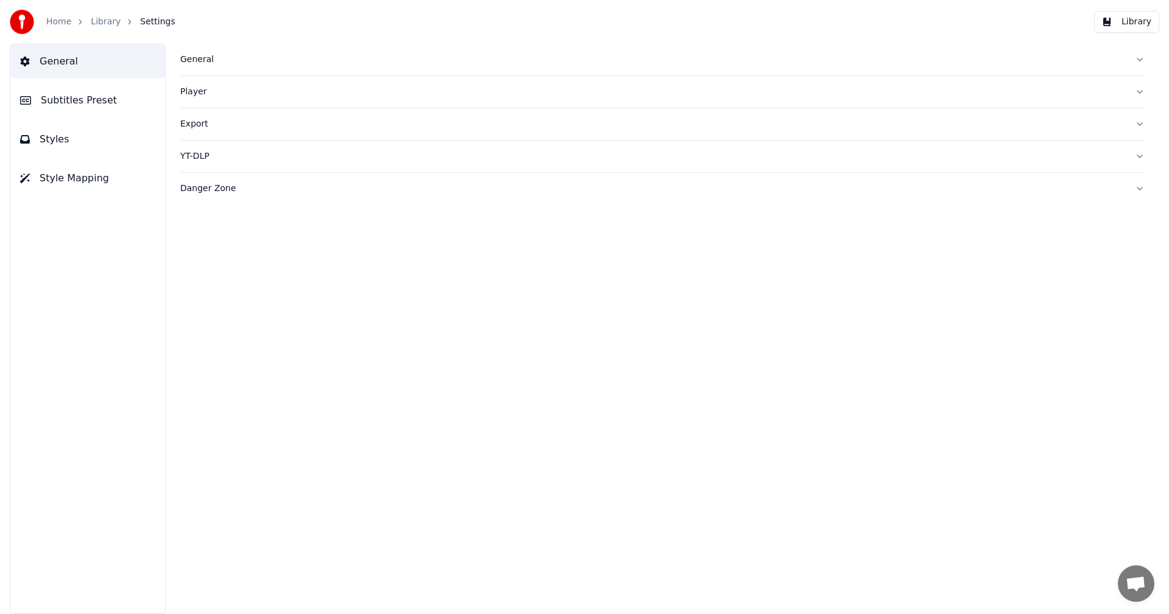
click at [189, 122] on div "Export" at bounding box center [652, 124] width 945 height 12
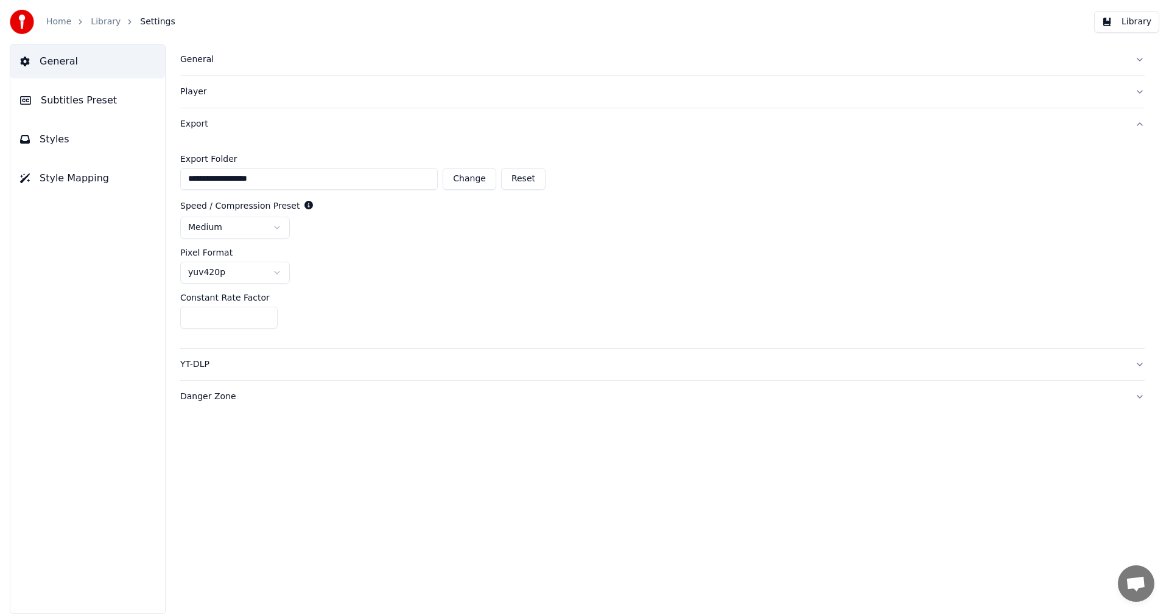
click at [196, 120] on div "Export" at bounding box center [652, 124] width 945 height 12
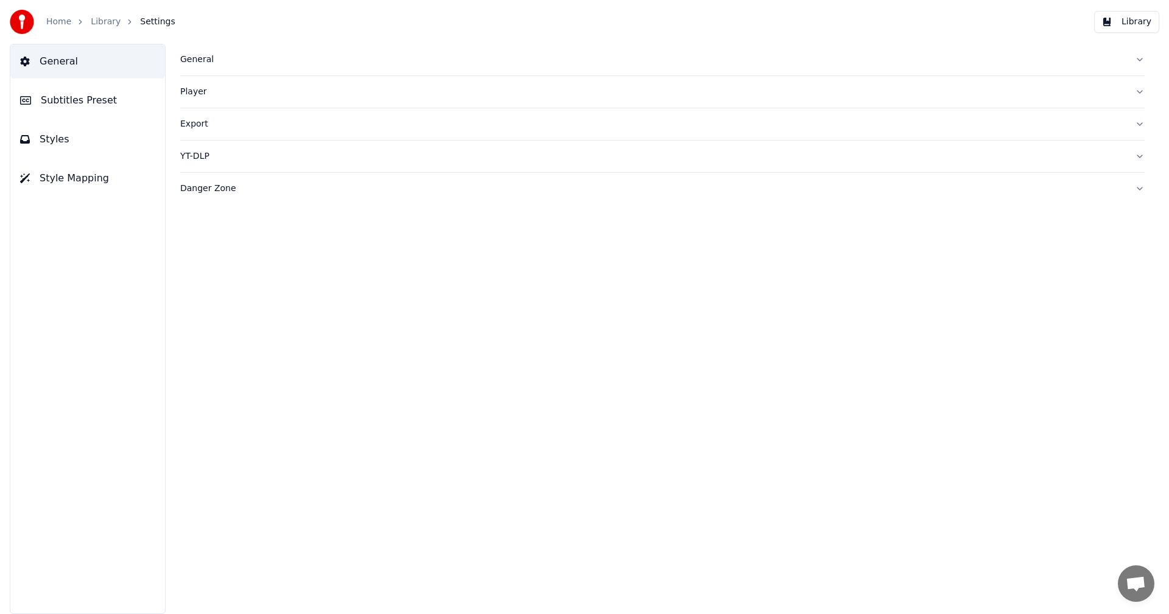
click at [197, 124] on div "Export" at bounding box center [652, 124] width 945 height 12
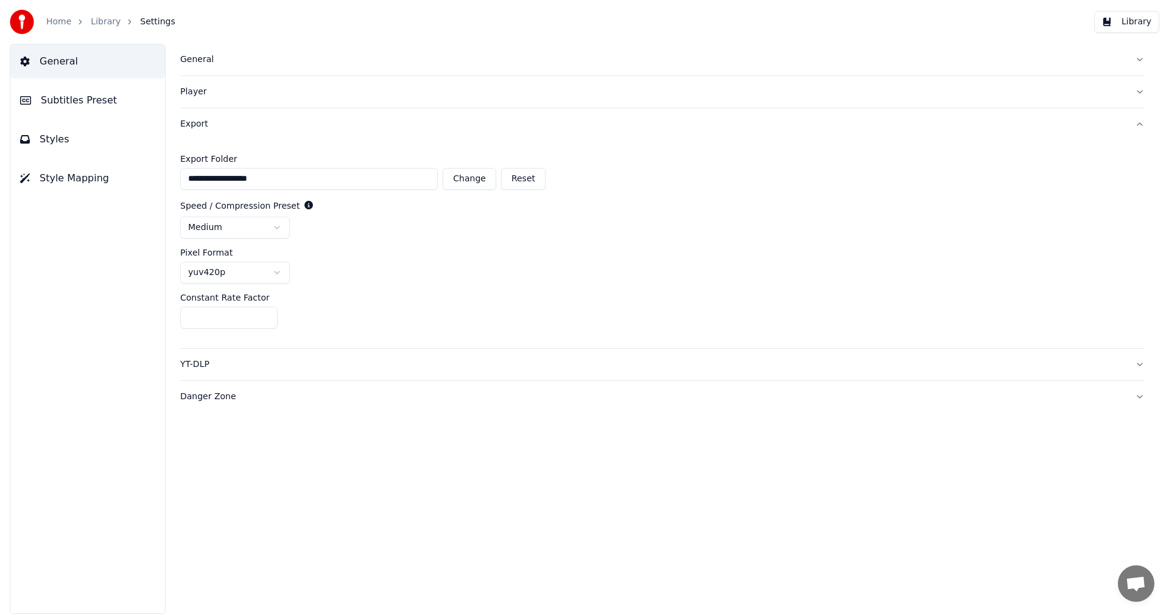
click at [201, 362] on div "YT-DLP" at bounding box center [652, 364] width 945 height 12
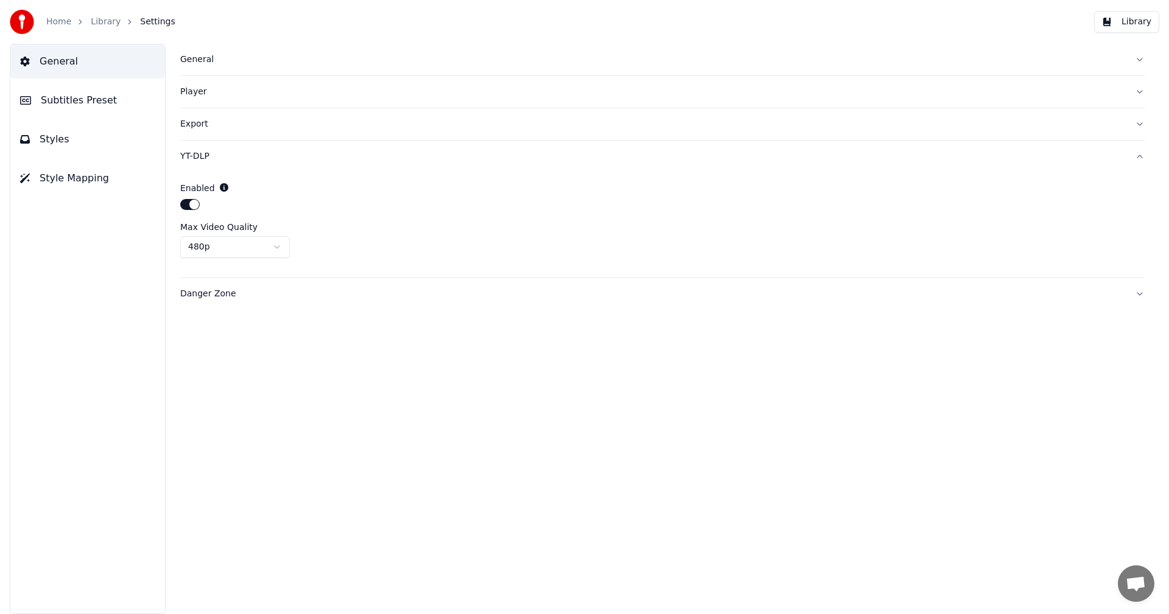
click at [62, 25] on link "Home" at bounding box center [58, 22] width 25 height 12
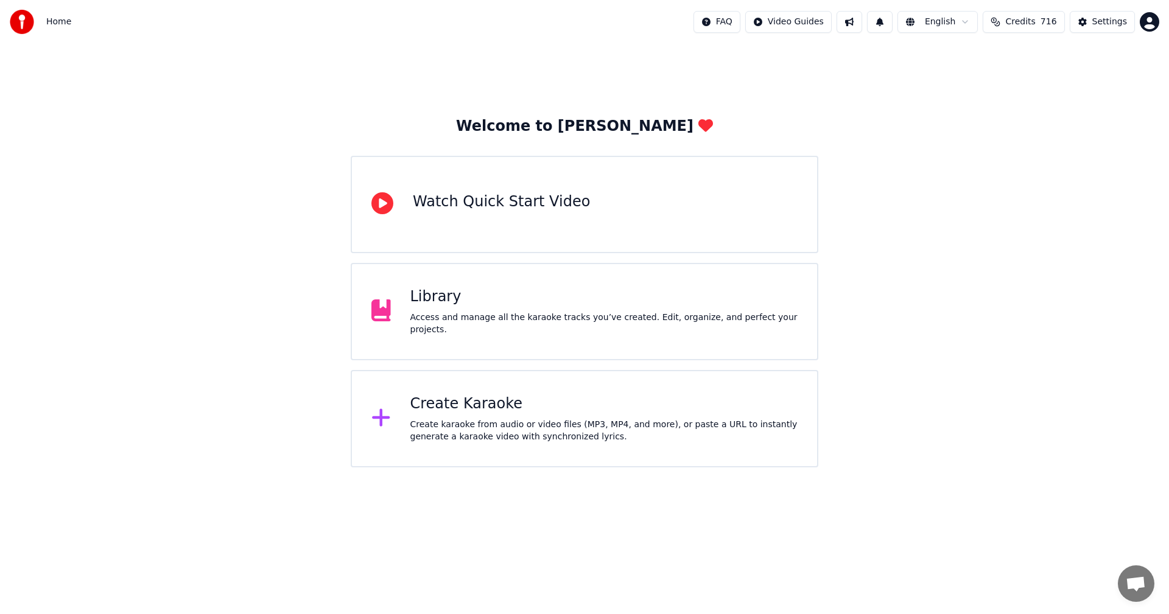
click at [435, 319] on div "Access and manage all the karaoke tracks you’ve created. Edit, organize, and pe…" at bounding box center [604, 324] width 388 height 24
